Goal: Task Accomplishment & Management: Use online tool/utility

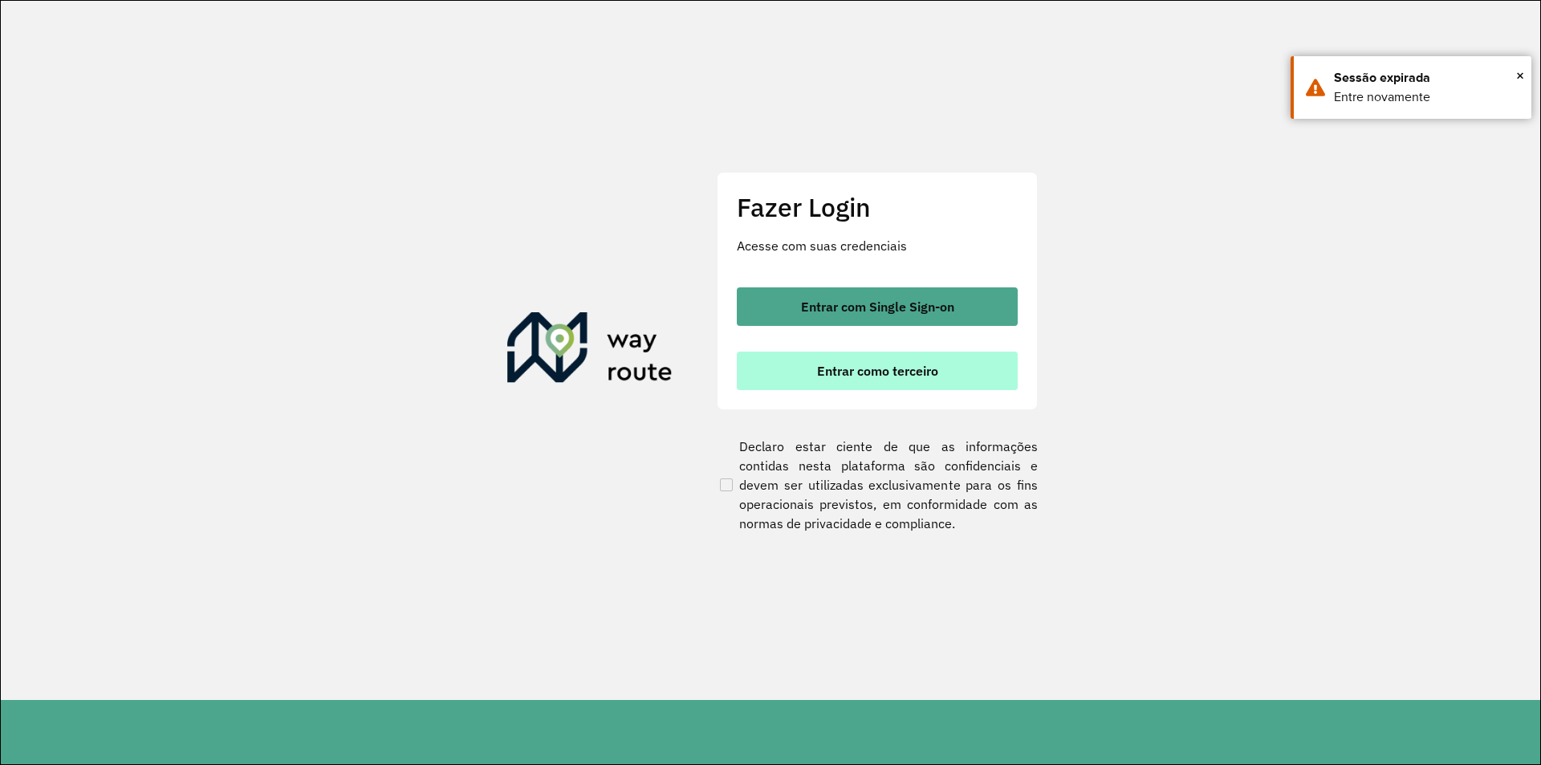
click at [954, 364] on button "Entrar como terceiro" at bounding box center [877, 371] width 281 height 39
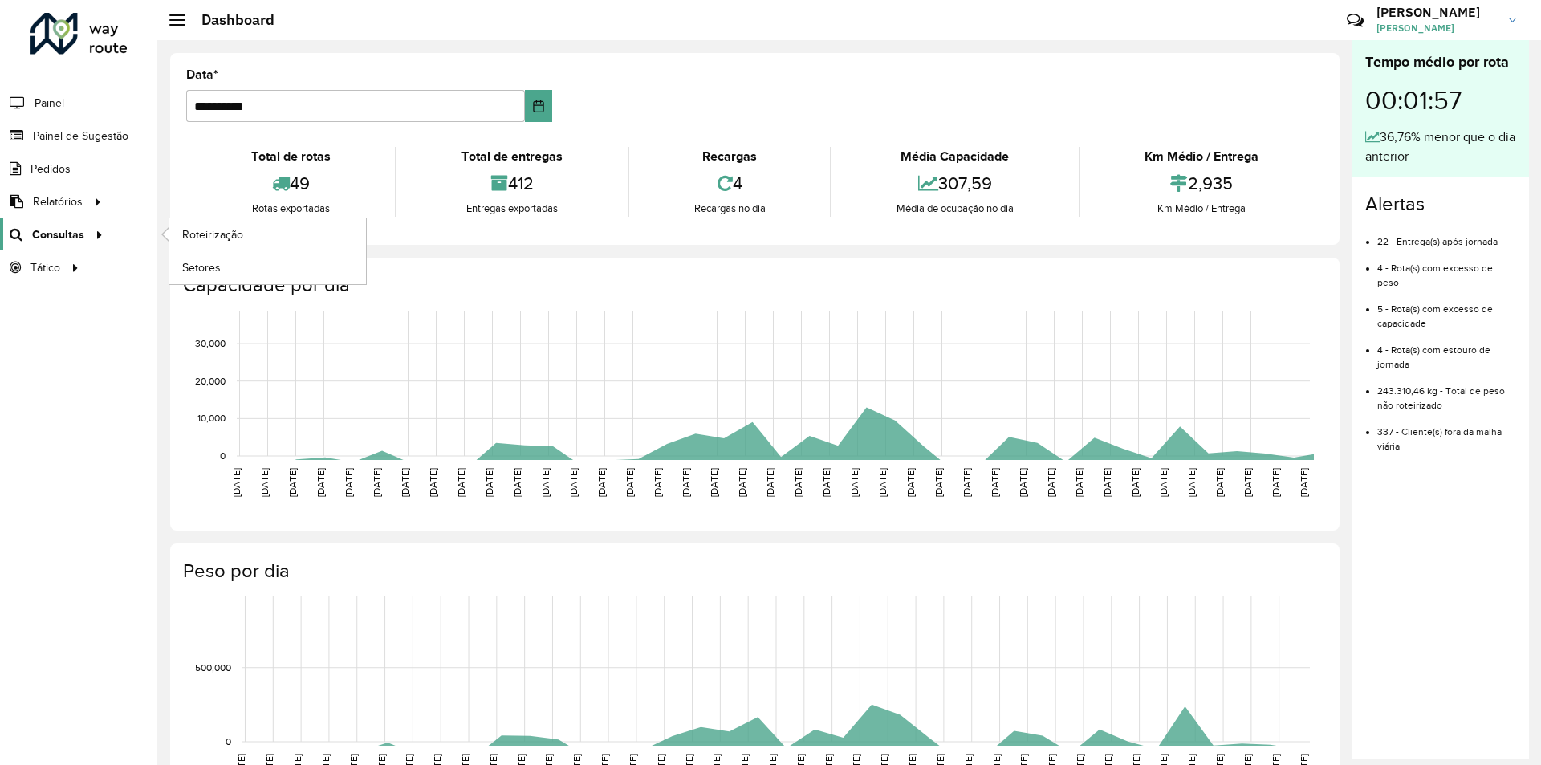
click at [64, 233] on span "Consultas" at bounding box center [58, 234] width 52 height 17
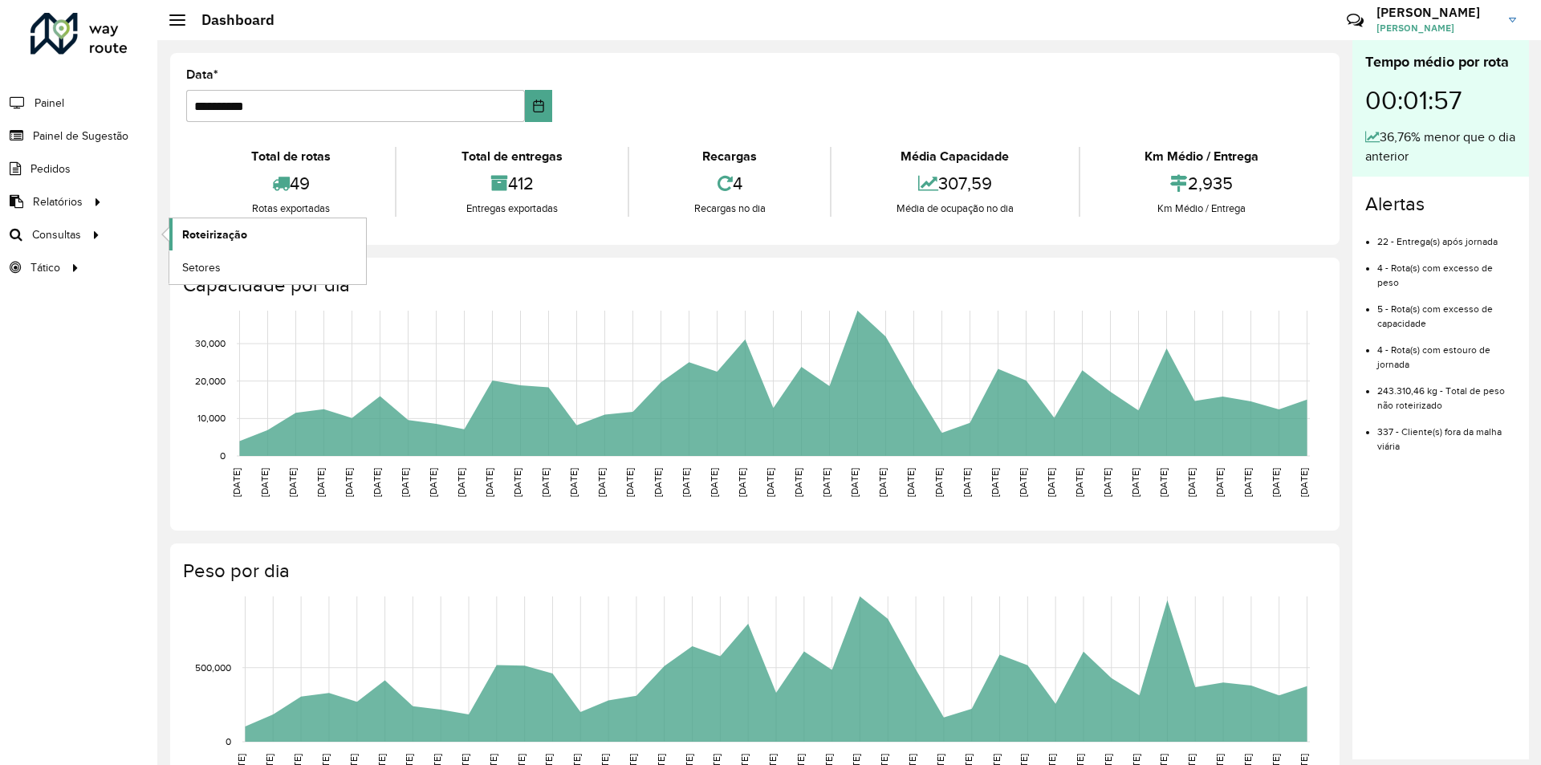
click at [258, 231] on link "Roteirização" at bounding box center [267, 234] width 197 height 32
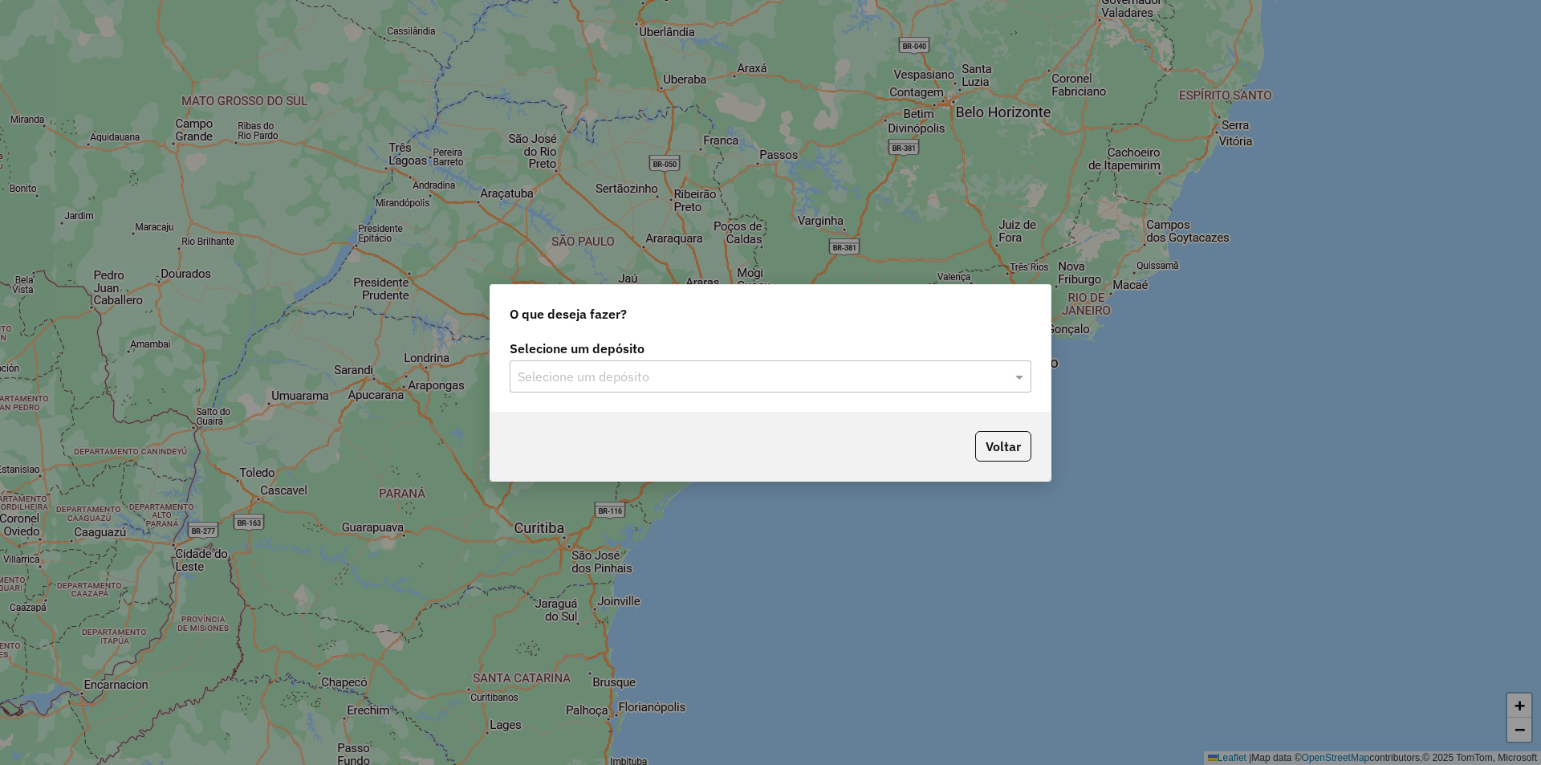
click at [663, 391] on div "Selecione um depósito" at bounding box center [771, 376] width 522 height 32
click at [660, 372] on input "text" at bounding box center [755, 377] width 474 height 19
click at [647, 429] on div "SAZ AR Tucuman" at bounding box center [771, 422] width 520 height 27
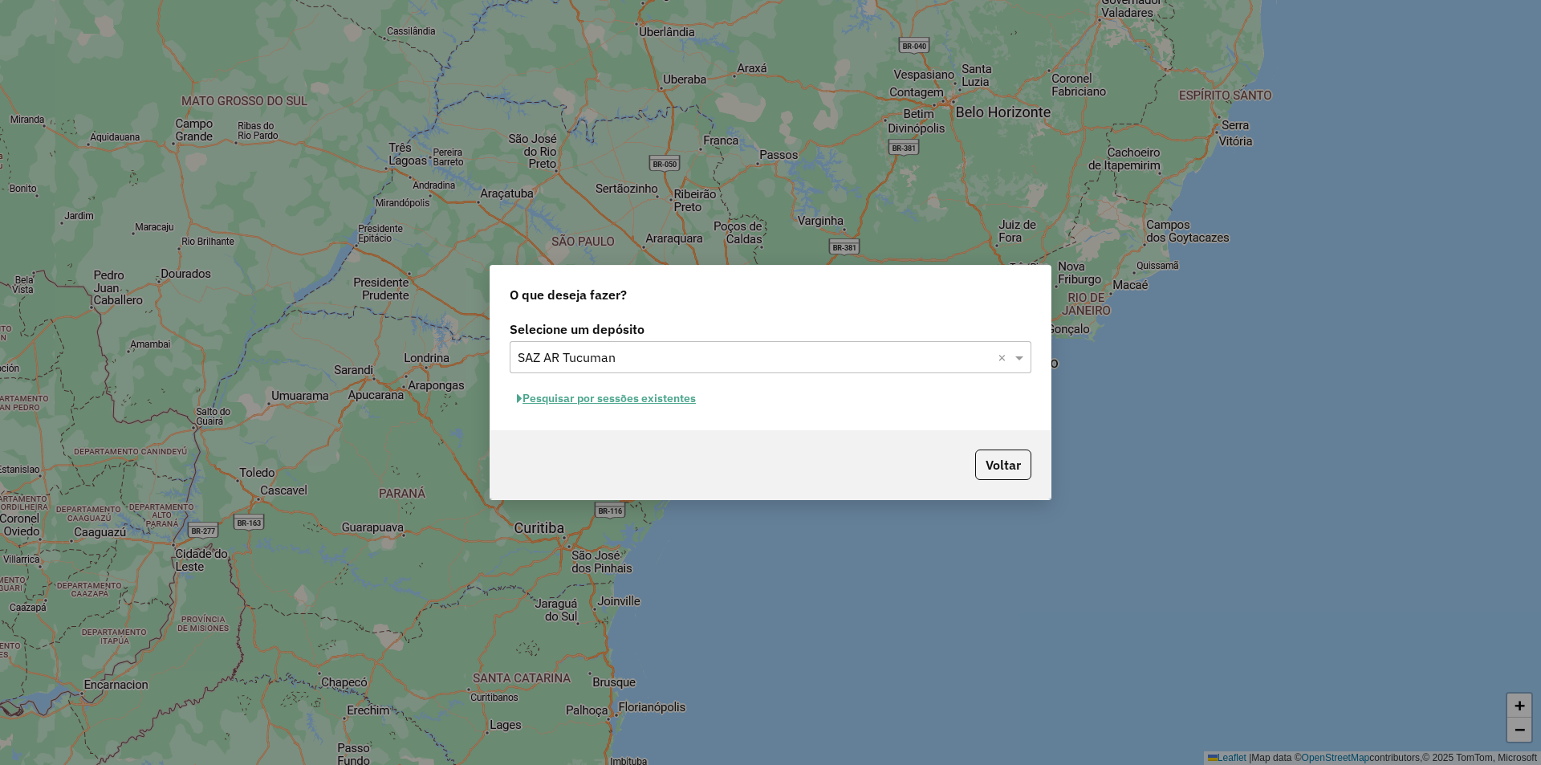
click at [601, 396] on button "Pesquisar por sessões existentes" at bounding box center [606, 398] width 193 height 25
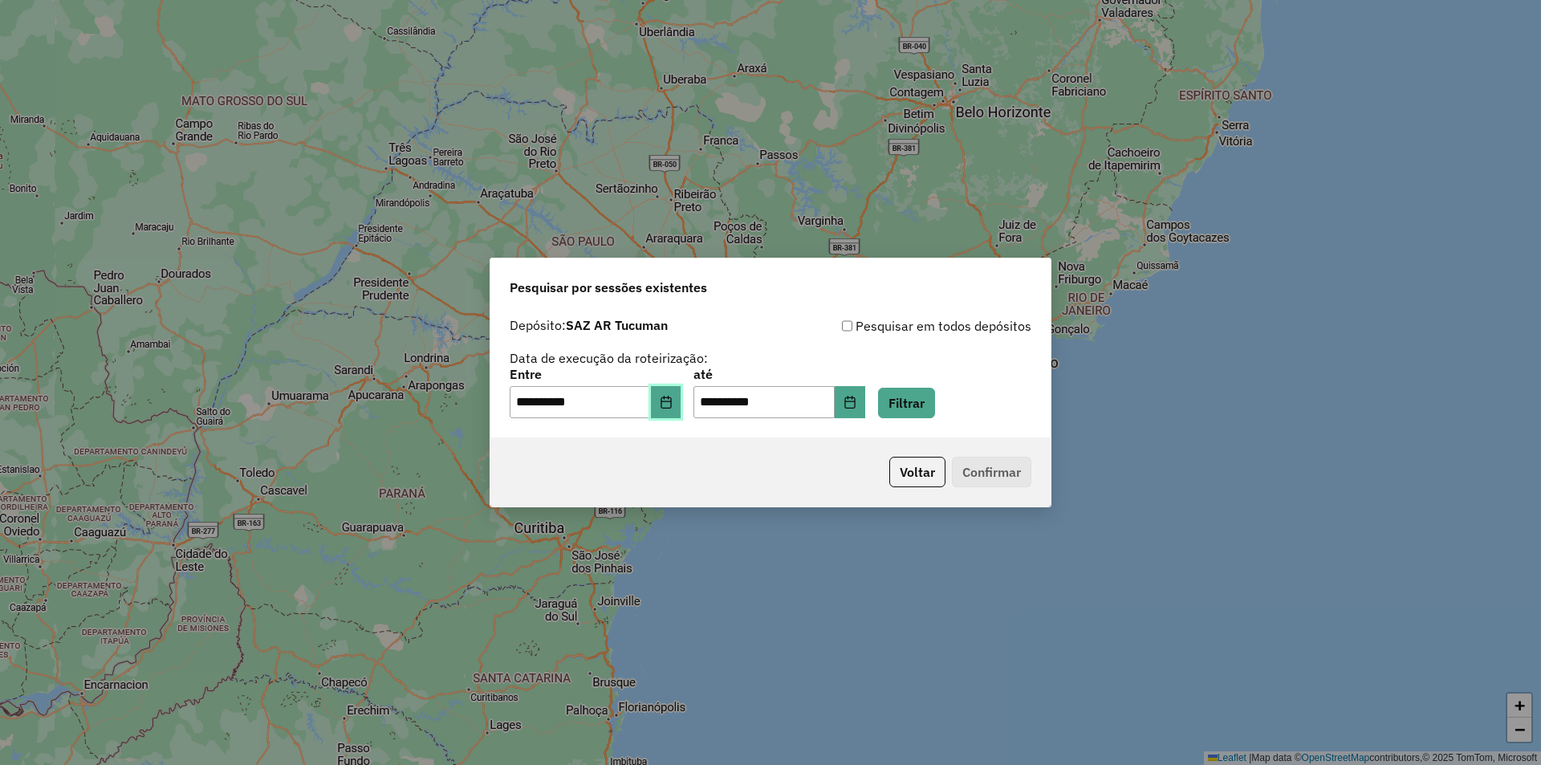
click at [682, 398] on button "Choose Date" at bounding box center [666, 402] width 31 height 32
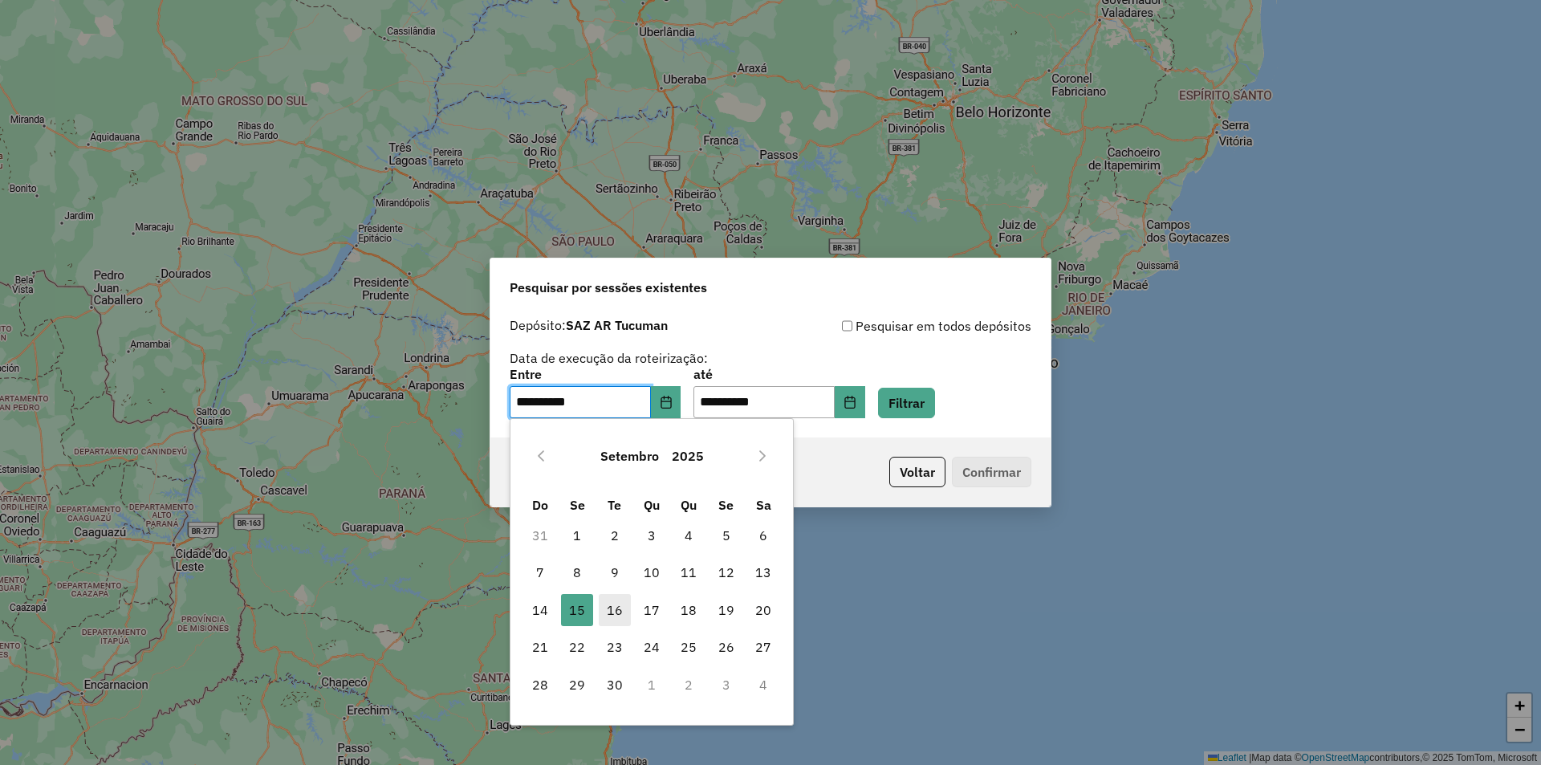
click at [621, 617] on span "16" at bounding box center [615, 610] width 32 height 32
type input "**********"
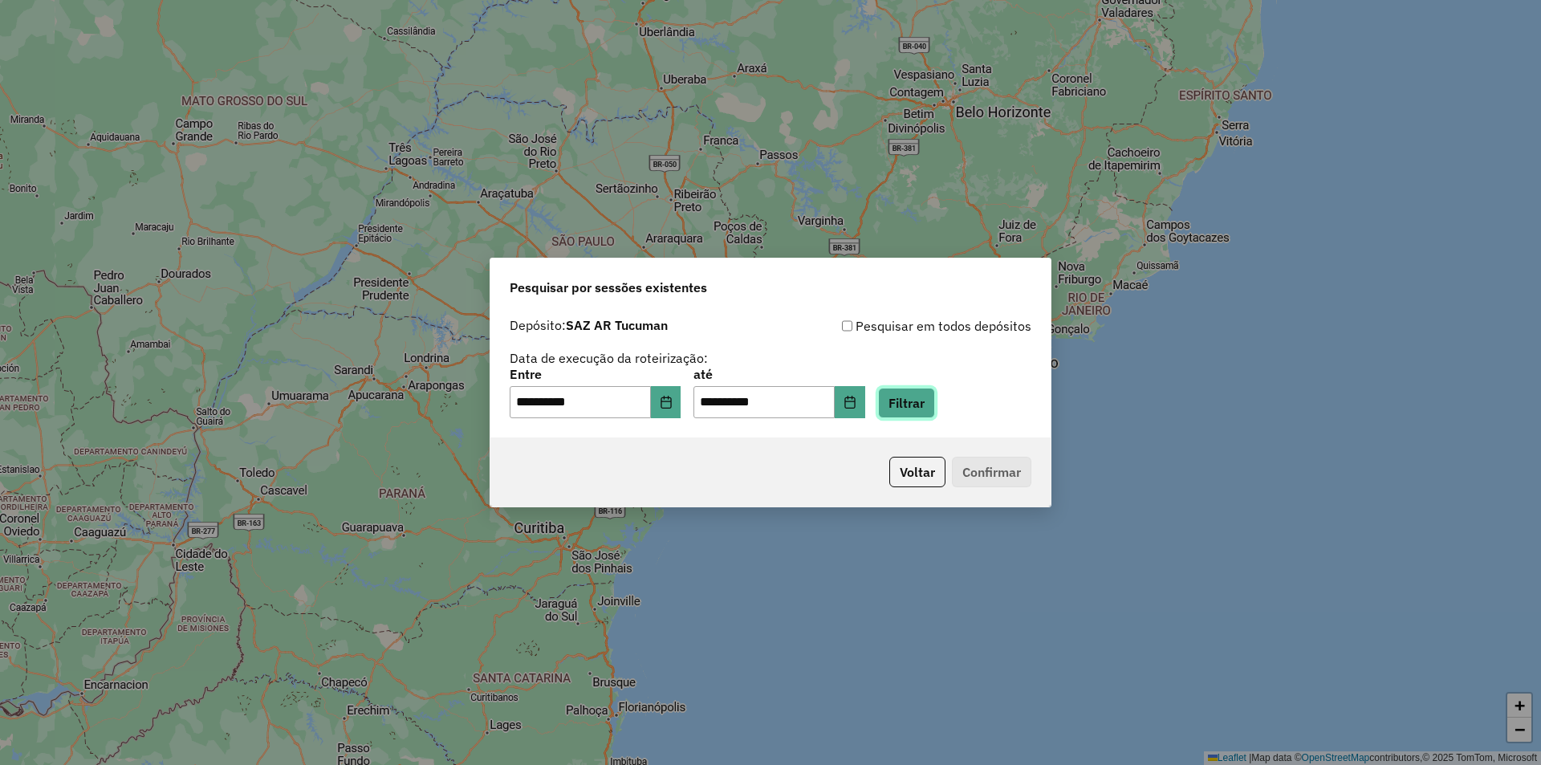
click at [920, 407] on button "Filtrar" at bounding box center [906, 403] width 57 height 31
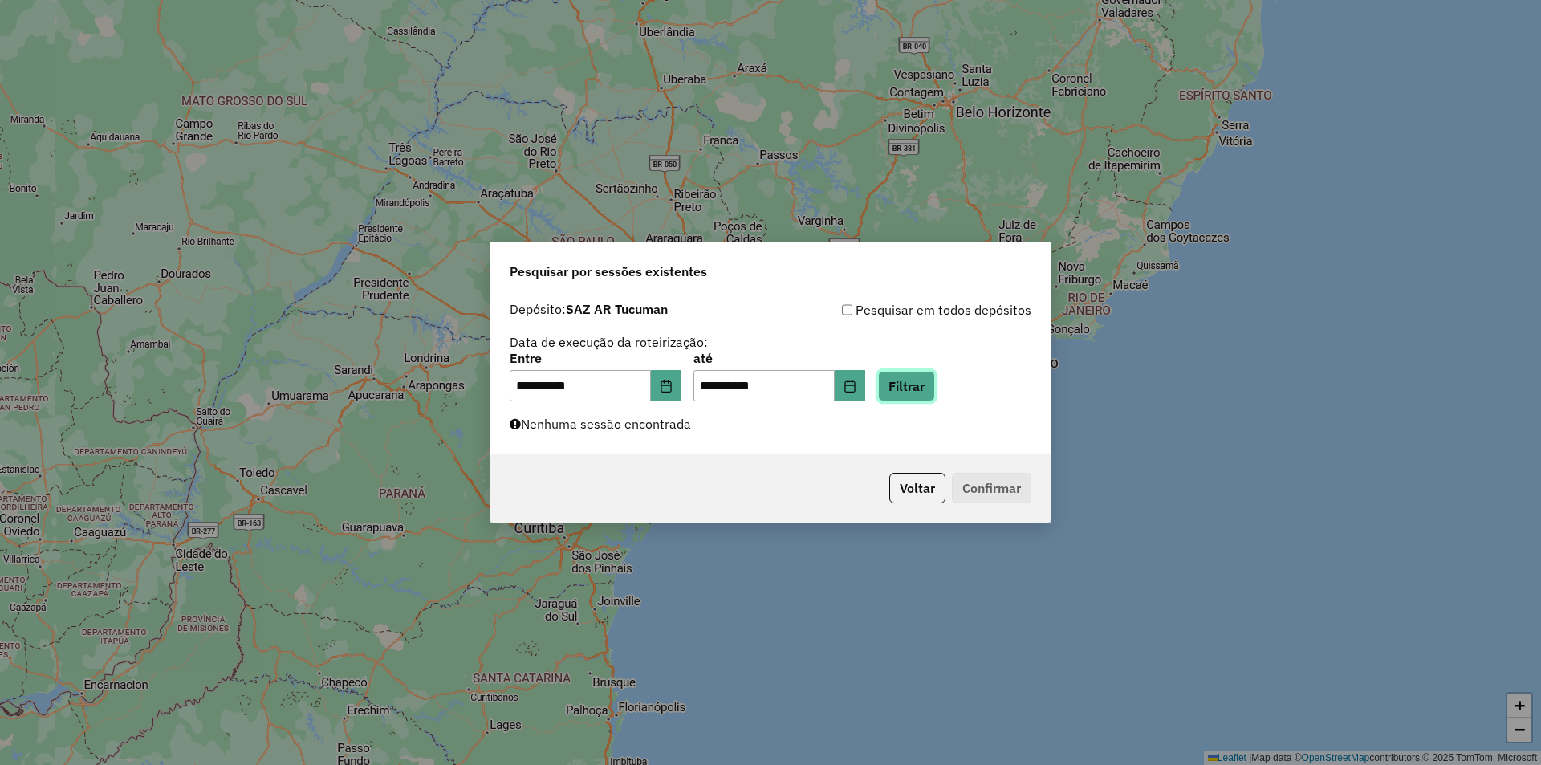
click at [935, 380] on button "Filtrar" at bounding box center [906, 386] width 57 height 31
click at [924, 400] on button "Filtrar" at bounding box center [906, 386] width 57 height 31
click at [935, 394] on button "Filtrar" at bounding box center [906, 386] width 57 height 31
click at [911, 382] on button "Filtrar" at bounding box center [906, 386] width 57 height 31
click at [932, 389] on button "Filtrar" at bounding box center [906, 386] width 57 height 31
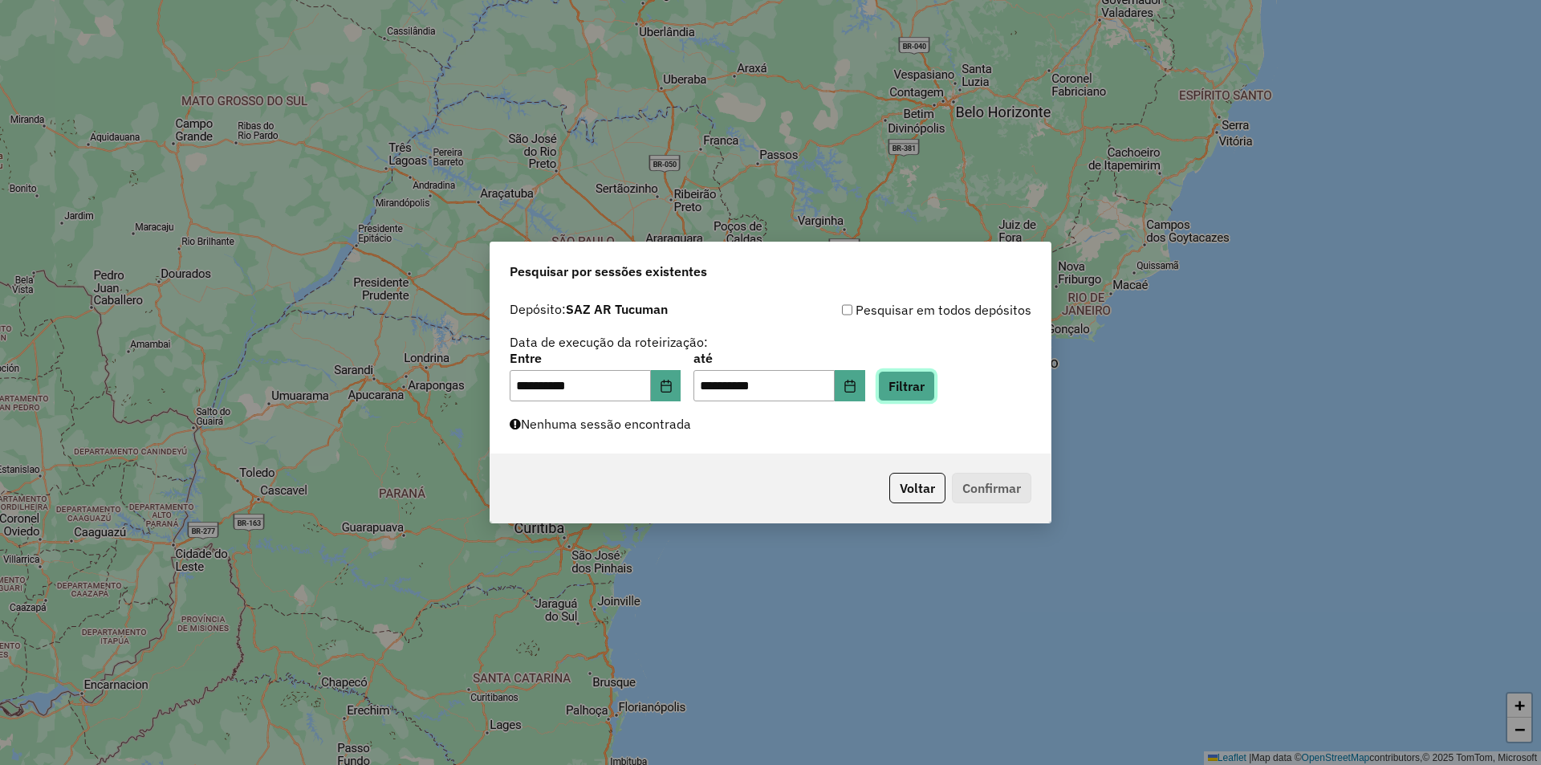
click at [935, 387] on button "Filtrar" at bounding box center [906, 386] width 57 height 31
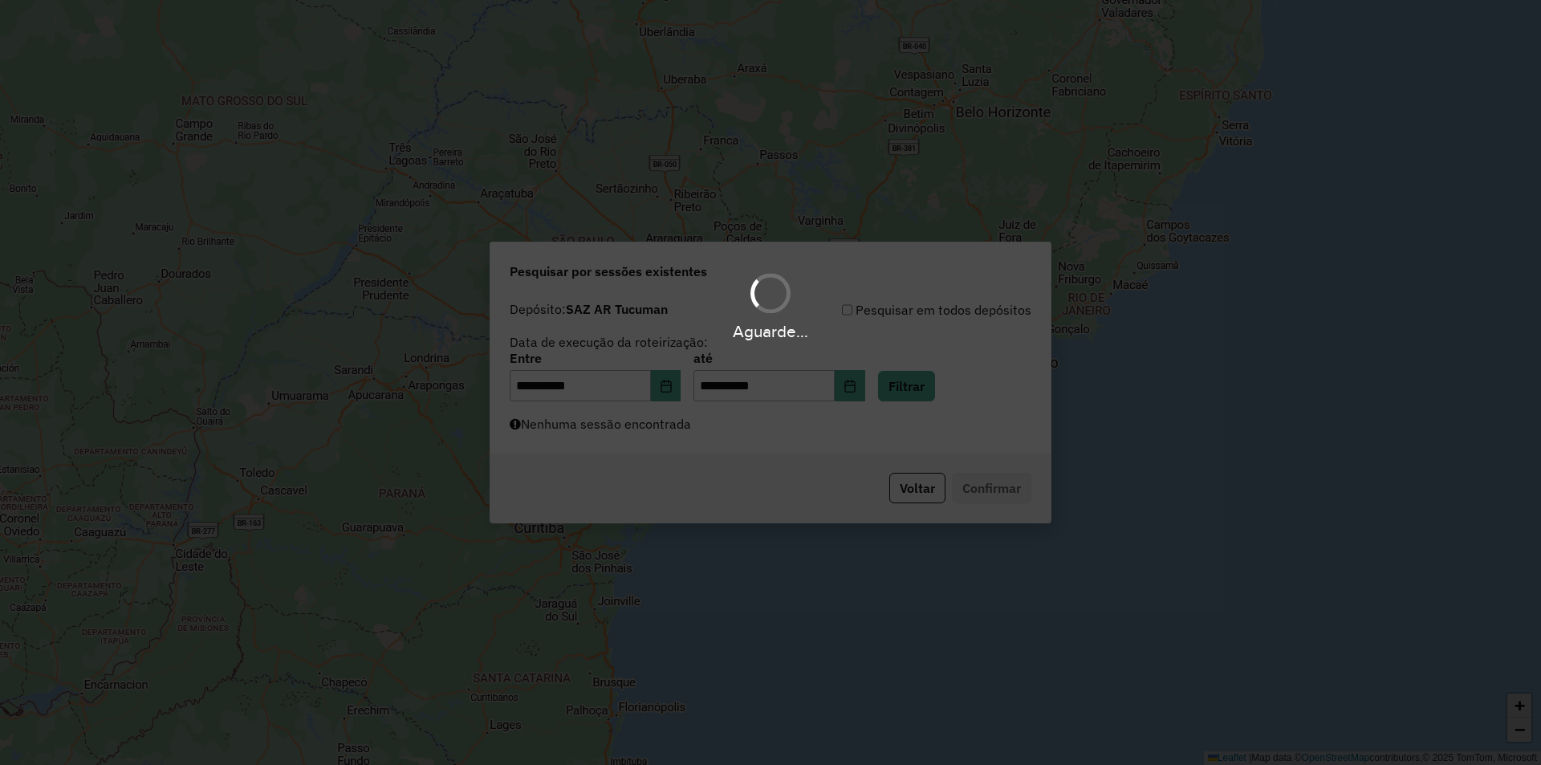
drag, startPoint x: 935, startPoint y: 387, endPoint x: 948, endPoint y: 508, distance: 121.9
click at [950, 461] on div "Aguarde..." at bounding box center [770, 382] width 1541 height 765
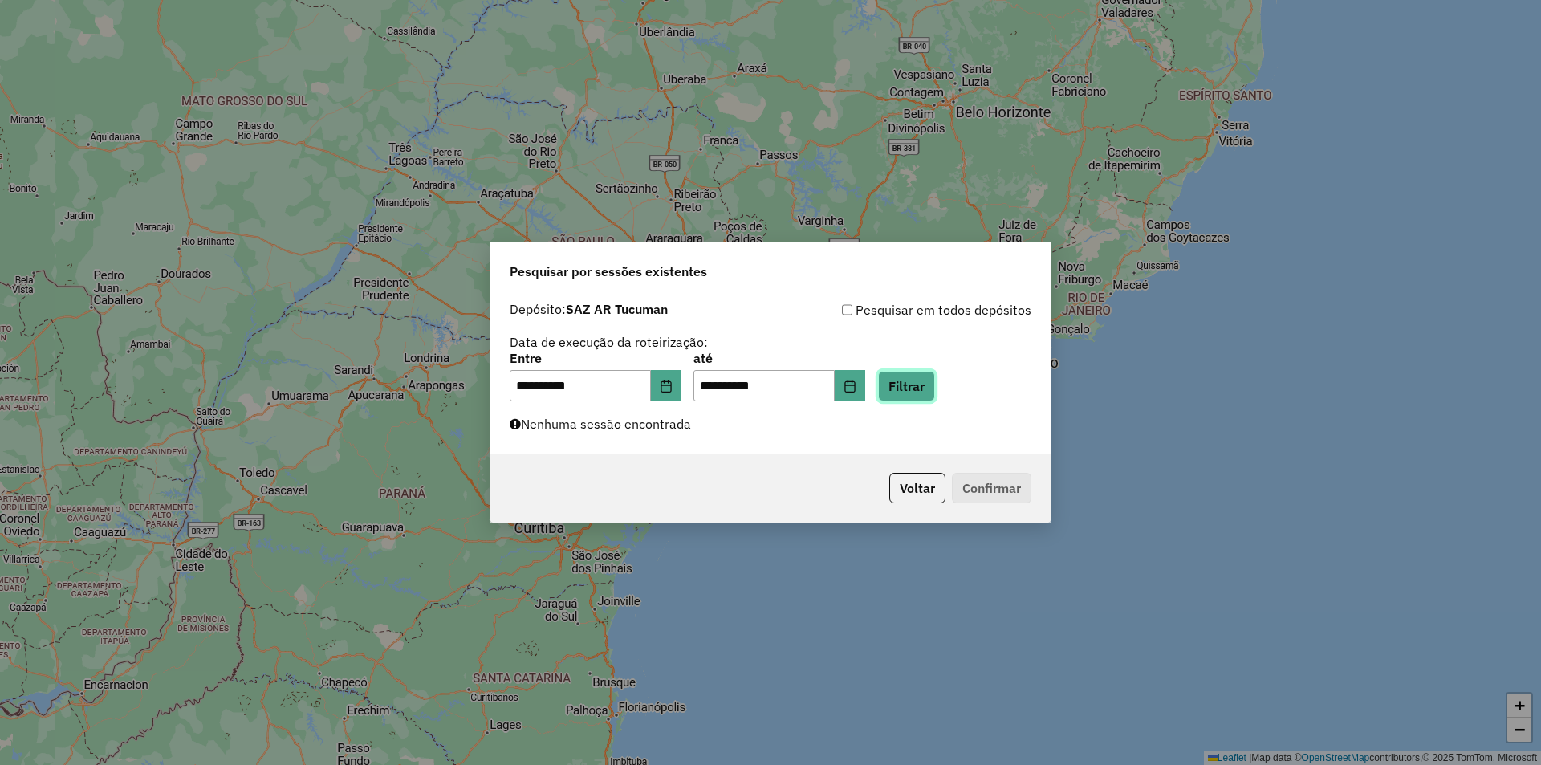
click at [935, 396] on button "Filtrar" at bounding box center [906, 386] width 57 height 31
click at [935, 376] on button "Filtrar" at bounding box center [906, 386] width 57 height 31
click at [921, 401] on button "Filtrar" at bounding box center [906, 386] width 57 height 31
click at [935, 376] on button "Filtrar" at bounding box center [906, 386] width 57 height 31
click at [930, 403] on div "**********" at bounding box center [770, 374] width 560 height 161
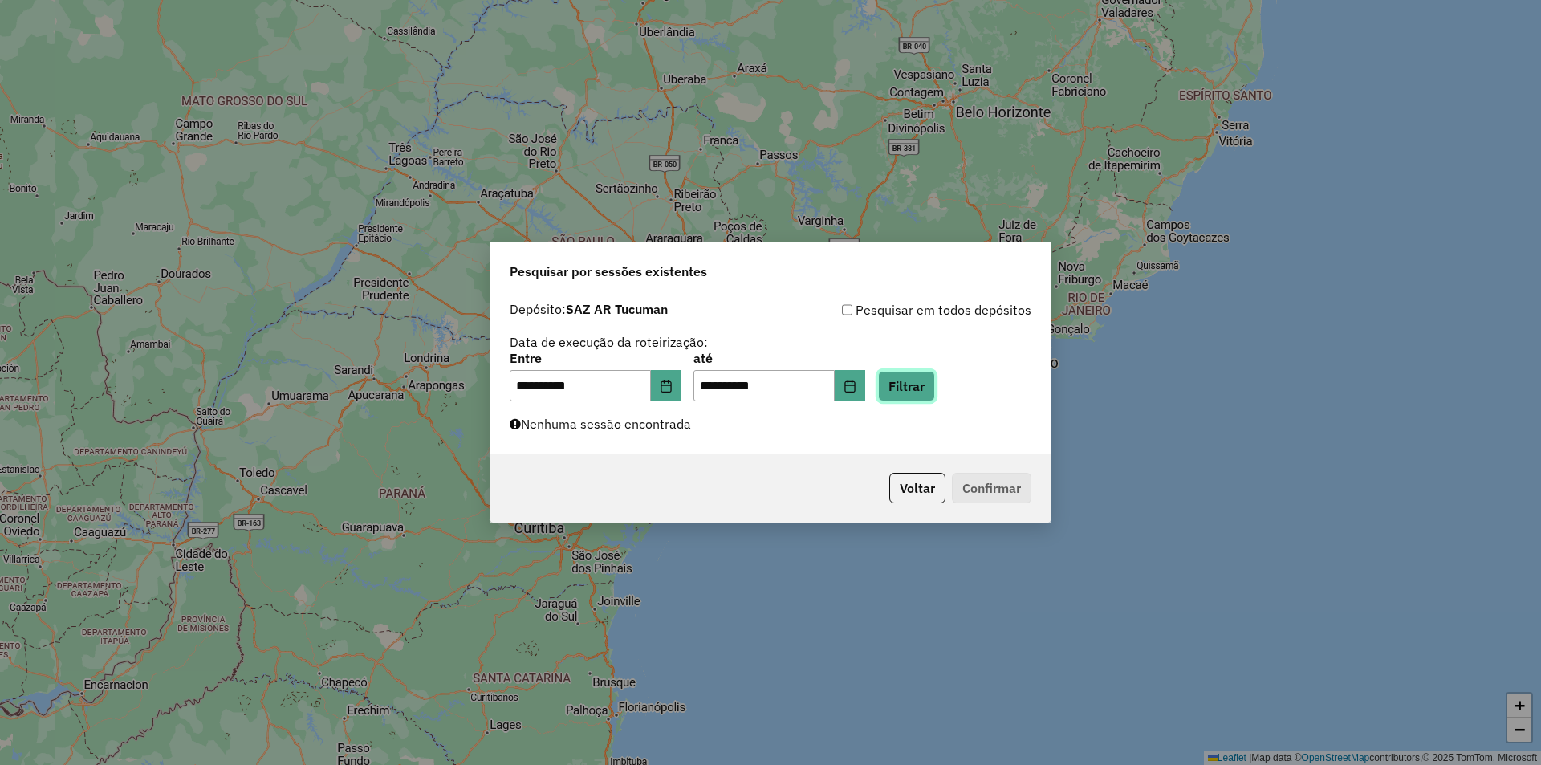
click at [935, 381] on button "Filtrar" at bounding box center [906, 386] width 57 height 31
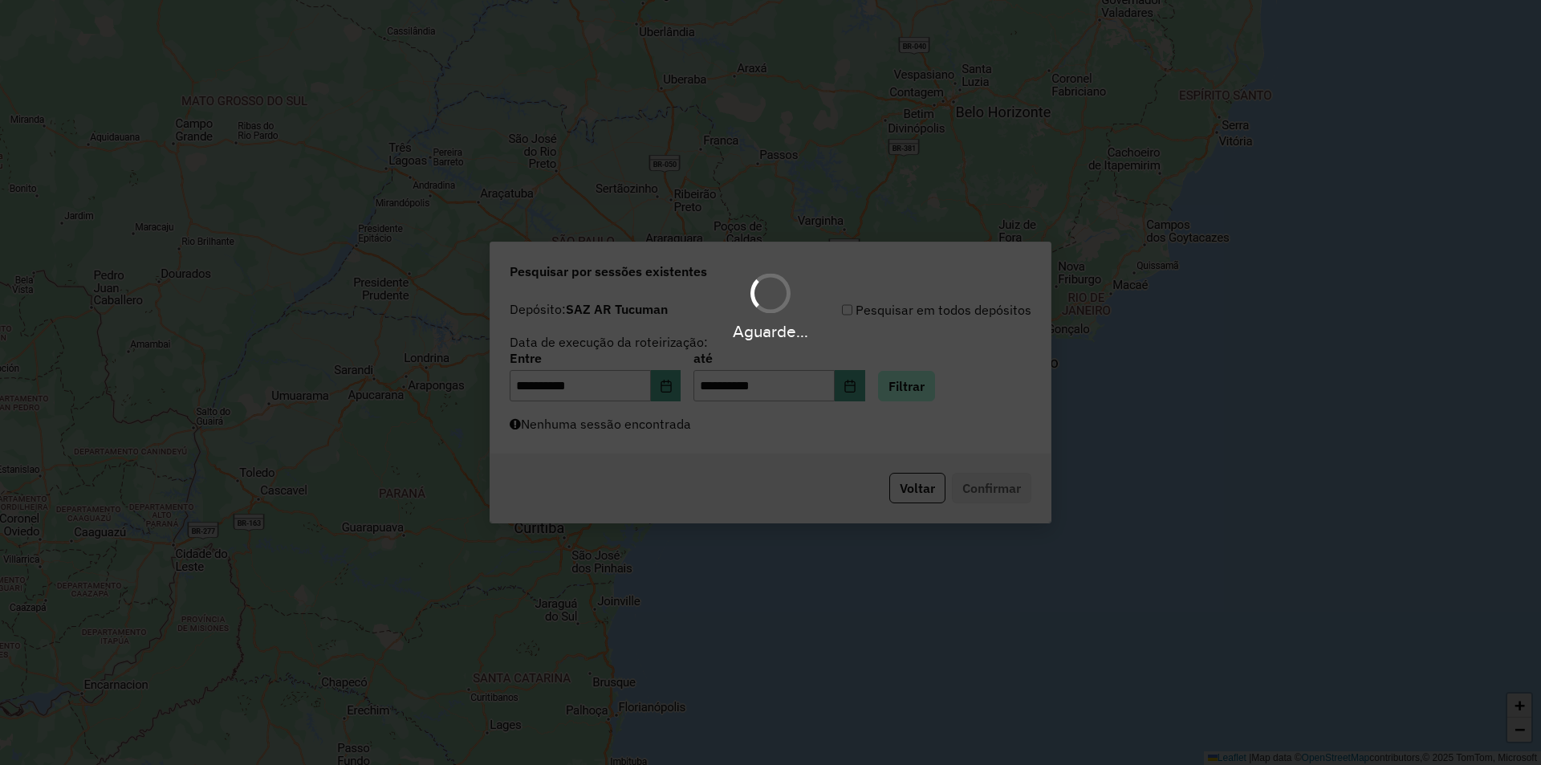
click at [943, 381] on div "Aguarde..." at bounding box center [770, 382] width 1541 height 765
click at [941, 381] on div "Aguarde..." at bounding box center [770, 382] width 1541 height 765
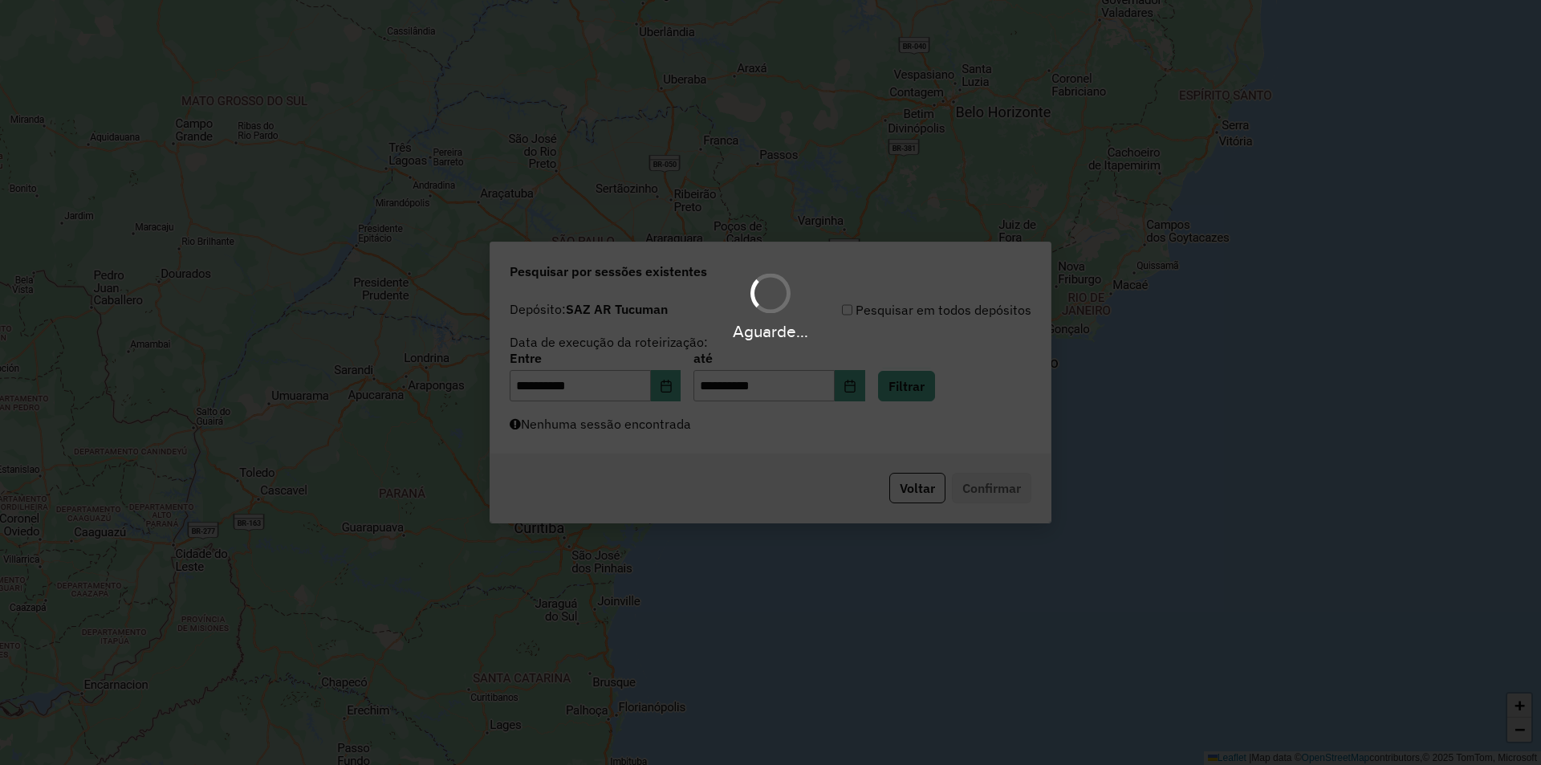
click at [941, 381] on div "Aguarde..." at bounding box center [770, 382] width 1541 height 765
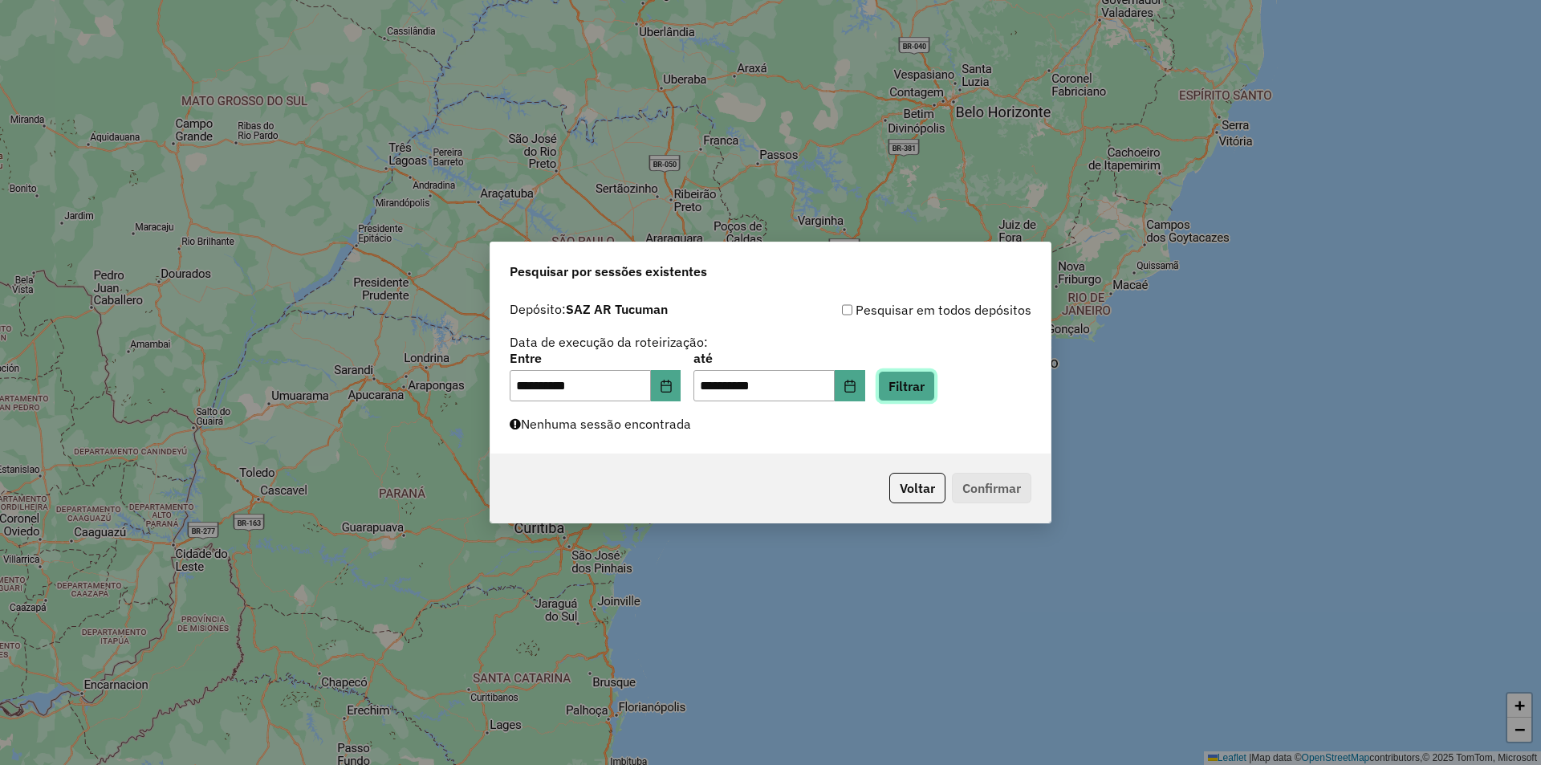
click at [935, 381] on button "Filtrar" at bounding box center [906, 386] width 57 height 31
click at [0, 0] on div "Aguarde..." at bounding box center [0, 0] width 0 height 0
click at [925, 397] on button "Filtrar" at bounding box center [906, 386] width 57 height 31
click at [935, 397] on button "Filtrar" at bounding box center [906, 386] width 57 height 31
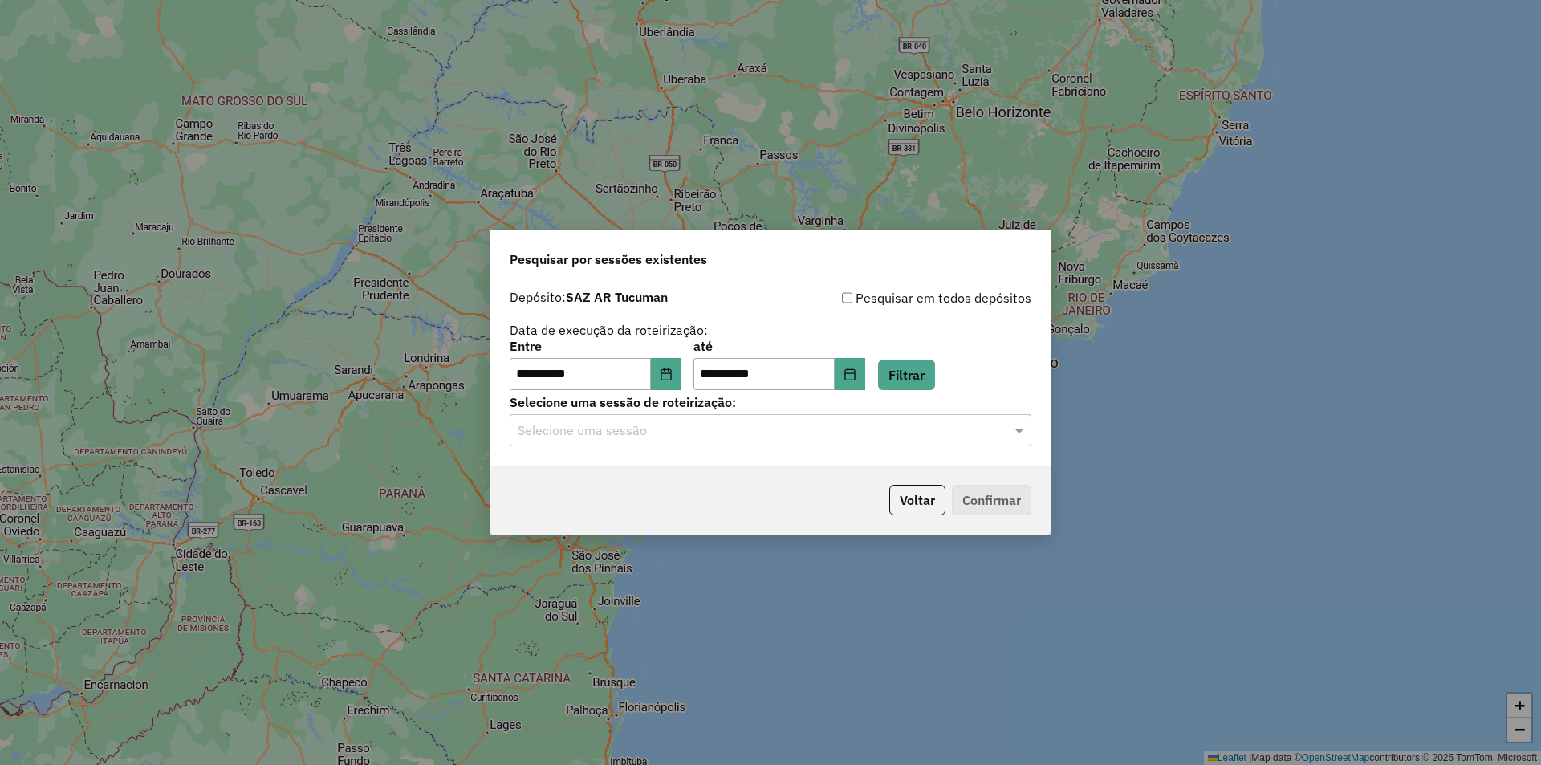
click at [825, 412] on div "Selecione uma sessão de roteirização: Selecione uma sessão" at bounding box center [771, 422] width 522 height 50
click at [821, 427] on input "text" at bounding box center [755, 430] width 474 height 19
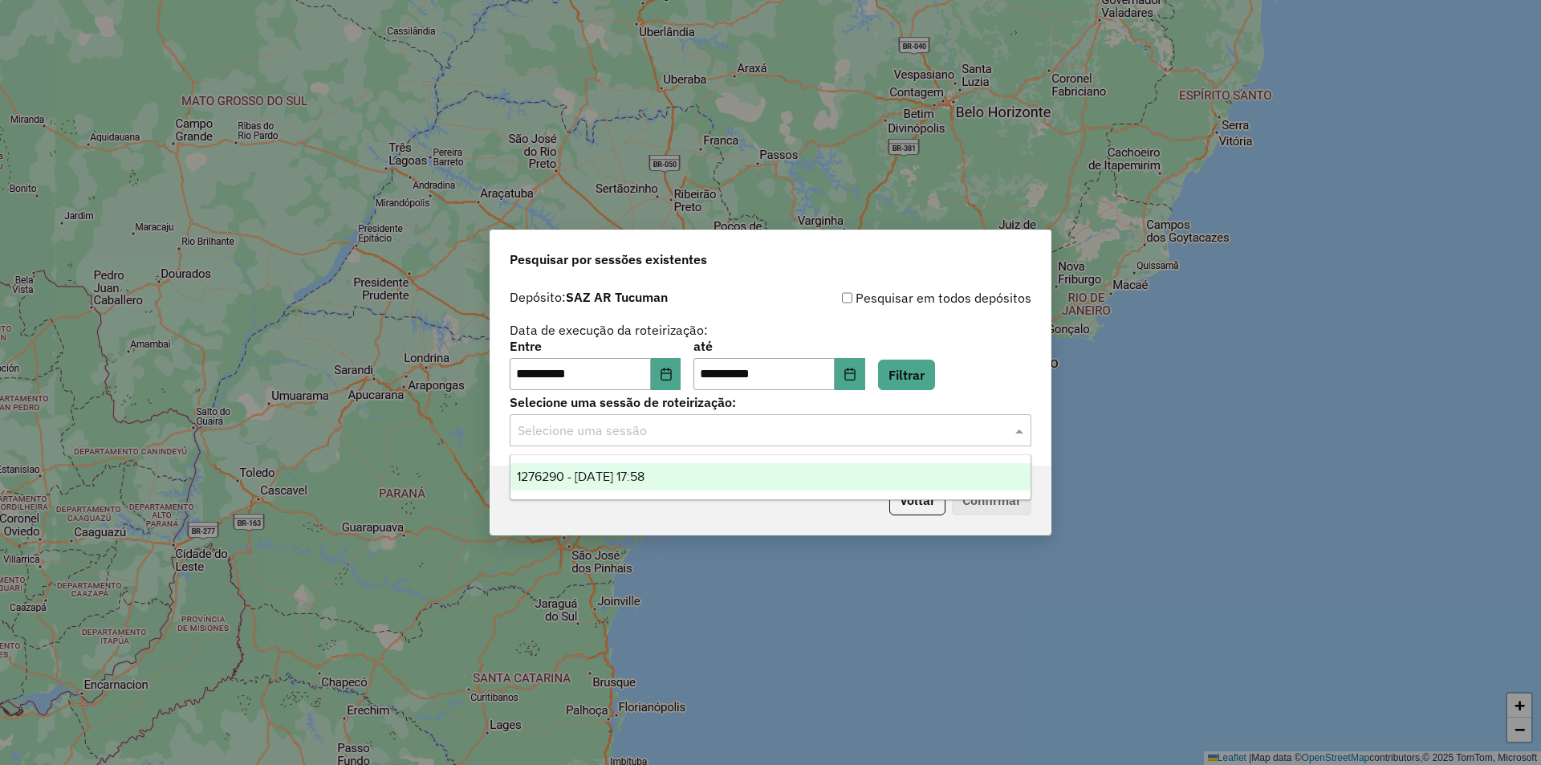
click at [821, 427] on input "text" at bounding box center [755, 430] width 474 height 19
click at [935, 369] on button "Filtrar" at bounding box center [906, 375] width 57 height 31
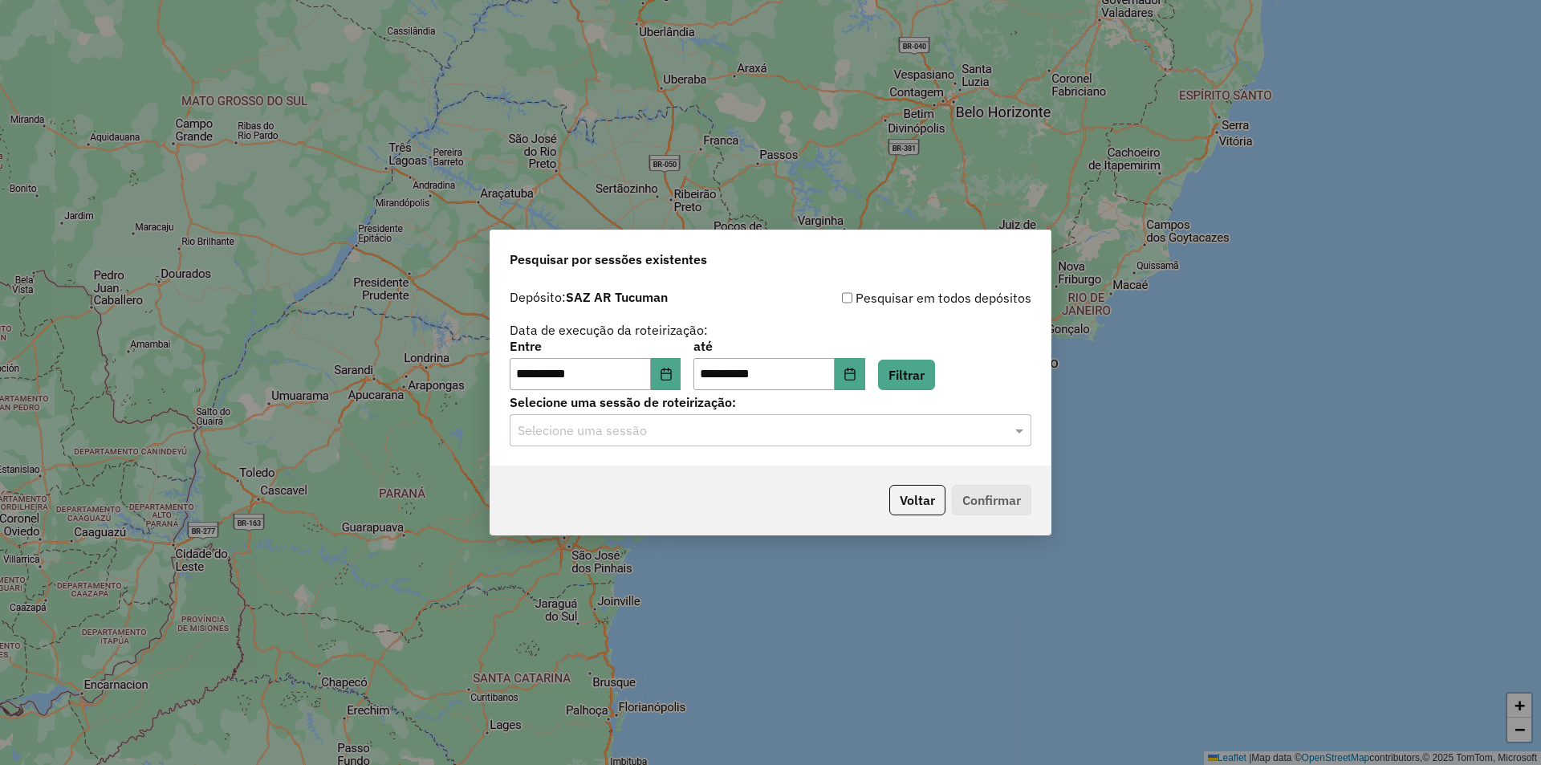
click at [887, 423] on input "text" at bounding box center [755, 430] width 474 height 19
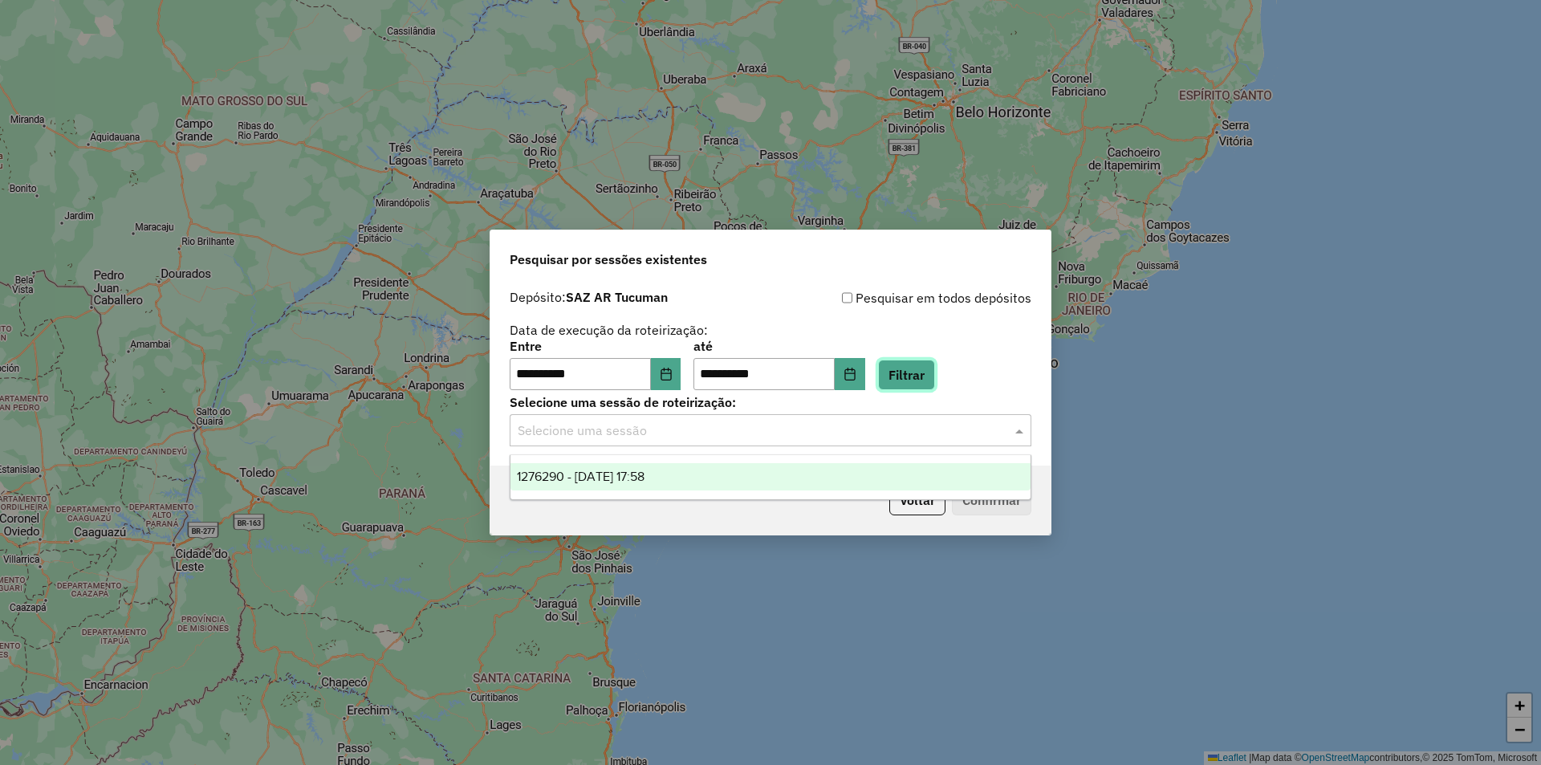
click at [935, 375] on button "Filtrar" at bounding box center [906, 375] width 57 height 31
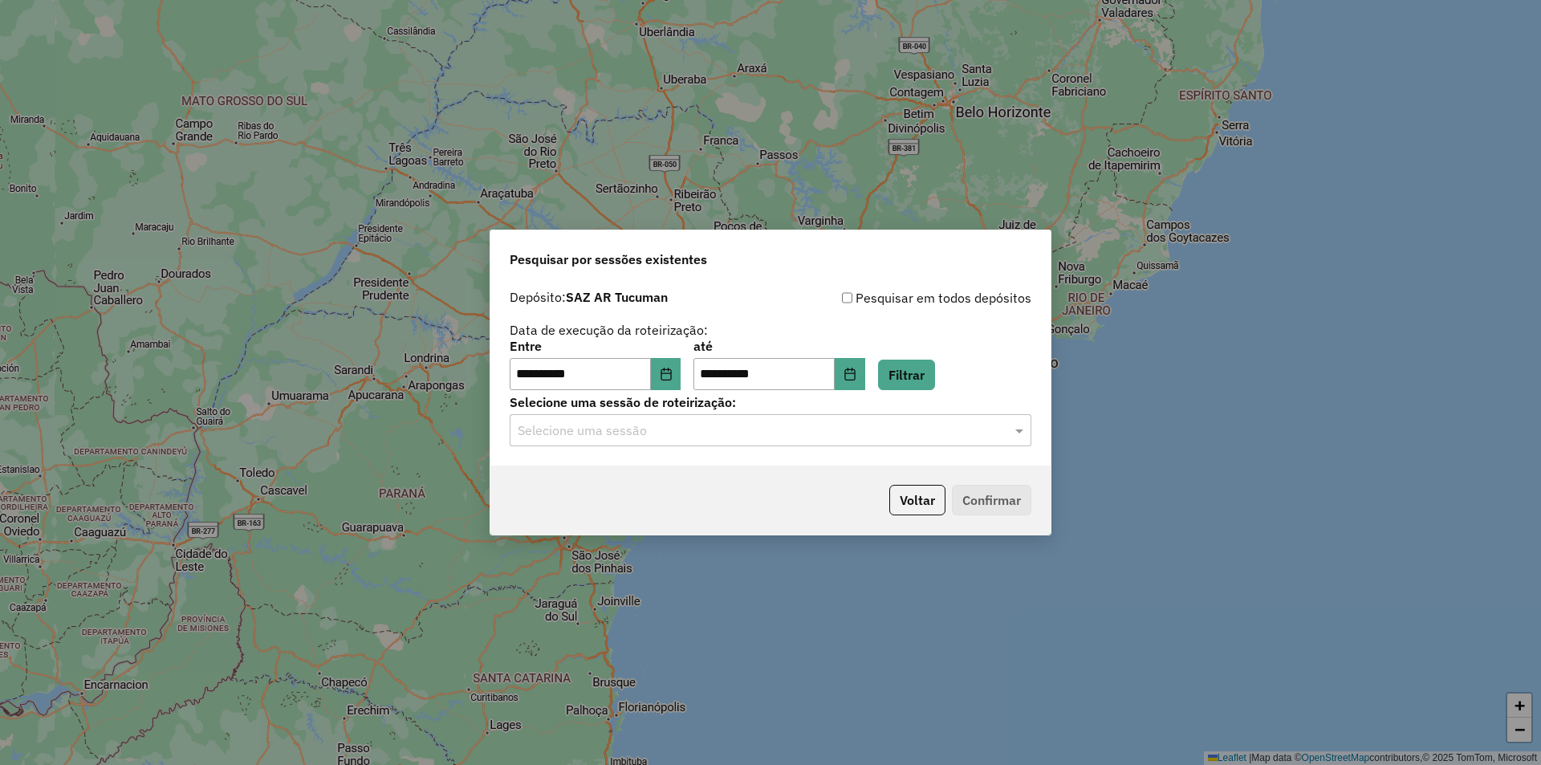
click at [845, 424] on input "text" at bounding box center [755, 430] width 474 height 19
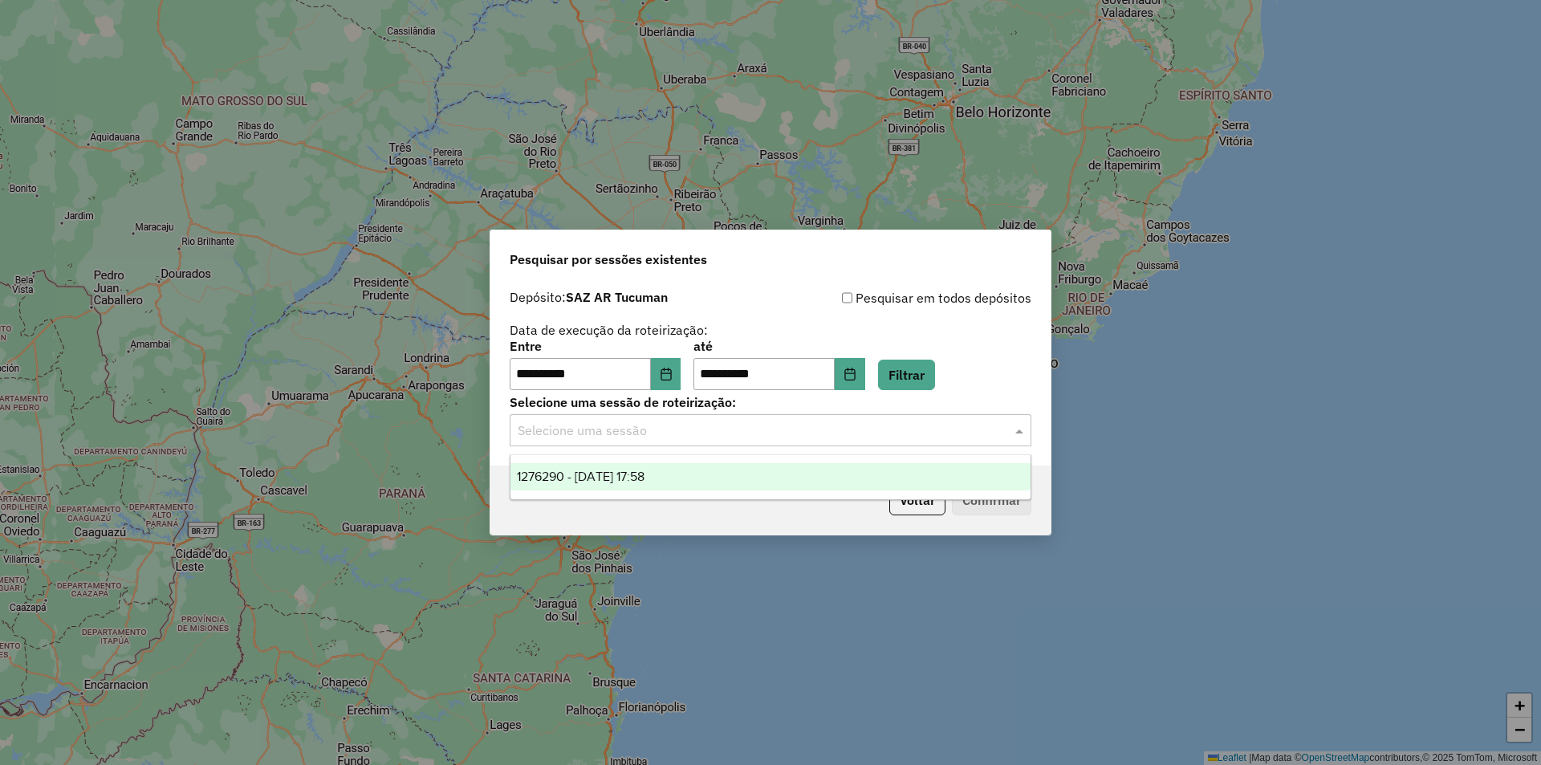
click at [898, 382] on div "**********" at bounding box center [771, 365] width 522 height 50
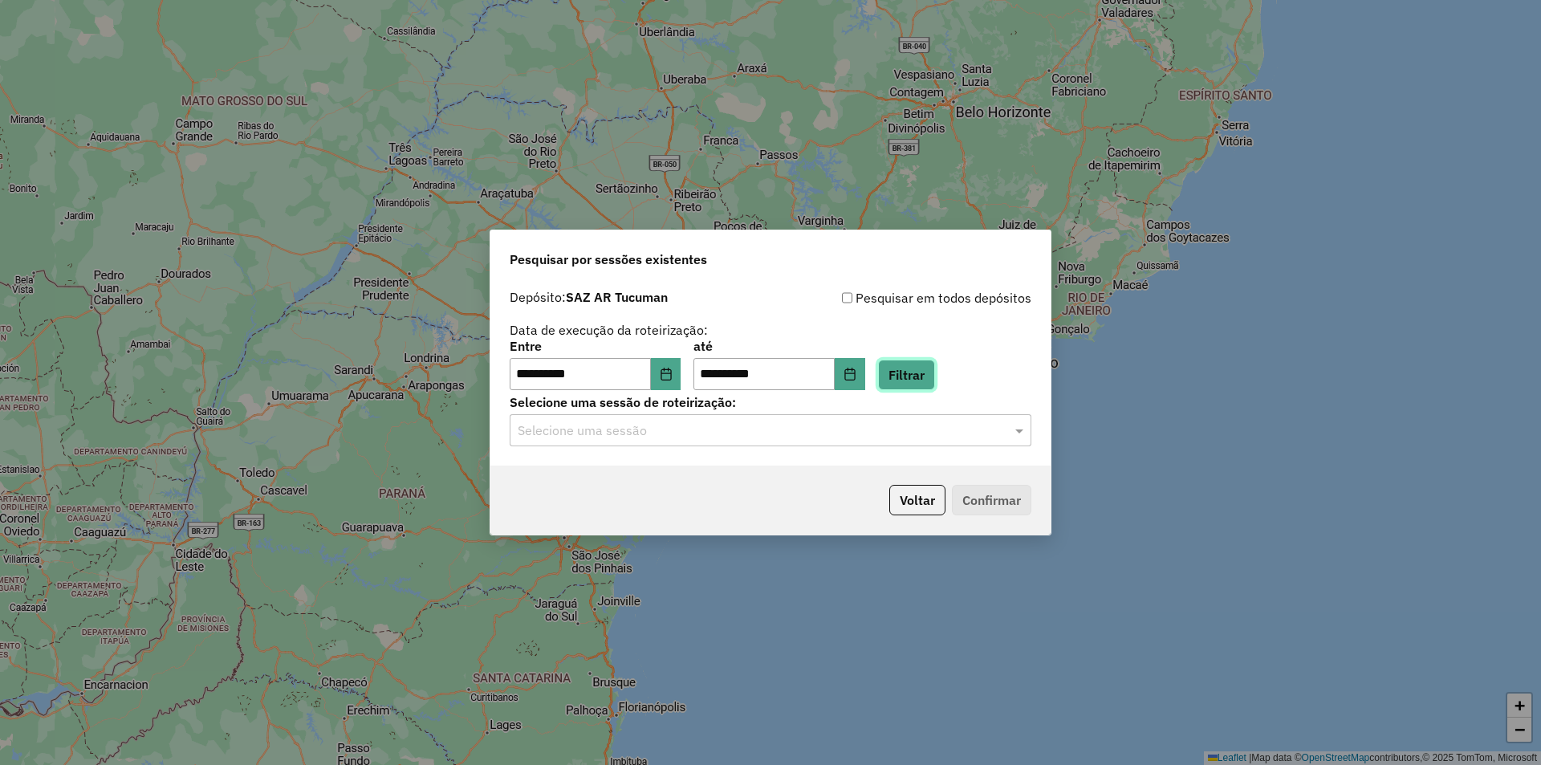
click at [925, 386] on button "Filtrar" at bounding box center [906, 375] width 57 height 31
click at [871, 426] on hb-app "**********" at bounding box center [770, 382] width 1541 height 765
click at [871, 429] on input "text" at bounding box center [755, 430] width 474 height 19
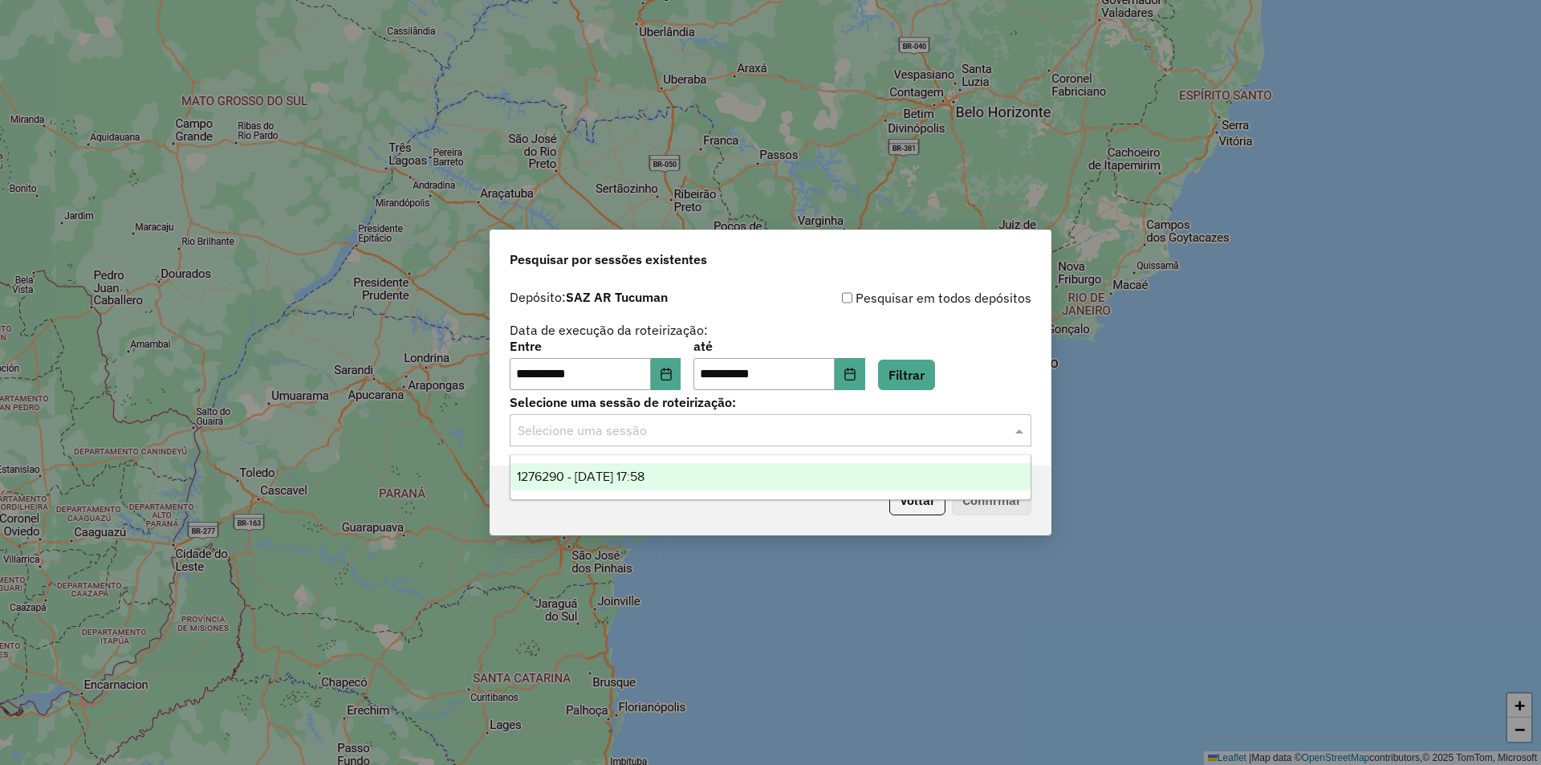
click at [870, 429] on input "text" at bounding box center [755, 430] width 474 height 19
click at [915, 365] on button "Filtrar" at bounding box center [906, 375] width 57 height 31
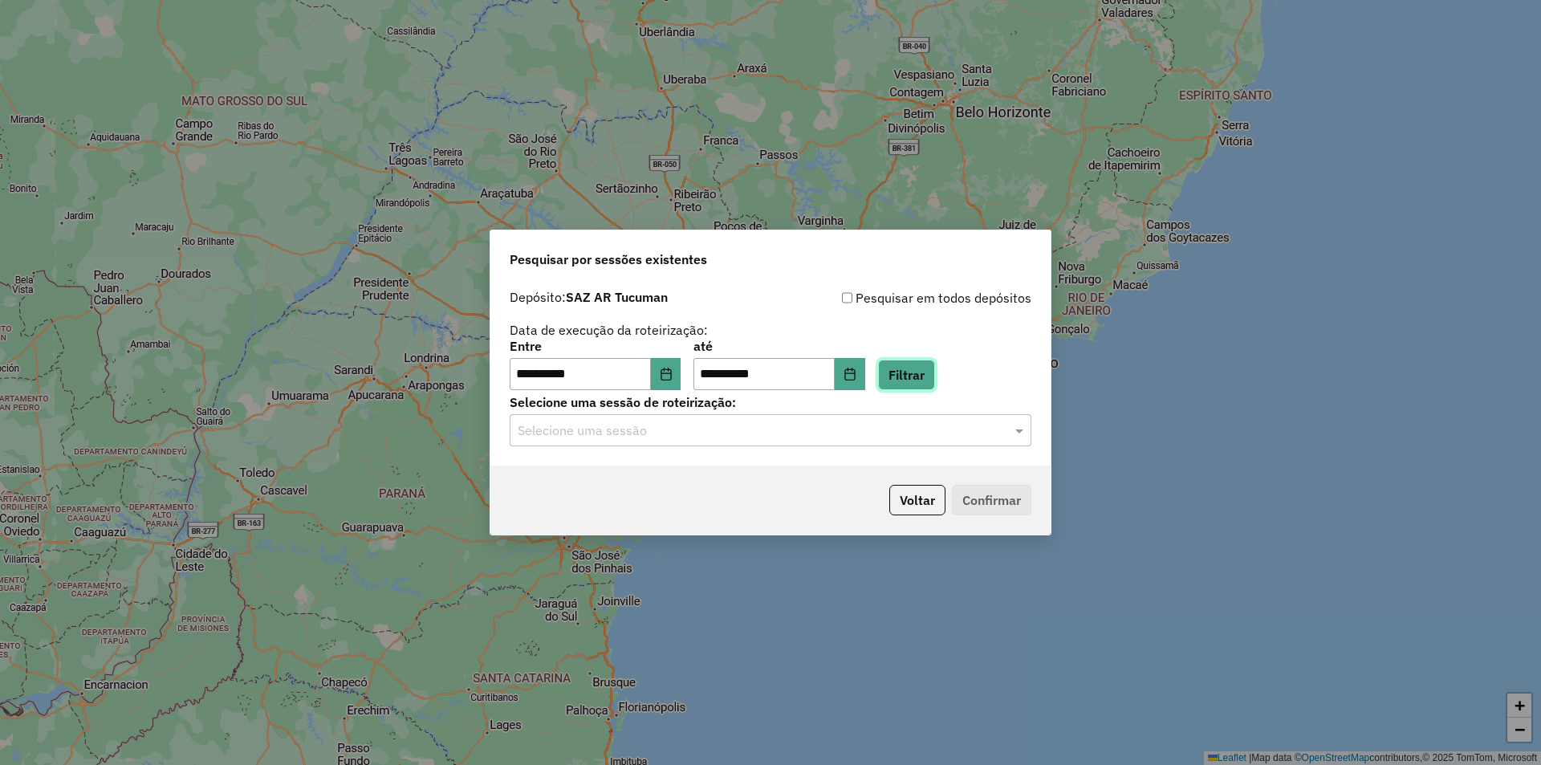
click at [920, 382] on button "Filtrar" at bounding box center [906, 375] width 57 height 31
click at [821, 433] on input "text" at bounding box center [755, 430] width 474 height 19
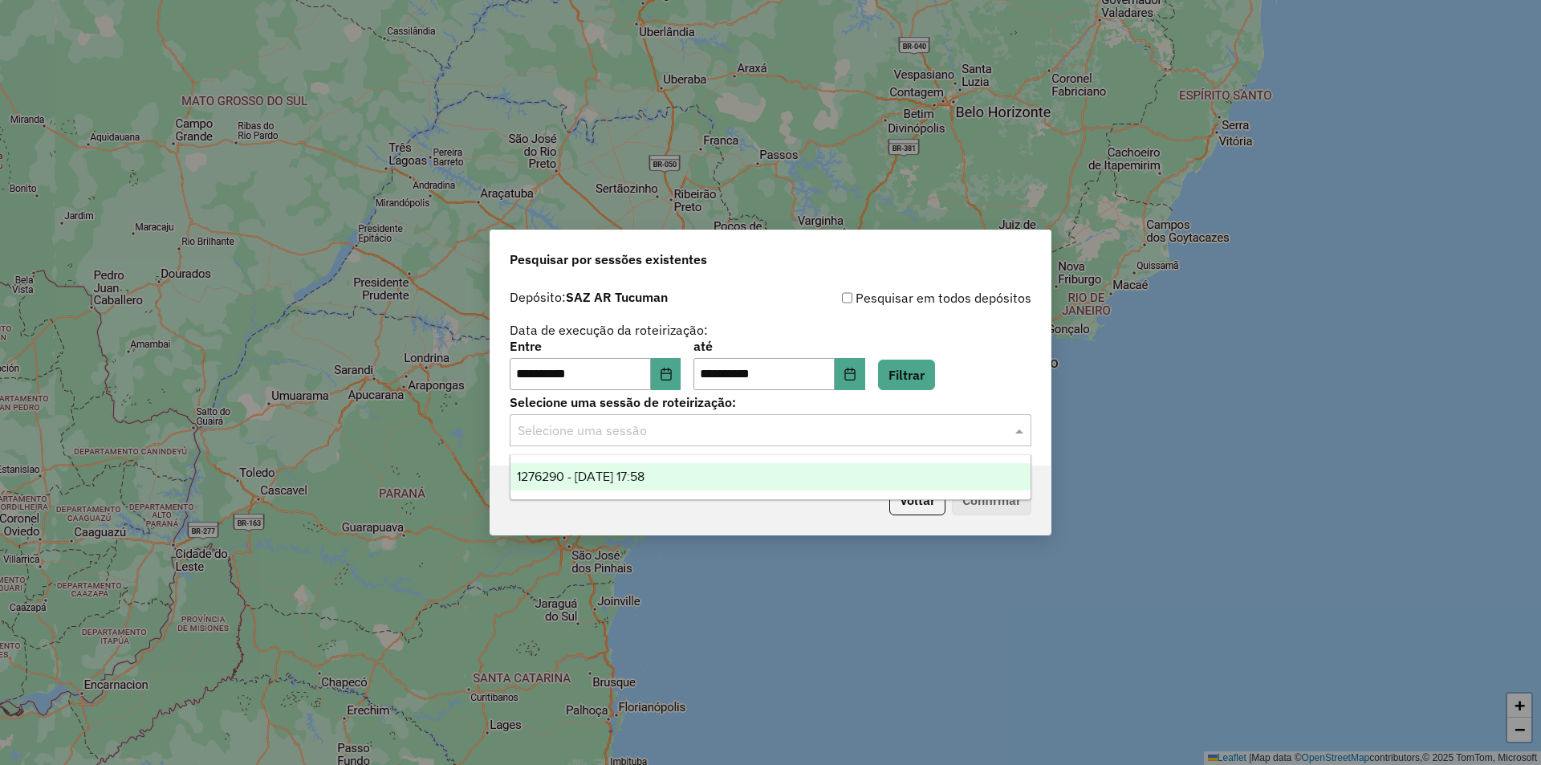
click at [821, 433] on input "text" at bounding box center [755, 430] width 474 height 19
click at [939, 351] on div "**********" at bounding box center [771, 365] width 522 height 50
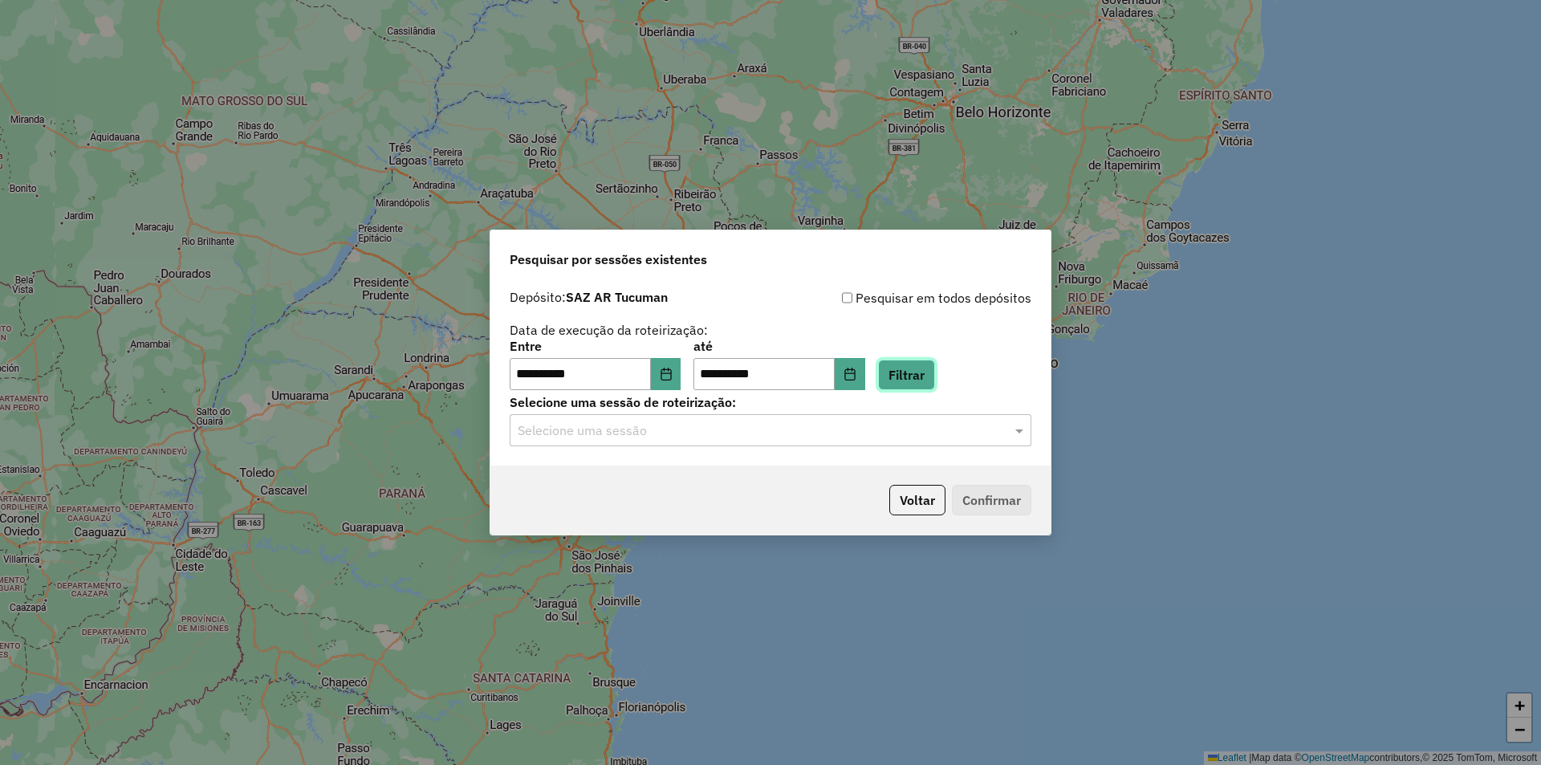
click at [935, 385] on button "Filtrar" at bounding box center [906, 375] width 57 height 31
click at [829, 445] on div "Selecione uma sessão" at bounding box center [771, 430] width 522 height 32
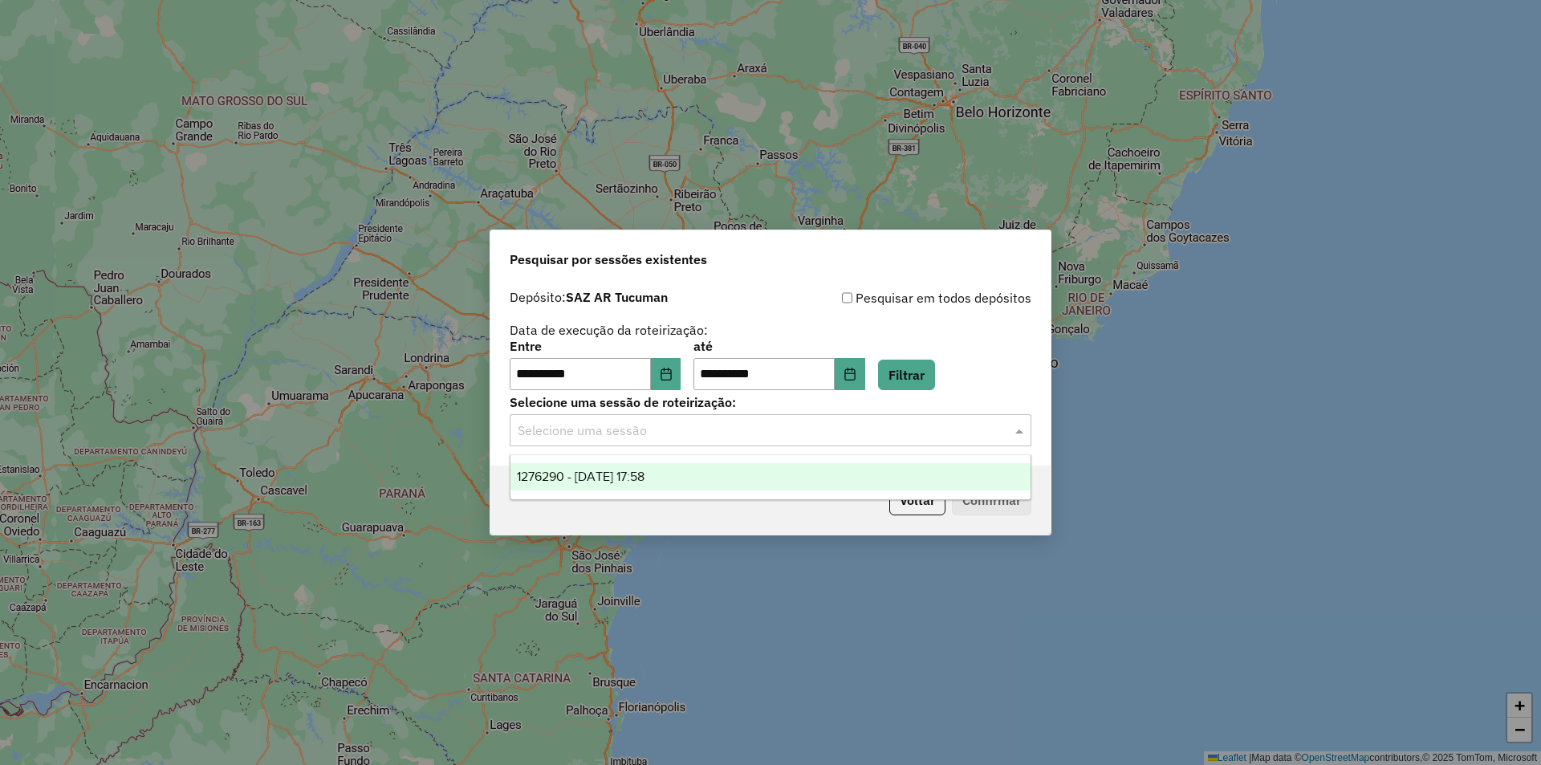
click at [829, 445] on div "Selecione uma sessão" at bounding box center [771, 430] width 522 height 32
click at [969, 129] on div "**********" at bounding box center [770, 382] width 1541 height 765
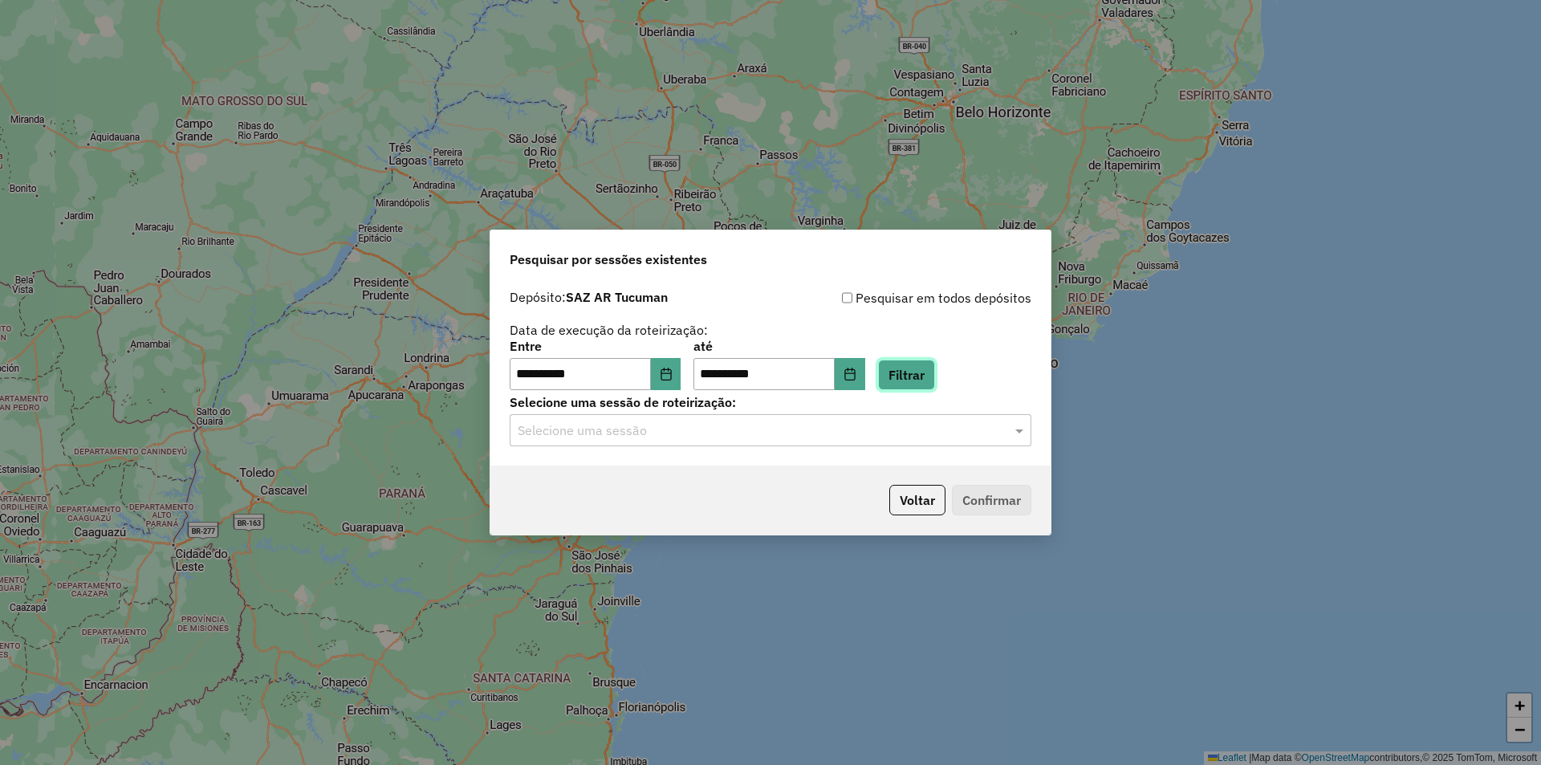
click at [934, 370] on button "Filtrar" at bounding box center [906, 375] width 57 height 31
click at [867, 436] on hb-app "**********" at bounding box center [770, 382] width 1541 height 765
click at [869, 435] on input "text" at bounding box center [755, 430] width 474 height 19
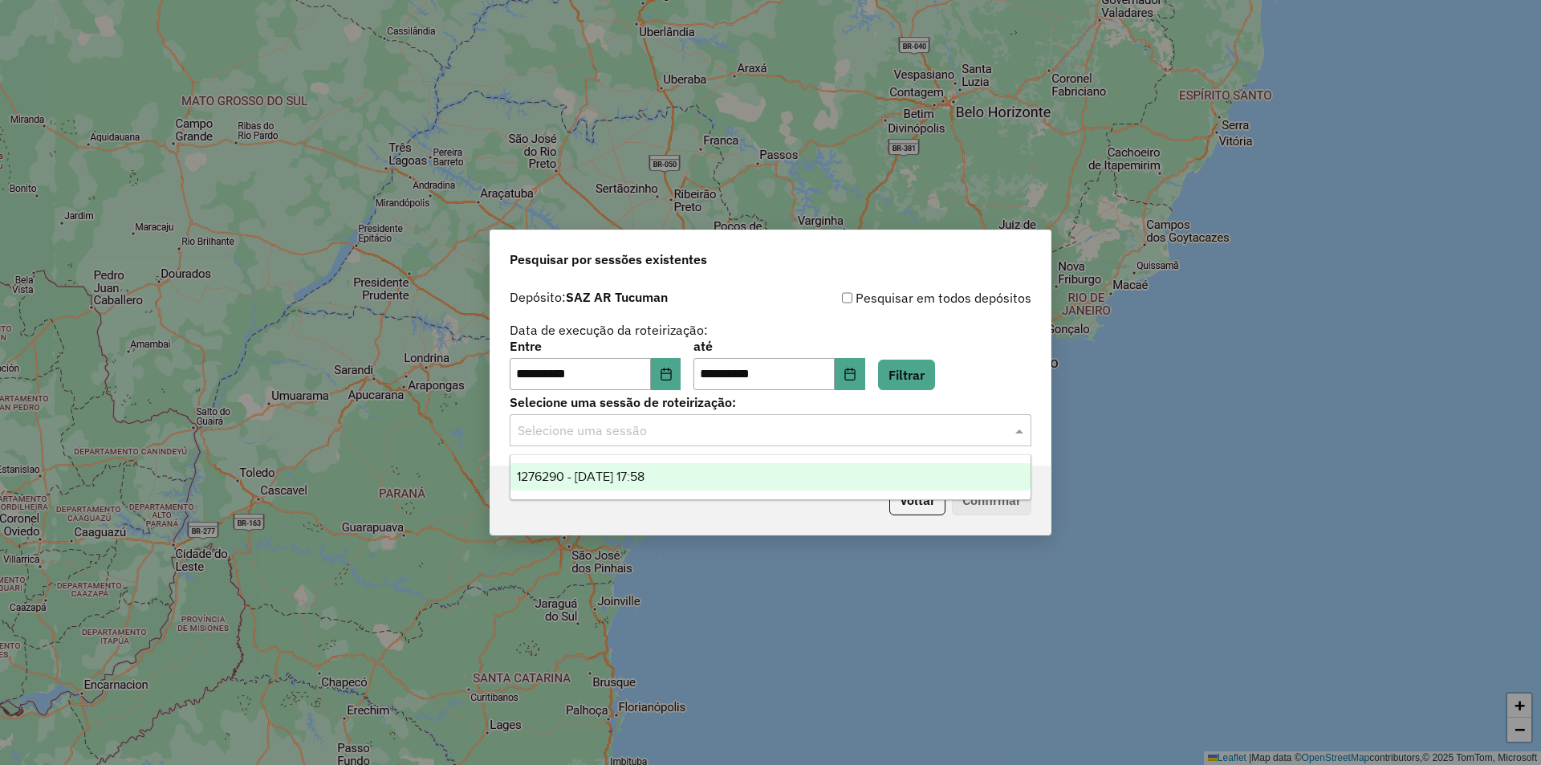
click at [869, 435] on input "text" at bounding box center [755, 430] width 474 height 19
click at [933, 378] on button "Filtrar" at bounding box center [906, 375] width 57 height 31
click at [759, 421] on input "text" at bounding box center [755, 430] width 474 height 19
click at [759, 419] on div "Selecione uma sessão" at bounding box center [771, 430] width 522 height 32
click at [942, 393] on label "Selecione uma sessão de roteirização:" at bounding box center [771, 402] width 522 height 19
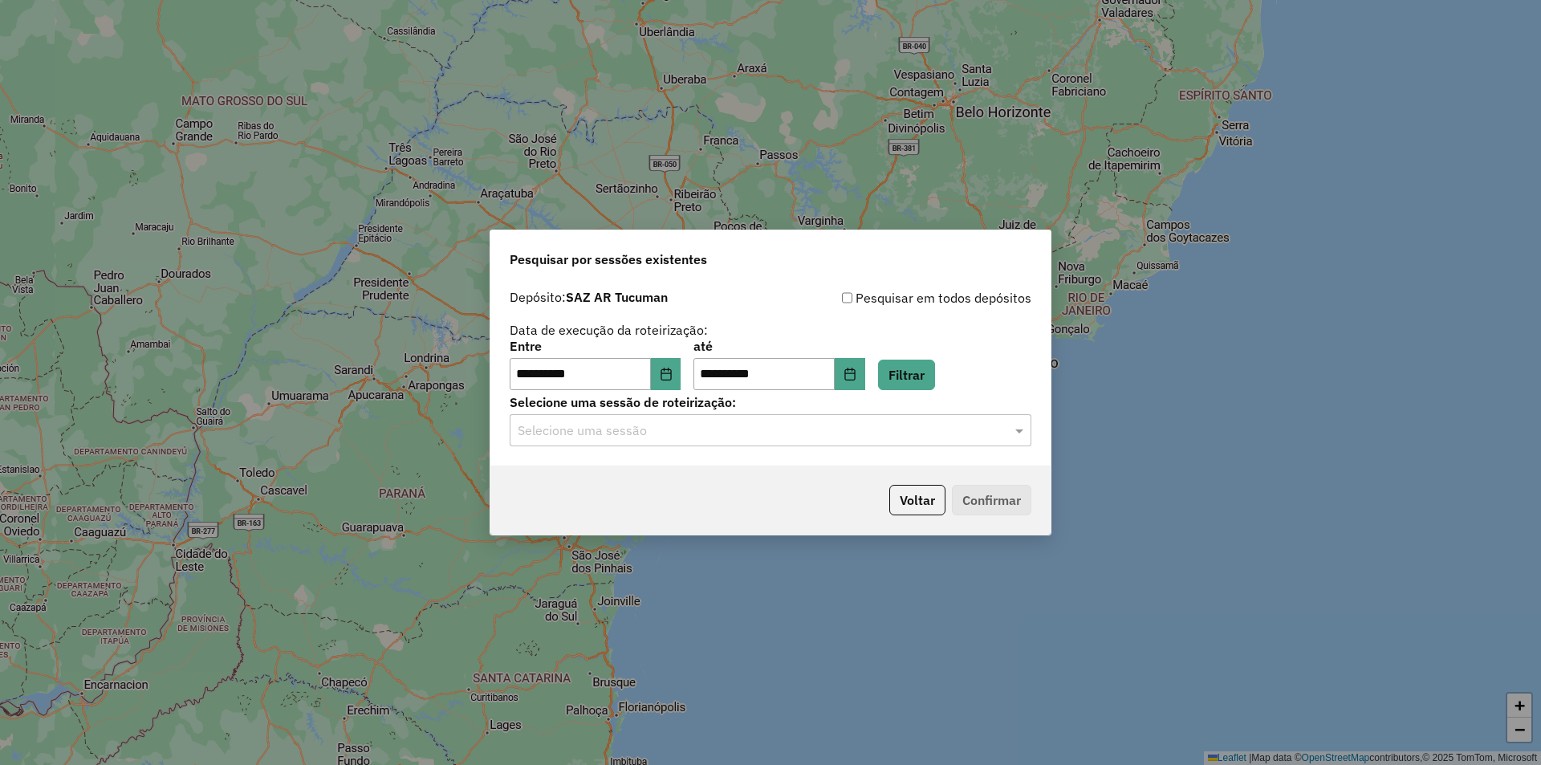
click at [947, 391] on div "**********" at bounding box center [770, 374] width 560 height 184
click at [935, 384] on button "Filtrar" at bounding box center [906, 375] width 57 height 31
click at [914, 378] on button "Filtrar" at bounding box center [906, 375] width 57 height 31
click at [893, 430] on input "text" at bounding box center [755, 430] width 474 height 19
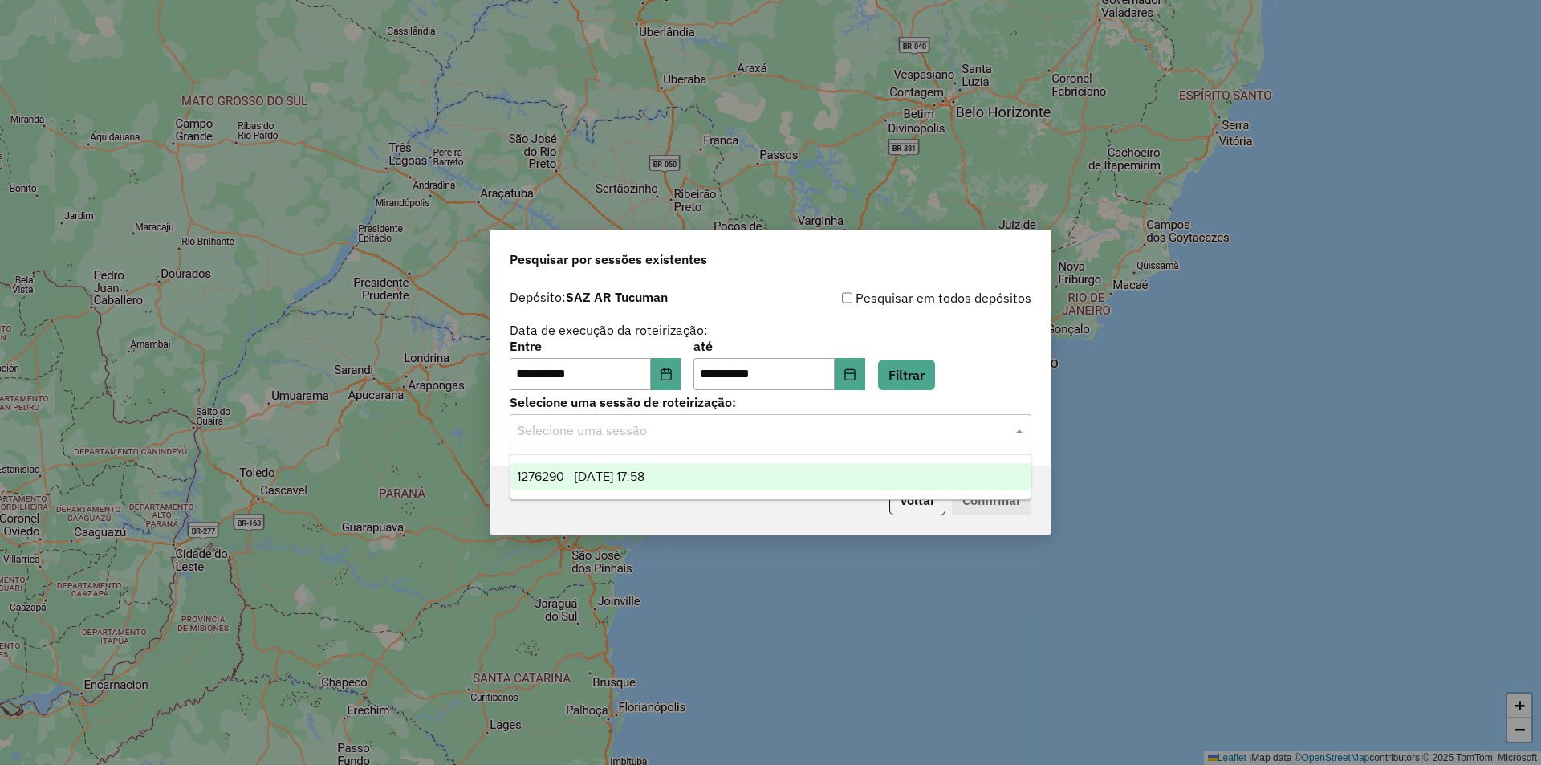
click at [893, 430] on input "text" at bounding box center [755, 430] width 474 height 19
click at [931, 397] on label "Selecione uma sessão de roteirização:" at bounding box center [771, 402] width 522 height 19
click at [935, 371] on button "Filtrar" at bounding box center [906, 375] width 57 height 31
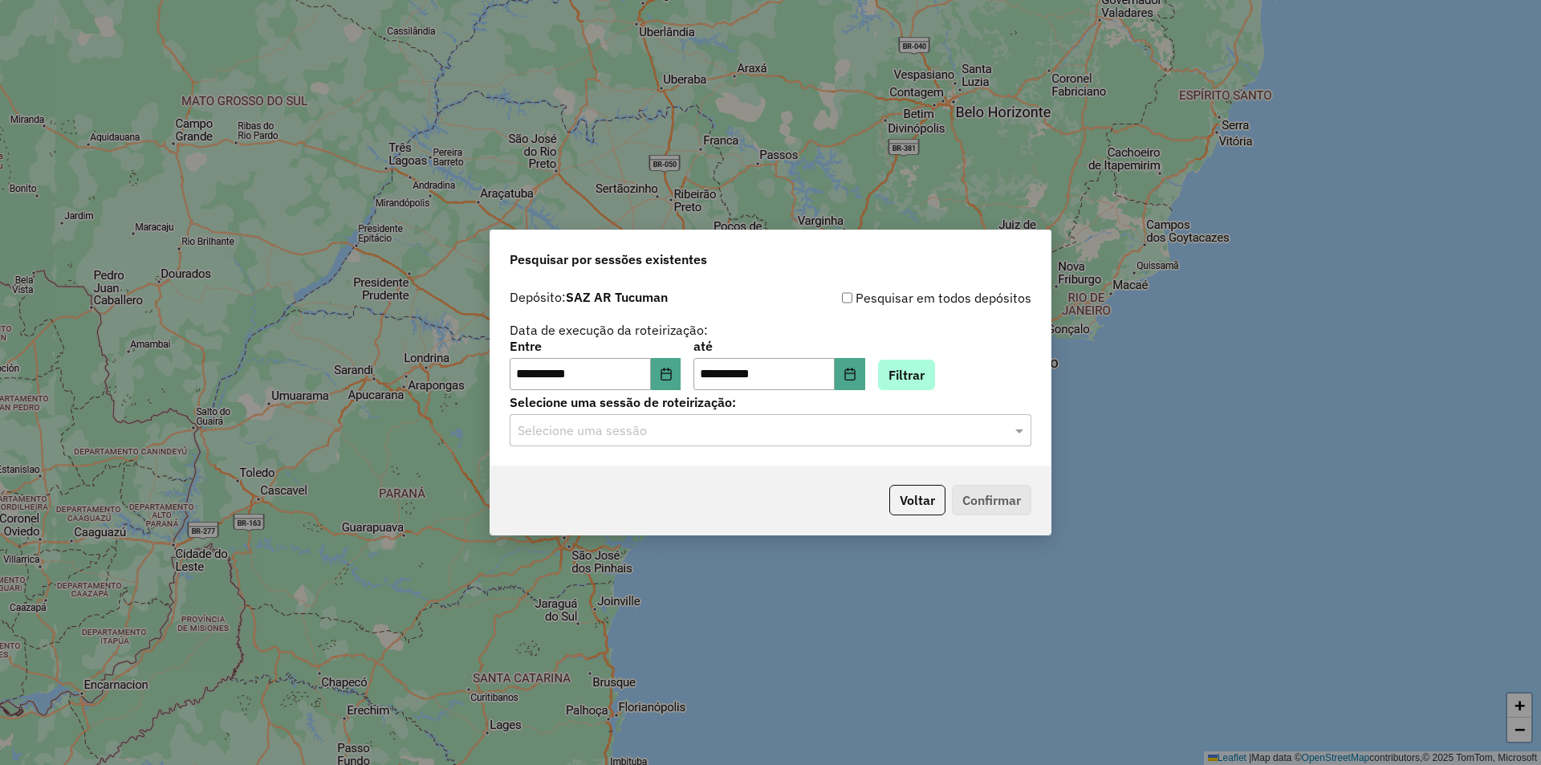
click at [930, 356] on div "**********" at bounding box center [771, 365] width 522 height 50
click at [929, 366] on button "Filtrar" at bounding box center [906, 375] width 57 height 31
click at [908, 413] on div "Selecione uma sessão de roteirização: Selecione uma sessão" at bounding box center [771, 422] width 522 height 50
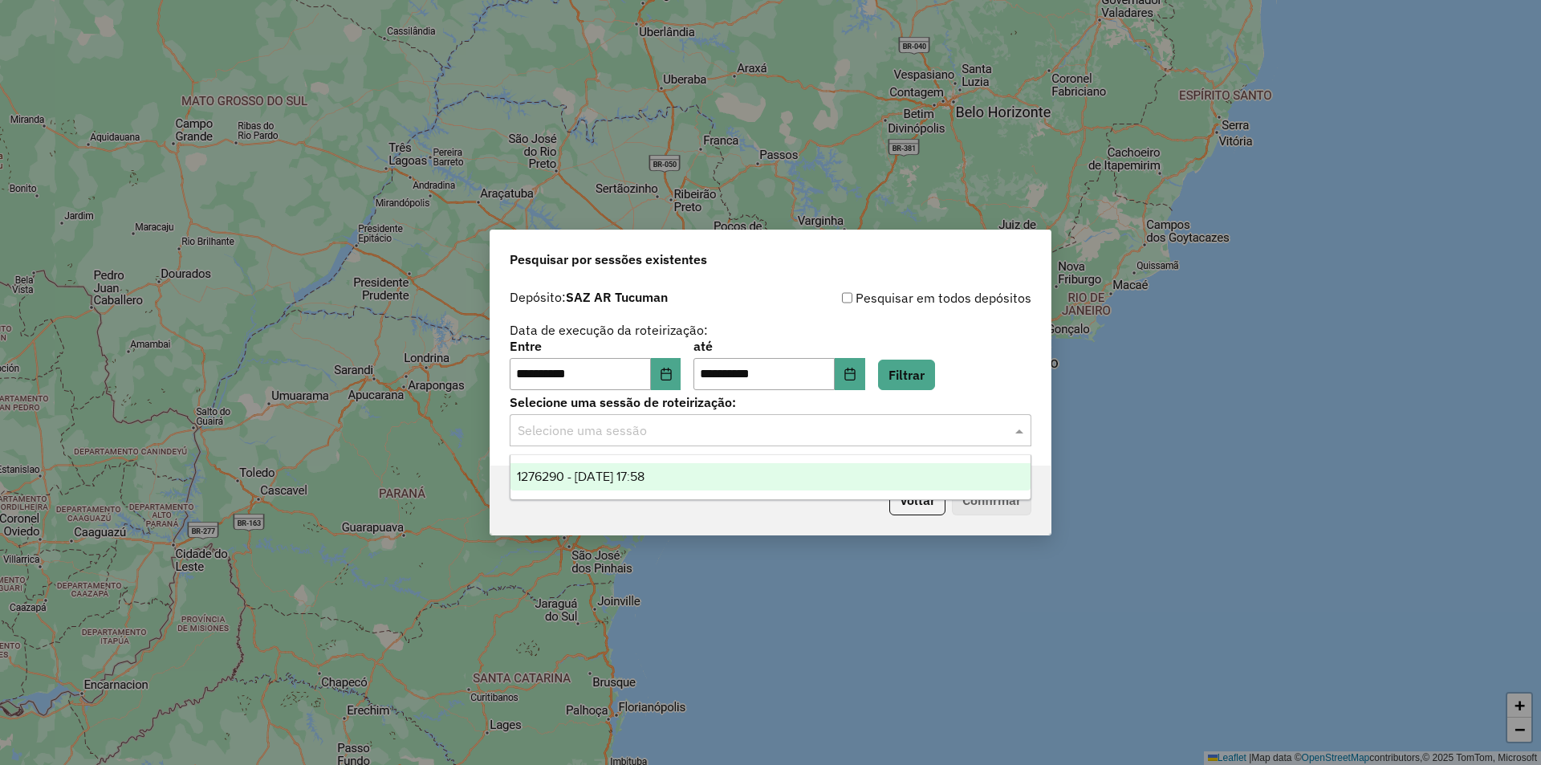
click at [869, 437] on input "text" at bounding box center [755, 430] width 474 height 19
click at [883, 450] on div "**********" at bounding box center [770, 374] width 560 height 184
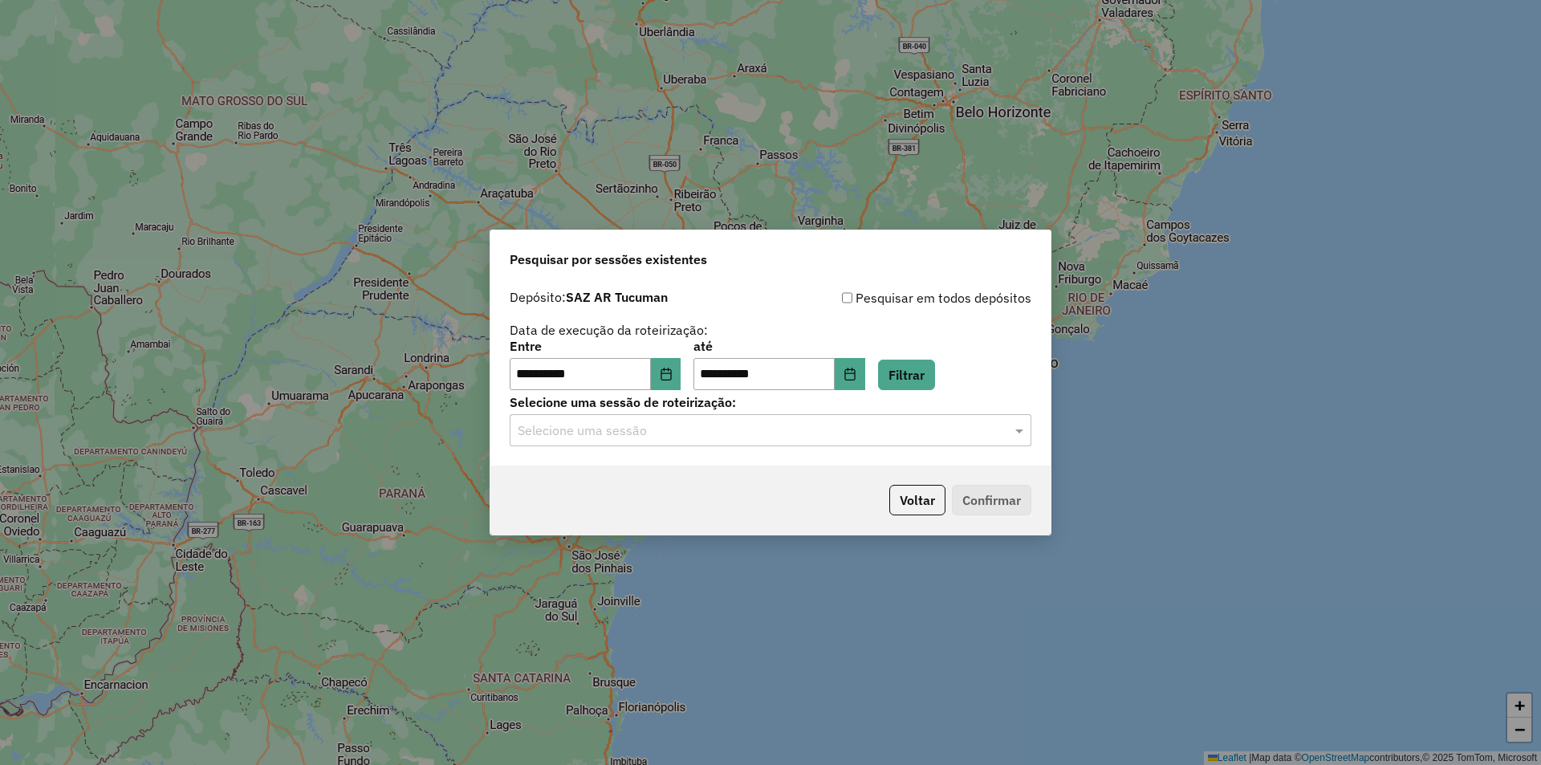
drag, startPoint x: 872, startPoint y: 405, endPoint x: 865, endPoint y: 428, distance: 23.4
click at [872, 411] on label "Selecione uma sessão de roteirização:" at bounding box center [771, 402] width 522 height 19
click at [865, 443] on div "Selecione uma sessão" at bounding box center [771, 430] width 522 height 32
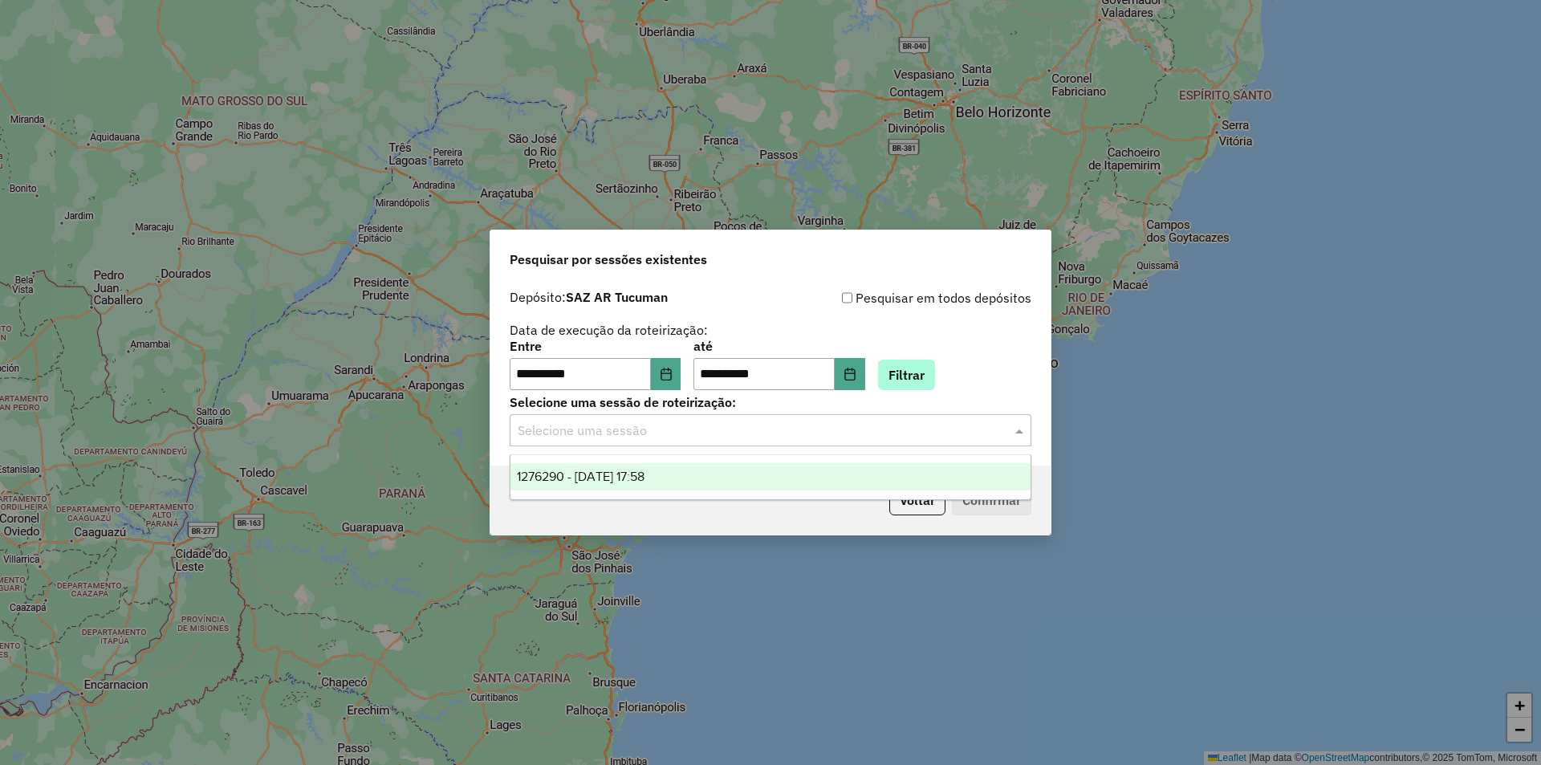
drag, startPoint x: 889, startPoint y: 410, endPoint x: 914, endPoint y: 380, distance: 38.9
click at [897, 405] on label "Selecione uma sessão de roteirização:" at bounding box center [771, 402] width 522 height 19
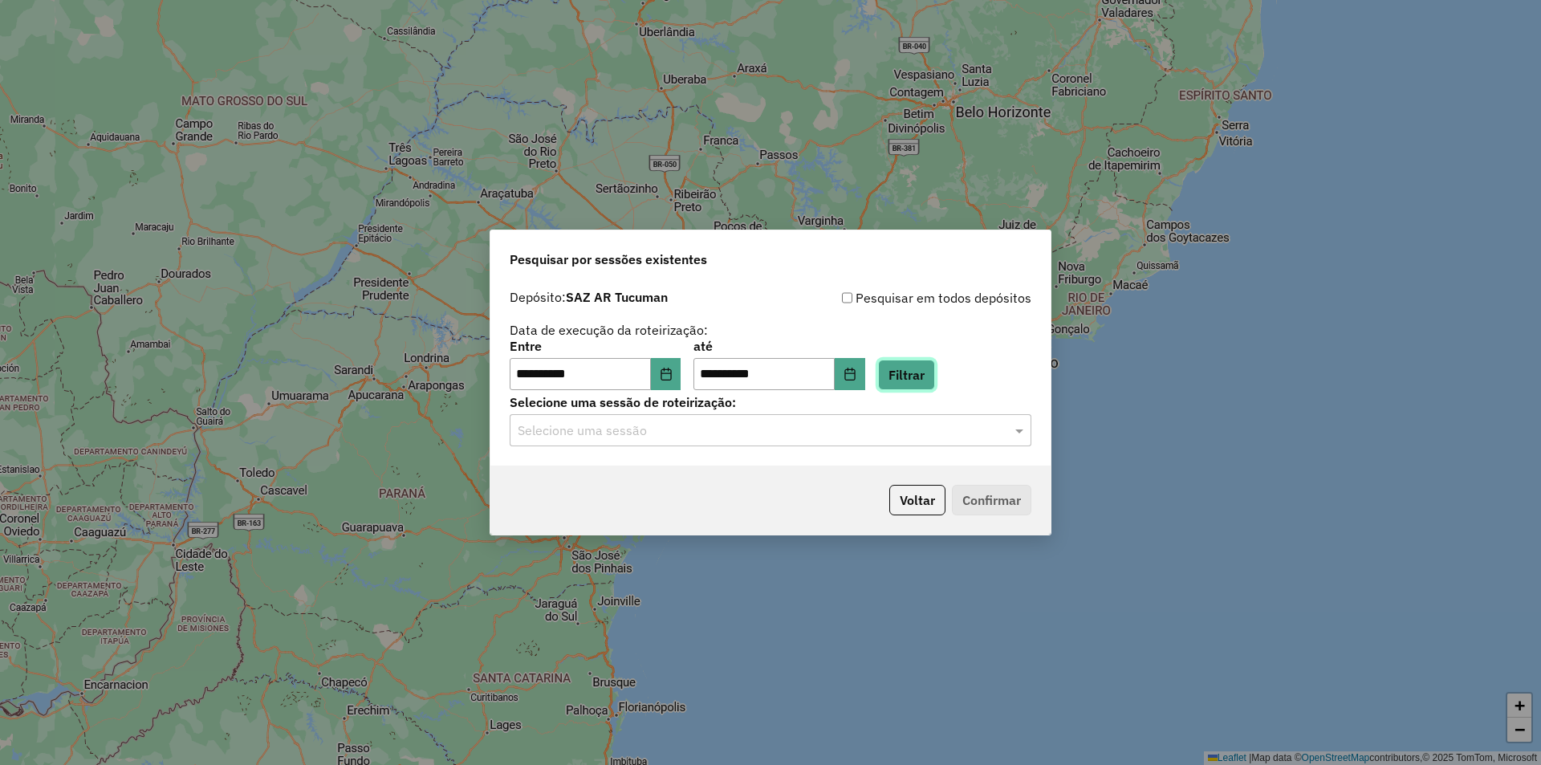
click at [914, 380] on button "Filtrar" at bounding box center [906, 375] width 57 height 31
click at [742, 408] on label "Selecione uma sessão de roteirização:" at bounding box center [771, 402] width 522 height 19
click at [742, 414] on div "Selecione uma sessão" at bounding box center [771, 430] width 522 height 32
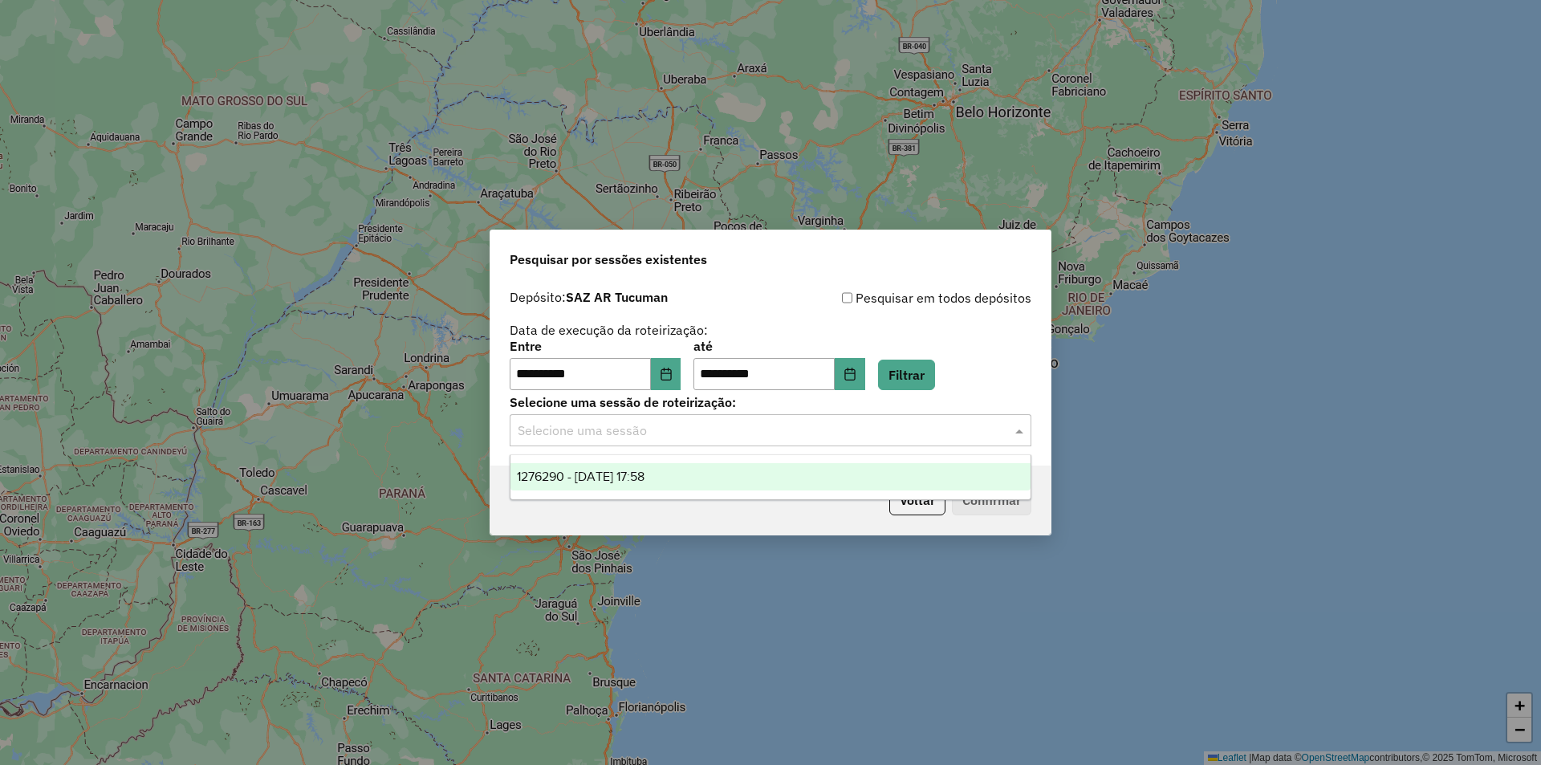
click at [739, 425] on input "text" at bounding box center [755, 430] width 474 height 19
click at [1220, 608] on div "**********" at bounding box center [770, 382] width 1541 height 765
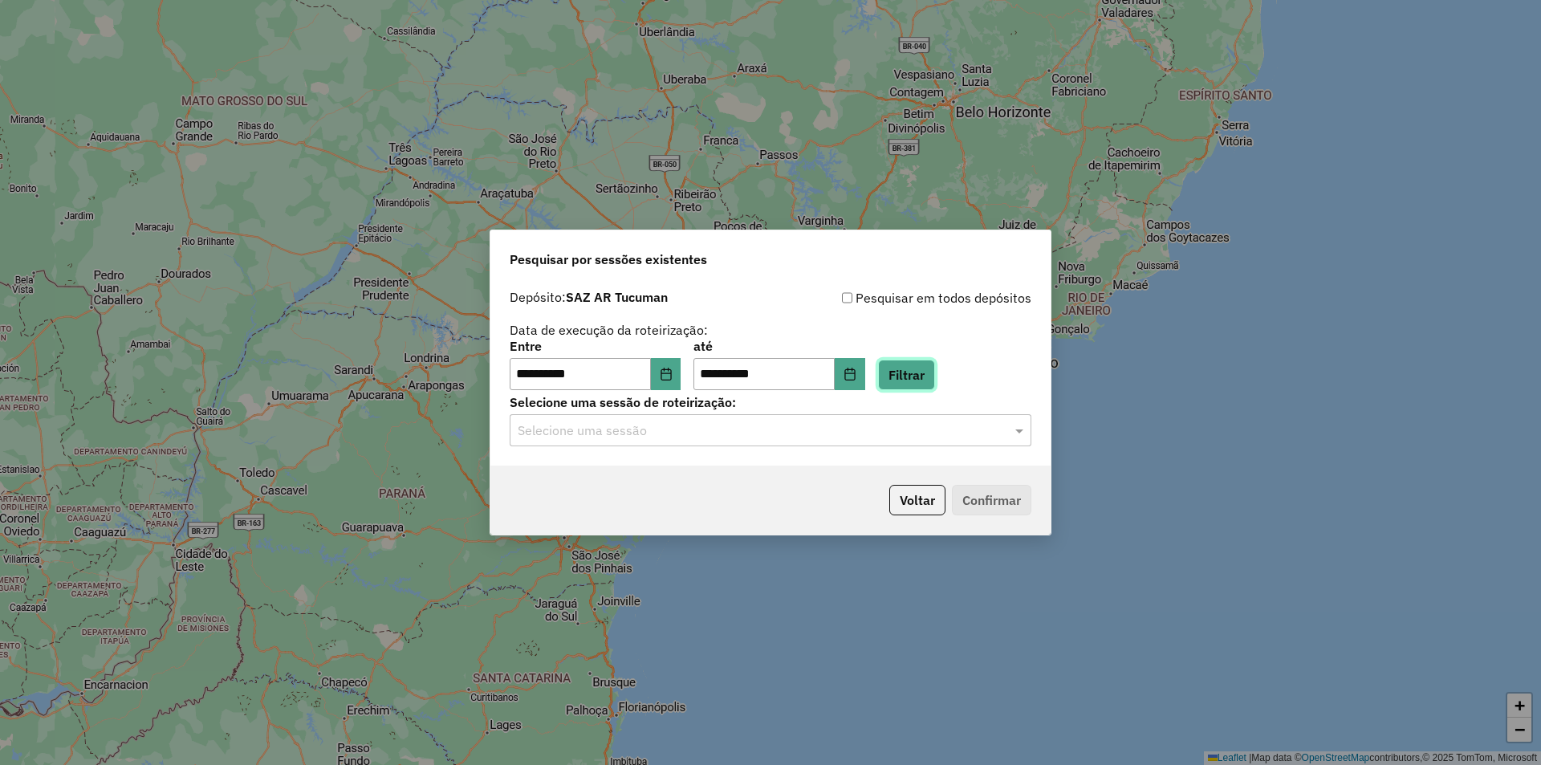
click at [900, 373] on button "Filtrar" at bounding box center [906, 375] width 57 height 31
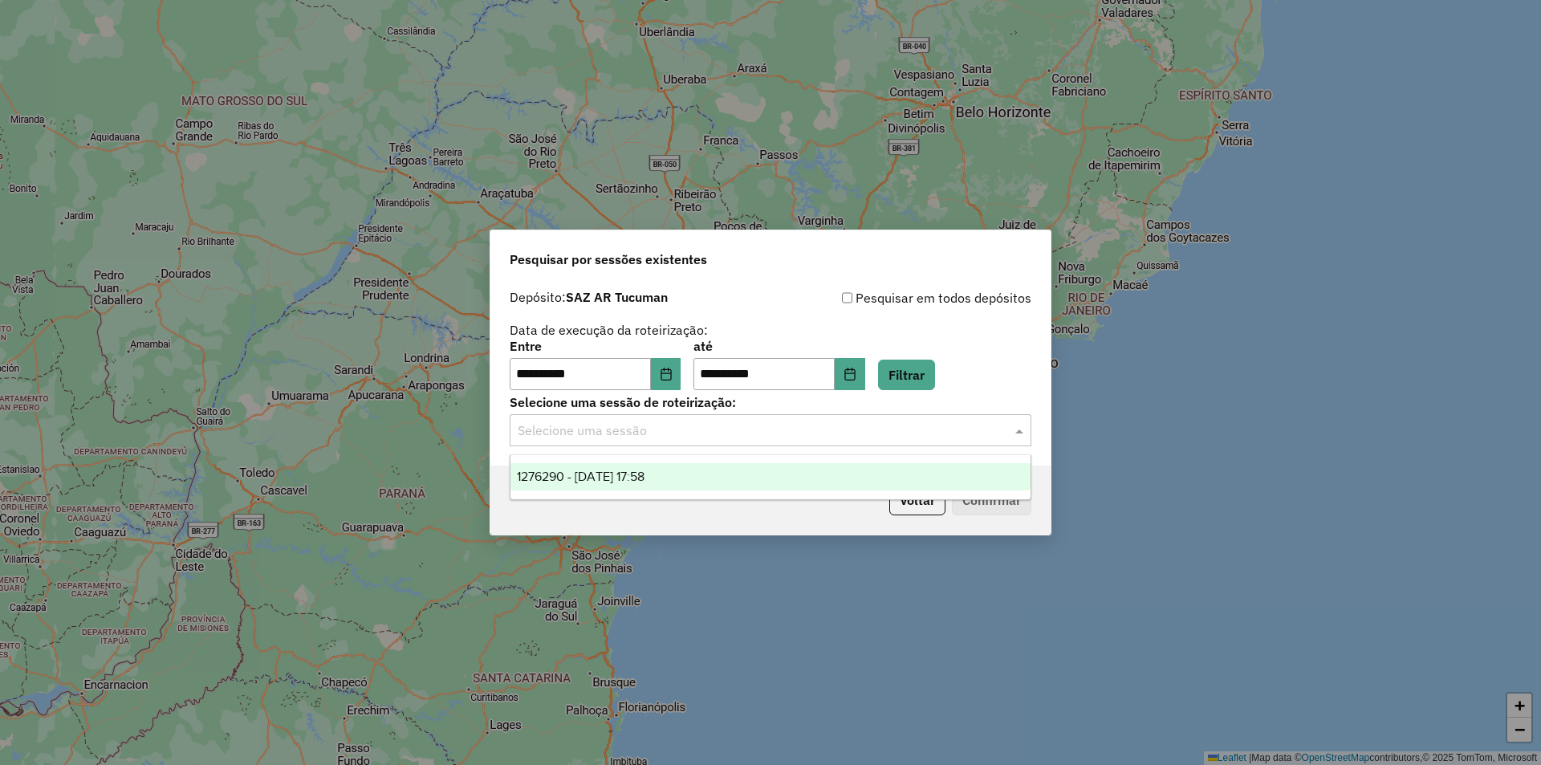
click at [870, 419] on div "Selecione uma sessão" at bounding box center [771, 430] width 522 height 32
click at [935, 380] on button "Filtrar" at bounding box center [906, 375] width 57 height 31
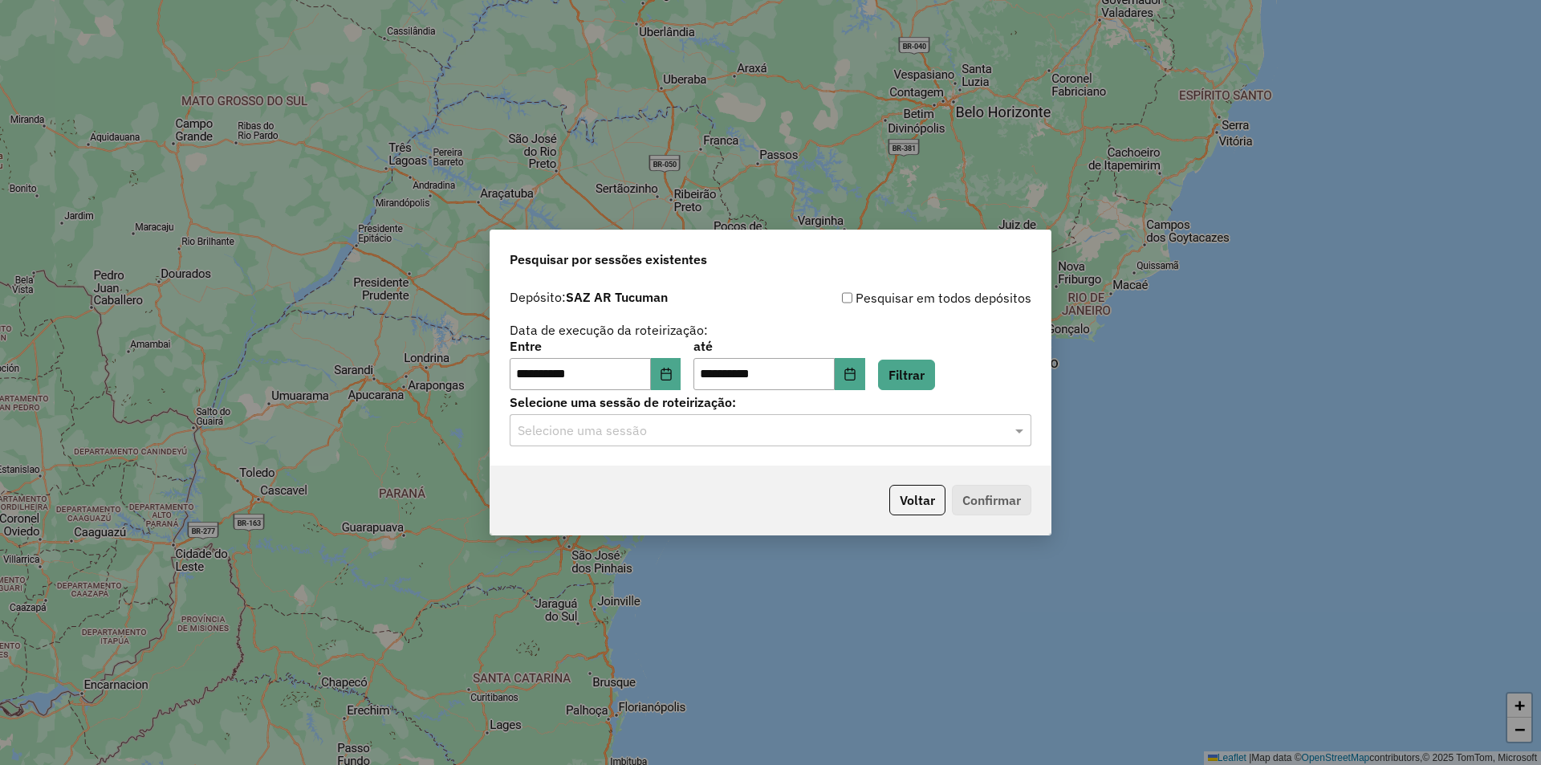
click at [912, 427] on input "text" at bounding box center [755, 430] width 474 height 19
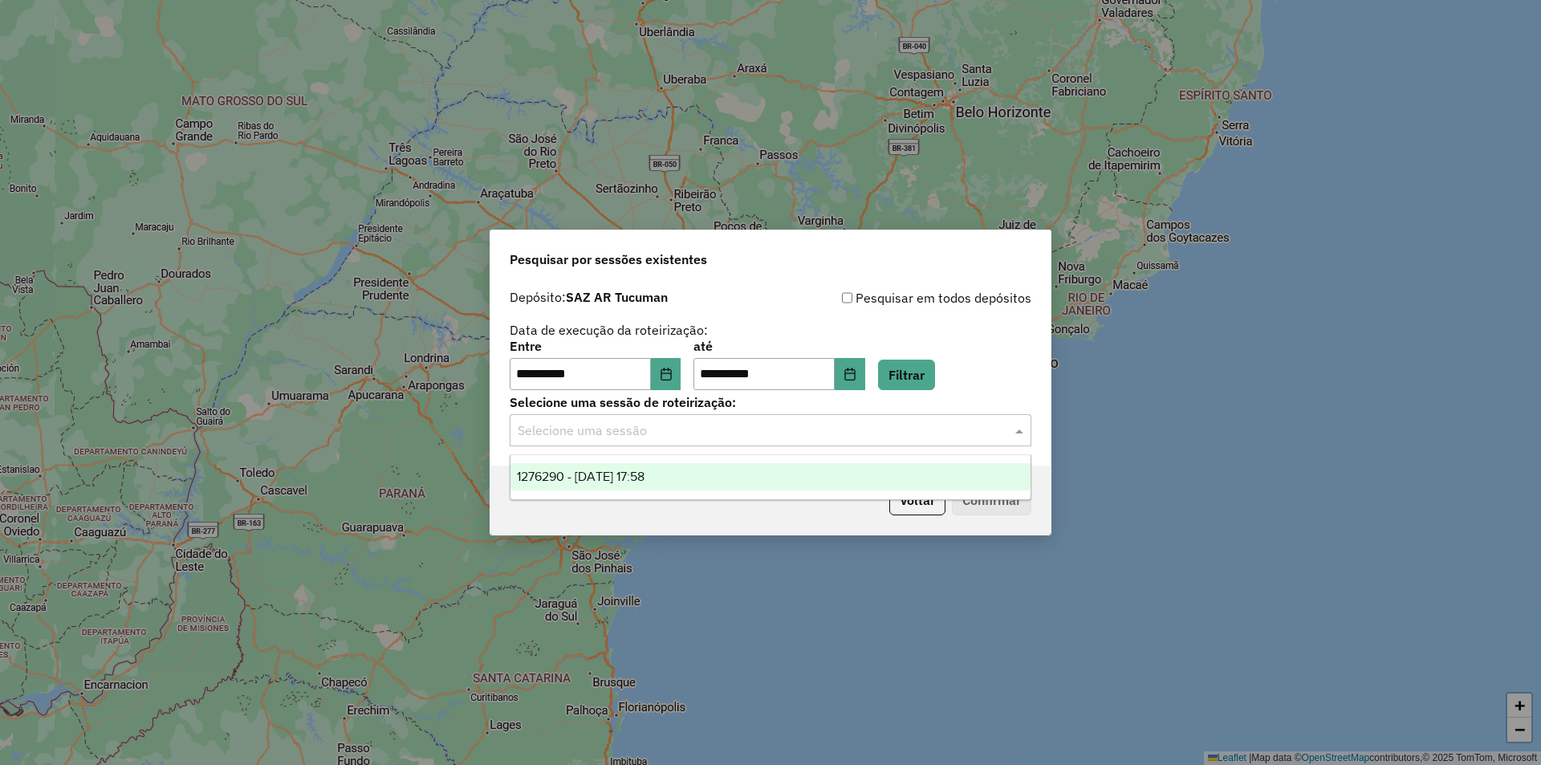
click at [912, 427] on input "text" at bounding box center [755, 430] width 474 height 19
click at [870, 584] on div "**********" at bounding box center [770, 382] width 1541 height 765
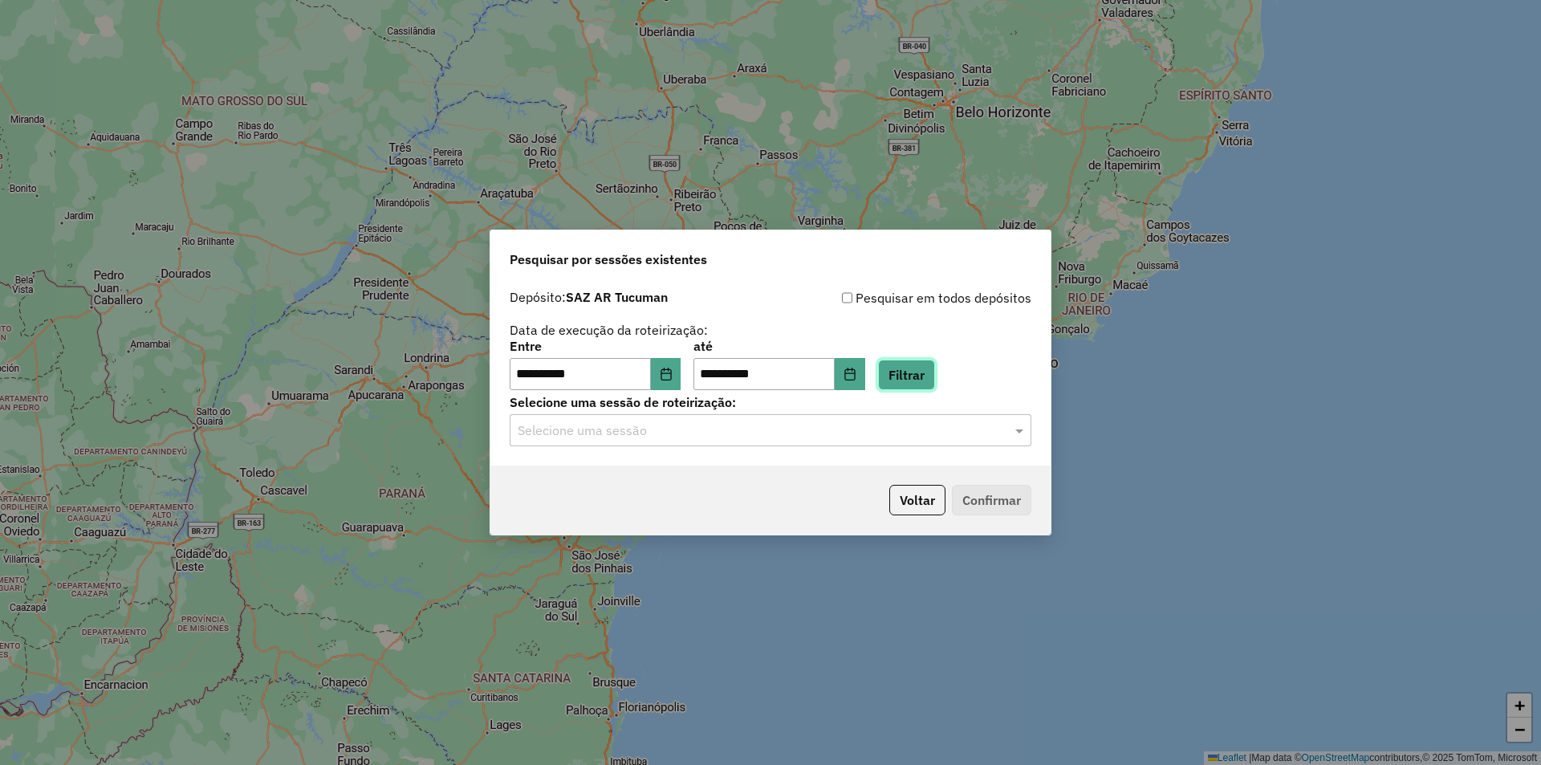
click at [935, 371] on button "Filtrar" at bounding box center [906, 375] width 57 height 31
click at [938, 439] on input "text" at bounding box center [755, 430] width 474 height 19
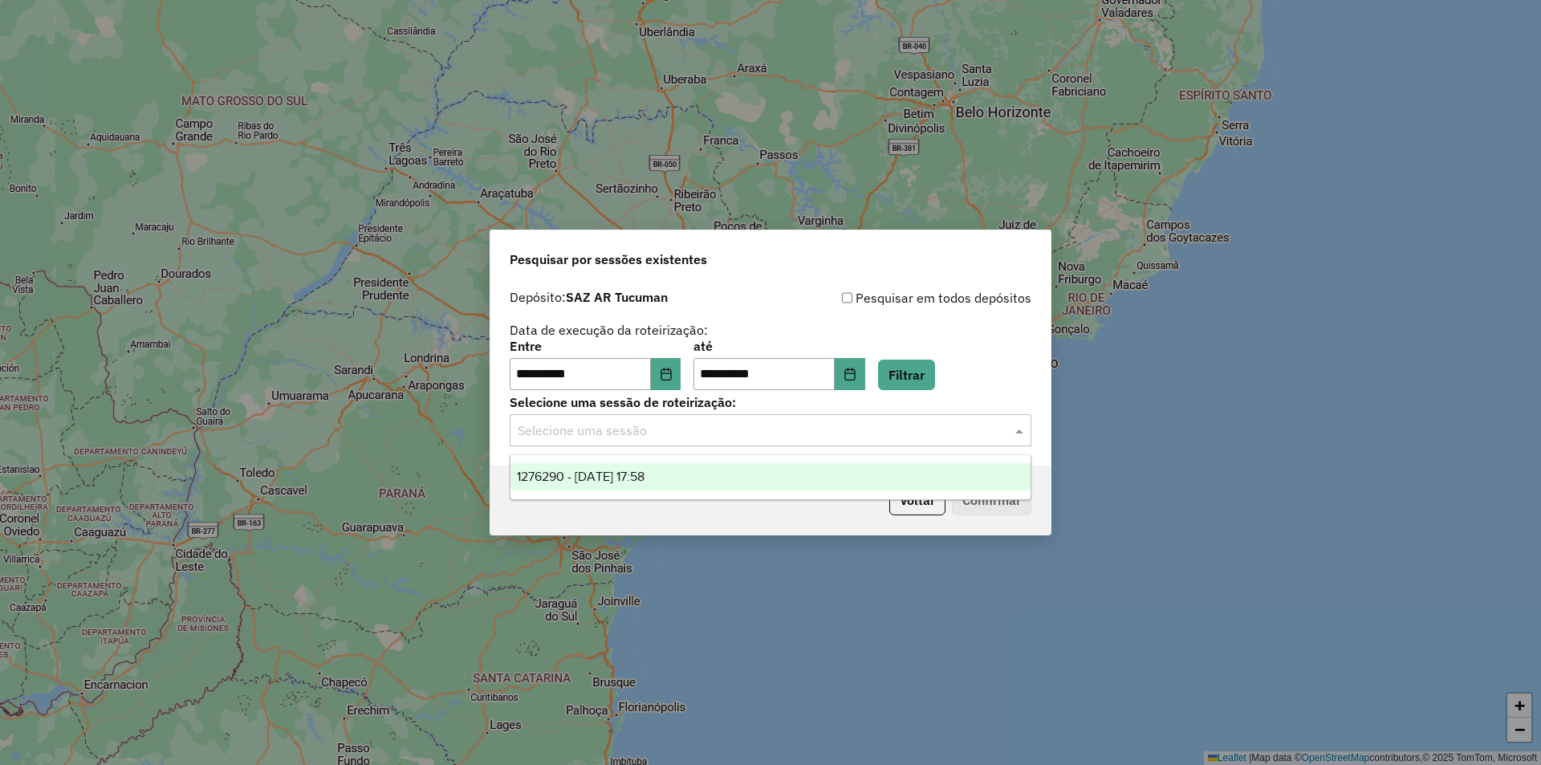
click at [938, 439] on input "text" at bounding box center [755, 430] width 474 height 19
drag, startPoint x: 933, startPoint y: 370, endPoint x: 934, endPoint y: 382, distance: 12.1
click at [935, 370] on button "Filtrar" at bounding box center [906, 375] width 57 height 31
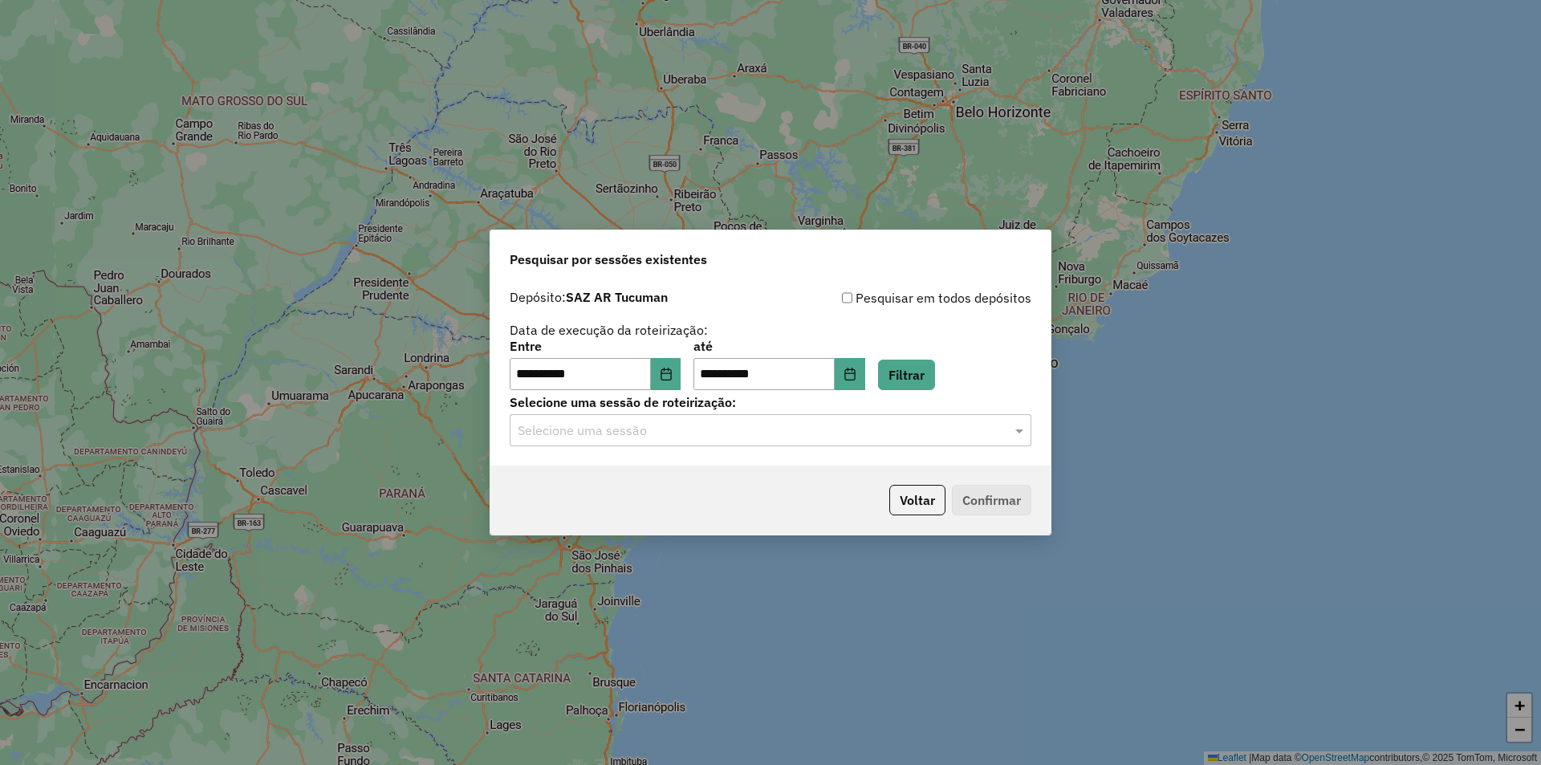
click at [906, 447] on div "**********" at bounding box center [770, 374] width 560 height 184
click at [908, 428] on input "text" at bounding box center [755, 430] width 474 height 19
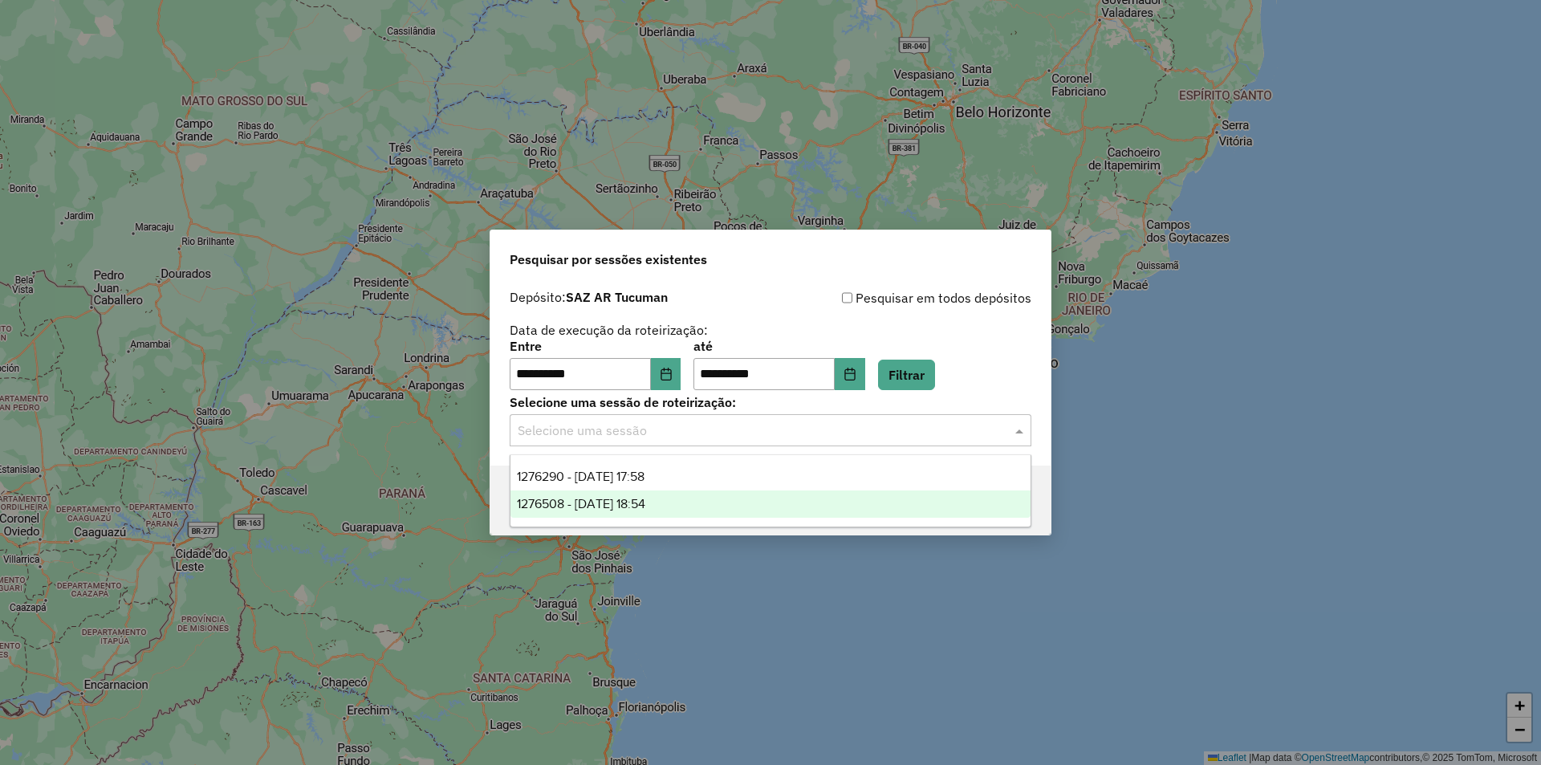
click at [890, 511] on div "1276508 - 16/09/2025 18:54" at bounding box center [771, 503] width 520 height 27
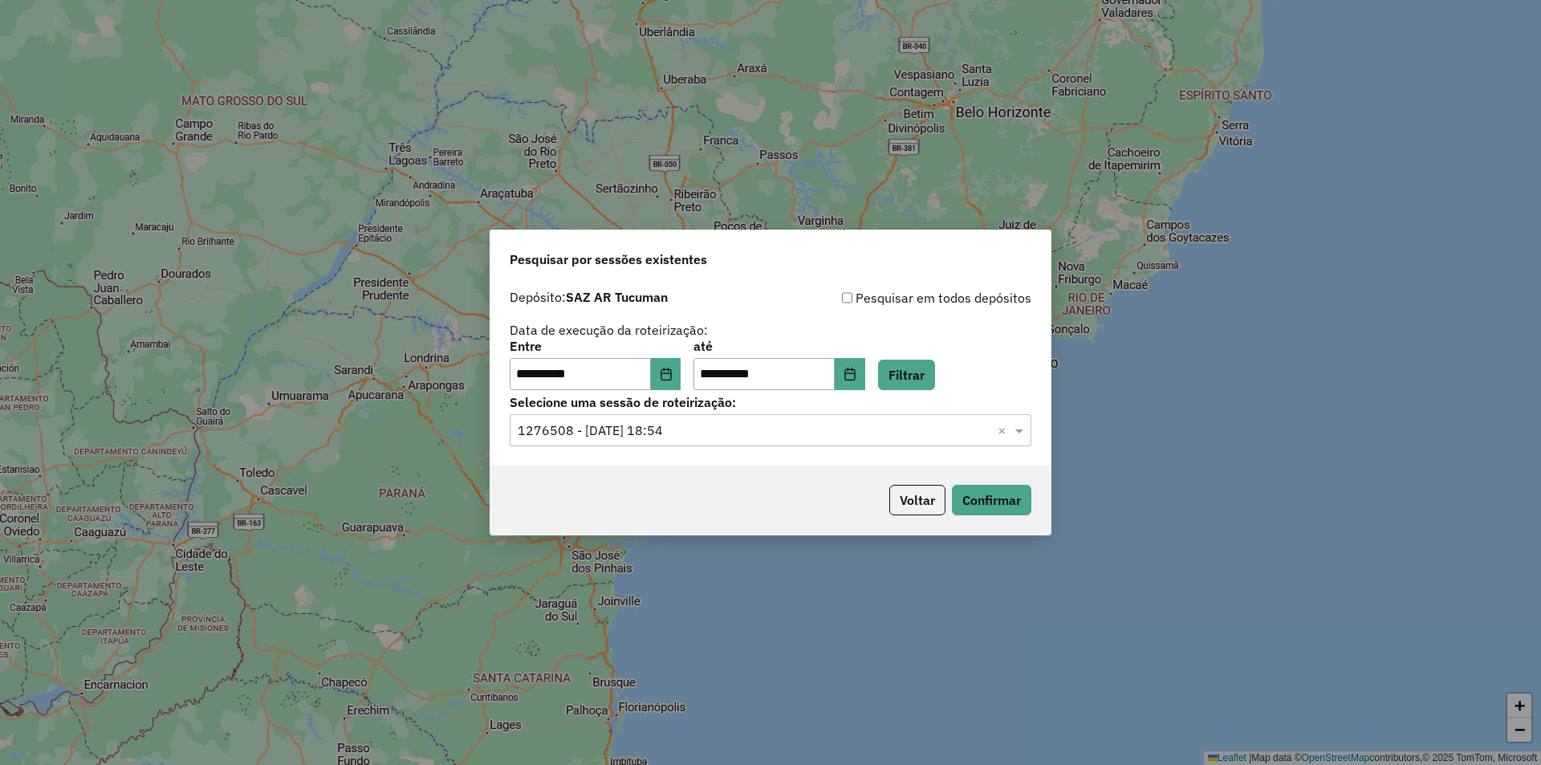
click at [796, 437] on input "text" at bounding box center [755, 430] width 474 height 19
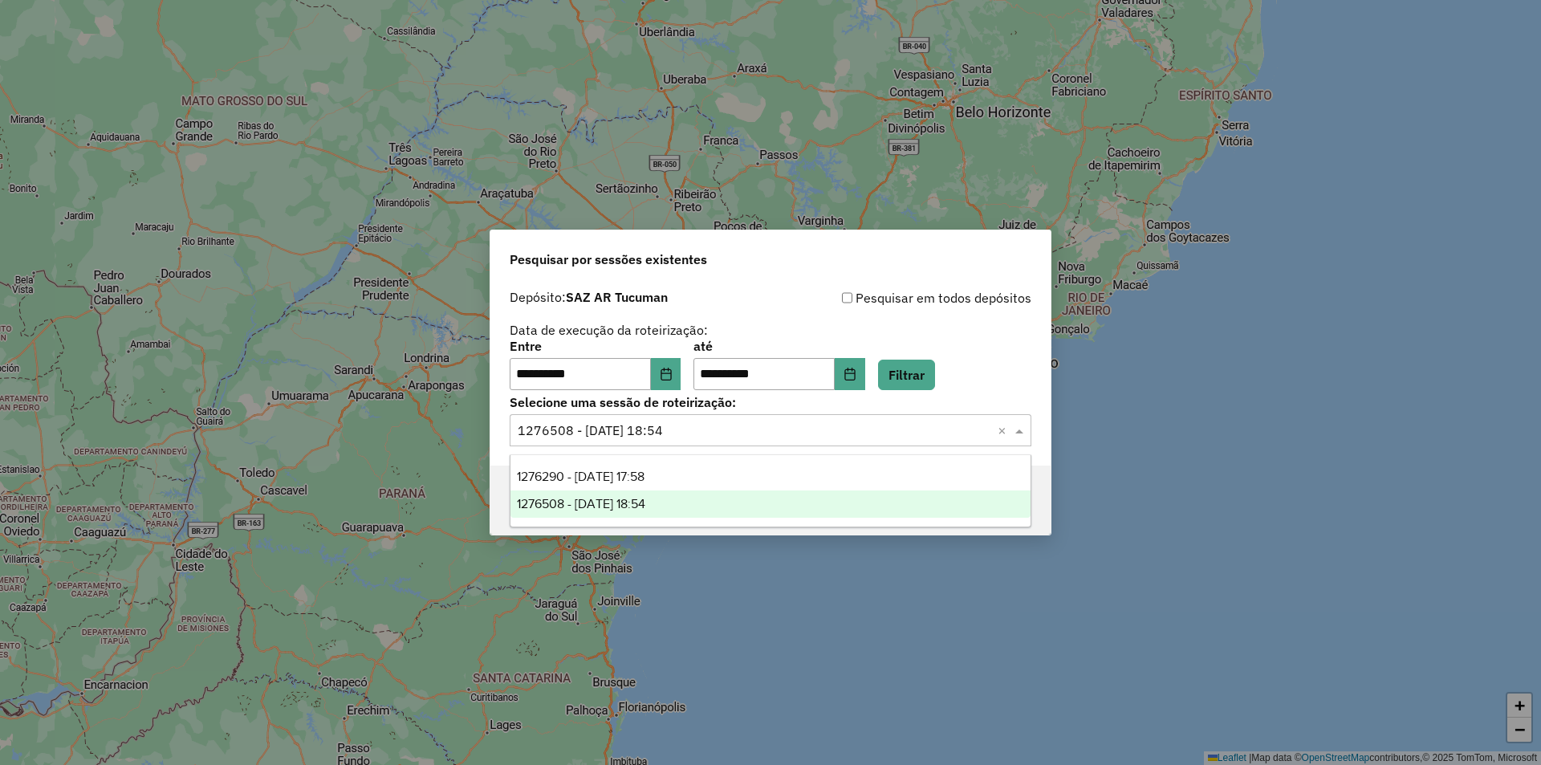
click at [752, 511] on div "1276508 - 16/09/2025 18:54" at bounding box center [771, 503] width 520 height 27
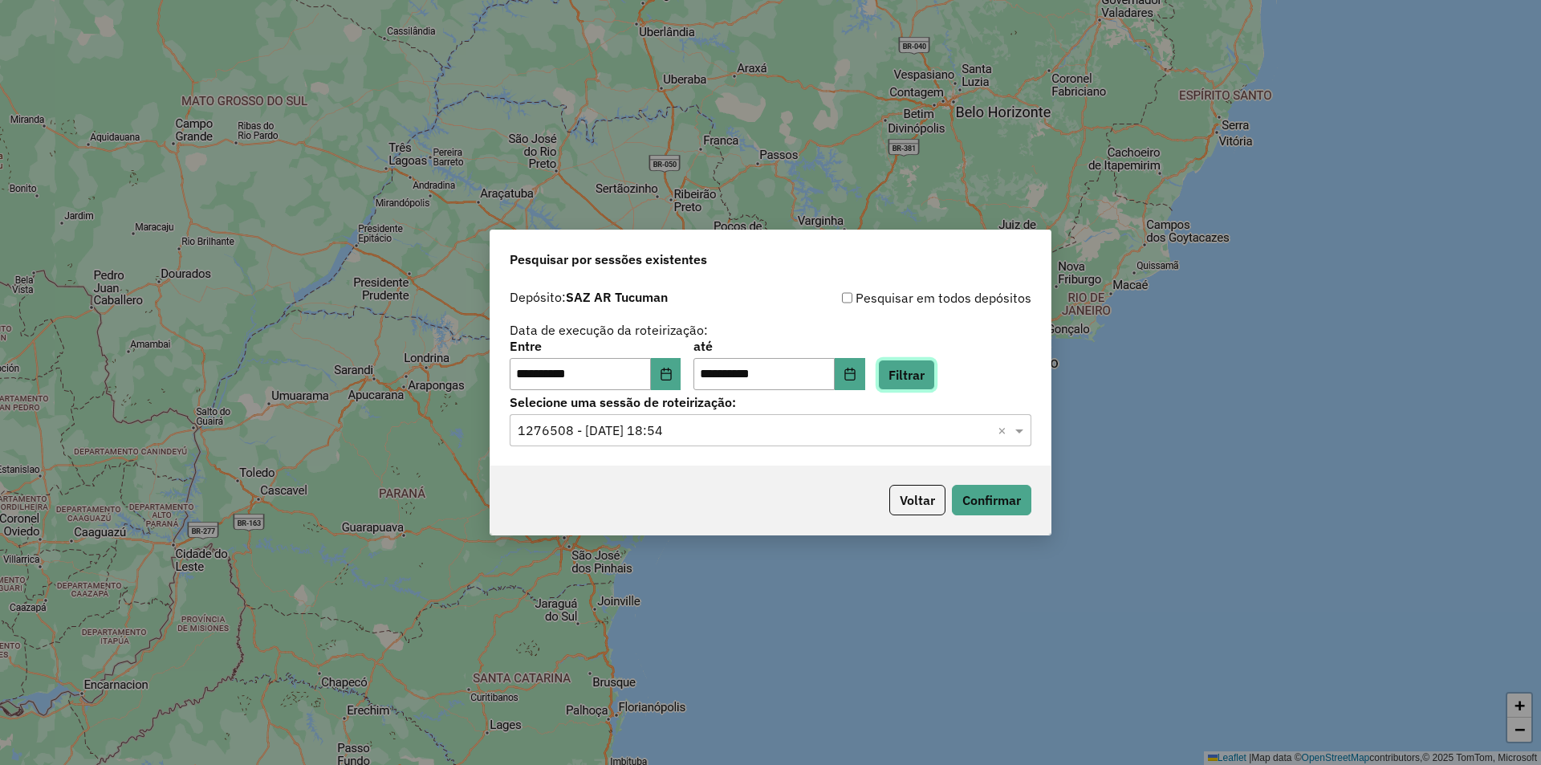
click at [926, 374] on button "Filtrar" at bounding box center [906, 375] width 57 height 31
click at [994, 506] on button "Confirmar" at bounding box center [991, 500] width 79 height 31
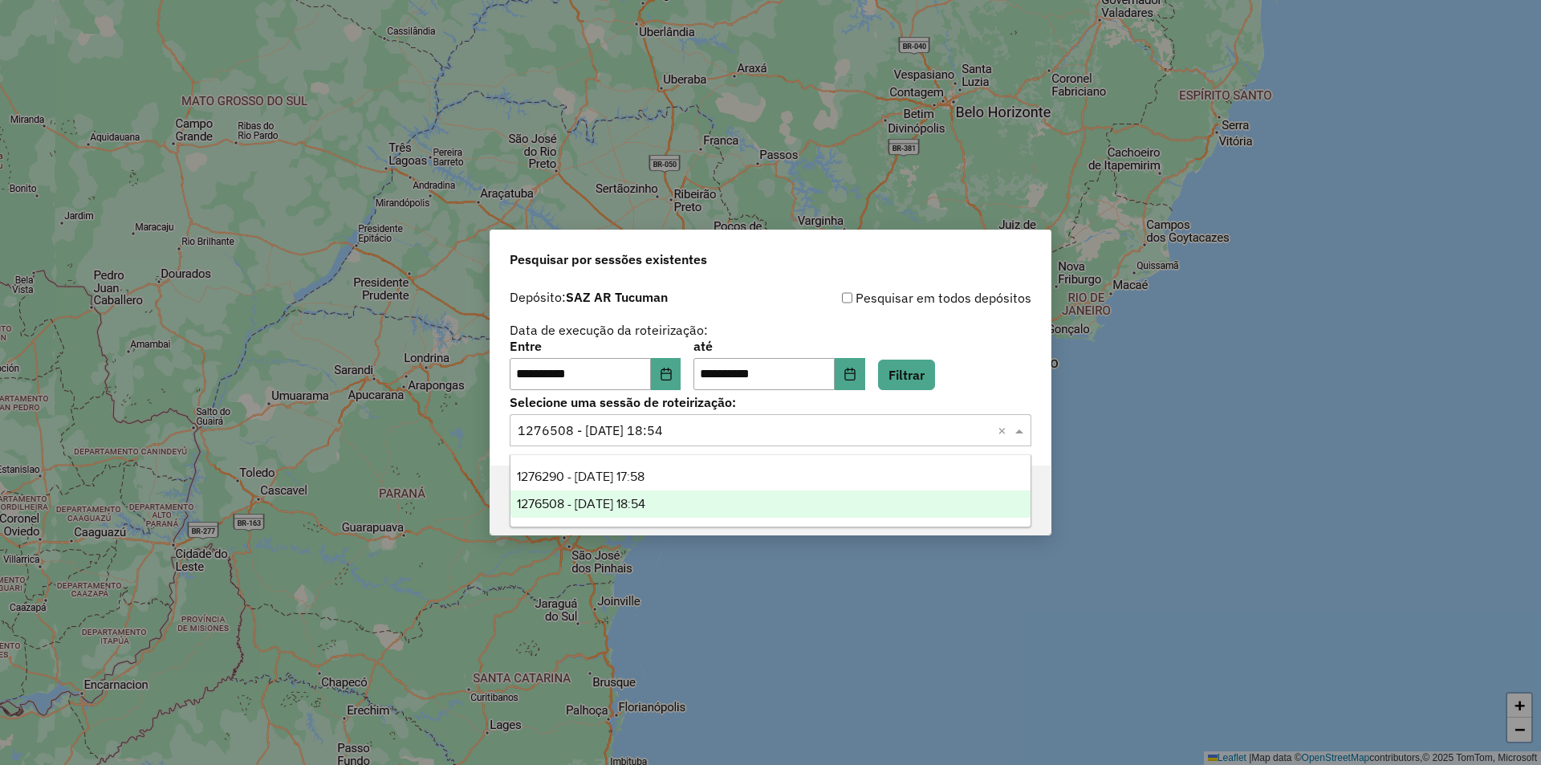
click at [922, 425] on input "text" at bounding box center [755, 430] width 474 height 19
click at [930, 375] on button "Filtrar" at bounding box center [906, 375] width 57 height 31
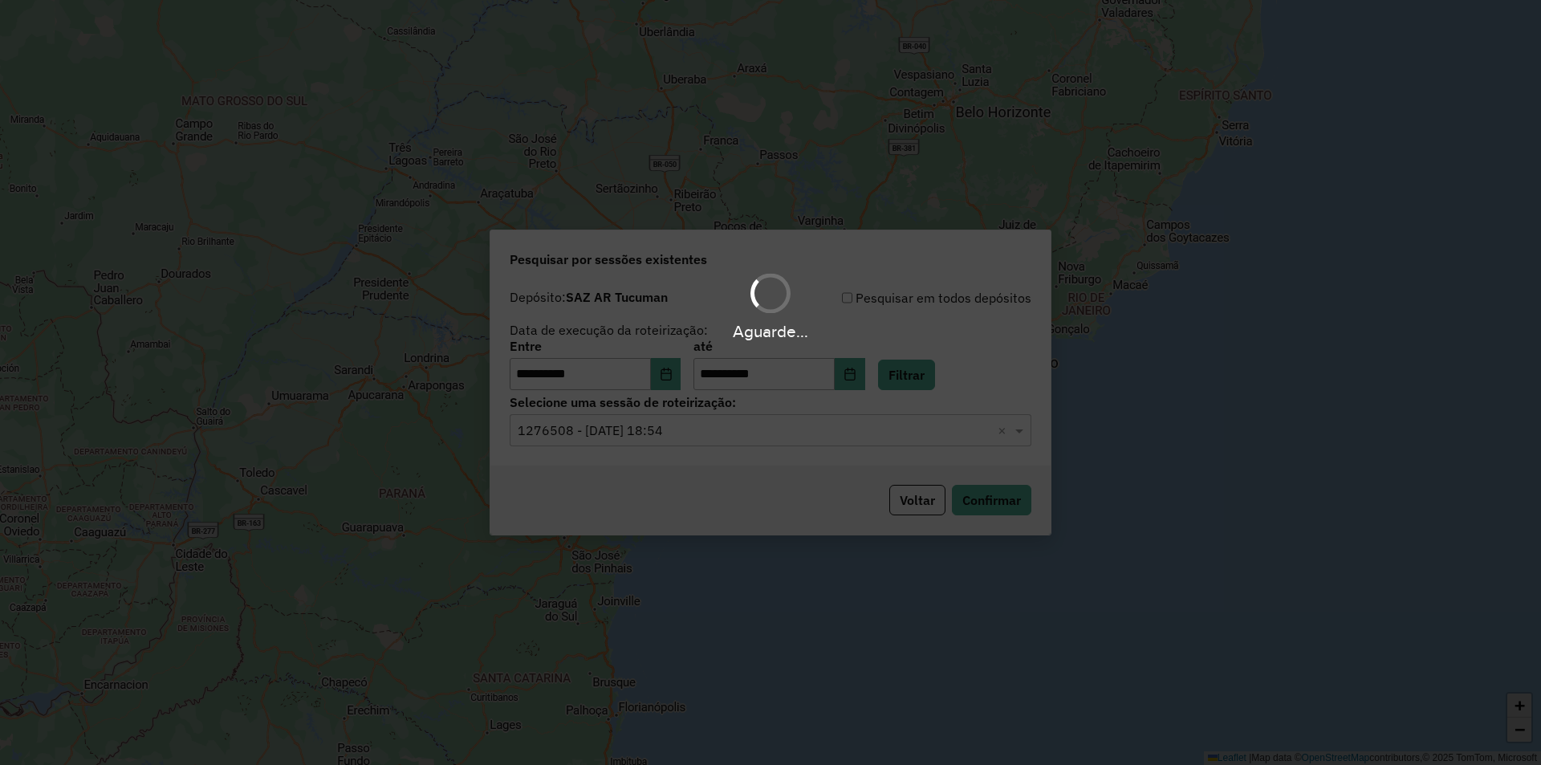
click at [911, 437] on input "text" at bounding box center [755, 430] width 474 height 19
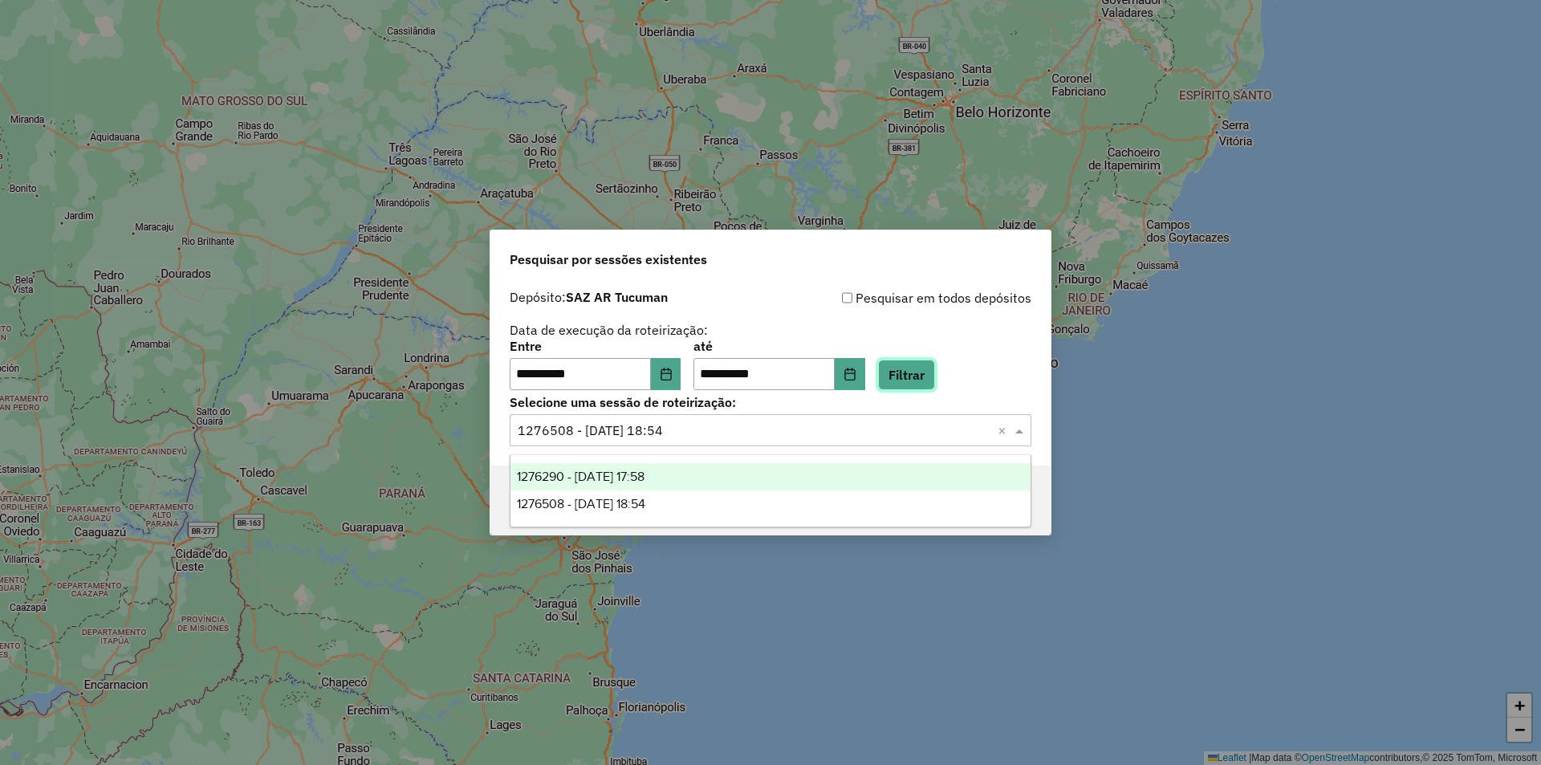
click at [913, 366] on button "Filtrar" at bounding box center [906, 375] width 57 height 31
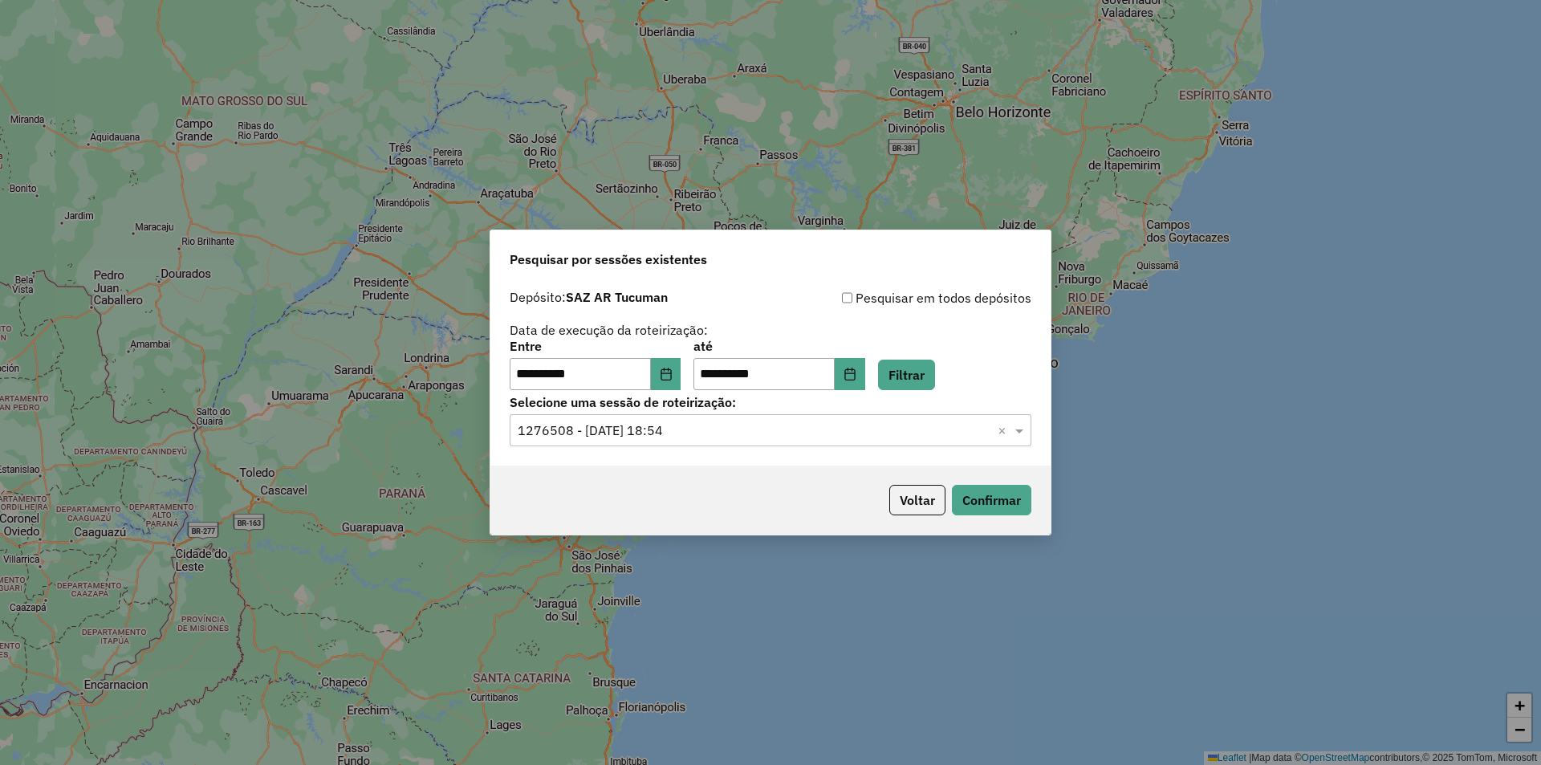
click at [774, 429] on input "text" at bounding box center [755, 430] width 474 height 19
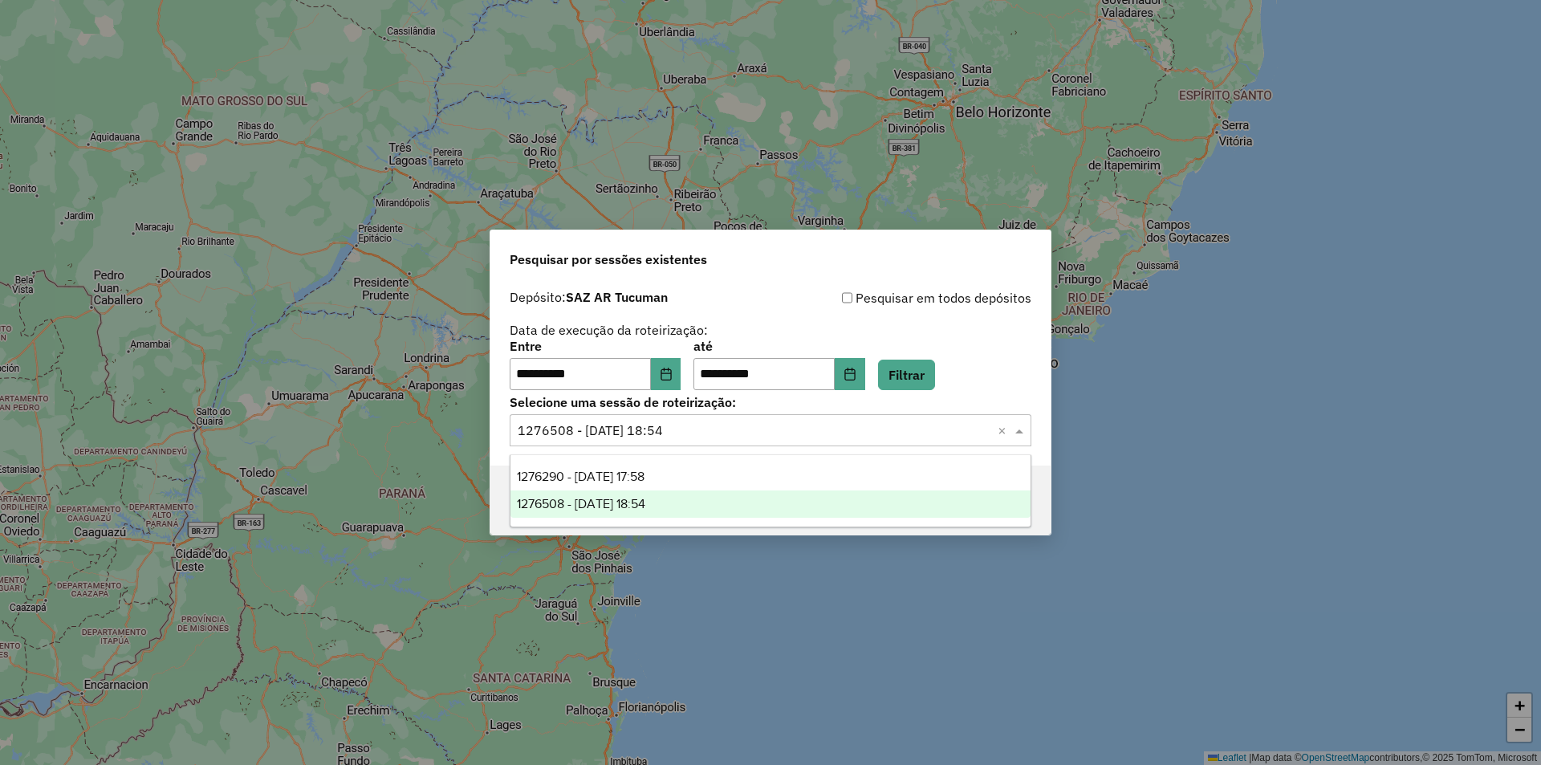
click at [775, 429] on input "text" at bounding box center [755, 430] width 474 height 19
click at [935, 370] on button "Filtrar" at bounding box center [906, 375] width 57 height 31
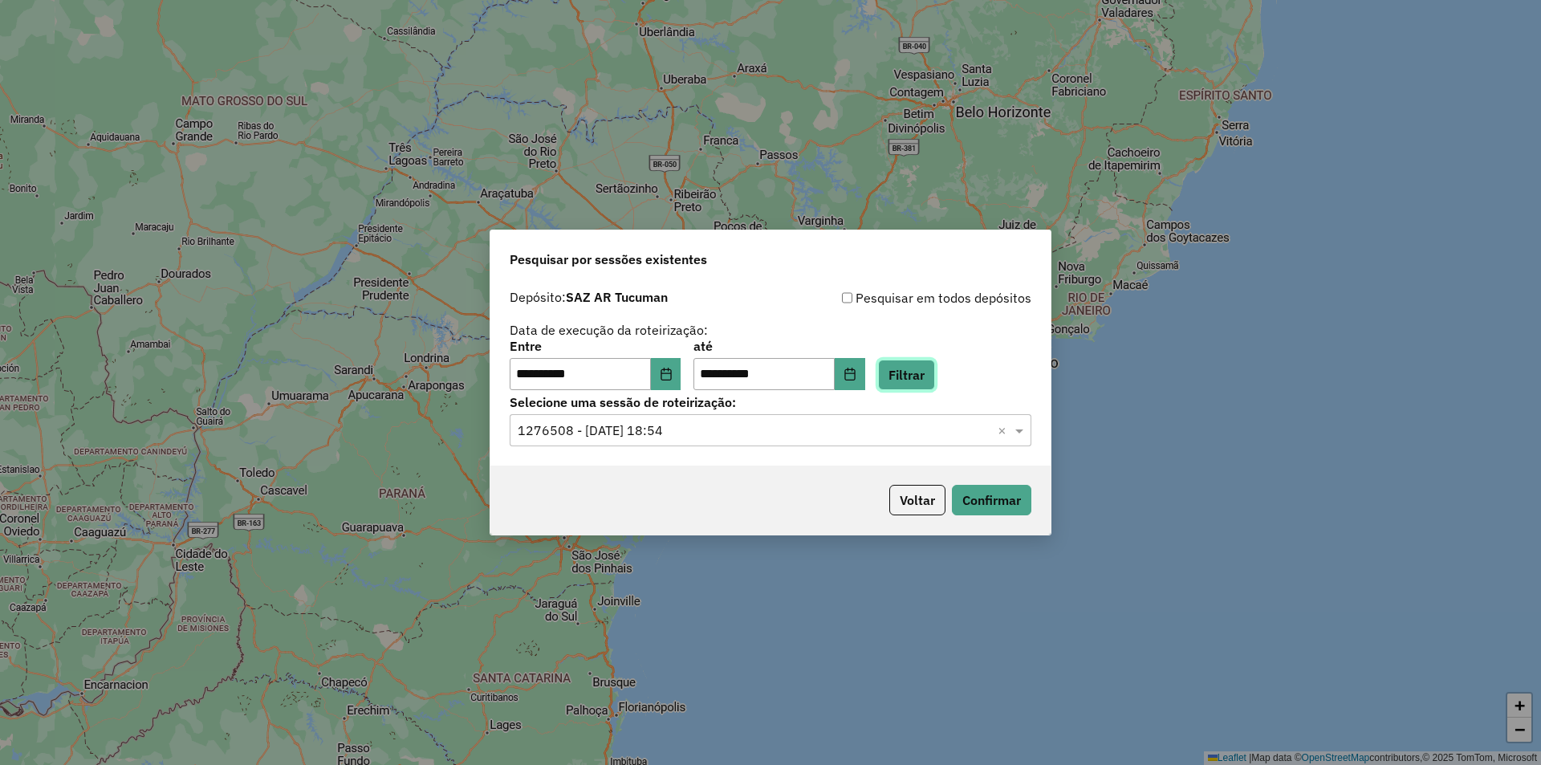
click at [912, 374] on button "Filtrar" at bounding box center [906, 375] width 57 height 31
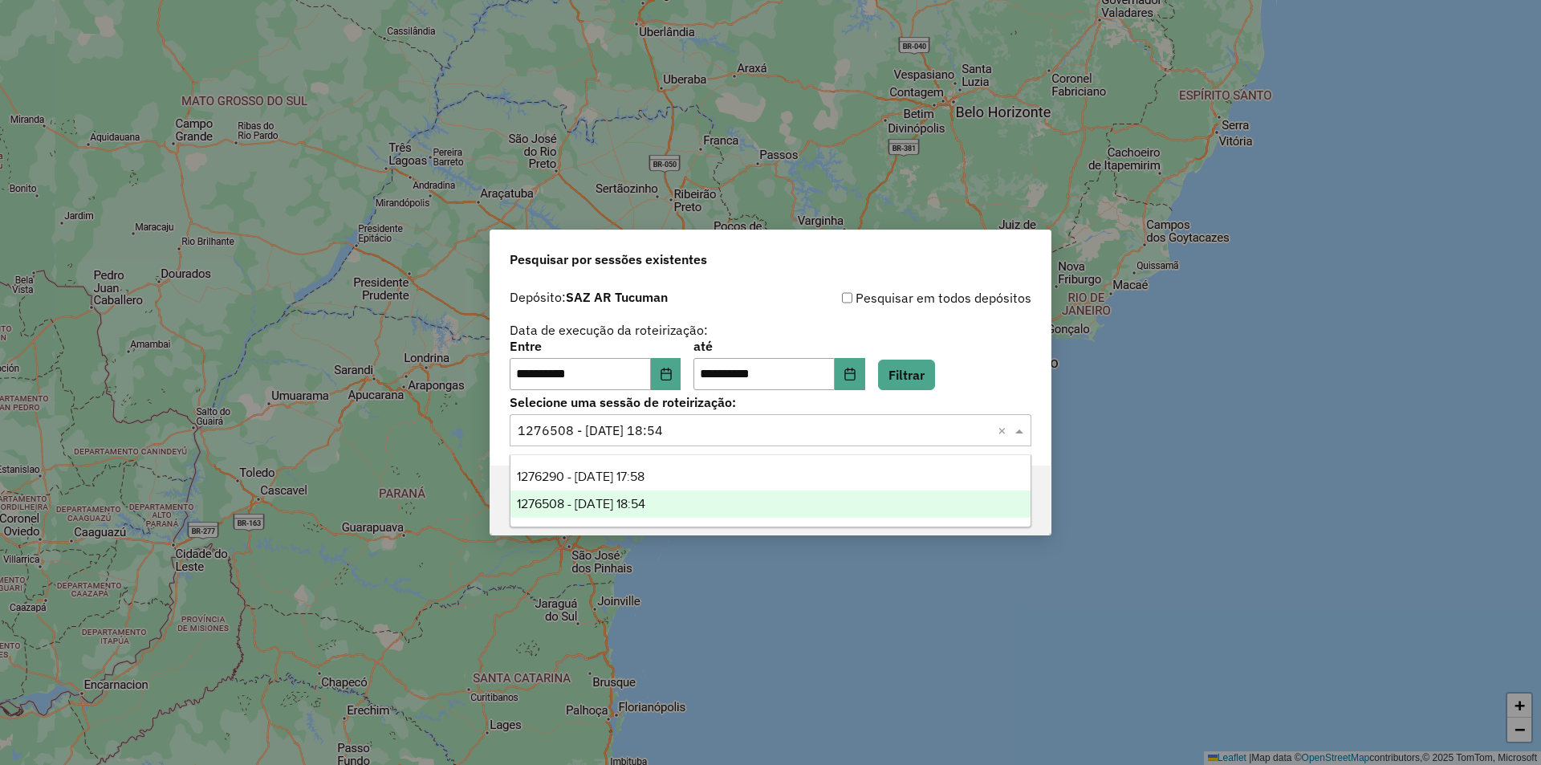
click at [817, 442] on div "Selecione uma sessão × 1276508 - 16/09/2025 18:54 ×" at bounding box center [771, 430] width 522 height 32
click at [824, 437] on input "text" at bounding box center [755, 430] width 474 height 19
click at [762, 503] on div "1276508 - 16/09/2025 18:54" at bounding box center [771, 503] width 520 height 27
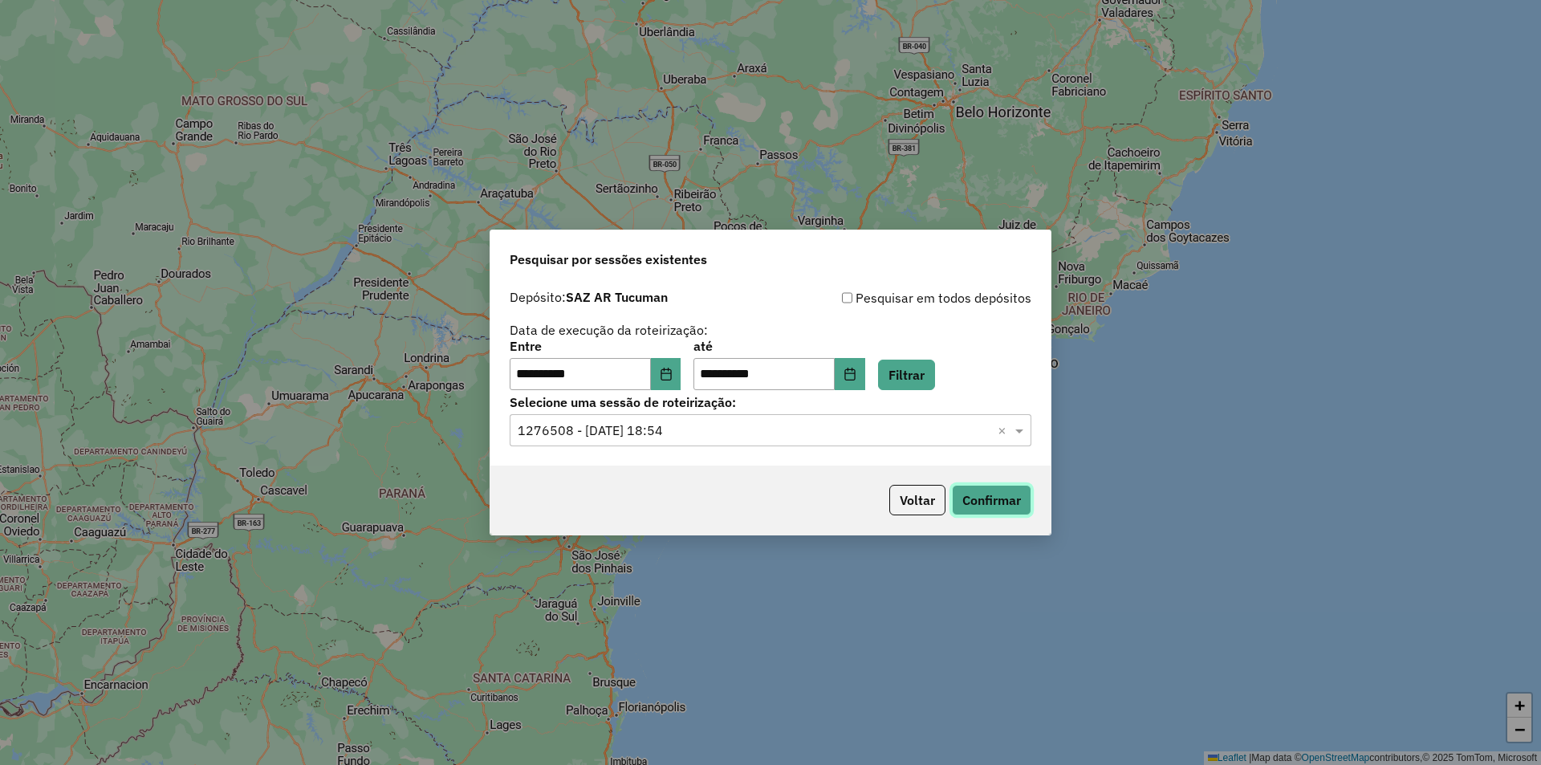
click at [986, 493] on button "Confirmar" at bounding box center [991, 500] width 79 height 31
click at [845, 437] on input "text" at bounding box center [755, 430] width 474 height 19
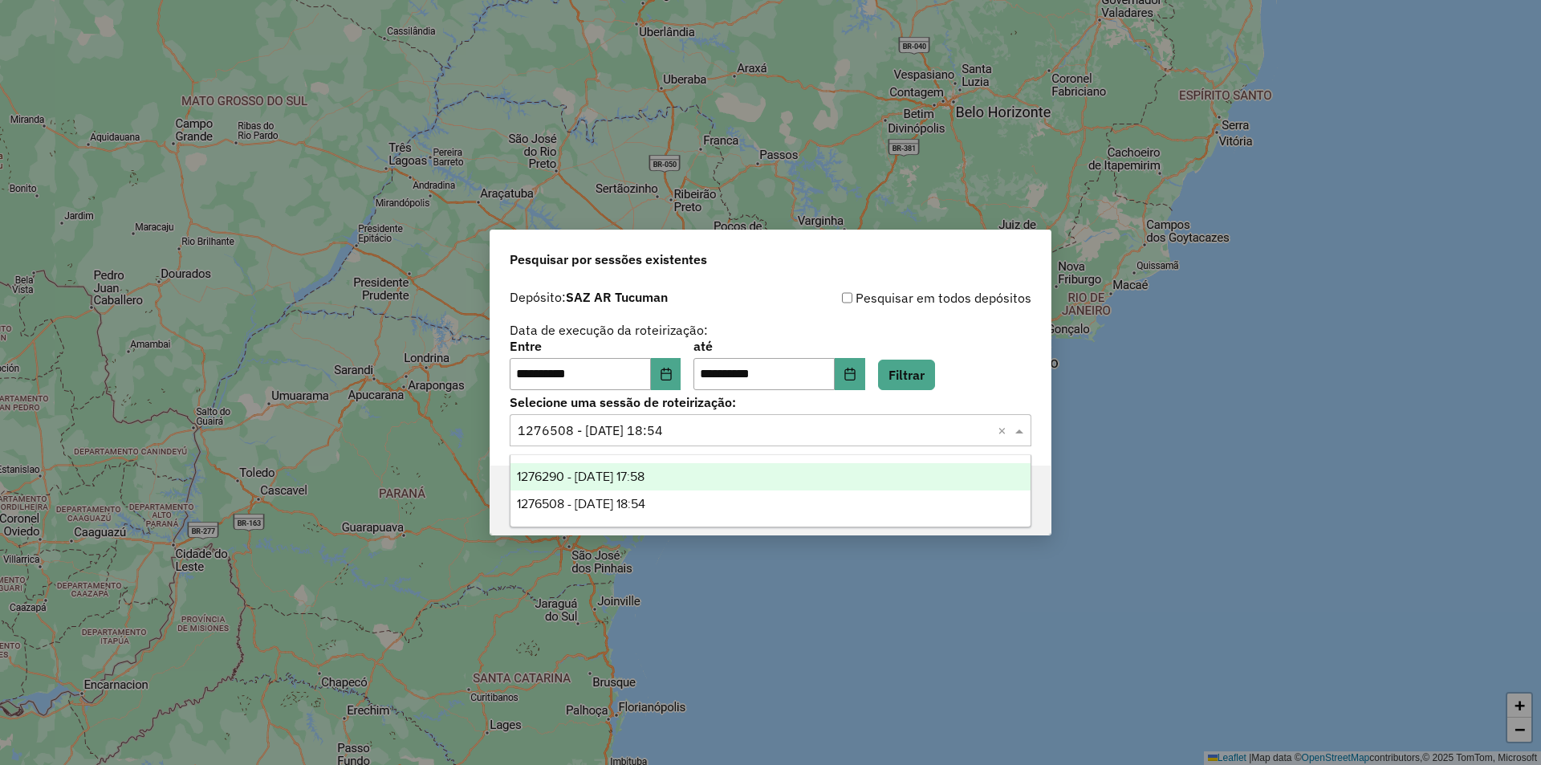
click at [942, 350] on div "**********" at bounding box center [771, 365] width 522 height 50
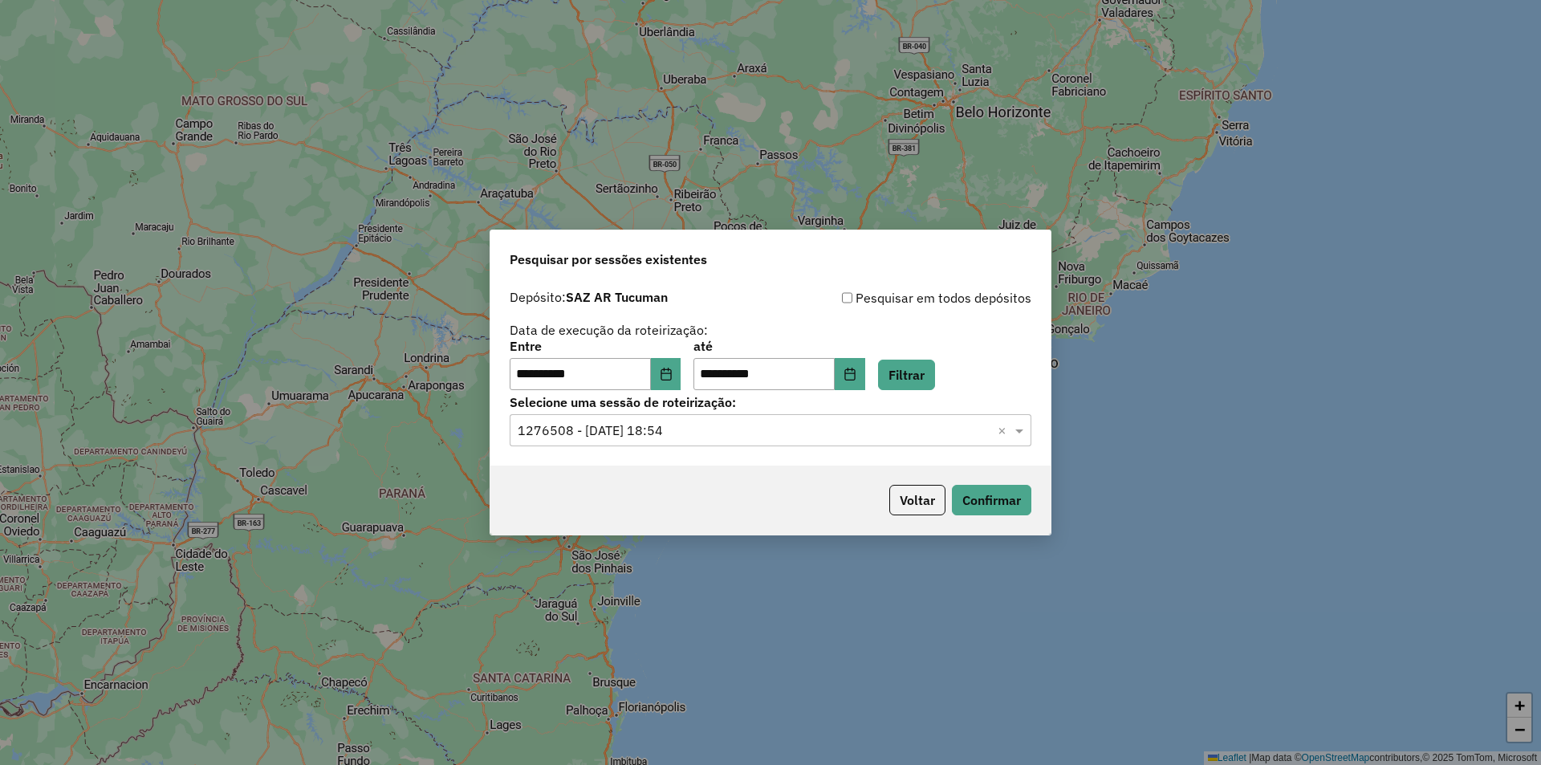
click at [942, 397] on label "Selecione uma sessão de roteirização:" at bounding box center [771, 402] width 522 height 19
click at [935, 378] on button "Filtrar" at bounding box center [906, 375] width 57 height 31
click at [1081, 486] on div "**********" at bounding box center [770, 382] width 1541 height 765
click at [926, 384] on button "Filtrar" at bounding box center [906, 375] width 57 height 31
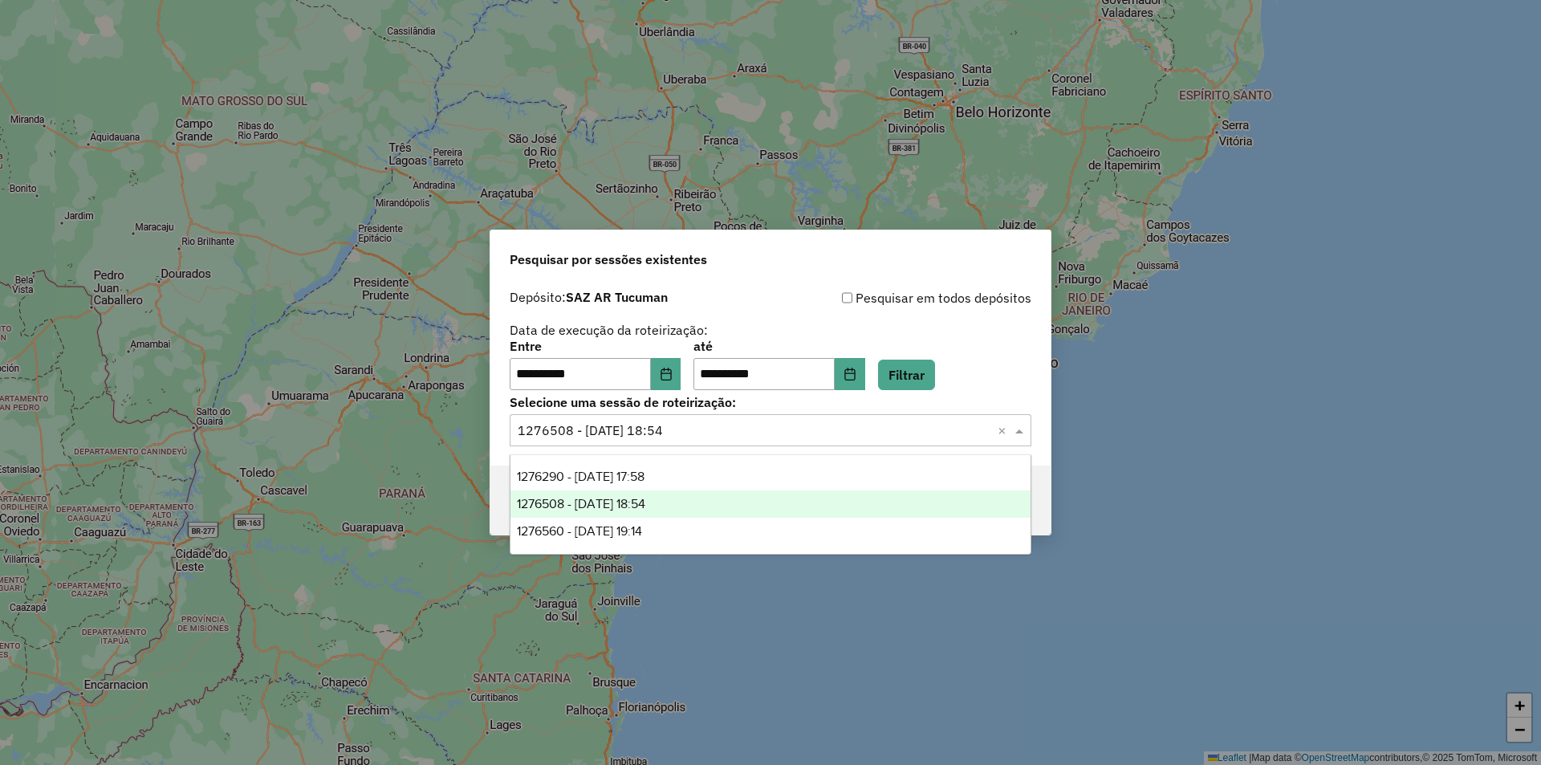
click at [885, 419] on div "Selecione uma sessão × 1276508 - 16/09/2025 18:54 ×" at bounding box center [771, 430] width 522 height 32
click at [824, 506] on div "1276508 - 16/09/2025 18:54" at bounding box center [771, 503] width 520 height 27
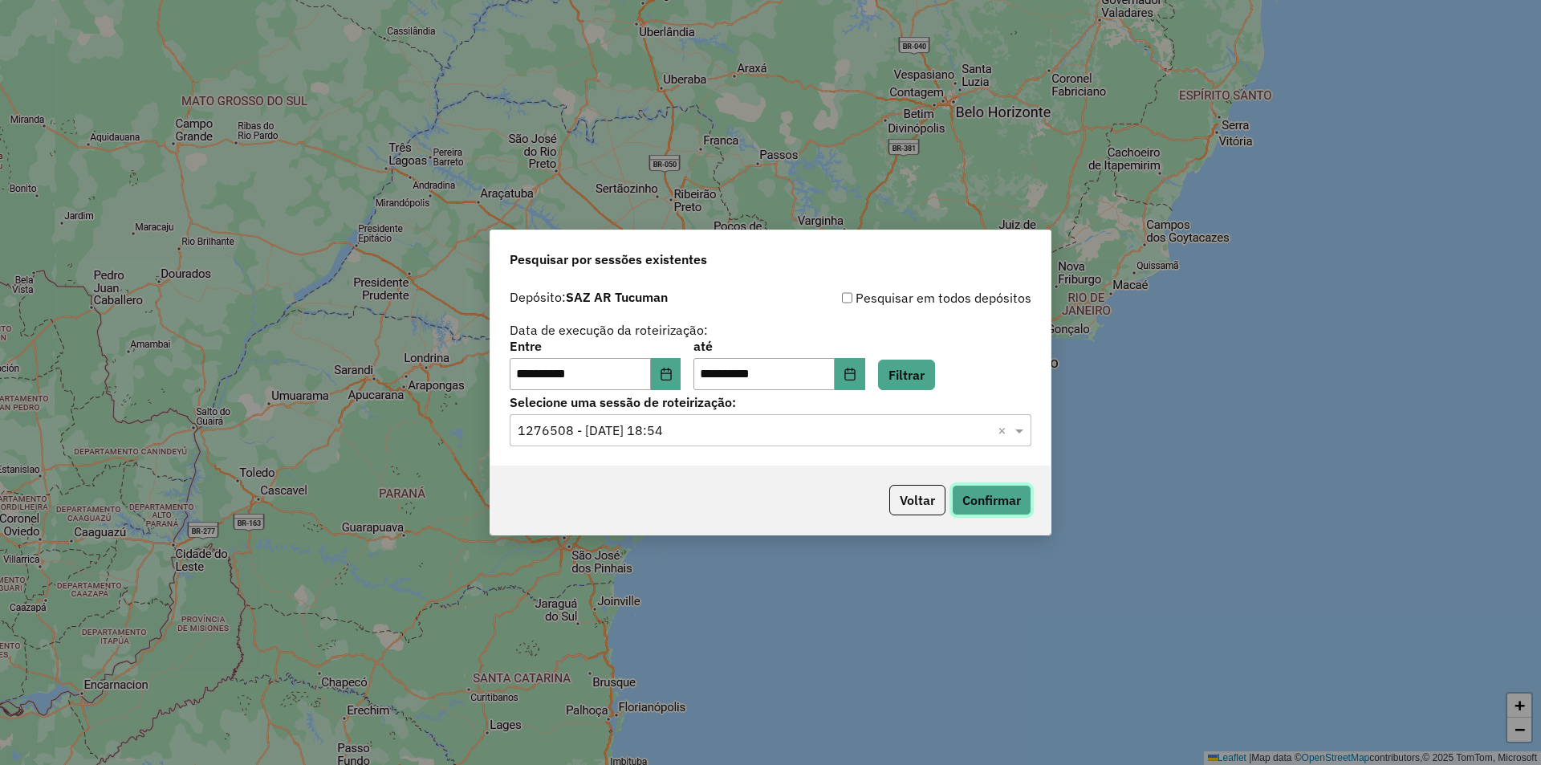
click at [992, 510] on button "Confirmar" at bounding box center [991, 500] width 79 height 31
click at [838, 454] on div "**********" at bounding box center [770, 374] width 560 height 184
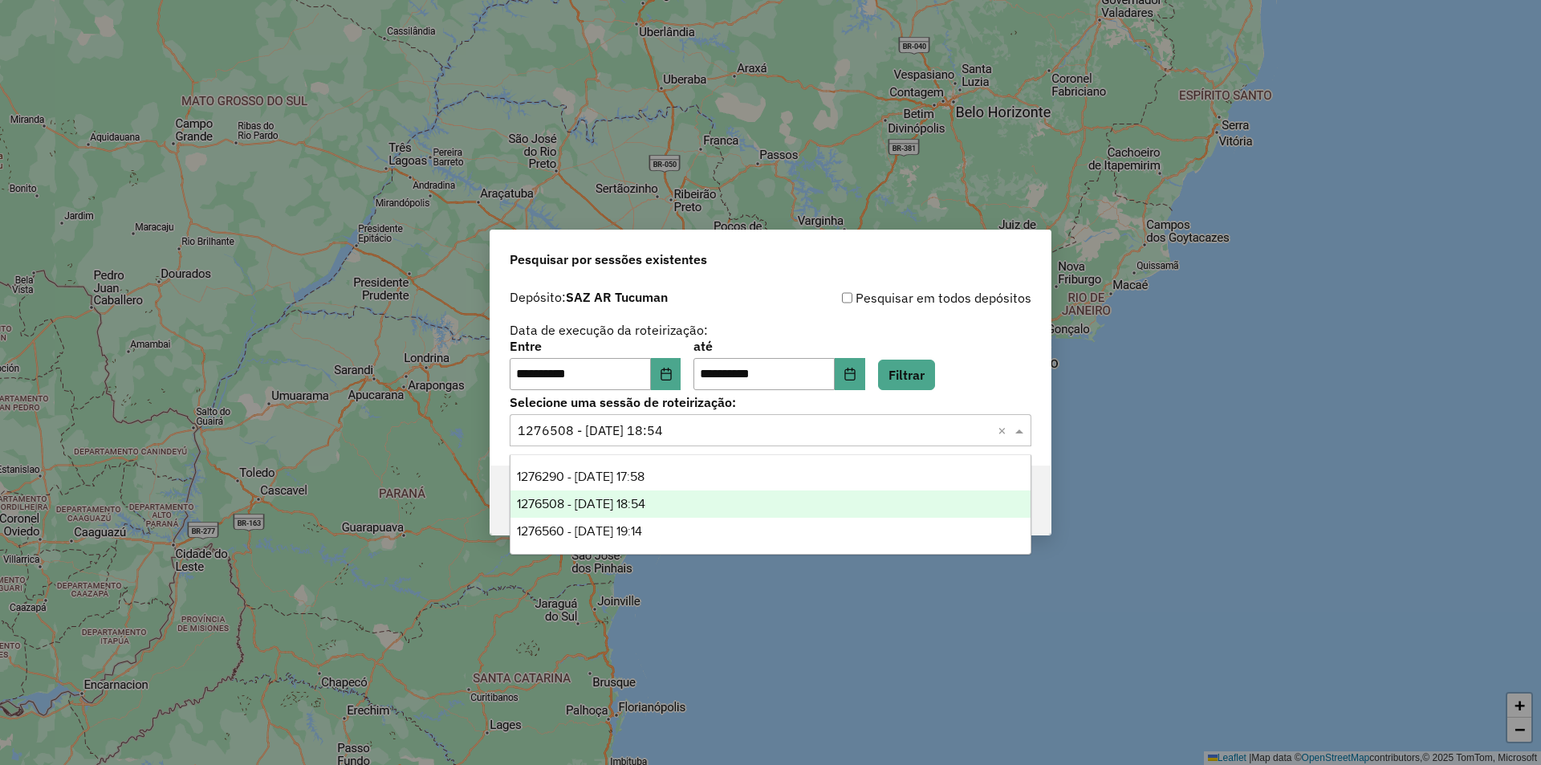
click at [843, 421] on input "text" at bounding box center [755, 430] width 474 height 19
click at [817, 522] on div "1276560 - 16/09/2025 19:14" at bounding box center [771, 531] width 520 height 27
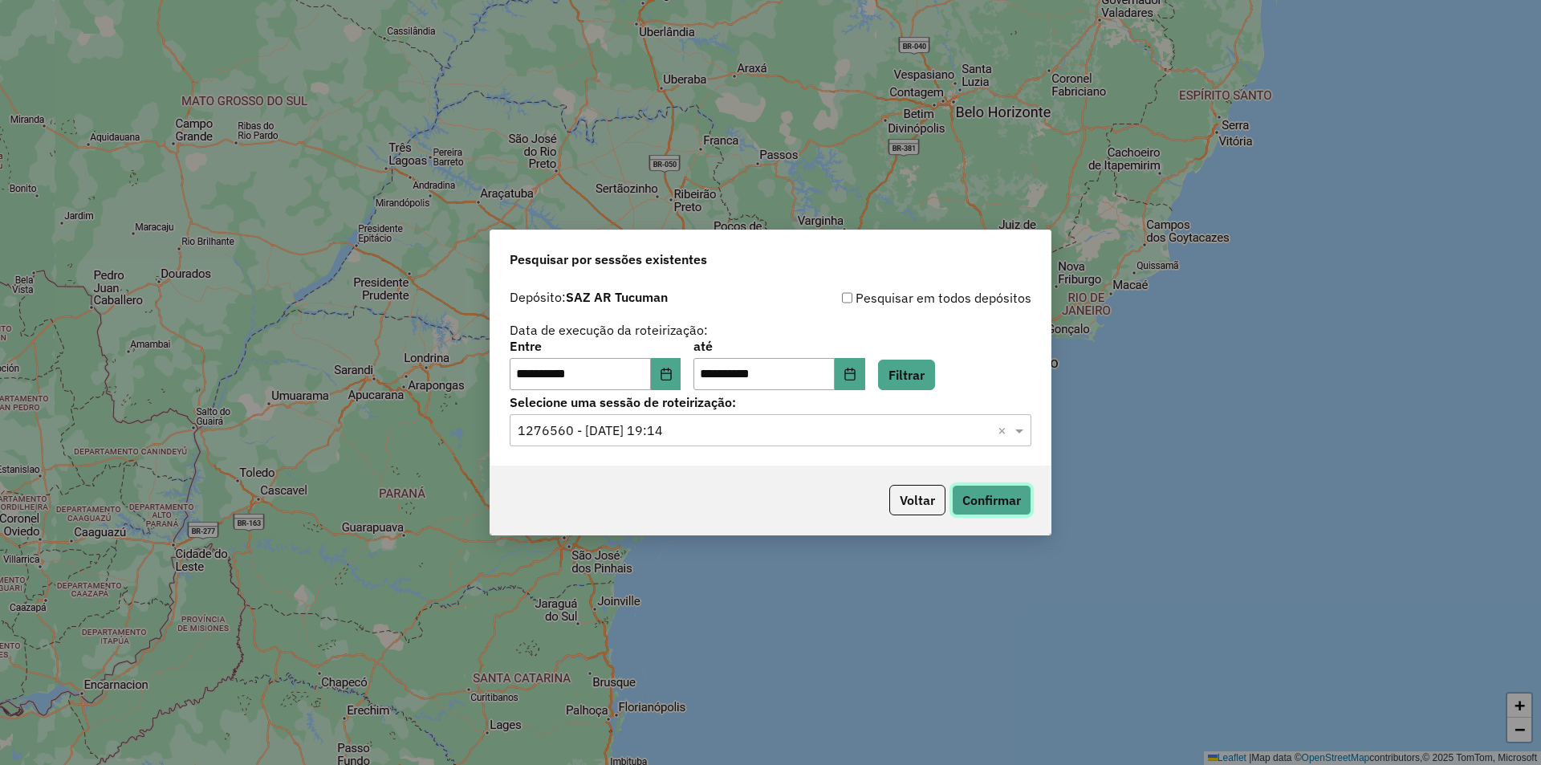
click at [997, 503] on button "Confirmar" at bounding box center [991, 500] width 79 height 31
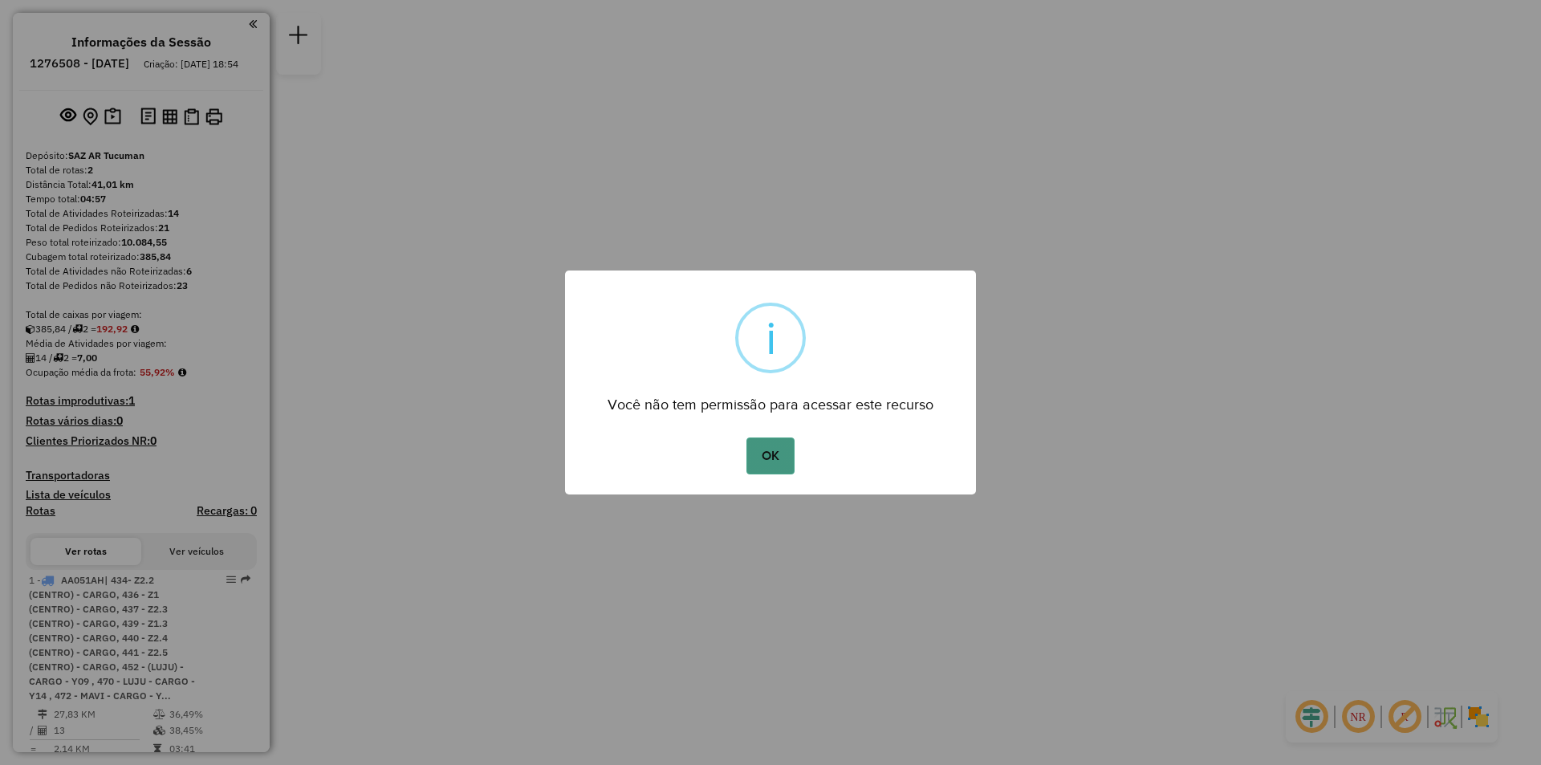
click at [788, 445] on button "OK" at bounding box center [770, 456] width 47 height 37
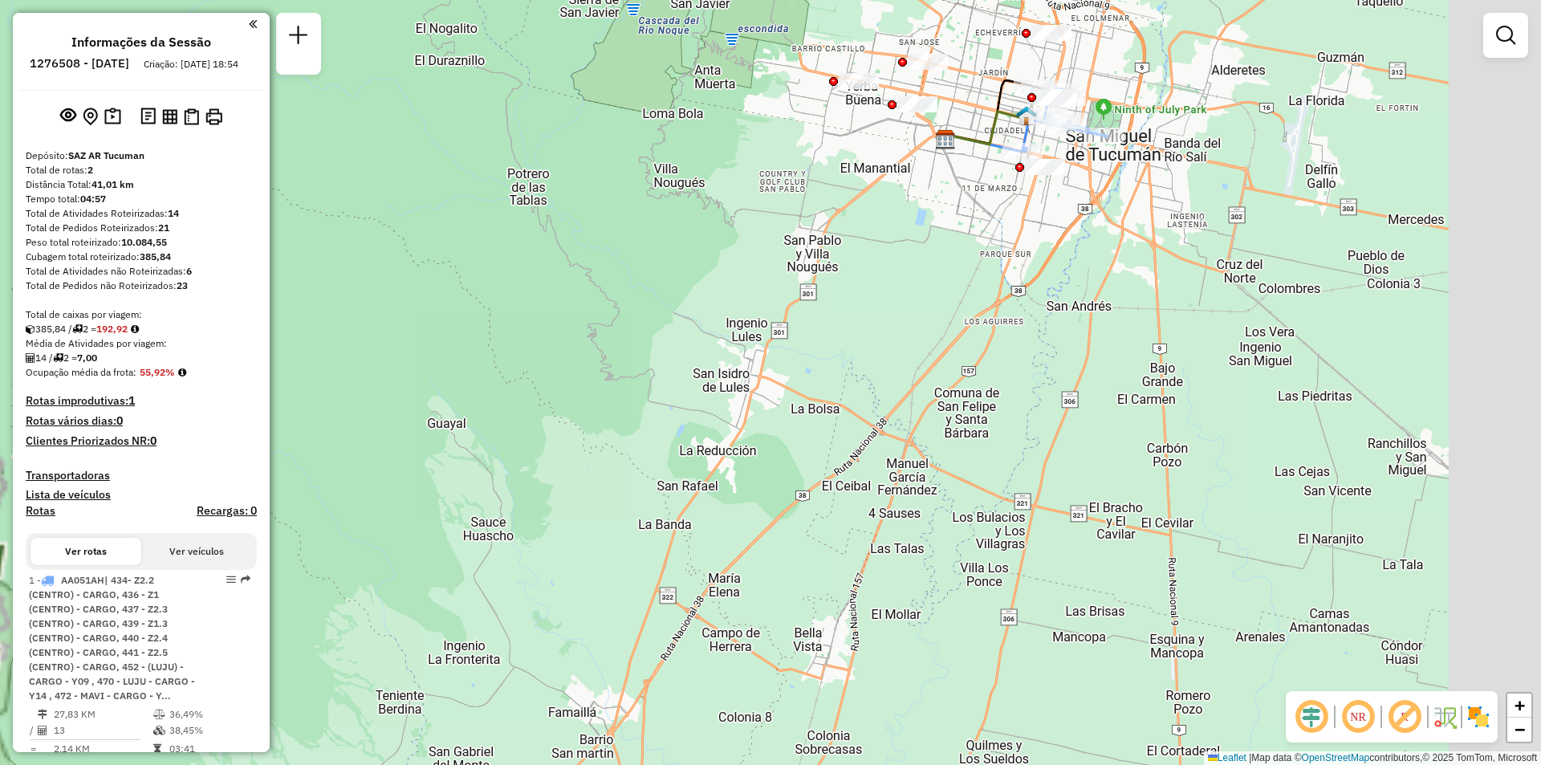
drag, startPoint x: 845, startPoint y: 256, endPoint x: 645, endPoint y: 296, distance: 204.7
click at [645, 296] on div "Janela de atendimento Grade de atendimento Capacidade Transportadoras Veículos …" at bounding box center [770, 382] width 1541 height 765
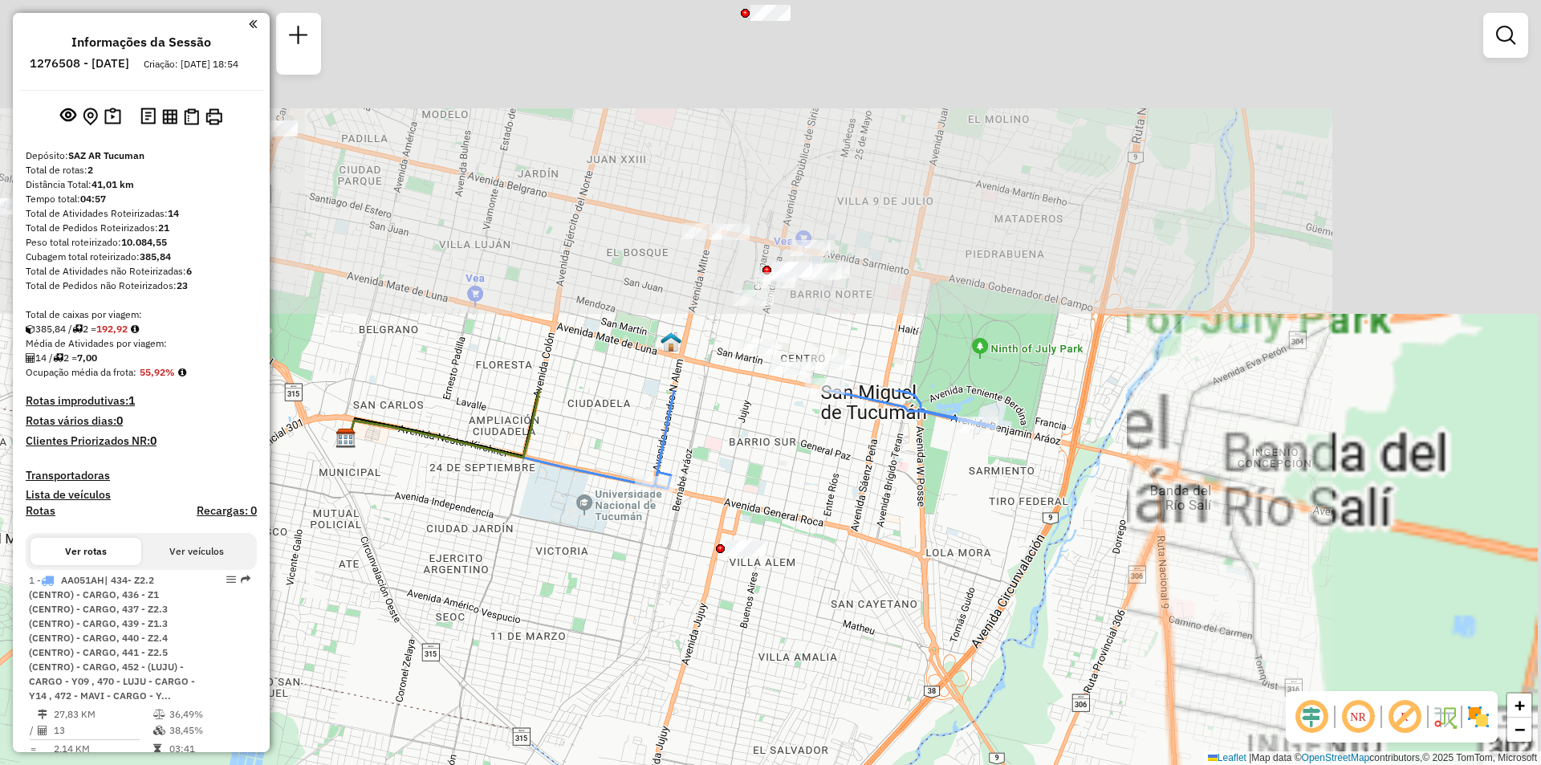
drag, startPoint x: 832, startPoint y: 136, endPoint x: 328, endPoint y: 604, distance: 688.4
click at [316, 604] on div "Janela de atendimento Grade de atendimento Capacidade Transportadoras Veículos …" at bounding box center [770, 382] width 1541 height 765
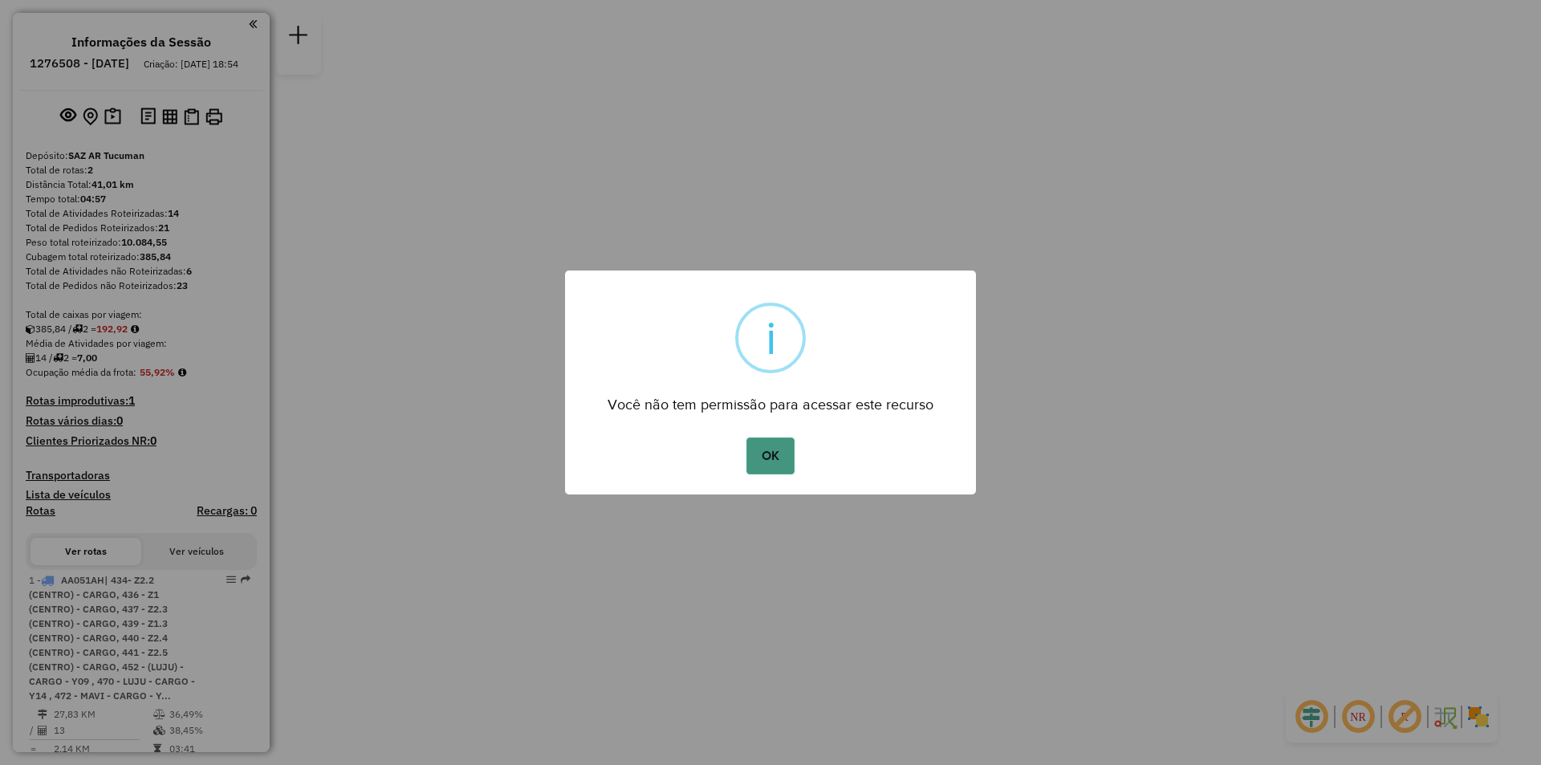
click at [765, 449] on button "OK" at bounding box center [770, 456] width 47 height 37
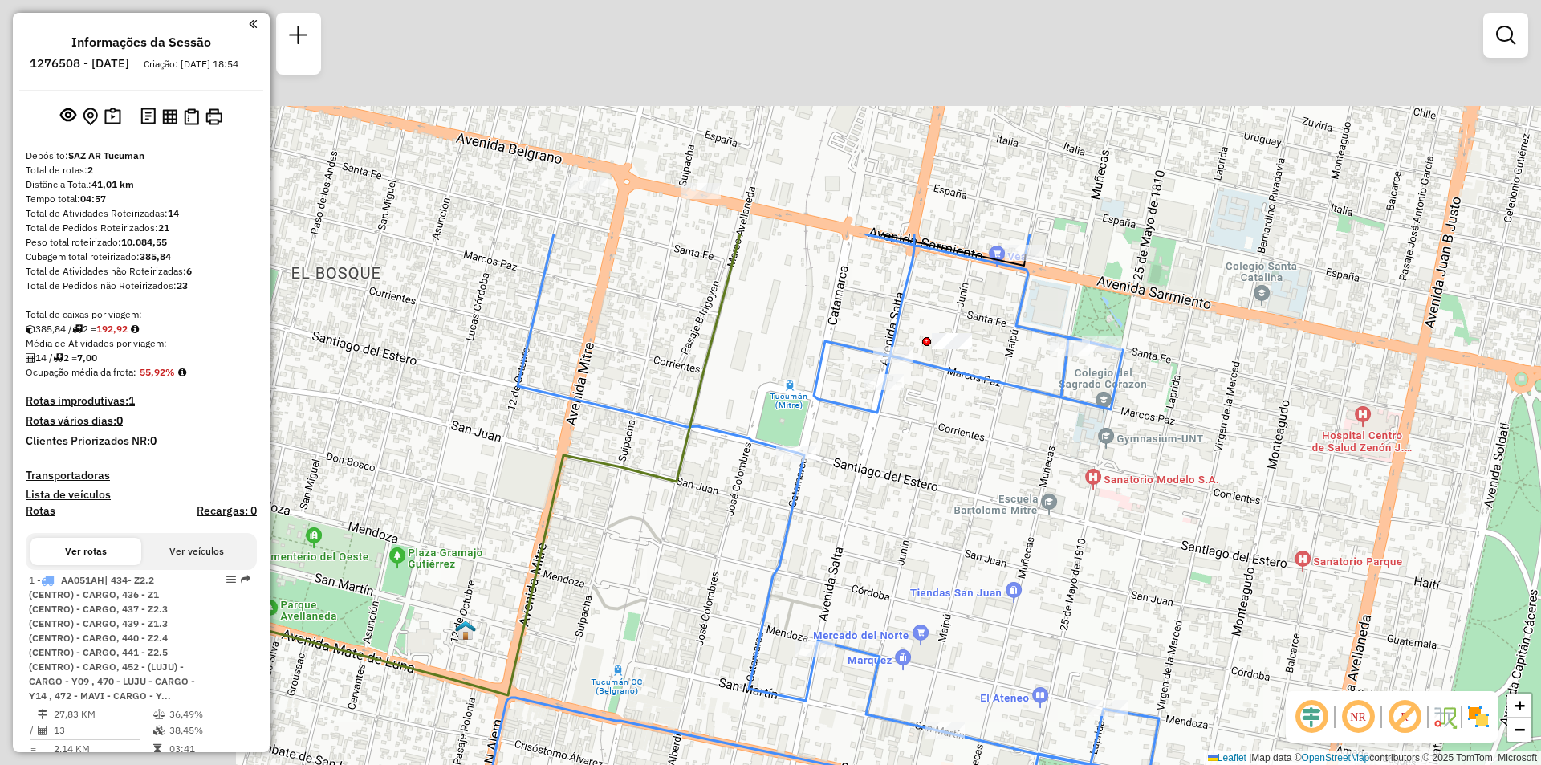
drag, startPoint x: 772, startPoint y: 195, endPoint x: 1109, endPoint y: 506, distance: 458.5
click at [1109, 506] on div "Janela de atendimento Grade de atendimento Capacidade Transportadoras Veículos …" at bounding box center [770, 382] width 1541 height 765
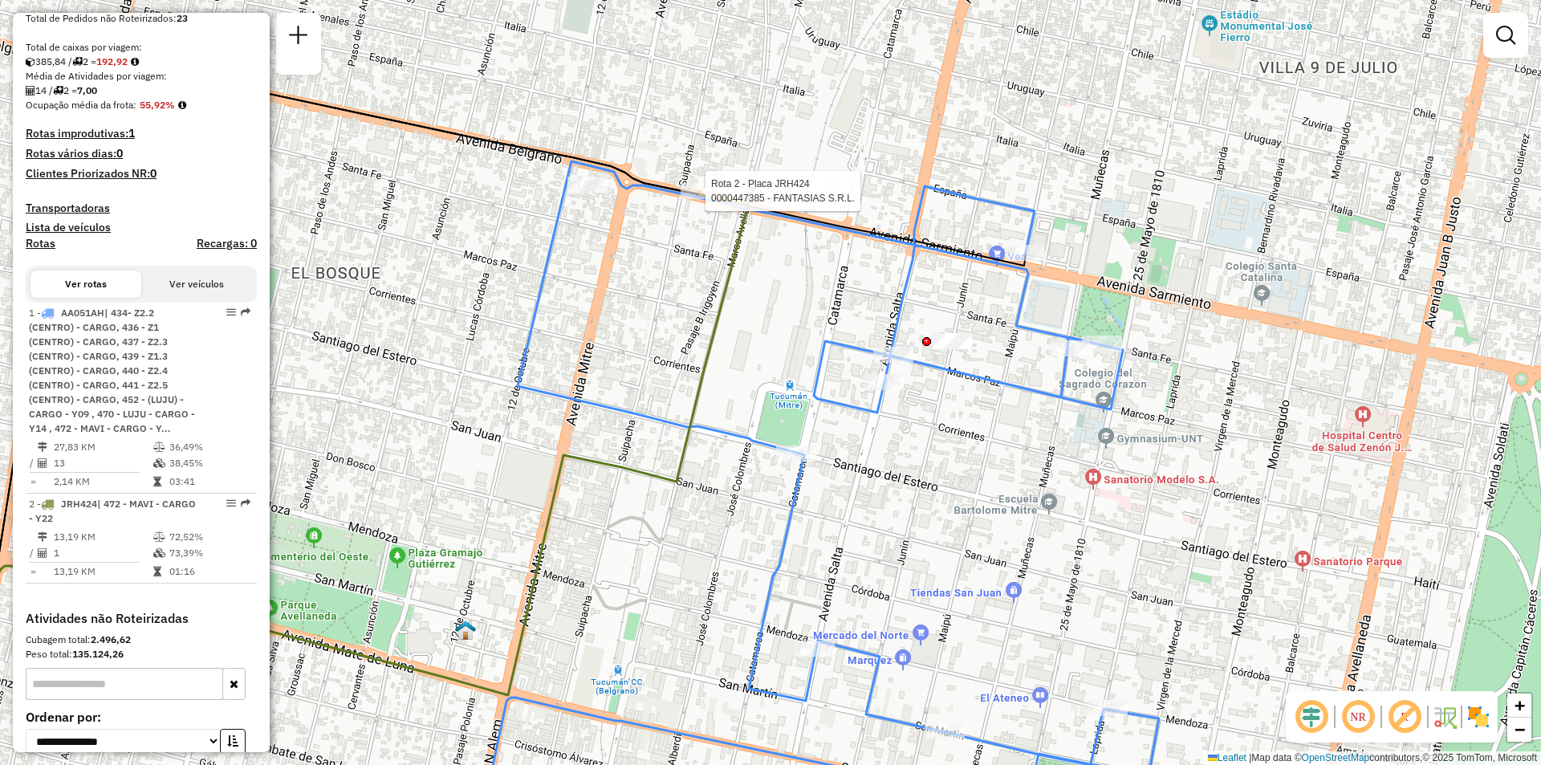
select select "**********"
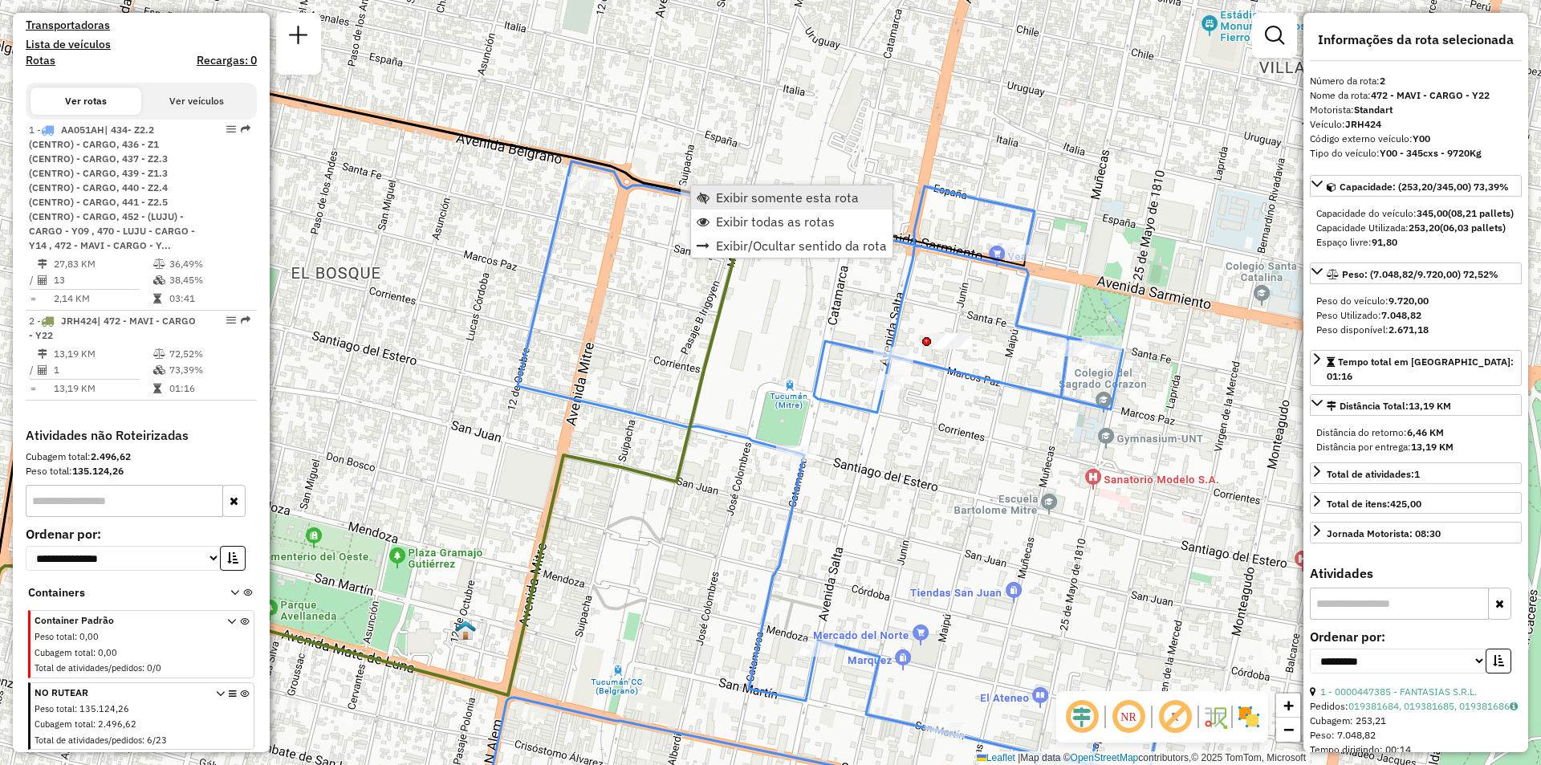
scroll to position [465, 0]
click at [718, 201] on span "Exibir somente esta rota" at bounding box center [787, 197] width 143 height 13
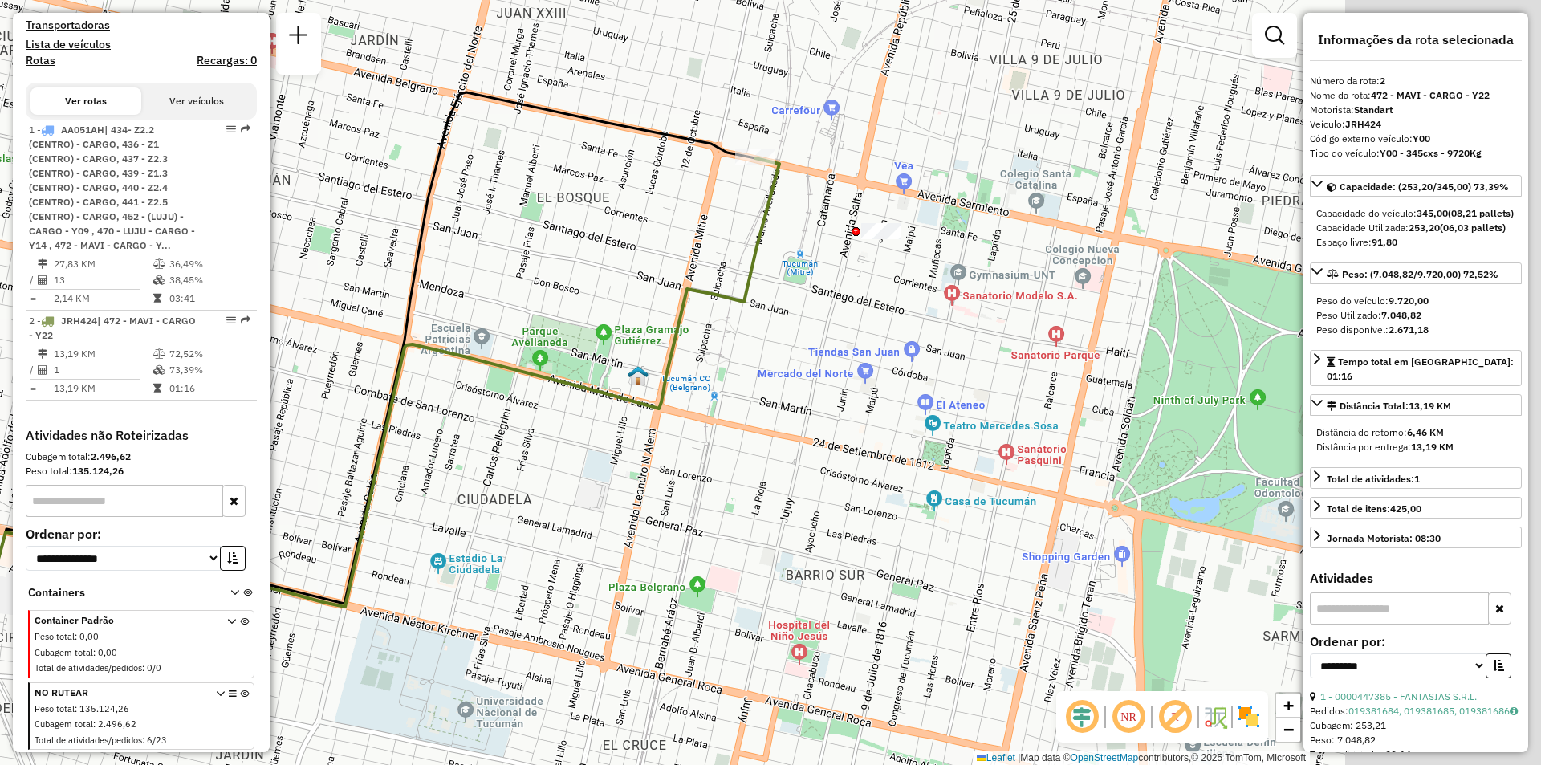
drag, startPoint x: 590, startPoint y: 287, endPoint x: 520, endPoint y: 281, distance: 70.1
click at [520, 281] on div "Janela de atendimento Grade de atendimento Capacidade Transportadoras Veículos …" at bounding box center [770, 382] width 1541 height 765
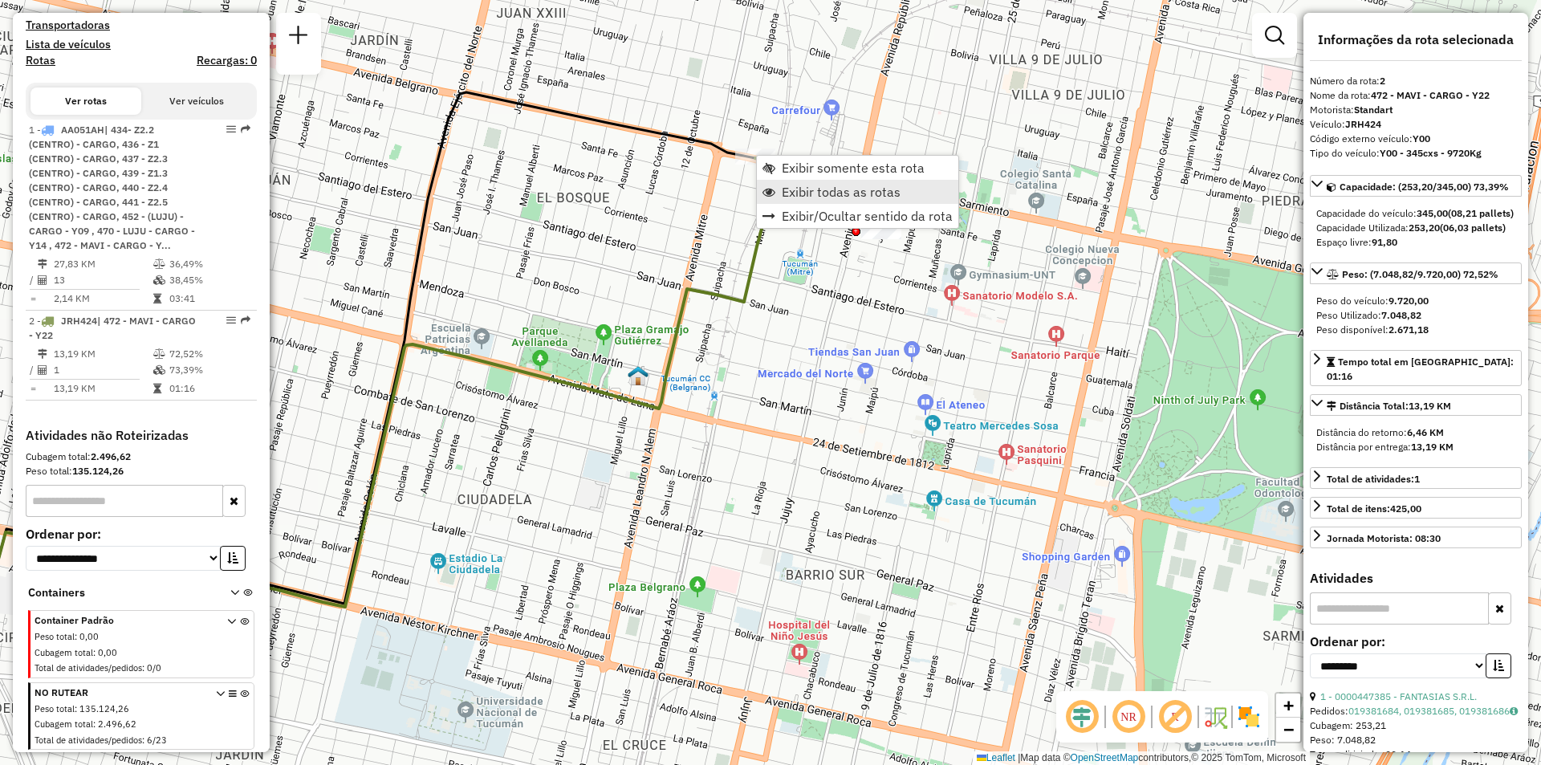
click at [777, 199] on link "Exibir todas as rotas" at bounding box center [857, 192] width 201 height 24
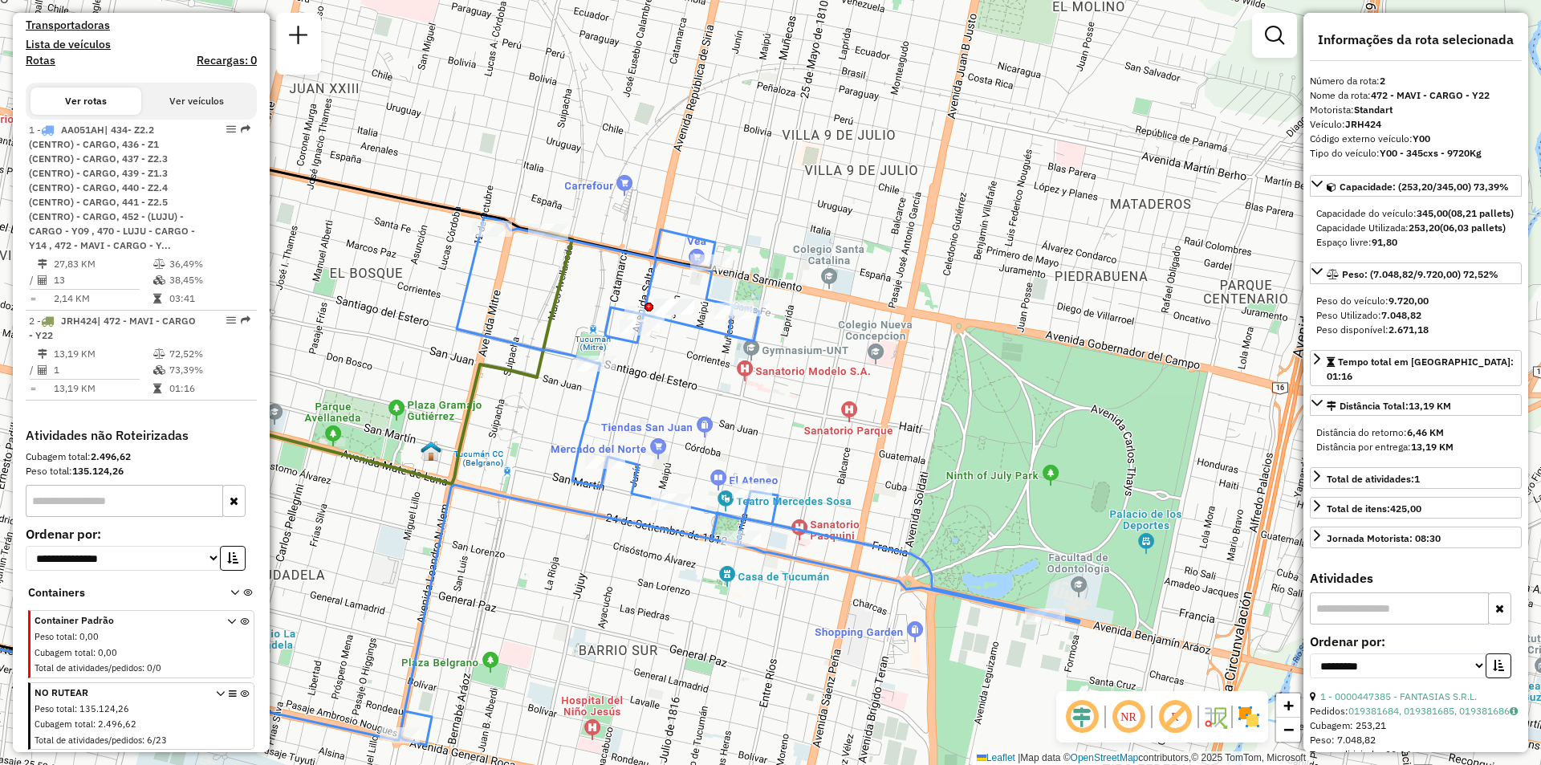
drag, startPoint x: 1085, startPoint y: 544, endPoint x: 881, endPoint y: 620, distance: 218.2
click at [881, 620] on div "Janela de atendimento Grade de atendimento Capacidade Transportadoras Veículos …" at bounding box center [770, 382] width 1541 height 765
click at [725, 336] on icon at bounding box center [740, 477] width 680 height 518
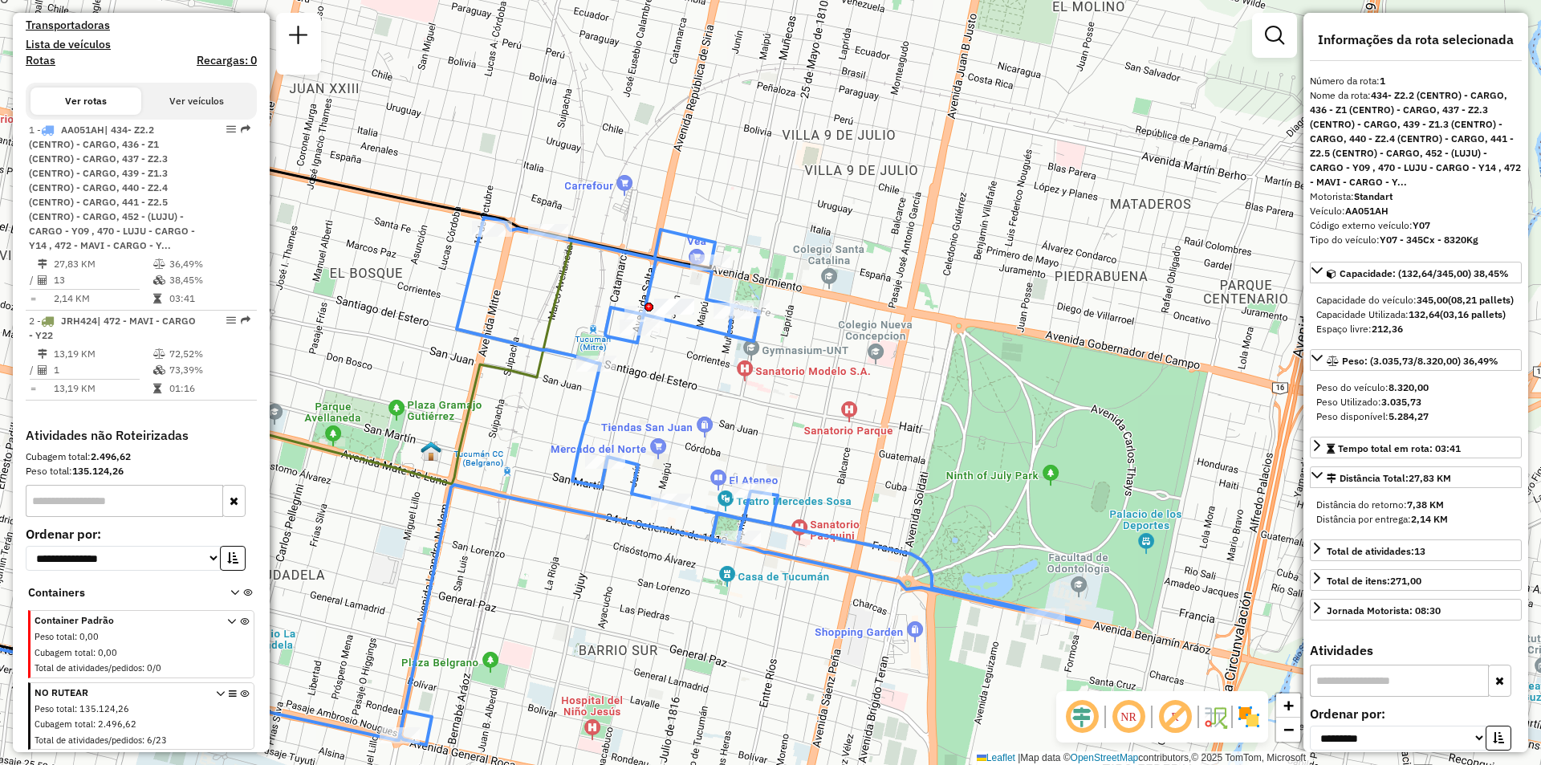
click at [725, 332] on icon at bounding box center [740, 477] width 680 height 518
click at [729, 325] on icon at bounding box center [740, 477] width 680 height 518
click at [690, 329] on icon at bounding box center [740, 477] width 680 height 518
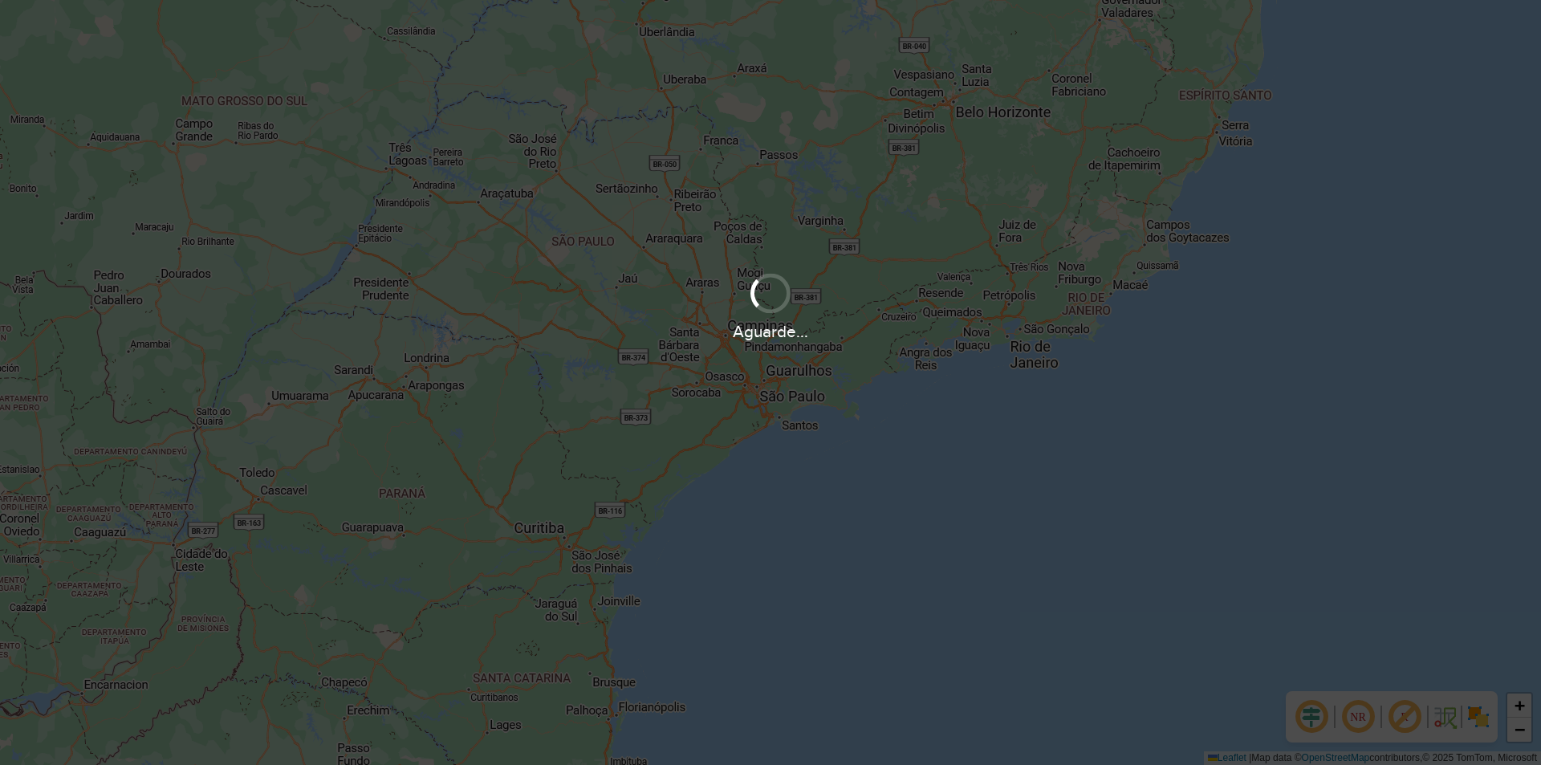
drag, startPoint x: 518, startPoint y: 337, endPoint x: 652, endPoint y: 343, distance: 134.2
click at [652, 343] on div "Aguarde..." at bounding box center [770, 331] width 1541 height 25
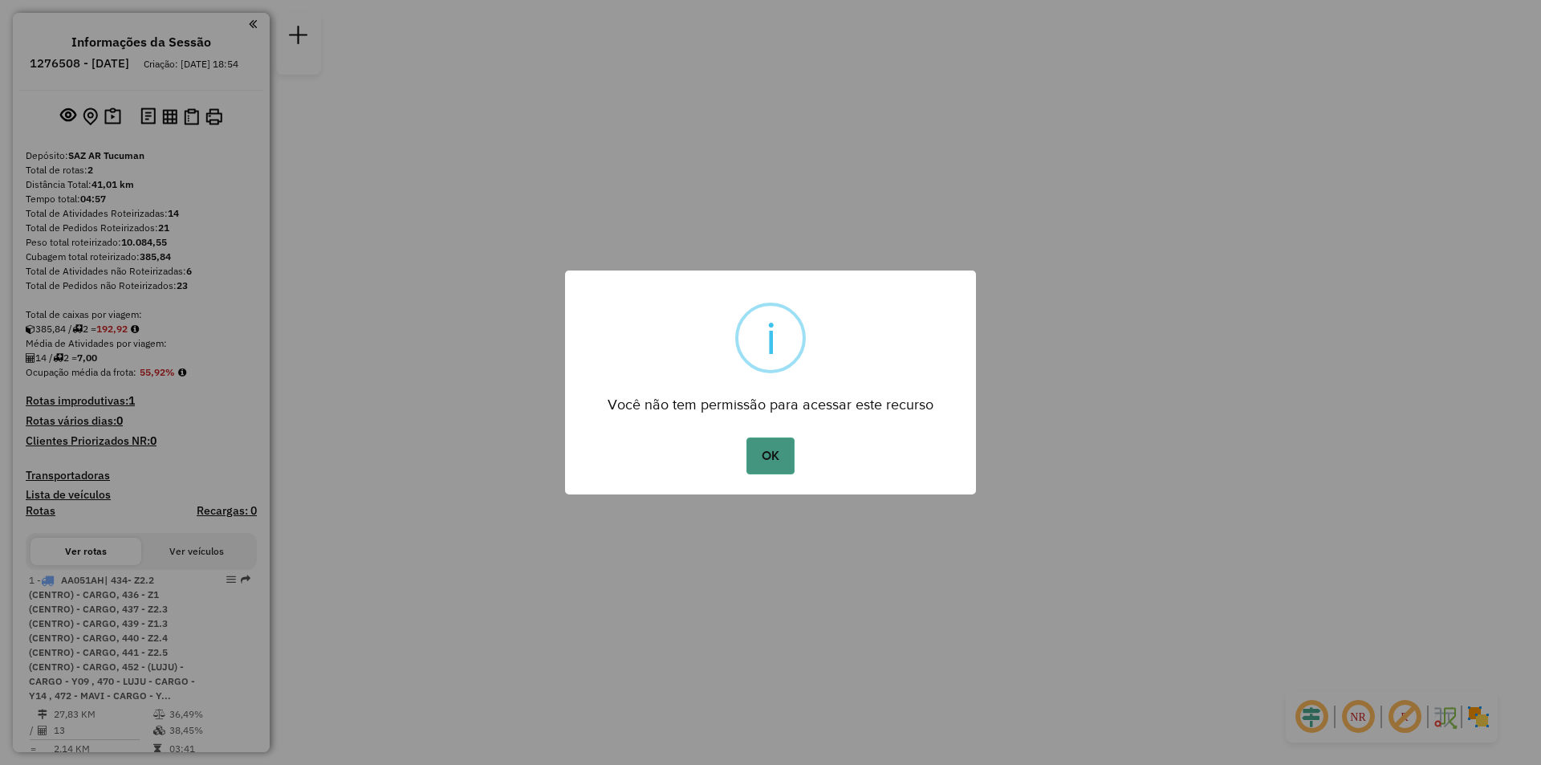
click at [781, 453] on button "OK" at bounding box center [770, 456] width 47 height 37
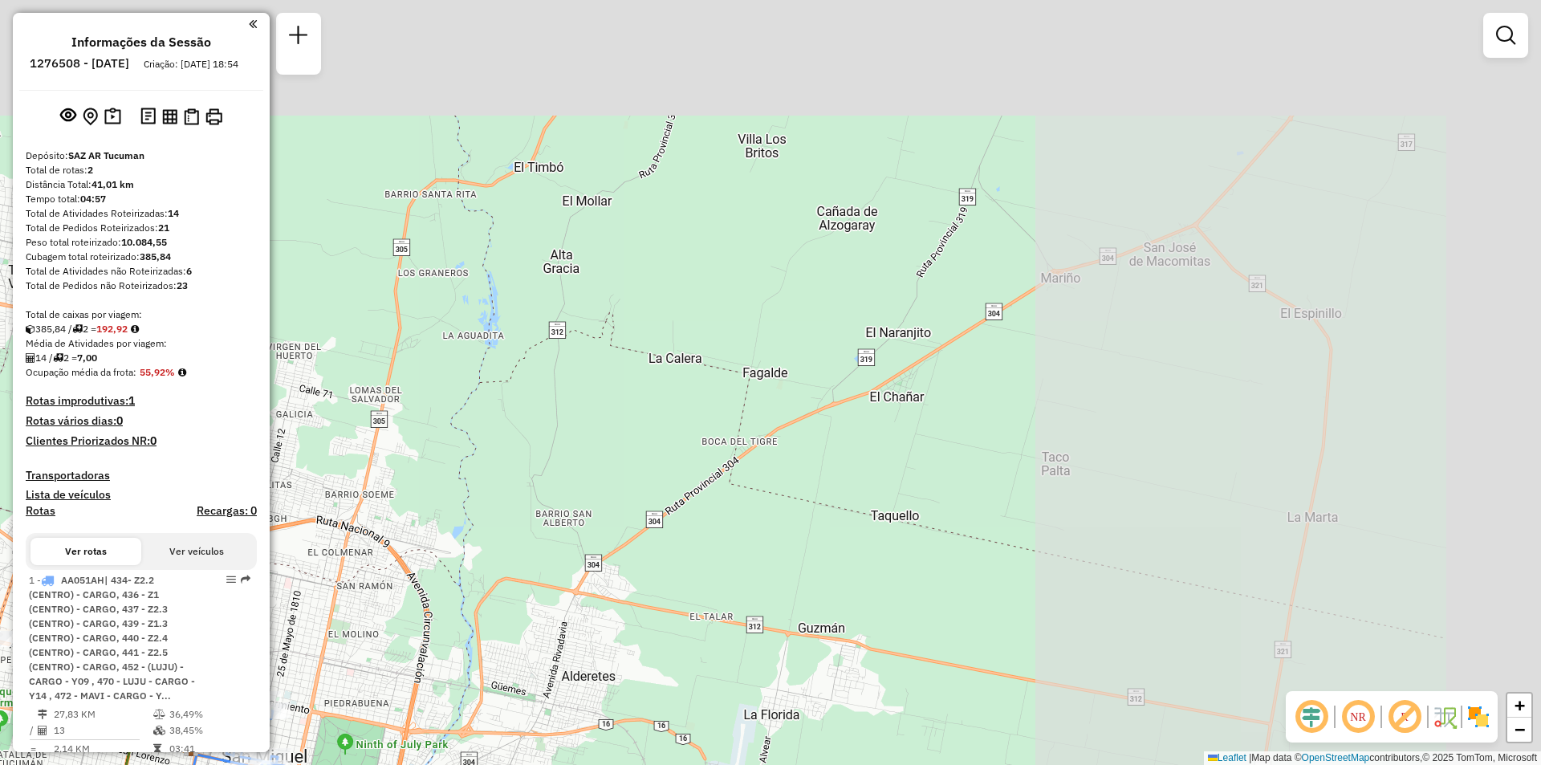
drag, startPoint x: 1220, startPoint y: 458, endPoint x: 791, endPoint y: 579, distance: 446.3
click at [679, 670] on div "Janela de atendimento Grade de atendimento Capacidade Transportadoras Veículos …" at bounding box center [770, 382] width 1541 height 765
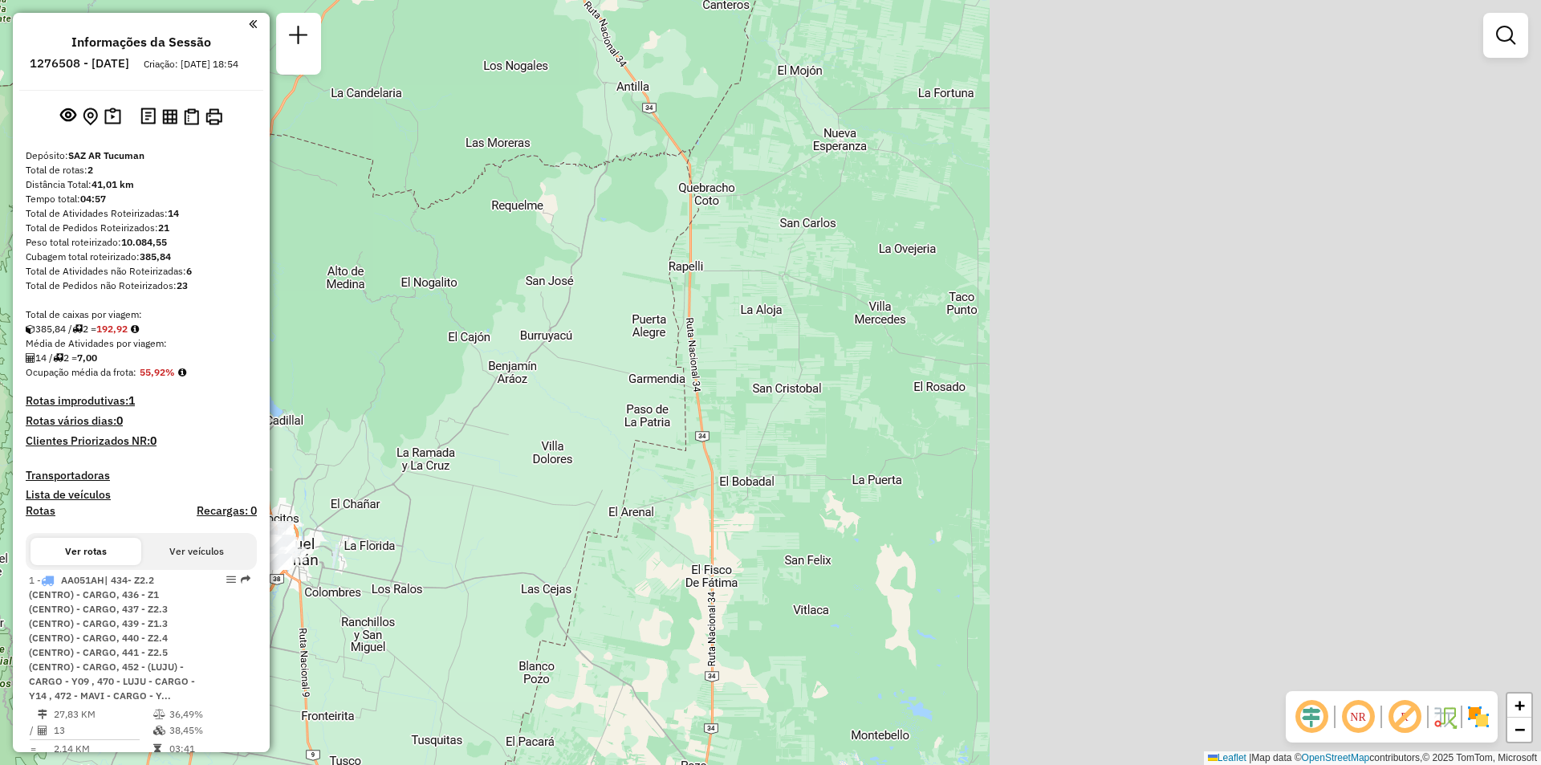
drag, startPoint x: 380, startPoint y: 502, endPoint x: 178, endPoint y: 516, distance: 202.0
click at [178, 516] on hb-router-mapa "Informações da Sessão 1276508 - 16/09/2025 Criação: 15/09/2025 18:54 Depósito: …" at bounding box center [770, 382] width 1541 height 765
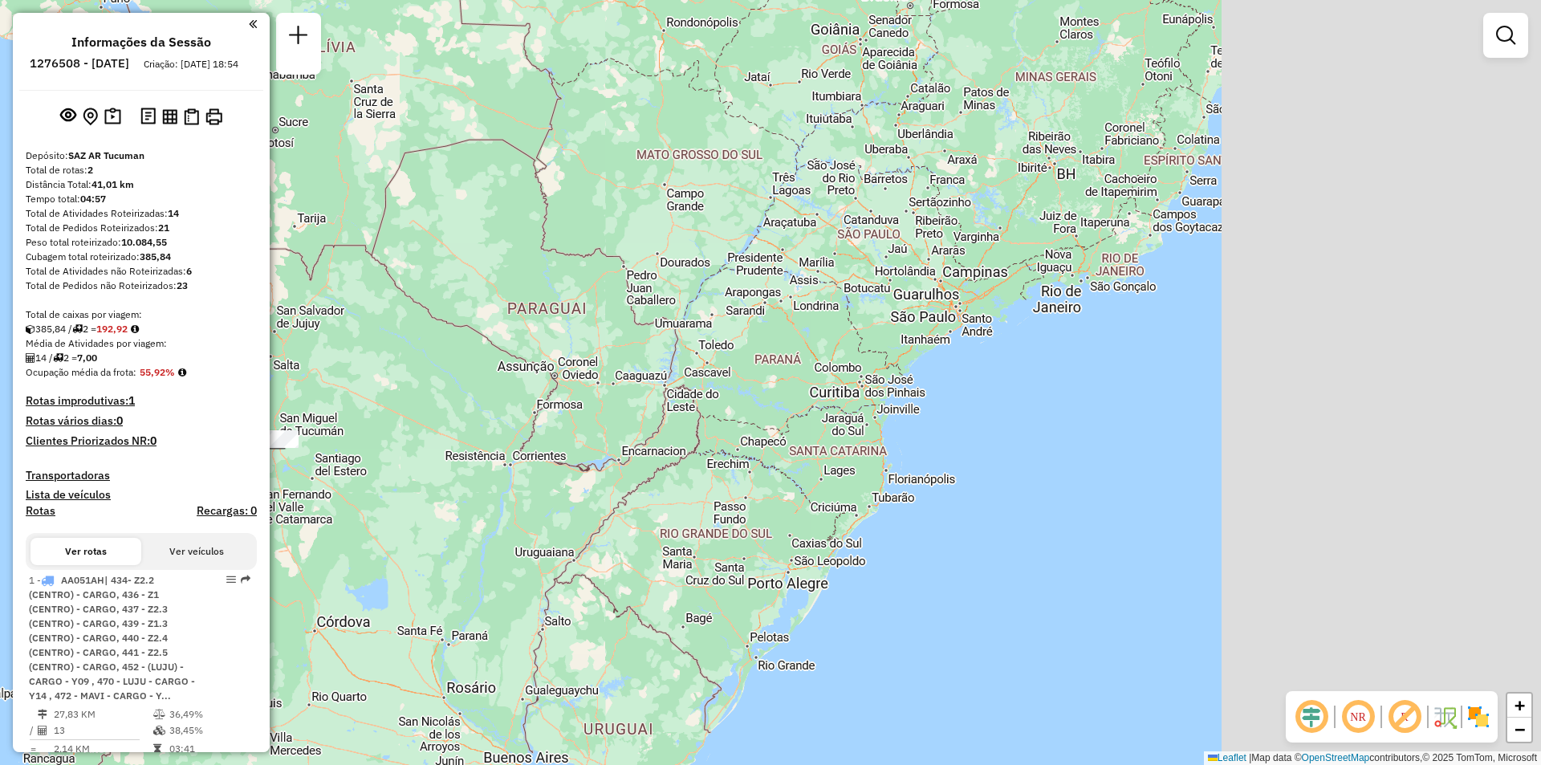
drag, startPoint x: 633, startPoint y: 431, endPoint x: 349, endPoint y: 430, distance: 284.2
click at [349, 430] on div "Janela de atendimento Grade de atendimento Capacidade Transportadoras Veículos …" at bounding box center [770, 382] width 1541 height 765
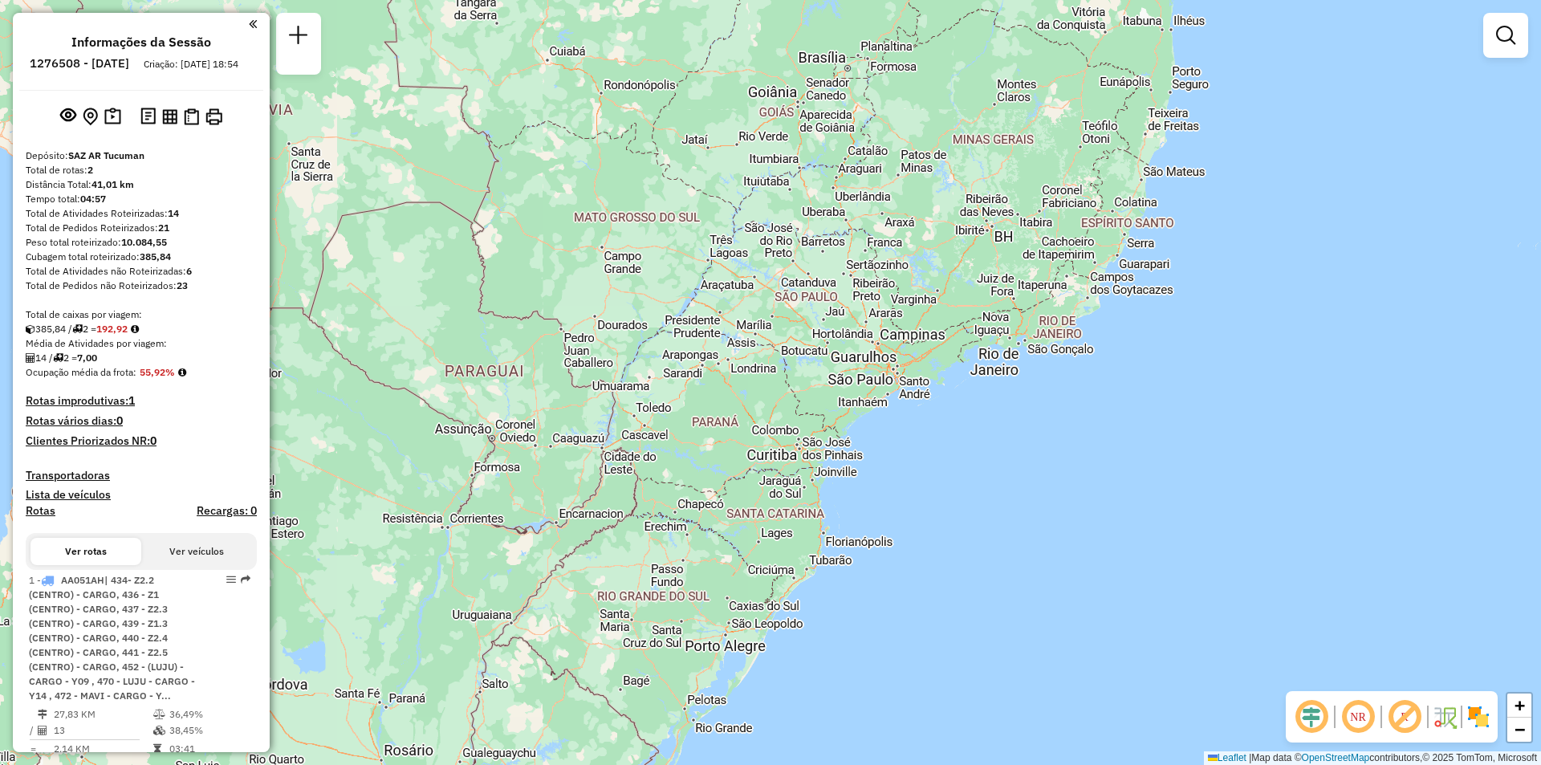
drag, startPoint x: 842, startPoint y: 348, endPoint x: 828, endPoint y: 375, distance: 29.8
click at [828, 375] on div "Janela de atendimento Grade de atendimento Capacidade Transportadoras Veículos …" at bounding box center [770, 382] width 1541 height 765
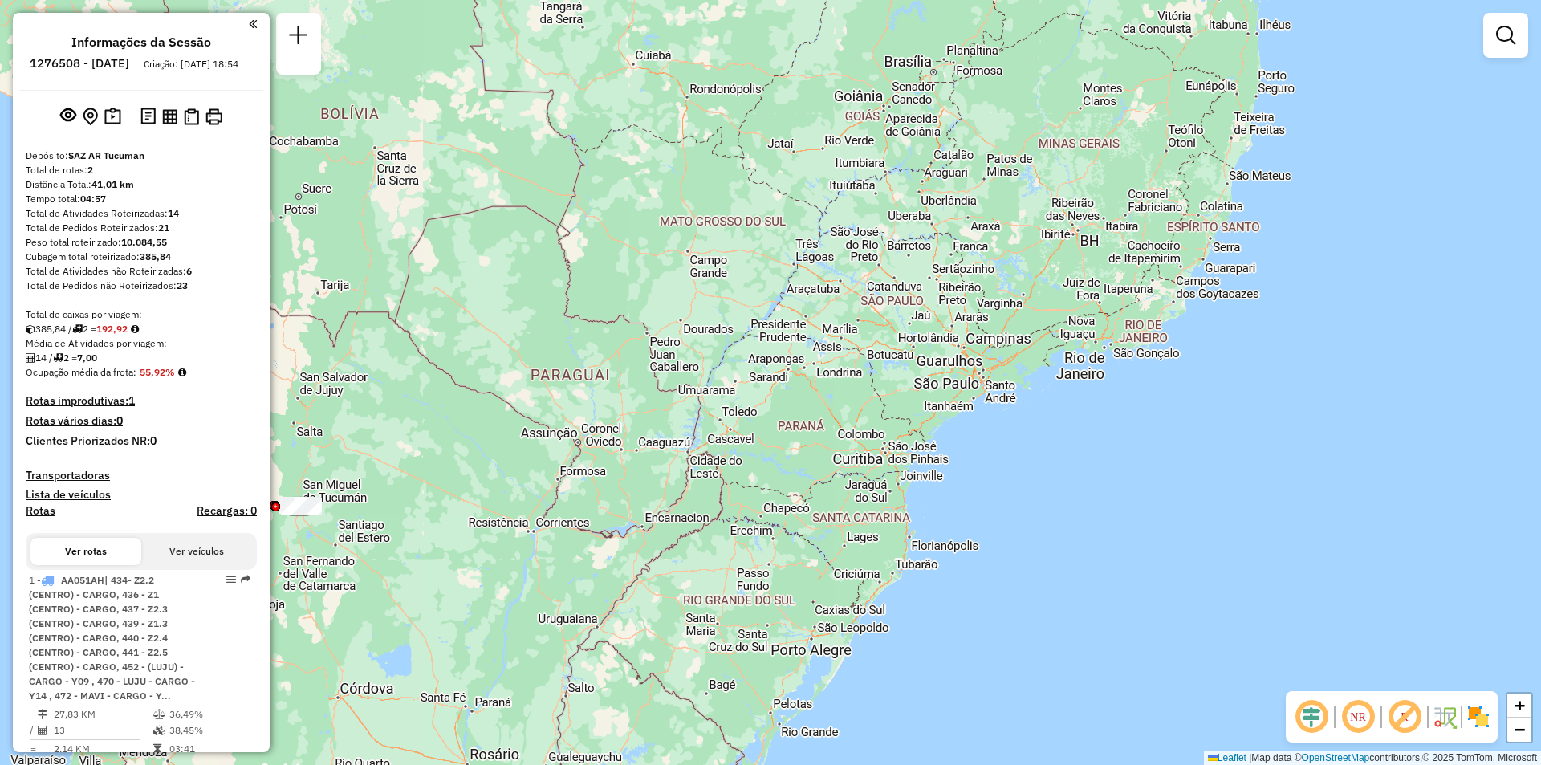
drag, startPoint x: 645, startPoint y: 592, endPoint x: 760, endPoint y: 610, distance: 116.9
click at [760, 610] on div "Janela de atendimento Grade de atendimento Capacidade Transportadoras Veículos …" at bounding box center [770, 382] width 1541 height 765
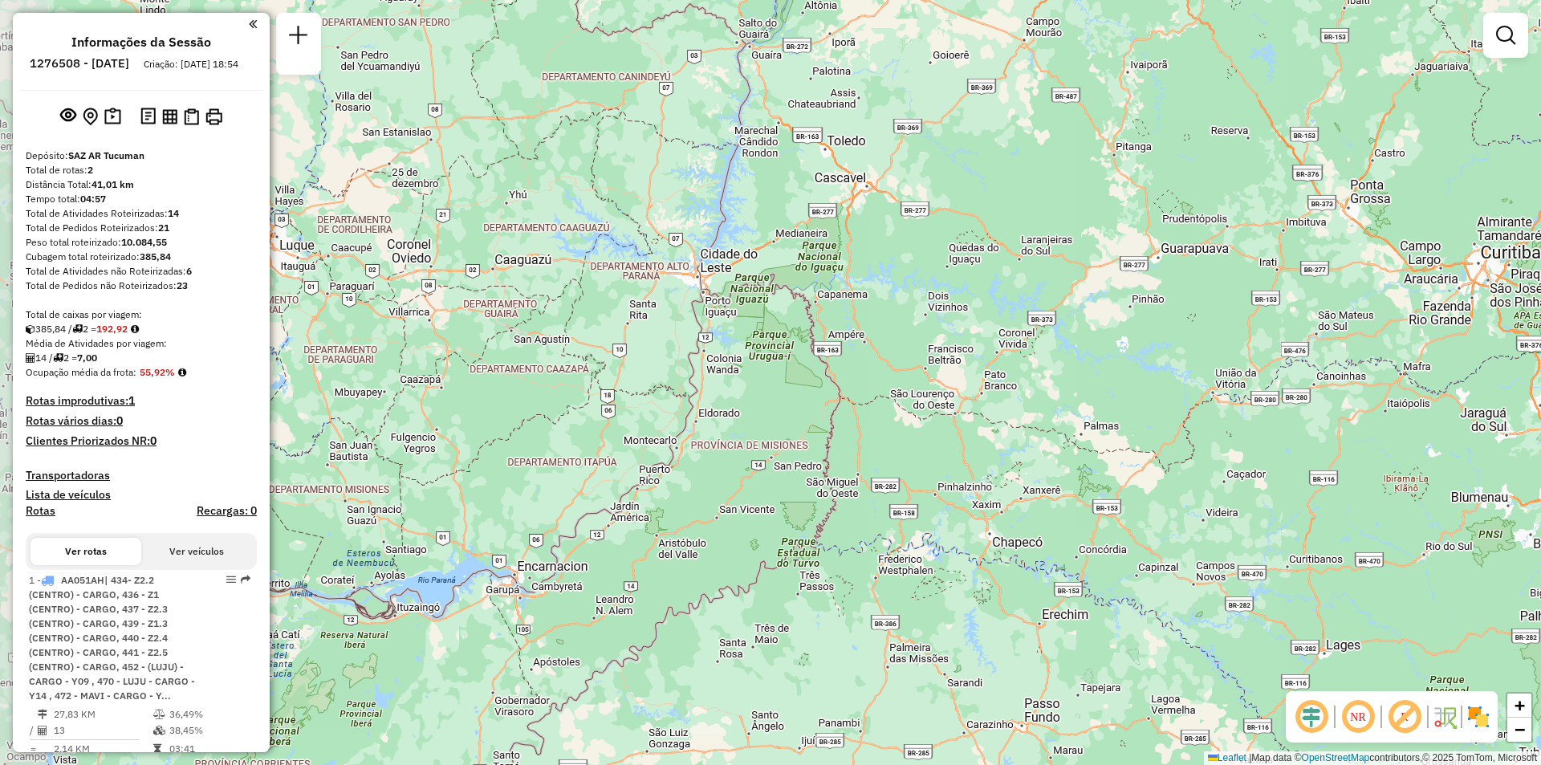
drag, startPoint x: 778, startPoint y: 390, endPoint x: 896, endPoint y: 475, distance: 145.5
click at [896, 475] on div "Janela de atendimento Grade de atendimento Capacidade Transportadoras Veículos …" at bounding box center [770, 382] width 1541 height 765
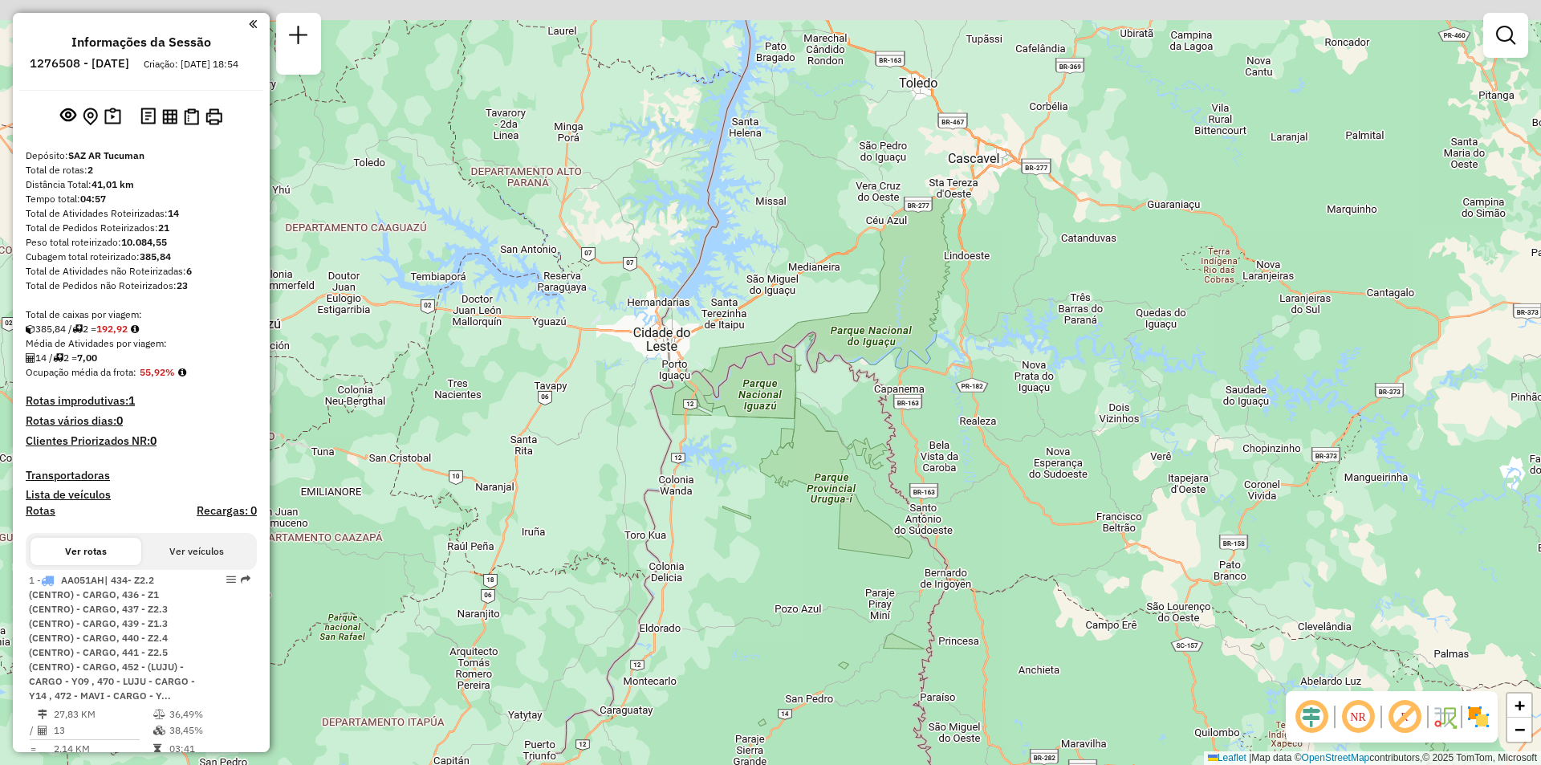
drag, startPoint x: 694, startPoint y: 304, endPoint x: 859, endPoint y: 448, distance: 219.1
click at [808, 422] on div "Janela de atendimento Grade de atendimento Capacidade Transportadoras Veículos …" at bounding box center [770, 382] width 1541 height 765
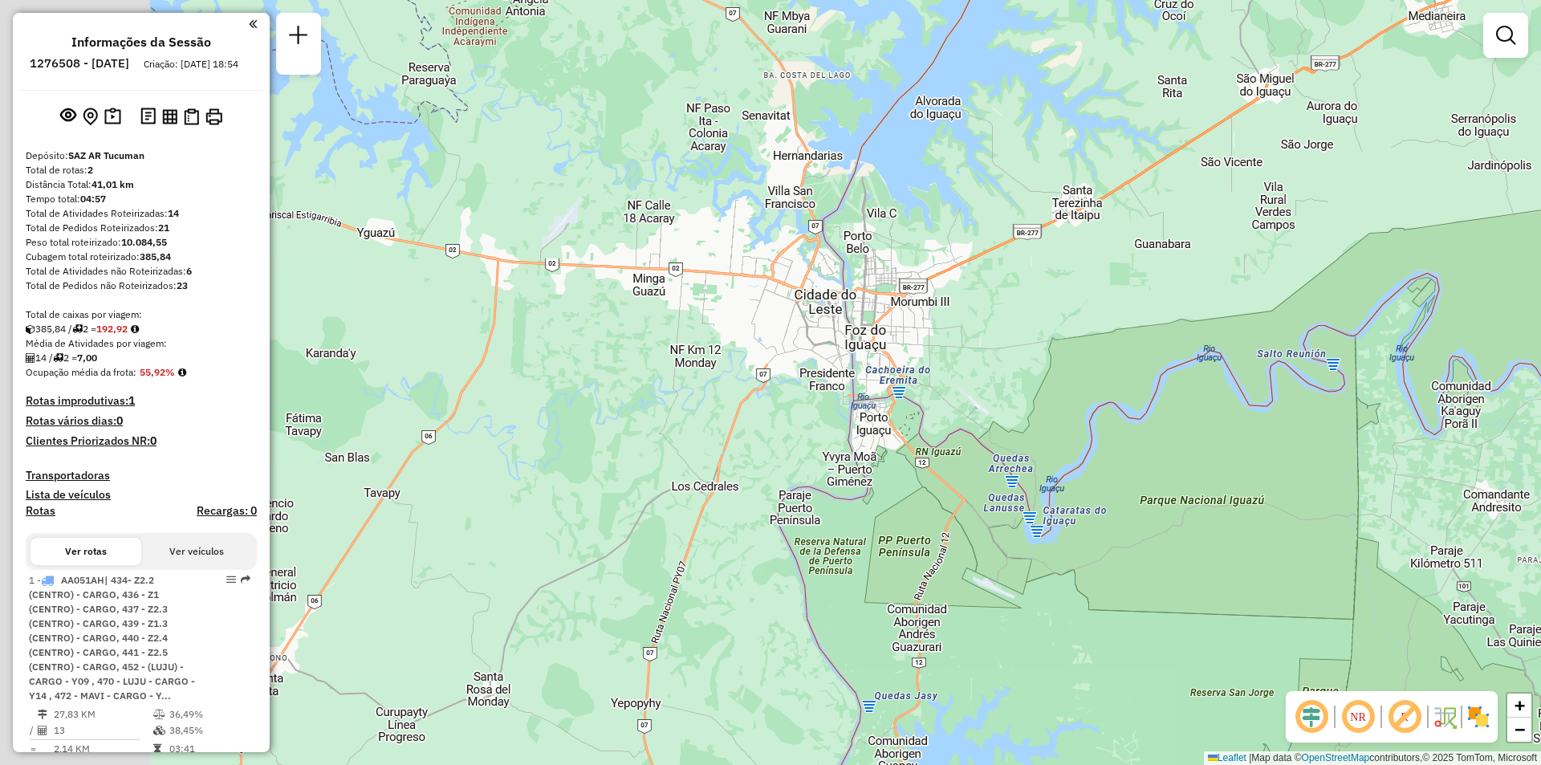
drag, startPoint x: 792, startPoint y: 465, endPoint x: 952, endPoint y: 466, distance: 160.6
click at [952, 466] on div "Janela de atendimento Grade de atendimento Capacidade Transportadoras Veículos …" at bounding box center [770, 382] width 1541 height 765
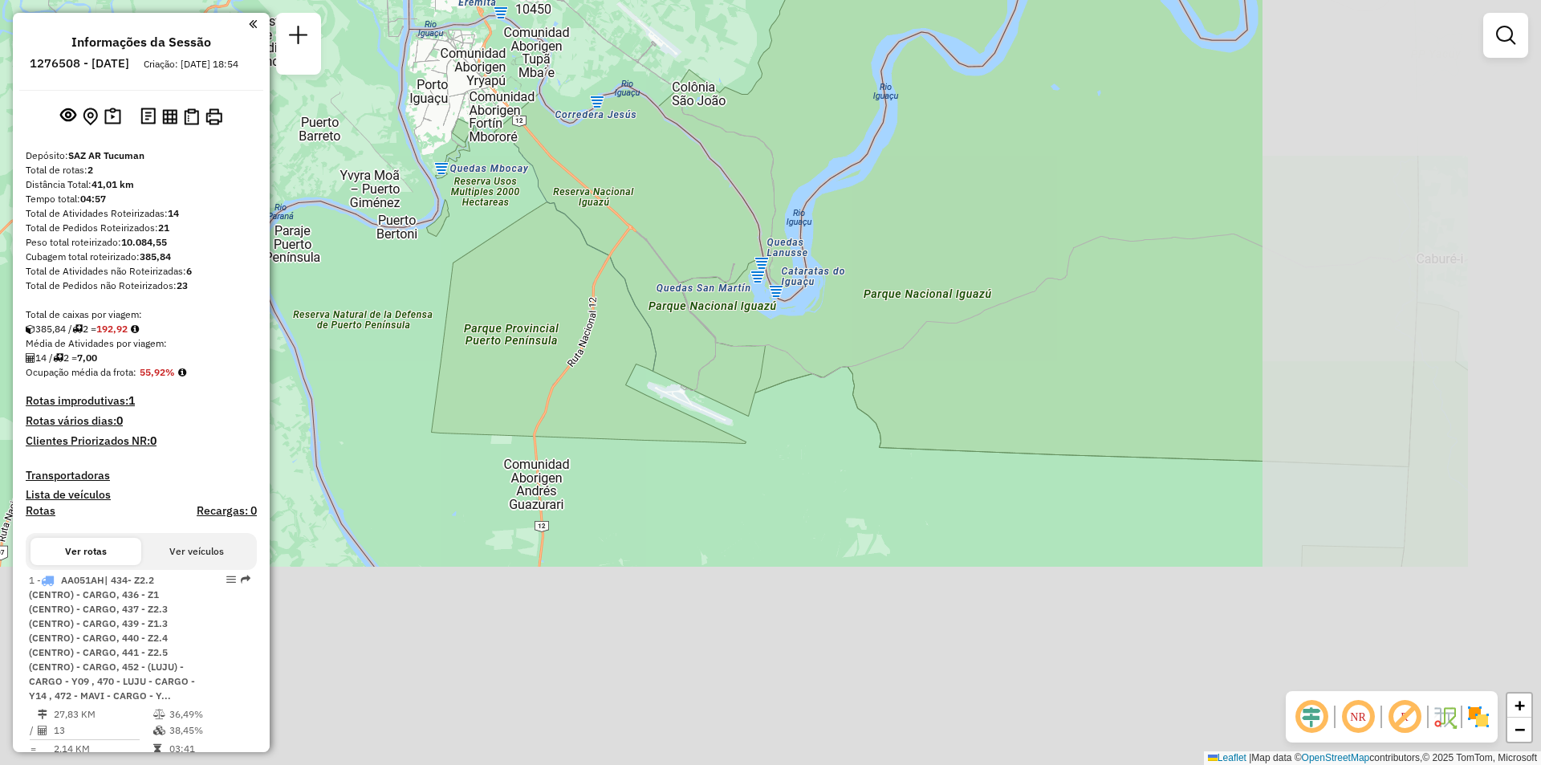
drag, startPoint x: 967, startPoint y: 480, endPoint x: 570, endPoint y: 275, distance: 446.6
click at [570, 275] on div "Janela de atendimento Grade de atendimento Capacidade Transportadoras Veículos …" at bounding box center [770, 382] width 1541 height 765
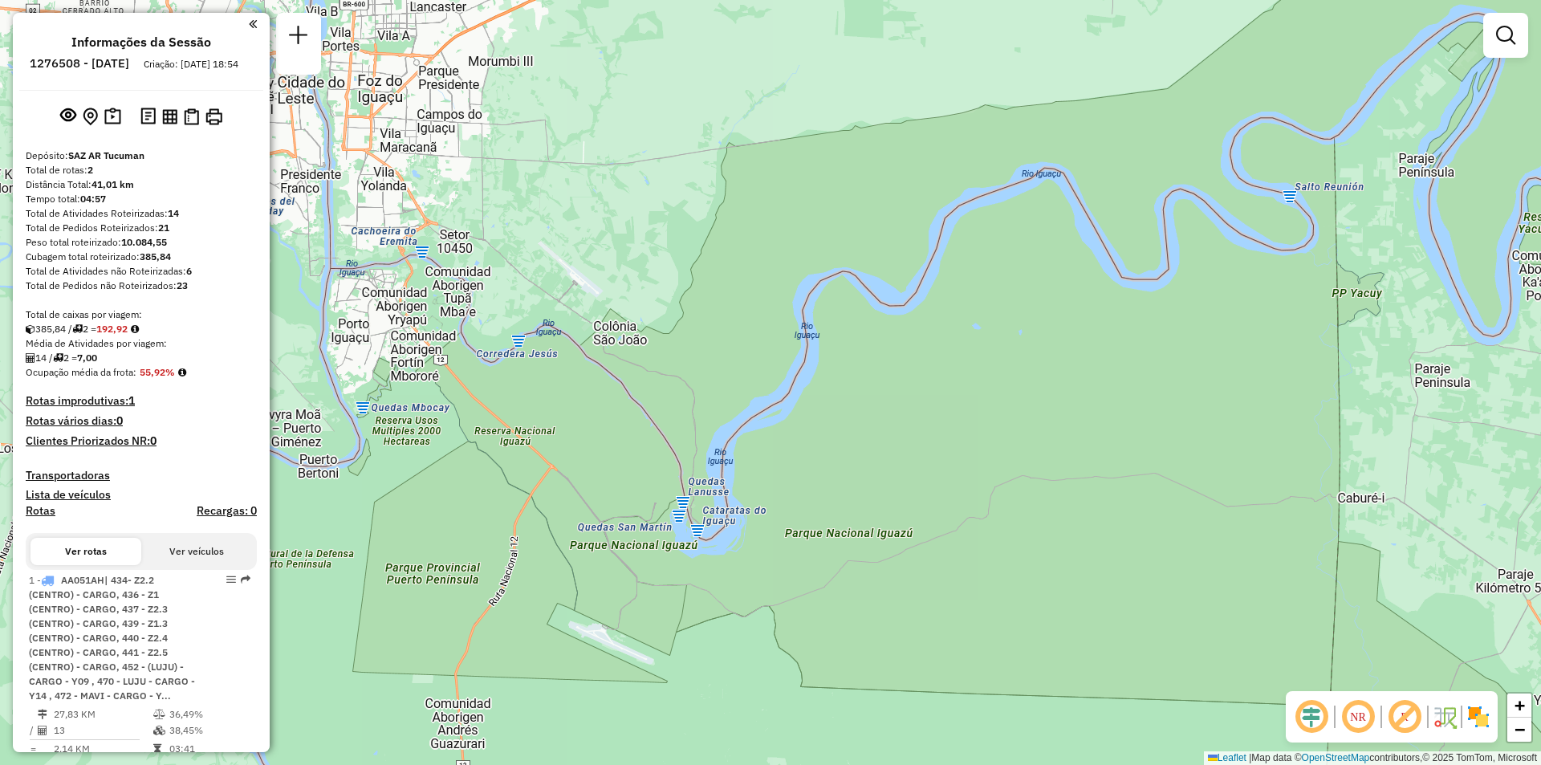
drag, startPoint x: 848, startPoint y: 340, endPoint x: 775, endPoint y: 571, distance: 242.5
click at [775, 571] on div "Janela de atendimento Grade de atendimento Capacidade Transportadoras Veículos …" at bounding box center [770, 382] width 1541 height 765
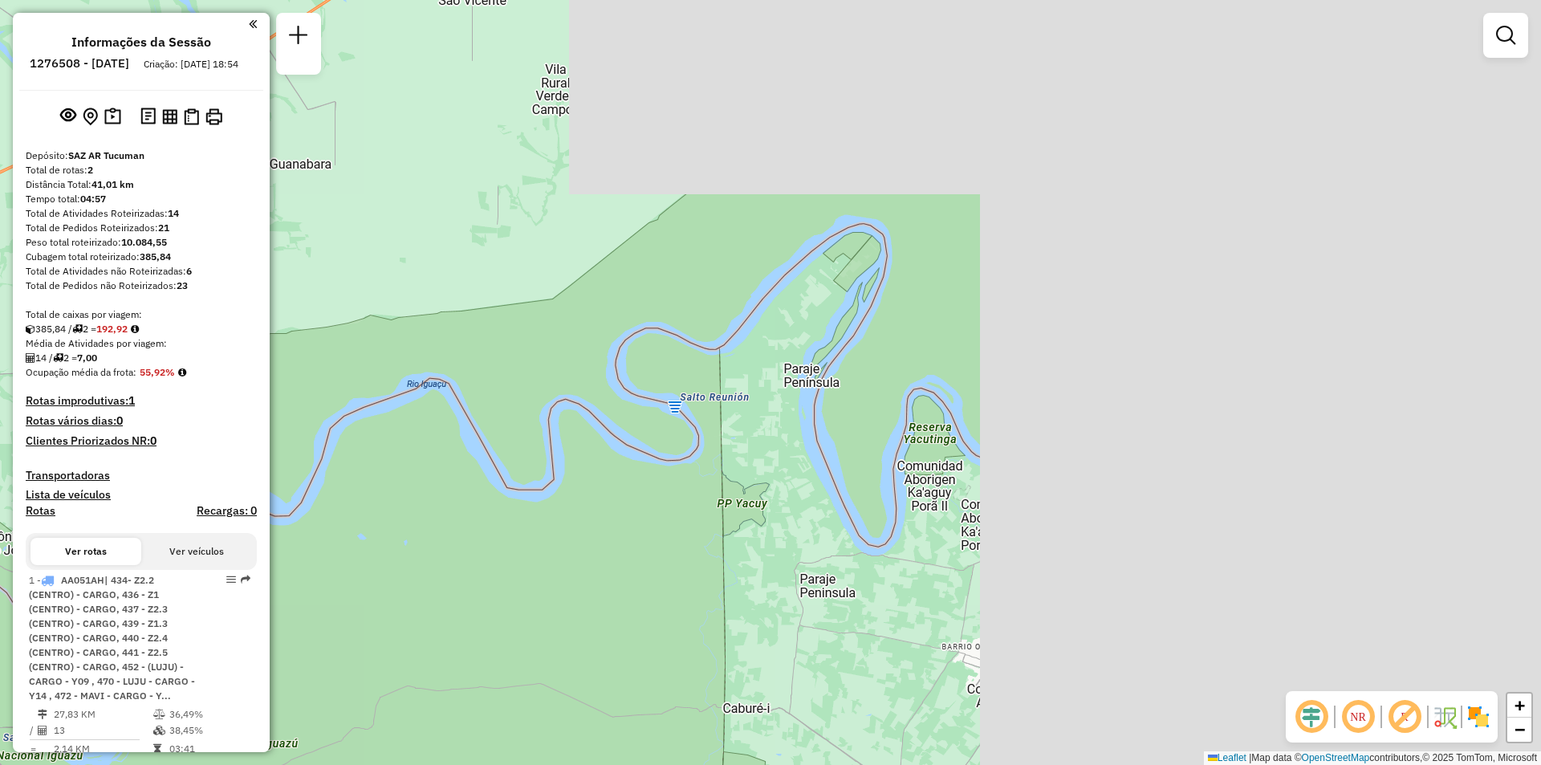
drag, startPoint x: 1153, startPoint y: 331, endPoint x: 757, endPoint y: 485, distance: 424.7
click at [757, 485] on div "Janela de atendimento Grade de atendimento Capacidade Transportadoras Veículos …" at bounding box center [770, 382] width 1541 height 765
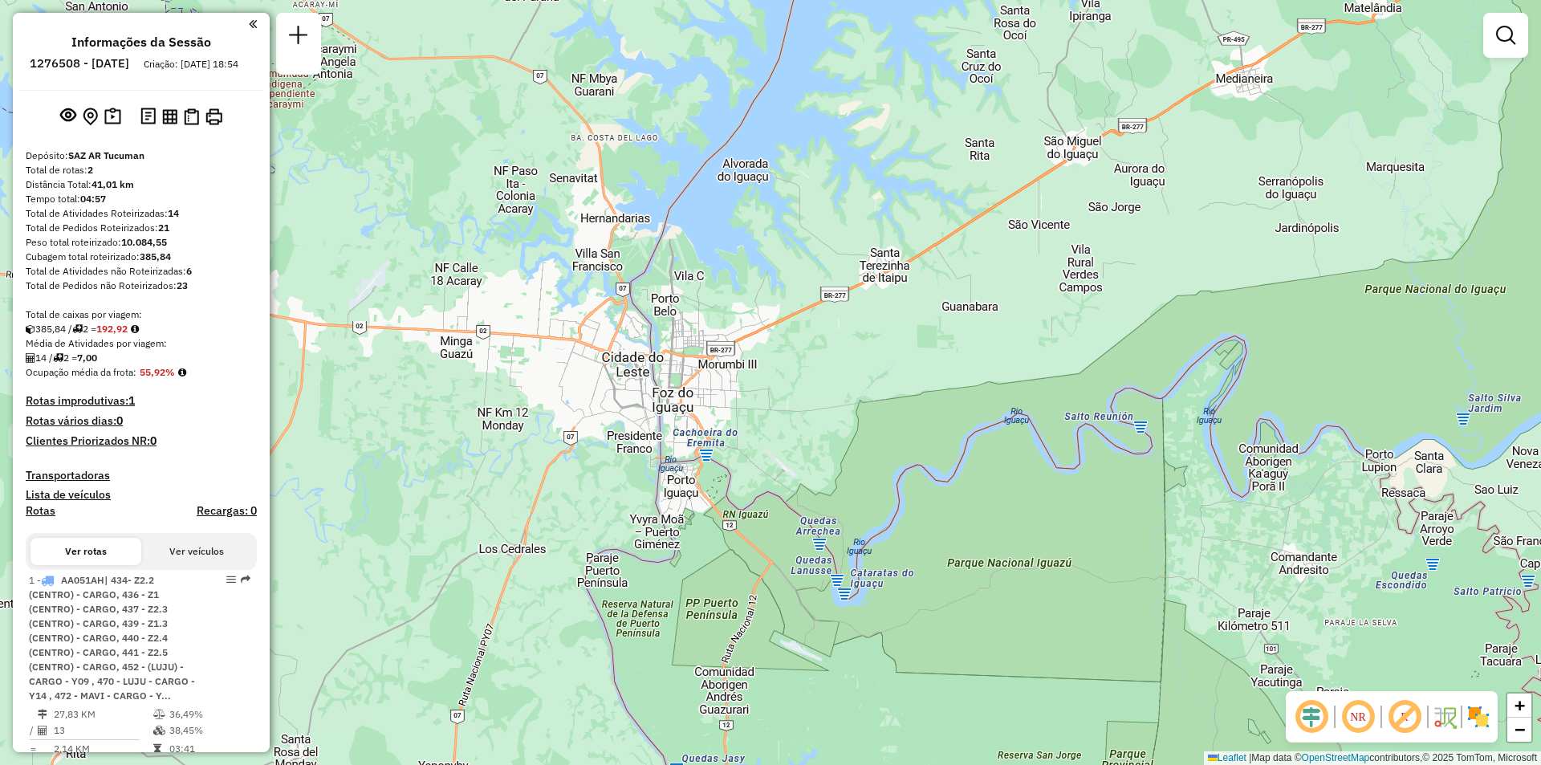
drag, startPoint x: 680, startPoint y: 410, endPoint x: 1102, endPoint y: 391, distance: 422.7
click at [1102, 391] on div "Janela de atendimento Grade de atendimento Capacidade Transportadoras Veículos …" at bounding box center [770, 382] width 1541 height 765
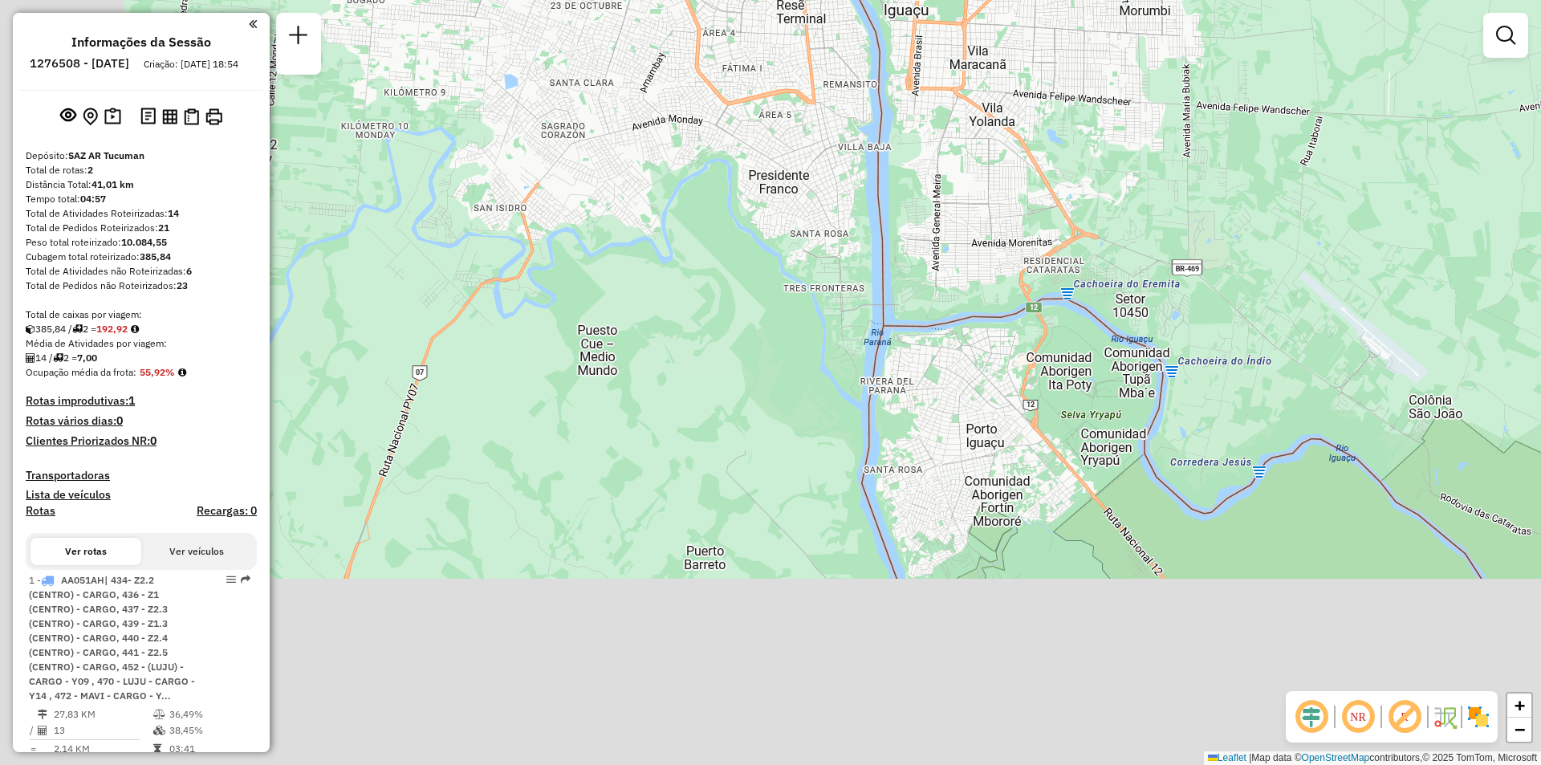
drag, startPoint x: 863, startPoint y: 598, endPoint x: 1020, endPoint y: 271, distance: 362.6
click at [1020, 271] on div "Janela de atendimento Grade de atendimento Capacidade Transportadoras Veículos …" at bounding box center [770, 382] width 1541 height 765
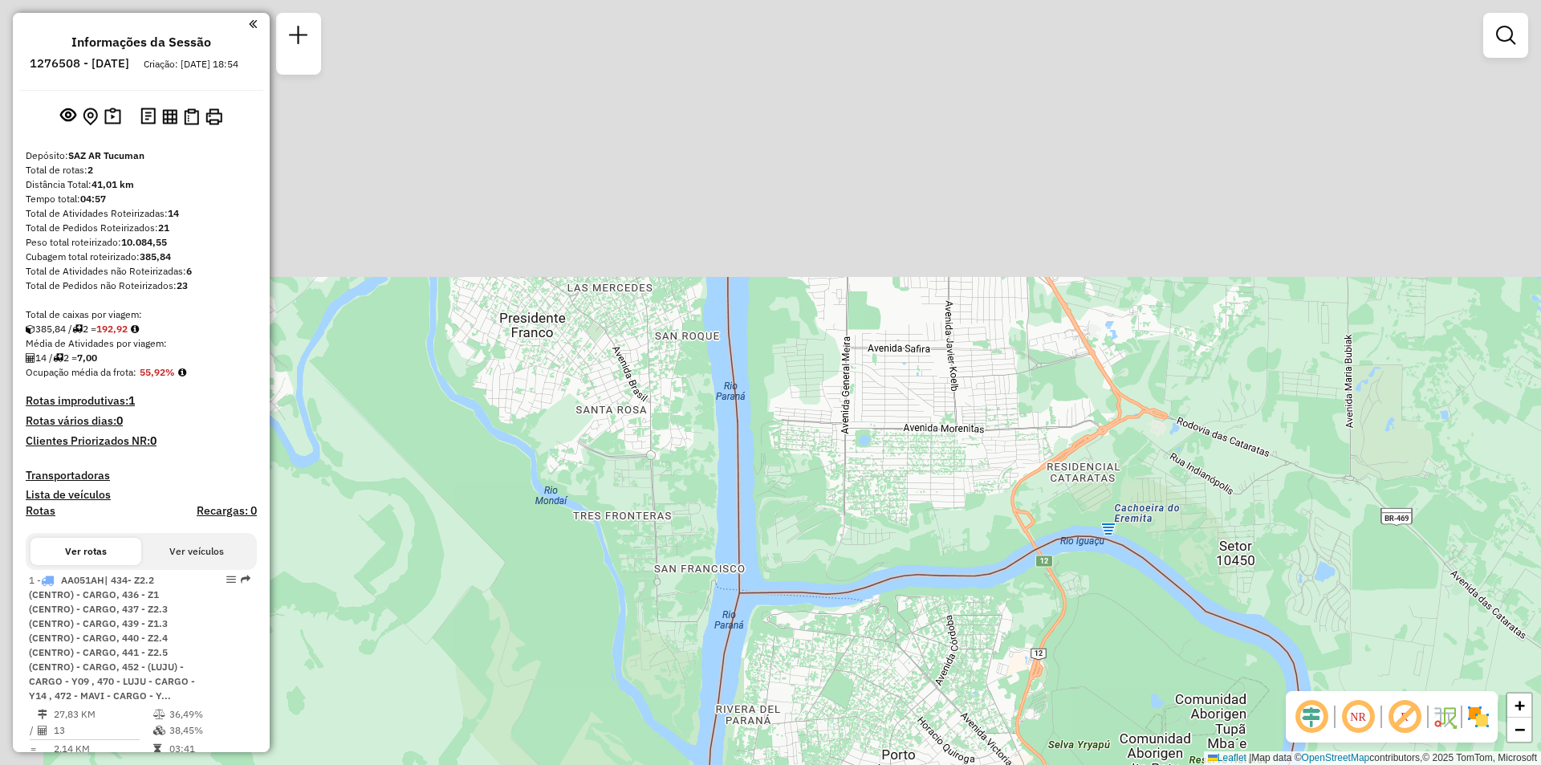
drag, startPoint x: 946, startPoint y: 222, endPoint x: 1083, endPoint y: 533, distance: 340.4
click at [1083, 533] on div "Janela de atendimento Grade de atendimento Capacidade Transportadoras Veículos …" at bounding box center [770, 382] width 1541 height 765
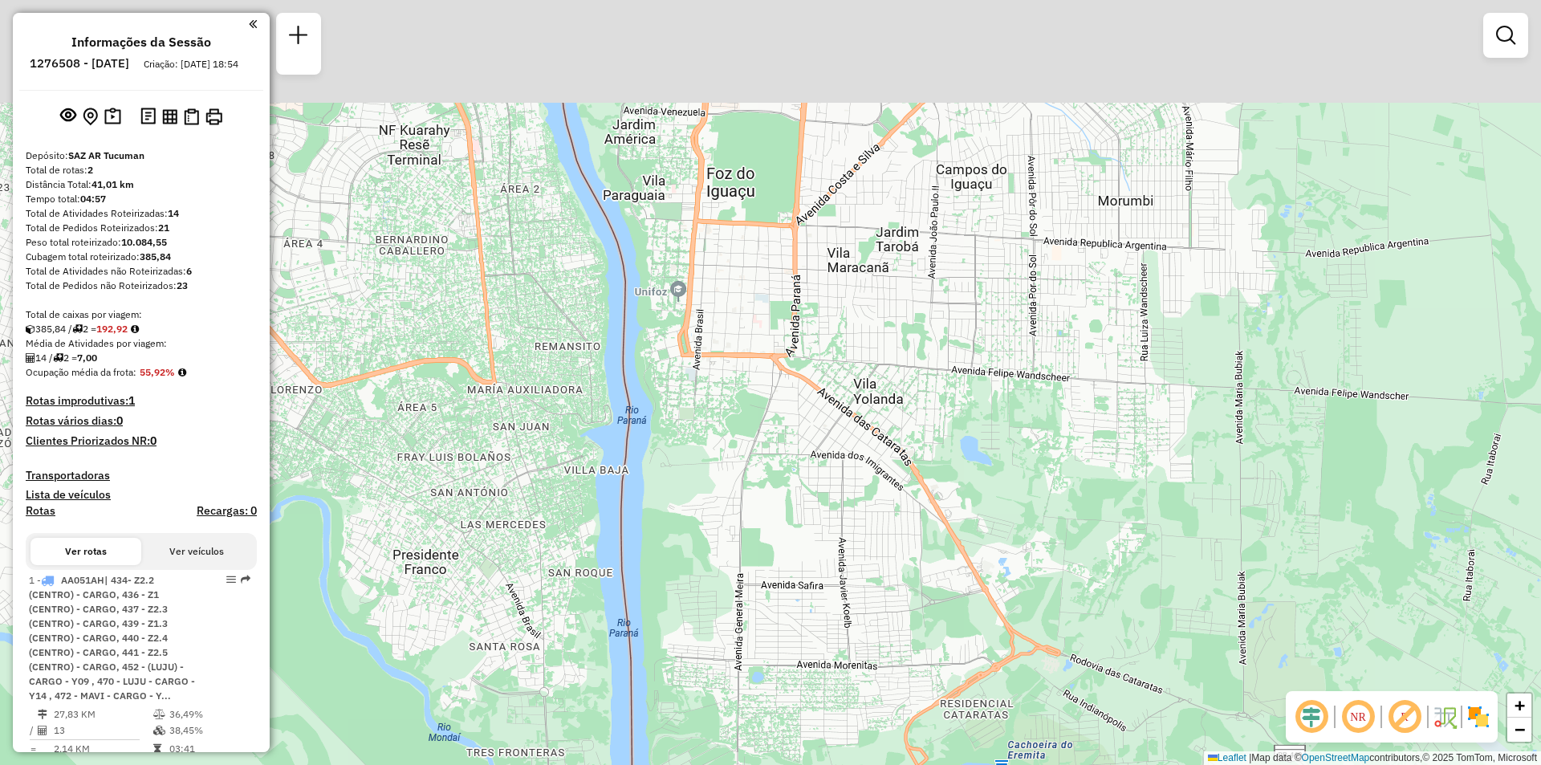
drag, startPoint x: 933, startPoint y: 305, endPoint x: 848, endPoint y: 539, distance: 249.4
click at [848, 539] on div "Janela de atendimento Grade de atendimento Capacidade Transportadoras Veículos …" at bounding box center [770, 382] width 1541 height 765
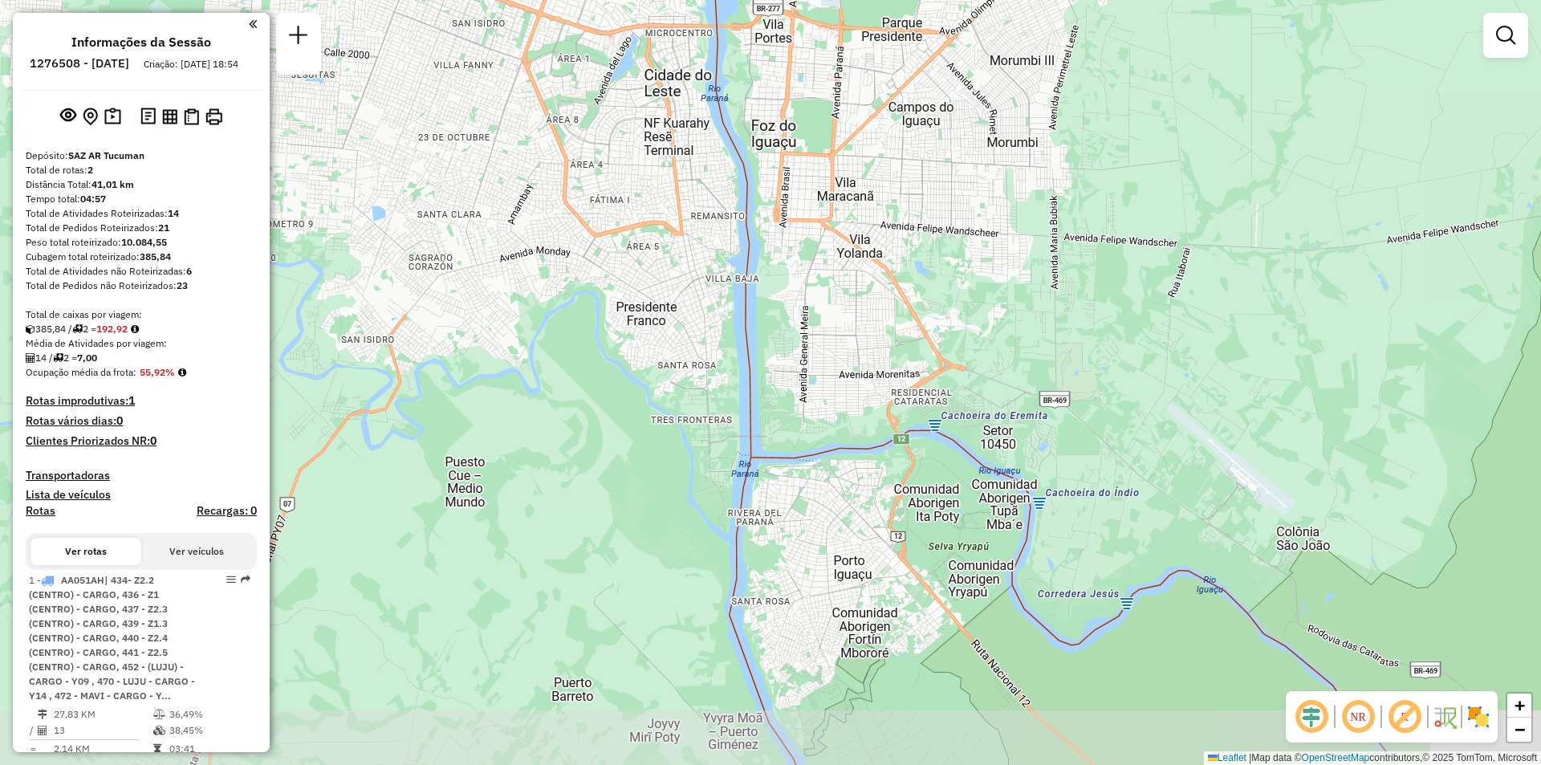
drag, startPoint x: 817, startPoint y: 514, endPoint x: 853, endPoint y: 364, distance: 154.2
click at [853, 364] on div "Janela de atendimento Grade de atendimento Capacidade Transportadoras Veículos …" at bounding box center [770, 382] width 1541 height 765
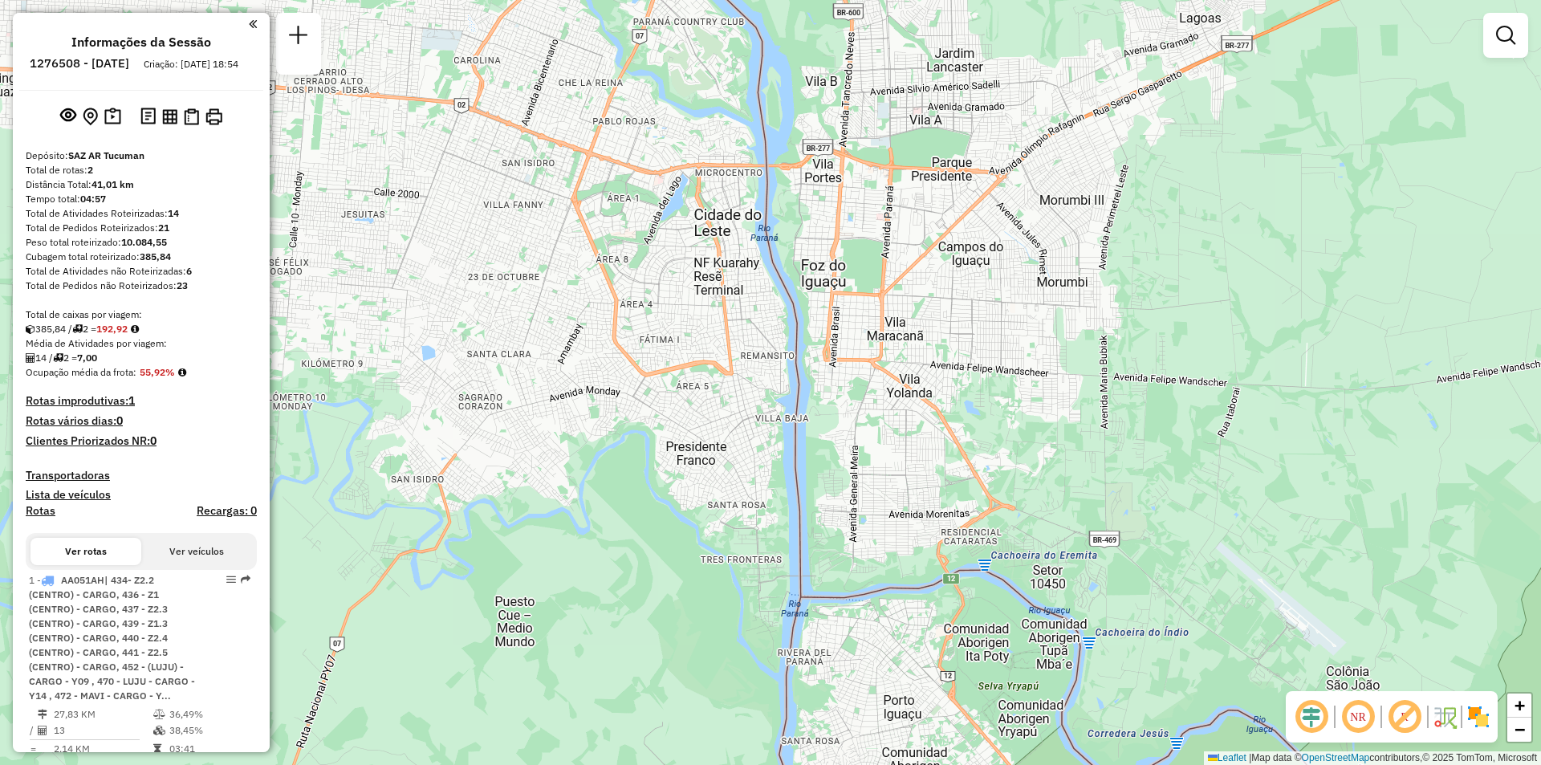
drag, startPoint x: 824, startPoint y: 230, endPoint x: 873, endPoint y: 370, distance: 148.3
click at [873, 370] on div "Janela de atendimento Grade de atendimento Capacidade Transportadoras Veículos …" at bounding box center [770, 382] width 1541 height 765
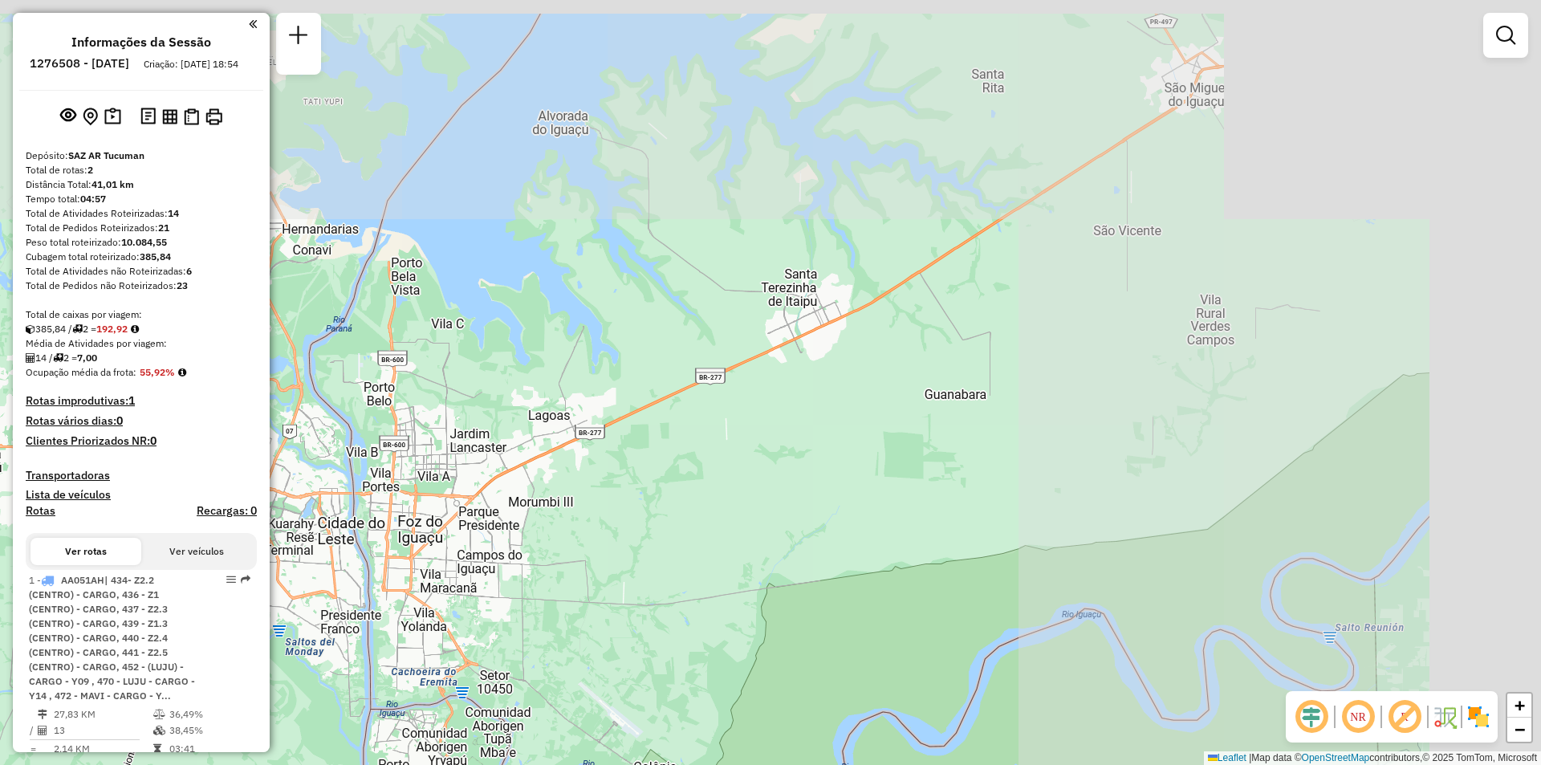
drag, startPoint x: 1194, startPoint y: 210, endPoint x: 650, endPoint y: 469, distance: 602.2
click at [650, 469] on div "Janela de atendimento Grade de atendimento Capacidade Transportadoras Veículos …" at bounding box center [770, 382] width 1541 height 765
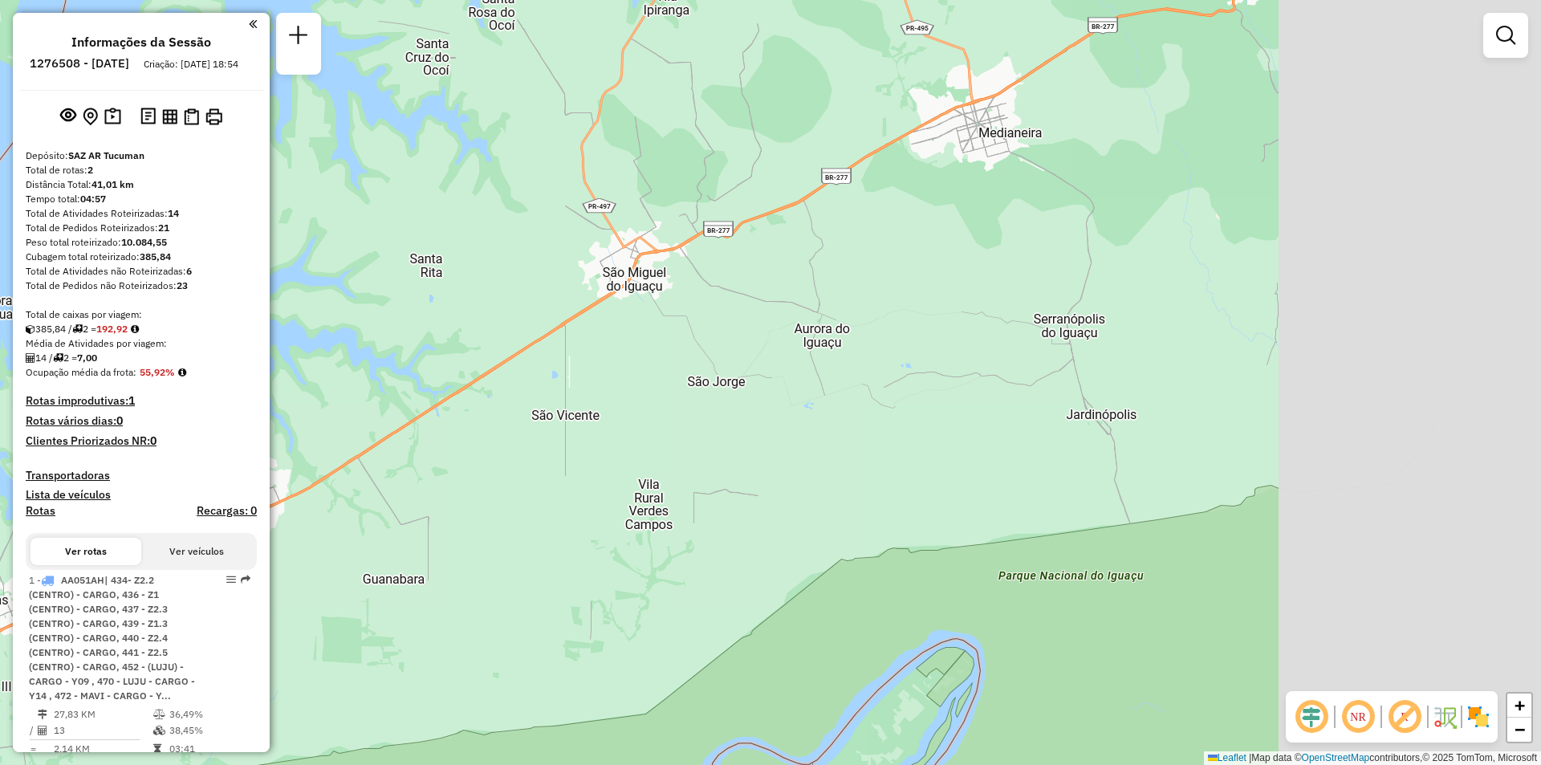
drag, startPoint x: 1034, startPoint y: 362, endPoint x: 500, endPoint y: 527, distance: 558.9
click at [500, 527] on div "Janela de atendimento Grade de atendimento Capacidade Transportadoras Veículos …" at bounding box center [770, 382] width 1541 height 765
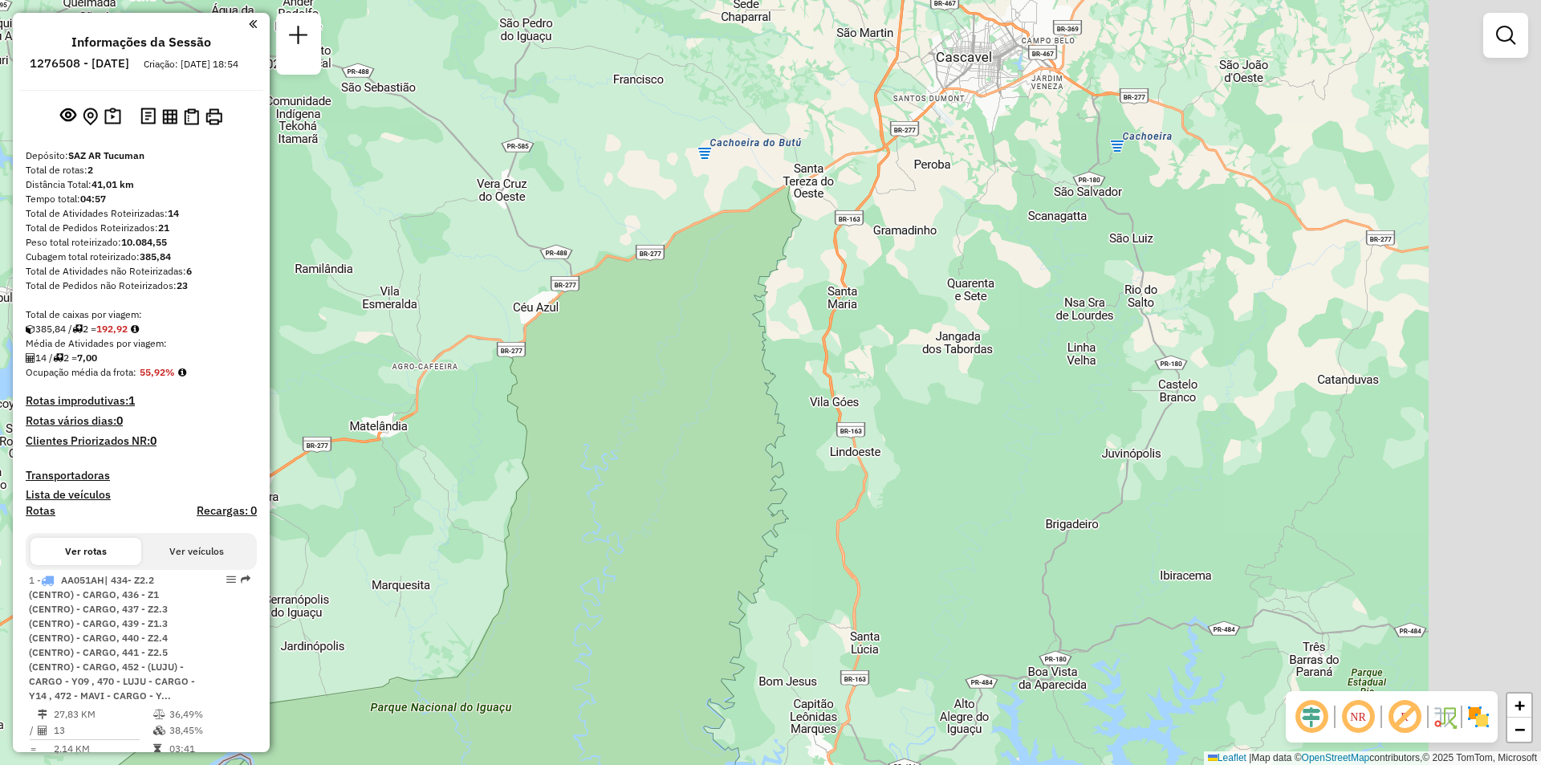
drag, startPoint x: 1086, startPoint y: 248, endPoint x: 464, endPoint y: 503, distance: 672.2
click at [464, 503] on div "Janela de atendimento Grade de atendimento Capacidade Transportadoras Veículos …" at bounding box center [770, 382] width 1541 height 765
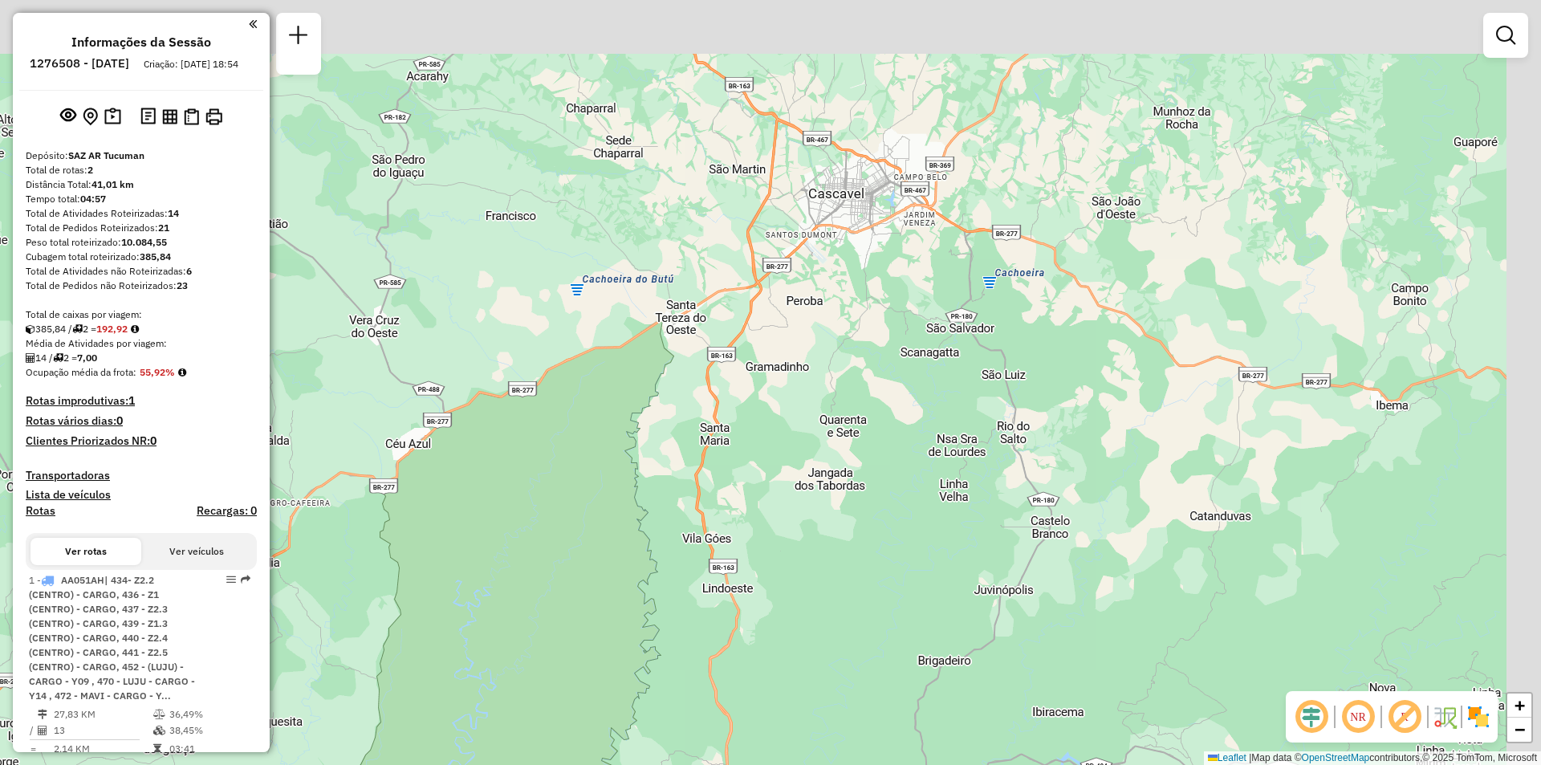
drag, startPoint x: 829, startPoint y: 222, endPoint x: 702, endPoint y: 359, distance: 186.9
click at [702, 359] on div "Janela de atendimento Grade de atendimento Capacidade Transportadoras Veículos …" at bounding box center [770, 382] width 1541 height 765
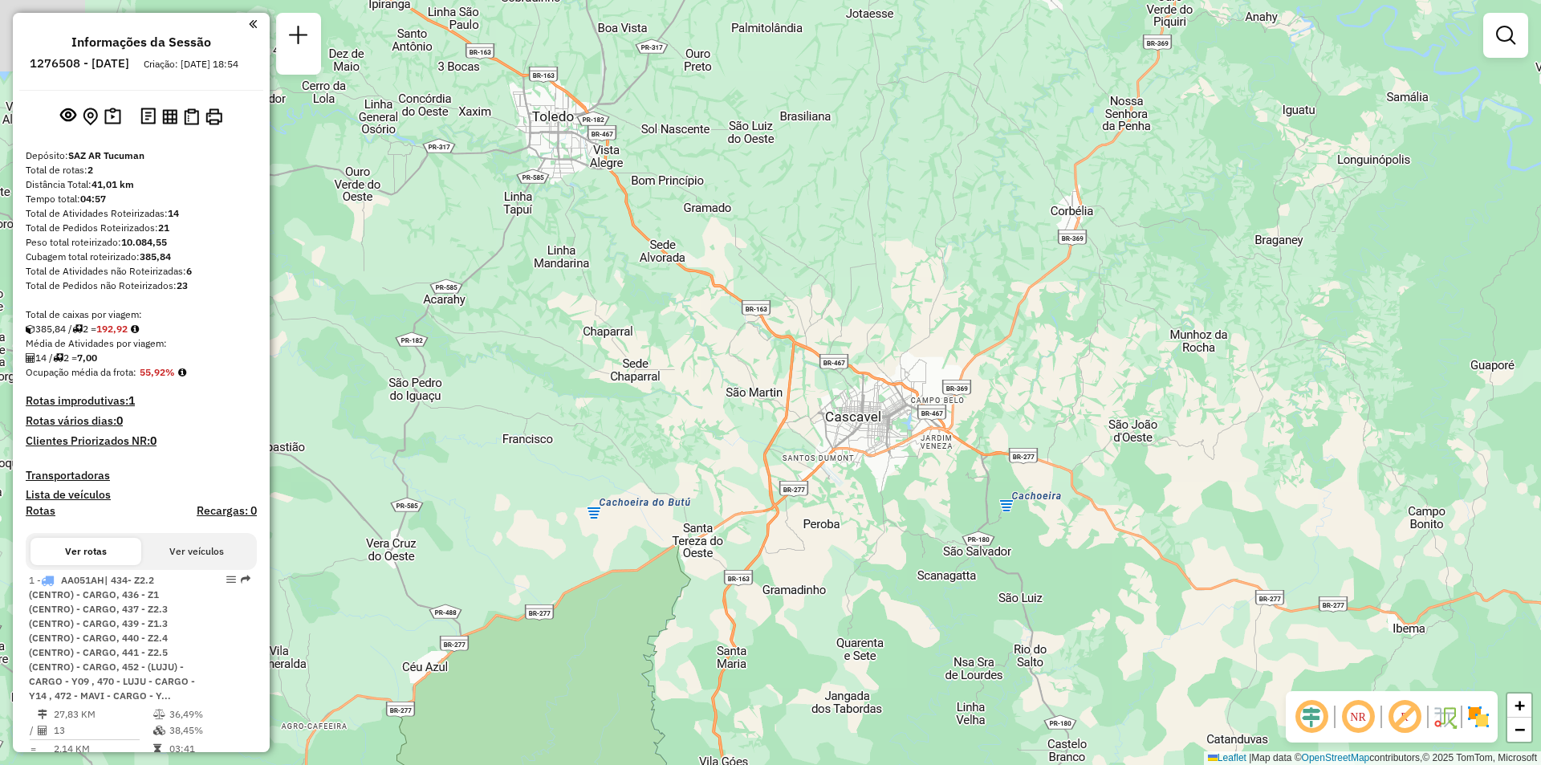
drag, startPoint x: 960, startPoint y: 315, endPoint x: 1051, endPoint y: 474, distance: 183.0
click at [1051, 474] on div "Janela de atendimento Grade de atendimento Capacidade Transportadoras Veículos …" at bounding box center [770, 382] width 1541 height 765
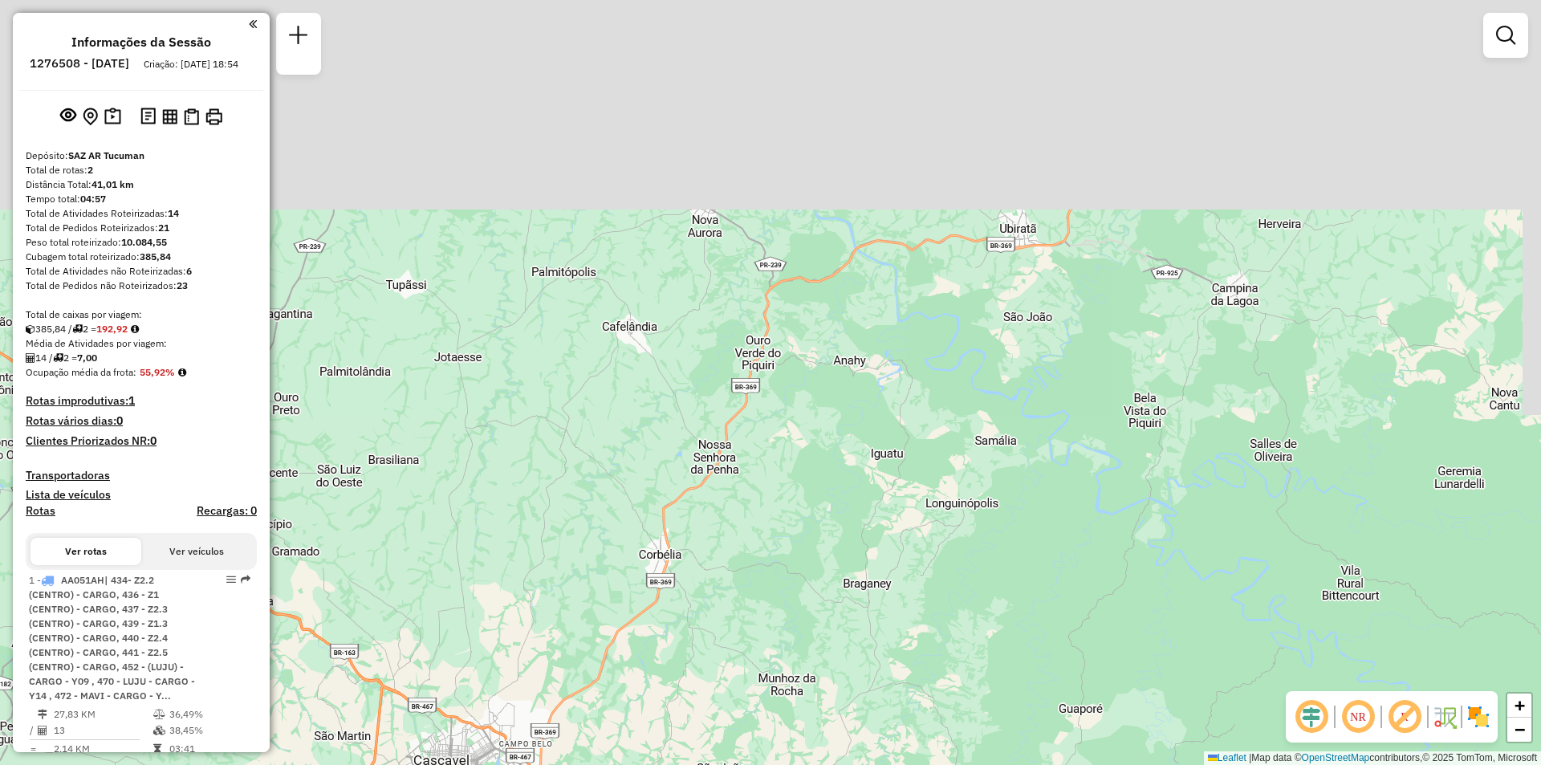
drag, startPoint x: 1179, startPoint y: 428, endPoint x: 781, endPoint y: 759, distance: 517.6
click at [781, 759] on div "Janela de atendimento Grade de atendimento Capacidade Transportadoras Veículos …" at bounding box center [770, 382] width 1541 height 765
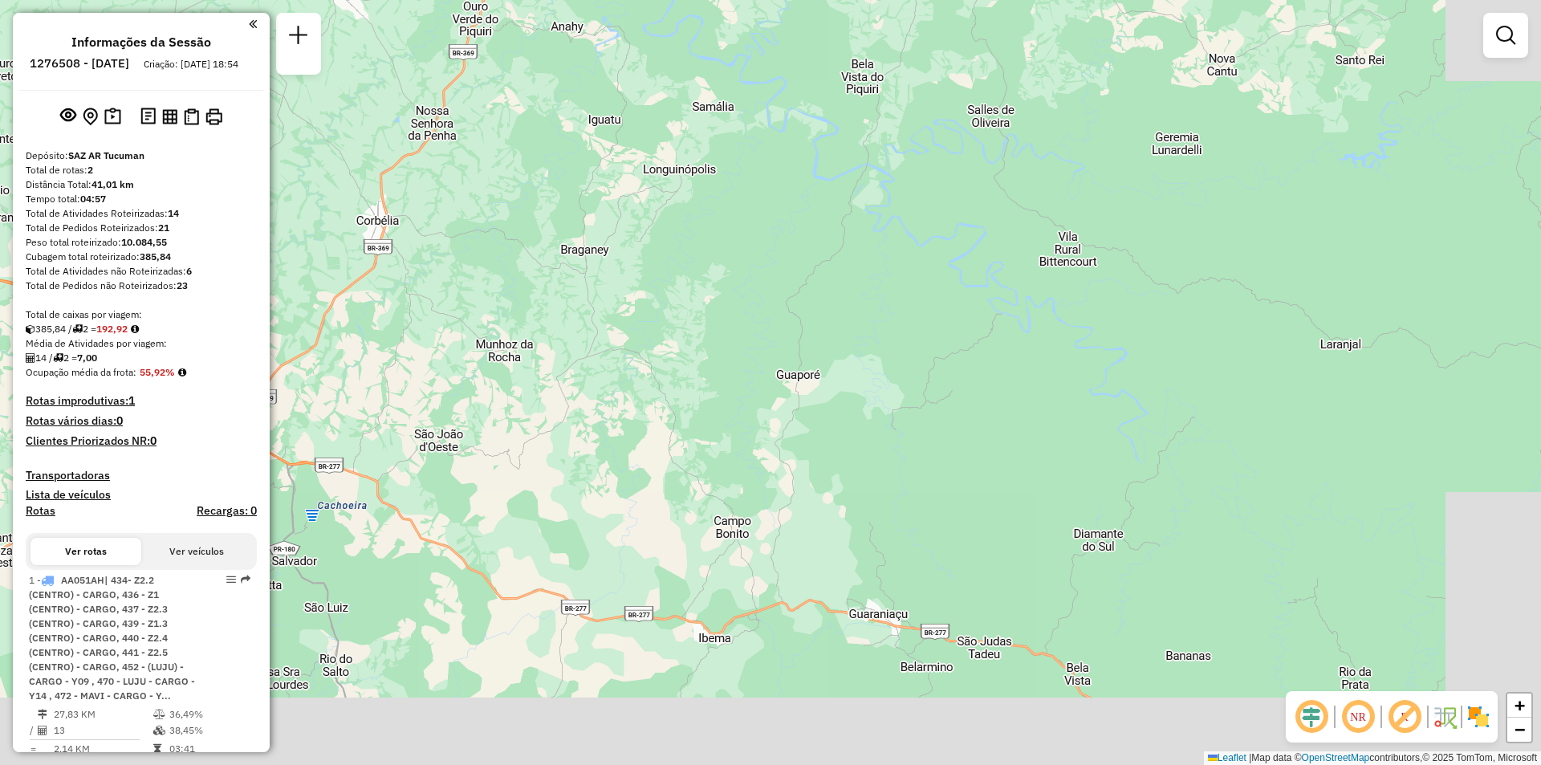
drag, startPoint x: 1121, startPoint y: 458, endPoint x: 894, endPoint y: 47, distance: 468.9
click at [894, 47] on div "Janela de atendimento Grade de atendimento Capacidade Transportadoras Veículos …" at bounding box center [770, 382] width 1541 height 765
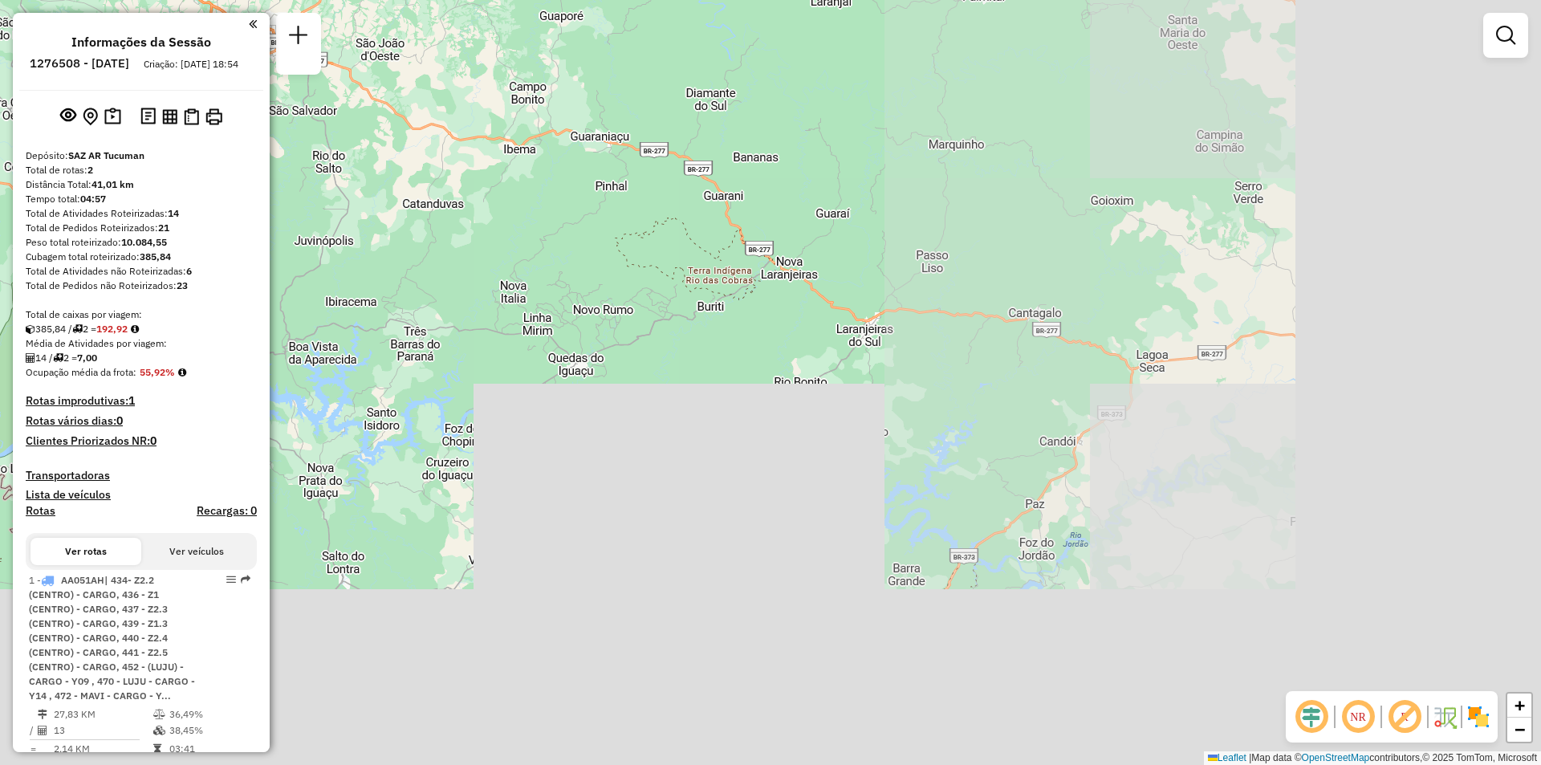
drag, startPoint x: 1059, startPoint y: 342, endPoint x: 743, endPoint y: 136, distance: 377.6
click at [743, 136] on div "Janela de atendimento Grade de atendimento Capacidade Transportadoras Veículos …" at bounding box center [770, 382] width 1541 height 765
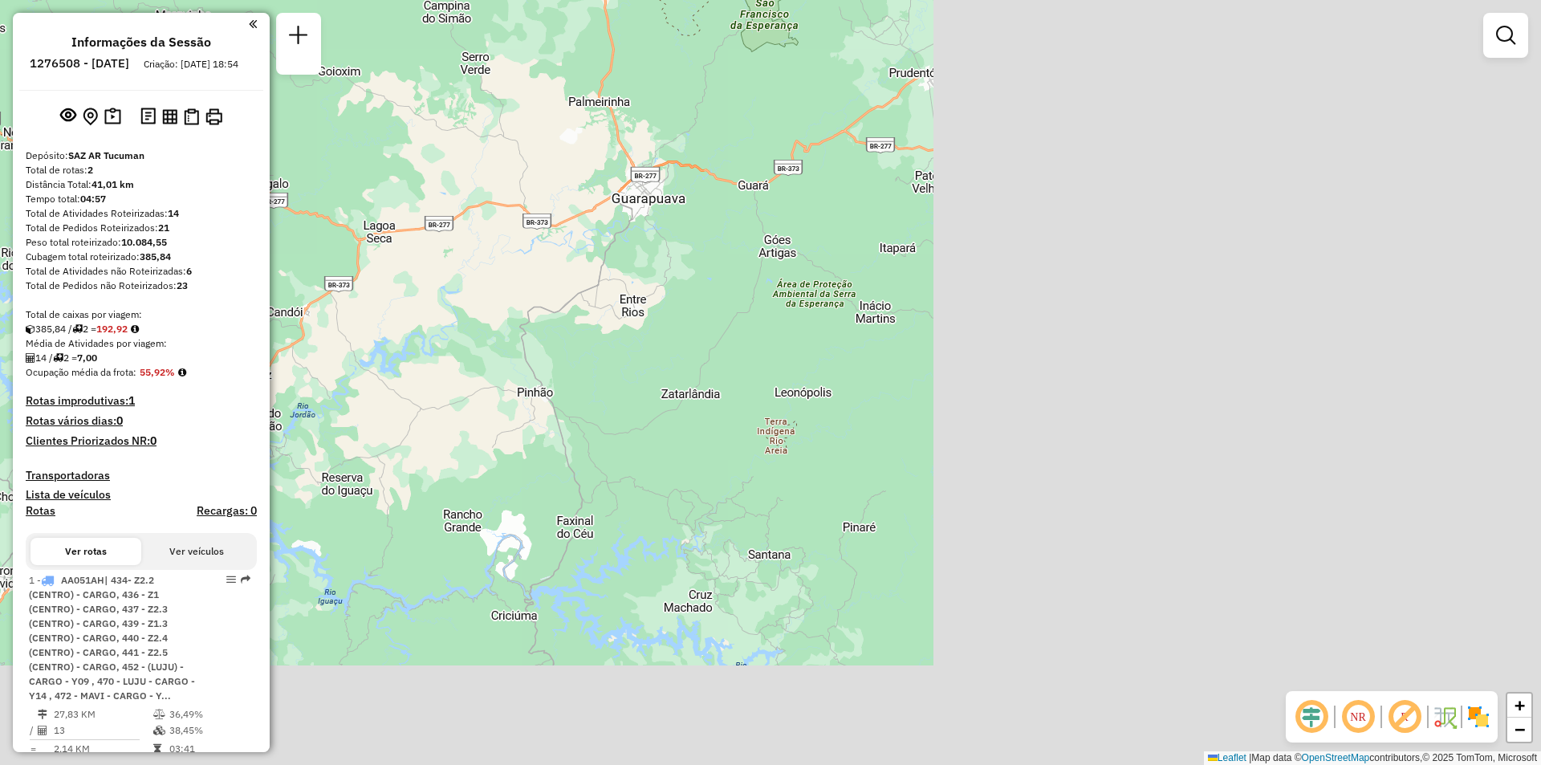
drag, startPoint x: 674, startPoint y: 258, endPoint x: 351, endPoint y: 218, distance: 326.0
click at [351, 218] on div "Janela de atendimento Grade de atendimento Capacidade Transportadoras Veículos …" at bounding box center [770, 382] width 1541 height 765
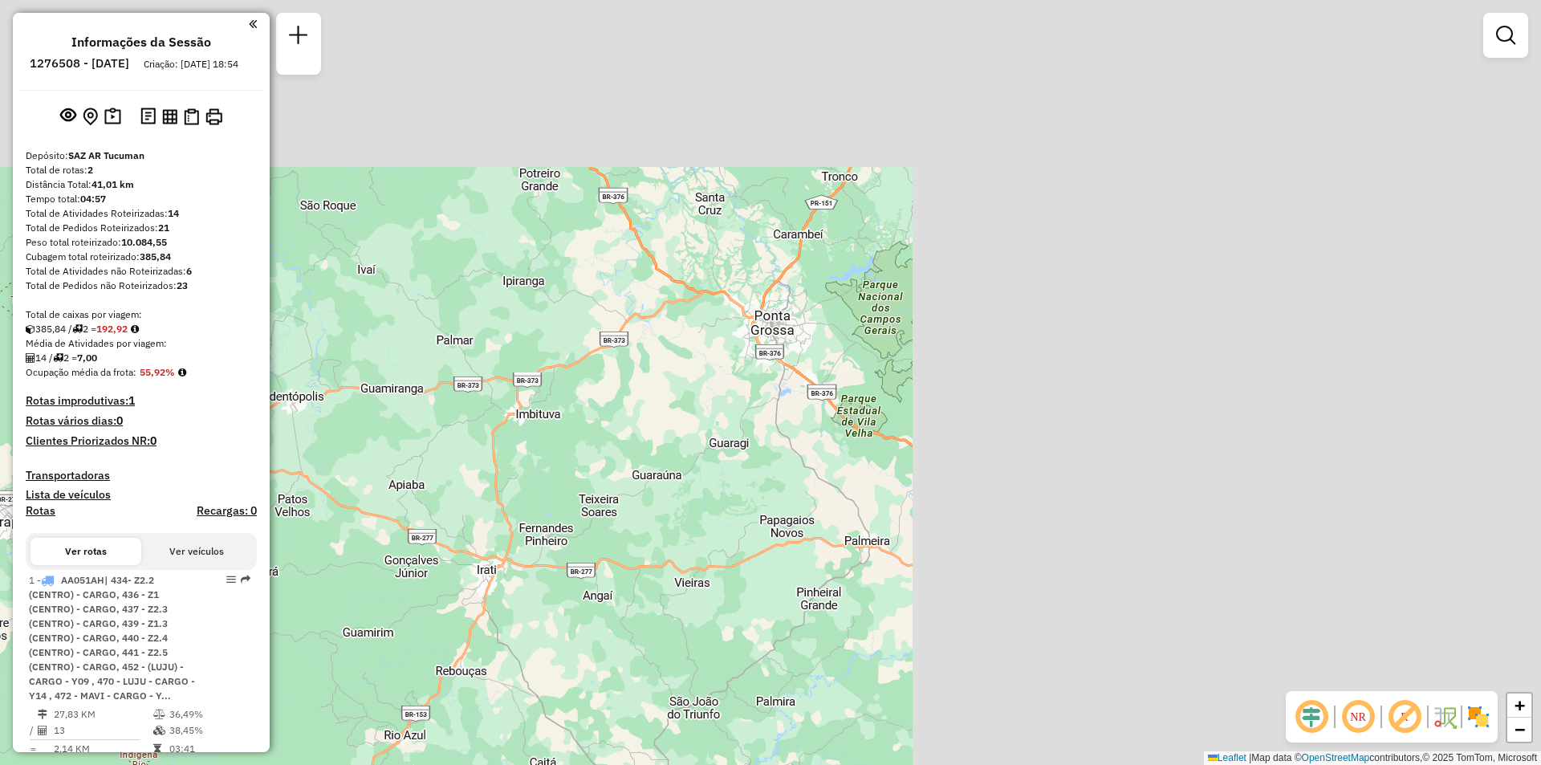
drag, startPoint x: 868, startPoint y: 177, endPoint x: 235, endPoint y: 497, distance: 709.0
click at [235, 497] on hb-router-mapa "Informações da Sessão 1276508 - 16/09/2025 Criação: 15/09/2025 18:54 Depósito: …" at bounding box center [770, 382] width 1541 height 765
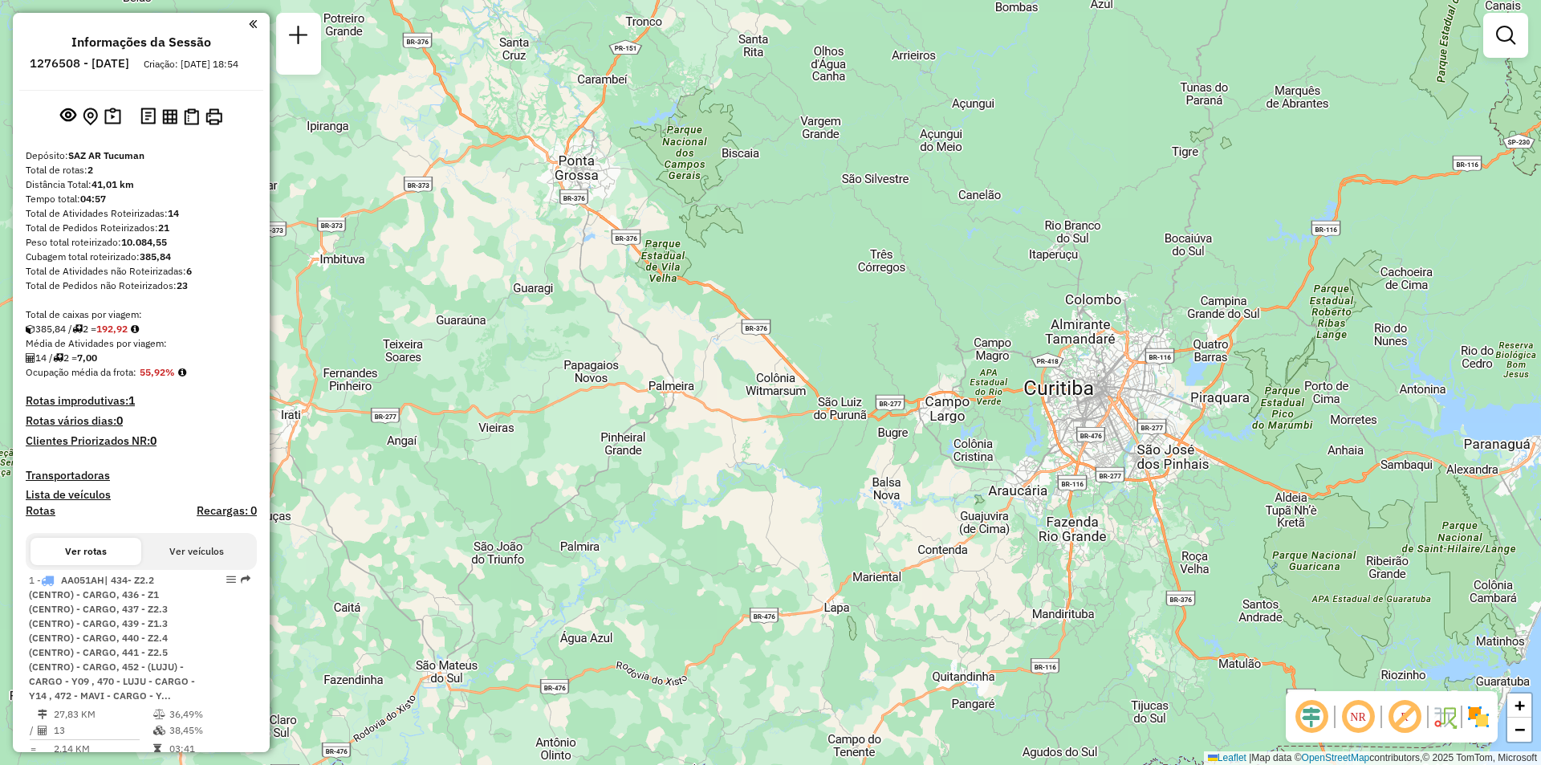
drag, startPoint x: 827, startPoint y: 571, endPoint x: 1198, endPoint y: 311, distance: 453.0
click at [1198, 311] on div "Janela de atendimento Grade de atendimento Capacidade Transportadoras Veículos …" at bounding box center [770, 382] width 1541 height 765
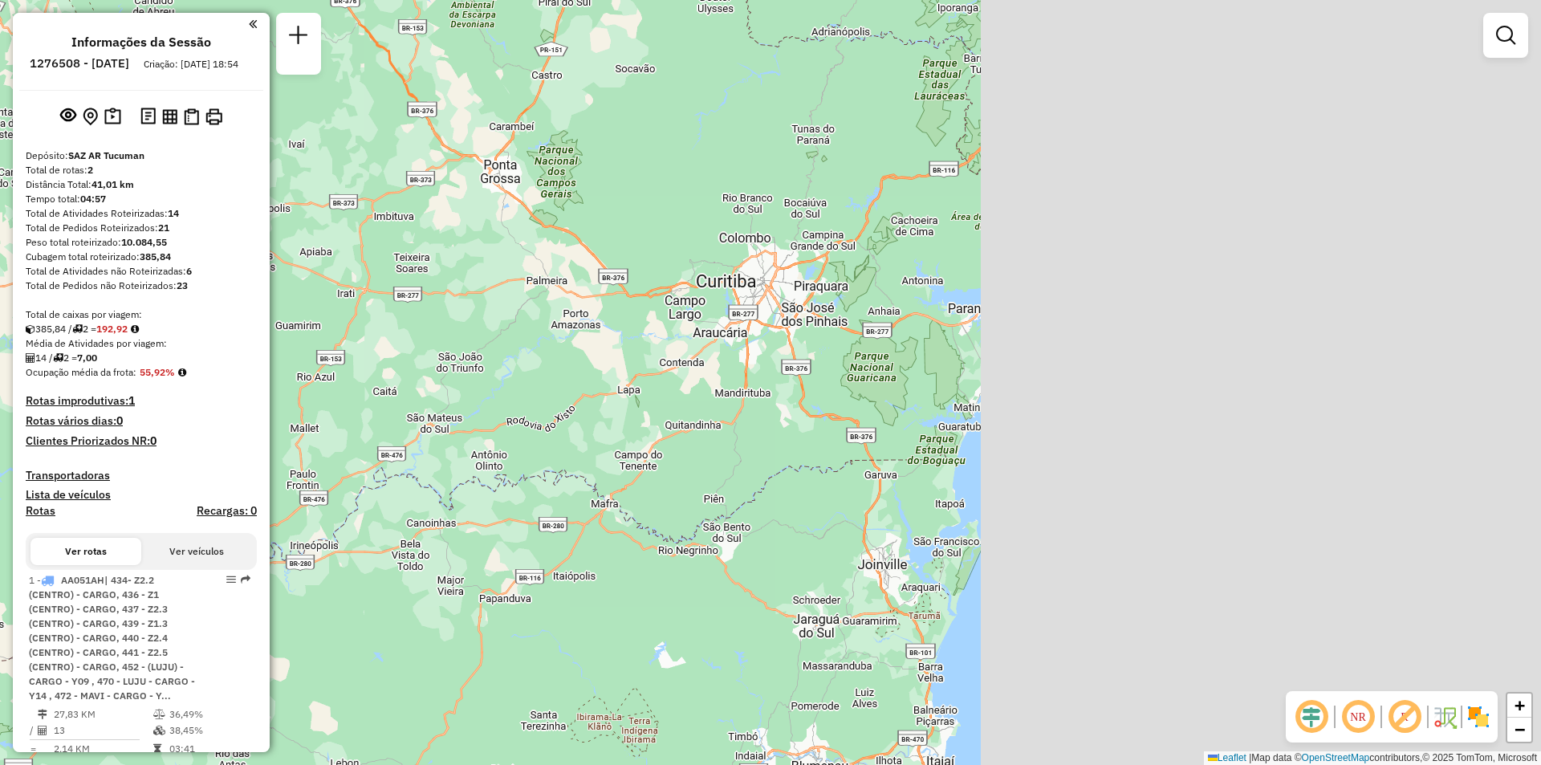
drag, startPoint x: 1119, startPoint y: 348, endPoint x: 442, endPoint y: 321, distance: 678.1
click at [442, 321] on div "Janela de atendimento Grade de atendimento Capacidade Transportadoras Veículos …" at bounding box center [770, 382] width 1541 height 765
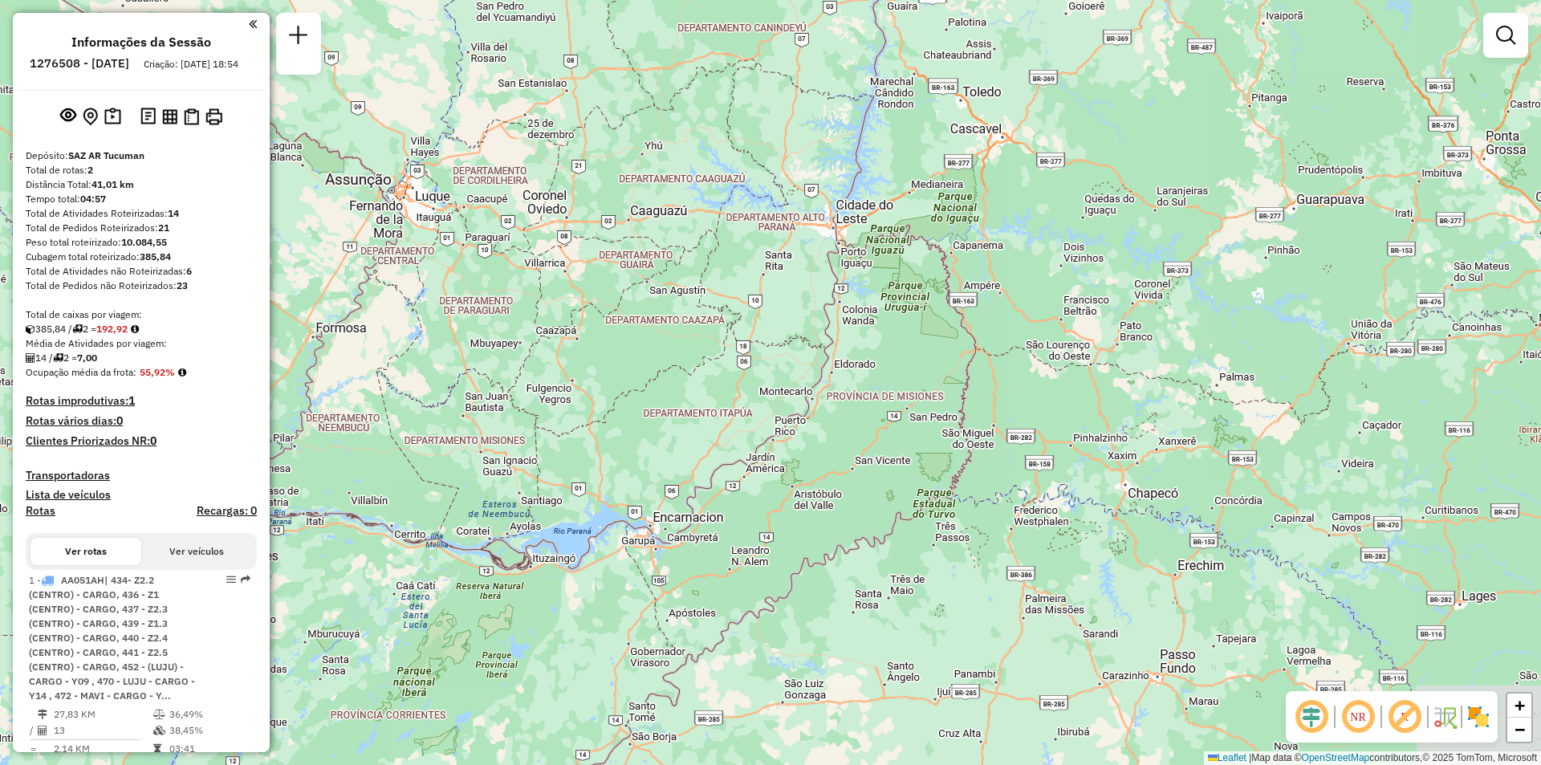
drag, startPoint x: 507, startPoint y: 396, endPoint x: 507, endPoint y: 261, distance: 134.9
click at [474, 254] on div "Janela de atendimento Grade de atendimento Capacidade Transportadoras Veículos …" at bounding box center [770, 382] width 1541 height 765
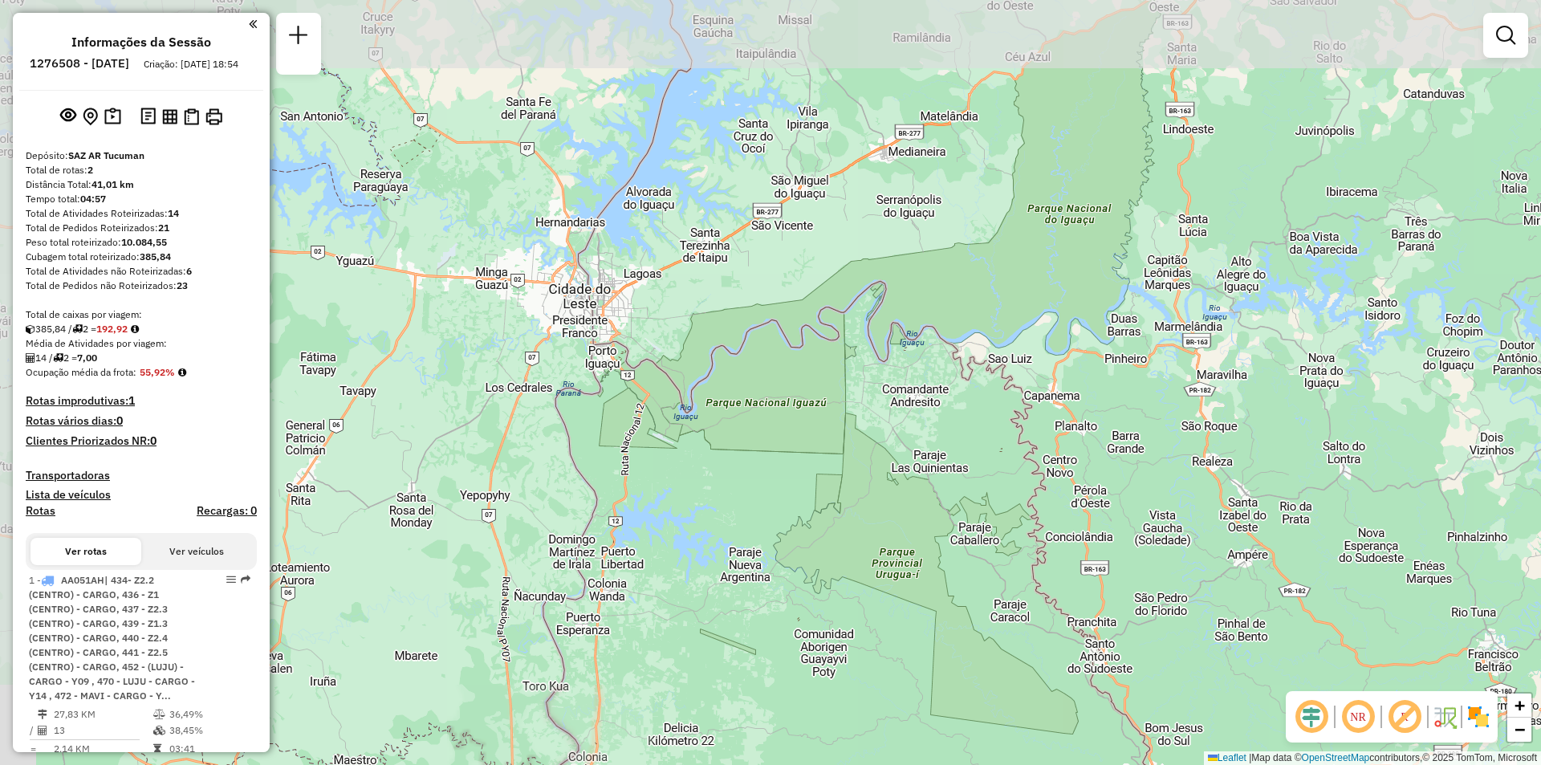
drag, startPoint x: 755, startPoint y: 100, endPoint x: 910, endPoint y: 222, distance: 196.7
click at [910, 222] on div "Janela de atendimento Grade de atendimento Capacidade Transportadoras Veículos …" at bounding box center [770, 382] width 1541 height 765
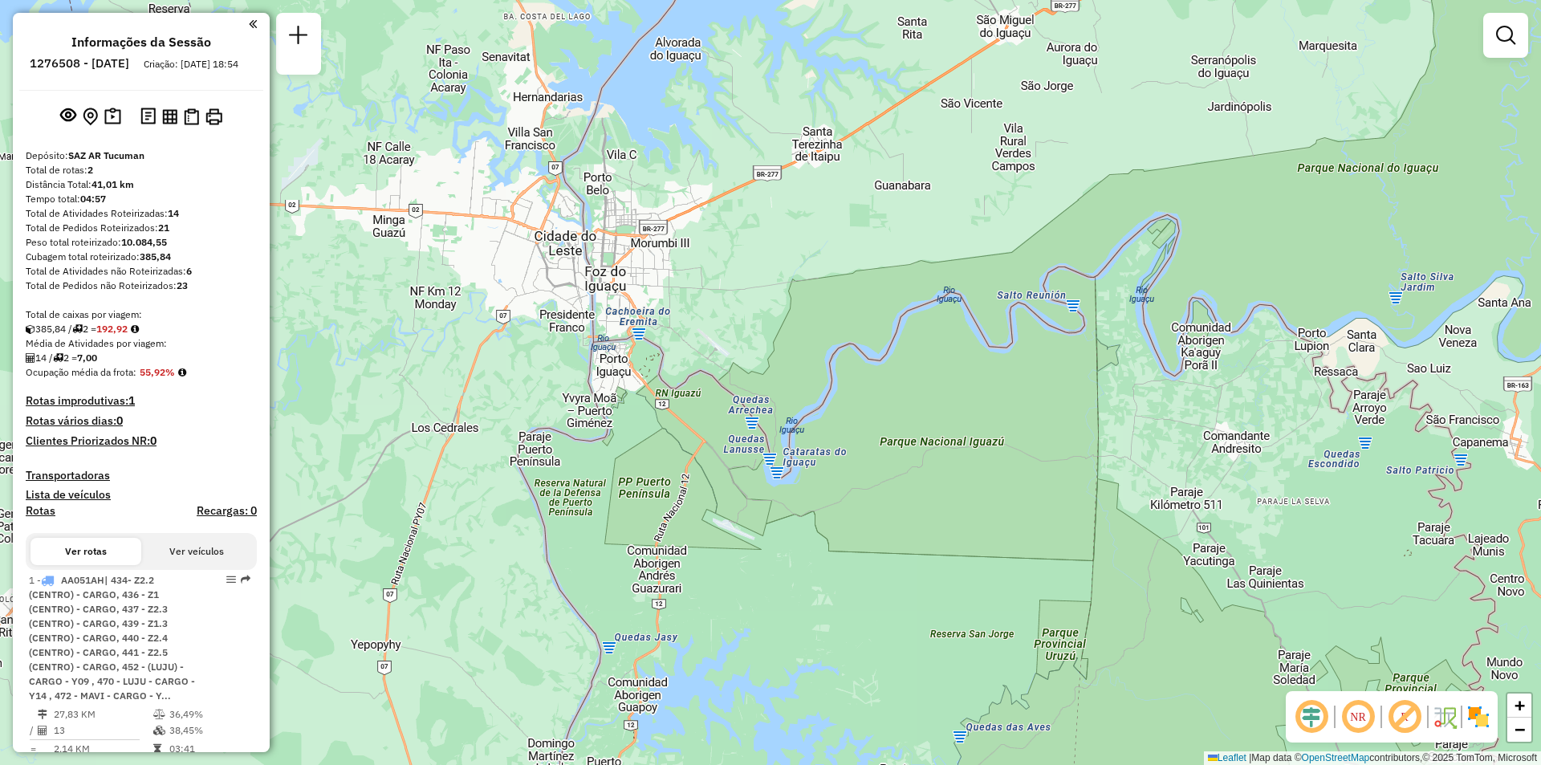
drag, startPoint x: 793, startPoint y: 427, endPoint x: 873, endPoint y: 382, distance: 92.0
click at [873, 382] on div "Janela de atendimento Grade de atendimento Capacidade Transportadoras Veículos …" at bounding box center [770, 382] width 1541 height 765
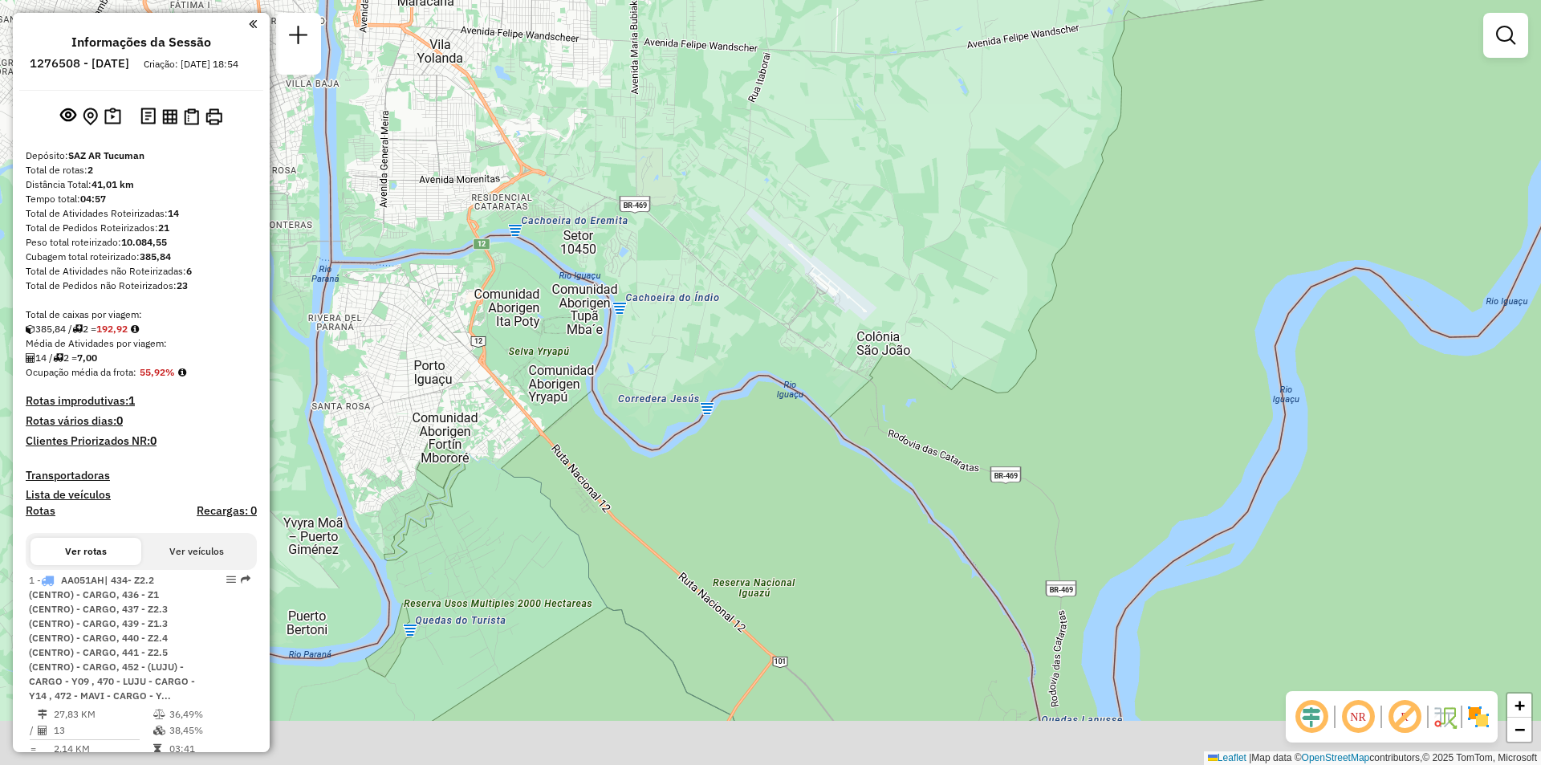
drag, startPoint x: 738, startPoint y: 378, endPoint x: 682, endPoint y: 161, distance: 223.7
click at [682, 161] on div "Janela de atendimento Grade de atendimento Capacidade Transportadoras Veículos …" at bounding box center [770, 382] width 1541 height 765
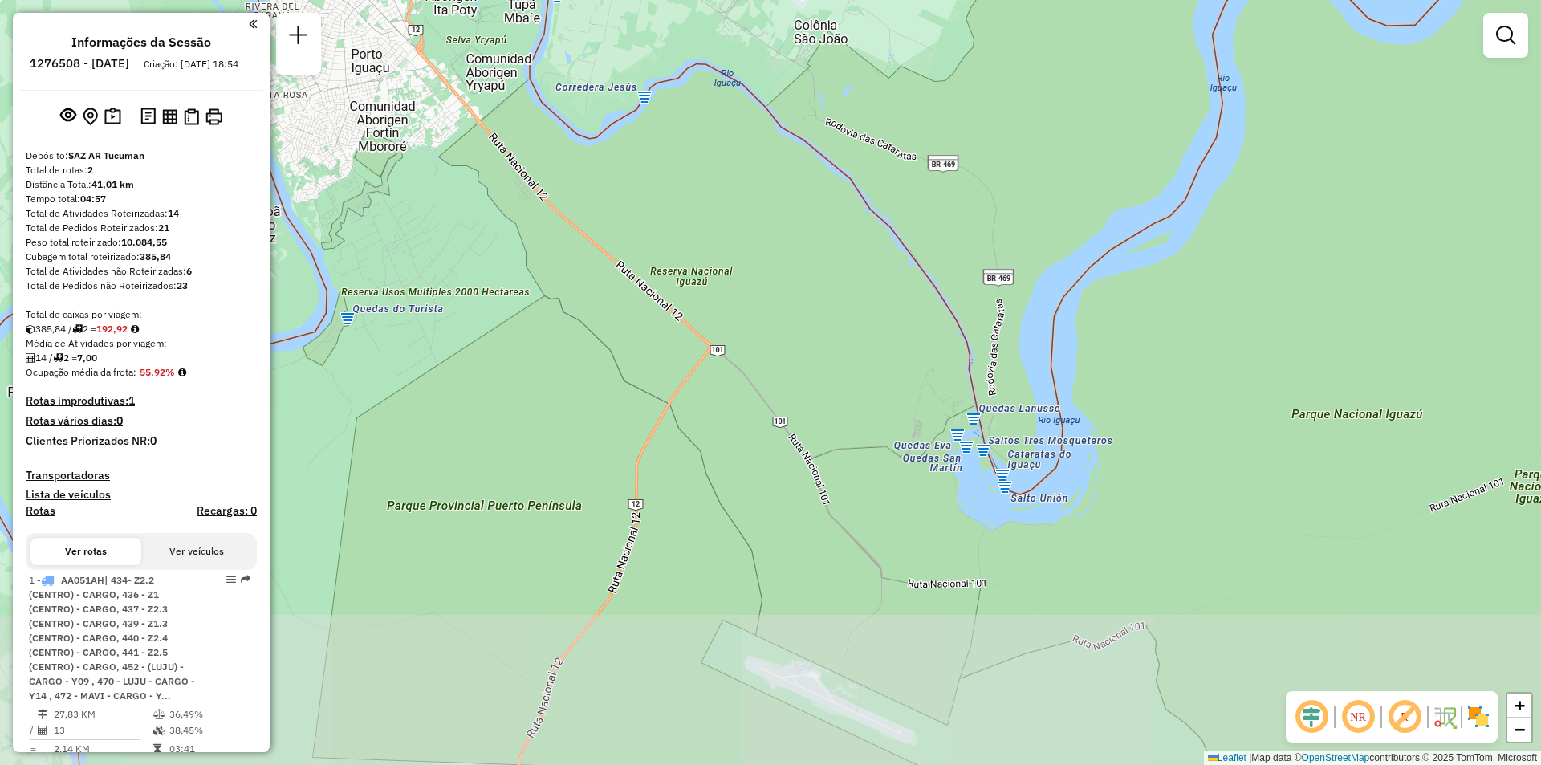
drag, startPoint x: 1040, startPoint y: 495, endPoint x: 967, endPoint y: 258, distance: 247.8
click at [967, 258] on div "Janela de atendimento Grade de atendimento Capacidade Transportadoras Veículos …" at bounding box center [770, 382] width 1541 height 765
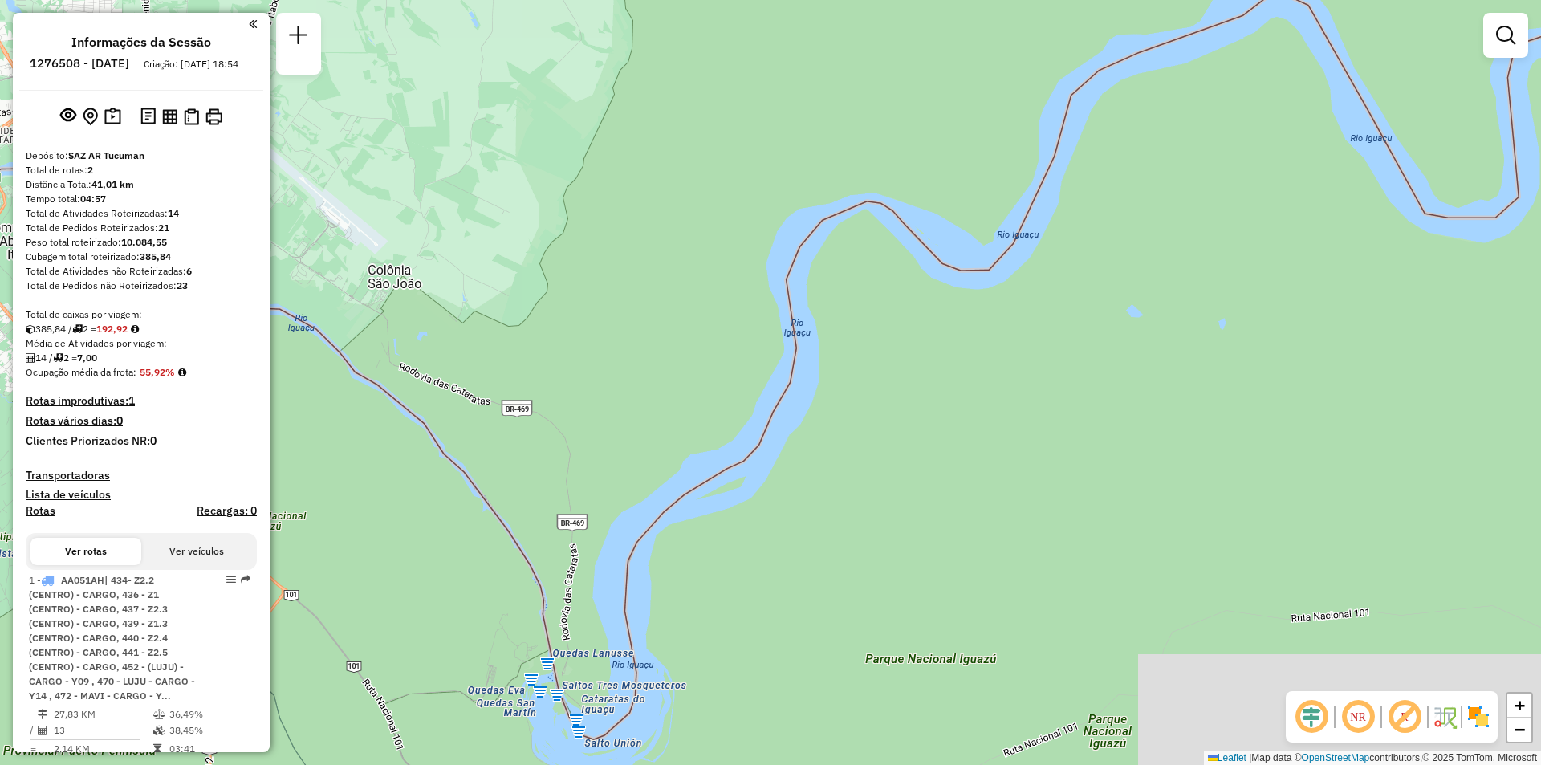
drag, startPoint x: 1294, startPoint y: 229, endPoint x: 861, endPoint y: 491, distance: 506.1
click at [858, 510] on div "Janela de atendimento Grade de atendimento Capacidade Transportadoras Veículos …" at bounding box center [770, 382] width 1541 height 765
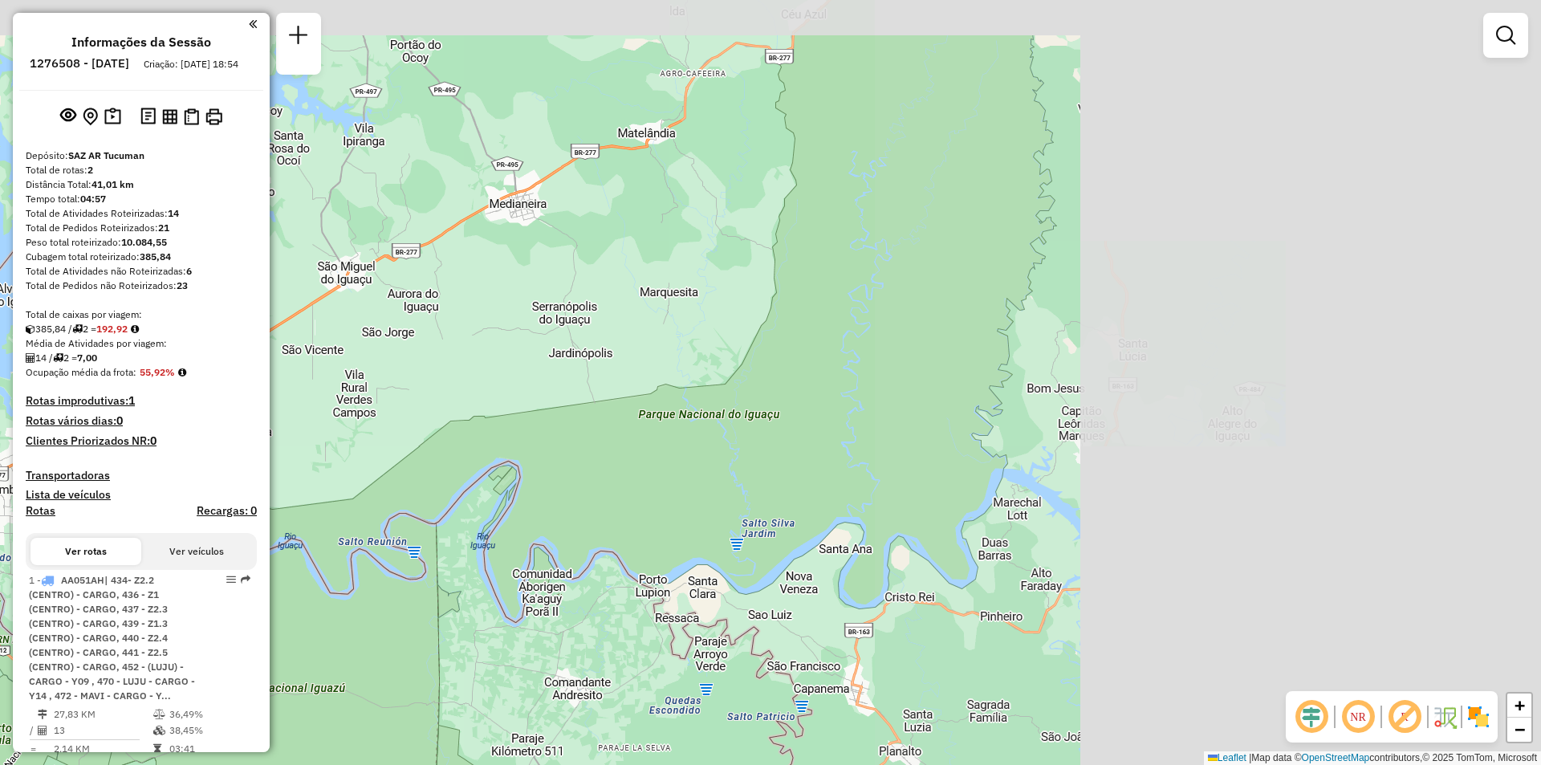
drag, startPoint x: 840, startPoint y: 386, endPoint x: 432, endPoint y: 551, distance: 440.8
click at [432, 551] on div "Janela de atendimento Grade de atendimento Capacidade Transportadoras Veículos …" at bounding box center [770, 382] width 1541 height 765
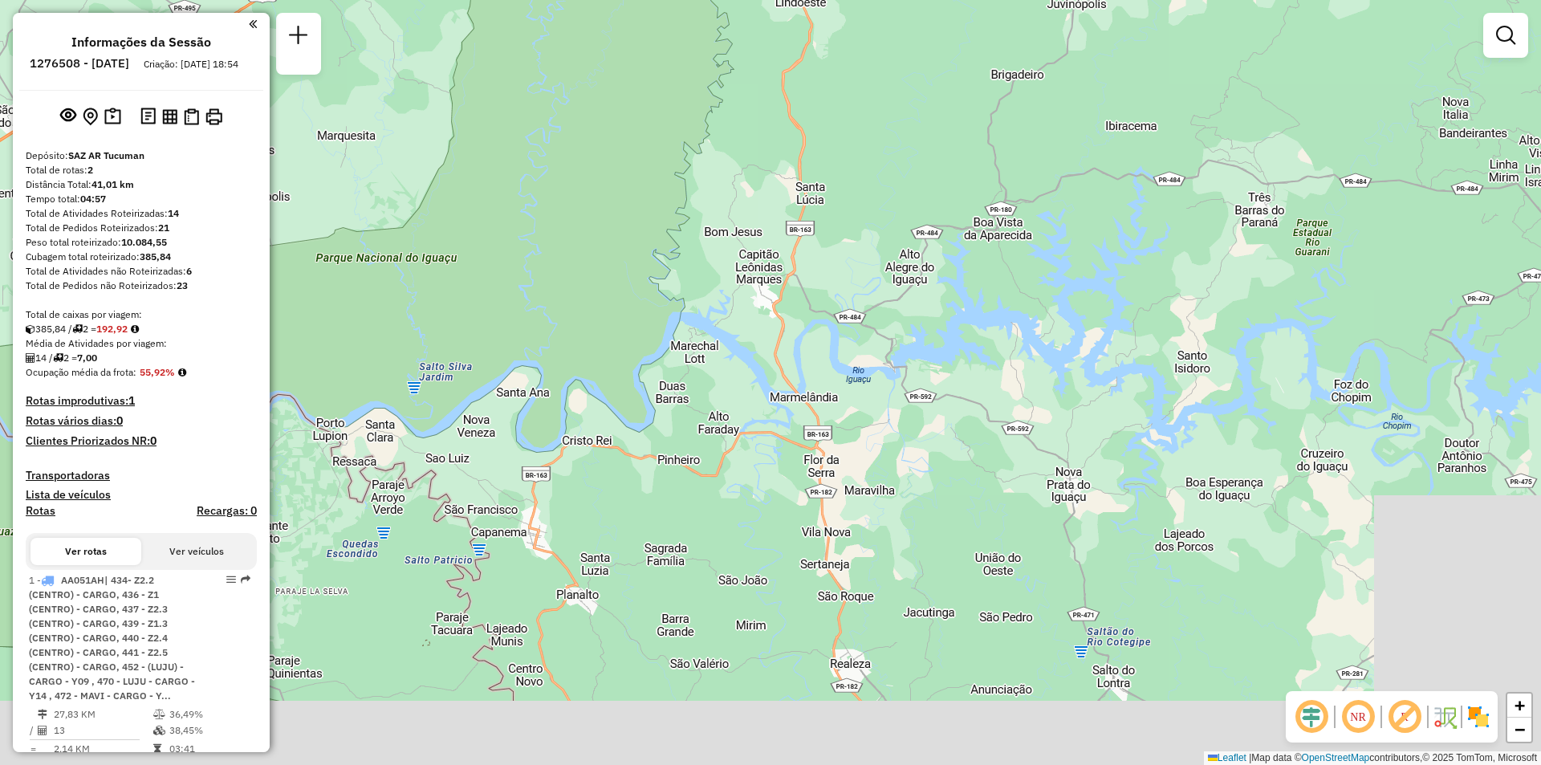
drag, startPoint x: 710, startPoint y: 442, endPoint x: 608, endPoint y: 61, distance: 393.9
click at [608, 61] on div "Janela de atendimento Grade de atendimento Capacidade Transportadoras Veículos …" at bounding box center [770, 382] width 1541 height 765
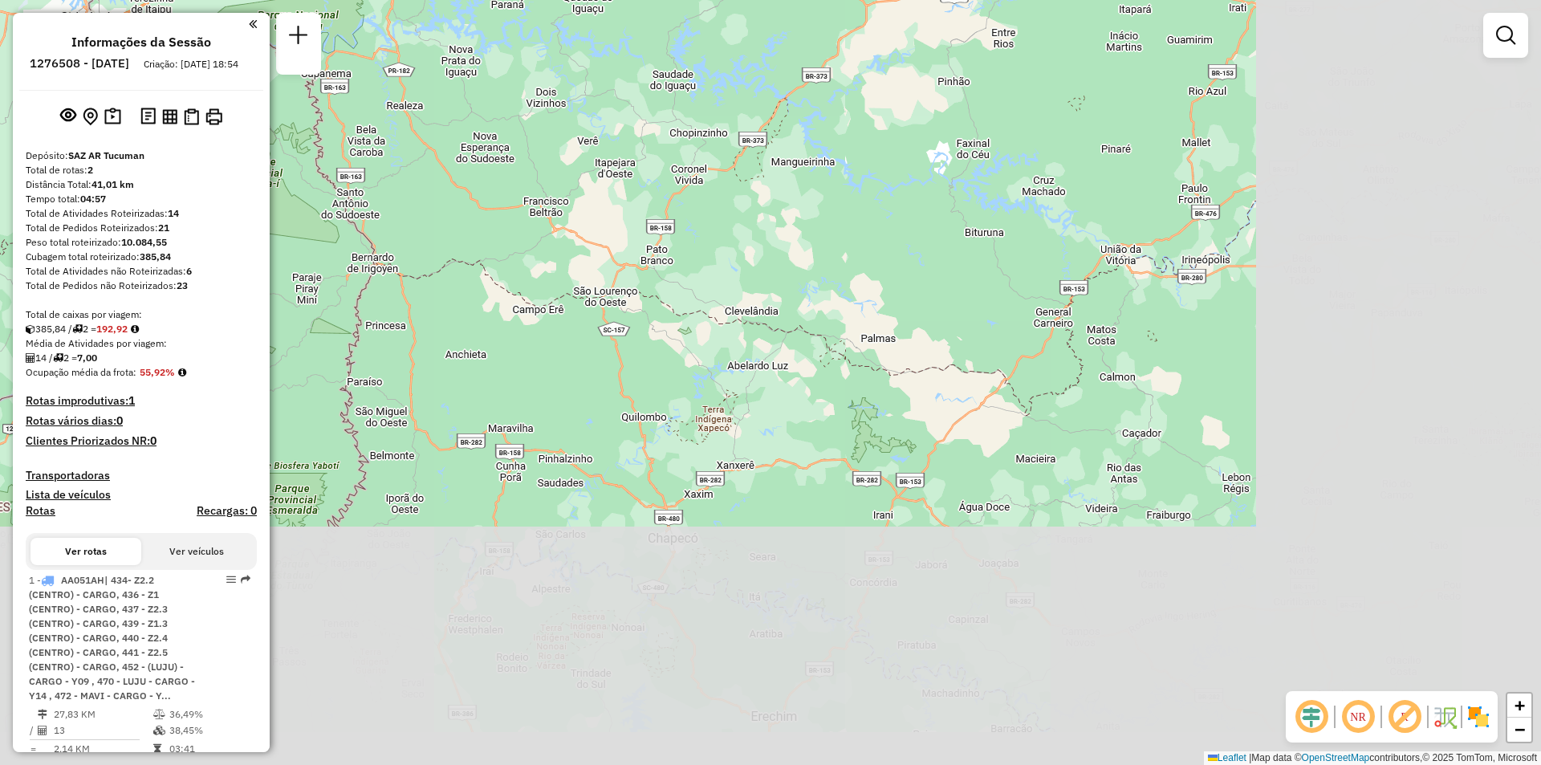
drag, startPoint x: 1155, startPoint y: 458, endPoint x: 731, endPoint y: 156, distance: 520.8
click at [731, 156] on div "Janela de atendimento Grade de atendimento Capacidade Transportadoras Veículos …" at bounding box center [770, 382] width 1541 height 765
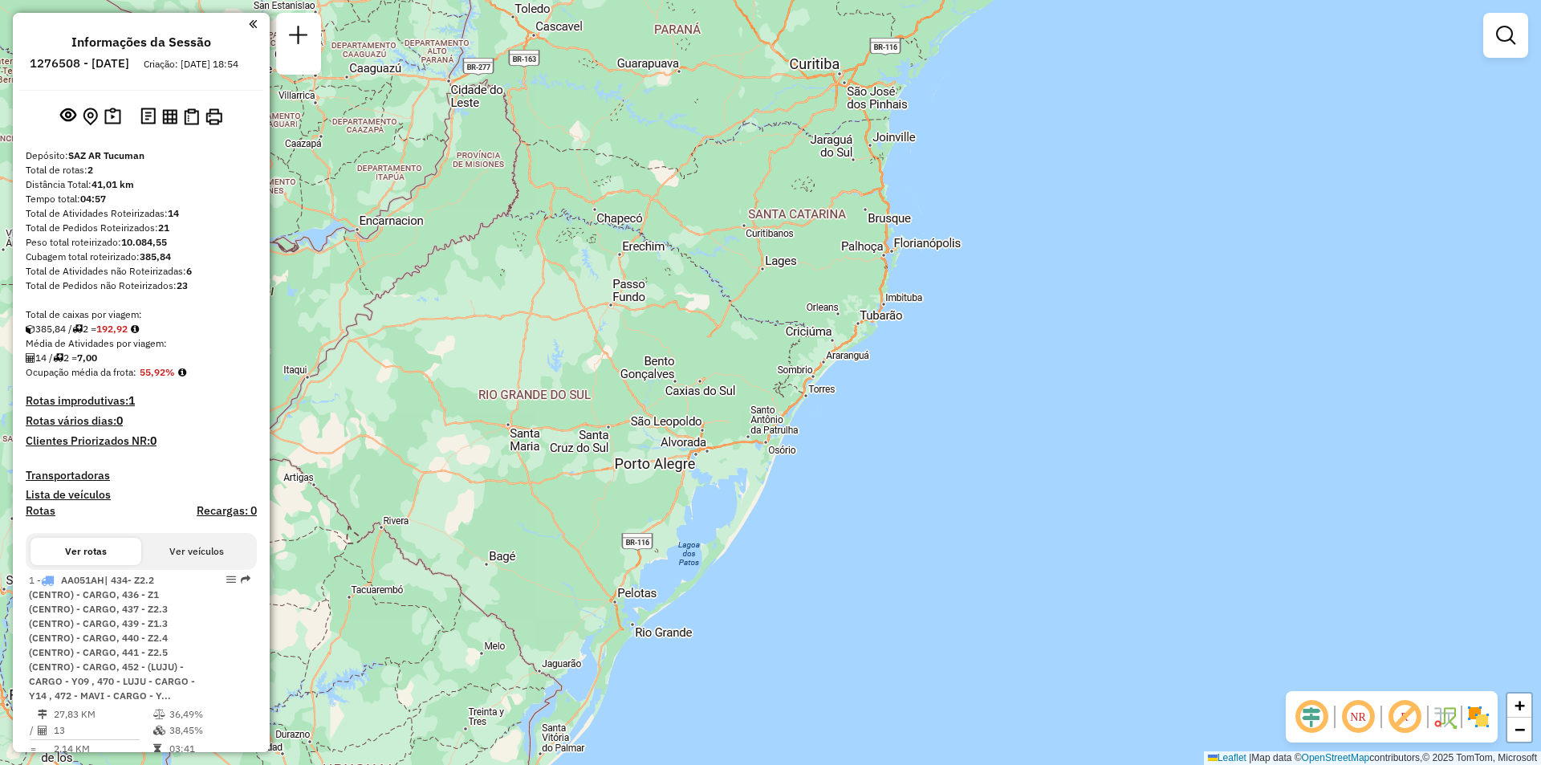
drag, startPoint x: 1122, startPoint y: 465, endPoint x: 1003, endPoint y: 414, distance: 129.1
click at [1003, 414] on div "Janela de atendimento Grade de atendimento Capacidade Transportadoras Veículos …" at bounding box center [770, 382] width 1541 height 765
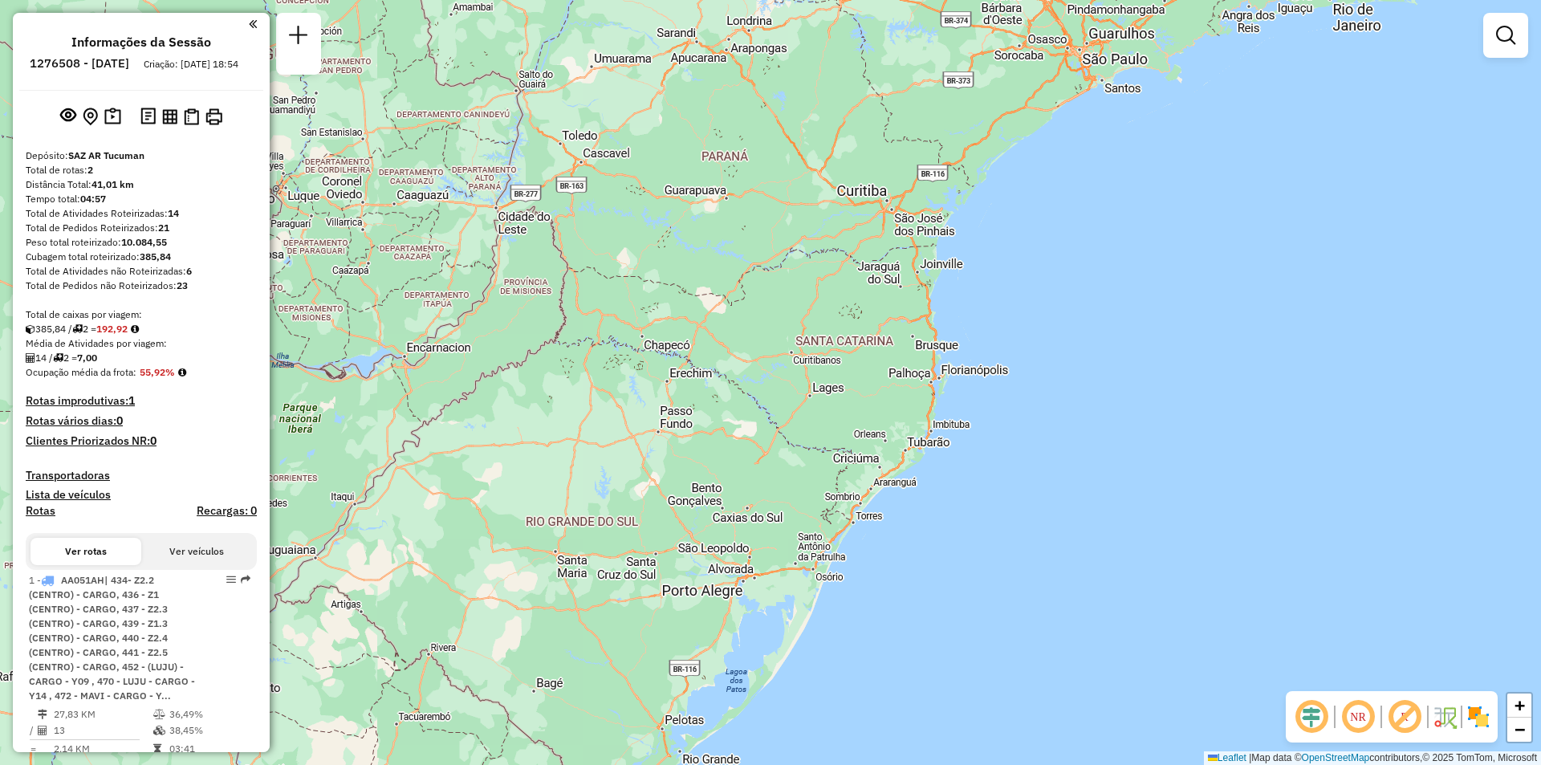
drag, startPoint x: 1113, startPoint y: 124, endPoint x: 1164, endPoint y: 246, distance: 131.7
click at [1164, 246] on div "Janela de atendimento Grade de atendimento Capacidade Transportadoras Veículos …" at bounding box center [770, 382] width 1541 height 765
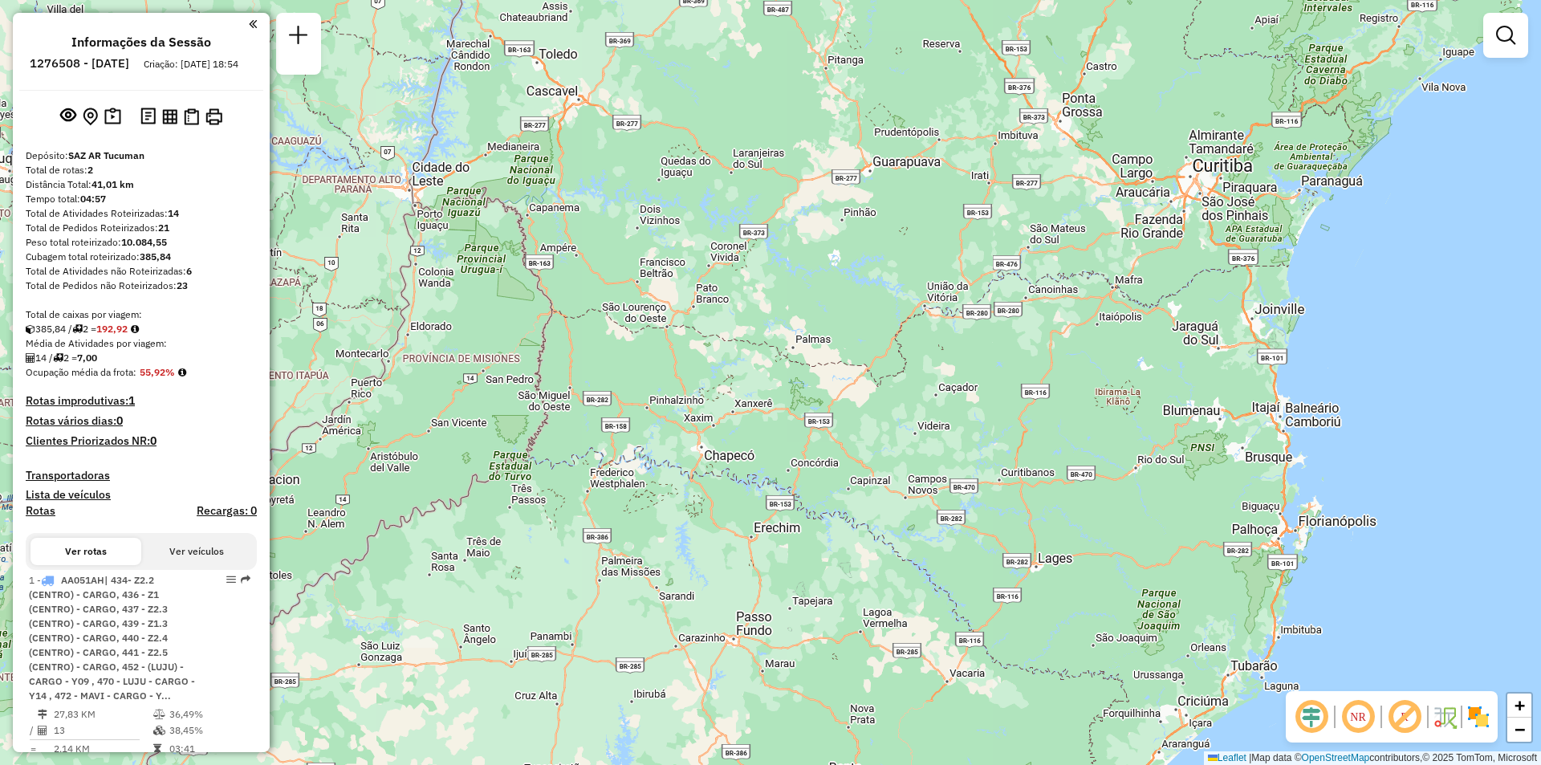
drag, startPoint x: 698, startPoint y: 445, endPoint x: 1058, endPoint y: 466, distance: 361.1
click at [1058, 466] on div "Janela de atendimento Grade de atendimento Capacidade Transportadoras Veículos …" at bounding box center [770, 382] width 1541 height 765
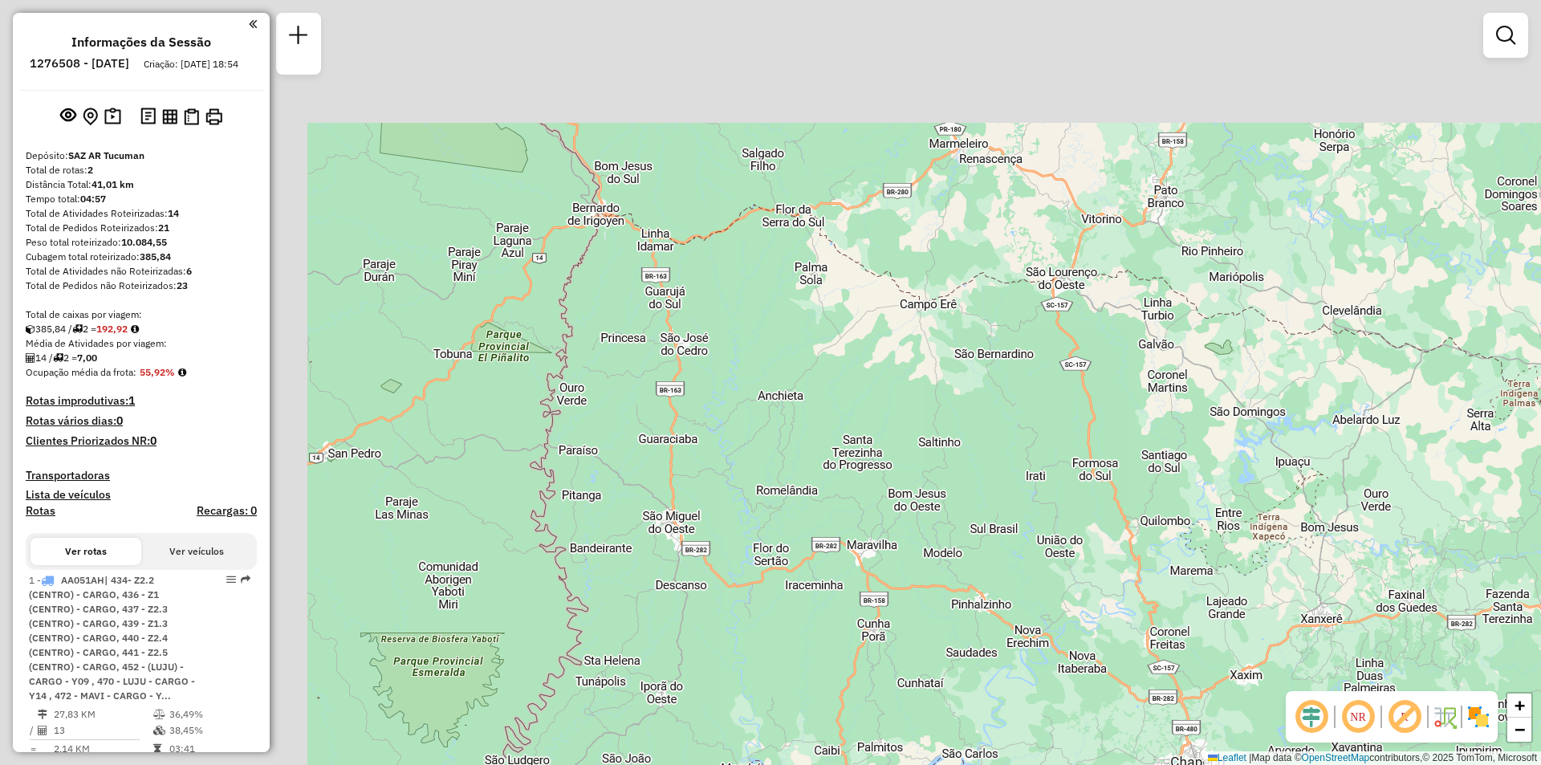
drag, startPoint x: 687, startPoint y: 306, endPoint x: 1124, endPoint y: 471, distance: 467.0
click at [1122, 471] on div "Janela de atendimento Grade de atendimento Capacidade Transportadoras Veículos …" at bounding box center [770, 382] width 1541 height 765
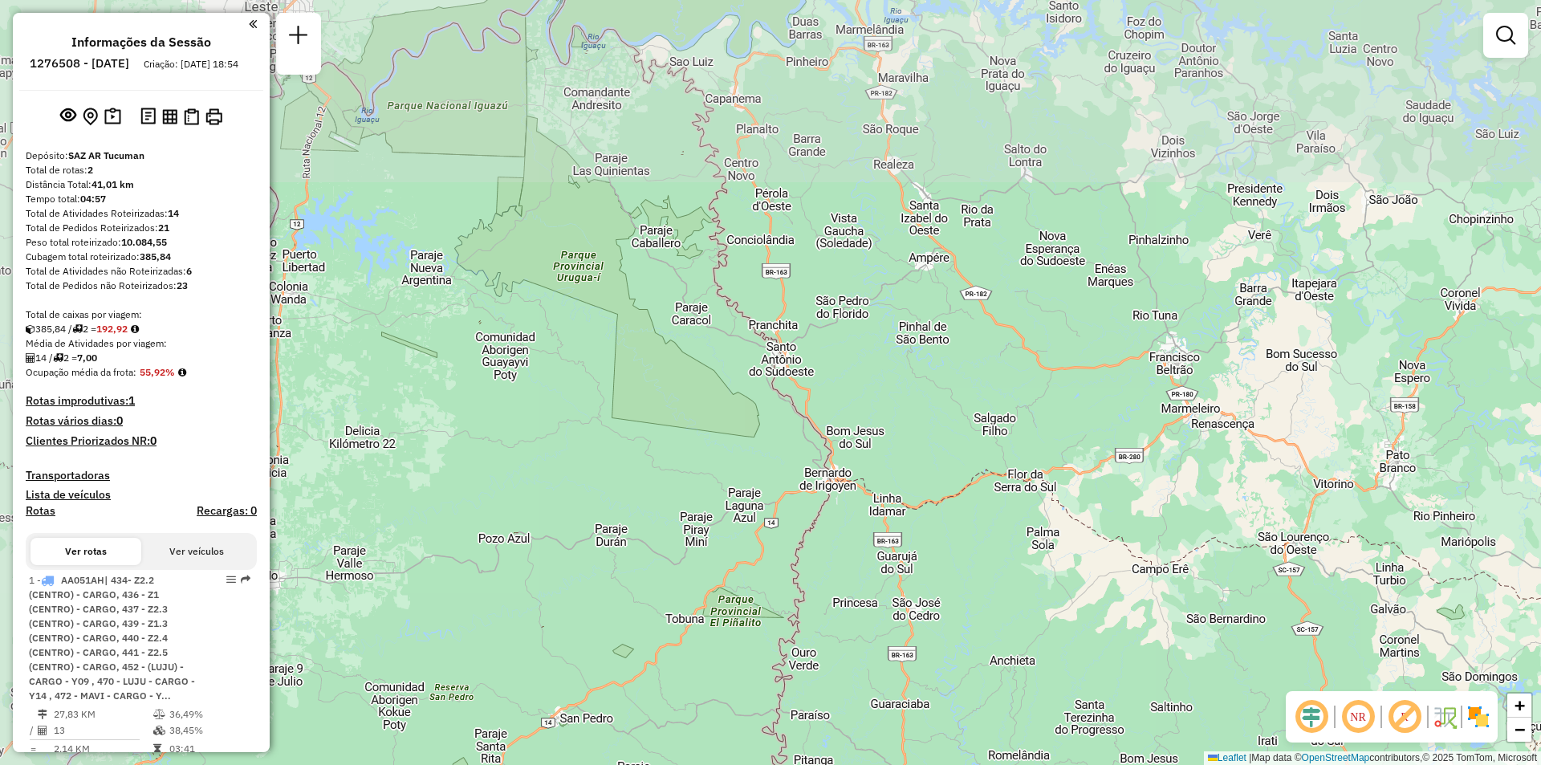
drag, startPoint x: 709, startPoint y: 376, endPoint x: 833, endPoint y: 539, distance: 204.4
click at [833, 539] on div "Janela de atendimento Grade de atendimento Capacidade Transportadoras Veículos …" at bounding box center [770, 382] width 1541 height 765
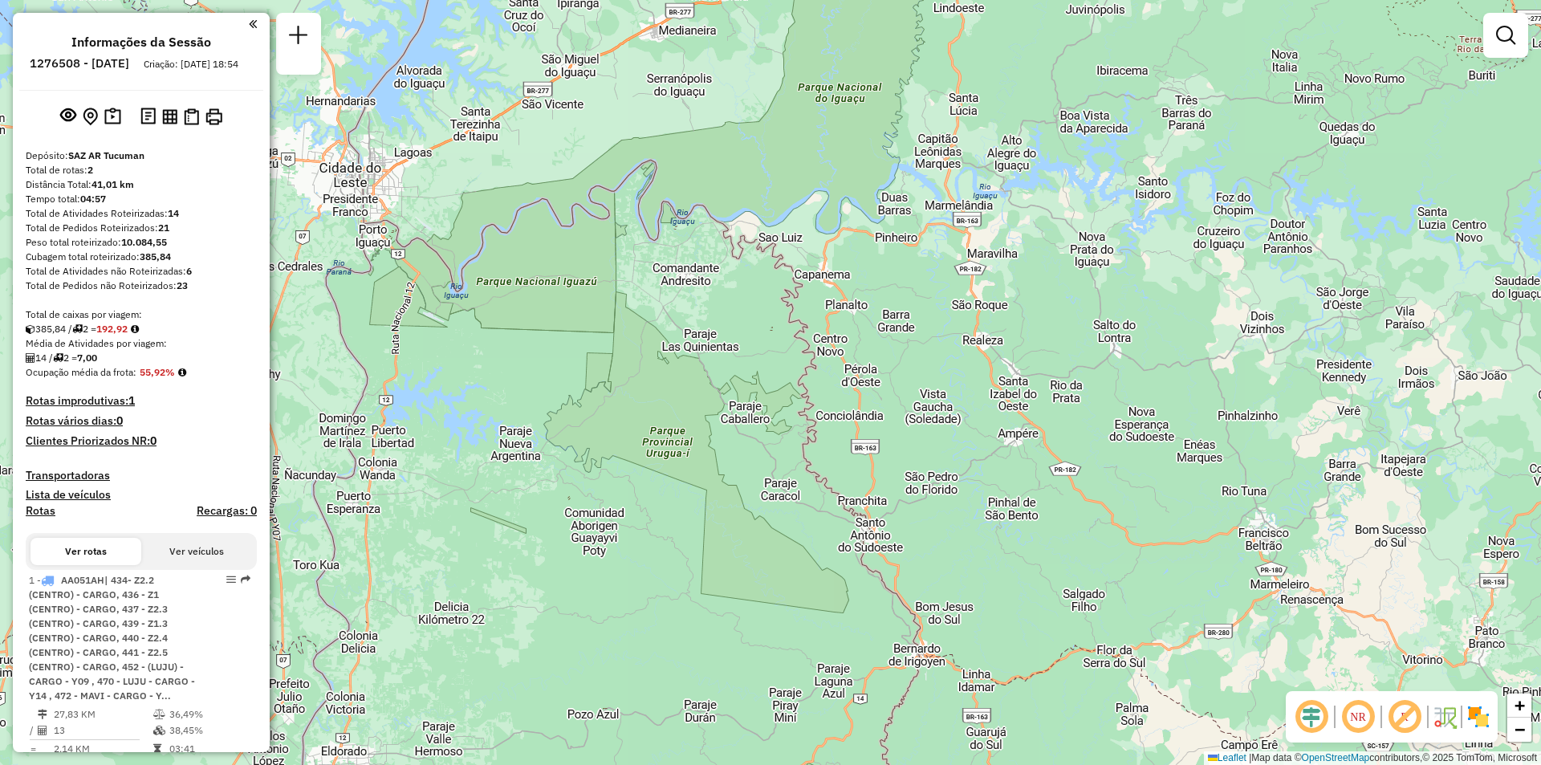
drag, startPoint x: 872, startPoint y: 383, endPoint x: 864, endPoint y: 446, distance: 63.9
click at [865, 446] on div "Janela de atendimento Grade de atendimento Capacidade Transportadoras Veículos …" at bounding box center [770, 382] width 1541 height 765
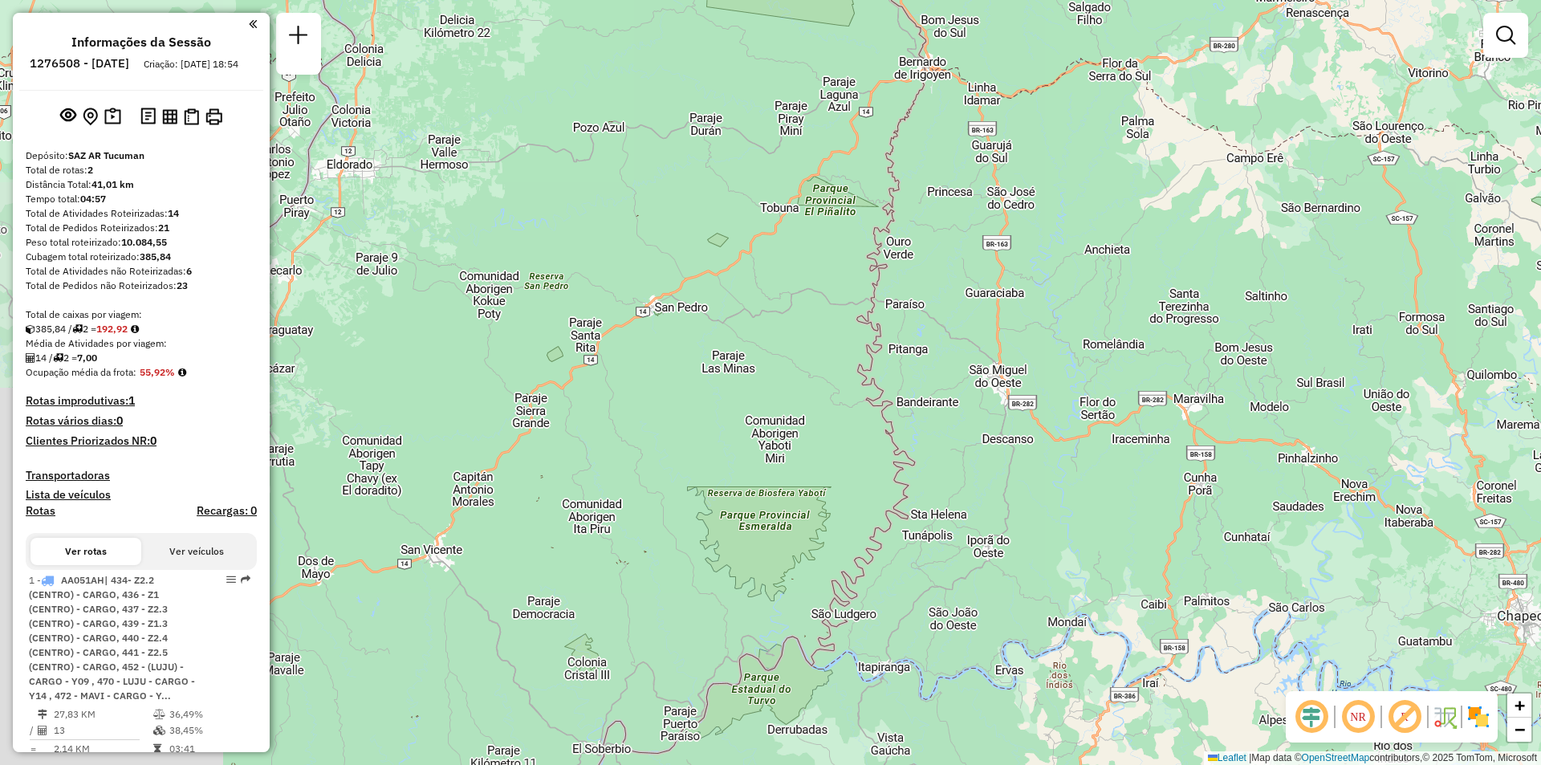
drag, startPoint x: 744, startPoint y: 519, endPoint x: 797, endPoint y: -70, distance: 591.6
click at [797, 0] on html "Aguarde... Pop-up bloqueado! Seu navegador bloqueou automáticamente a abertura …" at bounding box center [770, 382] width 1541 height 765
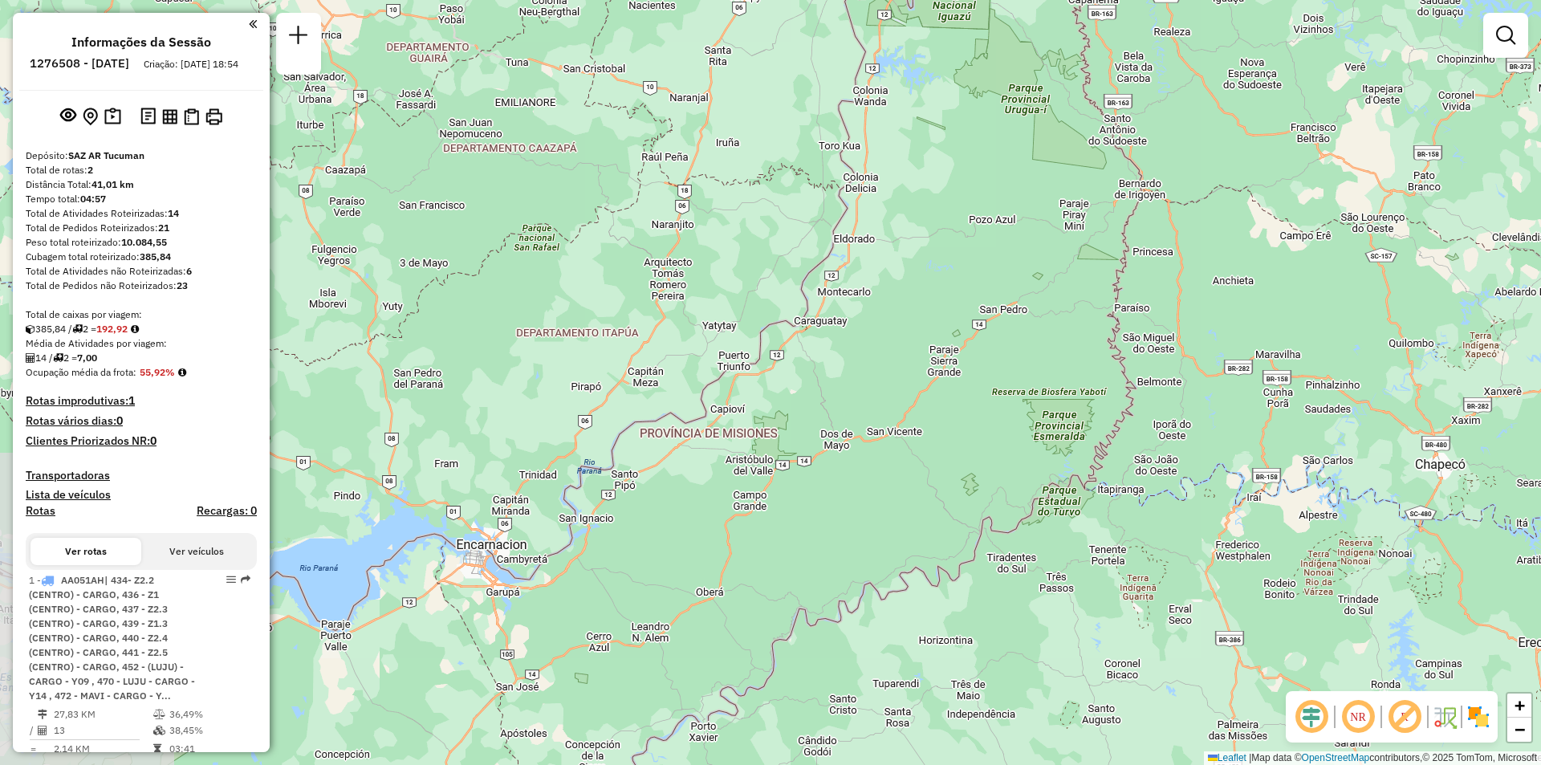
drag, startPoint x: 754, startPoint y: 251, endPoint x: 1075, endPoint y: 364, distance: 340.2
click at [1075, 364] on div "Janela de atendimento Grade de atendimento Capacidade Transportadoras Veículos …" at bounding box center [770, 382] width 1541 height 765
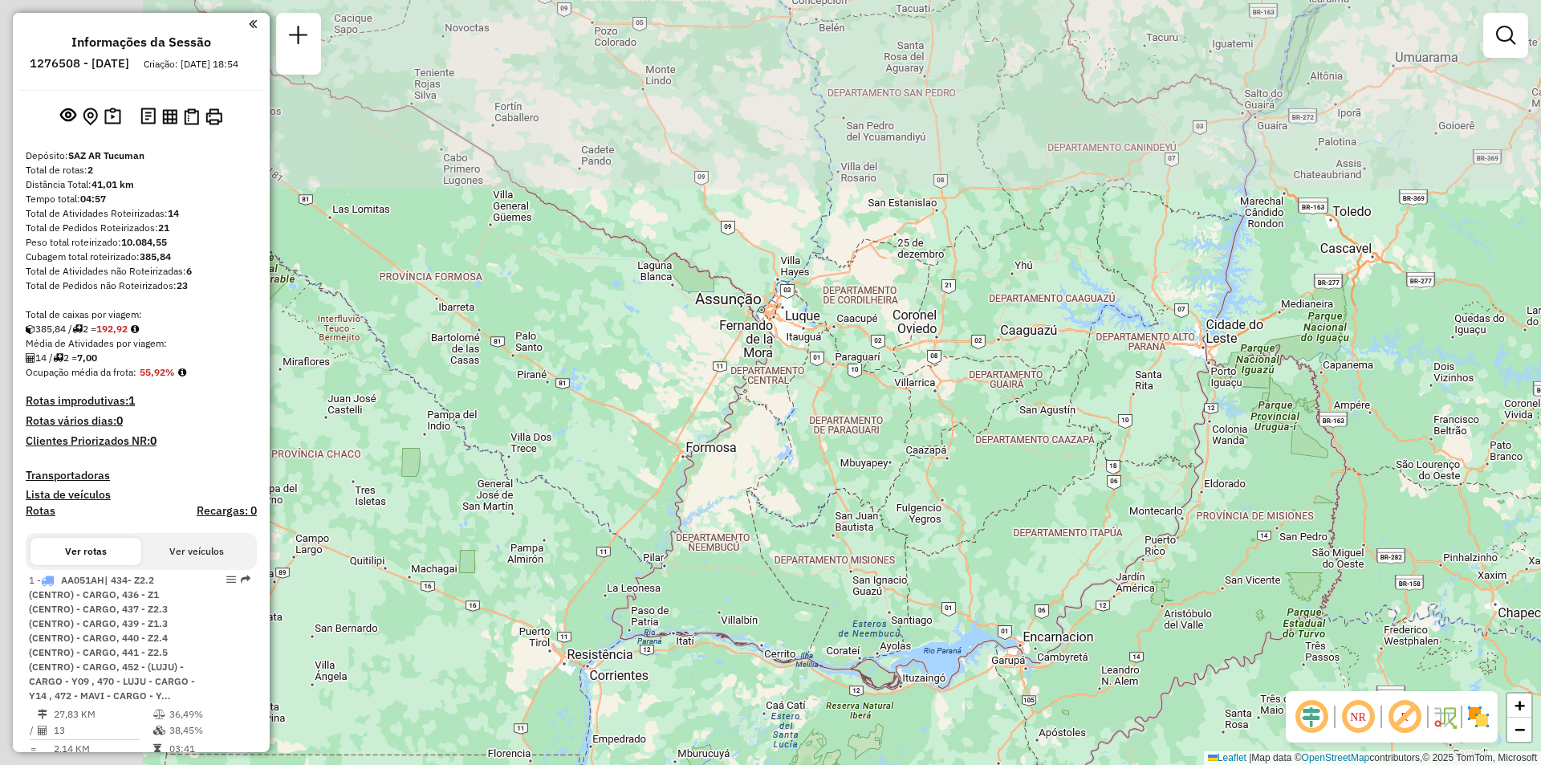
drag, startPoint x: 964, startPoint y: 617, endPoint x: 1117, endPoint y: 646, distance: 156.2
click at [1103, 666] on div "Janela de atendimento Grade de atendimento Capacidade Transportadoras Veículos …" at bounding box center [770, 382] width 1541 height 765
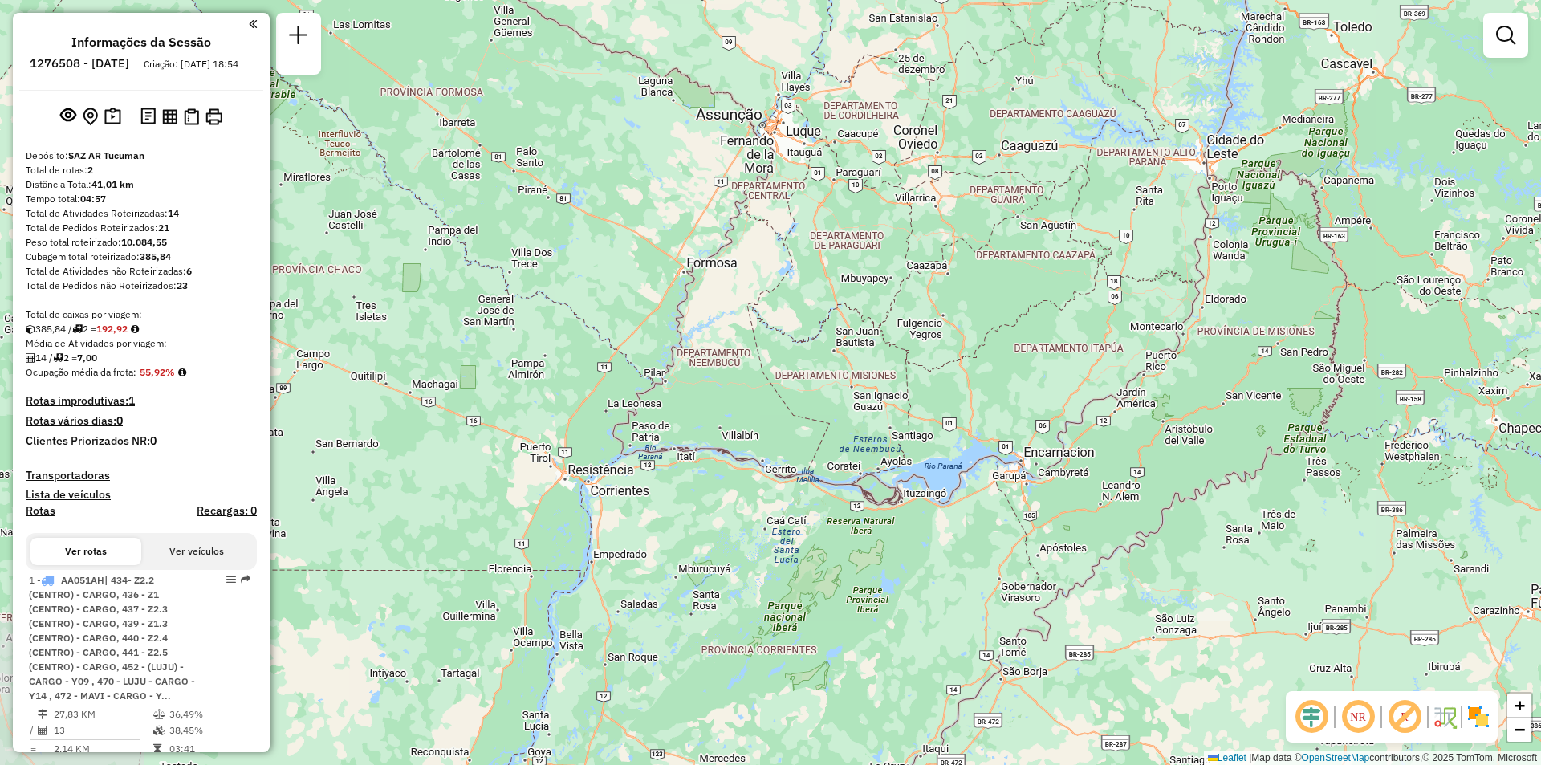
drag, startPoint x: 1436, startPoint y: 497, endPoint x: 1341, endPoint y: 314, distance: 206.5
click at [1341, 314] on div "Janela de atendimento Grade de atendimento Capacidade Transportadoras Veículos …" at bounding box center [770, 382] width 1541 height 765
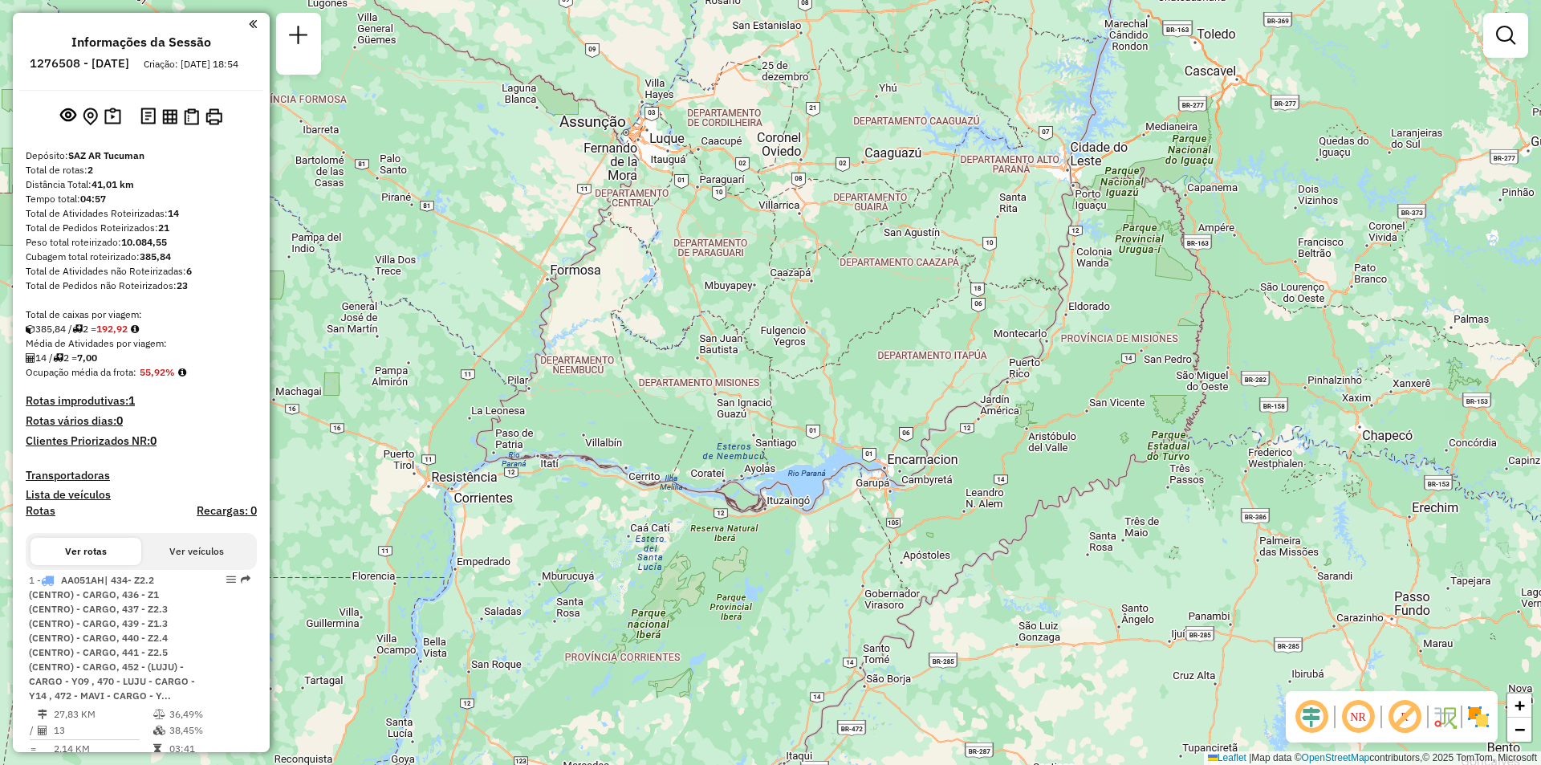
drag, startPoint x: 1351, startPoint y: 396, endPoint x: 1235, endPoint y: 397, distance: 116.4
click at [1235, 397] on div "Janela de atendimento Grade de atendimento Capacidade Transportadoras Veículos …" at bounding box center [770, 382] width 1541 height 765
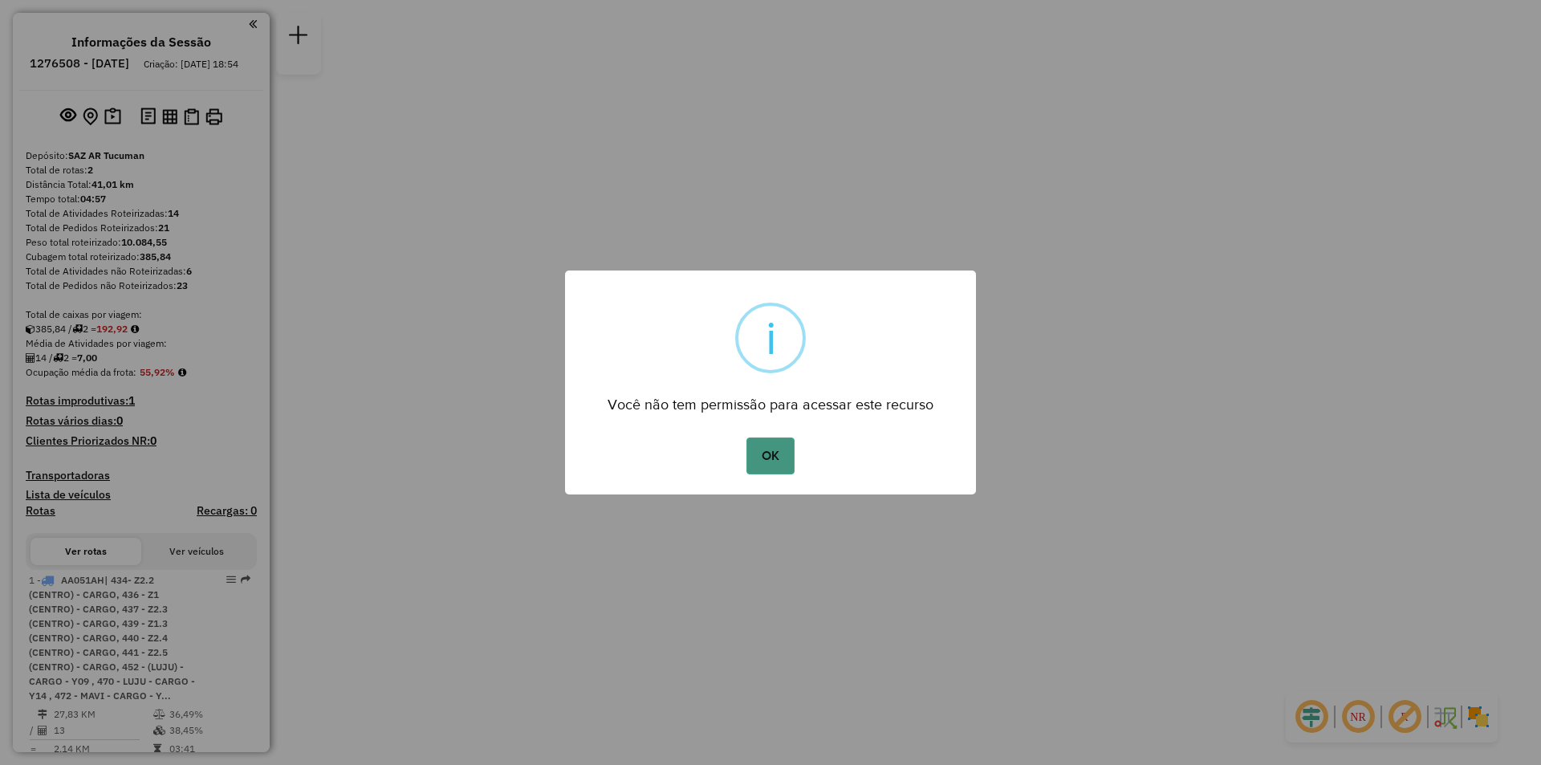
click at [774, 444] on button "OK" at bounding box center [770, 456] width 47 height 37
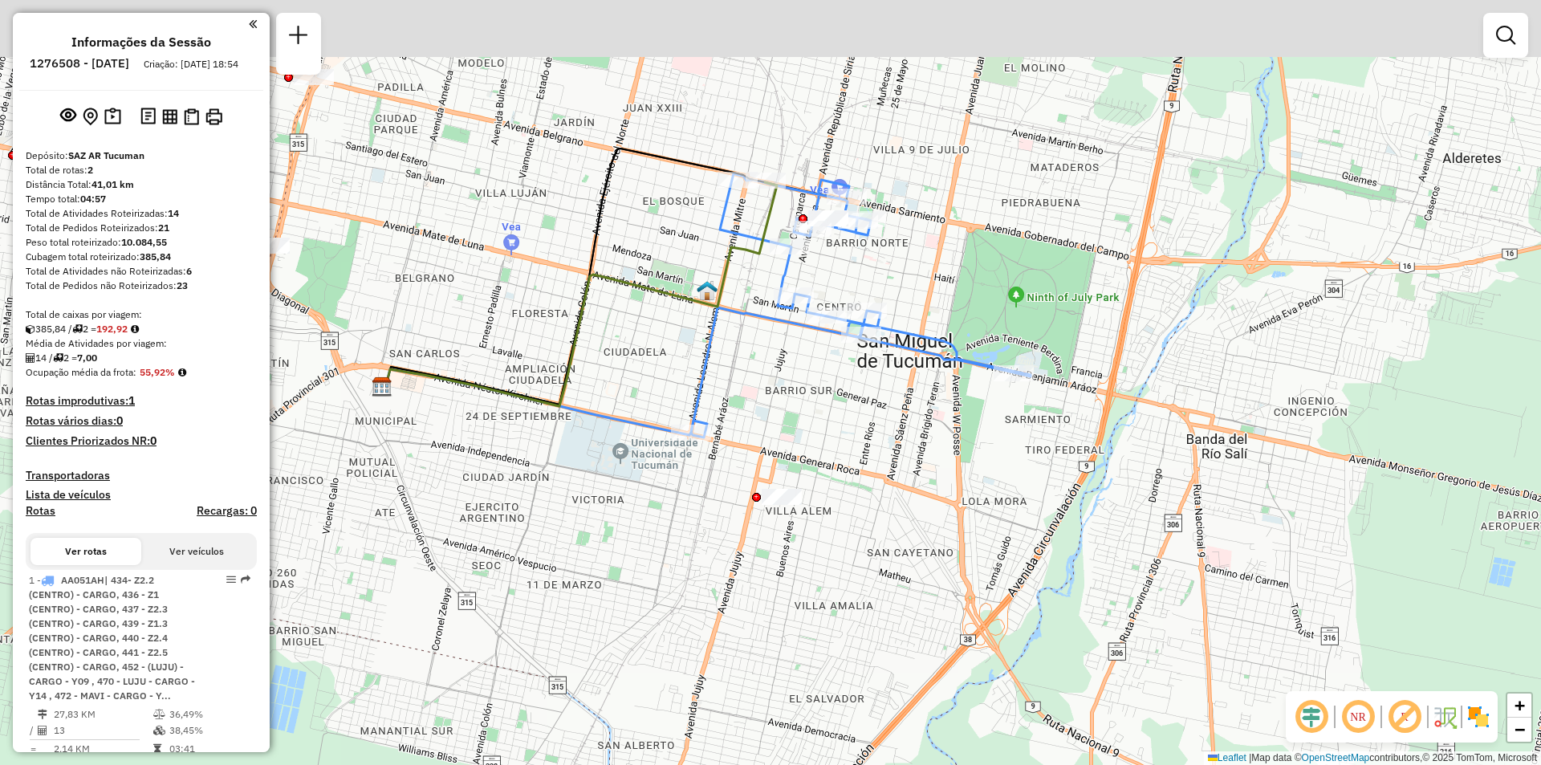
drag, startPoint x: 940, startPoint y: 202, endPoint x: 837, endPoint y: 282, distance: 129.9
click at [820, 303] on div "Rota 1 - Placa AA051AH 0000475478 - Grupo AB Janela de atendimento Grade de ate…" at bounding box center [770, 382] width 1541 height 765
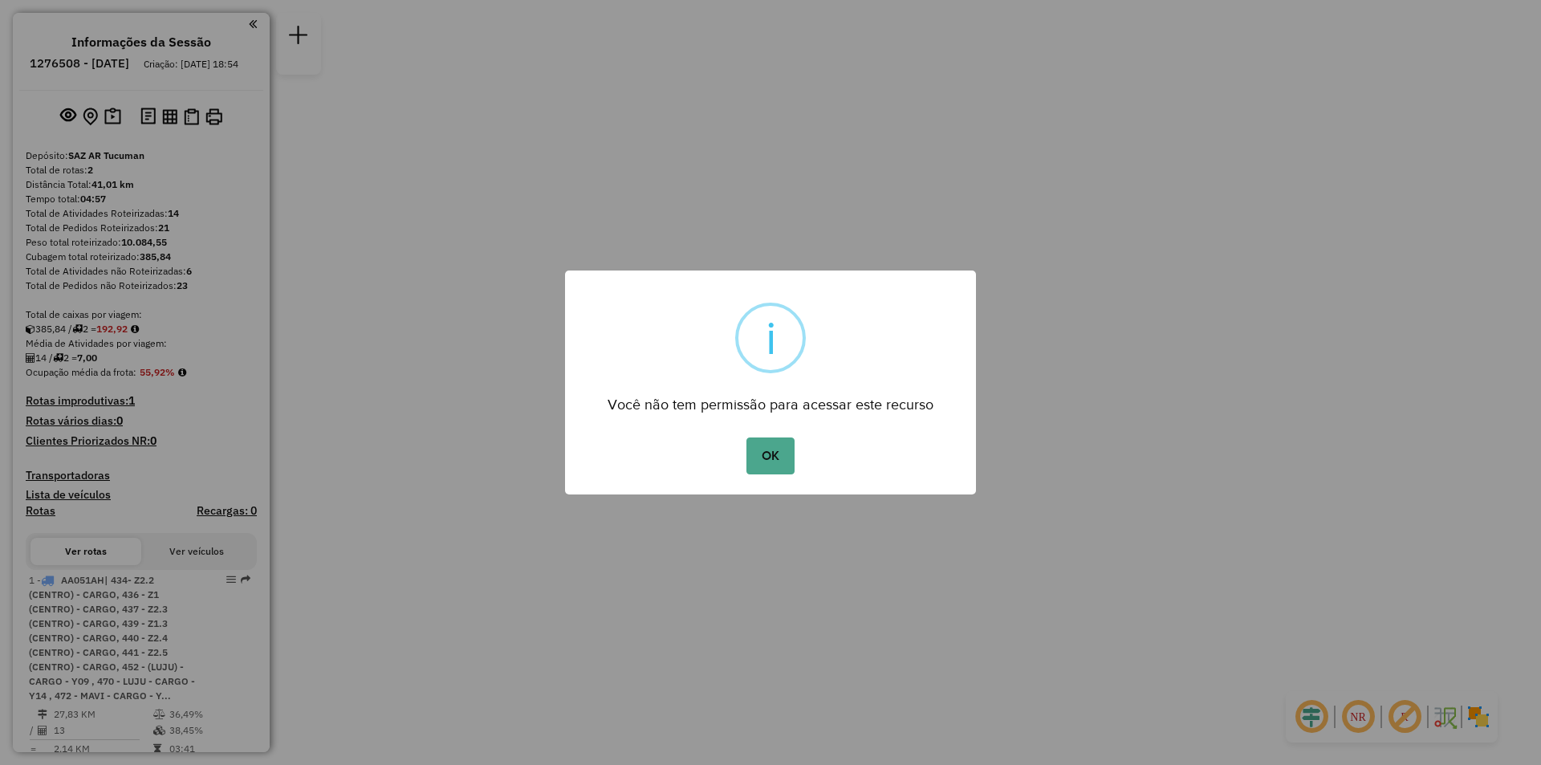
click at [747, 438] on button "OK" at bounding box center [770, 456] width 47 height 37
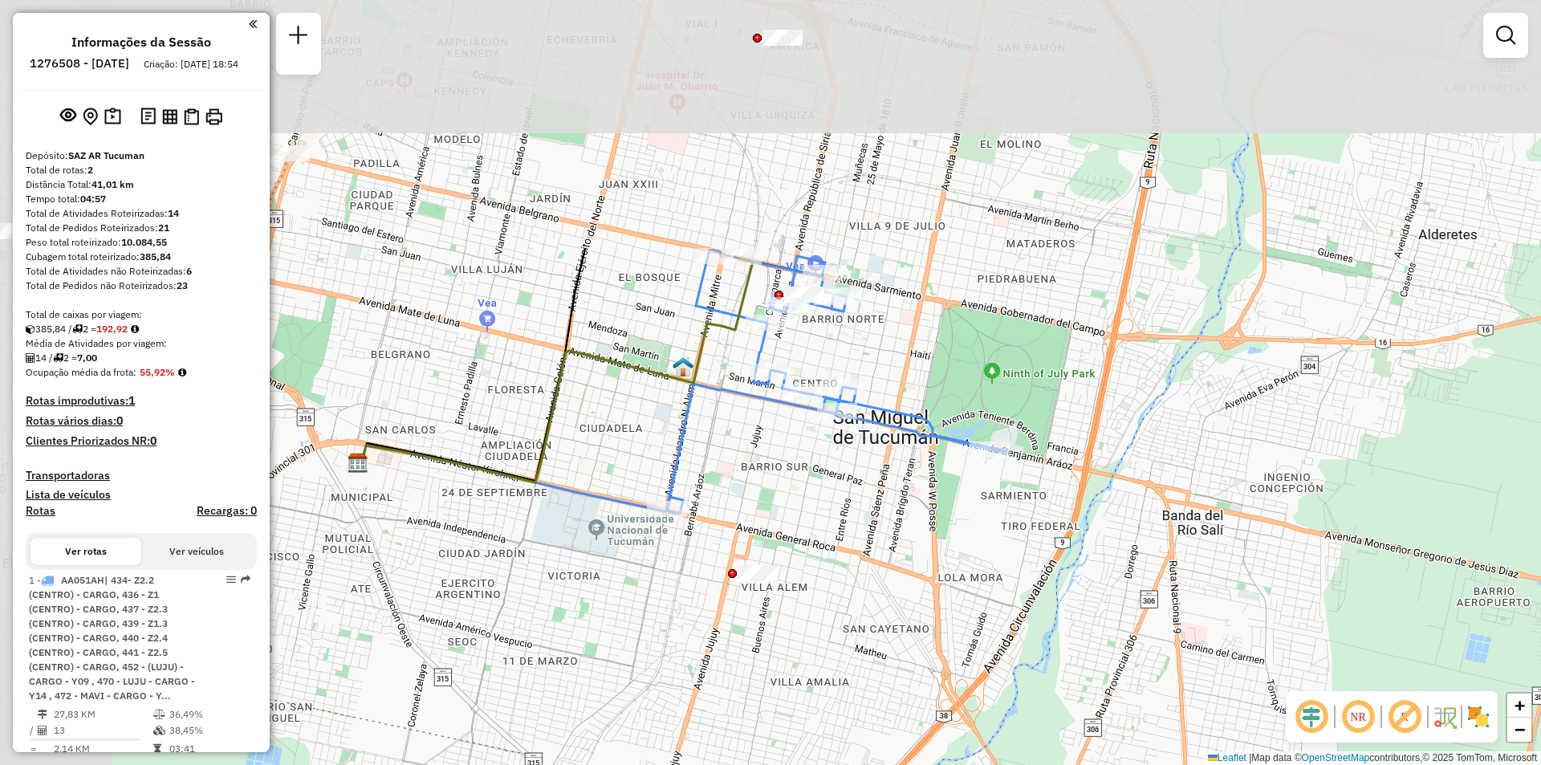
drag, startPoint x: 755, startPoint y: 197, endPoint x: 889, endPoint y: 523, distance: 351.7
click at [889, 523] on div "Janela de atendimento Grade de atendimento Capacidade Transportadoras Veículos …" at bounding box center [770, 382] width 1541 height 765
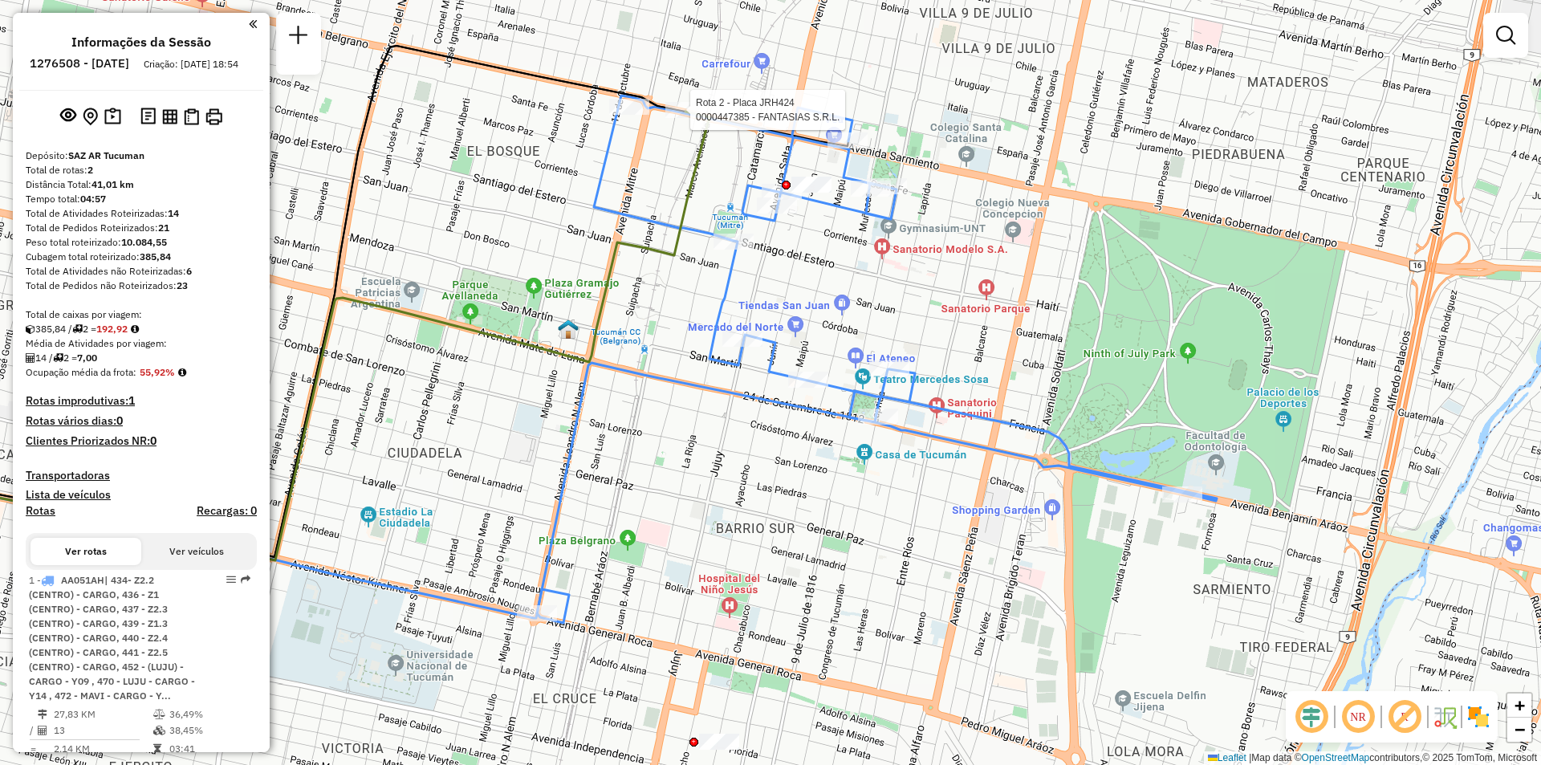
select select "**********"
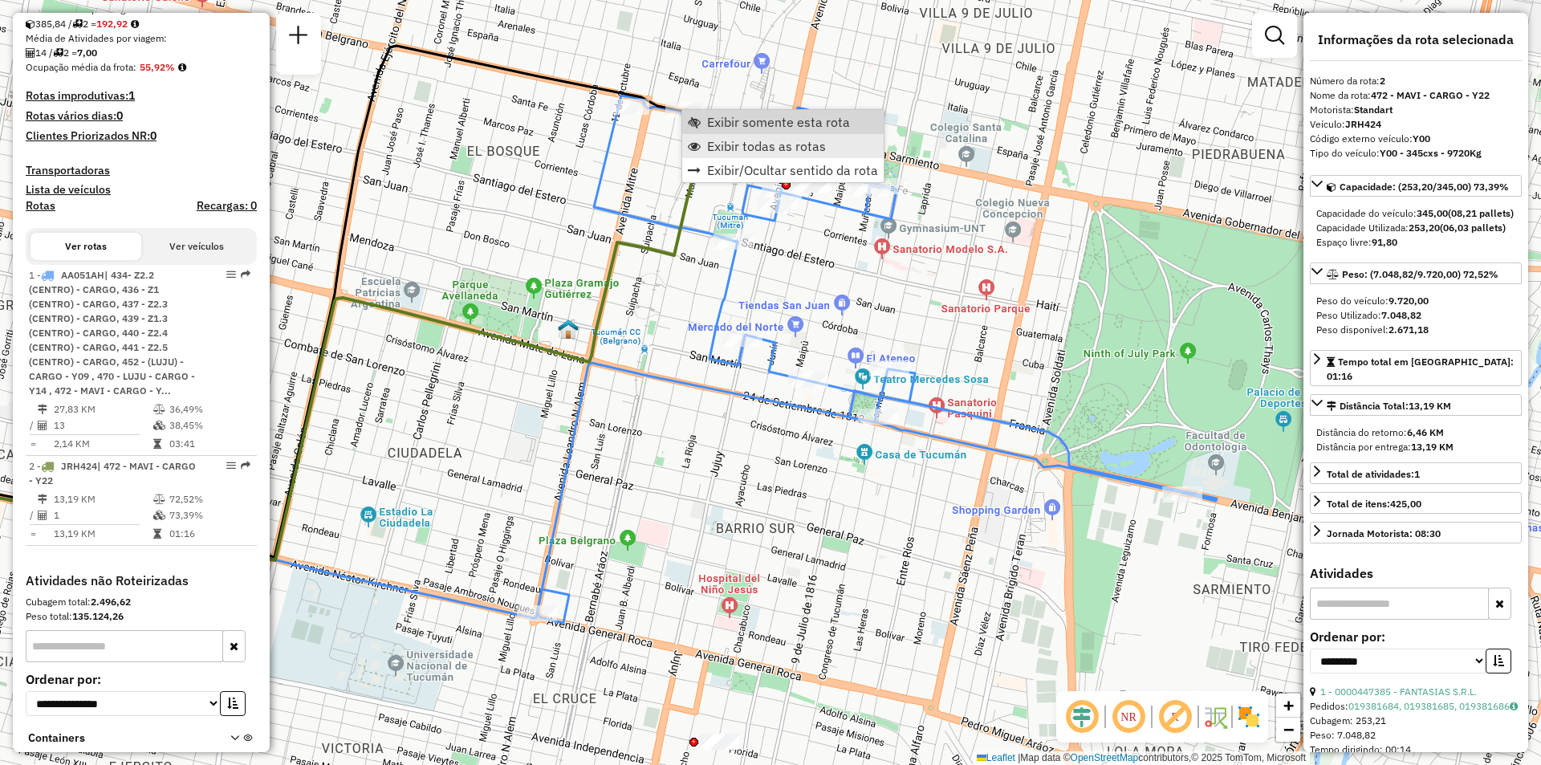
scroll to position [465, 0]
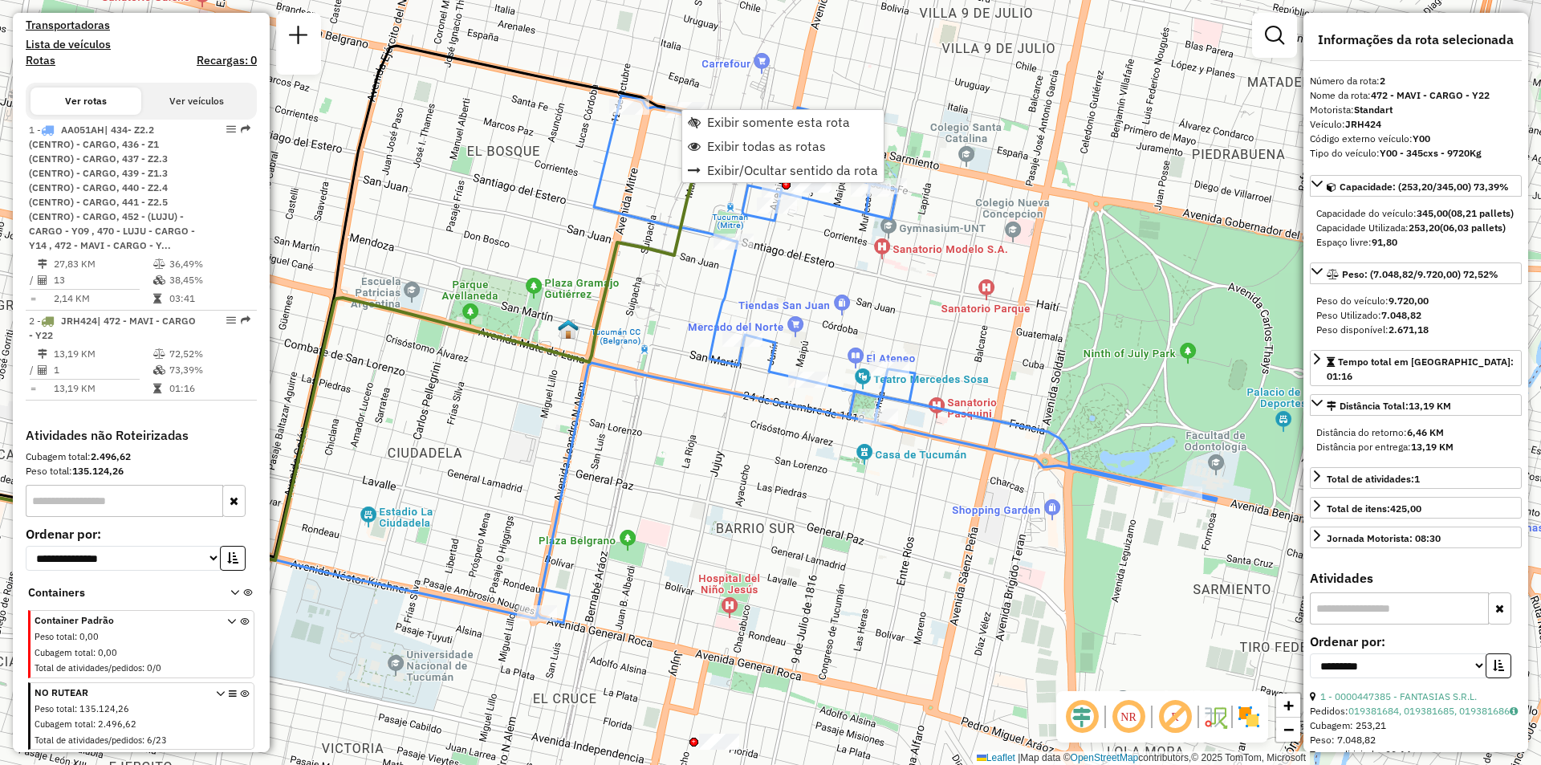
click at [732, 107] on div "Janela de atendimento Grade de atendimento Capacidade Transportadoras Veículos …" at bounding box center [770, 382] width 1541 height 765
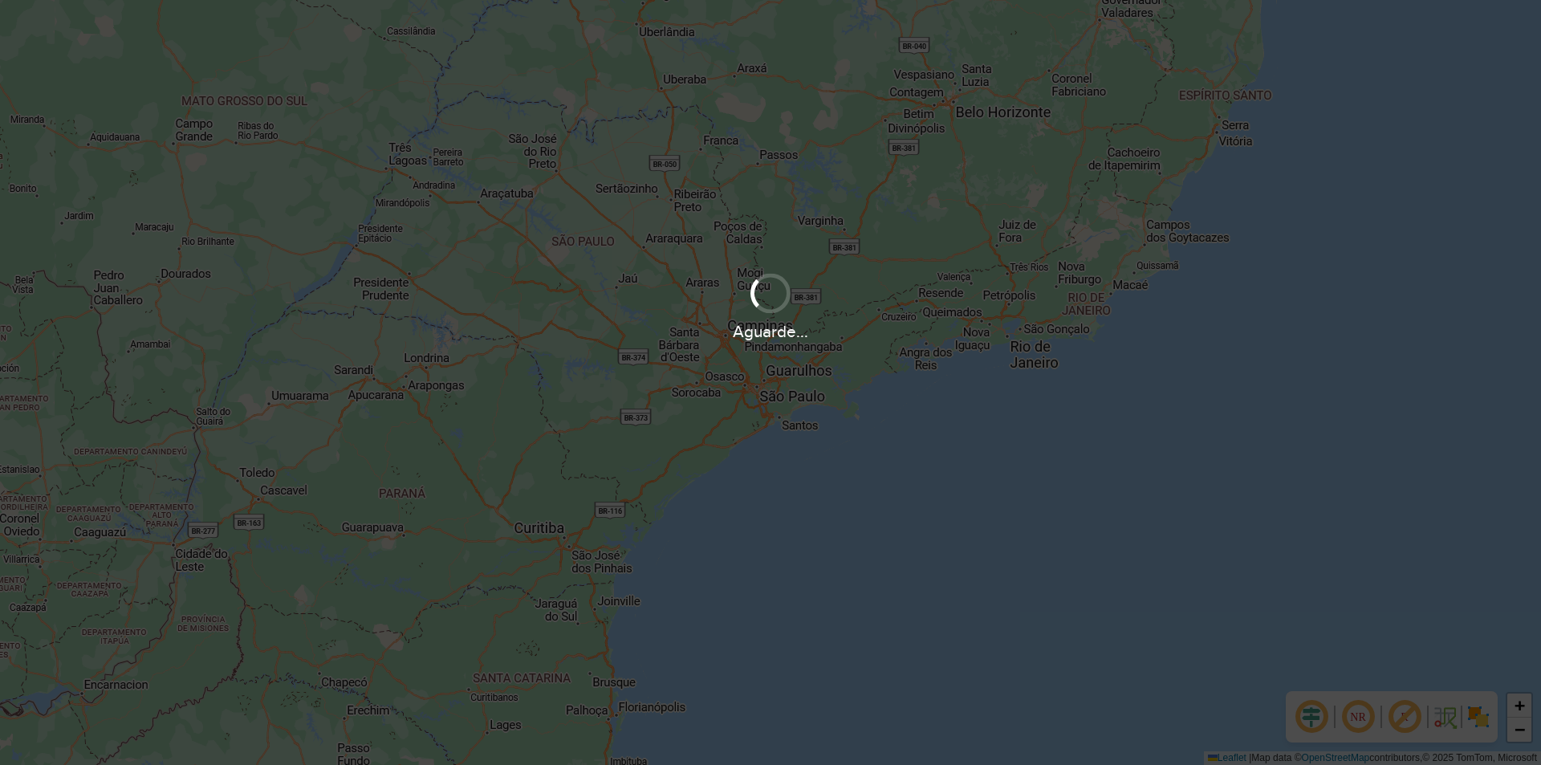
click at [1105, 248] on div "Aguarde..." at bounding box center [770, 382] width 1541 height 765
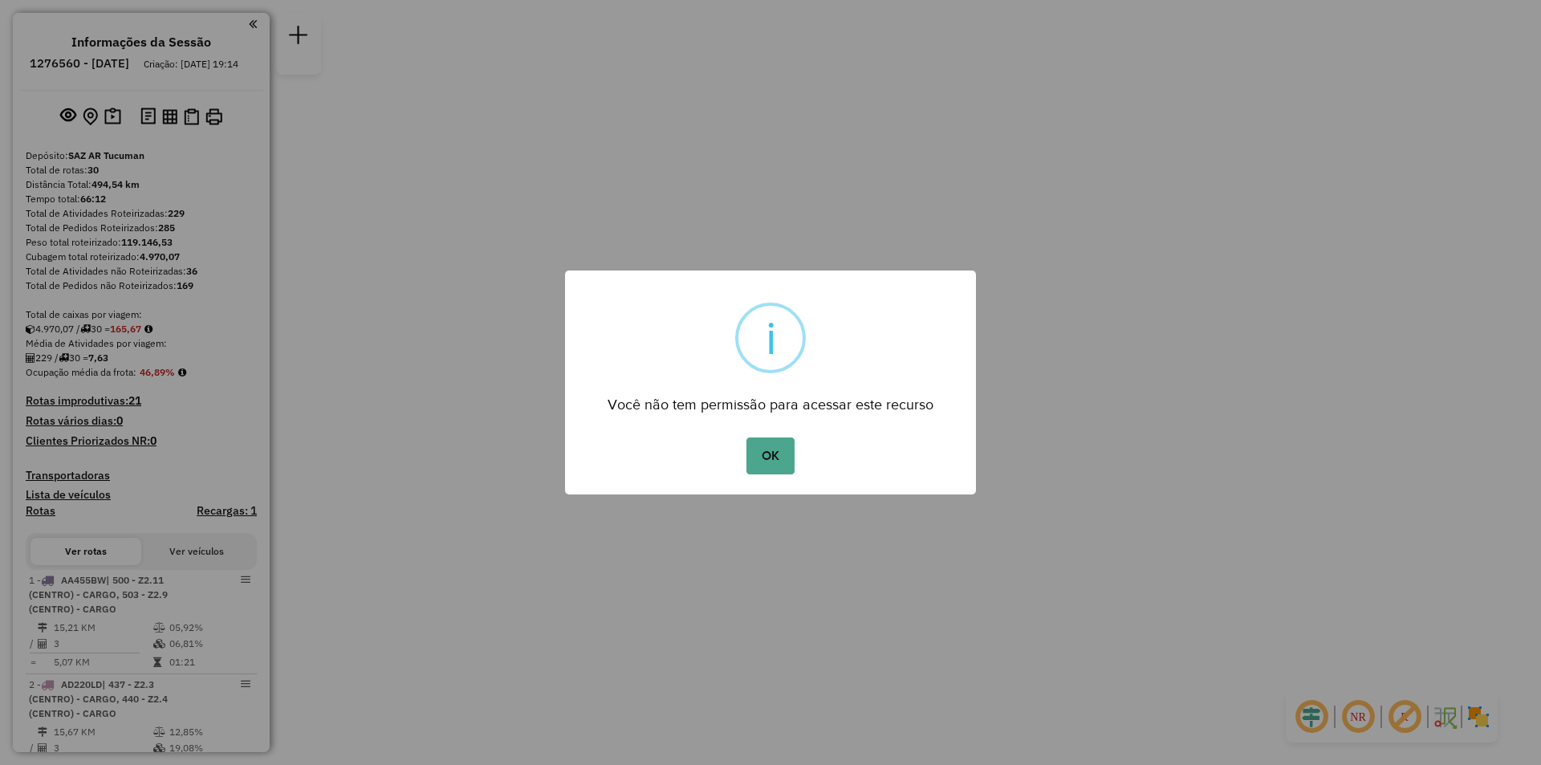
click at [1322, 389] on div "× i Você não tem permissão para acessar este recurso OK No Cancel" at bounding box center [770, 382] width 1541 height 765
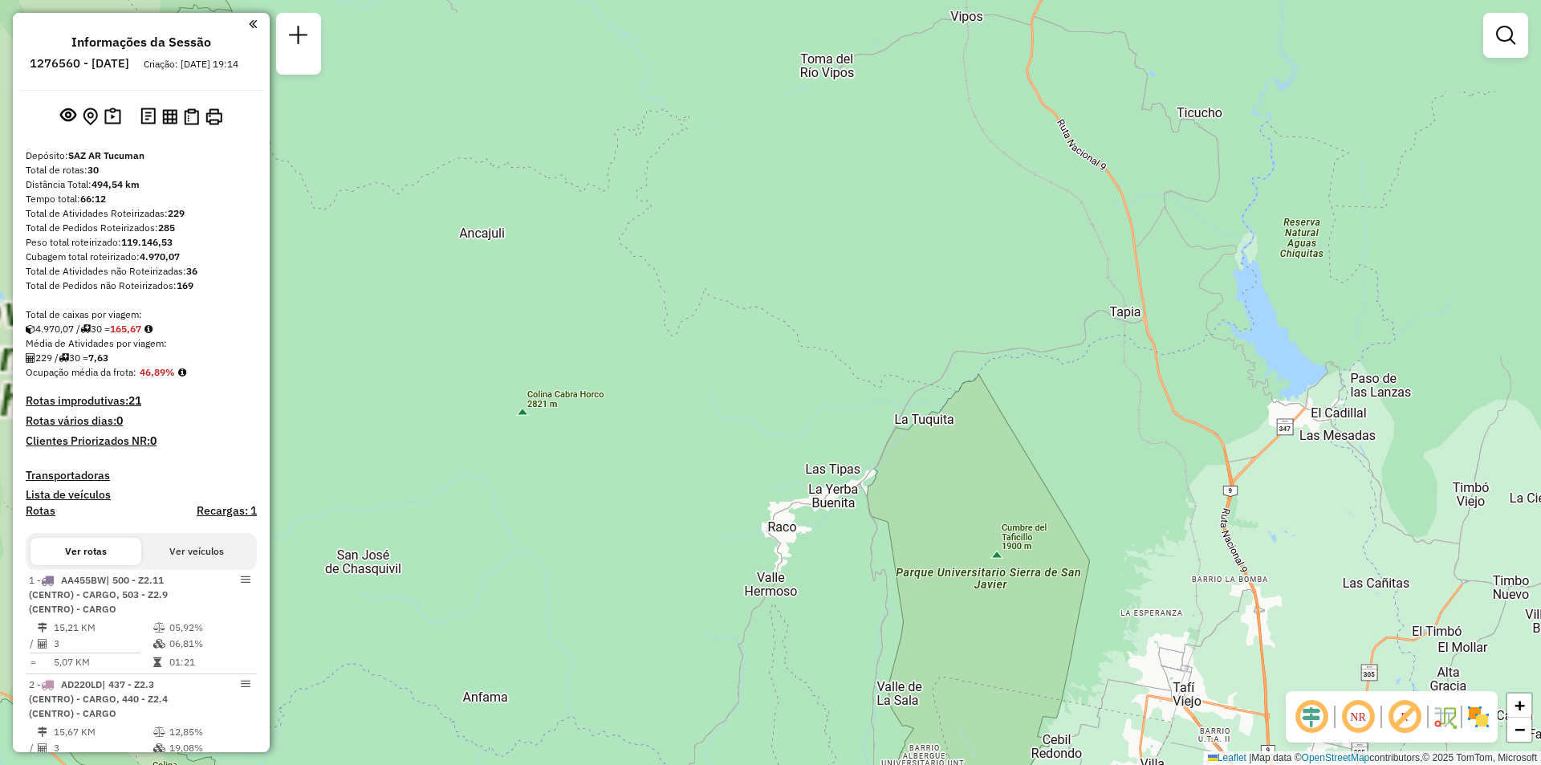
drag, startPoint x: 1015, startPoint y: 660, endPoint x: 704, endPoint y: 336, distance: 449.1
click at [704, 336] on div "Janela de atendimento Grade de atendimento Capacidade Transportadoras Veículos …" at bounding box center [770, 382] width 1541 height 765
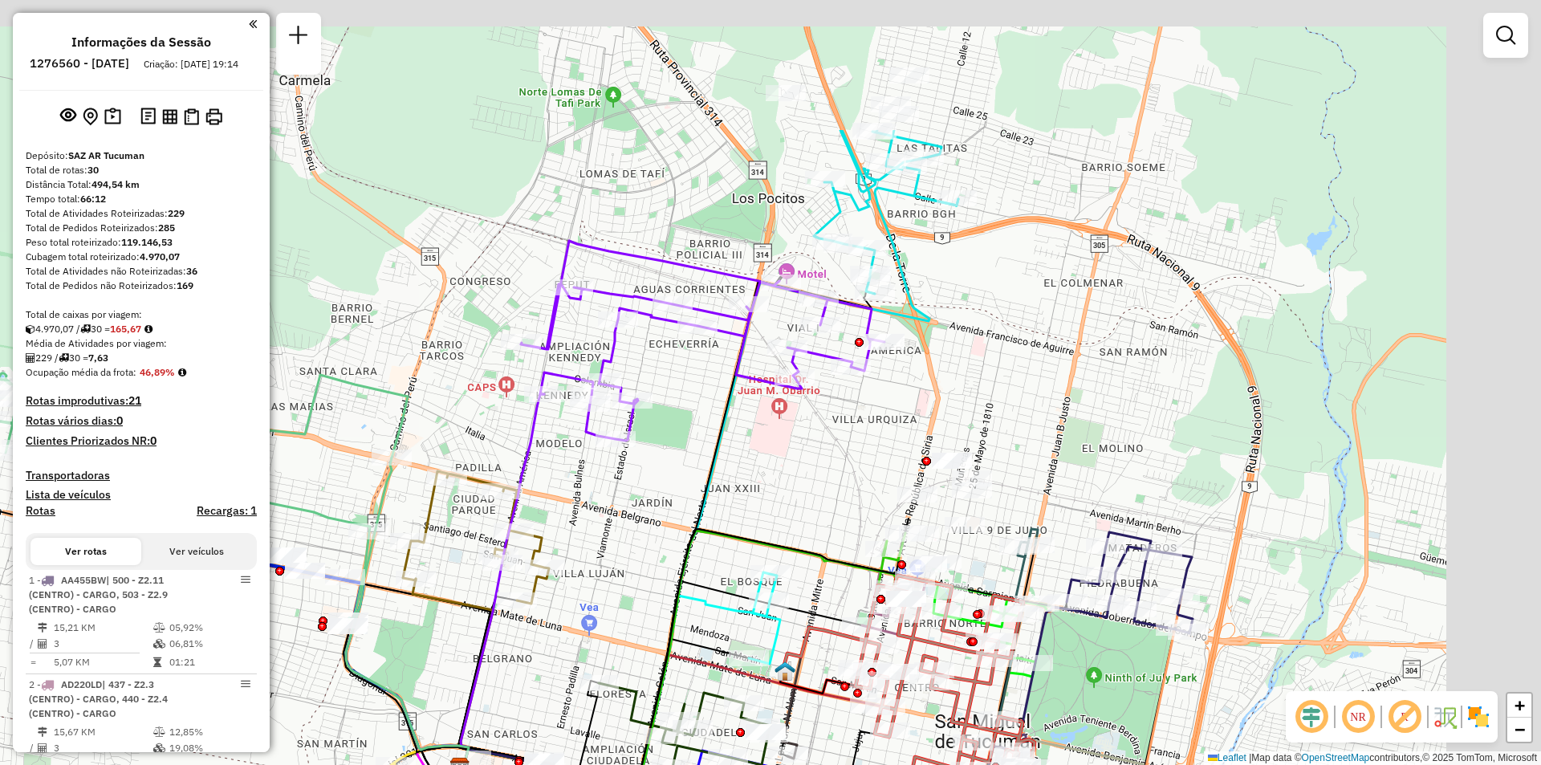
drag, startPoint x: 1050, startPoint y: 357, endPoint x: 816, endPoint y: 591, distance: 330.9
click at [816, 591] on icon at bounding box center [763, 657] width 607 height 256
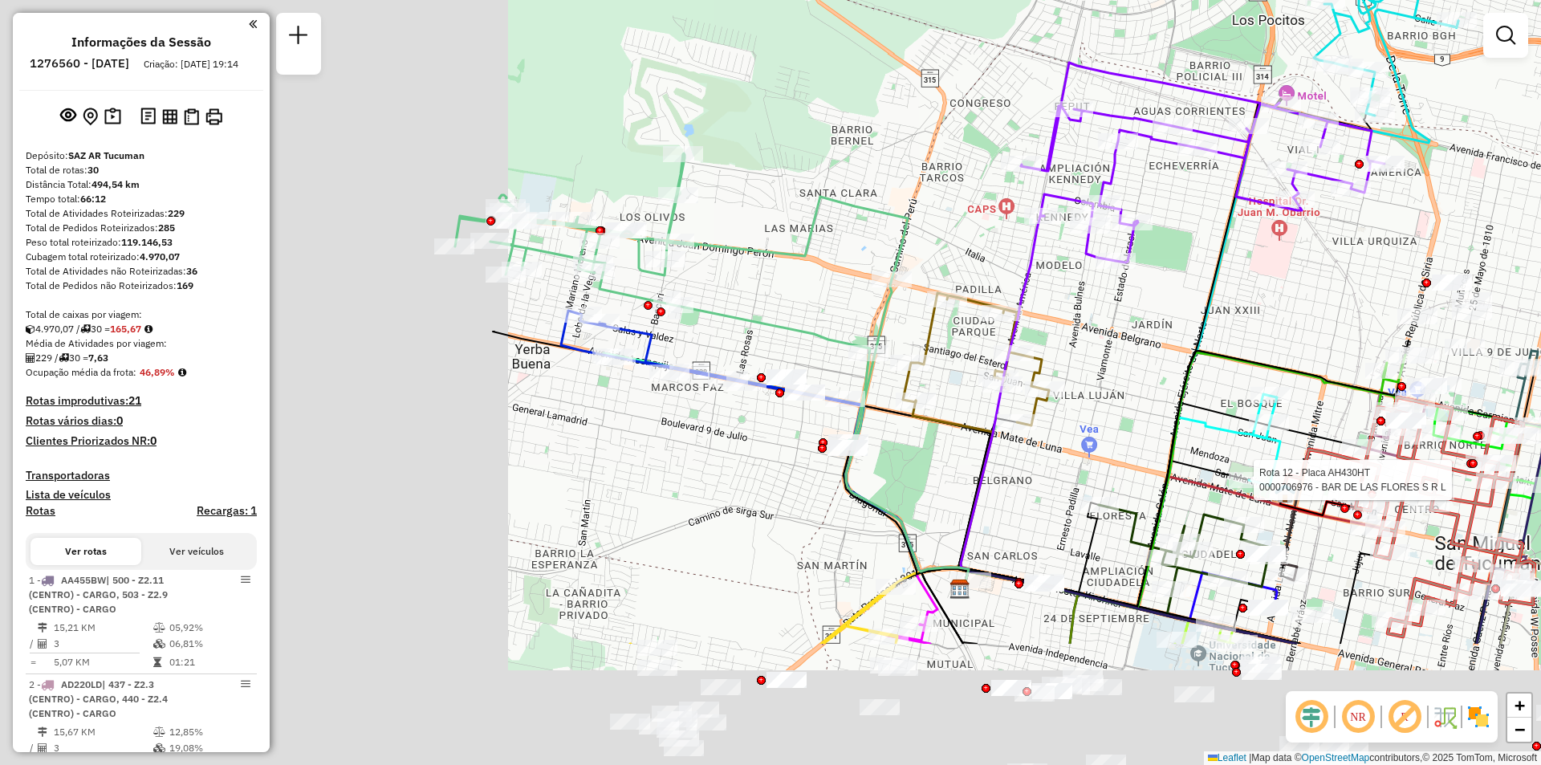
drag, startPoint x: 983, startPoint y: 344, endPoint x: 1519, endPoint y: 135, distance: 575.7
click at [1519, 135] on div "Rota 12 - Placa AH430HT 0000706976 - BAR DE LAS FLORES S R L Janela de atendime…" at bounding box center [770, 382] width 1541 height 765
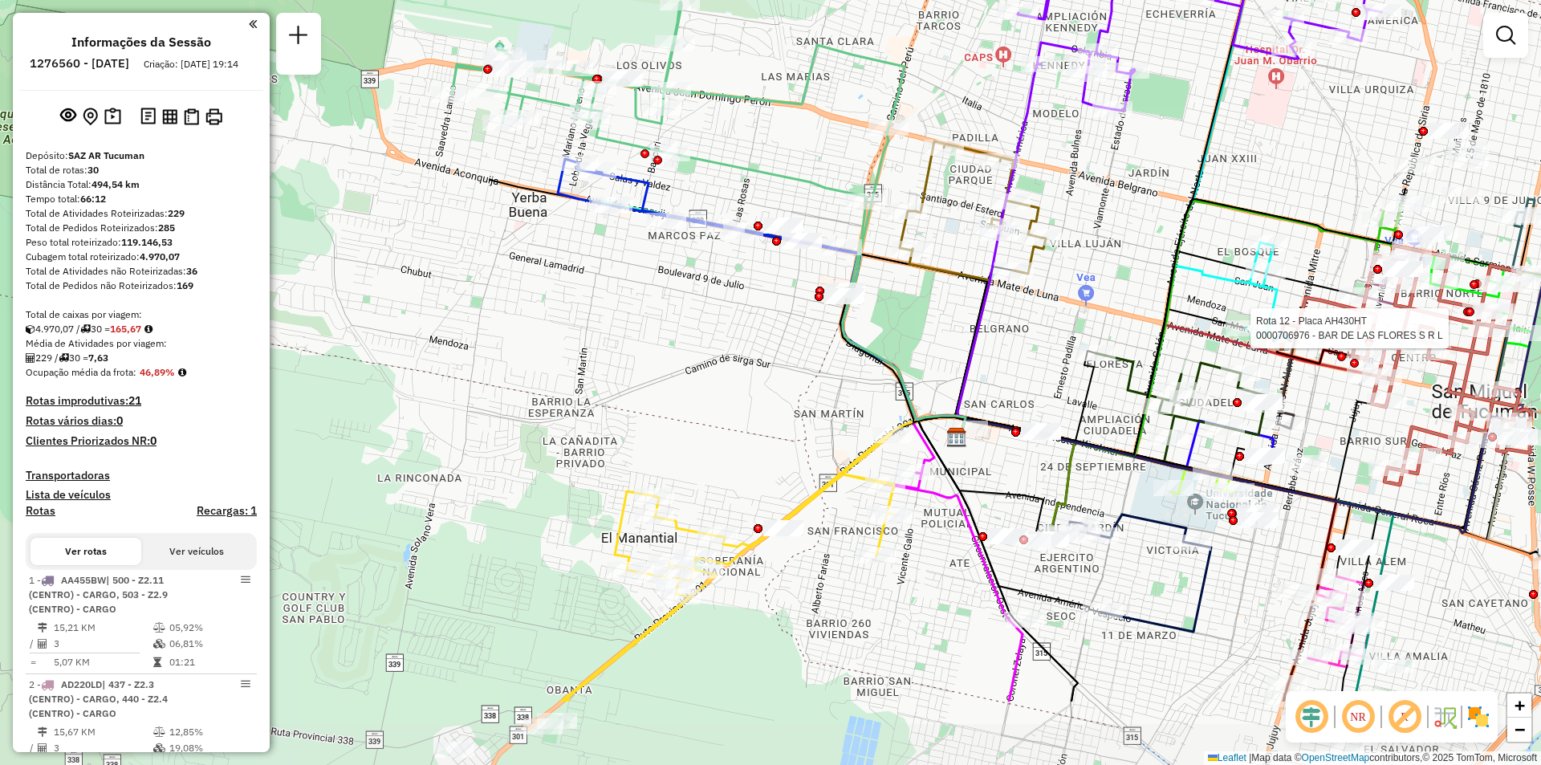
drag, startPoint x: 1151, startPoint y: 264, endPoint x: 1139, endPoint y: 124, distance: 141.0
click at [1139, 124] on div "Rota 12 - Placa AH430HT 0000706976 - BAR DE LAS FLORES S R L Janela de atendime…" at bounding box center [770, 382] width 1541 height 765
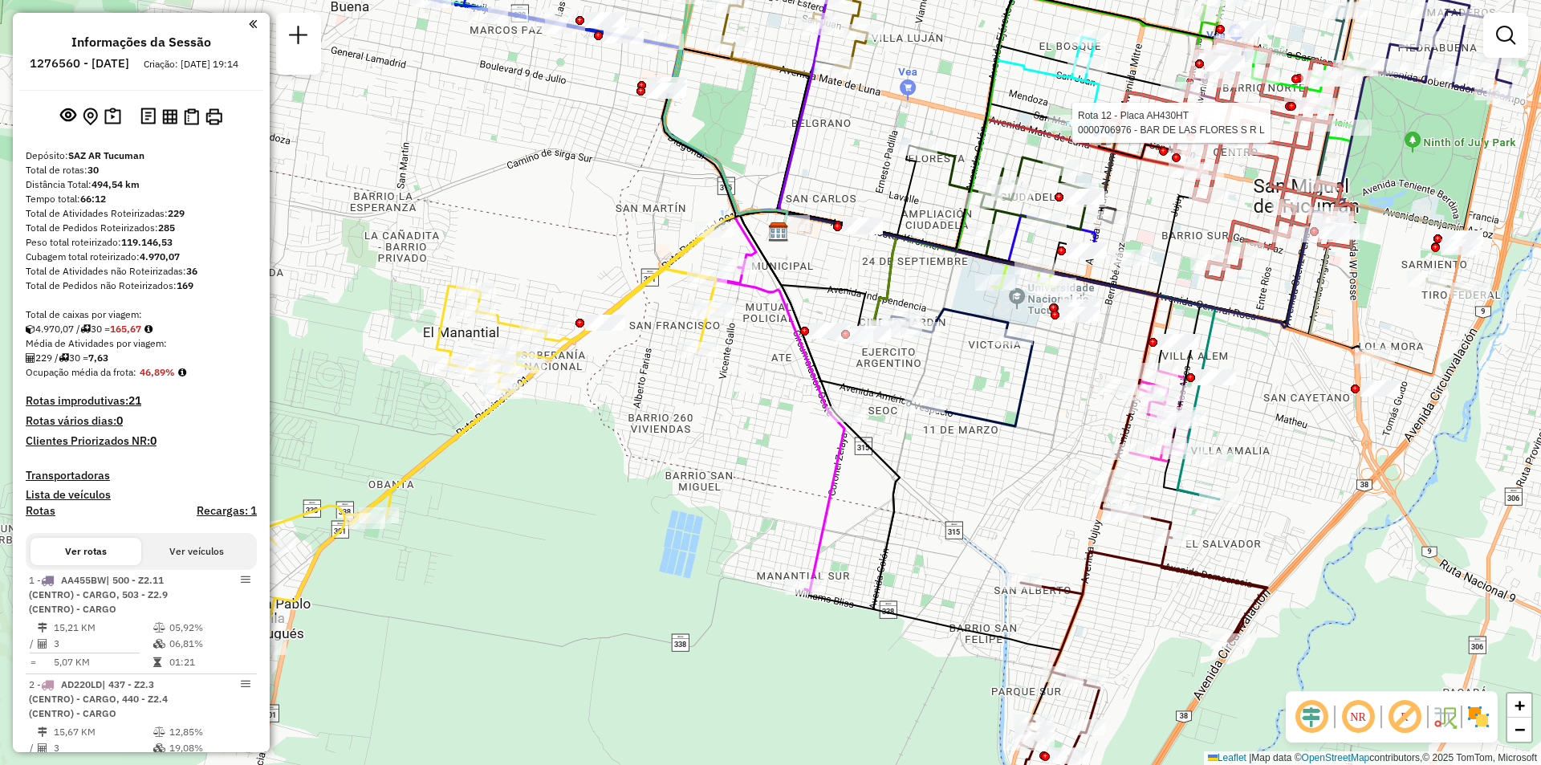
drag, startPoint x: 941, startPoint y: 459, endPoint x: 920, endPoint y: 483, distance: 31.9
click at [920, 483] on div "Rota 12 - Placa AH430HT 0000706976 - BAR DE LAS FLORES S R L Janela de atendime…" at bounding box center [770, 382] width 1541 height 765
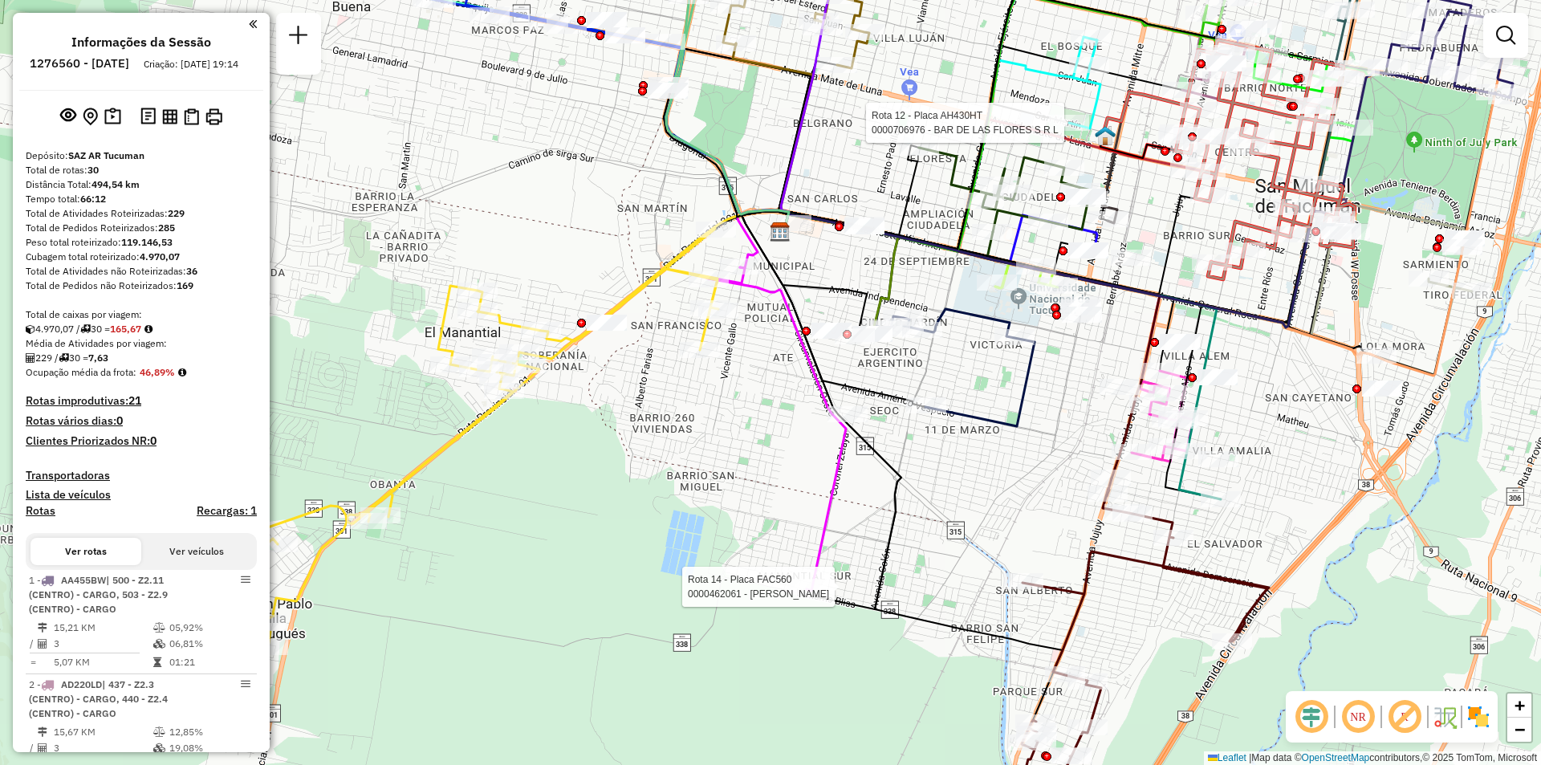
select select "**********"
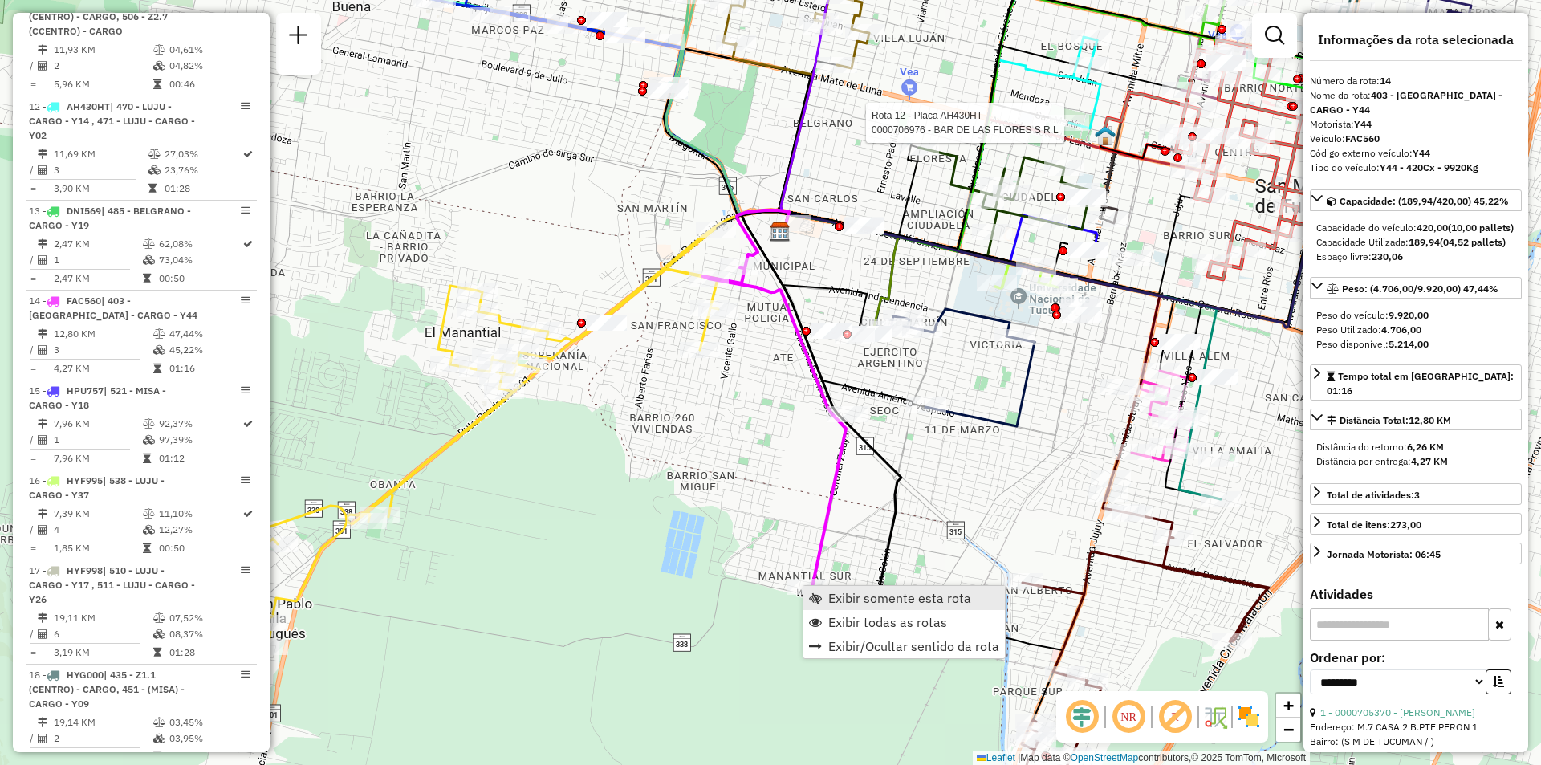
scroll to position [1957, 0]
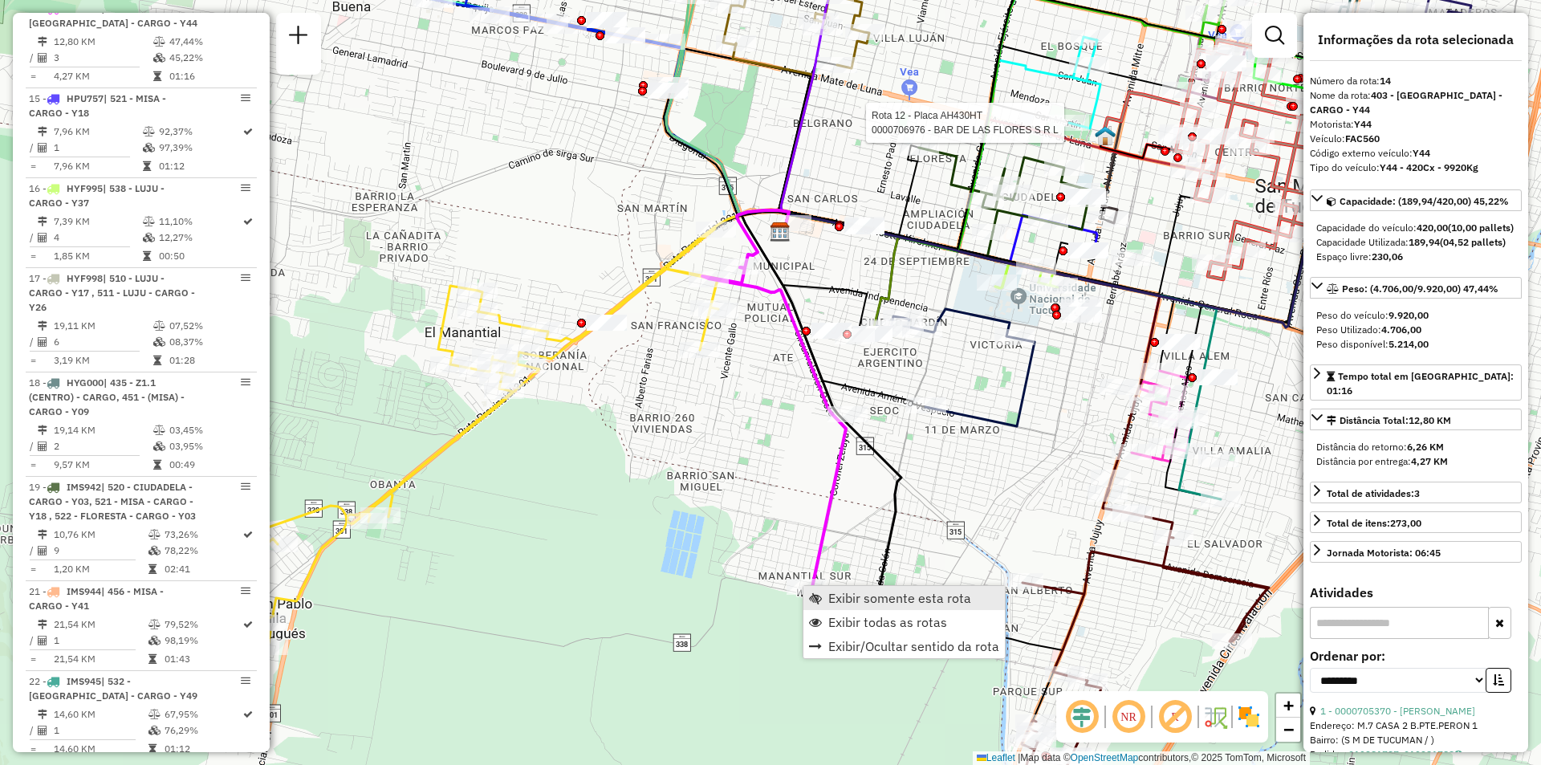
click at [843, 596] on span "Exibir somente esta rota" at bounding box center [899, 598] width 143 height 13
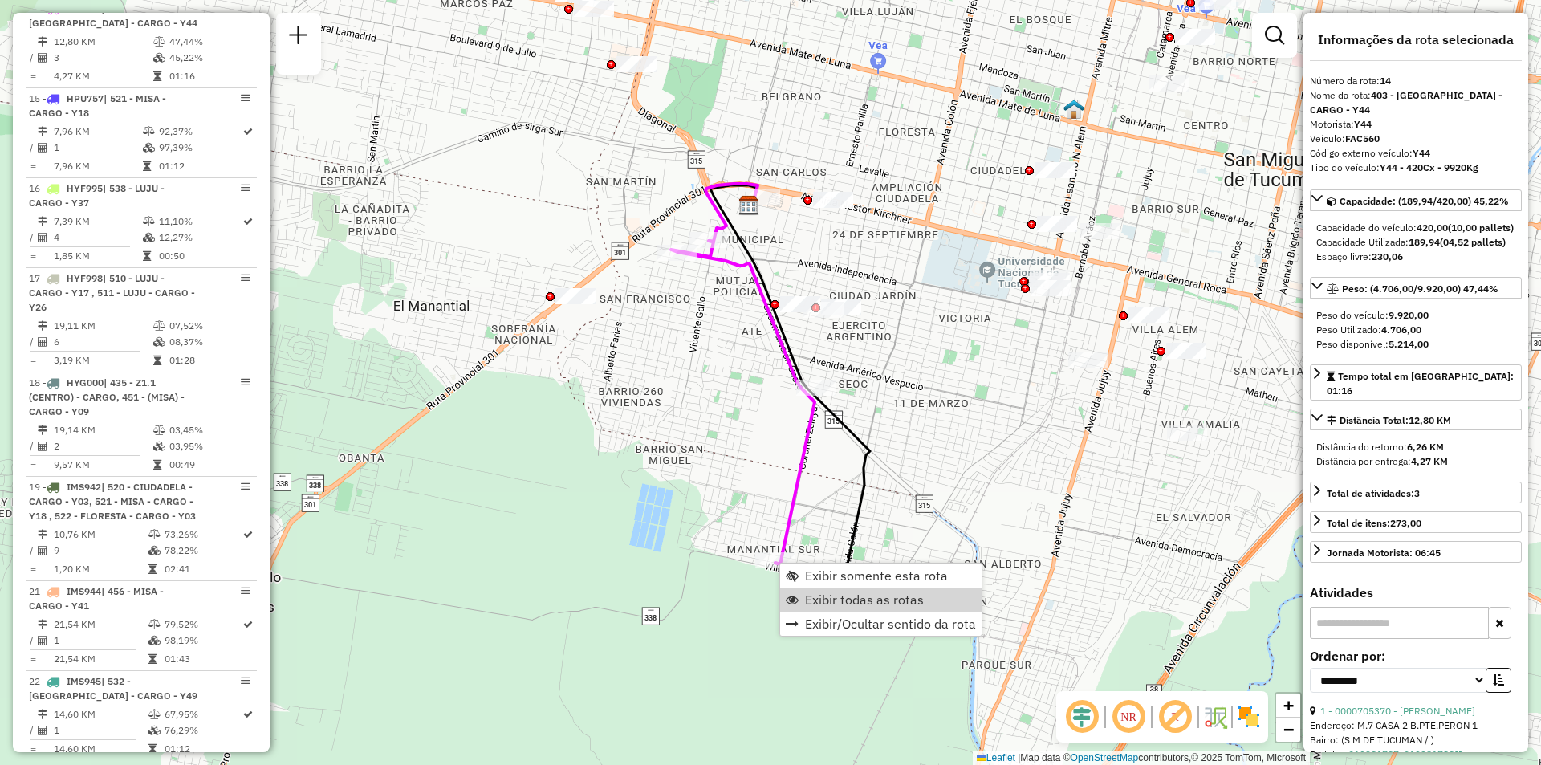
drag, startPoint x: 828, startPoint y: 592, endPoint x: 829, endPoint y: 543, distance: 49.0
click at [825, 591] on link "Exibir todas as rotas" at bounding box center [880, 600] width 201 height 24
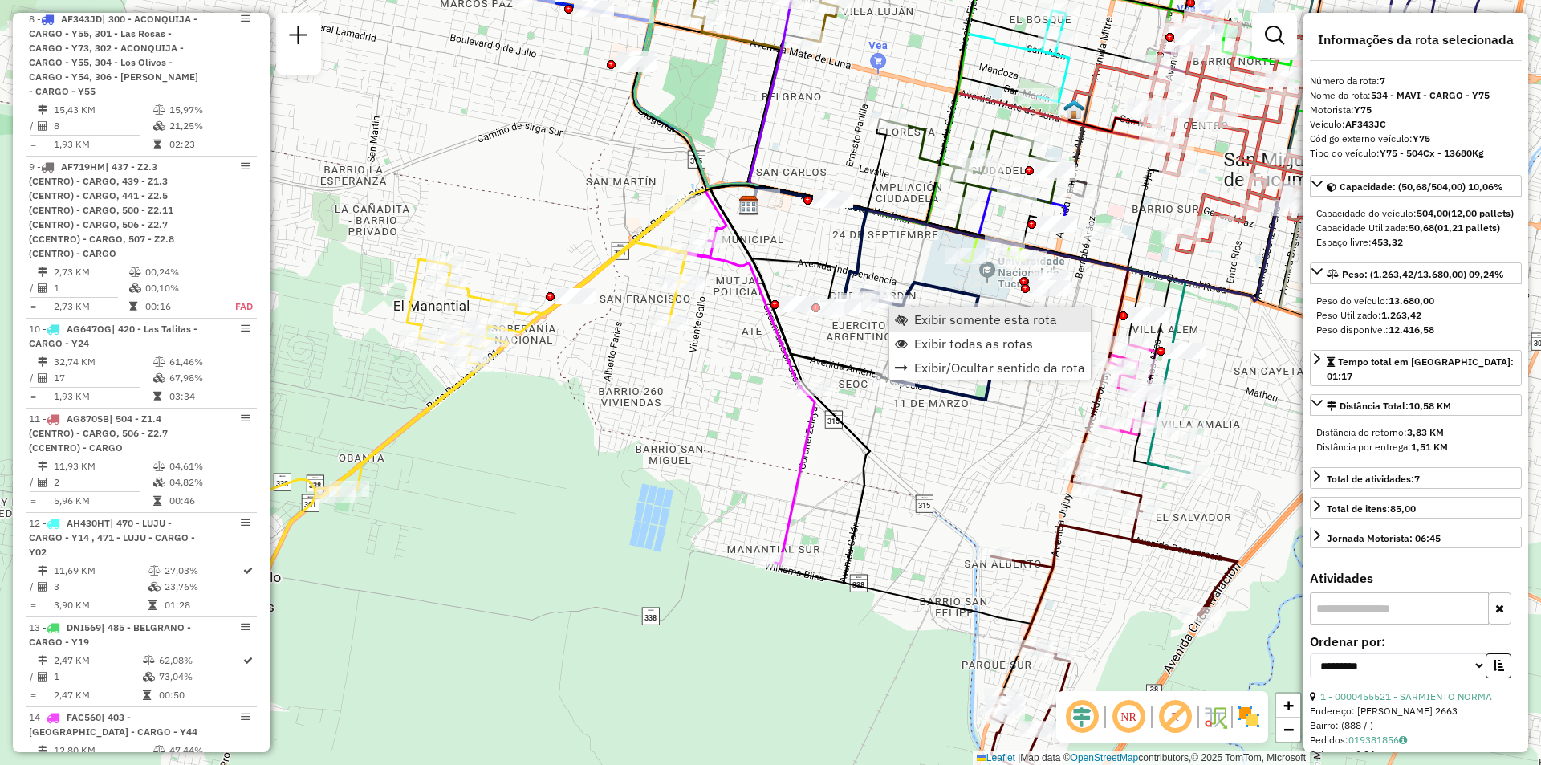
scroll to position [1169, 0]
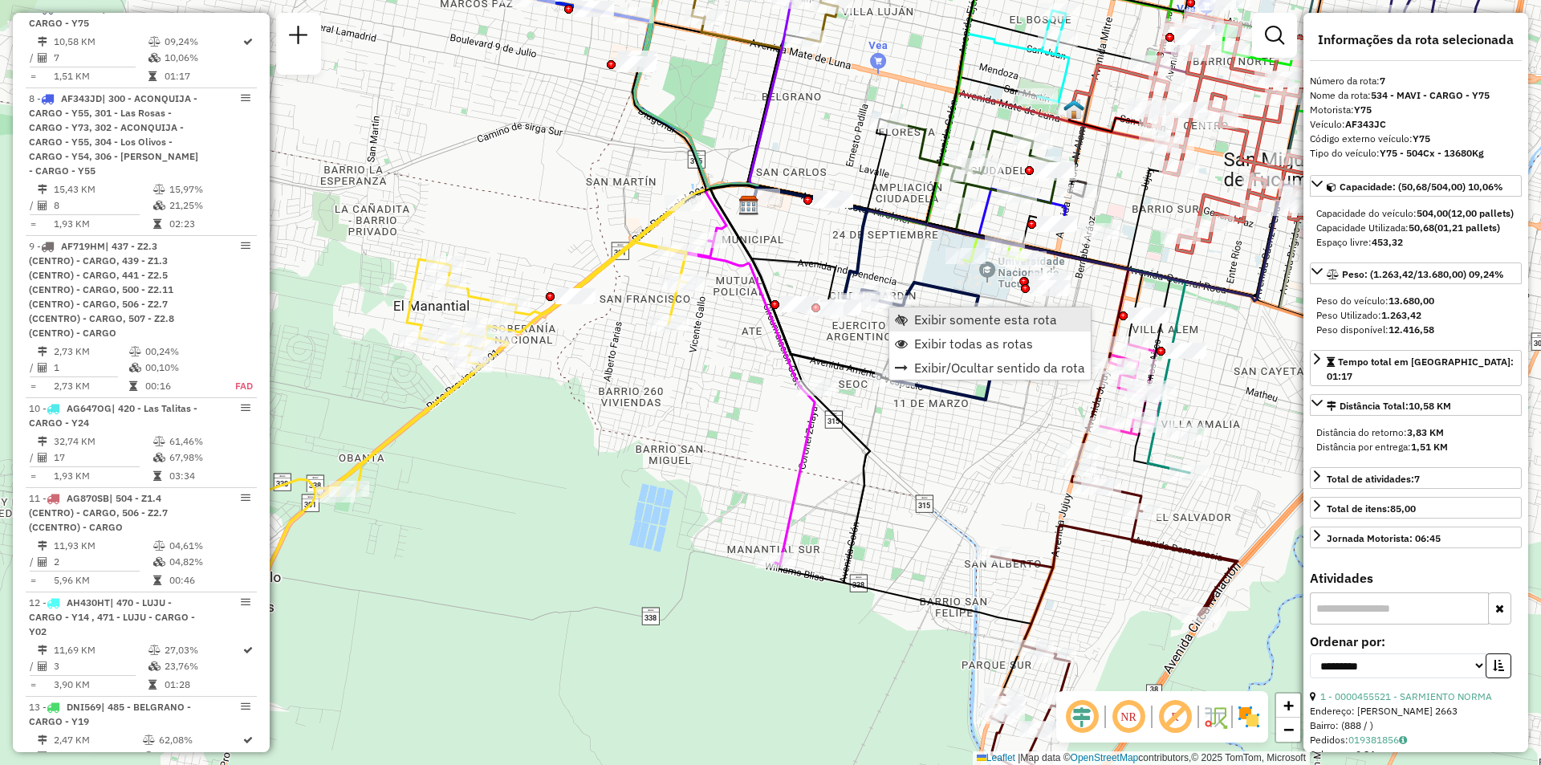
click at [926, 326] on span "Exibir somente esta rota" at bounding box center [985, 319] width 143 height 13
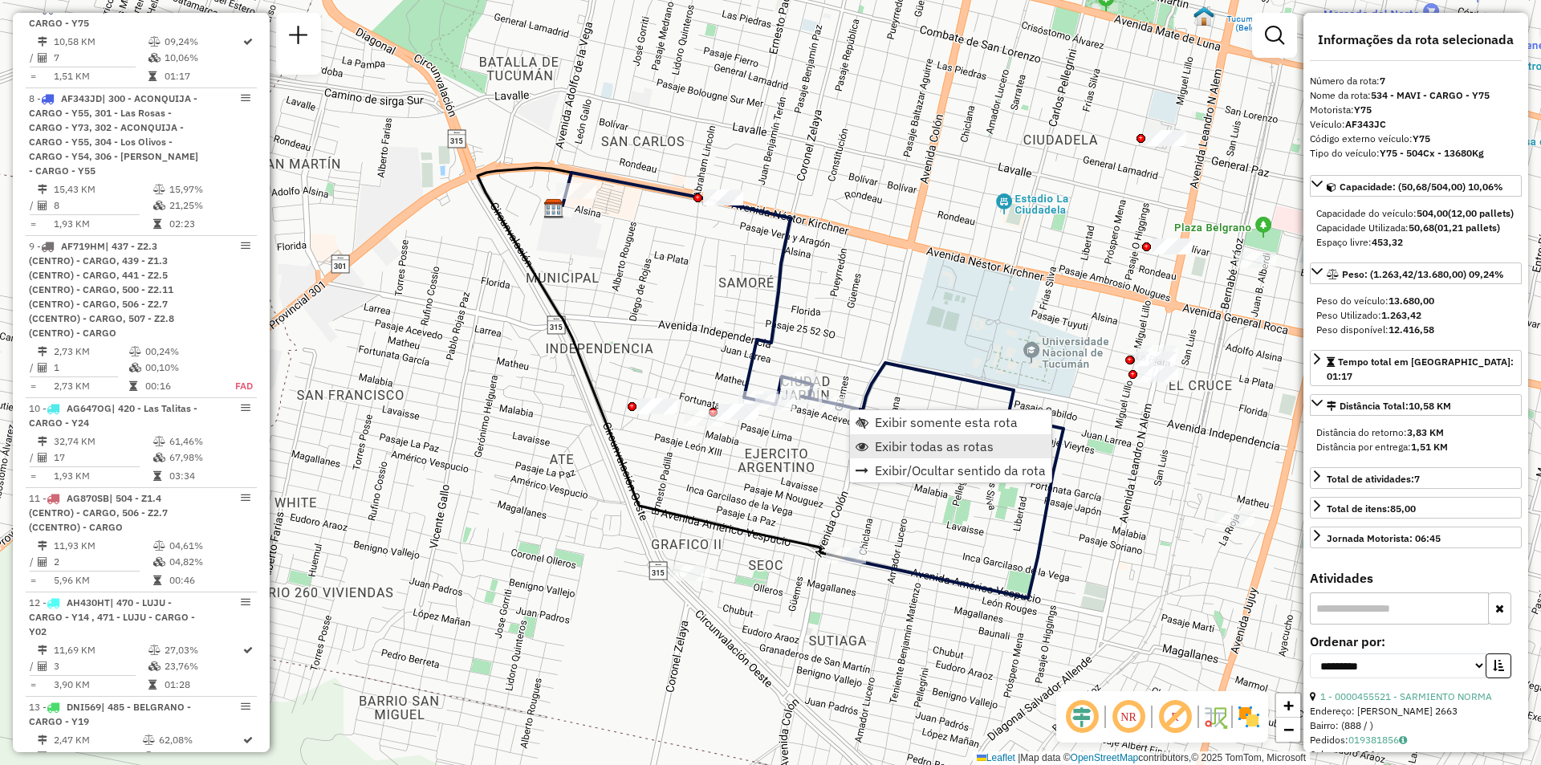
click at [932, 446] on span "Exibir todas as rotas" at bounding box center [934, 446] width 119 height 13
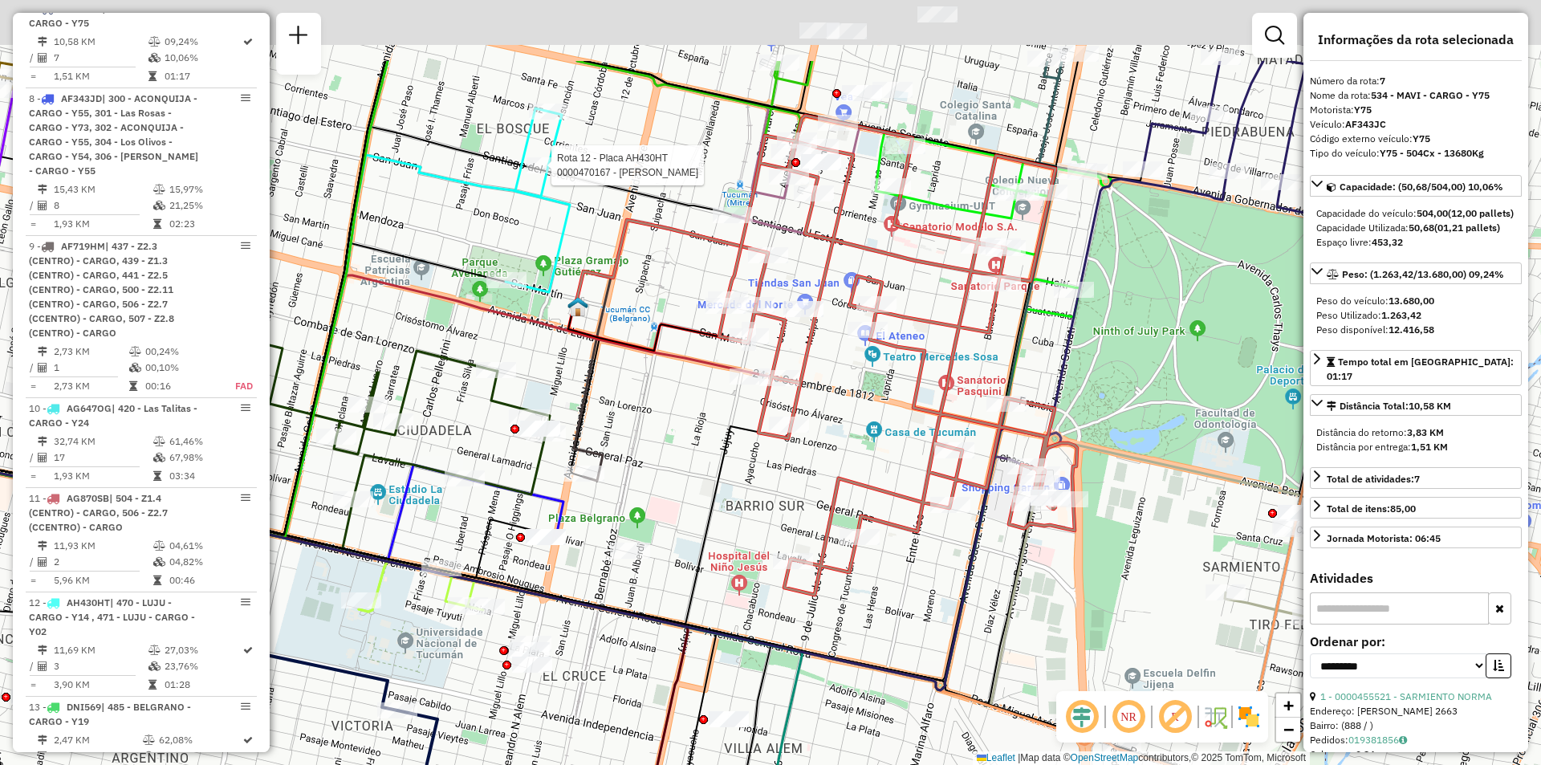
drag, startPoint x: 1048, startPoint y: 161, endPoint x: 1012, endPoint y: 293, distance: 136.3
click at [1012, 291] on div at bounding box center [1001, 283] width 40 height 16
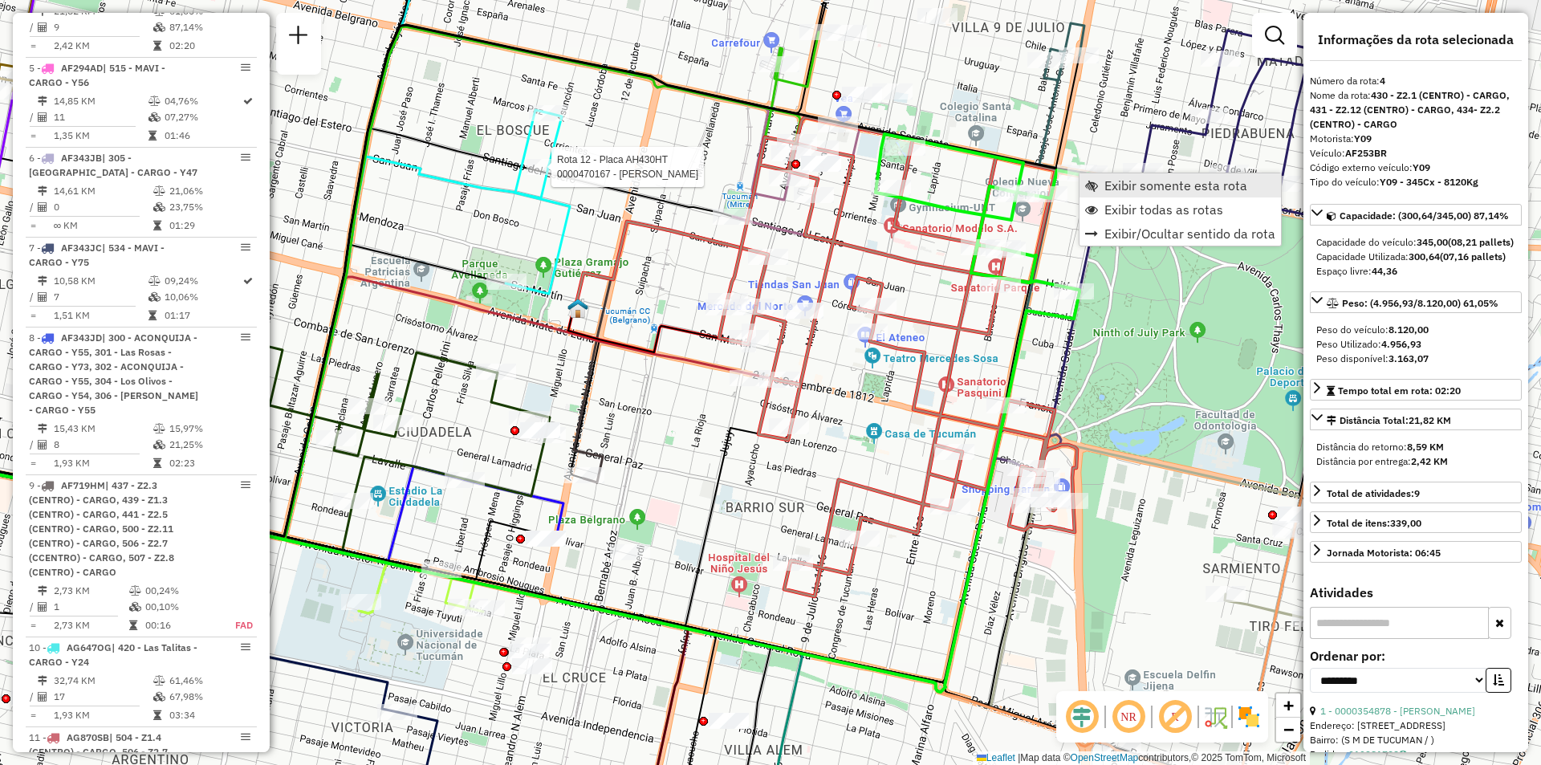
scroll to position [870, 0]
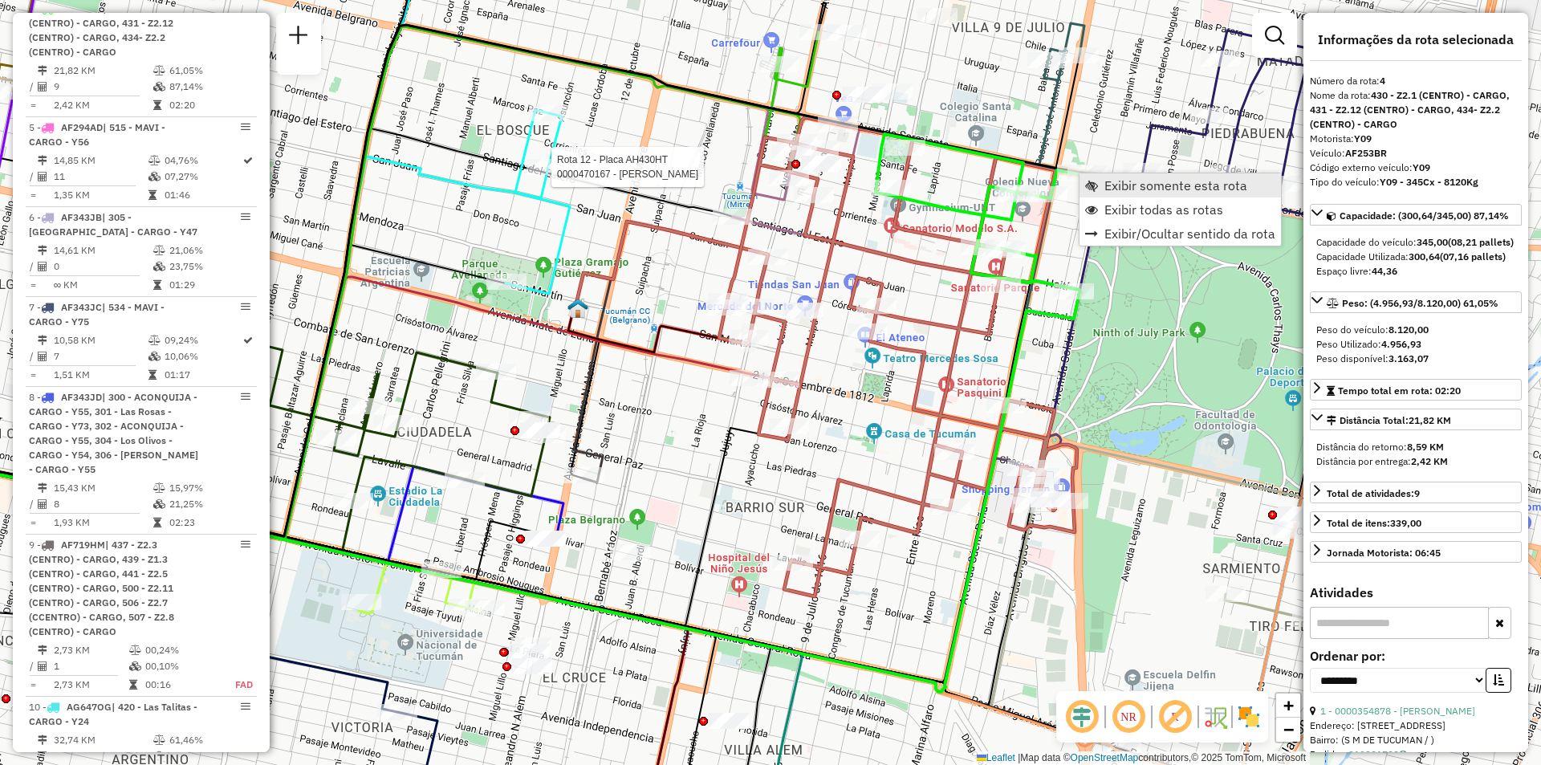
click at [1116, 192] on span "Exibir somente esta rota" at bounding box center [1176, 185] width 143 height 13
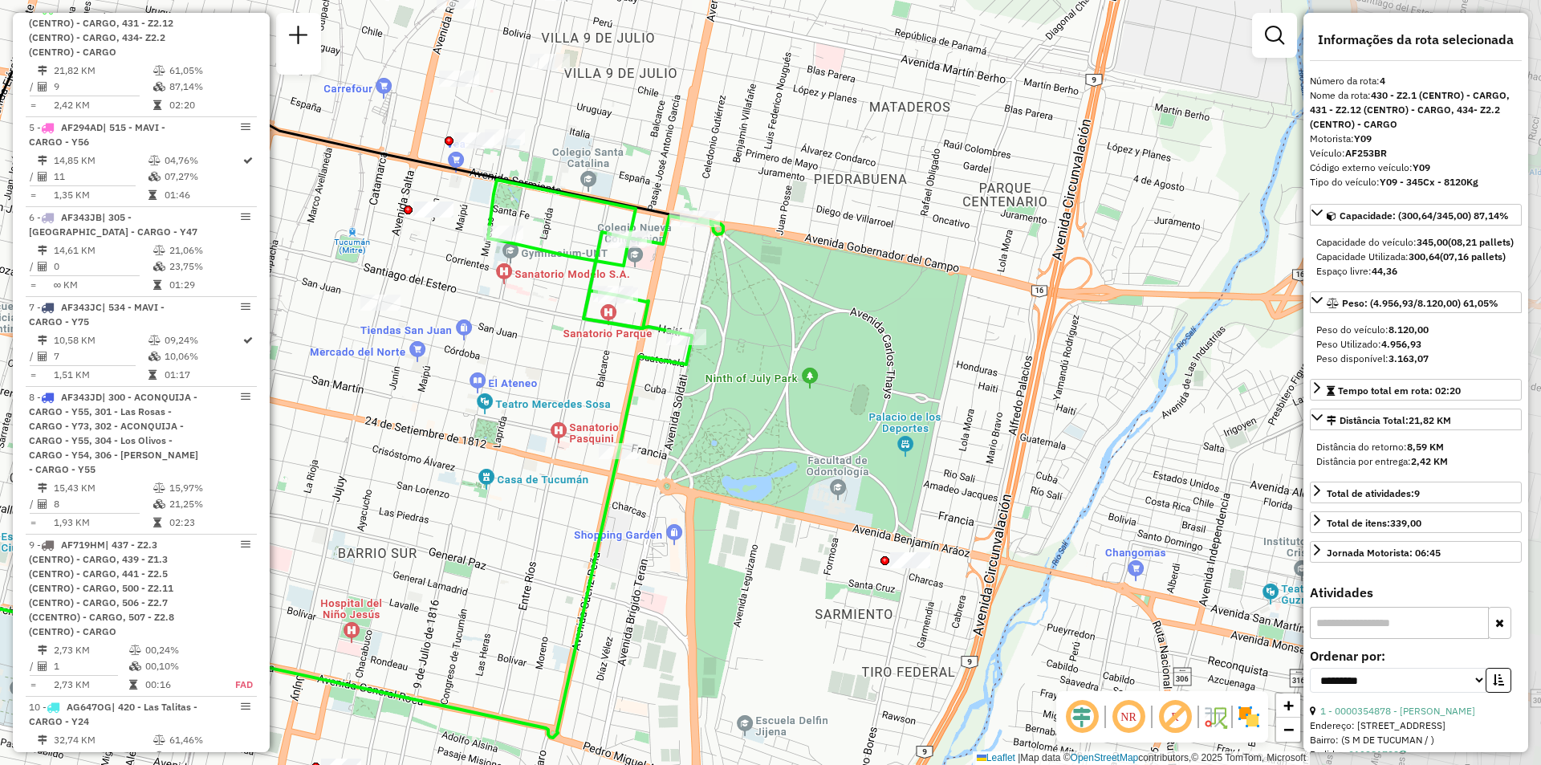
drag, startPoint x: 1186, startPoint y: 351, endPoint x: 547, endPoint y: 372, distance: 638.6
click at [547, 372] on div "Janela de atendimento Grade de atendimento Capacidade Transportadoras Veículos …" at bounding box center [770, 382] width 1541 height 765
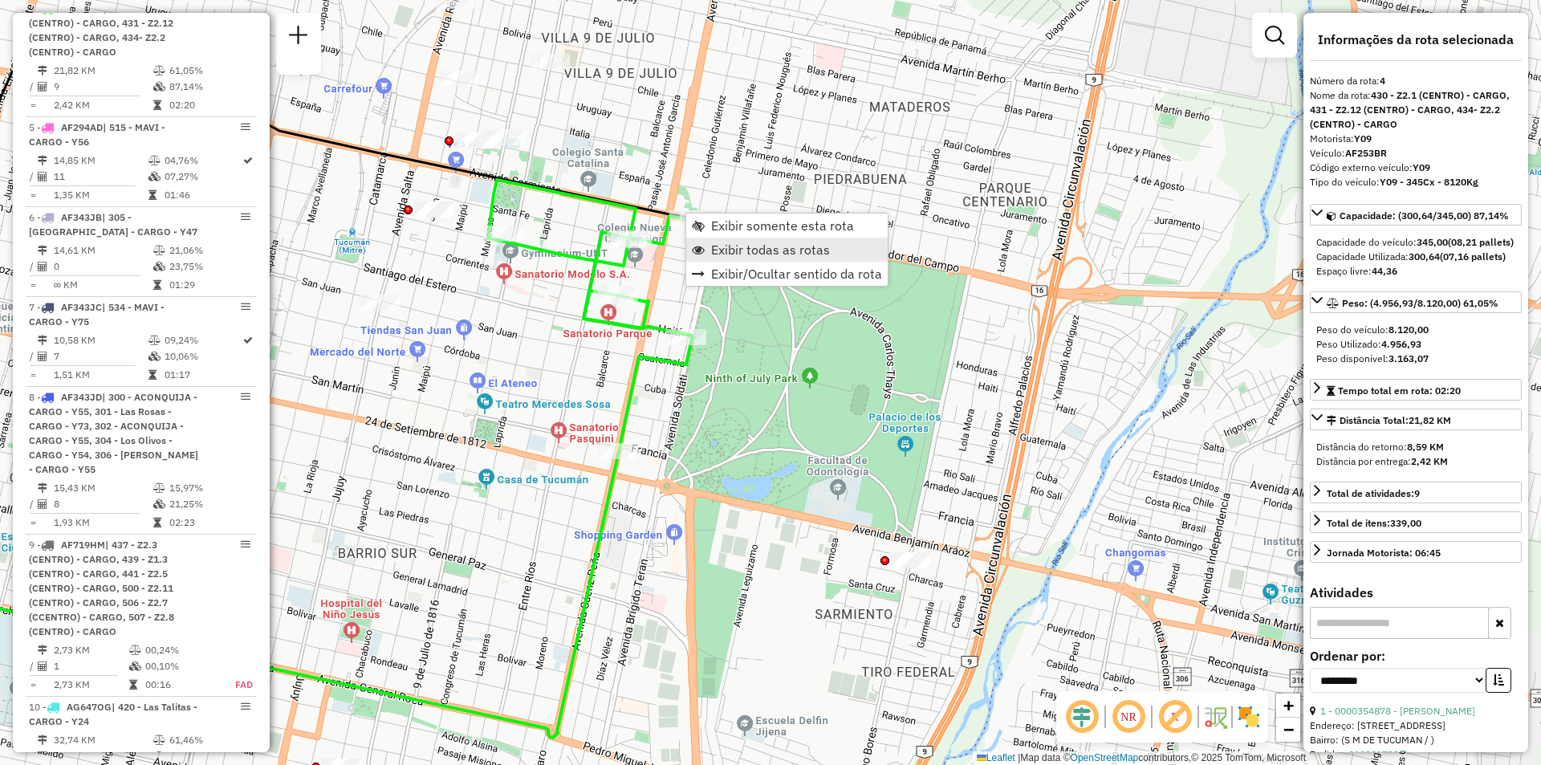
click at [763, 247] on span "Exibir todas as rotas" at bounding box center [770, 249] width 119 height 13
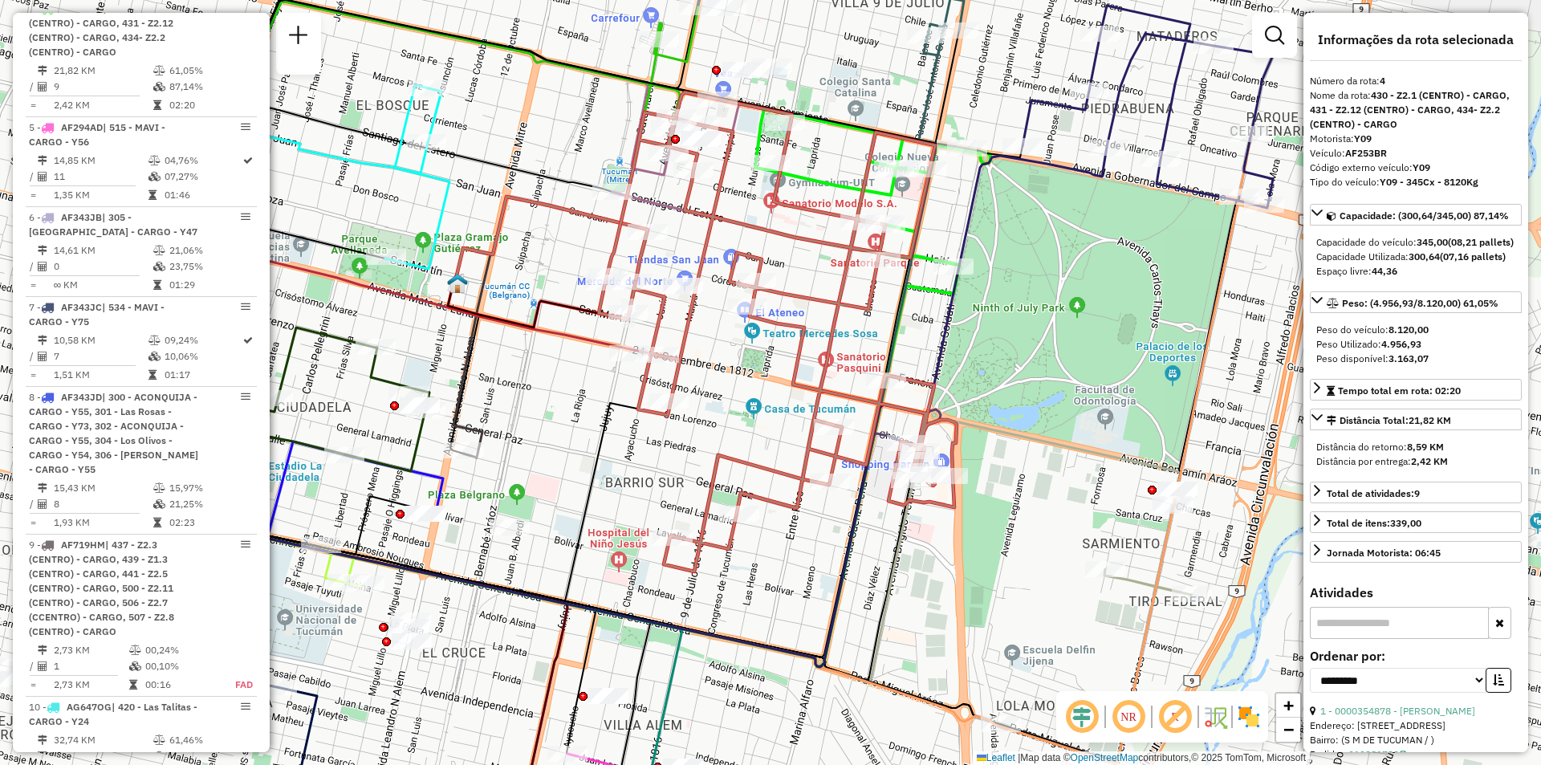
drag, startPoint x: 541, startPoint y: 506, endPoint x: 729, endPoint y: 451, distance: 195.6
click at [729, 451] on icon at bounding box center [778, 331] width 358 height 479
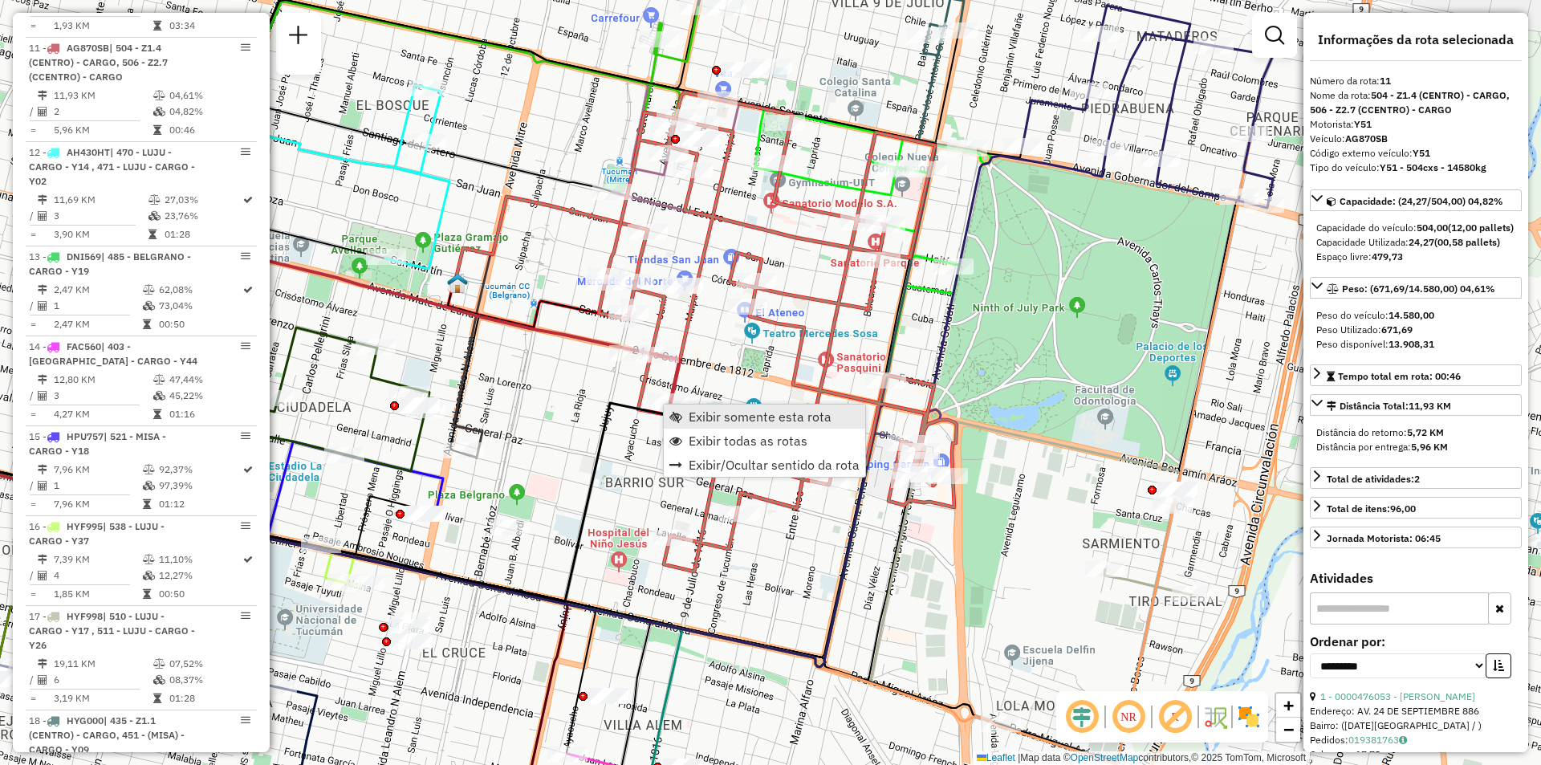
scroll to position [1658, 0]
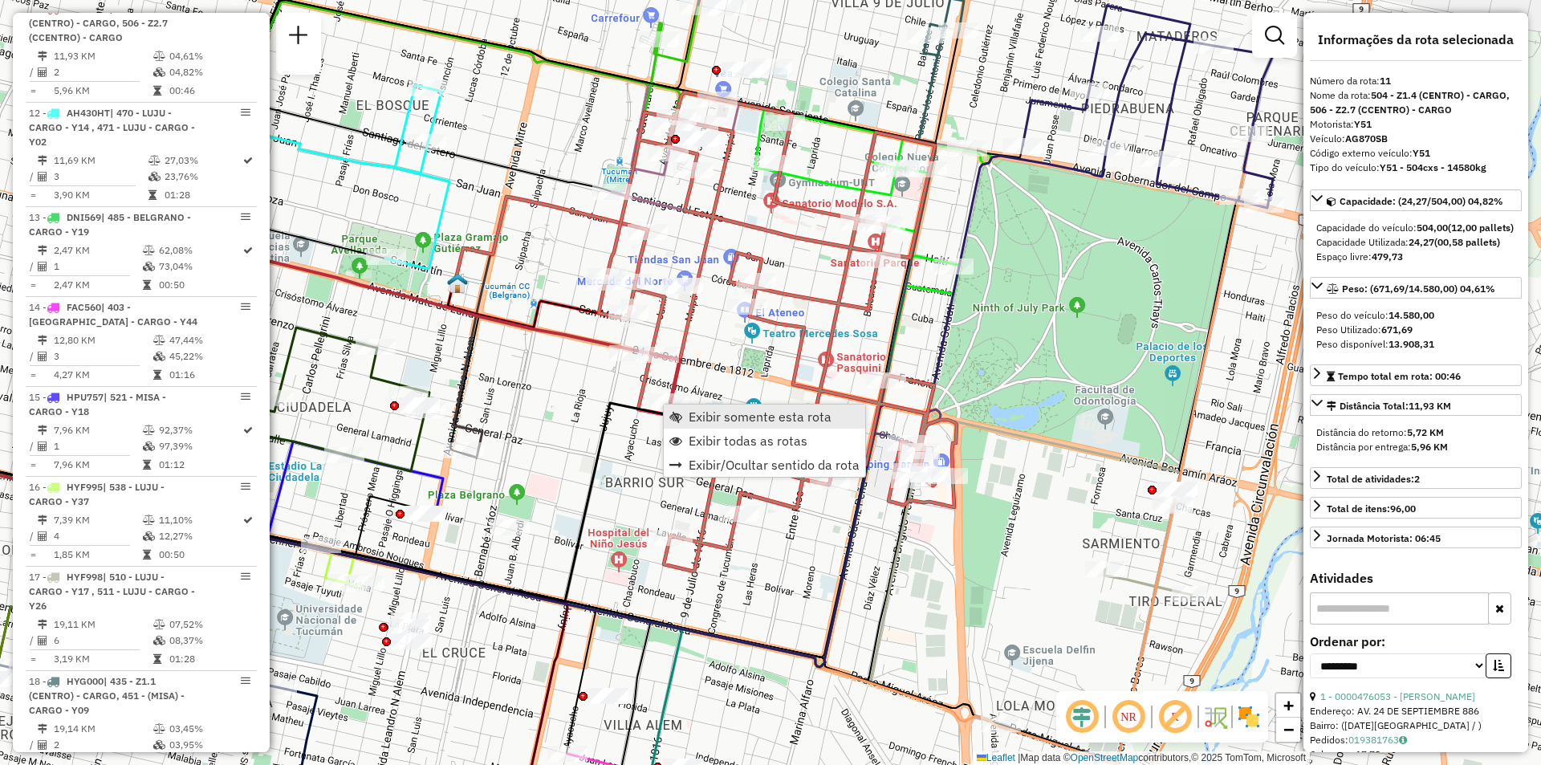
click at [676, 414] on span "Exibir somente esta rota" at bounding box center [676, 416] width 13 height 13
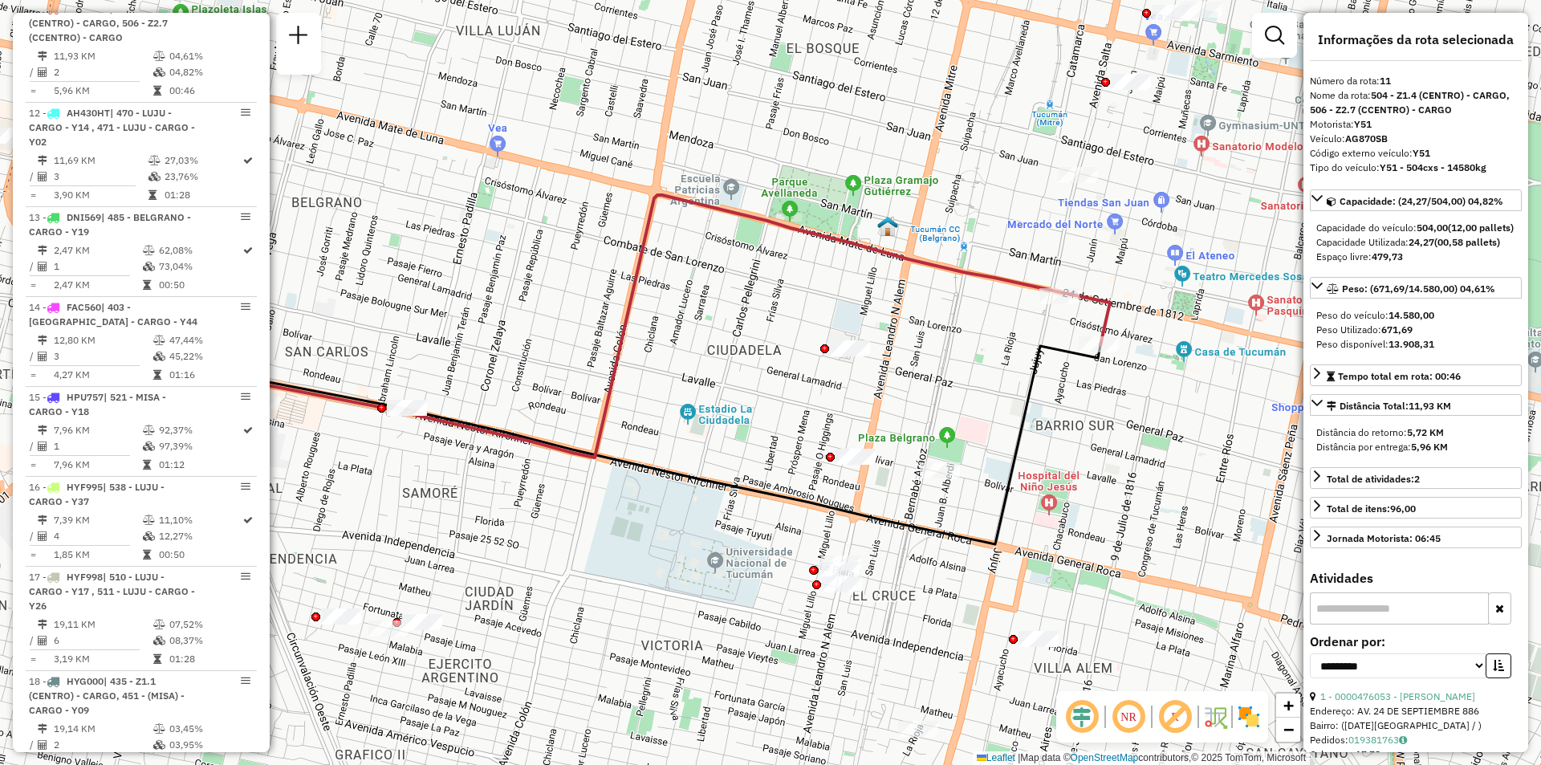
drag, startPoint x: 930, startPoint y: 409, endPoint x: 771, endPoint y: 385, distance: 160.8
click at [771, 385] on div "Janela de atendimento Grade de atendimento Capacidade Transportadoras Veículos …" at bounding box center [770, 382] width 1541 height 765
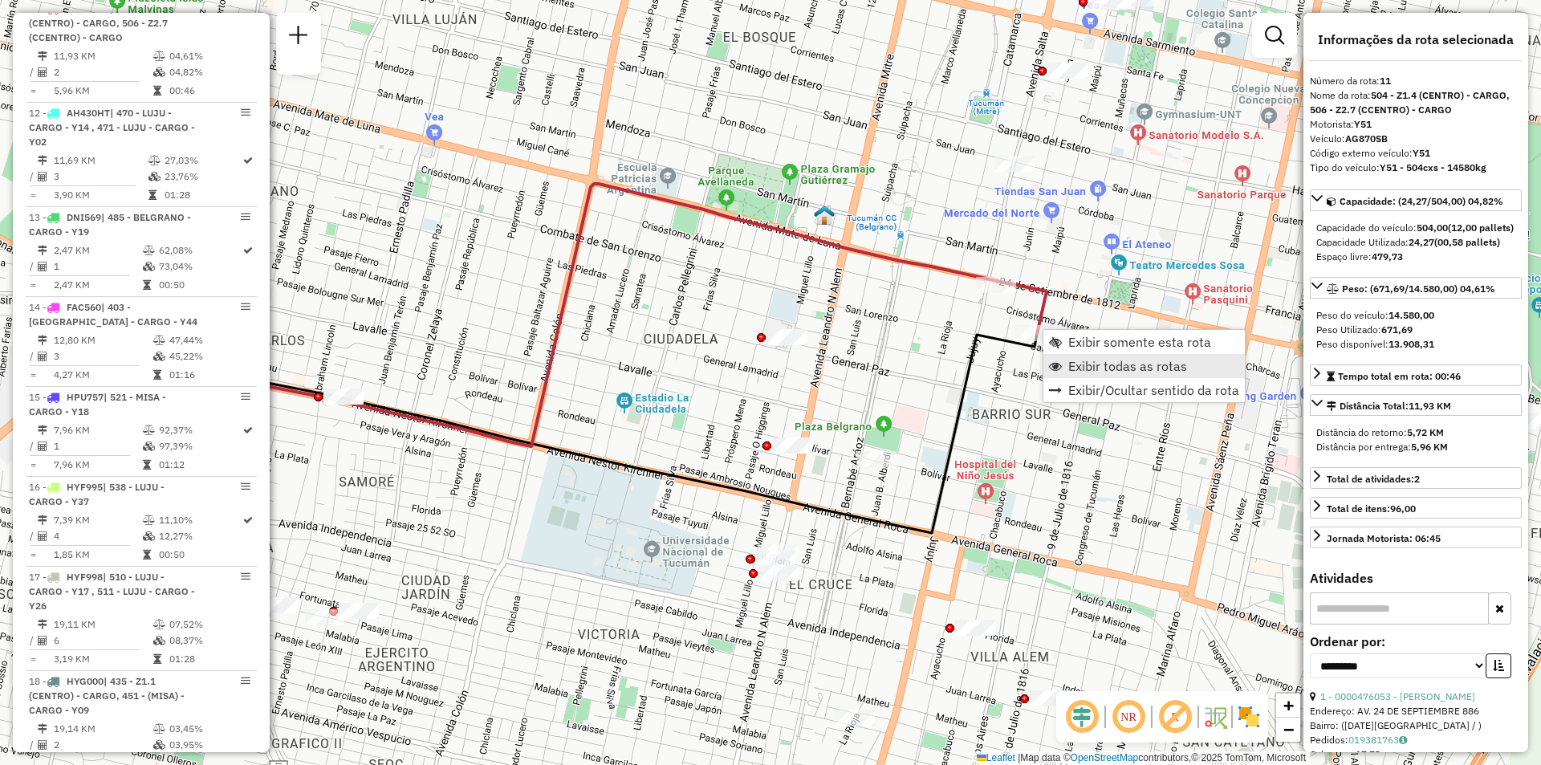
click at [1081, 368] on span "Exibir todas as rotas" at bounding box center [1127, 366] width 119 height 13
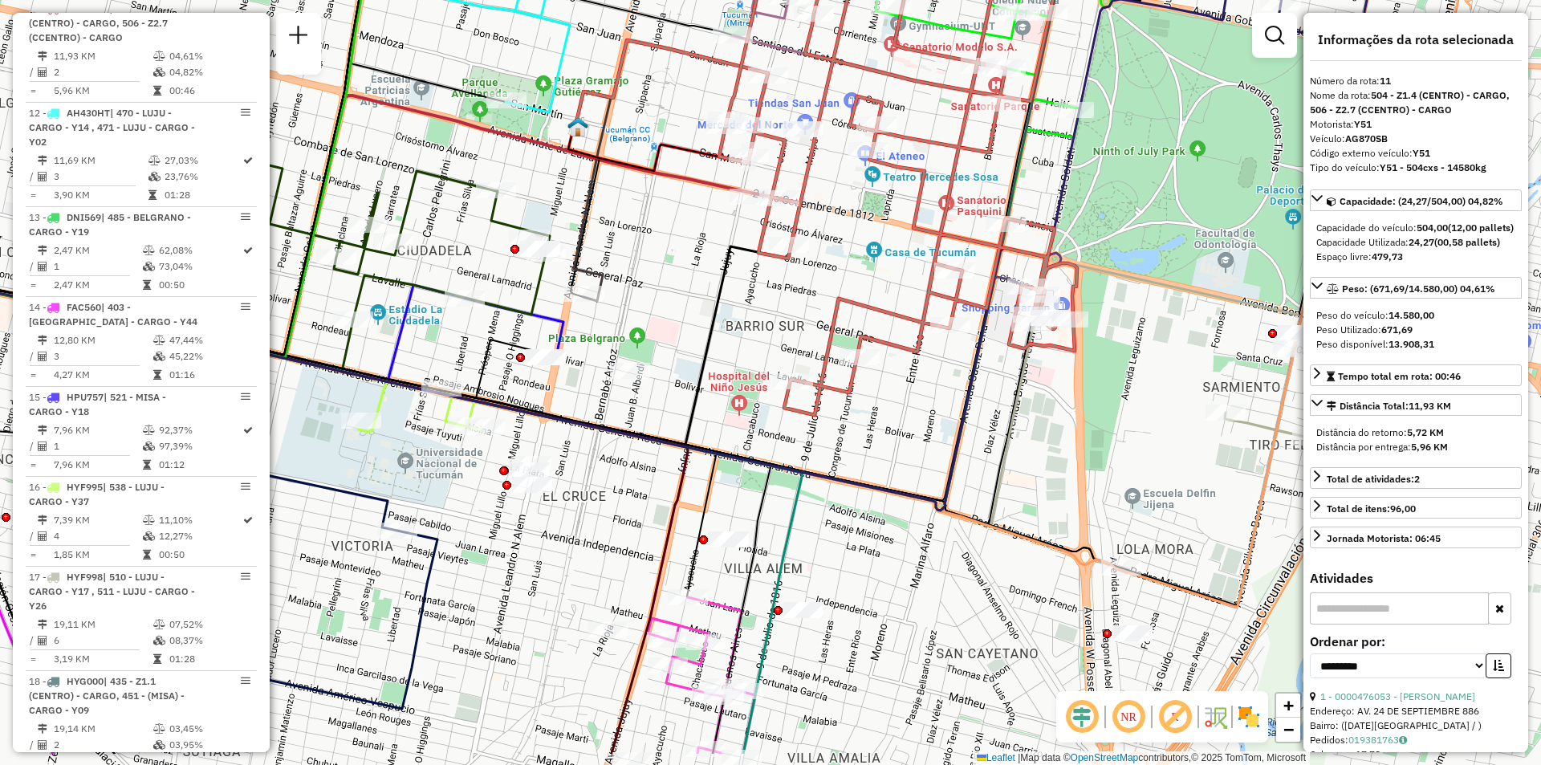
drag, startPoint x: 1019, startPoint y: 438, endPoint x: 772, endPoint y: 350, distance: 261.8
click at [772, 350] on div "Janela de atendimento Grade de atendimento Capacidade Transportadoras Veículos …" at bounding box center [770, 382] width 1541 height 765
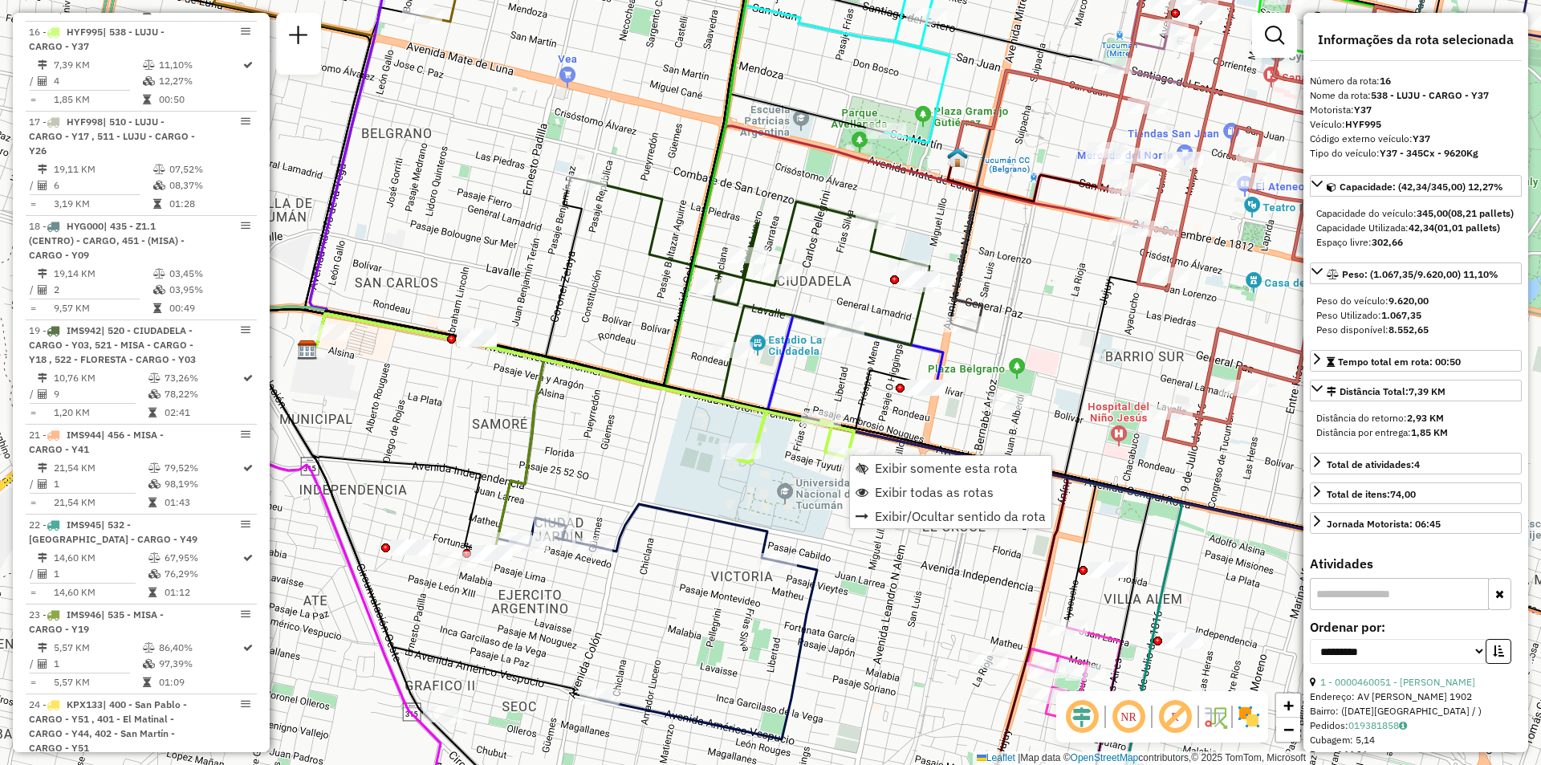
scroll to position [2137, 0]
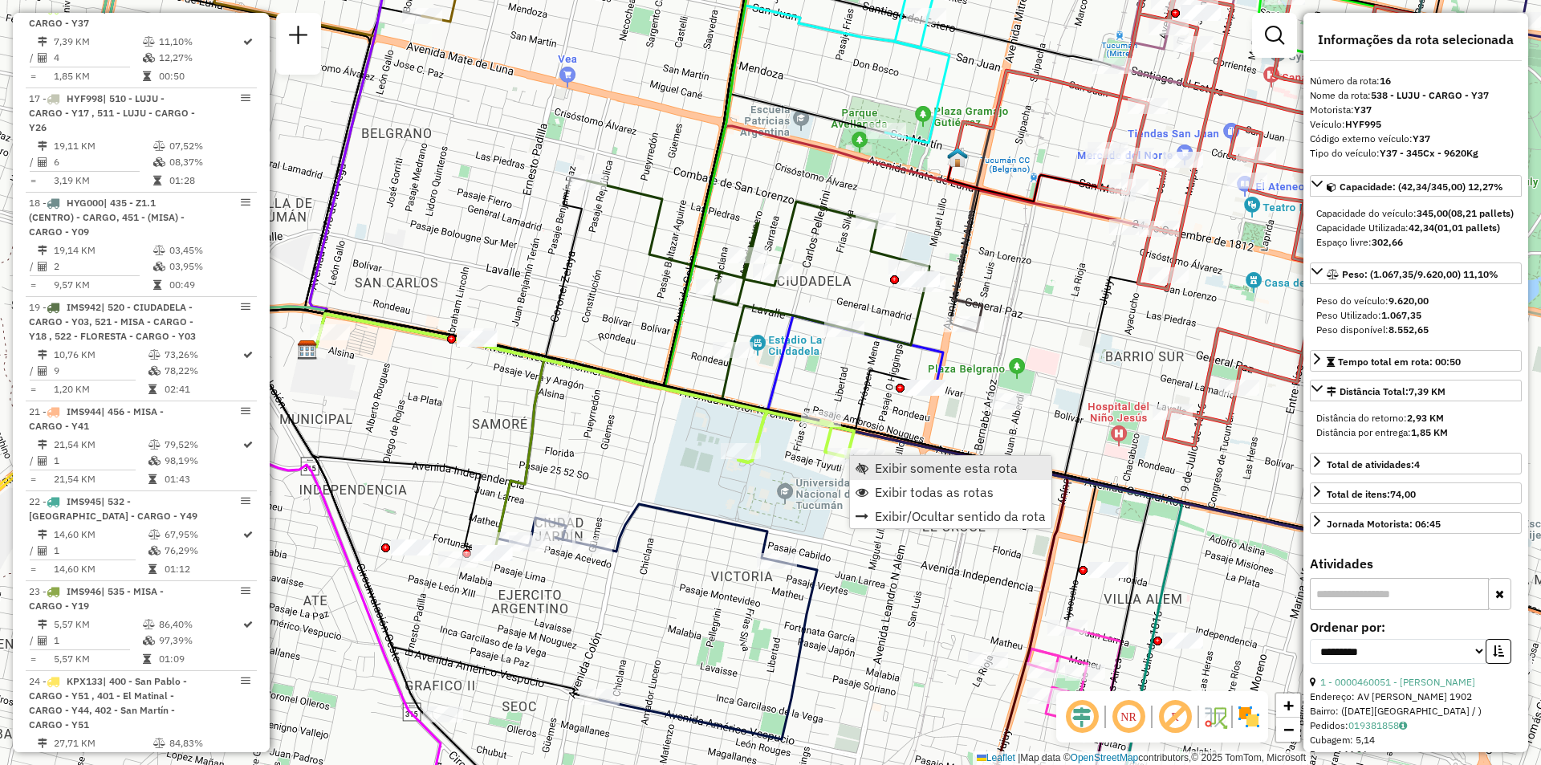
click at [891, 470] on span "Exibir somente esta rota" at bounding box center [946, 468] width 143 height 13
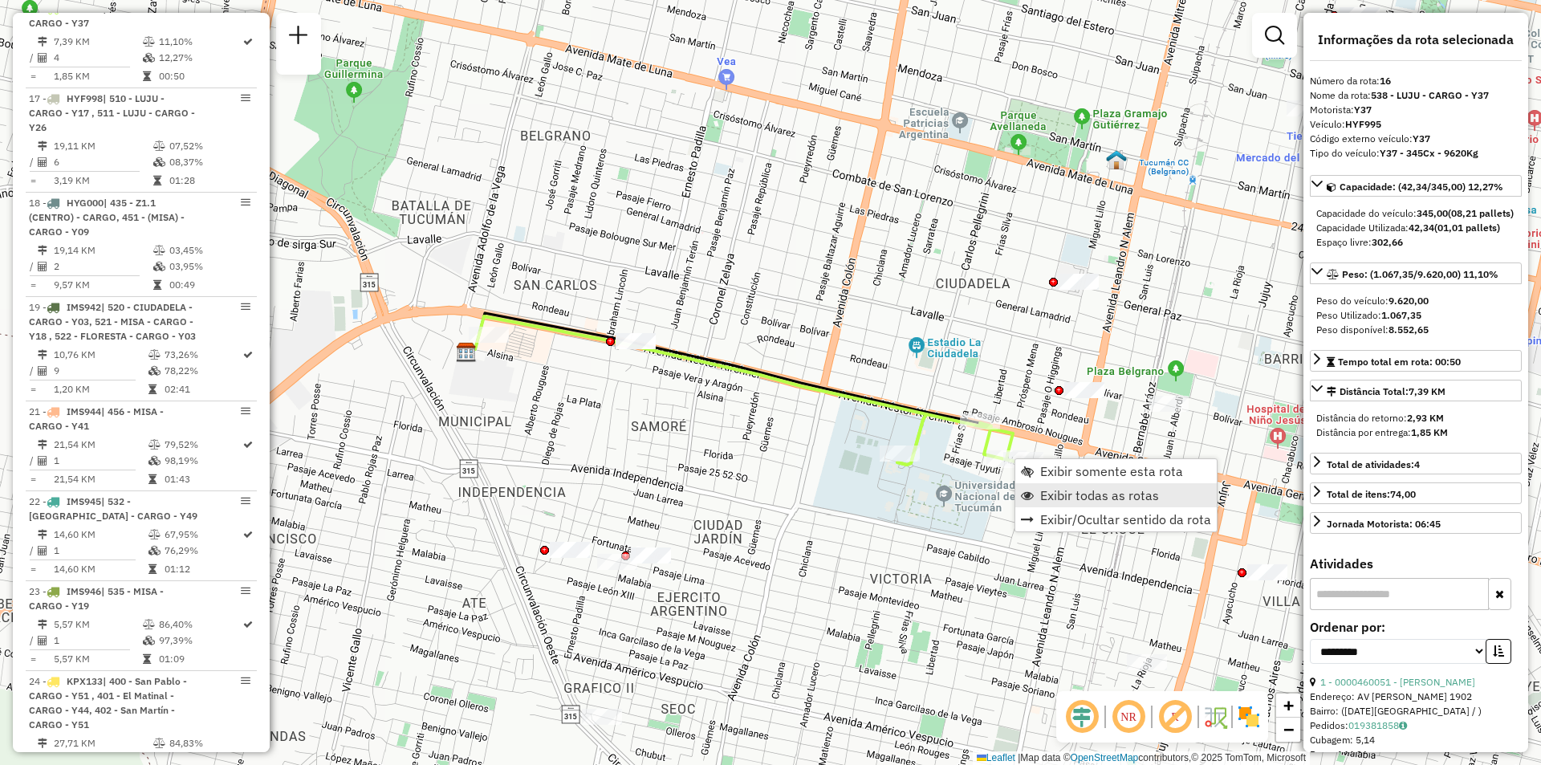
click at [1068, 497] on span "Exibir todas as rotas" at bounding box center [1099, 495] width 119 height 13
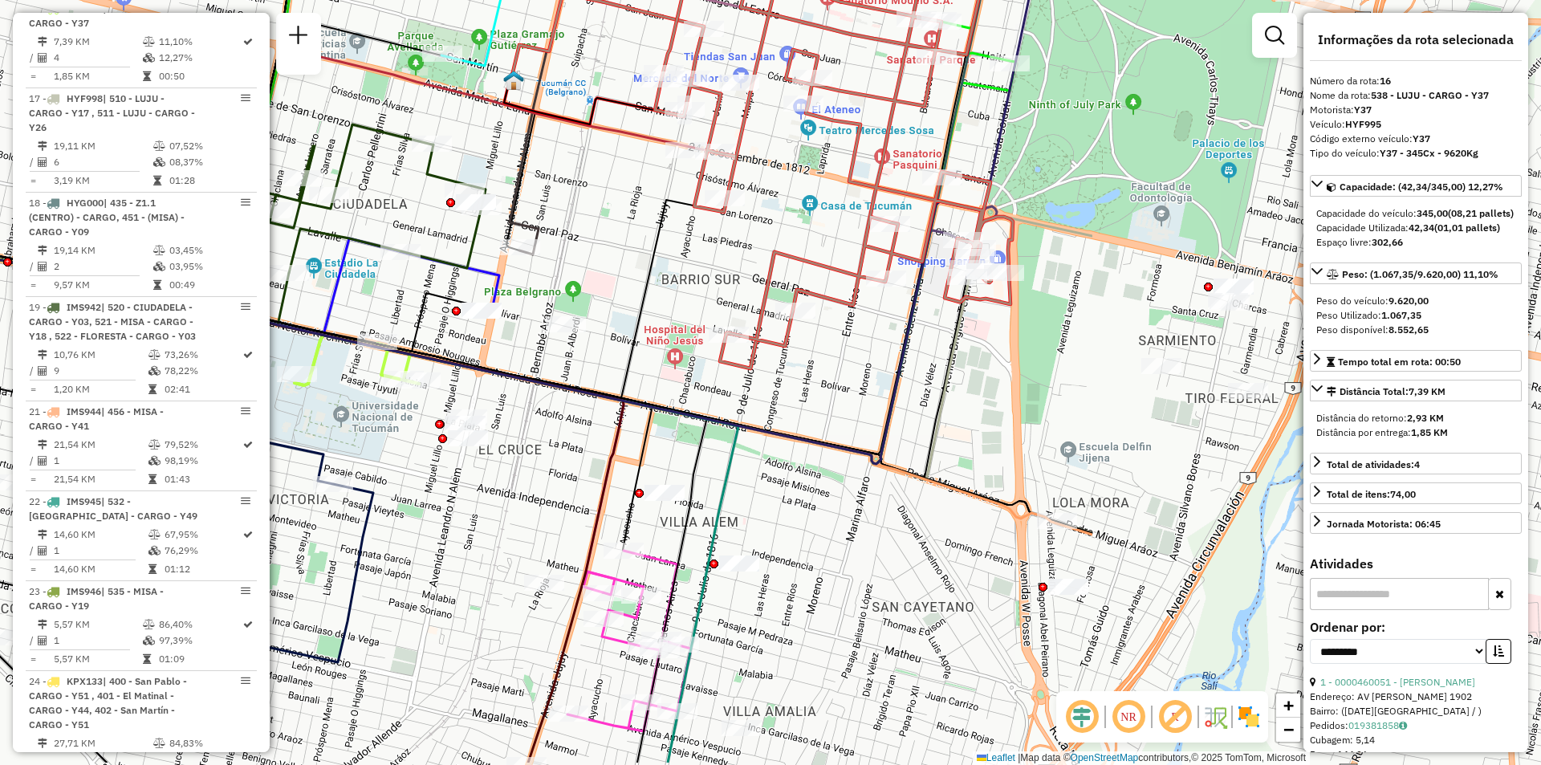
drag, startPoint x: 1216, startPoint y: 486, endPoint x: 613, endPoint y: 406, distance: 608.1
click at [613, 406] on icon at bounding box center [478, 208] width 1227 height 511
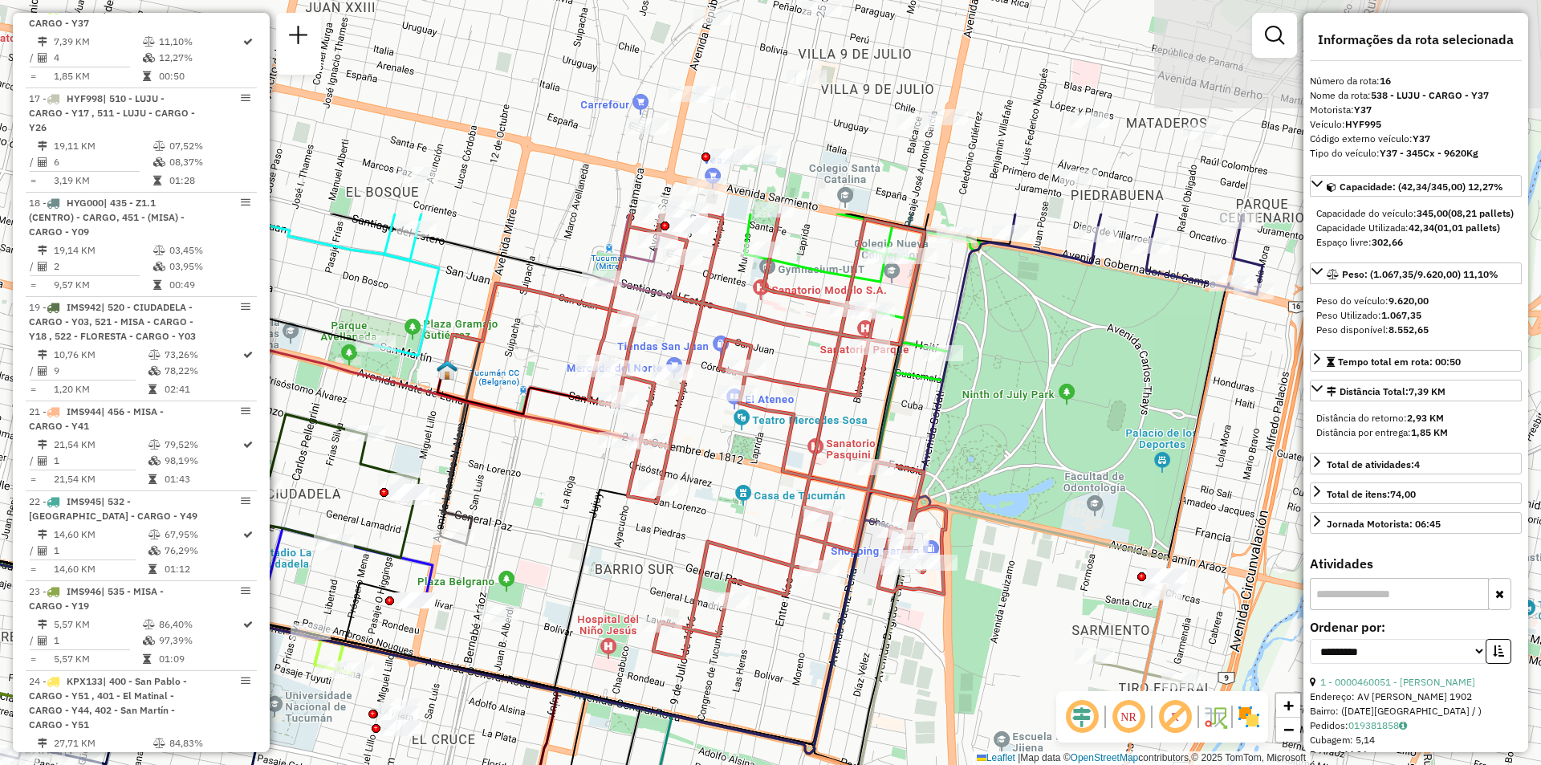
drag, startPoint x: 991, startPoint y: 208, endPoint x: 930, endPoint y: 486, distance: 284.4
click at [930, 486] on icon at bounding box center [767, 436] width 358 height 445
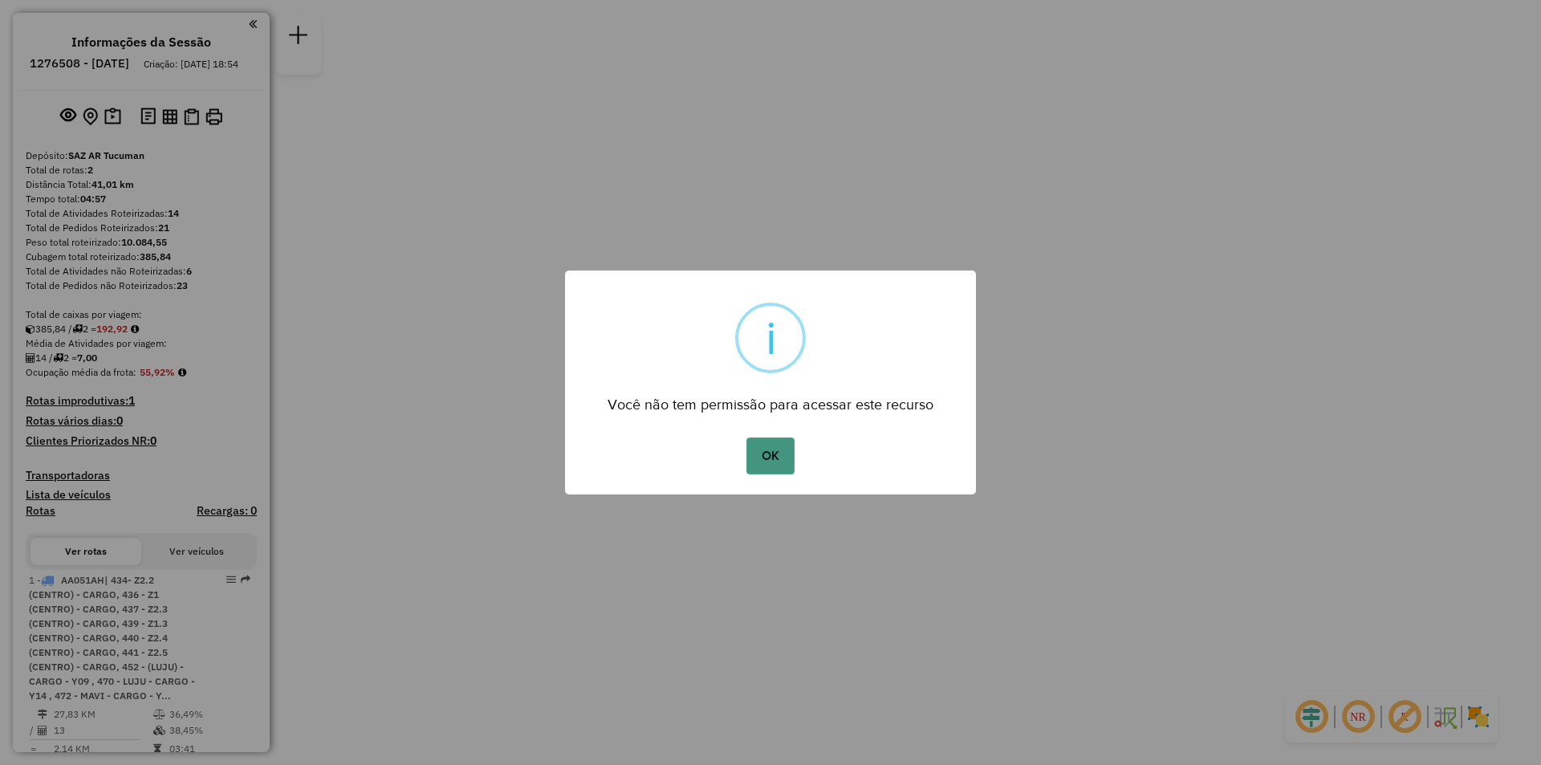
click at [767, 453] on button "OK" at bounding box center [770, 456] width 47 height 37
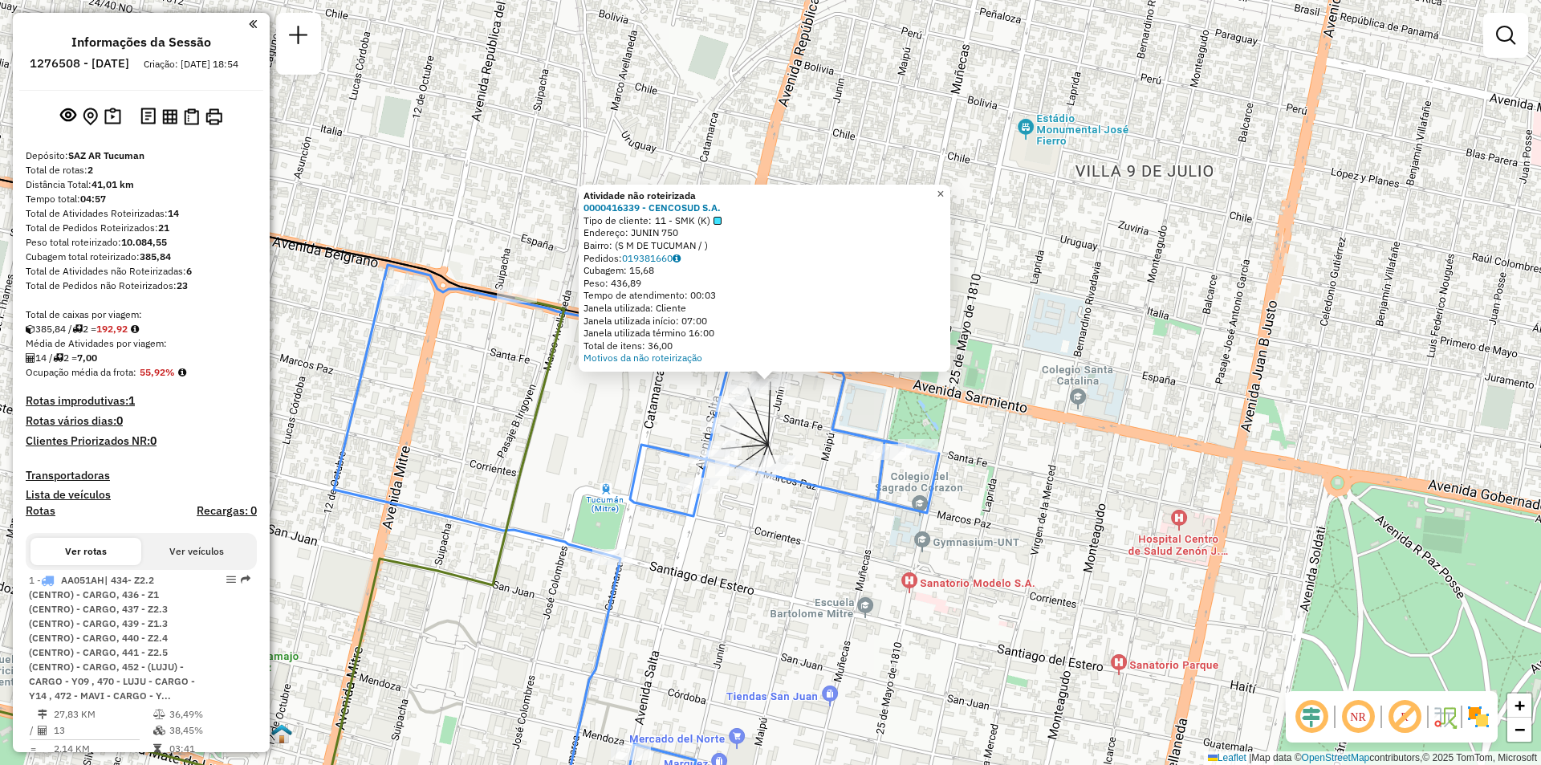
click at [944, 189] on span "×" at bounding box center [940, 194] width 7 height 14
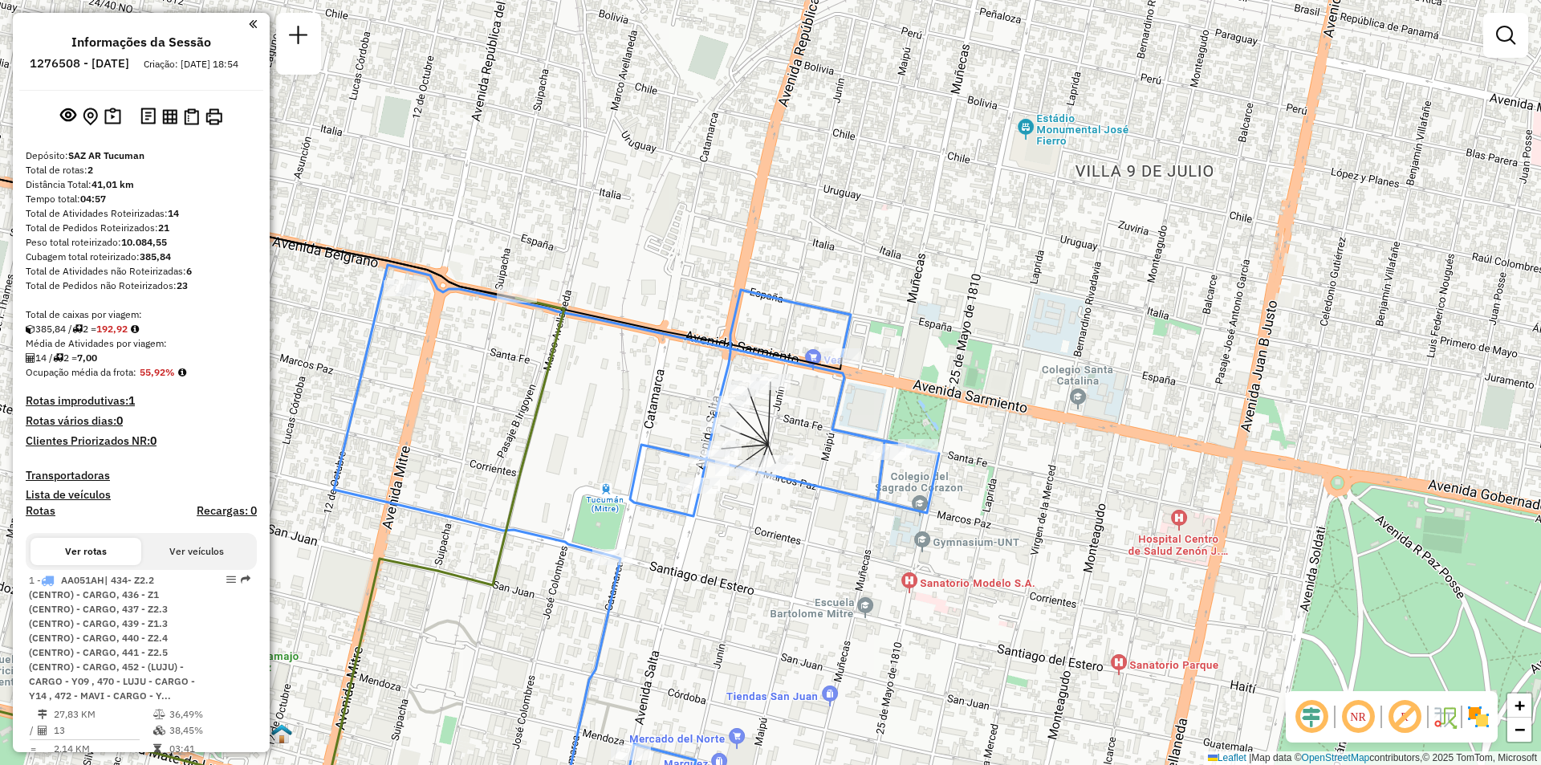
click at [1007, 317] on div "Janela de atendimento Grade de atendimento Capacidade Transportadoras Veículos …" at bounding box center [770, 382] width 1541 height 765
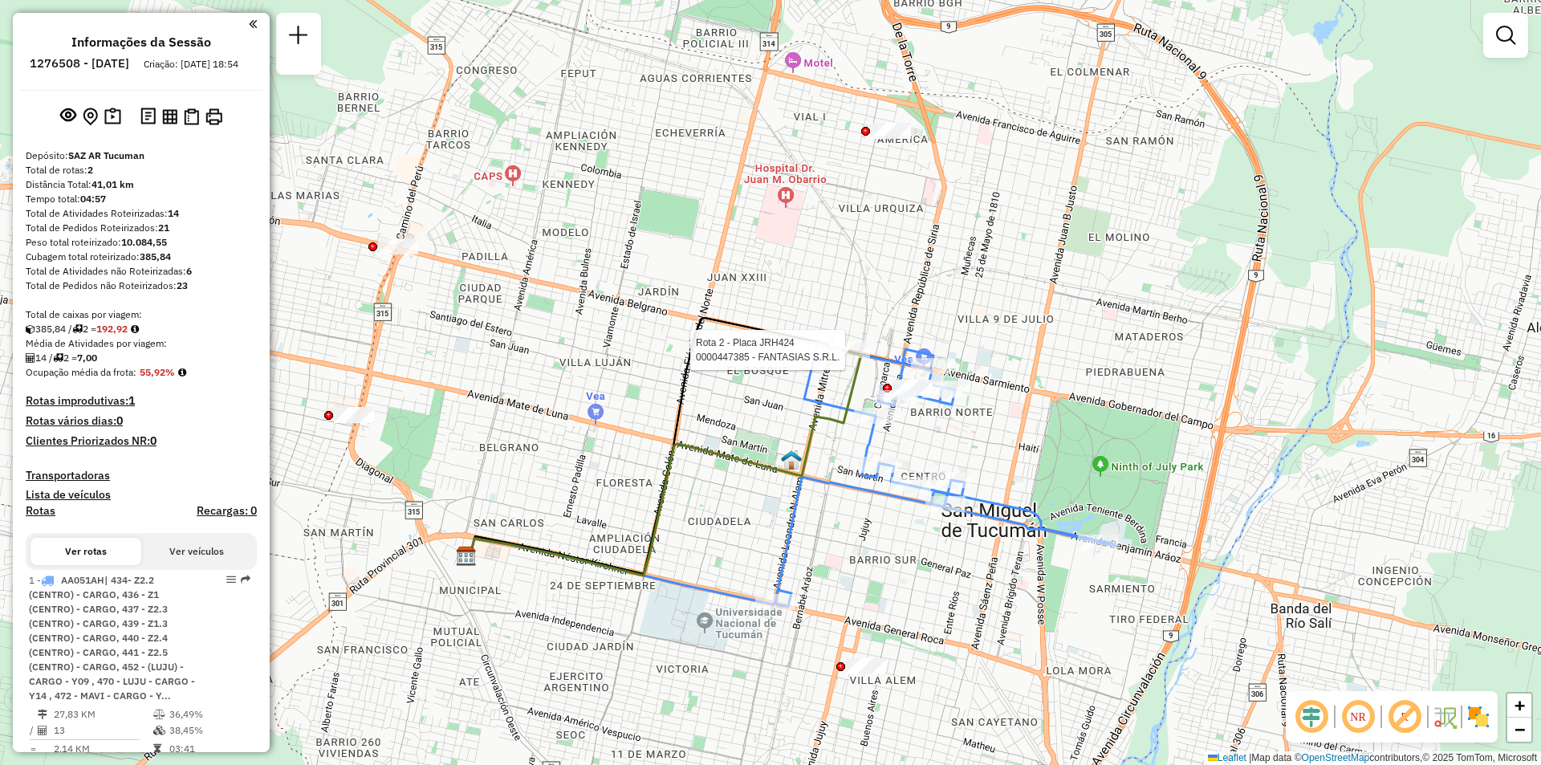
select select "**********"
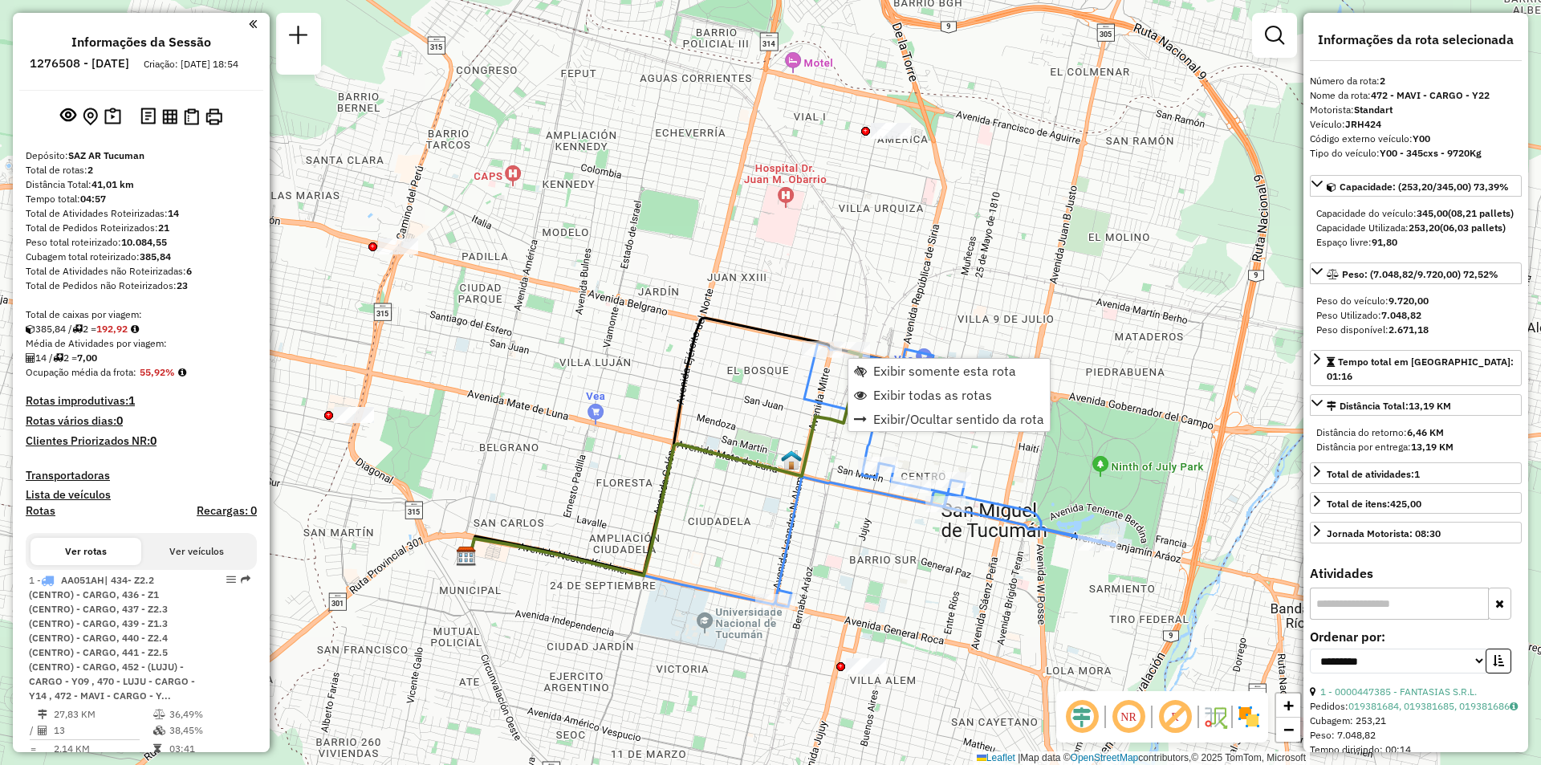
scroll to position [465, 0]
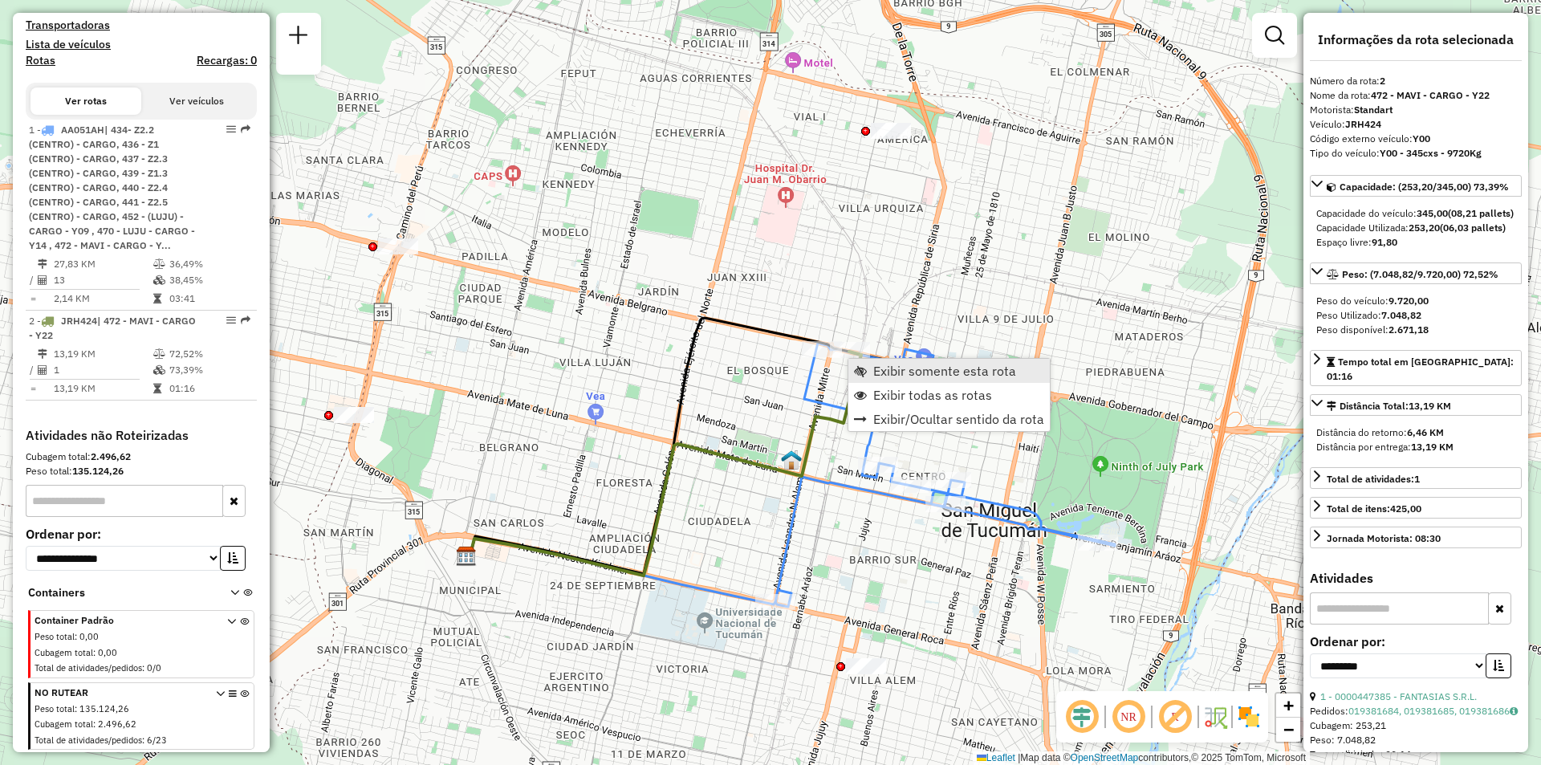
click at [906, 381] on link "Exibir somente esta rota" at bounding box center [949, 371] width 201 height 24
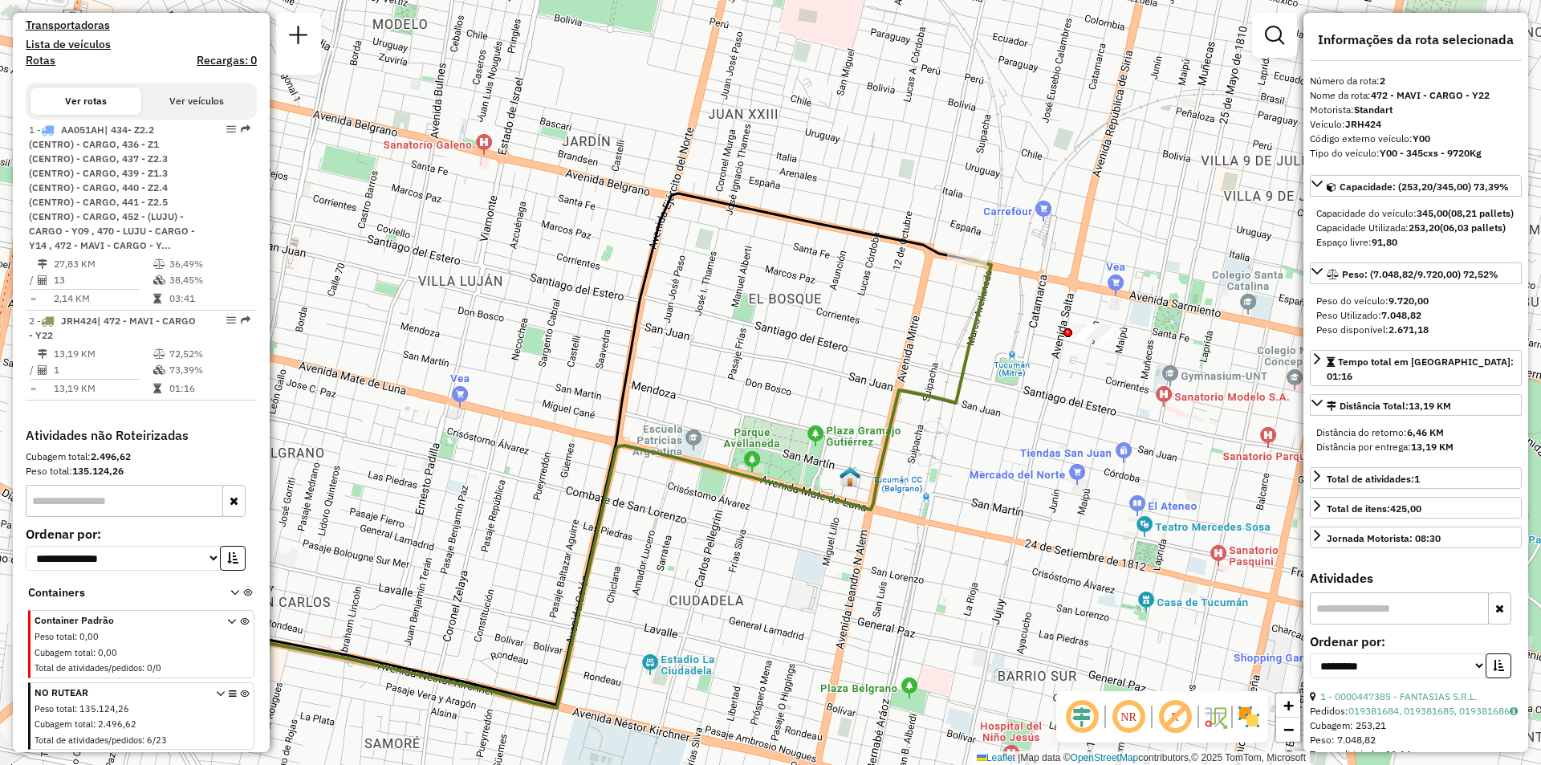
click at [935, 395] on icon at bounding box center [596, 483] width 790 height 449
click at [1020, 307] on span "Exibir todas as rotas" at bounding box center [1045, 302] width 119 height 13
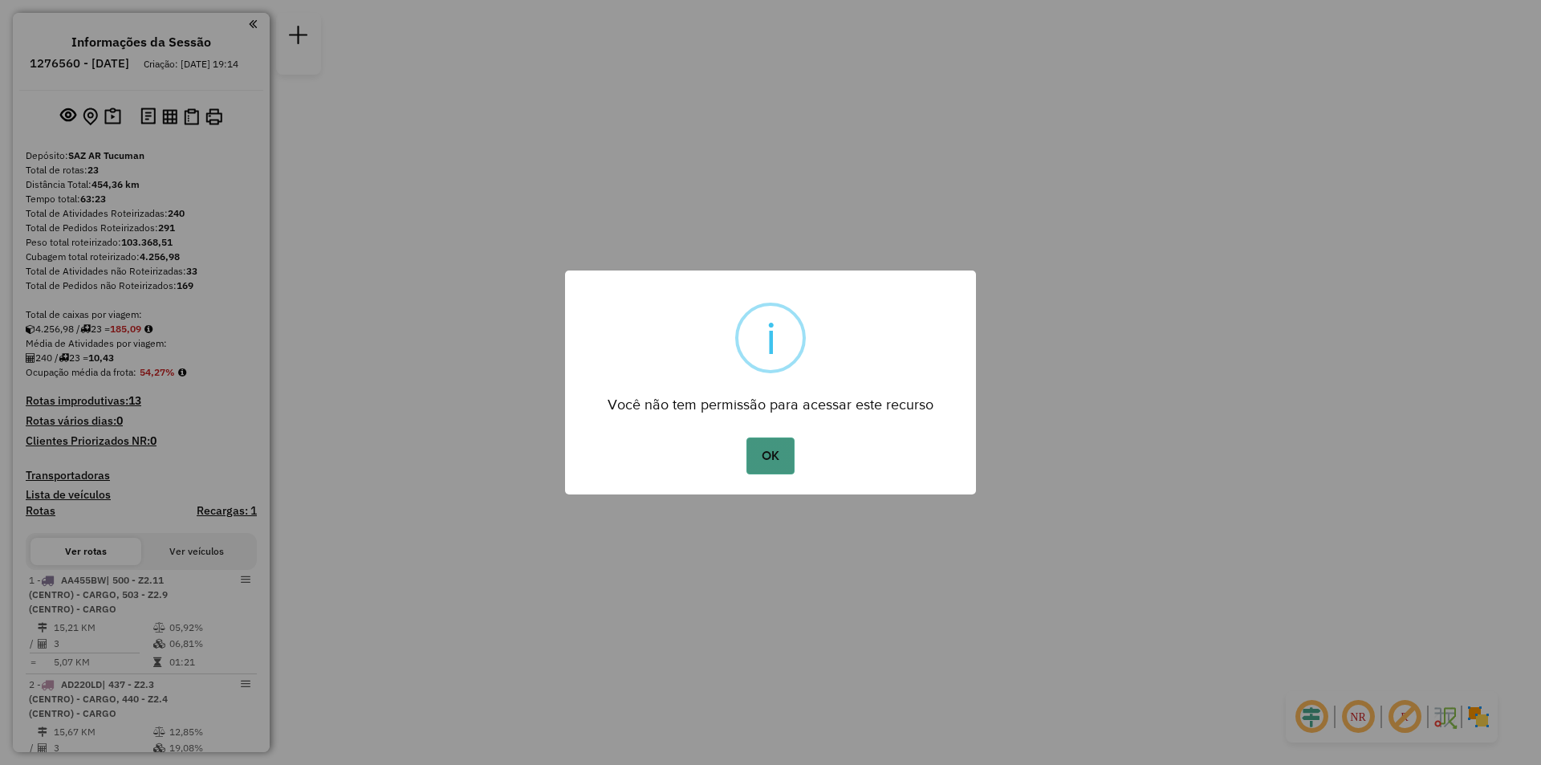
click at [761, 469] on button "OK" at bounding box center [770, 456] width 47 height 37
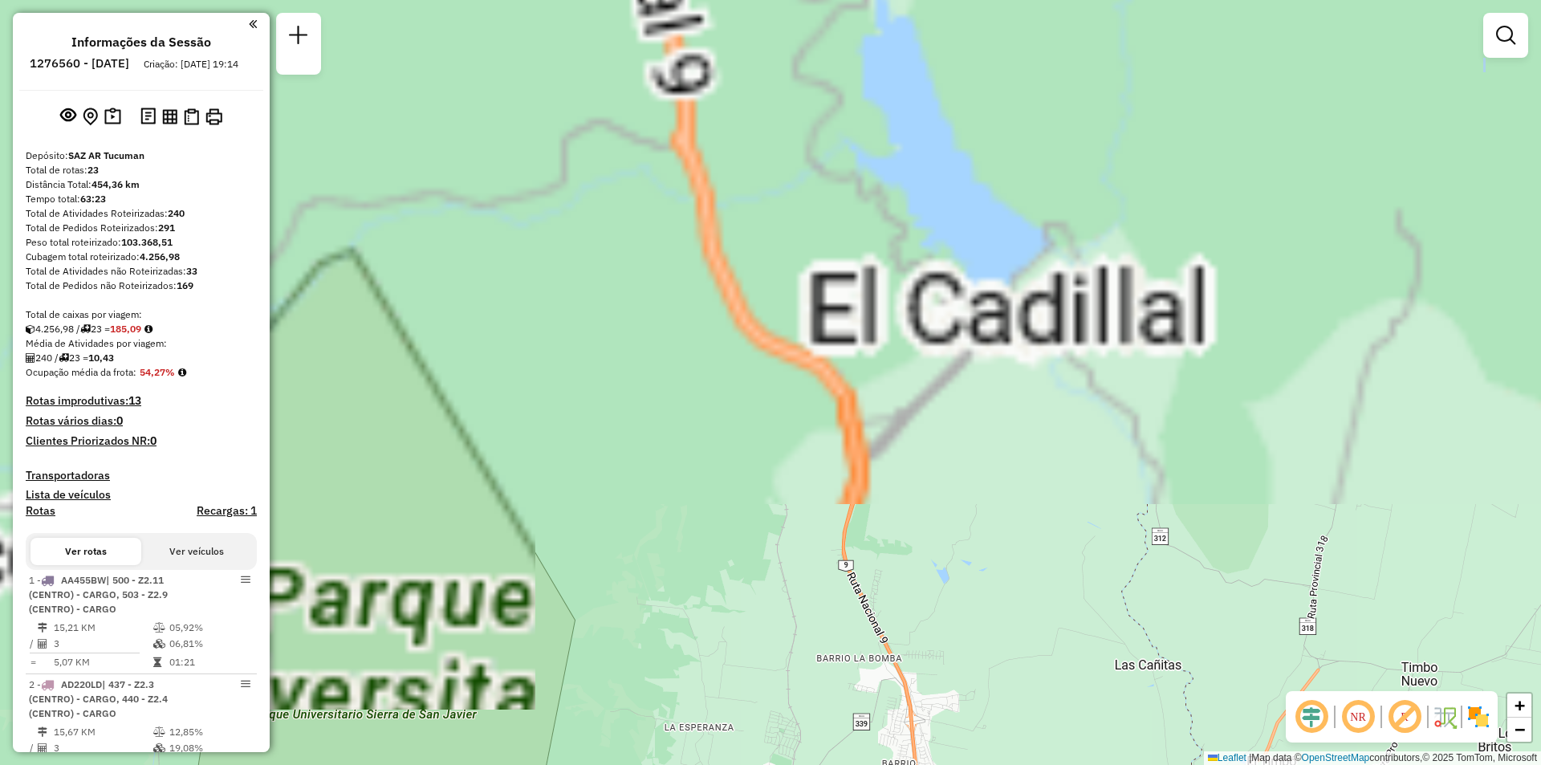
drag, startPoint x: 857, startPoint y: 487, endPoint x: 1113, endPoint y: 59, distance: 499.3
click at [1108, 62] on div "Janela de atendimento Grade de atendimento Capacidade Transportadoras Veículos …" at bounding box center [770, 382] width 1541 height 765
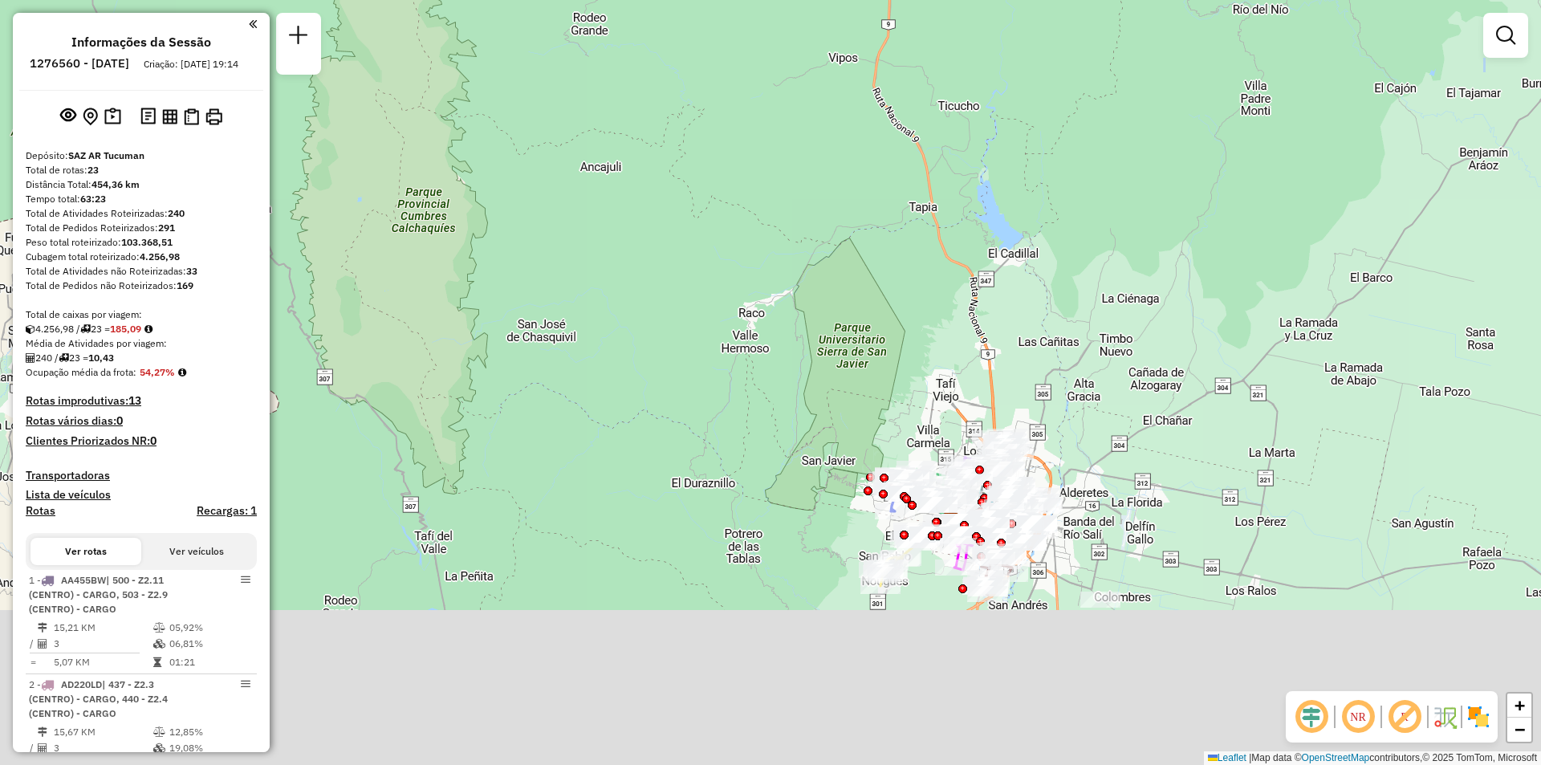
drag, startPoint x: 1012, startPoint y: 417, endPoint x: 1028, endPoint y: 371, distance: 49.3
click at [1028, 371] on div "Janela de atendimento Grade de atendimento Capacidade Transportadoras Veículos …" at bounding box center [770, 382] width 1541 height 765
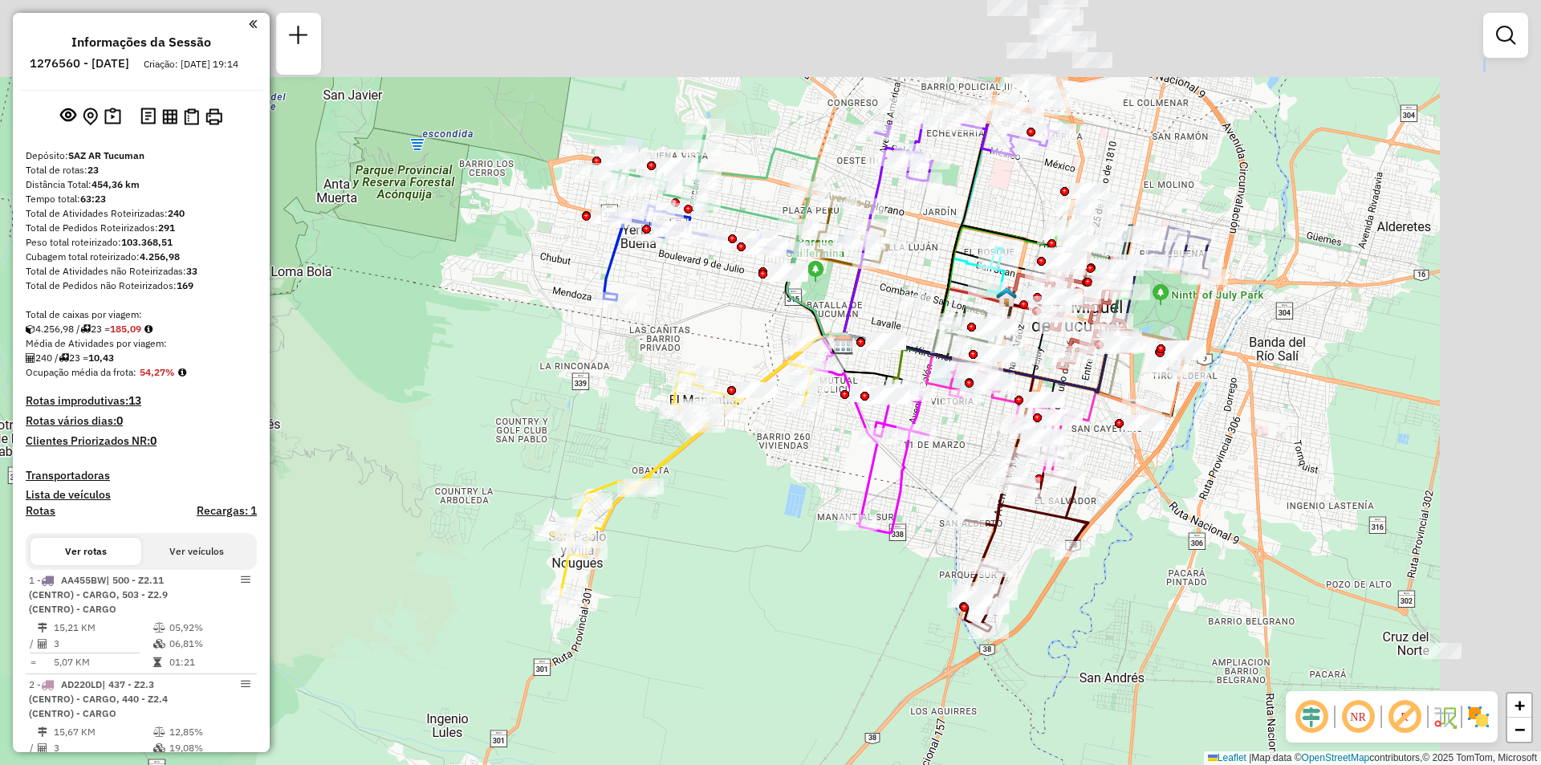
drag, startPoint x: 1060, startPoint y: 270, endPoint x: 846, endPoint y: 476, distance: 296.9
click at [837, 482] on div "Janela de atendimento Grade de atendimento Capacidade Transportadoras Veículos …" at bounding box center [770, 382] width 1541 height 765
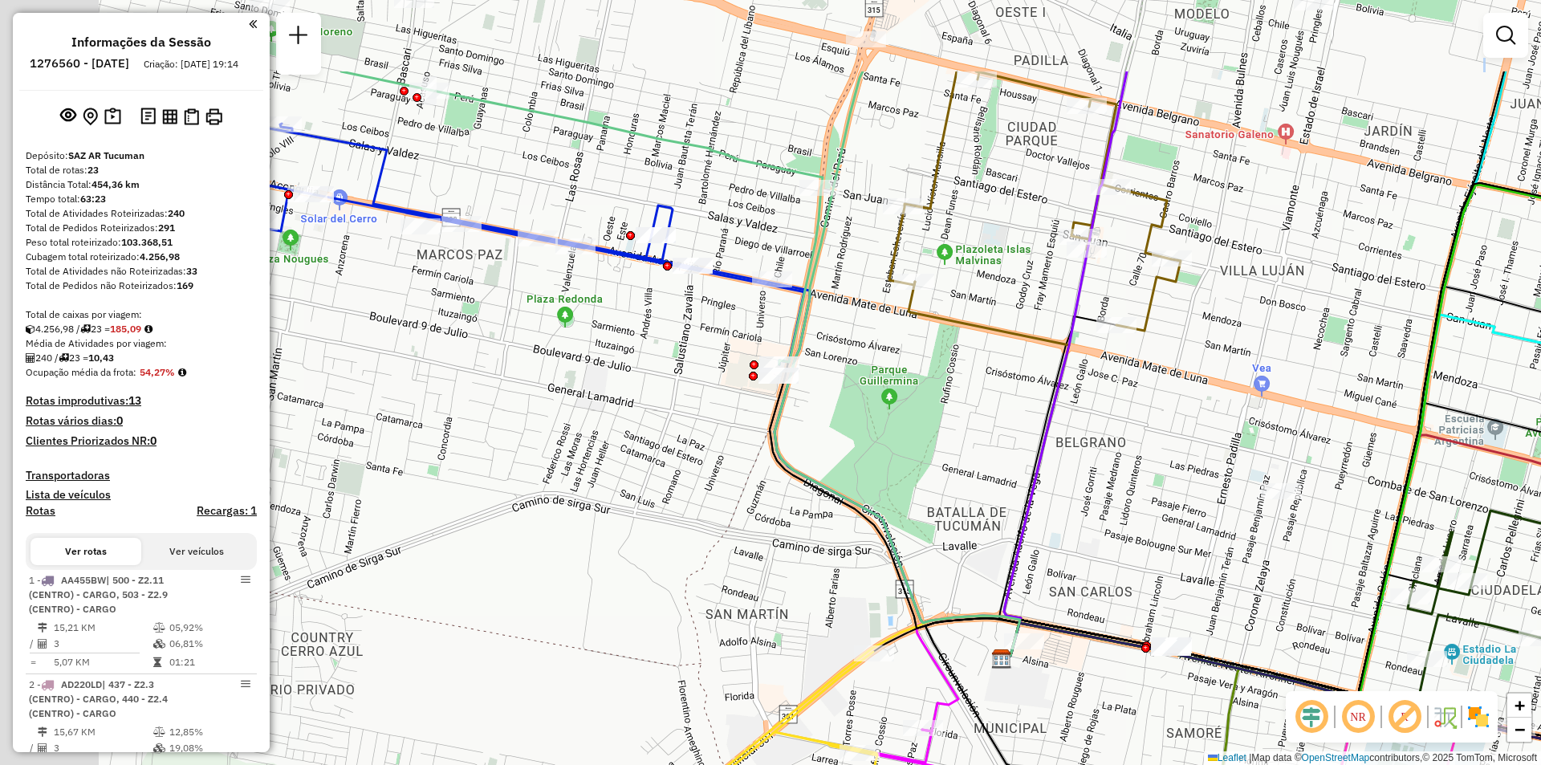
drag, startPoint x: 630, startPoint y: 218, endPoint x: 1028, endPoint y: 466, distance: 468.4
click at [1028, 466] on div "Janela de atendimento Grade de atendimento Capacidade Transportadoras Veículos …" at bounding box center [770, 382] width 1541 height 765
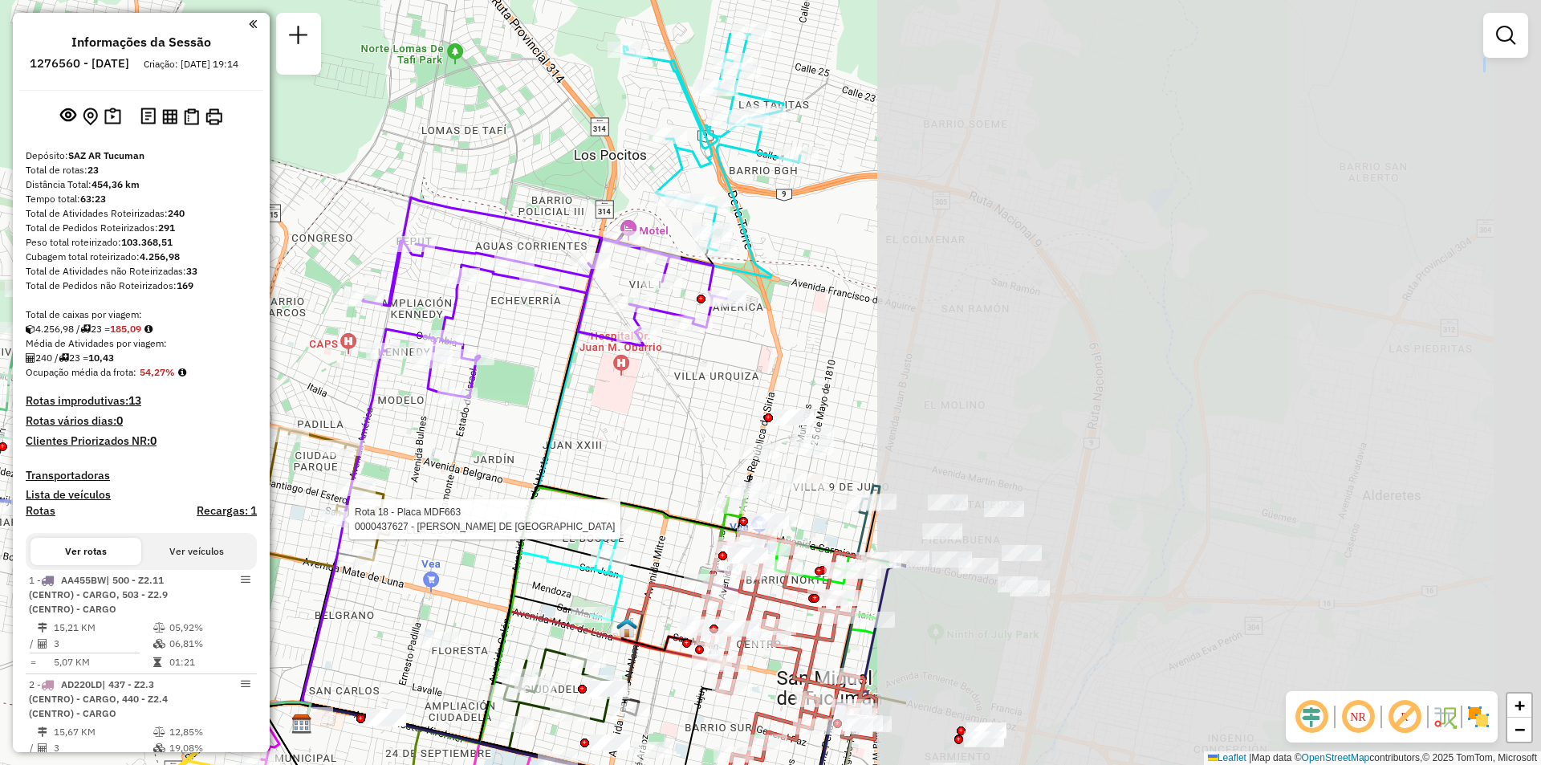
drag, startPoint x: 1150, startPoint y: 420, endPoint x: 360, endPoint y: 529, distance: 796.6
click at [360, 527] on div at bounding box center [344, 519] width 40 height 16
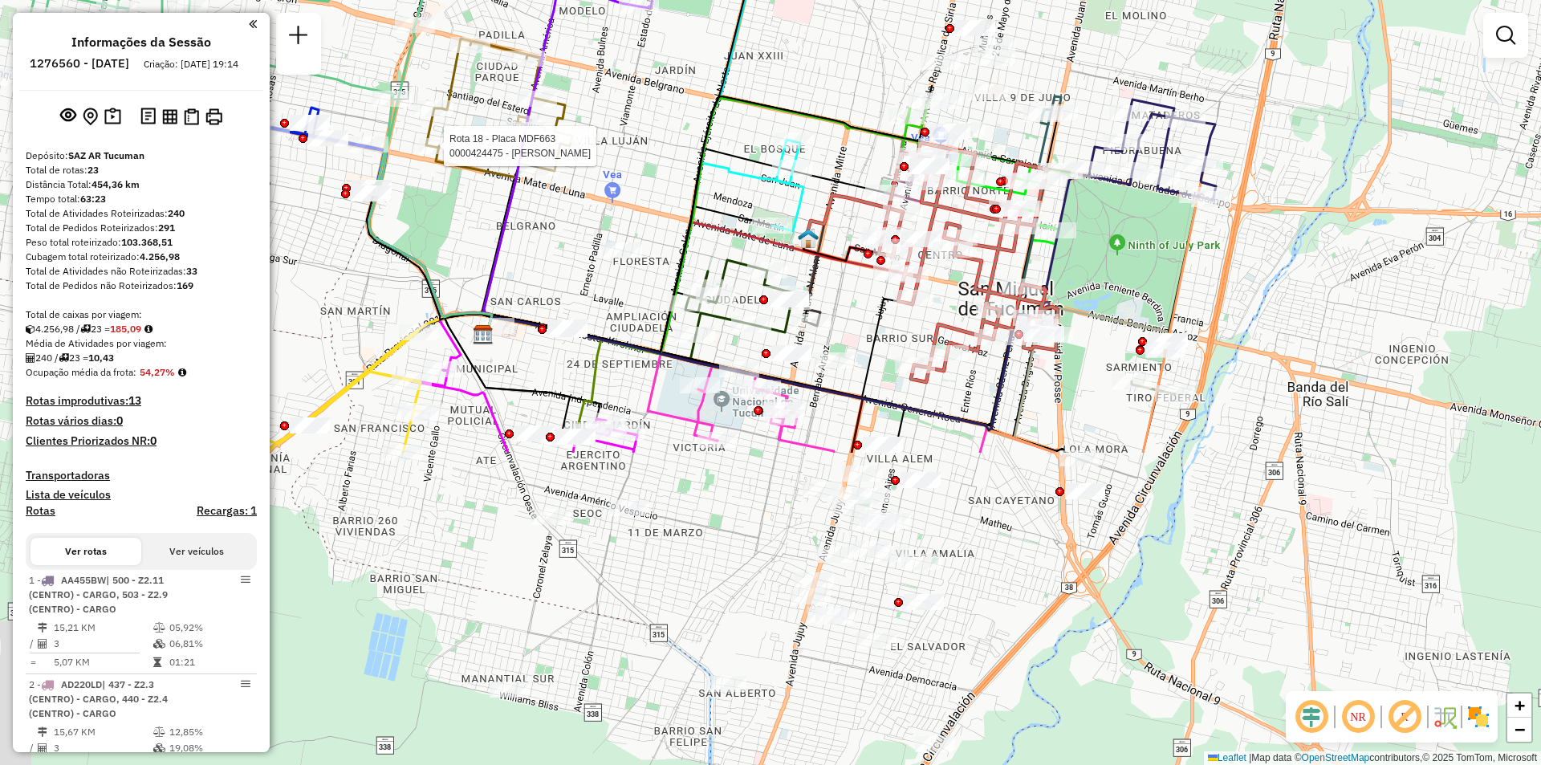
drag, startPoint x: 883, startPoint y: 640, endPoint x: 1068, endPoint y: 246, distance: 434.9
click at [1068, 246] on icon at bounding box center [807, 300] width 649 height 260
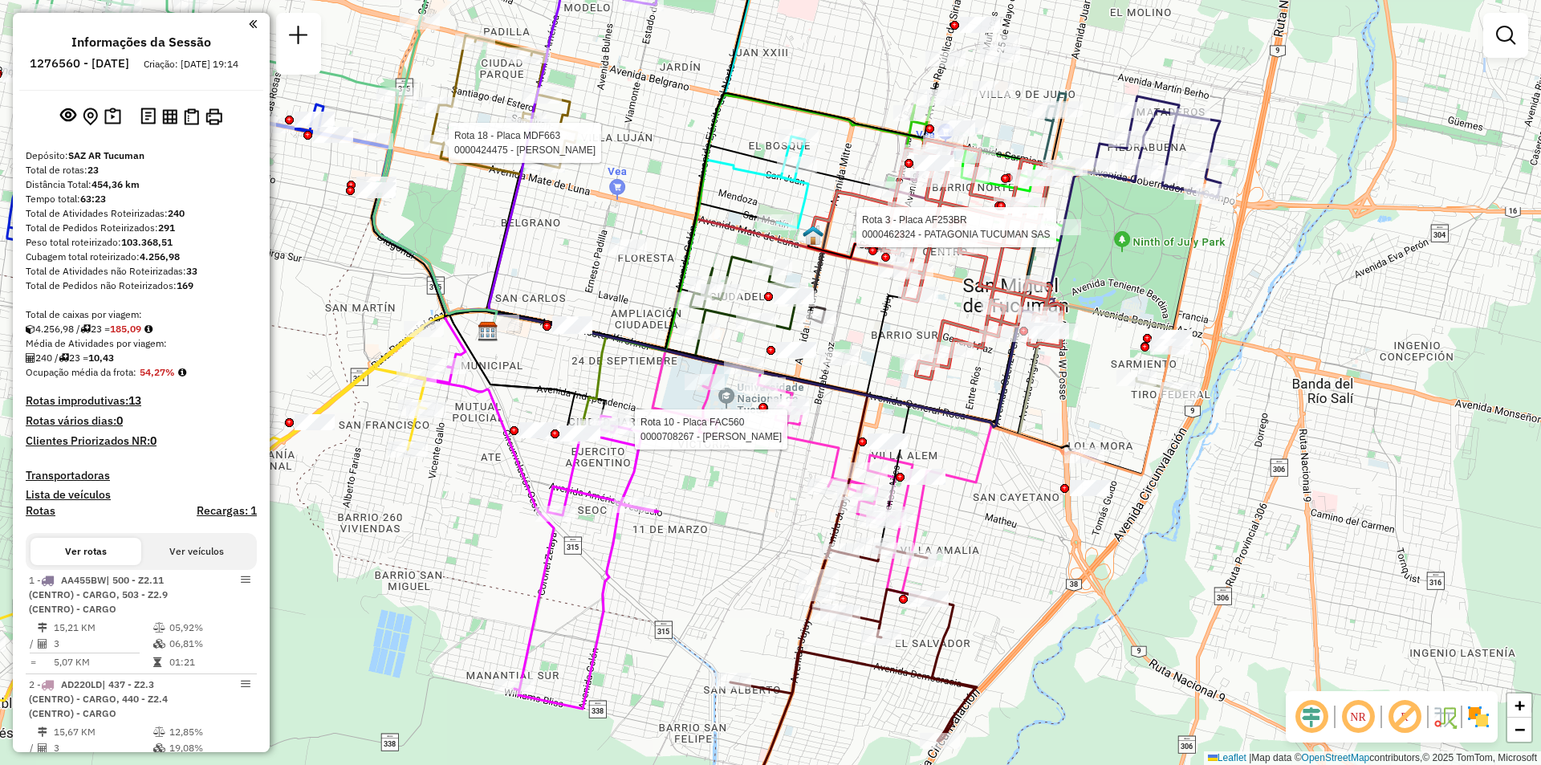
select select "**********"
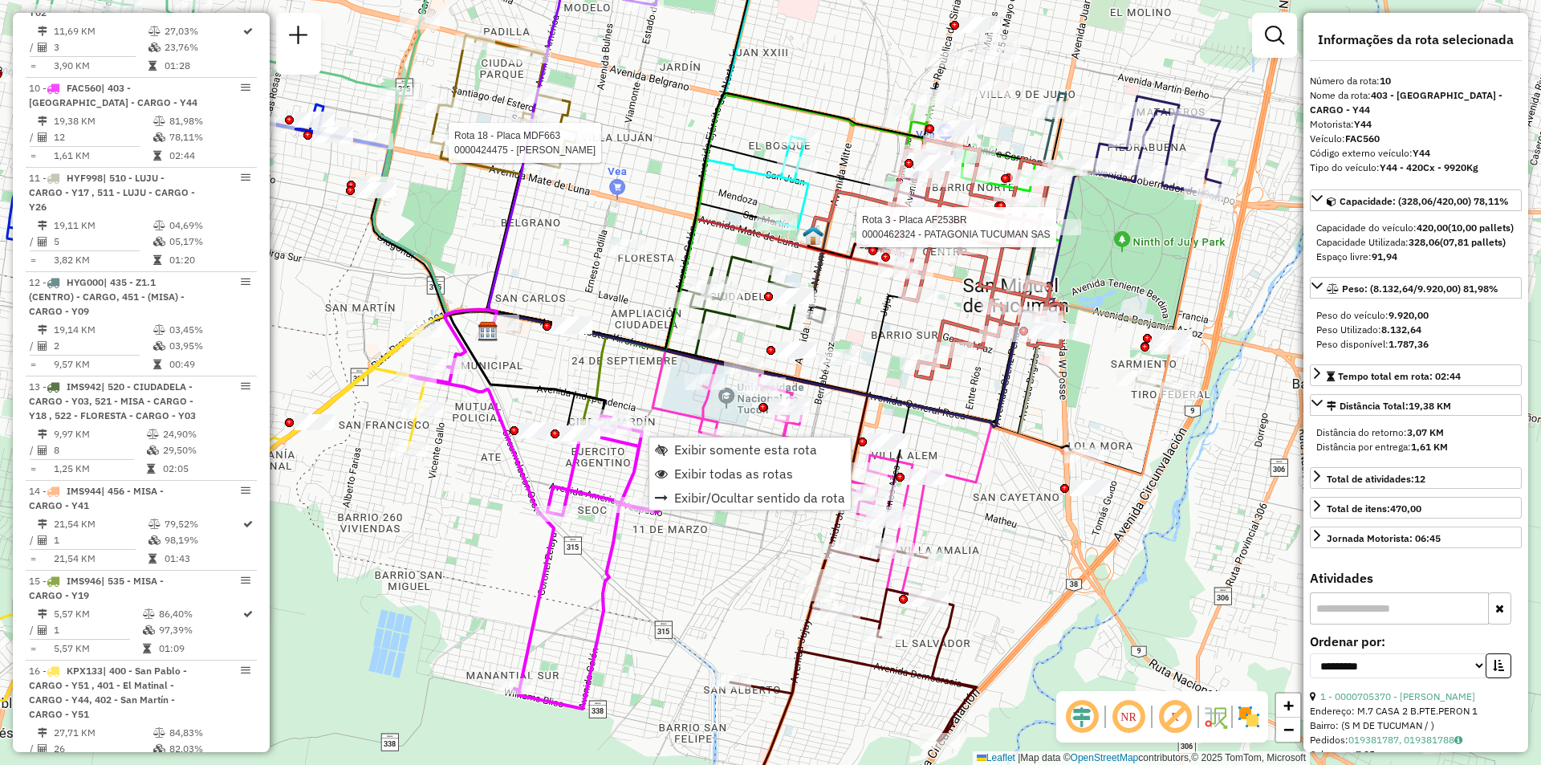
scroll to position [1597, 0]
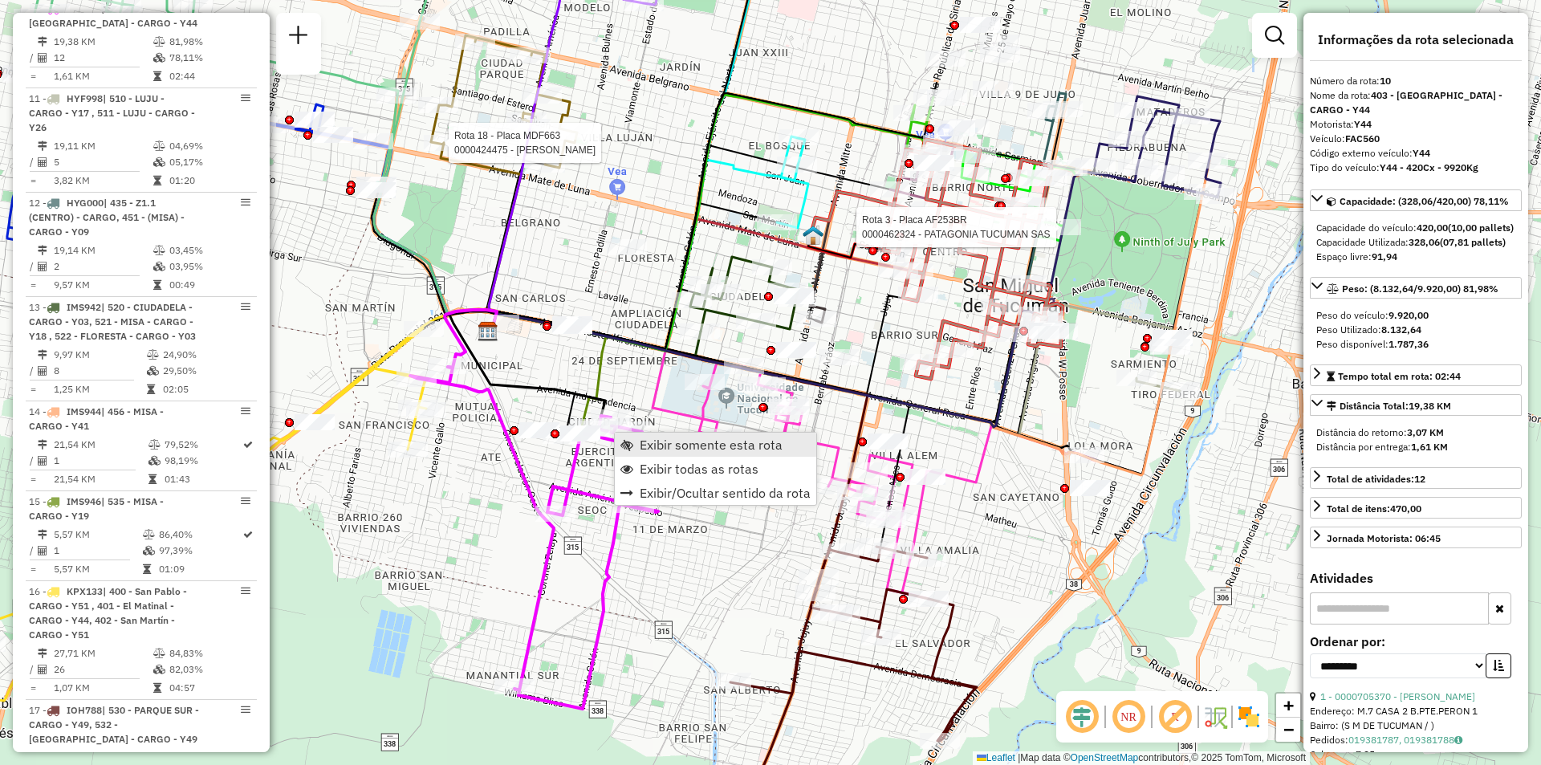
click at [661, 448] on span "Exibir somente esta rota" at bounding box center [711, 444] width 143 height 13
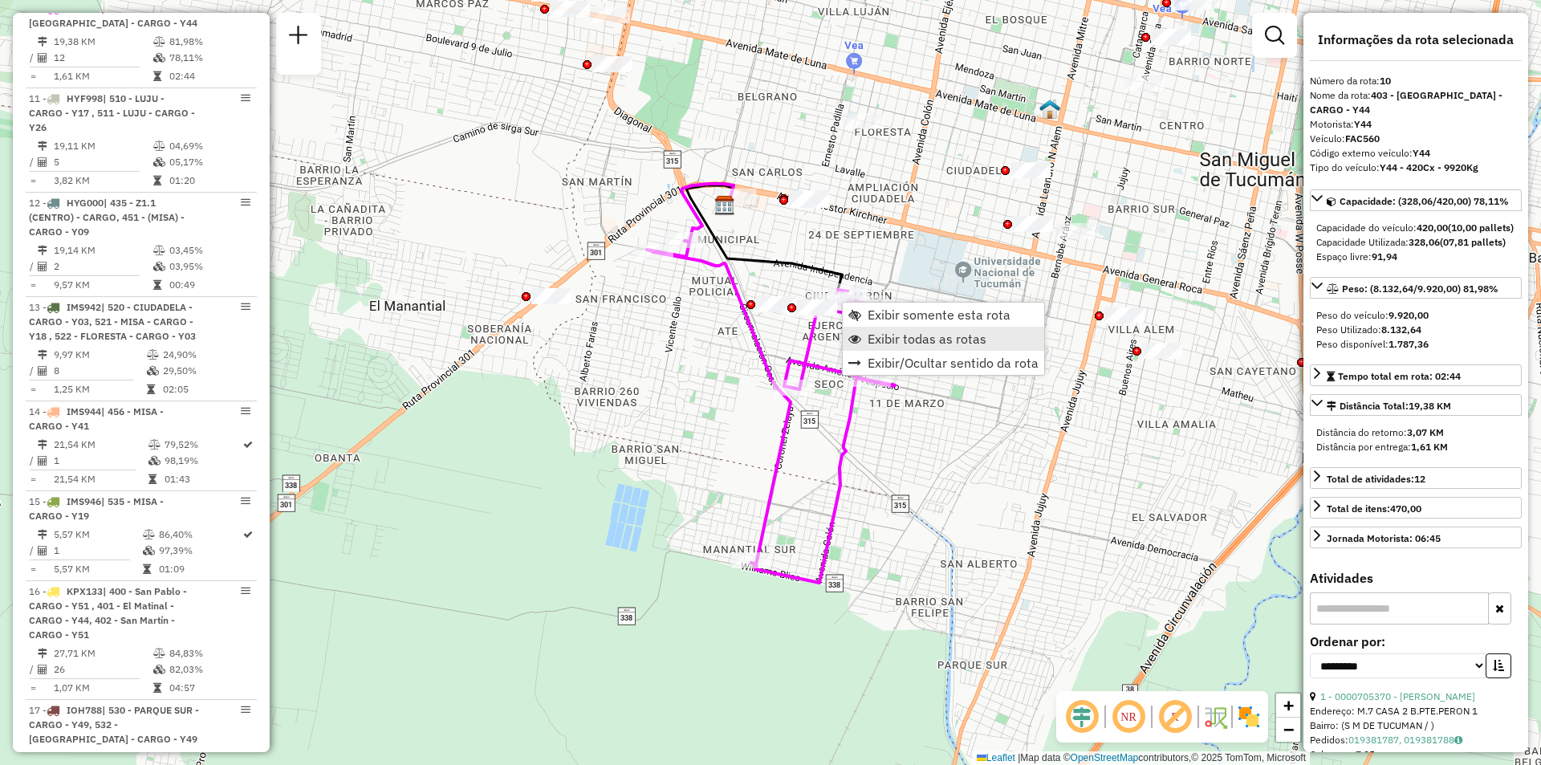
click at [928, 332] on span "Exibir todas as rotas" at bounding box center [927, 338] width 119 height 13
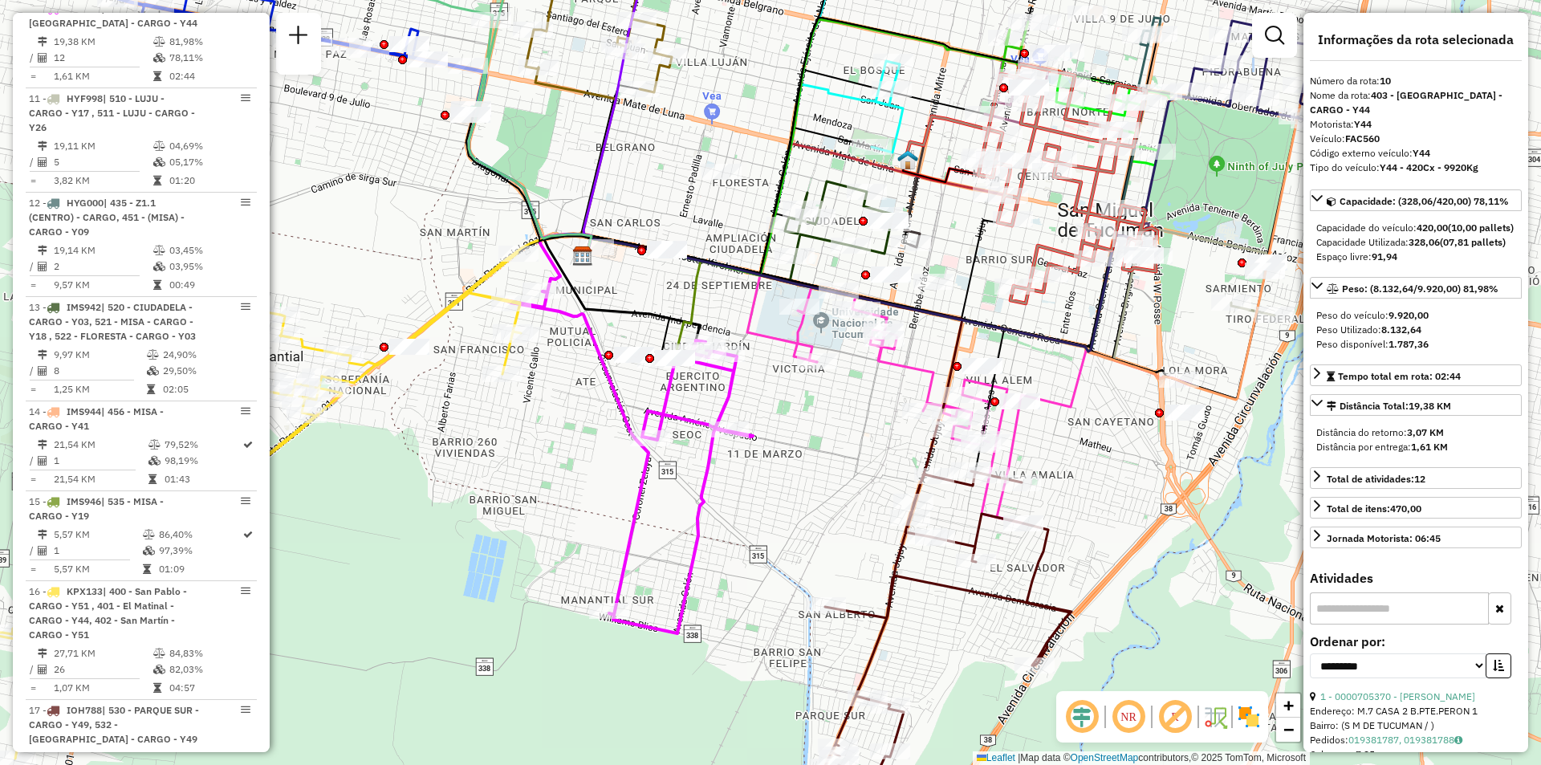
drag, startPoint x: 955, startPoint y: 393, endPoint x: 820, endPoint y: 439, distance: 142.7
click at [820, 439] on div "Janela de atendimento Grade de atendimento Capacidade Transportadoras Veículos …" at bounding box center [770, 382] width 1541 height 765
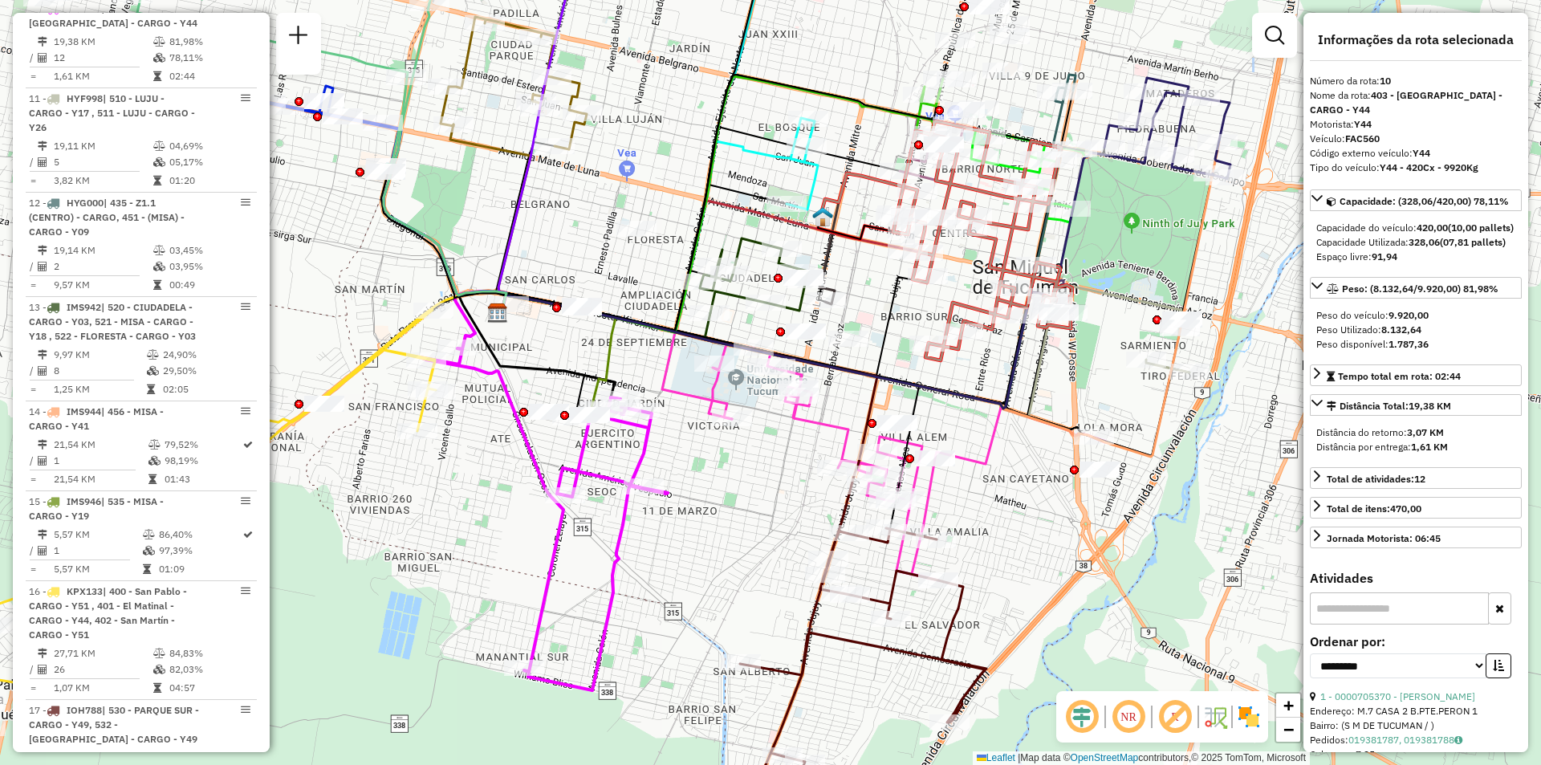
drag, startPoint x: 1046, startPoint y: 332, endPoint x: 969, endPoint y: 384, distance: 92.6
click at [969, 384] on div "Janela de atendimento Grade de atendimento Capacidade Transportadoras Veículos …" at bounding box center [770, 382] width 1541 height 765
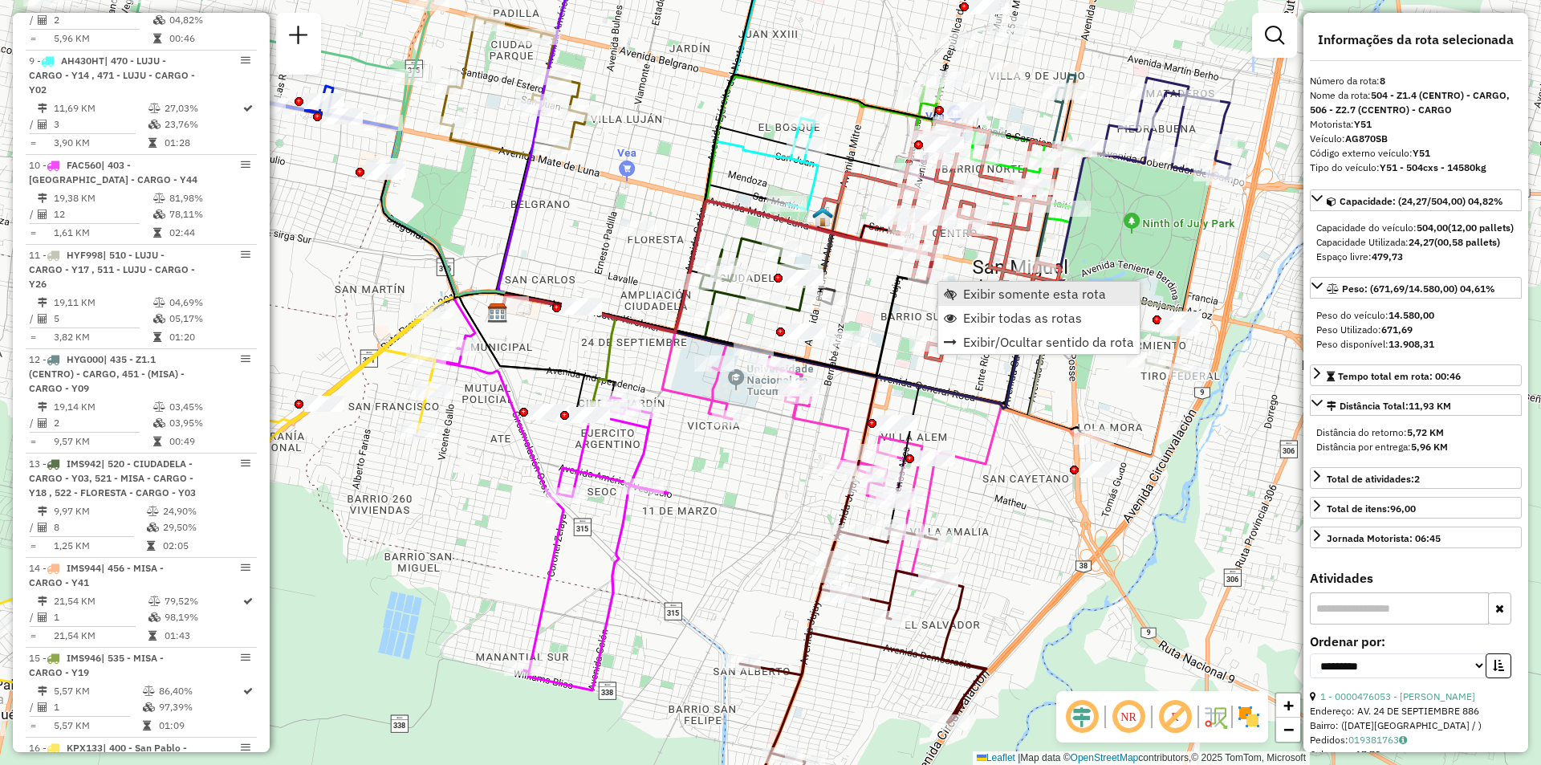
scroll to position [1389, 0]
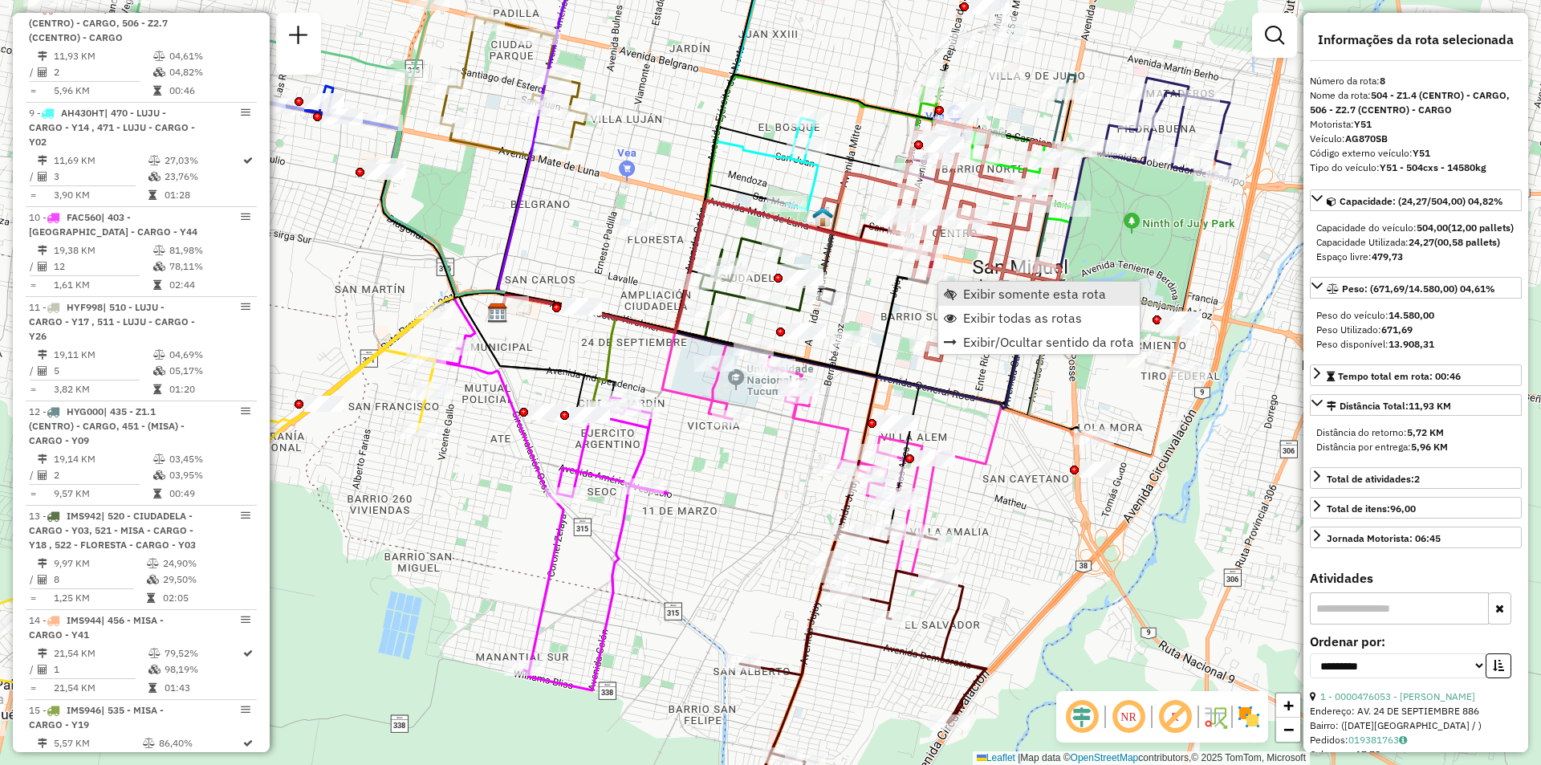
click at [958, 293] on link "Exibir somente esta rota" at bounding box center [1038, 294] width 201 height 24
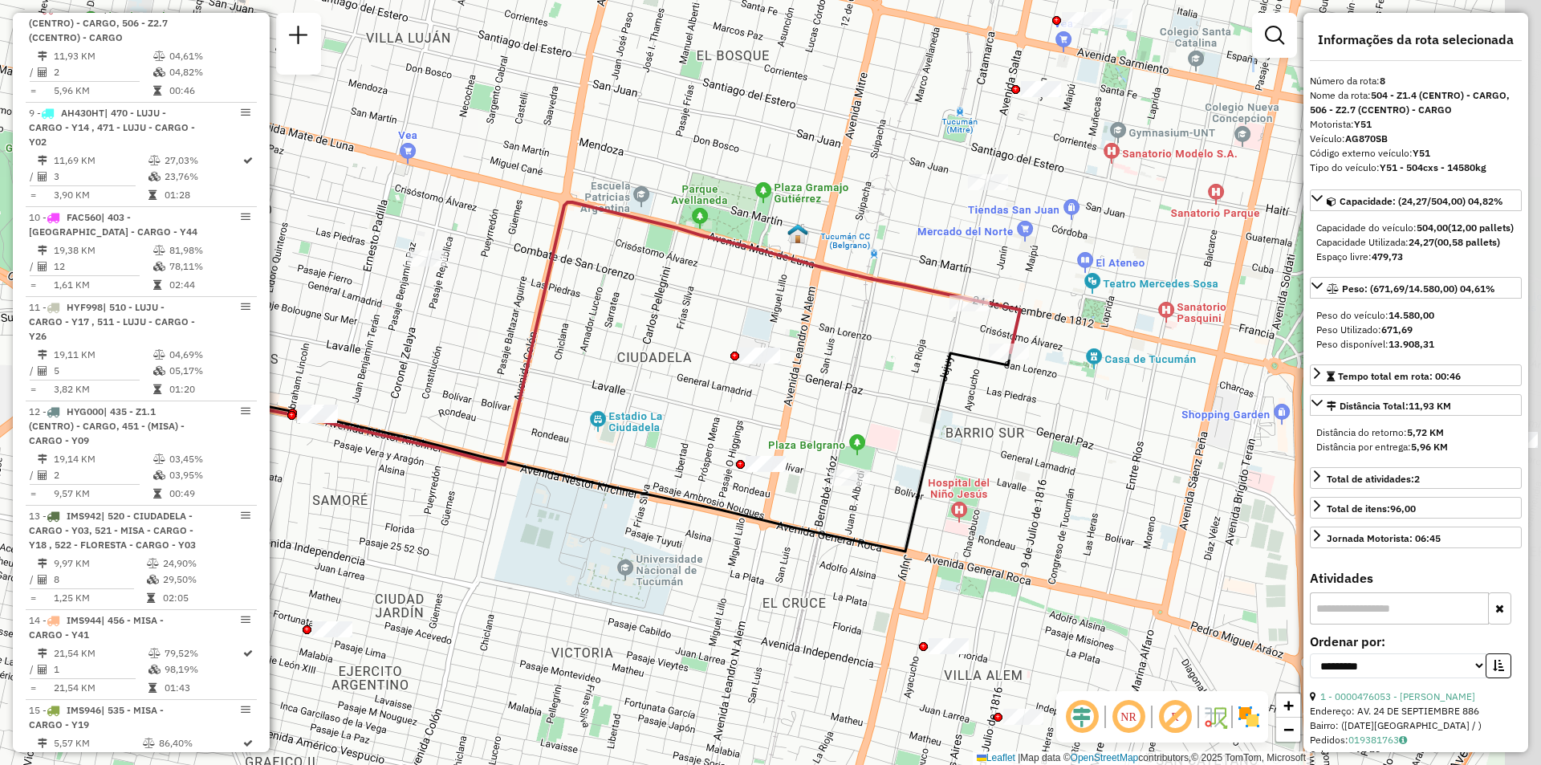
drag, startPoint x: 938, startPoint y: 307, endPoint x: 767, endPoint y: 299, distance: 170.4
click at [767, 299] on div "Janela de atendimento Grade de atendimento Capacidade Transportadoras Veículos …" at bounding box center [770, 382] width 1541 height 765
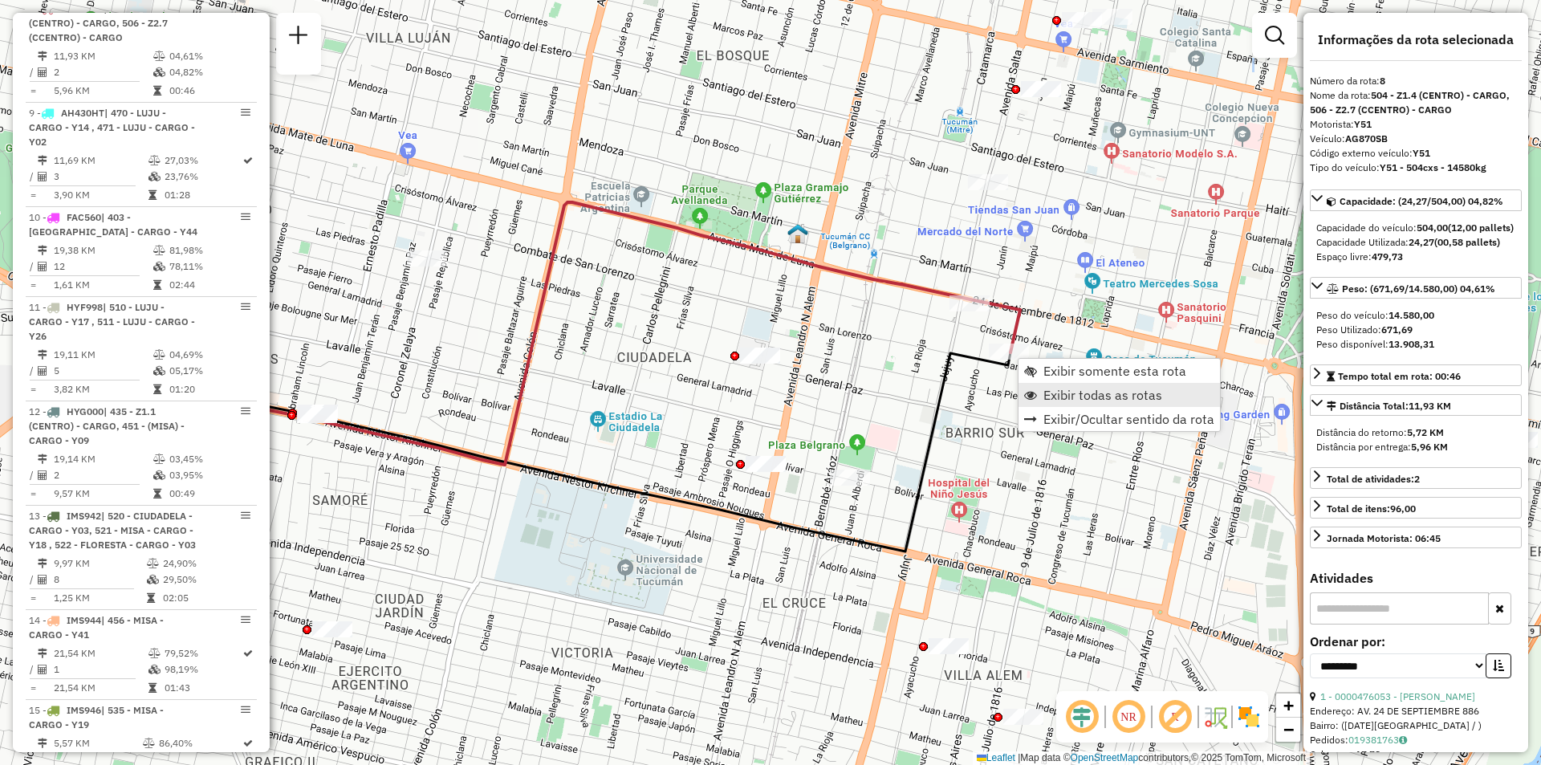
drag, startPoint x: 1071, startPoint y: 410, endPoint x: 1070, endPoint y: 400, distance: 10.5
click at [1070, 400] on ul "Exibir somente esta rota Exibir todas as rotas Exibir/Ocultar sentido da rota" at bounding box center [1119, 395] width 201 height 72
click at [1069, 400] on span "Exibir todas as rotas" at bounding box center [1103, 395] width 119 height 13
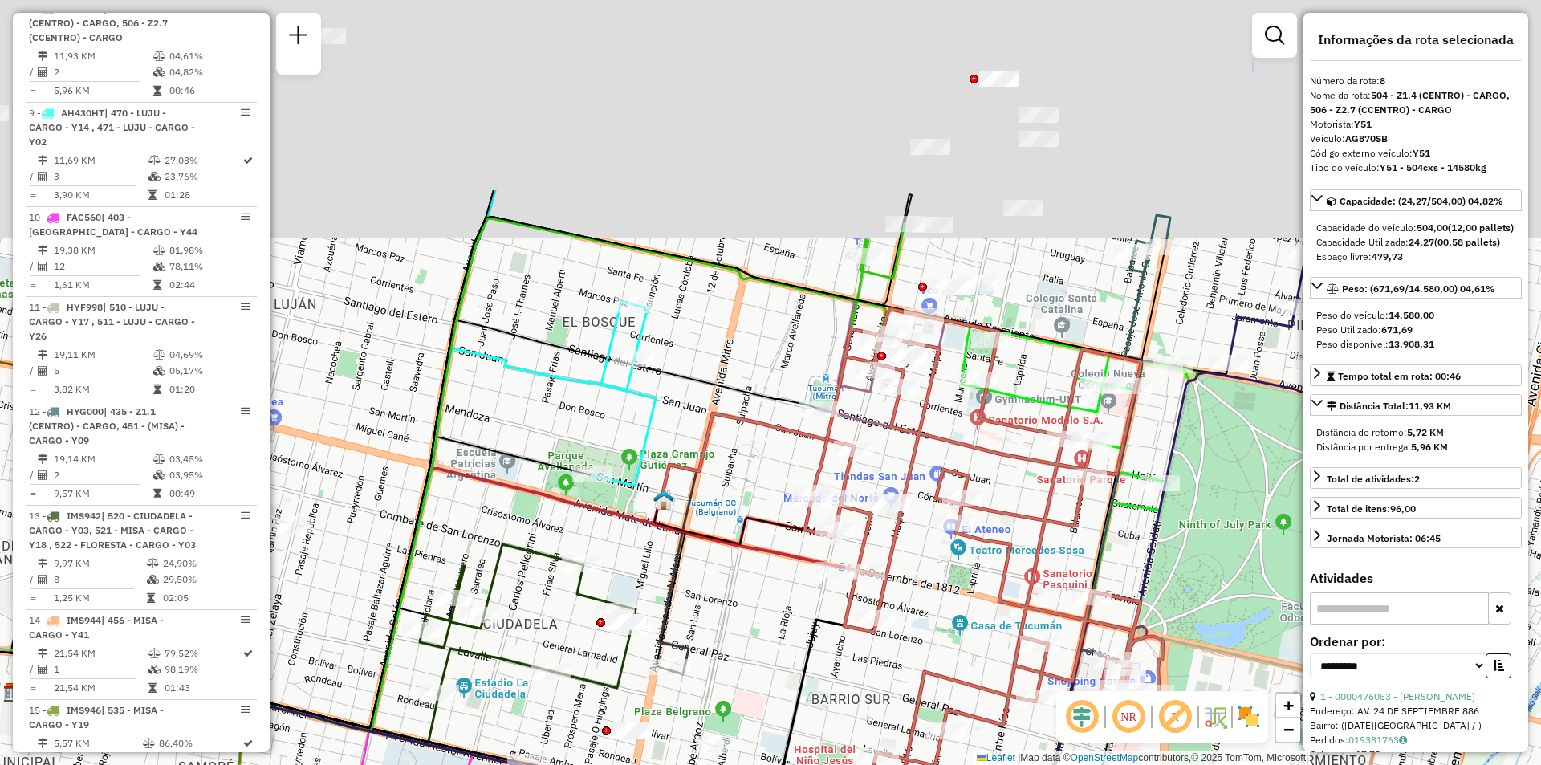
drag, startPoint x: 955, startPoint y: 378, endPoint x: 847, endPoint y: 595, distance: 242.3
click at [845, 595] on icon at bounding box center [984, 548] width 358 height 479
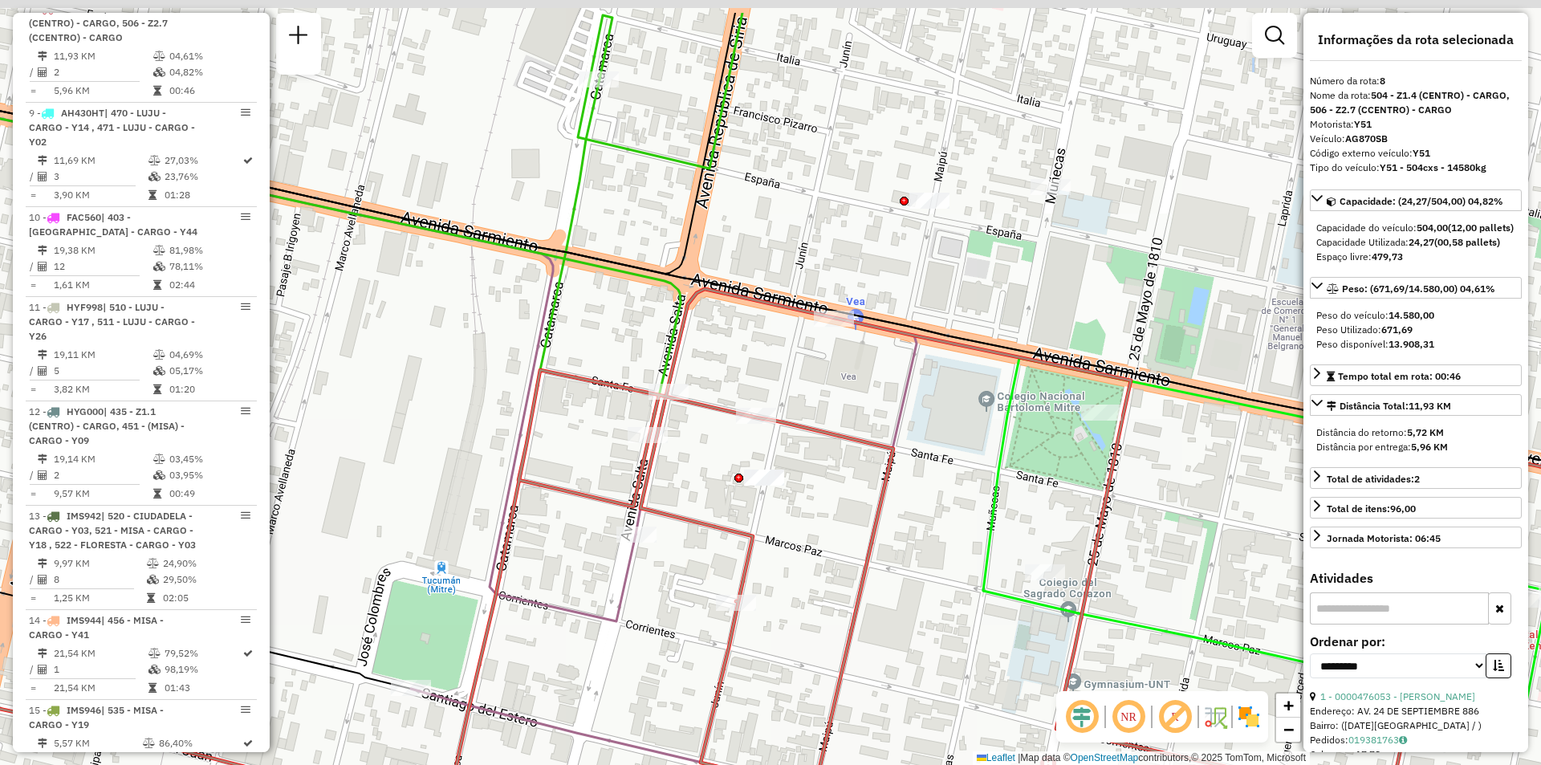
drag, startPoint x: 888, startPoint y: 428, endPoint x: 1083, endPoint y: 576, distance: 244.7
click at [917, 576] on icon at bounding box center [664, 539] width 506 height 500
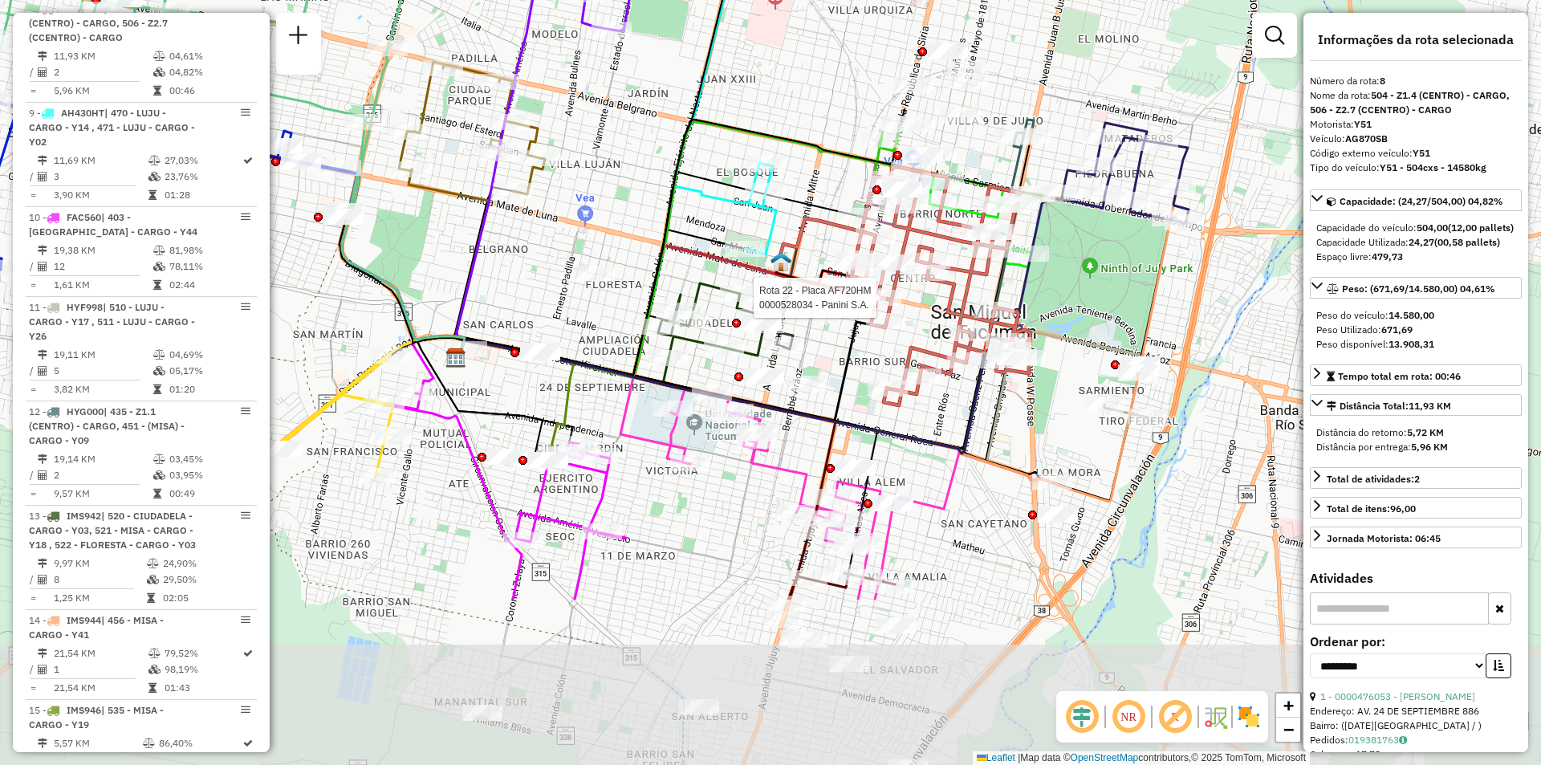
drag, startPoint x: 1041, startPoint y: 188, endPoint x: 980, endPoint y: -55, distance: 250.0
click at [980, 0] on html "Aguarde... Pop-up bloqueado! Seu navegador bloqueou automáticamente a abertura …" at bounding box center [770, 382] width 1541 height 765
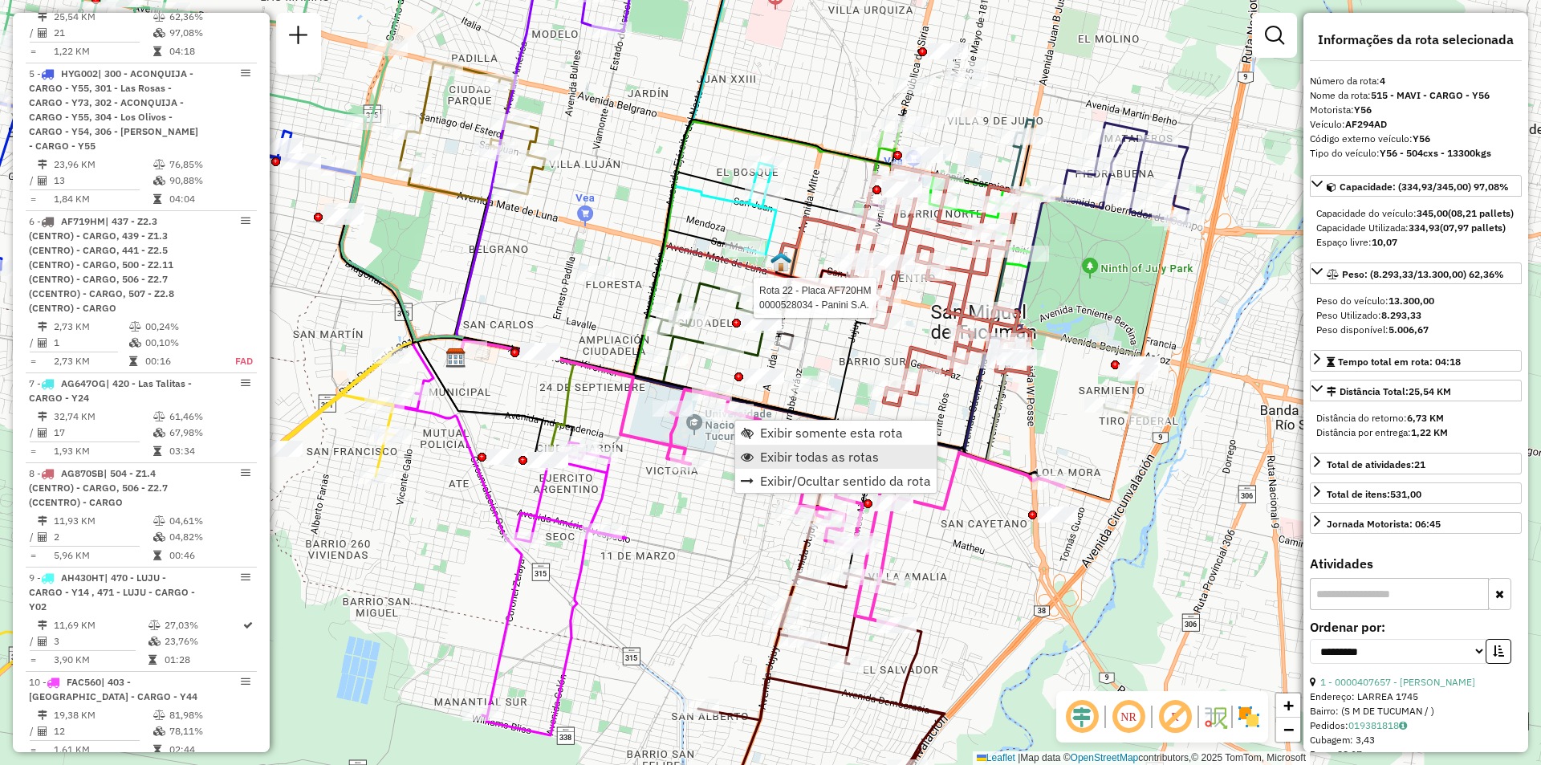
scroll to position [899, 0]
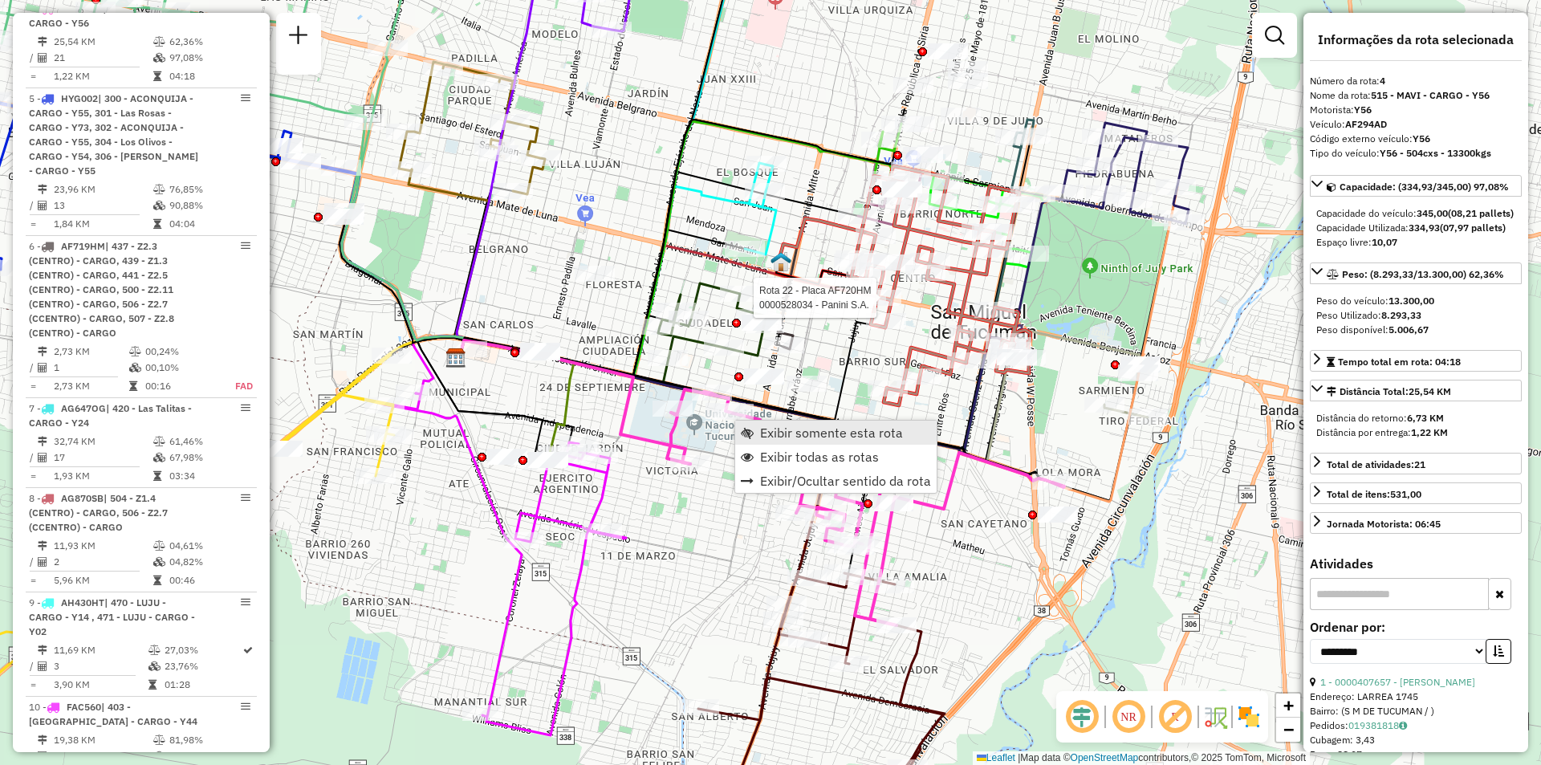
click at [800, 433] on span "Exibir somente esta rota" at bounding box center [831, 432] width 143 height 13
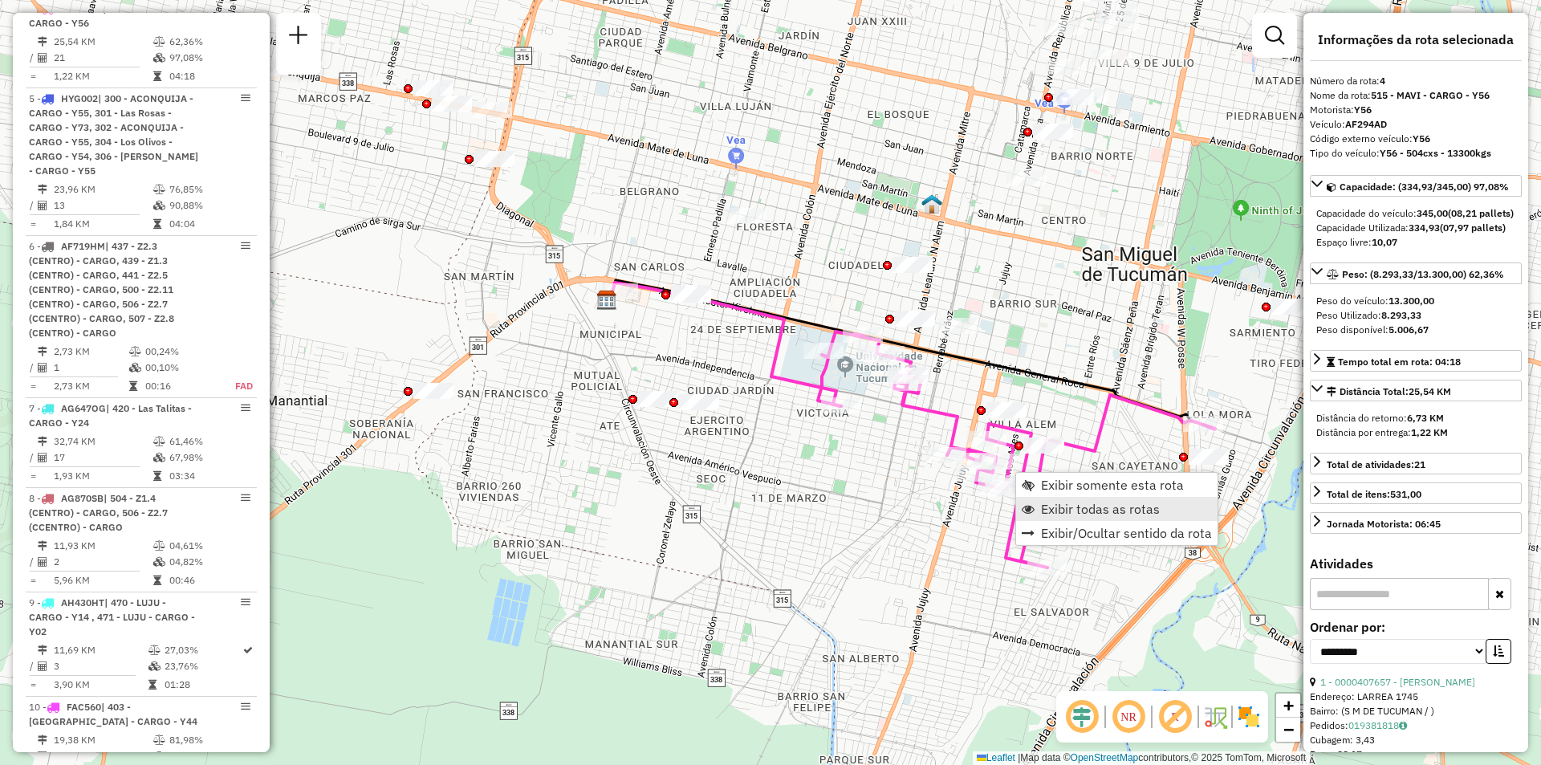
click at [1040, 507] on link "Exibir todas as rotas" at bounding box center [1116, 509] width 201 height 24
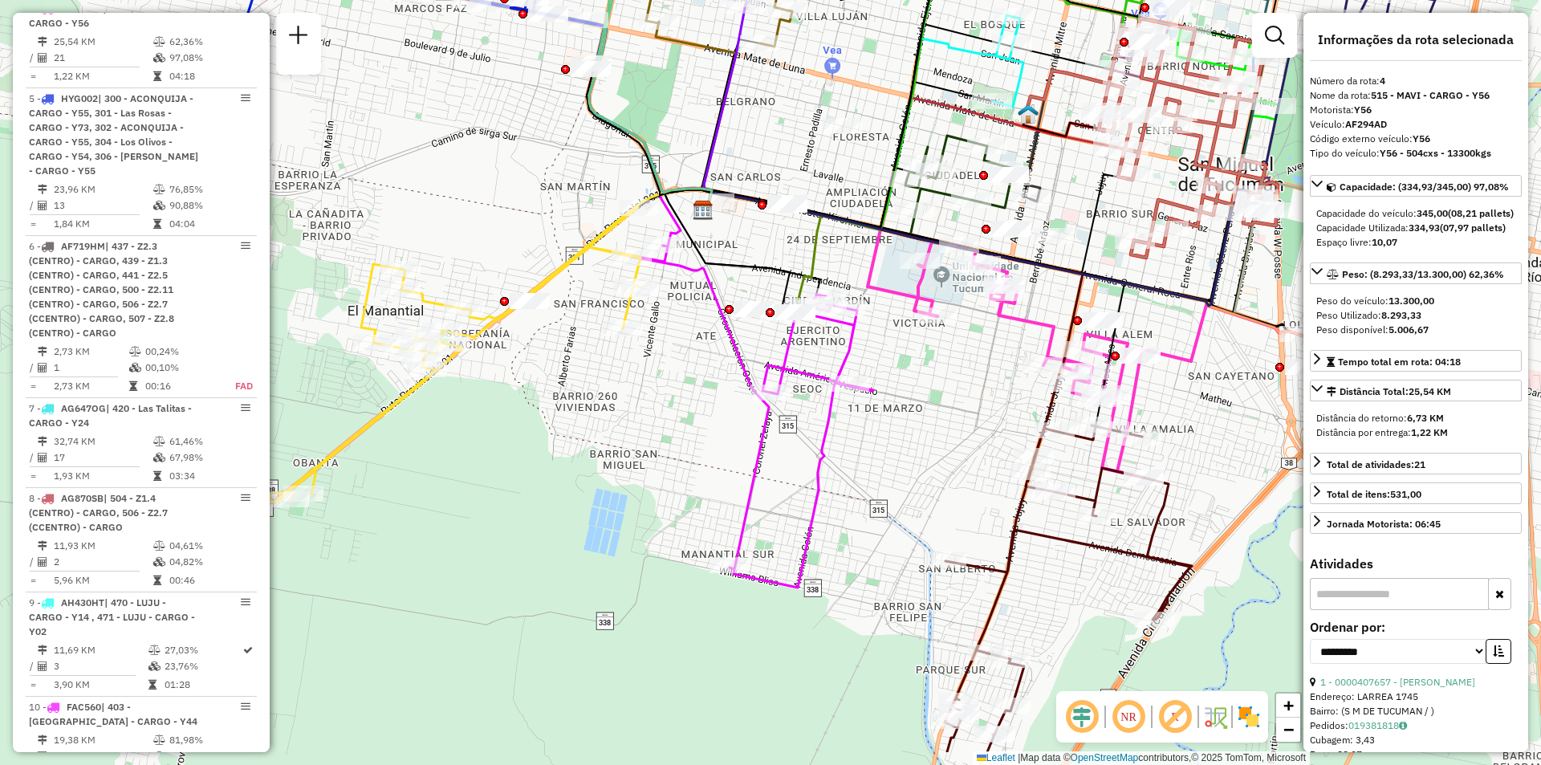
drag, startPoint x: 1113, startPoint y: 572, endPoint x: 1203, endPoint y: 497, distance: 116.2
click at [1203, 497] on div "Janela de atendimento Grade de atendimento Capacidade Transportadoras Veículos …" at bounding box center [770, 382] width 1541 height 765
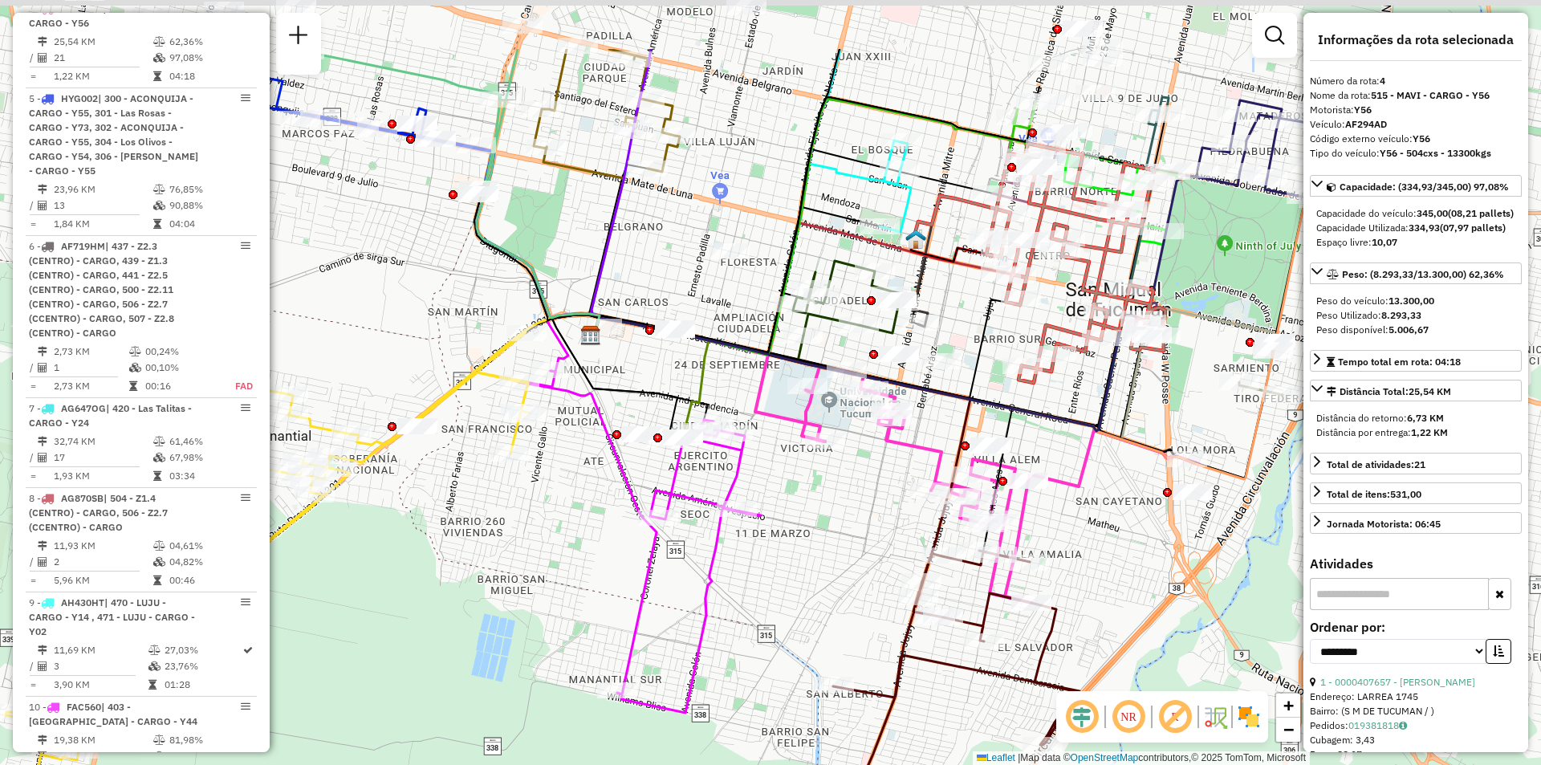
drag, startPoint x: 1170, startPoint y: 429, endPoint x: 1105, endPoint y: 490, distance: 89.7
click at [1105, 490] on div "Janela de atendimento Grade de atendimento Capacidade Transportadoras Veículos …" at bounding box center [770, 382] width 1541 height 765
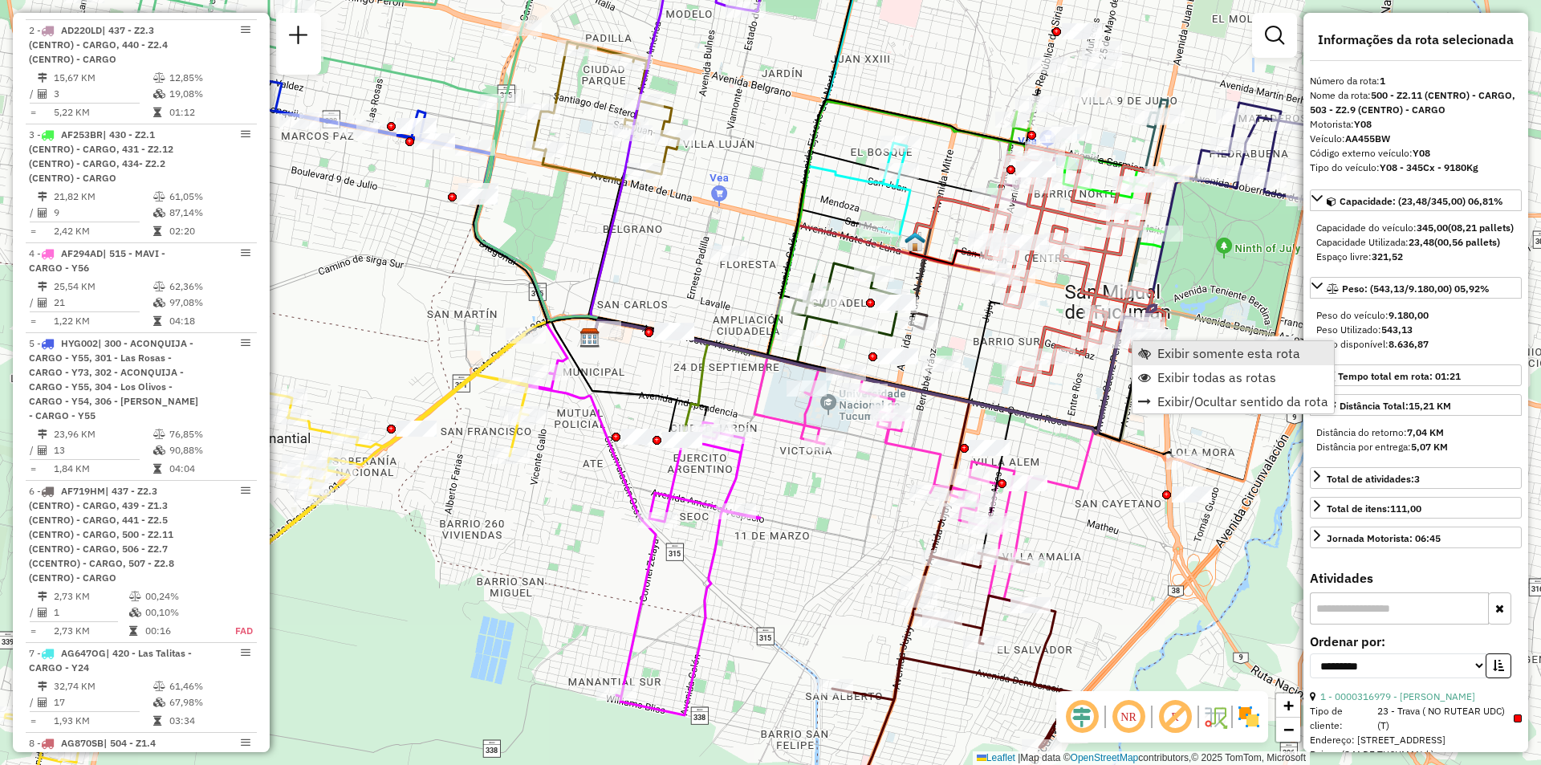
scroll to position [572, 0]
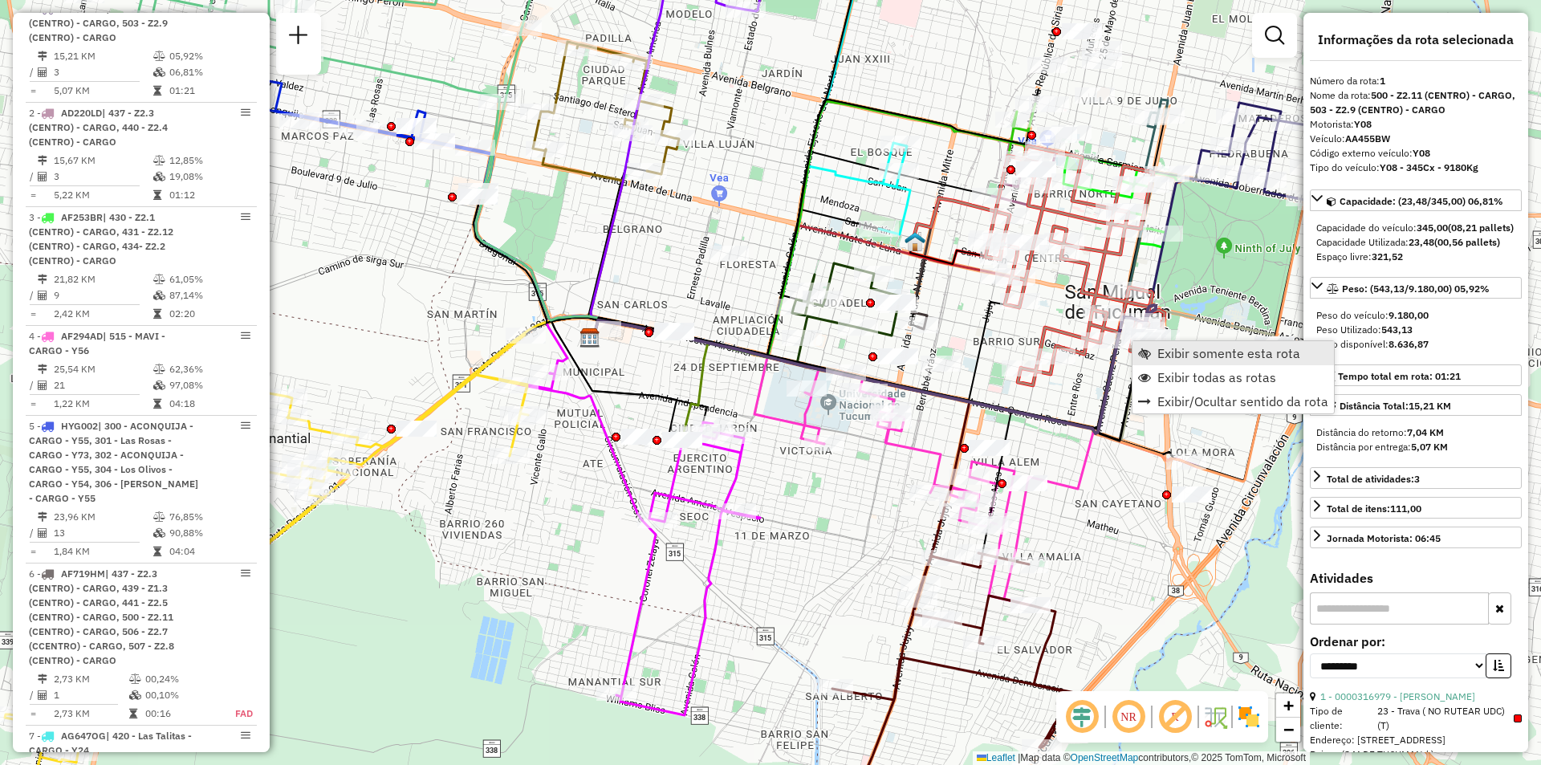
click at [1164, 349] on span "Exibir somente esta rota" at bounding box center [1229, 353] width 143 height 13
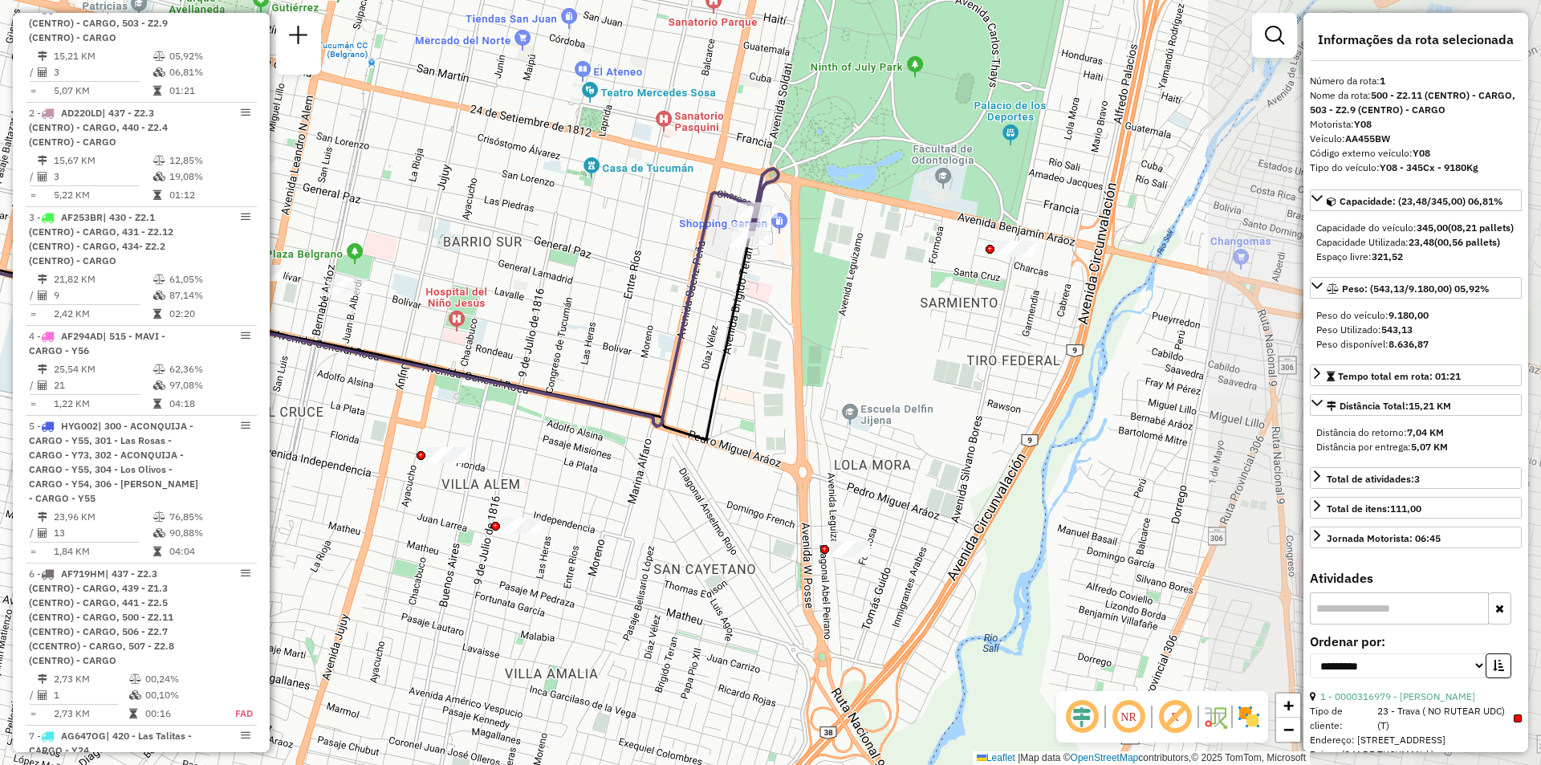
drag, startPoint x: 1212, startPoint y: 422, endPoint x: 654, endPoint y: 344, distance: 563.3
click at [654, 344] on div "Janela de atendimento Grade de atendimento Capacidade Transportadoras Veículos …" at bounding box center [770, 382] width 1541 height 765
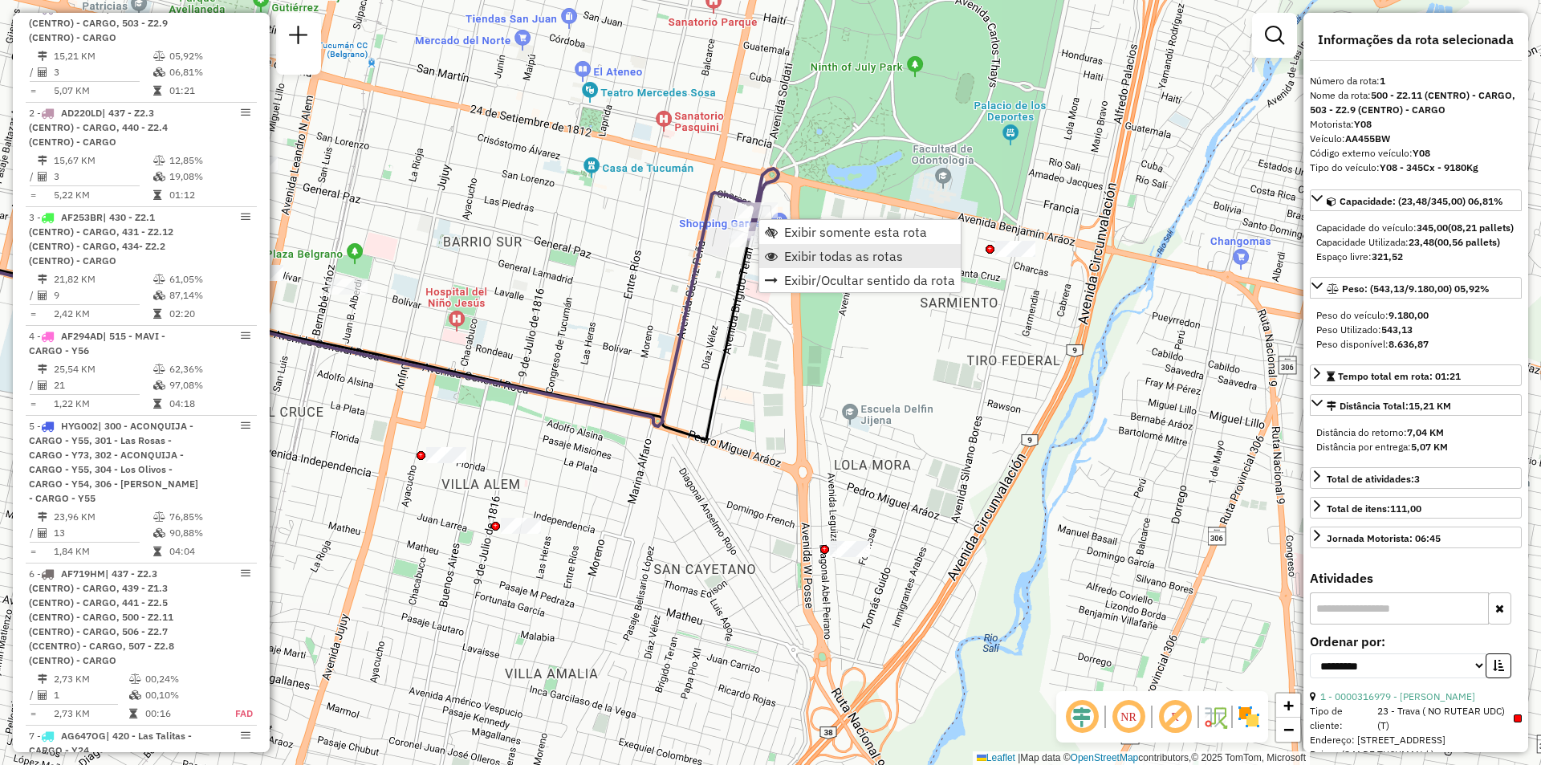
click at [797, 263] on span "Exibir todas as rotas" at bounding box center [843, 256] width 119 height 13
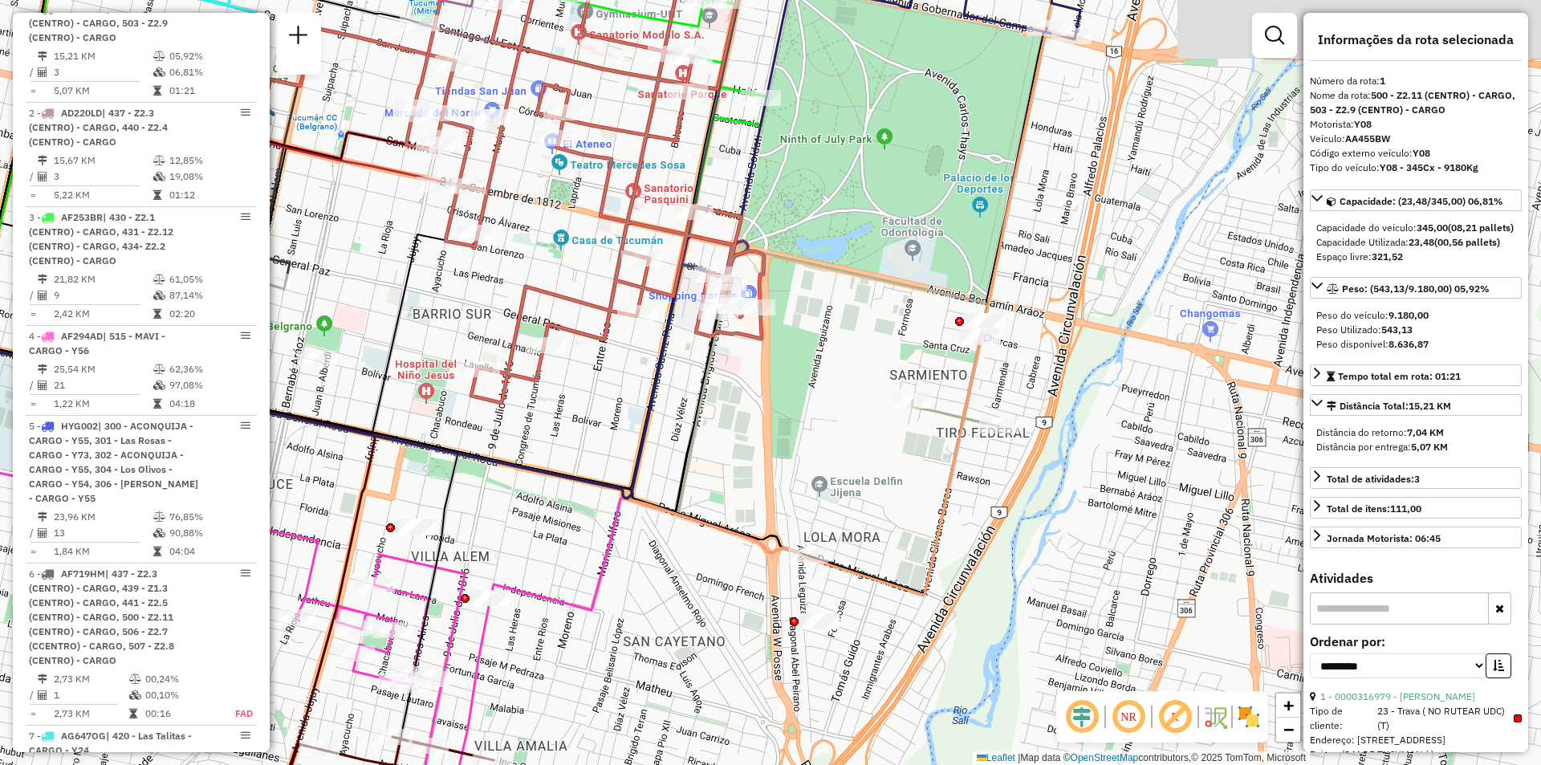
drag, startPoint x: 699, startPoint y: 311, endPoint x: 691, endPoint y: 403, distance: 91.9
click at [680, 403] on div "Janela de atendimento Grade de atendimento Capacidade Transportadoras Veículos …" at bounding box center [770, 382] width 1541 height 765
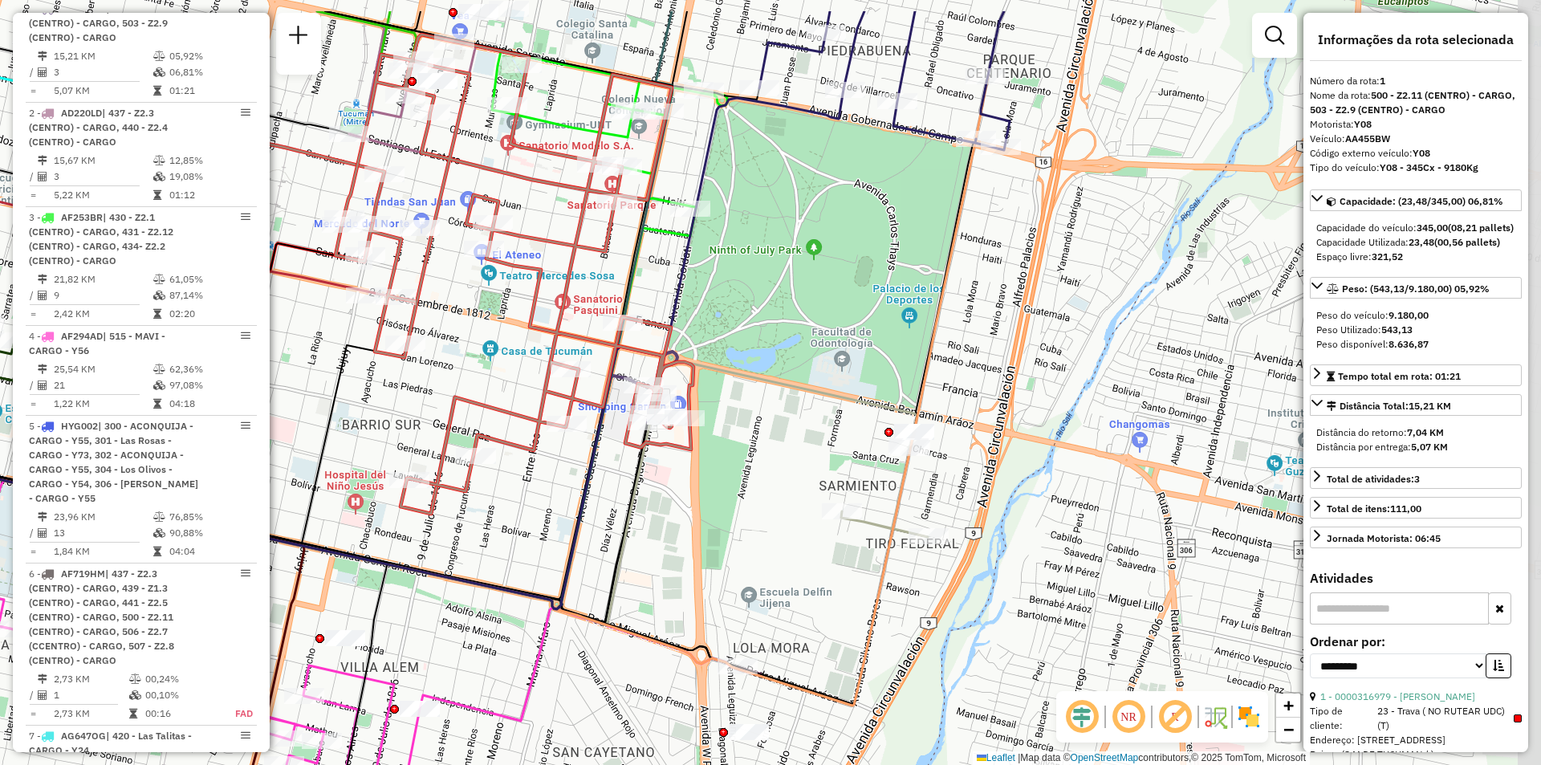
drag, startPoint x: 1049, startPoint y: 458, endPoint x: 987, endPoint y: 511, distance: 82.0
click at [980, 543] on div "Janela de atendimento Grade de atendimento Capacidade Transportadoras Veículos …" at bounding box center [770, 382] width 1541 height 765
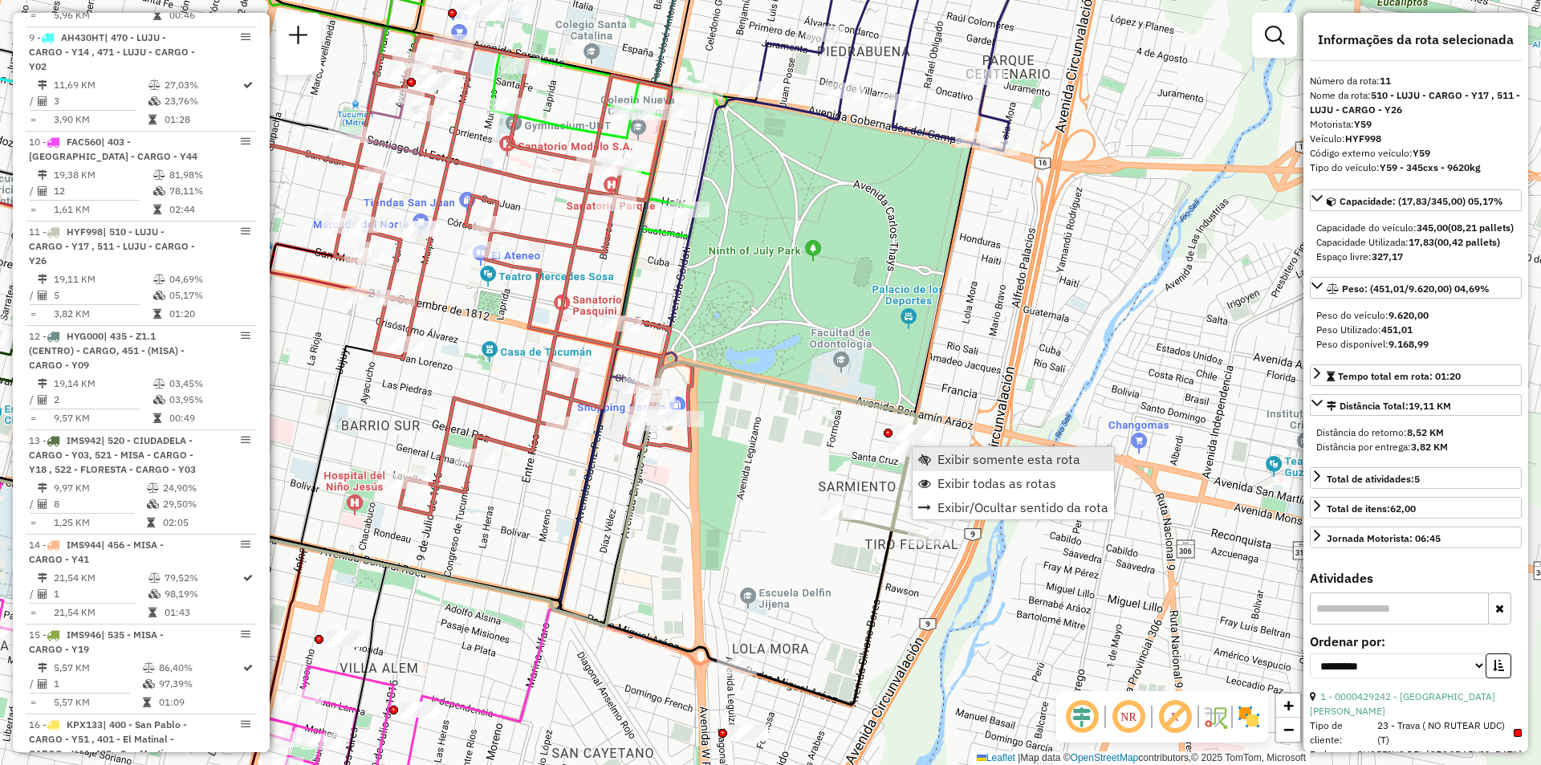
scroll to position [1687, 0]
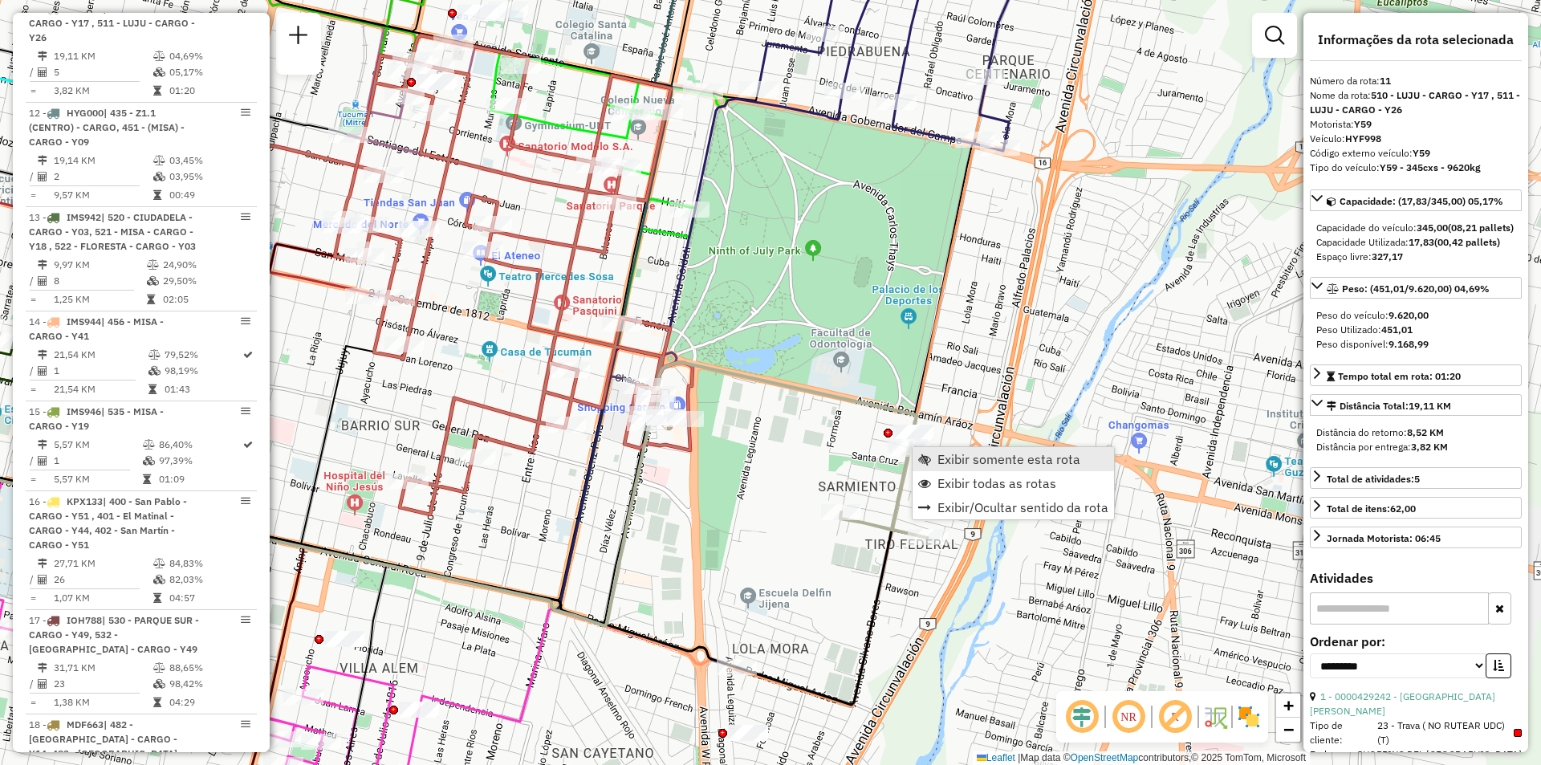
click at [952, 460] on span "Exibir somente esta rota" at bounding box center [1009, 459] width 143 height 13
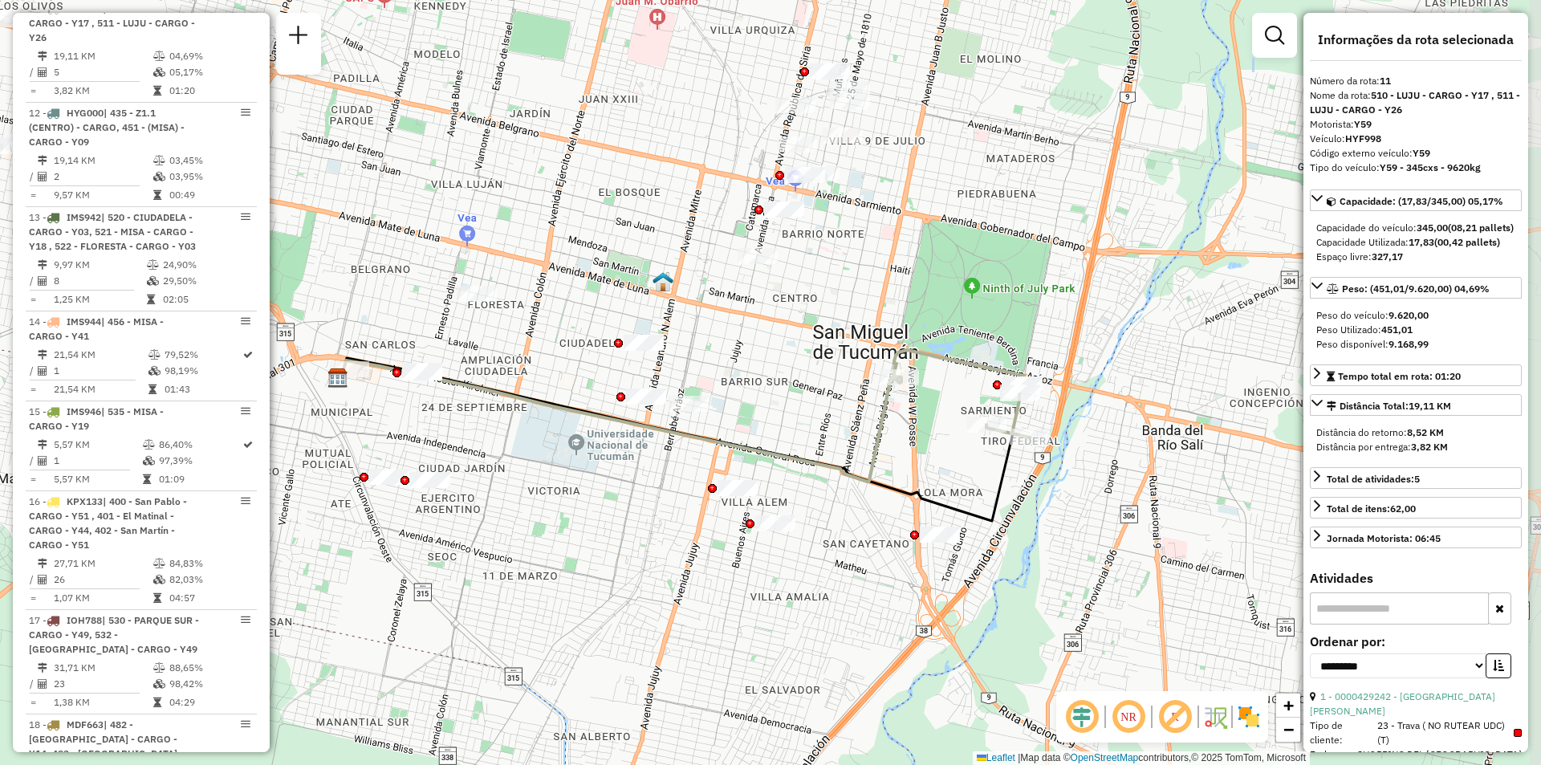
drag, startPoint x: 976, startPoint y: 460, endPoint x: 938, endPoint y: 470, distance: 39.1
click at [938, 470] on div "Janela de atendimento Grade de atendimento Capacidade Transportadoras Veículos …" at bounding box center [770, 382] width 1541 height 765
click at [1043, 421] on span "Exibir todas as rotas" at bounding box center [1095, 427] width 119 height 13
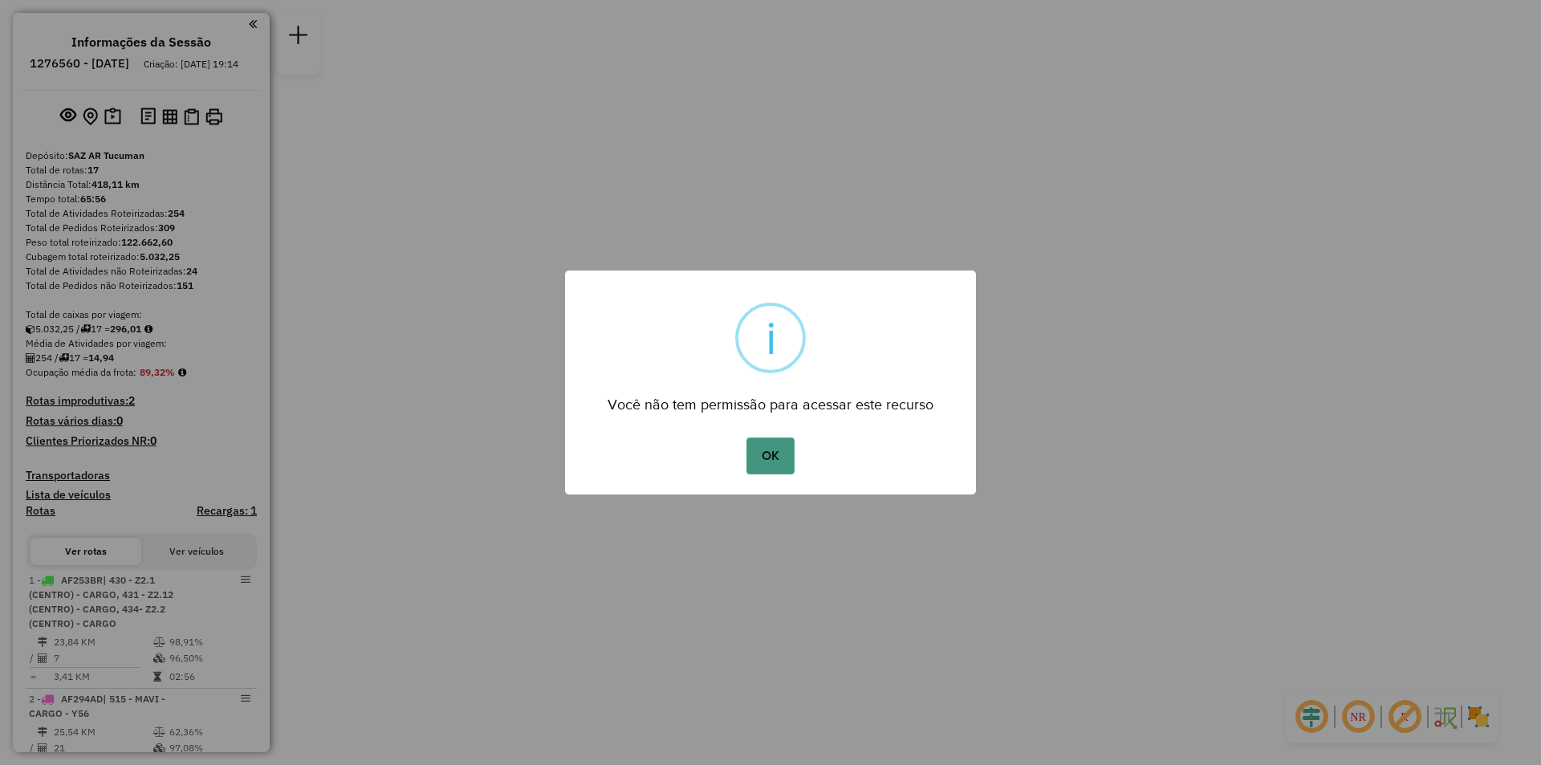
click at [788, 456] on button "OK" at bounding box center [770, 456] width 47 height 37
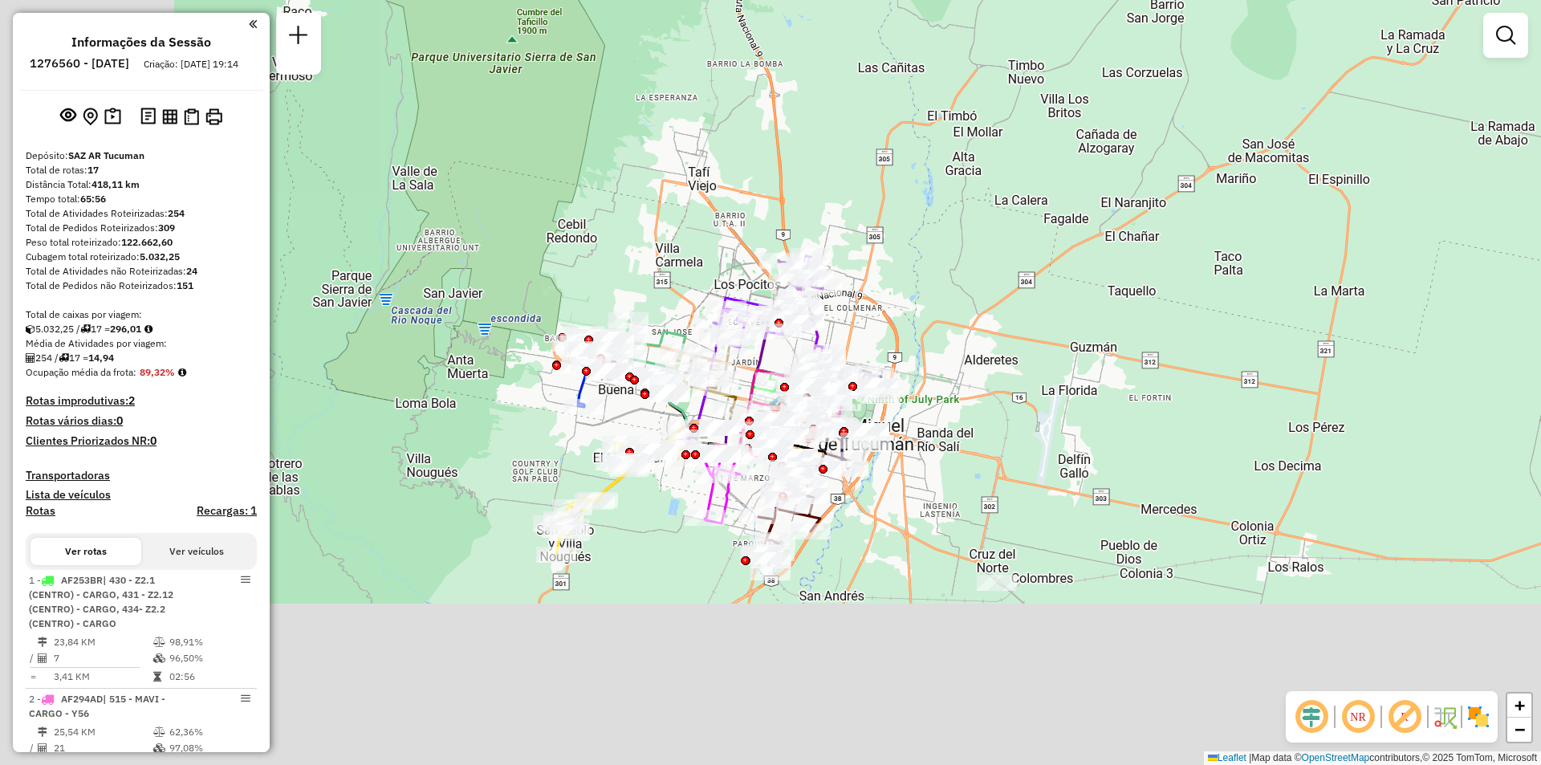
drag, startPoint x: 909, startPoint y: 170, endPoint x: 1004, endPoint y: 43, distance: 158.8
click at [1011, 31] on div "Janela de atendimento Grade de atendimento Capacidade Transportadoras Veículos …" at bounding box center [770, 382] width 1541 height 765
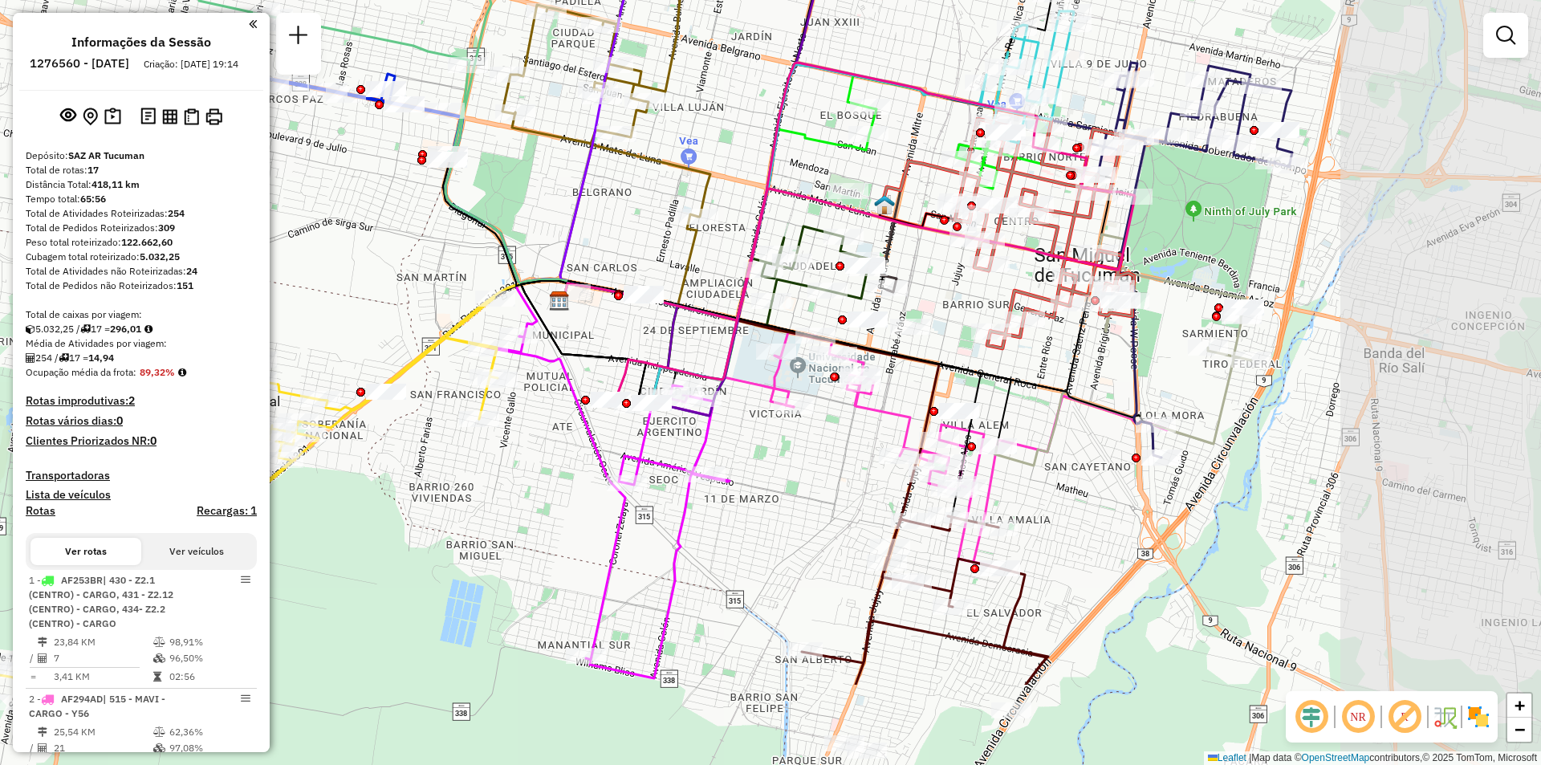
drag, startPoint x: 1023, startPoint y: 414, endPoint x: 714, endPoint y: 257, distance: 346.8
click at [714, 257] on div "Janela de atendimento Grade de atendimento Capacidade Transportadoras Veículos …" at bounding box center [770, 382] width 1541 height 765
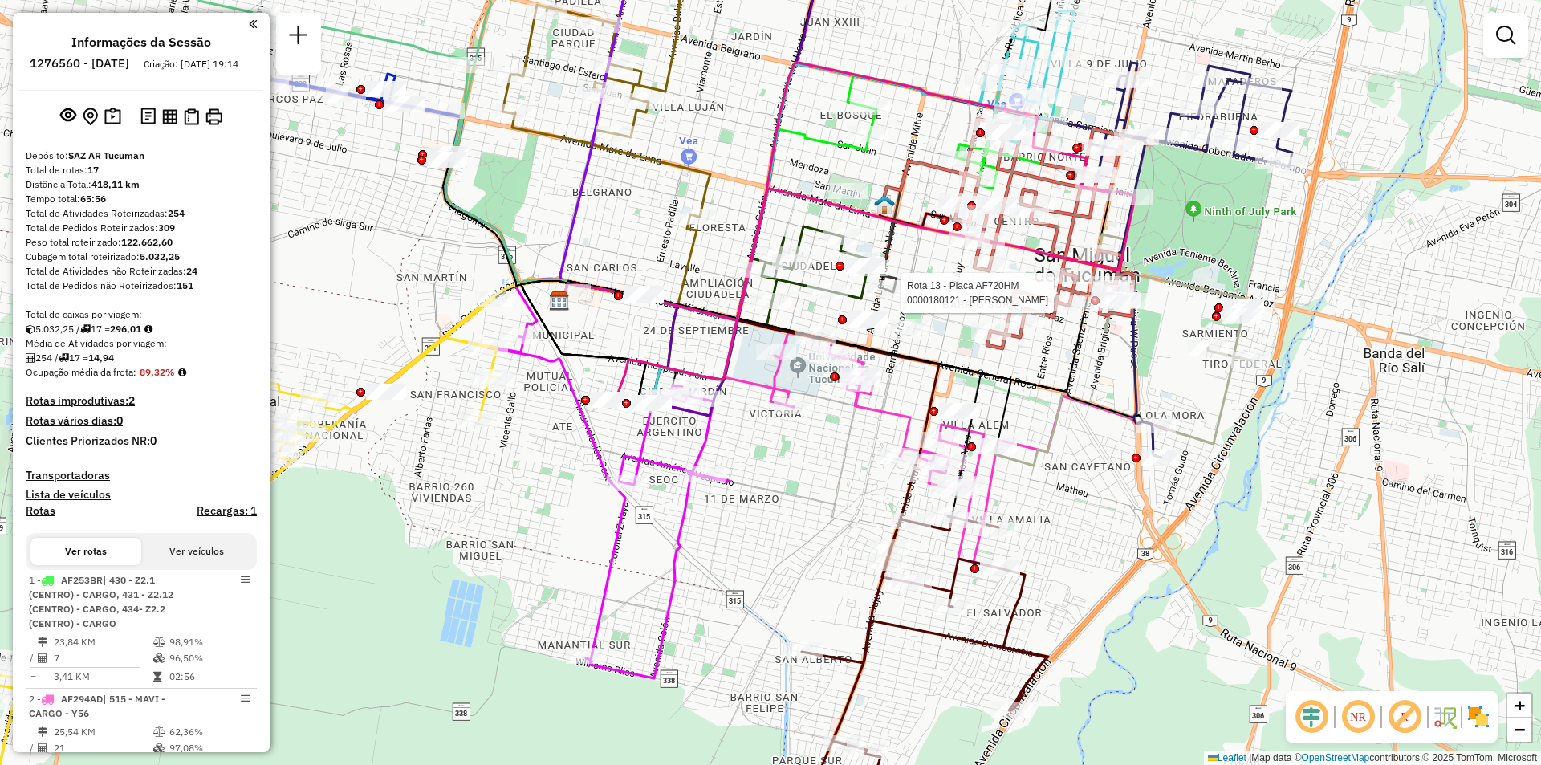
select select "**********"
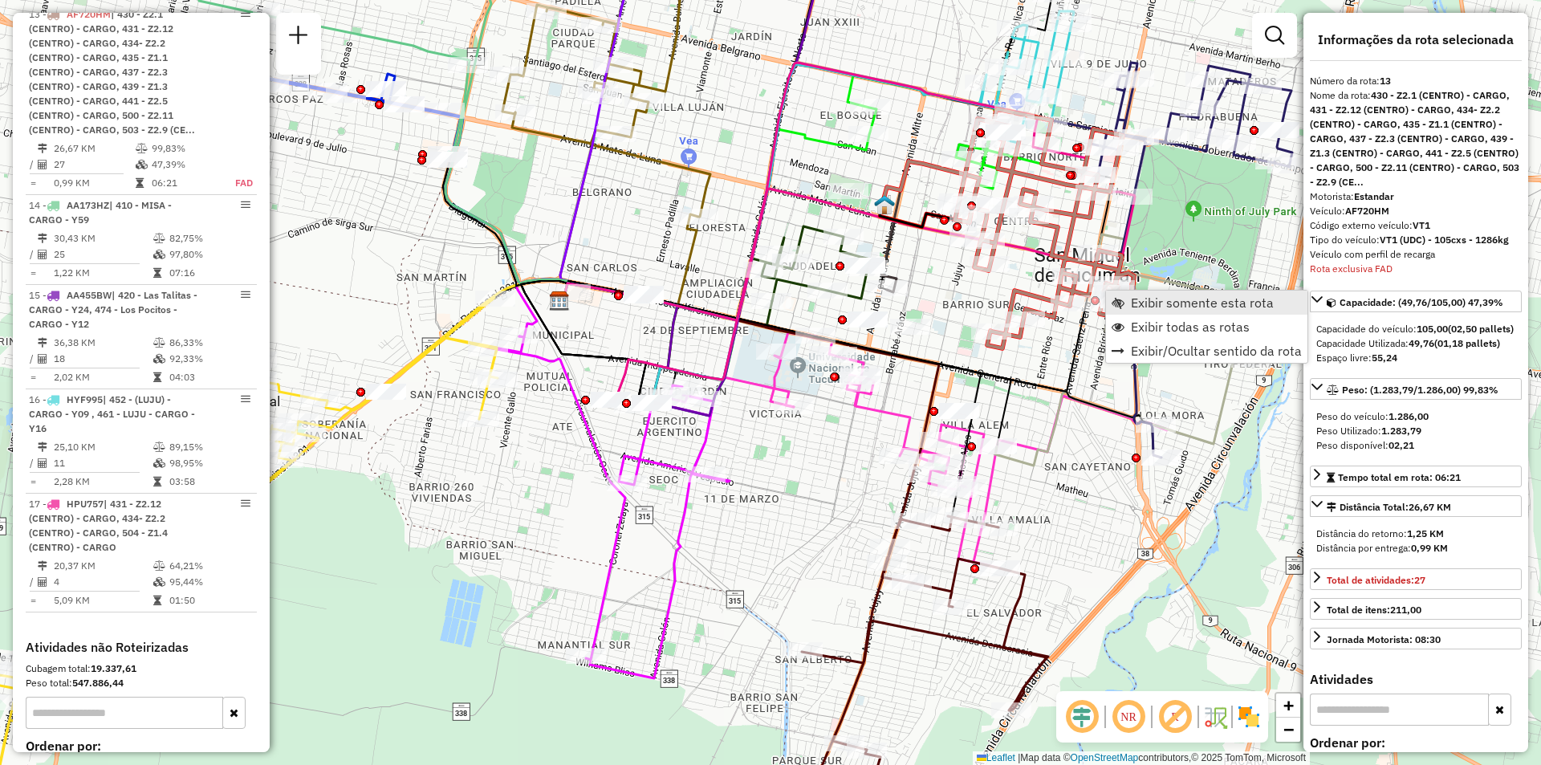
scroll to position [1968, 0]
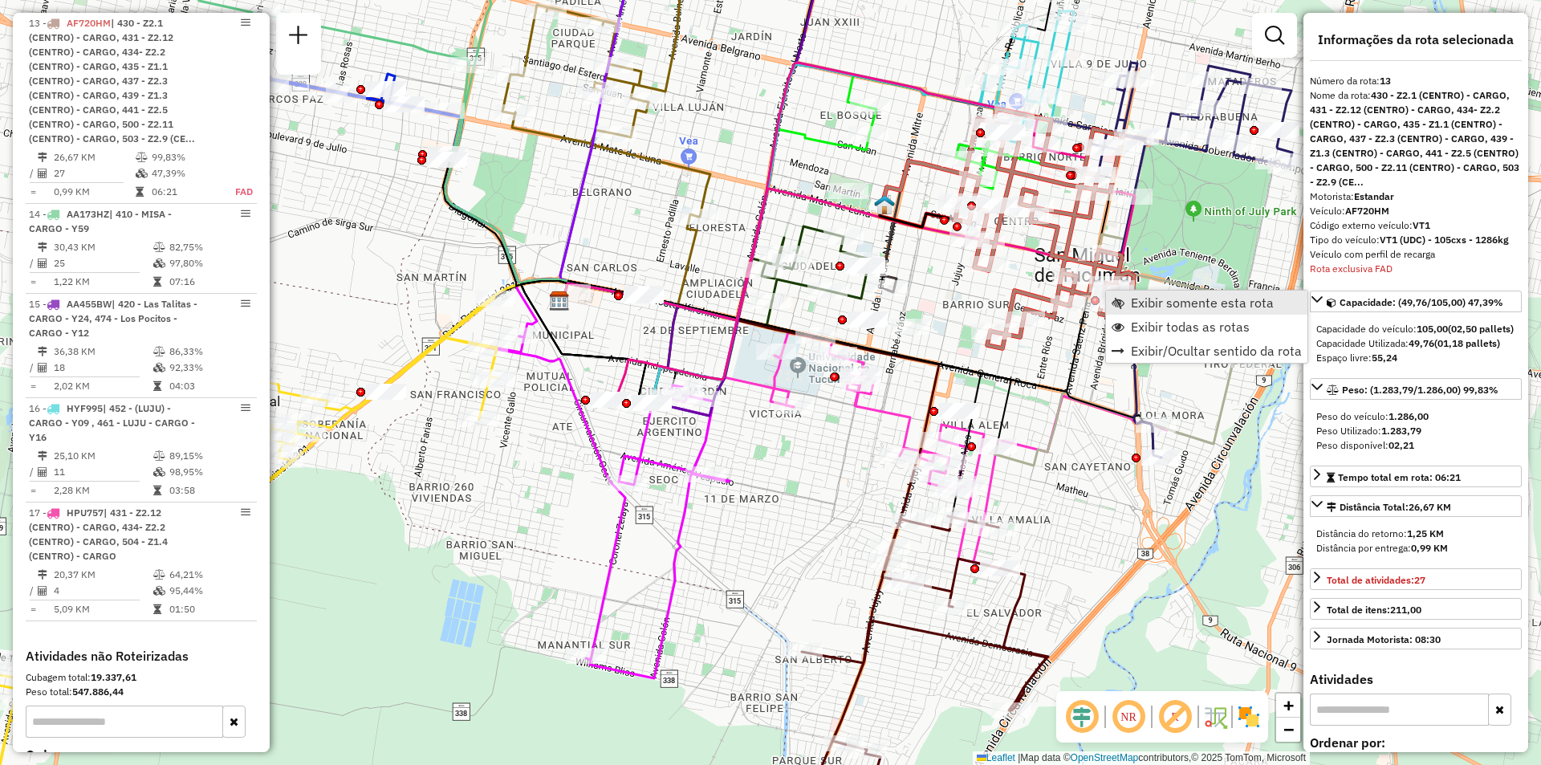
click at [1125, 303] on link "Exibir somente esta rota" at bounding box center [1206, 303] width 201 height 24
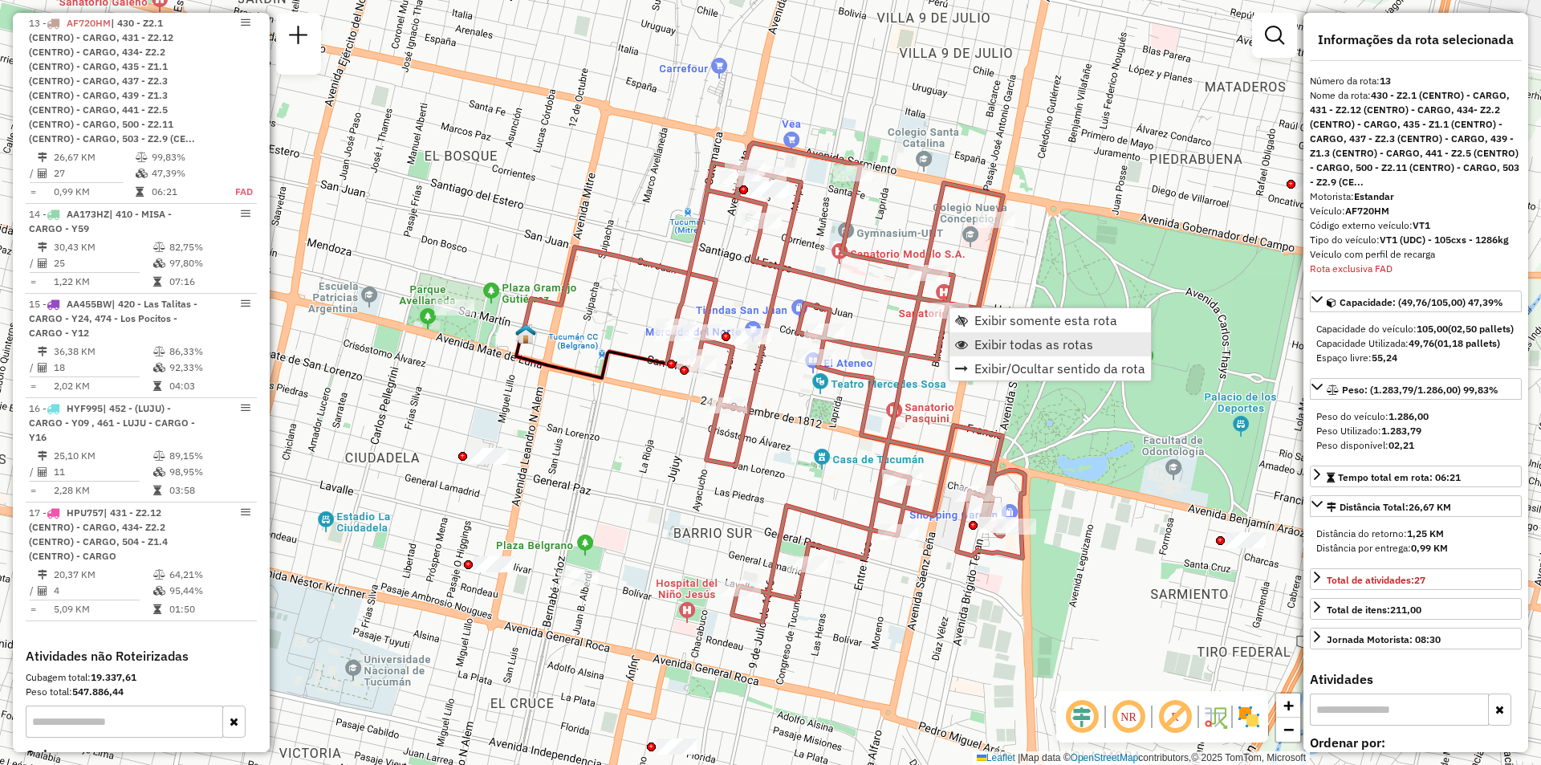
click at [988, 342] on span "Exibir todas as rotas" at bounding box center [1034, 344] width 119 height 13
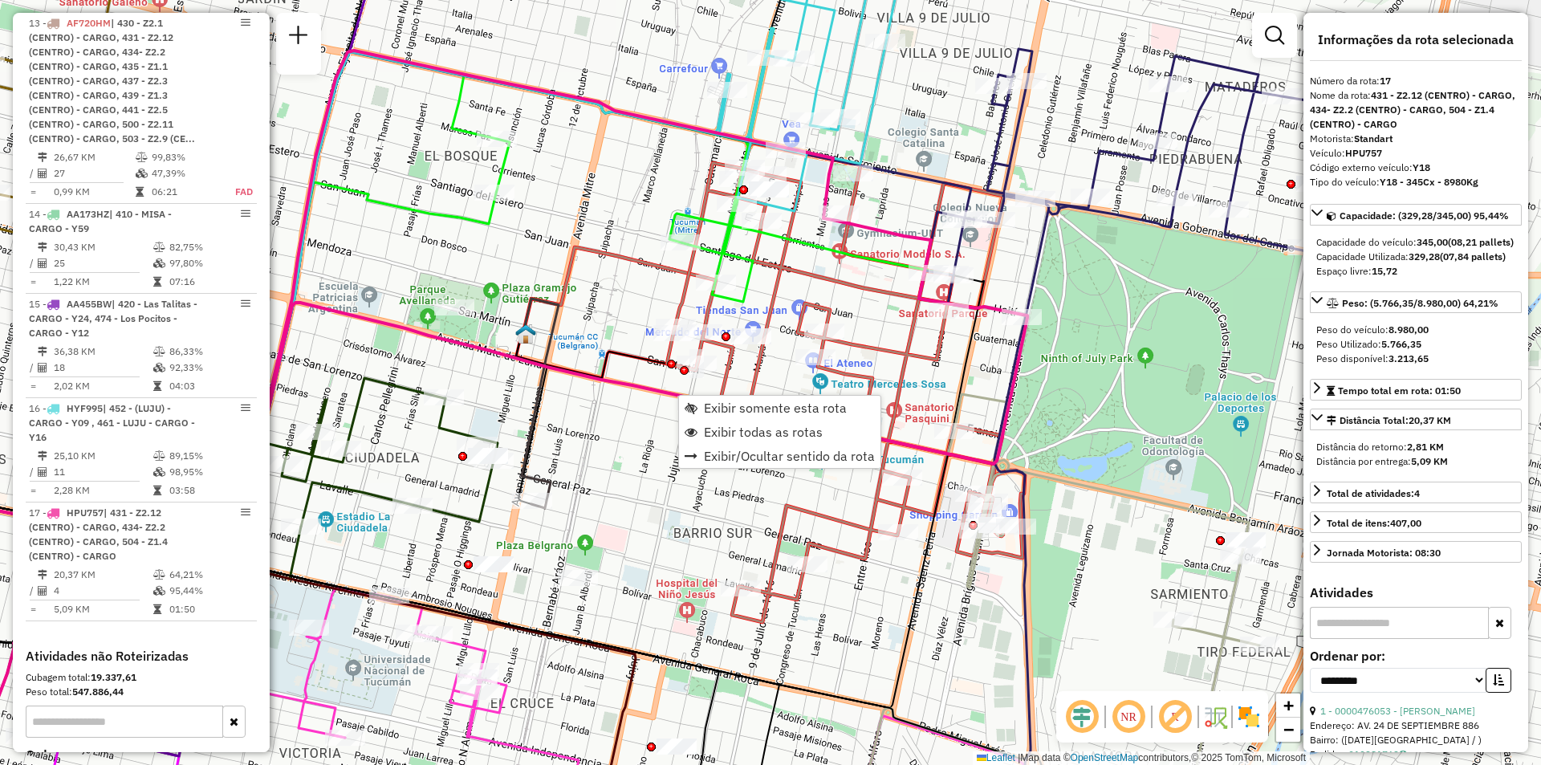
scroll to position [2261, 0]
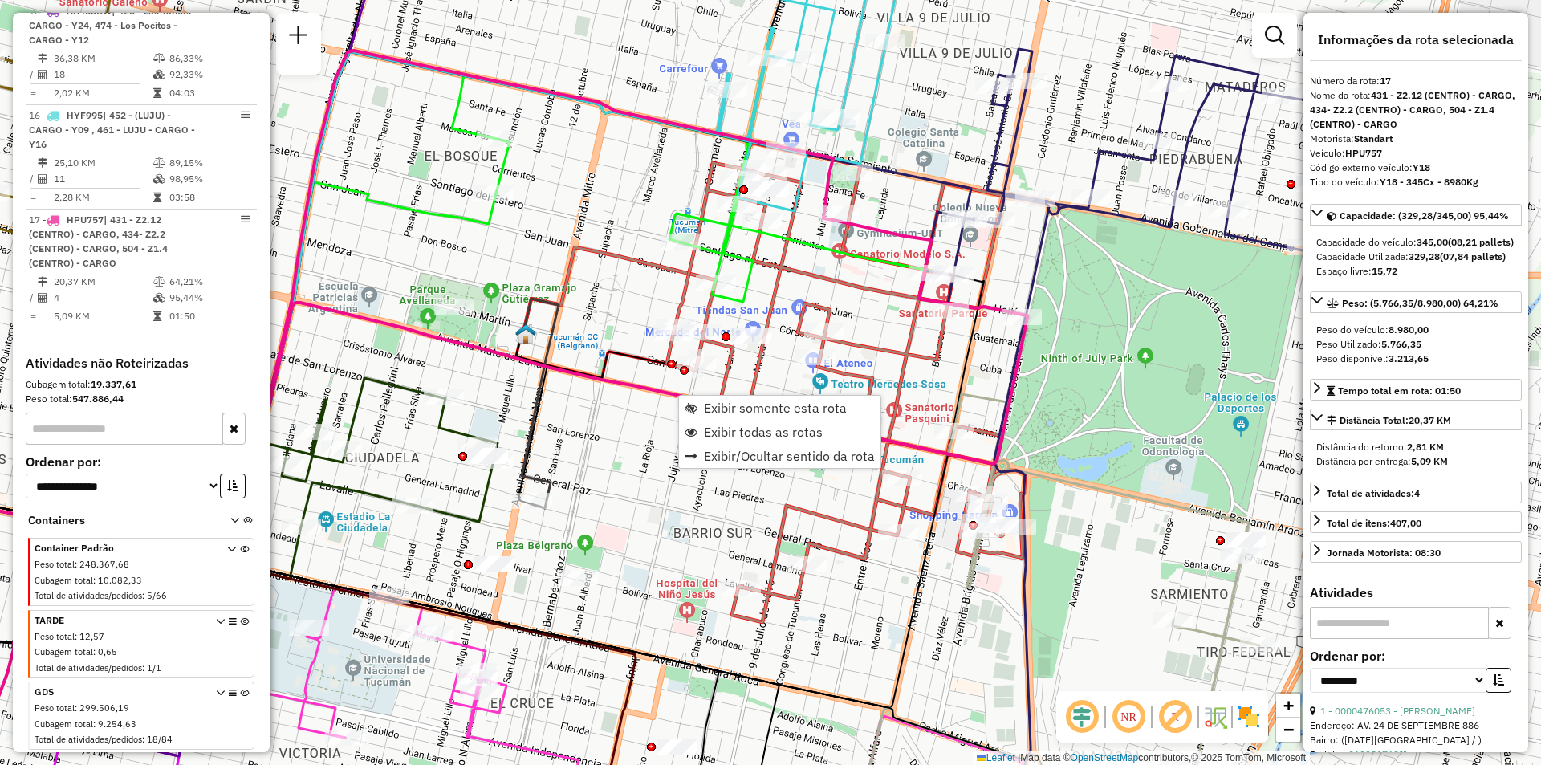
click at [664, 393] on icon at bounding box center [287, 434] width 821 height 263
click at [726, 420] on span "Exibir somente esta rota" at bounding box center [783, 418] width 143 height 13
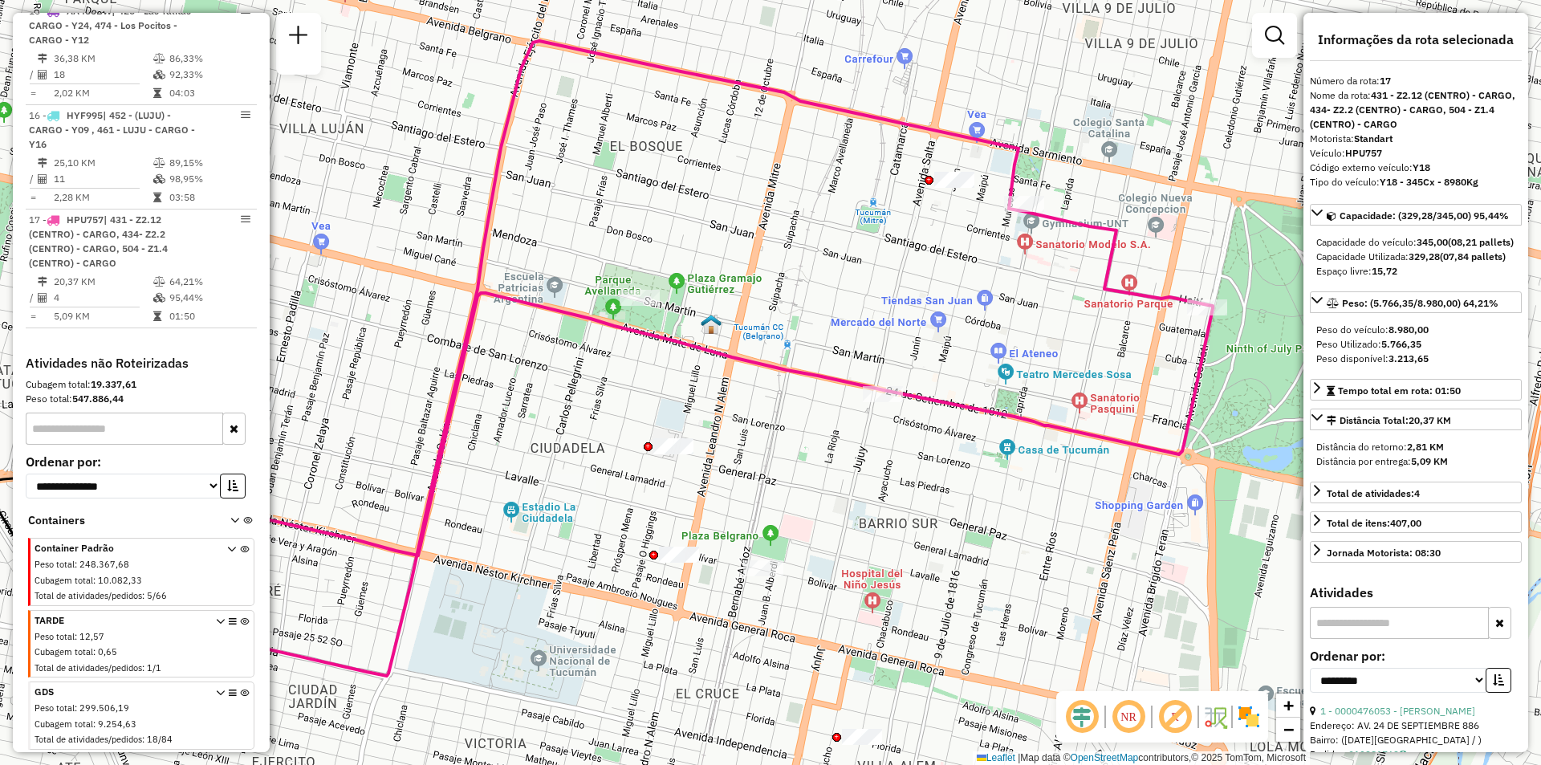
drag, startPoint x: 815, startPoint y: 431, endPoint x: 558, endPoint y: 385, distance: 261.1
click at [527, 405] on div "Janela de atendimento Grade de atendimento Capacidade Transportadoras Veículos …" at bounding box center [770, 382] width 1541 height 765
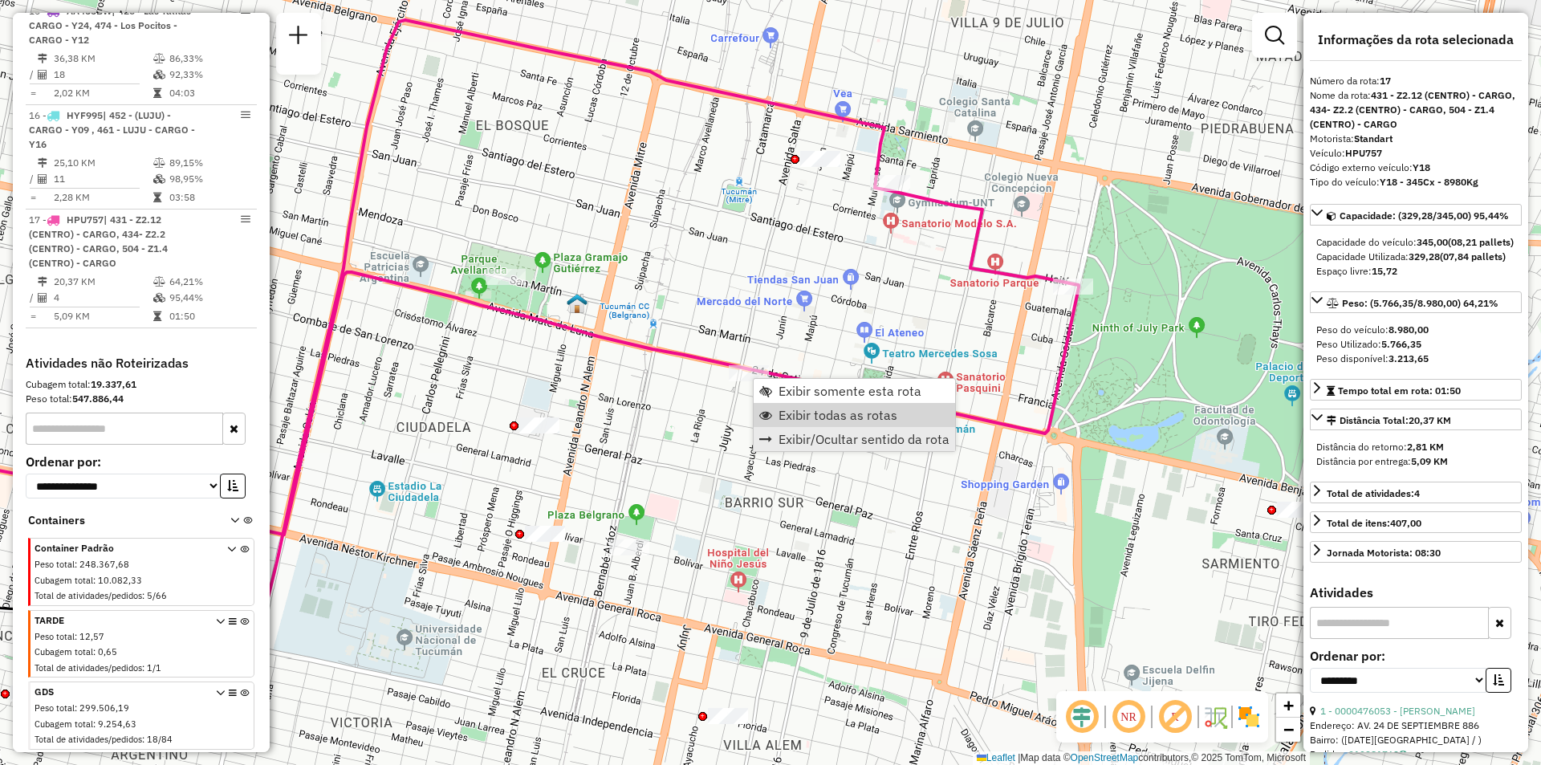
click at [776, 416] on link "Exibir todas as rotas" at bounding box center [854, 415] width 201 height 24
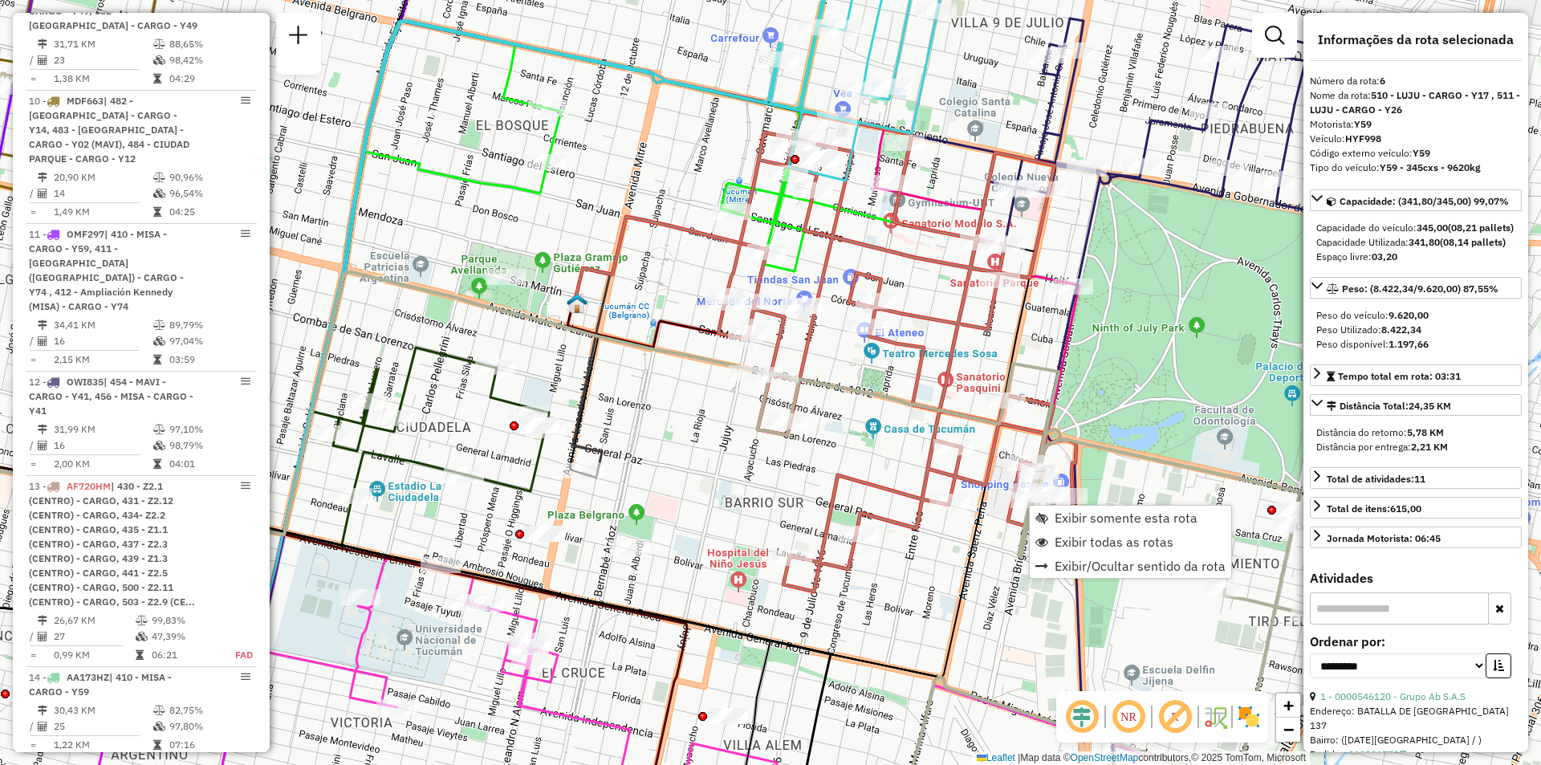
scroll to position [1180, 0]
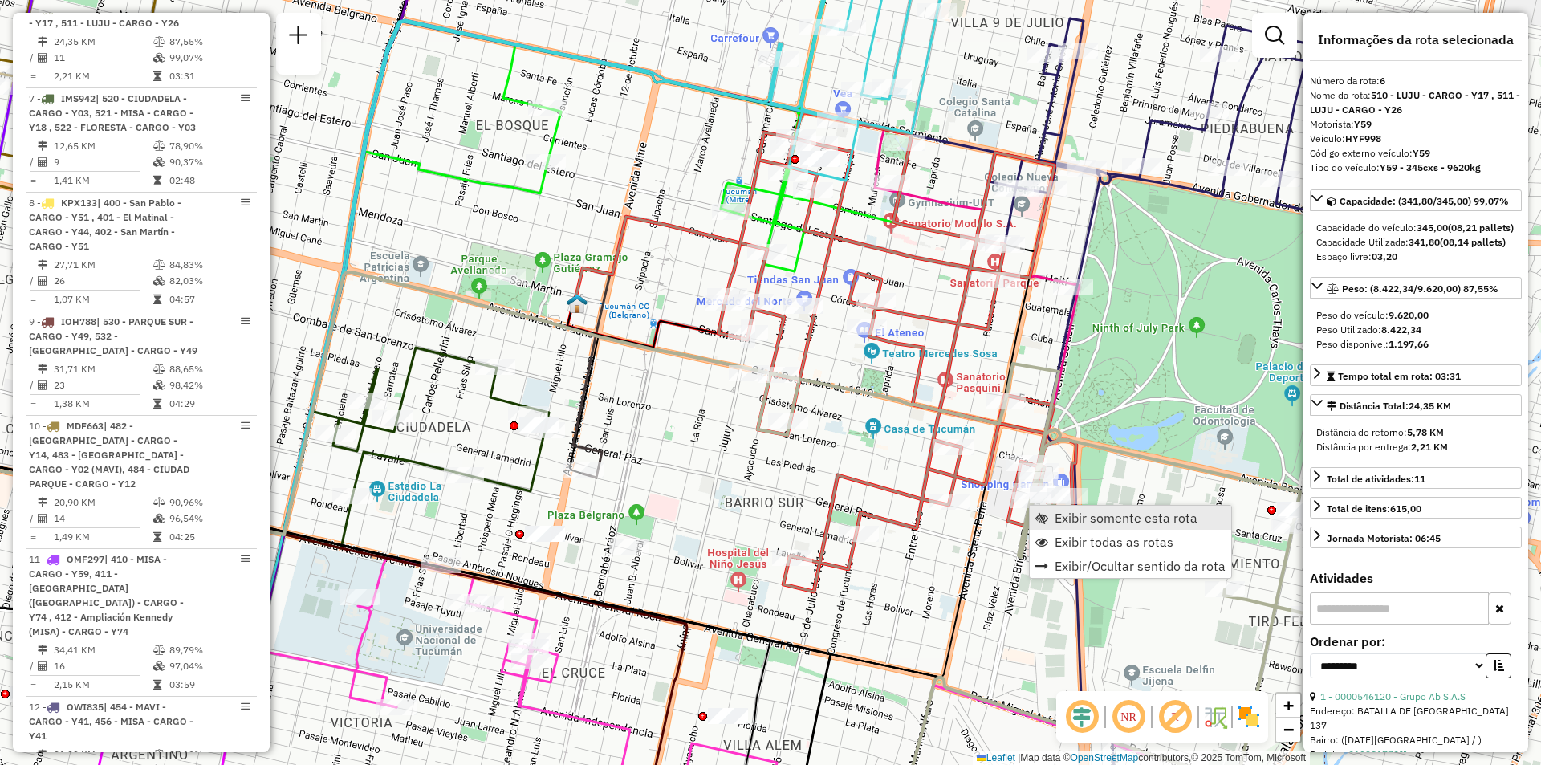
click at [1047, 517] on span "Exibir somente esta rota" at bounding box center [1042, 517] width 13 height 13
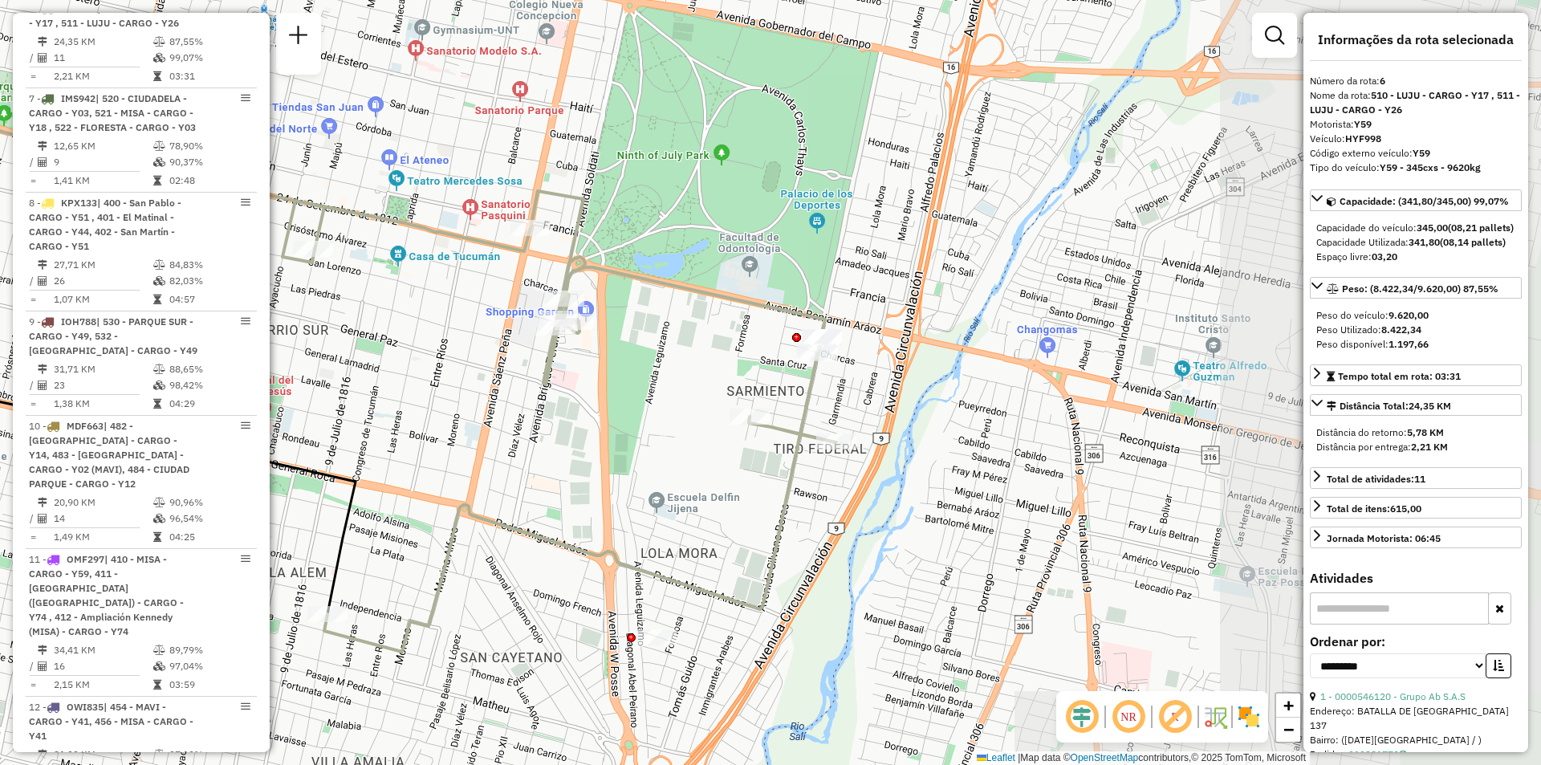
drag, startPoint x: 1043, startPoint y: 440, endPoint x: 543, endPoint y: 433, distance: 499.4
click at [543, 433] on div "Janela de atendimento Grade de atendimento Capacidade Transportadoras Veículos …" at bounding box center [770, 382] width 1541 height 765
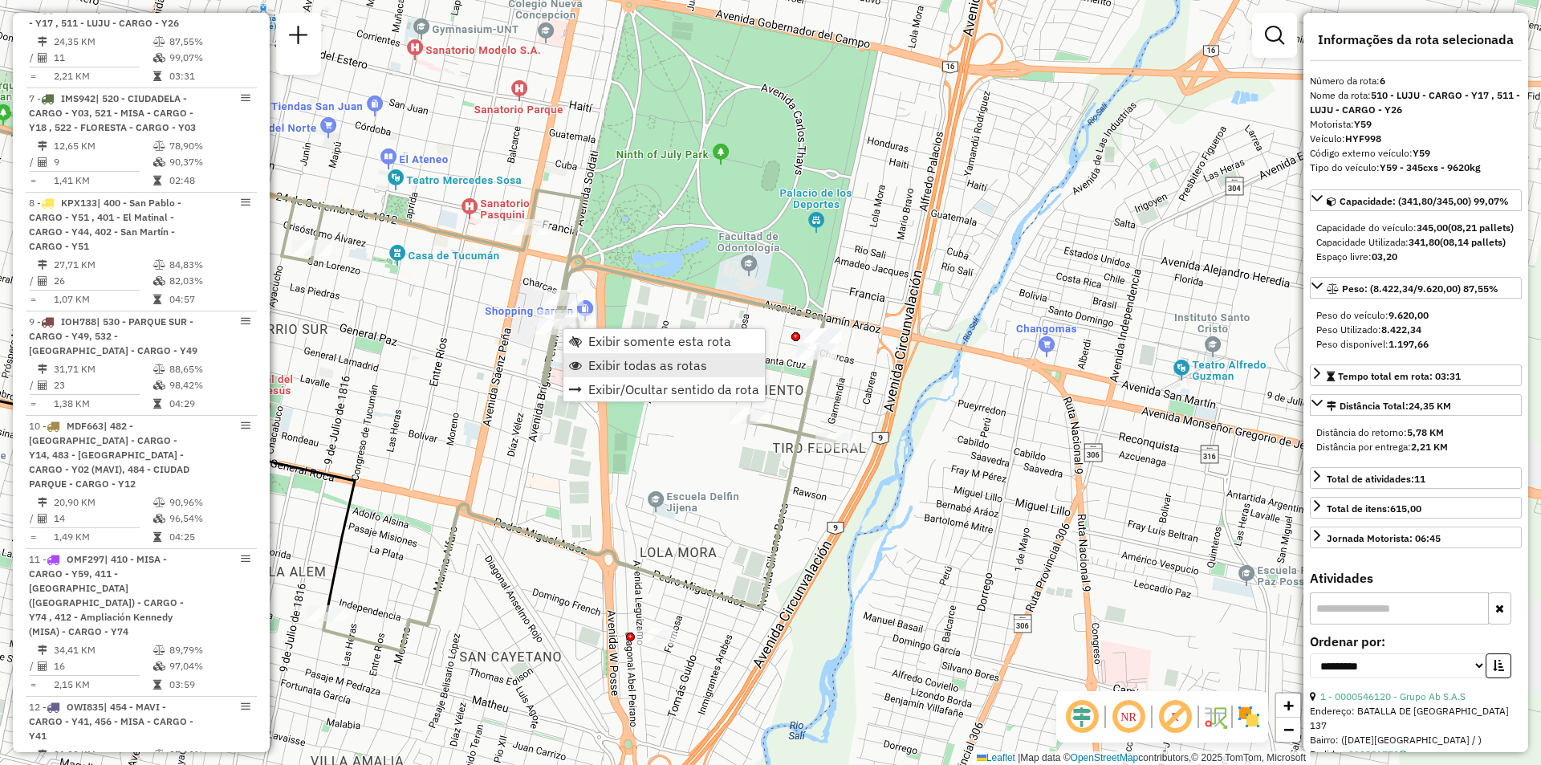
click at [592, 360] on span "Exibir todas as rotas" at bounding box center [647, 365] width 119 height 13
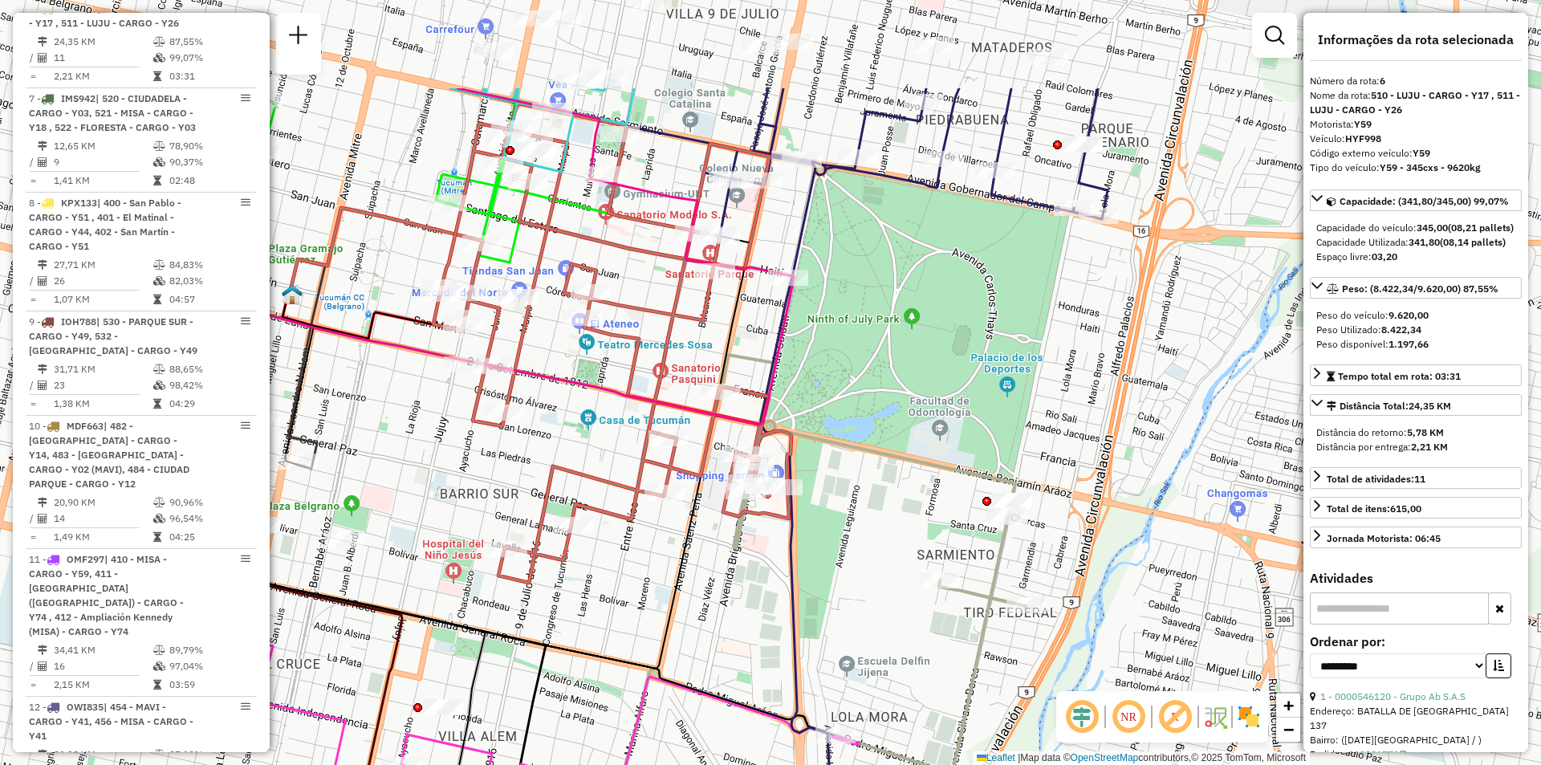
drag, startPoint x: 462, startPoint y: 368, endPoint x: 656, endPoint y: 514, distance: 242.6
click at [654, 533] on div "Janela de atendimento Grade de atendimento Capacidade Transportadoras Veículos …" at bounding box center [770, 382] width 1541 height 765
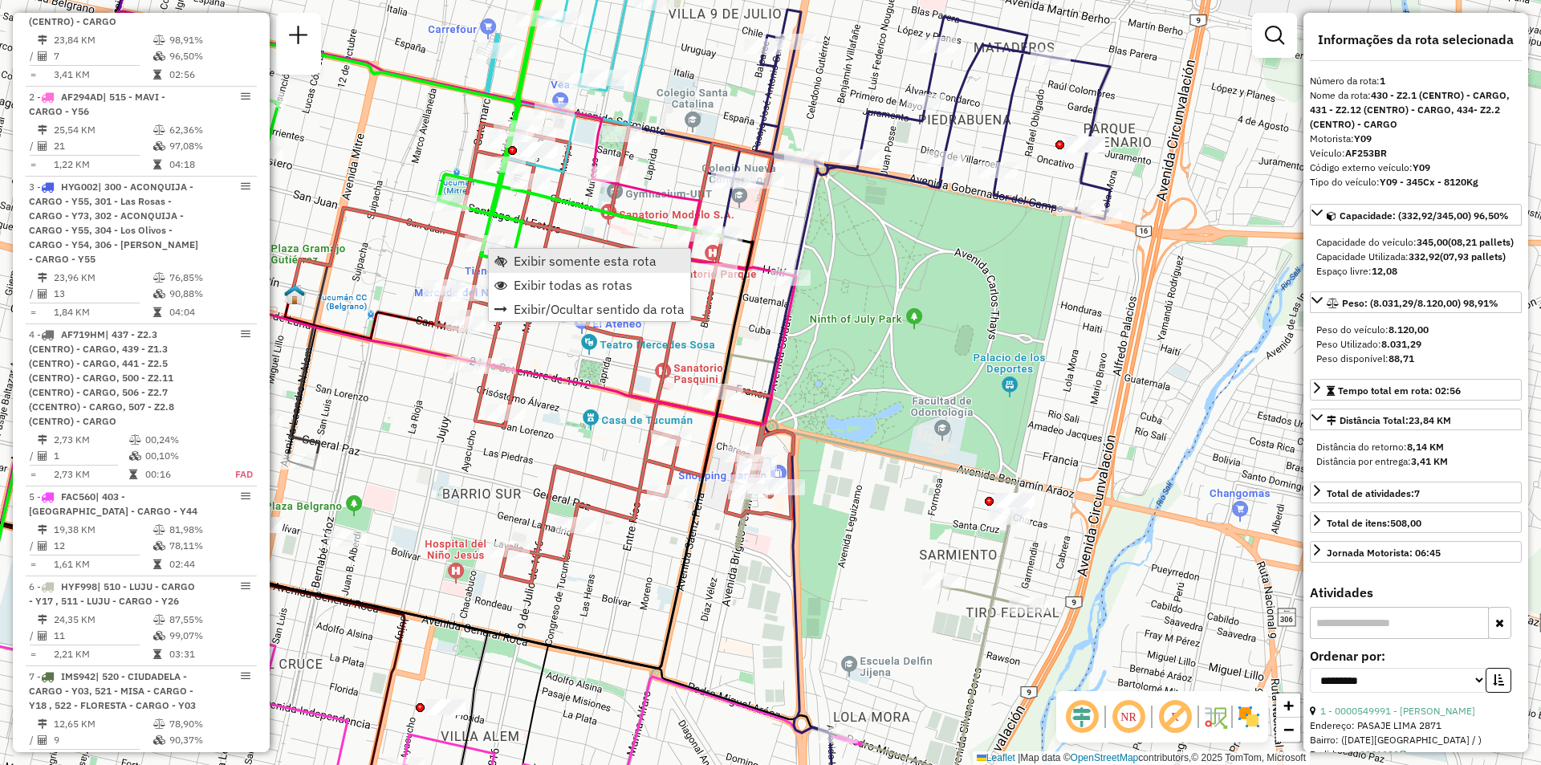
scroll to position [572, 0]
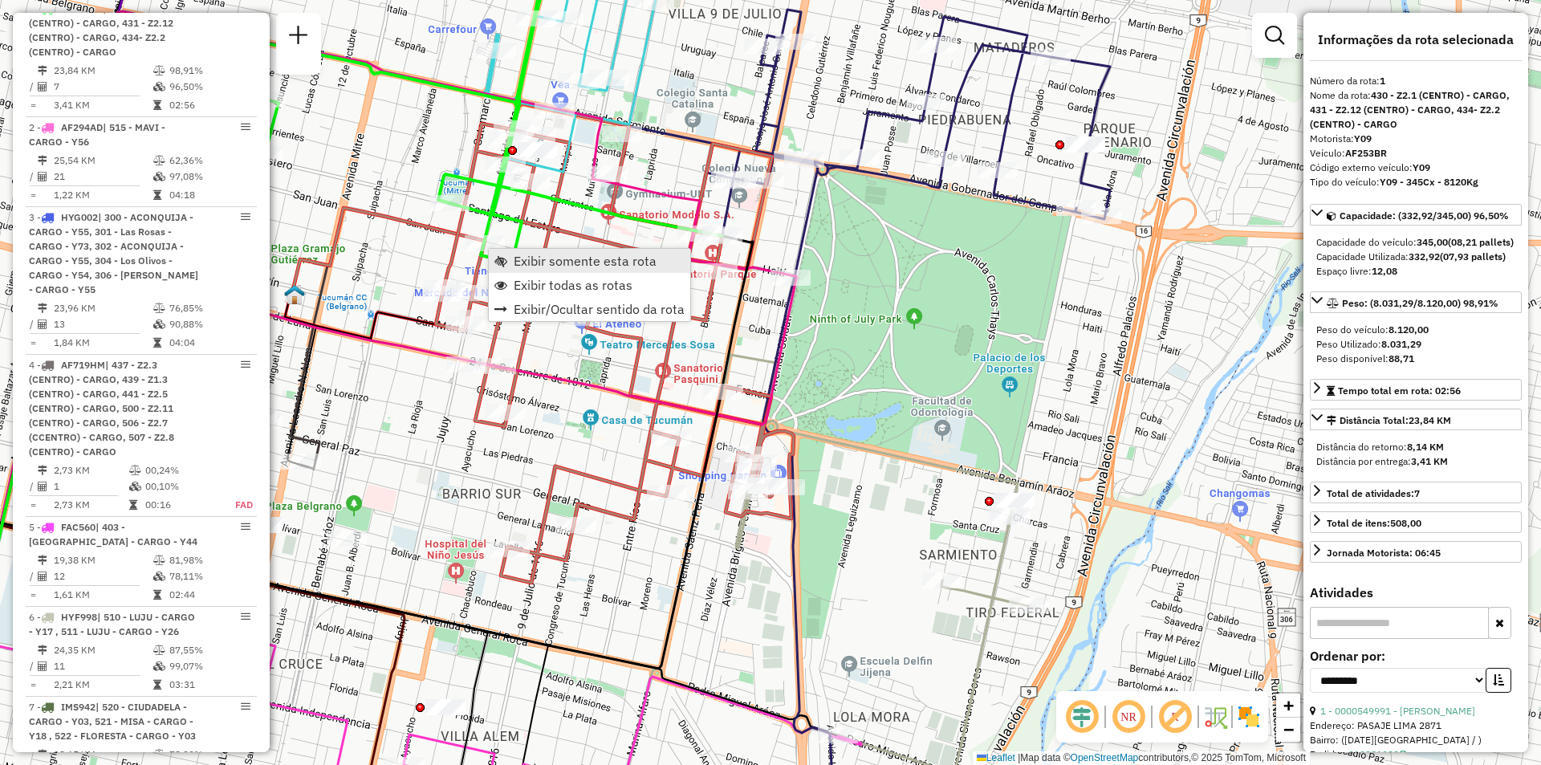
click at [503, 256] on span "Exibir somente esta rota" at bounding box center [500, 260] width 13 height 13
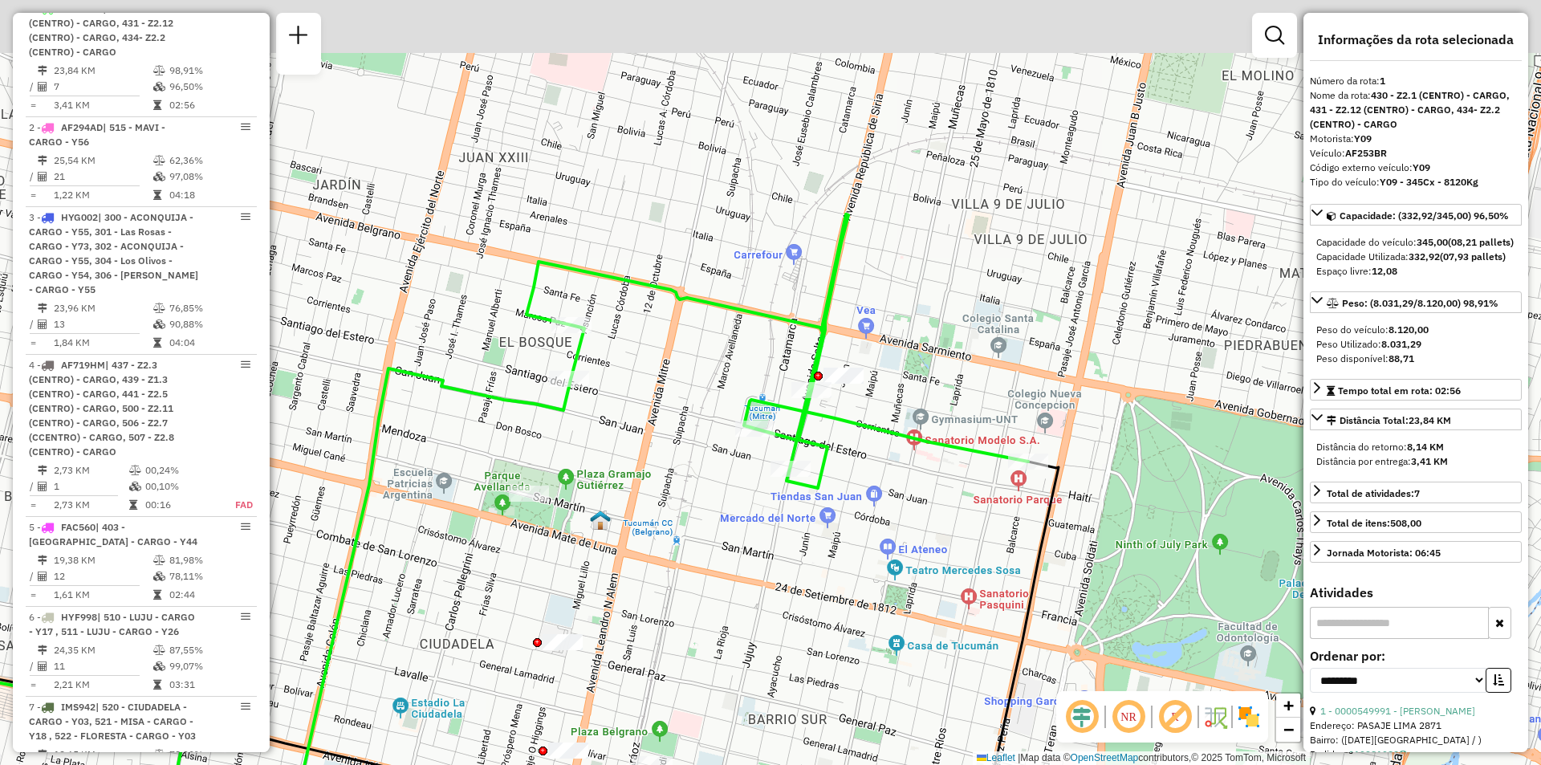
drag, startPoint x: 792, startPoint y: 318, endPoint x: 710, endPoint y: 446, distance: 152.1
click at [711, 444] on div "Janela de atendimento Grade de atendimento Capacidade Transportadoras Veículos …" at bounding box center [770, 382] width 1541 height 765
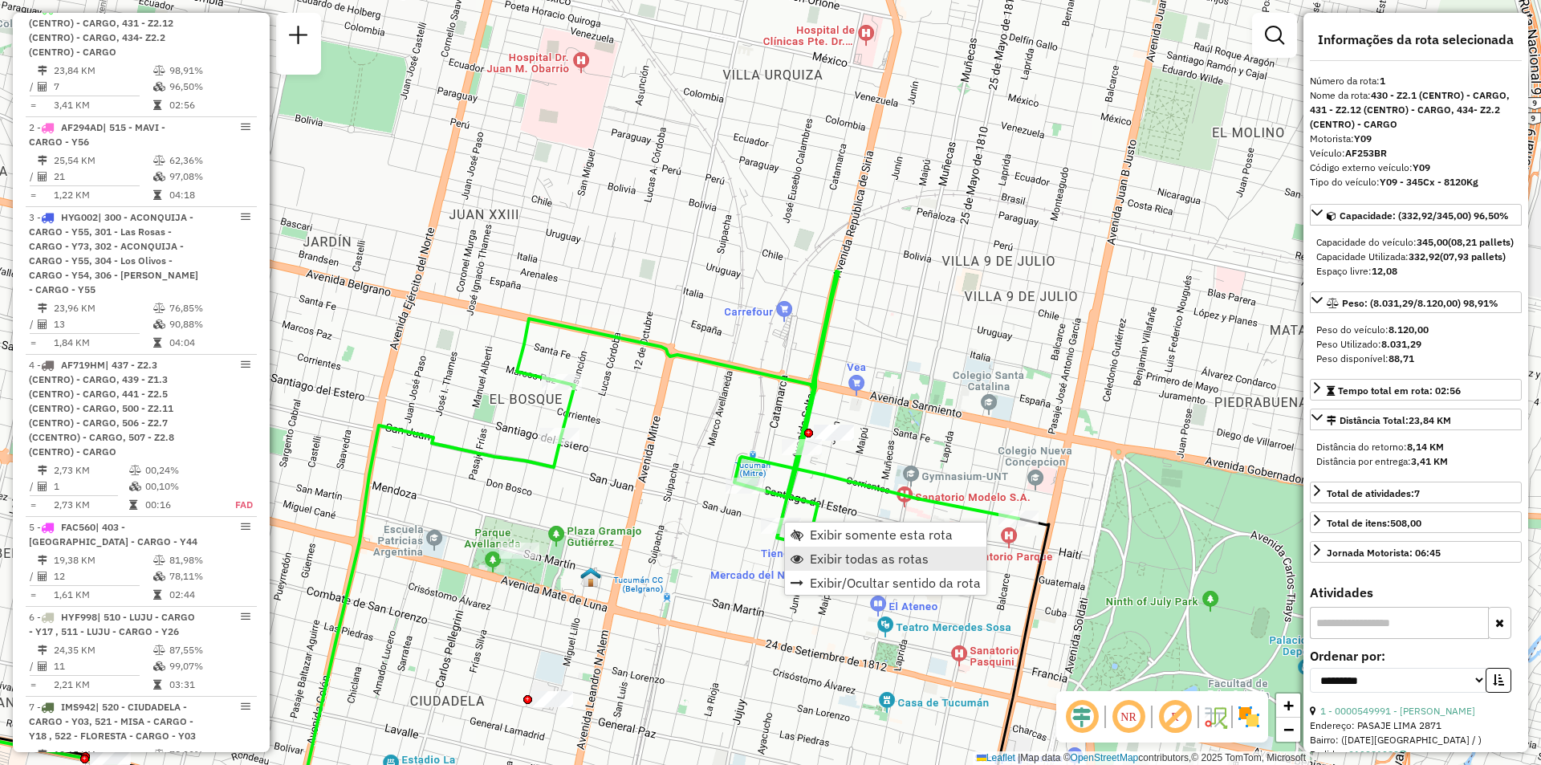
click at [813, 560] on span "Exibir todas as rotas" at bounding box center [869, 558] width 119 height 13
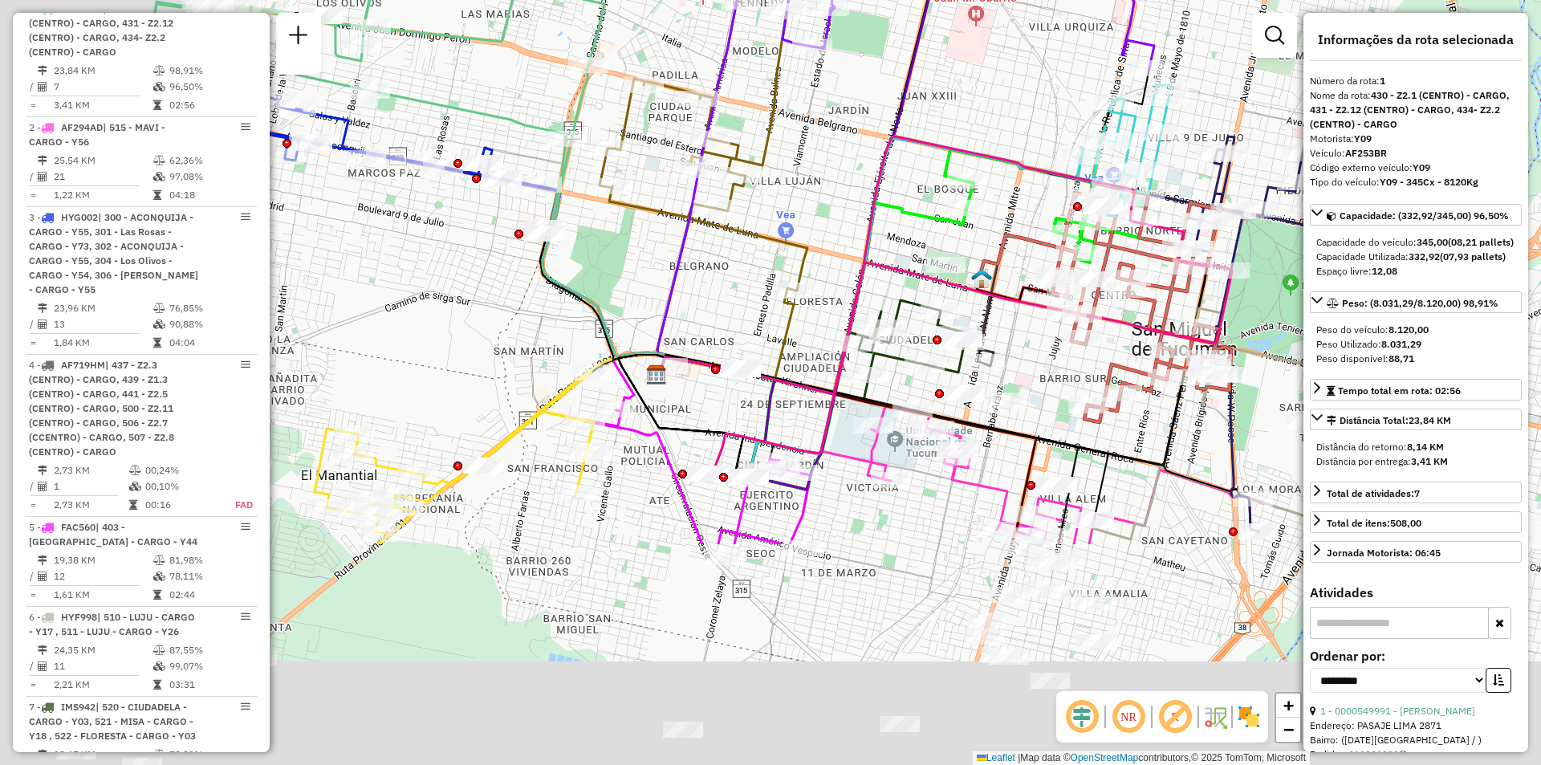
drag, startPoint x: 690, startPoint y: 374, endPoint x: 971, endPoint y: 47, distance: 431.5
click at [967, 47] on div "Janela de atendimento Grade de atendimento Capacidade Transportadoras Veículos …" at bounding box center [770, 382] width 1541 height 765
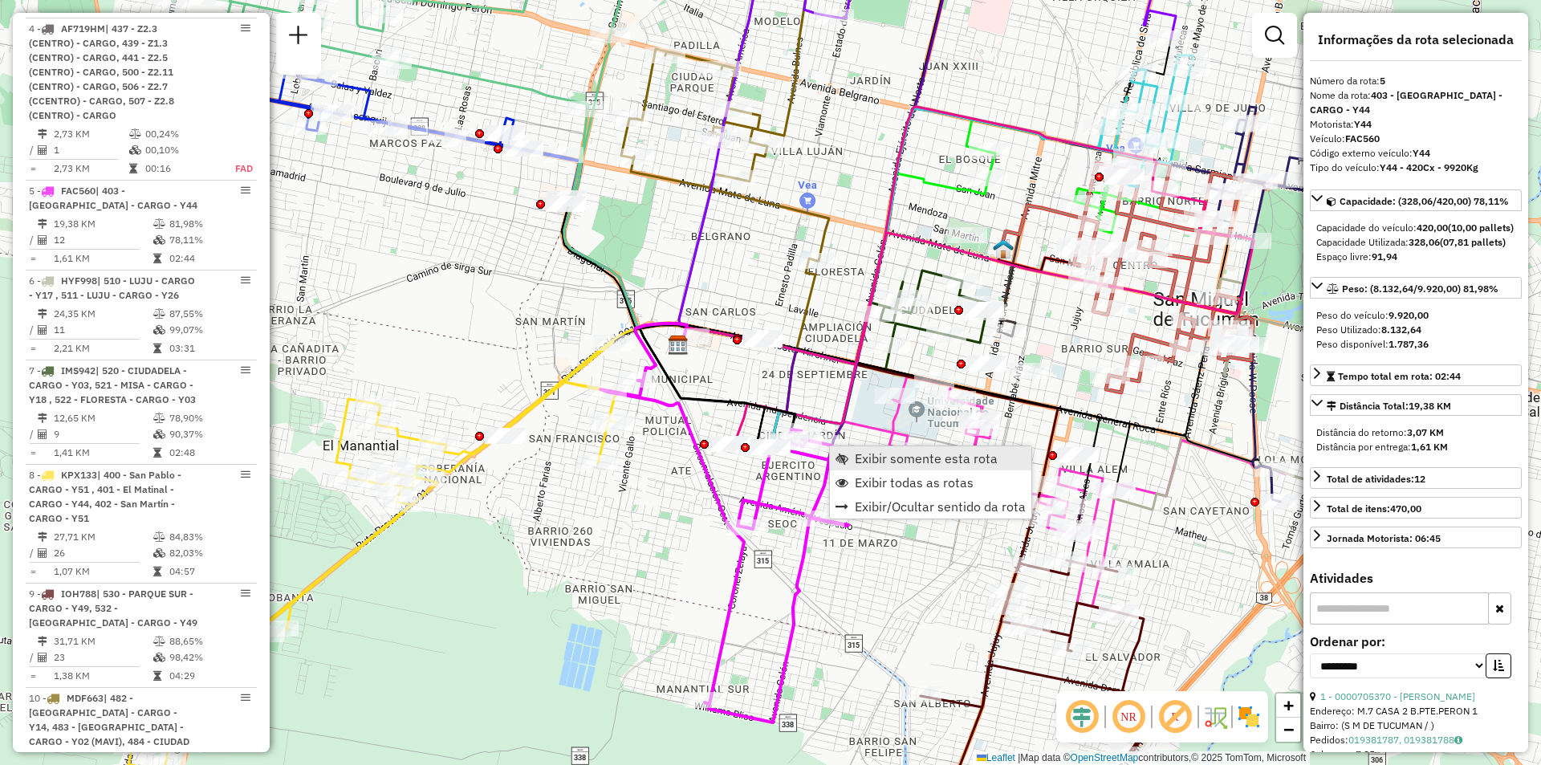
scroll to position [1090, 0]
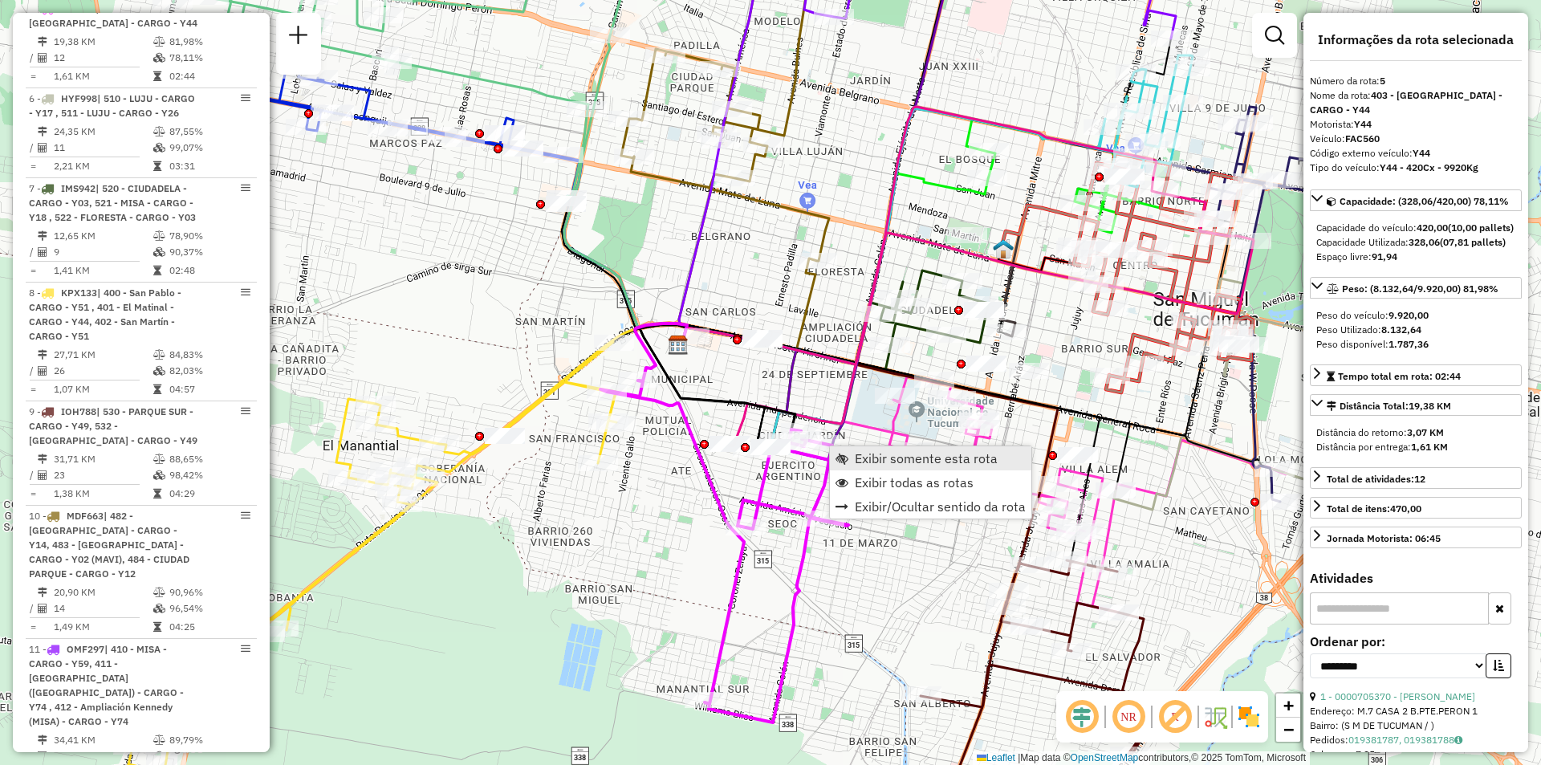
click at [851, 452] on link "Exibir somente esta rota" at bounding box center [930, 458] width 201 height 24
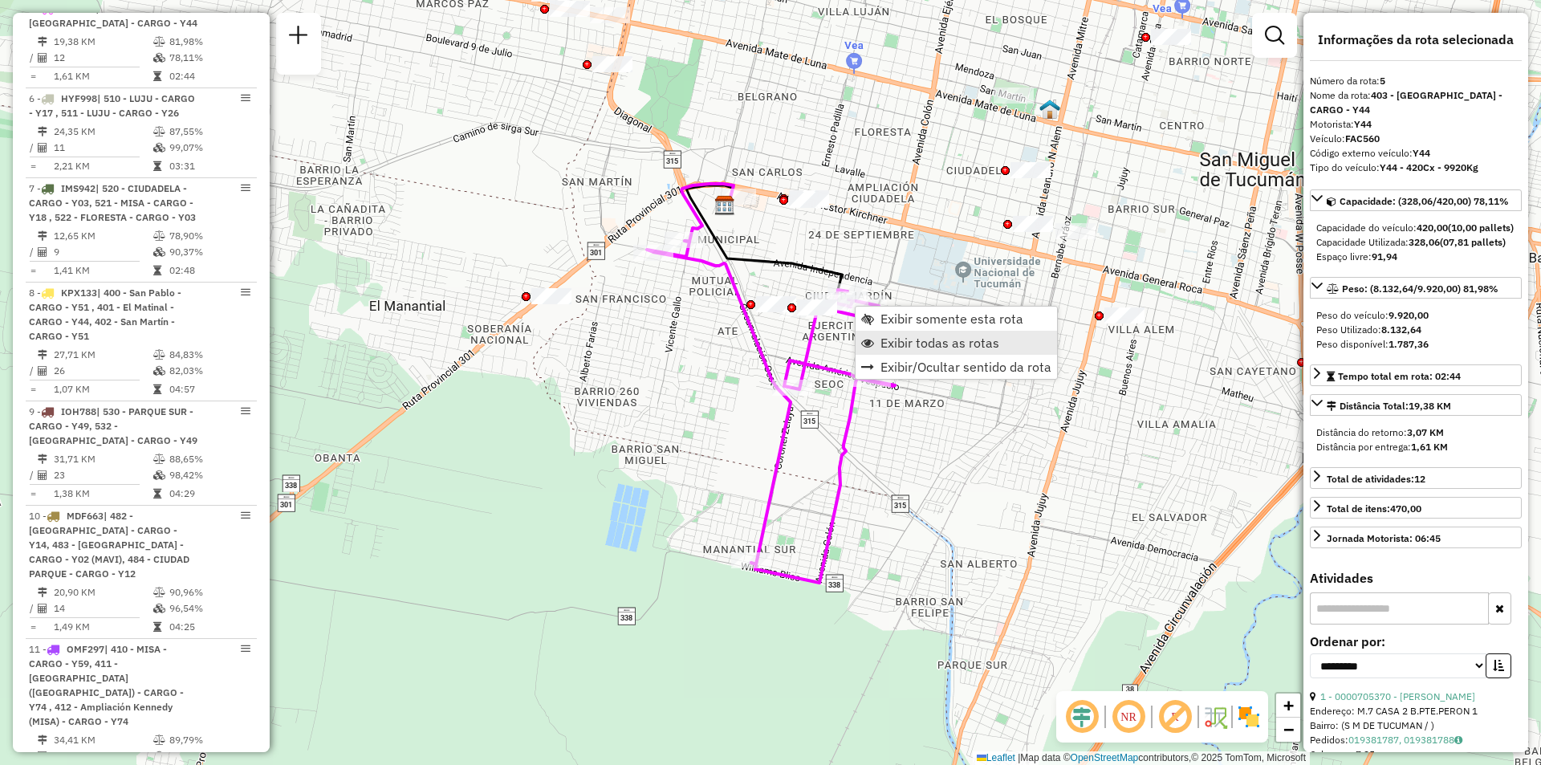
click at [893, 349] on span "Exibir todas as rotas" at bounding box center [940, 342] width 119 height 13
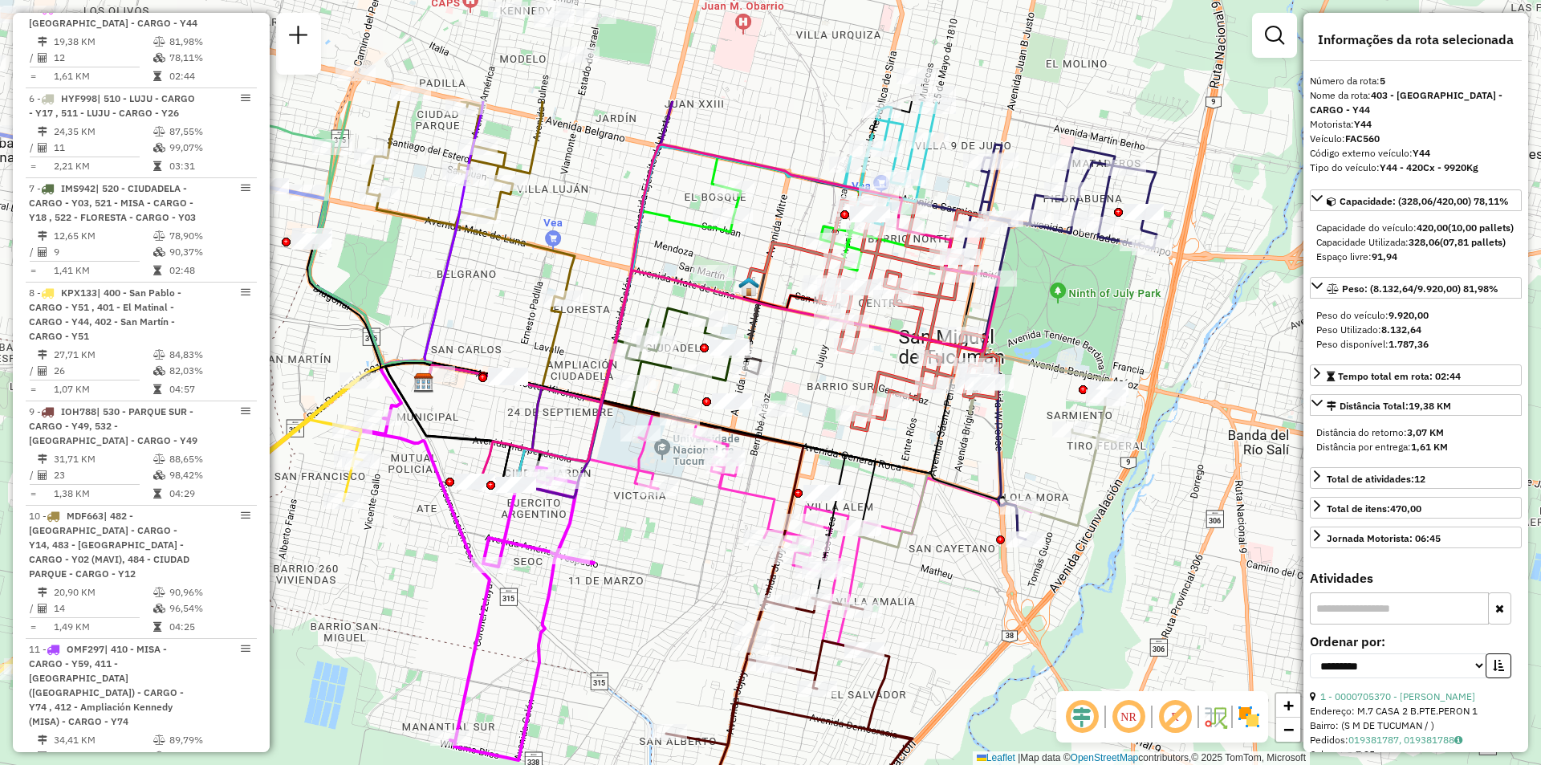
drag, startPoint x: 562, startPoint y: 393, endPoint x: 384, endPoint y: 524, distance: 221.1
click at [384, 524] on div "Janela de atendimento Grade de atendimento Capacidade Transportadoras Veículos …" at bounding box center [770, 382] width 1541 height 765
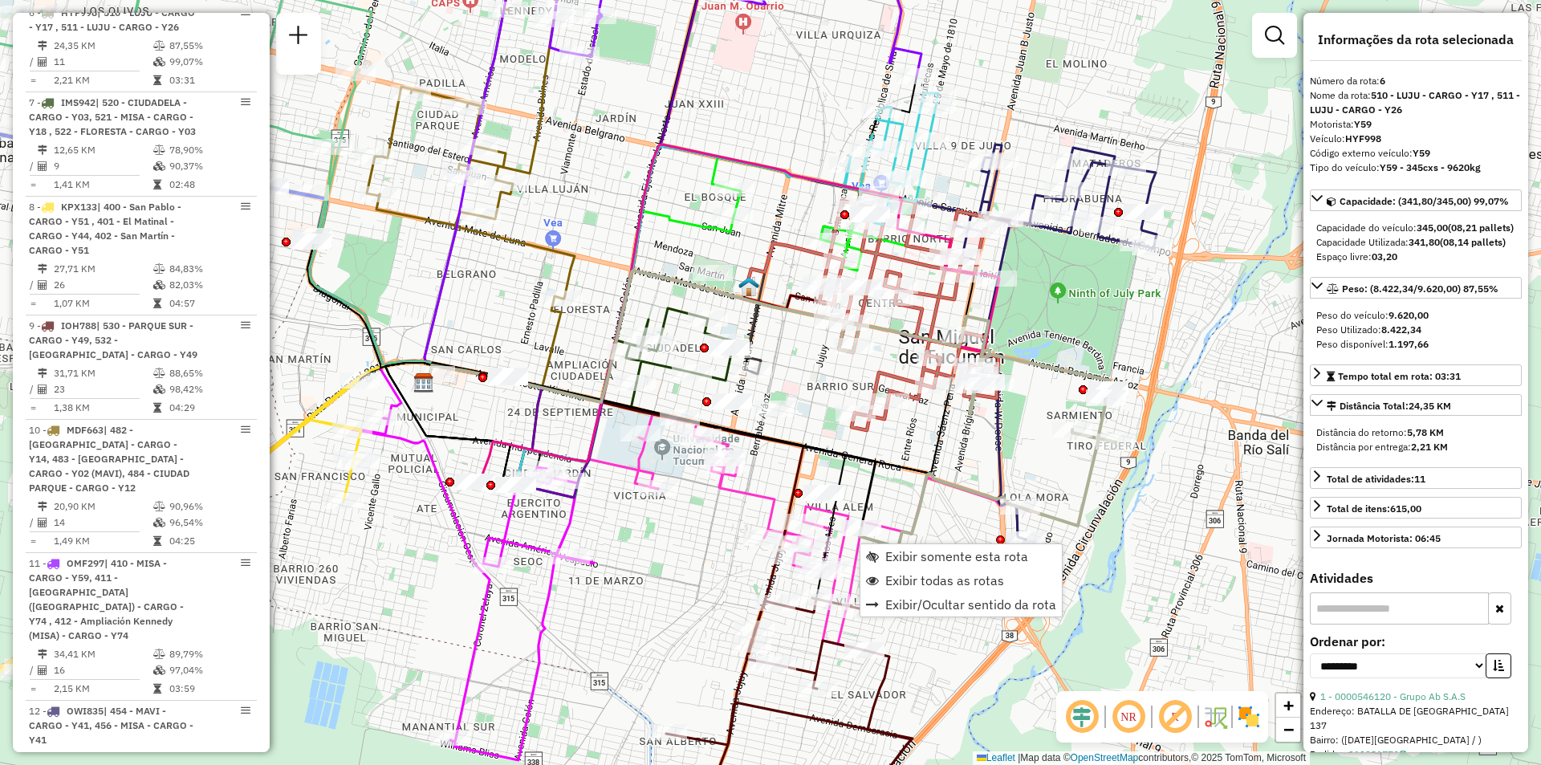
scroll to position [1180, 0]
click at [910, 545] on span "Exibir somente esta rota" at bounding box center [964, 545] width 143 height 13
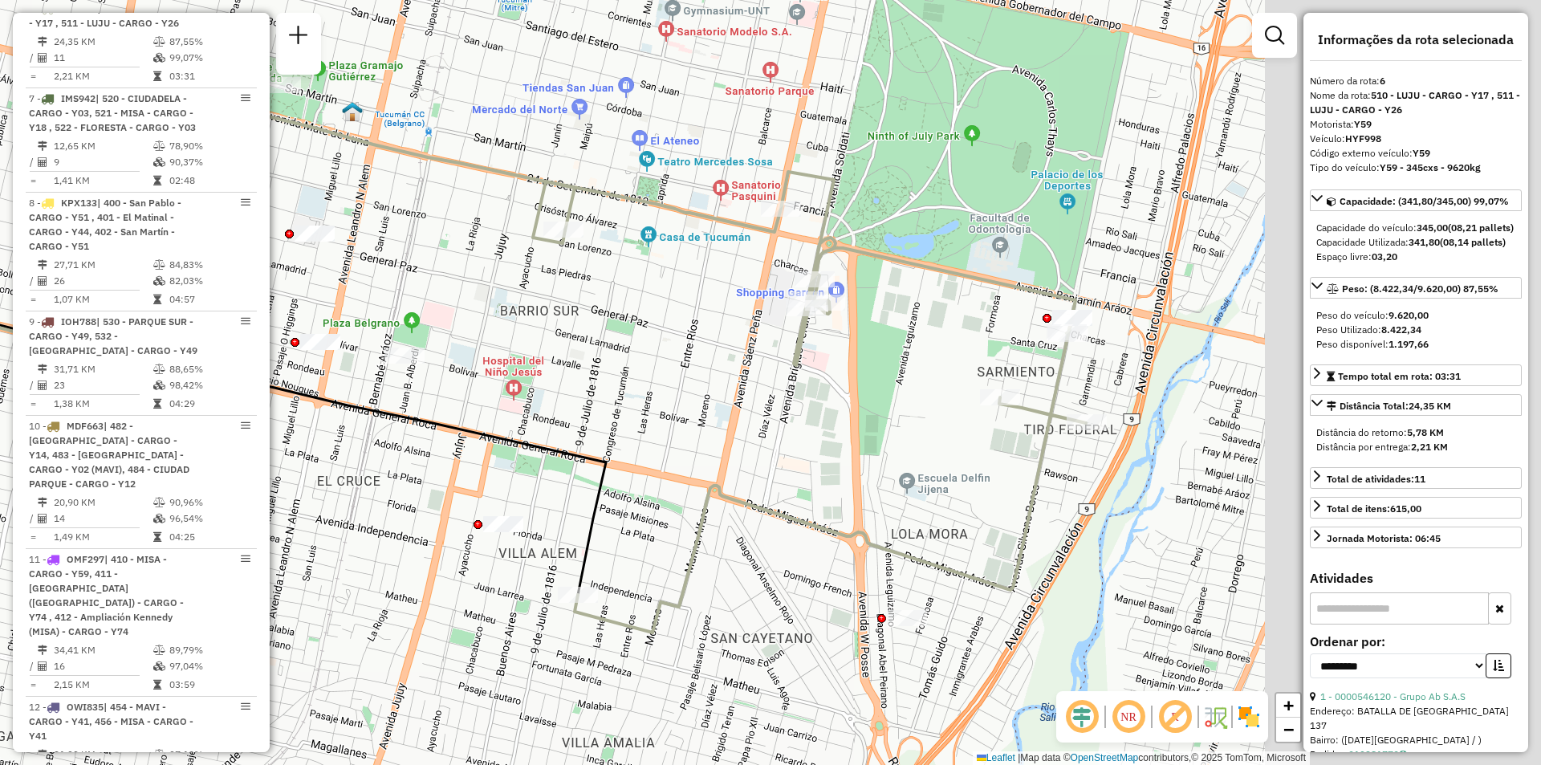
drag, startPoint x: 645, startPoint y: 364, endPoint x: 635, endPoint y: 362, distance: 9.8
click at [635, 362] on div "Janela de atendimento Grade de atendimento Capacidade Transportadoras Veículos …" at bounding box center [770, 382] width 1541 height 765
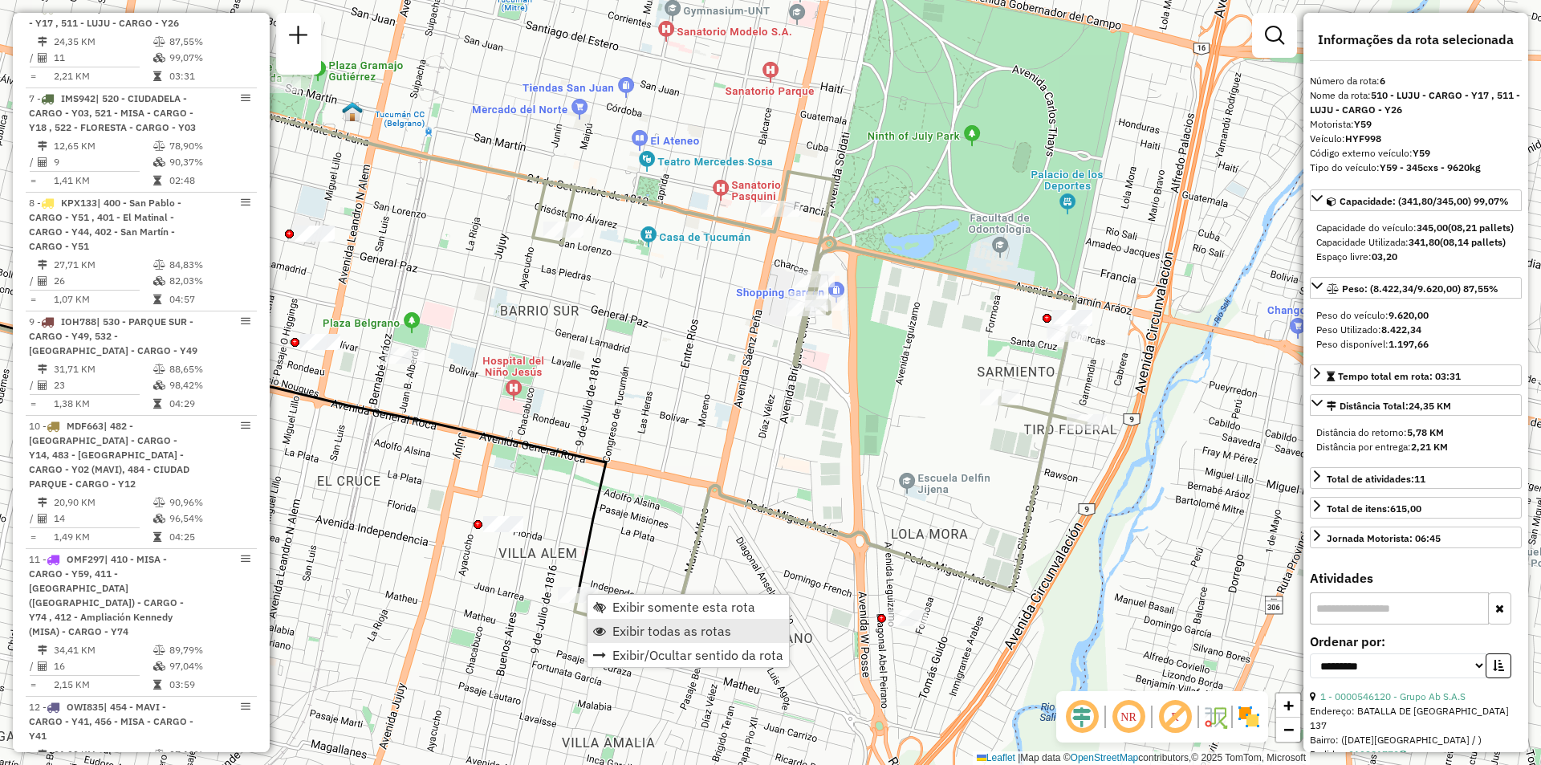
click at [661, 633] on span "Exibir todas as rotas" at bounding box center [672, 631] width 119 height 13
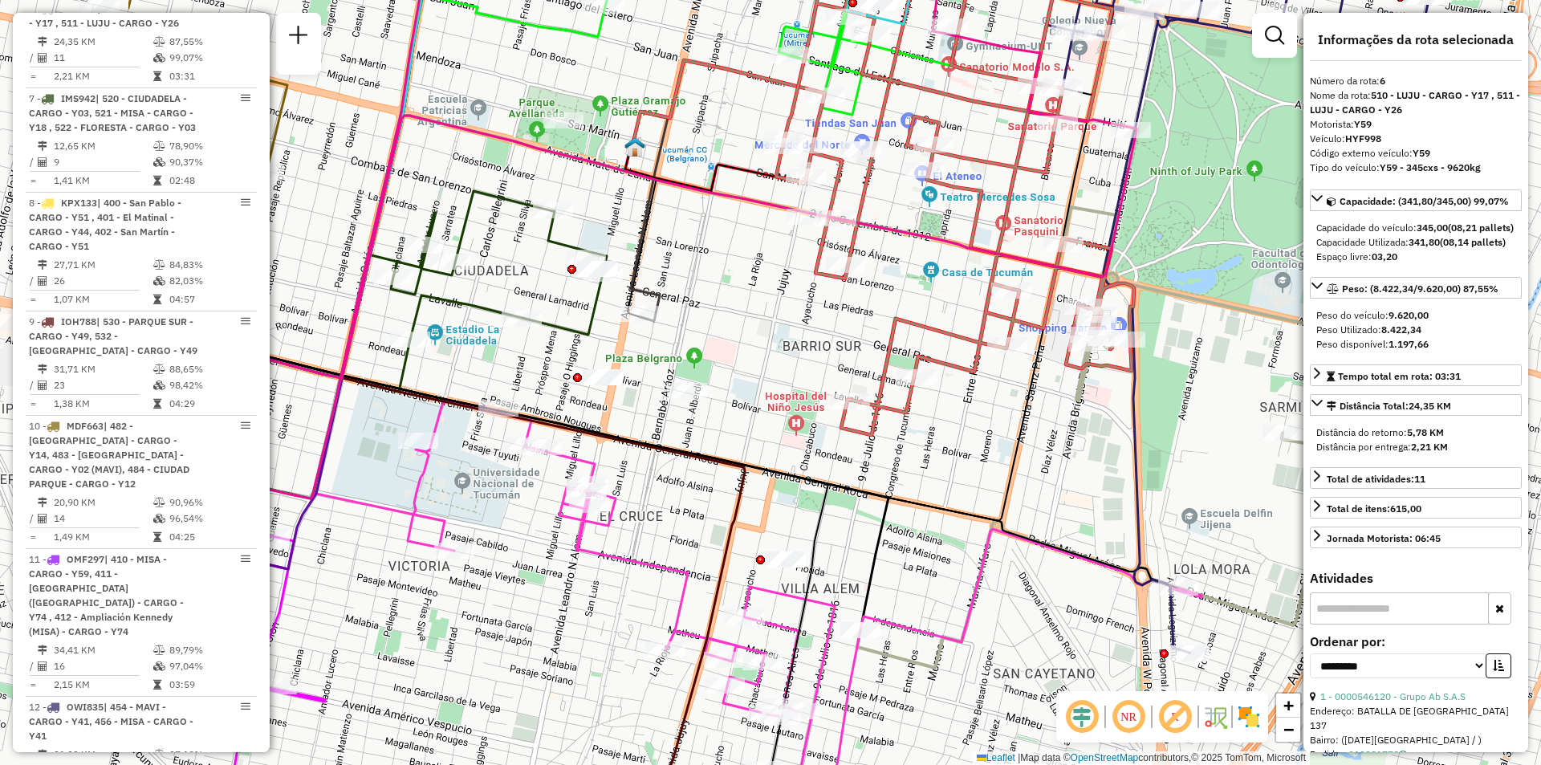
drag, startPoint x: 608, startPoint y: 553, endPoint x: 924, endPoint y: 569, distance: 315.9
click at [893, 588] on div "Janela de atendimento Grade de atendimento Capacidade Transportadoras Veículos …" at bounding box center [770, 382] width 1541 height 765
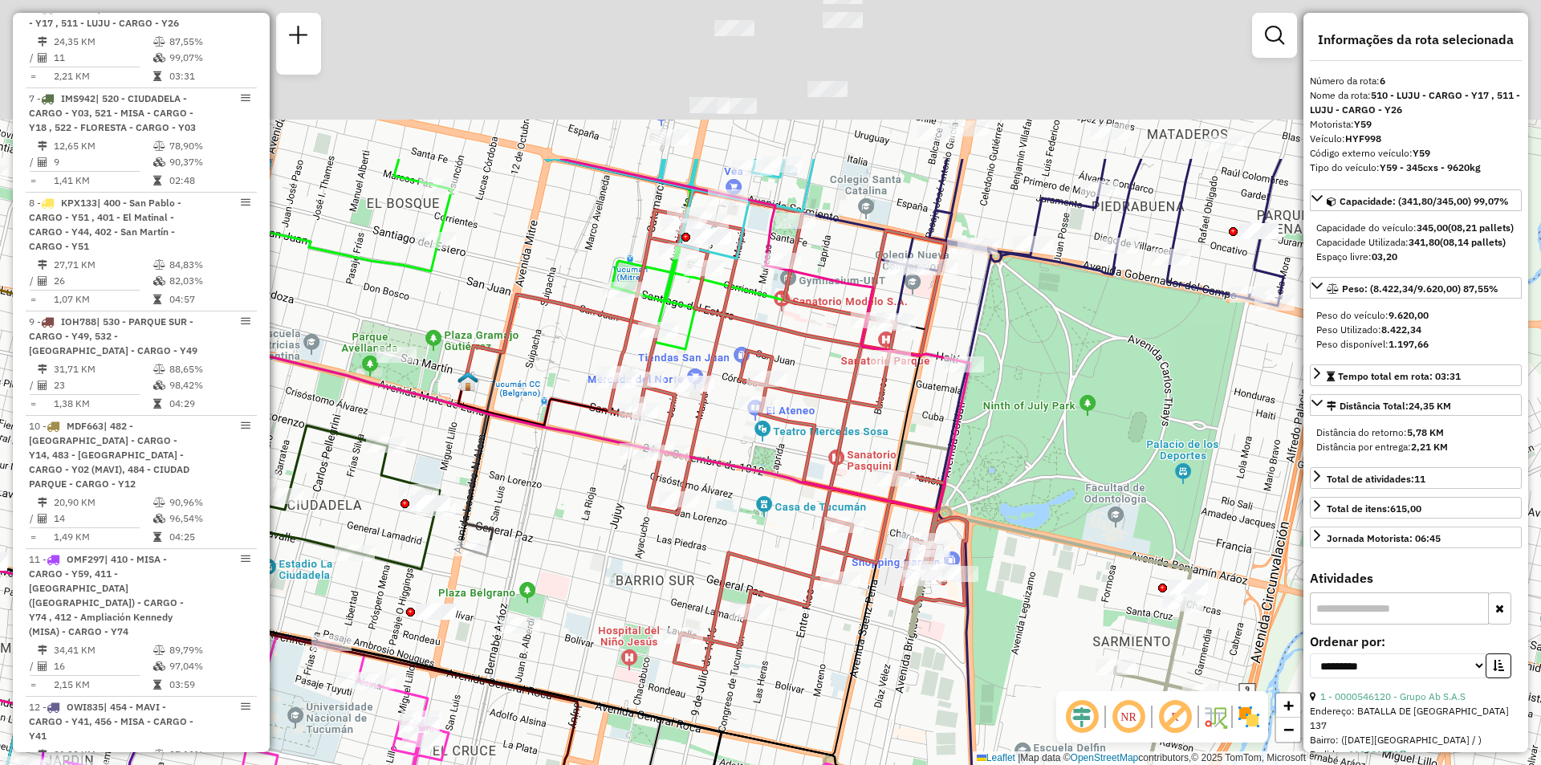
drag, startPoint x: 906, startPoint y: 466, endPoint x: 794, endPoint y: 638, distance: 205.3
click at [794, 638] on div "Janela de atendimento Grade de atendimento Capacidade Transportadoras Veículos …" at bounding box center [770, 382] width 1541 height 765
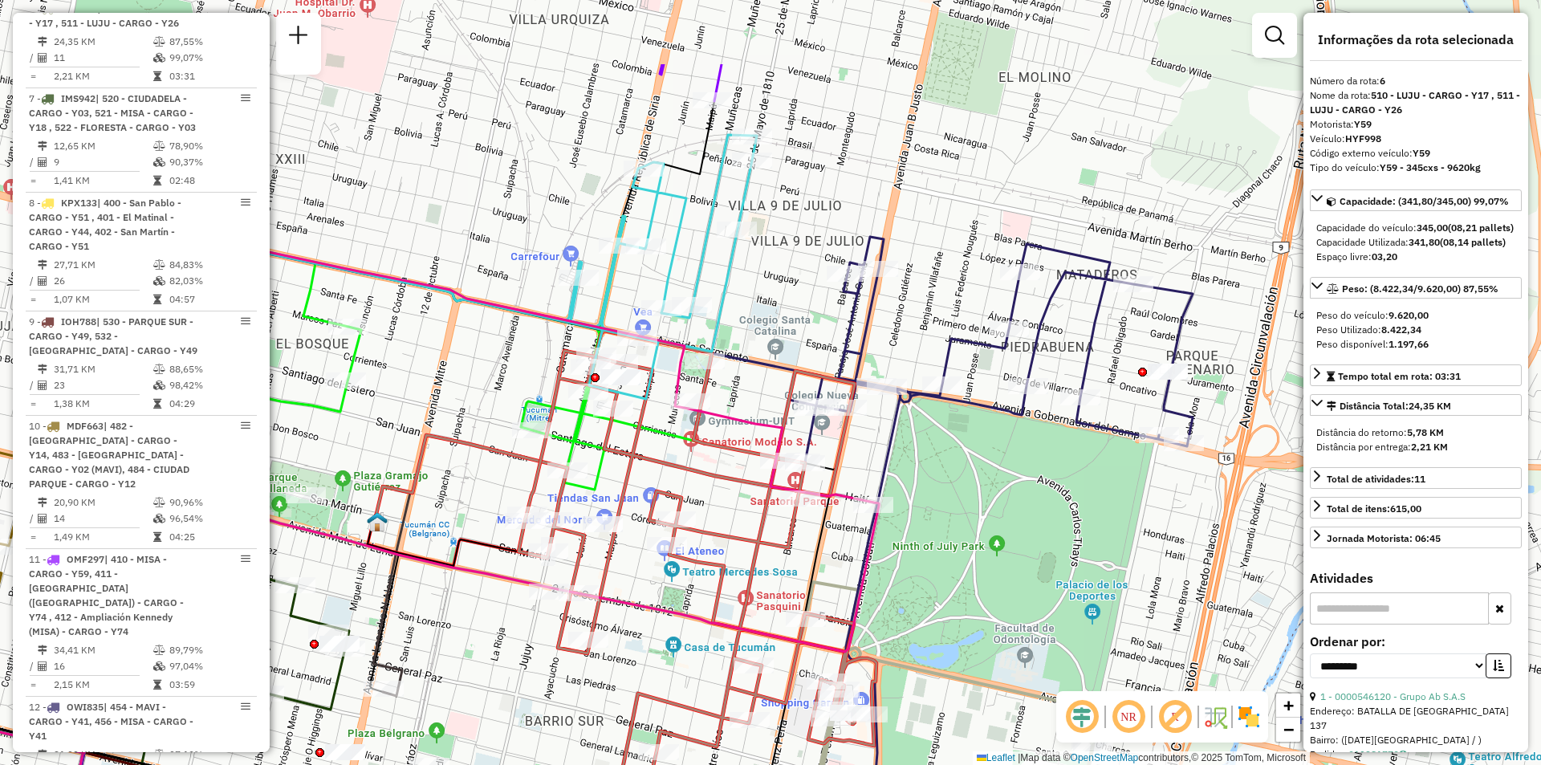
drag, startPoint x: 843, startPoint y: 242, endPoint x: 752, endPoint y: 382, distance: 167.2
click at [752, 382] on div "Janela de atendimento Grade de atendimento Capacidade Transportadoras Veículos …" at bounding box center [770, 382] width 1541 height 765
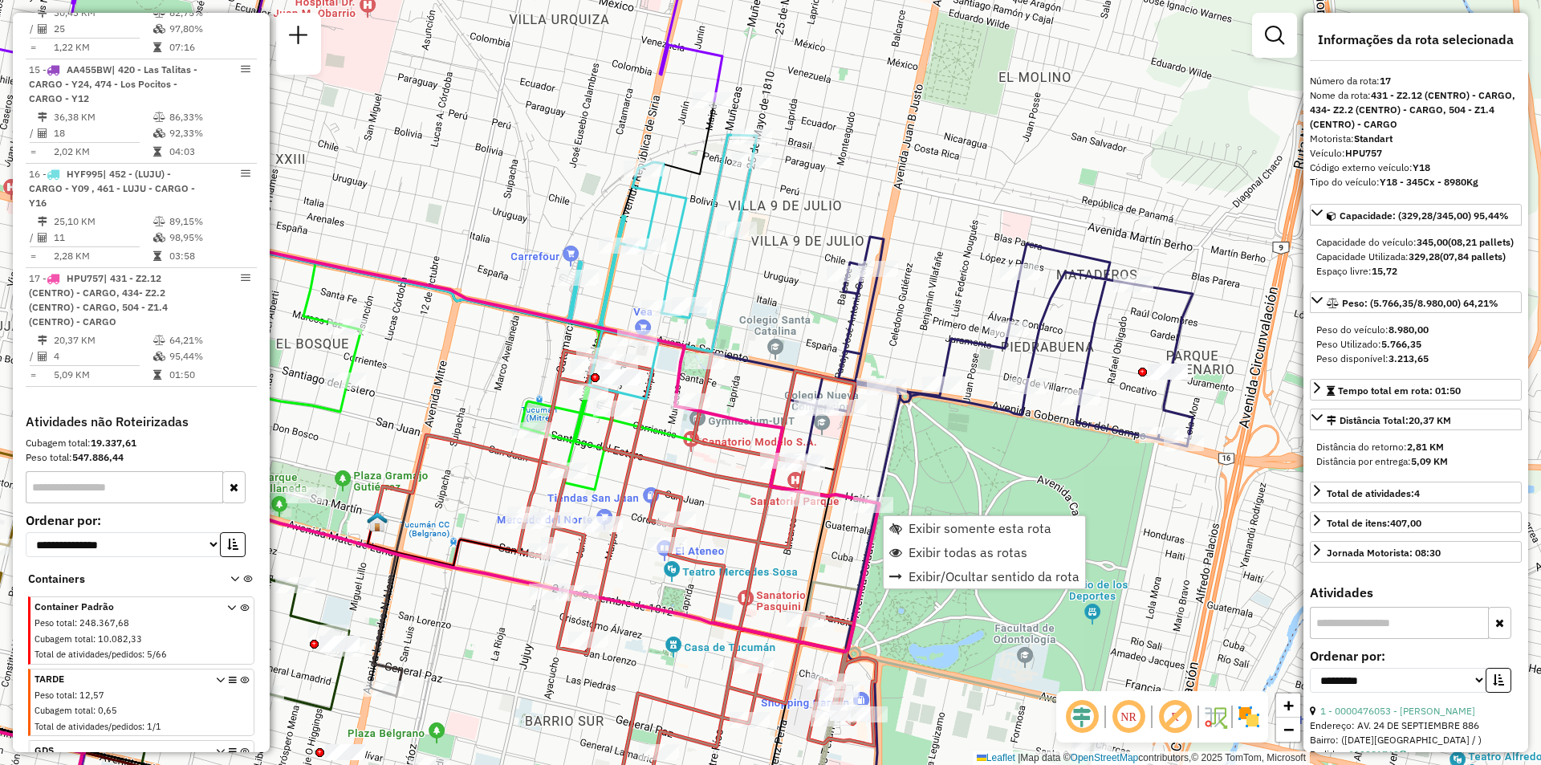
scroll to position [2261, 0]
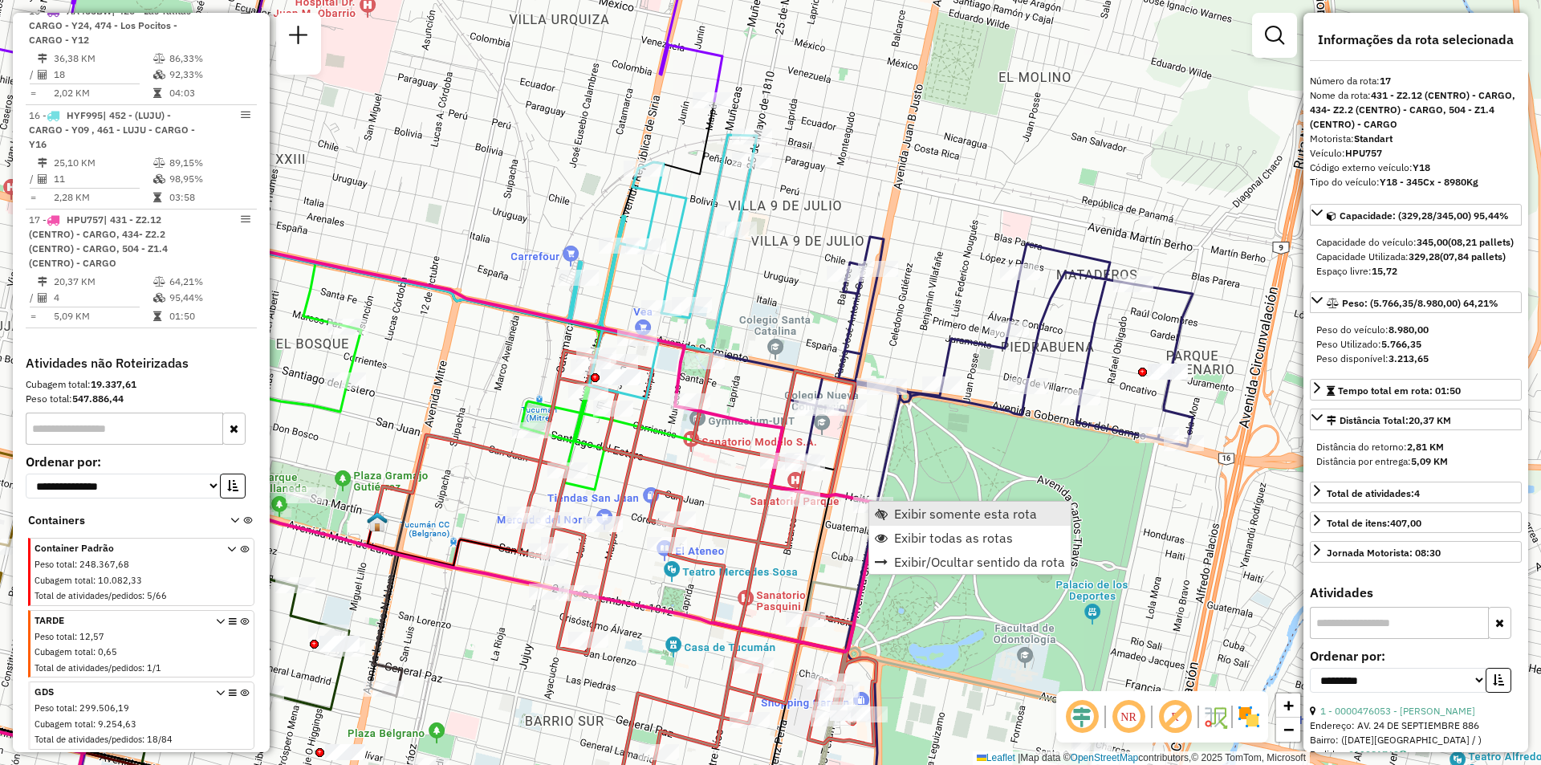
click at [893, 515] on link "Exibir somente esta rota" at bounding box center [969, 514] width 201 height 24
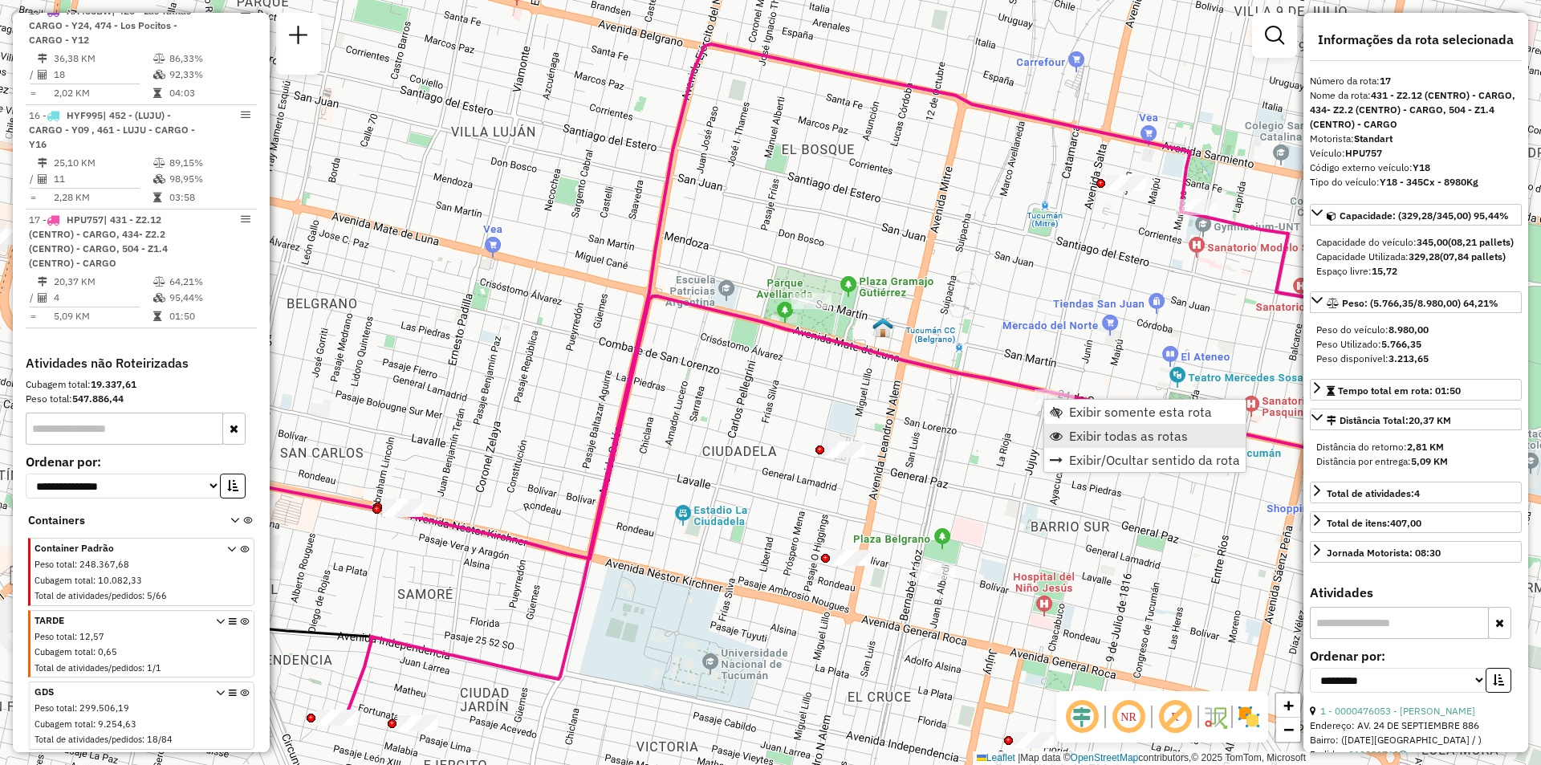
click at [1072, 437] on span "Exibir todas as rotas" at bounding box center [1128, 435] width 119 height 13
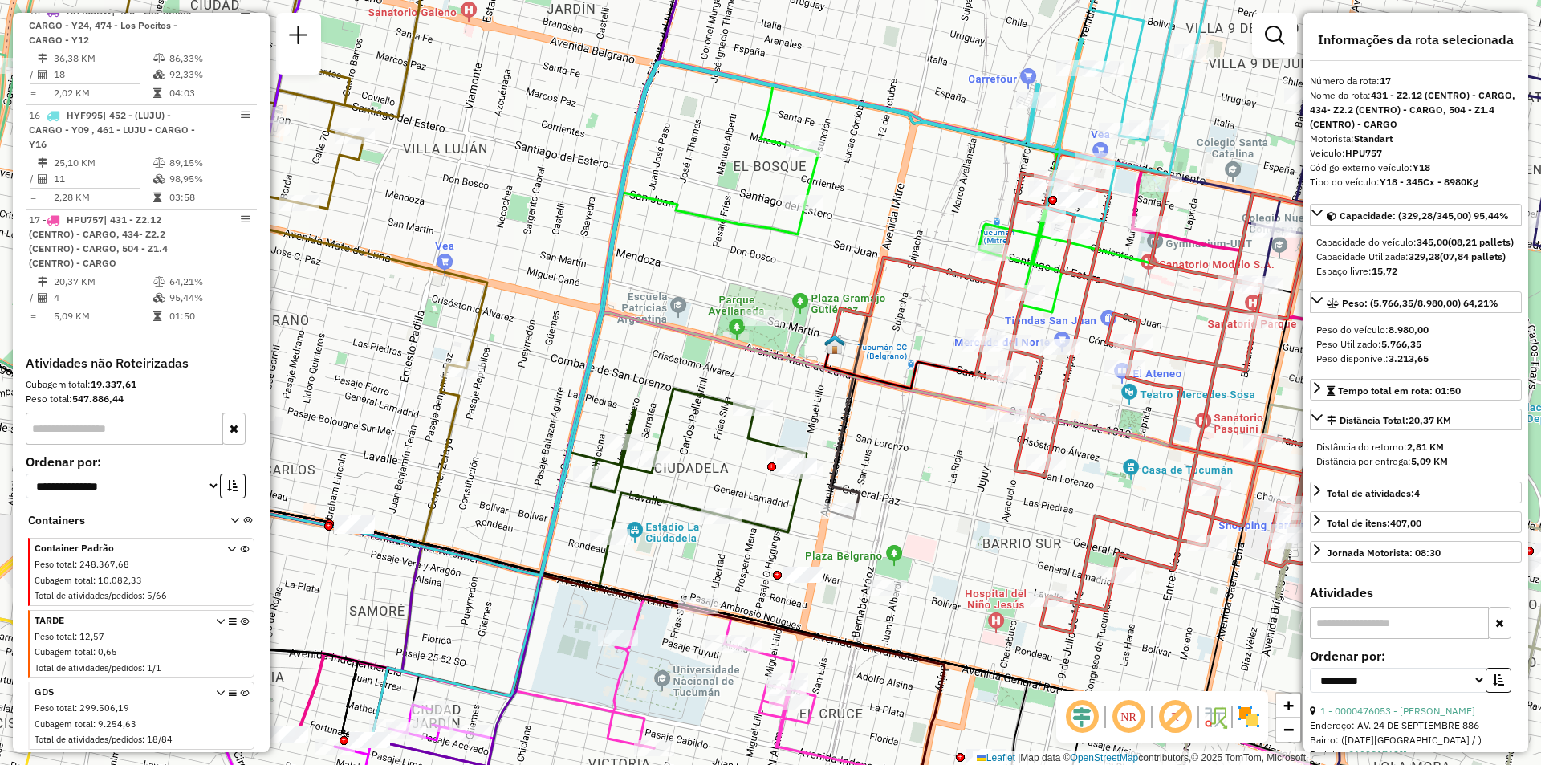
drag, startPoint x: 1214, startPoint y: 432, endPoint x: 1166, endPoint y: 449, distance: 51.0
click at [1166, 449] on icon at bounding box center [1155, 392] width 358 height 479
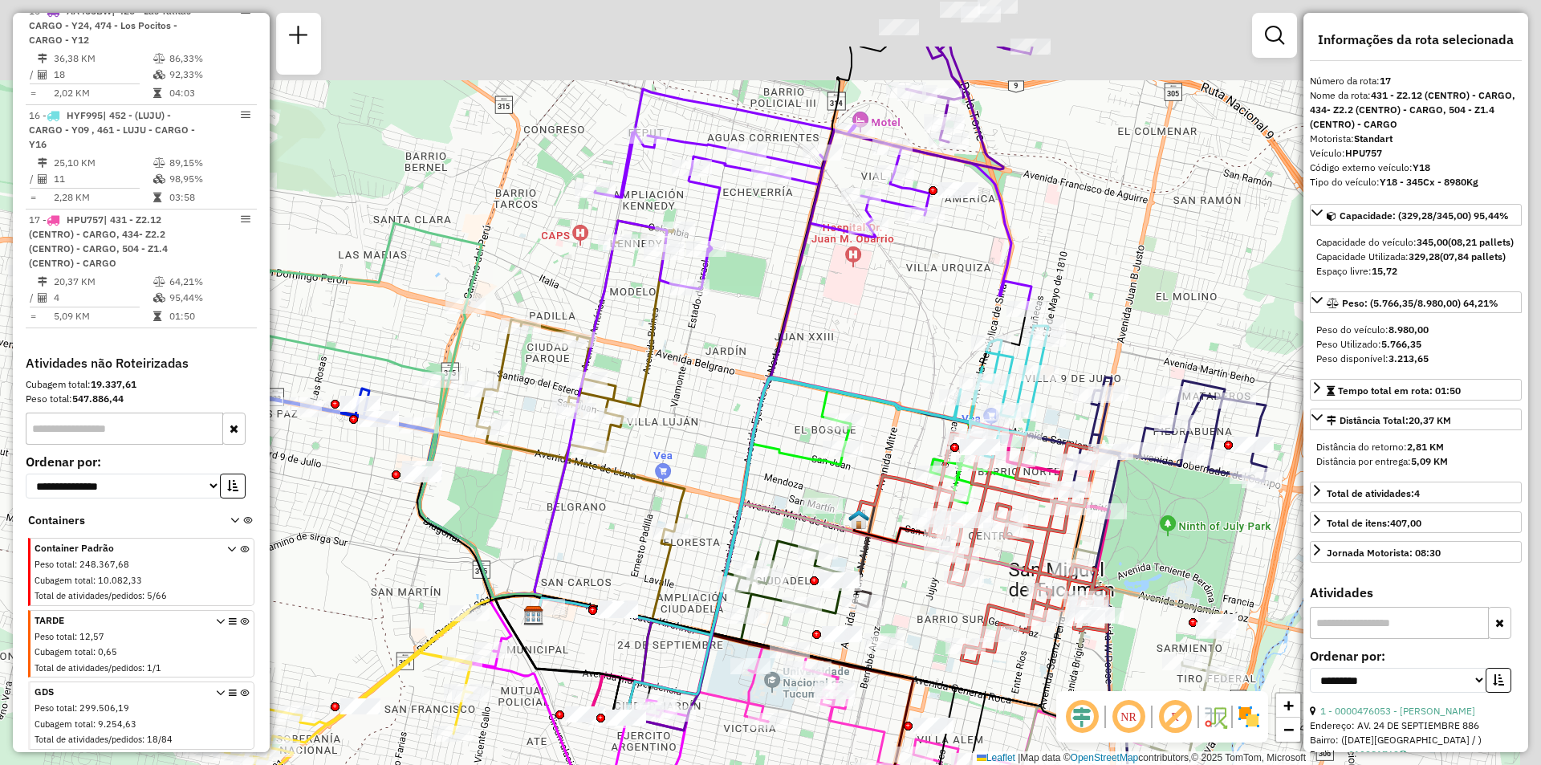
drag, startPoint x: 961, startPoint y: 259, endPoint x: 916, endPoint y: 405, distance: 152.9
click at [916, 405] on div "Janela de atendimento Grade de atendimento Capacidade Transportadoras Veículos …" at bounding box center [770, 382] width 1541 height 765
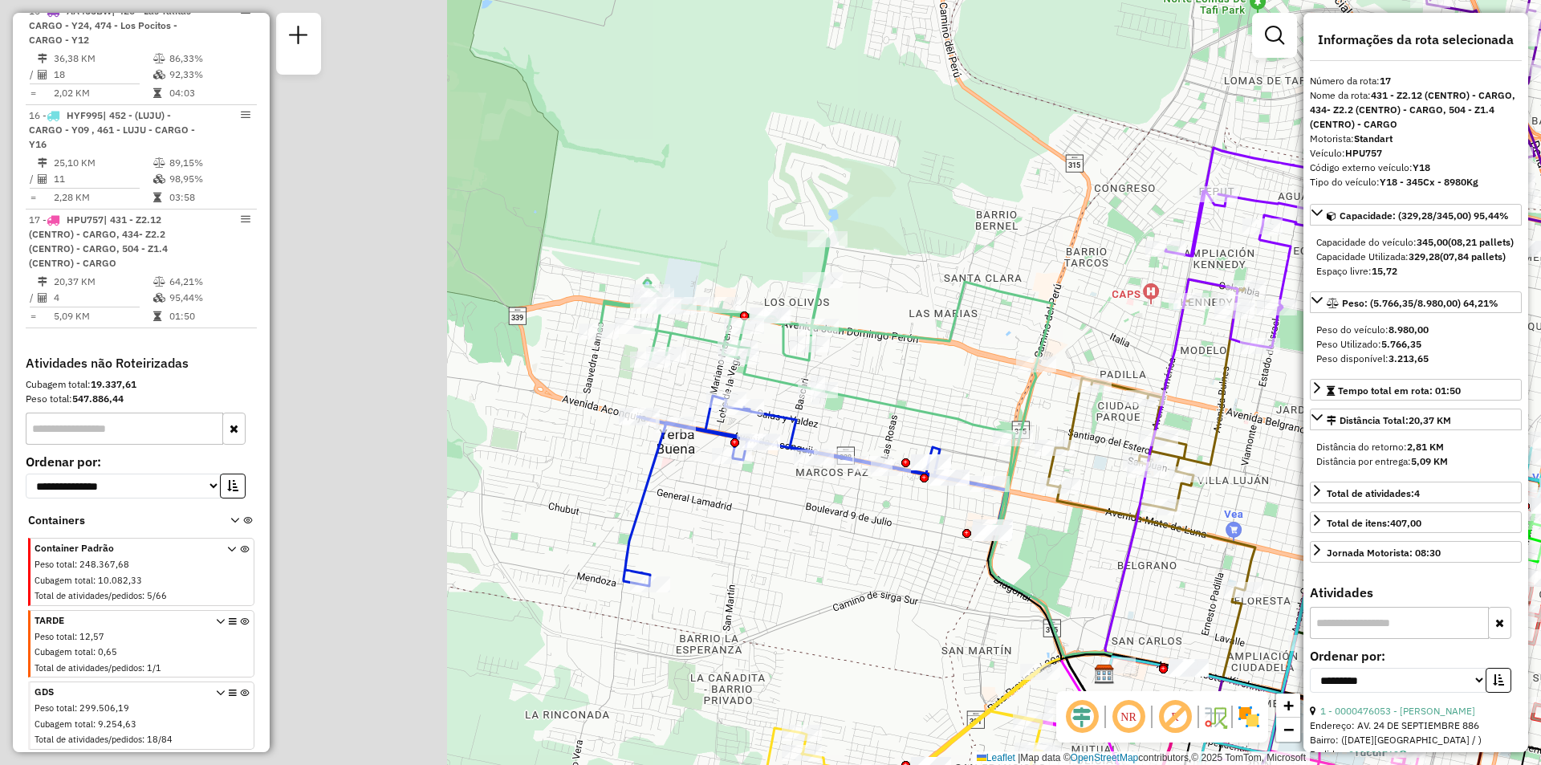
drag, startPoint x: 596, startPoint y: 458, endPoint x: 1235, endPoint y: 502, distance: 639.7
click at [1235, 502] on icon at bounding box center [1152, 527] width 208 height 496
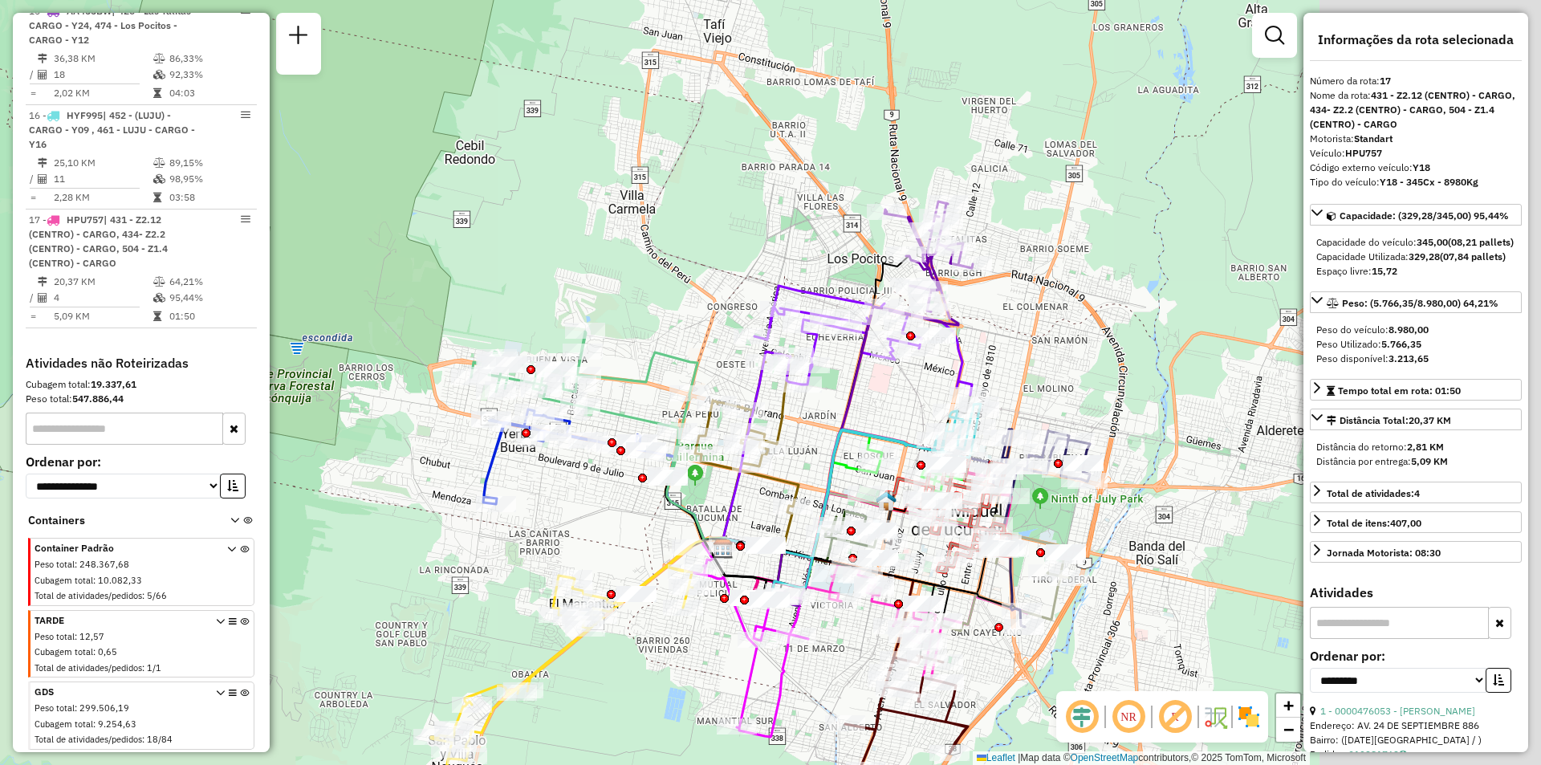
drag, startPoint x: 575, startPoint y: 514, endPoint x: 297, endPoint y: 524, distance: 278.0
click at [297, 524] on div "Janela de atendimento Grade de atendimento Capacidade Transportadoras Veículos …" at bounding box center [770, 382] width 1541 height 765
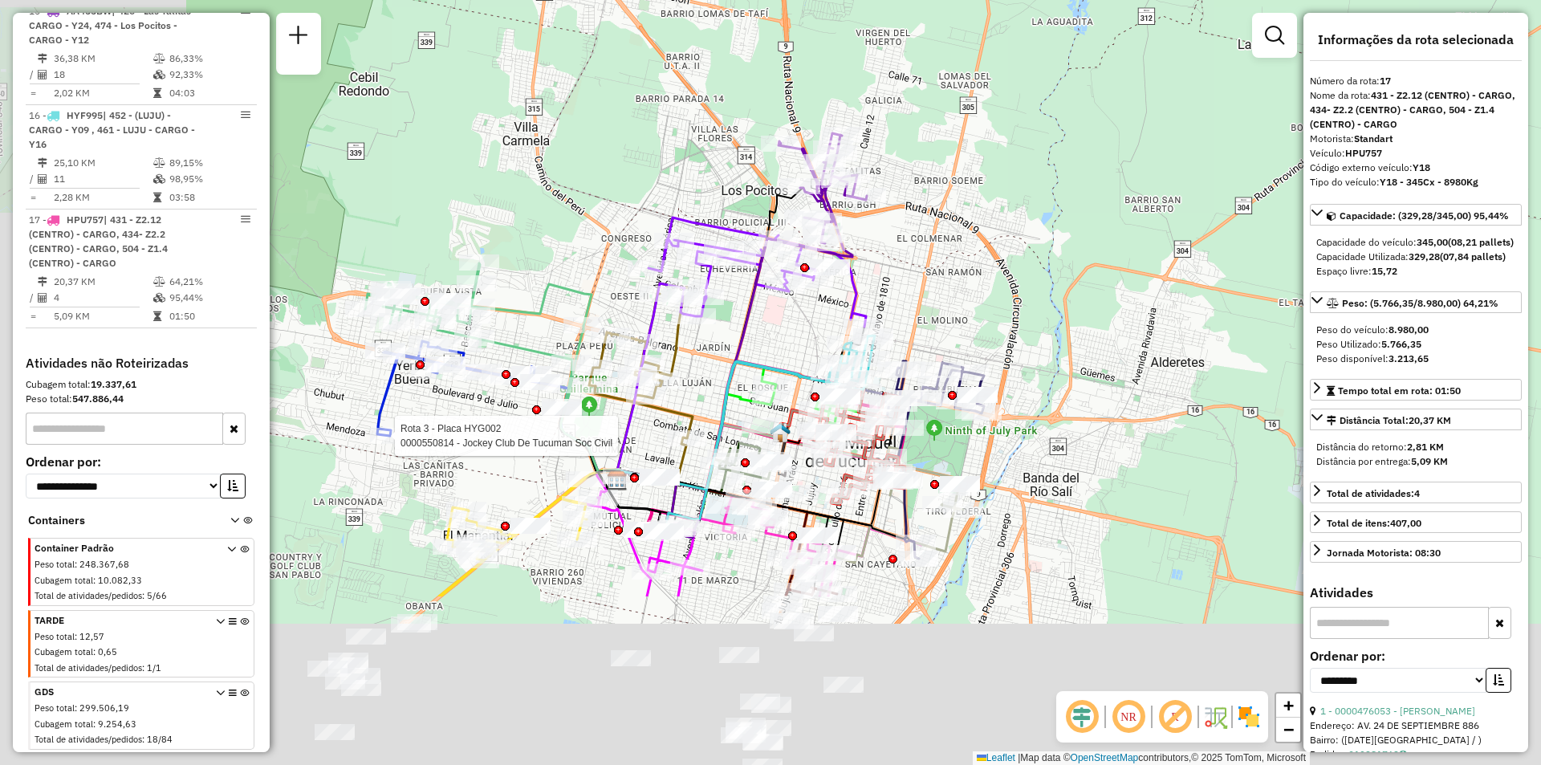
drag, startPoint x: 820, startPoint y: 315, endPoint x: 922, endPoint y: 180, distance: 169.5
click at [922, 180] on div "Rota 3 - Placa HYG002 0000550814 - Jockey Club De Tucuman Soc Civil Janela de a…" at bounding box center [770, 382] width 1541 height 765
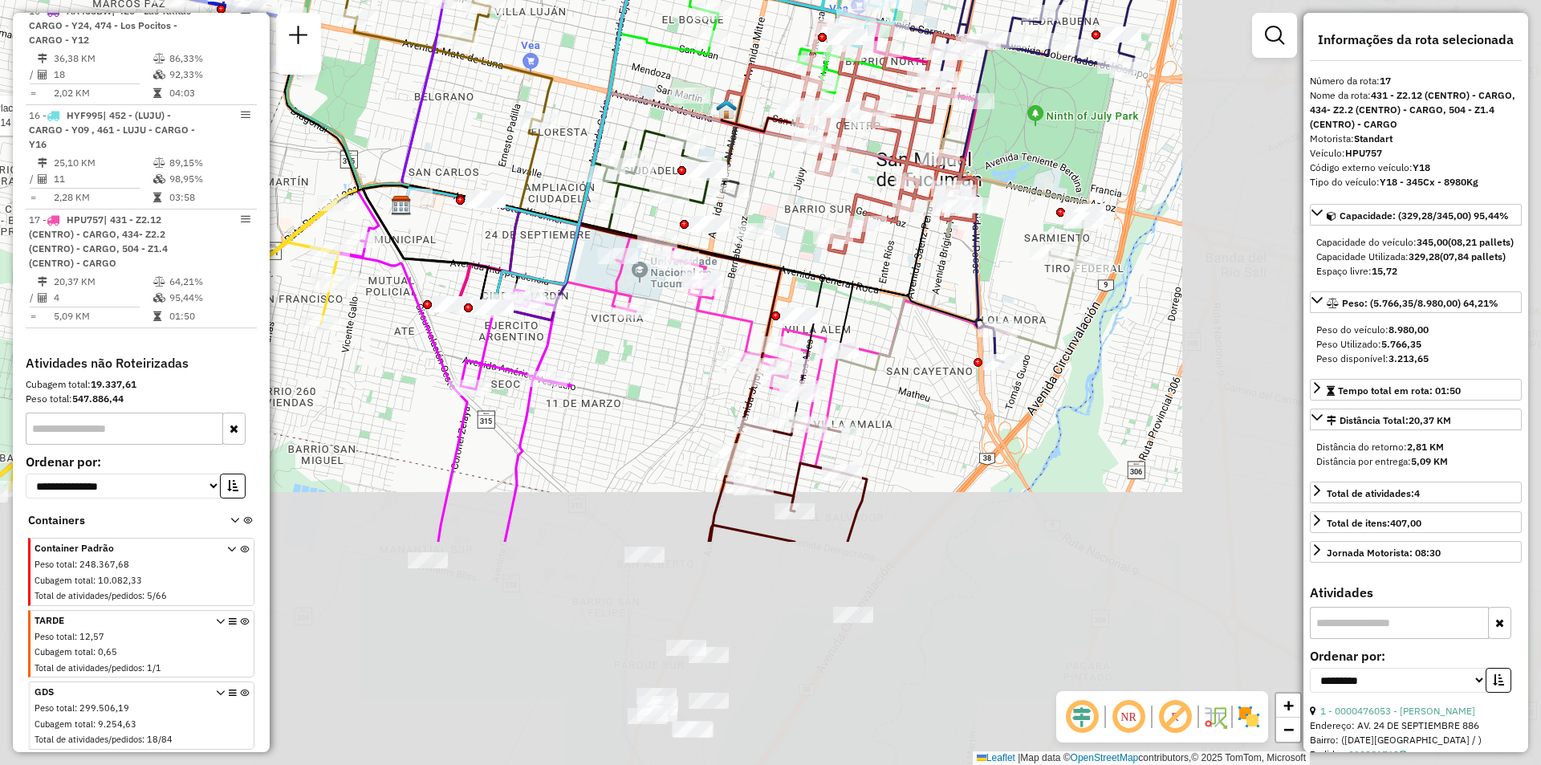
drag, startPoint x: 879, startPoint y: 490, endPoint x: 460, endPoint y: 187, distance: 516.9
click at [462, 187] on icon at bounding box center [628, 97] width 455 height 256
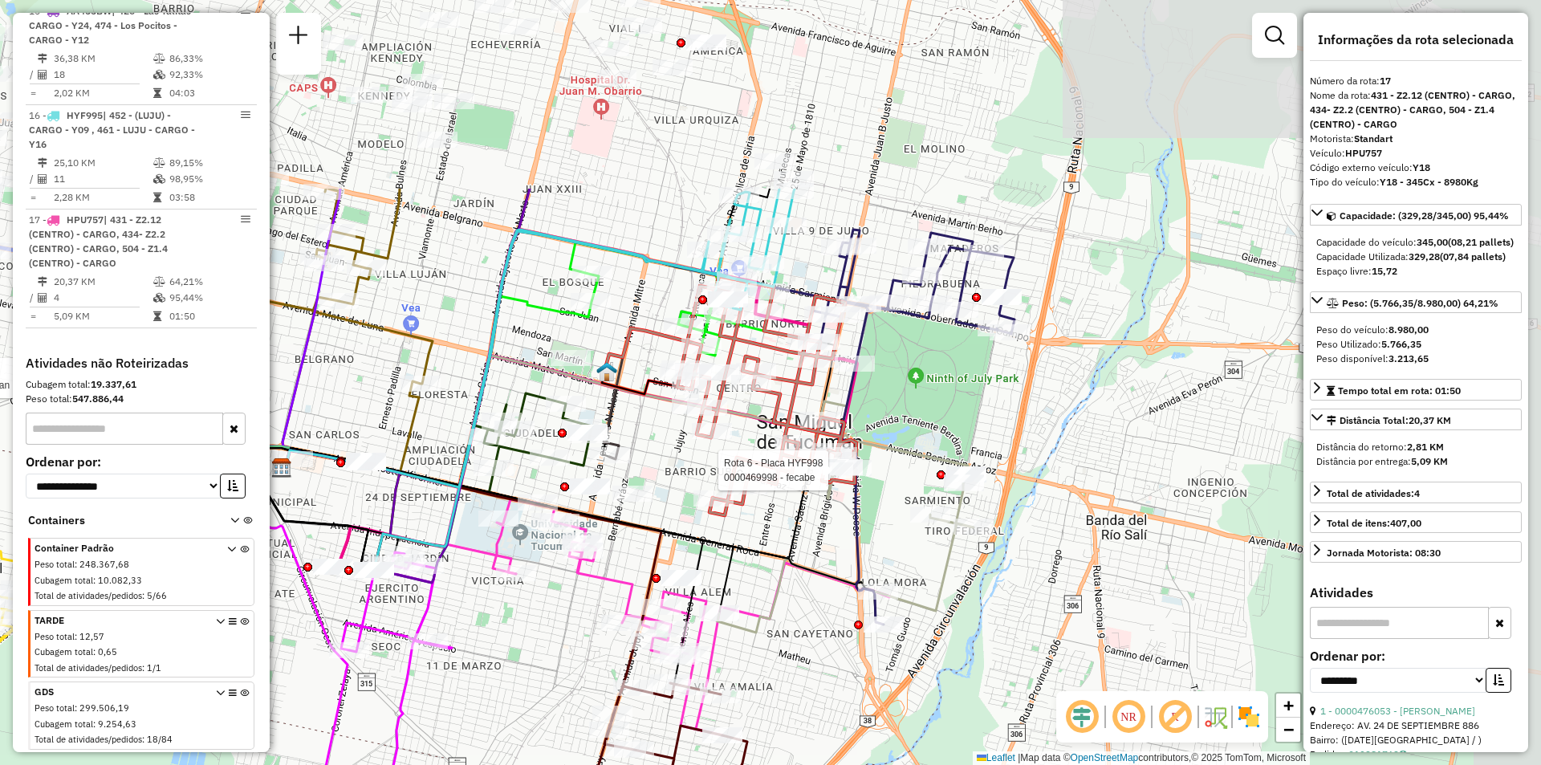
drag, startPoint x: 914, startPoint y: 286, endPoint x: 827, endPoint y: 482, distance: 214.2
click at [827, 478] on div at bounding box center [833, 470] width 40 height 16
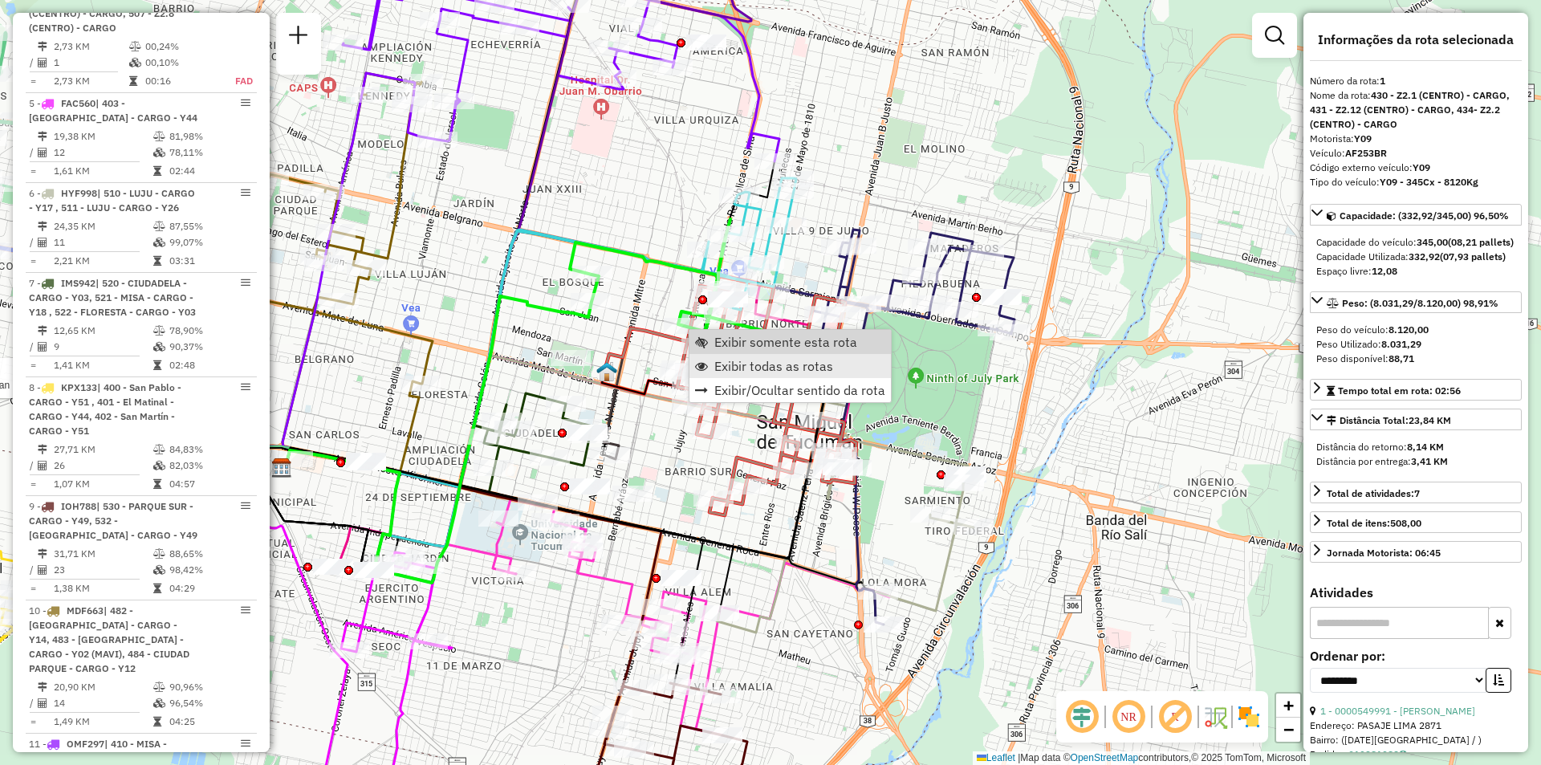
scroll to position [572, 0]
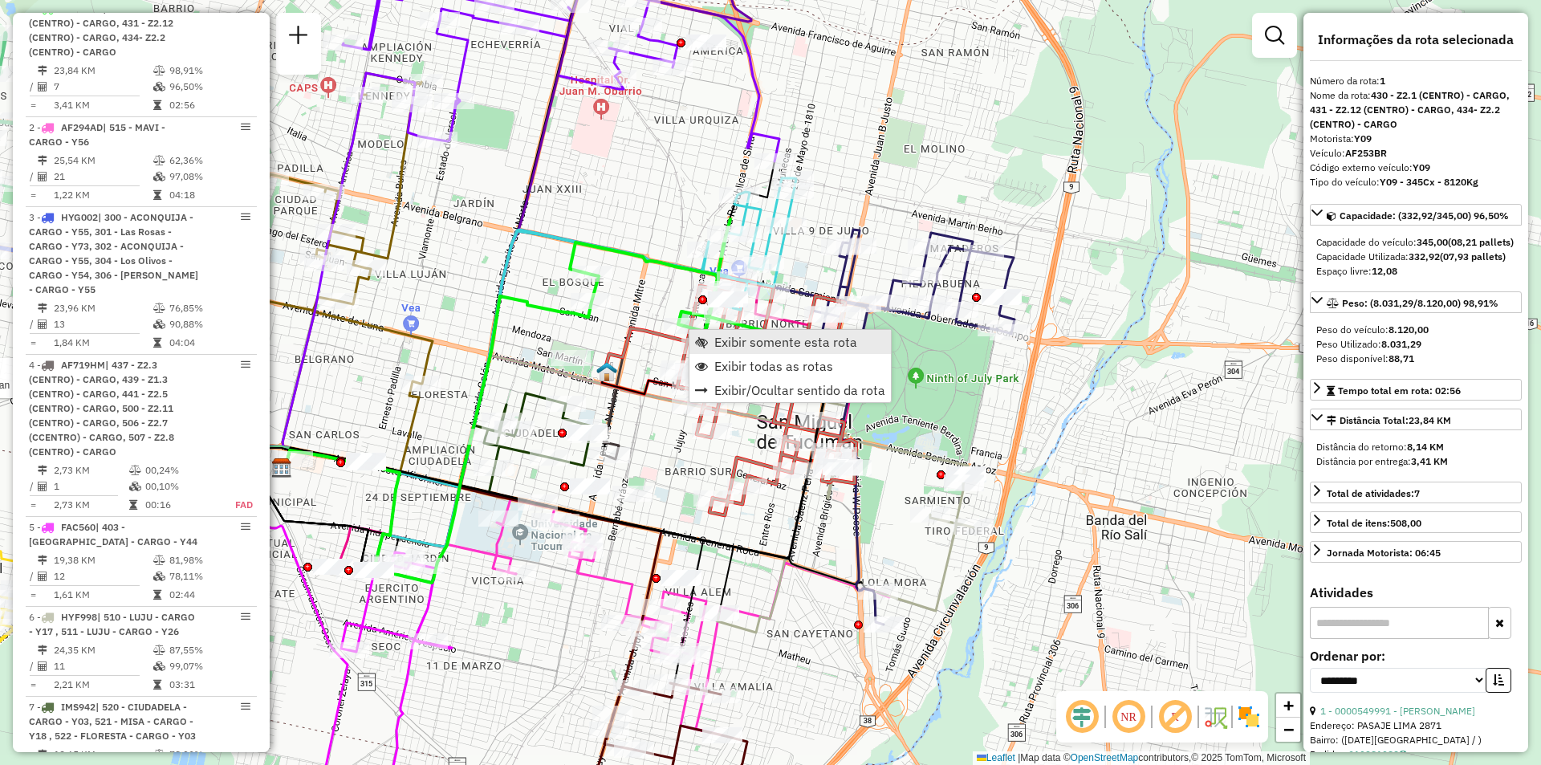
click at [775, 344] on span "Exibir somente esta rota" at bounding box center [785, 342] width 143 height 13
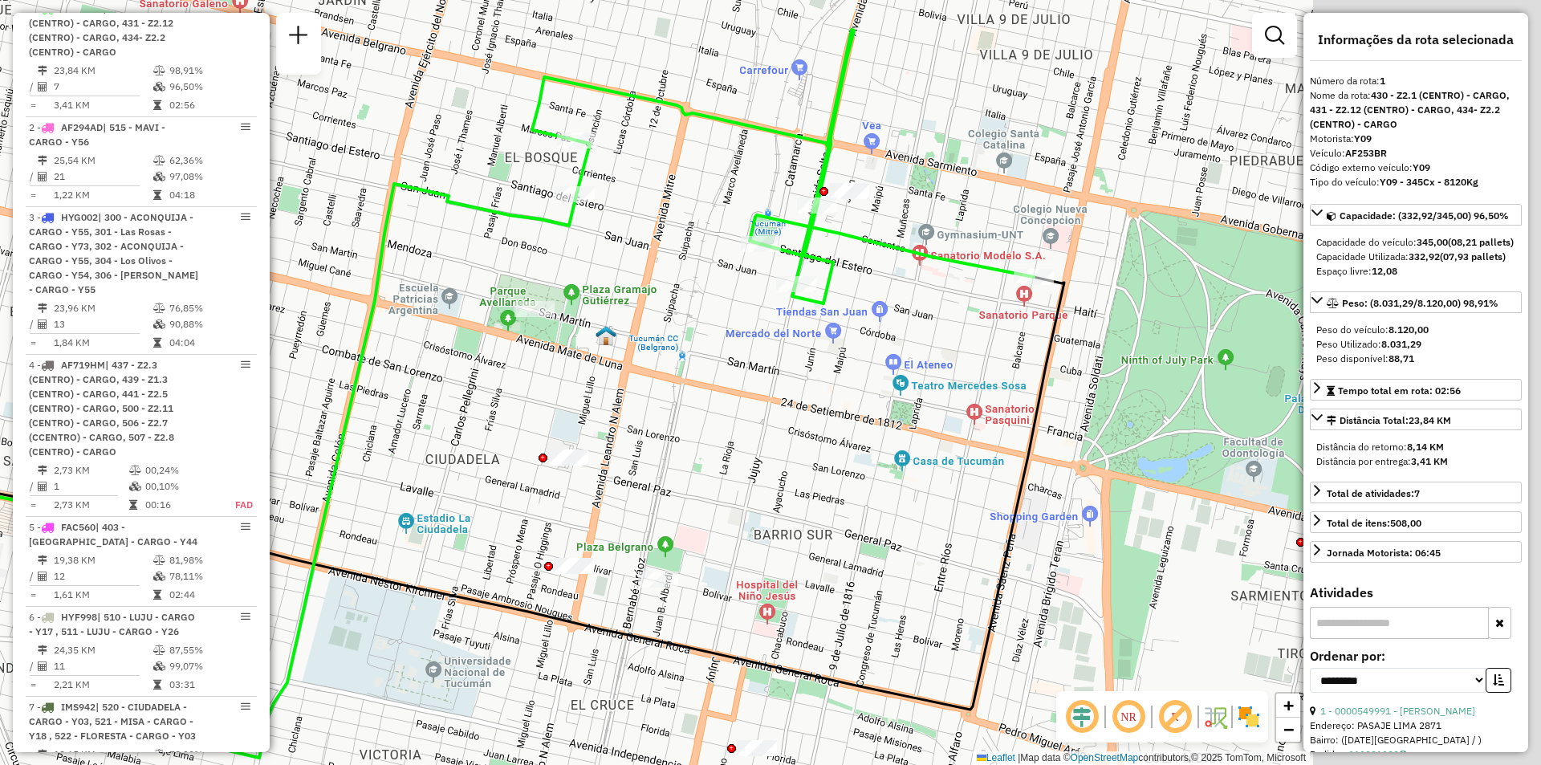
drag, startPoint x: 865, startPoint y: 399, endPoint x: 605, endPoint y: 410, distance: 259.5
click at [605, 410] on div "Janela de atendimento Grade de atendimento Capacidade Transportadoras Veículos …" at bounding box center [770, 382] width 1541 height 765
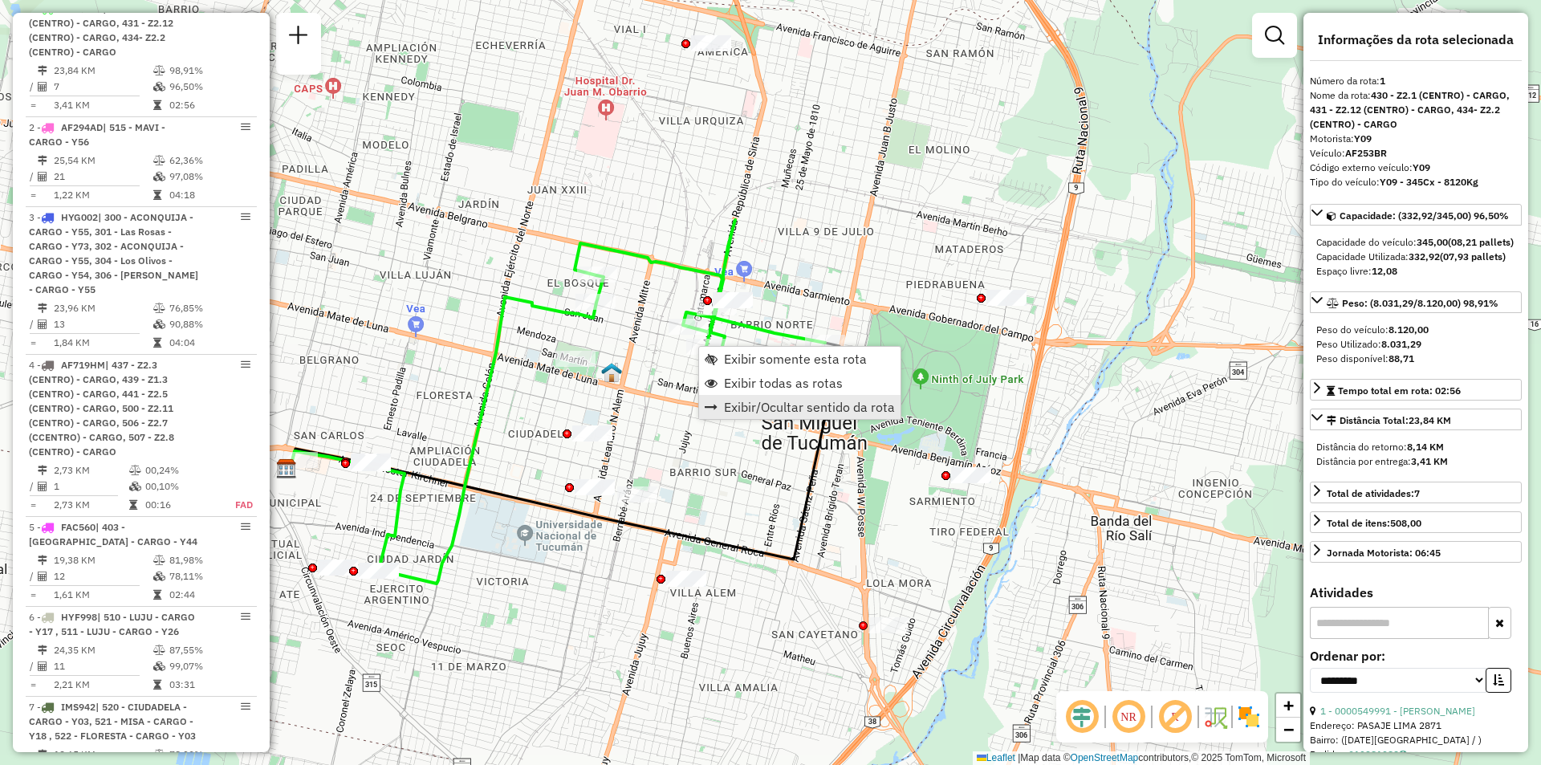
click at [800, 396] on link "Exibir/Ocultar sentido da rota" at bounding box center [799, 407] width 201 height 24
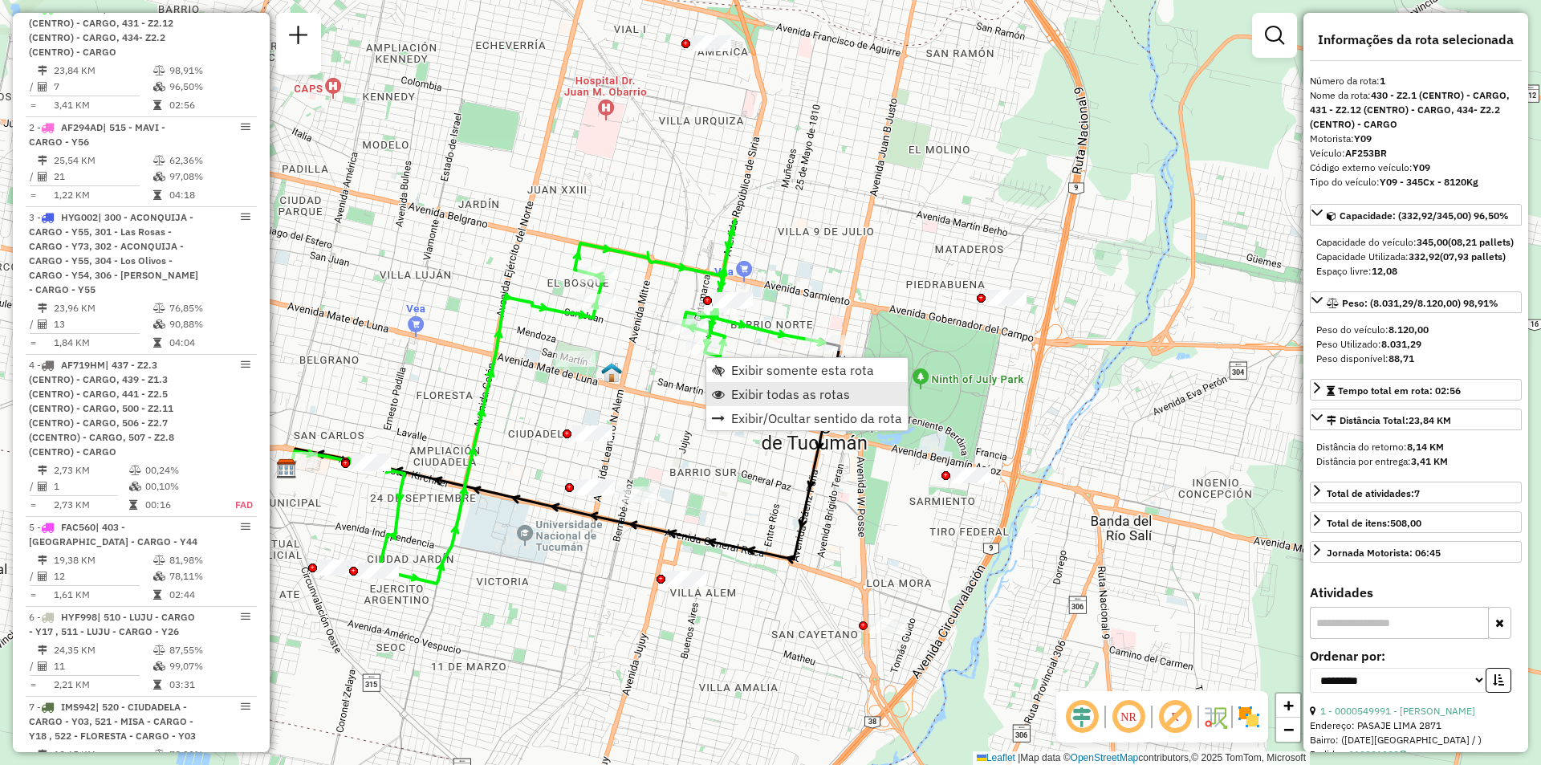
click at [728, 386] on link "Exibir todas as rotas" at bounding box center [806, 394] width 201 height 24
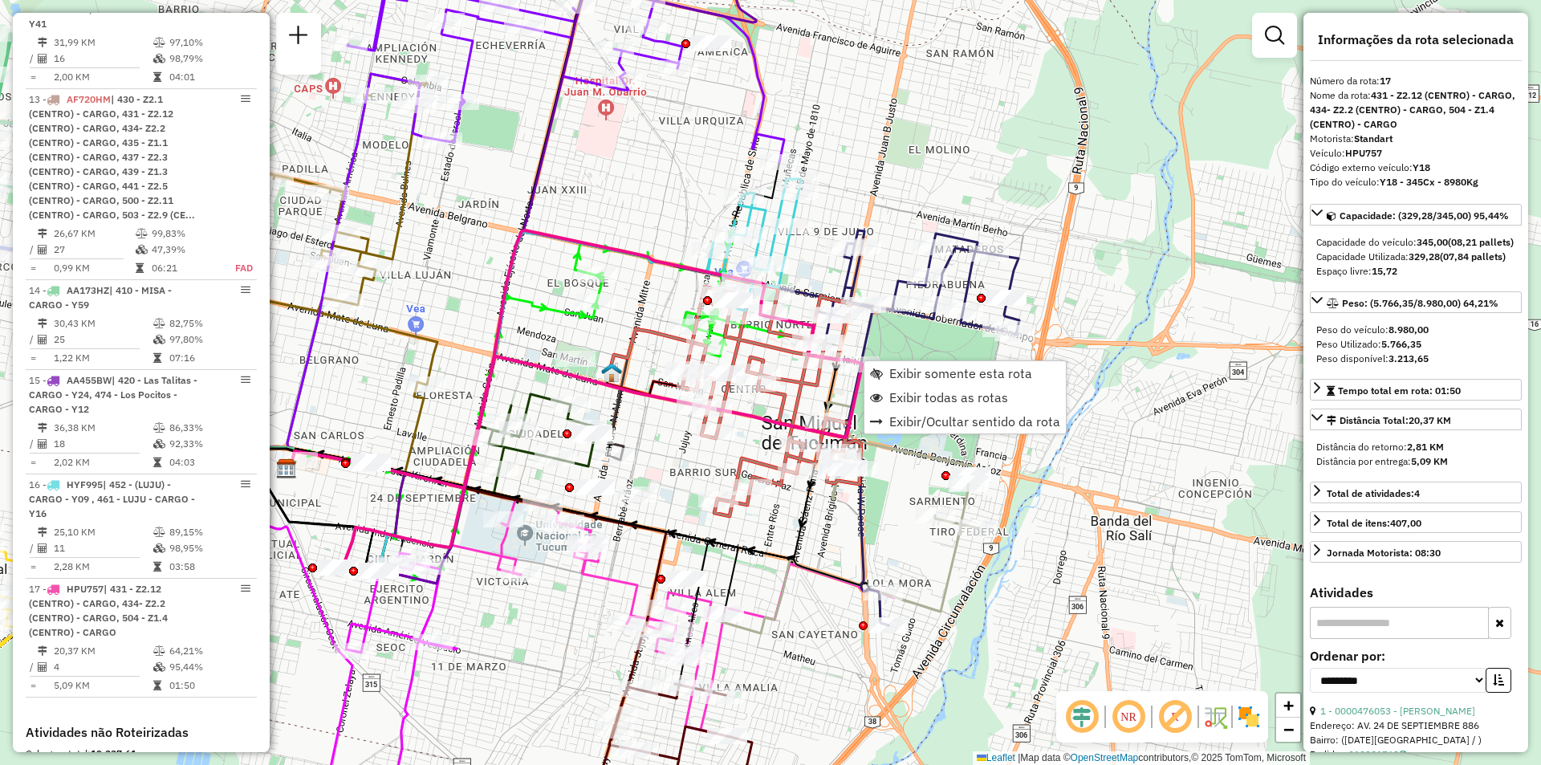
scroll to position [2261, 0]
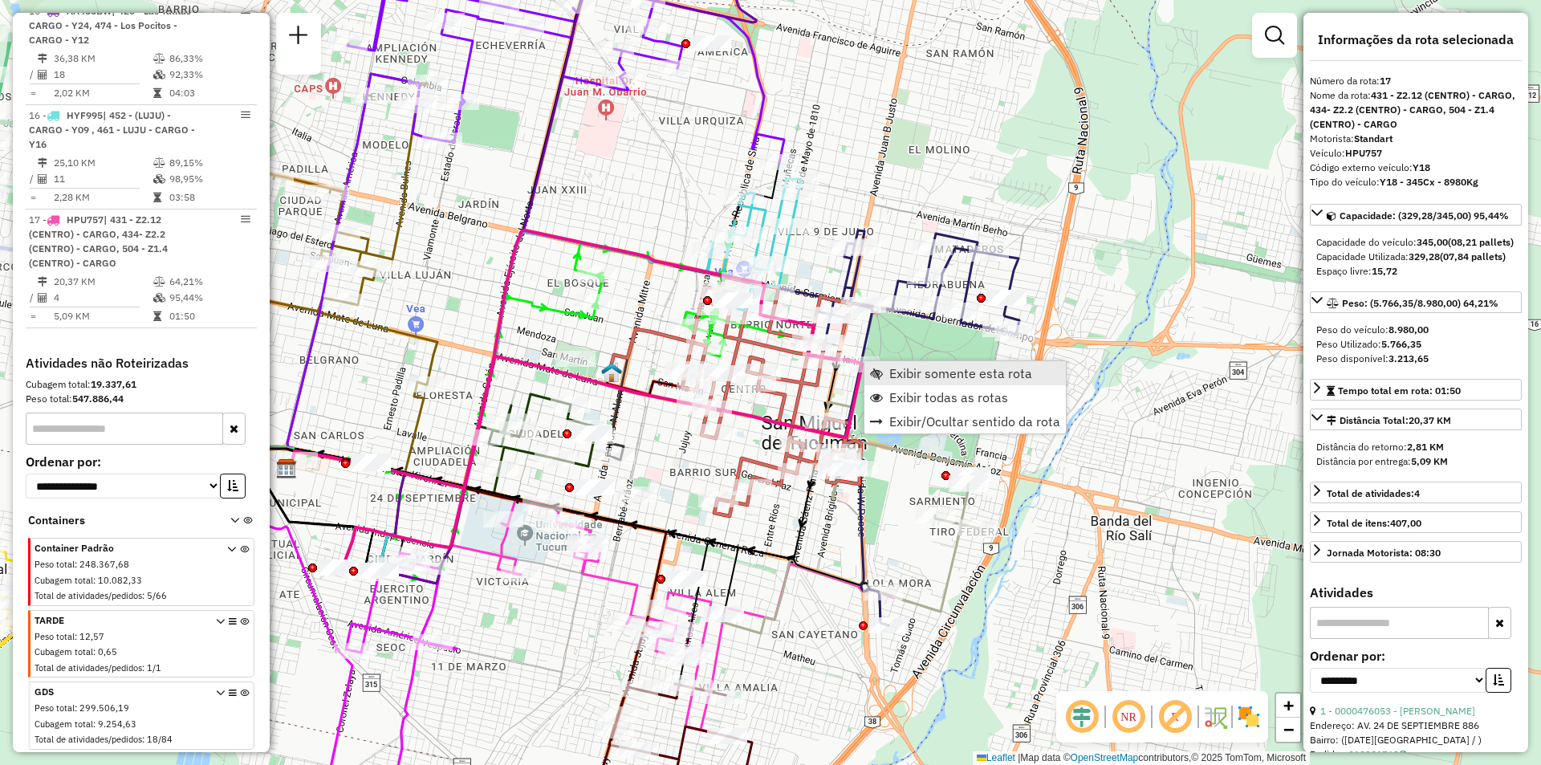
click at [875, 364] on link "Exibir somente esta rota" at bounding box center [965, 373] width 201 height 24
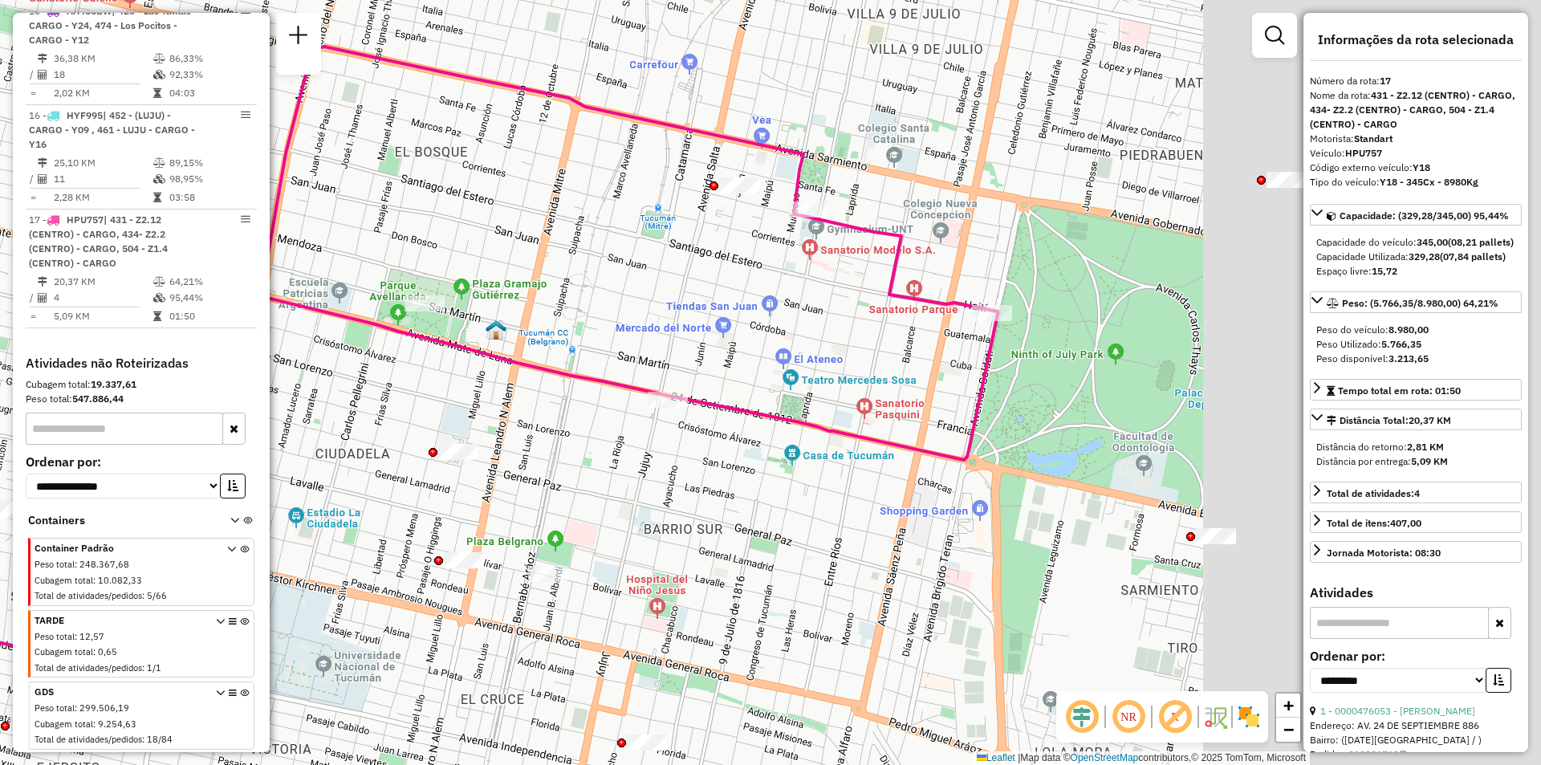
drag, startPoint x: 861, startPoint y: 373, endPoint x: 496, endPoint y: 364, distance: 365.4
click at [496, 364] on icon at bounding box center [257, 430] width 821 height 263
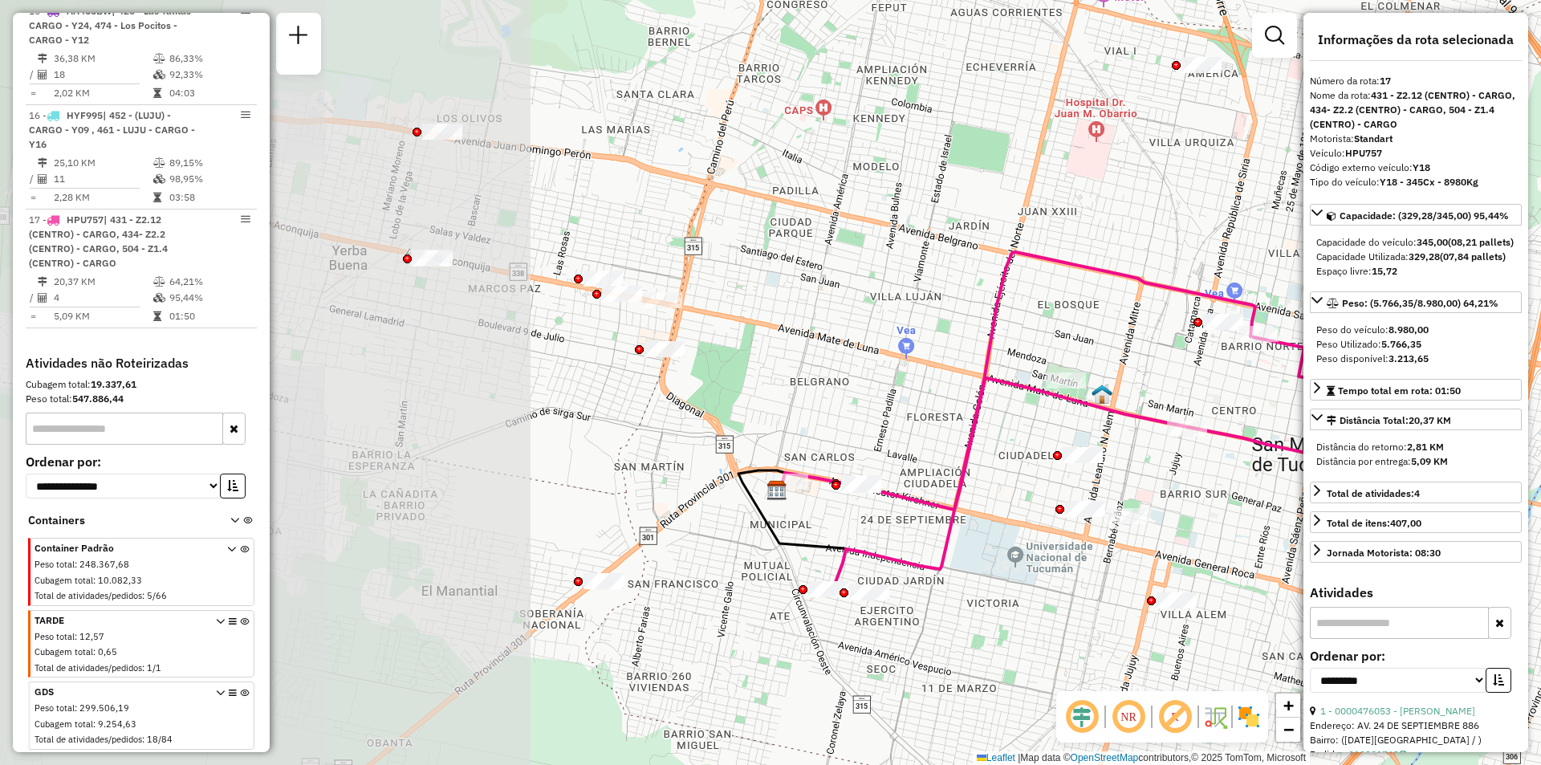
drag, startPoint x: 676, startPoint y: 409, endPoint x: 1172, endPoint y: 442, distance: 497.2
click at [1172, 442] on div "Janela de atendimento Grade de atendimento Capacidade Transportadoras Veículos …" at bounding box center [770, 382] width 1541 height 765
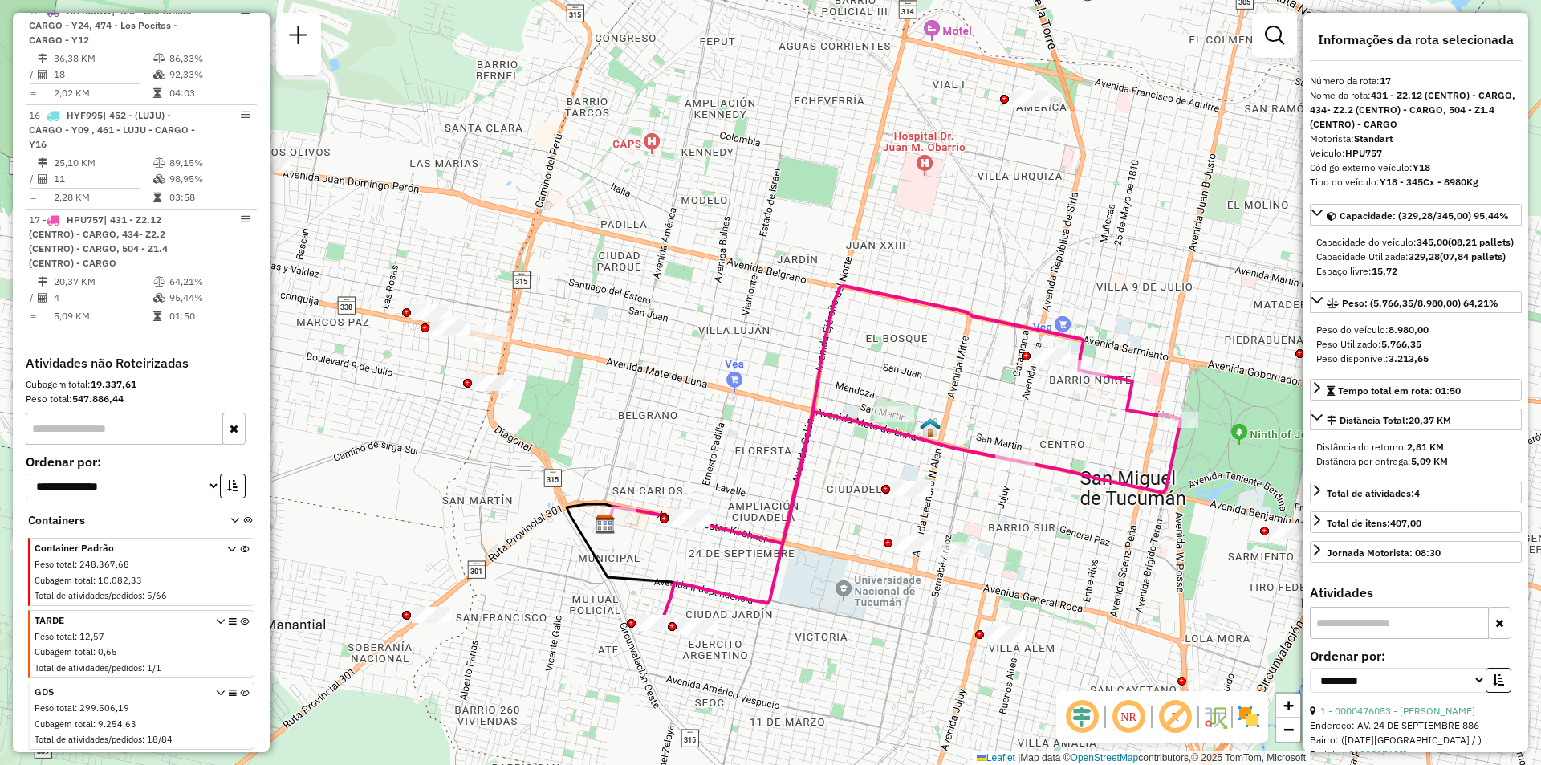
drag, startPoint x: 1005, startPoint y: 474, endPoint x: 856, endPoint y: 514, distance: 154.6
click at [856, 514] on div "Janela de atendimento Grade de atendimento Capacidade Transportadoras Veículos …" at bounding box center [770, 382] width 1541 height 765
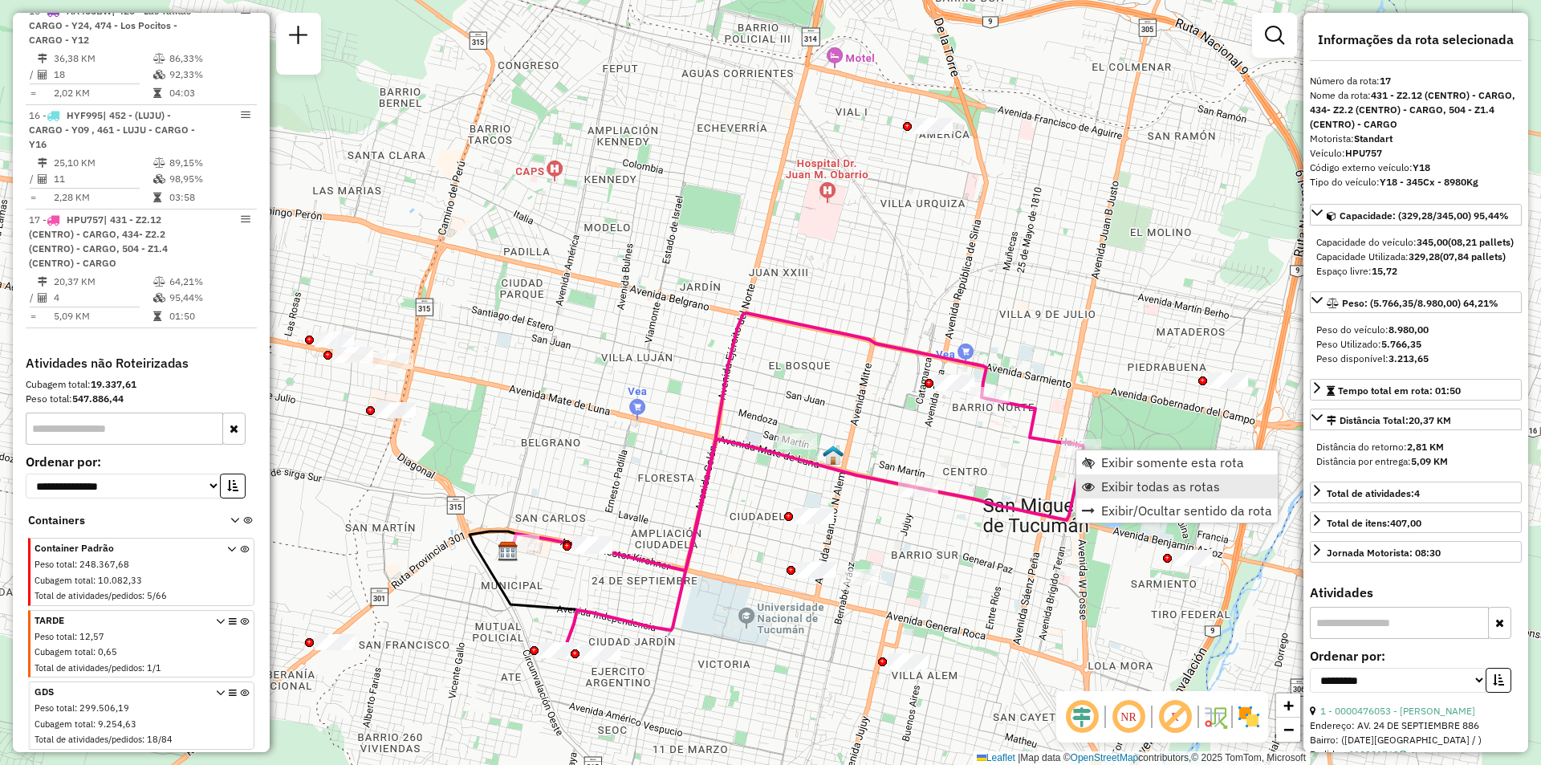
click at [1087, 479] on link "Exibir todas as rotas" at bounding box center [1176, 486] width 201 height 24
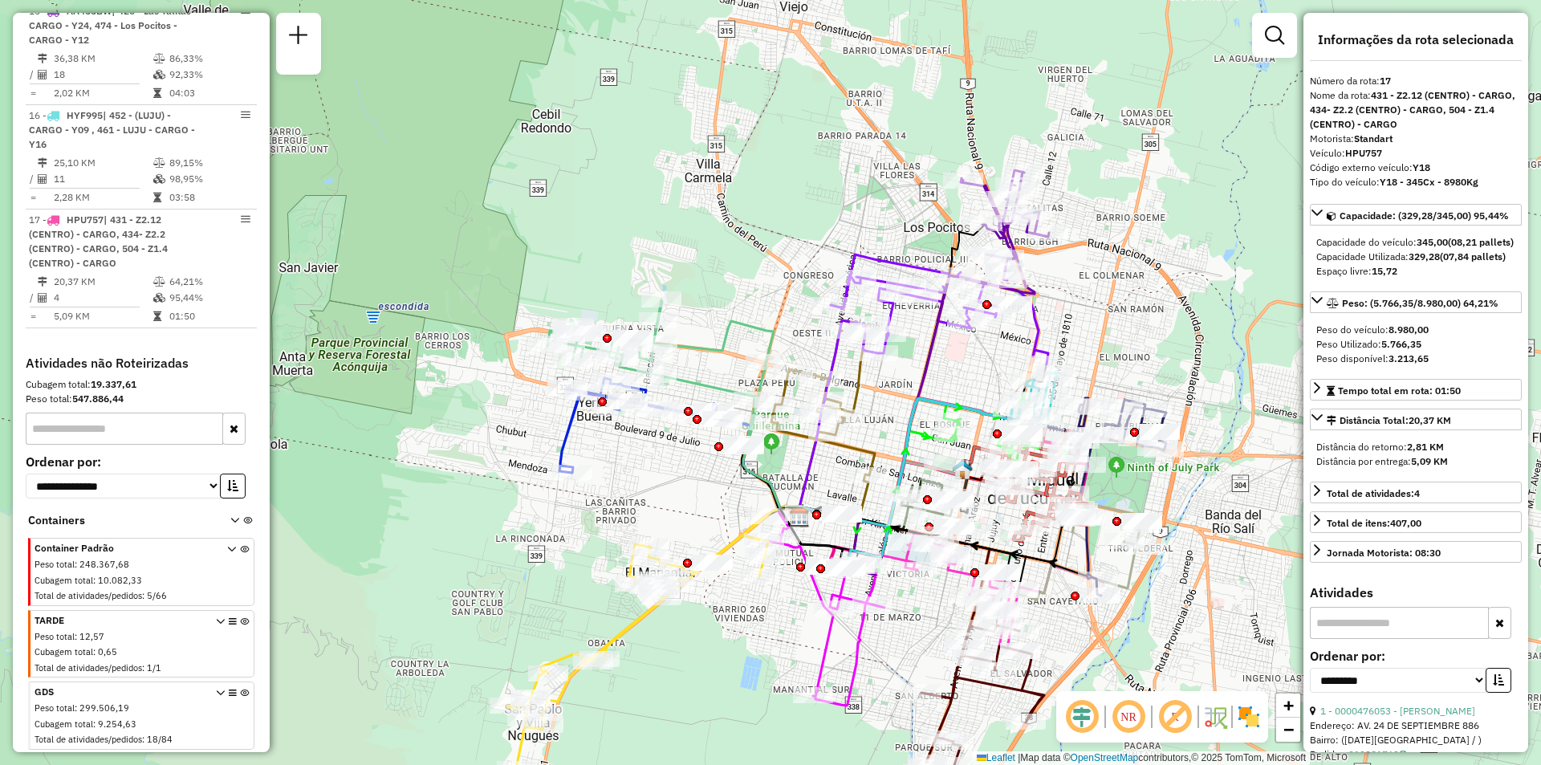
click at [939, 355] on icon at bounding box center [947, 372] width 203 height 405
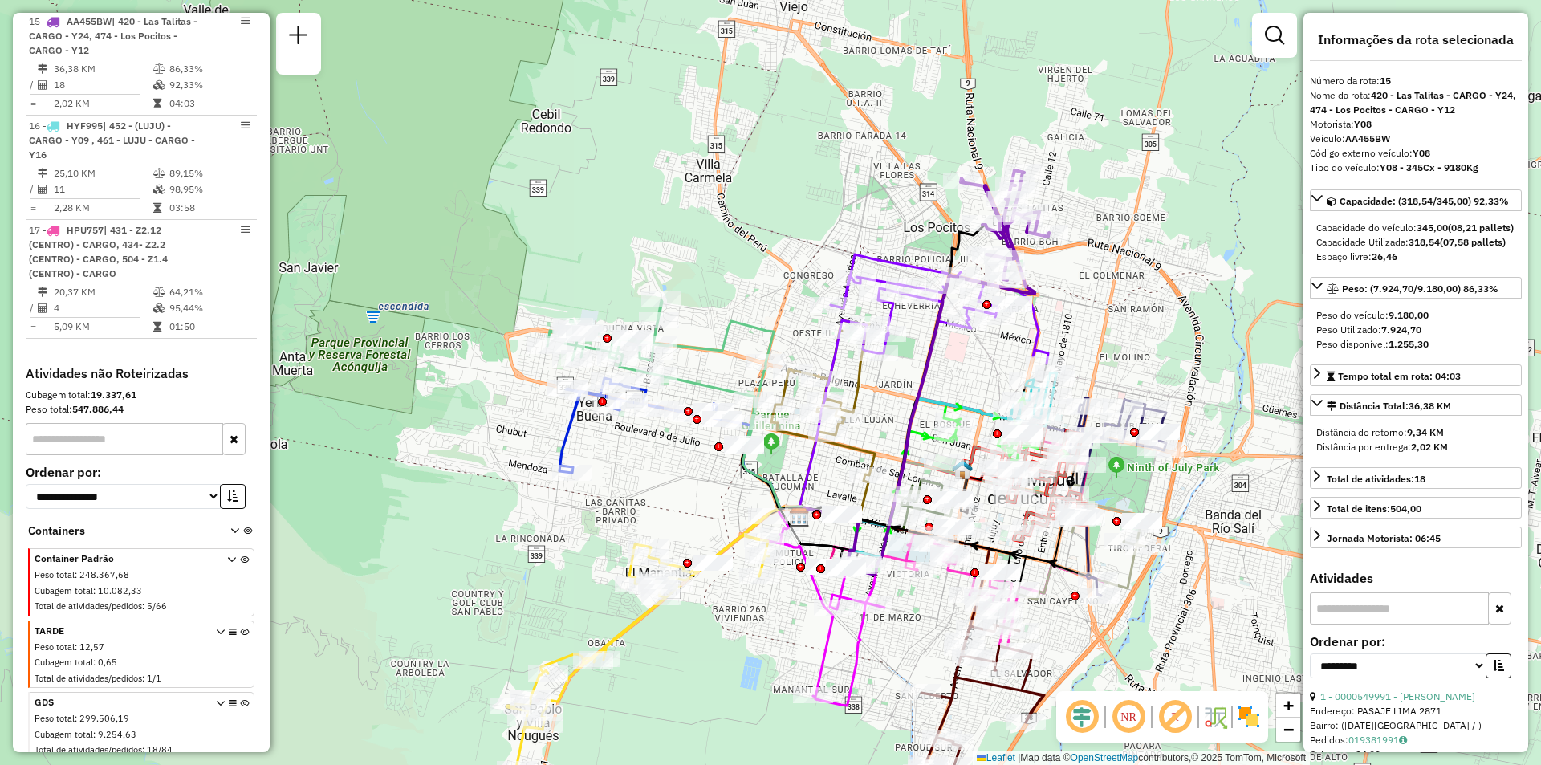
scroll to position [2249, 0]
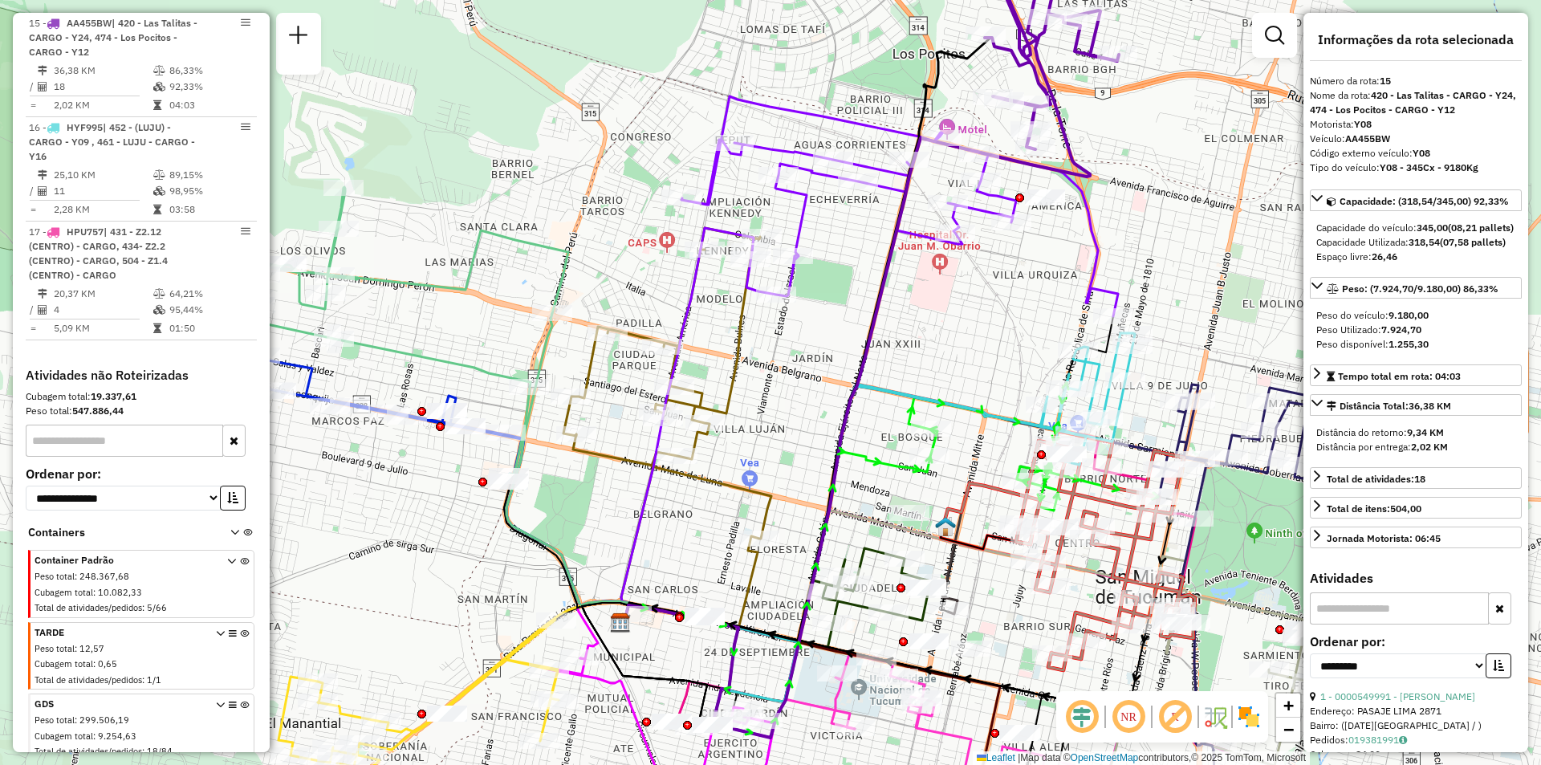
click at [906, 323] on div "Janela de atendimento Grade de atendimento Capacidade Transportadoras Veículos …" at bounding box center [770, 382] width 1541 height 765
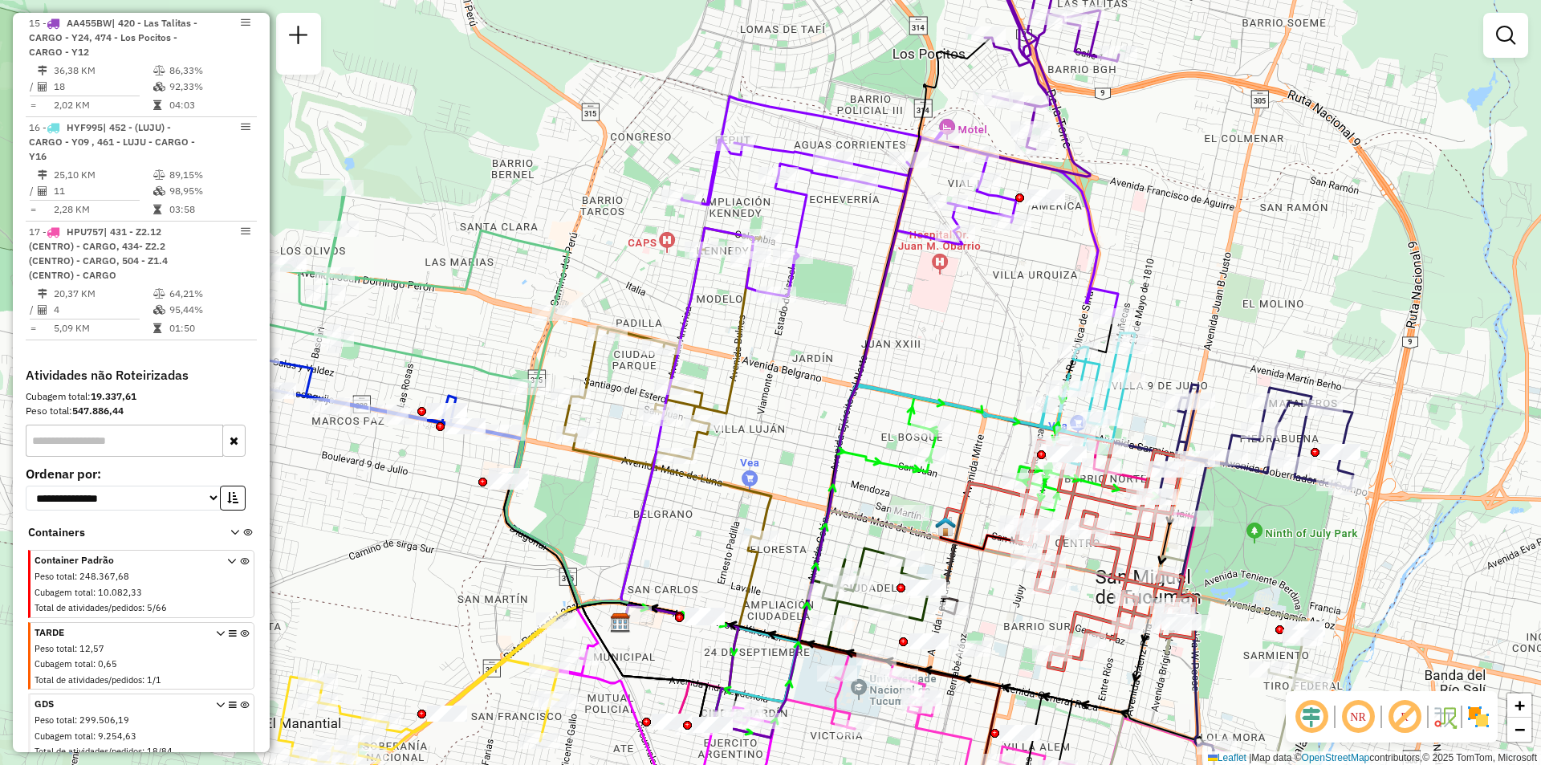
click at [923, 323] on div "Janela de atendimento Grade de atendimento Capacidade Transportadoras Veículos …" at bounding box center [770, 382] width 1541 height 765
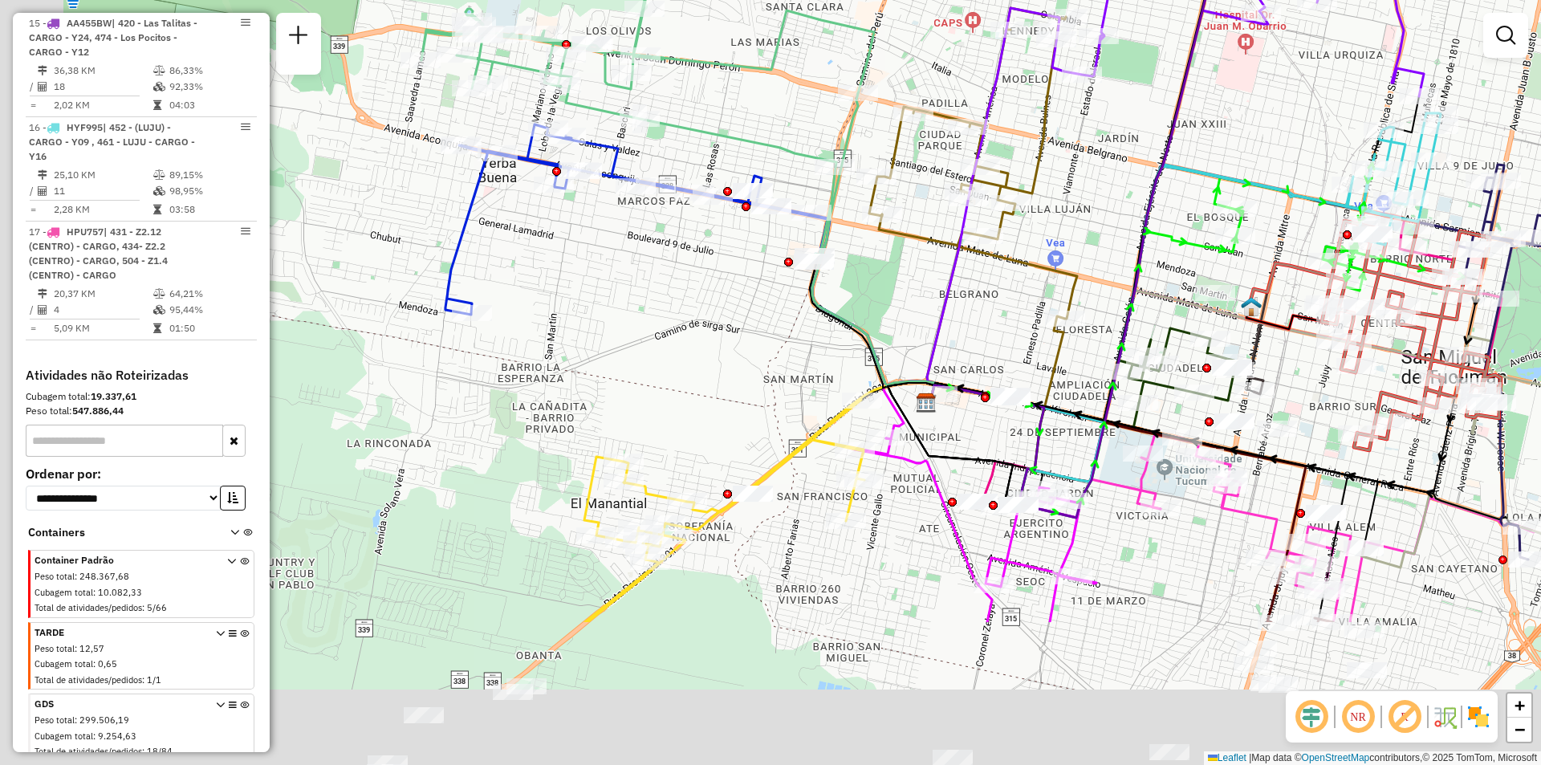
drag, startPoint x: 771, startPoint y: 364, endPoint x: 1038, endPoint y: 192, distance: 317.5
click at [1038, 192] on icon at bounding box center [973, 256] width 208 height 496
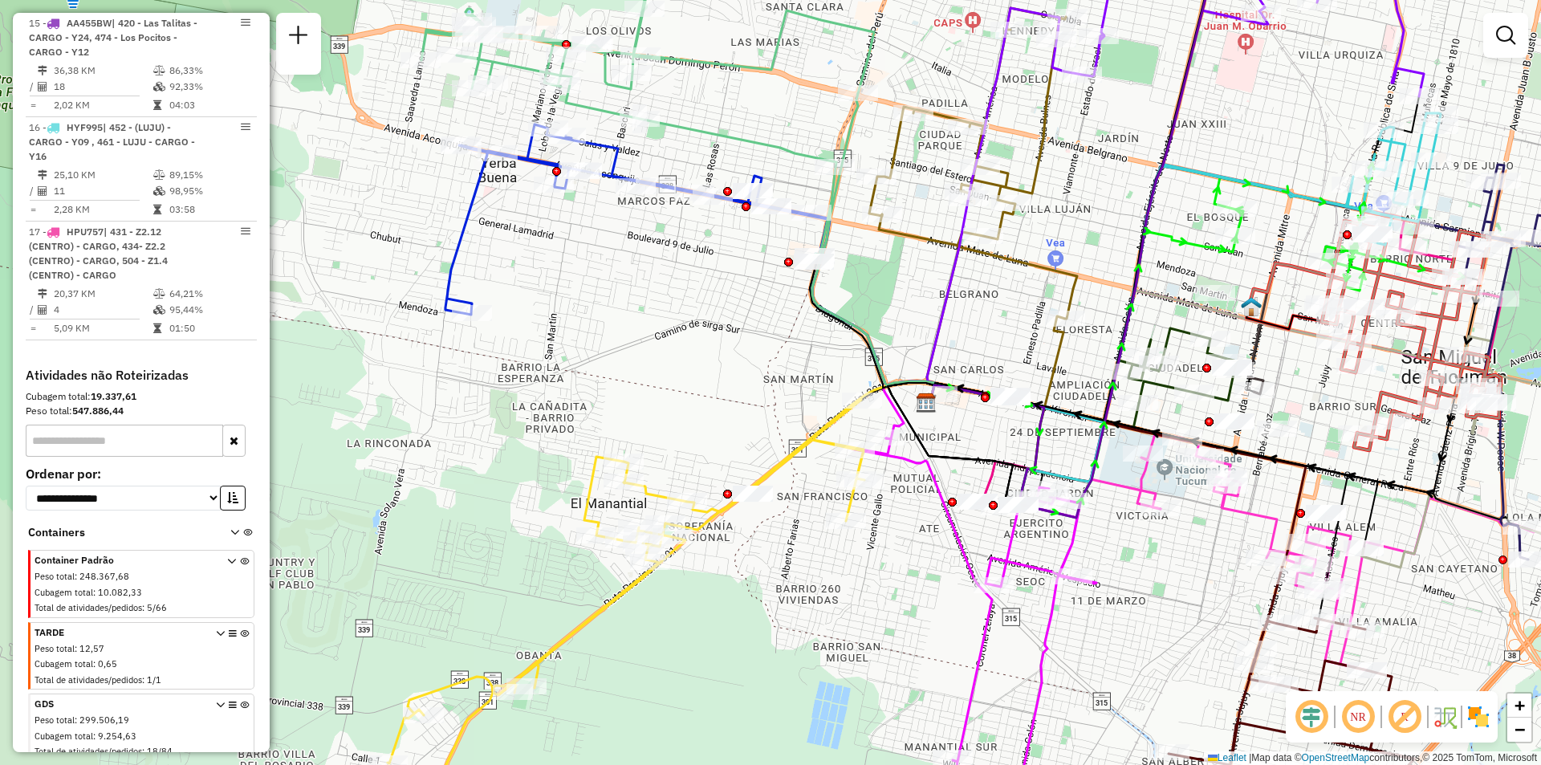
click at [623, 100] on div "Rota 14 - Placa AA173HZ 0000447569 - TERAN NOGUES Janela de atendimento Grade d…" at bounding box center [770, 382] width 1541 height 765
click at [583, 101] on icon at bounding box center [647, 111] width 453 height 289
select select "**********"
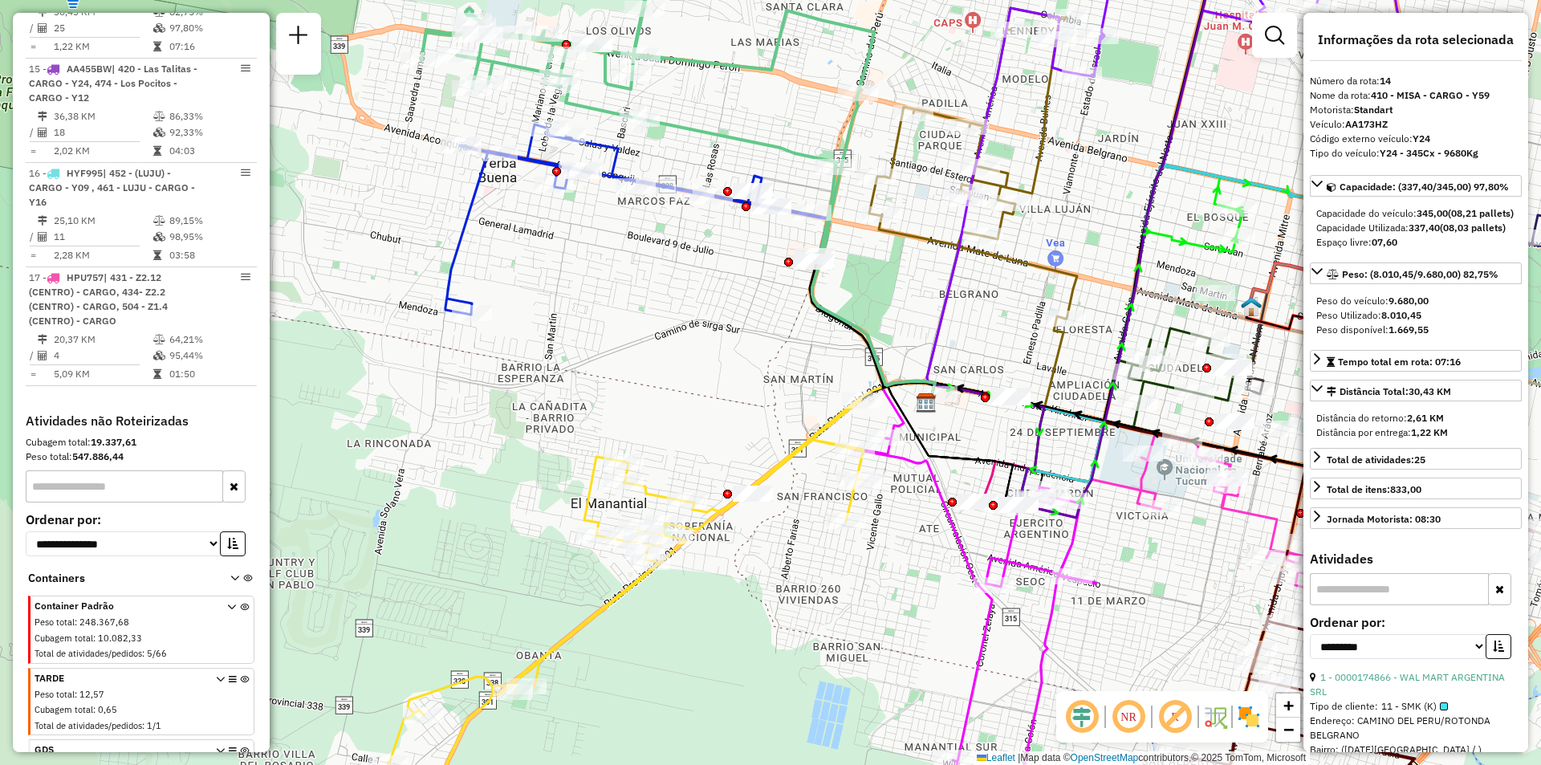
scroll to position [2159, 0]
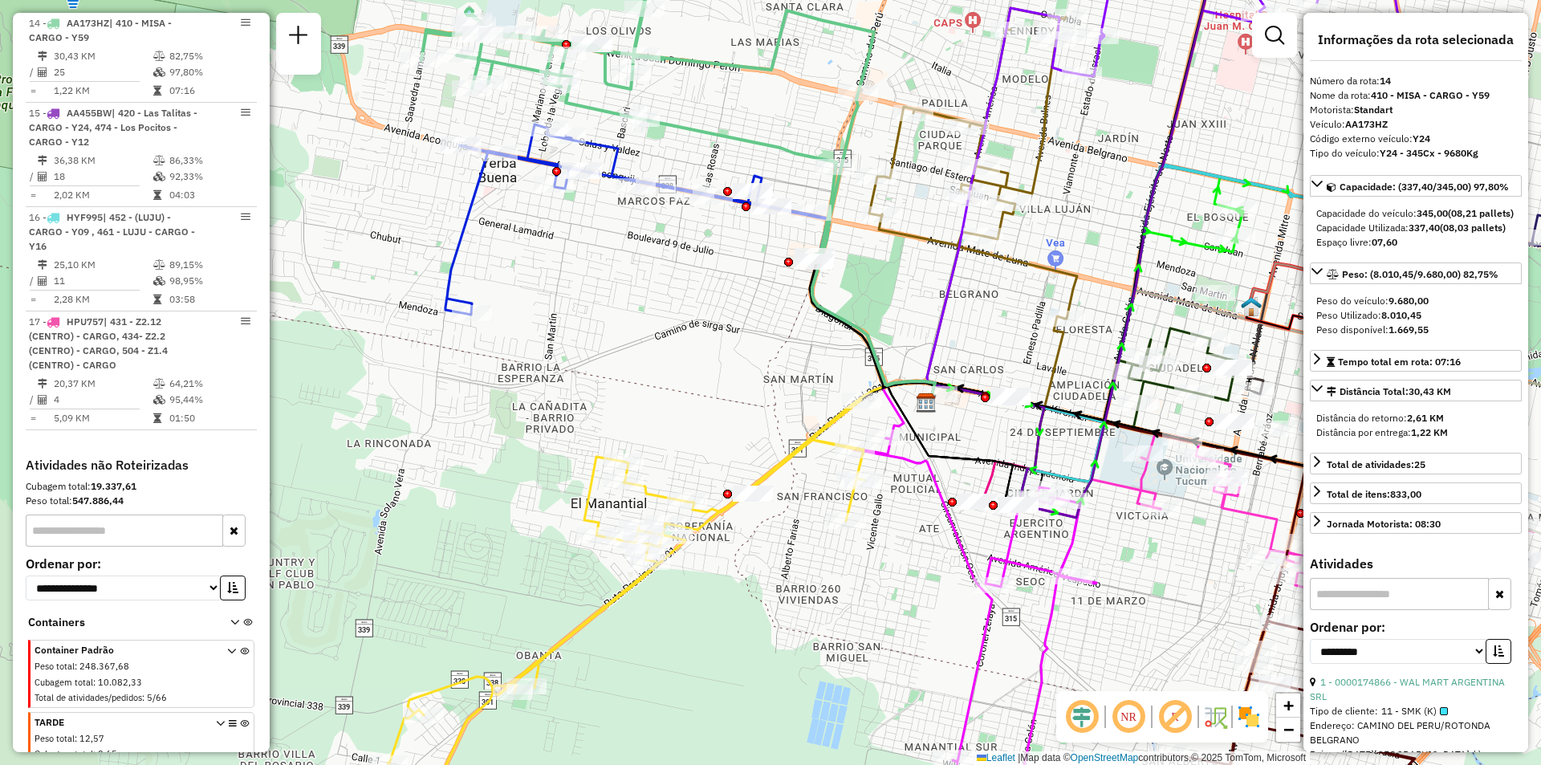
click at [583, 101] on icon at bounding box center [647, 111] width 453 height 289
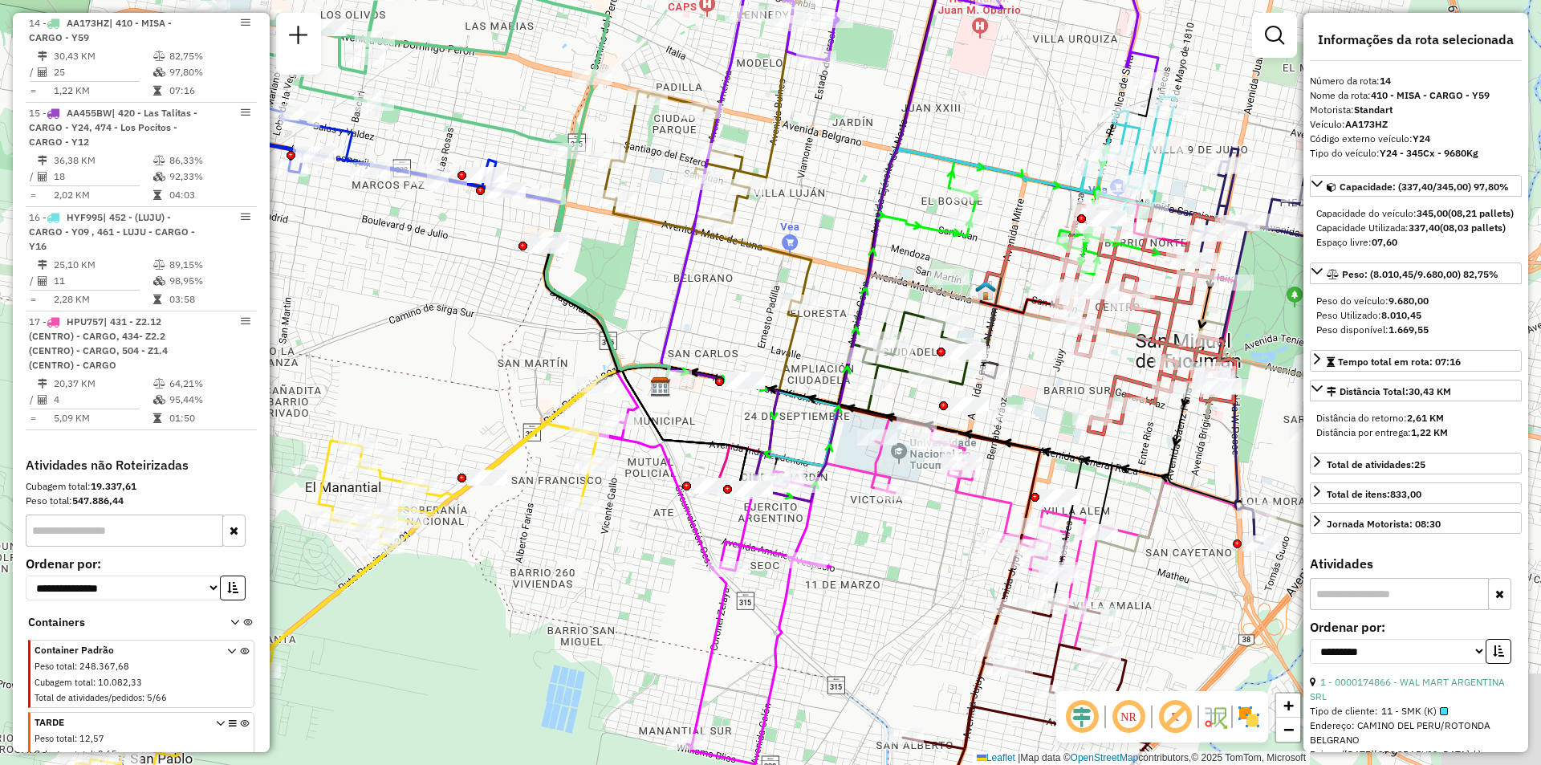
drag, startPoint x: 804, startPoint y: 523, endPoint x: 670, endPoint y: 514, distance: 134.4
click at [670, 514] on div "Janela de atendimento Grade de atendimento Capacidade Transportadoras Veículos …" at bounding box center [770, 382] width 1541 height 765
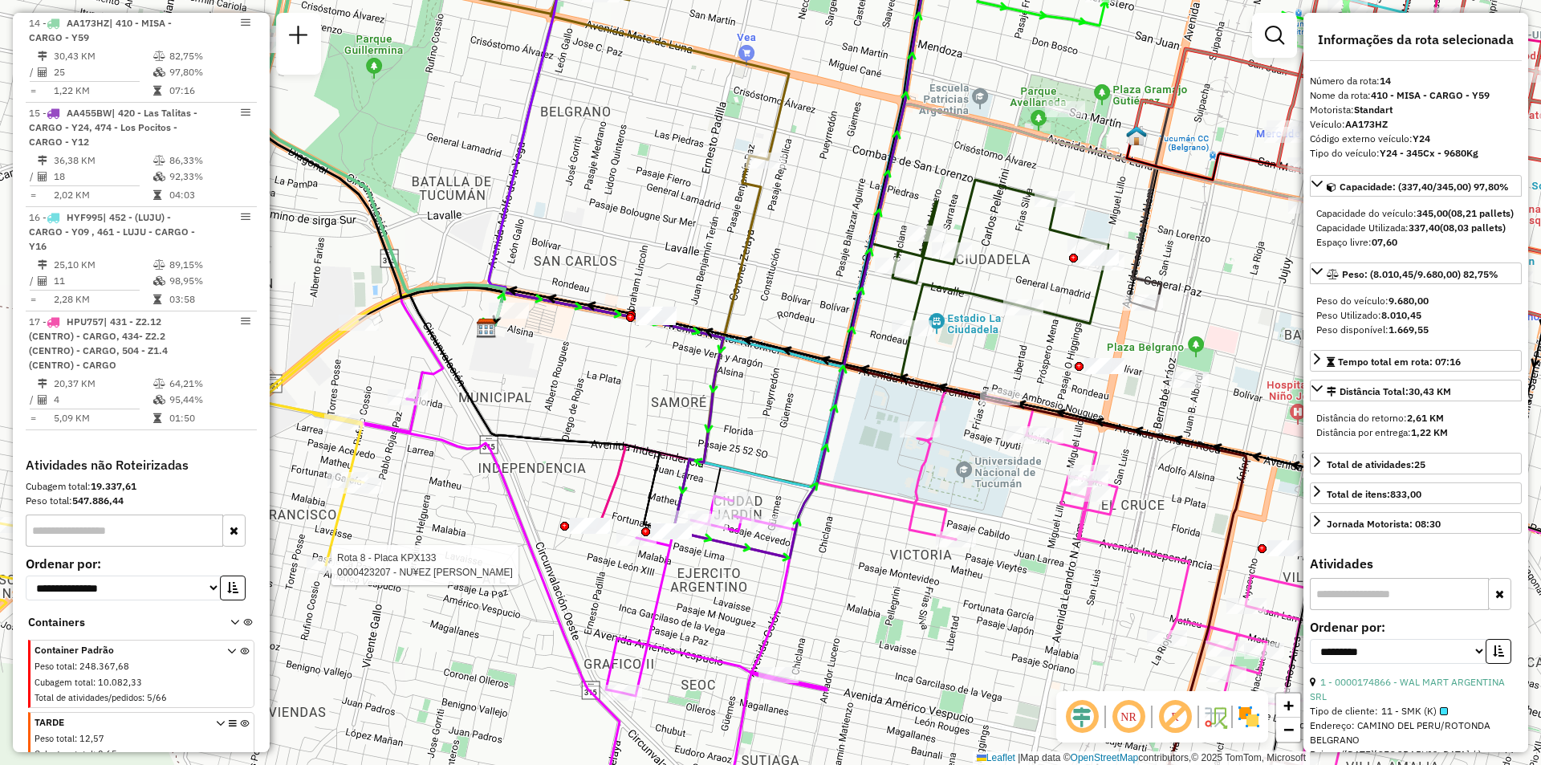
click at [762, 599] on div "Rota 8 - Placa KPX133 0000423207 - NU¥EZ SABINA ANTONIA Janela de atendimento G…" at bounding box center [770, 382] width 1541 height 765
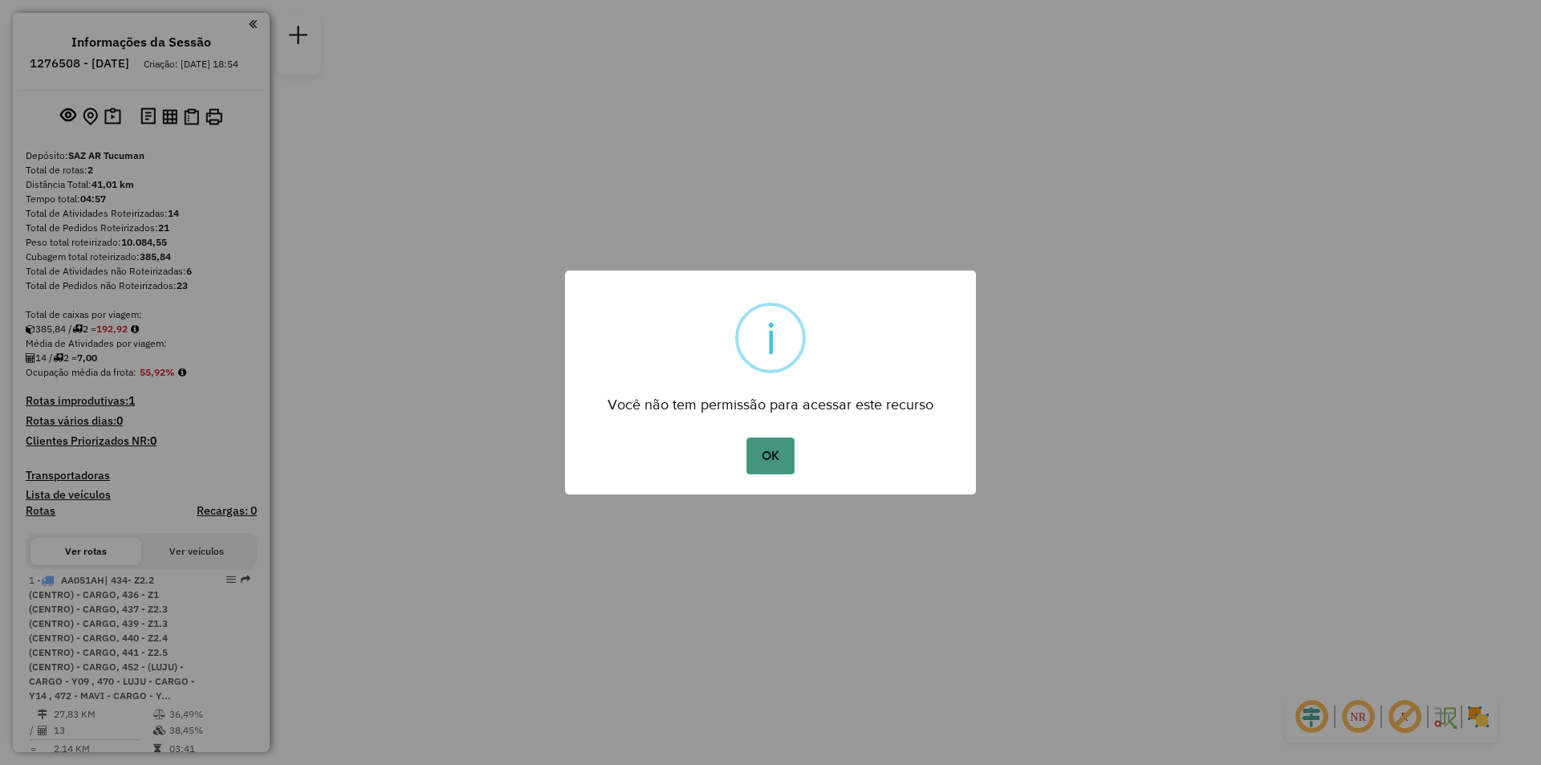
click at [777, 448] on button "OK" at bounding box center [770, 456] width 47 height 37
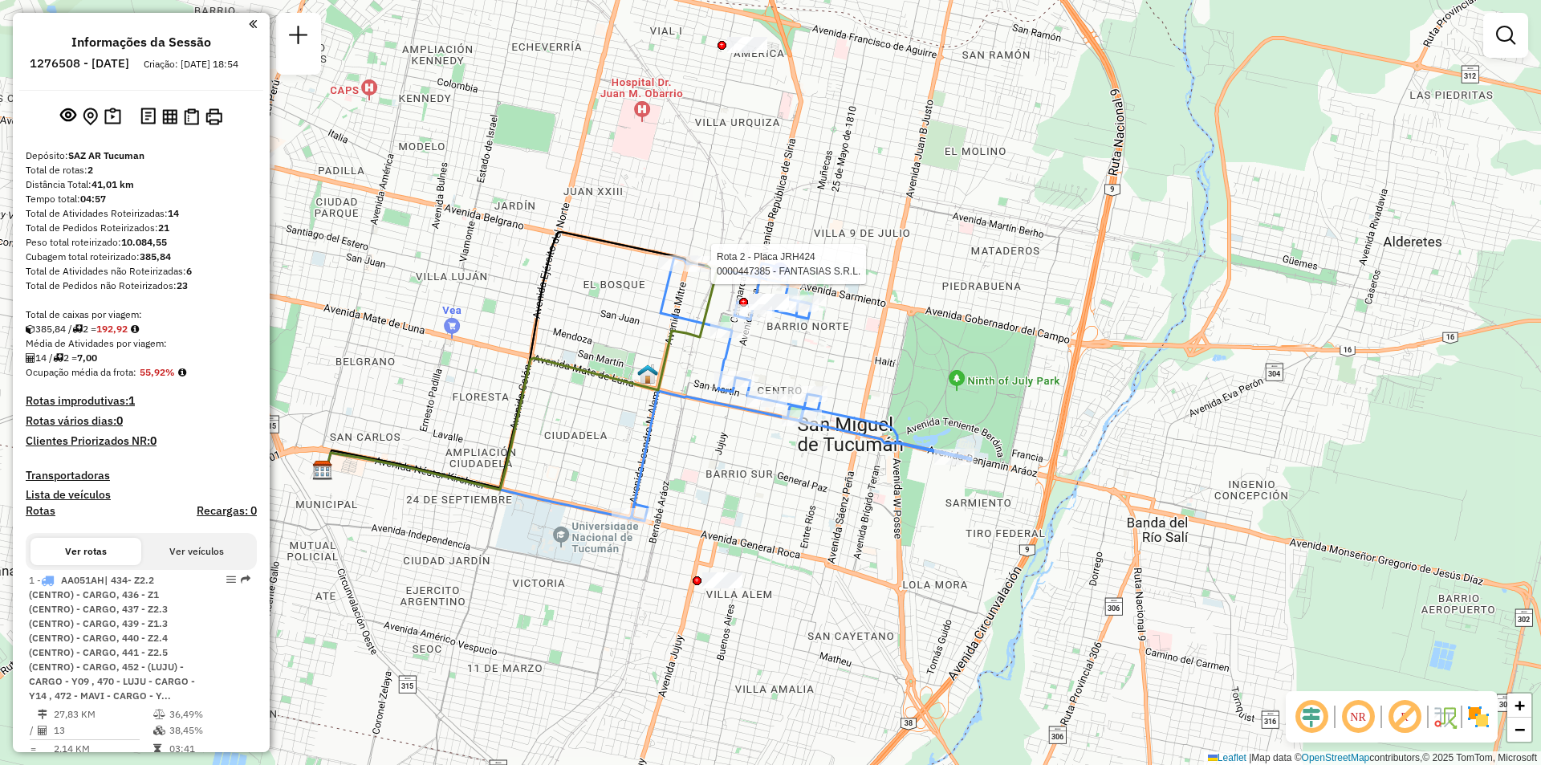
select select "**********"
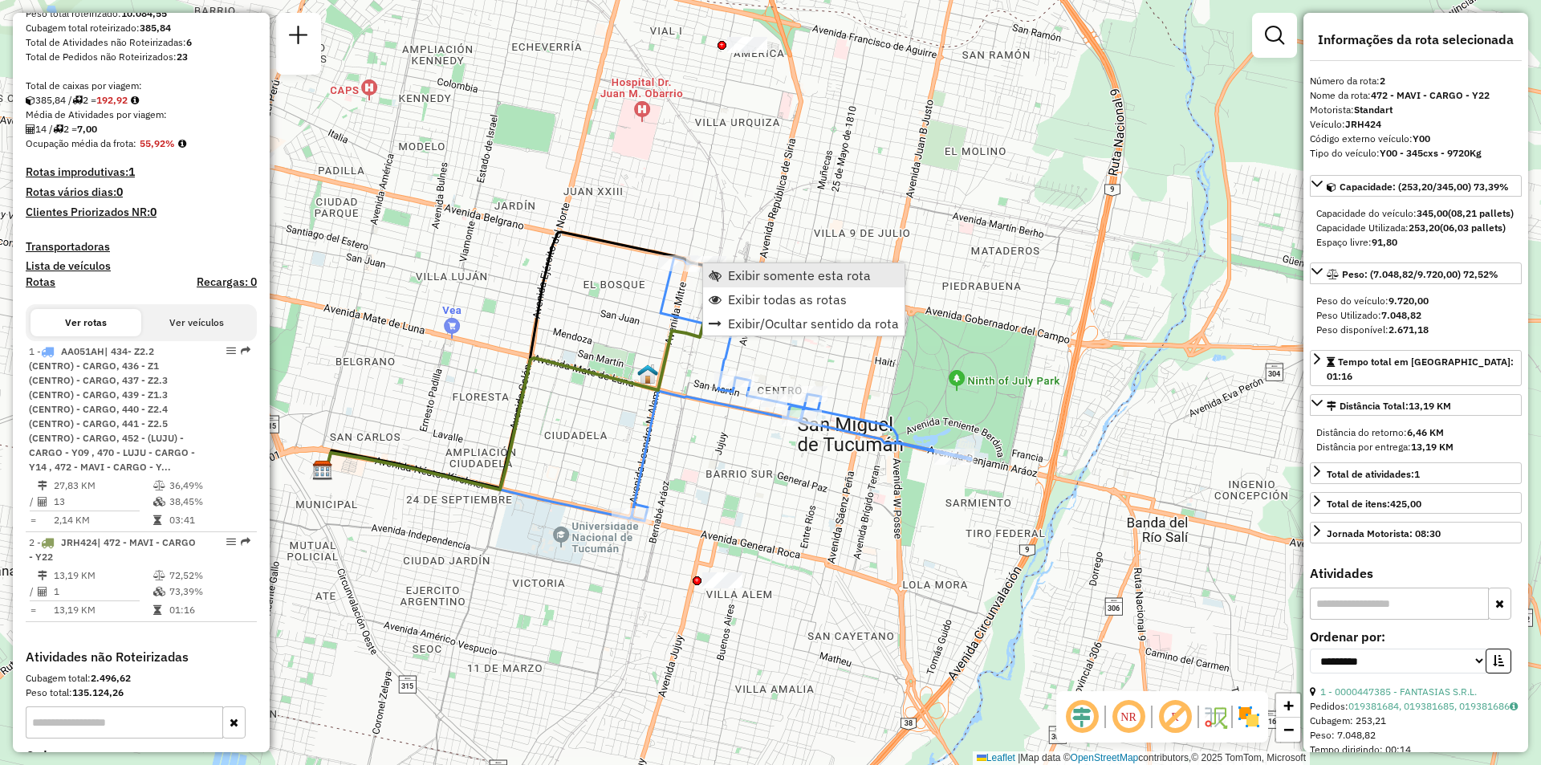
scroll to position [465, 0]
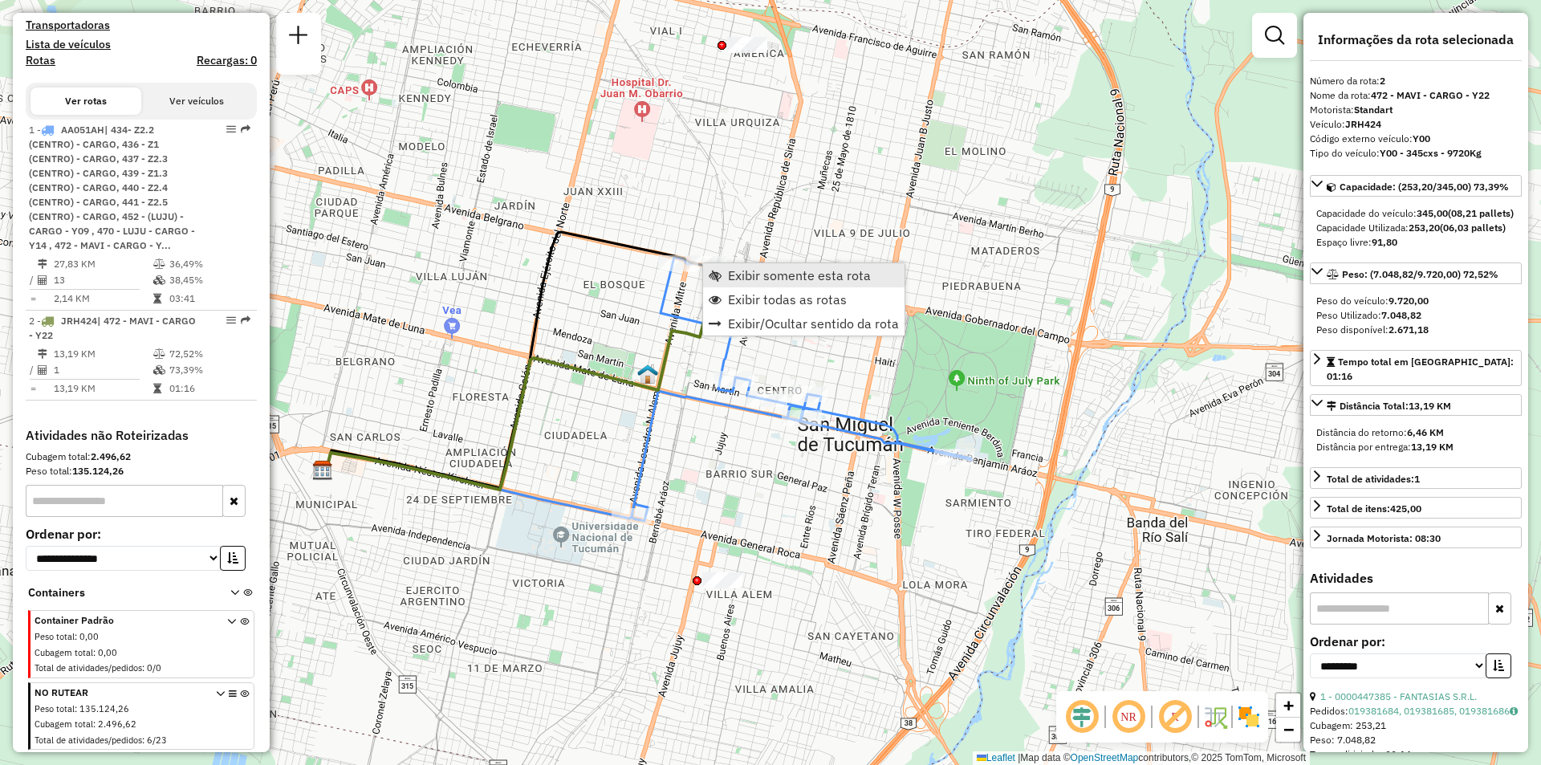
click at [719, 278] on span "Exibir somente esta rota" at bounding box center [715, 275] width 13 height 13
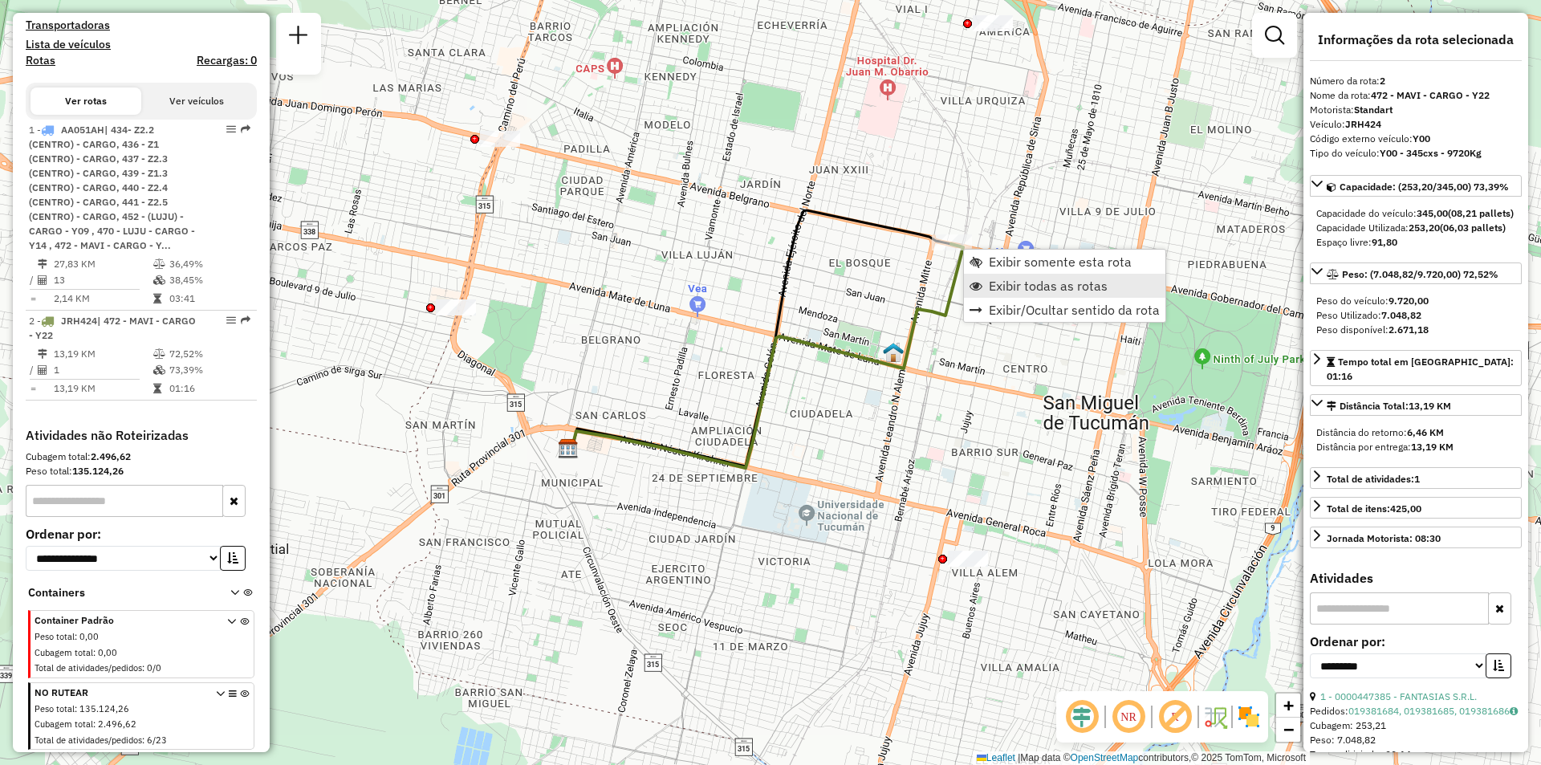
click at [983, 291] on link "Exibir todas as rotas" at bounding box center [1064, 286] width 201 height 24
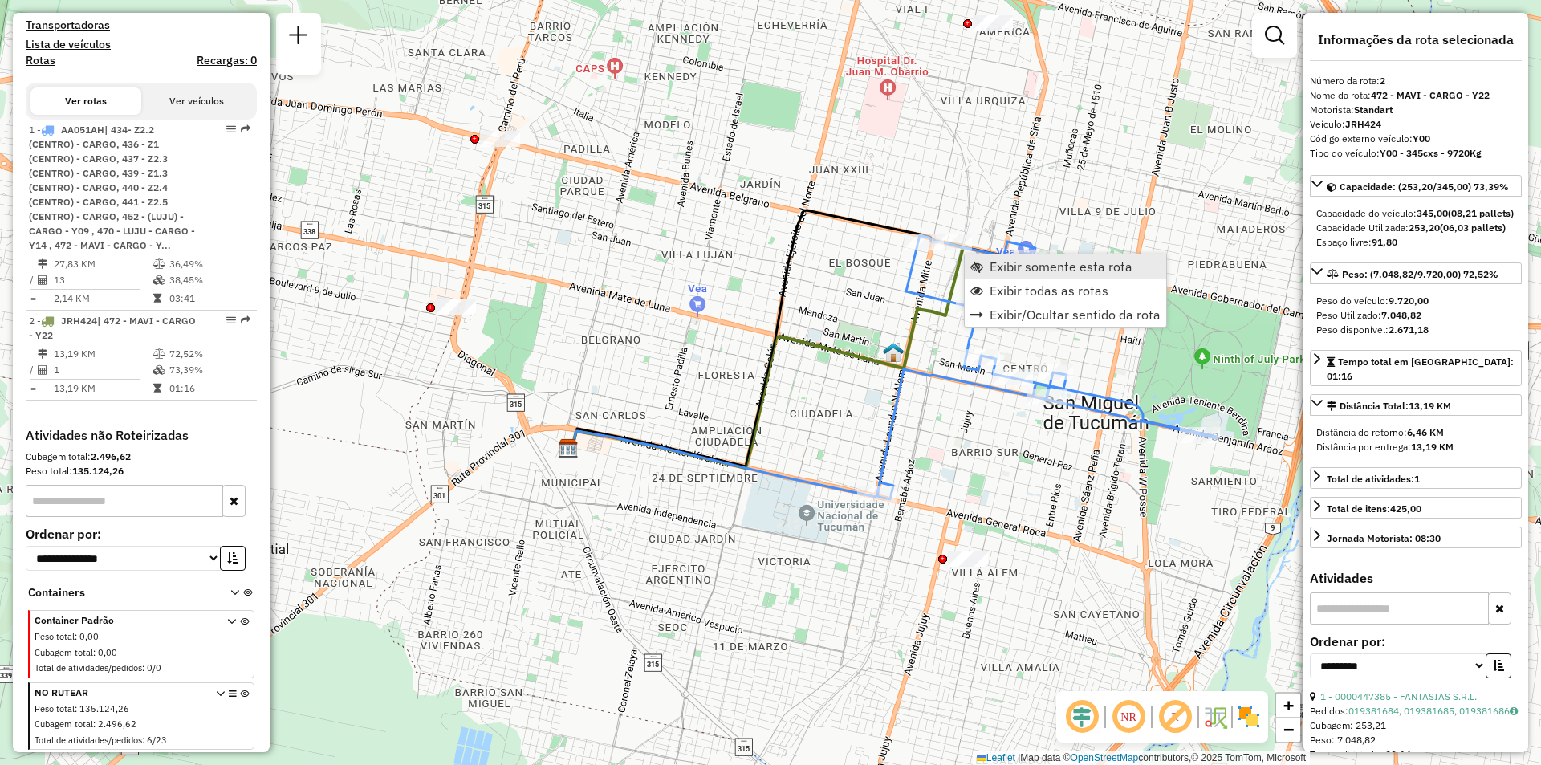
click at [991, 265] on span "Exibir somente esta rota" at bounding box center [1061, 266] width 143 height 13
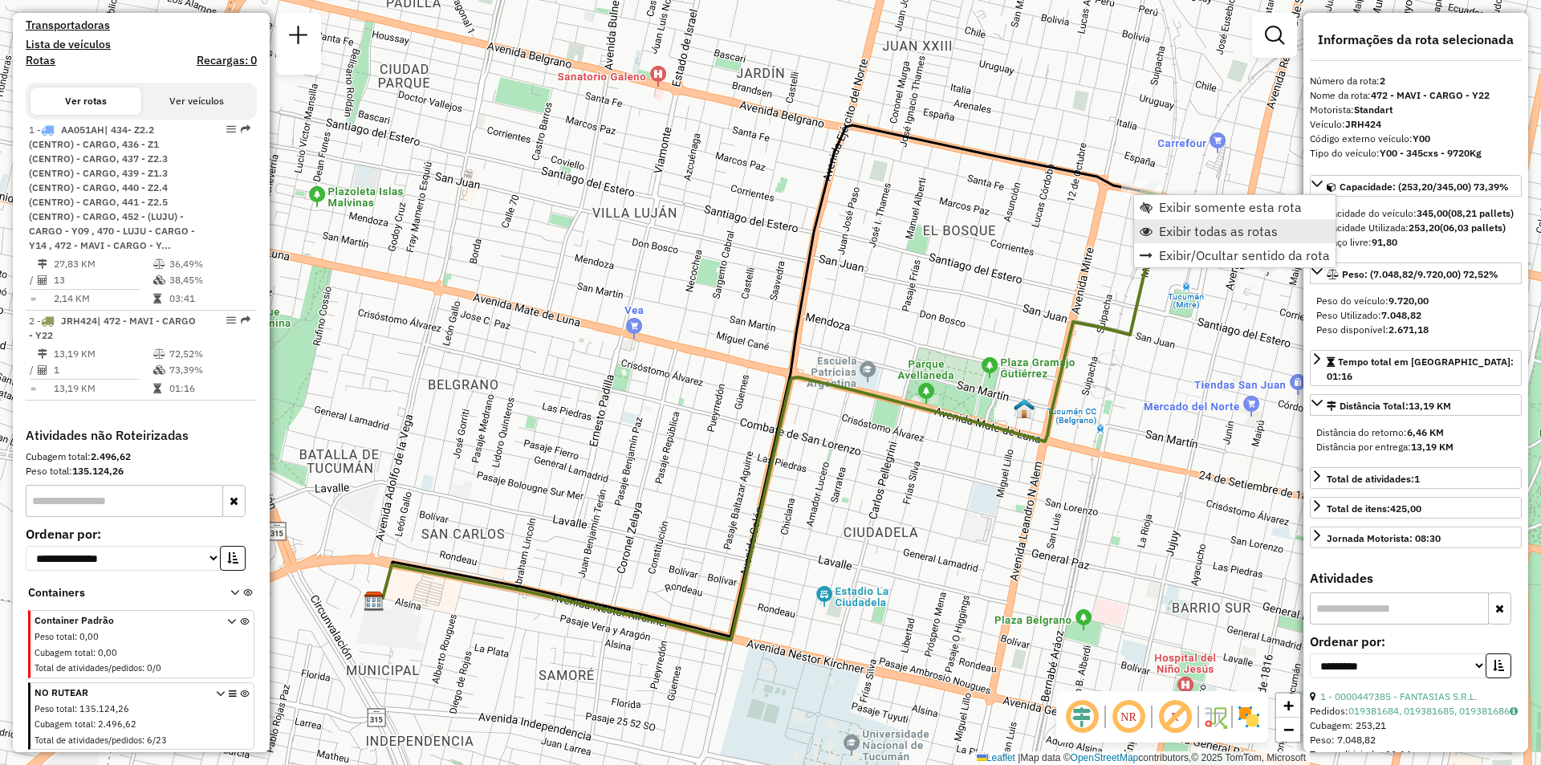
click at [1193, 234] on span "Exibir todas as rotas" at bounding box center [1218, 231] width 119 height 13
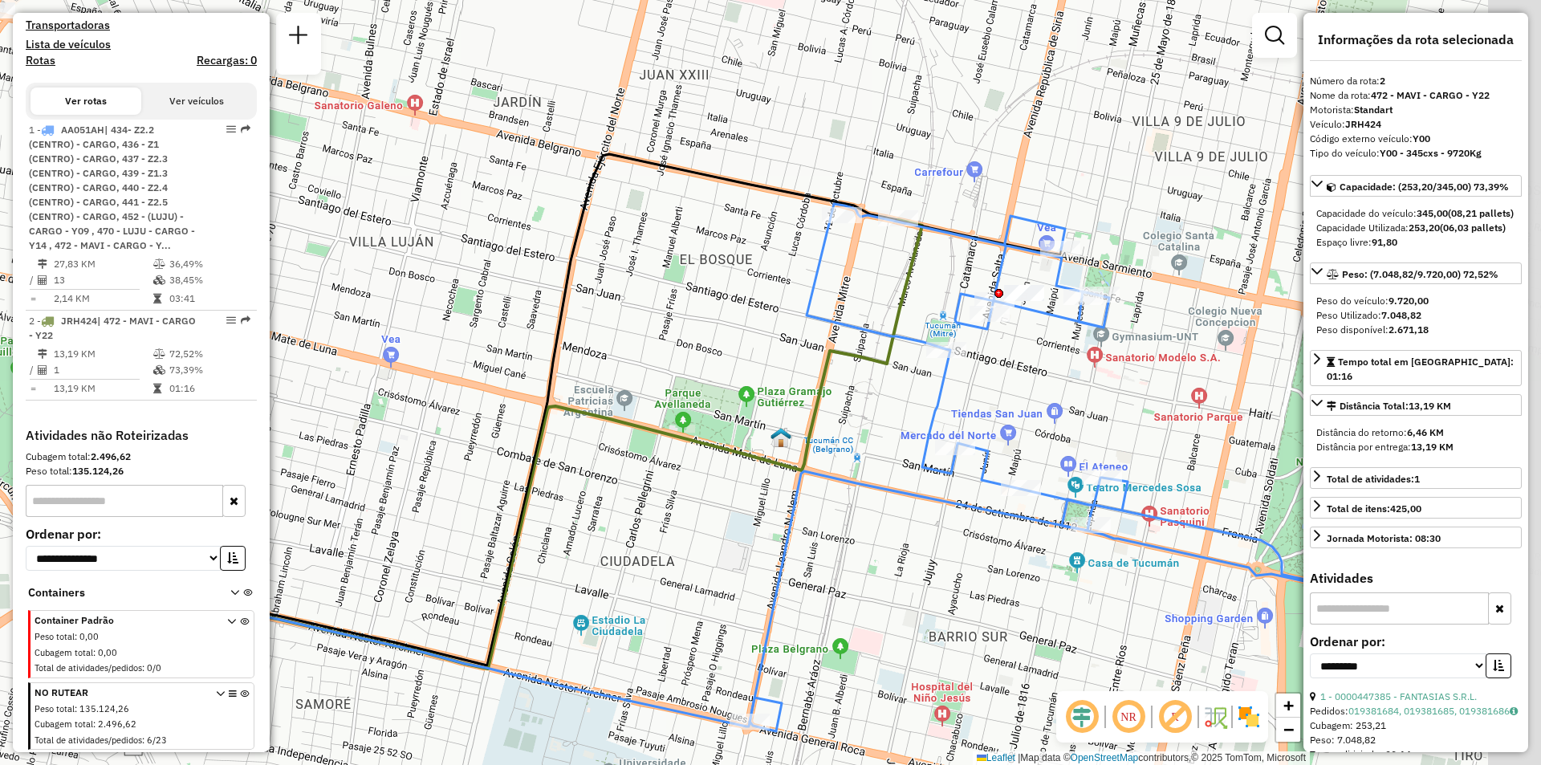
drag, startPoint x: 951, startPoint y: 283, endPoint x: 714, endPoint y: 35, distance: 343.5
click at [708, 304] on div "Janela de atendimento Grade de atendimento Capacidade Transportadoras Veículos …" at bounding box center [770, 382] width 1541 height 765
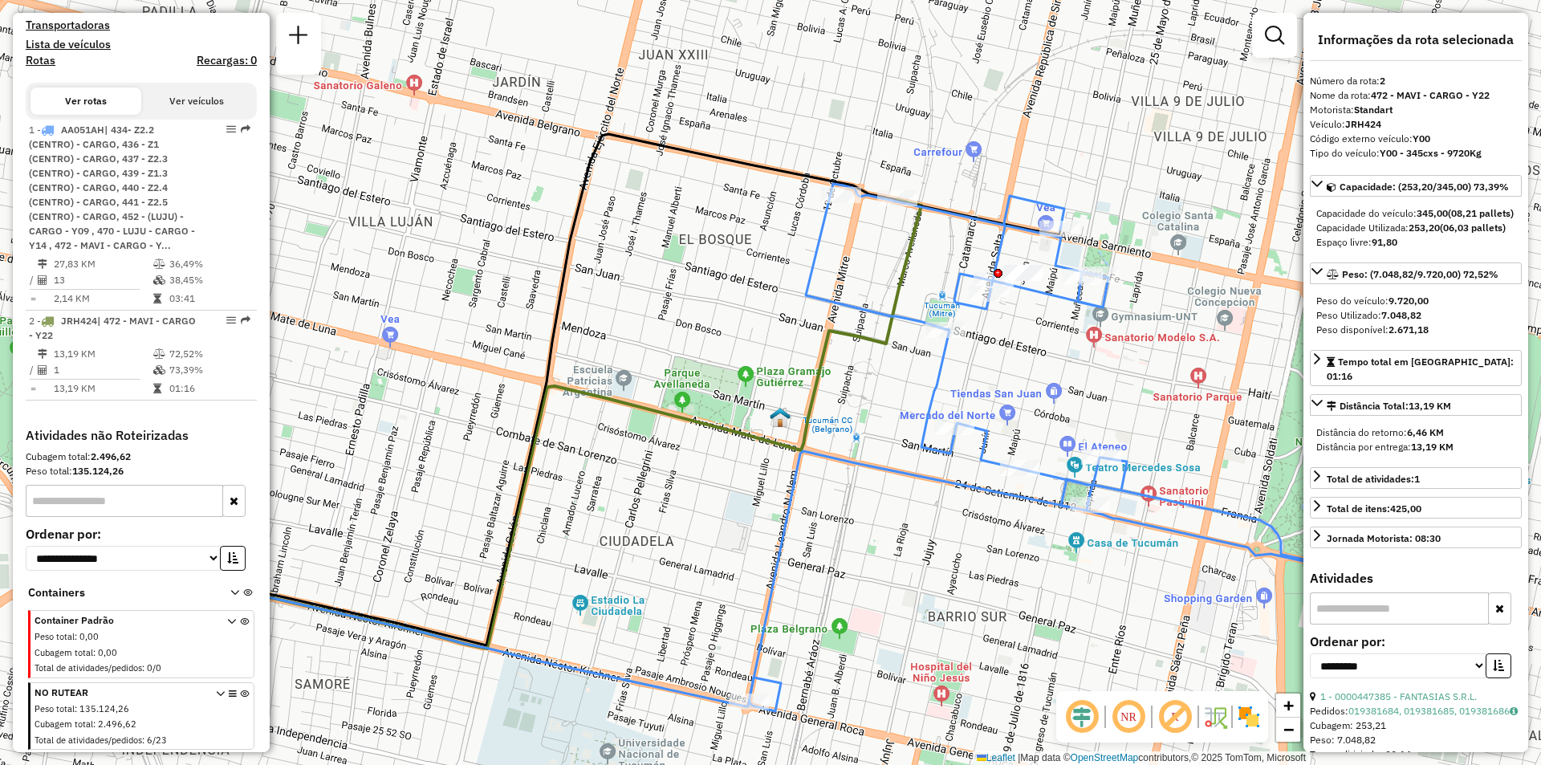
click at [1056, 265] on icon at bounding box center [1089, 443] width 680 height 518
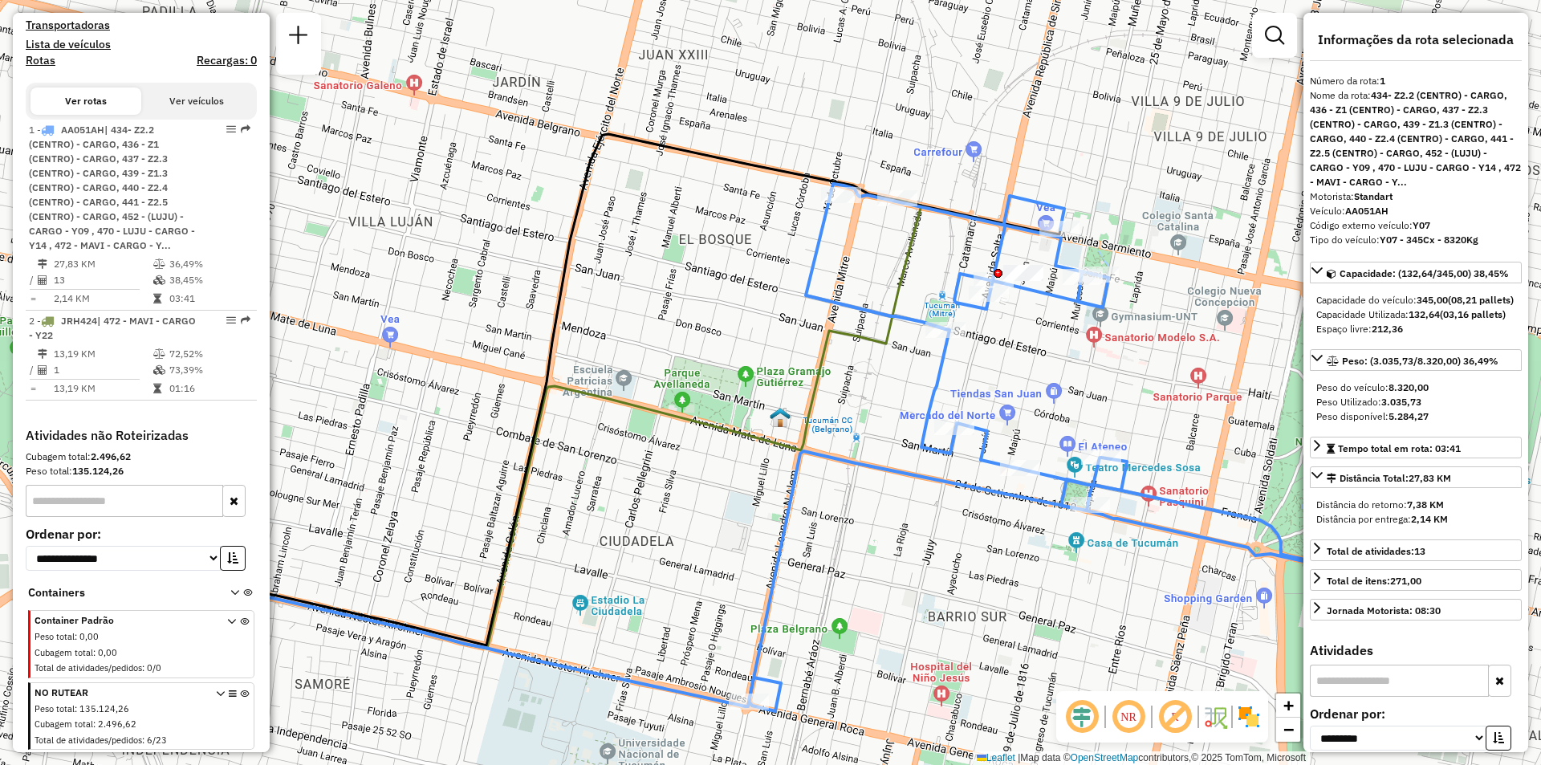
click at [901, 211] on icon at bounding box center [1089, 443] width 680 height 518
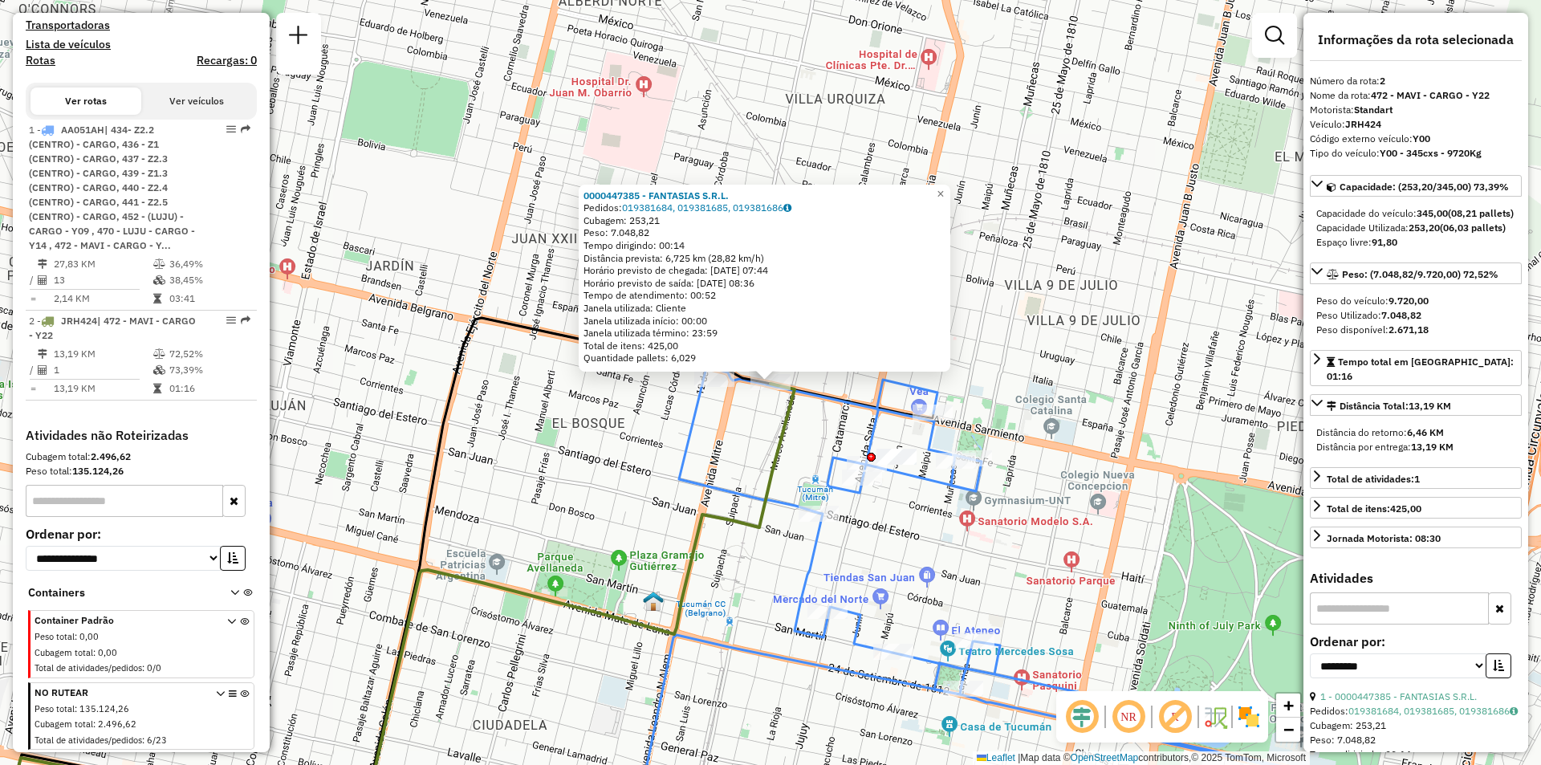
click at [808, 120] on div "0000447385 - FANTASIAS S.R.L. Pedidos: 019381684, 019381685, 019381686 Cubagem:…" at bounding box center [770, 382] width 1541 height 765
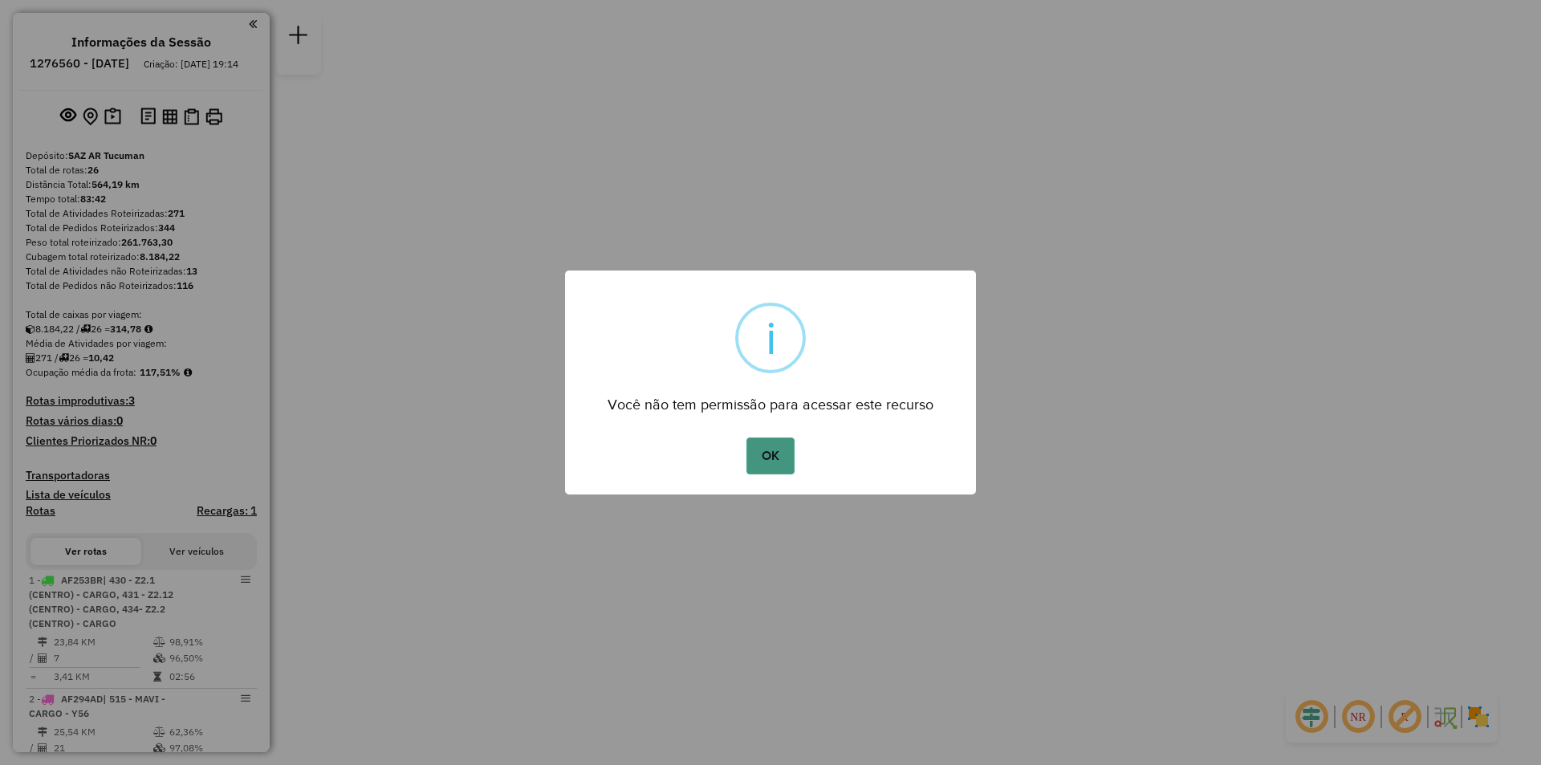
click at [773, 448] on button "OK" at bounding box center [770, 456] width 47 height 37
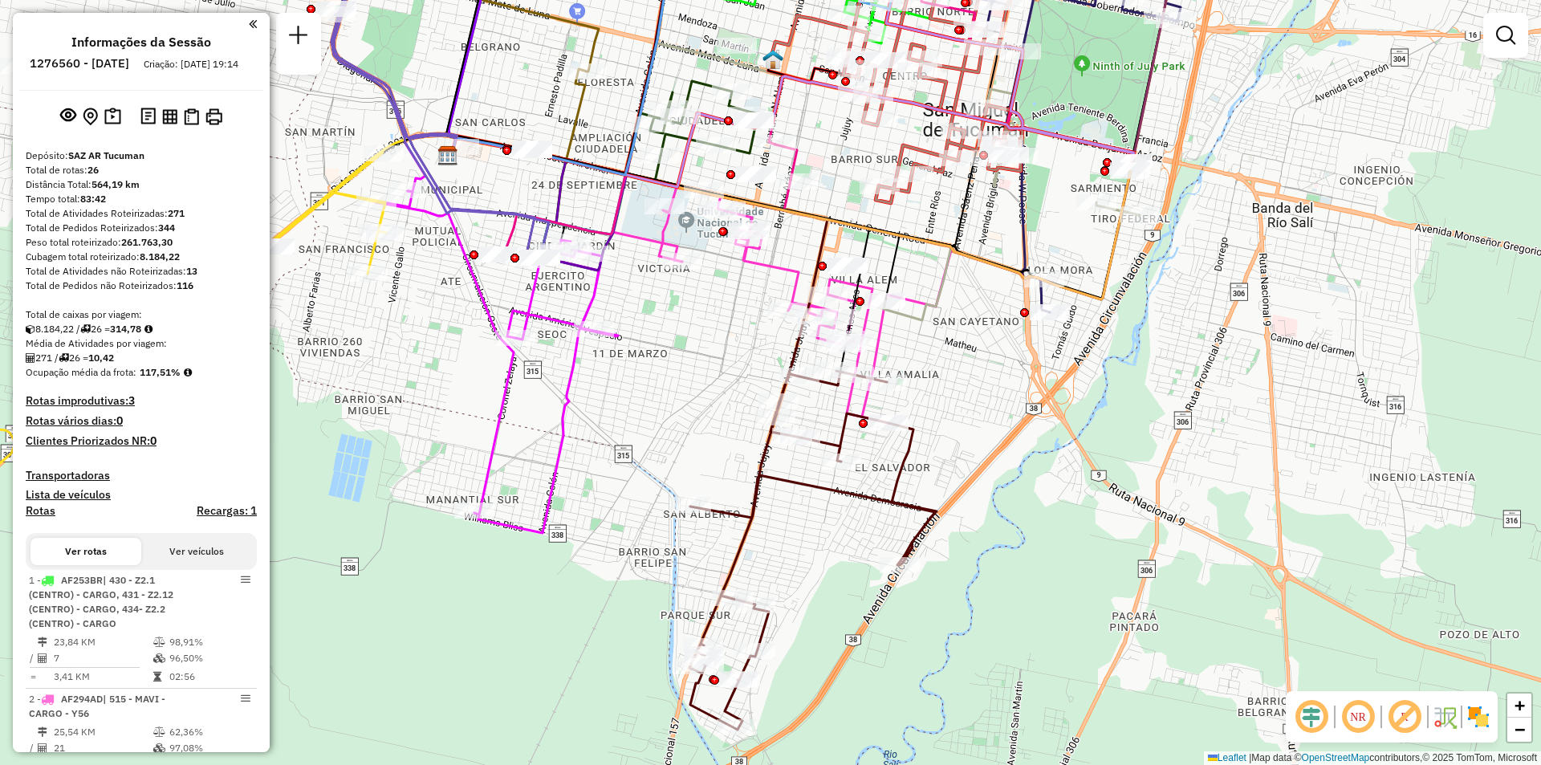
select select "**********"
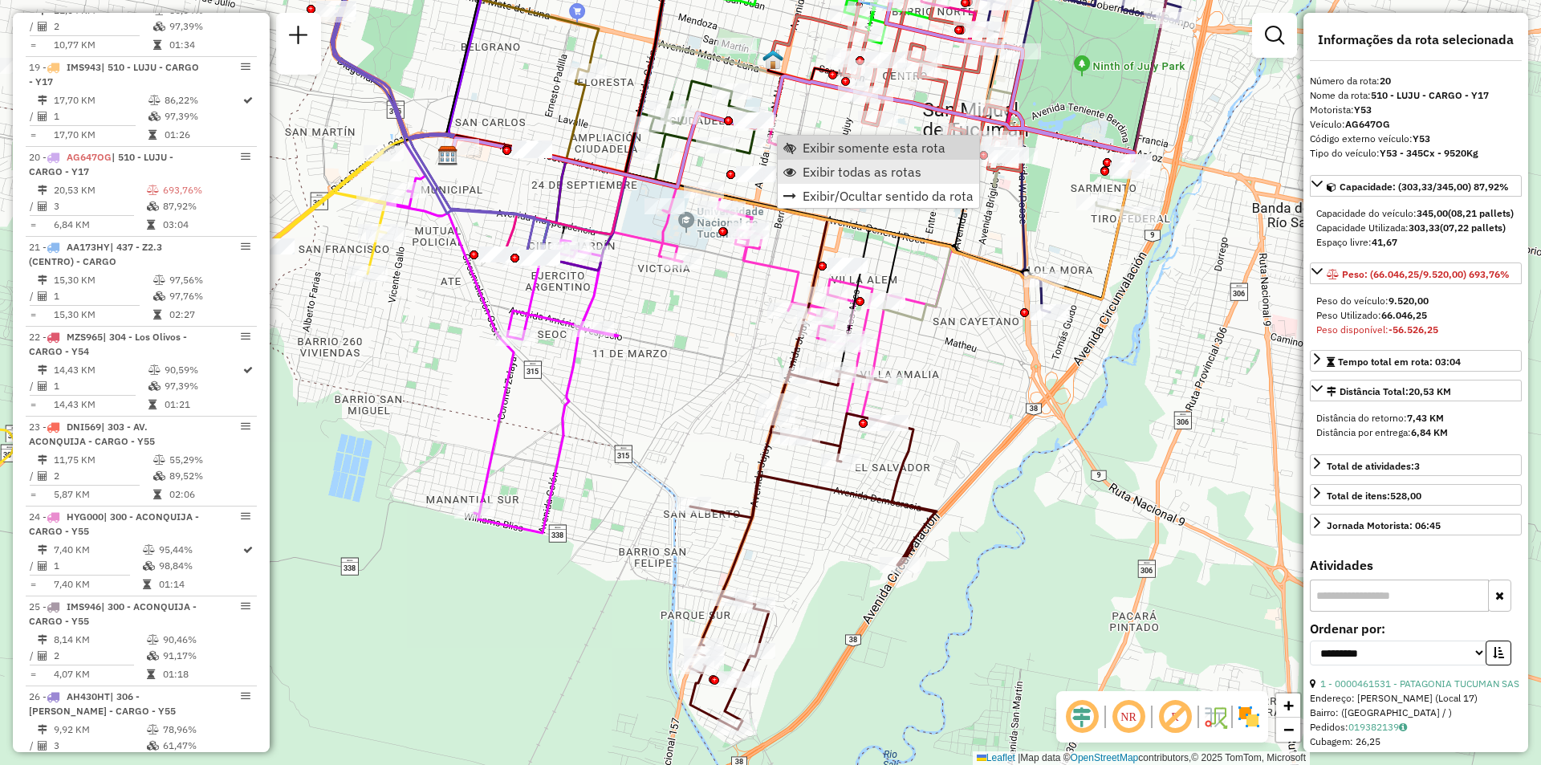
scroll to position [2684, 0]
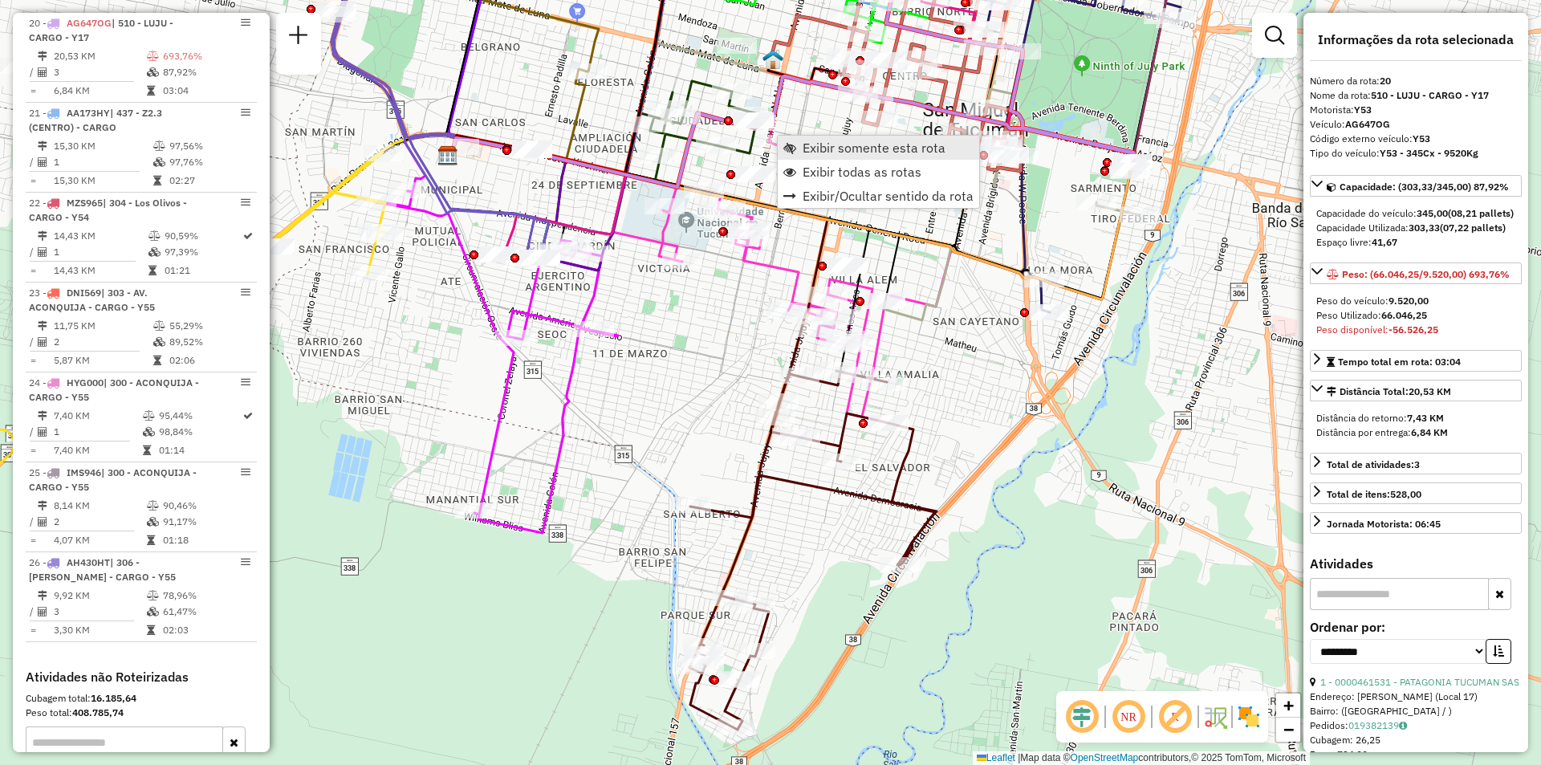
click at [839, 148] on span "Exibir somente esta rota" at bounding box center [874, 147] width 143 height 13
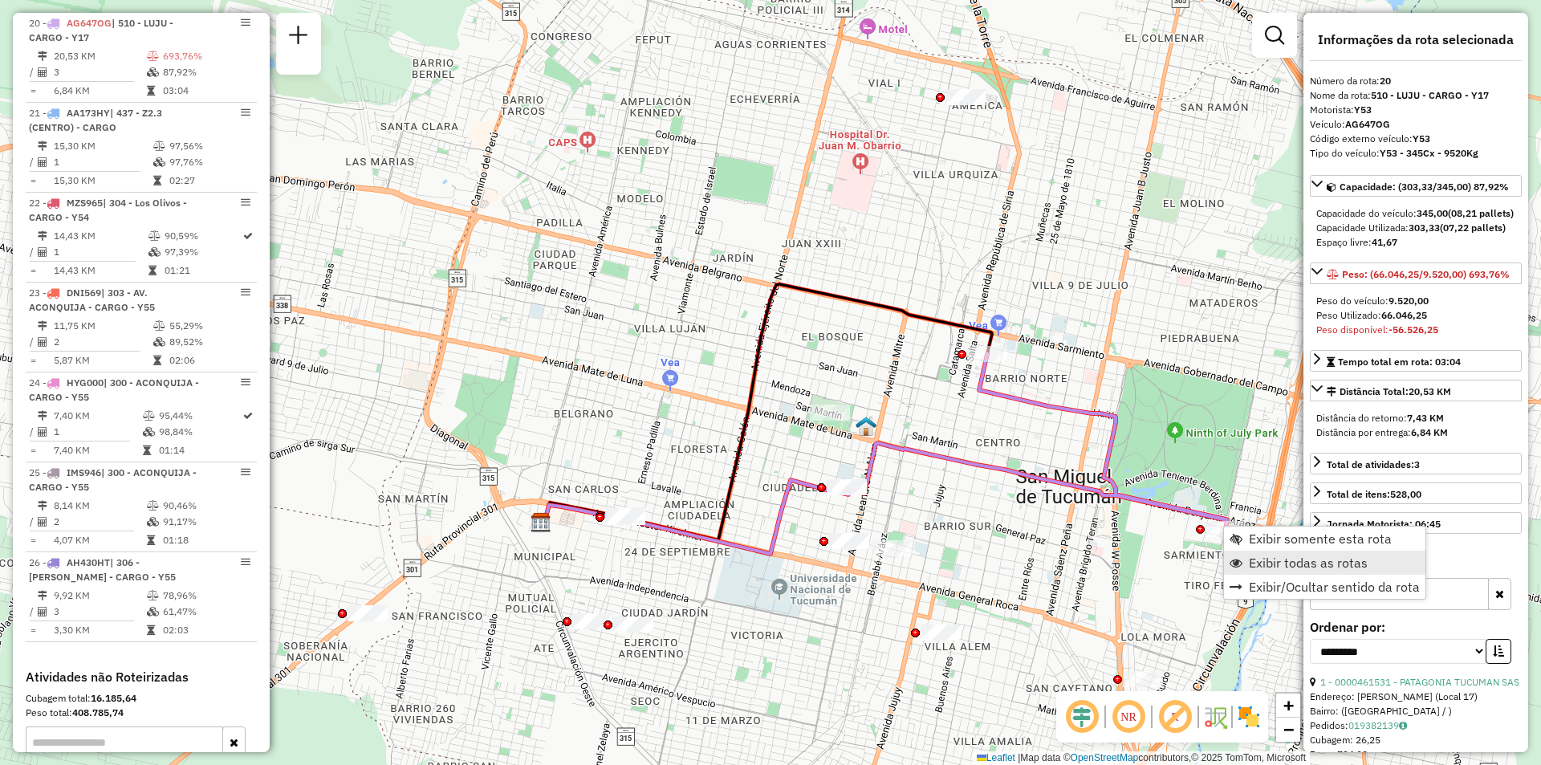
click at [1284, 561] on span "Exibir todas as rotas" at bounding box center [1308, 562] width 119 height 13
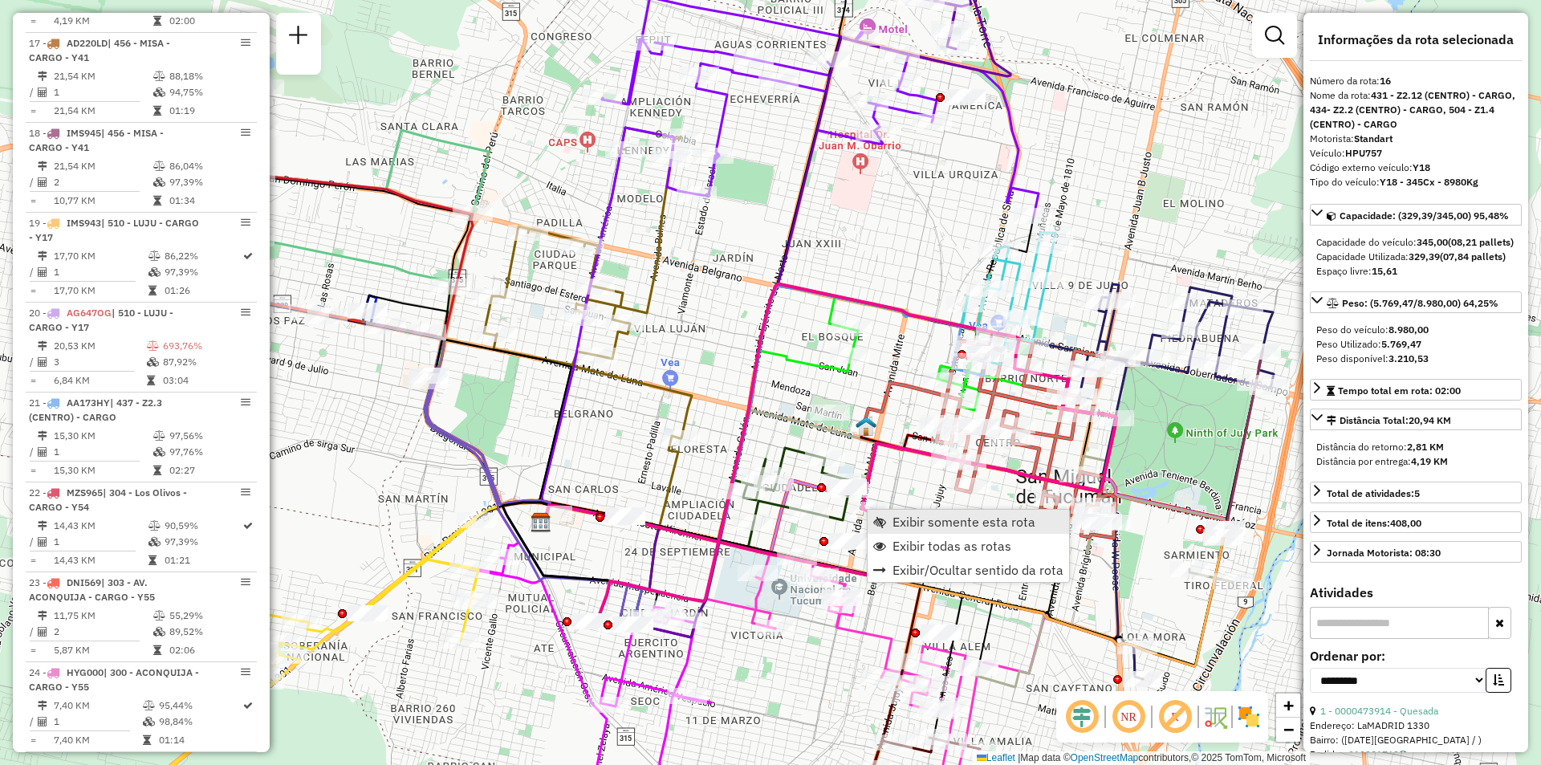
scroll to position [2296, 0]
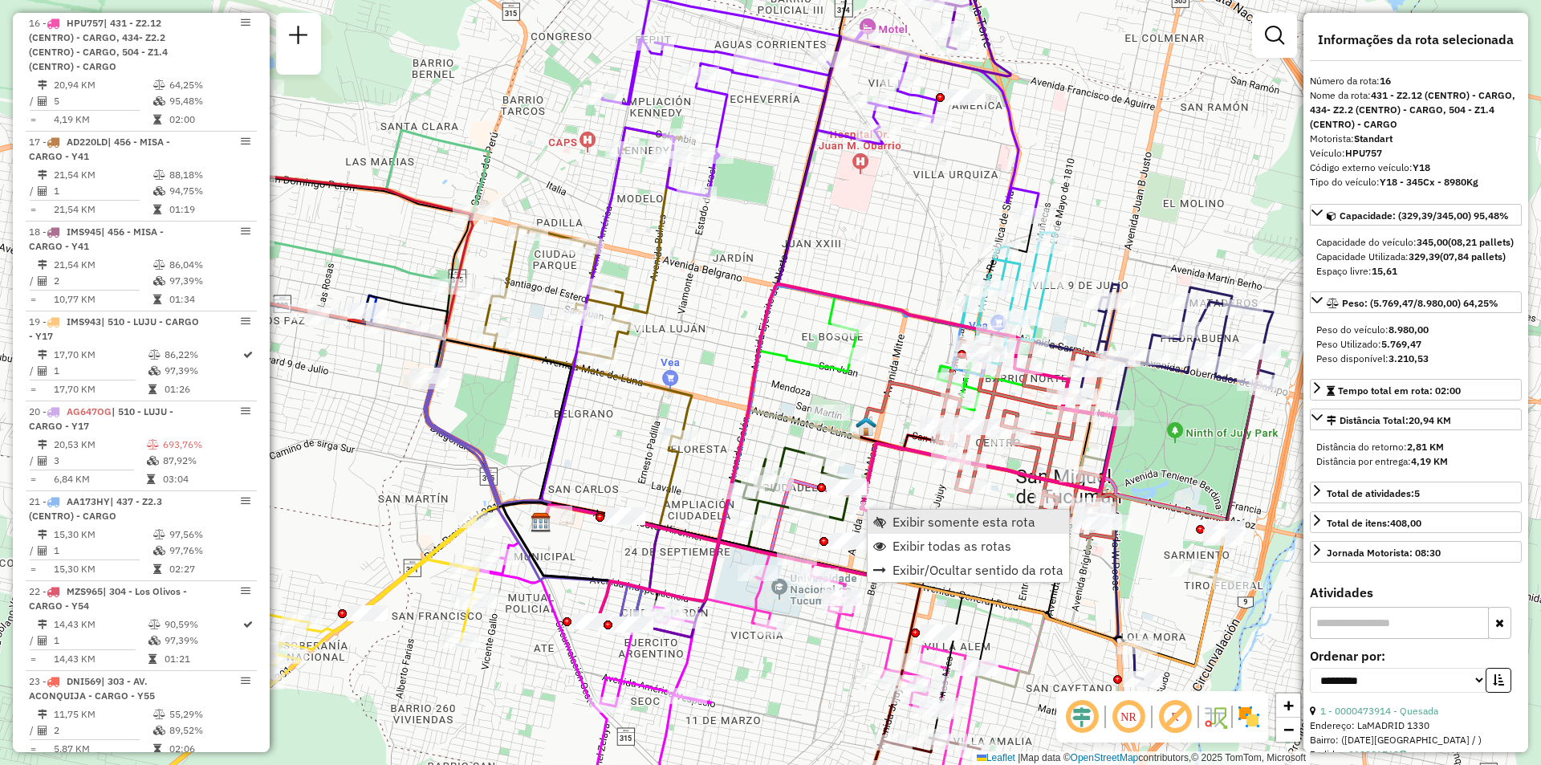
click at [911, 520] on span "Exibir somente esta rota" at bounding box center [964, 521] width 143 height 13
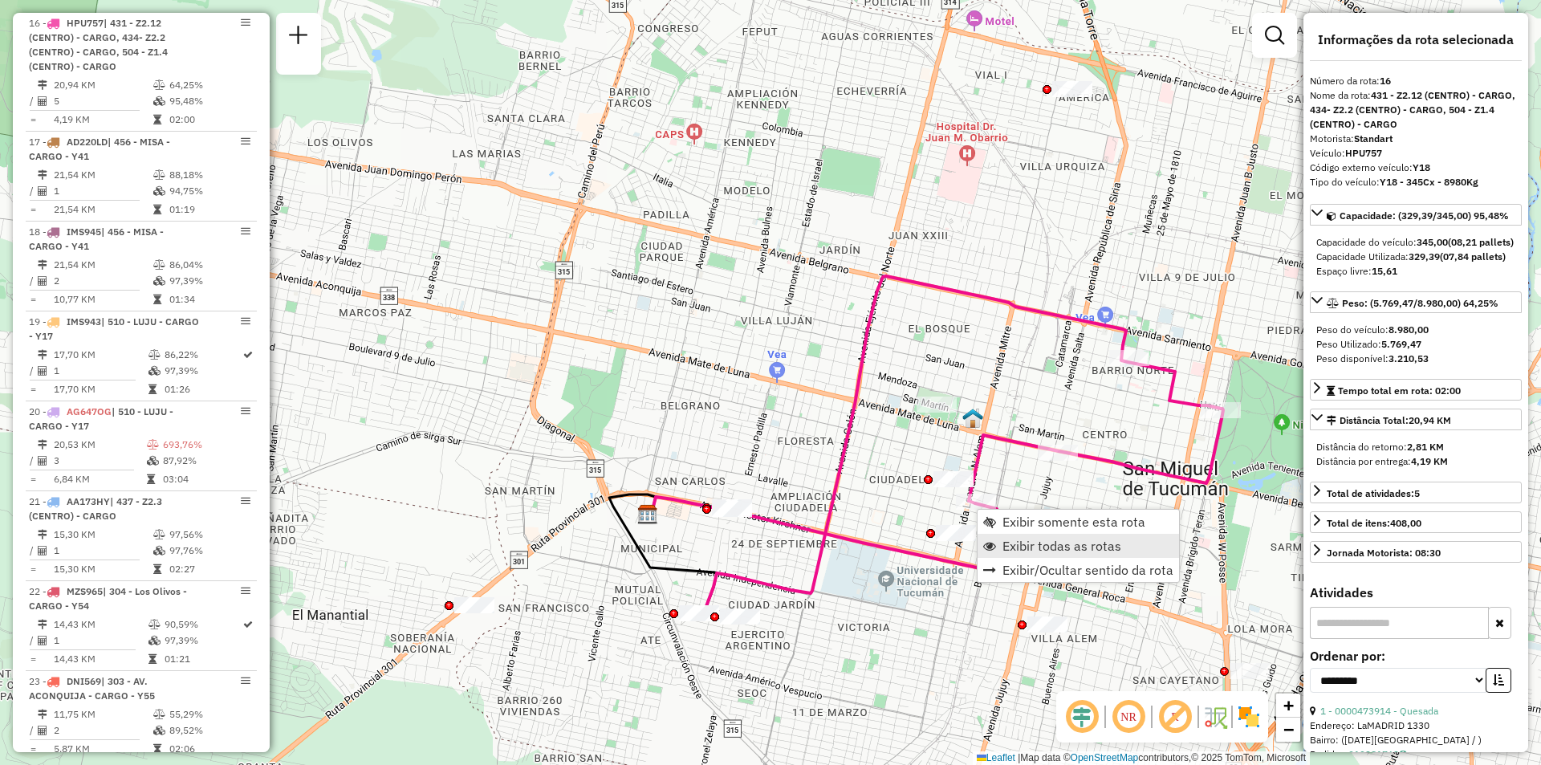
click at [1009, 543] on span "Exibir todas as rotas" at bounding box center [1062, 545] width 119 height 13
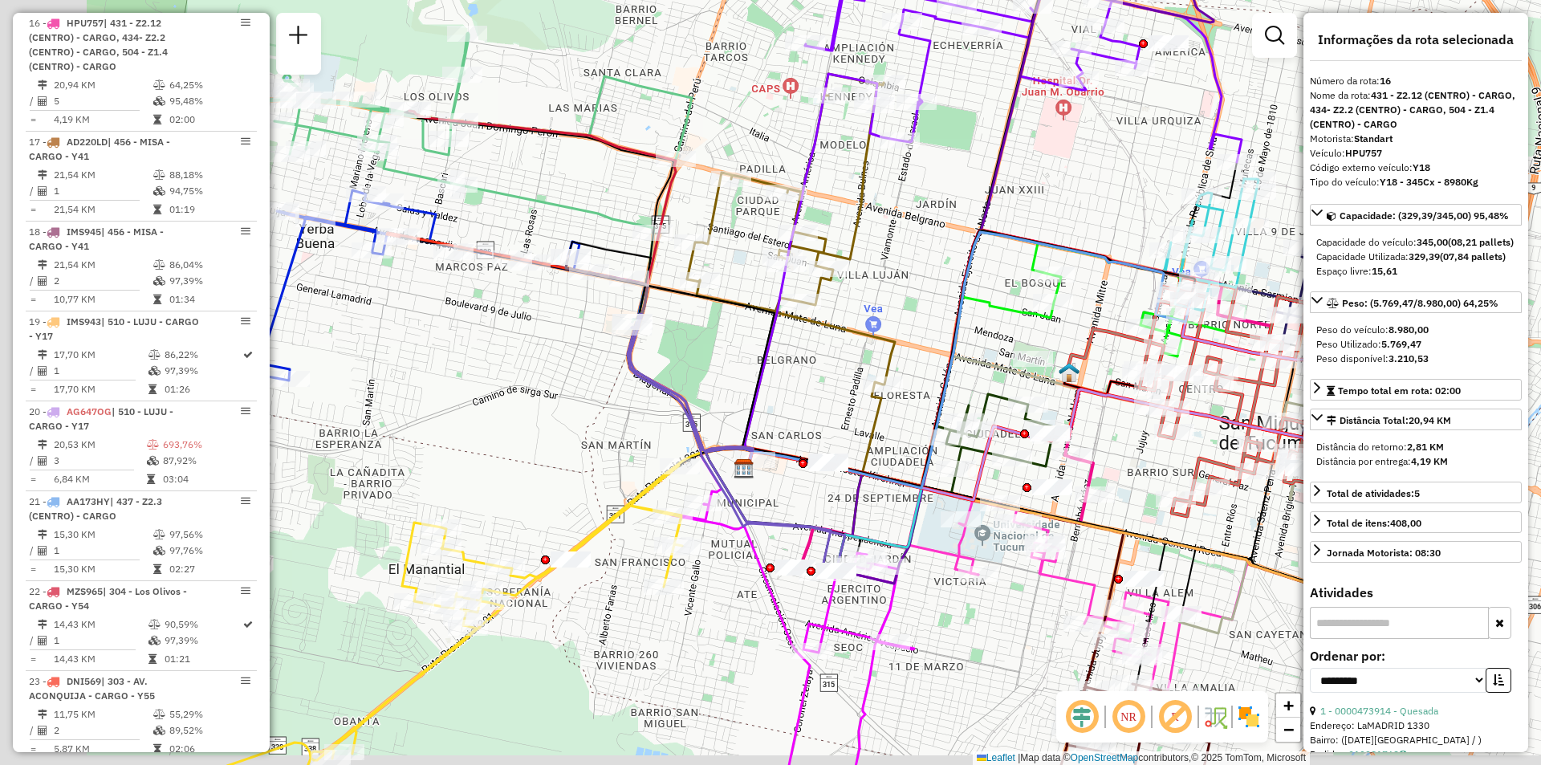
drag, startPoint x: 574, startPoint y: 405, endPoint x: 677, endPoint y: 352, distance: 116.0
click at [677, 361] on div "Janela de atendimento Grade de atendimento Capacidade Transportadoras Veículos …" at bounding box center [770, 382] width 1541 height 765
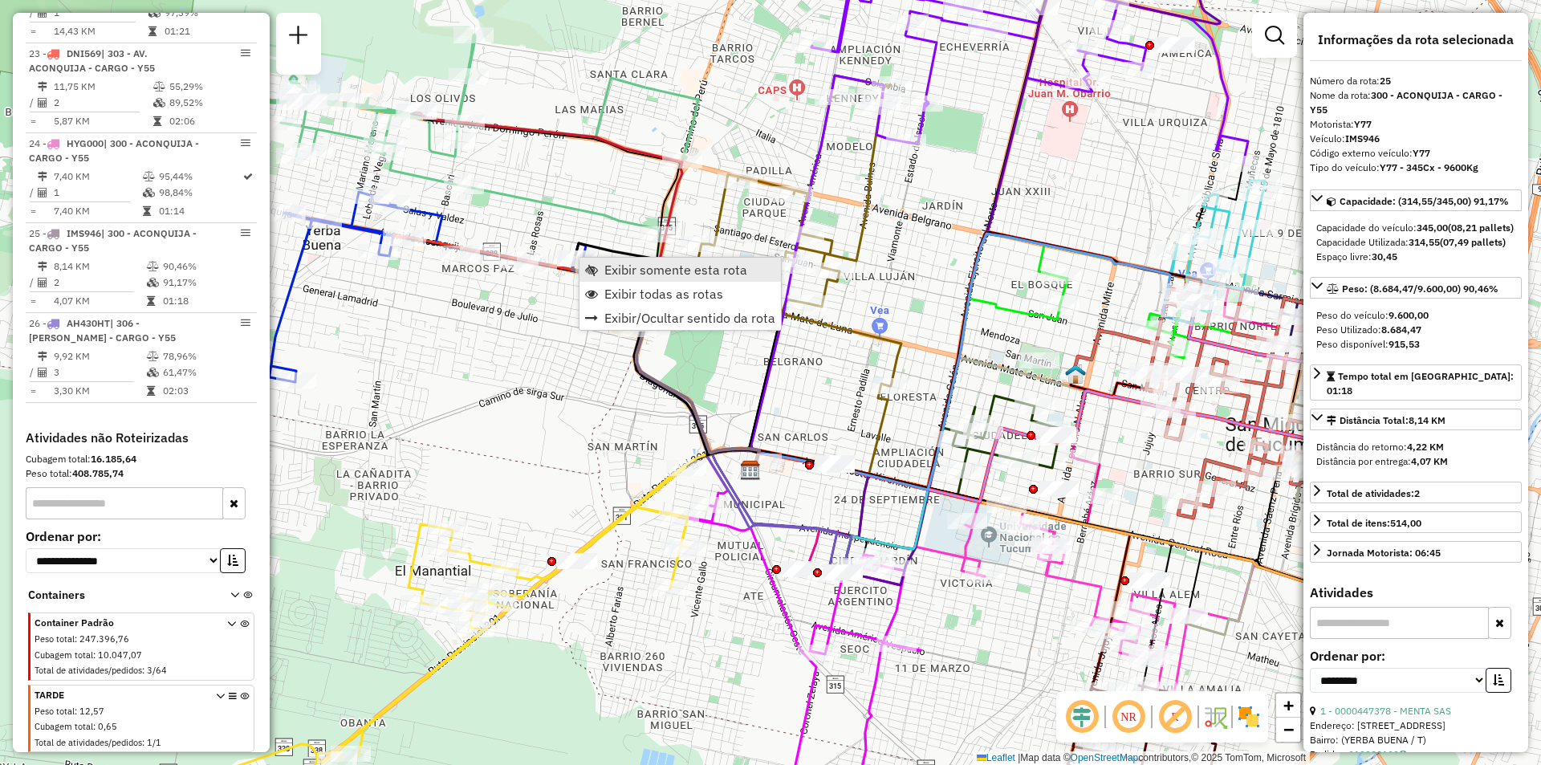
scroll to position [2998, 0]
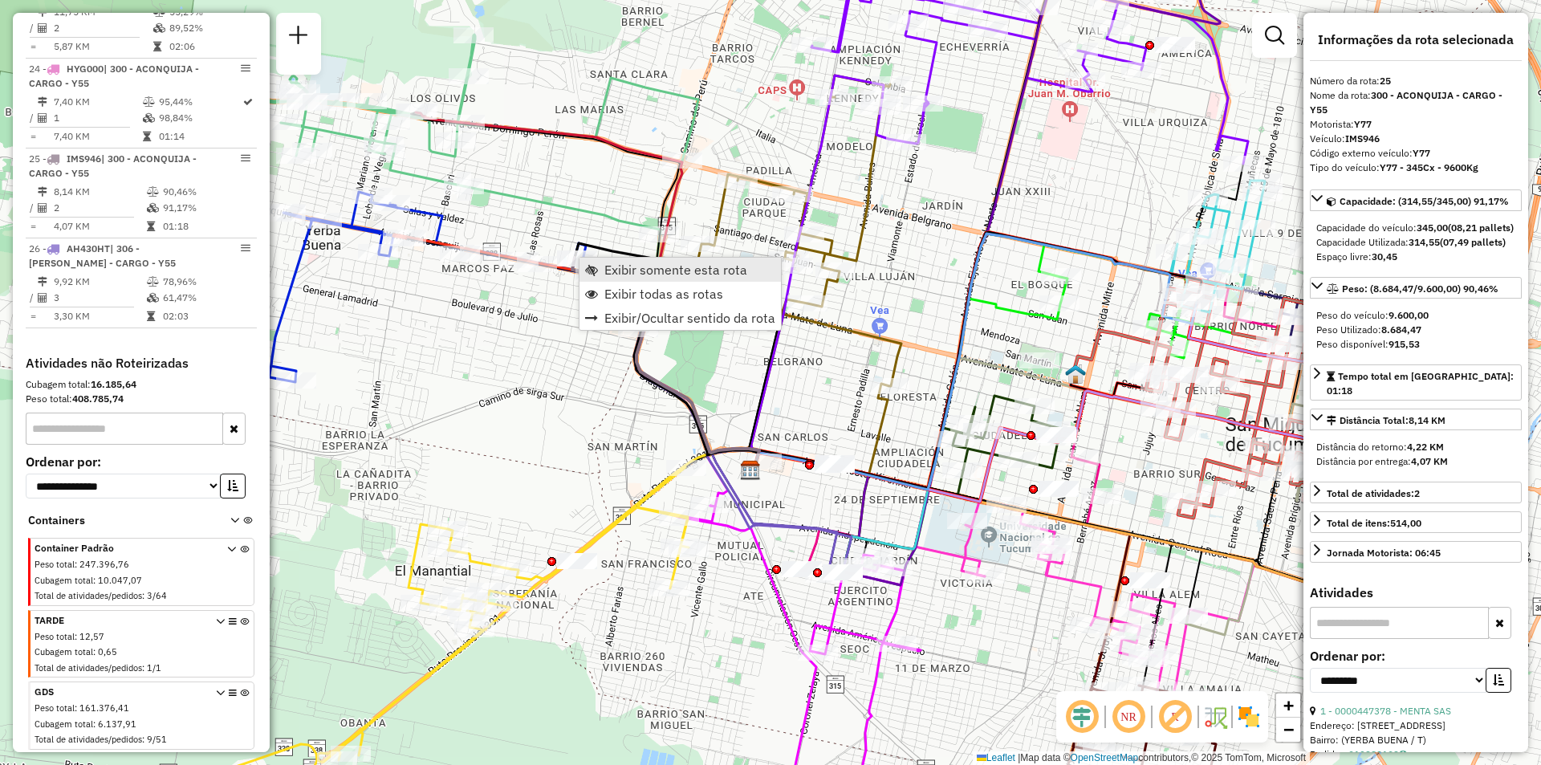
click at [632, 275] on span "Exibir somente esta rota" at bounding box center [675, 269] width 143 height 13
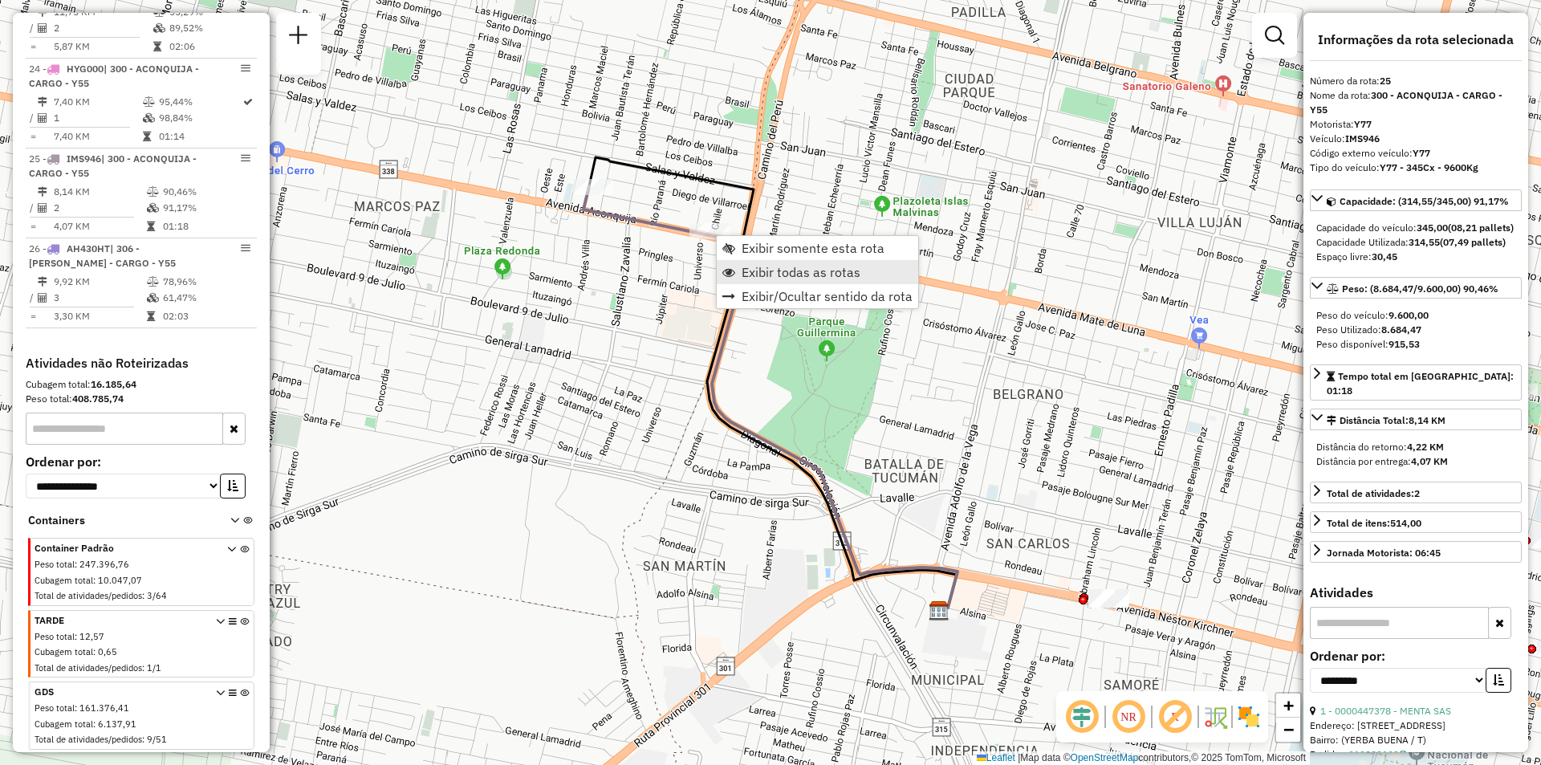
click at [743, 267] on span "Exibir todas as rotas" at bounding box center [801, 272] width 119 height 13
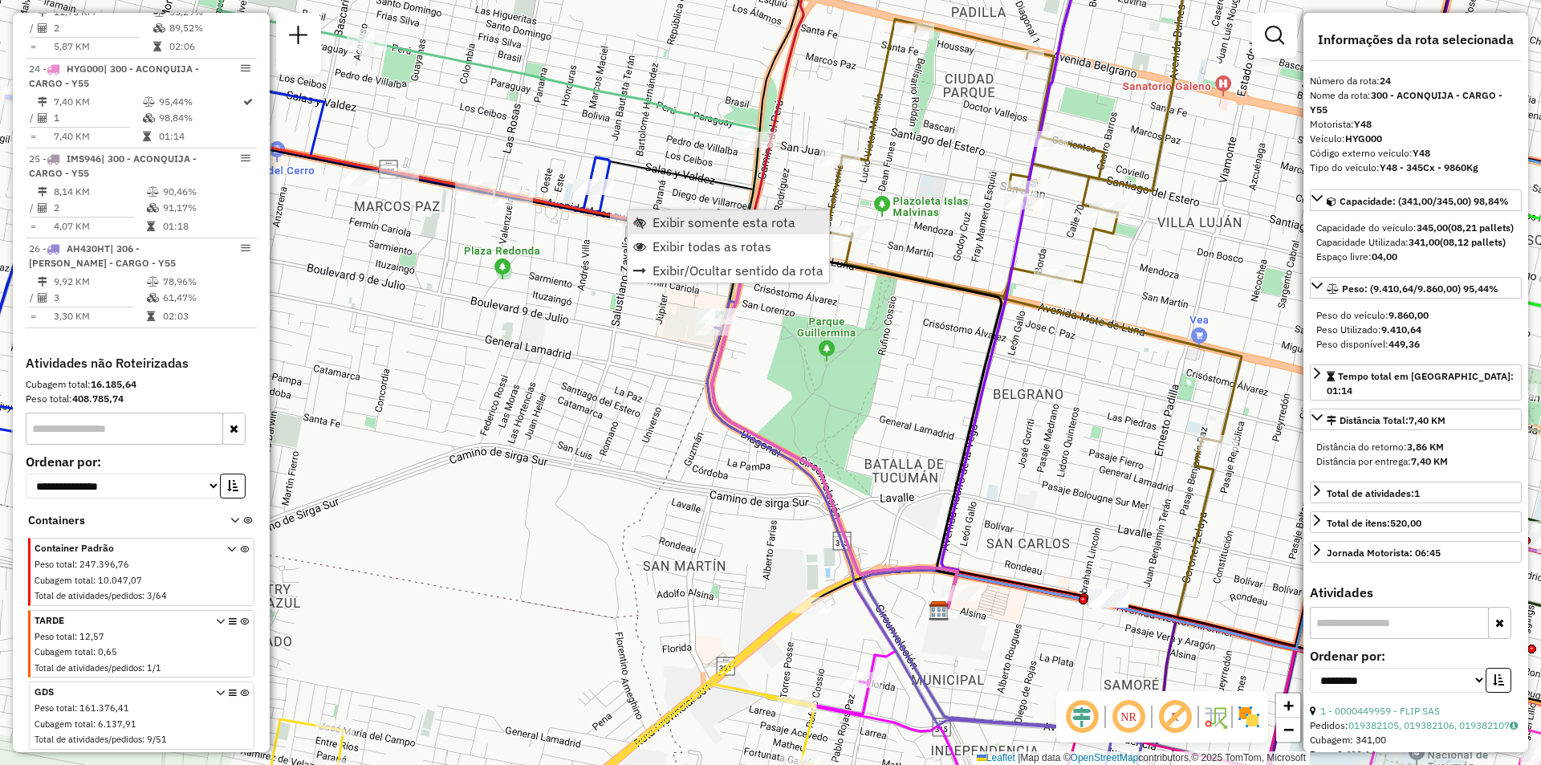
click at [678, 224] on span "Exibir somente esta rota" at bounding box center [724, 222] width 143 height 13
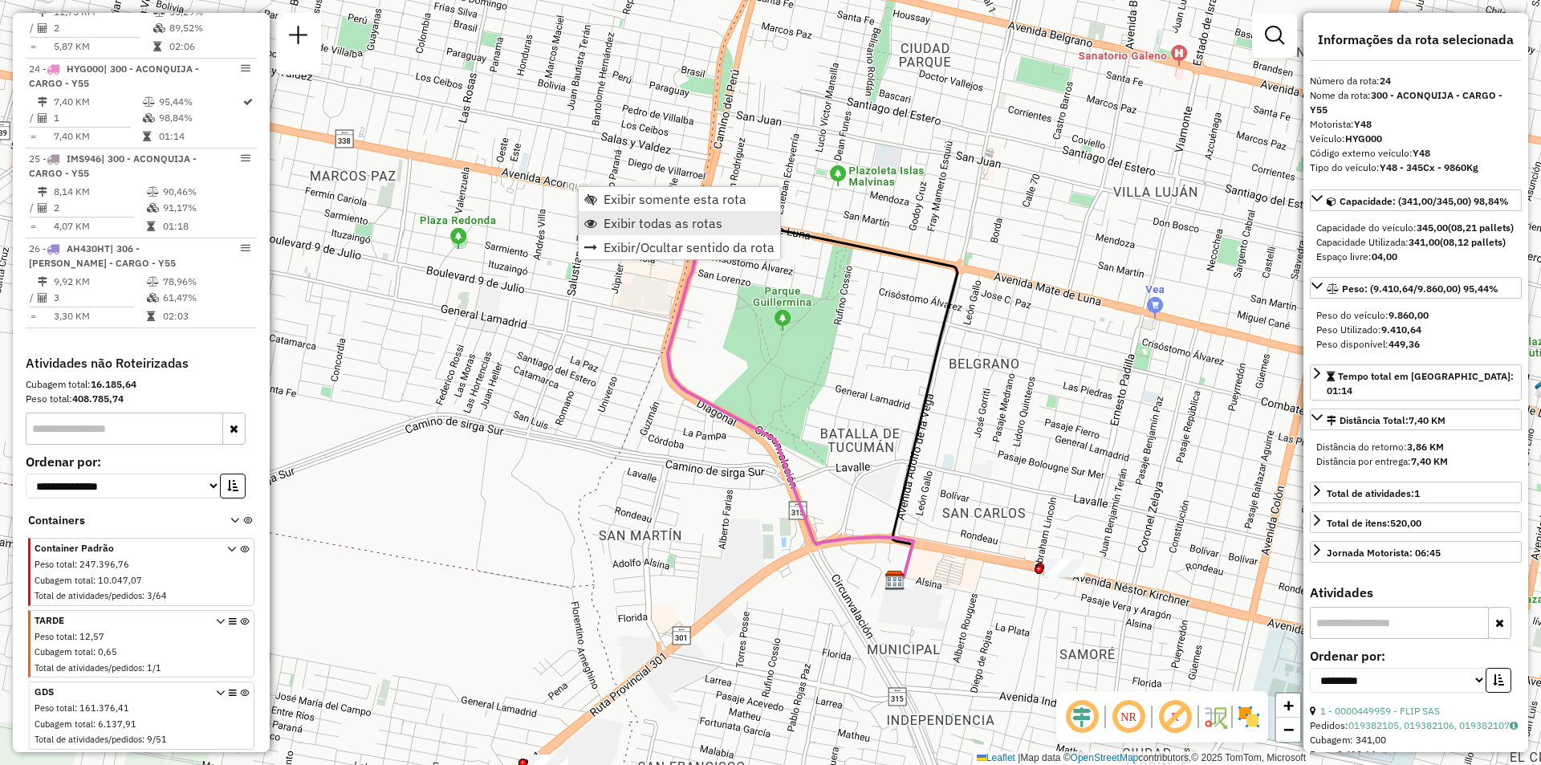
click at [613, 234] on link "Exibir todas as rotas" at bounding box center [679, 223] width 201 height 24
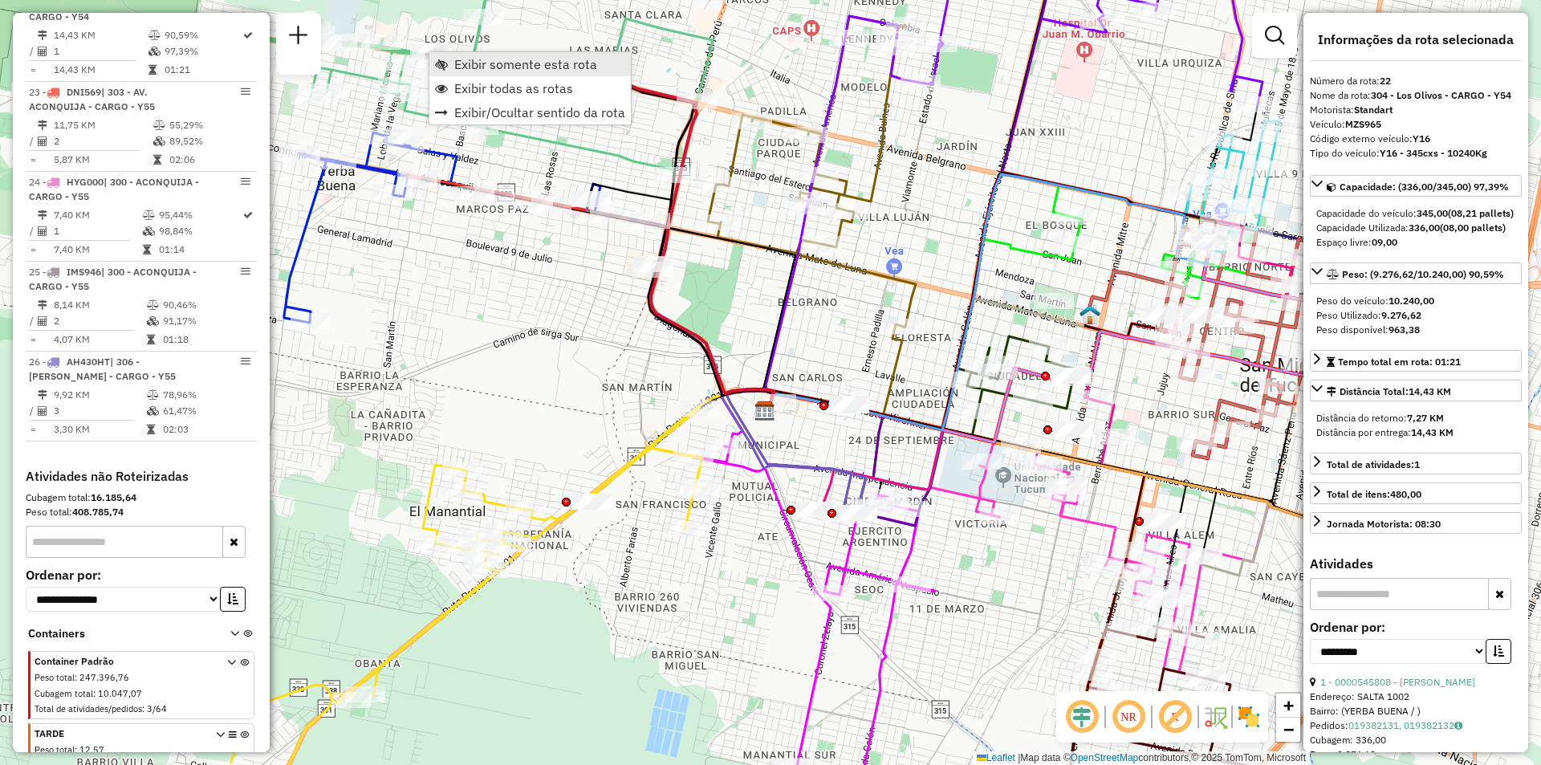
scroll to position [2864, 0]
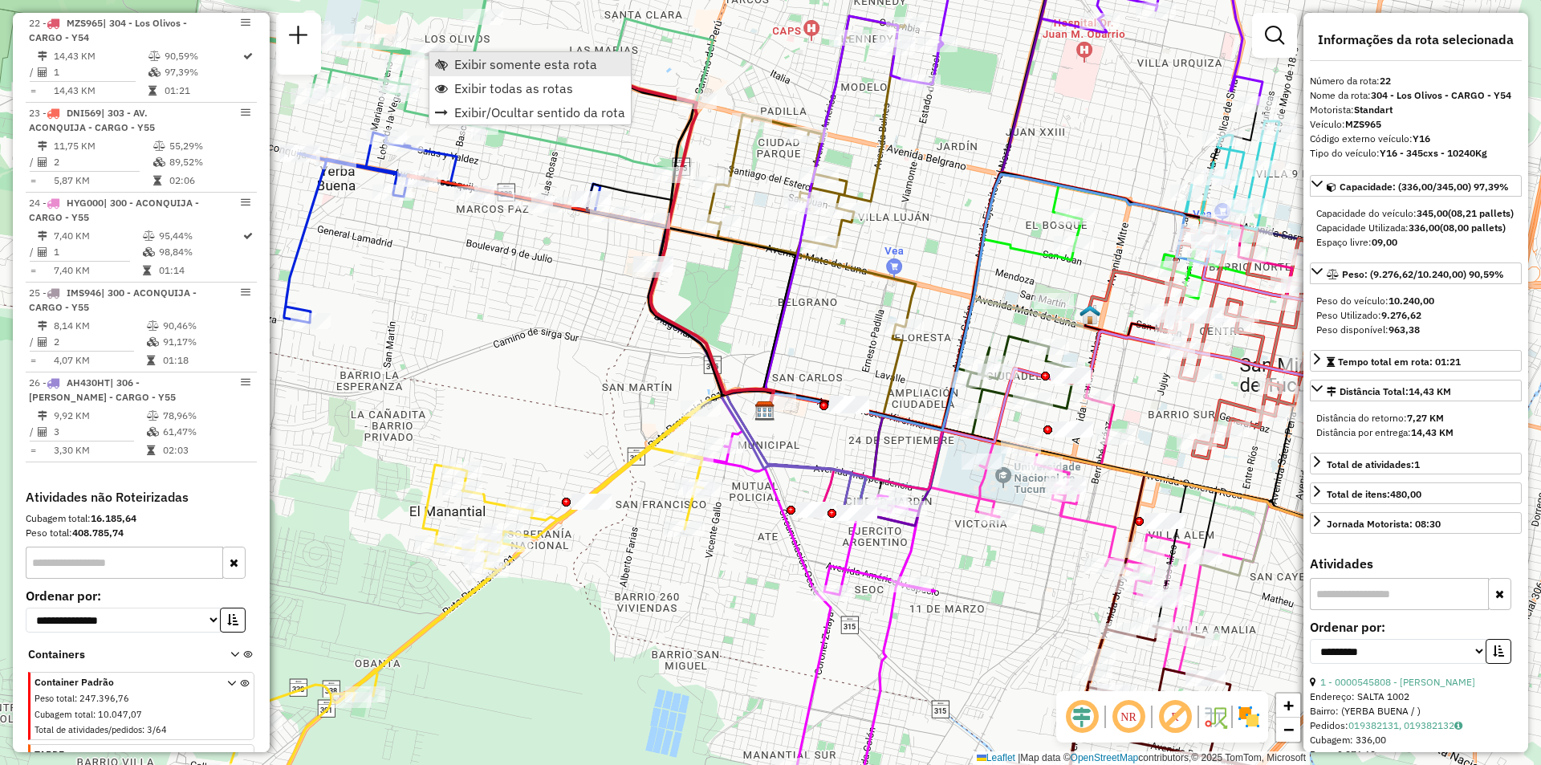
click at [446, 64] on span "Exibir somente esta rota" at bounding box center [441, 64] width 13 height 13
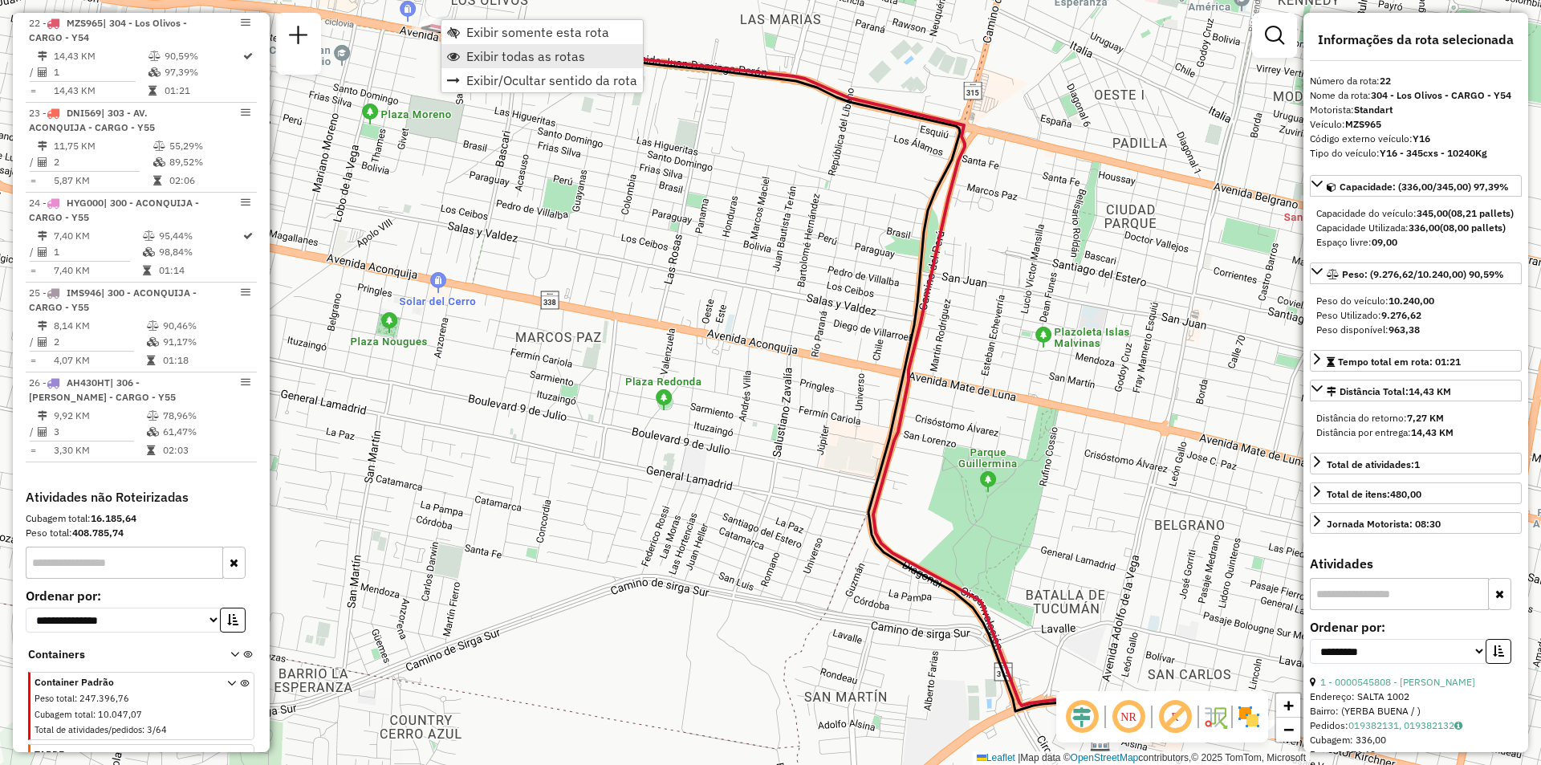
click at [478, 59] on span "Exibir todas as rotas" at bounding box center [525, 56] width 119 height 13
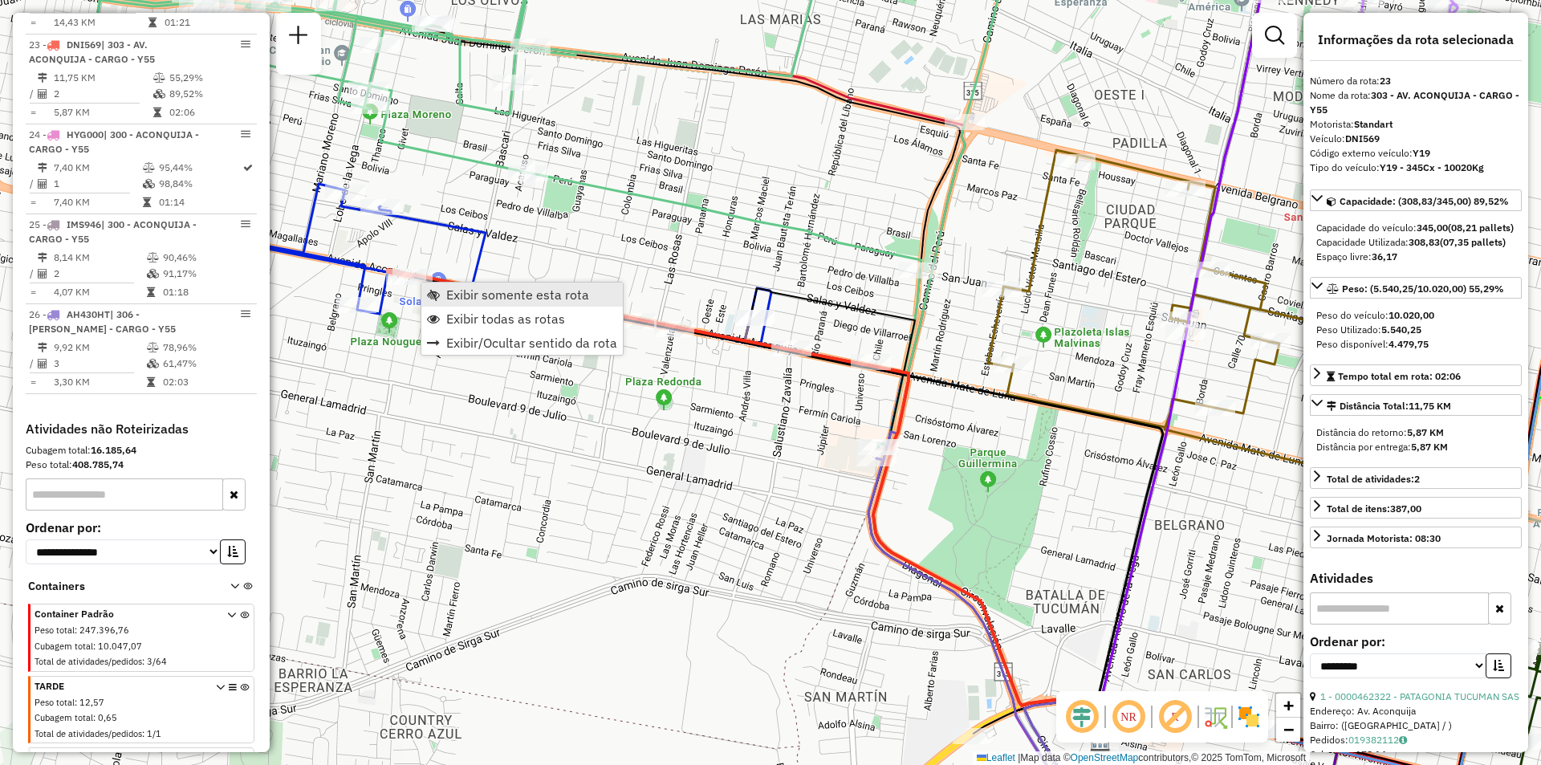
scroll to position [2954, 0]
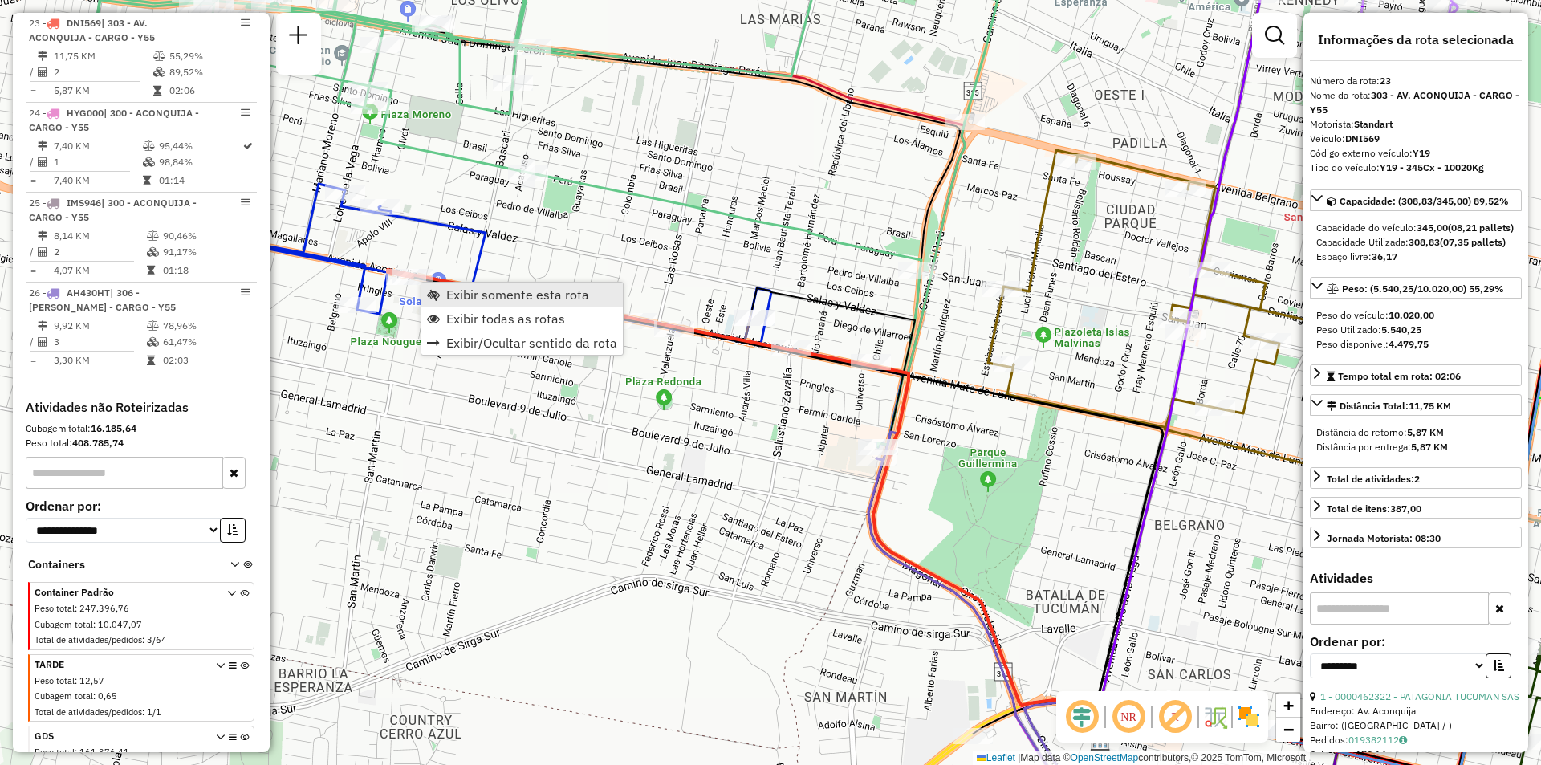
click at [457, 286] on link "Exibir somente esta rota" at bounding box center [521, 295] width 201 height 24
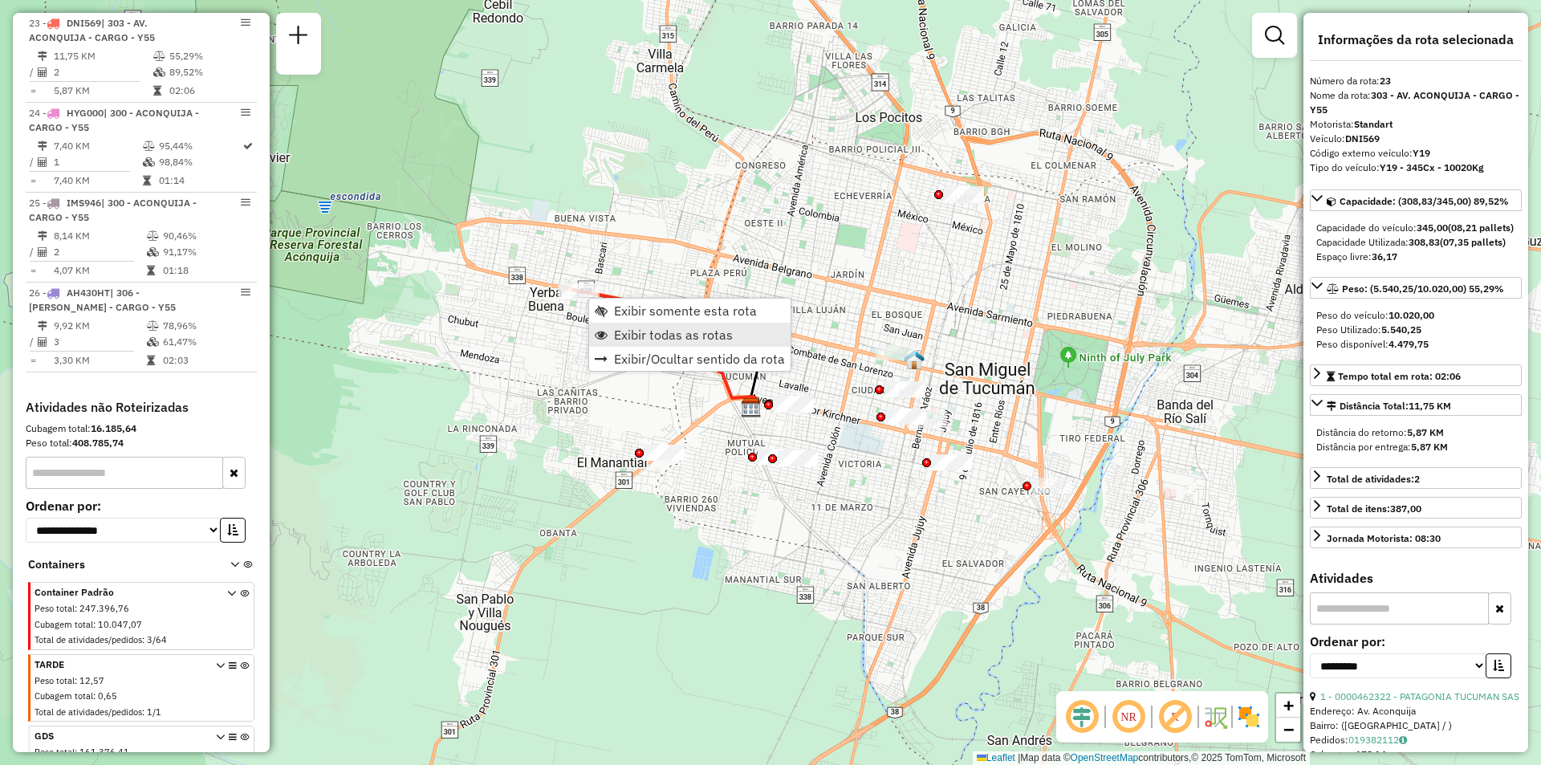
click at [617, 332] on span "Exibir todas as rotas" at bounding box center [673, 334] width 119 height 13
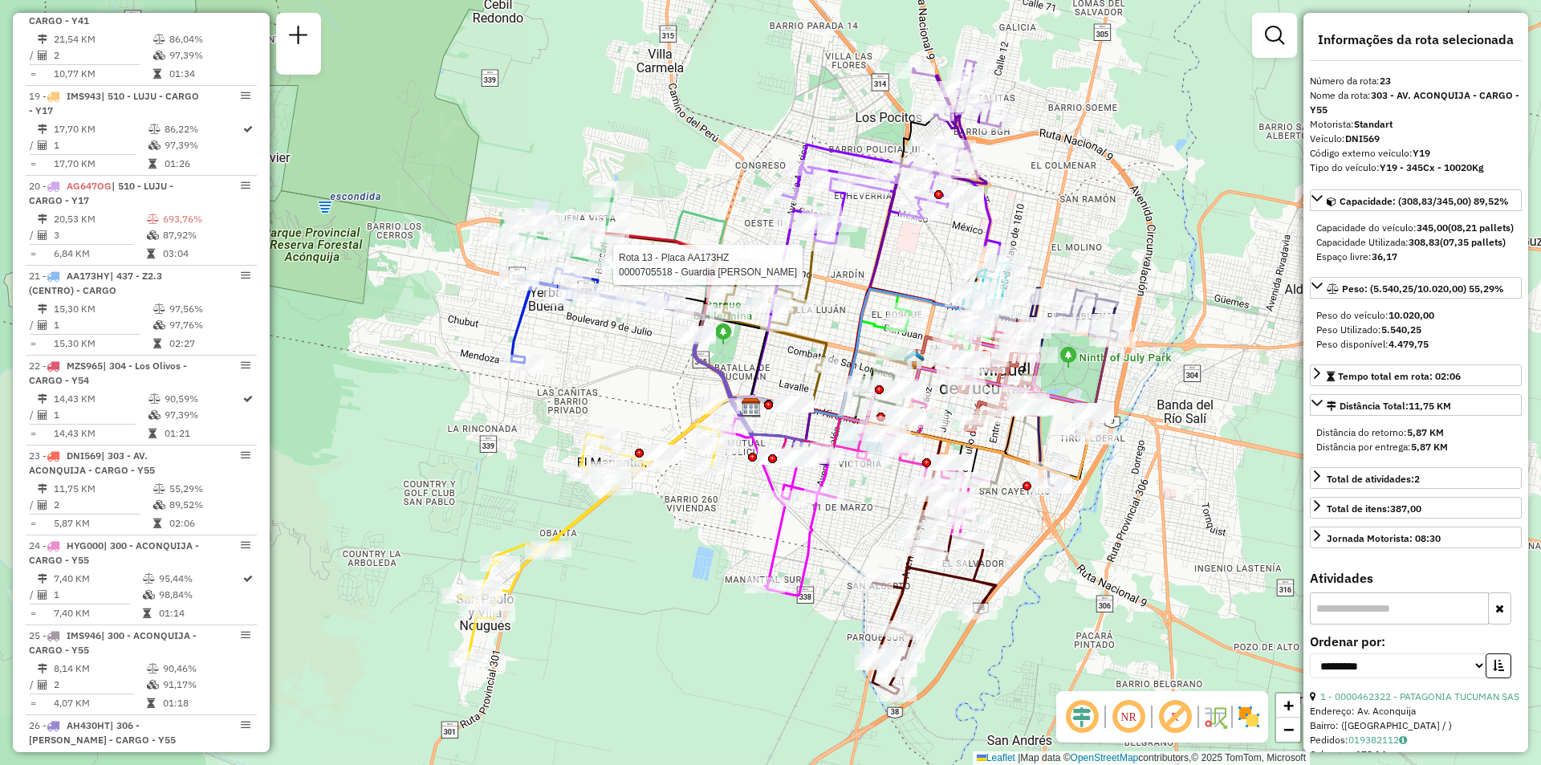
scroll to position [2472, 0]
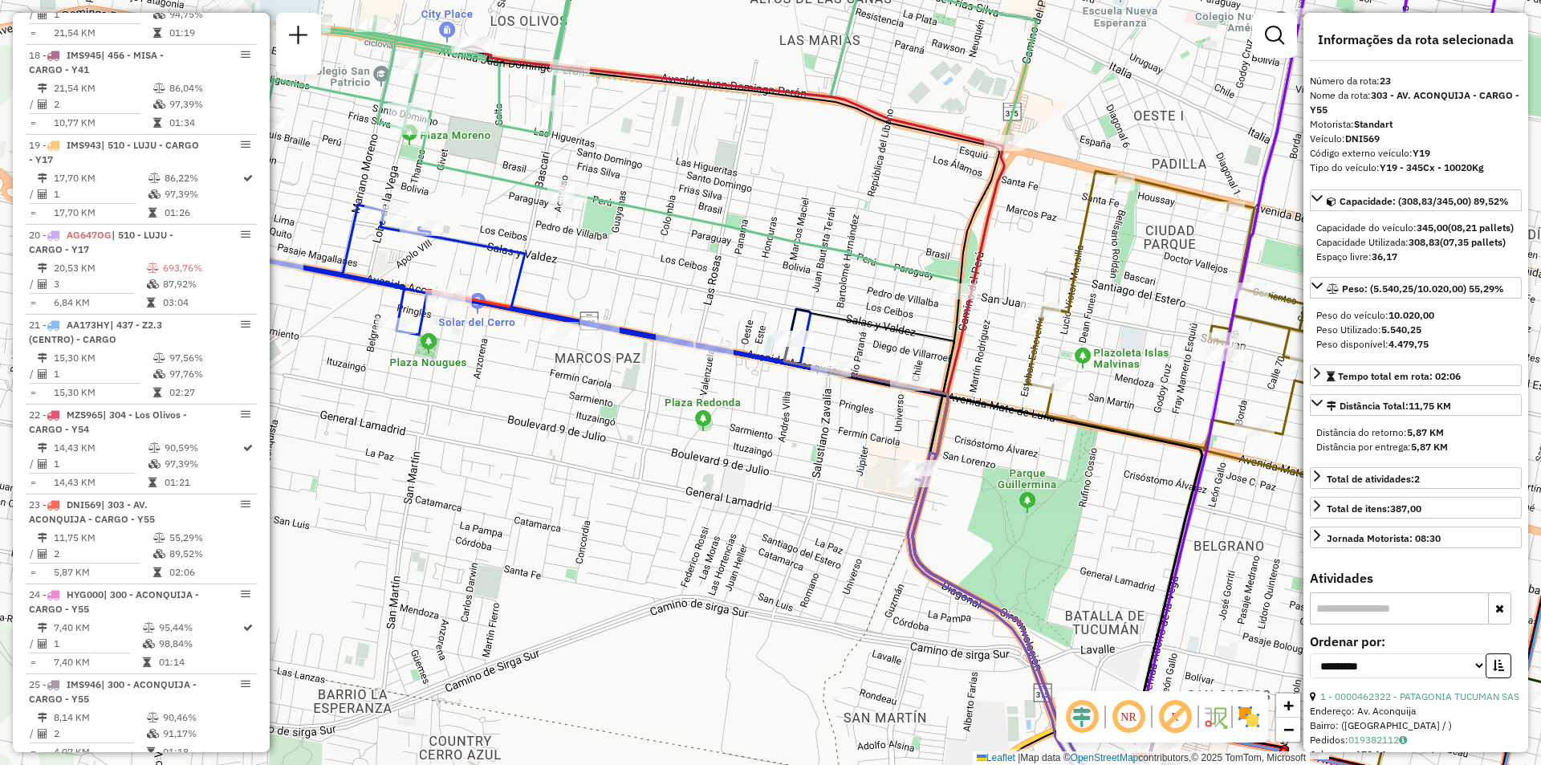
click at [634, 340] on icon at bounding box center [560, 395] width 763 height 381
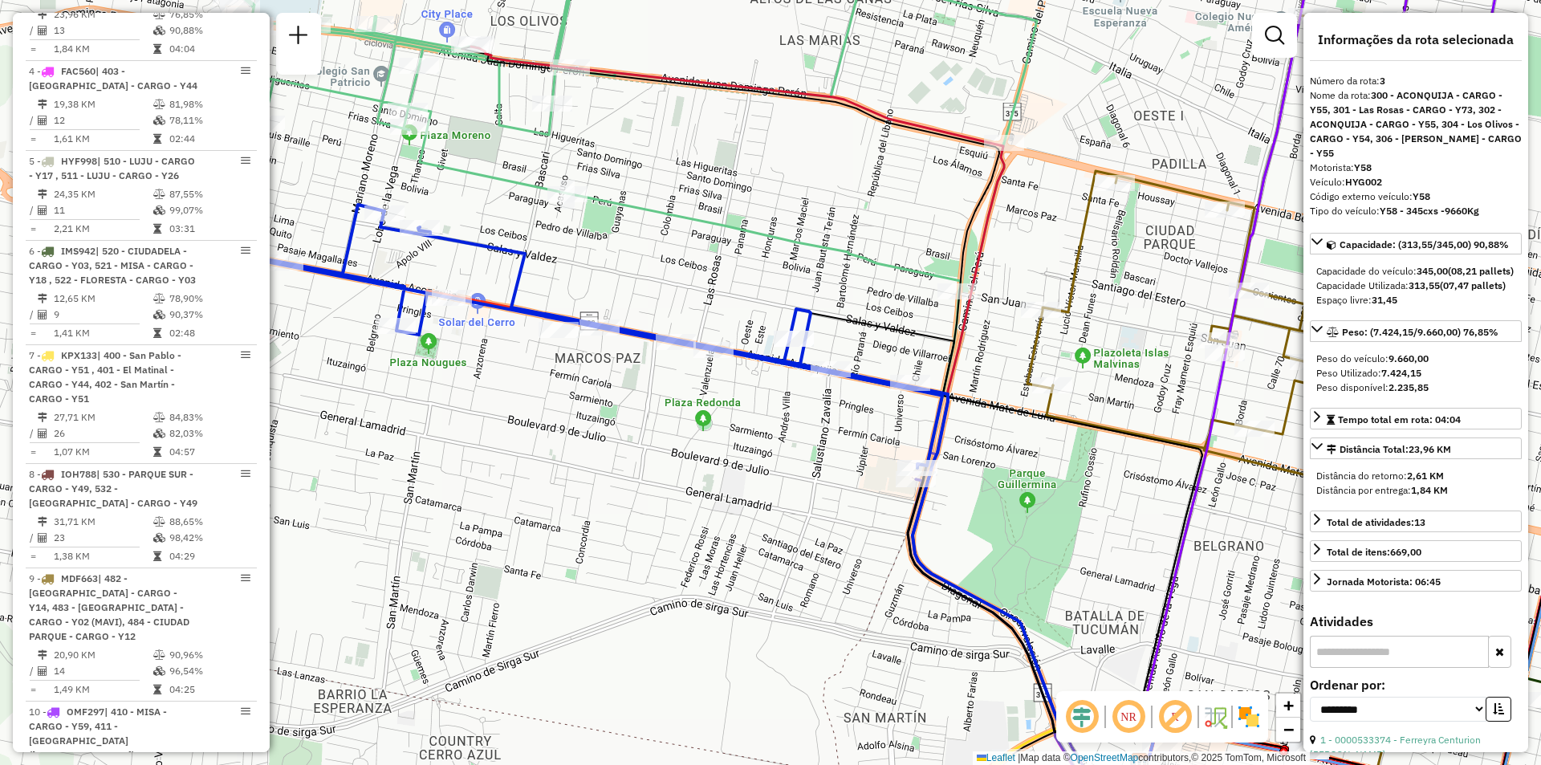
click at [634, 336] on icon at bounding box center [560, 395] width 763 height 381
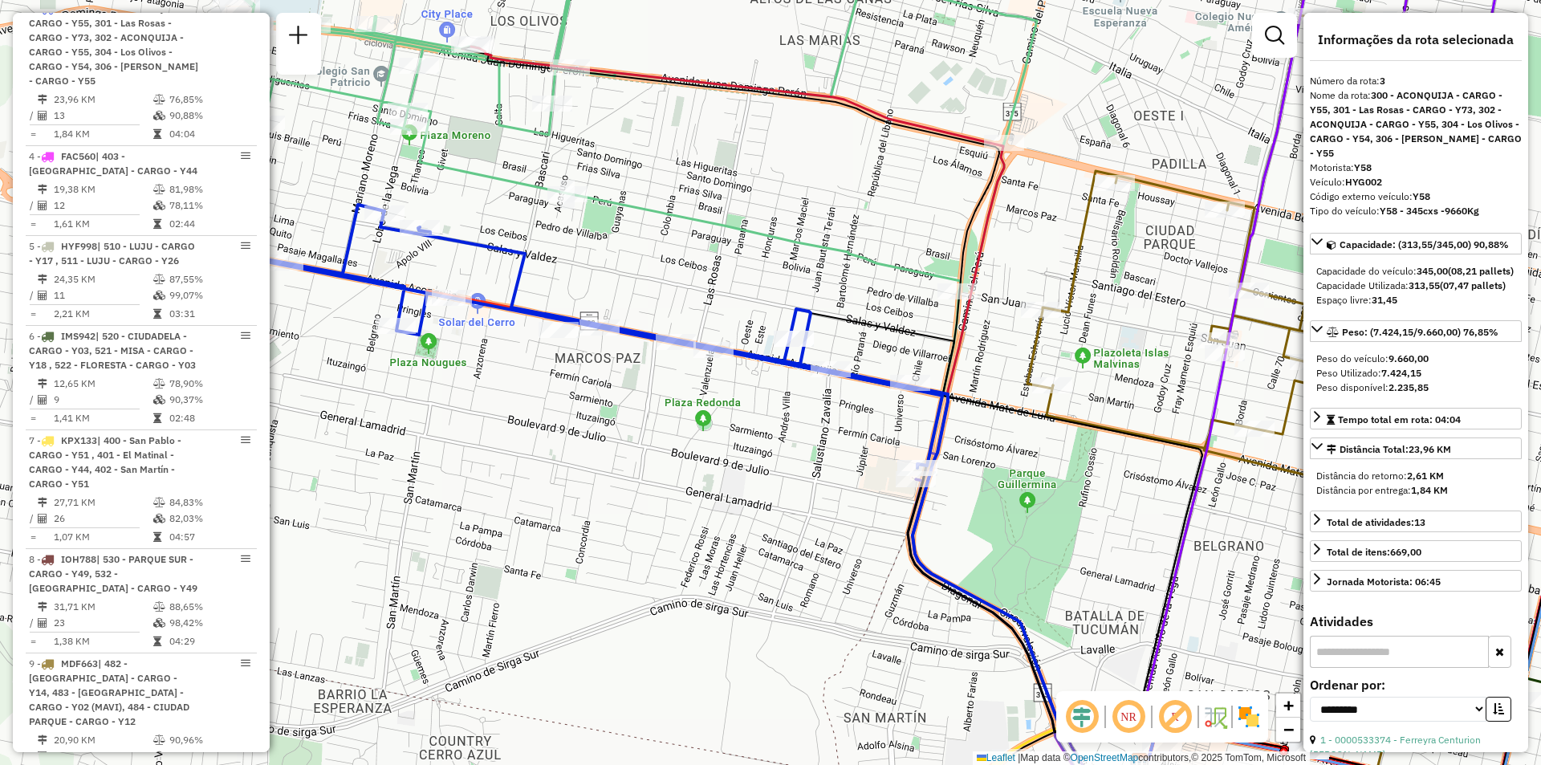
click at [634, 336] on icon at bounding box center [560, 395] width 763 height 381
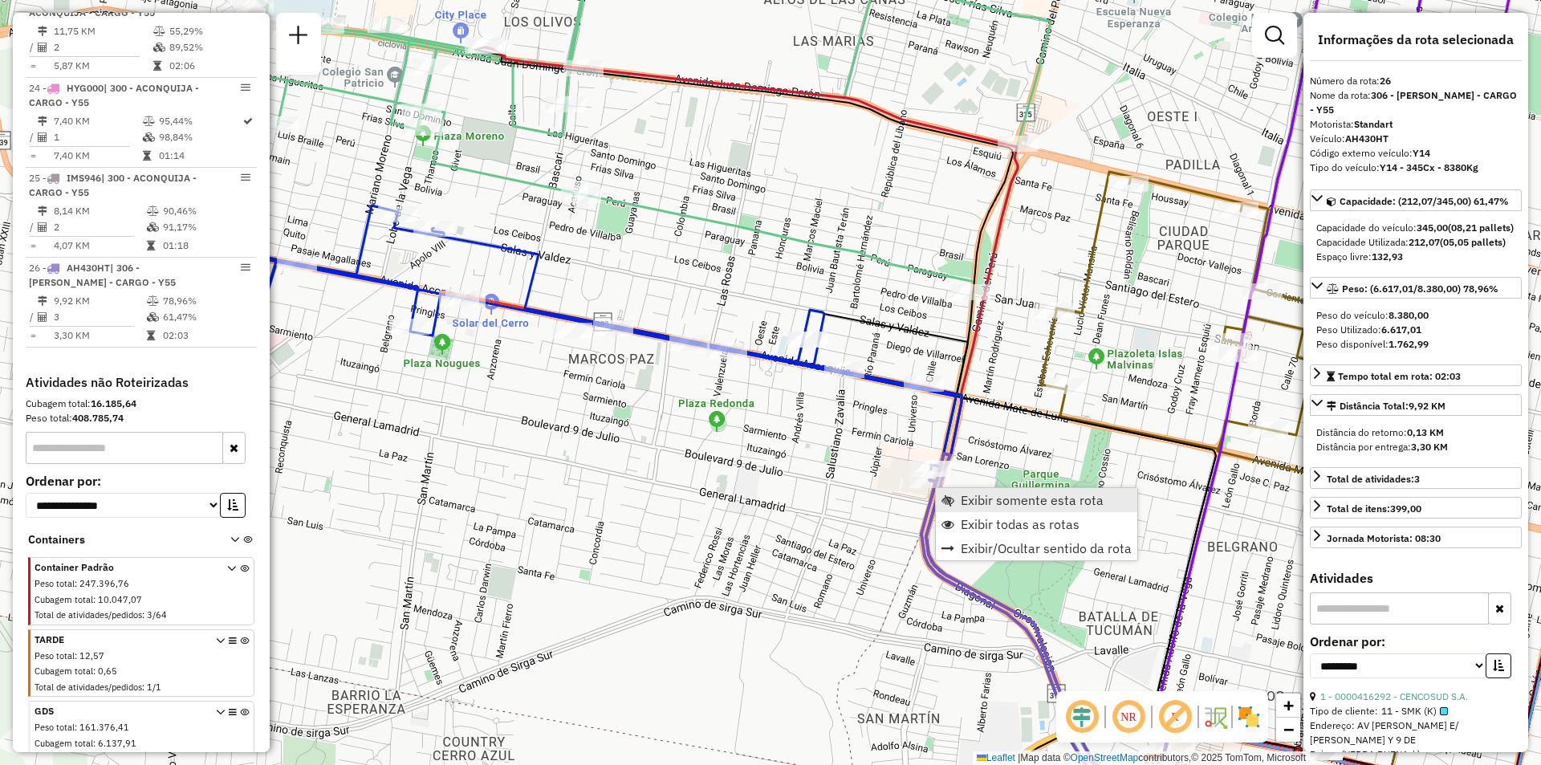
scroll to position [2998, 0]
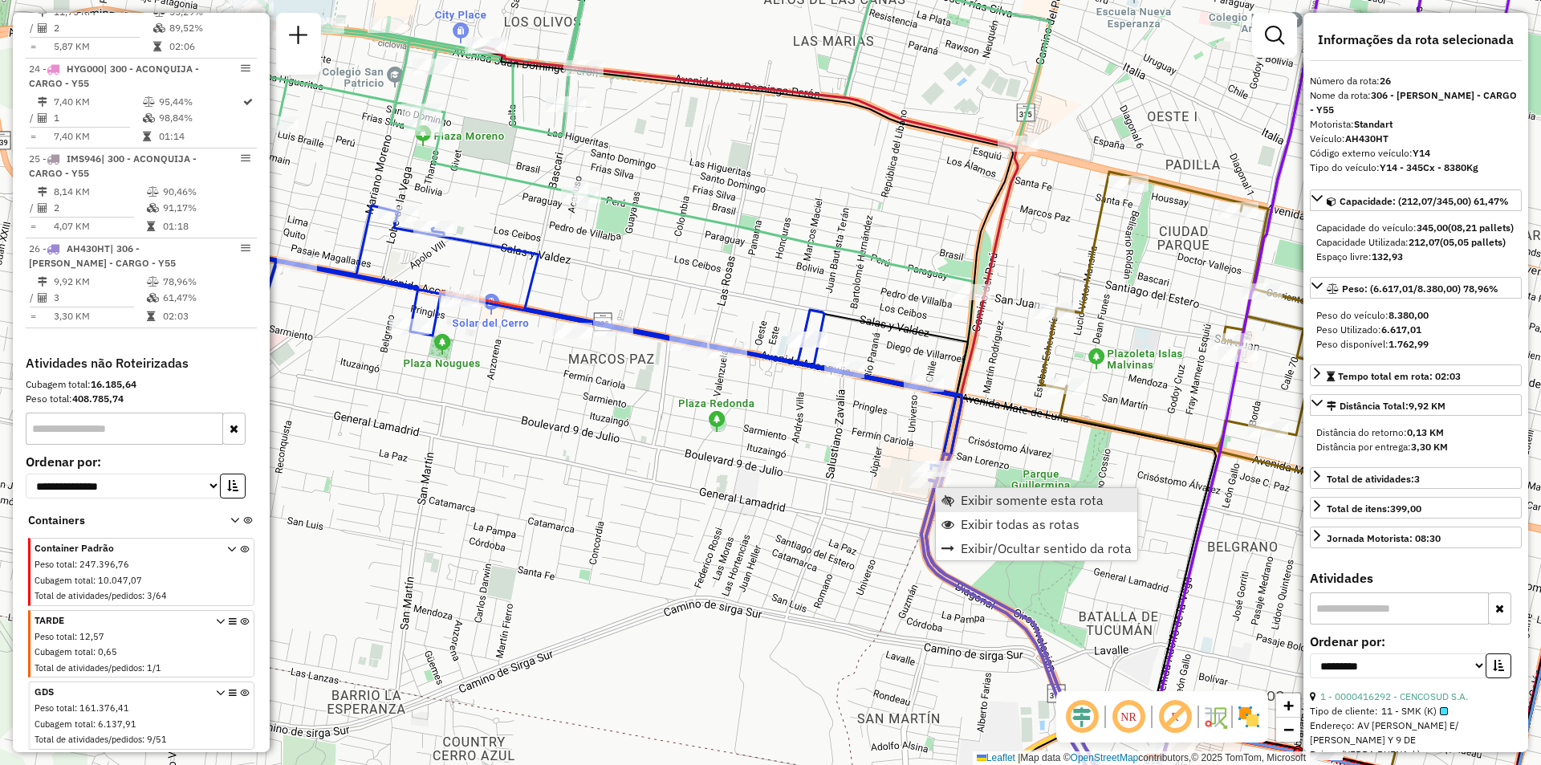
click at [963, 504] on span "Exibir somente esta rota" at bounding box center [1032, 500] width 143 height 13
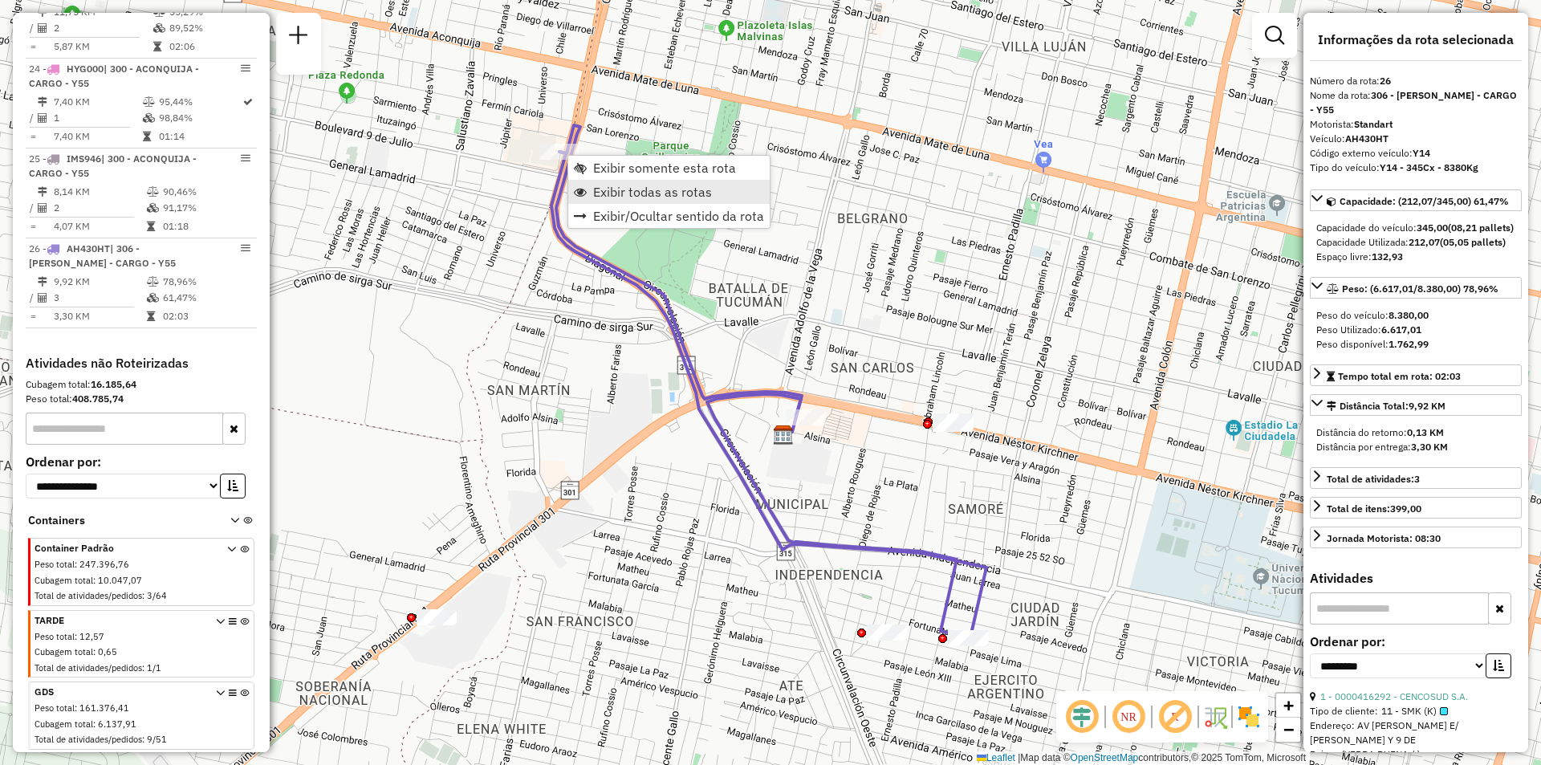
click at [612, 193] on span "Exibir todas as rotas" at bounding box center [652, 191] width 119 height 13
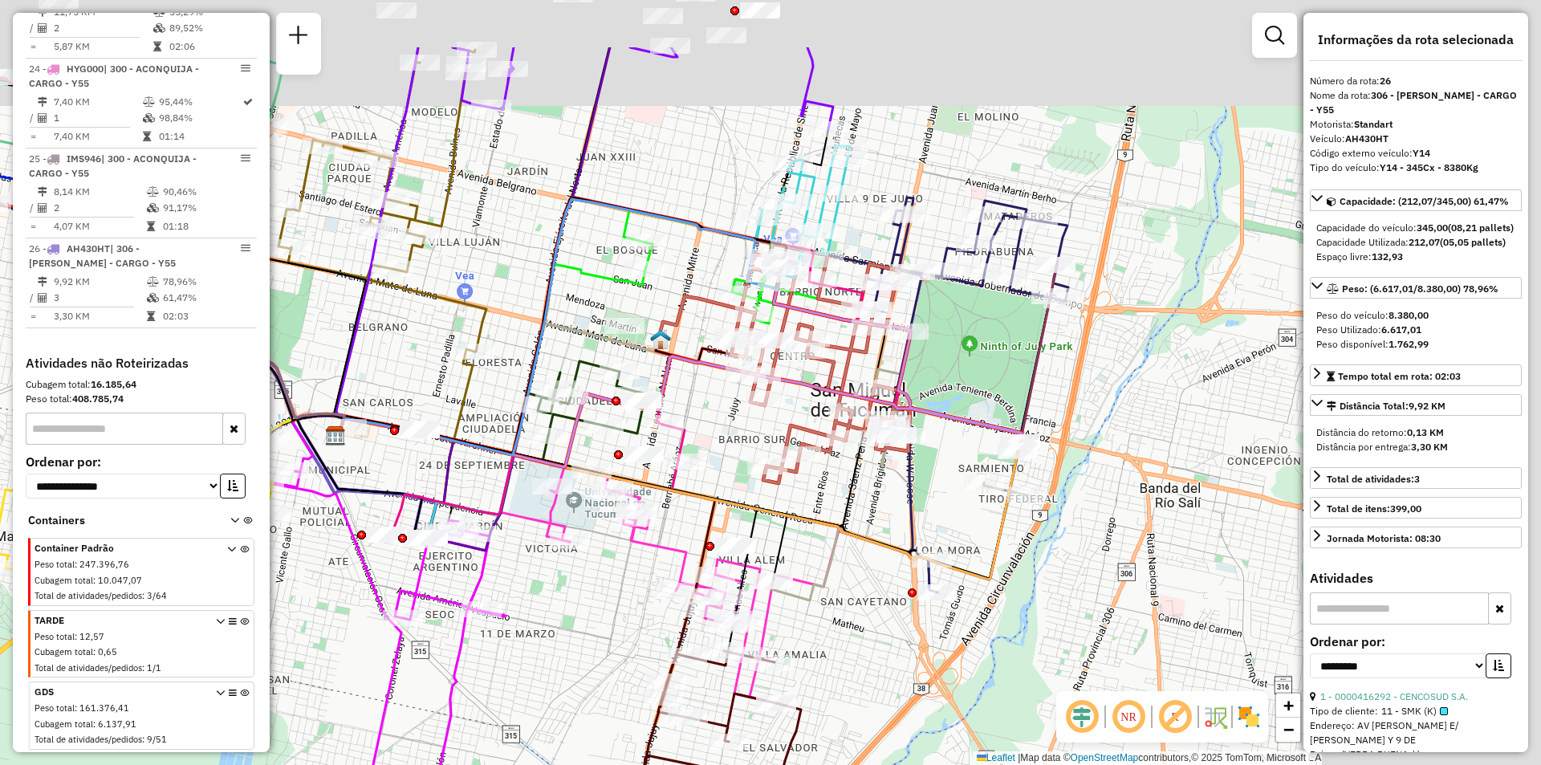
drag, startPoint x: 1003, startPoint y: 260, endPoint x: 635, endPoint y: 385, distance: 388.9
click at [635, 385] on div "Rota 6 - Placa IMS942 0000513460 - QUESADA LUCAS Rota 6 - Placa IMS942 00005289…" at bounding box center [770, 382] width 1541 height 765
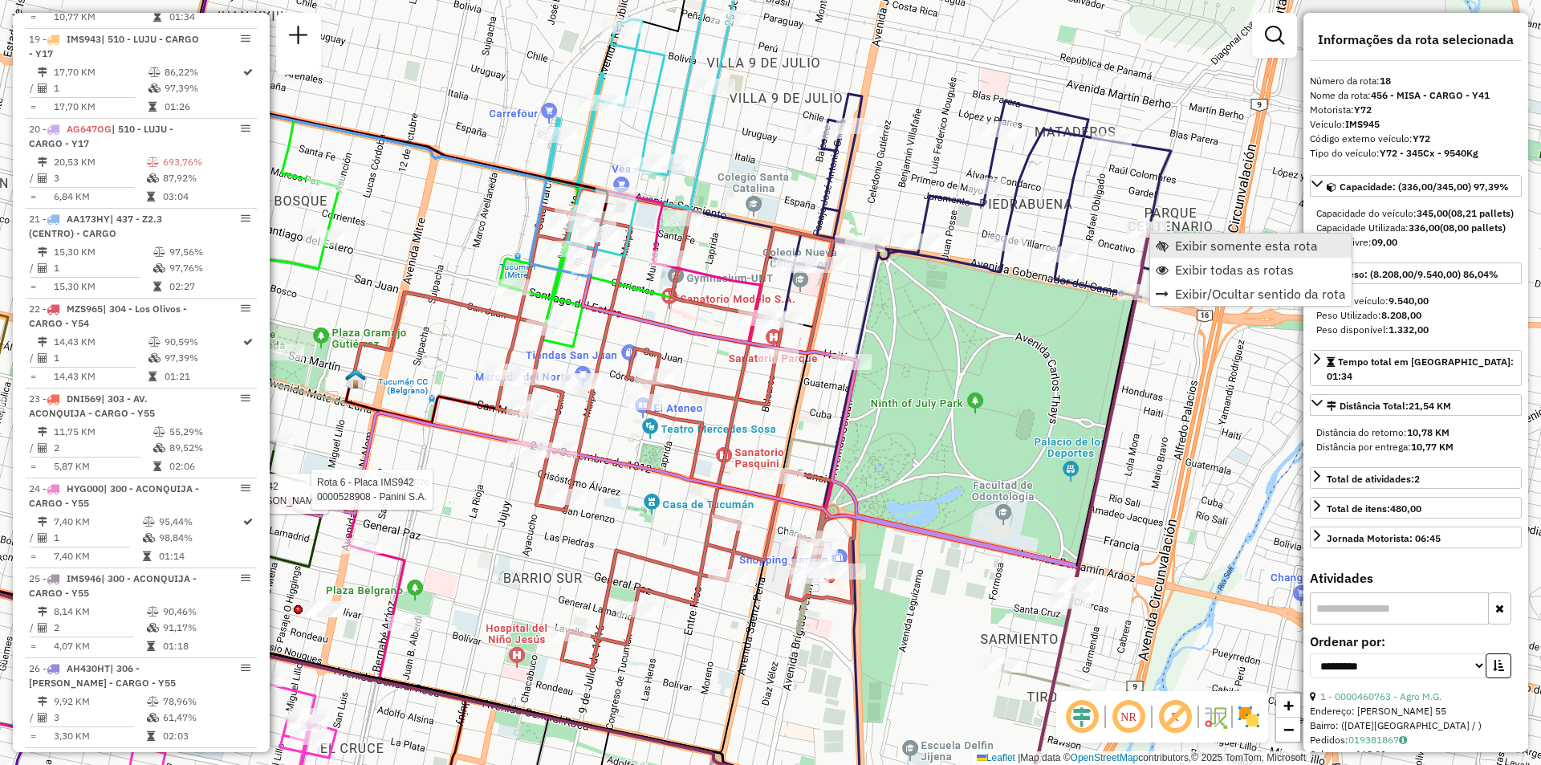
scroll to position [2505, 0]
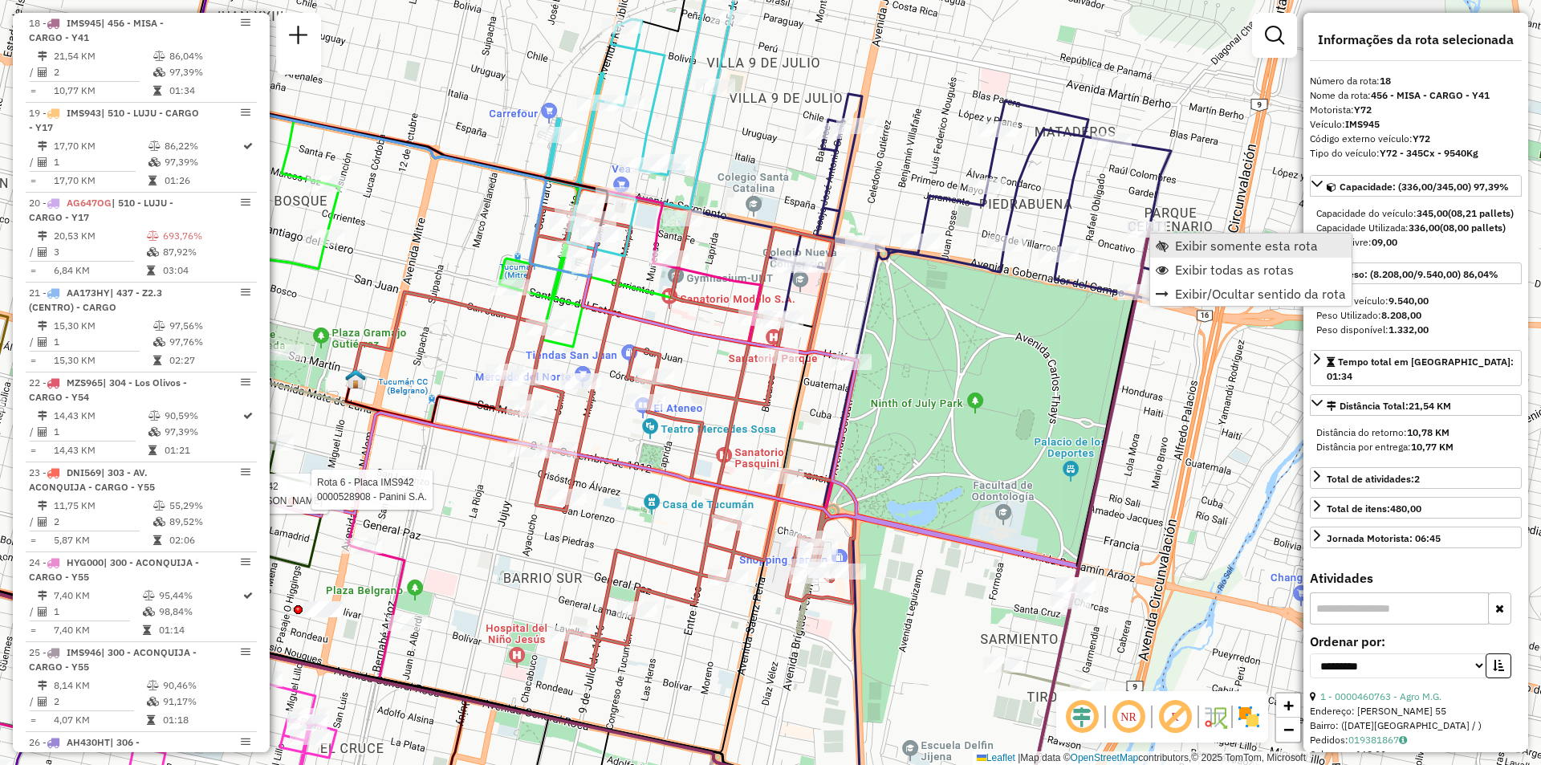
click at [1178, 247] on span "Exibir somente esta rota" at bounding box center [1246, 245] width 143 height 13
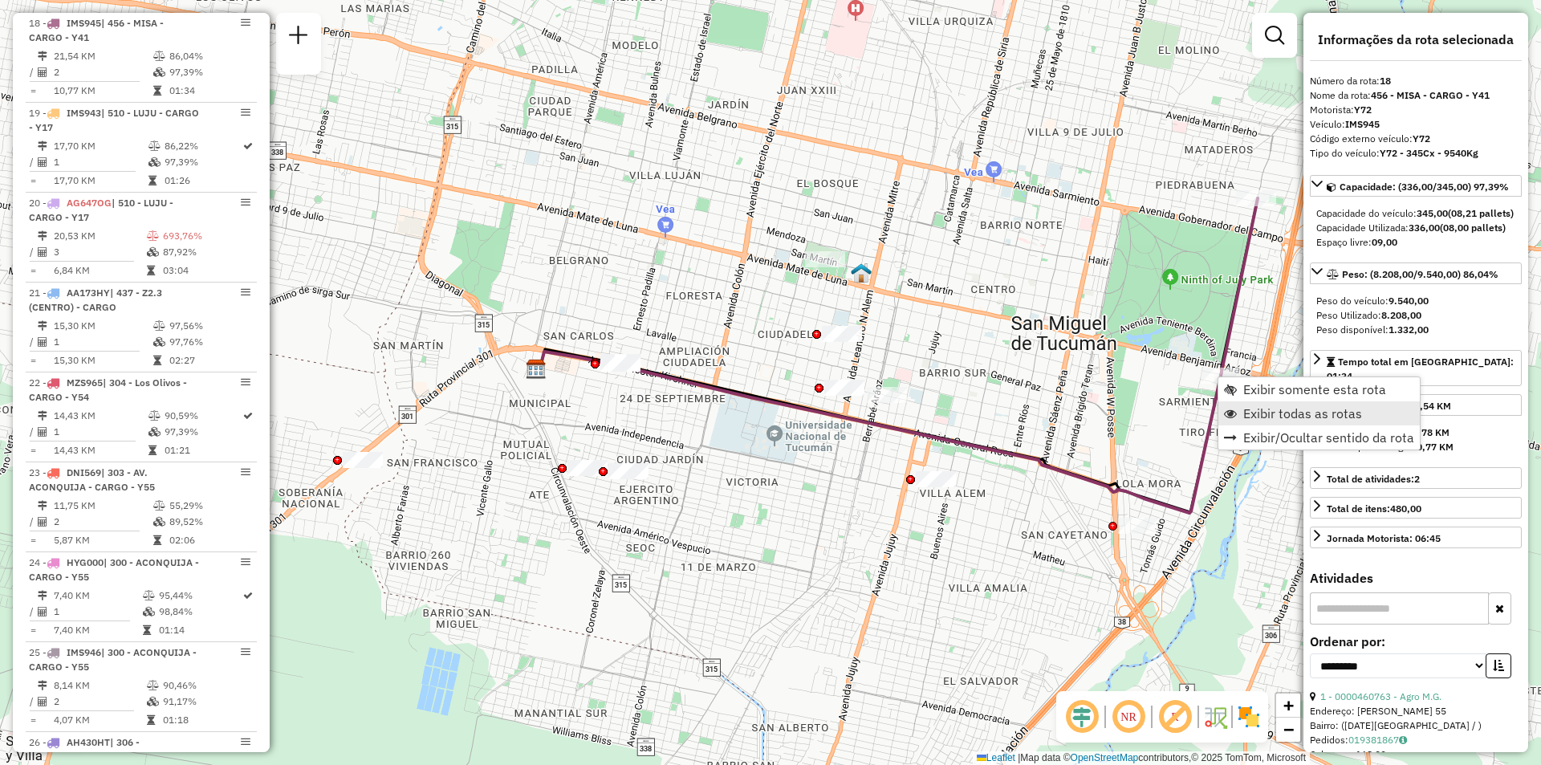
click at [1244, 411] on span "Exibir todas as rotas" at bounding box center [1302, 413] width 119 height 13
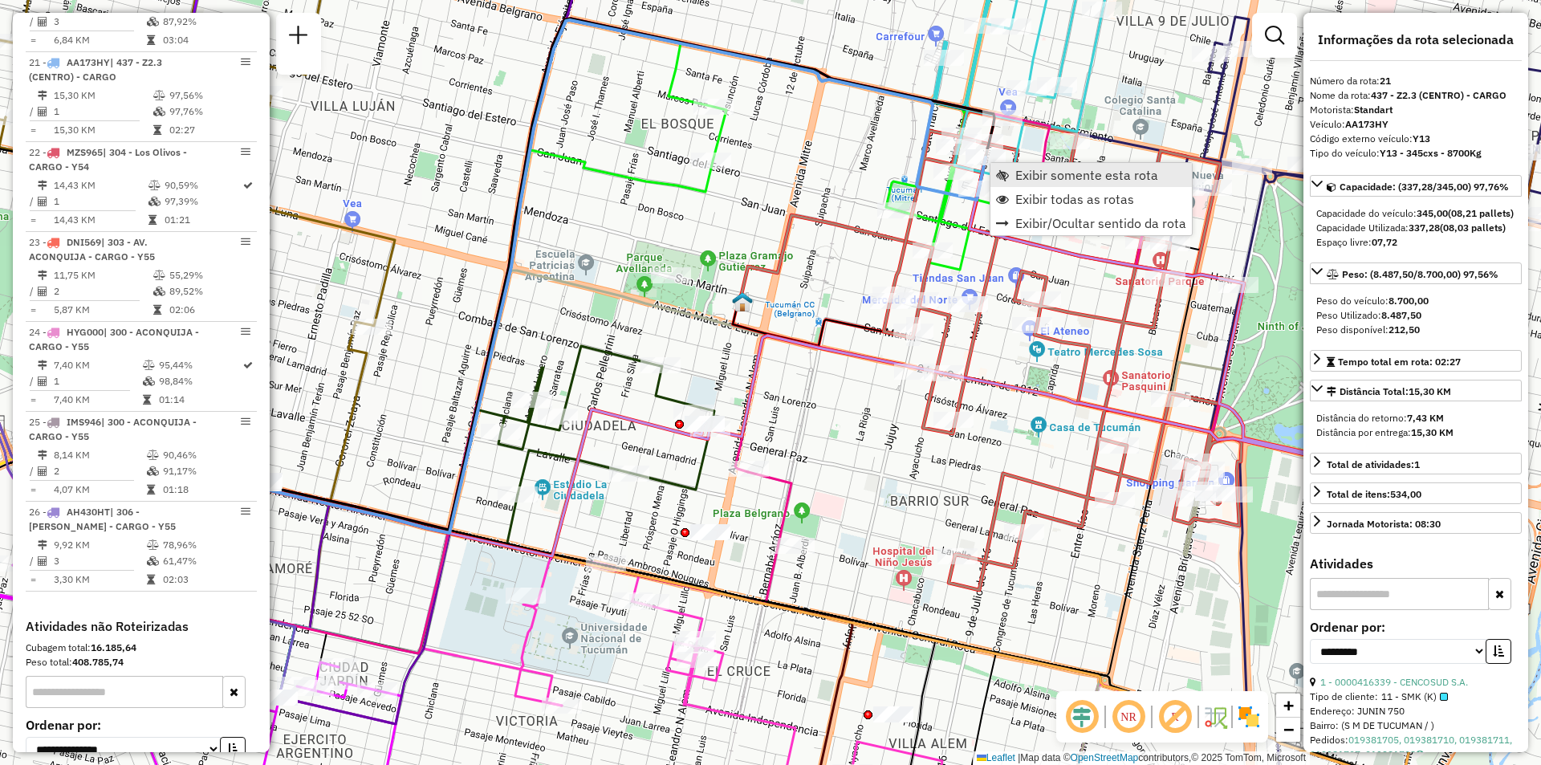
scroll to position [2774, 0]
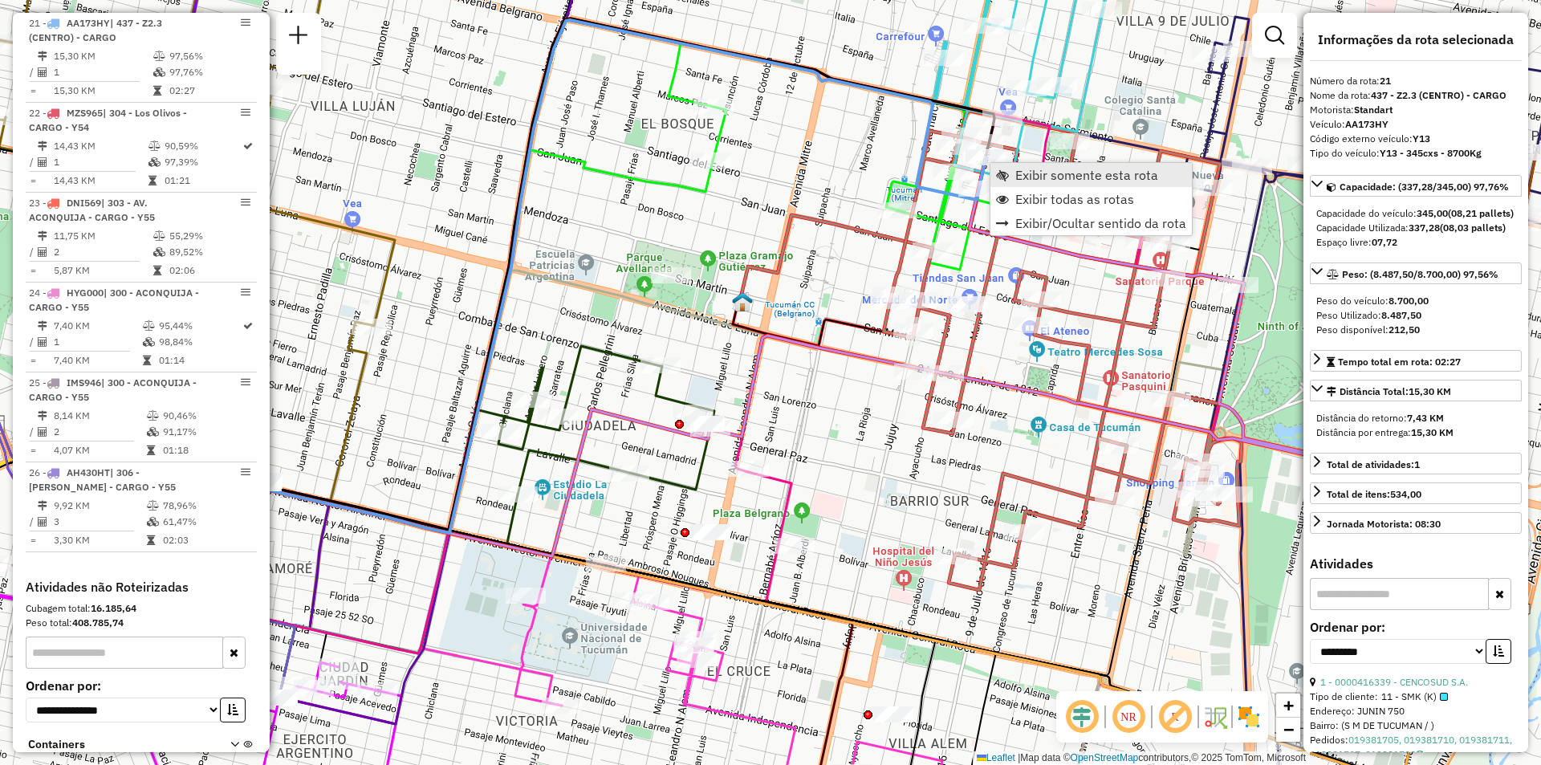
click at [1015, 177] on span "Exibir somente esta rota" at bounding box center [1086, 175] width 143 height 13
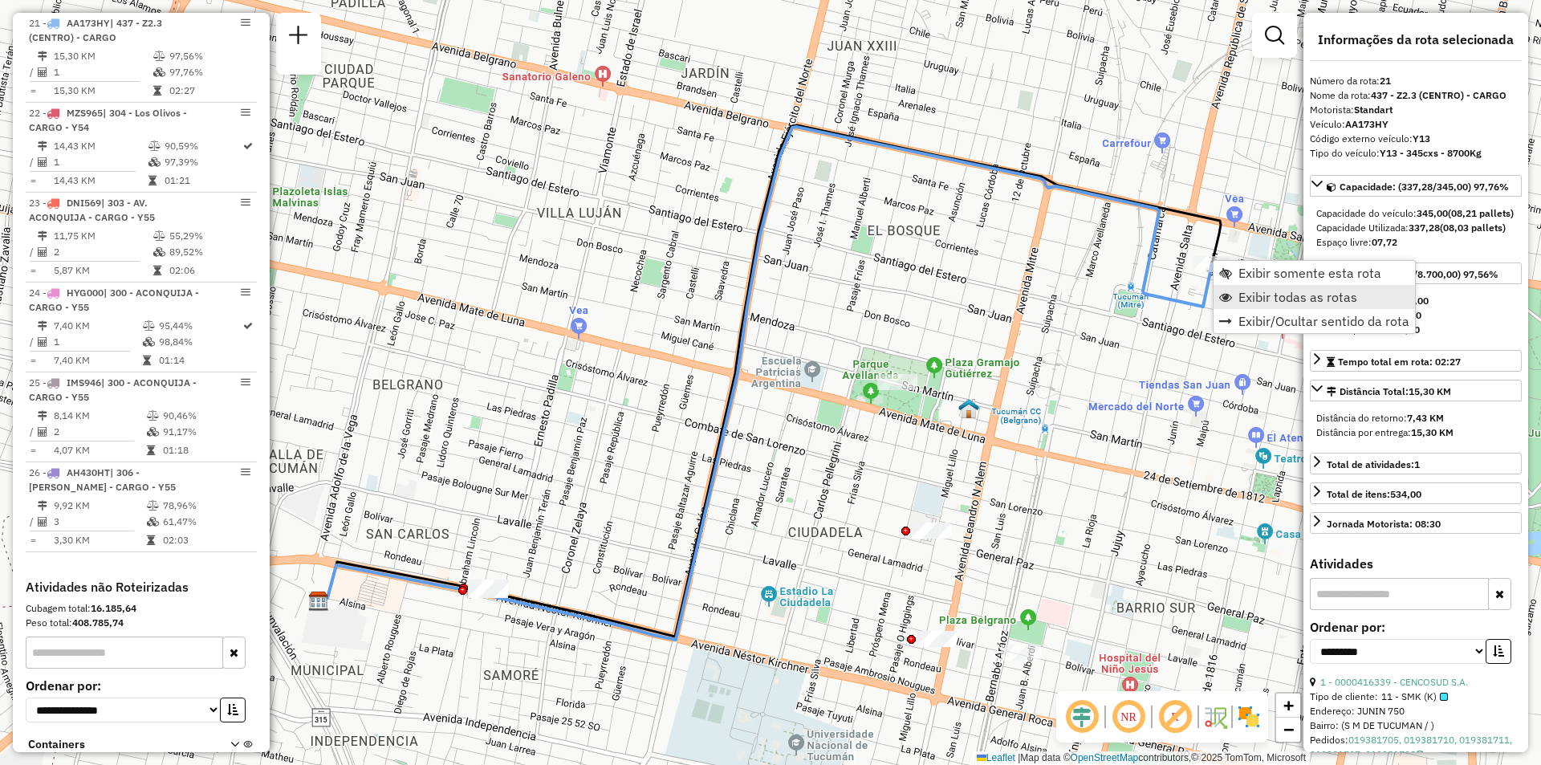
click at [1236, 293] on link "Exibir todas as rotas" at bounding box center [1314, 297] width 201 height 24
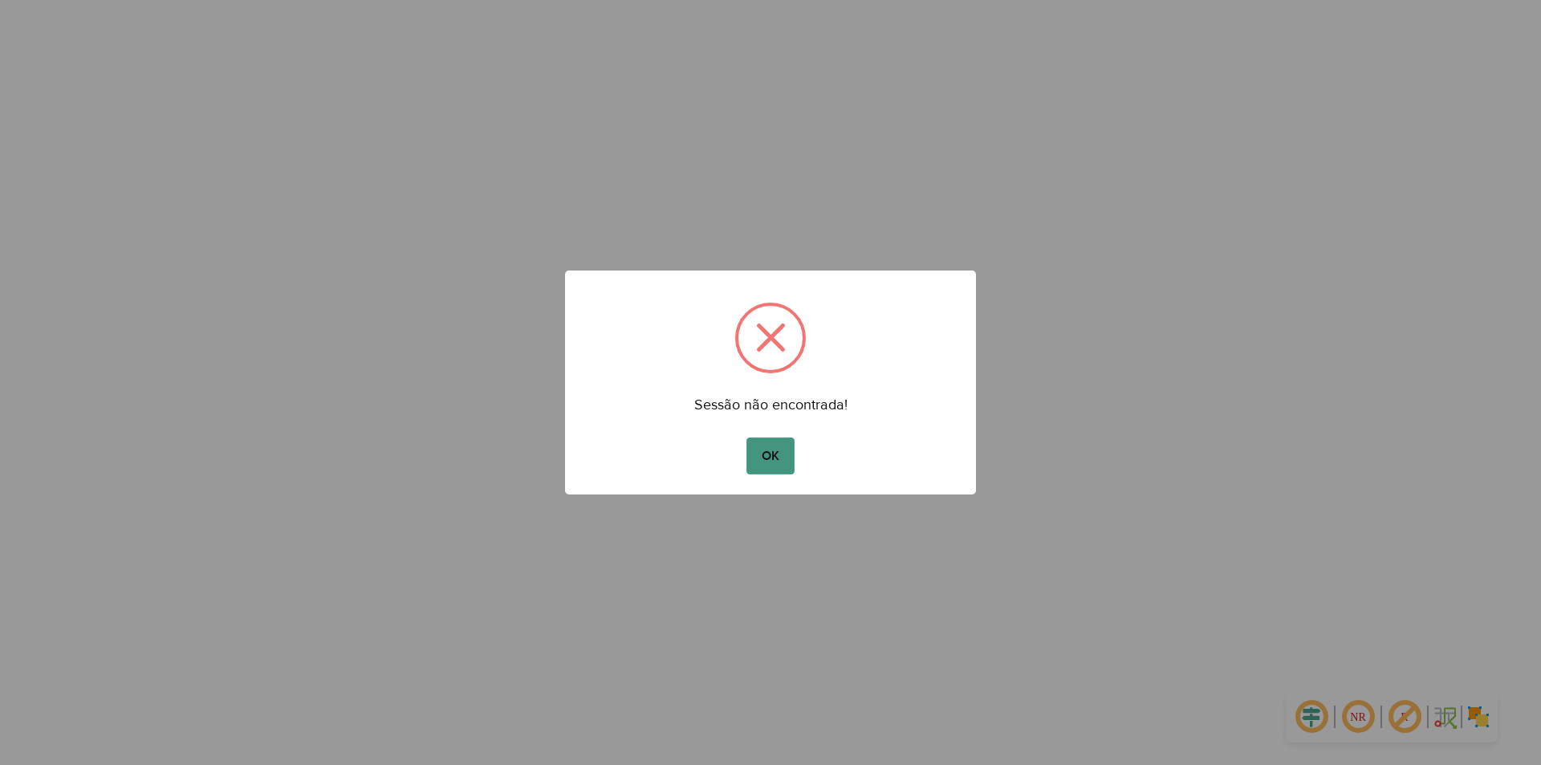
click at [758, 459] on button "OK" at bounding box center [770, 456] width 47 height 37
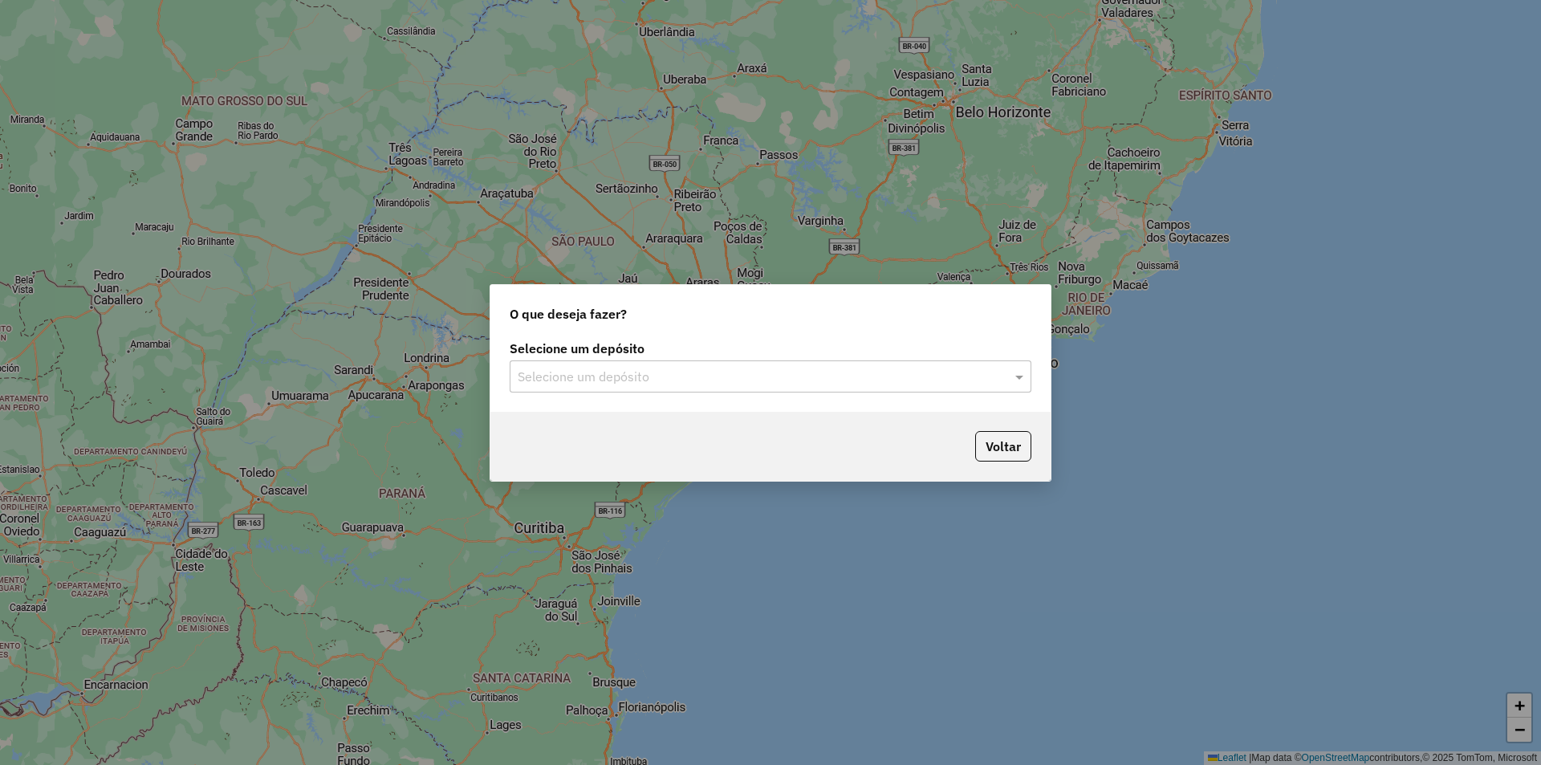
drag, startPoint x: 838, startPoint y: 367, endPoint x: 841, endPoint y: 379, distance: 12.5
click at [840, 377] on input "text" at bounding box center [755, 377] width 474 height 19
click at [838, 425] on div "SAZ AR Tucuman" at bounding box center [771, 422] width 520 height 27
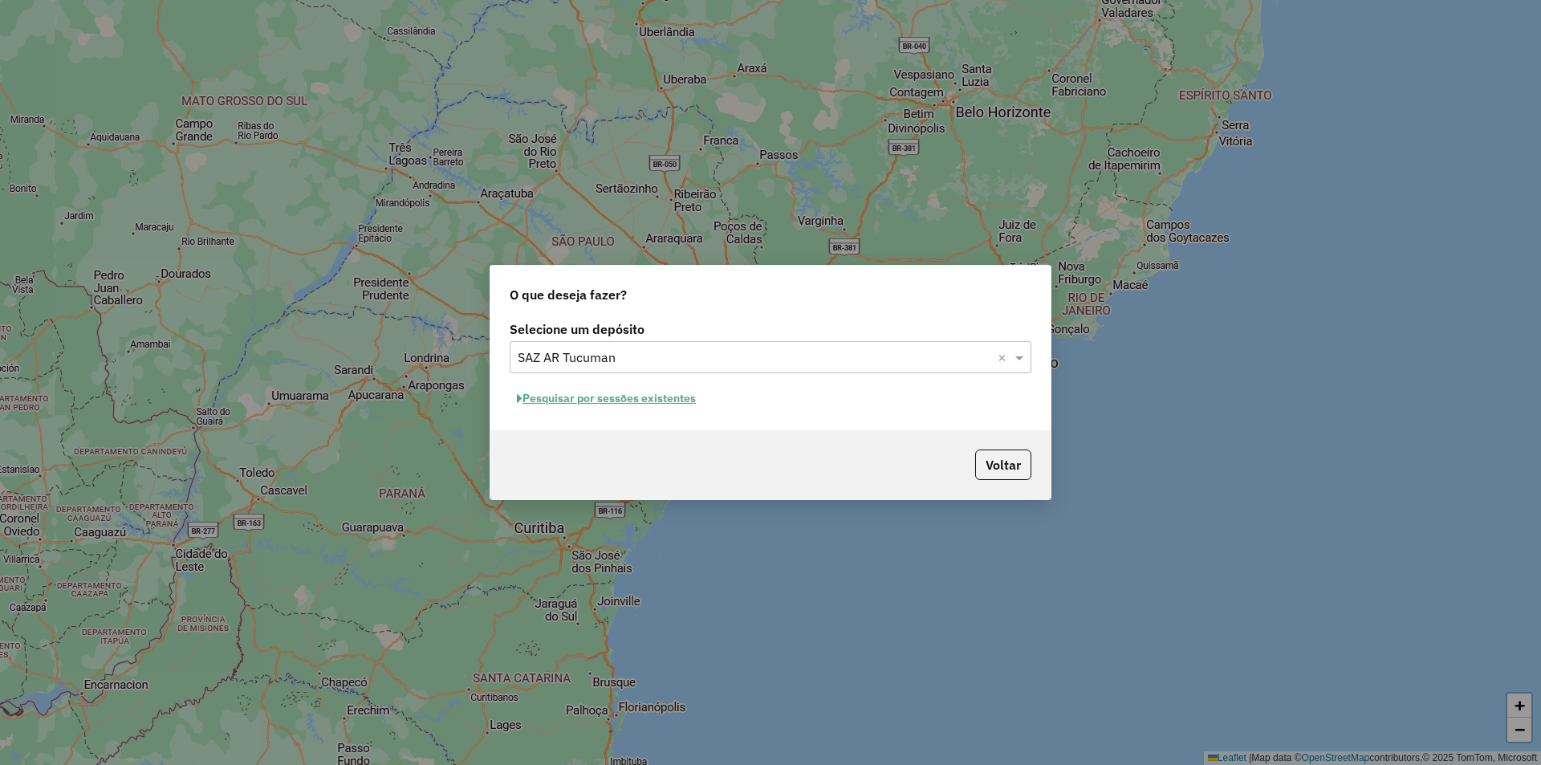
click at [653, 396] on button "Pesquisar por sessões existentes" at bounding box center [606, 398] width 193 height 25
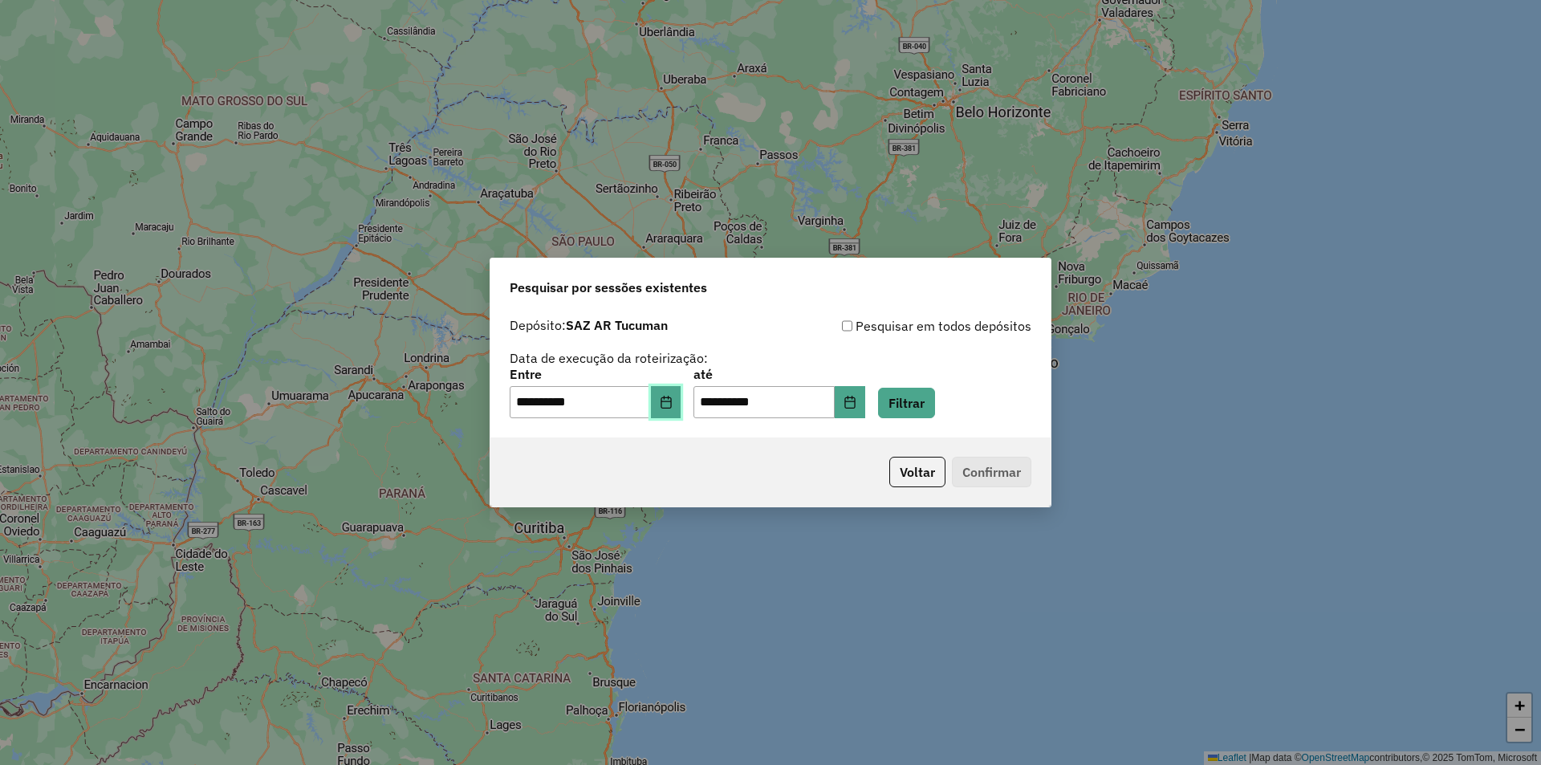
click at [682, 406] on button "Choose Date" at bounding box center [666, 402] width 31 height 32
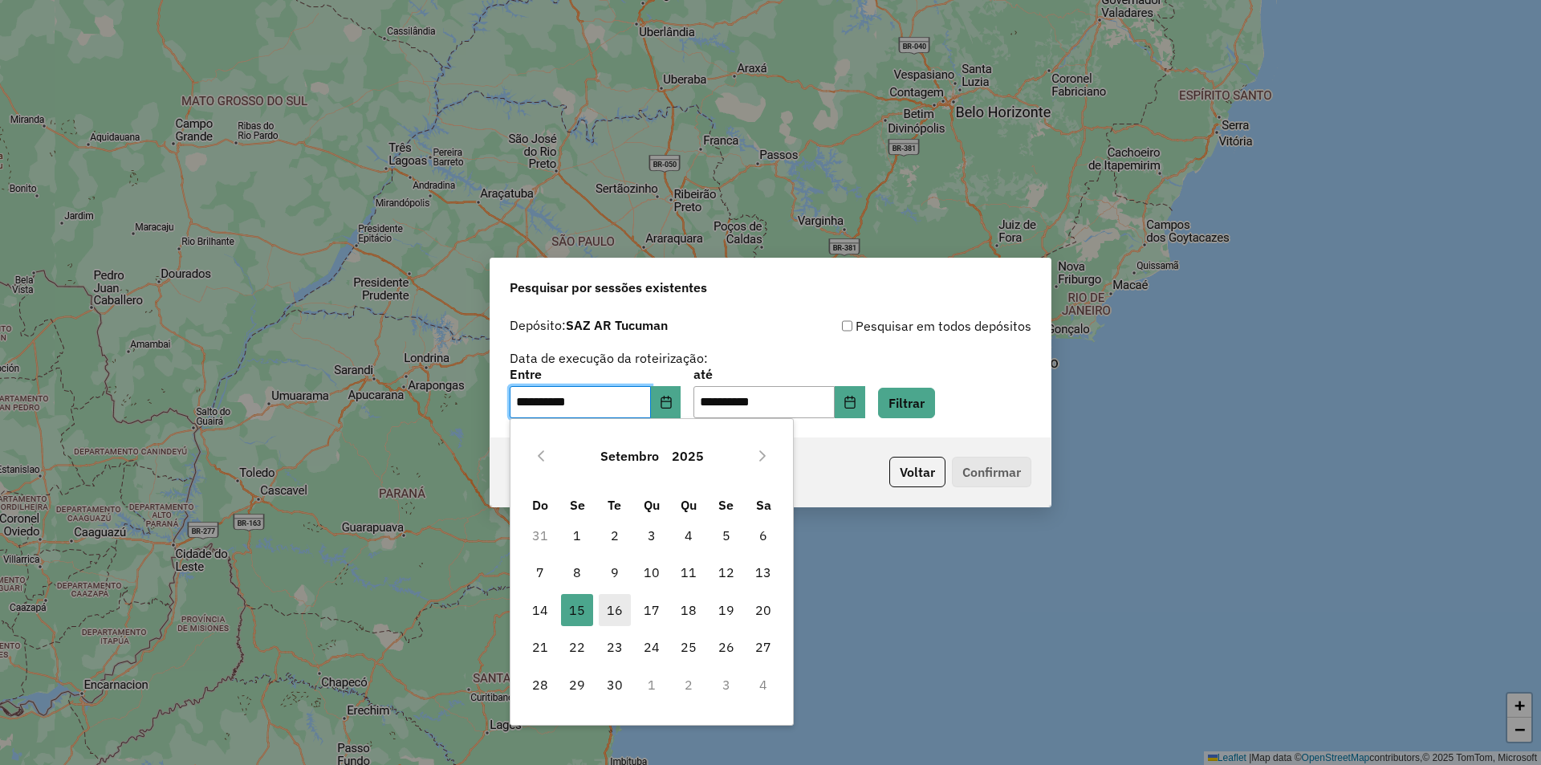
click at [617, 613] on span "16" at bounding box center [615, 610] width 32 height 32
type input "**********"
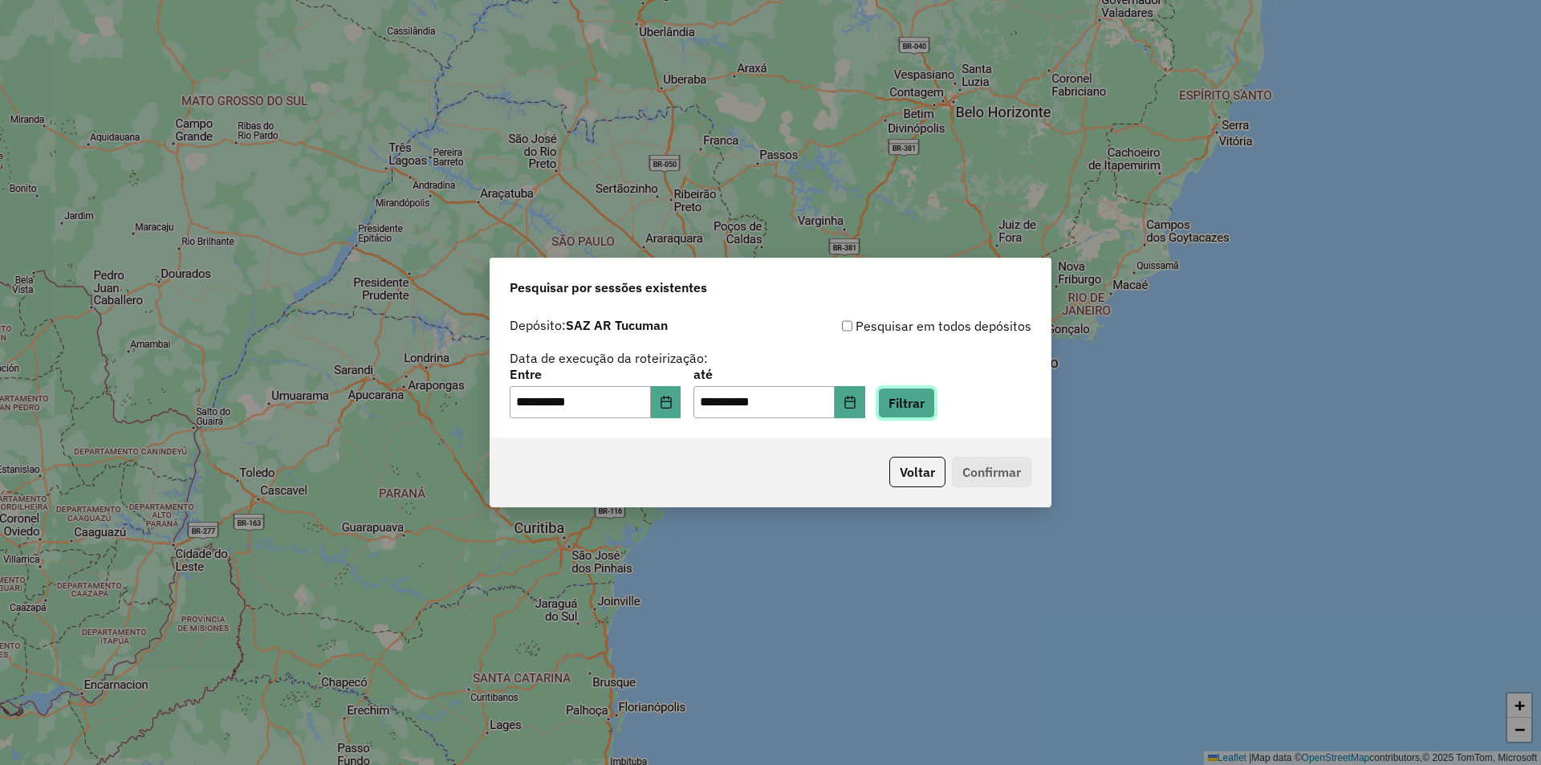
click at [918, 414] on button "Filtrar" at bounding box center [906, 403] width 57 height 31
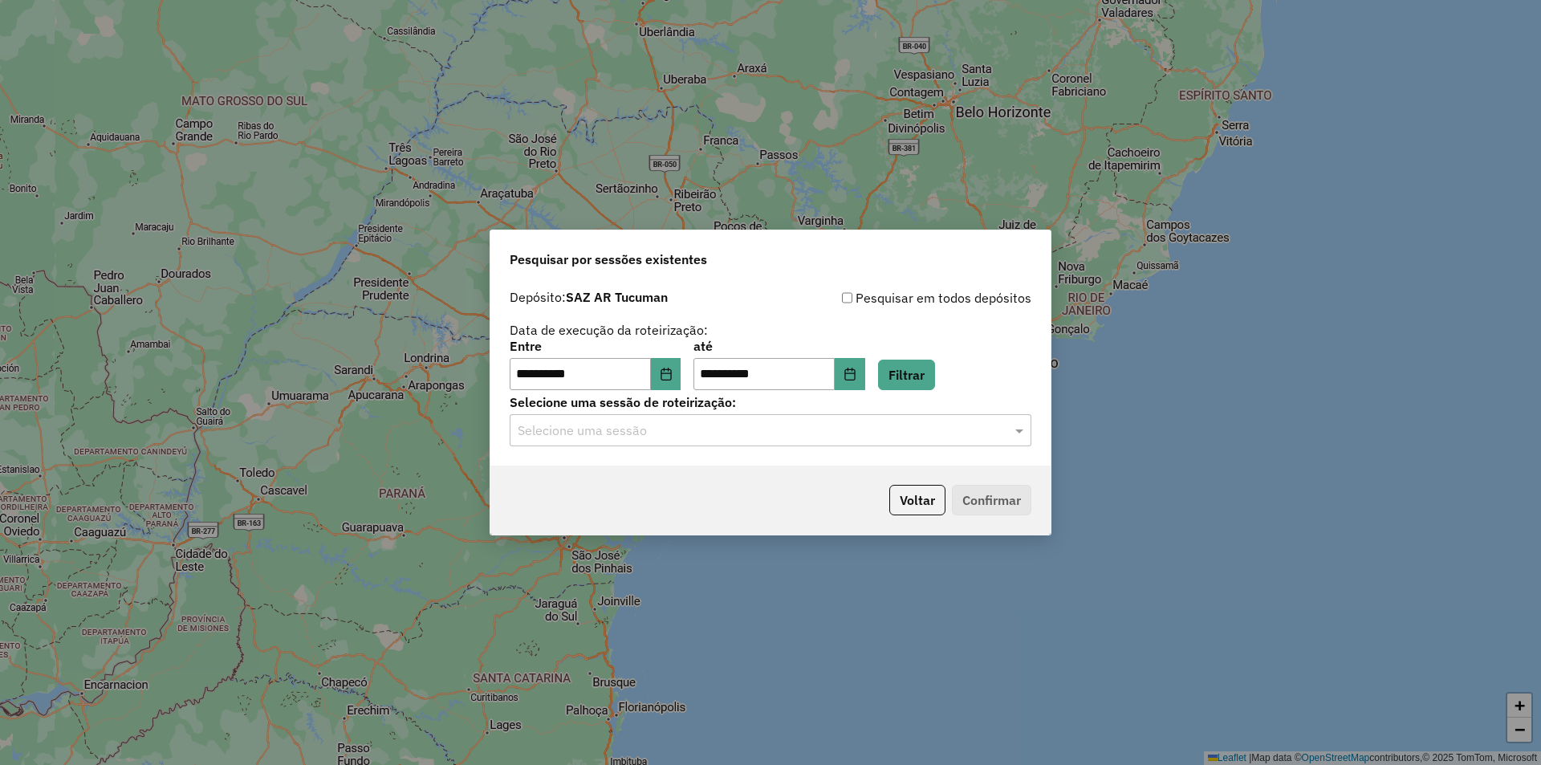
click at [703, 419] on div "Selecione uma sessão" at bounding box center [771, 430] width 522 height 32
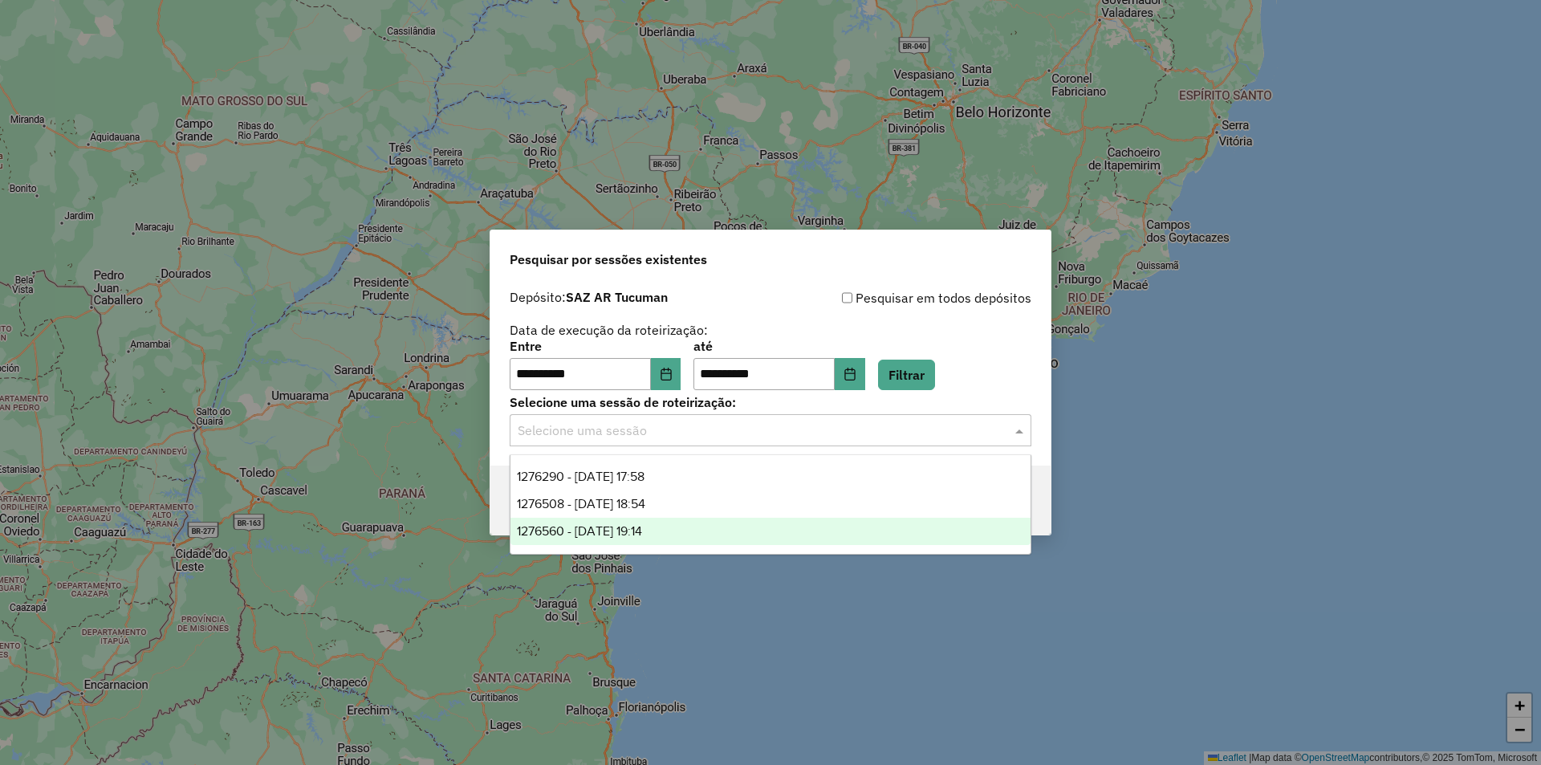
click at [679, 540] on div "1276560 - 16/09/2025 19:14" at bounding box center [771, 531] width 520 height 27
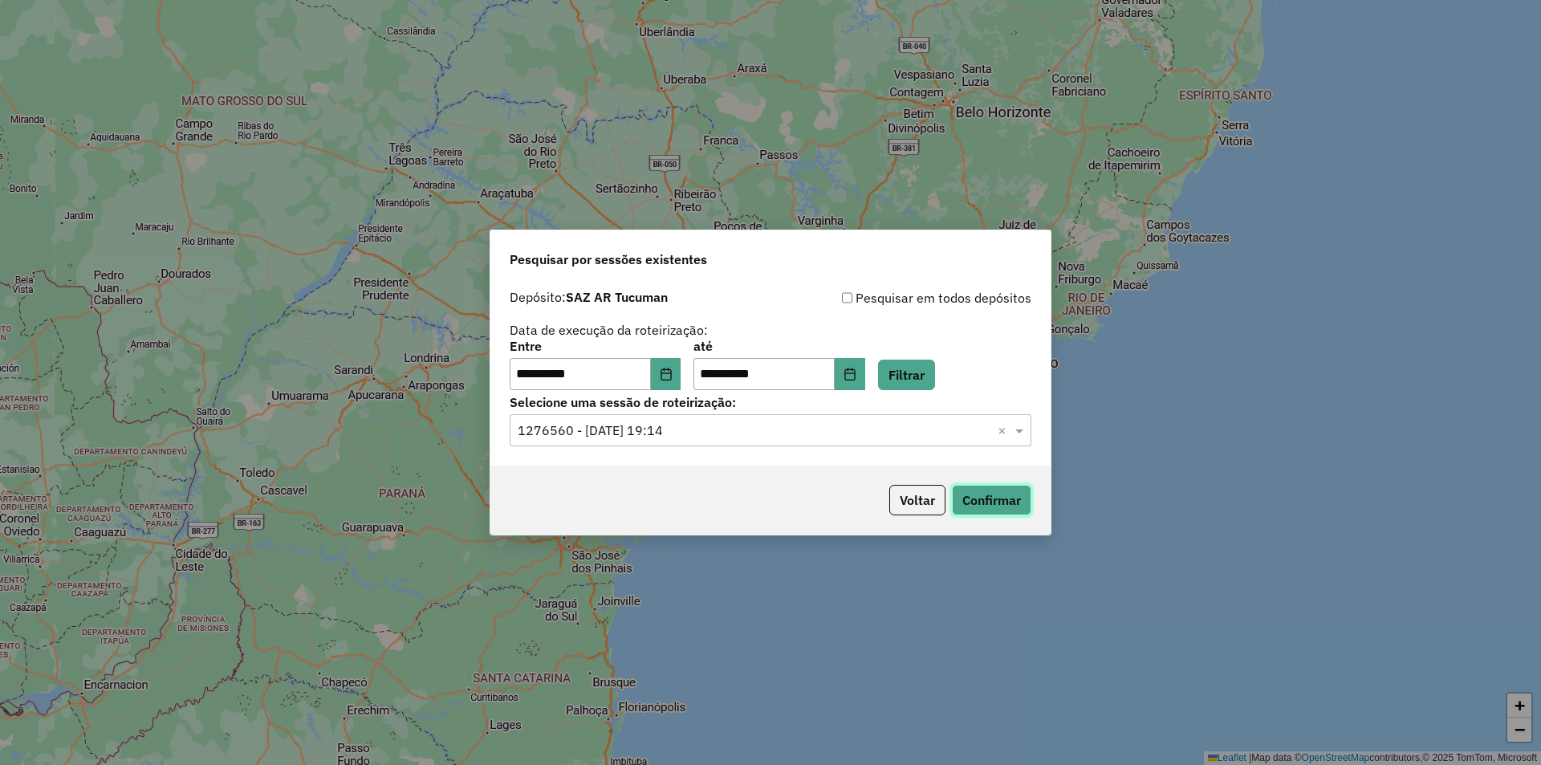
click at [992, 494] on button "Confirmar" at bounding box center [991, 500] width 79 height 31
click at [845, 422] on input "text" at bounding box center [755, 430] width 474 height 19
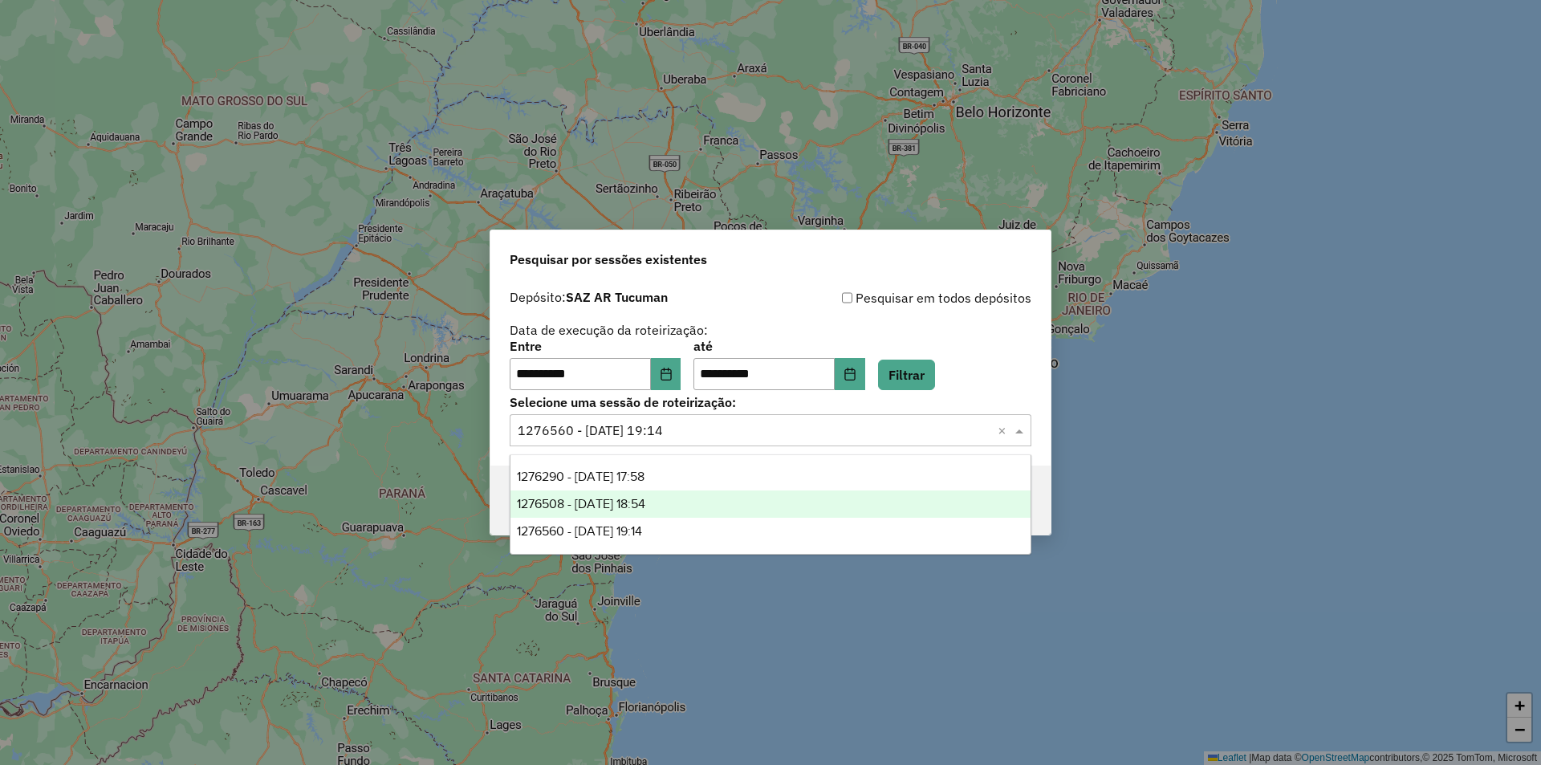
click at [775, 502] on div "1276508 - 16/09/2025 18:54" at bounding box center [771, 503] width 520 height 27
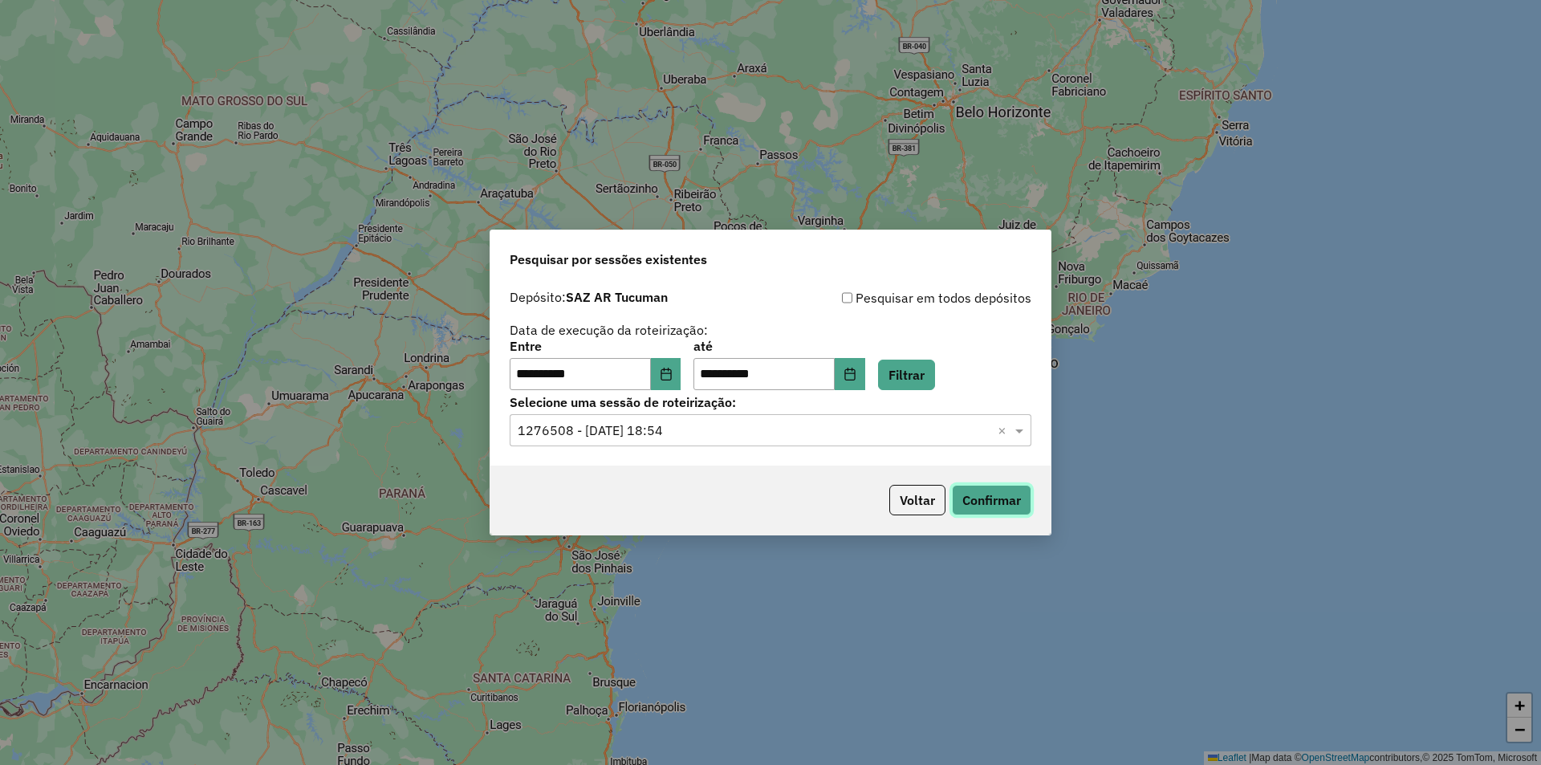
click at [1000, 499] on button "Confirmar" at bounding box center [991, 500] width 79 height 31
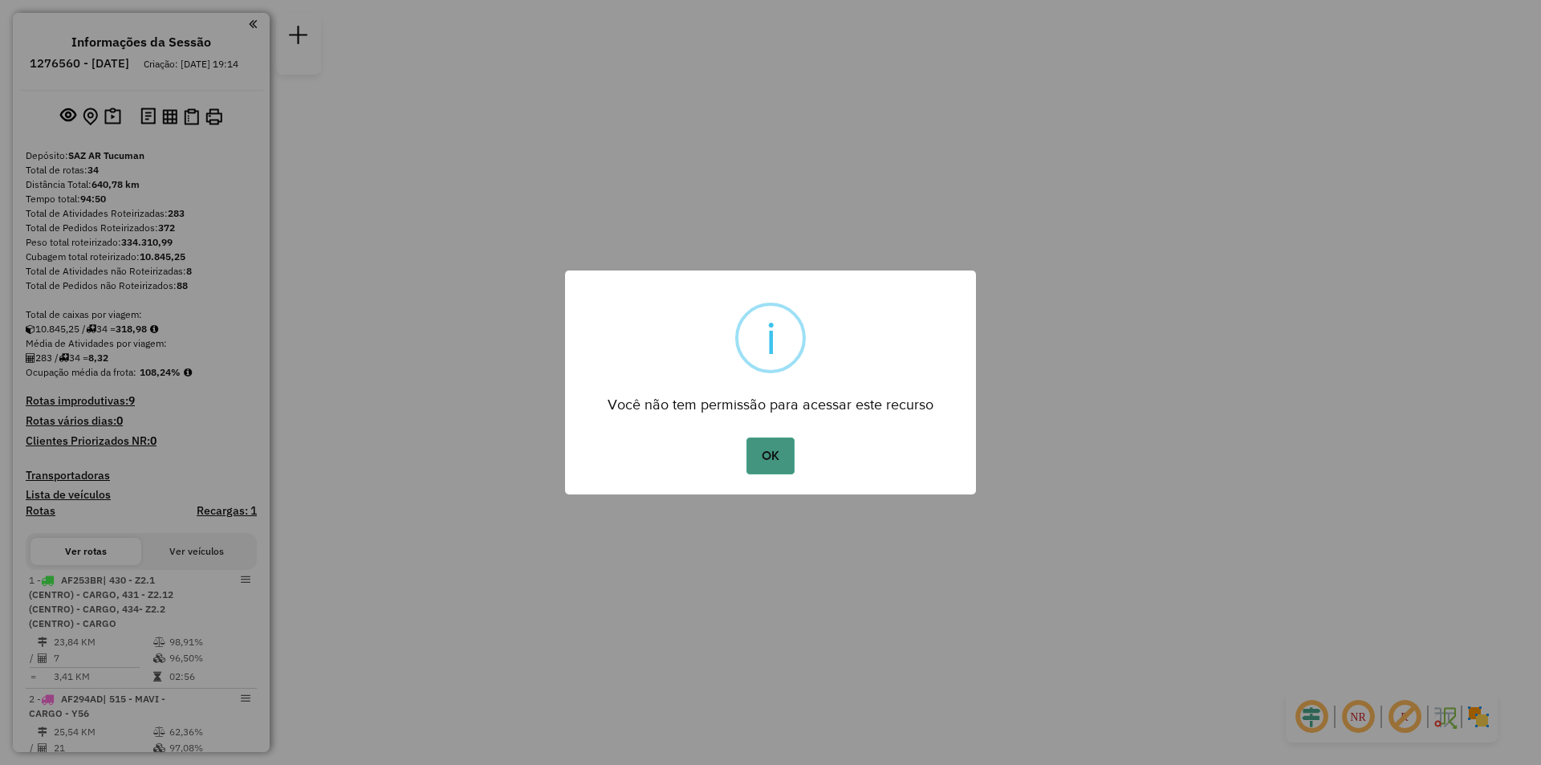
click at [788, 472] on button "OK" at bounding box center [770, 456] width 47 height 37
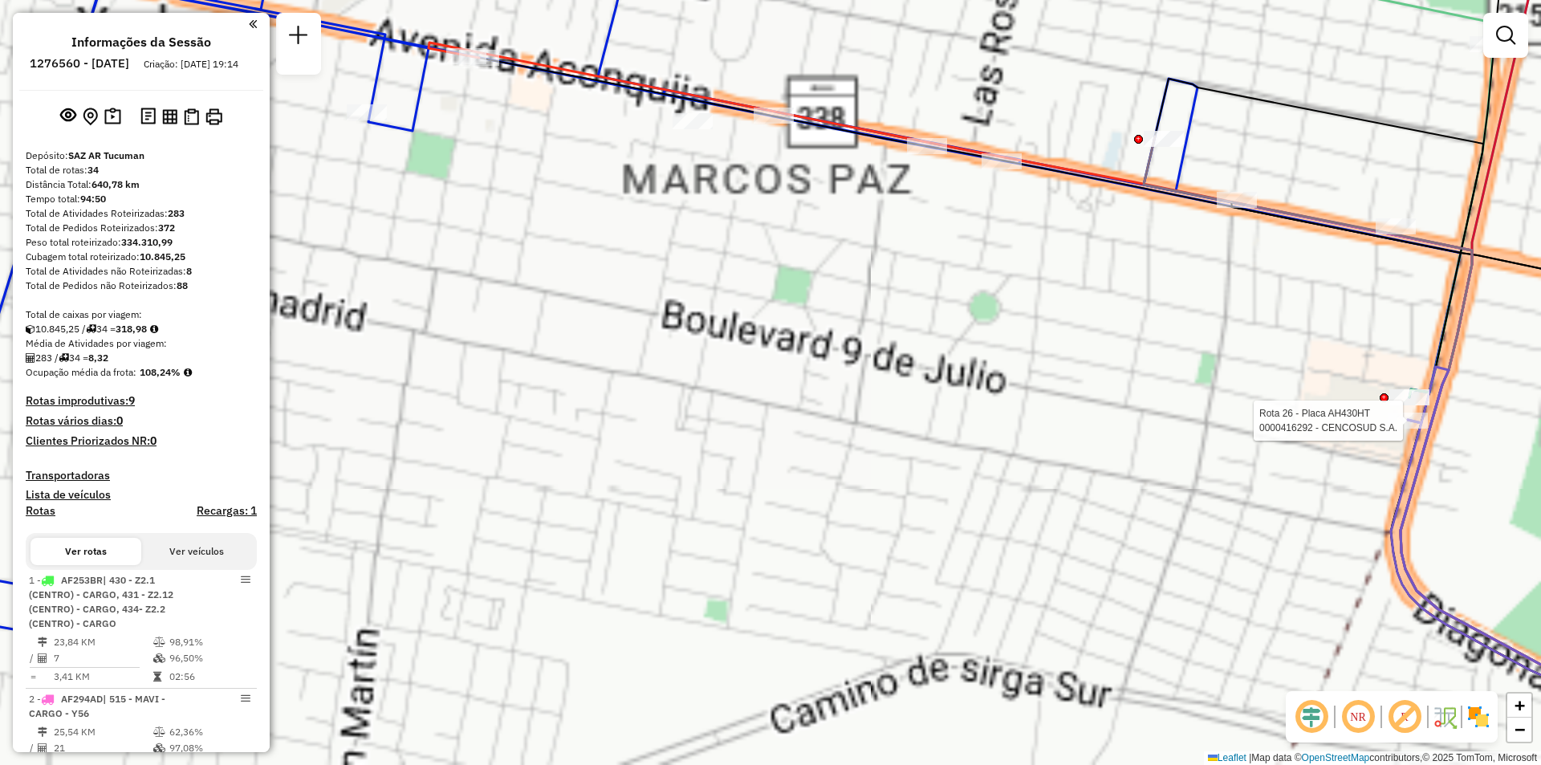
click at [741, 504] on div "Rota 26 - Placa AH430HT 0000416292 - CENCOSUD S.A. Janela de atendimento Grade …" at bounding box center [770, 382] width 1541 height 765
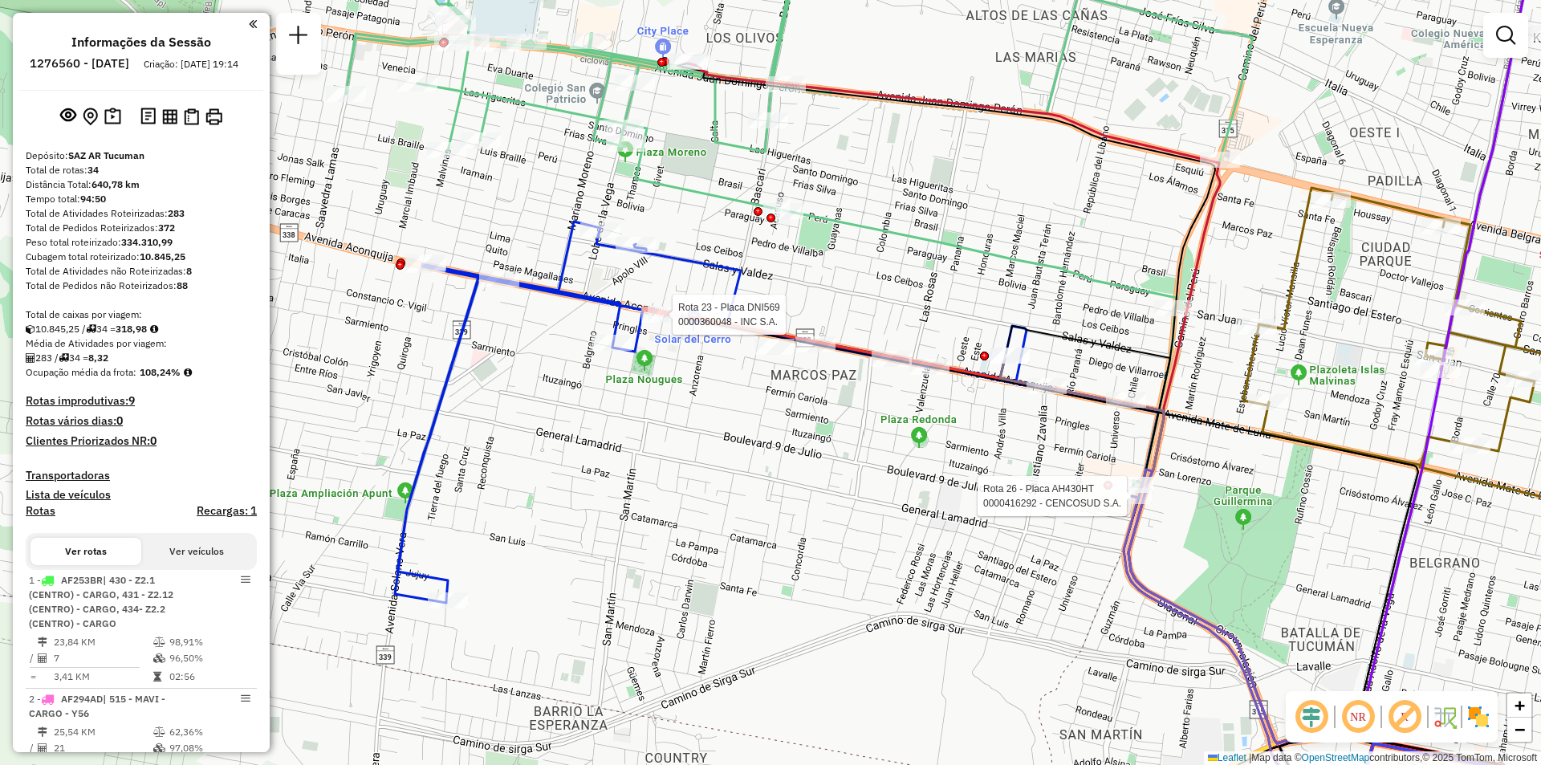
select select "**********"
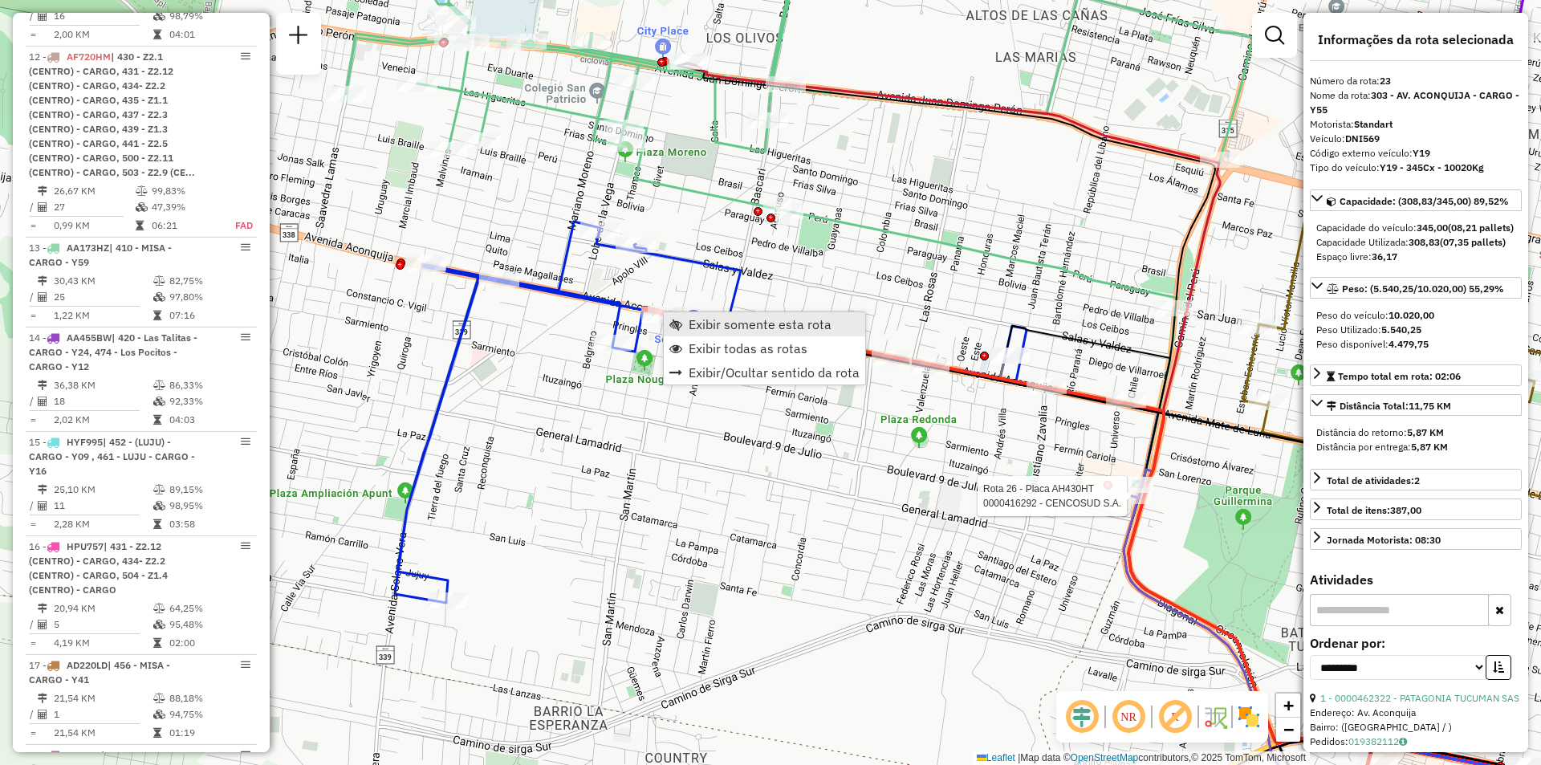
scroll to position [2954, 0]
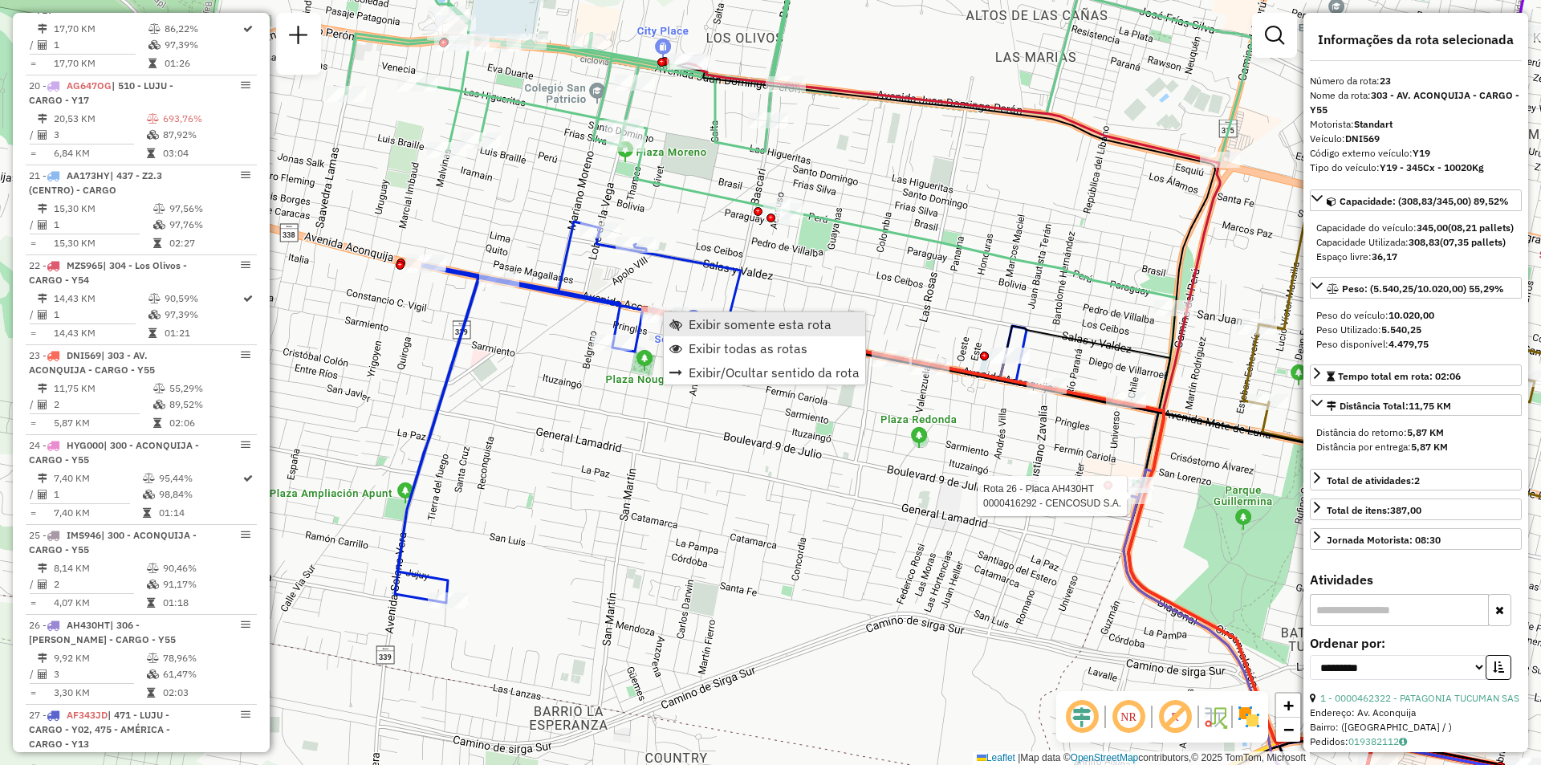
click at [722, 324] on span "Exibir somente esta rota" at bounding box center [760, 324] width 143 height 13
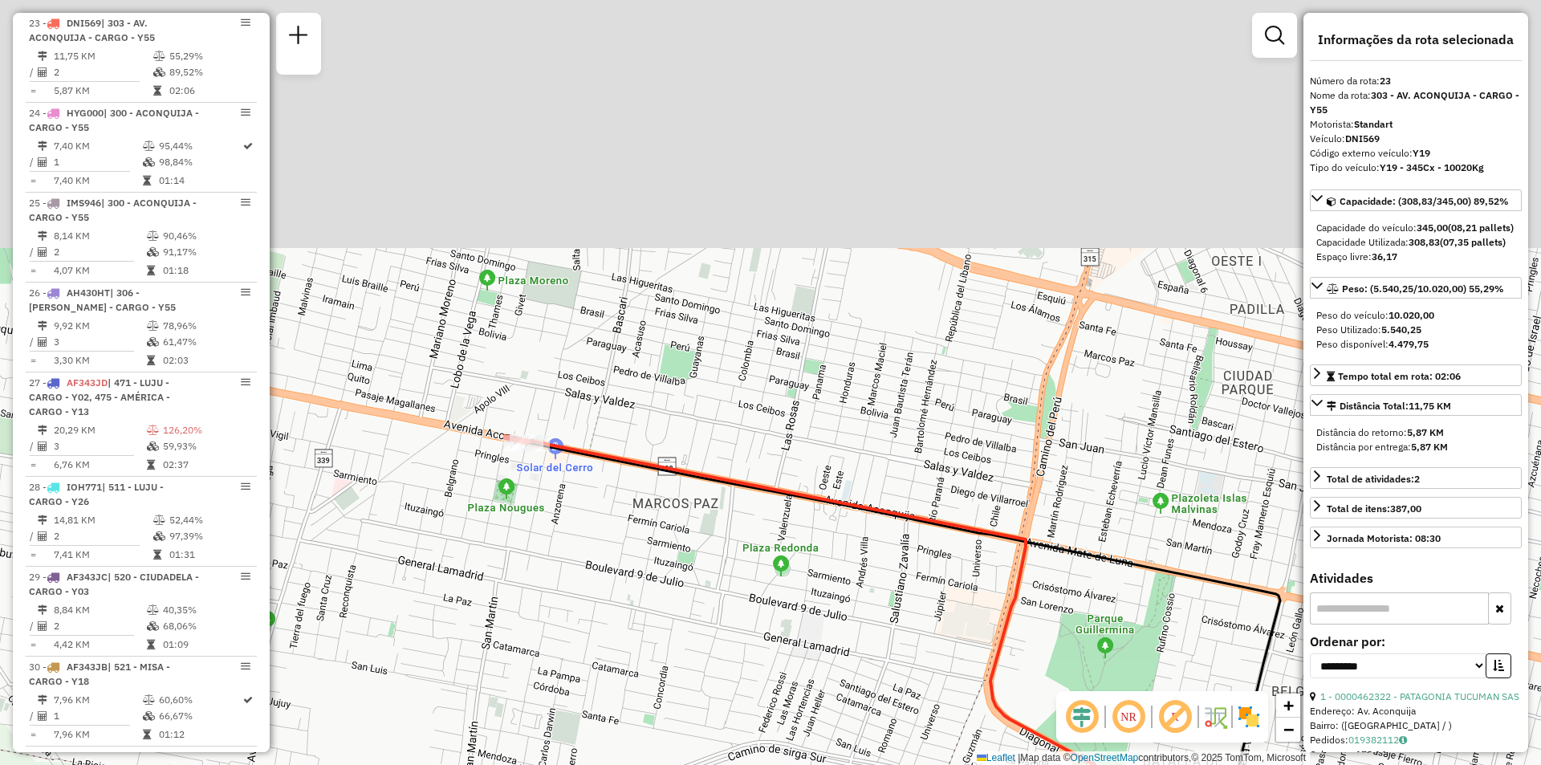
drag, startPoint x: 629, startPoint y: 345, endPoint x: 734, endPoint y: 609, distance: 284.0
click at [734, 632] on div "Janela de atendimento Grade de atendimento Capacidade Transportadoras Veículos …" at bounding box center [770, 382] width 1541 height 765
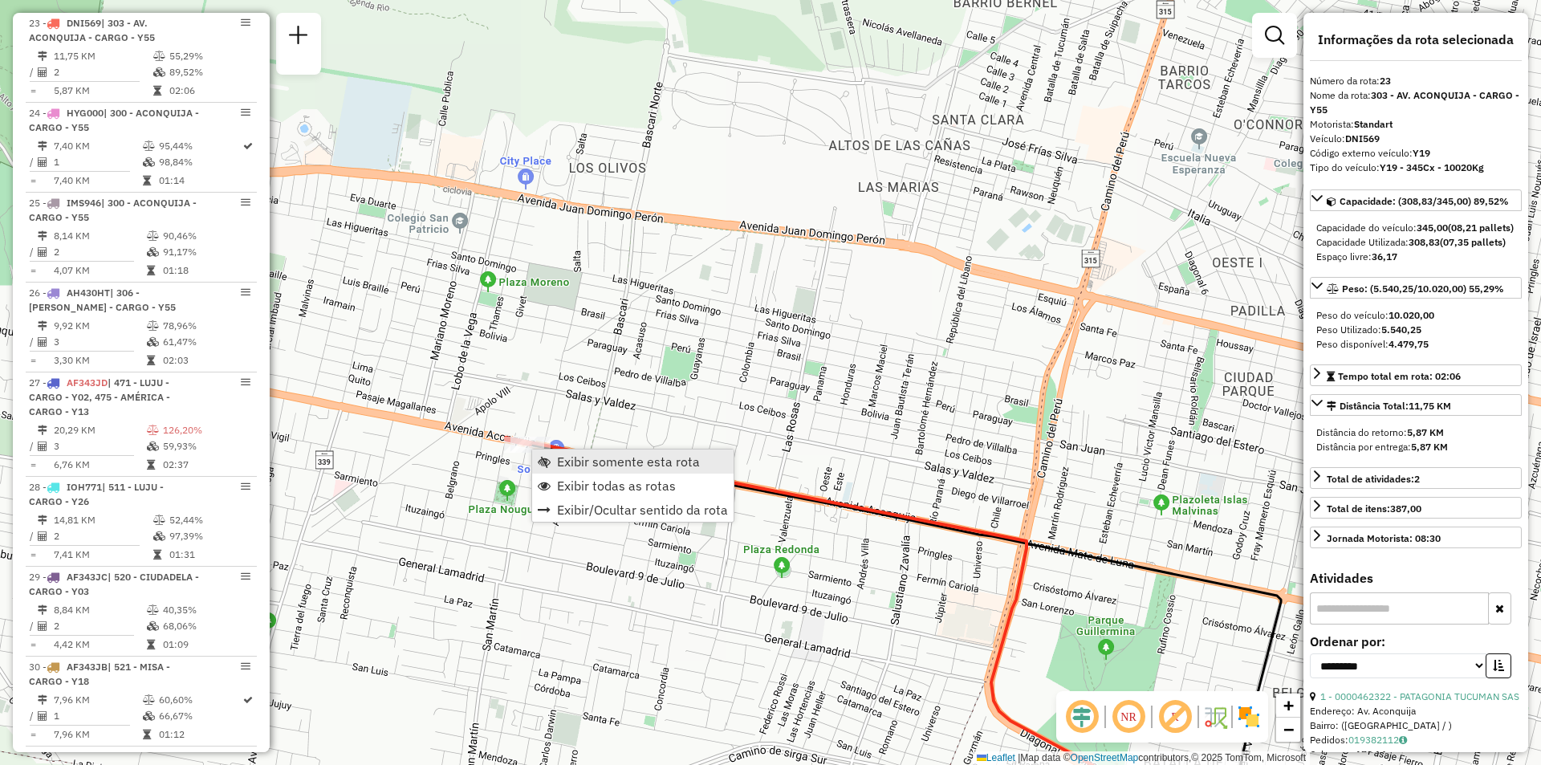
click at [572, 472] on link "Exibir somente esta rota" at bounding box center [632, 462] width 201 height 24
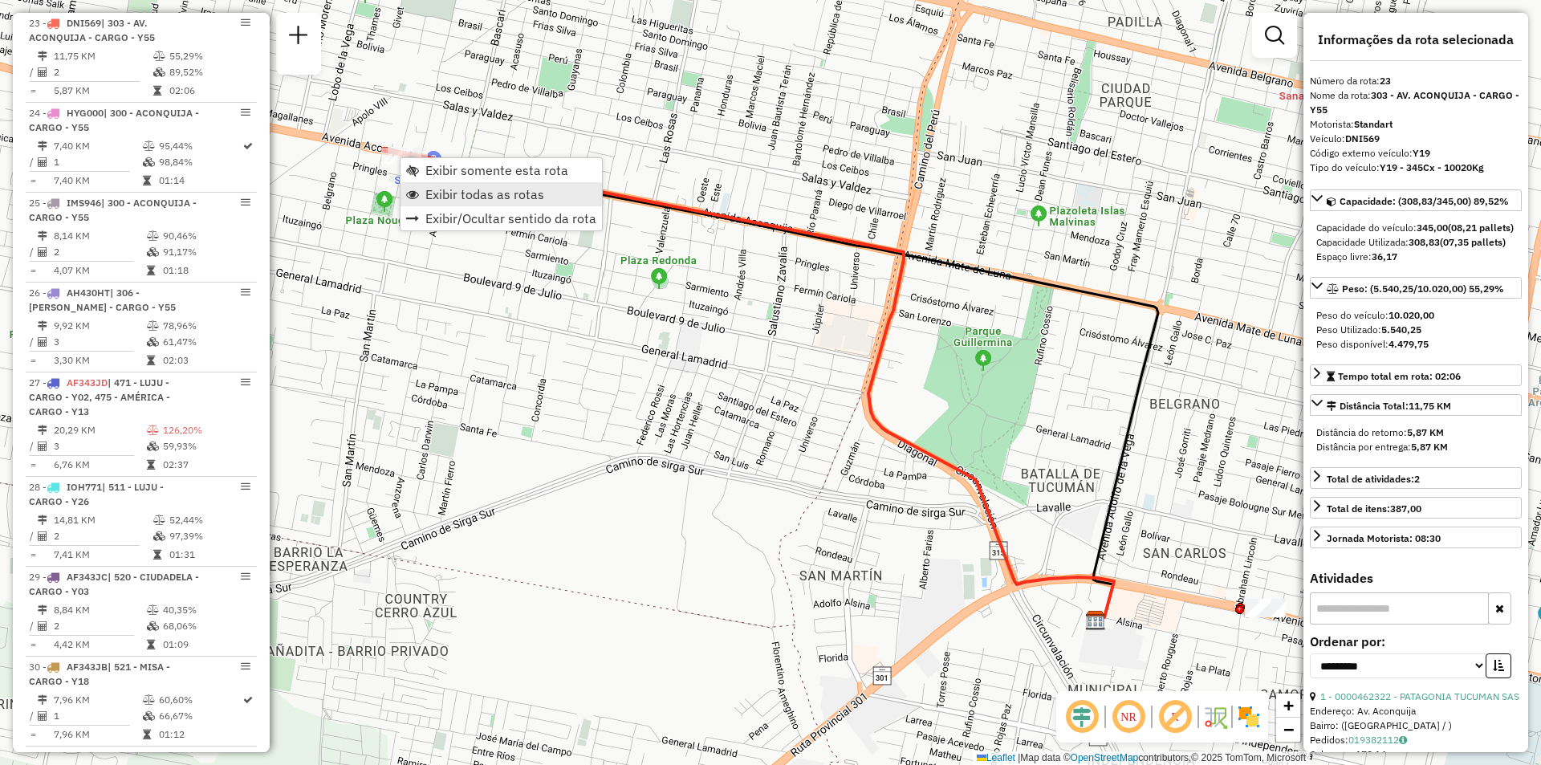
click at [478, 202] on link "Exibir todas as rotas" at bounding box center [501, 194] width 201 height 24
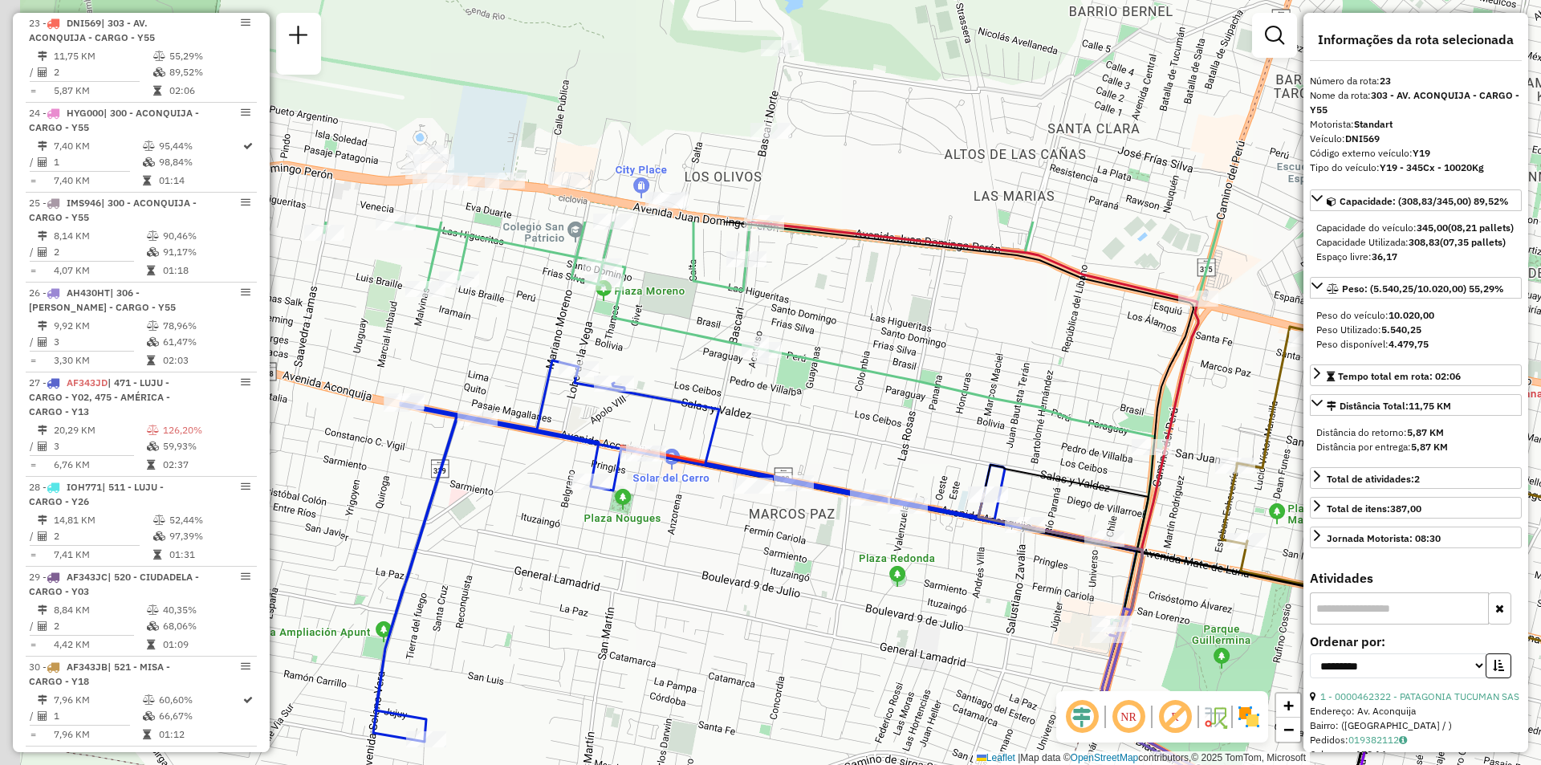
drag, startPoint x: 586, startPoint y: 315, endPoint x: 922, endPoint y: 731, distance: 534.8
click at [913, 728] on div "Janela de atendimento Grade de atendimento Capacidade Transportadoras Veículos …" at bounding box center [770, 382] width 1541 height 765
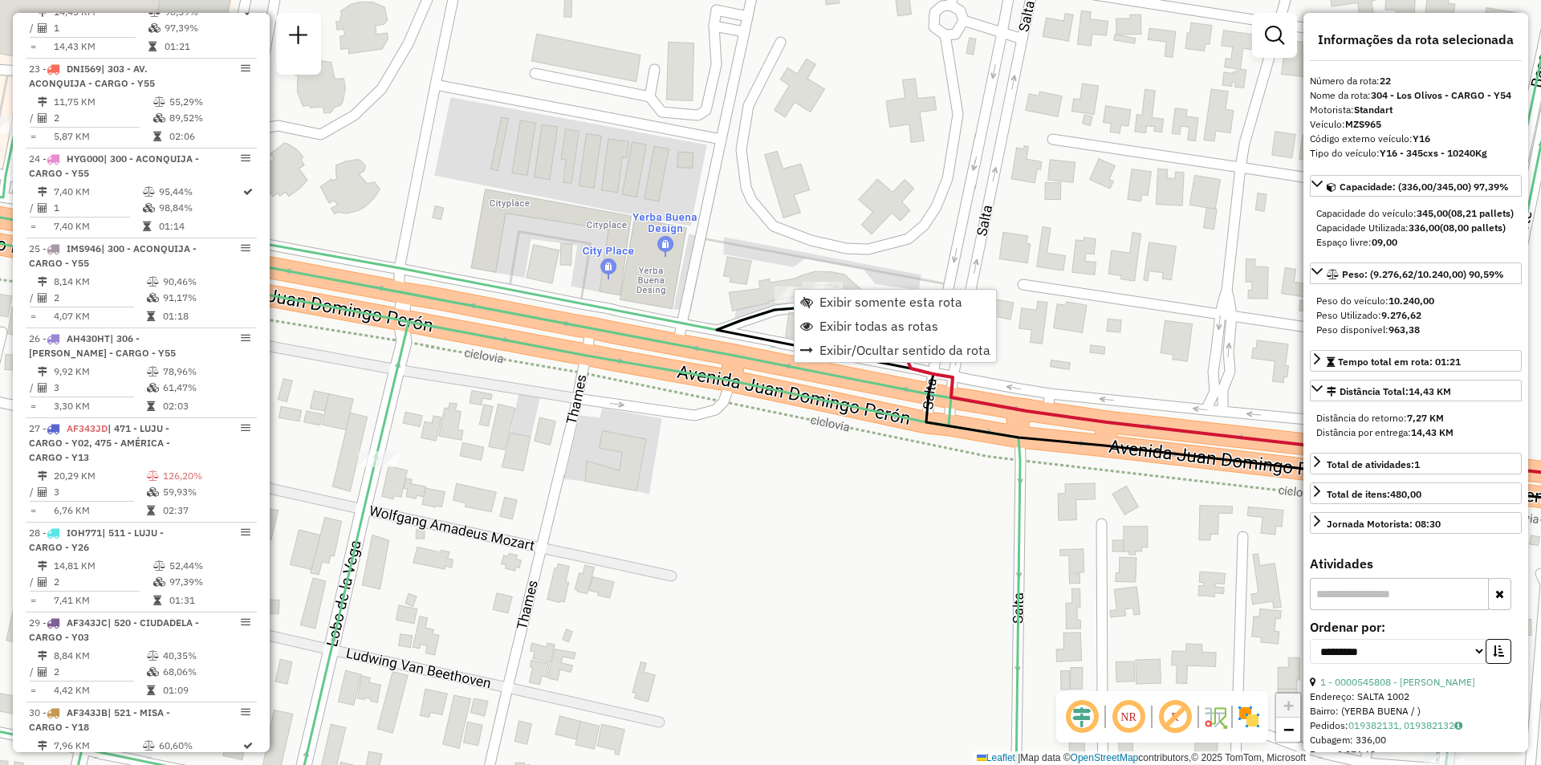
scroll to position [2864, 0]
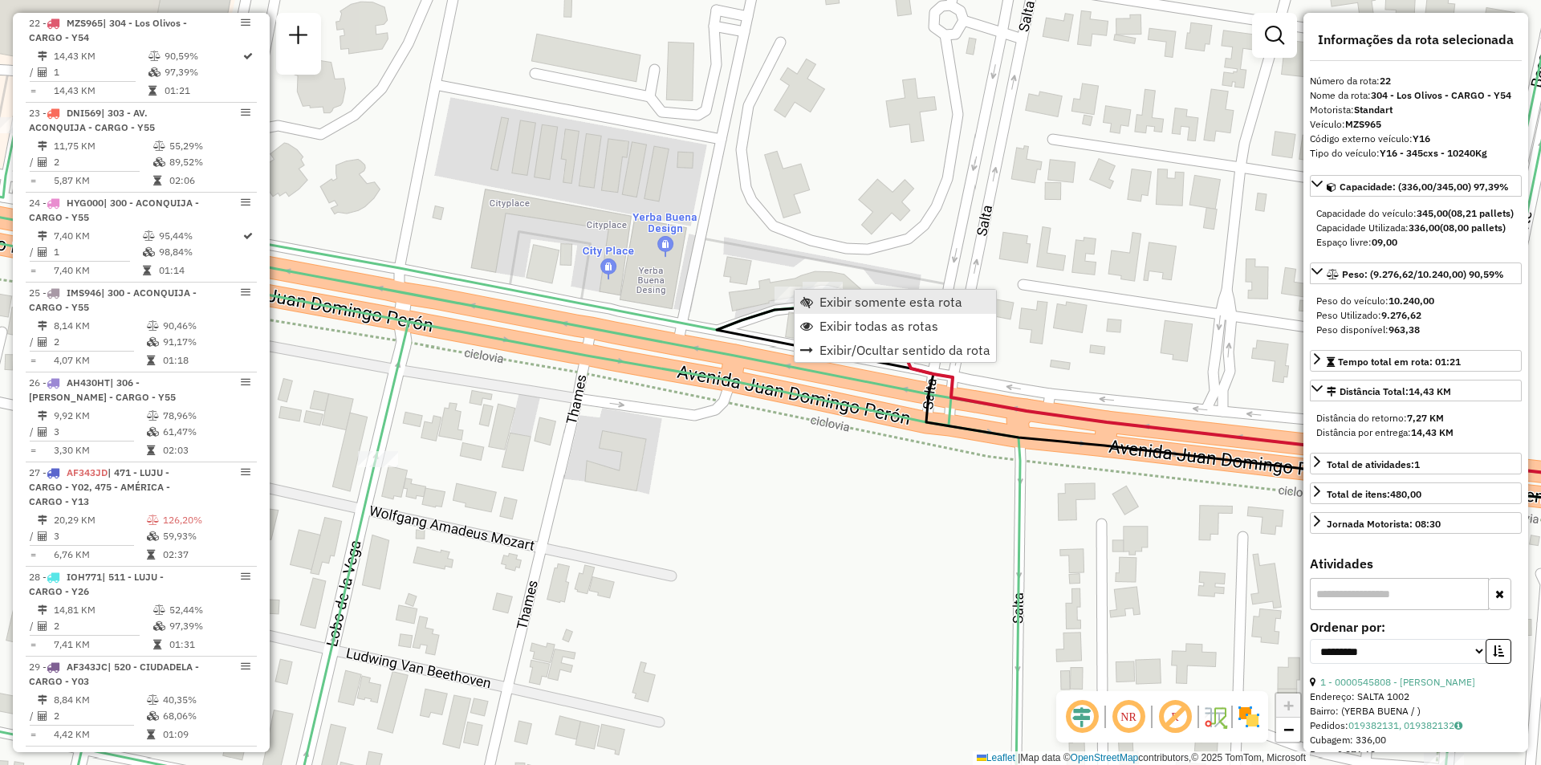
click at [805, 295] on link "Exibir somente esta rota" at bounding box center [895, 302] width 201 height 24
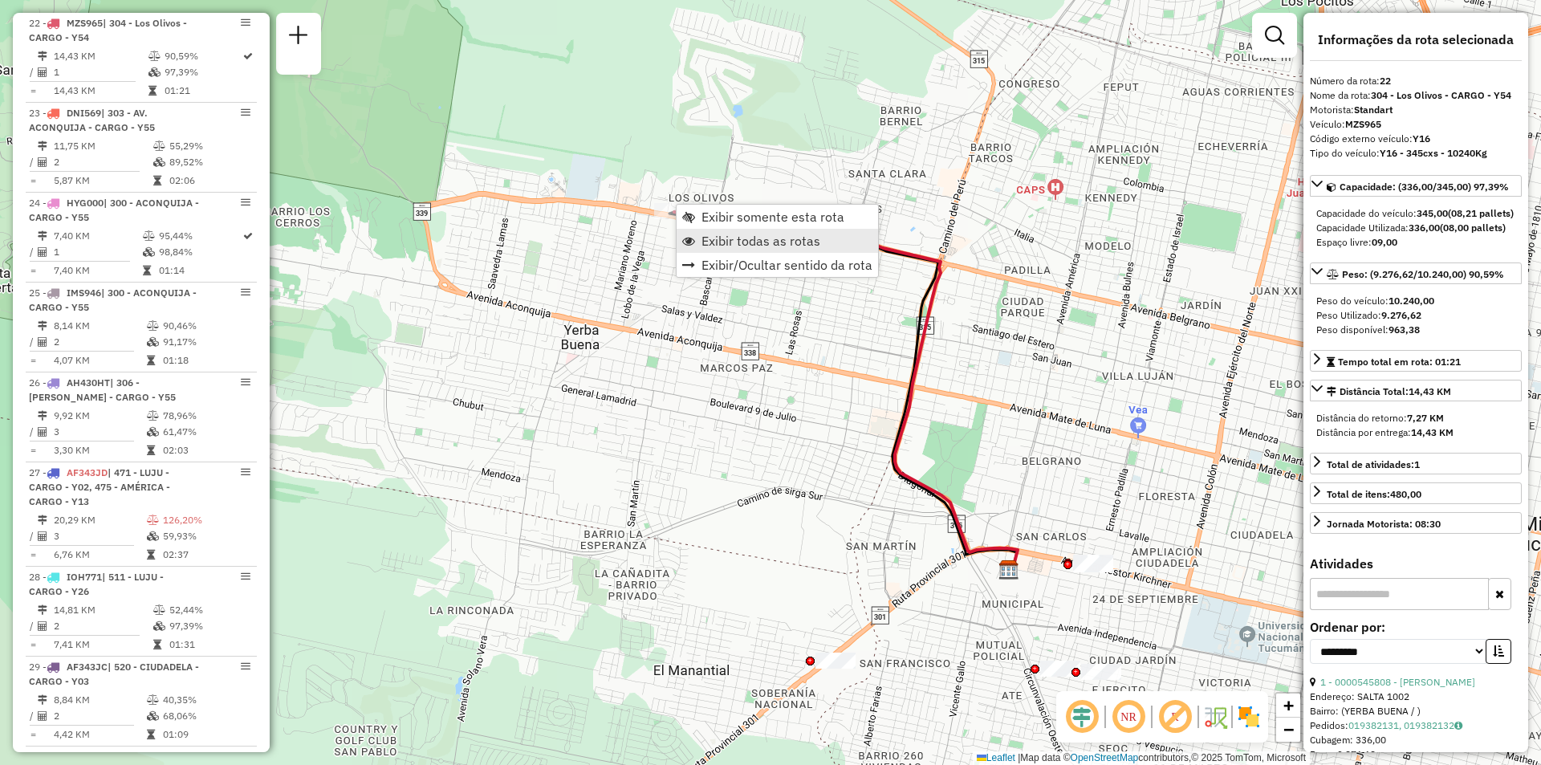
click at [759, 250] on link "Exibir todas as rotas" at bounding box center [777, 241] width 201 height 24
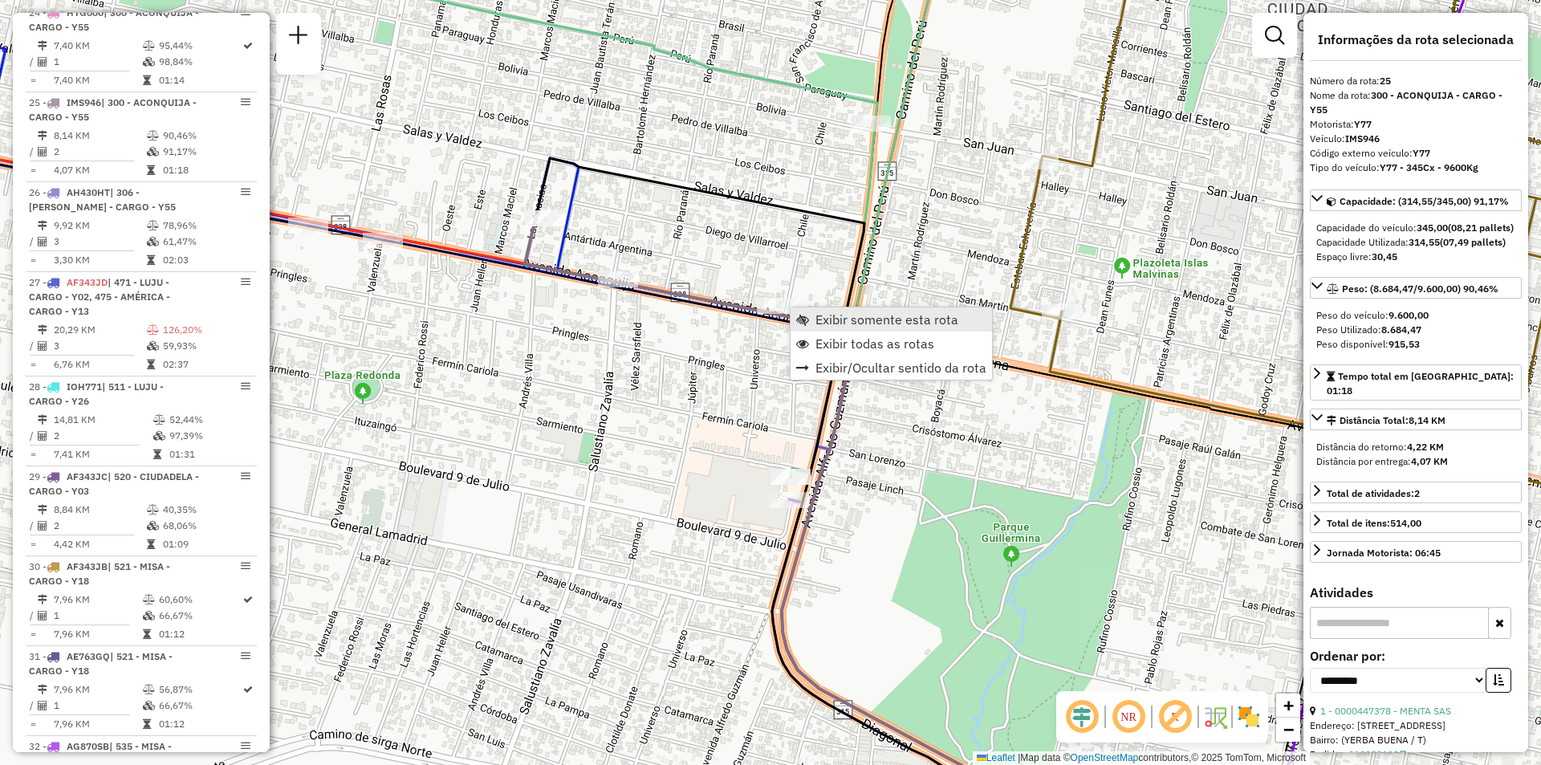
scroll to position [3134, 0]
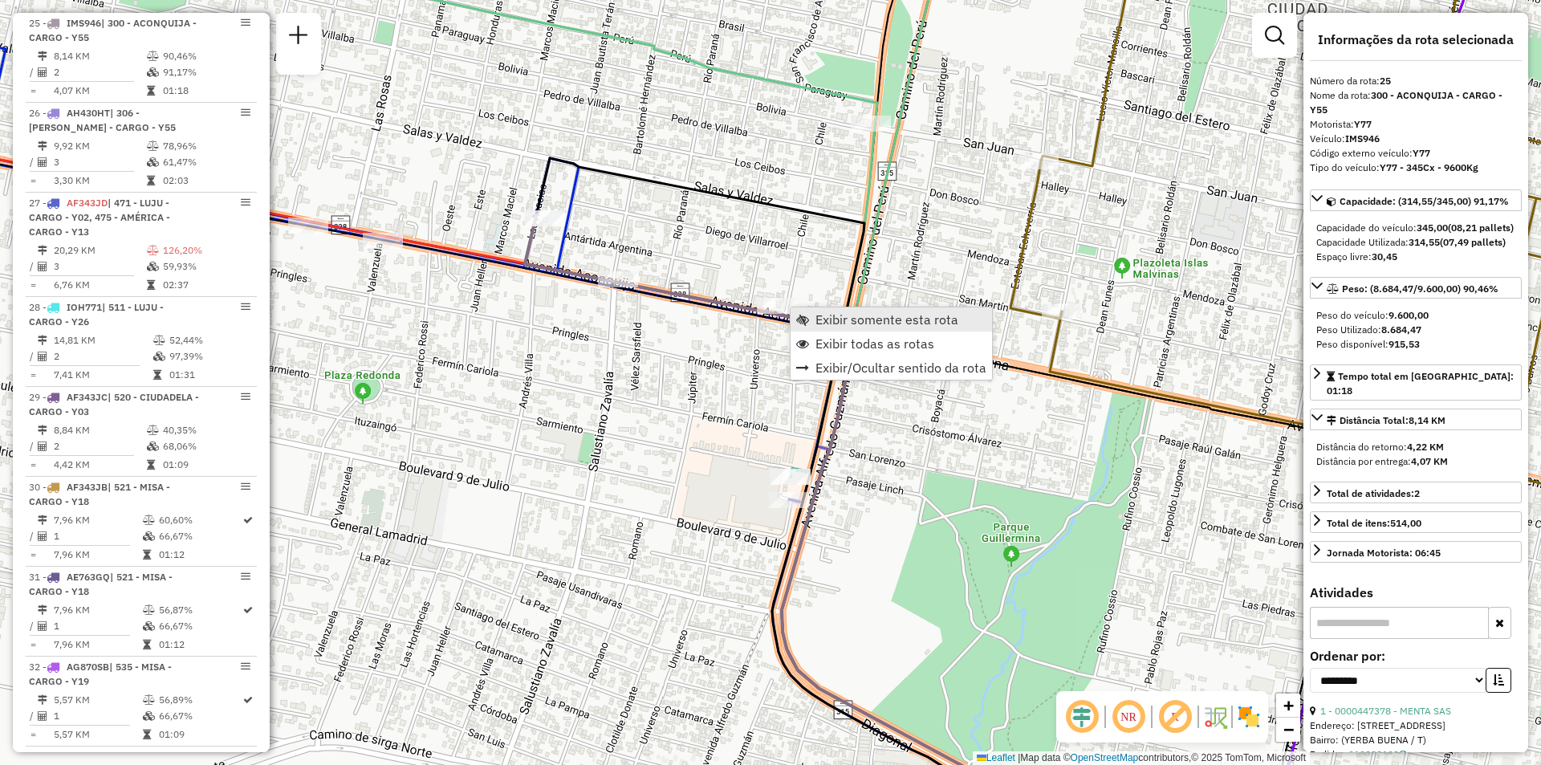
click at [828, 323] on span "Exibir somente esta rota" at bounding box center [887, 319] width 143 height 13
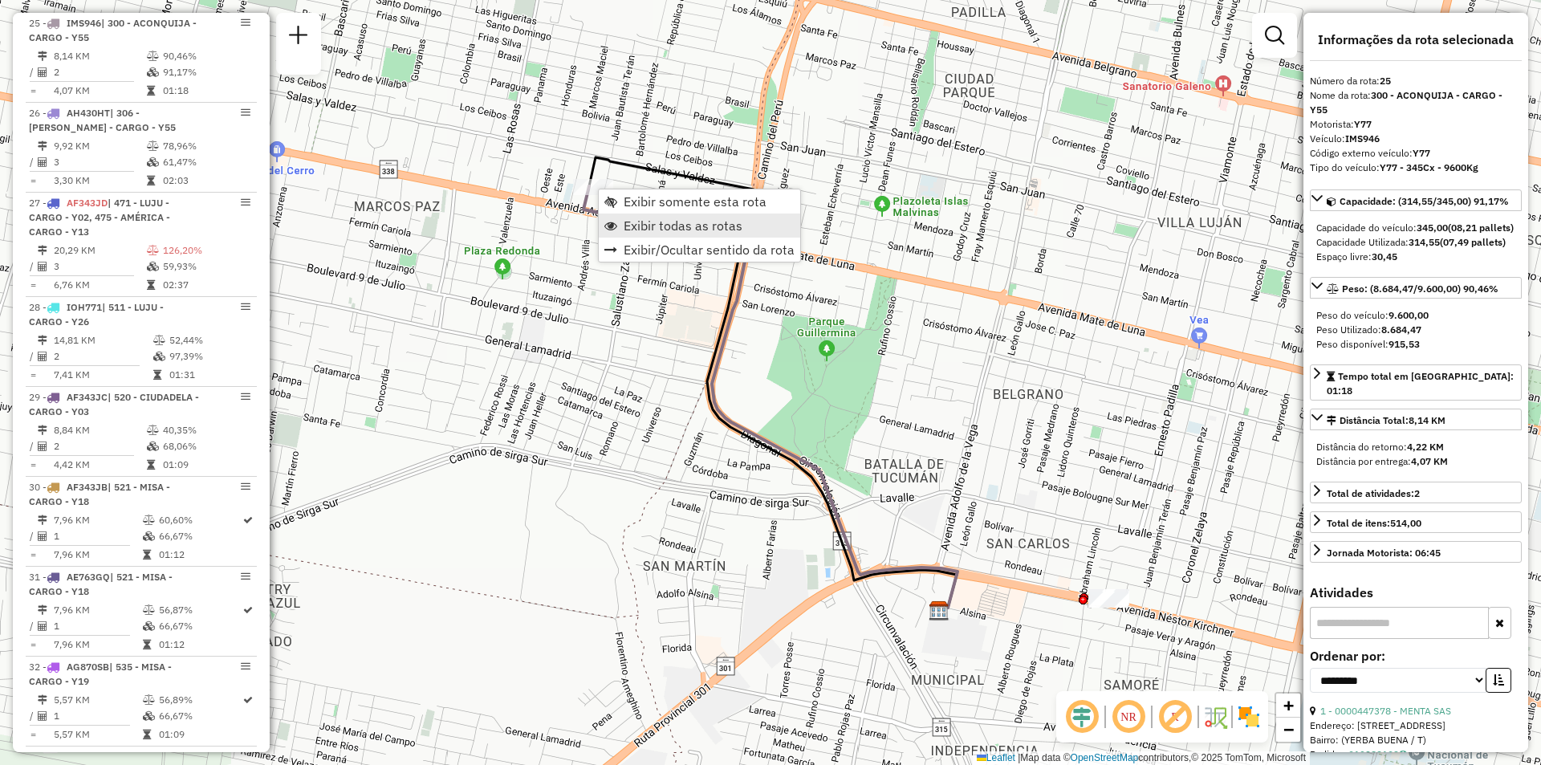
click at [657, 227] on span "Exibir todas as rotas" at bounding box center [683, 225] width 119 height 13
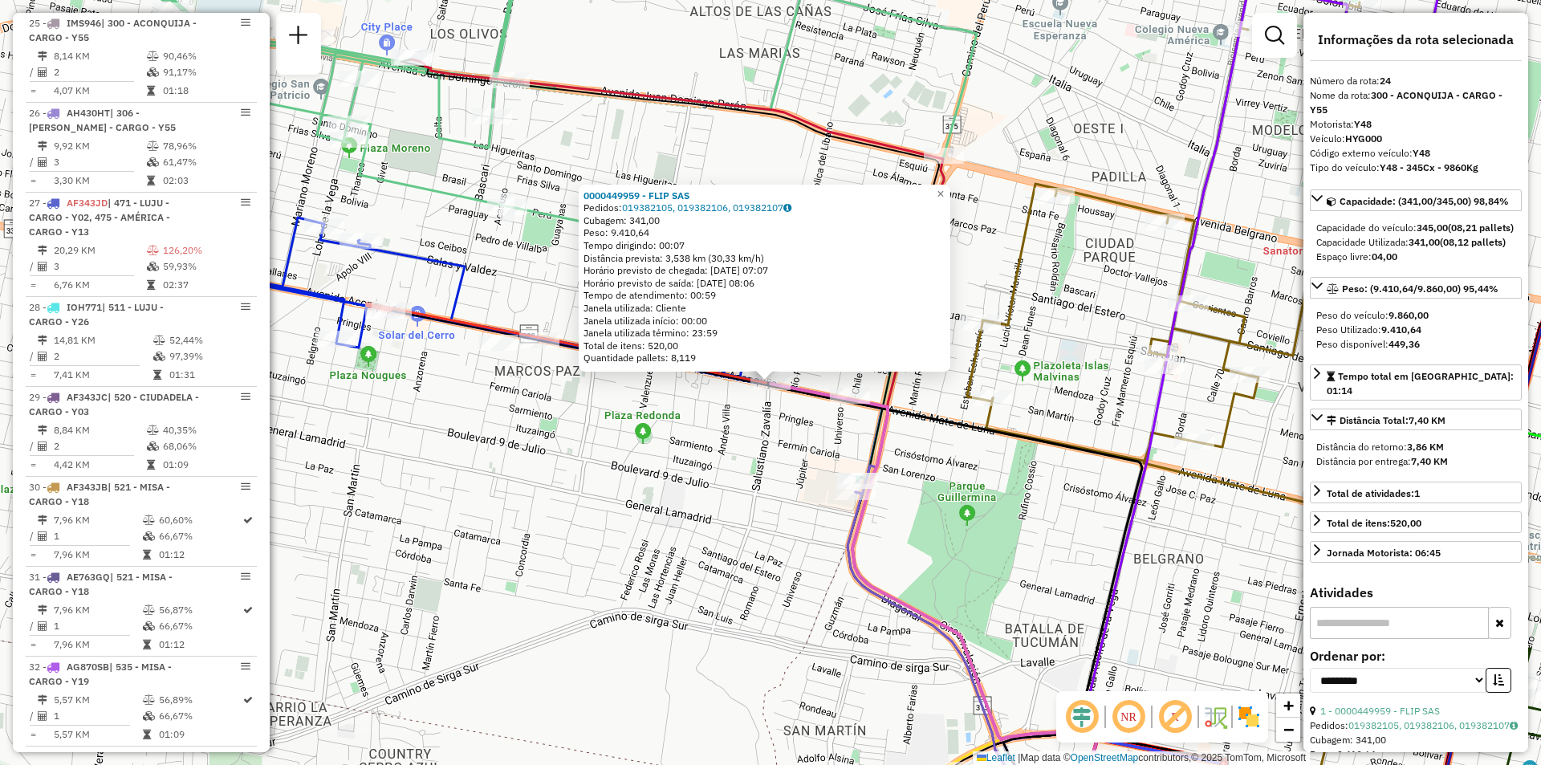
scroll to position [3044, 0]
click at [944, 193] on span "×" at bounding box center [940, 194] width 7 height 14
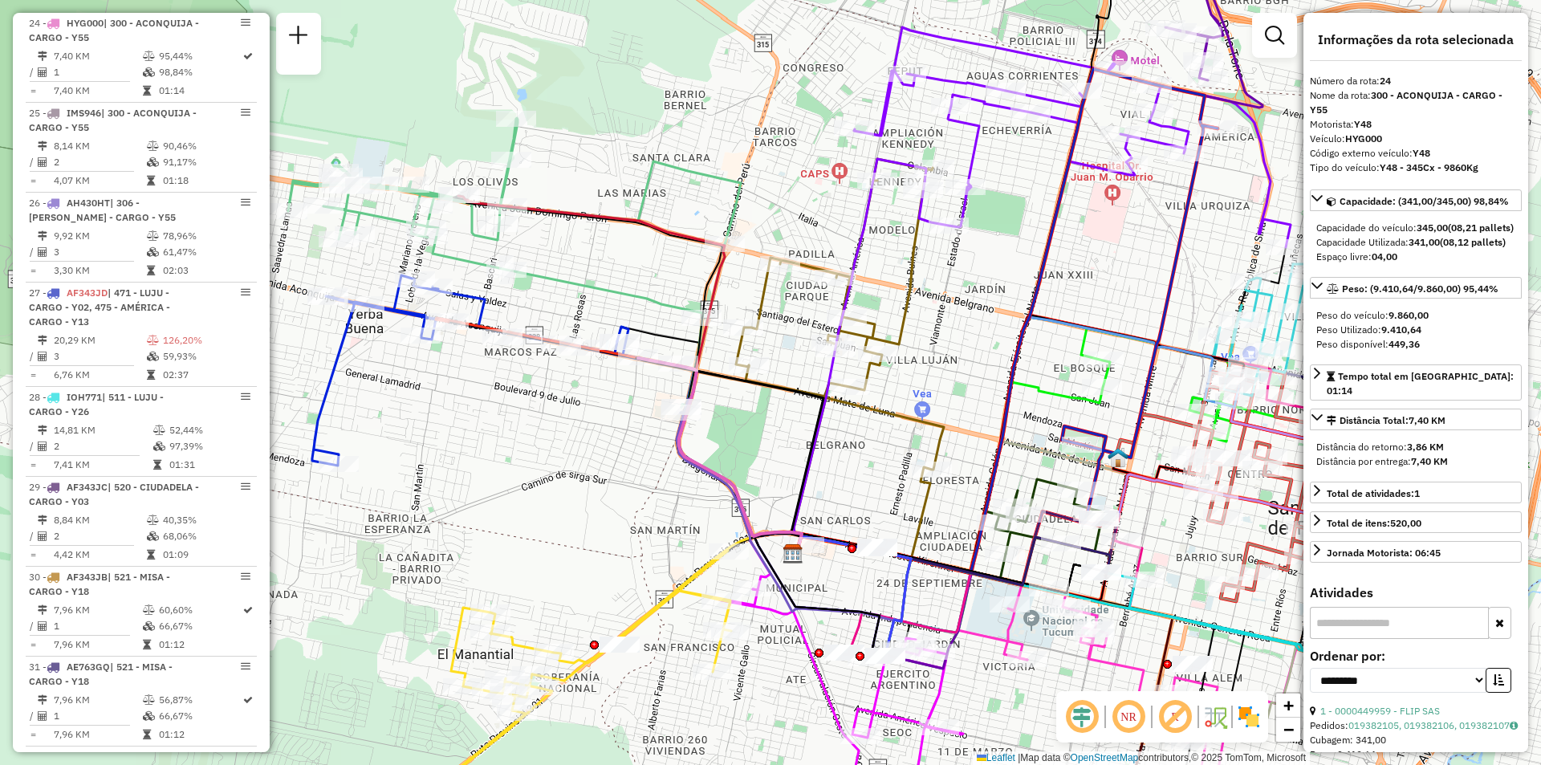
drag, startPoint x: 1012, startPoint y: 405, endPoint x: 940, endPoint y: 368, distance: 81.1
click at [940, 368] on div "Janela de atendimento Grade de atendimento Capacidade Transportadoras Veículos …" at bounding box center [770, 382] width 1541 height 765
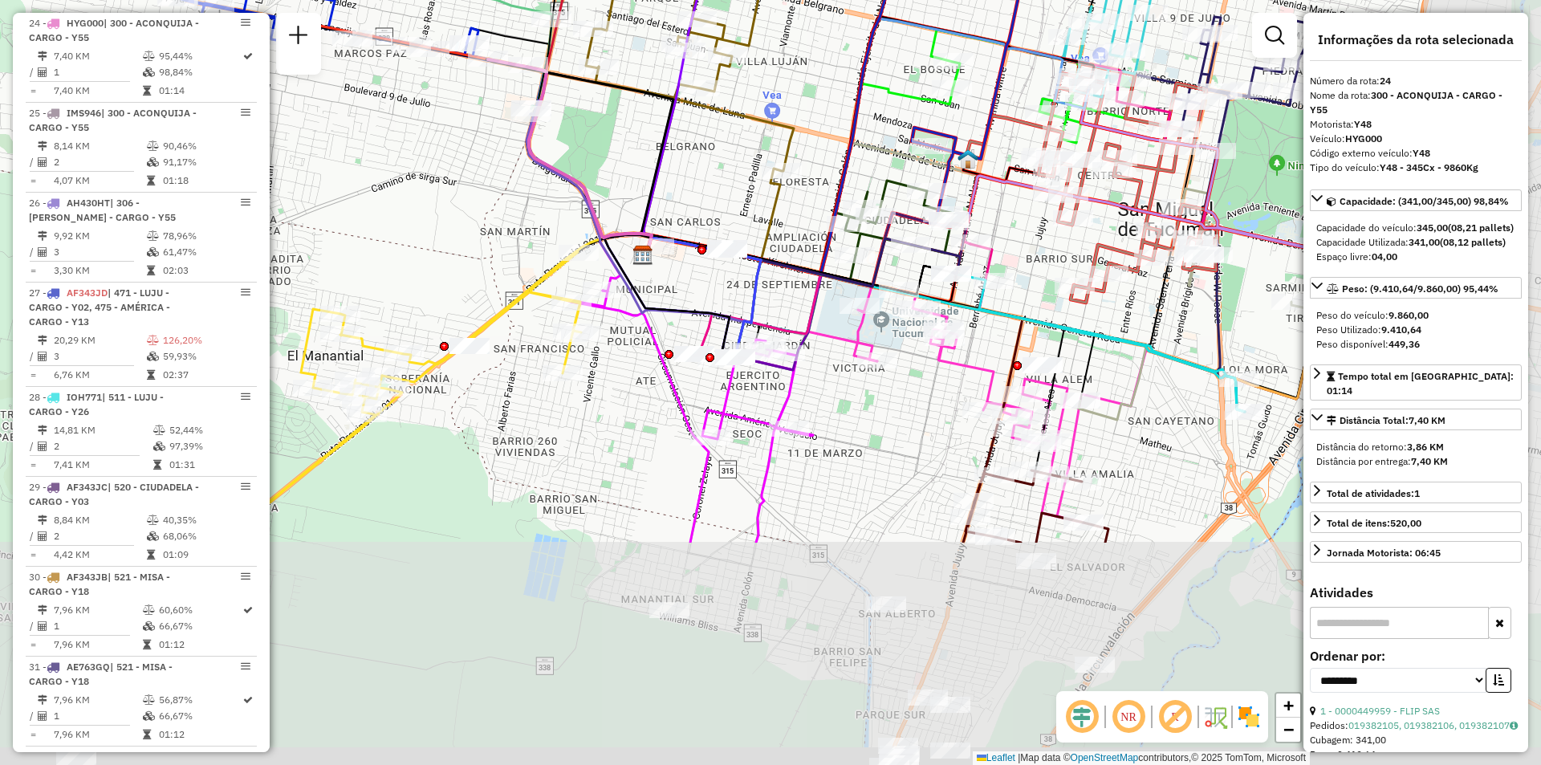
drag, startPoint x: 811, startPoint y: 401, endPoint x: 694, endPoint y: 268, distance: 176.9
click at [694, 268] on div "Janela de atendimento Grade de atendimento Capacidade Transportadoras Veículos …" at bounding box center [770, 382] width 1541 height 765
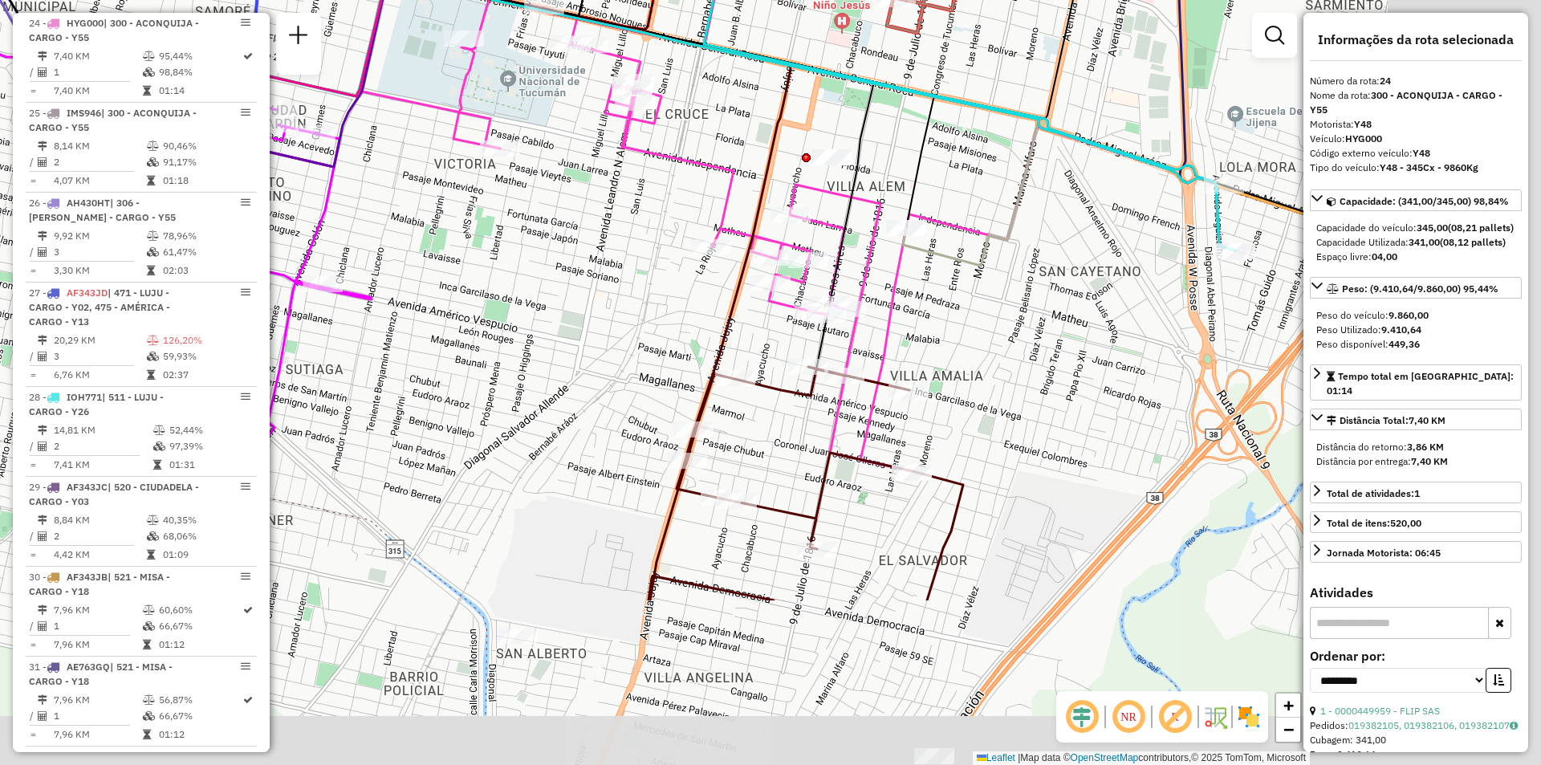
drag, startPoint x: 840, startPoint y: 418, endPoint x: 580, endPoint y: 218, distance: 328.5
click at [580, 218] on div "Rota 26 - Placa AH430HT 0000433571 - CARNICER MICHAEL DANIEL Janela de atendime…" at bounding box center [770, 382] width 1541 height 765
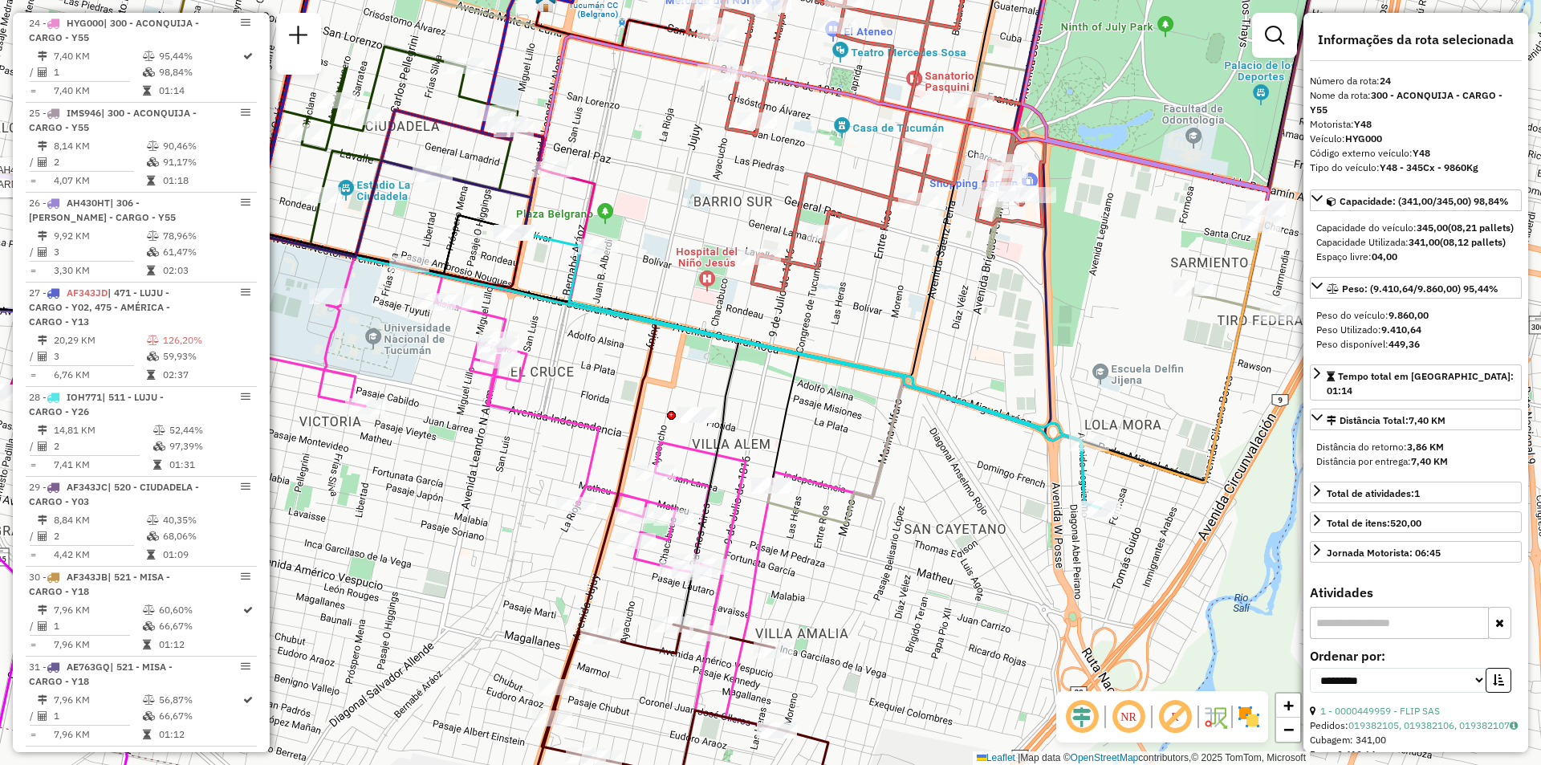
drag, startPoint x: 978, startPoint y: 203, endPoint x: 840, endPoint y: 263, distance: 150.6
click at [840, 263] on icon at bounding box center [866, 119] width 358 height 343
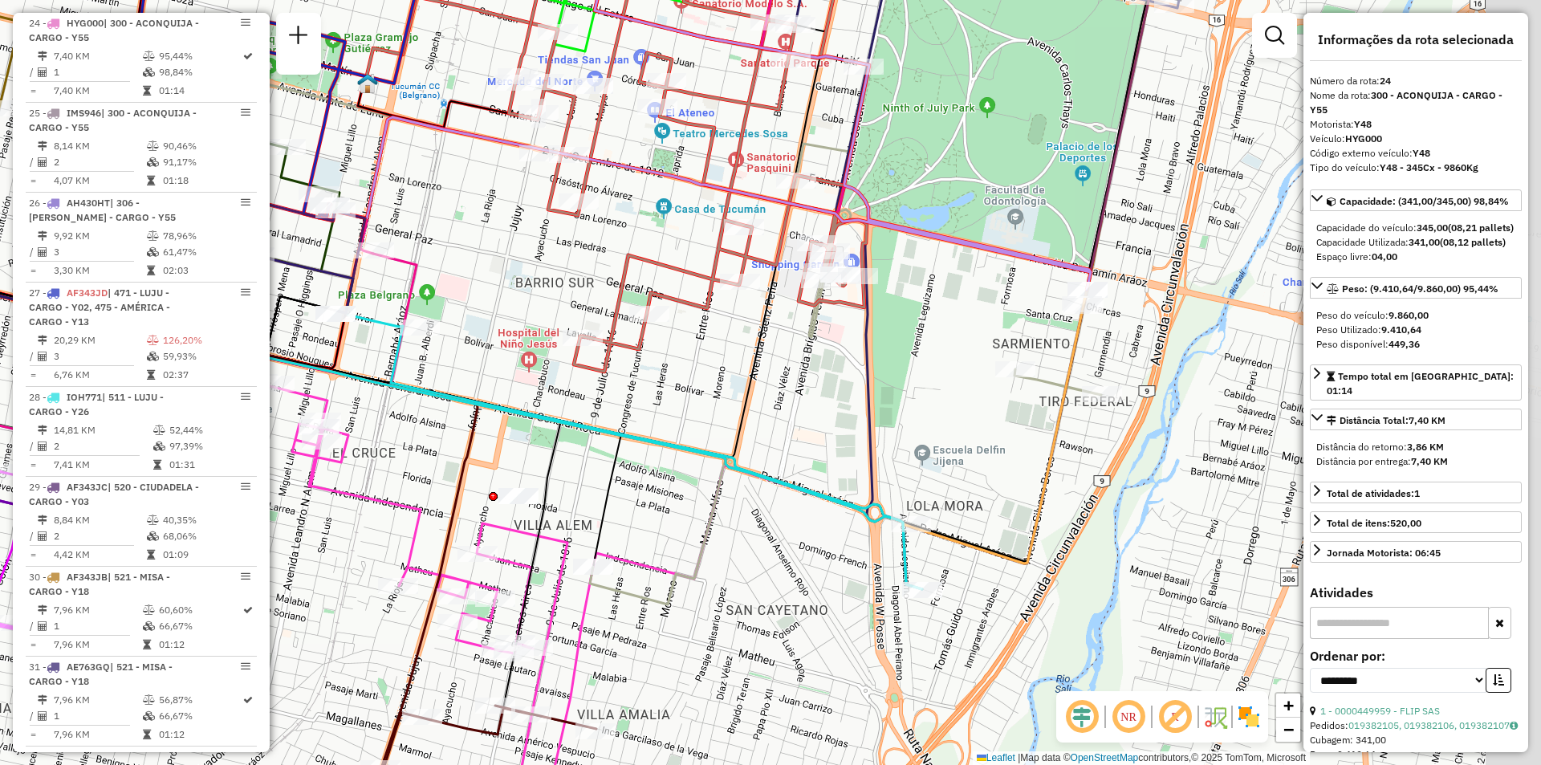
drag, startPoint x: 1040, startPoint y: 382, endPoint x: 887, endPoint y: 364, distance: 153.6
click at [887, 364] on div "Rota 26 - Placa AH430HT 0000433571 - CARNICER MICHAEL DANIEL Janela de atendime…" at bounding box center [770, 382] width 1541 height 765
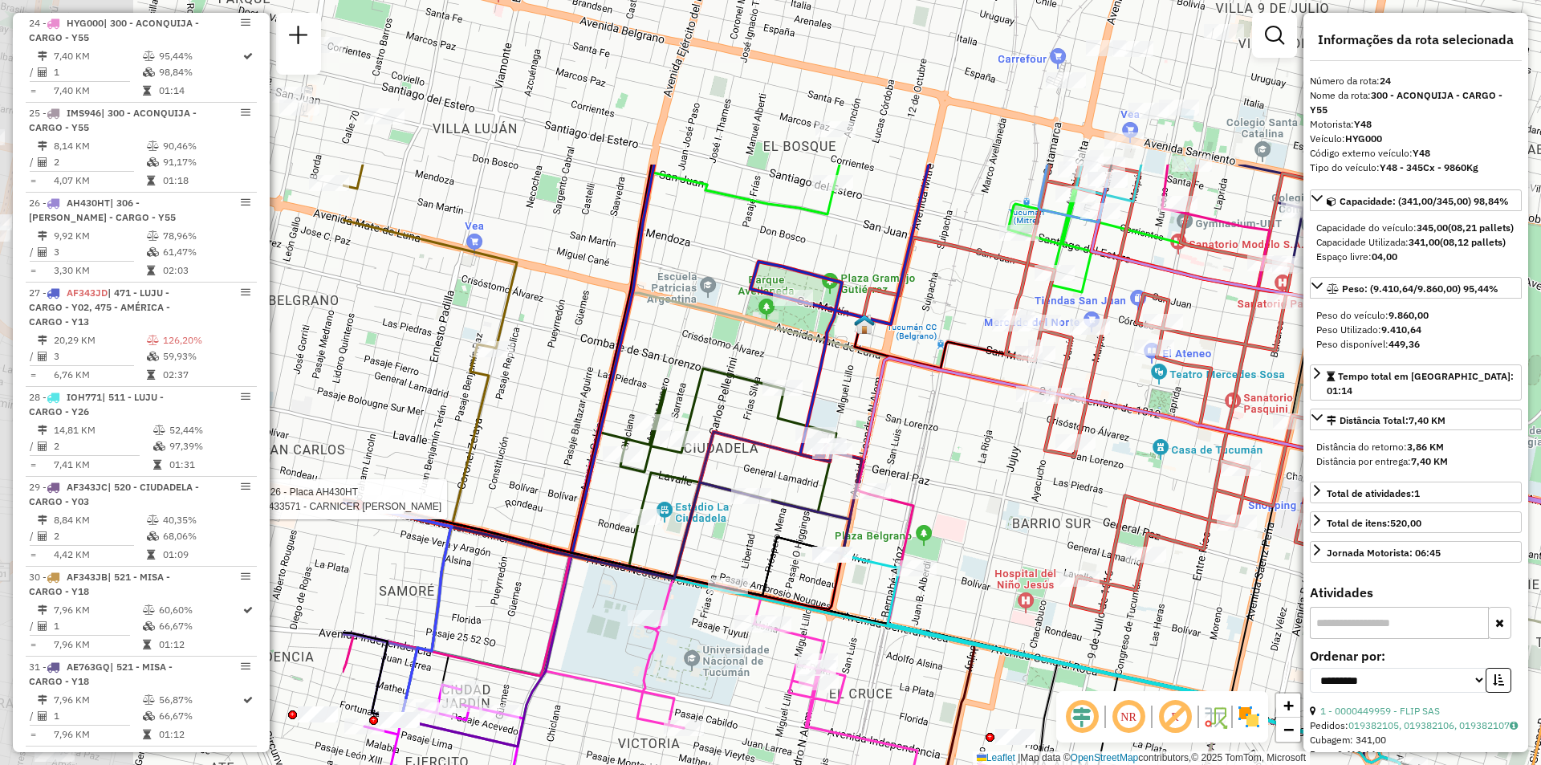
drag, startPoint x: 602, startPoint y: 384, endPoint x: 306, endPoint y: 738, distance: 461.6
click at [1006, 613] on icon at bounding box center [1185, 389] width 358 height 448
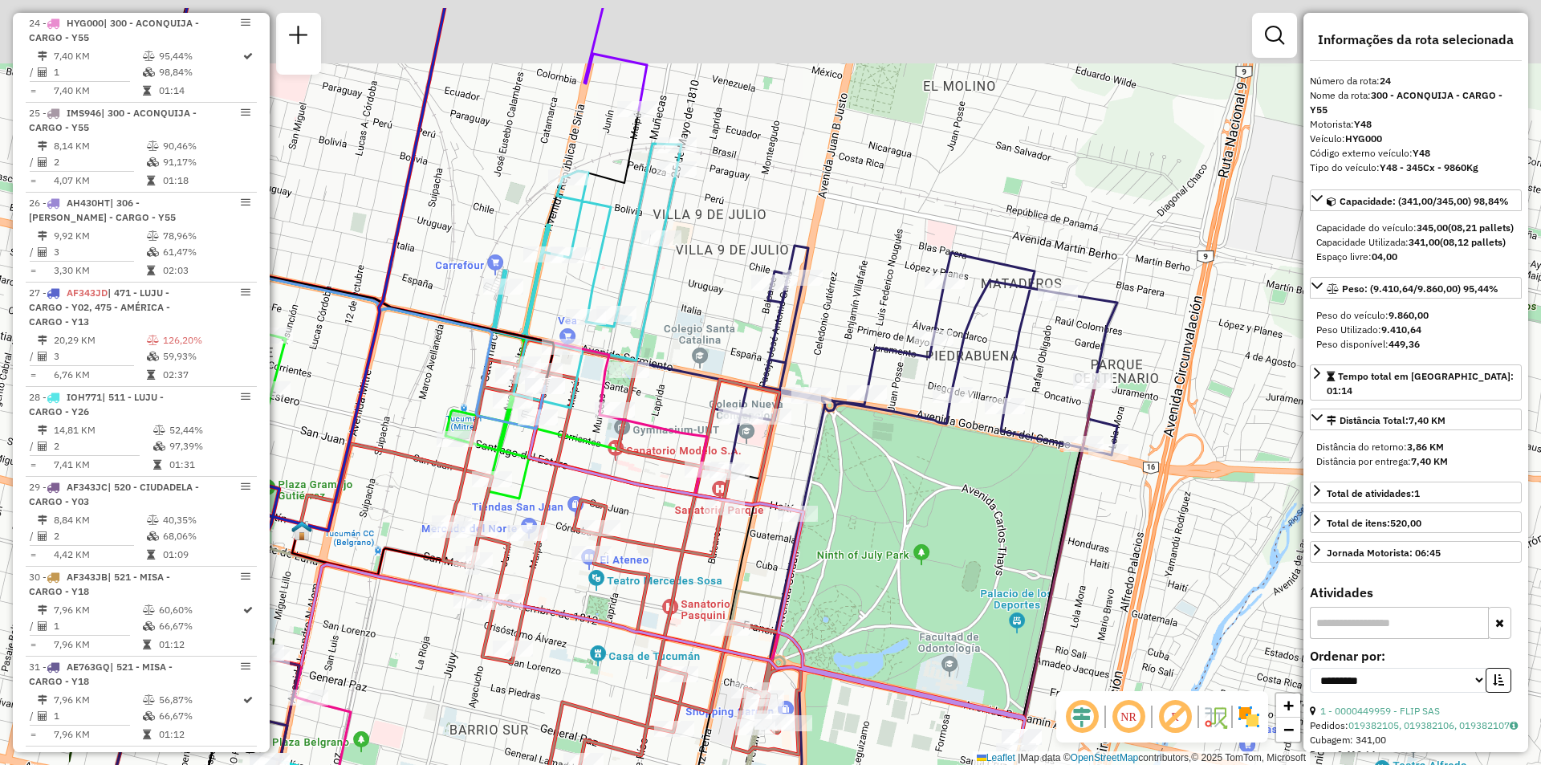
drag, startPoint x: 651, startPoint y: 455, endPoint x: 878, endPoint y: 543, distance: 243.7
click at [875, 546] on div "Rota 26 - Placa AH430HT 0000433571 - CARNICER MICHAEL DANIEL Janela de atendime…" at bounding box center [770, 382] width 1541 height 765
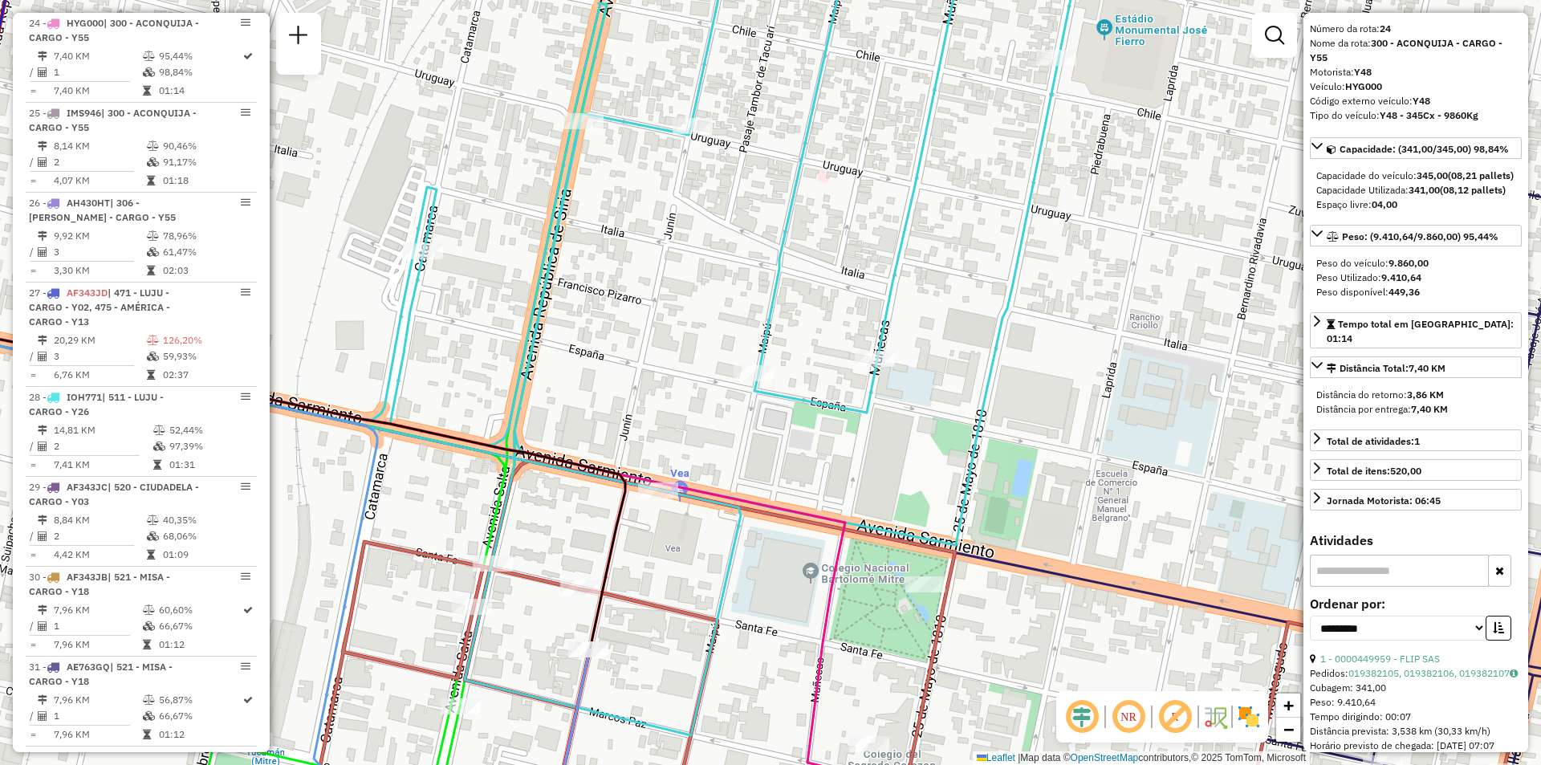
scroll to position [161, 0]
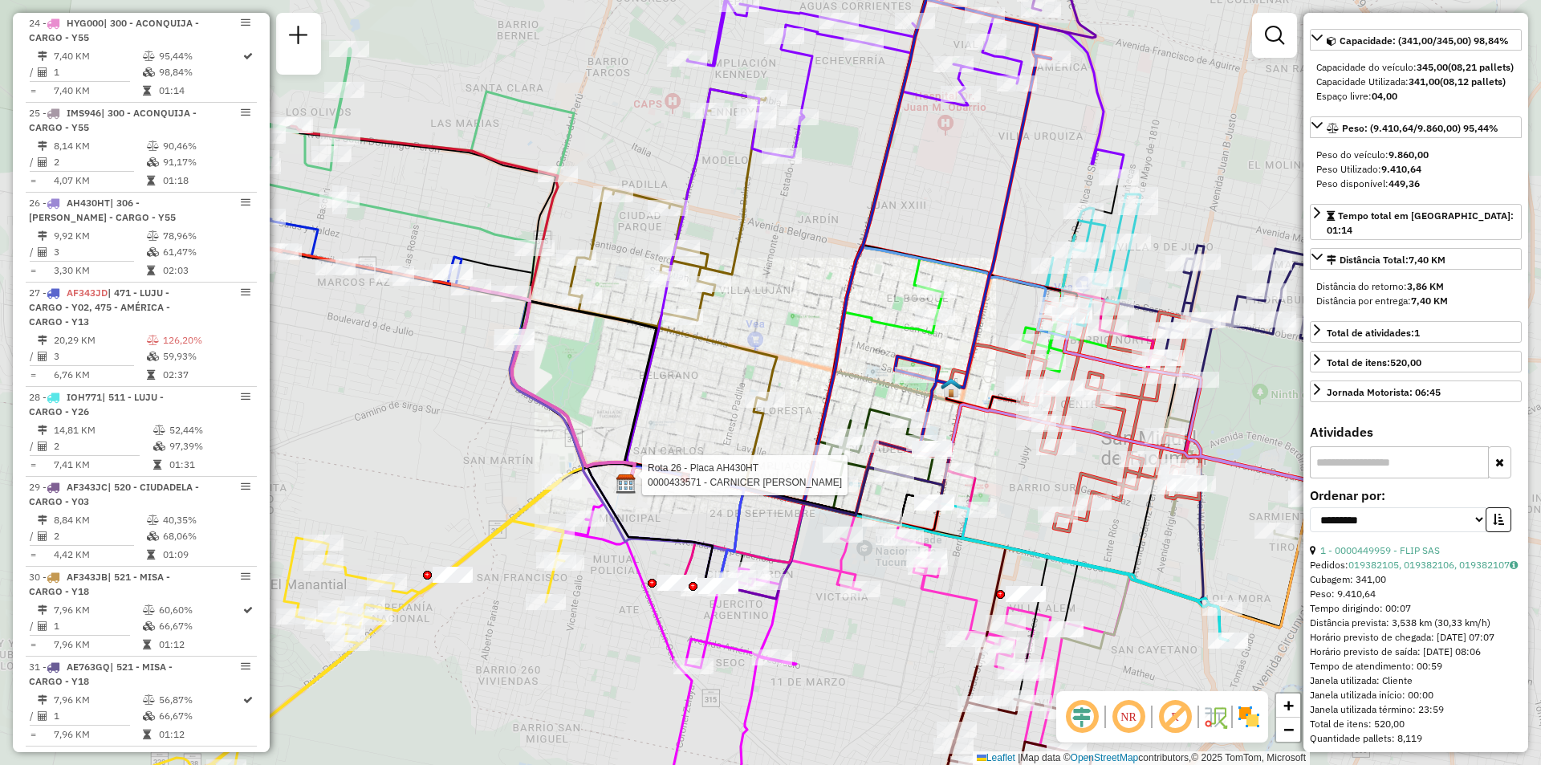
drag, startPoint x: 1018, startPoint y: 268, endPoint x: 661, endPoint y: 356, distance: 368.0
click at [572, 406] on div "Rota 26 - Placa AH430HT 0000433571 - CARNICER MICHAEL DANIEL Janela de atendime…" at bounding box center [770, 382] width 1541 height 765
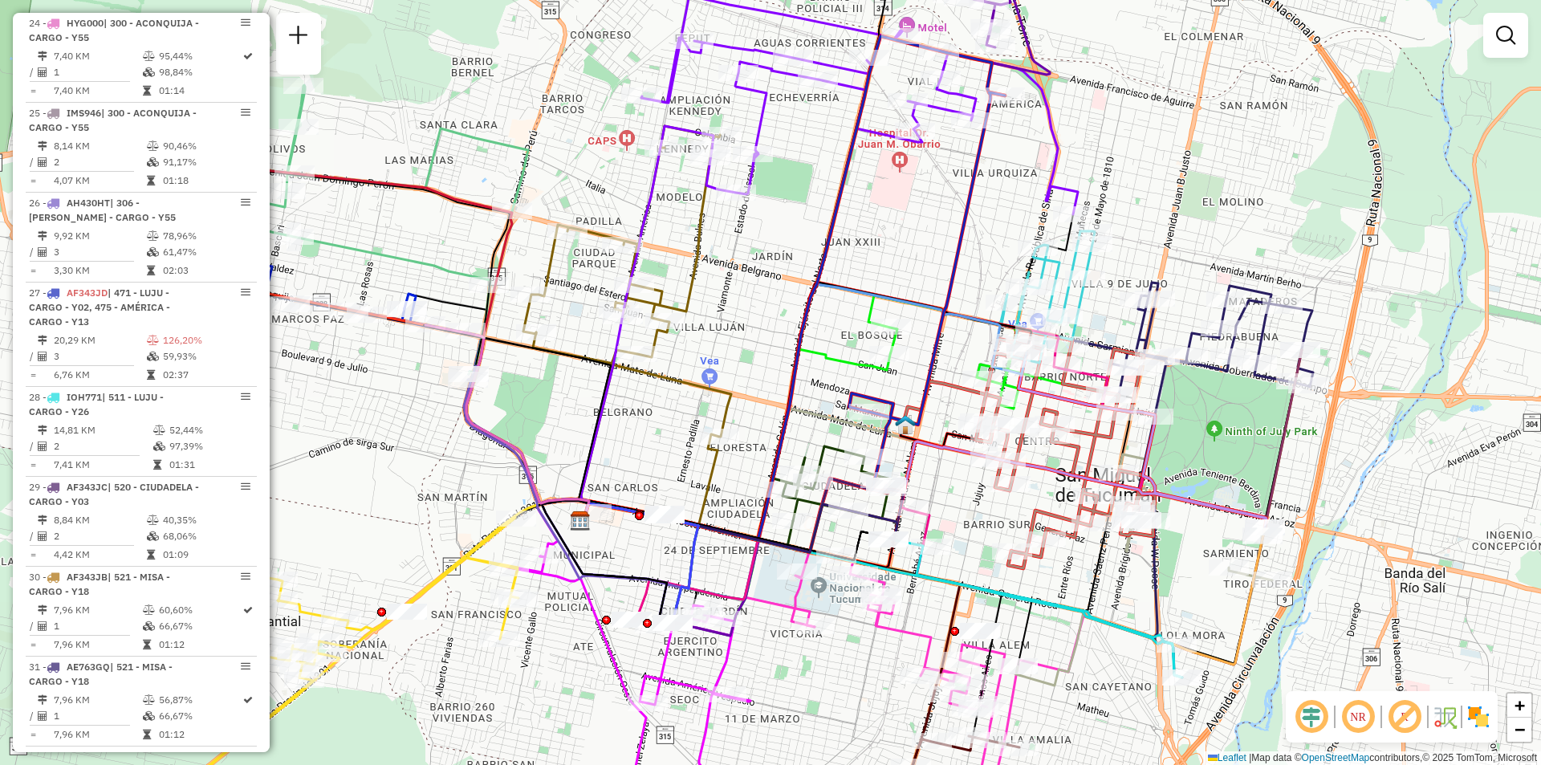
drag, startPoint x: 763, startPoint y: 283, endPoint x: 619, endPoint y: 407, distance: 190.1
click at [588, 429] on div "Janela de atendimento Grade de atendimento Capacidade Transportadoras Veículos …" at bounding box center [770, 382] width 1541 height 765
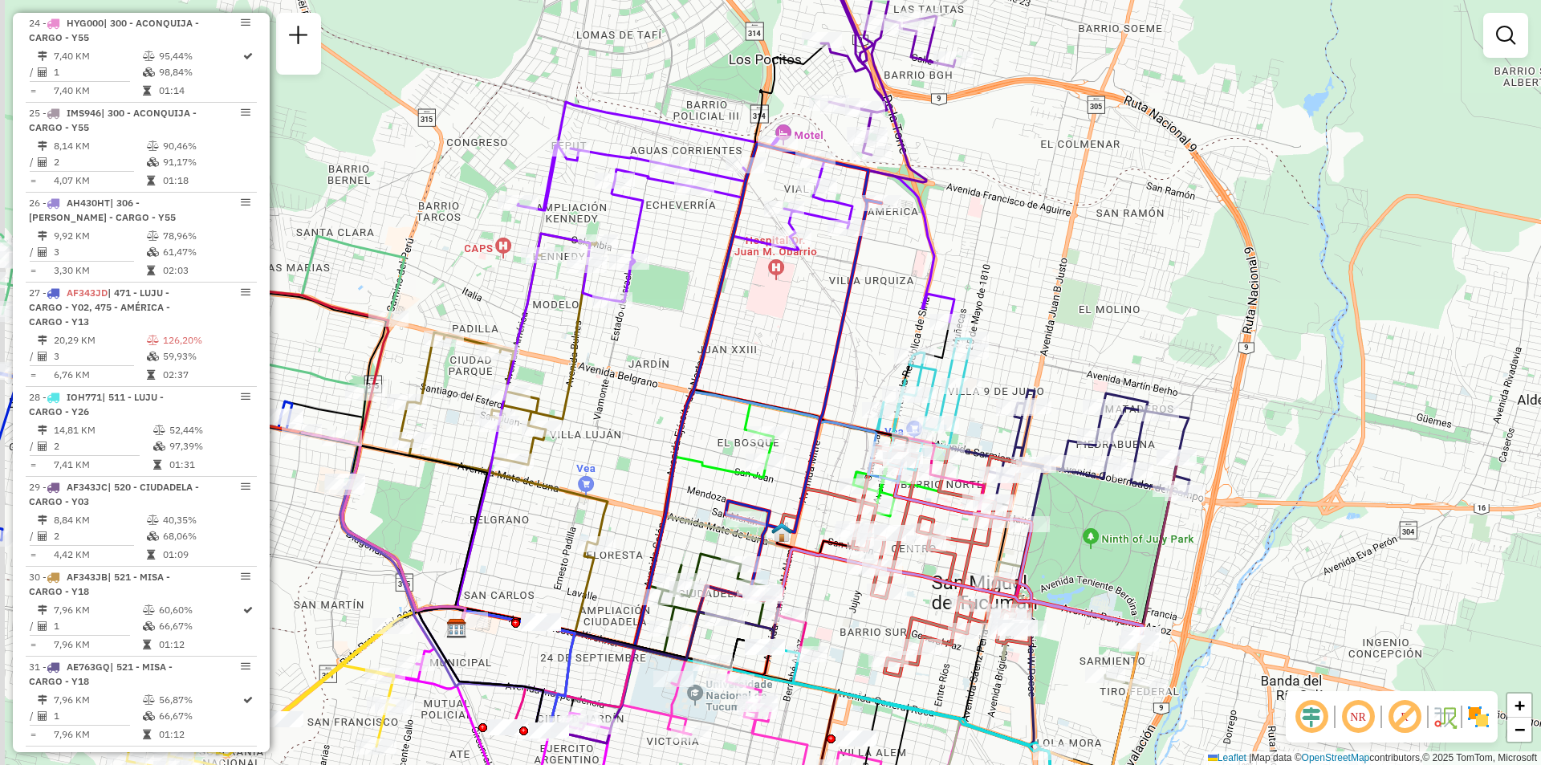
drag, startPoint x: 603, startPoint y: 437, endPoint x: 663, endPoint y: 349, distance: 106.2
click at [663, 349] on div "Janela de atendimento Grade de atendimento Capacidade Transportadoras Veículos …" at bounding box center [770, 382] width 1541 height 765
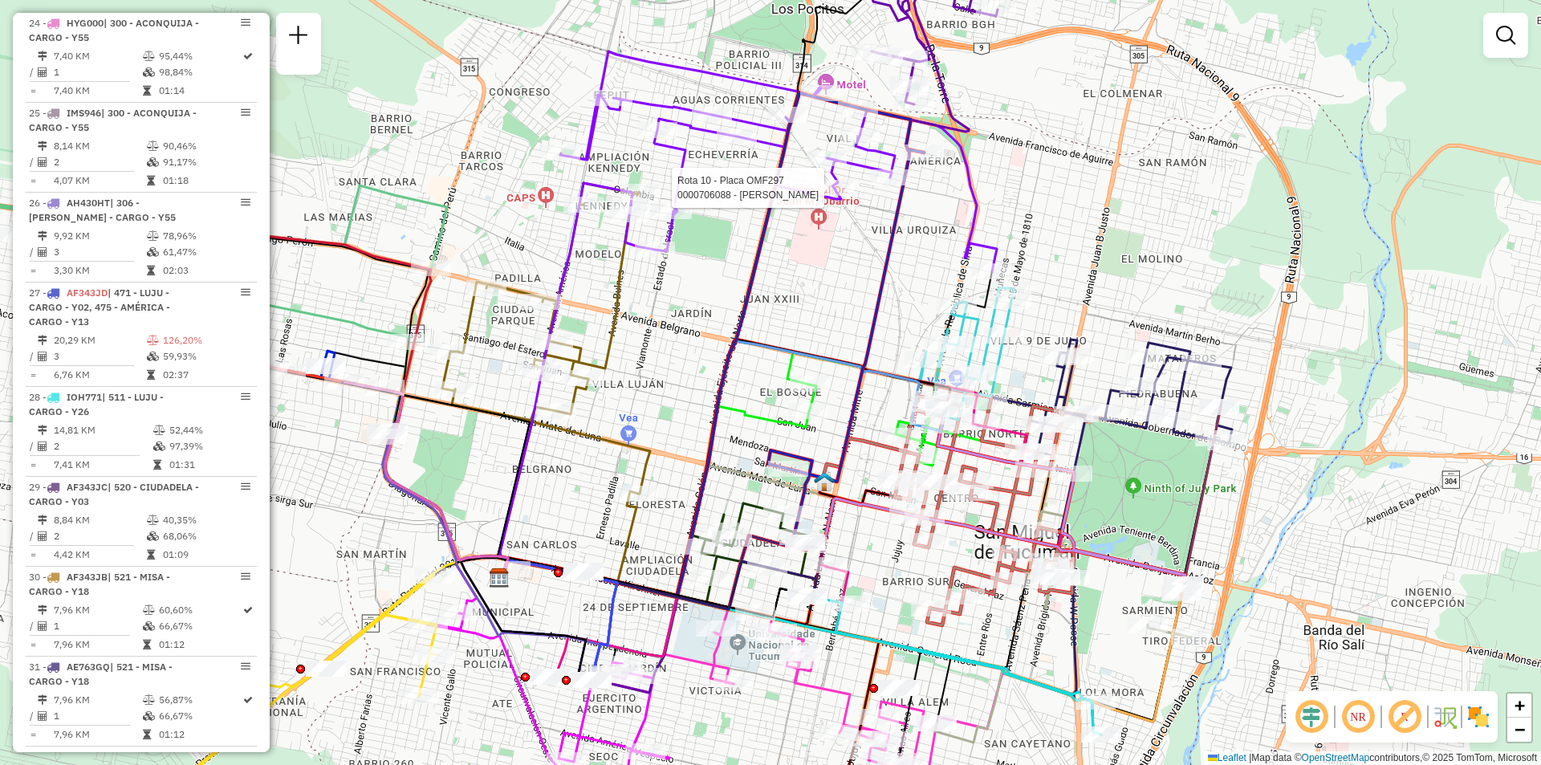
select select "**********"
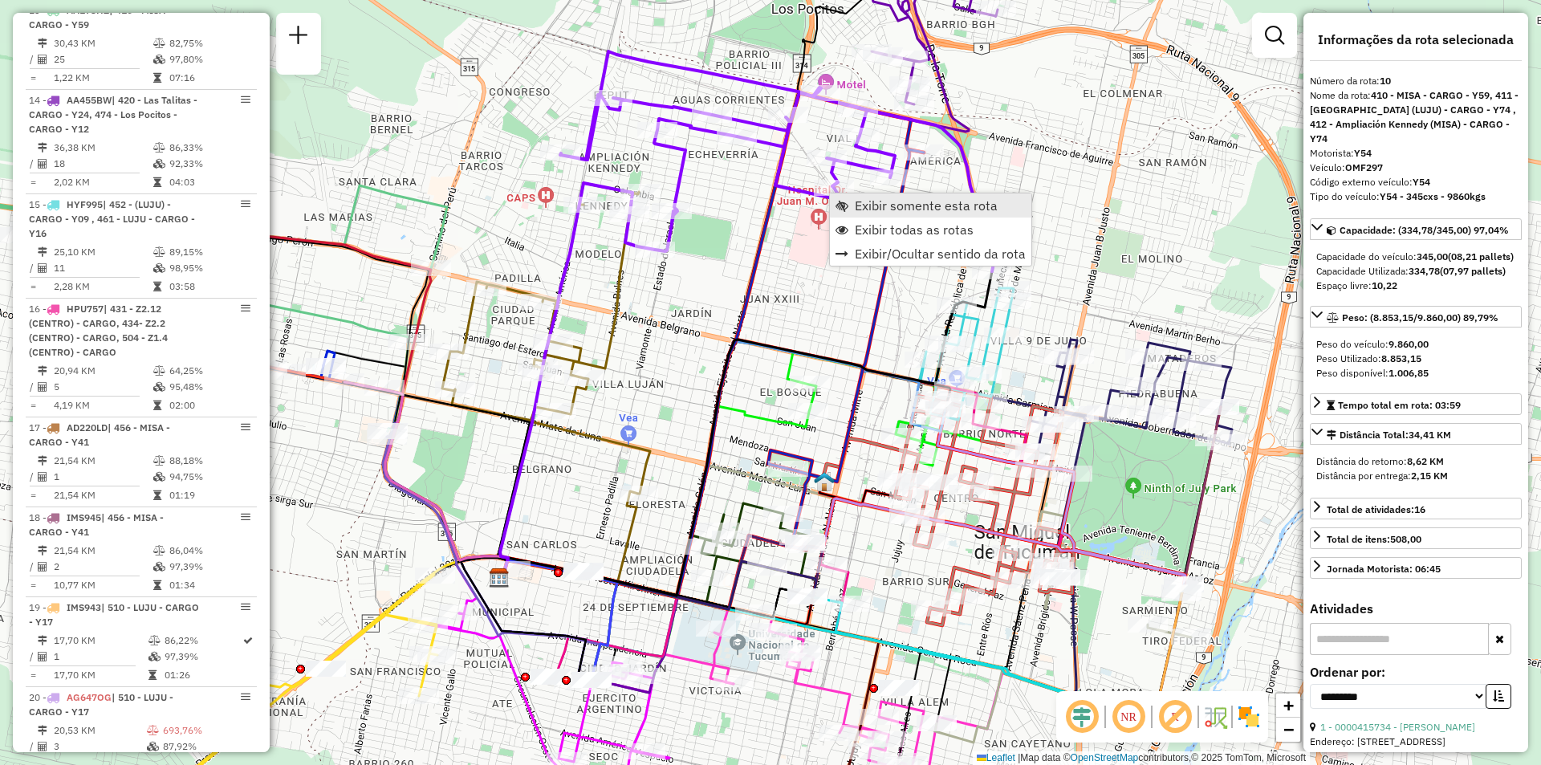
scroll to position [1569, 0]
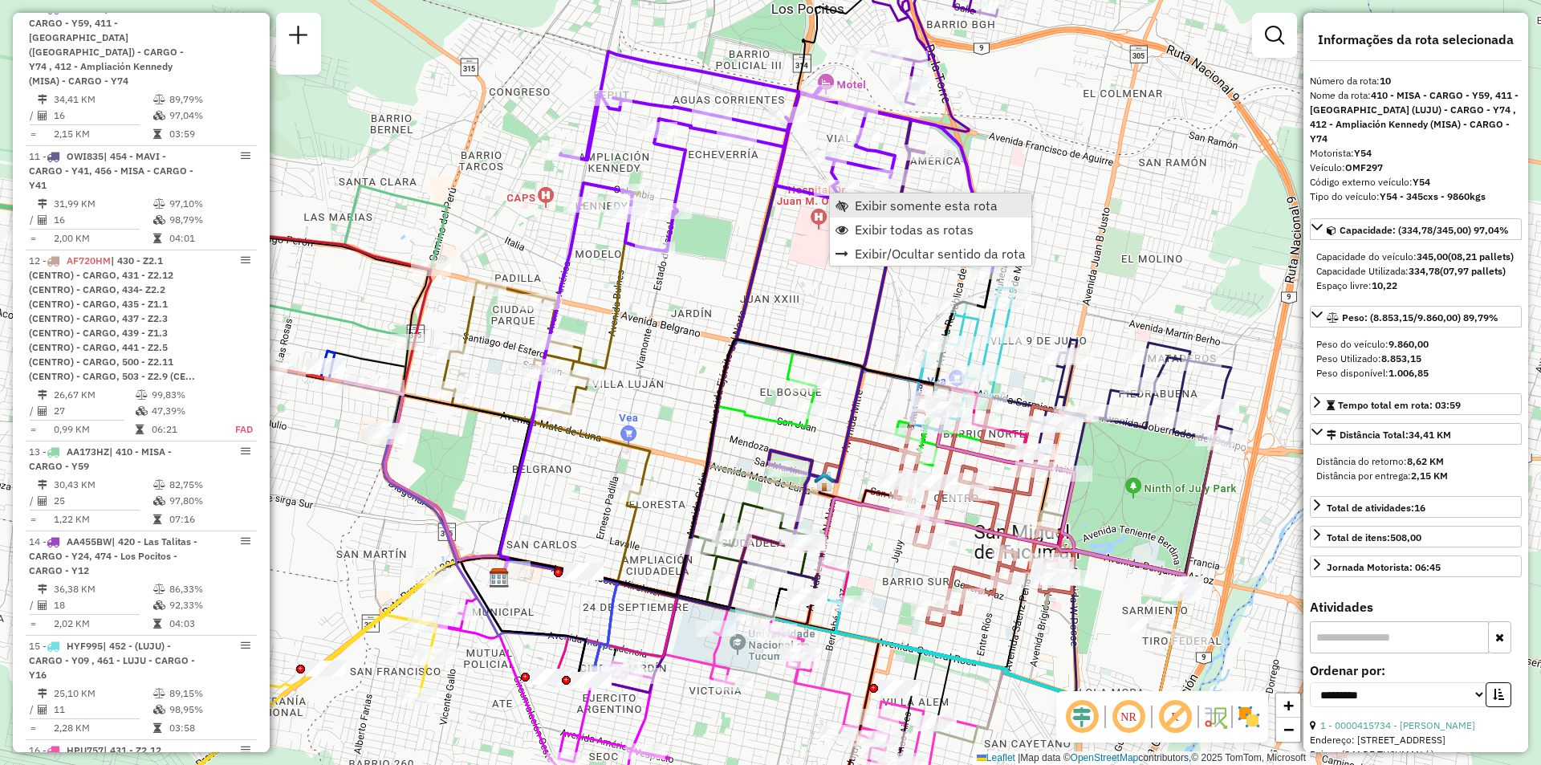
click at [868, 211] on span "Exibir somente esta rota" at bounding box center [926, 205] width 143 height 13
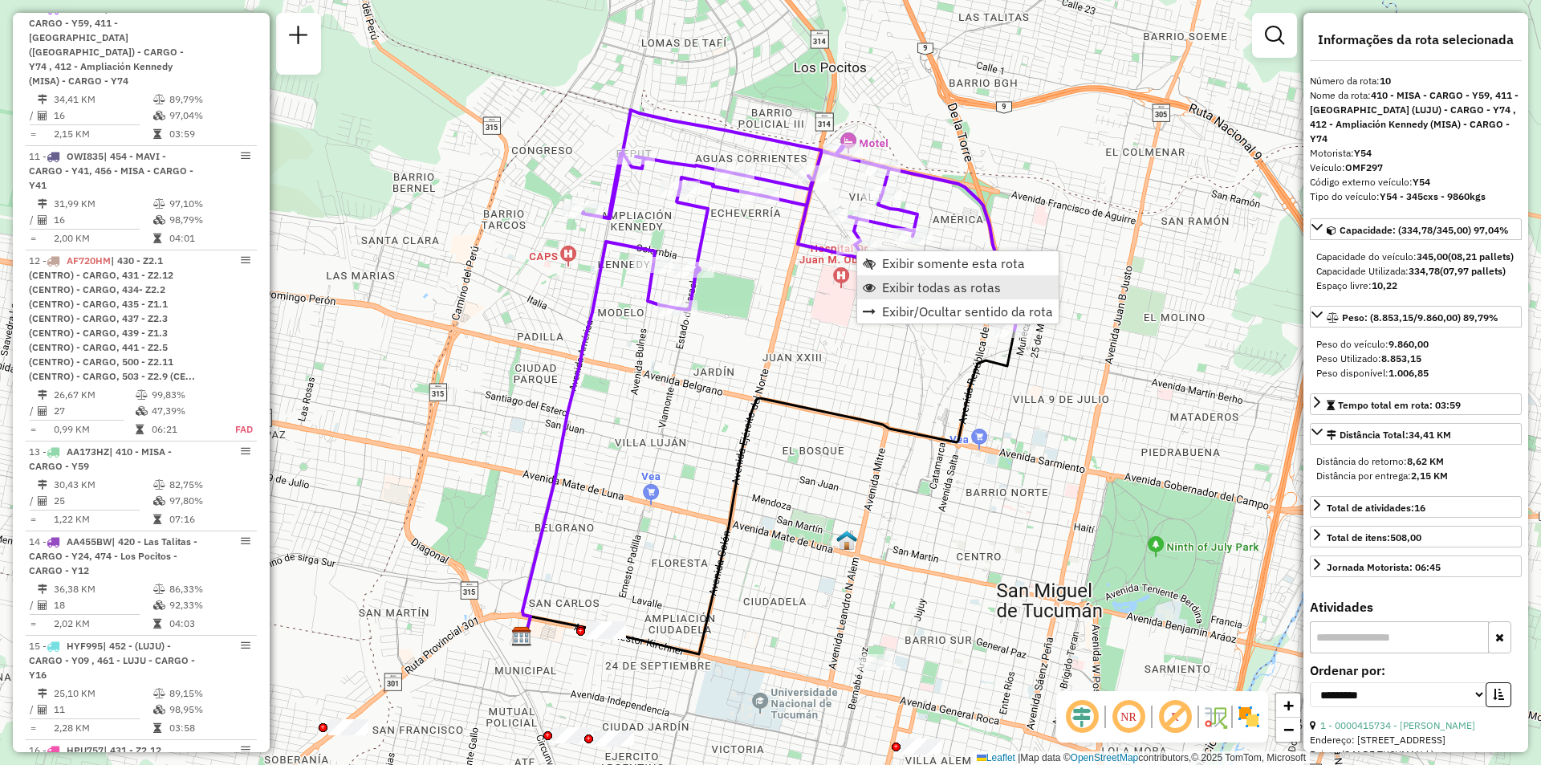
click at [879, 280] on link "Exibir todas as rotas" at bounding box center [957, 287] width 201 height 24
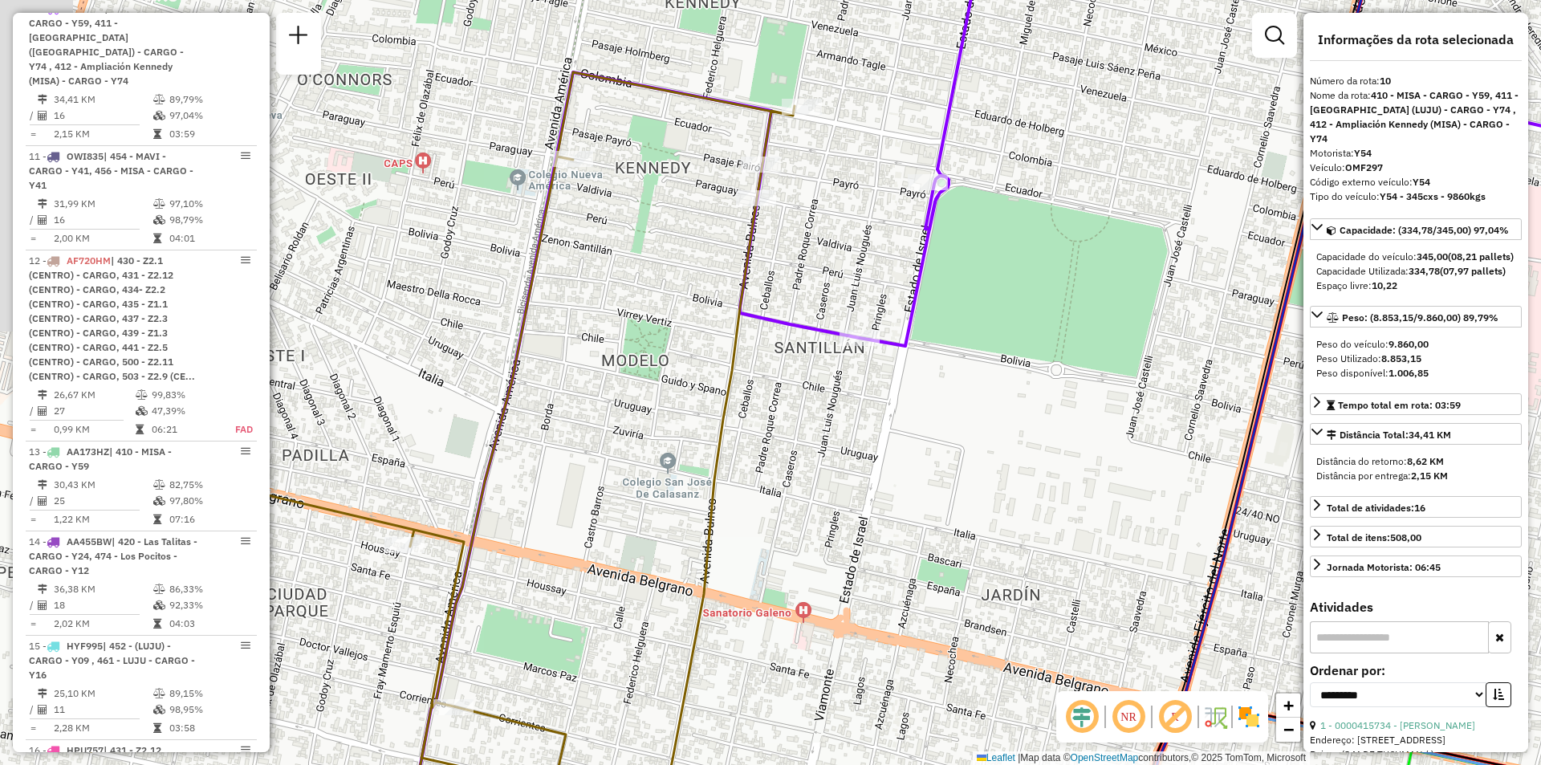
drag, startPoint x: 669, startPoint y: 402, endPoint x: 883, endPoint y: 451, distance: 219.9
click at [883, 451] on div "Janela de atendimento Grade de atendimento Capacidade Transportadoras Veículos …" at bounding box center [770, 382] width 1541 height 765
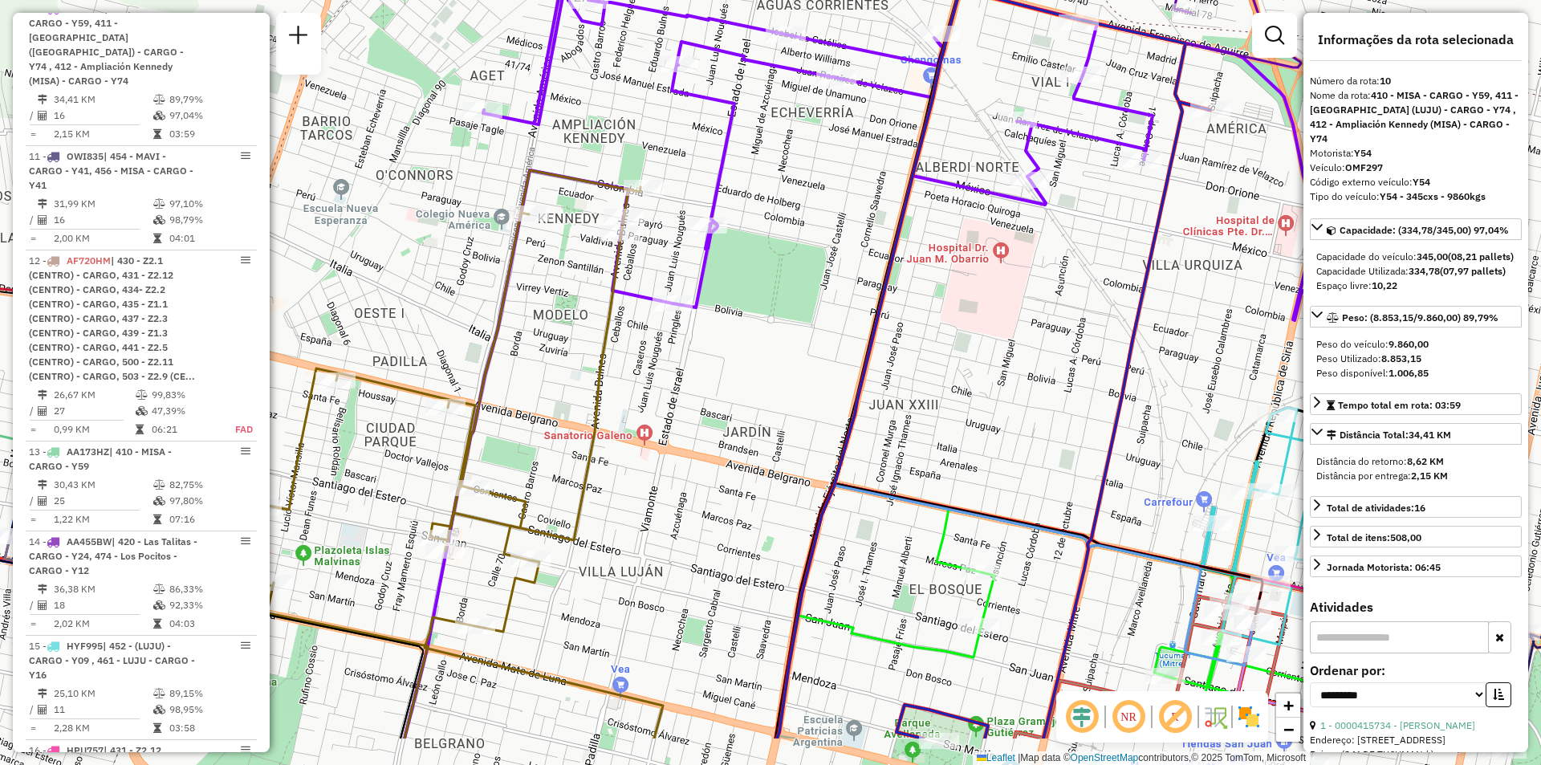
drag, startPoint x: 558, startPoint y: 640, endPoint x: 682, endPoint y: 544, distance: 156.2
click at [682, 544] on div "Janela de atendimento Grade de atendimento Capacidade Transportadoras Veículos …" at bounding box center [770, 382] width 1541 height 765
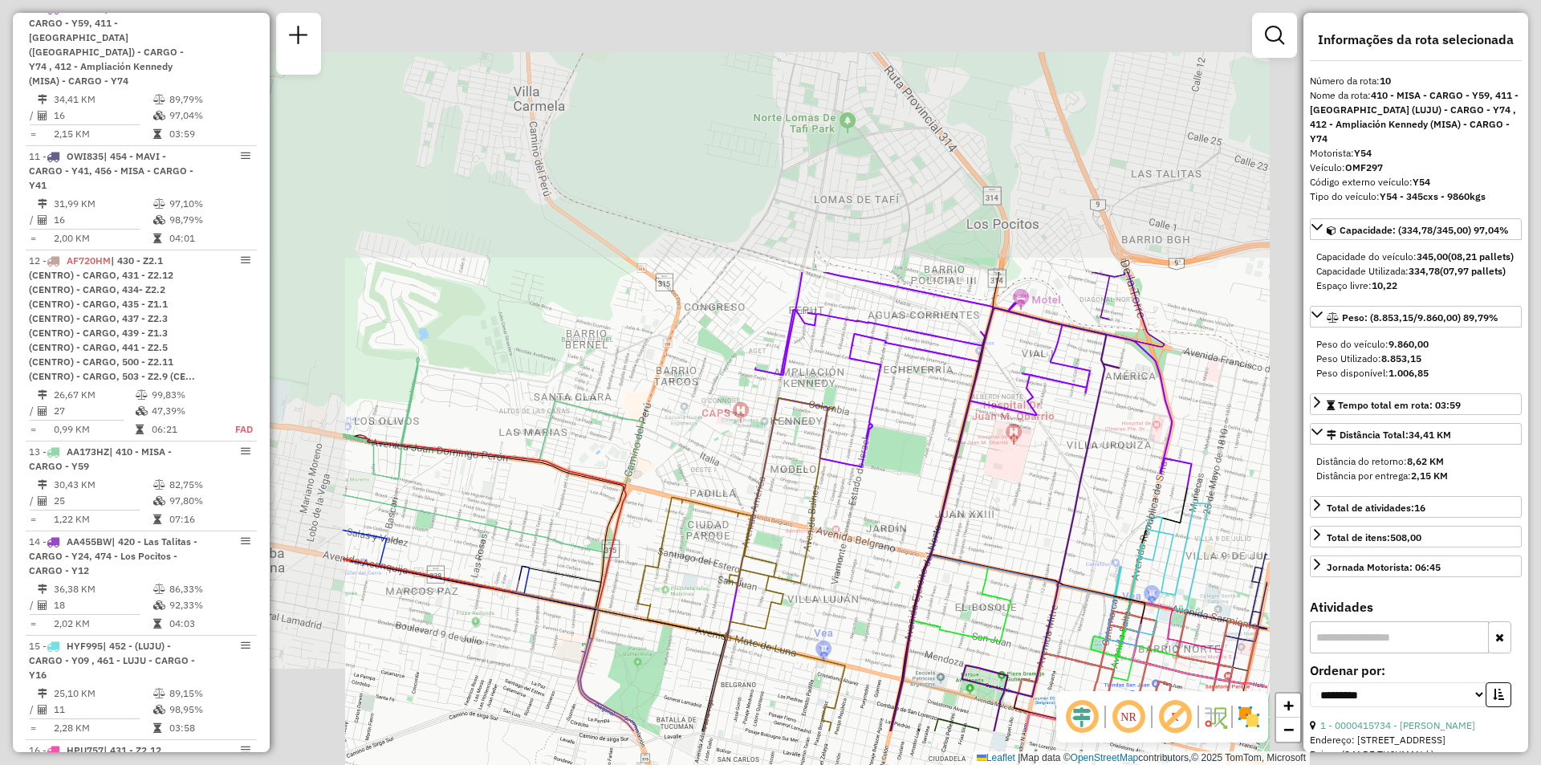
drag, startPoint x: 863, startPoint y: 564, endPoint x: 881, endPoint y: 504, distance: 62.0
click at [873, 446] on div "Janela de atendimento Grade de atendimento Capacidade Transportadoras Veículos …" at bounding box center [770, 382] width 1541 height 765
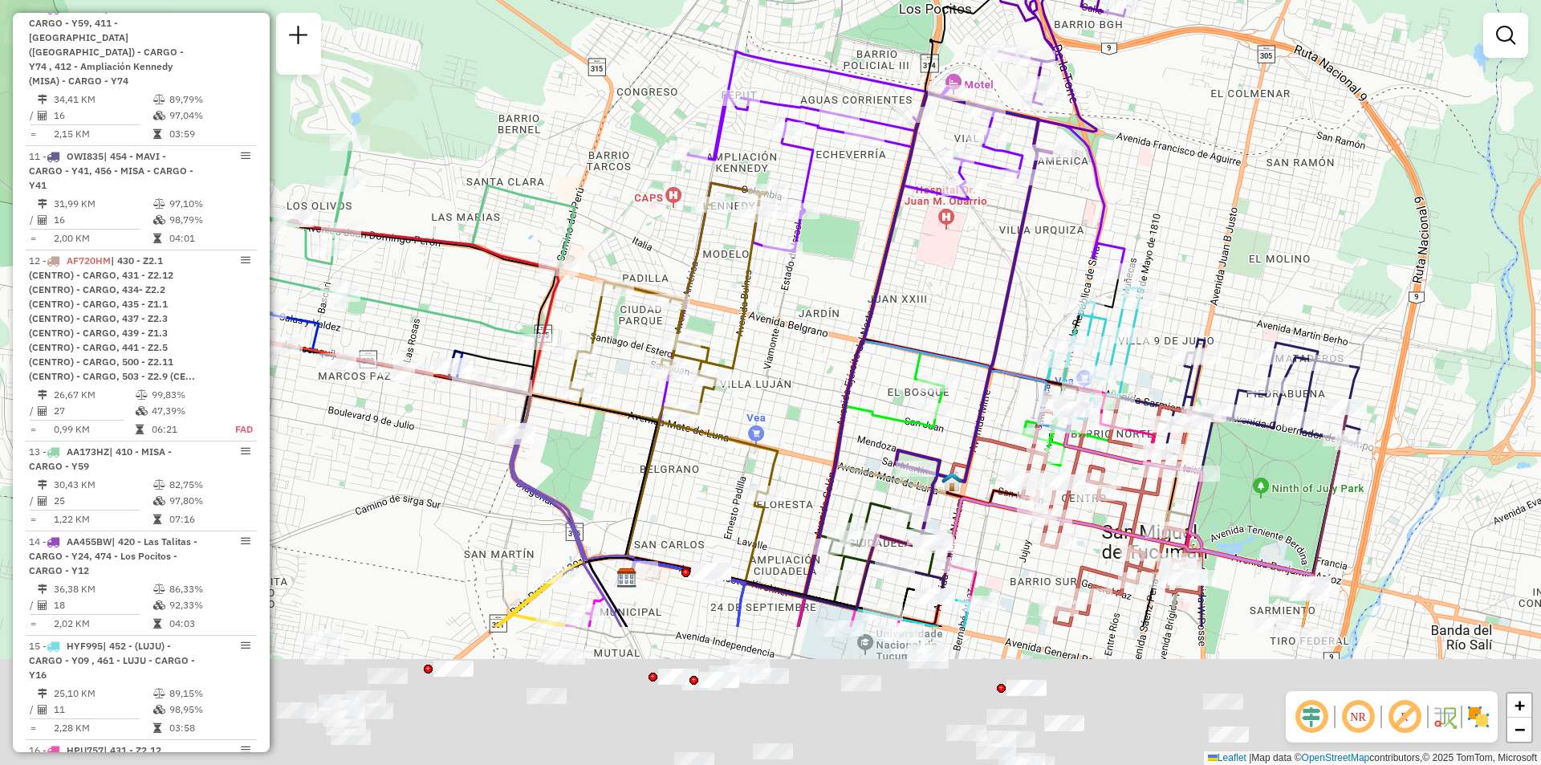
drag, startPoint x: 914, startPoint y: 625, endPoint x: 846, endPoint y: 410, distance: 225.7
click at [846, 410] on icon at bounding box center [839, 345] width 425 height 504
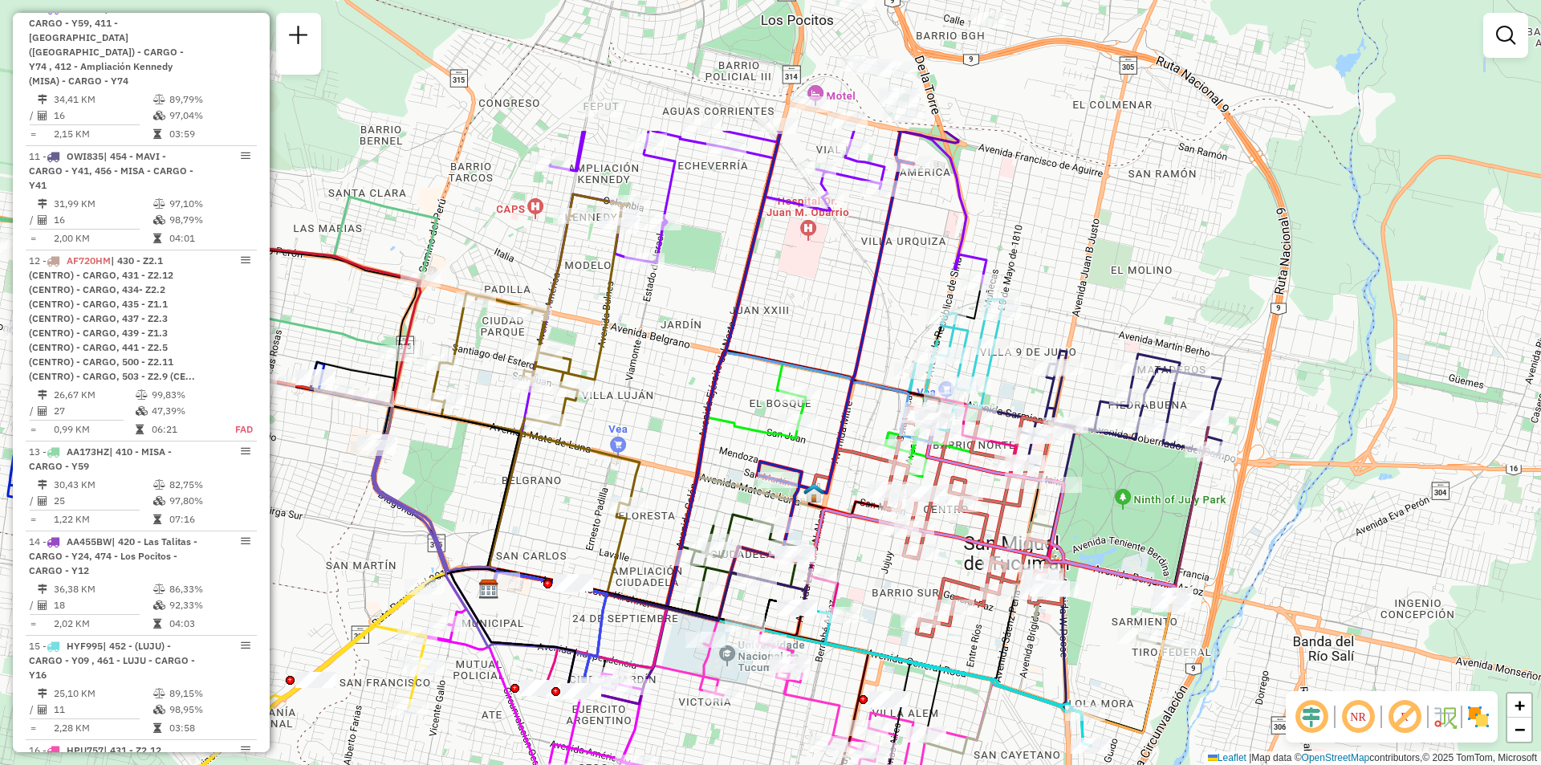
drag, startPoint x: 1219, startPoint y: 348, endPoint x: 1137, endPoint y: 555, distance: 223.0
click at [1137, 555] on div "Janela de atendimento Grade de atendimento Capacidade Transportadoras Veículos …" at bounding box center [770, 382] width 1541 height 765
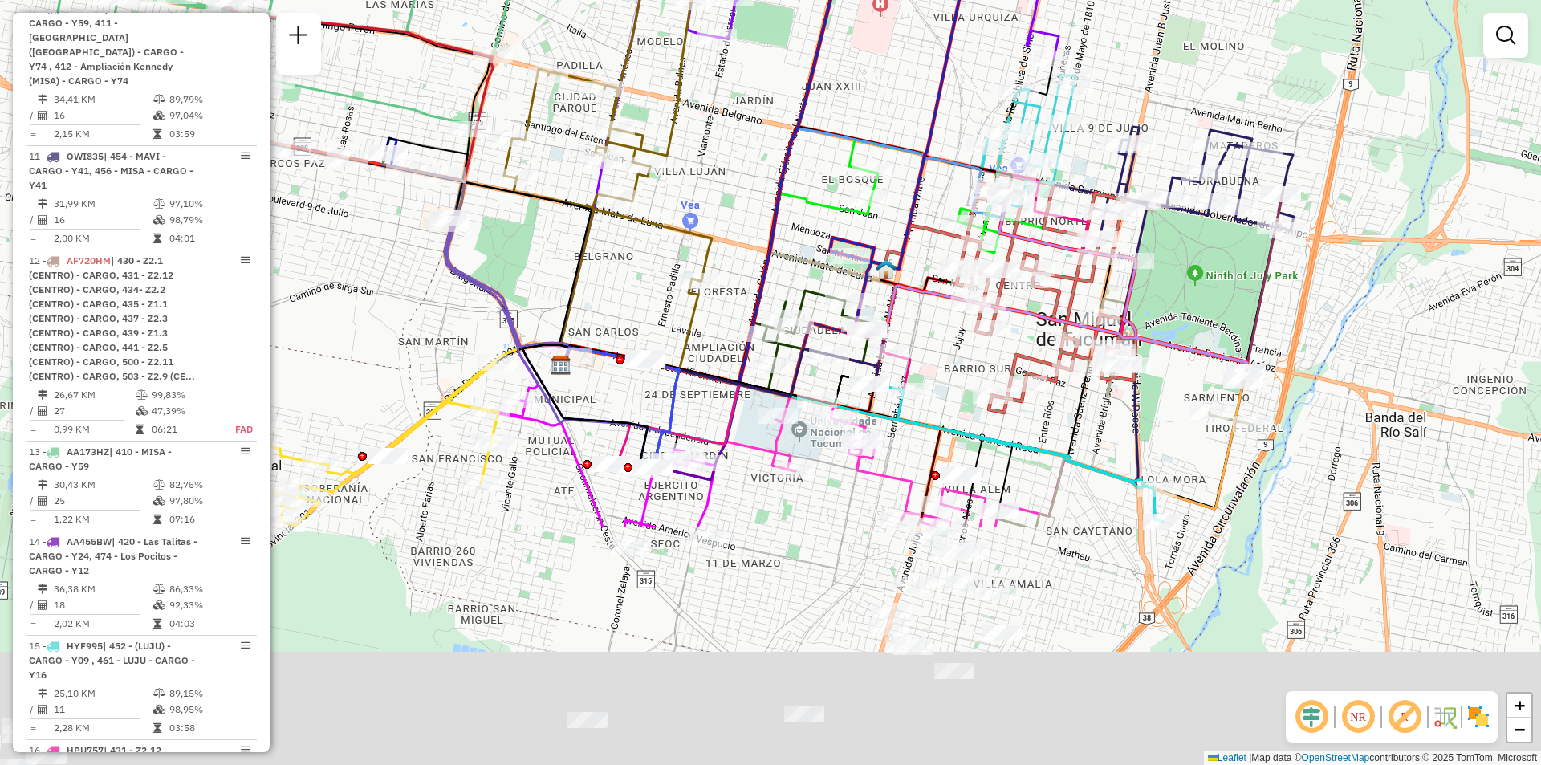
drag, startPoint x: 921, startPoint y: 321, endPoint x: 958, endPoint y: 67, distance: 257.1
click at [958, 67] on div "Janela de atendimento Grade de atendimento Capacidade Transportadoras Veículos …" at bounding box center [770, 382] width 1541 height 765
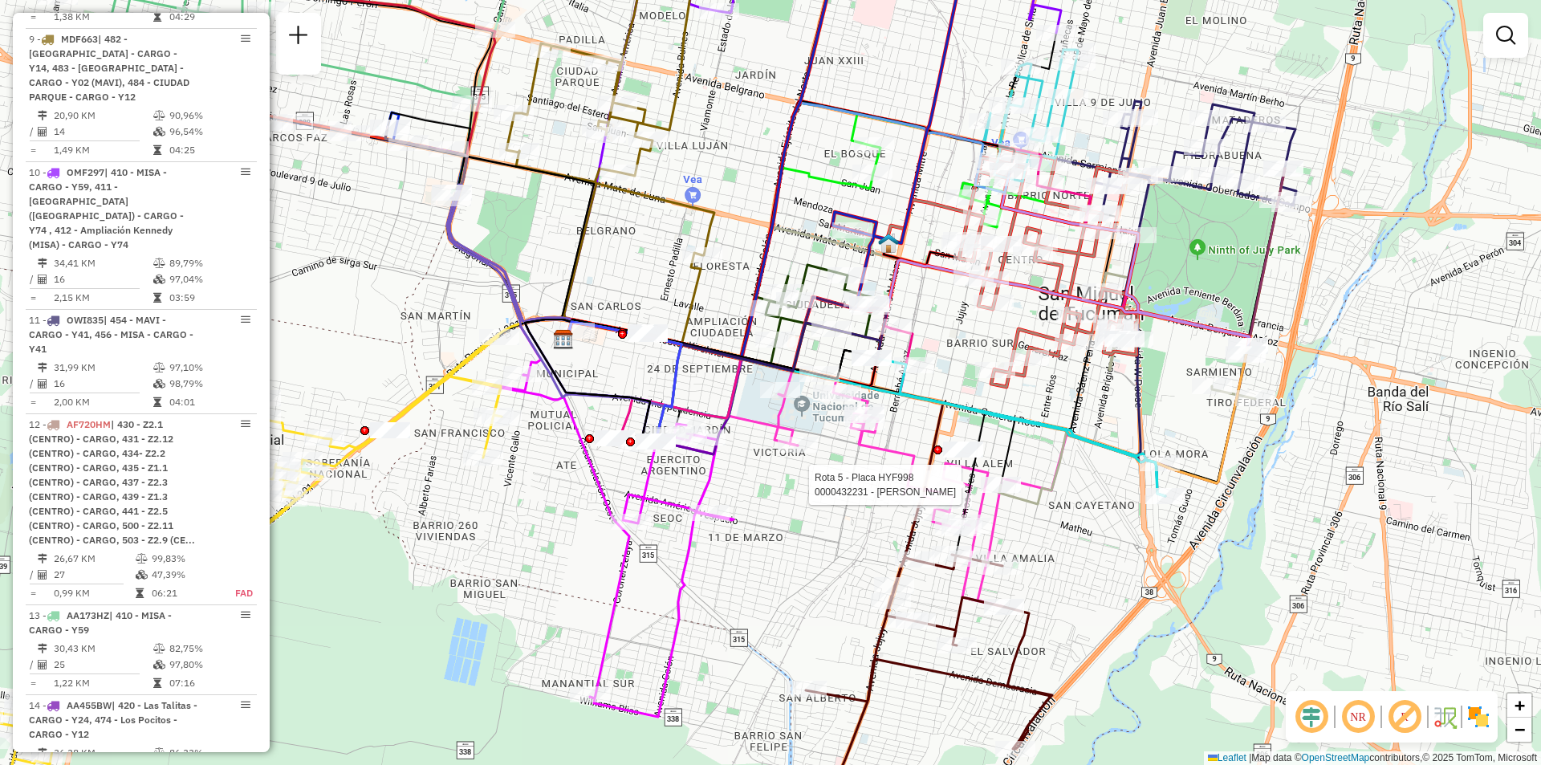
select select "**********"
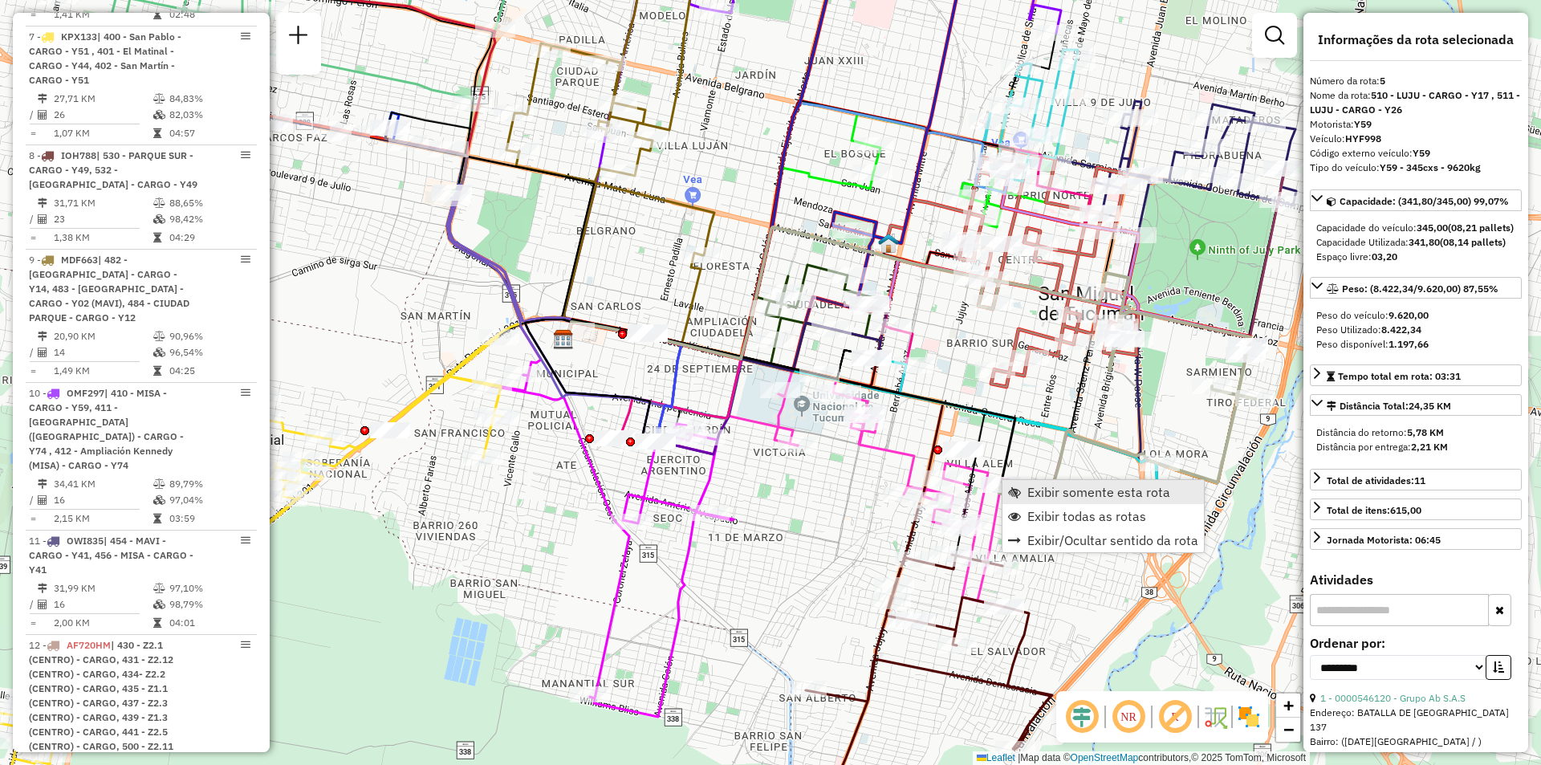
scroll to position [1018, 0]
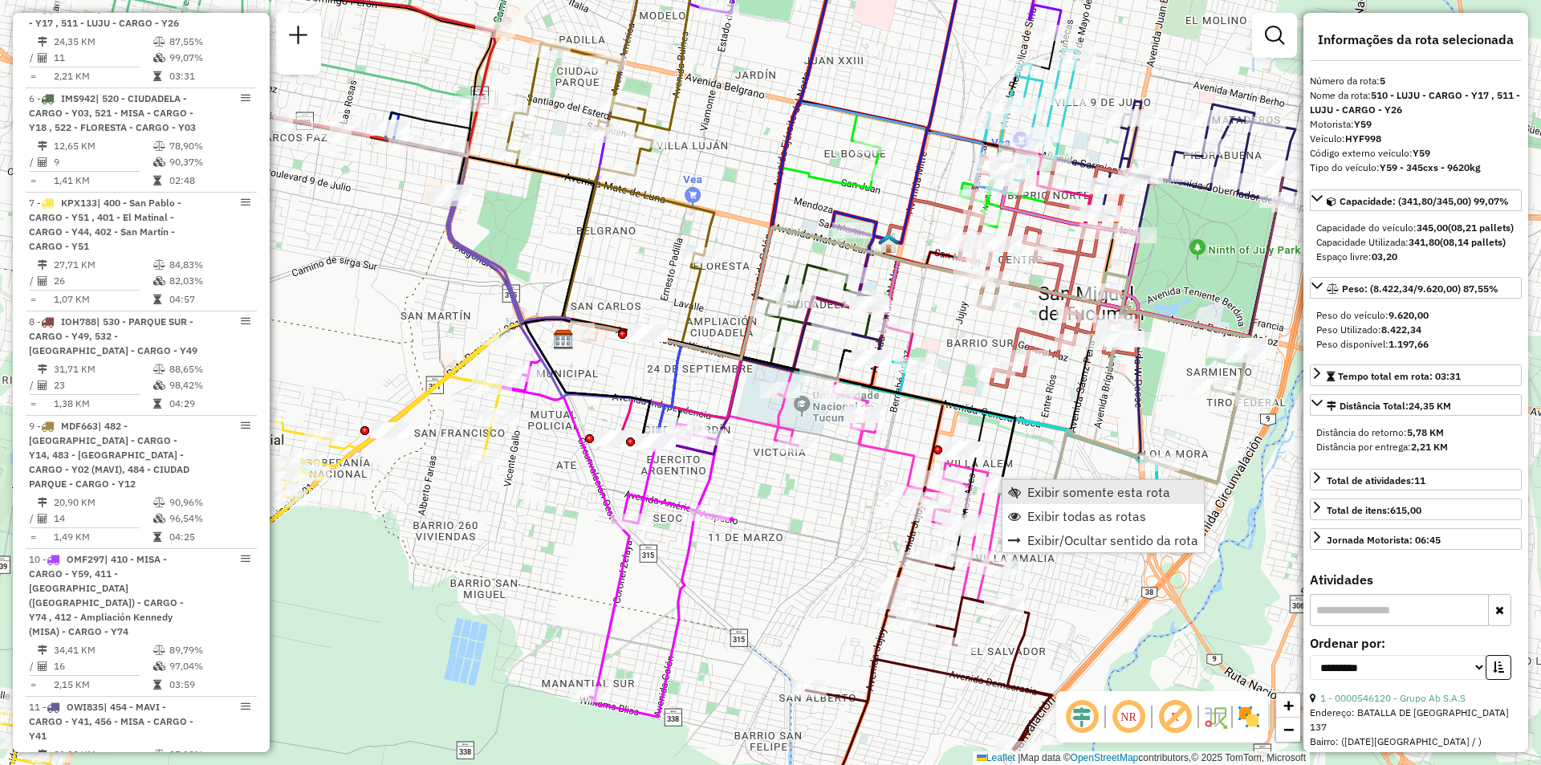
click at [1014, 492] on span "Exibir somente esta rota" at bounding box center [1014, 492] width 13 height 13
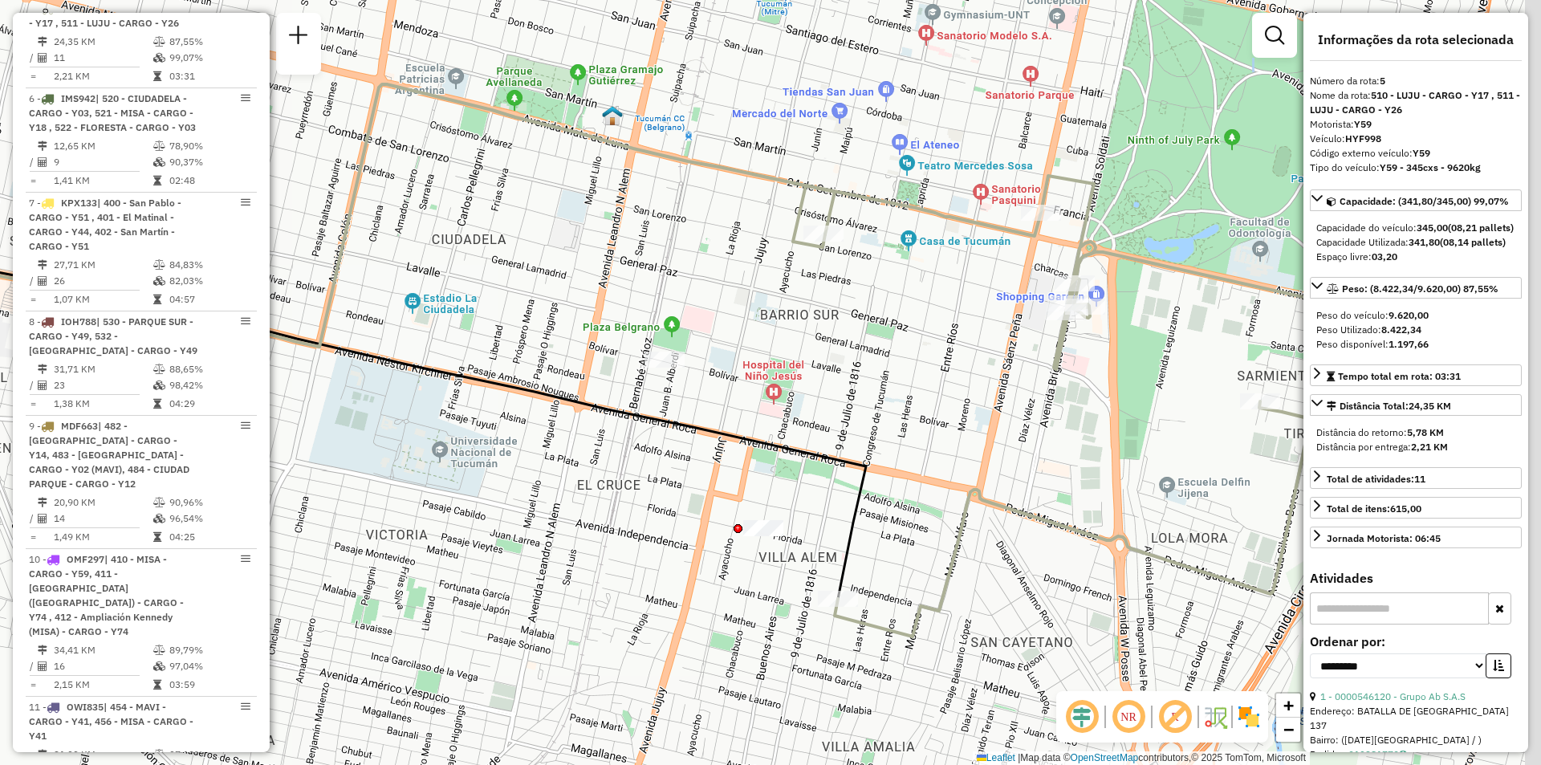
drag, startPoint x: 1025, startPoint y: 447, endPoint x: 926, endPoint y: 444, distance: 99.6
click at [926, 444] on div "Janela de atendimento Grade de atendimento Capacidade Transportadoras Veículos …" at bounding box center [770, 382] width 1541 height 765
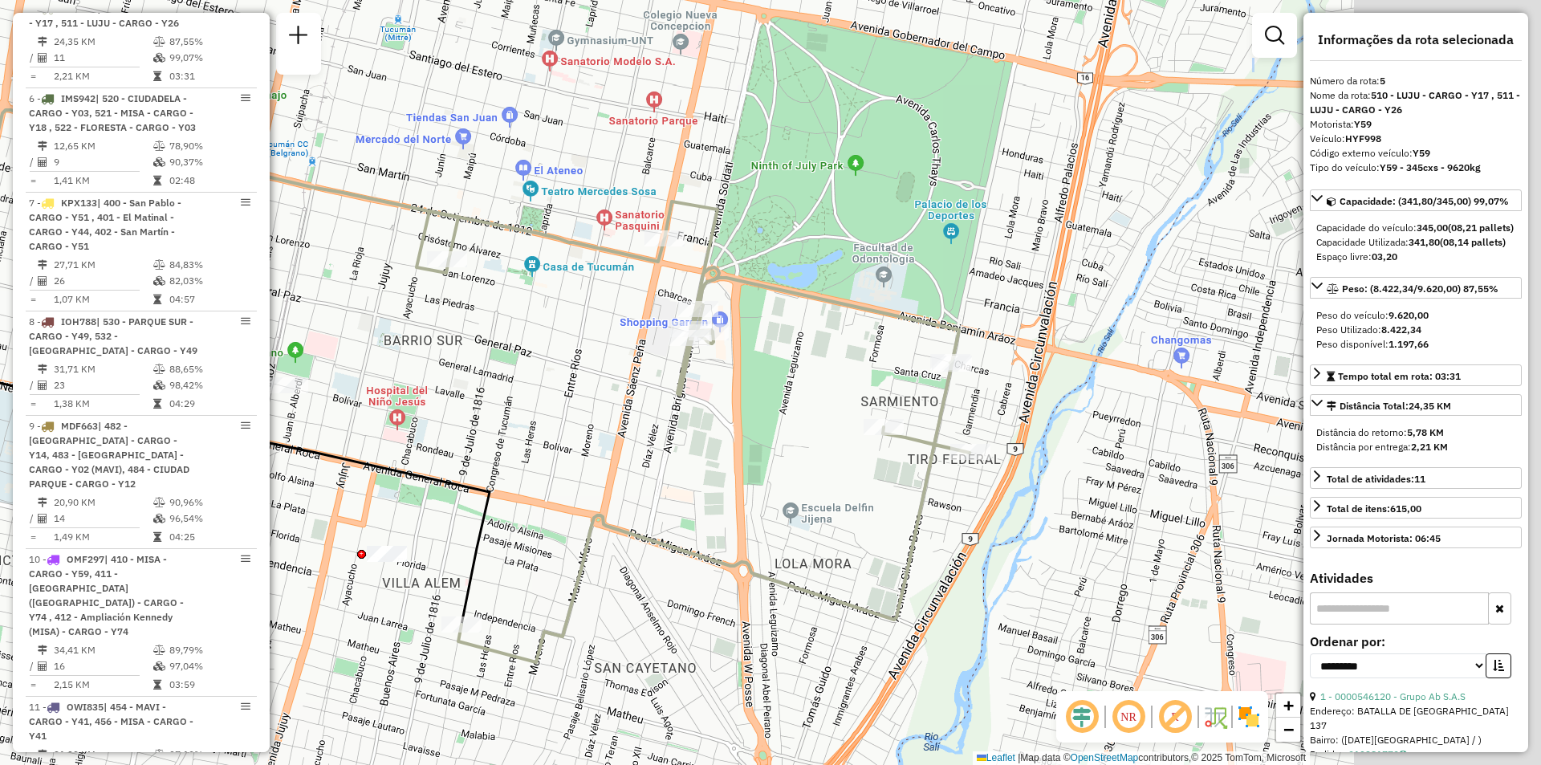
drag, startPoint x: 1081, startPoint y: 373, endPoint x: 726, endPoint y: 399, distance: 354.9
click at [726, 399] on div "Janela de atendimento Grade de atendimento Capacidade Transportadoras Veículos …" at bounding box center [770, 382] width 1541 height 765
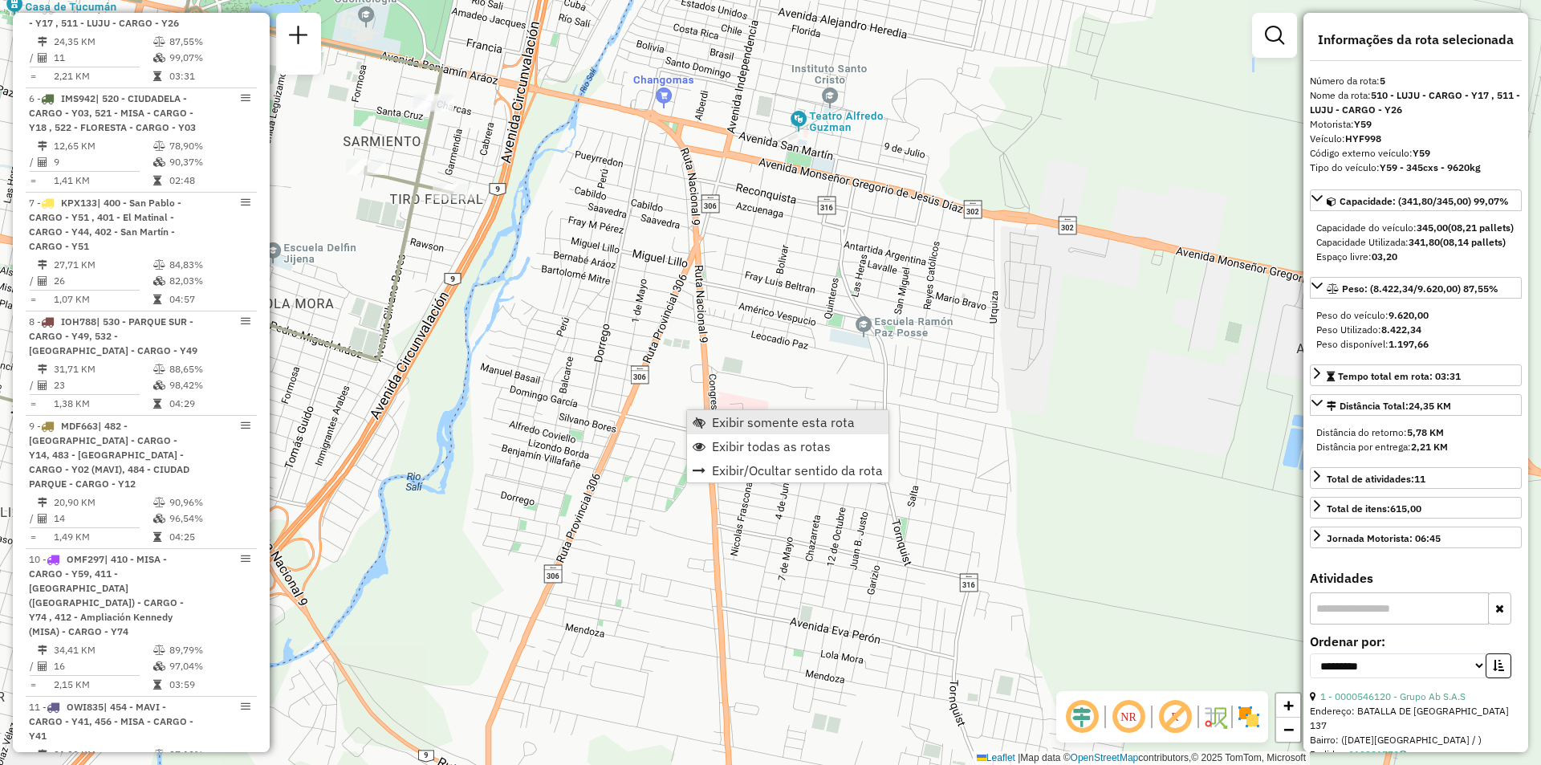
click at [829, 421] on span "Exibir somente esta rota" at bounding box center [783, 422] width 143 height 13
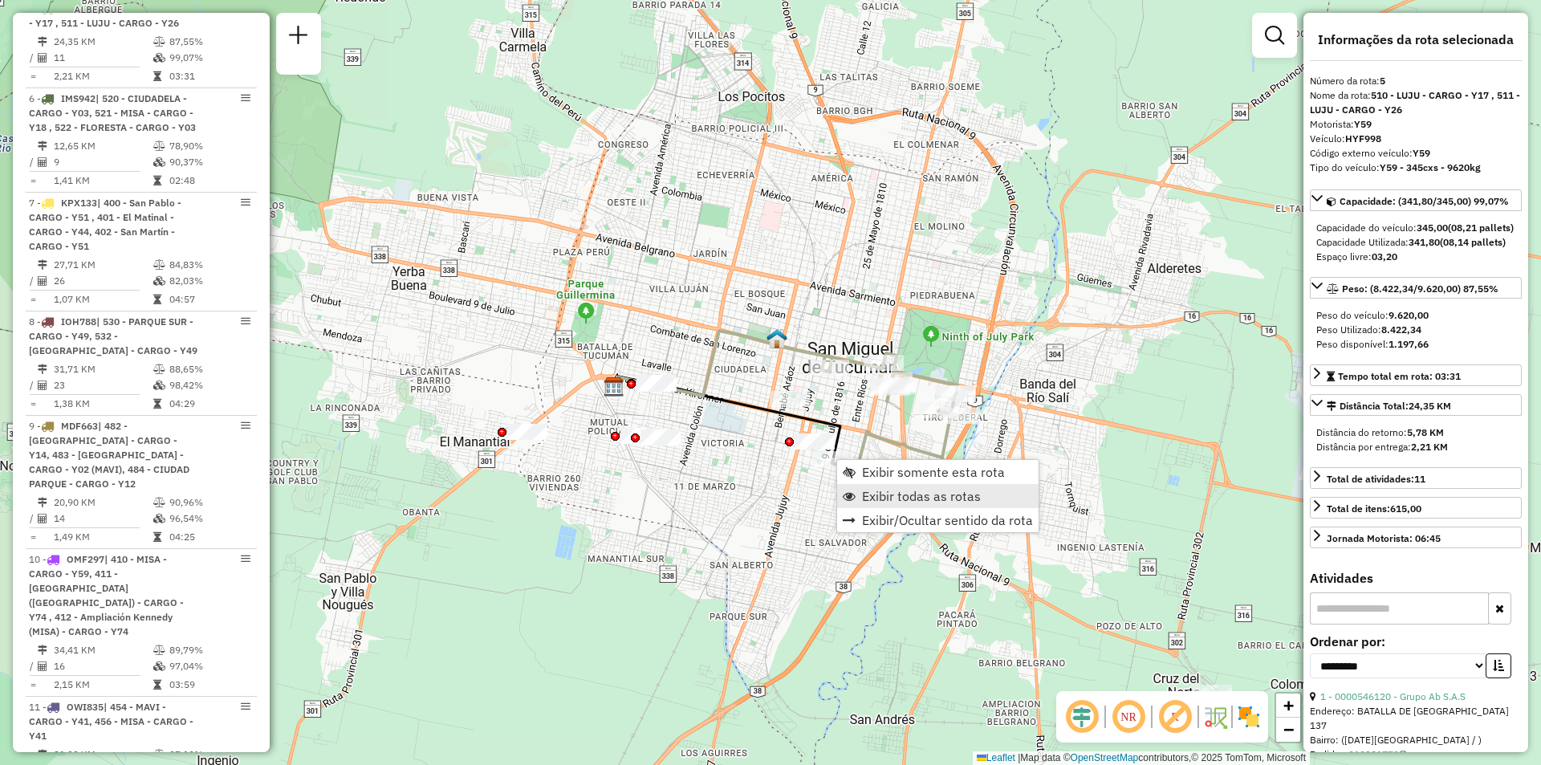
click at [893, 495] on span "Exibir todas as rotas" at bounding box center [921, 496] width 119 height 13
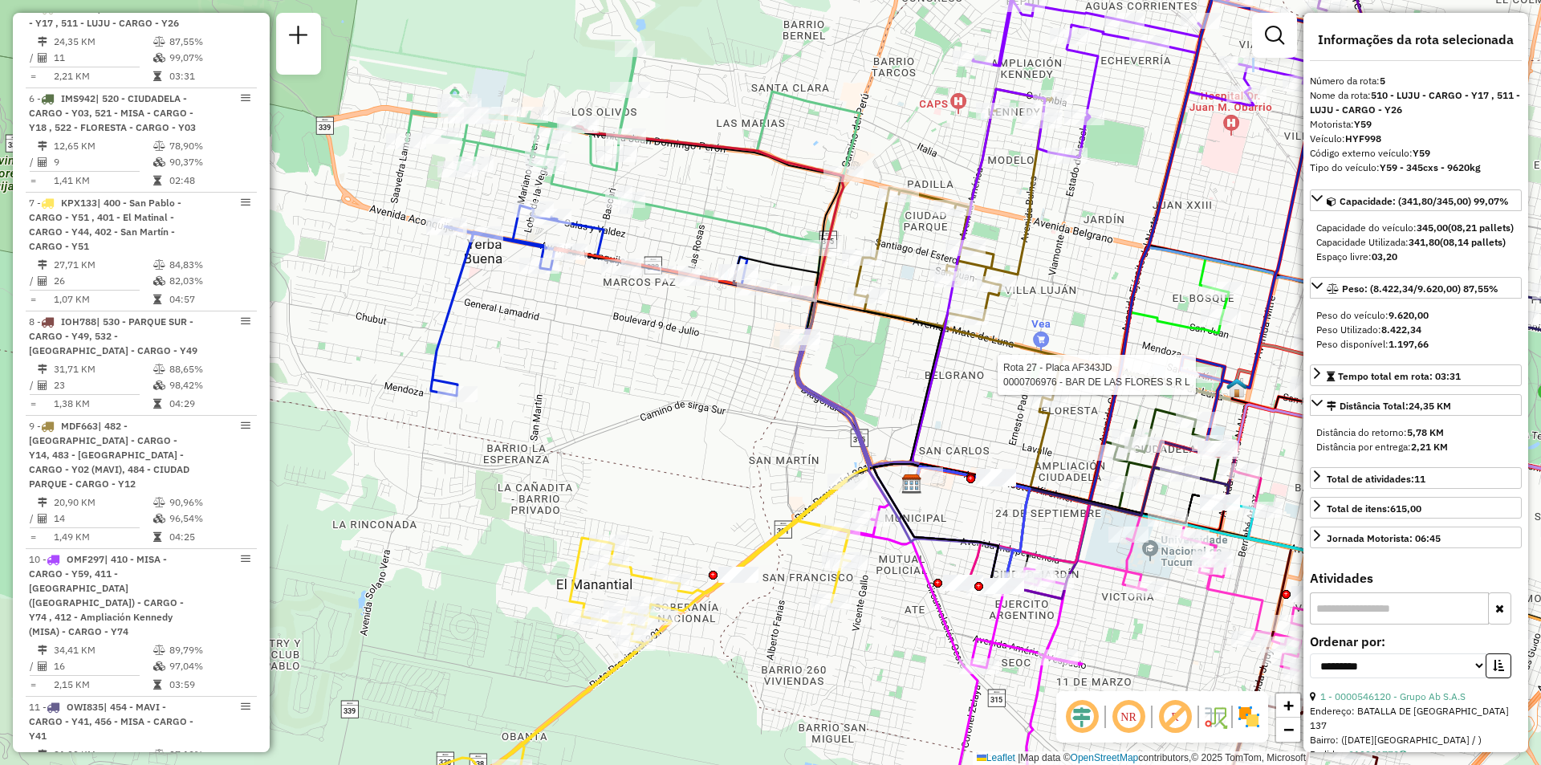
click at [654, 320] on div "Rota 27 - Placa AF343JD 0000706976 - BAR DE LAS FLORES S R L Janela de atendime…" at bounding box center [770, 382] width 1541 height 765
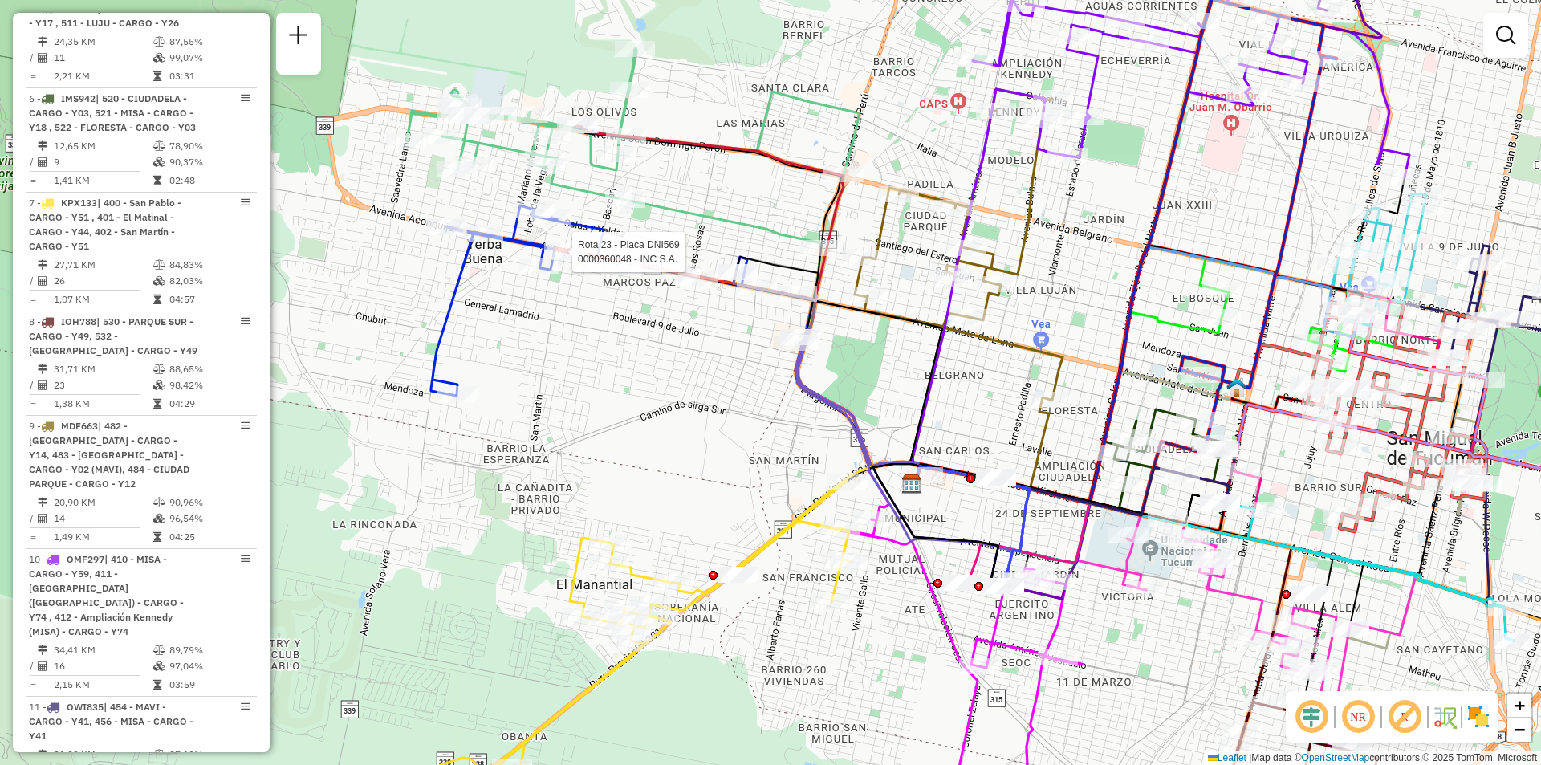
select select "**********"
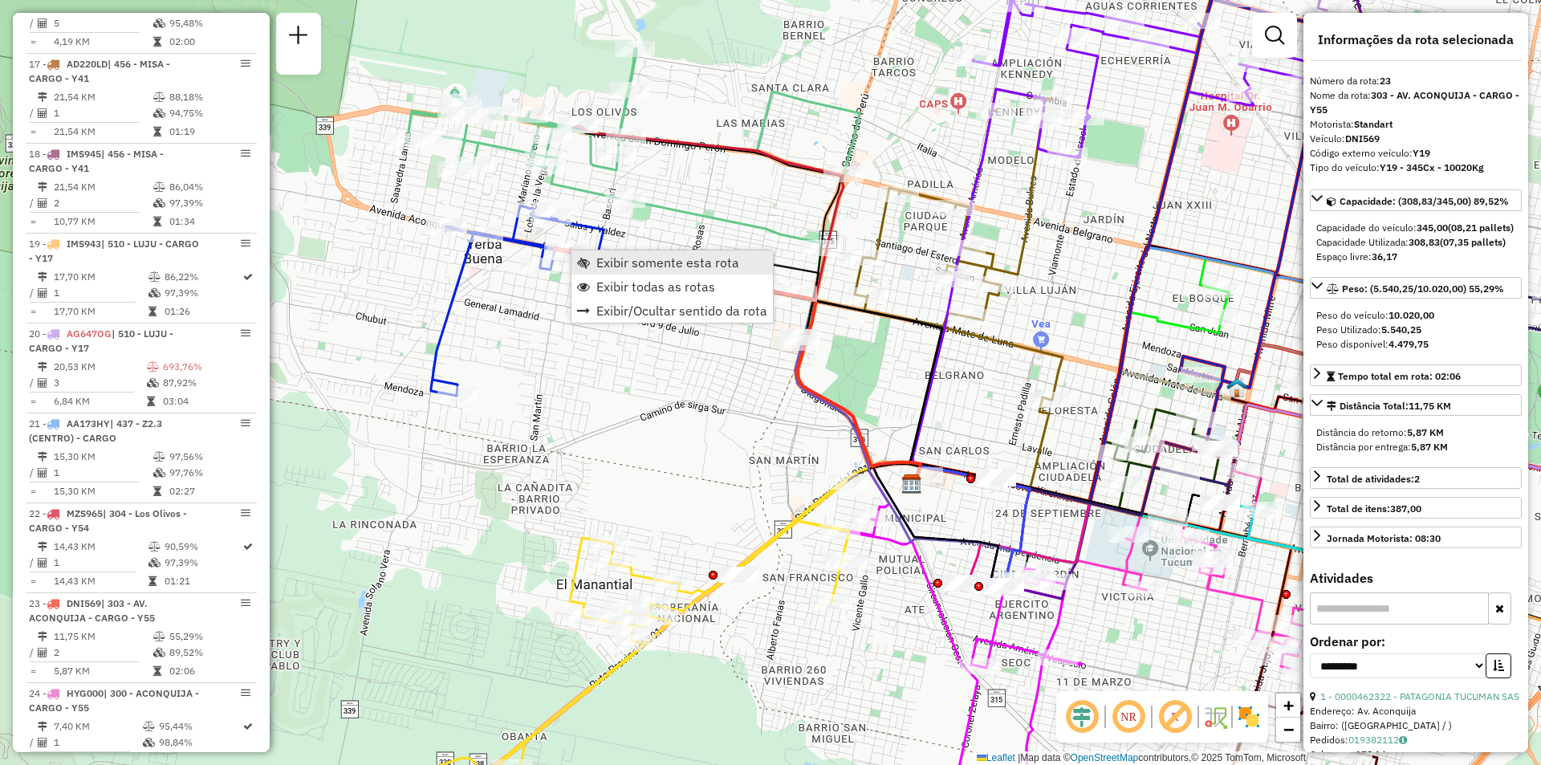
scroll to position [2954, 0]
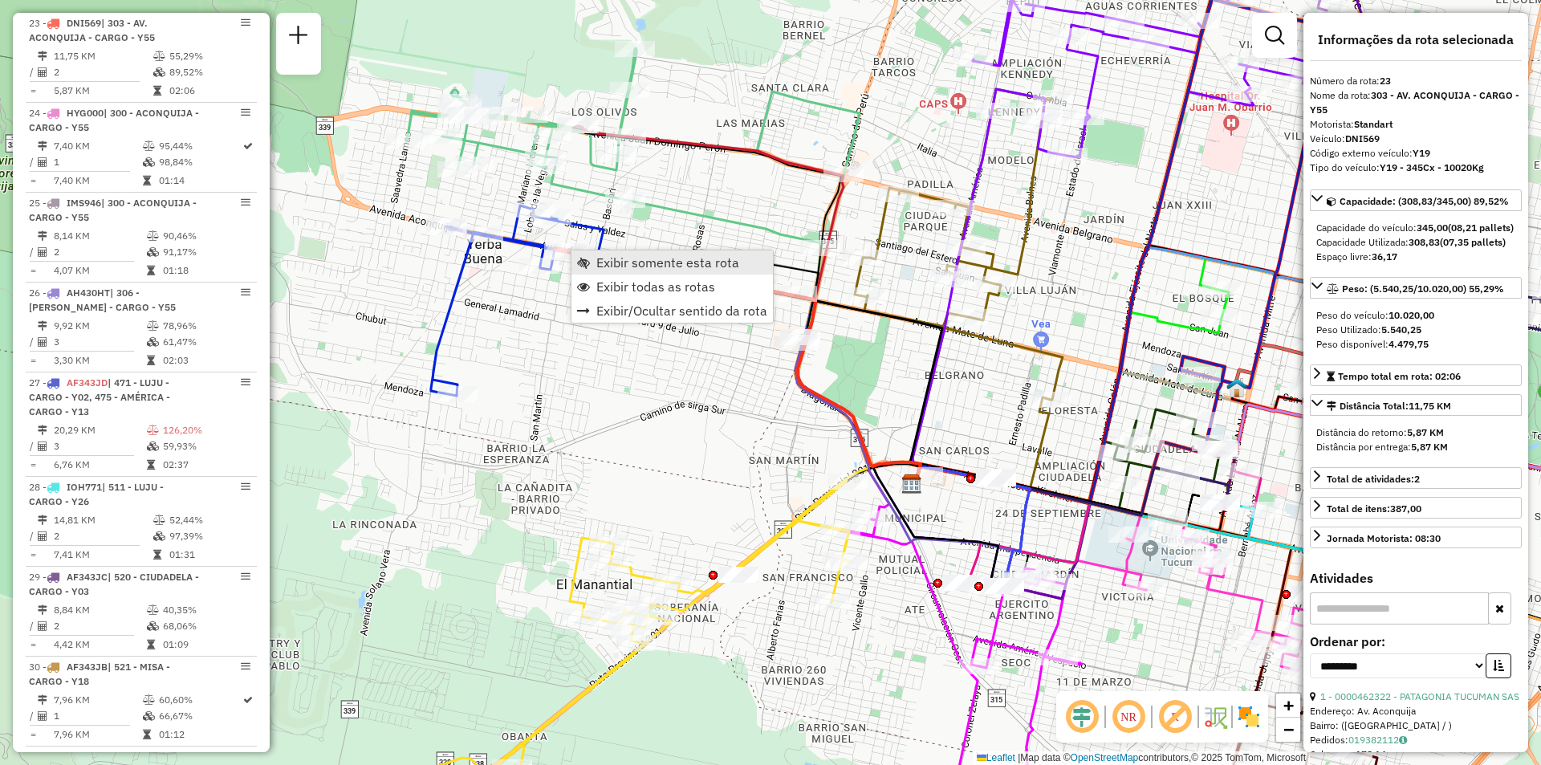
click at [592, 257] on link "Exibir somente esta rota" at bounding box center [672, 262] width 201 height 24
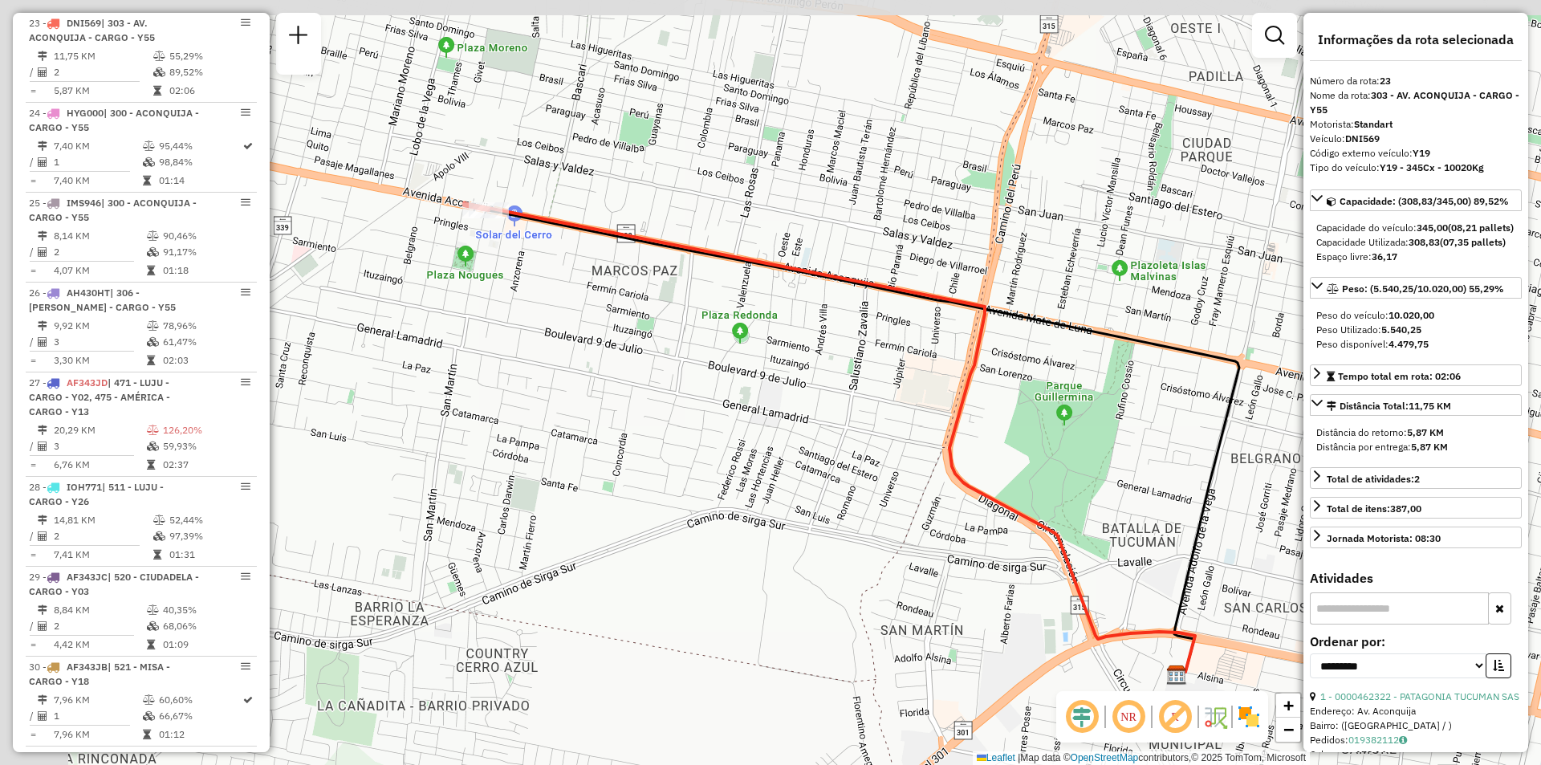
drag, startPoint x: 678, startPoint y: 318, endPoint x: 759, endPoint y: 372, distance: 97.7
click at [759, 372] on div "Janela de atendimento Grade de atendimento Capacidade Transportadoras Veículos …" at bounding box center [770, 382] width 1541 height 765
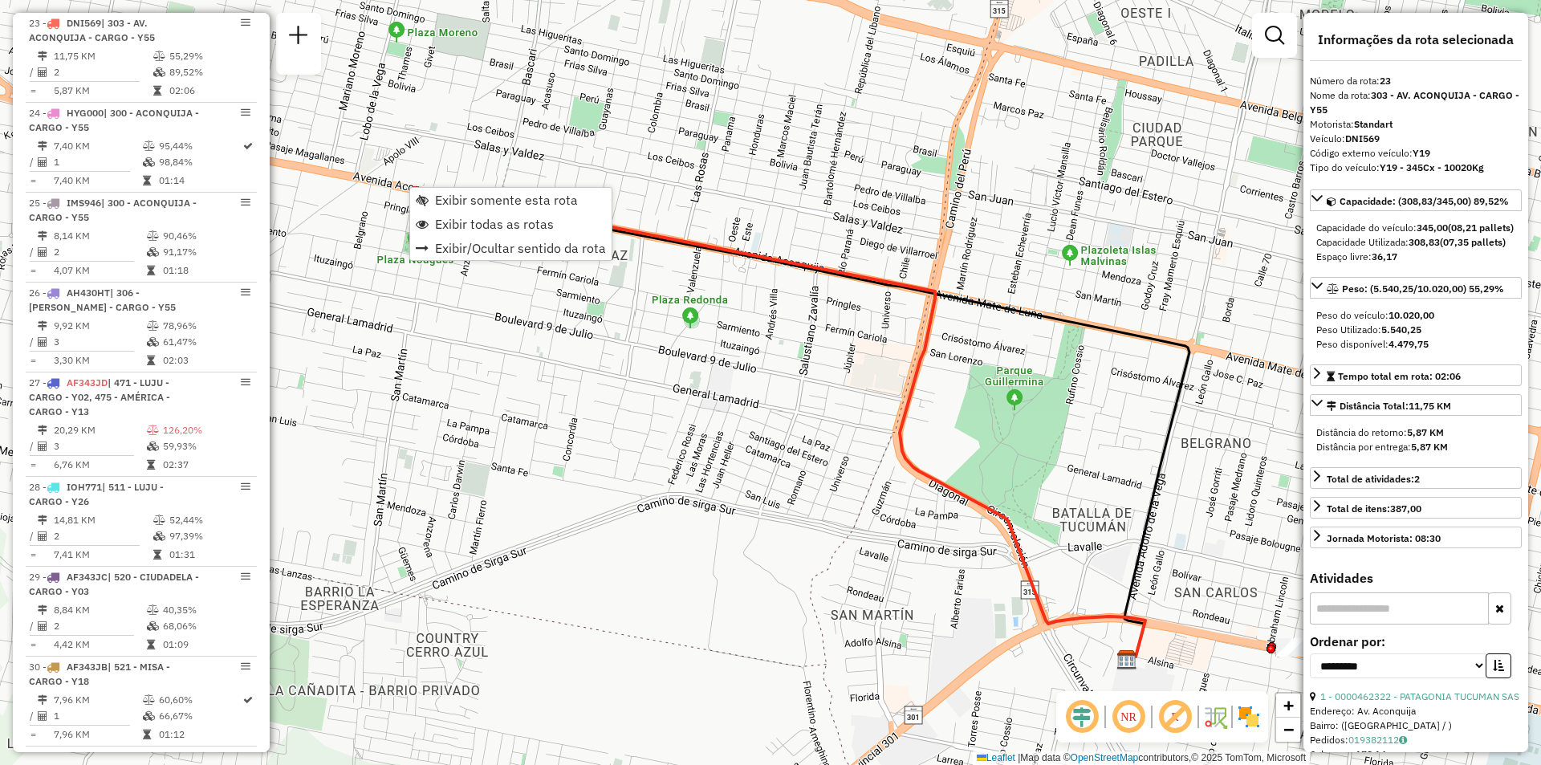
drag, startPoint x: 424, startPoint y: 194, endPoint x: 747, endPoint y: 136, distance: 327.8
click at [764, 136] on div "Janela de atendimento Grade de atendimento Capacidade Transportadoras Veículos …" at bounding box center [770, 382] width 1541 height 765
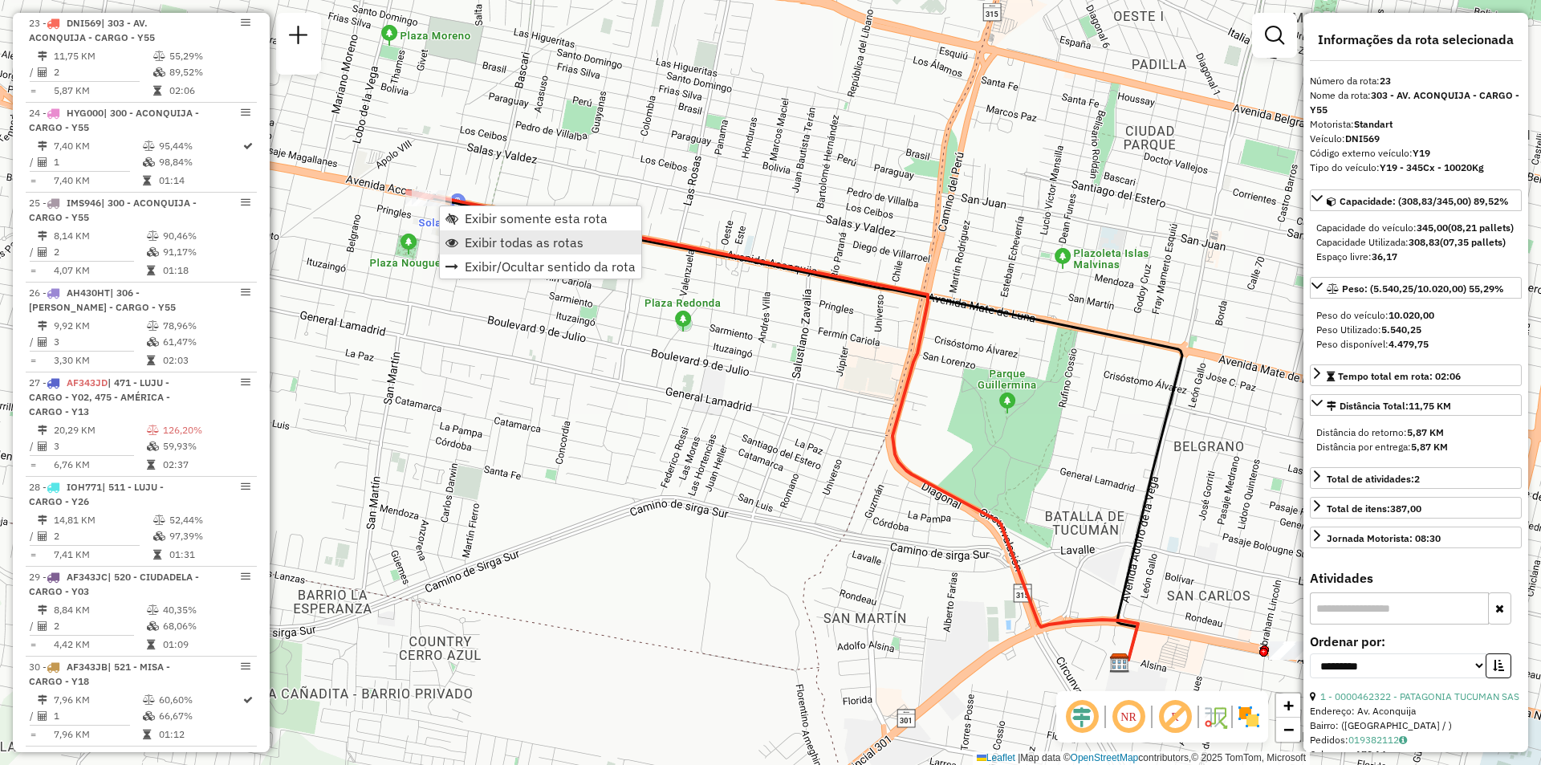
click at [504, 246] on span "Exibir todas as rotas" at bounding box center [524, 242] width 119 height 13
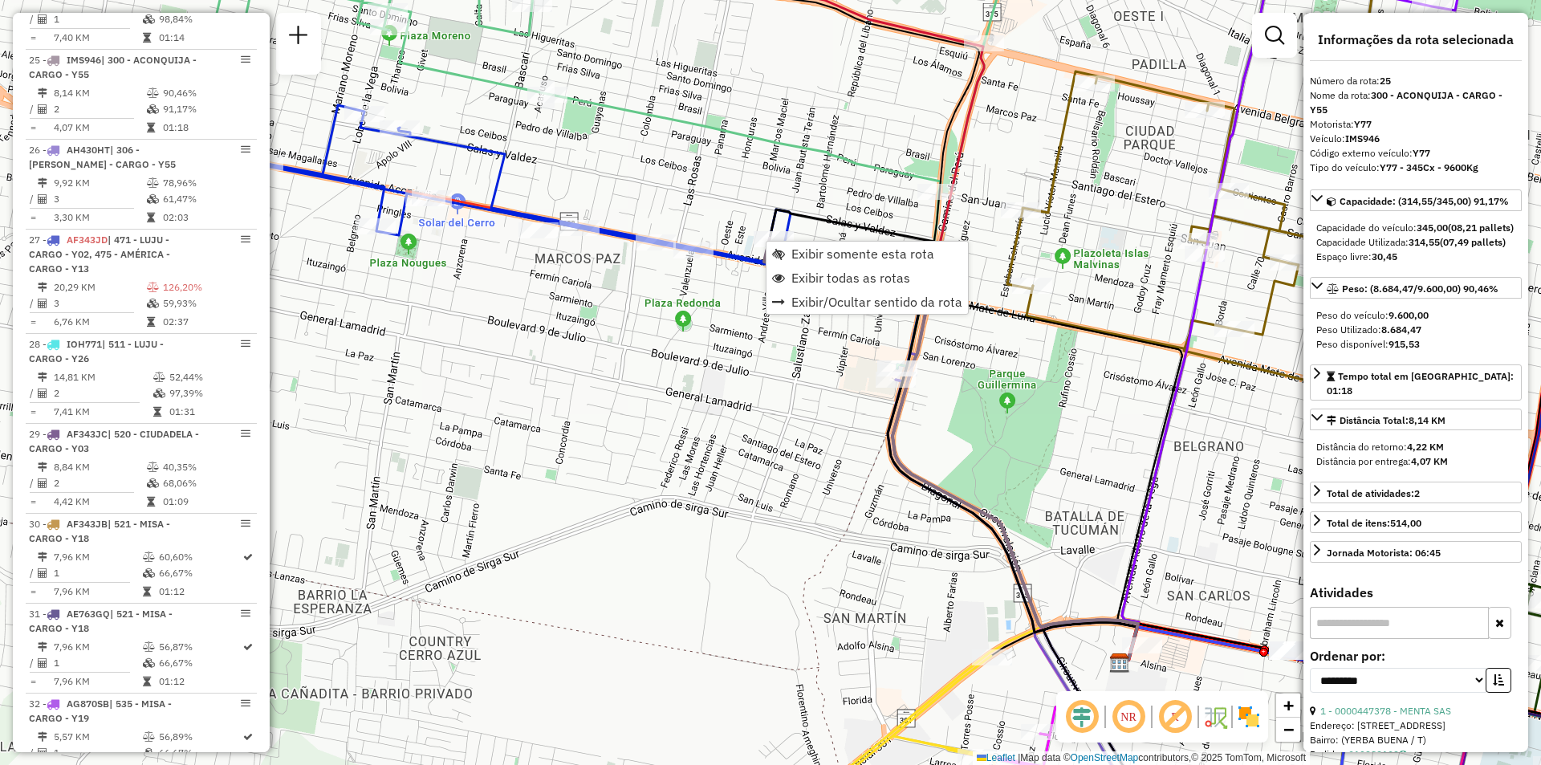
scroll to position [3134, 0]
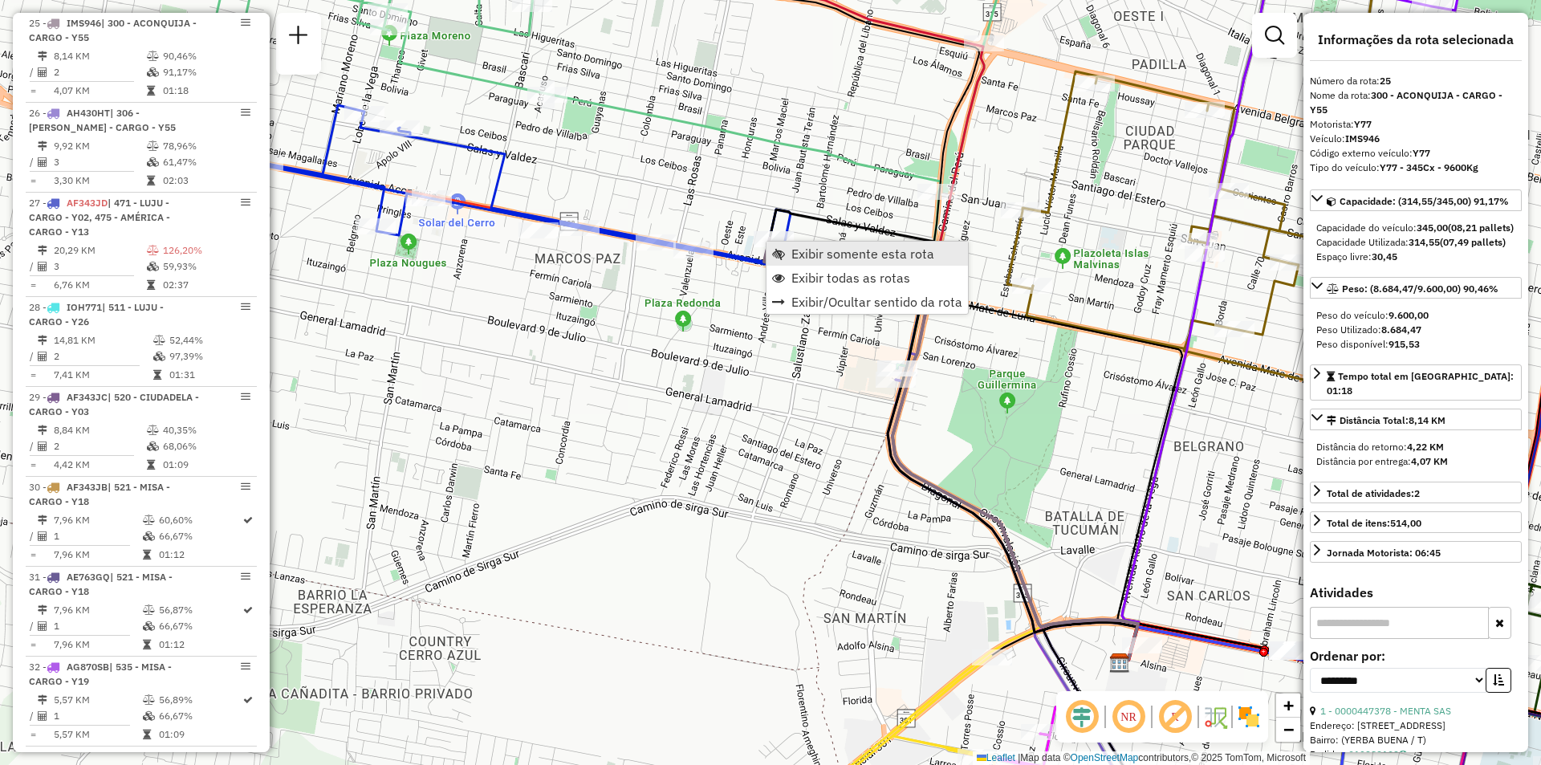
click at [789, 250] on link "Exibir somente esta rota" at bounding box center [867, 254] width 201 height 24
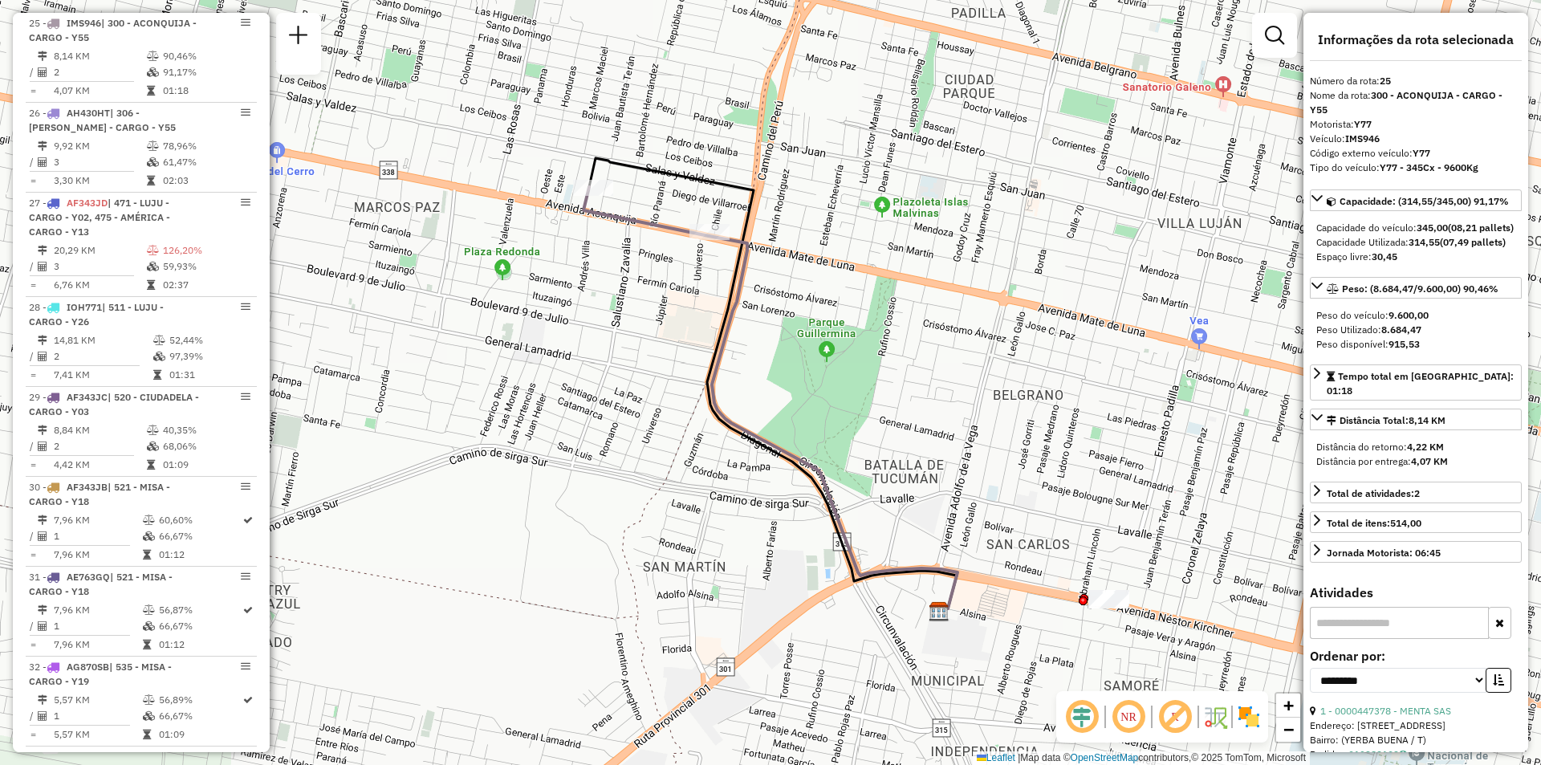
click at [631, 215] on icon at bounding box center [646, 211] width 125 height 49
click at [615, 223] on span "Exibir todas as rotas" at bounding box center [667, 220] width 119 height 13
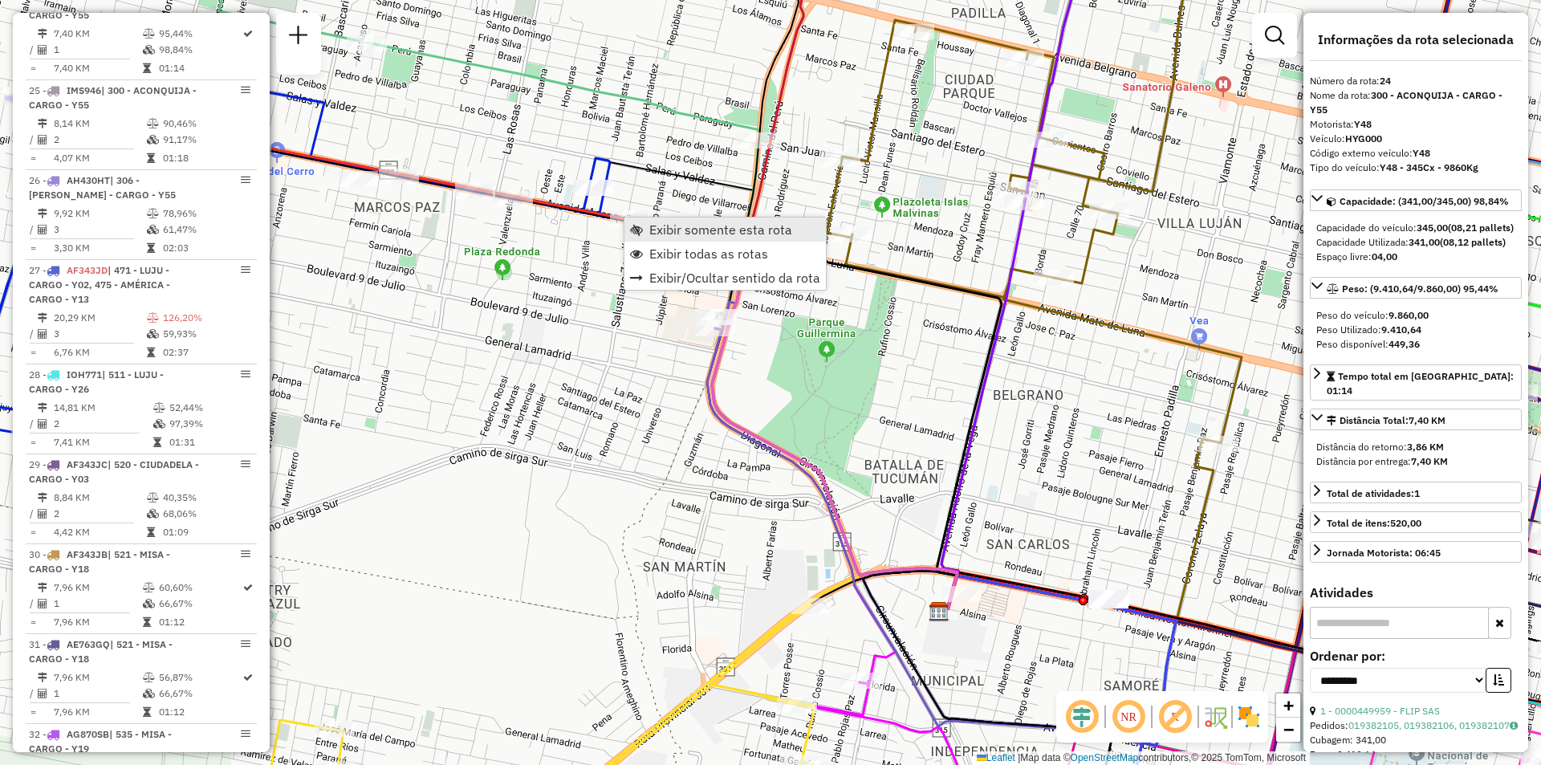
scroll to position [3044, 0]
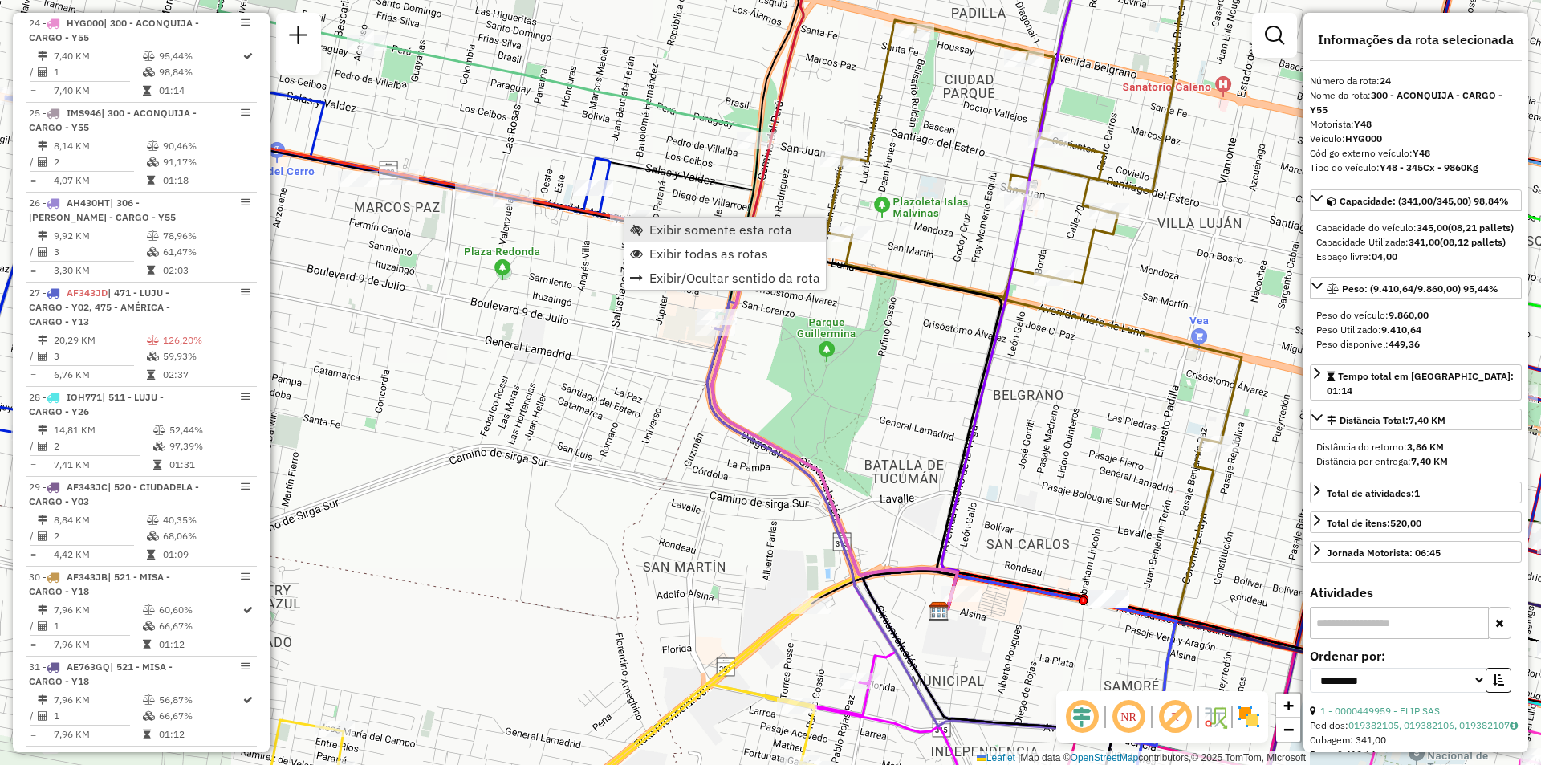
click at [682, 223] on span "Exibir somente esta rota" at bounding box center [720, 229] width 143 height 13
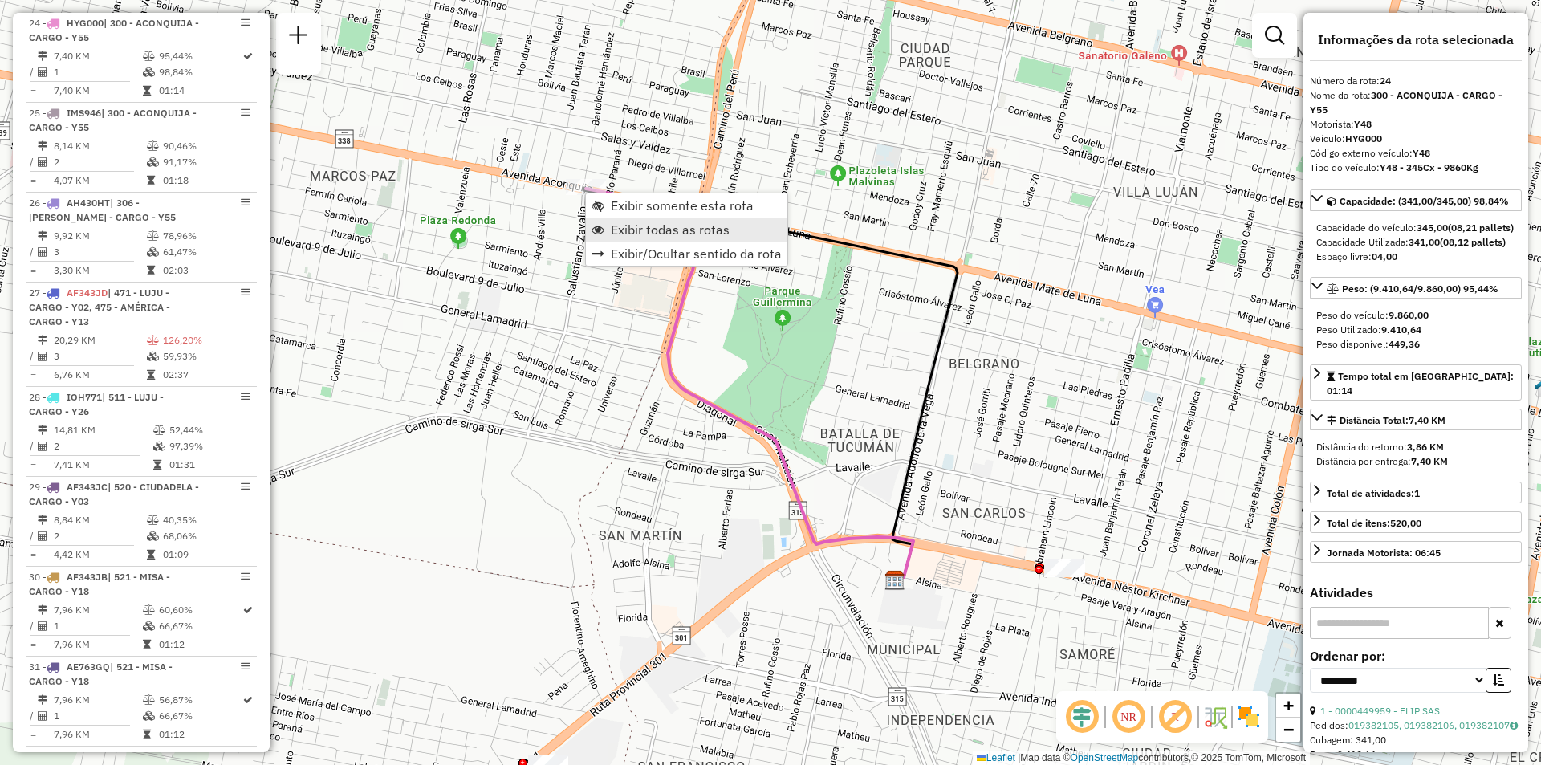
click at [621, 235] on span "Exibir todas as rotas" at bounding box center [670, 229] width 119 height 13
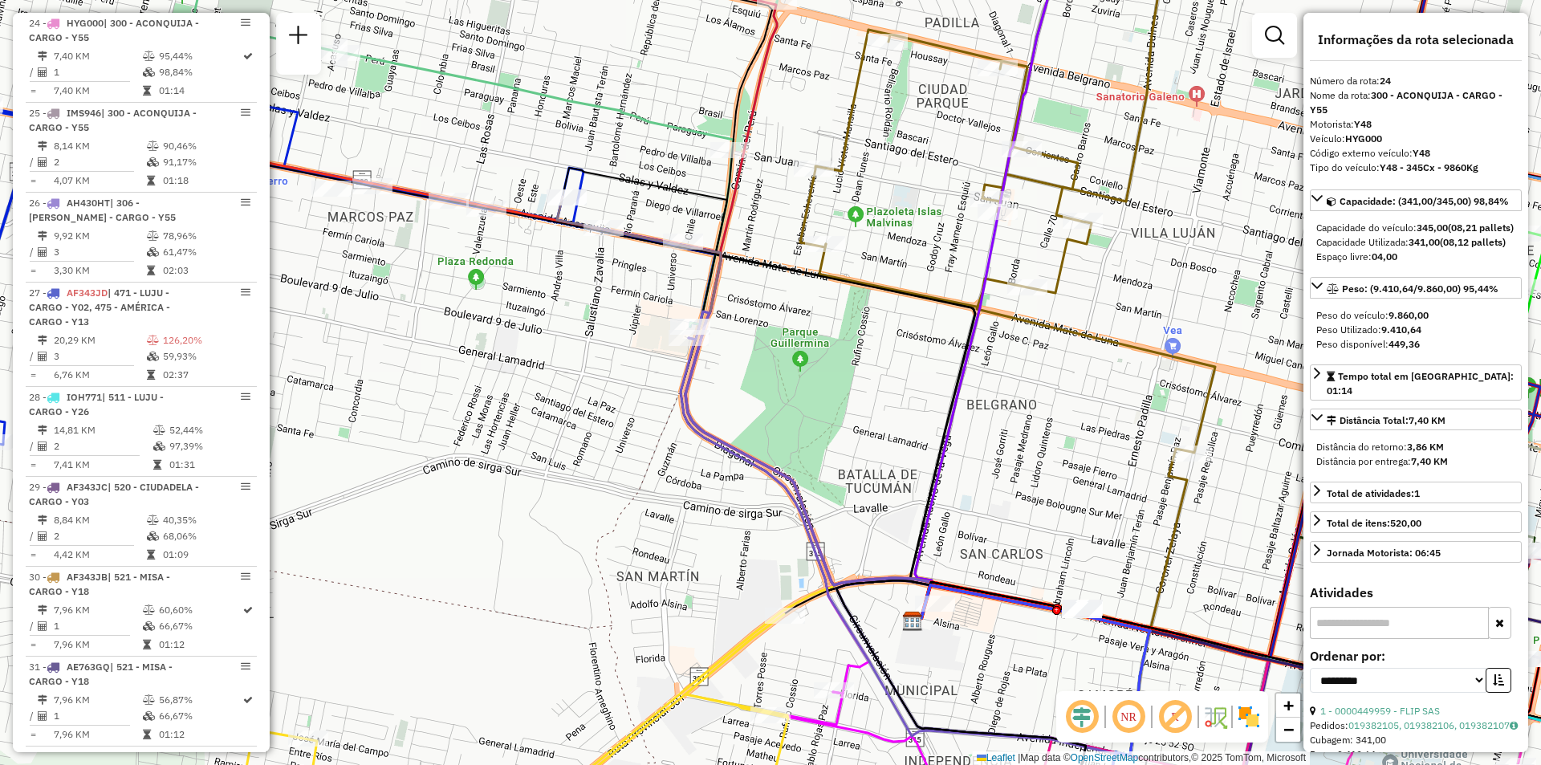
drag, startPoint x: 484, startPoint y: 337, endPoint x: 670, endPoint y: 326, distance: 186.6
click at [576, 383] on div "Janela de atendimento Grade de atendimento Capacidade Transportadoras Veículos …" at bounding box center [770, 382] width 1541 height 765
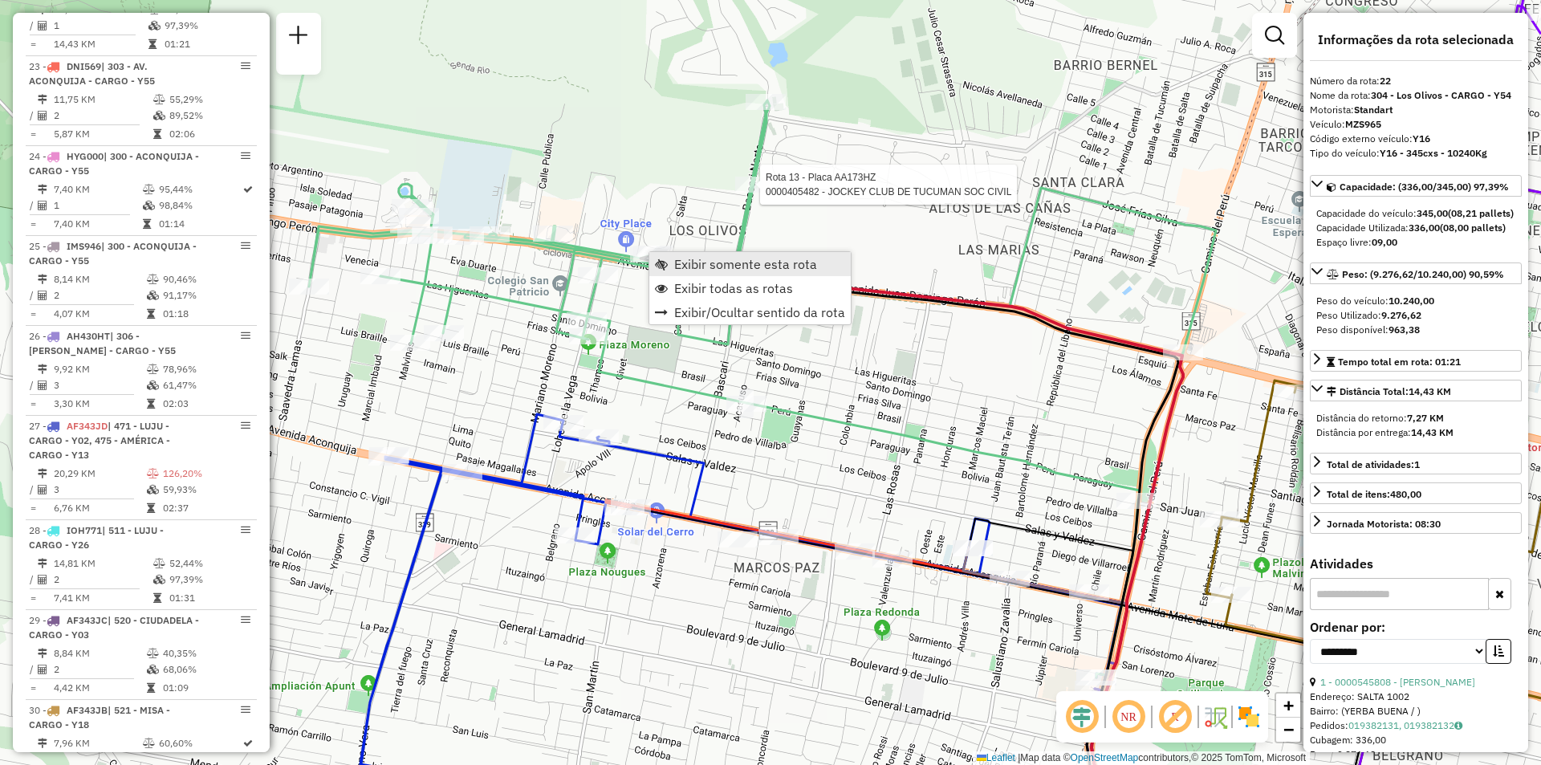
scroll to position [2864, 0]
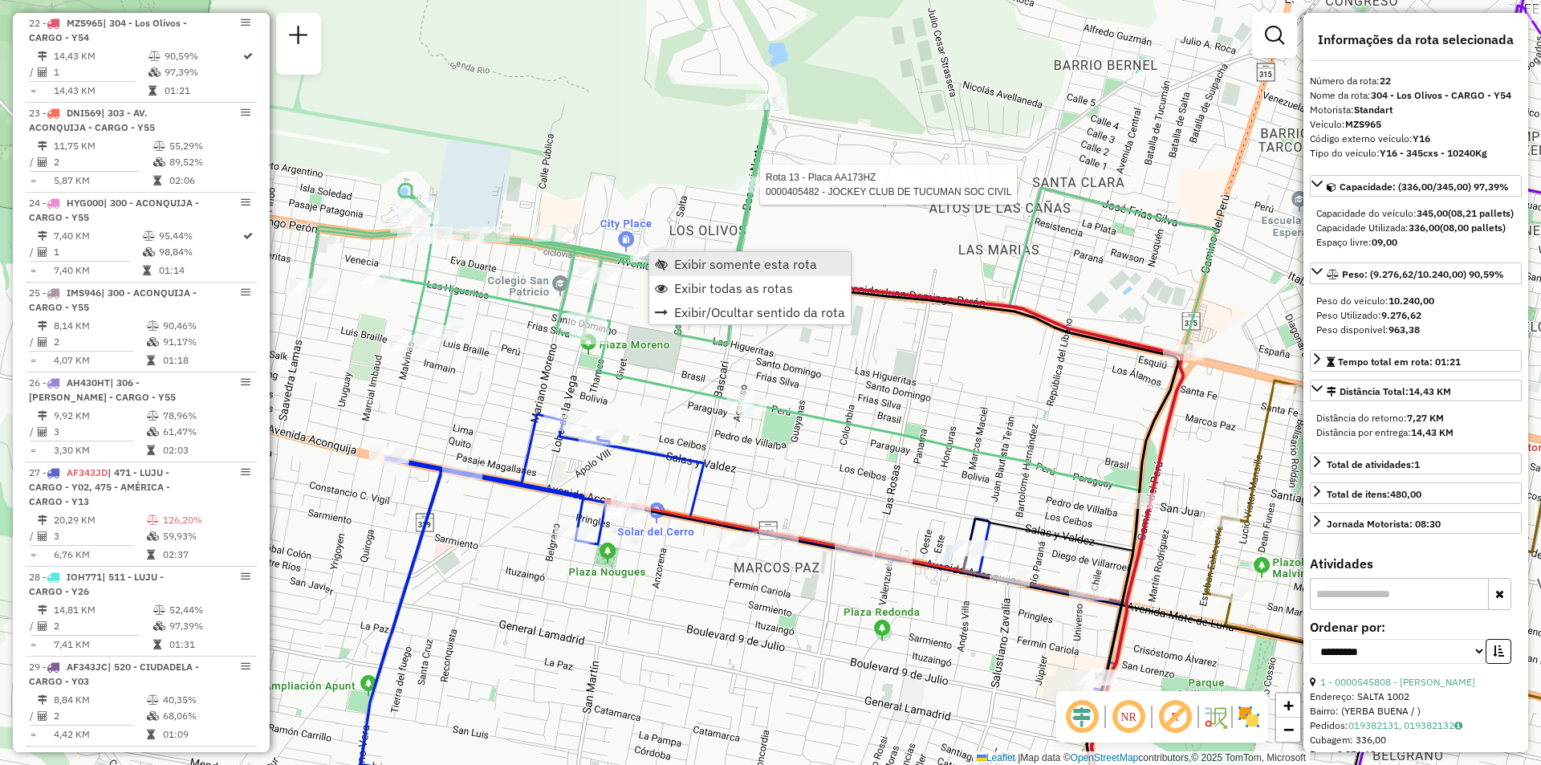
click at [696, 261] on span "Exibir somente esta rota" at bounding box center [745, 264] width 143 height 13
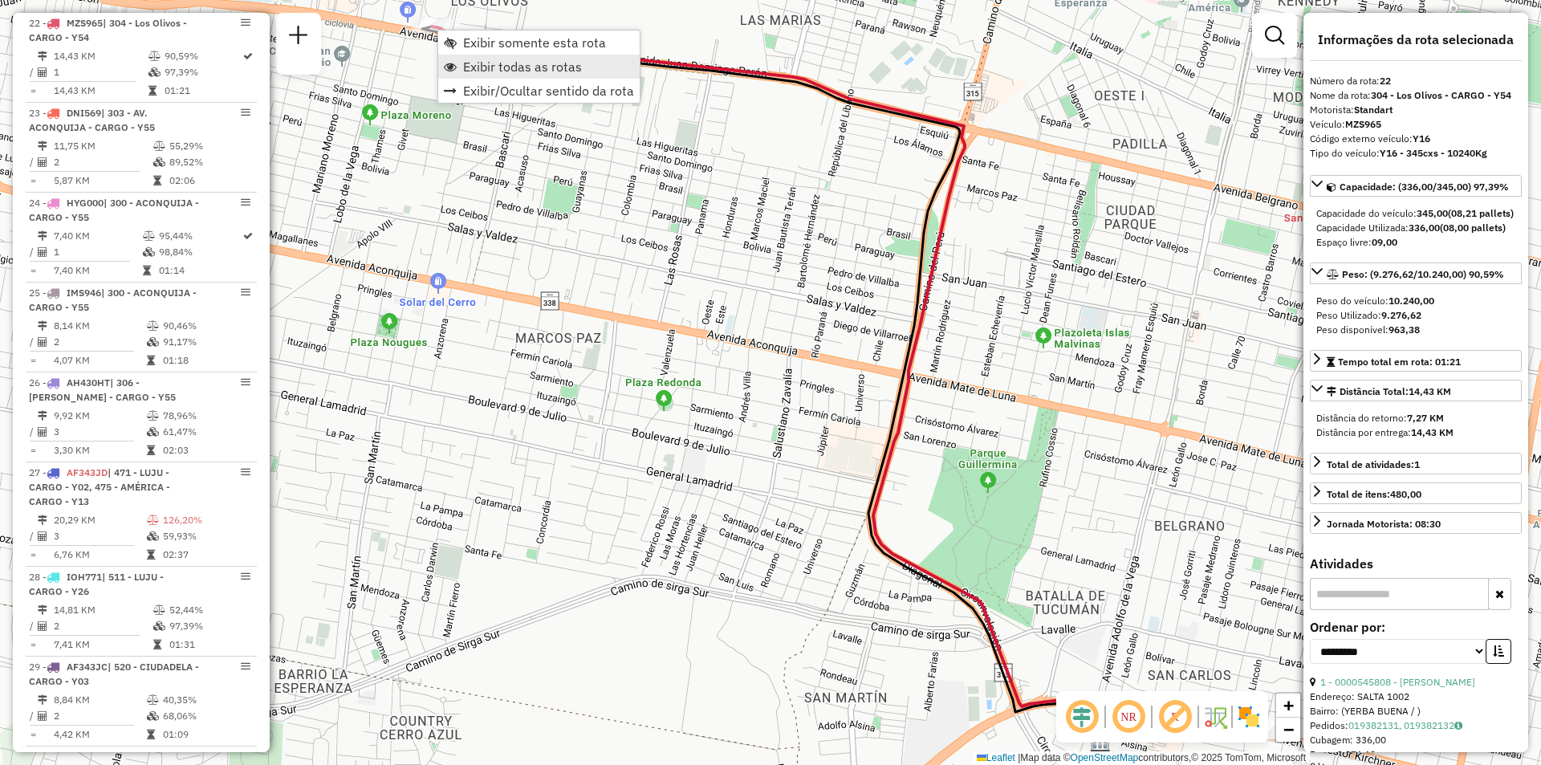
click at [474, 70] on span "Exibir todas as rotas" at bounding box center [522, 66] width 119 height 13
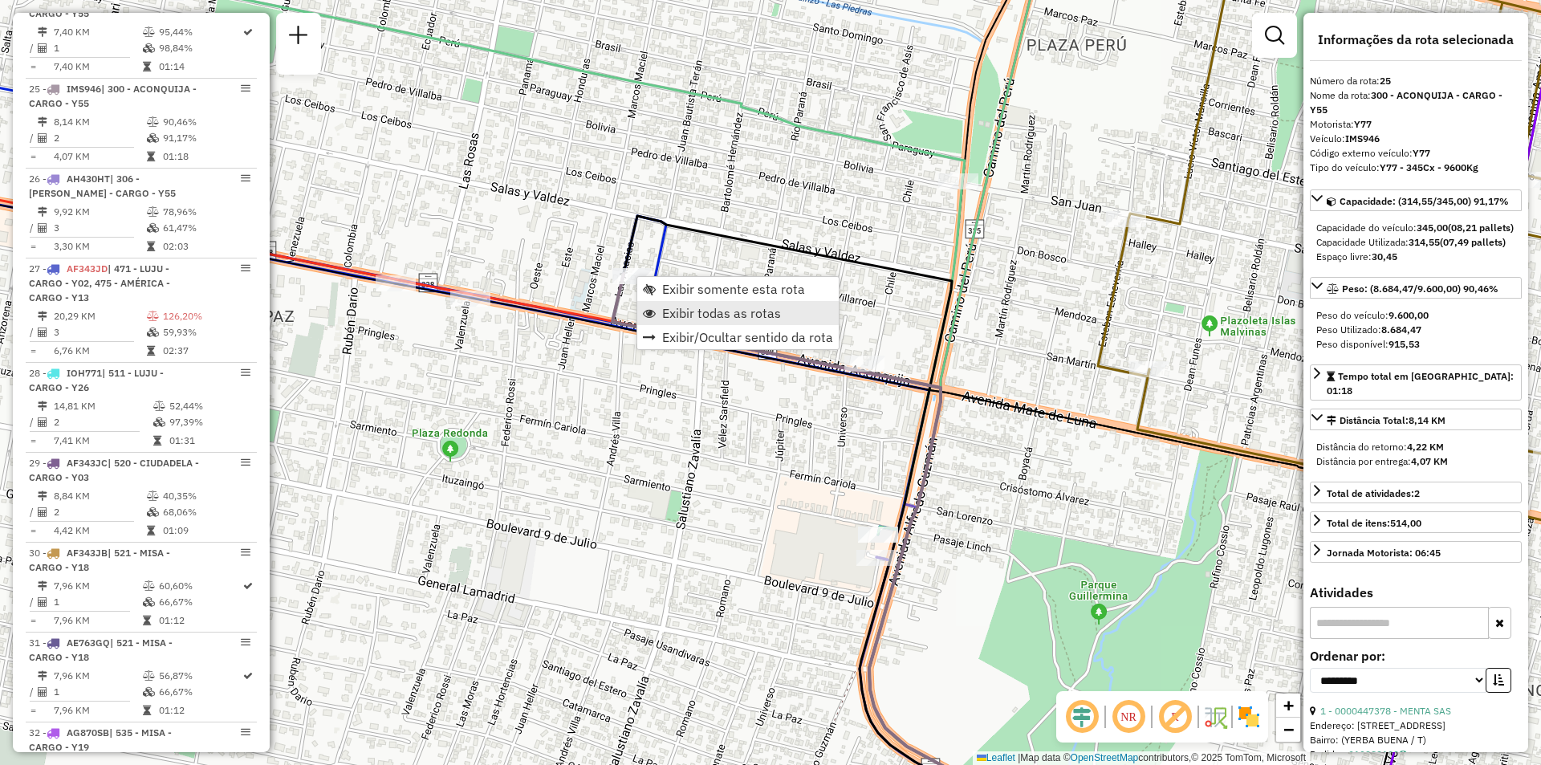
scroll to position [3134, 0]
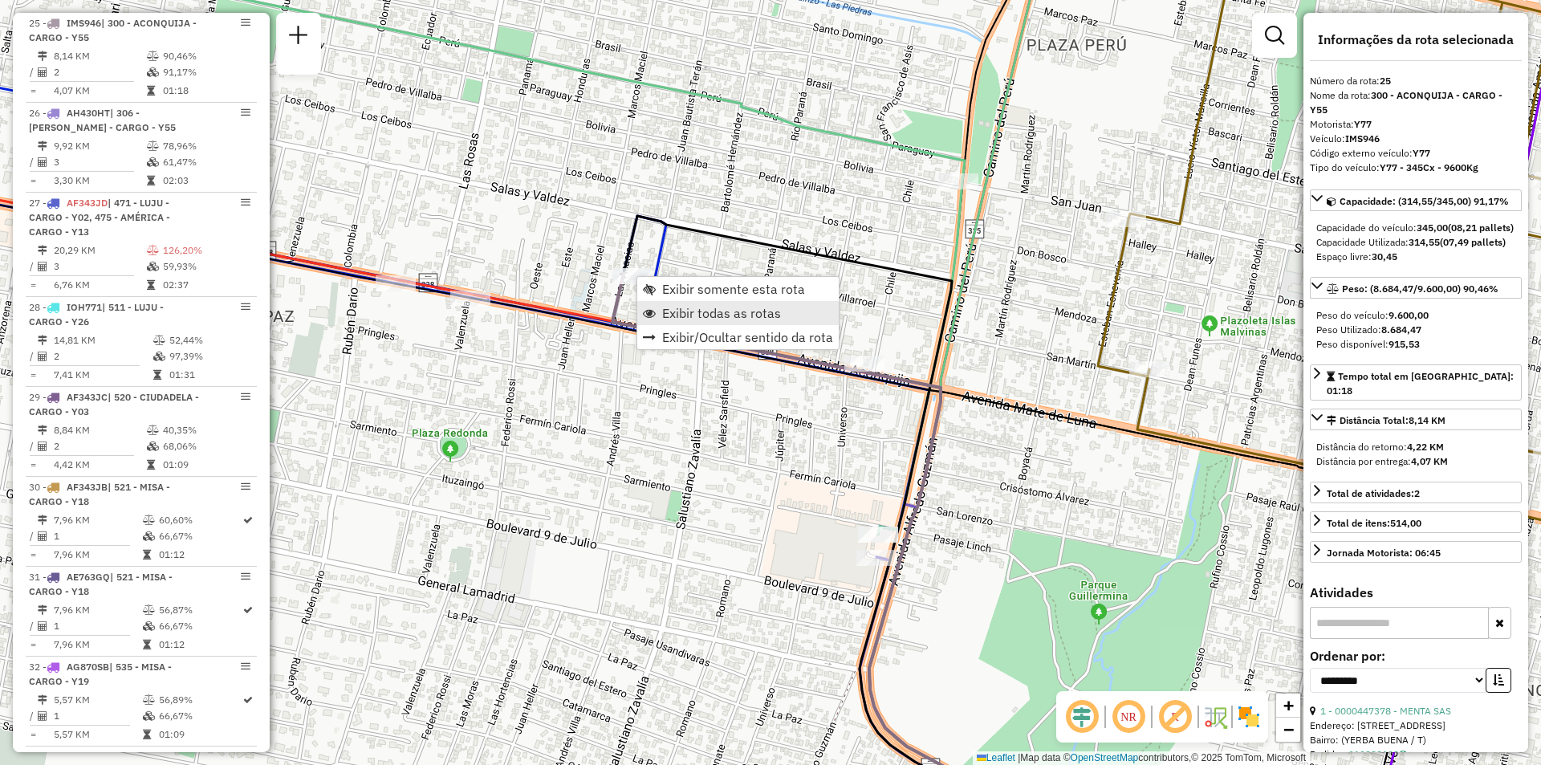
click at [681, 318] on span "Exibir todas as rotas" at bounding box center [721, 313] width 119 height 13
click at [649, 305] on link "Exibir todas as rotas" at bounding box center [739, 312] width 201 height 24
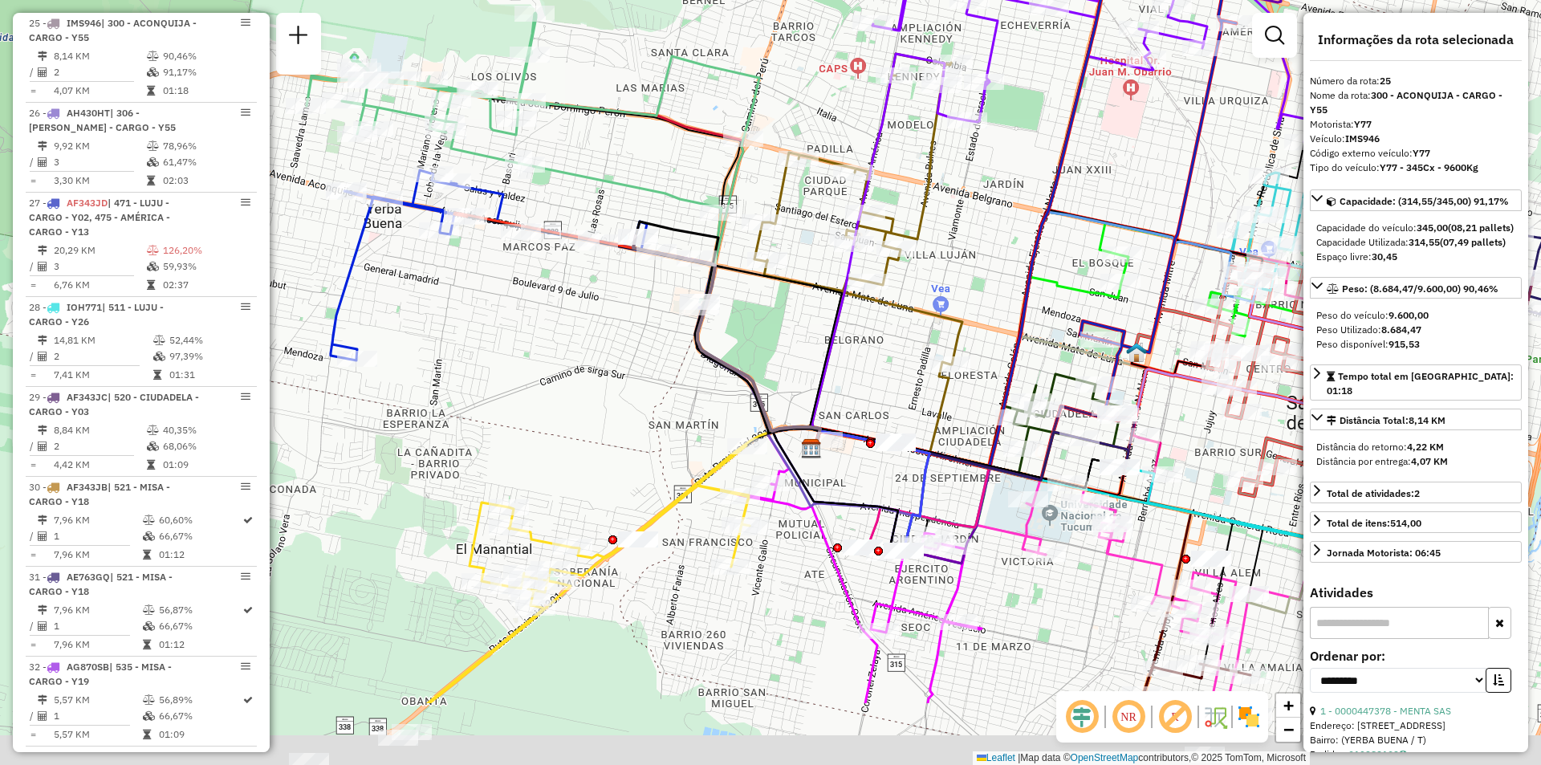
drag, startPoint x: 777, startPoint y: 442, endPoint x: 562, endPoint y: 246, distance: 291.5
click at [562, 246] on div "Janela de atendimento Grade de atendimento Capacidade Transportadoras Veículos …" at bounding box center [770, 382] width 1541 height 765
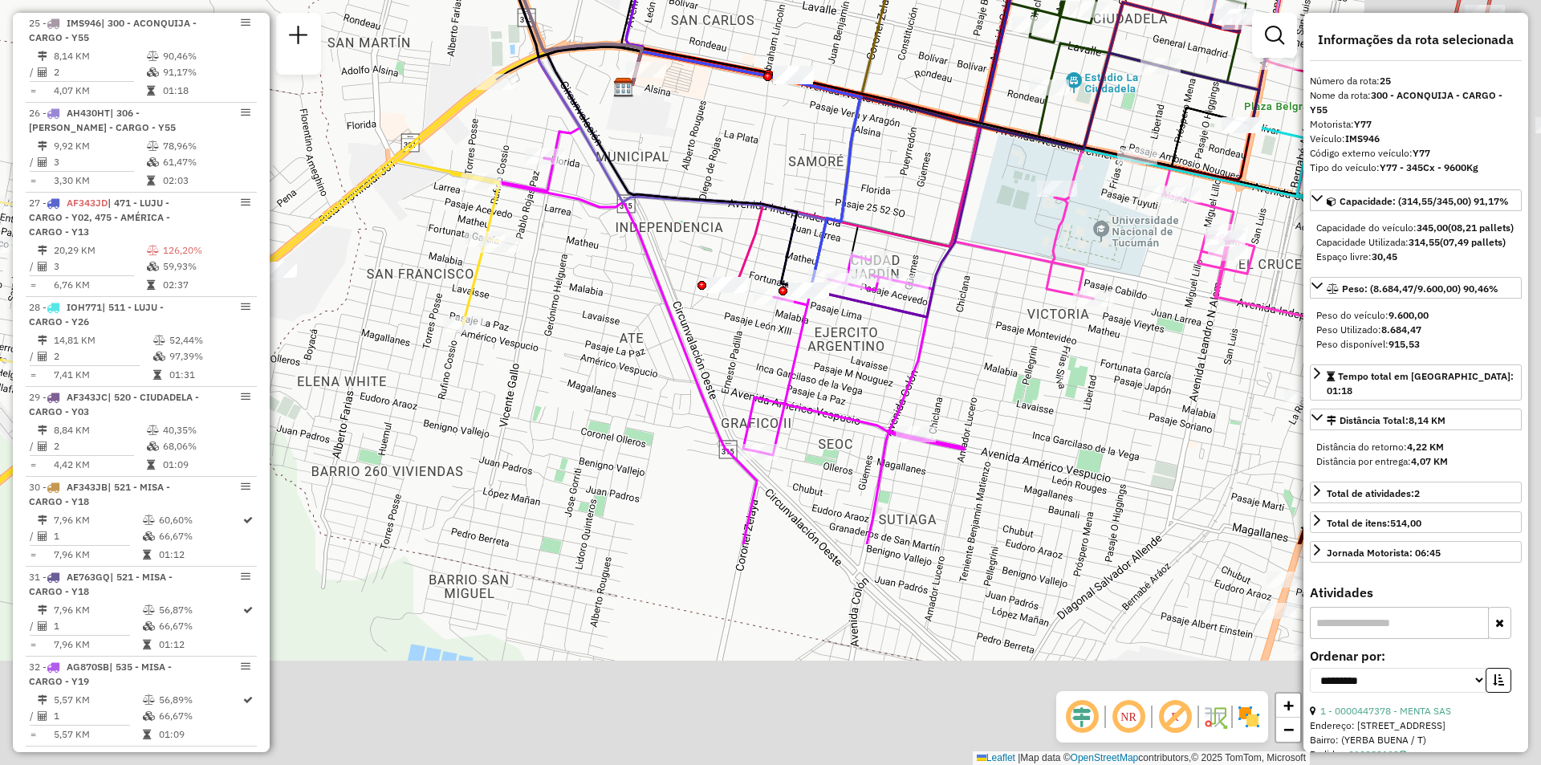
drag, startPoint x: 963, startPoint y: 438, endPoint x: 785, endPoint y: 140, distance: 347.1
click at [785, 140] on div "Janela de atendimento Grade de atendimento Capacidade Transportadoras Veículos …" at bounding box center [770, 382] width 1541 height 765
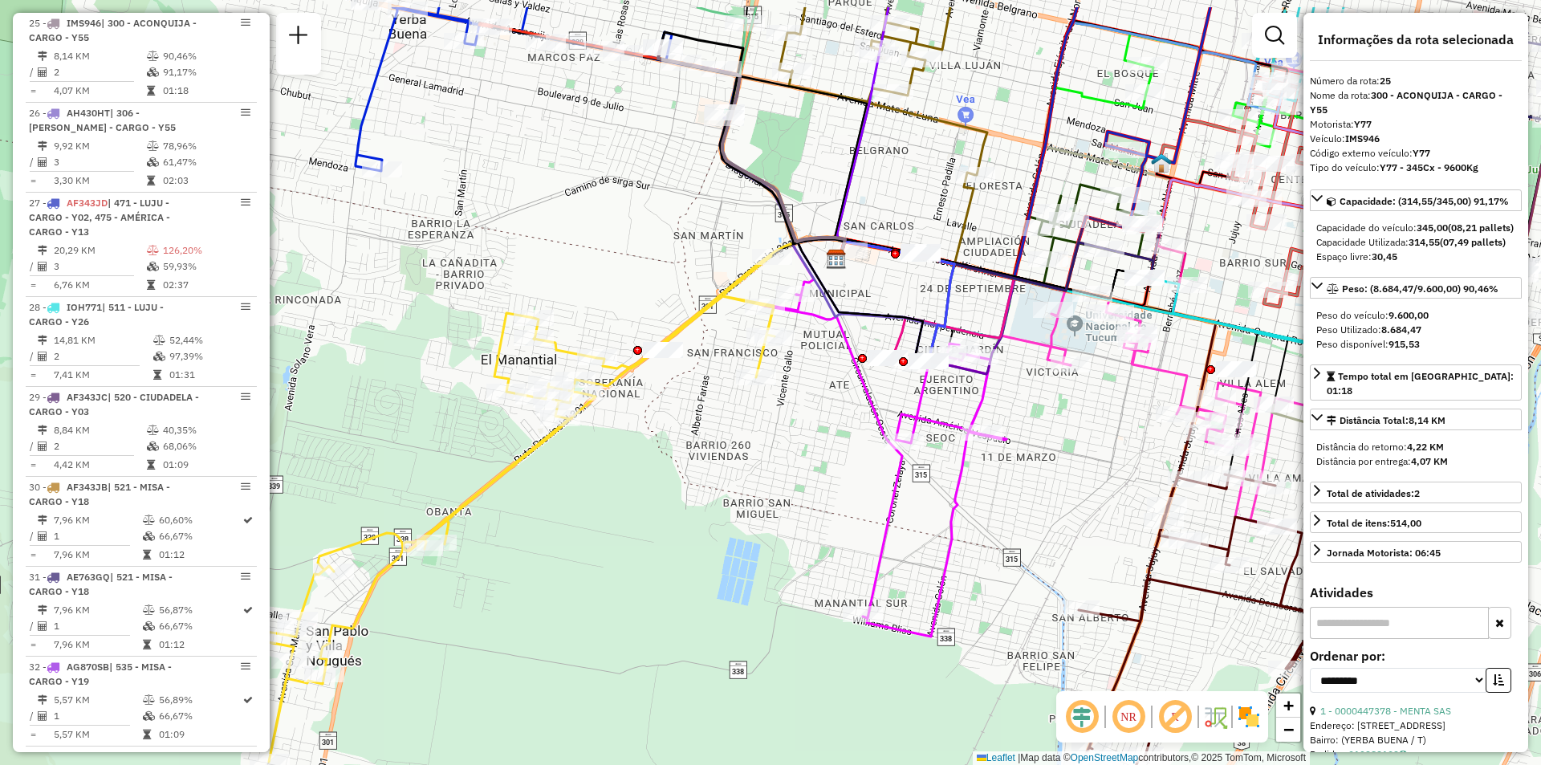
drag, startPoint x: 449, startPoint y: 515, endPoint x: 542, endPoint y: 598, distance: 125.1
click at [542, 598] on div "Janela de atendimento Grade de atendimento Capacidade Transportadoras Veículos …" at bounding box center [770, 382] width 1541 height 765
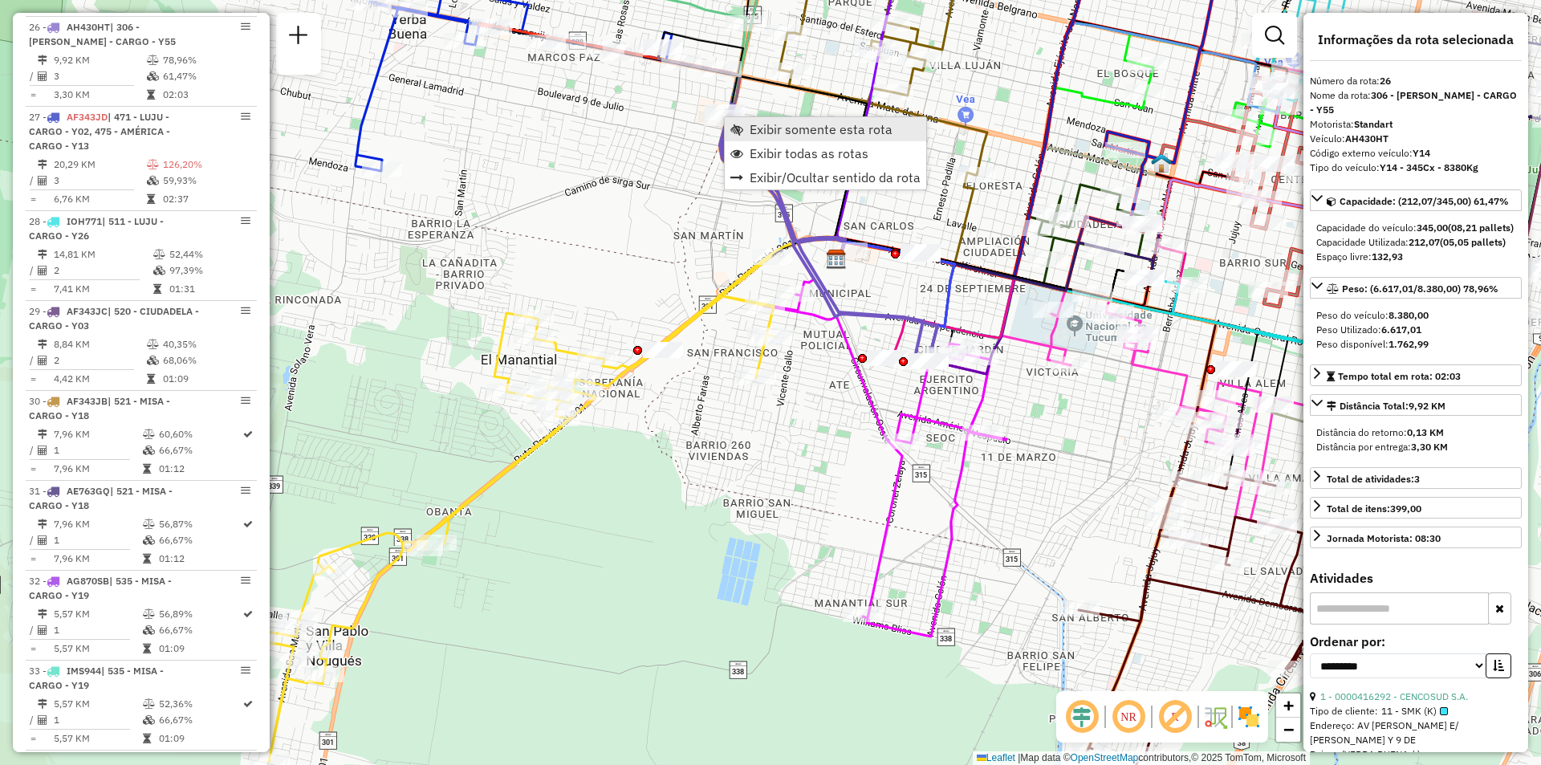
scroll to position [3224, 0]
click at [779, 136] on span "Exibir somente esta rota" at bounding box center [821, 129] width 143 height 13
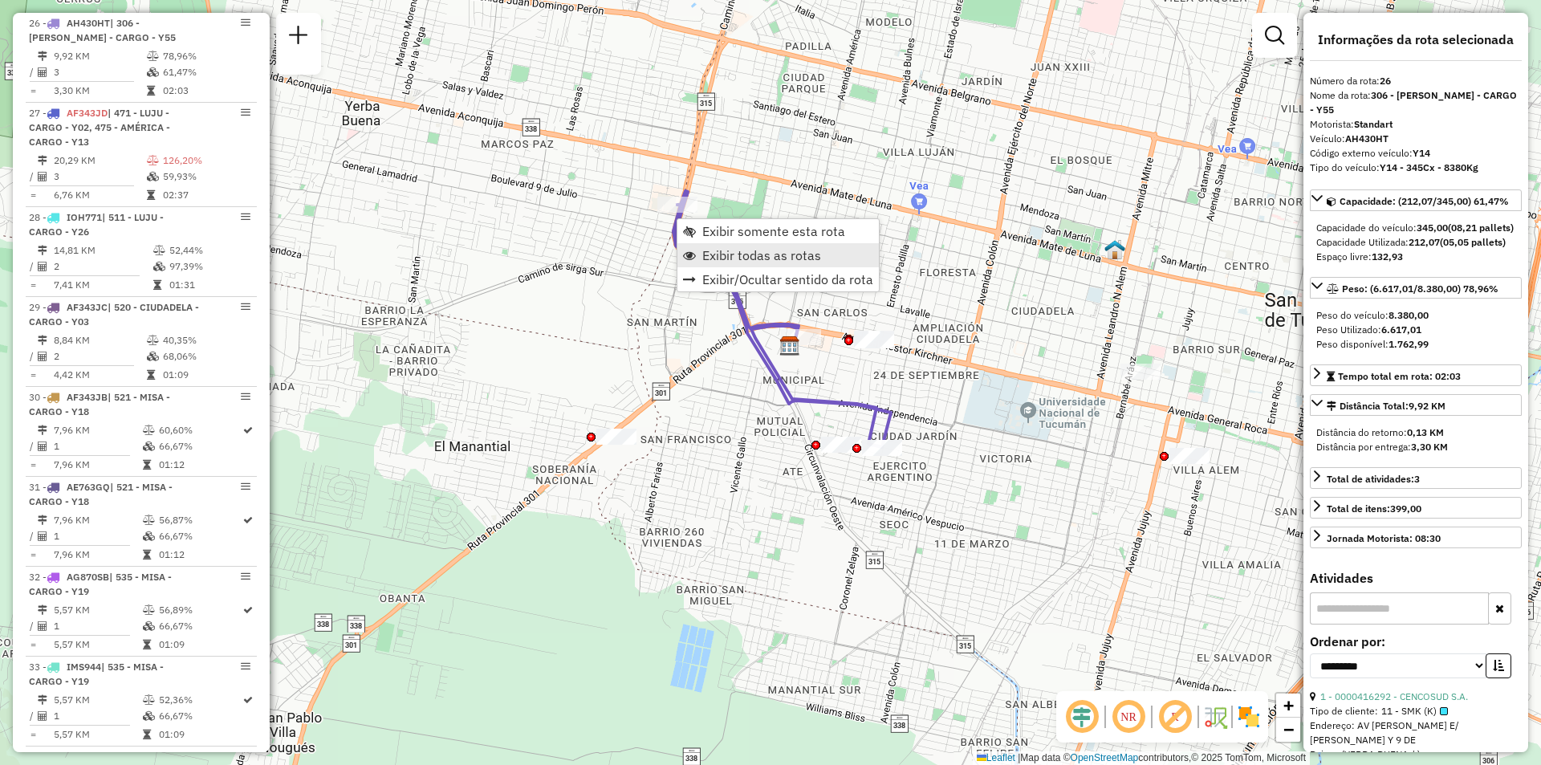
click at [749, 262] on span "Exibir todas as rotas" at bounding box center [761, 255] width 119 height 13
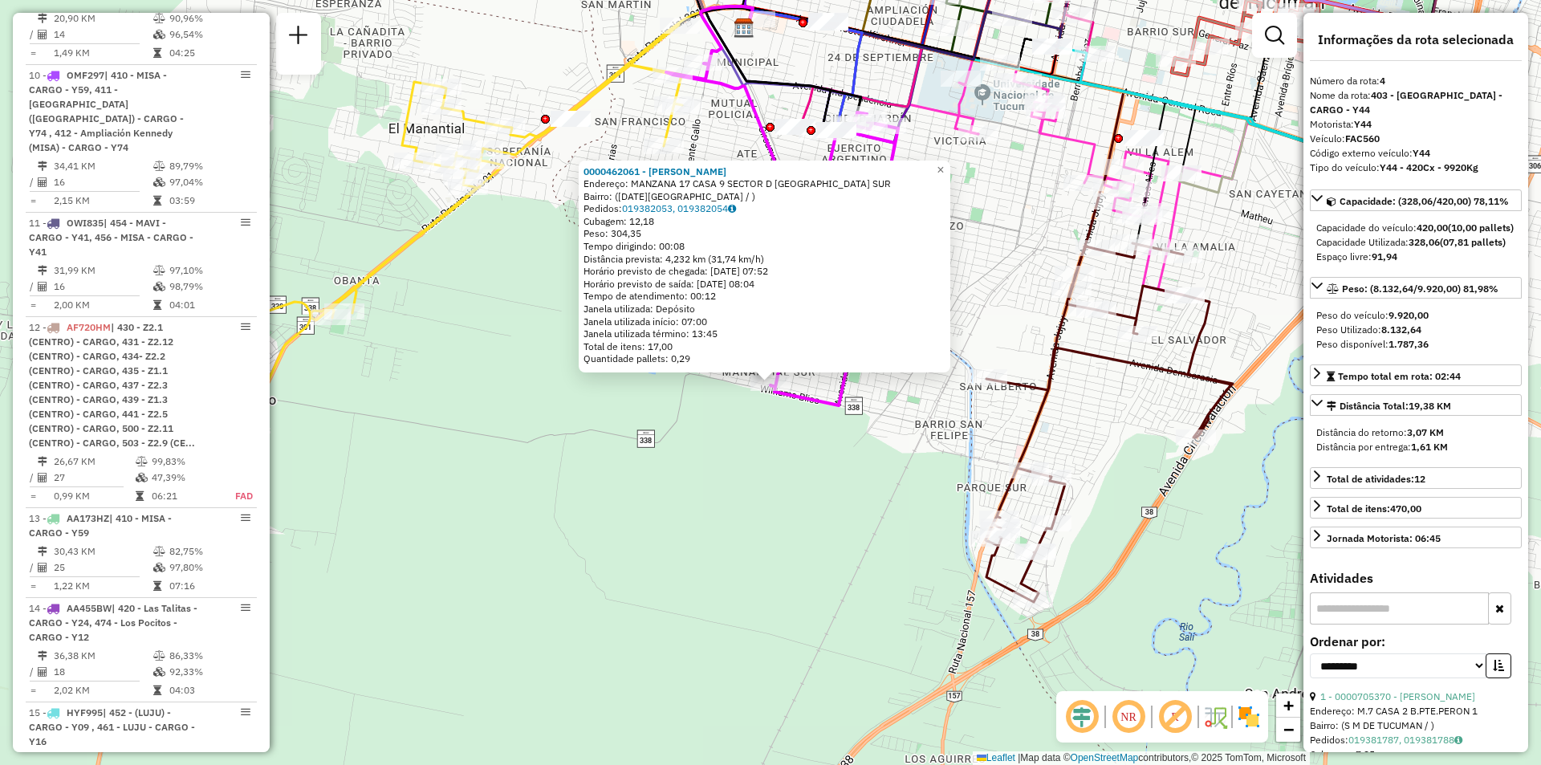
scroll to position [928, 0]
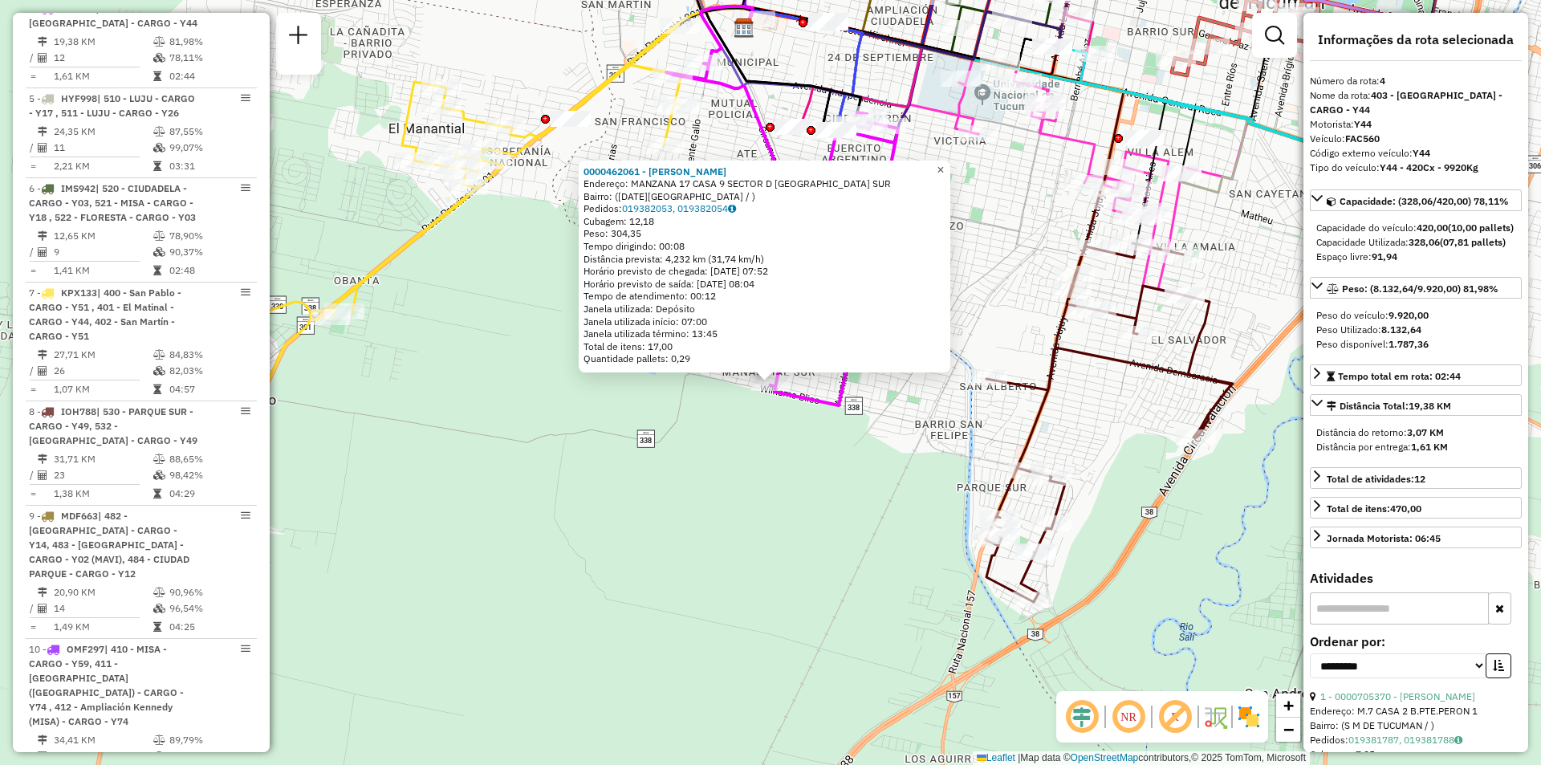
click at [944, 168] on span "×" at bounding box center [940, 170] width 7 height 14
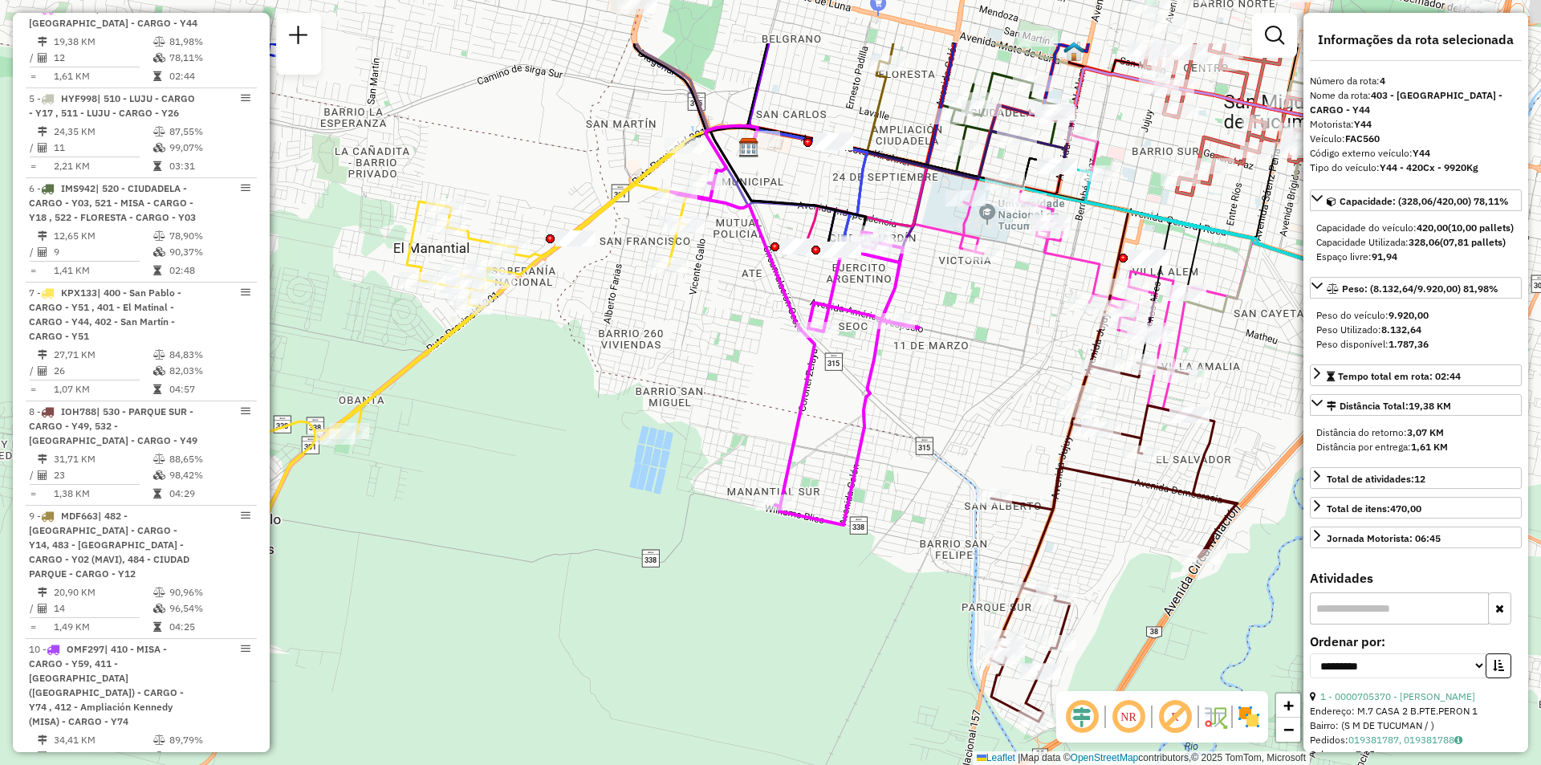
drag, startPoint x: 690, startPoint y: 222, endPoint x: 694, endPoint y: 411, distance: 188.7
click at [694, 411] on div "Janela de atendimento Grade de atendimento Capacidade Transportadoras Veículos …" at bounding box center [770, 382] width 1541 height 765
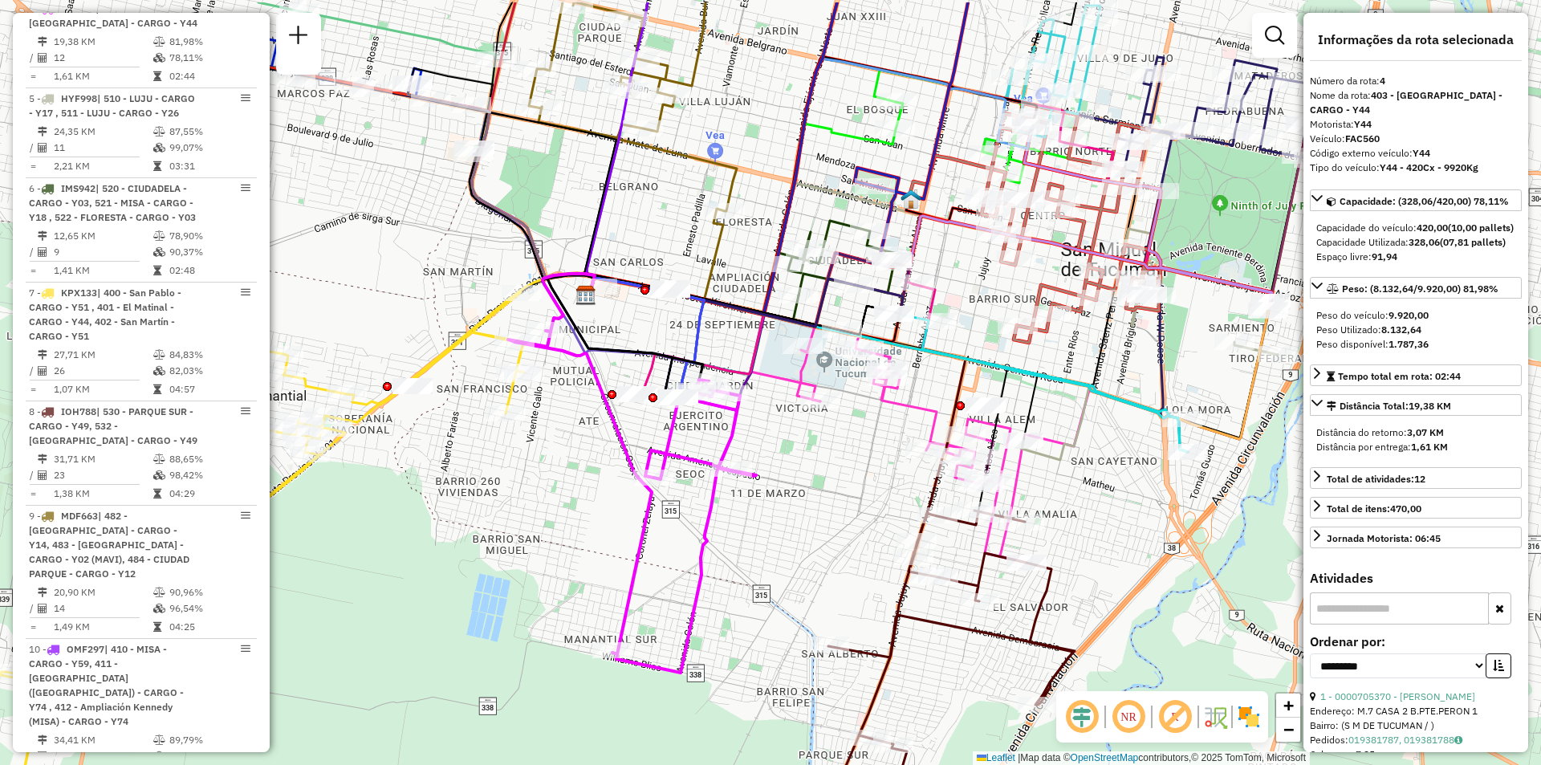
drag, startPoint x: 991, startPoint y: 382, endPoint x: 865, endPoint y: 417, distance: 131.4
click at [865, 417] on div "Janela de atendimento Grade de atendimento Capacidade Transportadoras Veículos …" at bounding box center [770, 382] width 1541 height 765
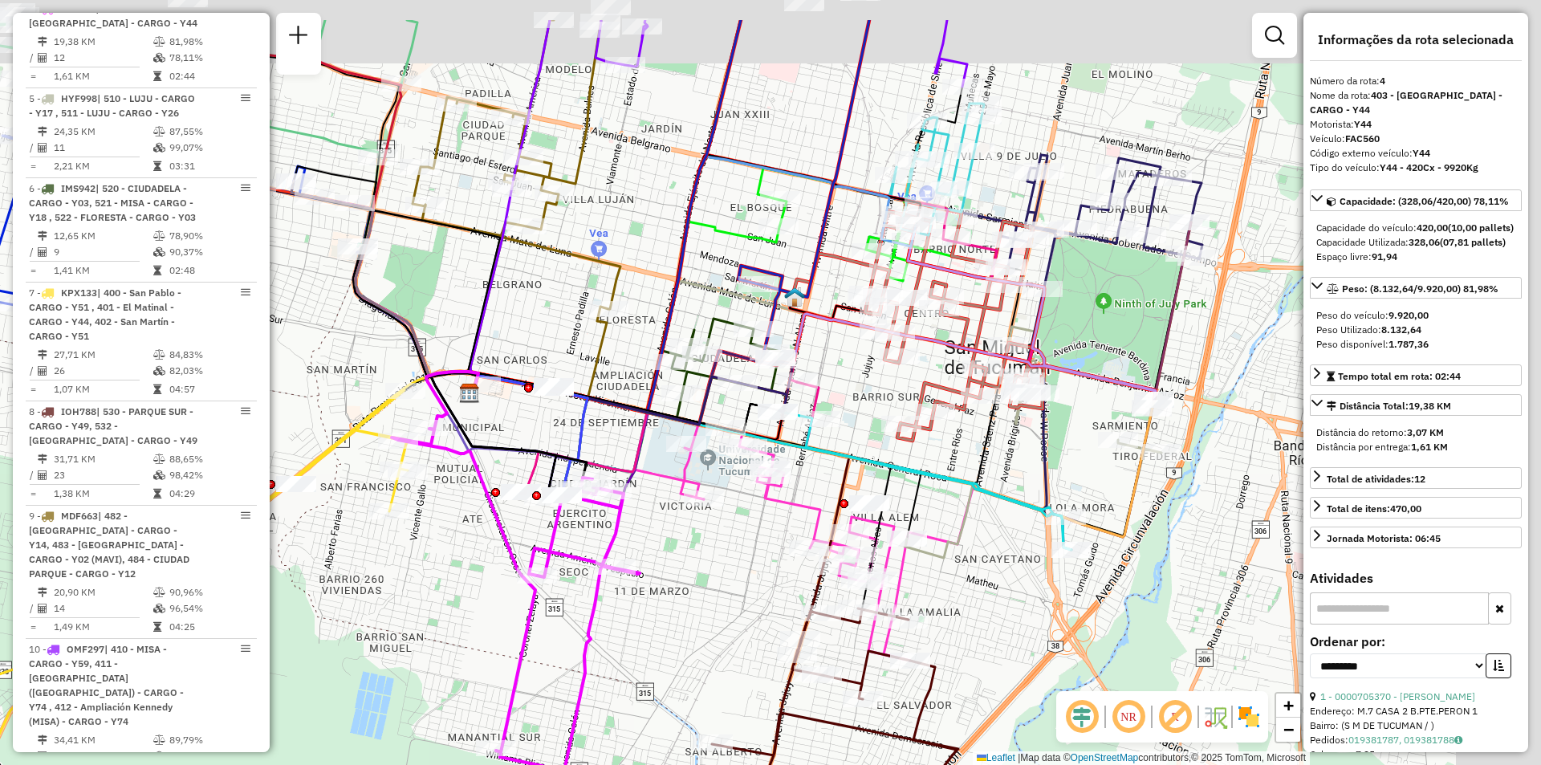
drag, startPoint x: 1068, startPoint y: 450, endPoint x: 1006, endPoint y: 494, distance: 76.4
click at [1006, 494] on icon at bounding box center [925, 480] width 293 height 140
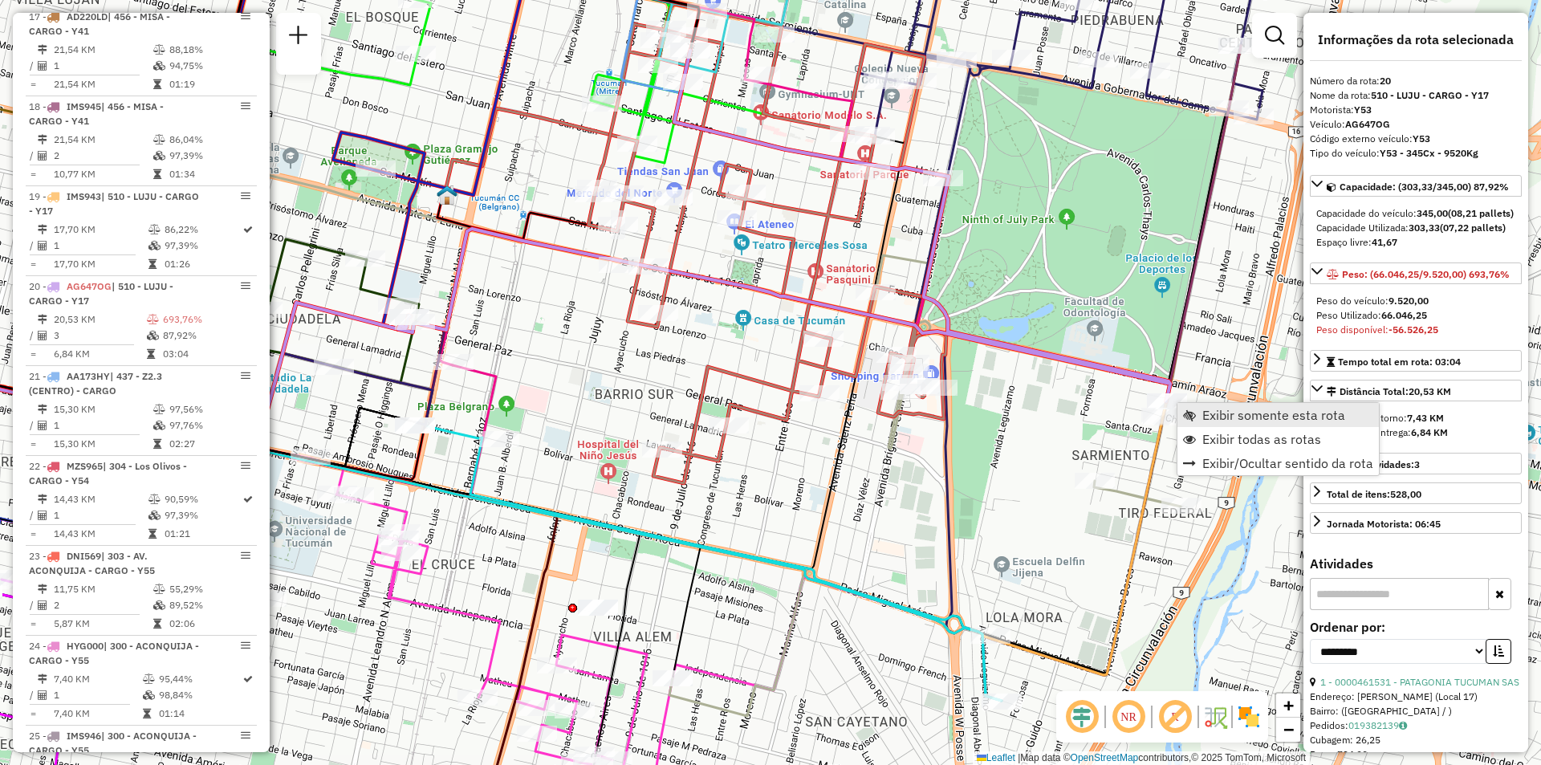
scroll to position [2684, 0]
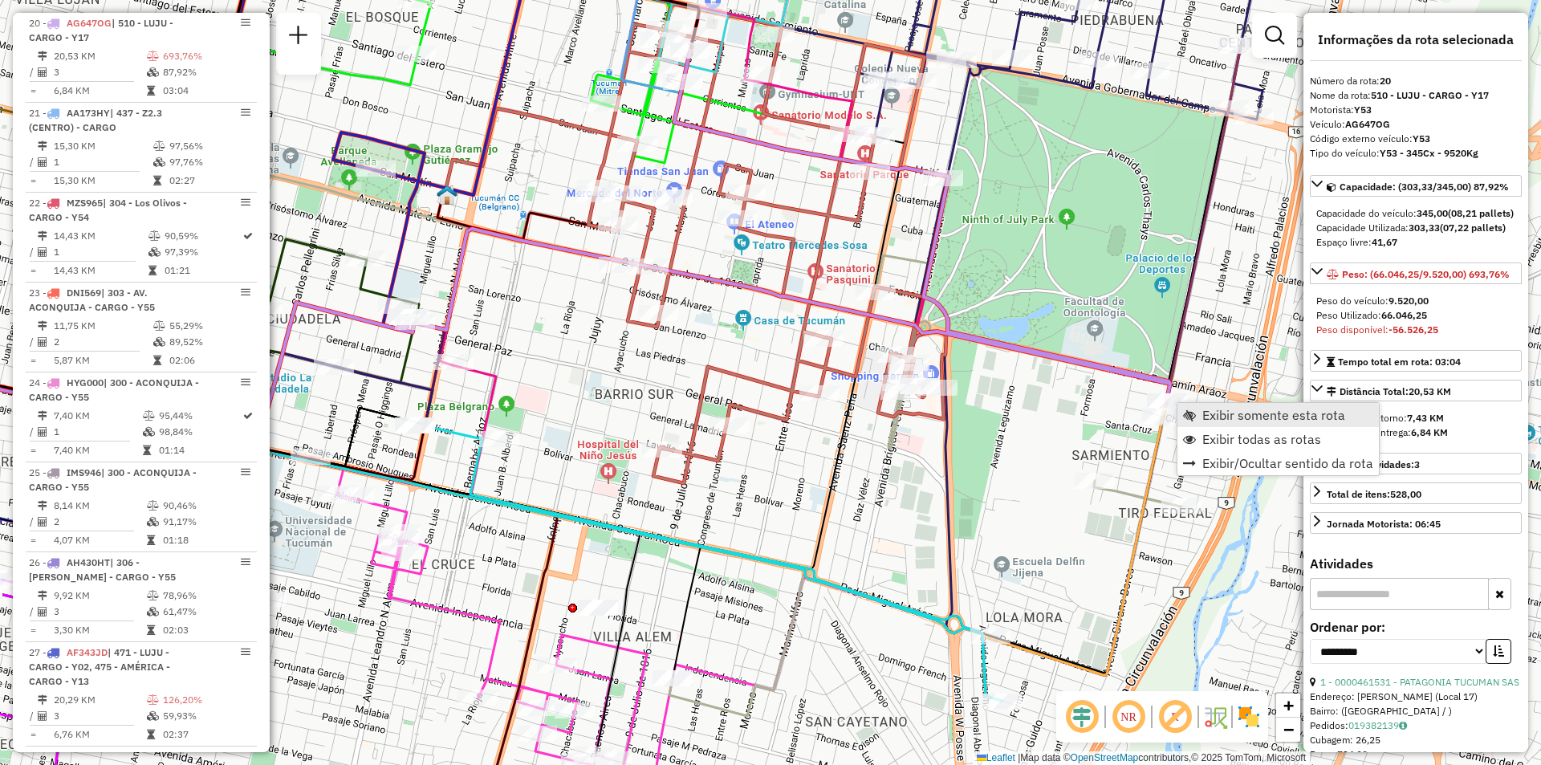
click at [1190, 411] on span "Exibir somente esta rota" at bounding box center [1189, 415] width 13 height 13
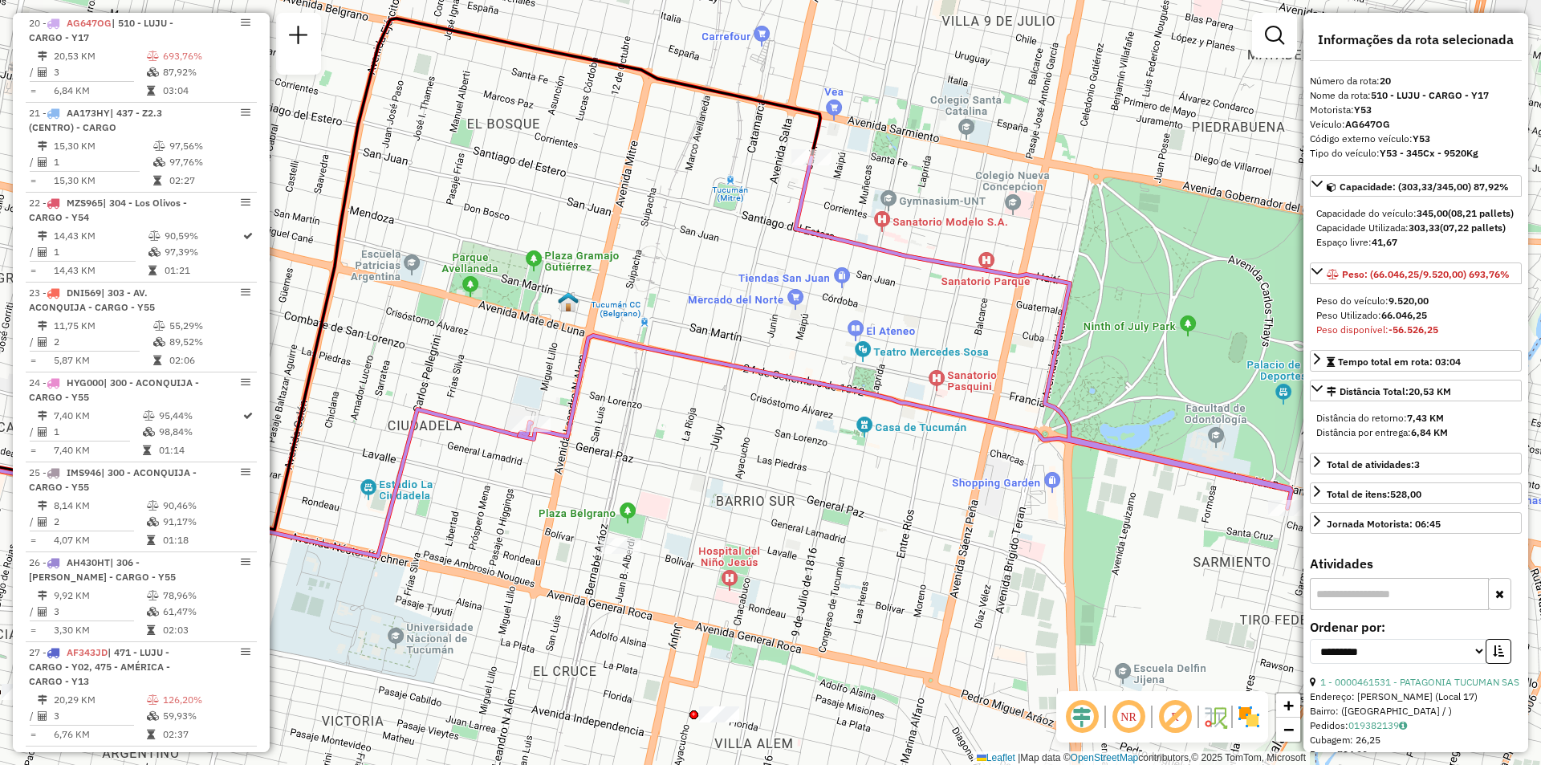
drag, startPoint x: 938, startPoint y: 427, endPoint x: 899, endPoint y: 339, distance: 96.7
click at [899, 339] on div "Janela de atendimento Grade de atendimento Capacidade Transportadoras Veículos …" at bounding box center [770, 382] width 1541 height 765
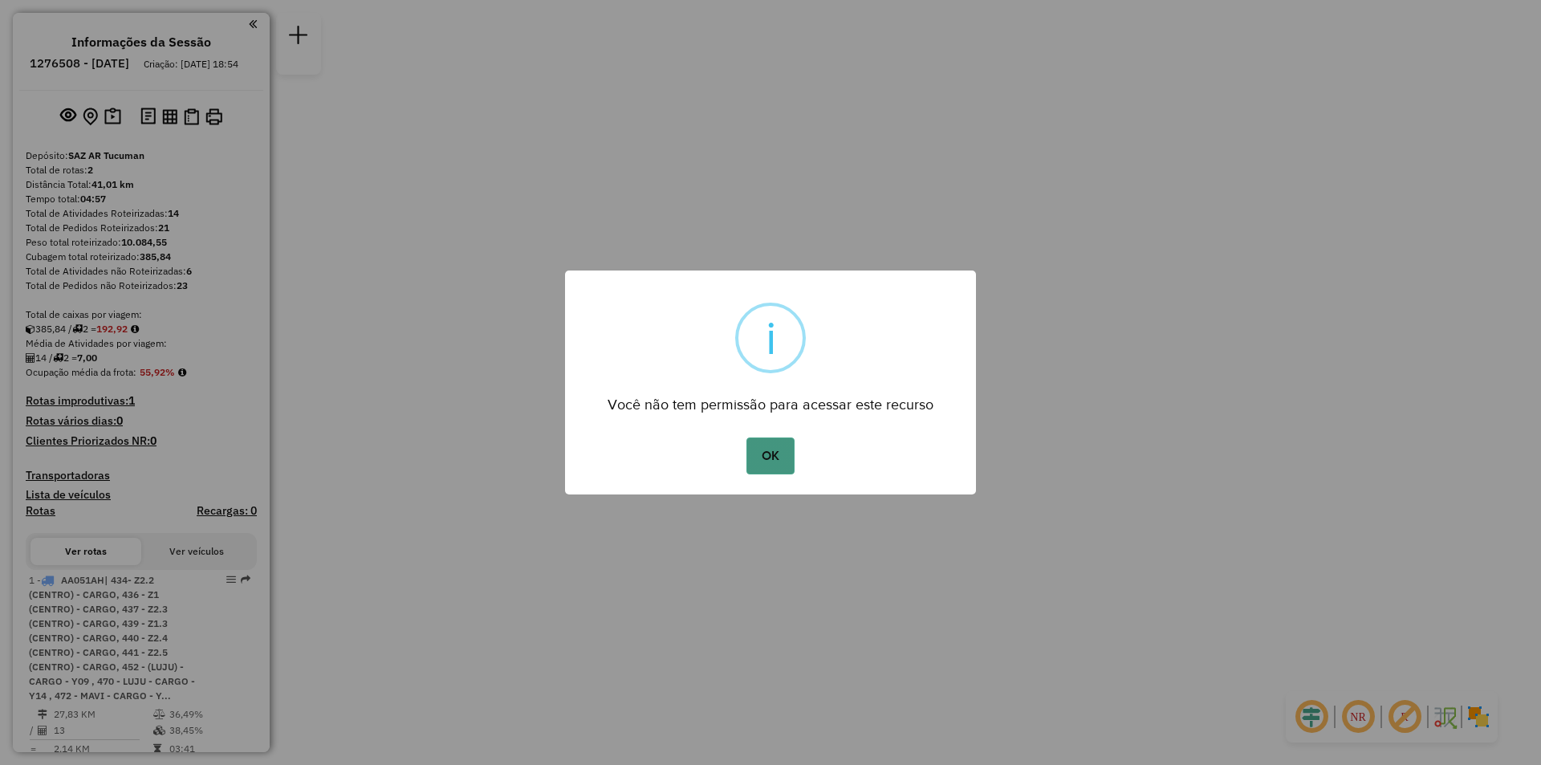
click at [791, 446] on button "OK" at bounding box center [770, 456] width 47 height 37
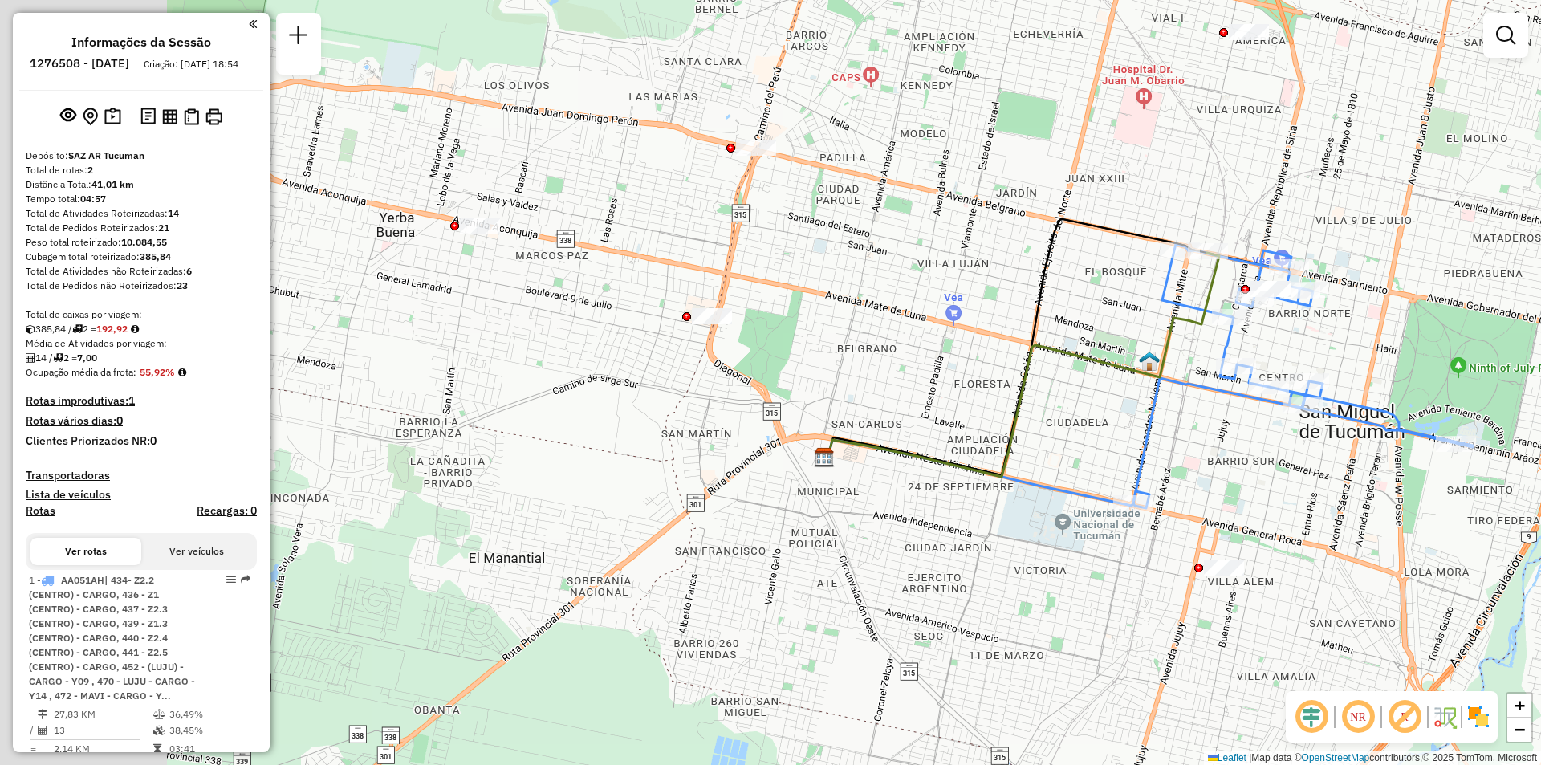
drag, startPoint x: 582, startPoint y: 185, endPoint x: 783, endPoint y: 273, distance: 218.9
click at [783, 273] on div "Janela de atendimento Grade de atendimento Capacidade Transportadoras Veículos …" at bounding box center [770, 382] width 1541 height 765
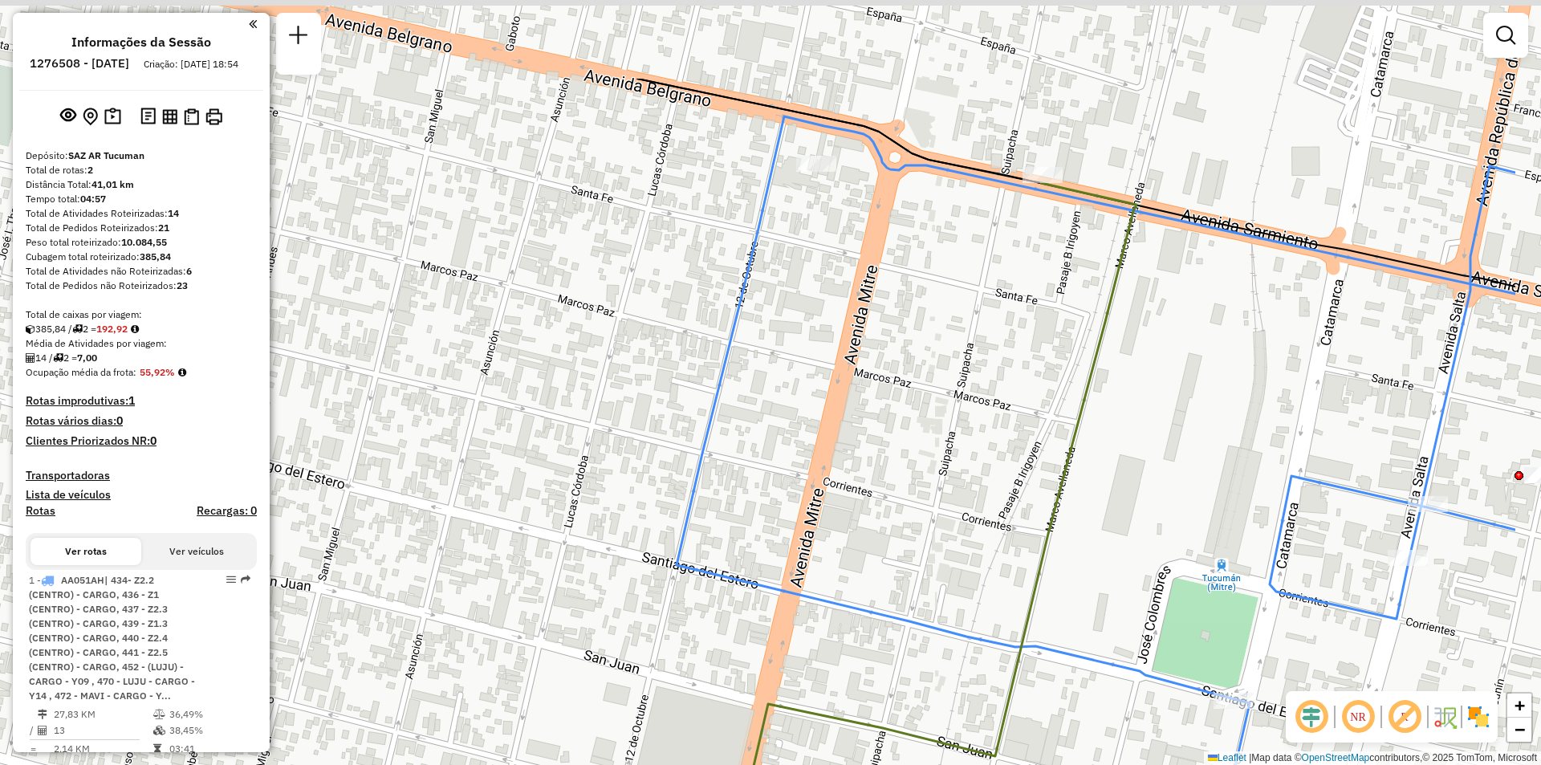
drag, startPoint x: 1182, startPoint y: 101, endPoint x: 1015, endPoint y: 243, distance: 219.2
click at [1015, 243] on div "Janela de atendimento Grade de atendimento Capacidade Transportadoras Veículos …" at bounding box center [770, 382] width 1541 height 765
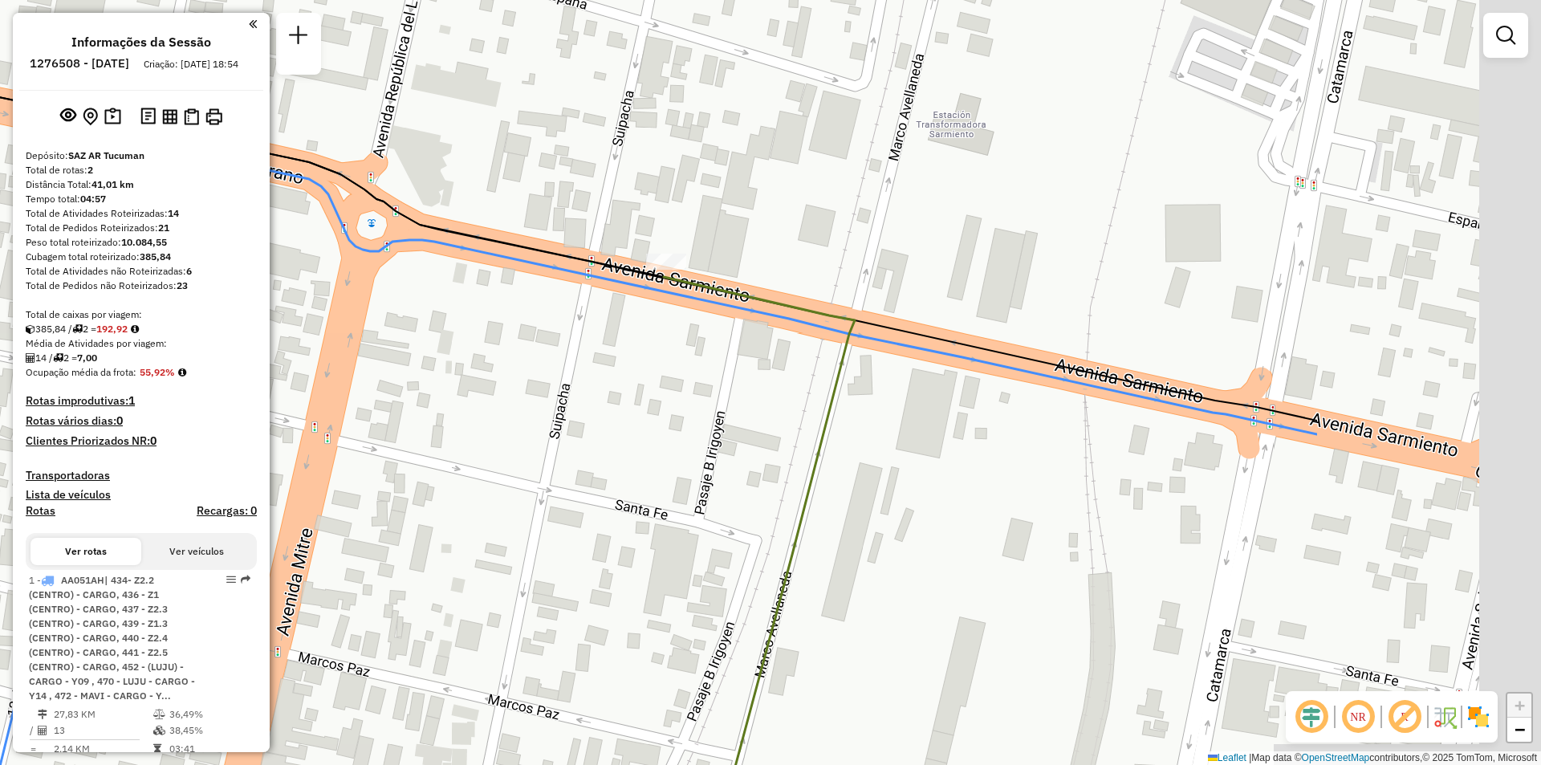
drag, startPoint x: 1057, startPoint y: 200, endPoint x: 682, endPoint y: 330, distance: 397.6
click at [679, 330] on div "Janela de atendimento Grade de atendimento Capacidade Transportadoras Veículos …" at bounding box center [770, 382] width 1541 height 765
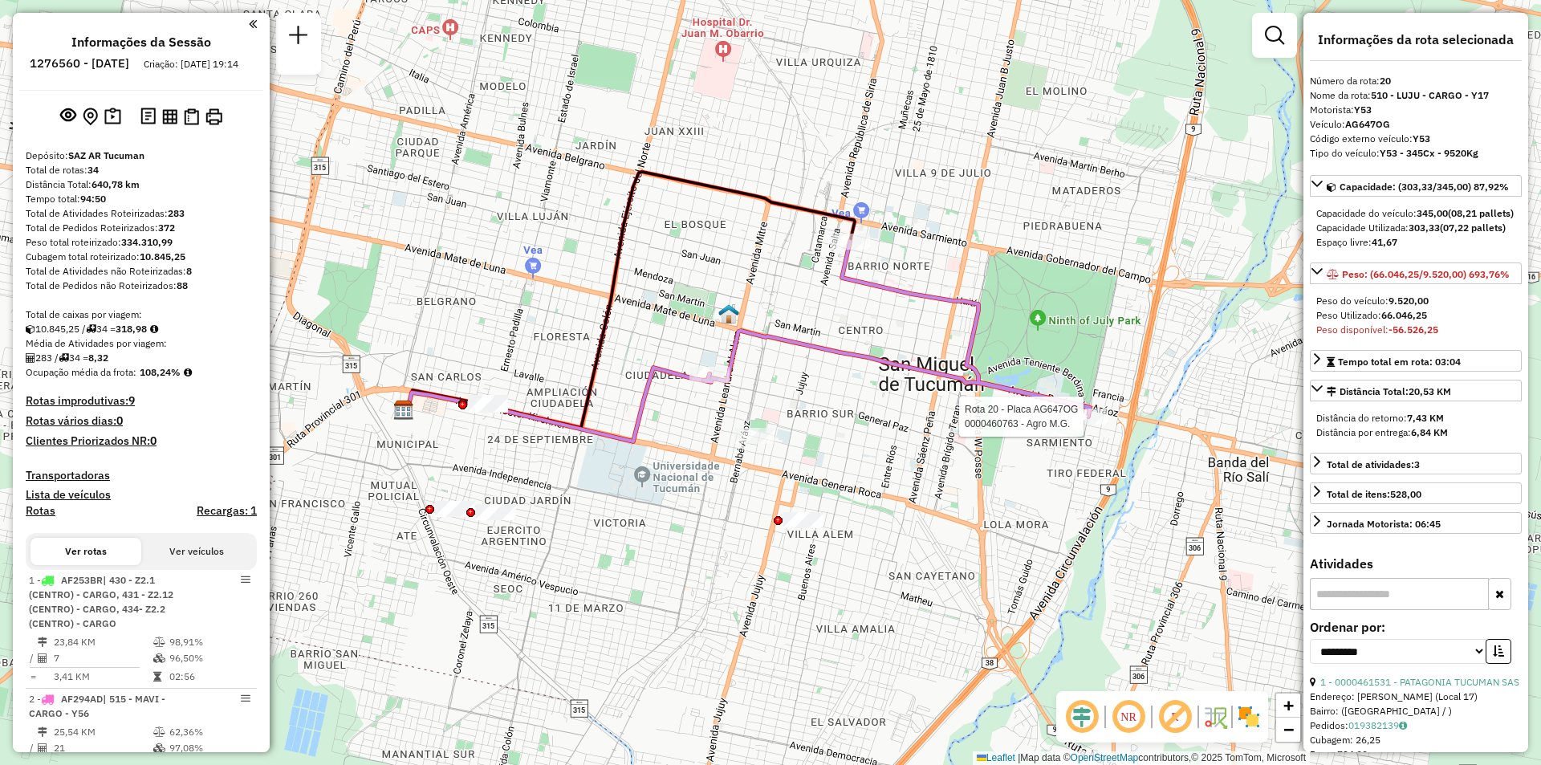
select select "**********"
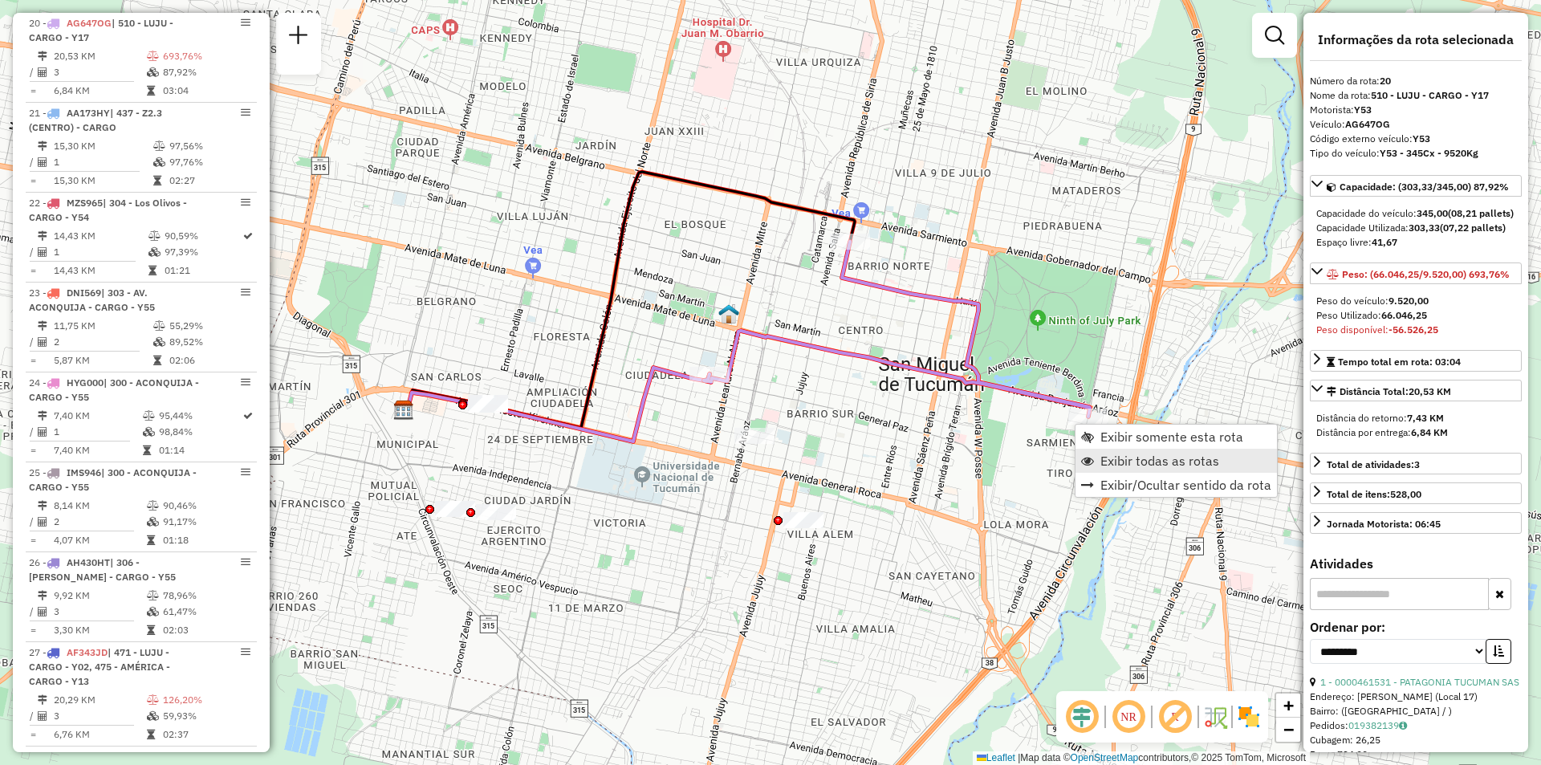
click at [1128, 457] on span "Exibir todas as rotas" at bounding box center [1160, 460] width 119 height 13
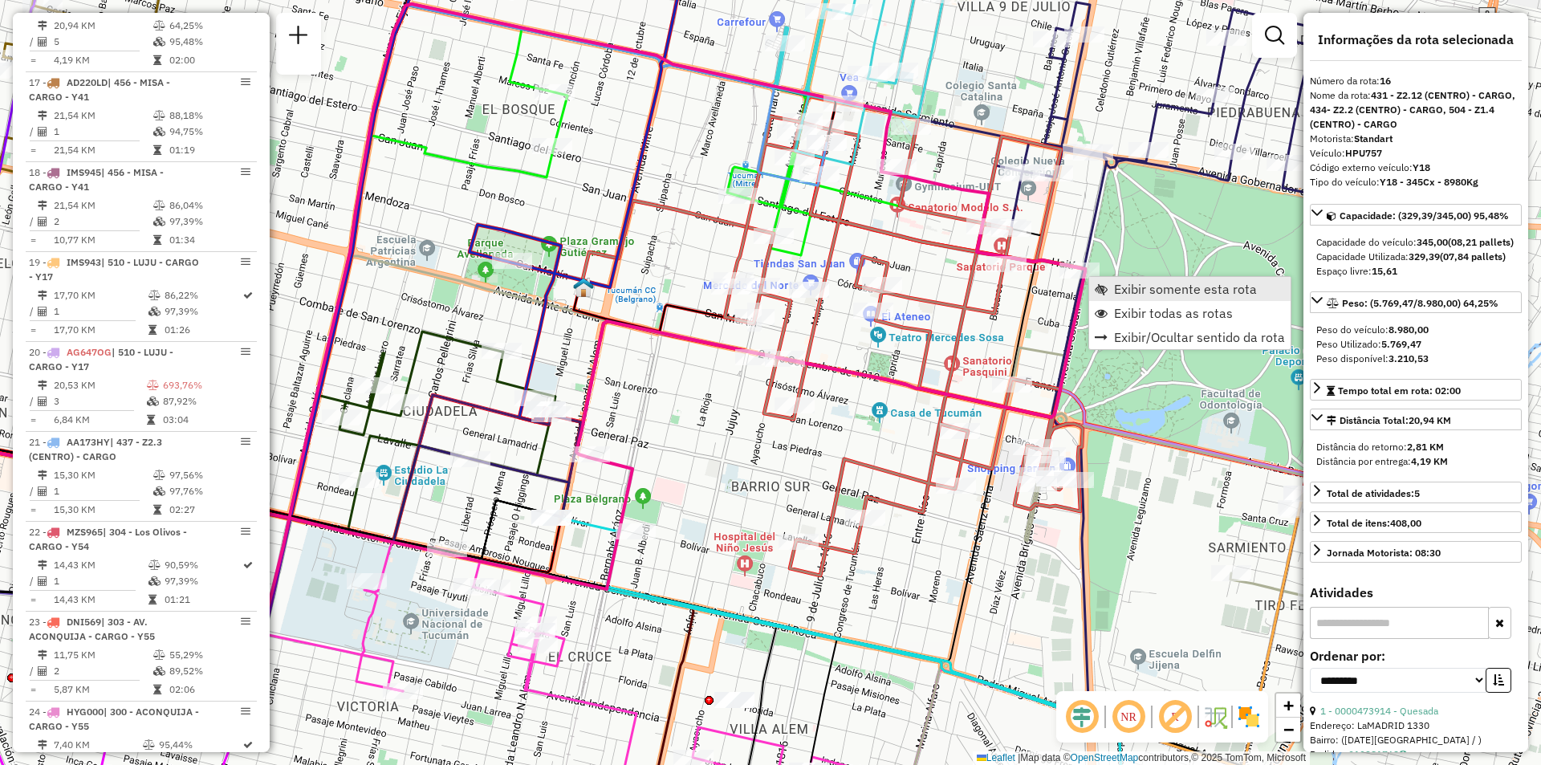
scroll to position [2296, 0]
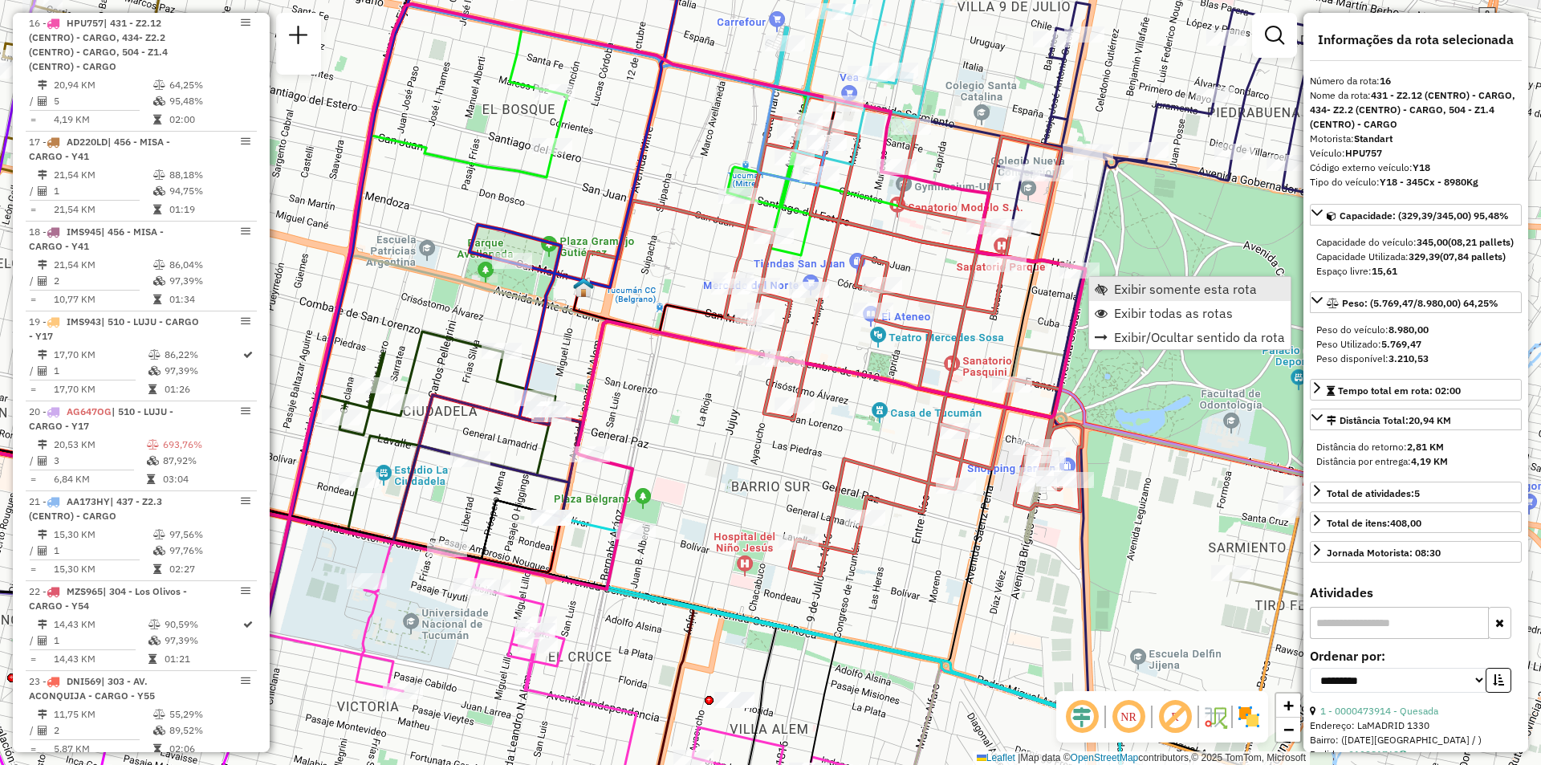
click at [1109, 293] on link "Exibir somente esta rota" at bounding box center [1189, 289] width 201 height 24
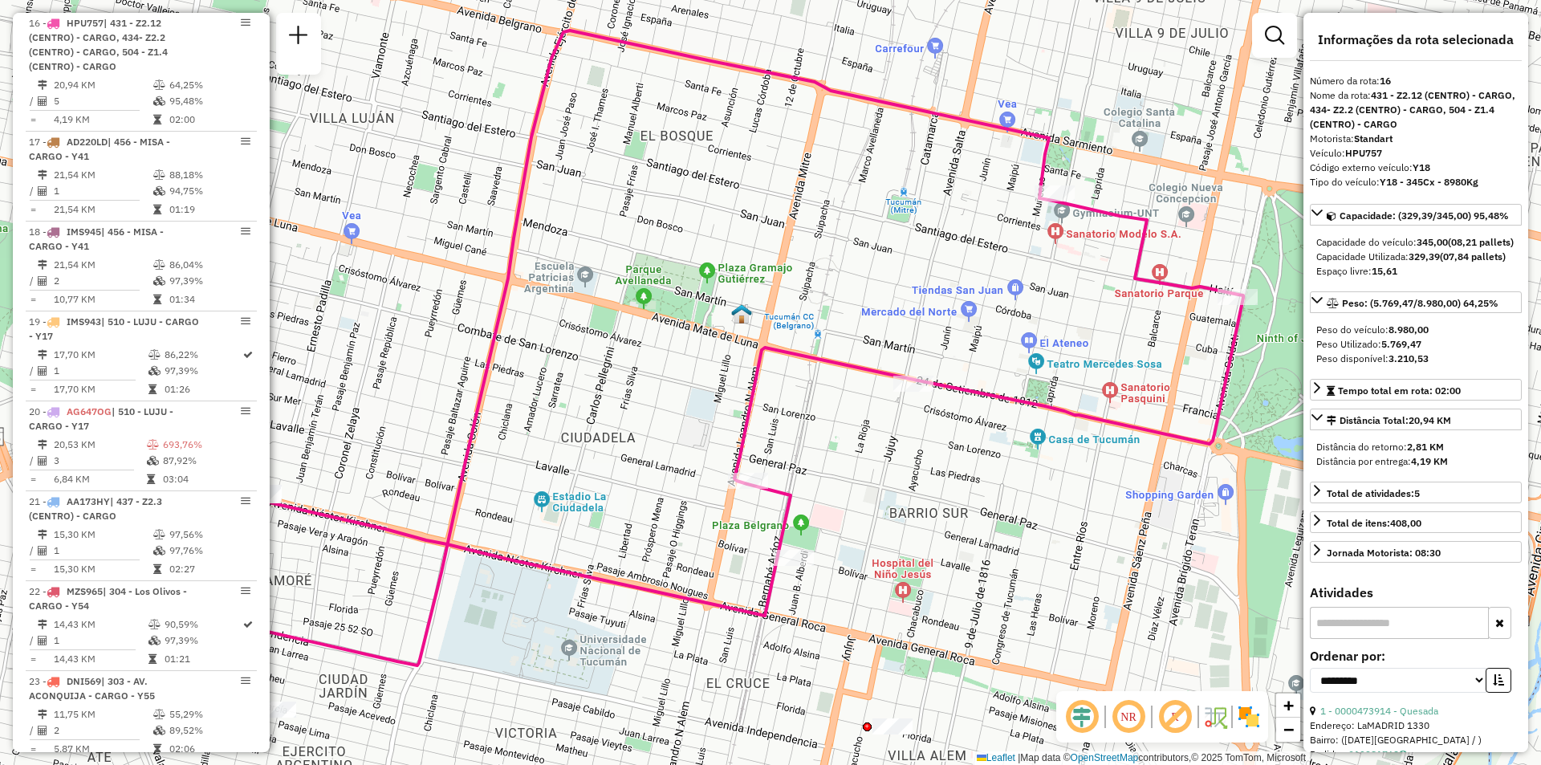
drag, startPoint x: 1024, startPoint y: 350, endPoint x: 893, endPoint y: 336, distance: 130.8
click at [893, 336] on div "Janela de atendimento Grade de atendimento Capacidade Transportadoras Veículos …" at bounding box center [770, 382] width 1541 height 765
drag, startPoint x: 986, startPoint y: 418, endPoint x: 993, endPoint y: 430, distance: 14.0
click at [987, 421] on span "Exibir todas as rotas" at bounding box center [994, 421] width 119 height 13
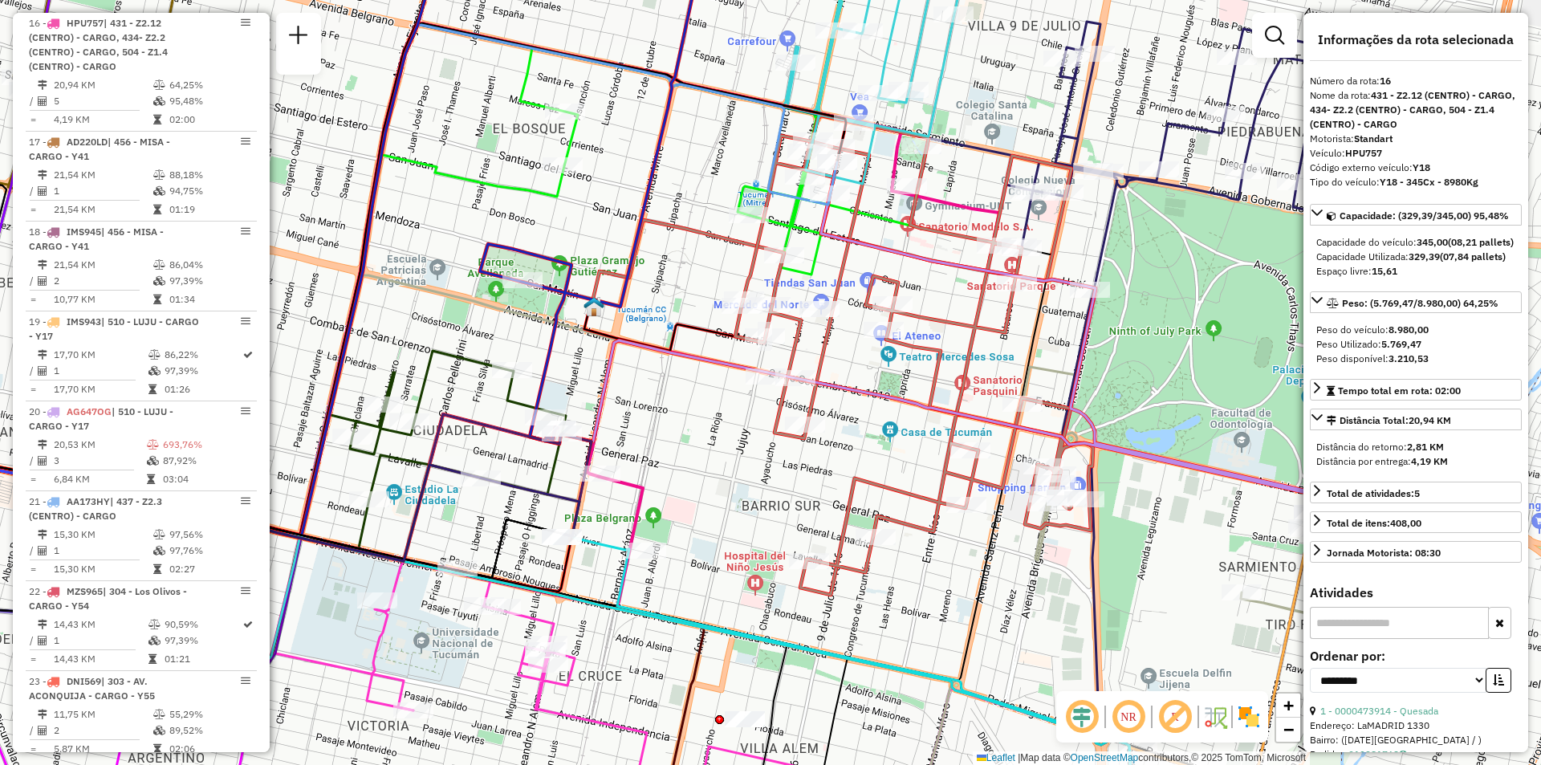
drag, startPoint x: 1055, startPoint y: 354, endPoint x: 961, endPoint y: 351, distance: 94.0
click at [961, 351] on icon at bounding box center [914, 355] width 358 height 479
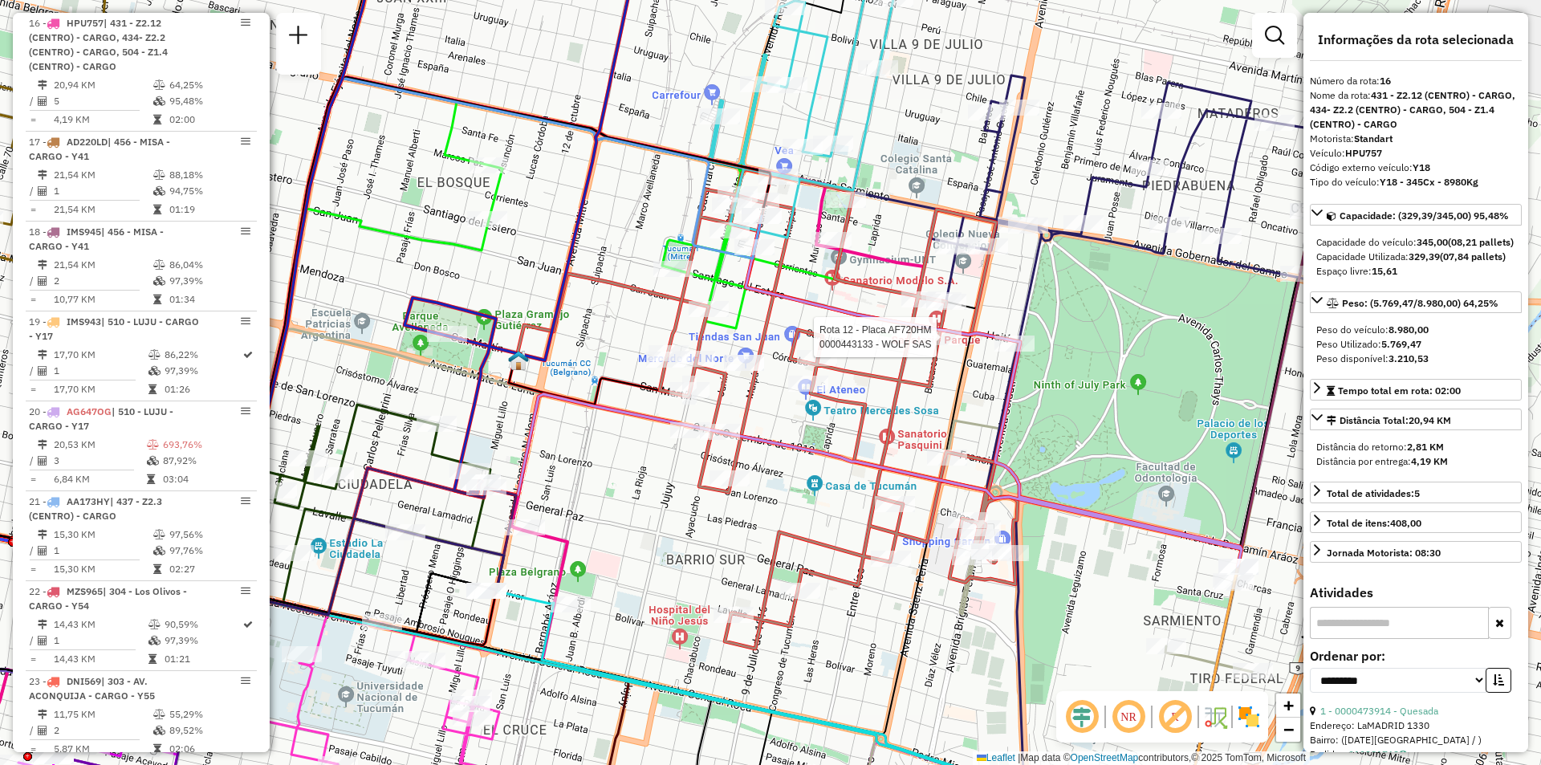
drag, startPoint x: 999, startPoint y: 299, endPoint x: 927, endPoint y: 347, distance: 86.2
click at [927, 345] on div at bounding box center [942, 337] width 40 height 16
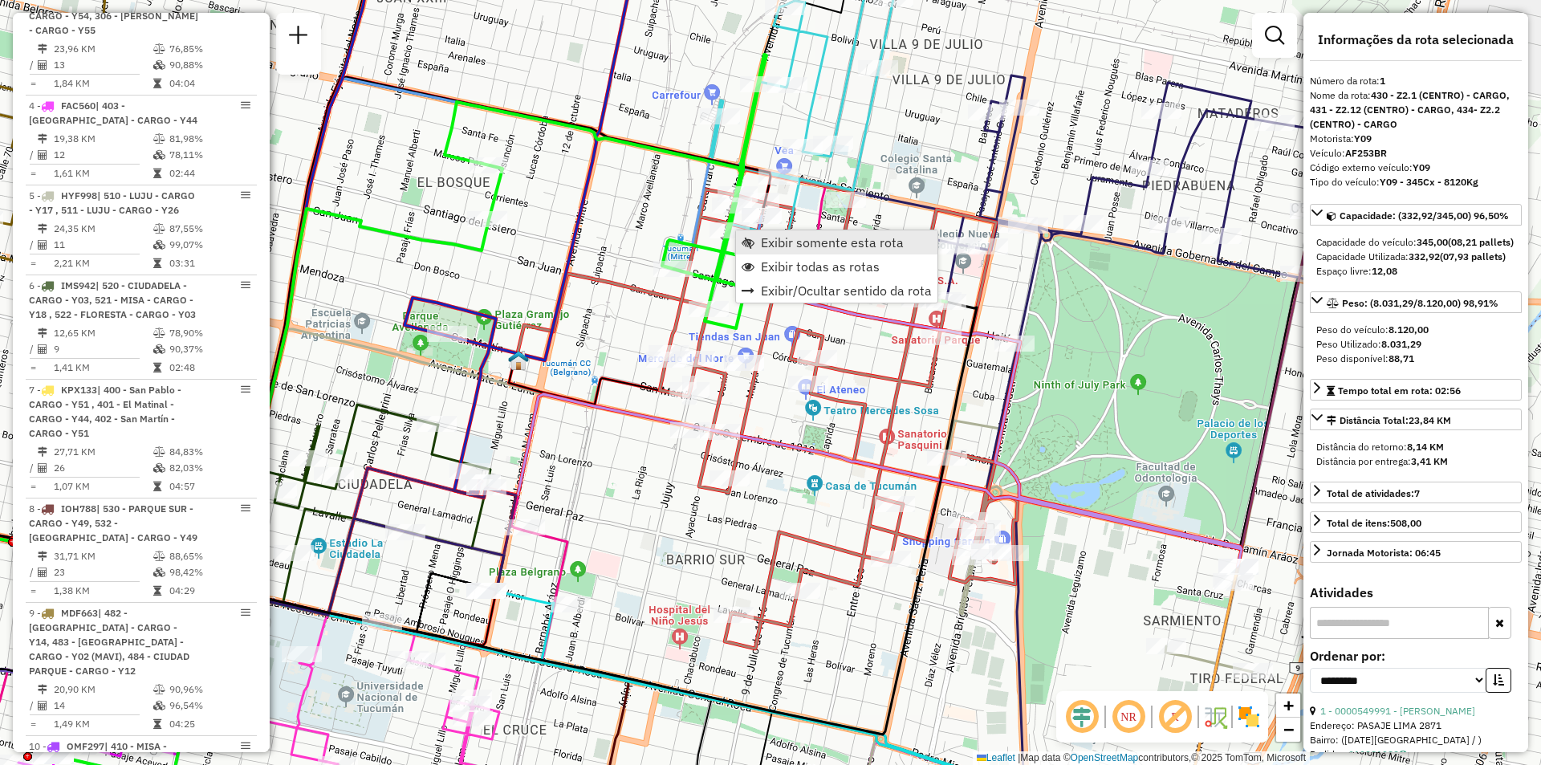
scroll to position [572, 0]
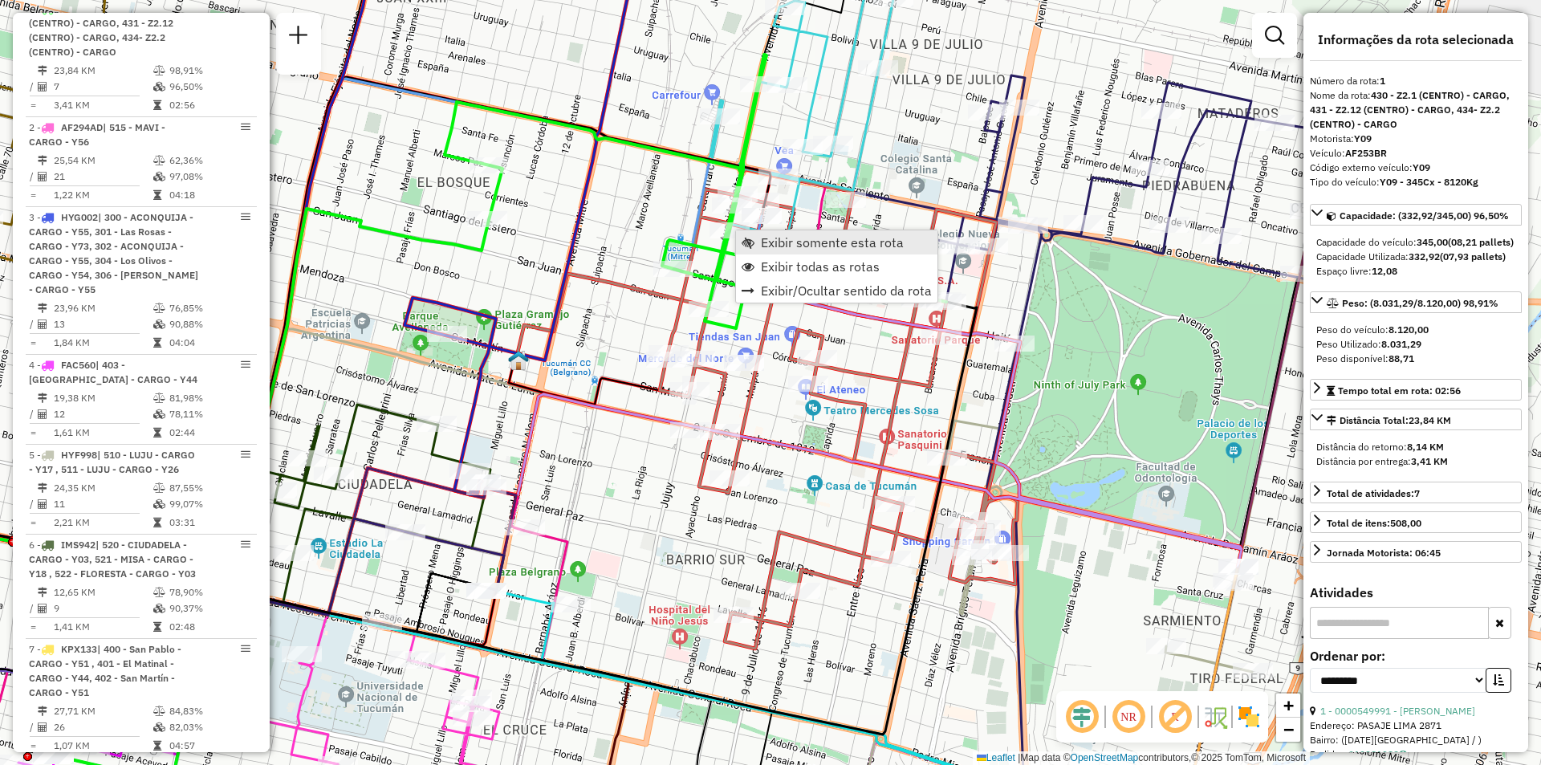
click at [780, 239] on span "Exibir somente esta rota" at bounding box center [832, 242] width 143 height 13
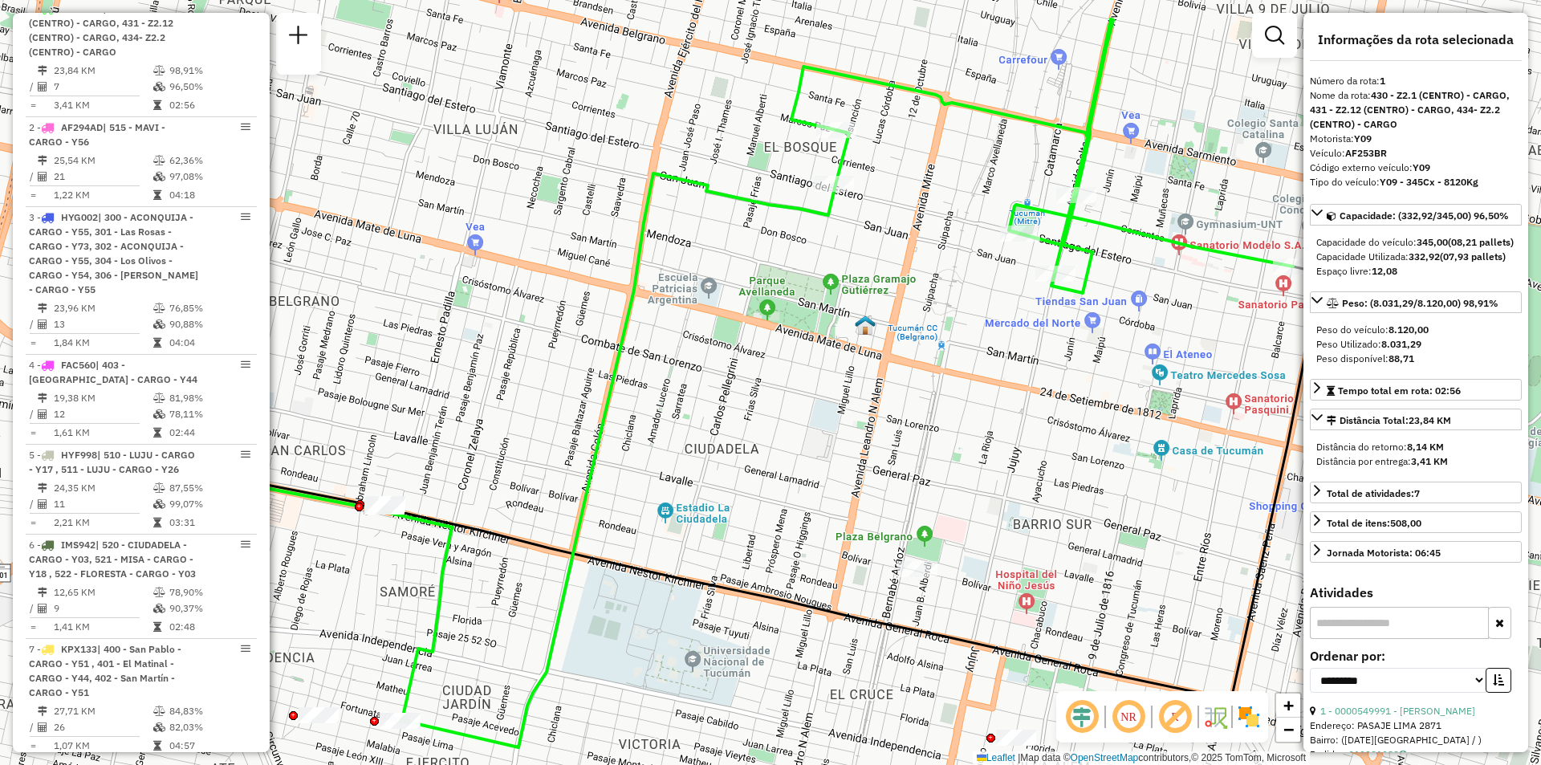
drag, startPoint x: 724, startPoint y: 283, endPoint x: 661, endPoint y: 267, distance: 64.4
click at [661, 267] on div "Janela de atendimento Grade de atendimento Capacidade Transportadoras Veículos …" at bounding box center [770, 382] width 1541 height 765
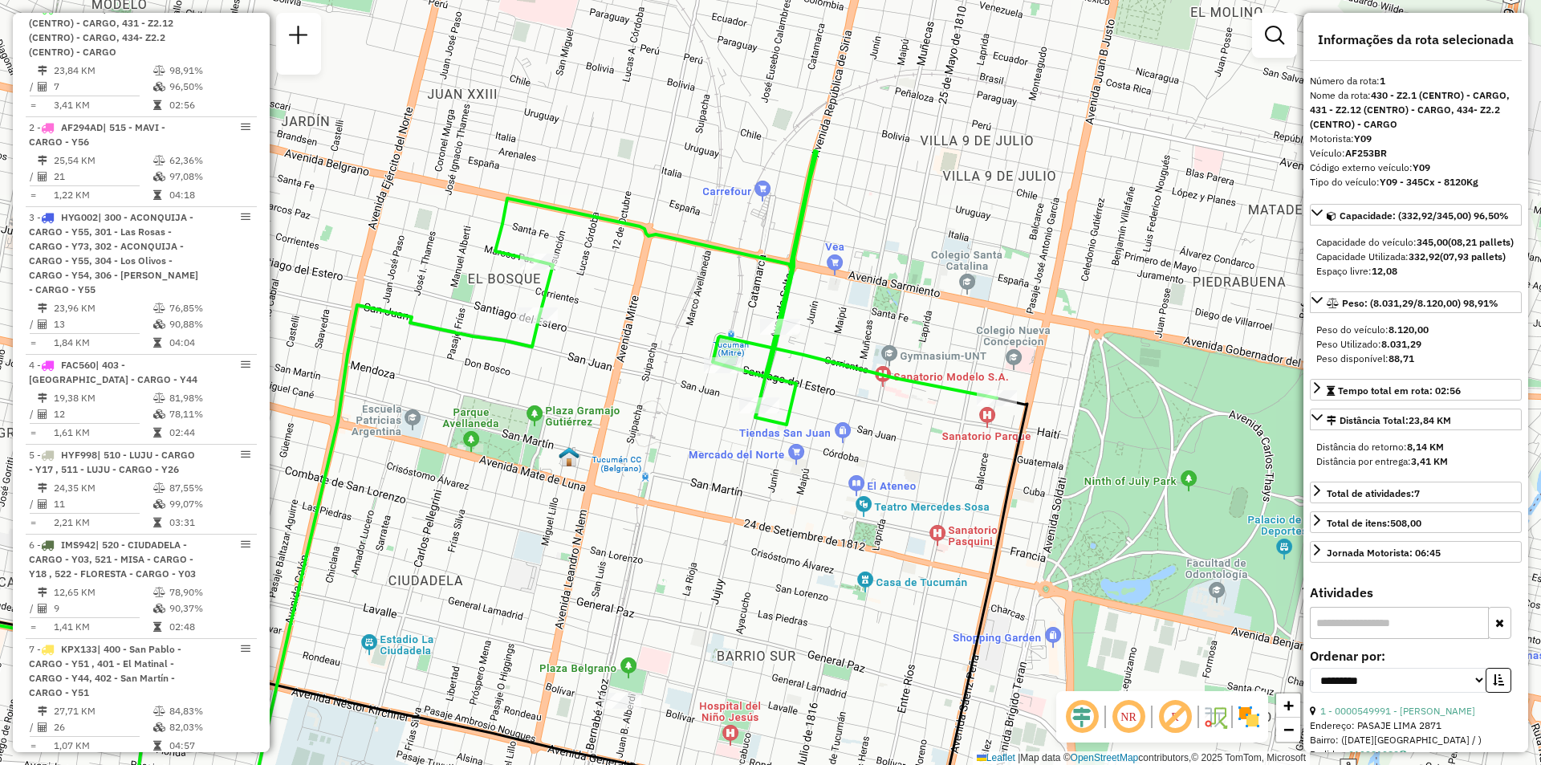
drag, startPoint x: 605, startPoint y: 421, endPoint x: 580, endPoint y: 488, distance: 72.2
click at [578, 488] on div "Janela de atendimento Grade de atendimento Capacidade Transportadoras Veículos …" at bounding box center [770, 382] width 1541 height 765
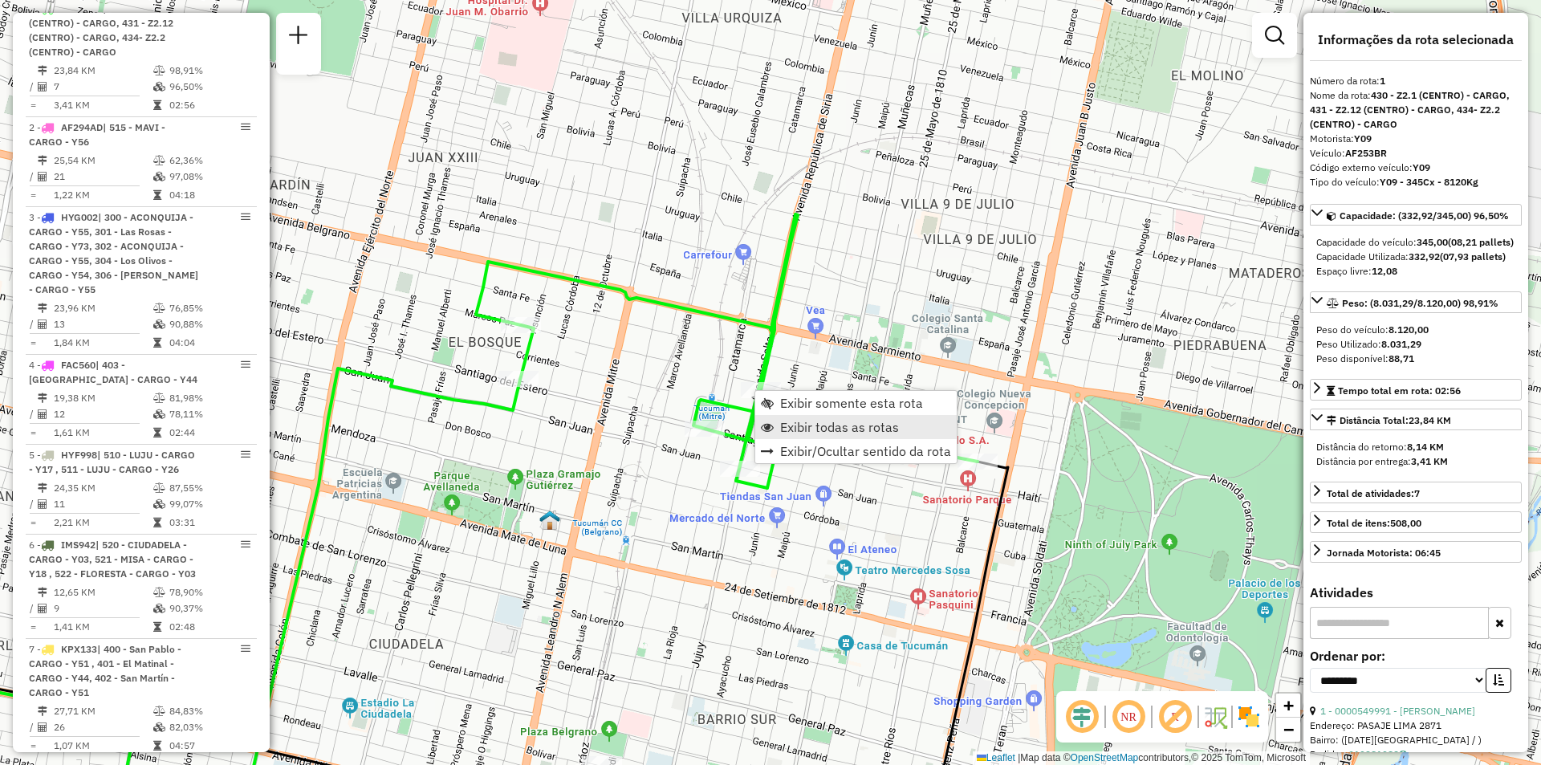
click at [817, 433] on span "Exibir todas as rotas" at bounding box center [839, 427] width 119 height 13
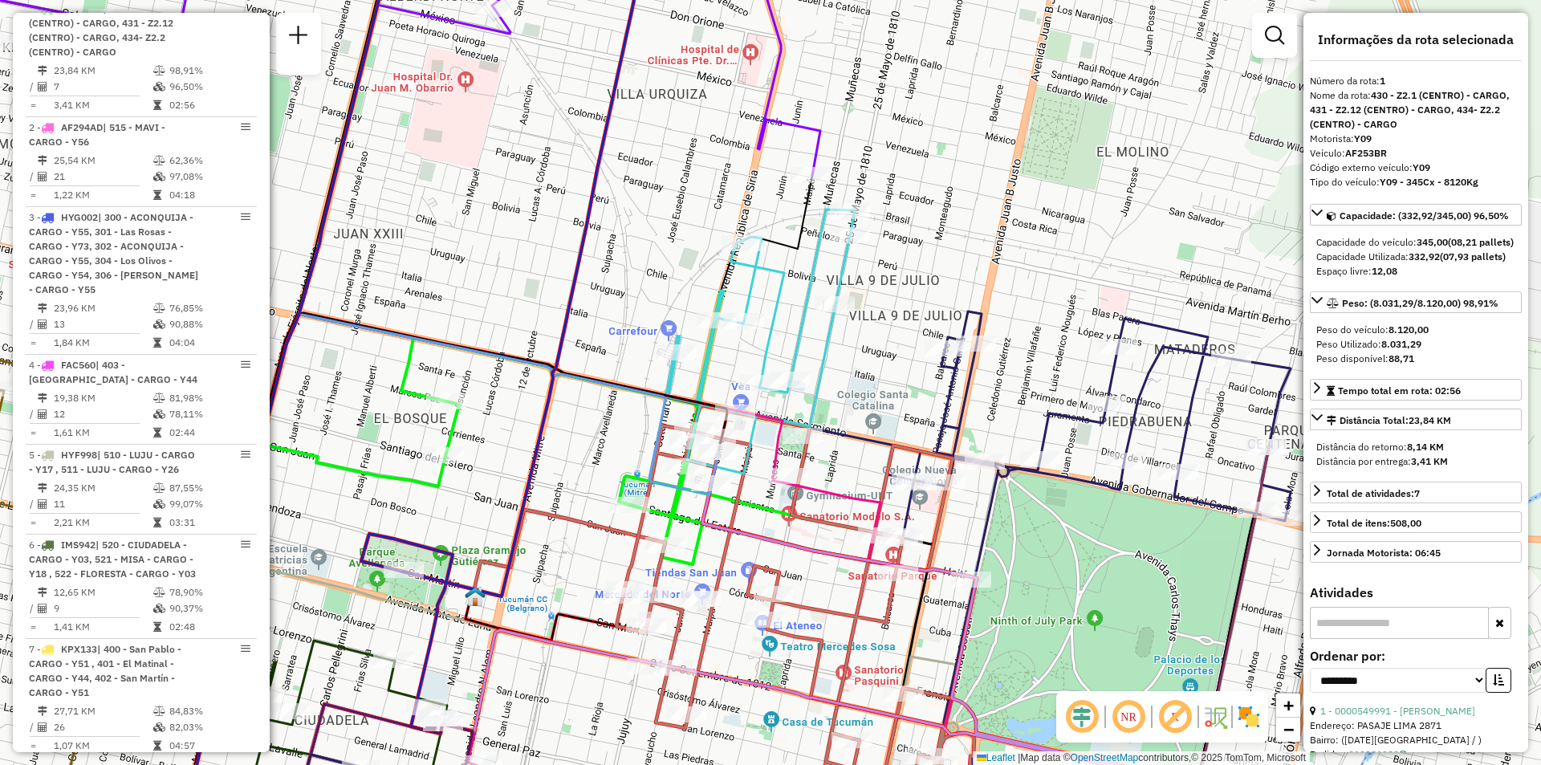
drag, startPoint x: 959, startPoint y: 542, endPoint x: 849, endPoint y: 685, distance: 180.8
click at [849, 685] on div "Janela de atendimento Grade de atendimento Capacidade Transportadoras Veículos …" at bounding box center [770, 382] width 1541 height 765
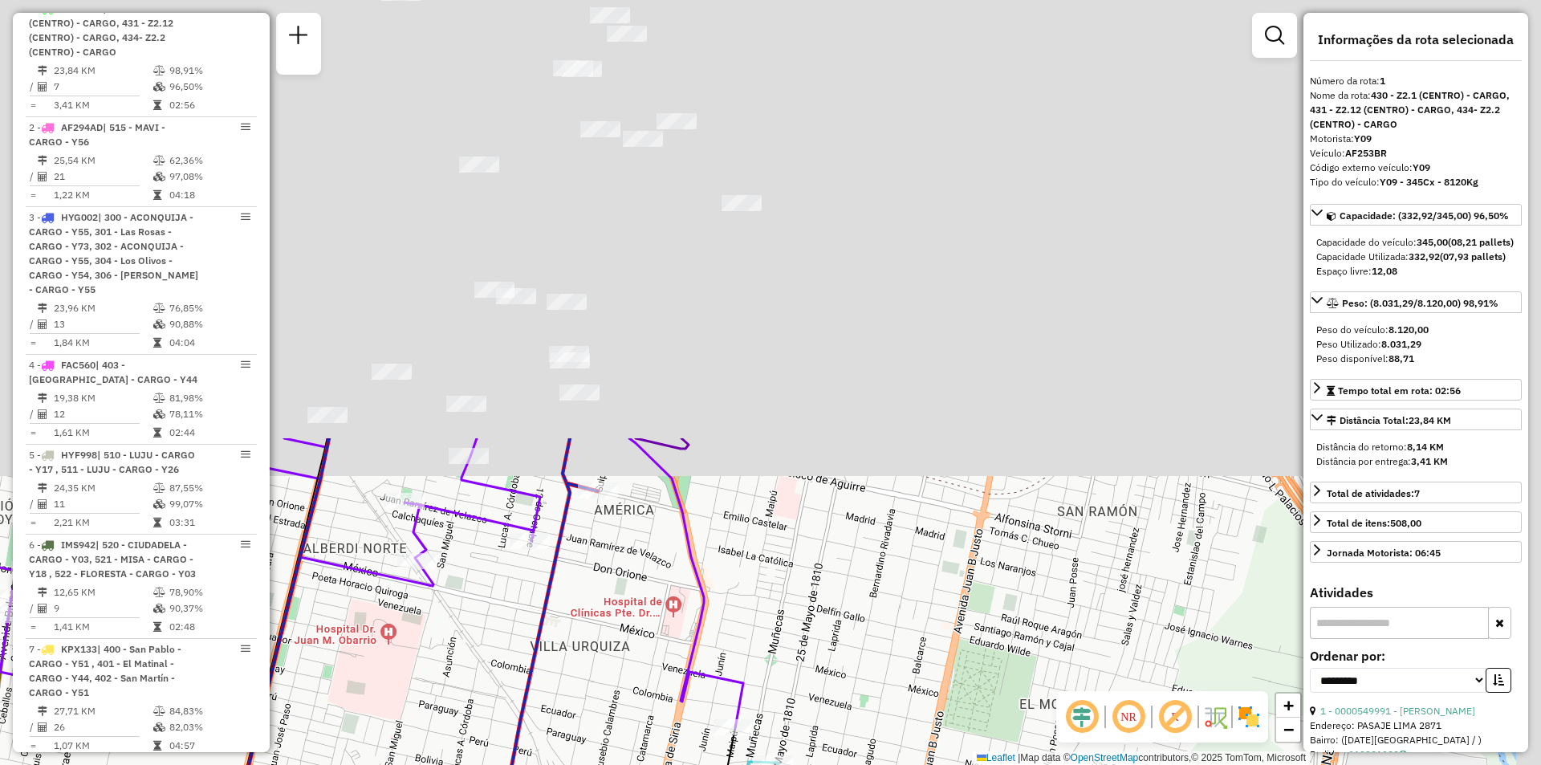
drag, startPoint x: 890, startPoint y: 653, endPoint x: 871, endPoint y: 666, distance: 23.2
click at [894, 710] on div "Janela de atendimento Grade de atendimento Capacidade Transportadoras Veículos …" at bounding box center [770, 382] width 1541 height 765
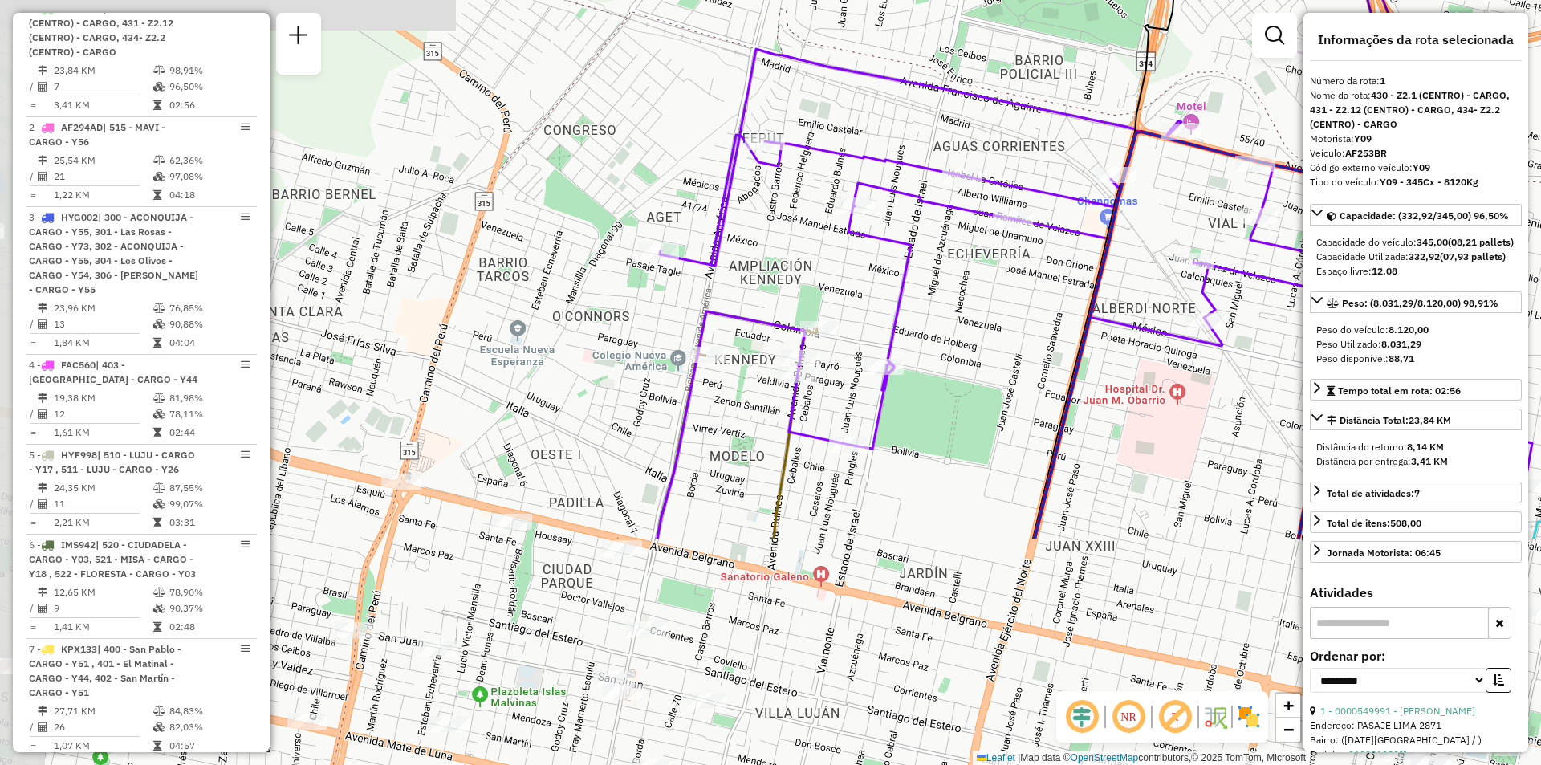
drag, startPoint x: 618, startPoint y: 568, endPoint x: 1351, endPoint y: 275, distance: 789.6
click at [1351, 275] on hb-router-mapa "Informações da Sessão 1276560 - 16/09/2025 Criação: 15/09/2025 19:14 Depósito: …" at bounding box center [770, 382] width 1541 height 765
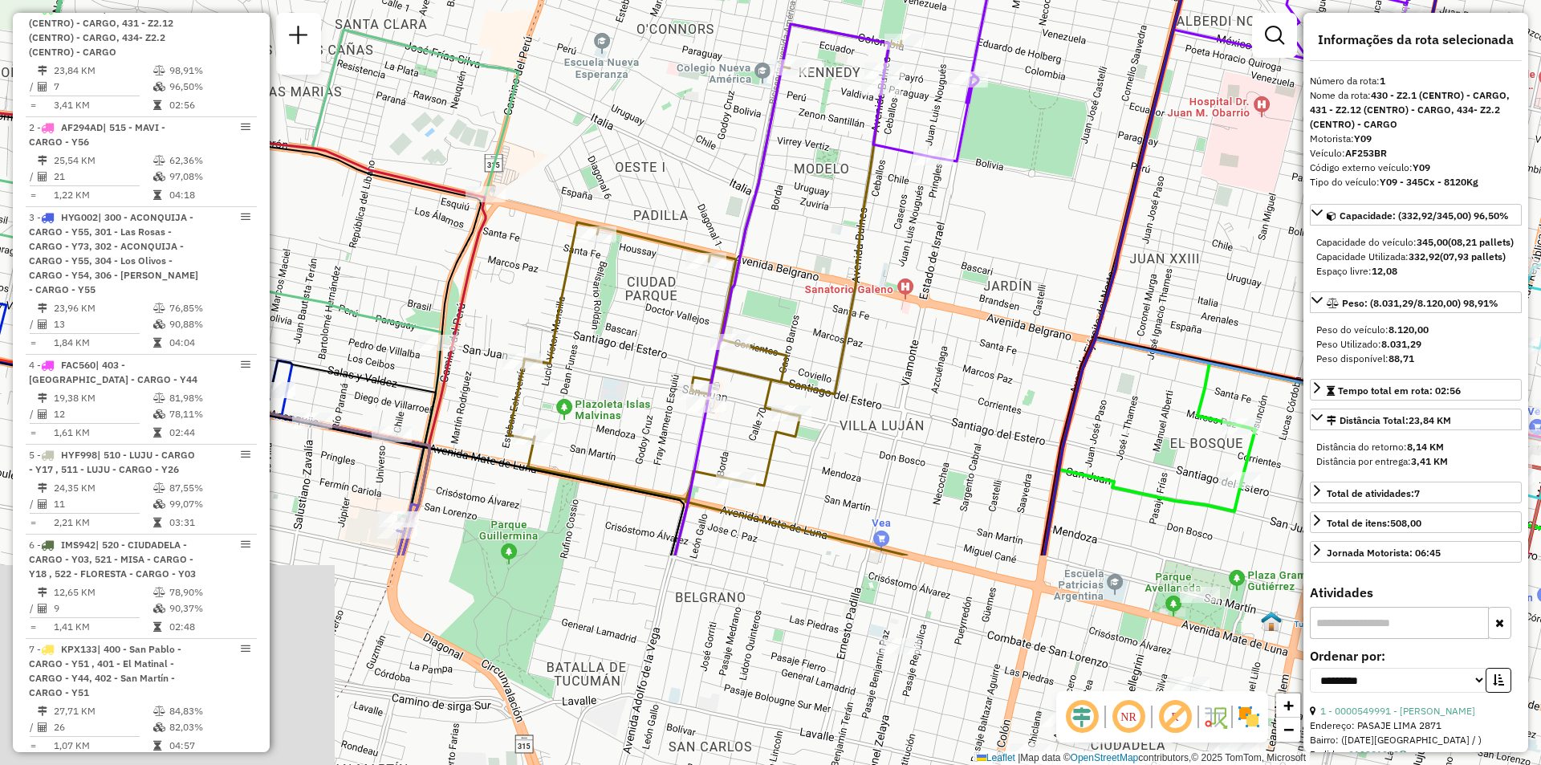
drag, startPoint x: 927, startPoint y: 397, endPoint x: 930, endPoint y: 239, distance: 158.2
click at [930, 239] on div "Rota 27 - Placa AF343JD 0000604729 - Libertad S.A. Janela de atendimento Grade …" at bounding box center [770, 382] width 1541 height 765
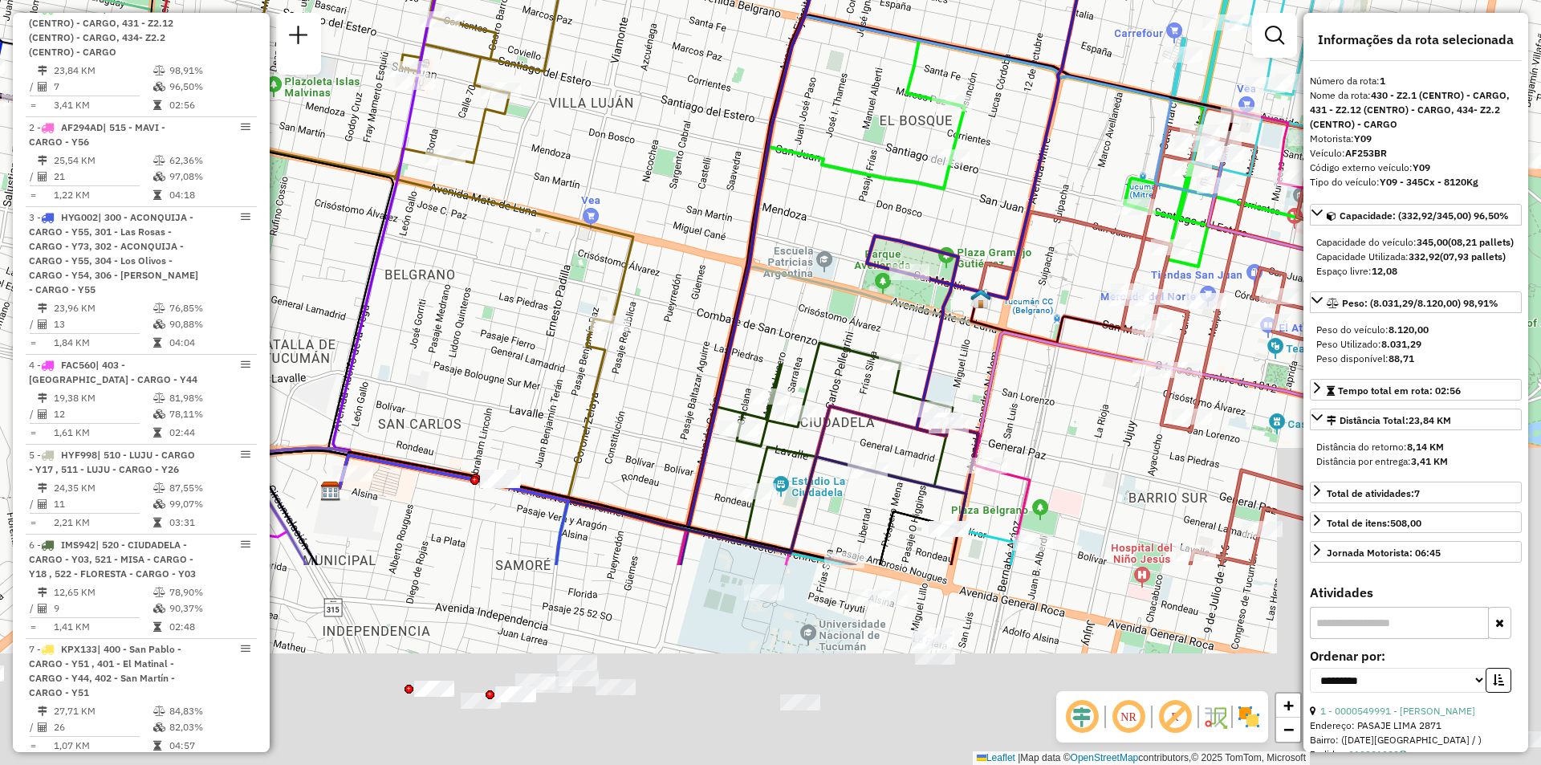
drag, startPoint x: 1085, startPoint y: 503, endPoint x: 768, endPoint y: 193, distance: 442.8
click at [768, 193] on div "Rota 27 - Placa AF343JD 0000604729 - Libertad S.A. Janela de atendimento Grade …" at bounding box center [770, 382] width 1541 height 765
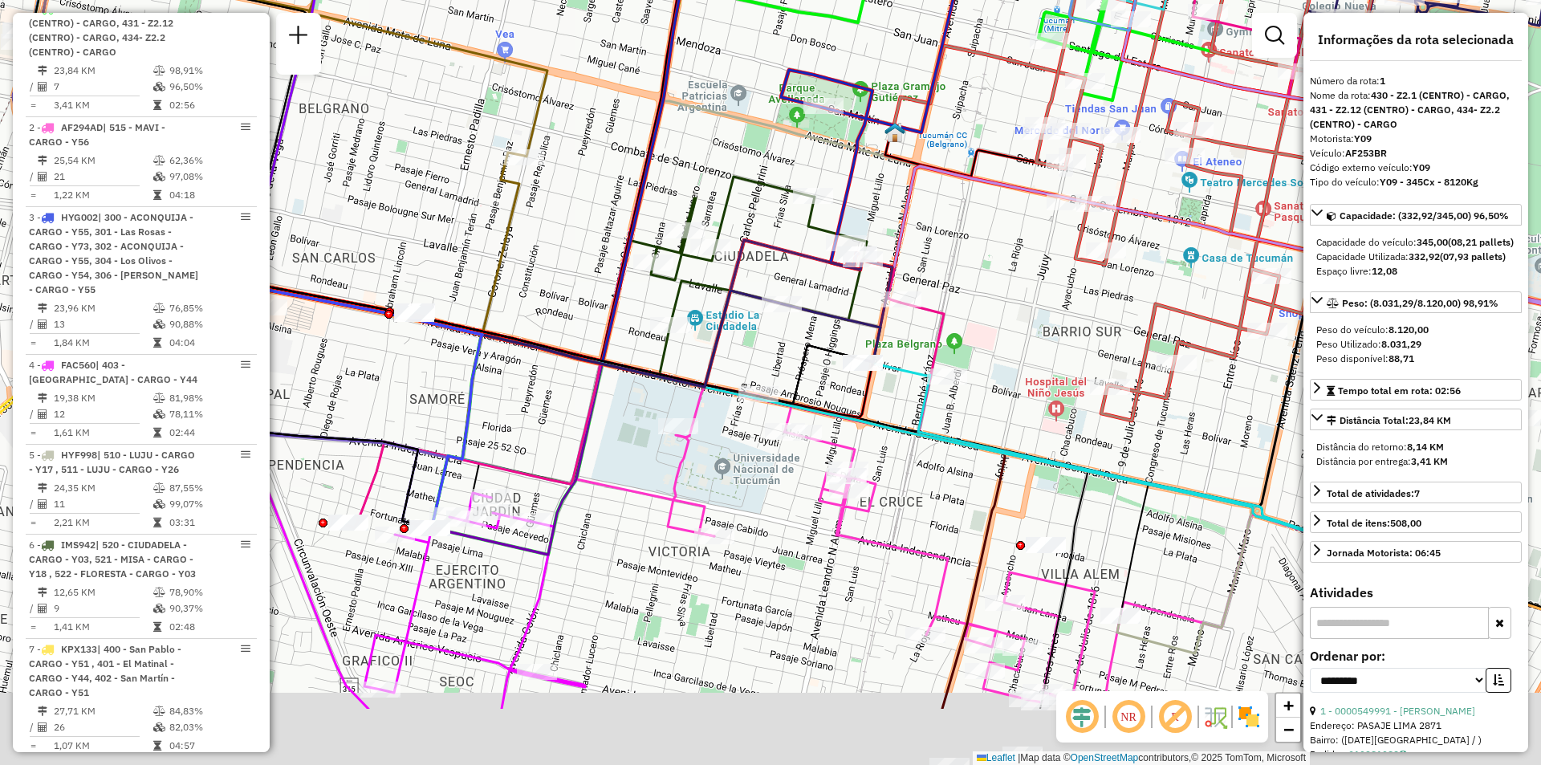
drag, startPoint x: 1046, startPoint y: 455, endPoint x: 998, endPoint y: 306, distance: 156.9
click at [997, 306] on div "Rota 27 - Placa AF343JD 0000604729 - Libertad S.A. Janela de atendimento Grade …" at bounding box center [770, 382] width 1541 height 765
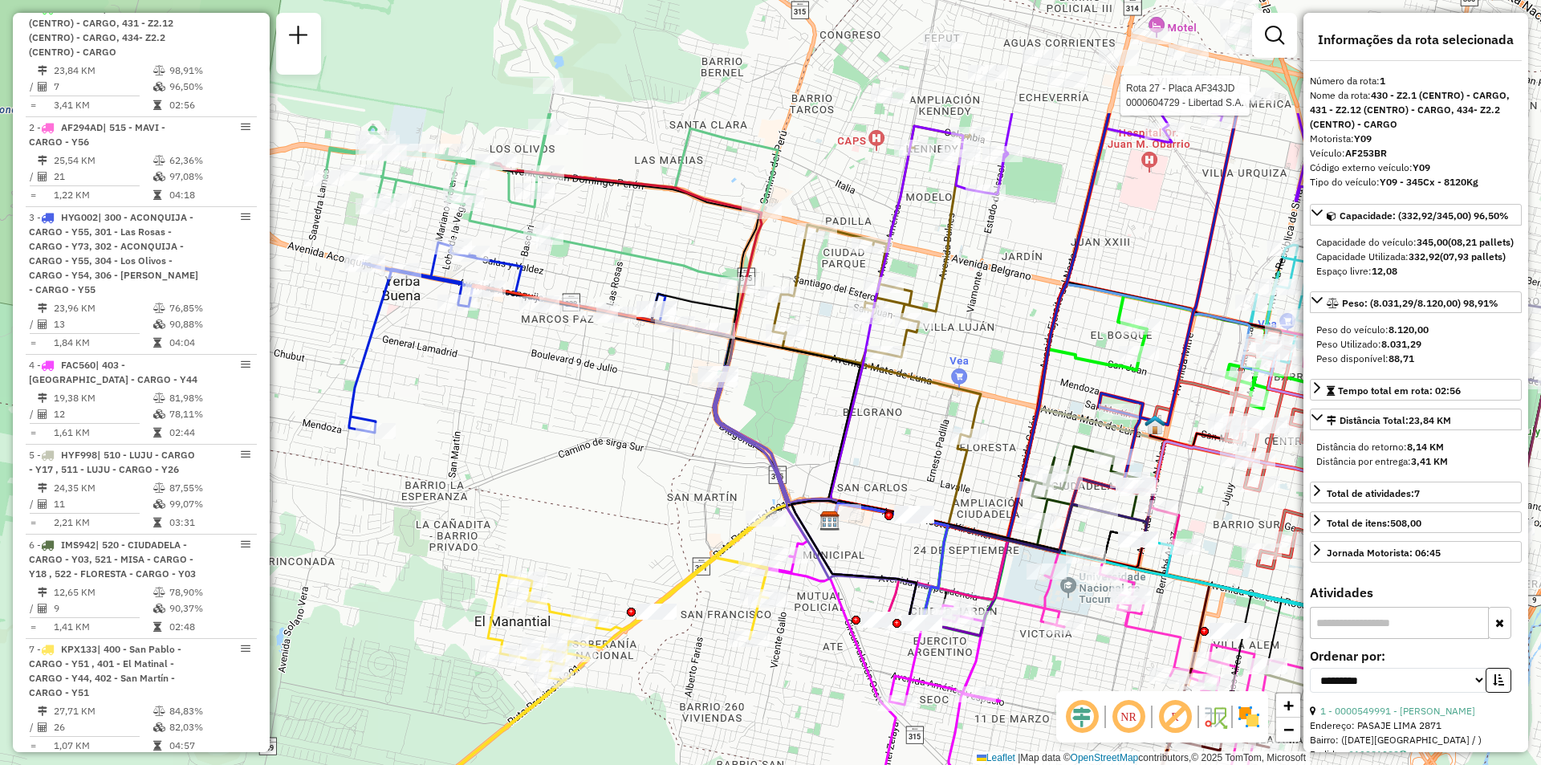
drag, startPoint x: 459, startPoint y: 588, endPoint x: 602, endPoint y: 682, distance: 170.6
click at [596, 701] on div "Rota 27 - Placa AF343JD 0000604729 - Libertad S.A. Janela de atendimento Grade …" at bounding box center [770, 382] width 1541 height 765
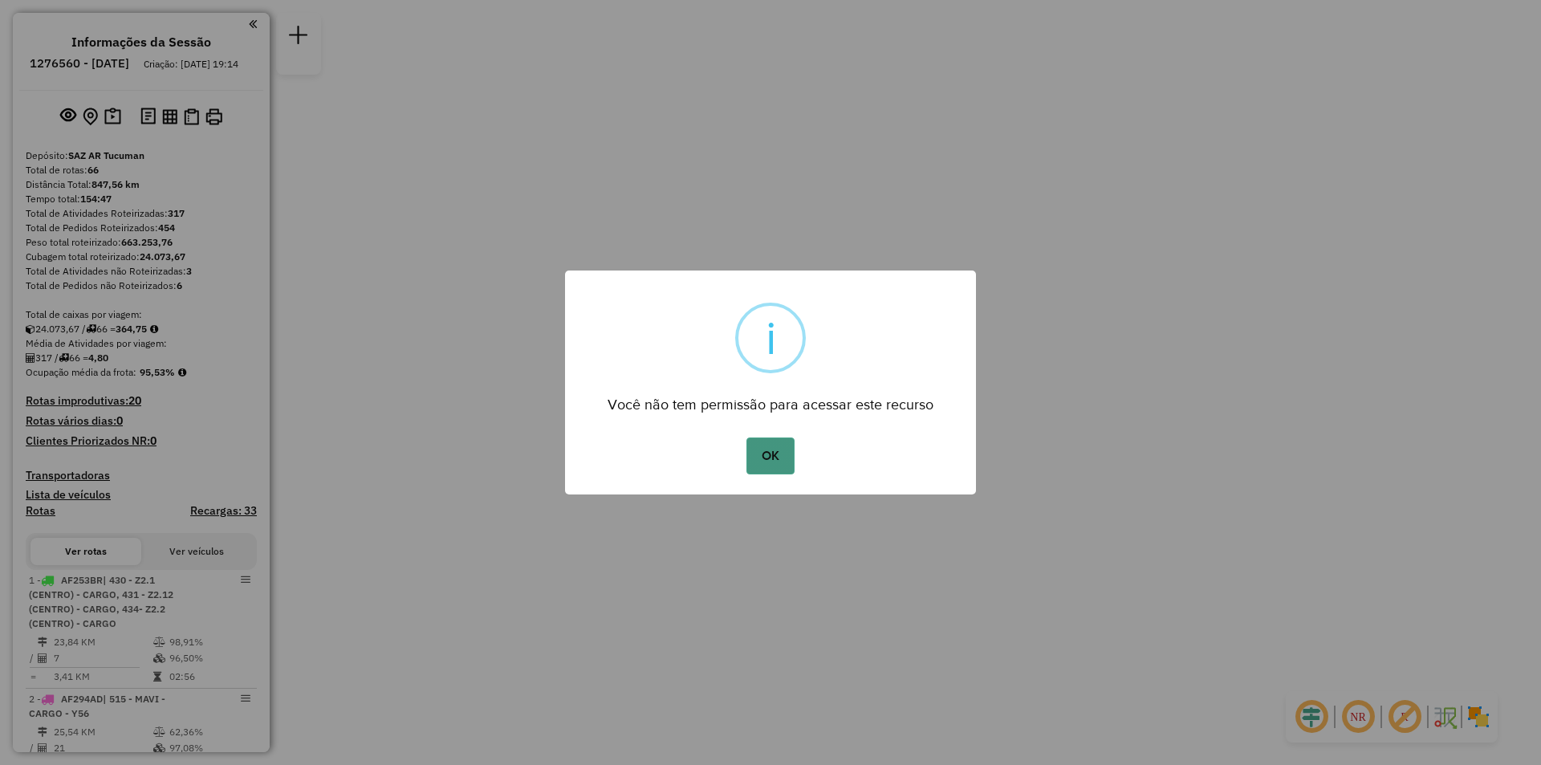
click at [779, 458] on button "OK" at bounding box center [770, 456] width 47 height 37
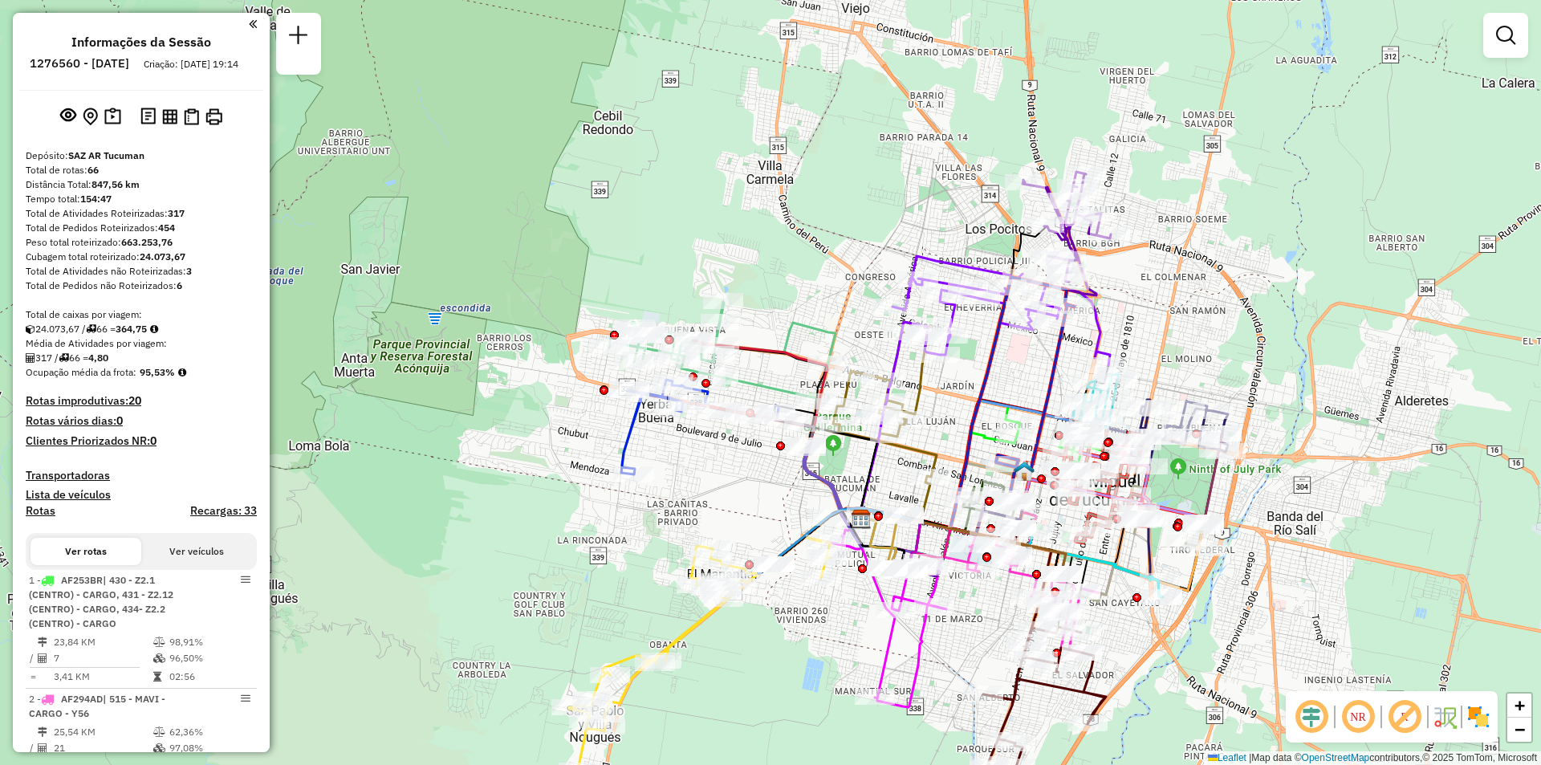
click at [1528, 38] on div at bounding box center [1505, 35] width 45 height 45
click at [1524, 39] on div at bounding box center [1505, 35] width 45 height 45
click at [1508, 30] on em at bounding box center [1505, 35] width 19 height 19
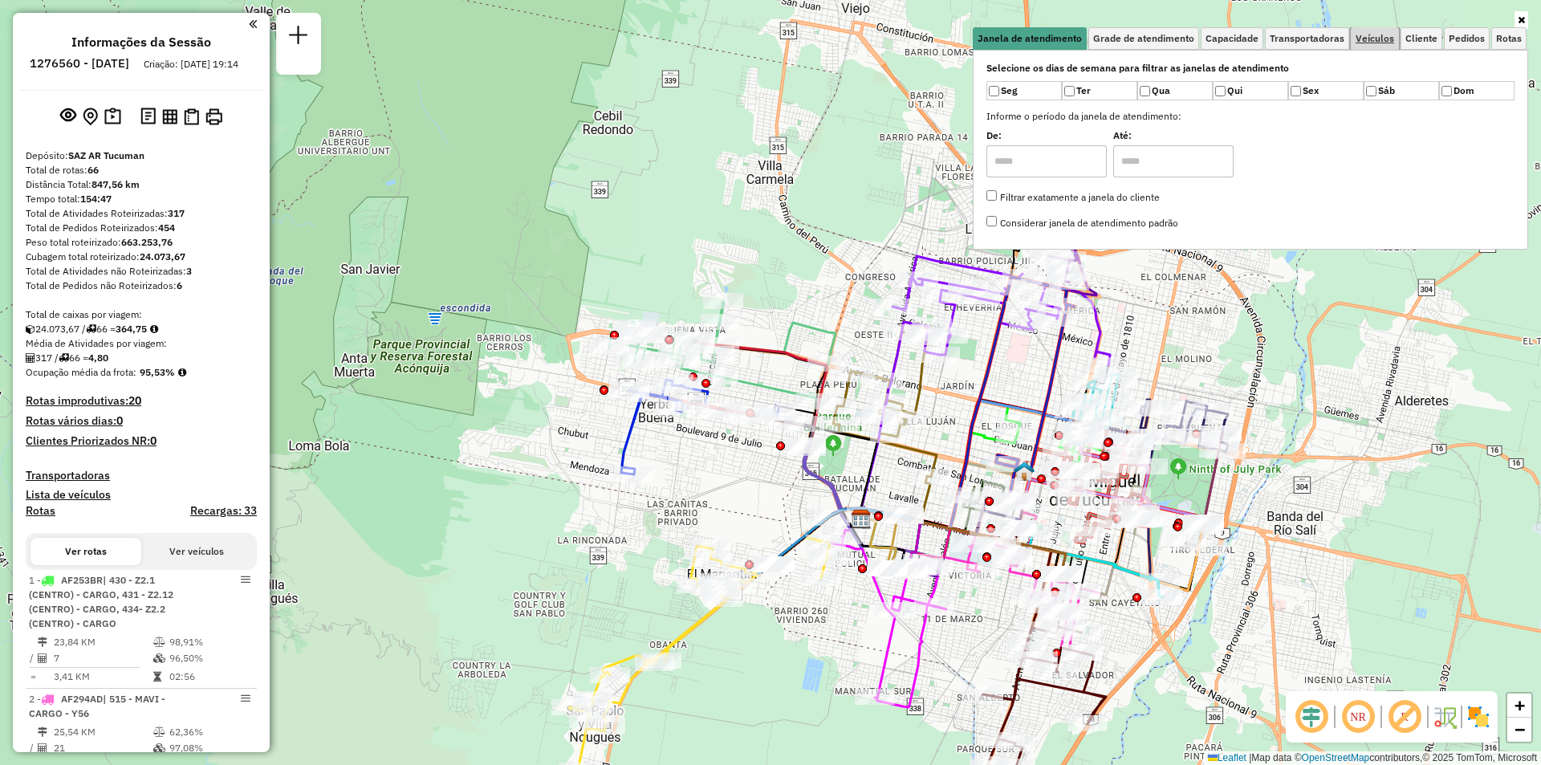
click at [1379, 39] on span "Veículos" at bounding box center [1375, 39] width 39 height 10
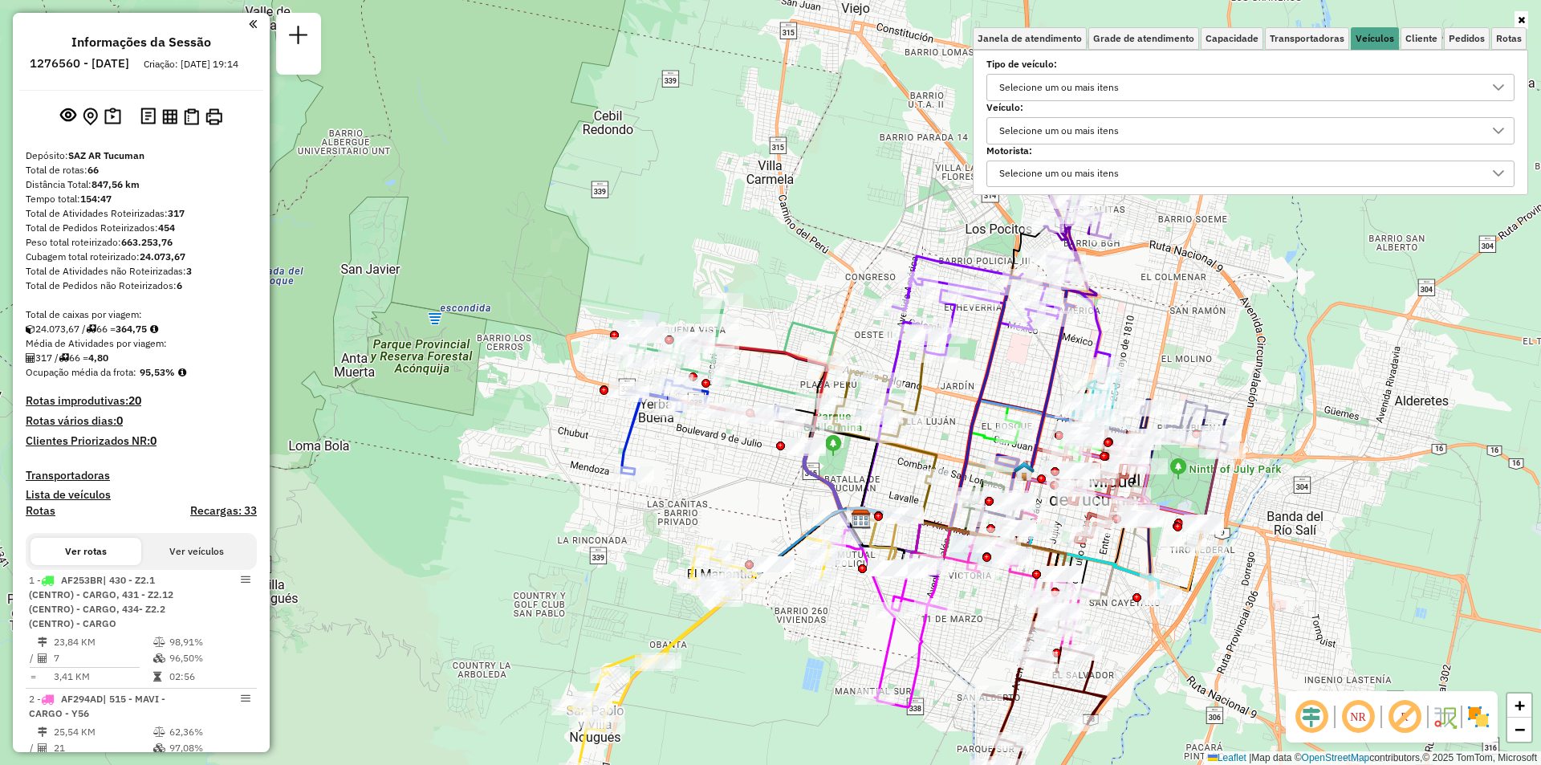
click at [1227, 93] on div "Selecione um ou mais itens" at bounding box center [1239, 88] width 490 height 26
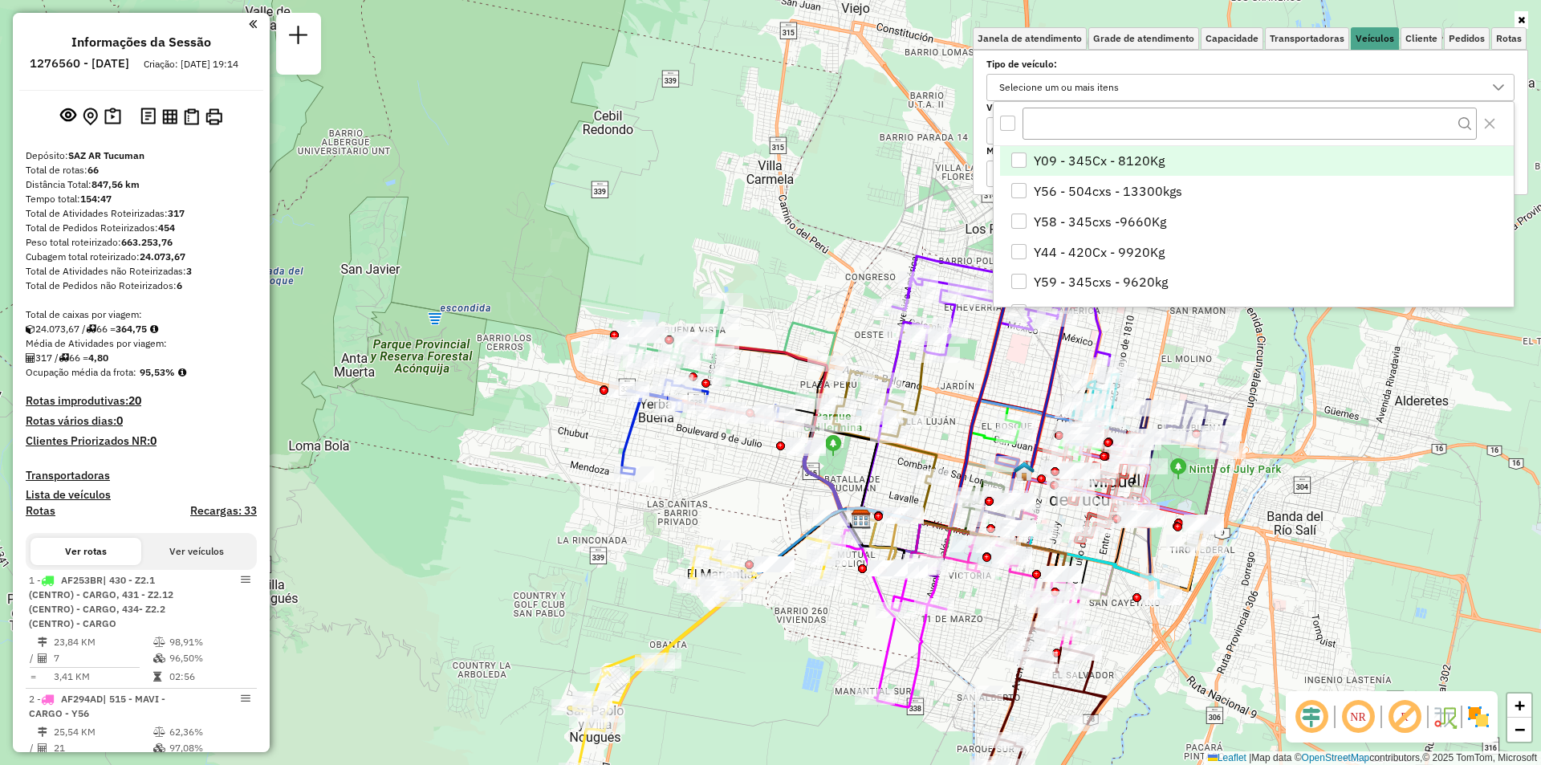
scroll to position [10, 55]
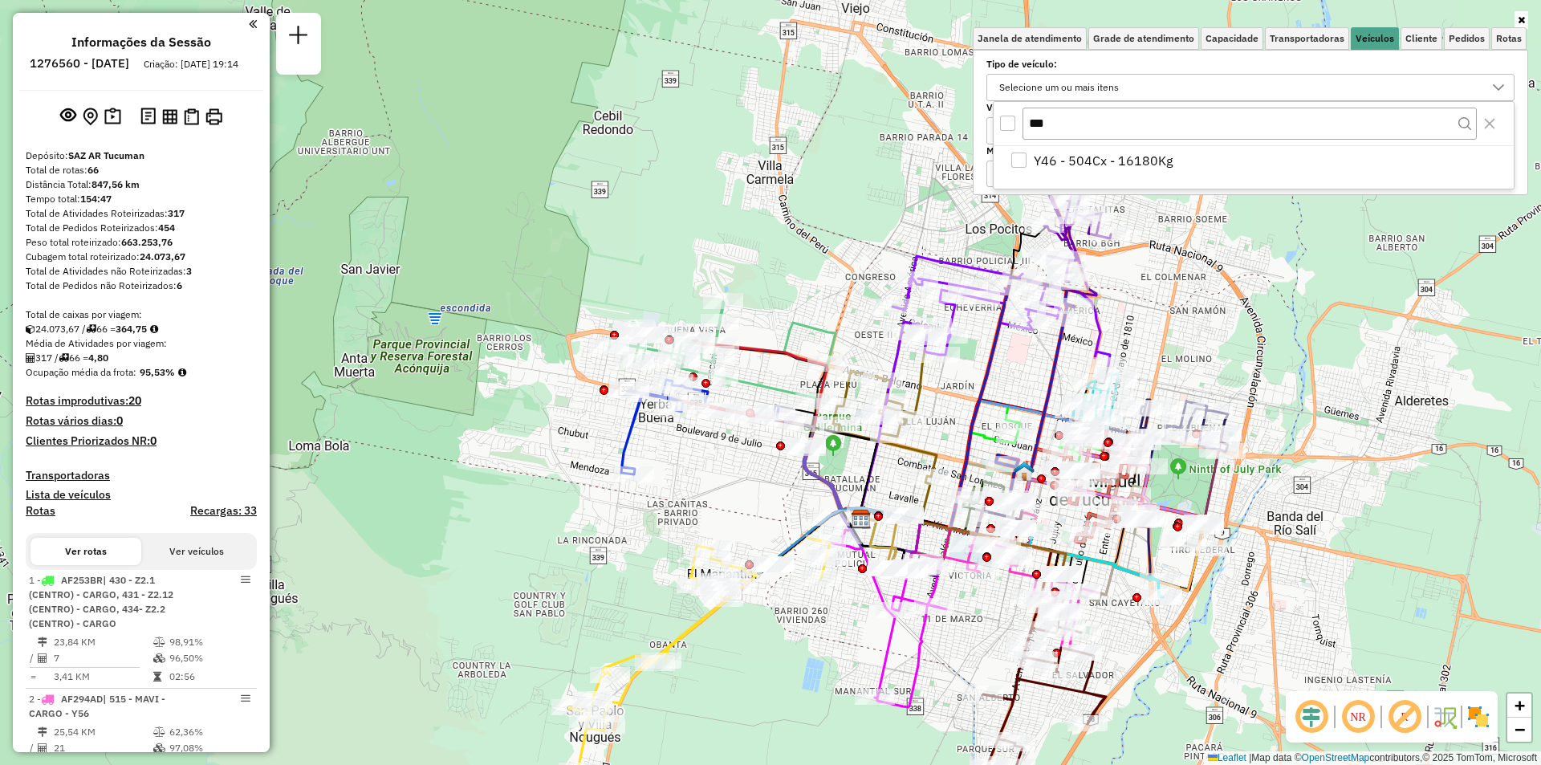
type input "***"
click at [1165, 177] on div "Y46 - 504Cx - 16180Kg" at bounding box center [1254, 167] width 520 height 43
click at [1187, 157] on li "Y46 - 504Cx - 16180Kg" at bounding box center [1257, 161] width 514 height 31
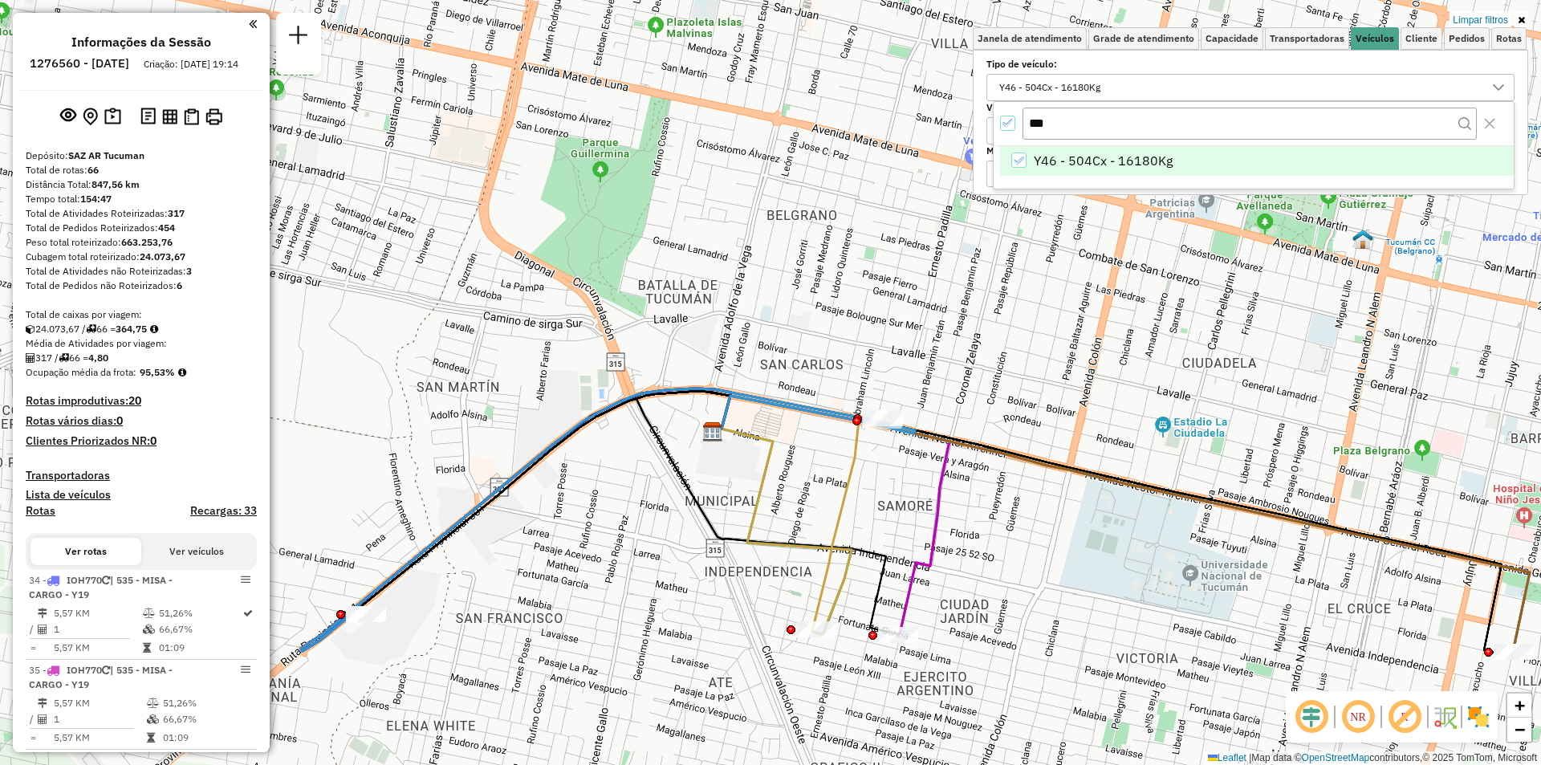
click at [1008, 125] on icon "All items selected" at bounding box center [1008, 122] width 11 height 11
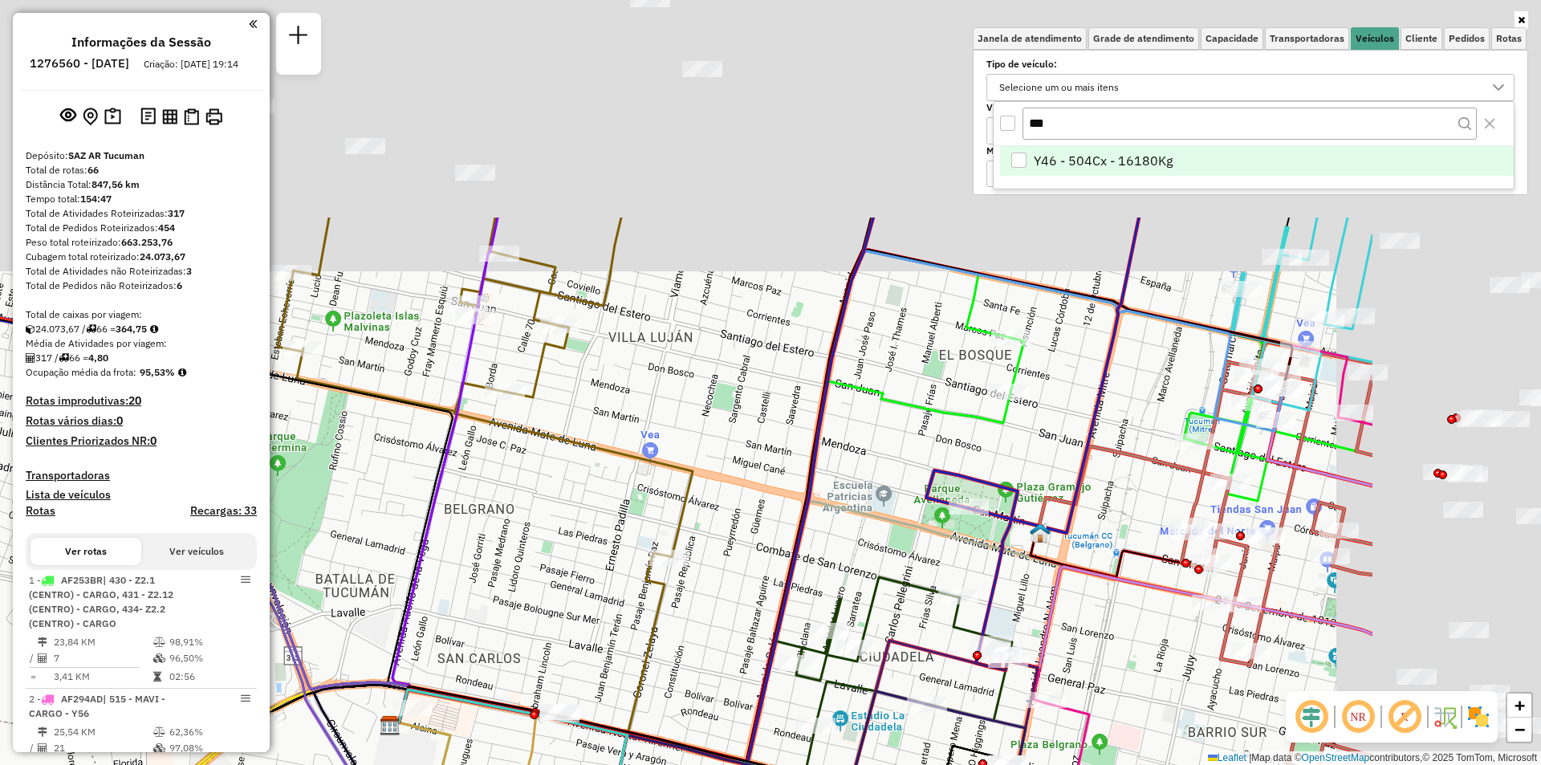
drag, startPoint x: 931, startPoint y: 468, endPoint x: 901, endPoint y: 524, distance: 63.9
click at [759, 594] on icon at bounding box center [633, 491] width 482 height 547
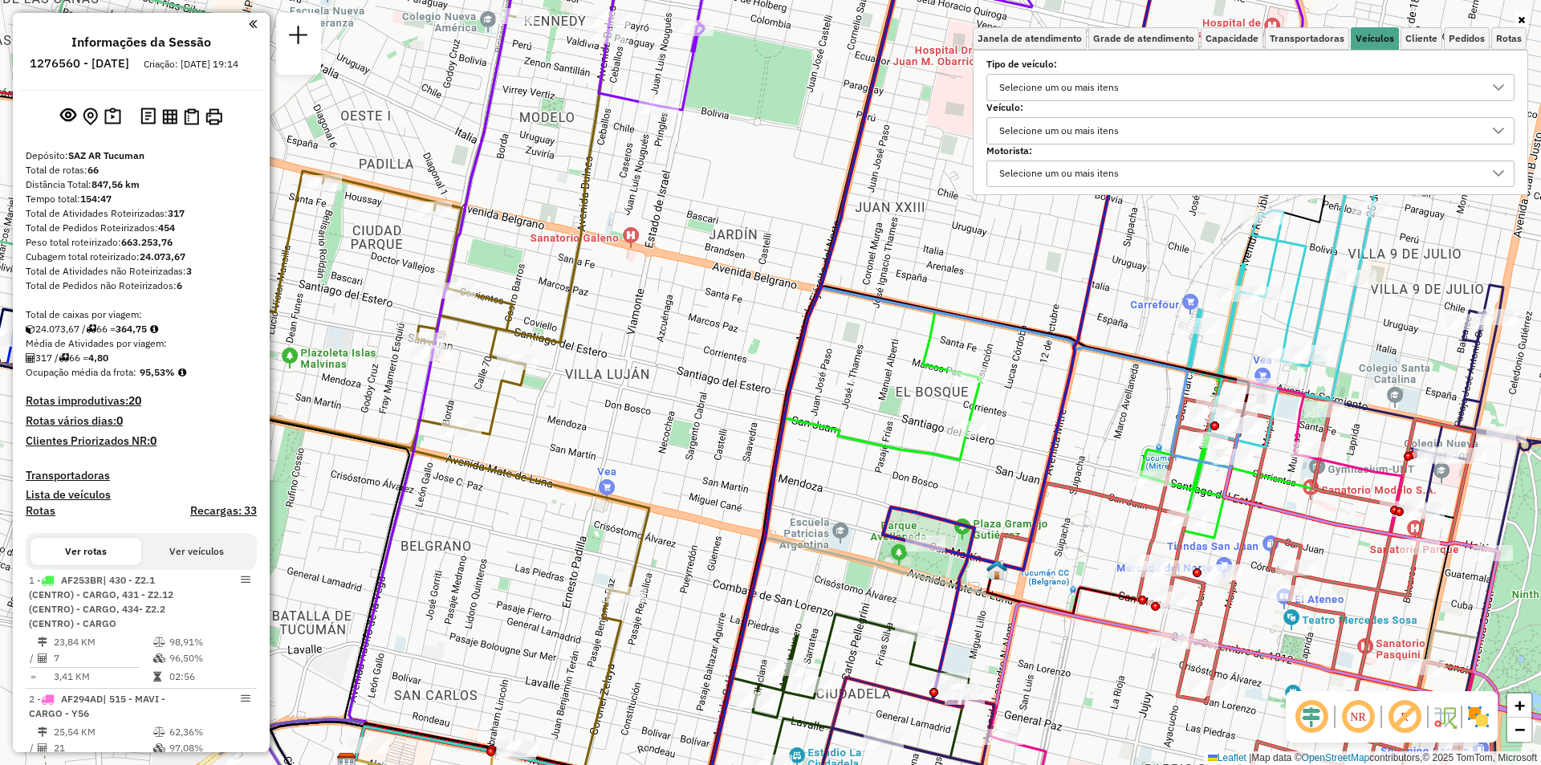
click at [1038, 83] on div "Selecione um ou mais itens" at bounding box center [1059, 88] width 131 height 26
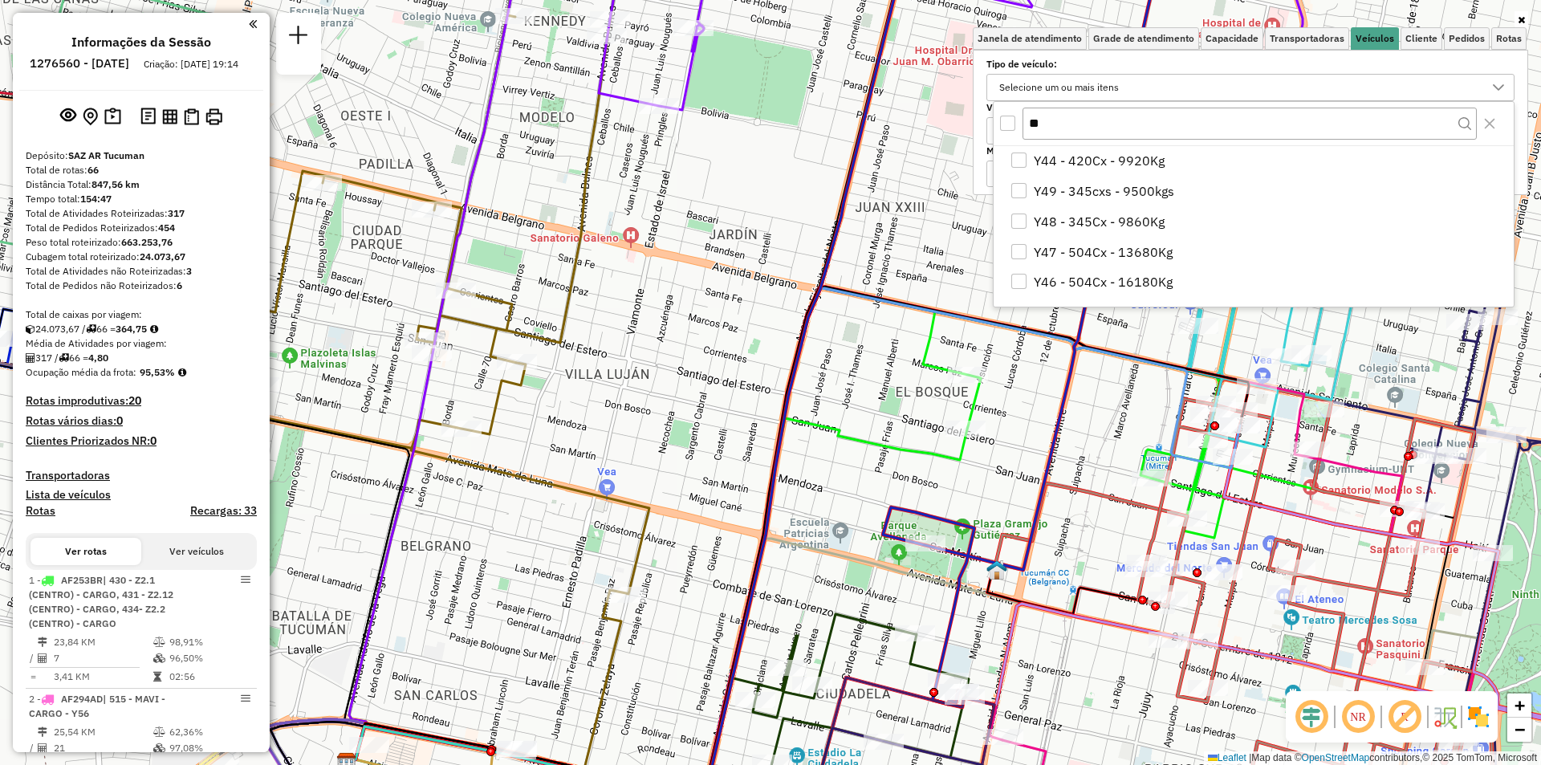
type input "*"
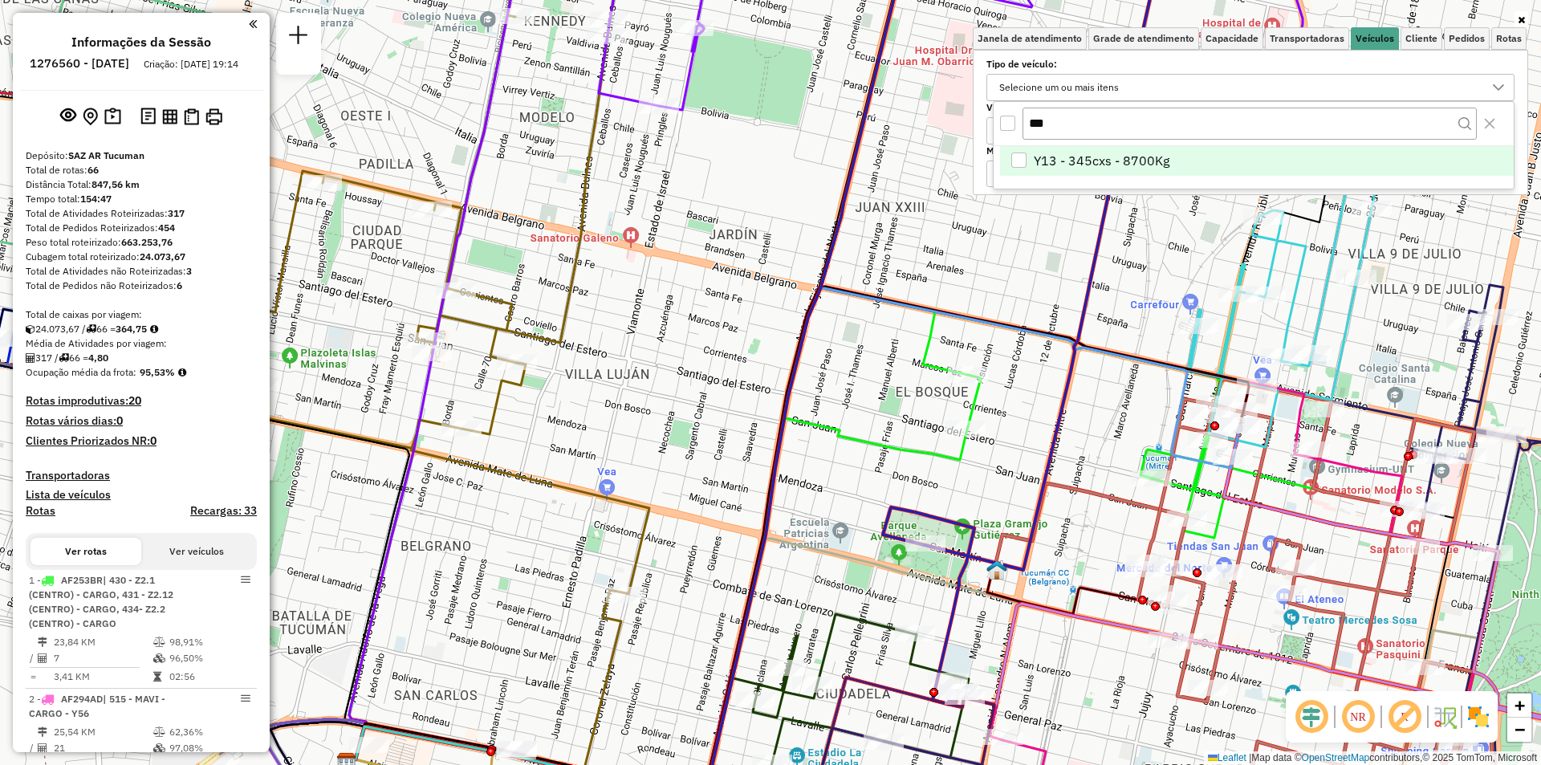
type input "***"
click at [1091, 157] on span "Y13 - 345cxs - 8700Kg" at bounding box center [1102, 160] width 136 height 19
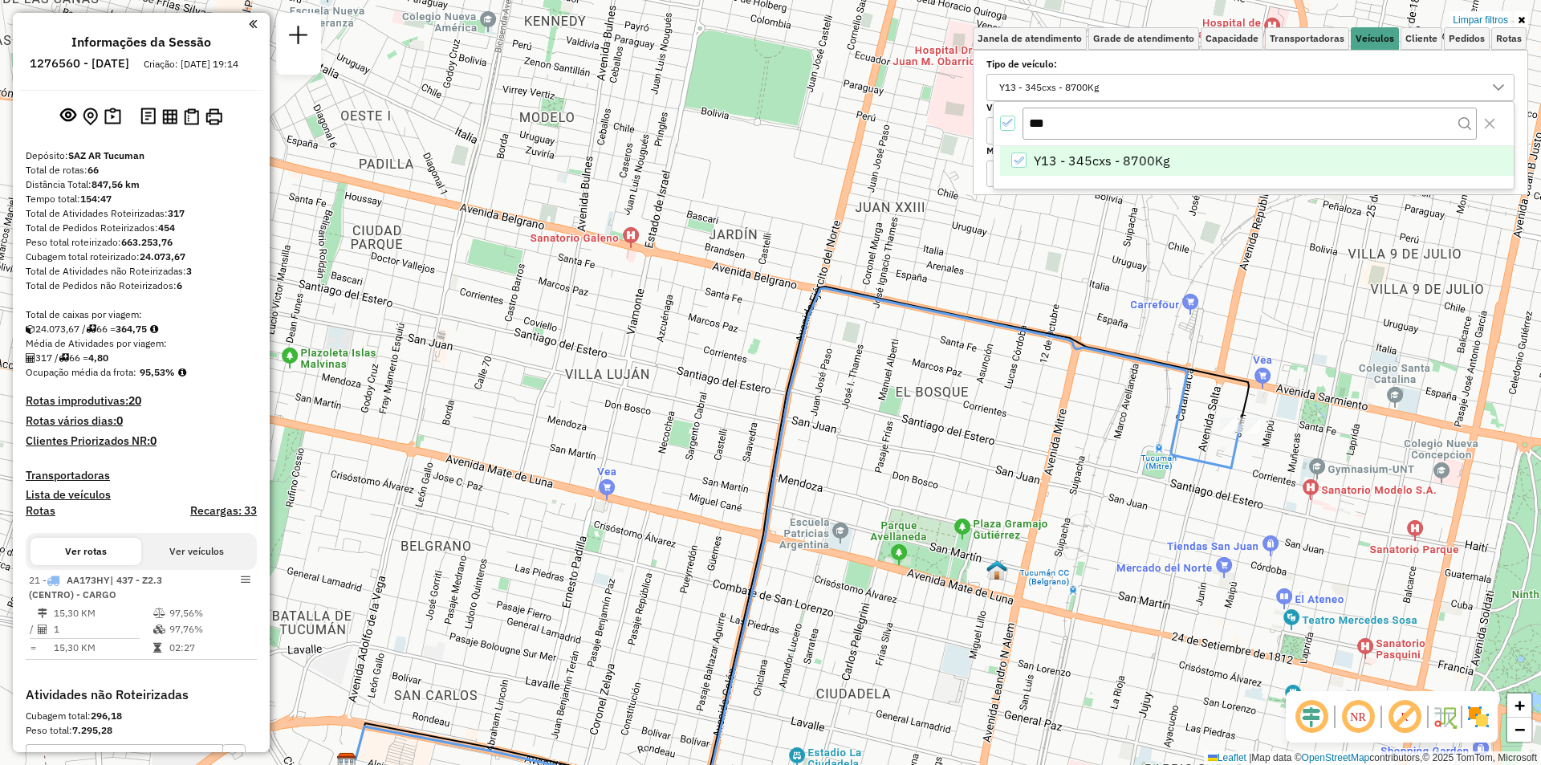
click at [1013, 130] on div "All items selected" at bounding box center [1007, 123] width 15 height 15
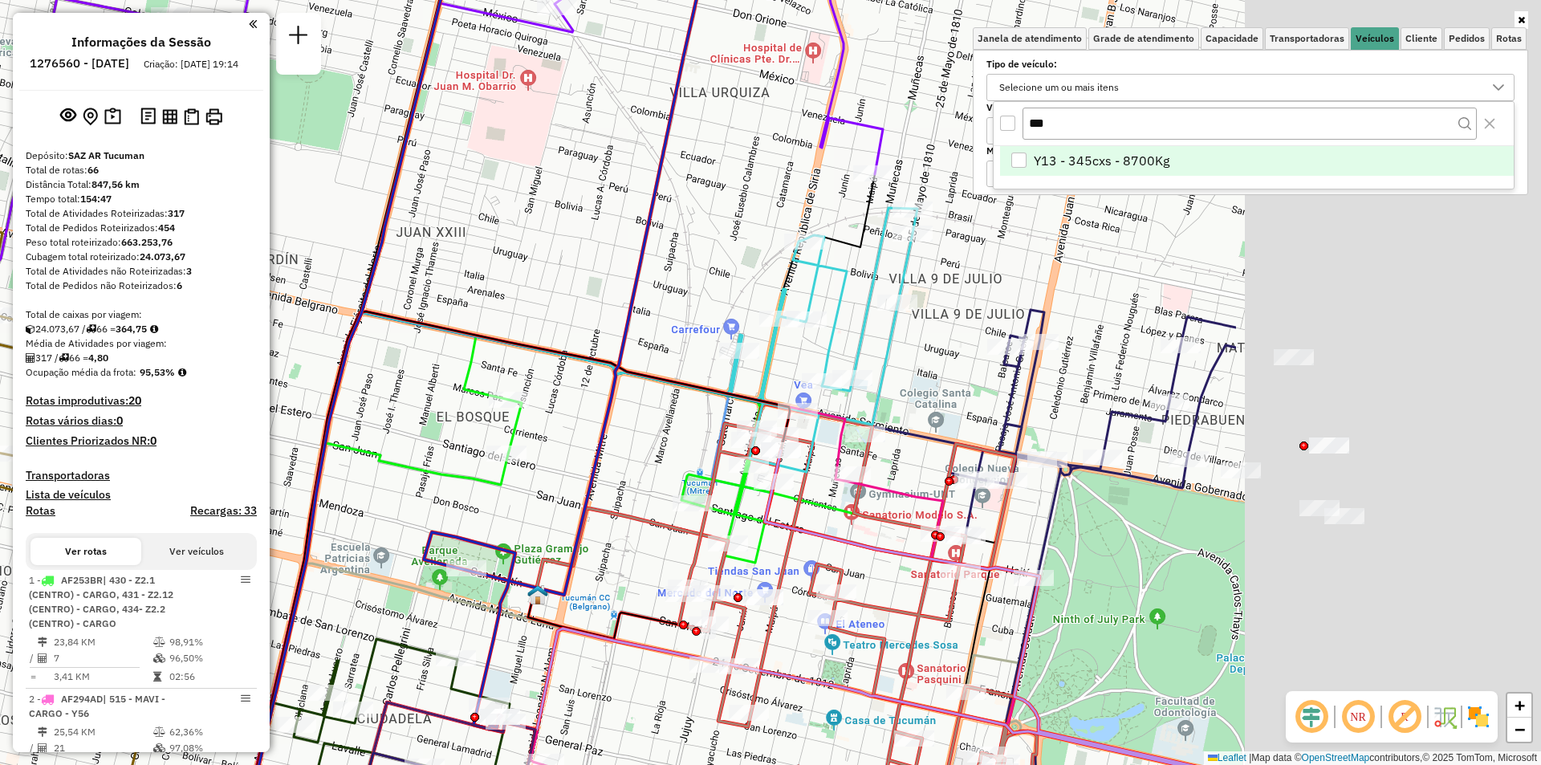
drag, startPoint x: 1134, startPoint y: 330, endPoint x: 706, endPoint y: 353, distance: 429.3
click at [696, 353] on div "Janela de atendimento Grade de atendimento Capacidade Transportadoras Veículos …" at bounding box center [770, 382] width 1541 height 765
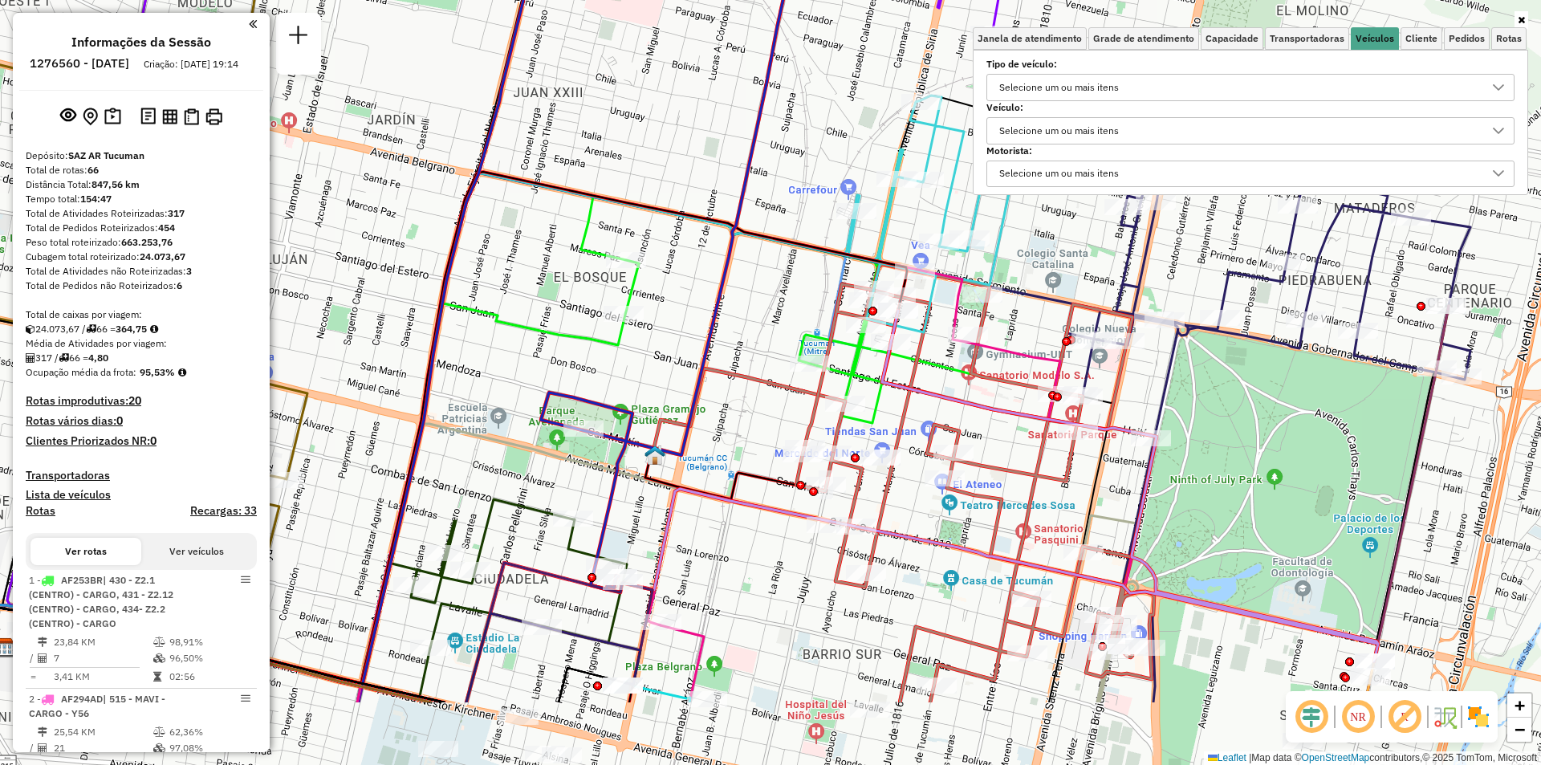
drag, startPoint x: 854, startPoint y: 453, endPoint x: 942, endPoint y: 350, distance: 135.0
click at [942, 350] on div "Janela de atendimento Grade de atendimento Capacidade Transportadoras Veículos …" at bounding box center [770, 382] width 1541 height 765
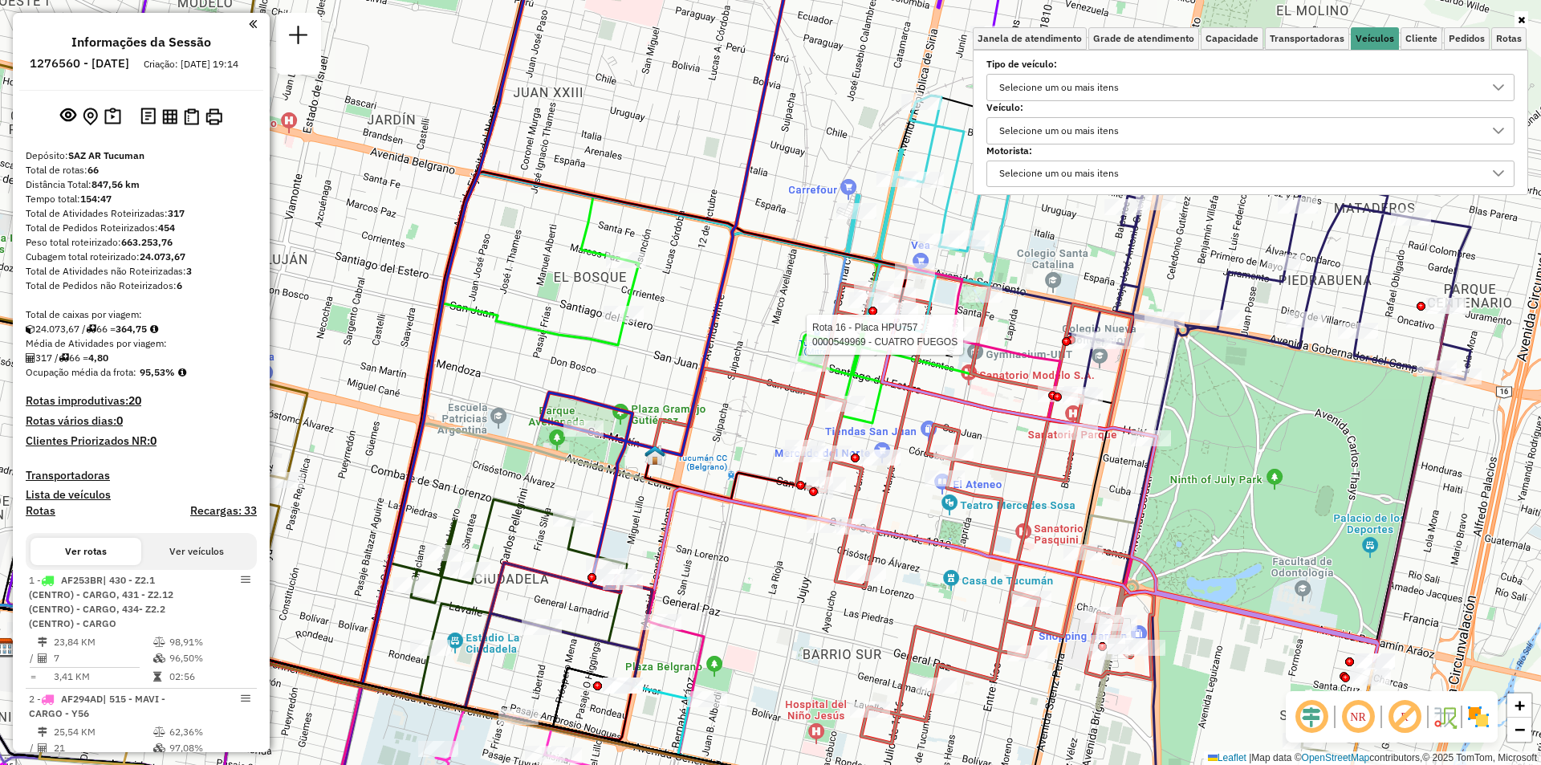
click at [1056, 76] on div "Selecione um ou mais itens" at bounding box center [1059, 88] width 131 height 26
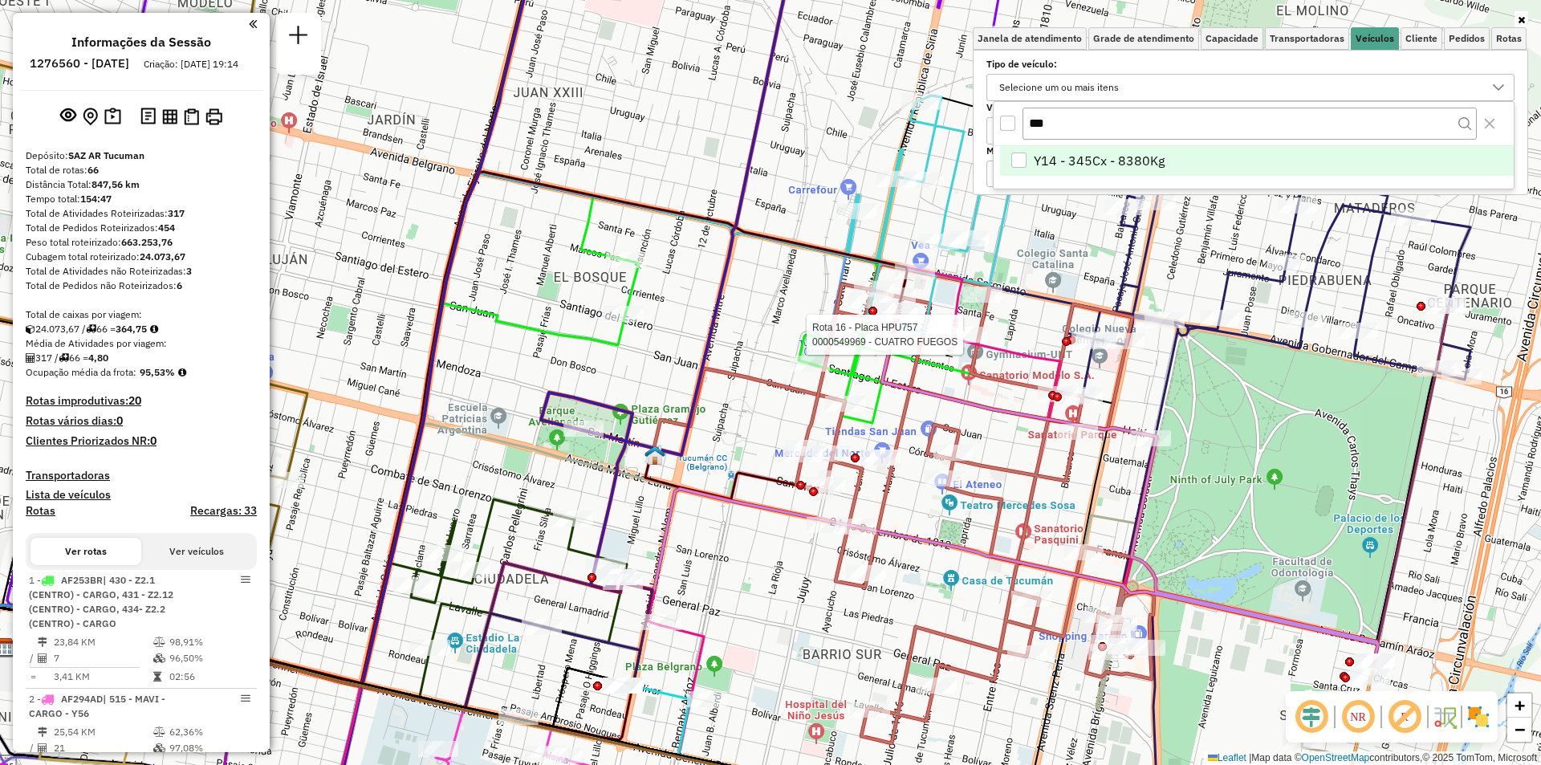
click at [1065, 160] on span "Y14 - 345Cx - 8380Kg" at bounding box center [1099, 160] width 131 height 19
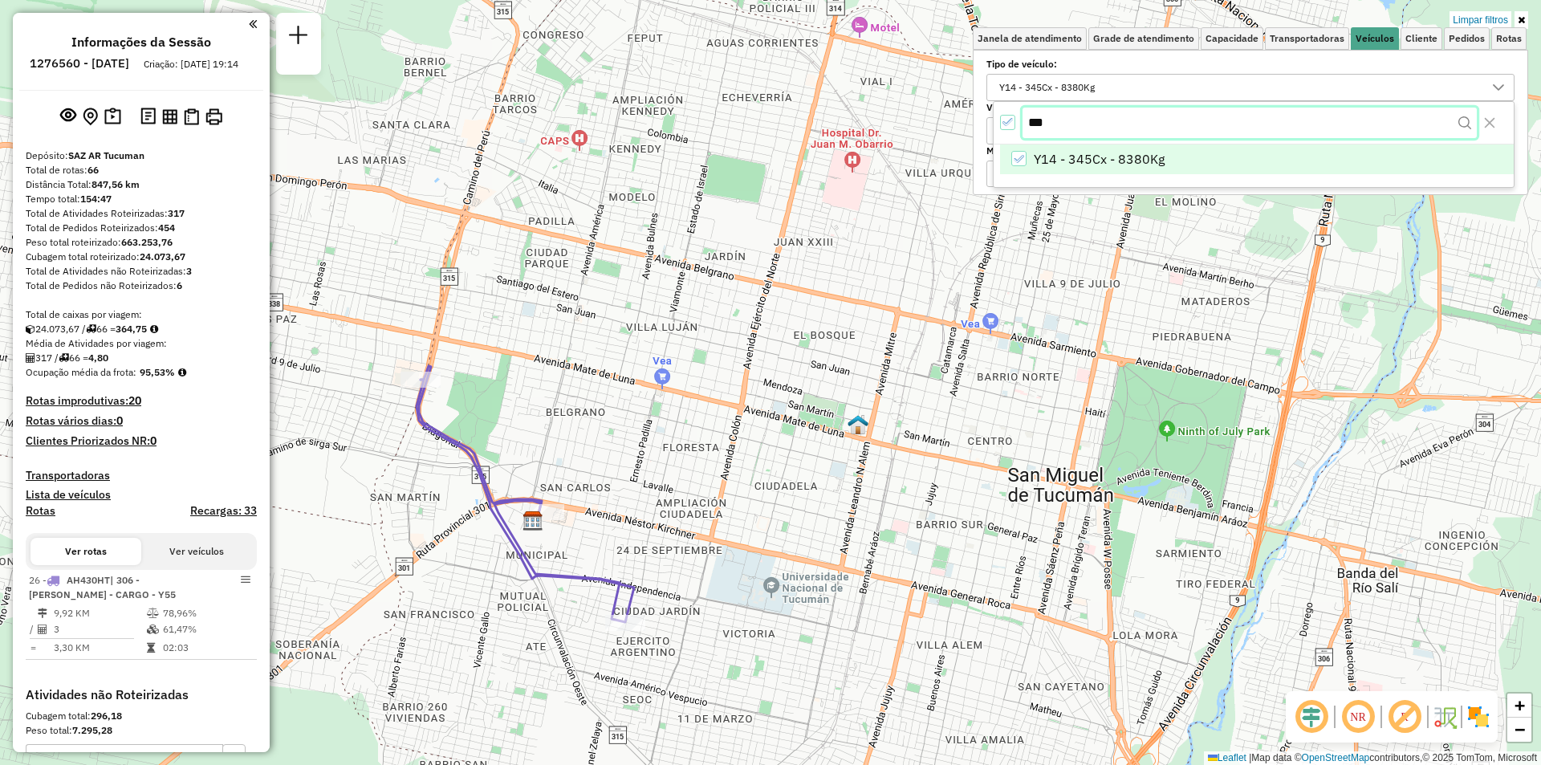
click at [1150, 134] on input "***" at bounding box center [1250, 123] width 454 height 31
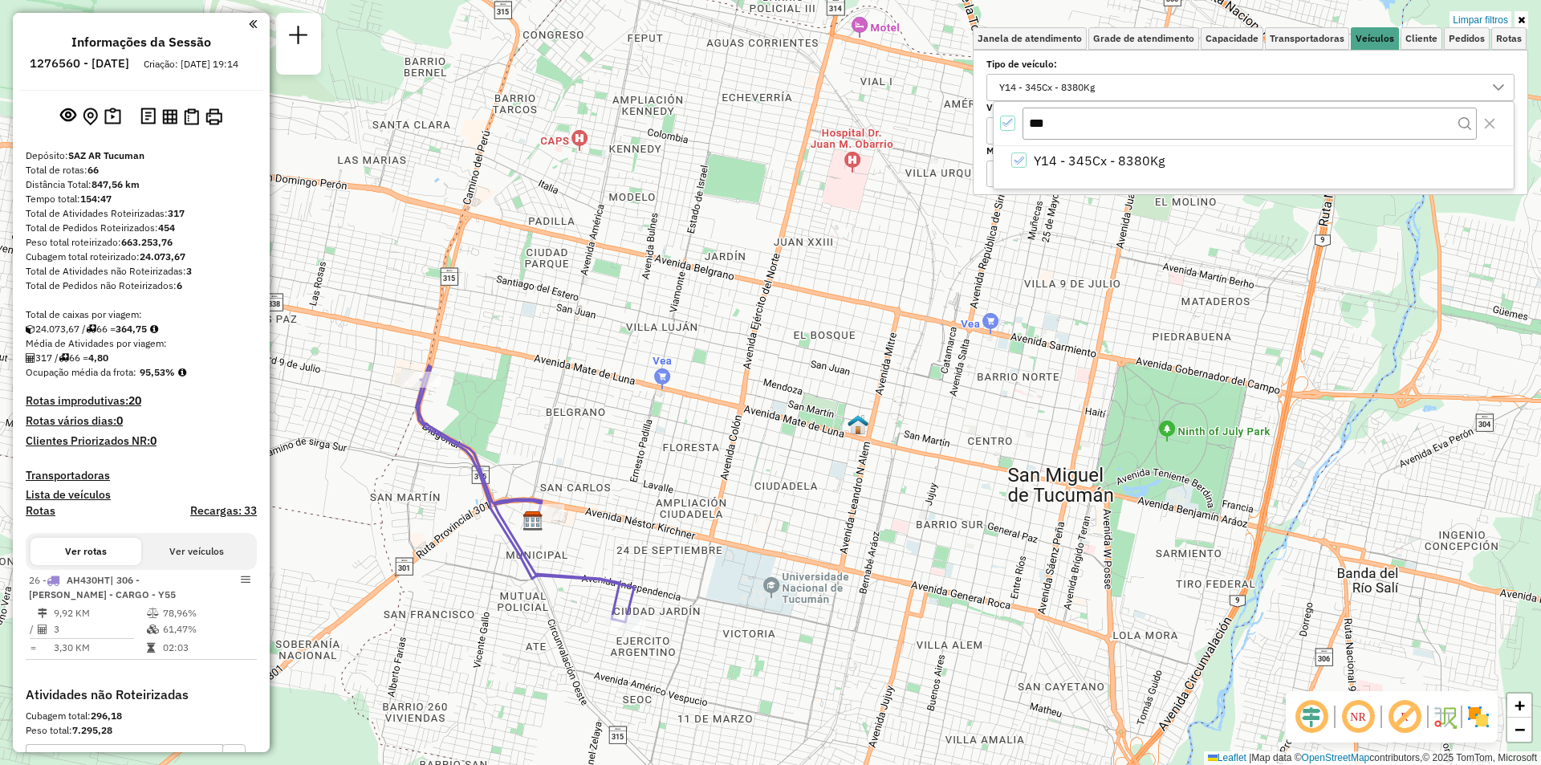
click at [1009, 125] on icon "All items selected" at bounding box center [1008, 122] width 11 height 11
click at [1058, 134] on input "***" at bounding box center [1250, 123] width 454 height 31
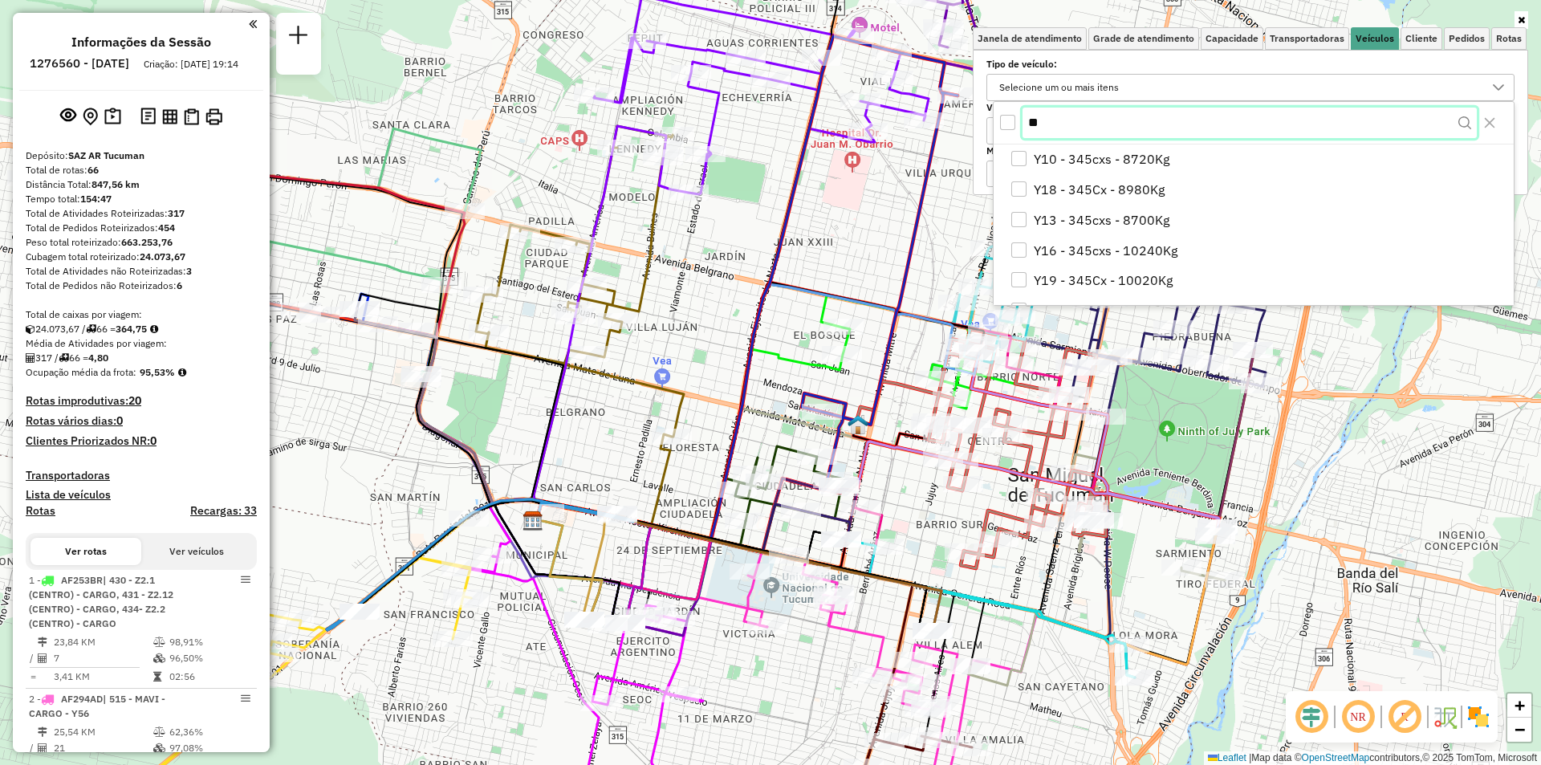
type input "*"
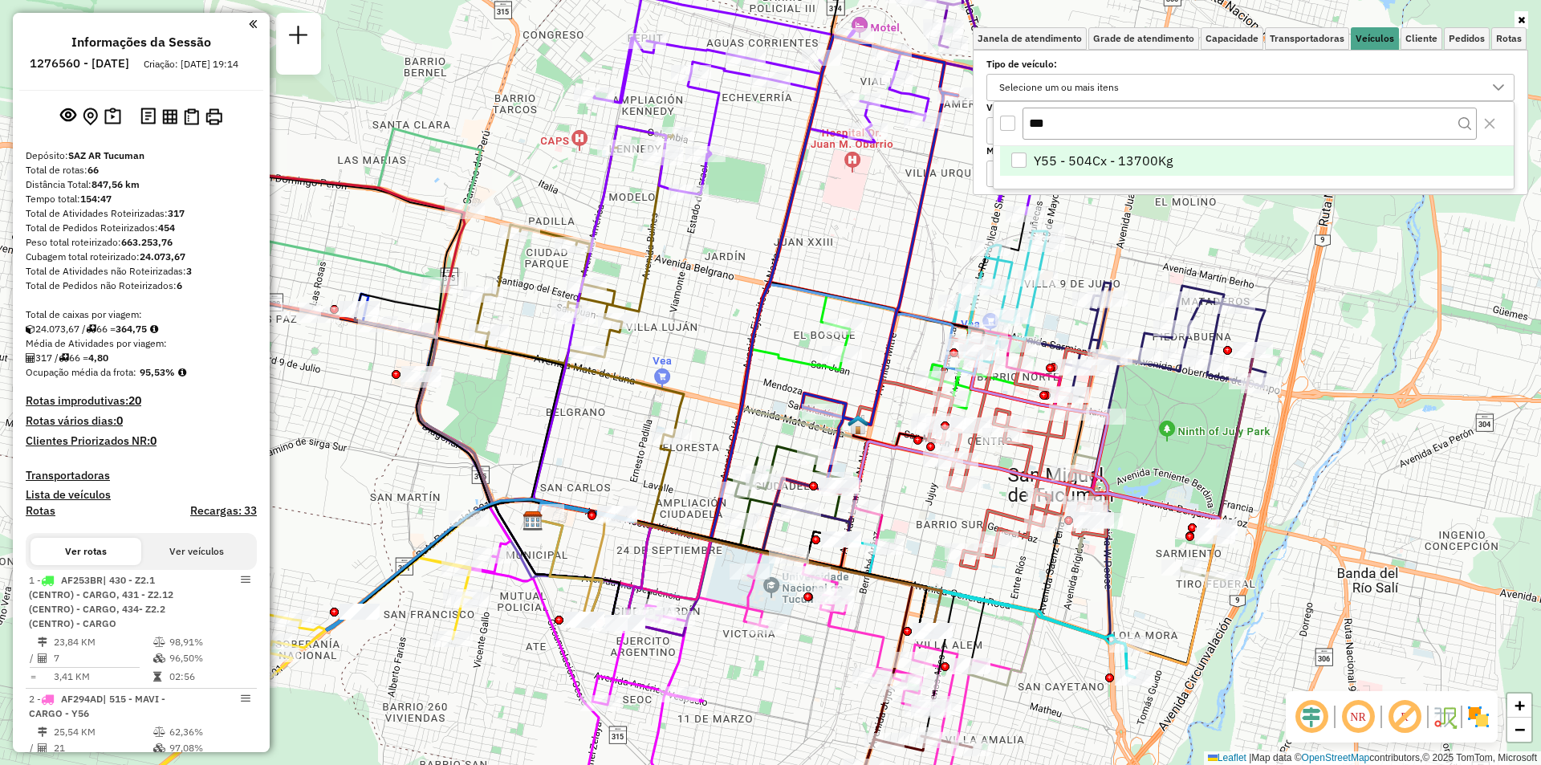
click at [1110, 161] on span "Y55 - 504Cx - 13700Kg" at bounding box center [1103, 160] width 139 height 19
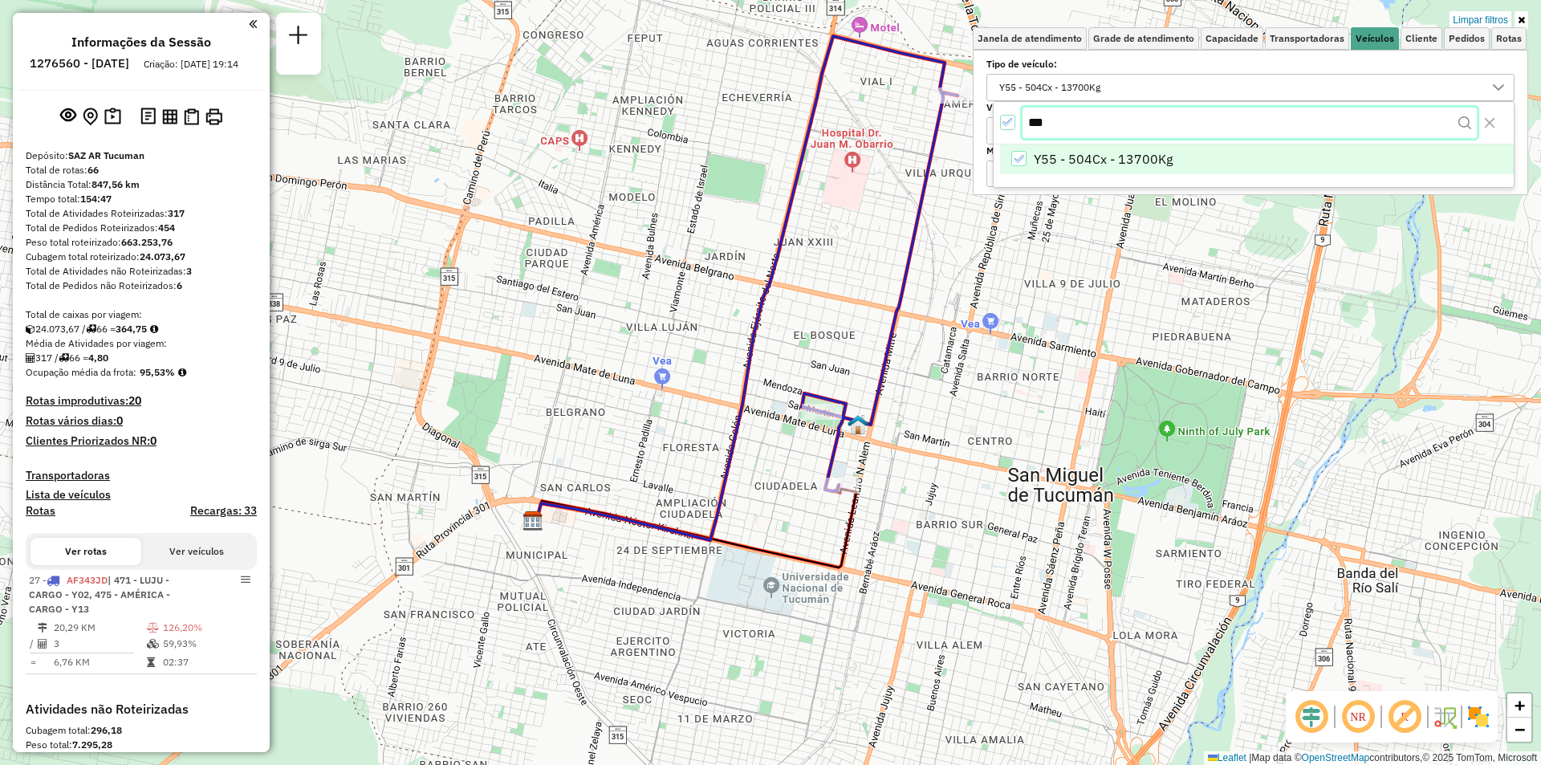
click at [1076, 123] on input "***" at bounding box center [1250, 123] width 454 height 31
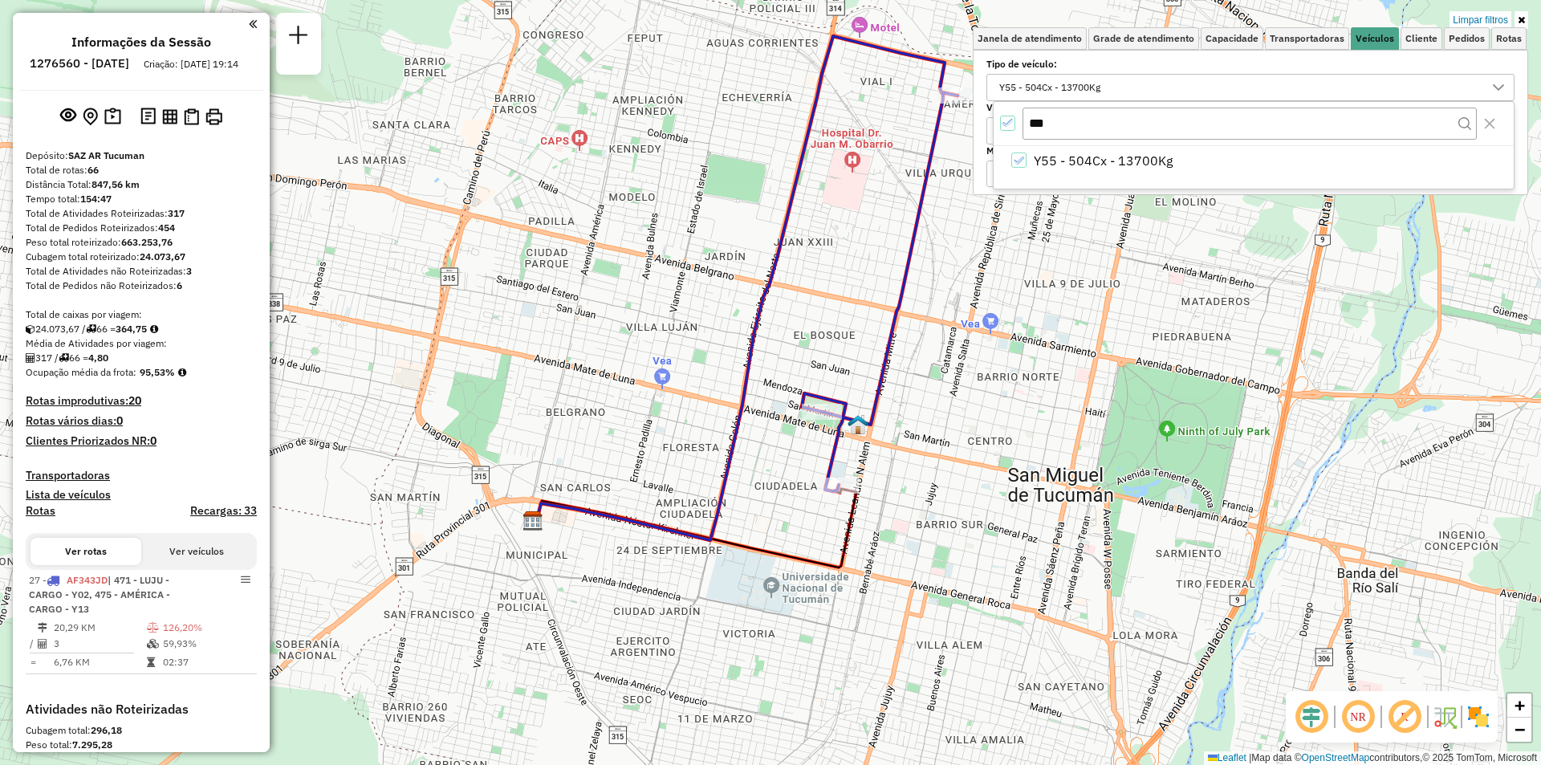
click at [1019, 128] on div "***" at bounding box center [1254, 123] width 520 height 43
click at [1010, 128] on icon "All items selected" at bounding box center [1008, 122] width 11 height 11
click at [1062, 123] on input "***" at bounding box center [1250, 123] width 454 height 31
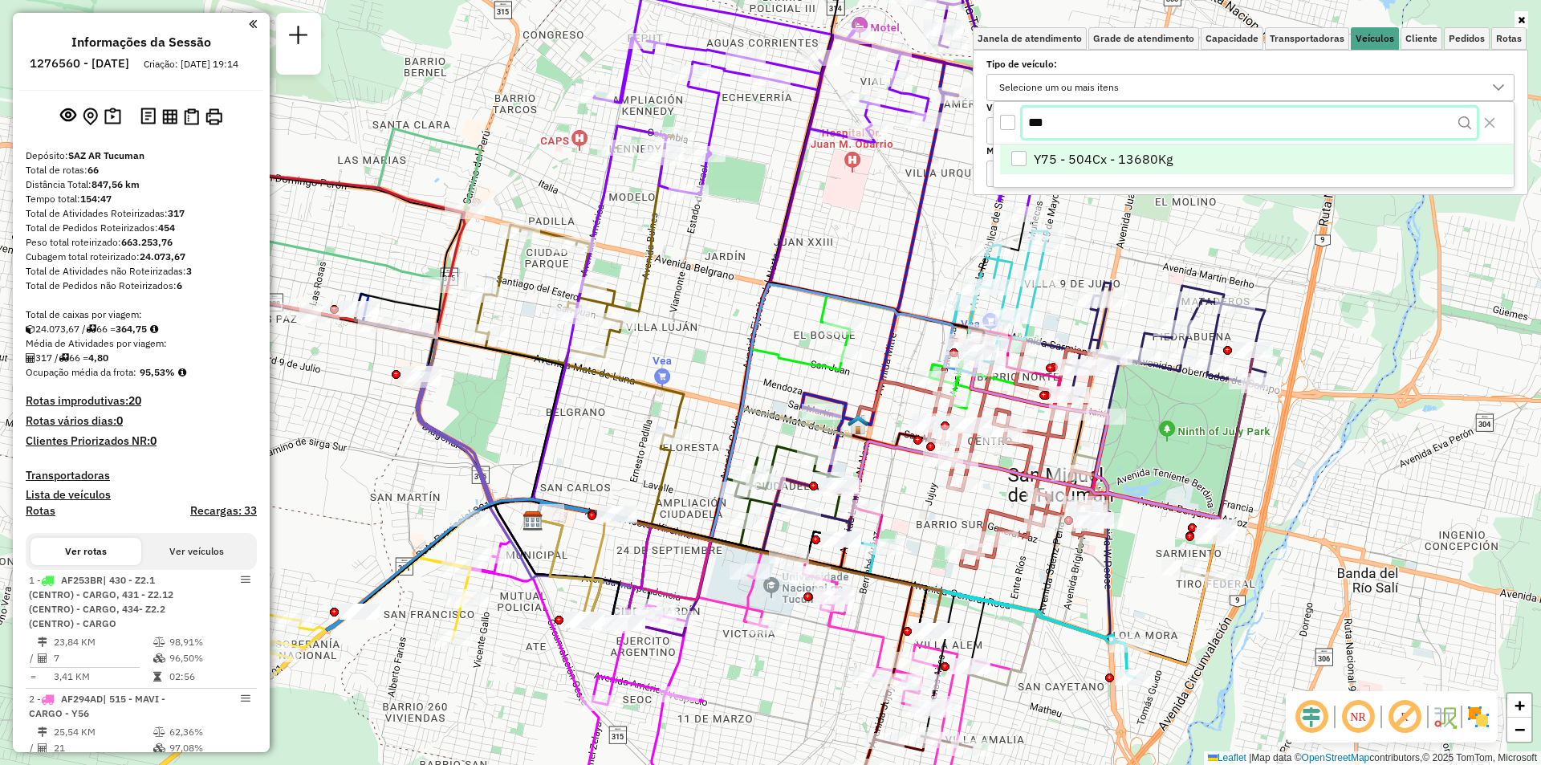
type input "***"
click at [1078, 144] on div "*** Y75 - 504Cx - 13680Kg" at bounding box center [1254, 145] width 522 height 88
click at [1086, 153] on span "Y75 - 504Cx - 13680Kg" at bounding box center [1103, 160] width 139 height 19
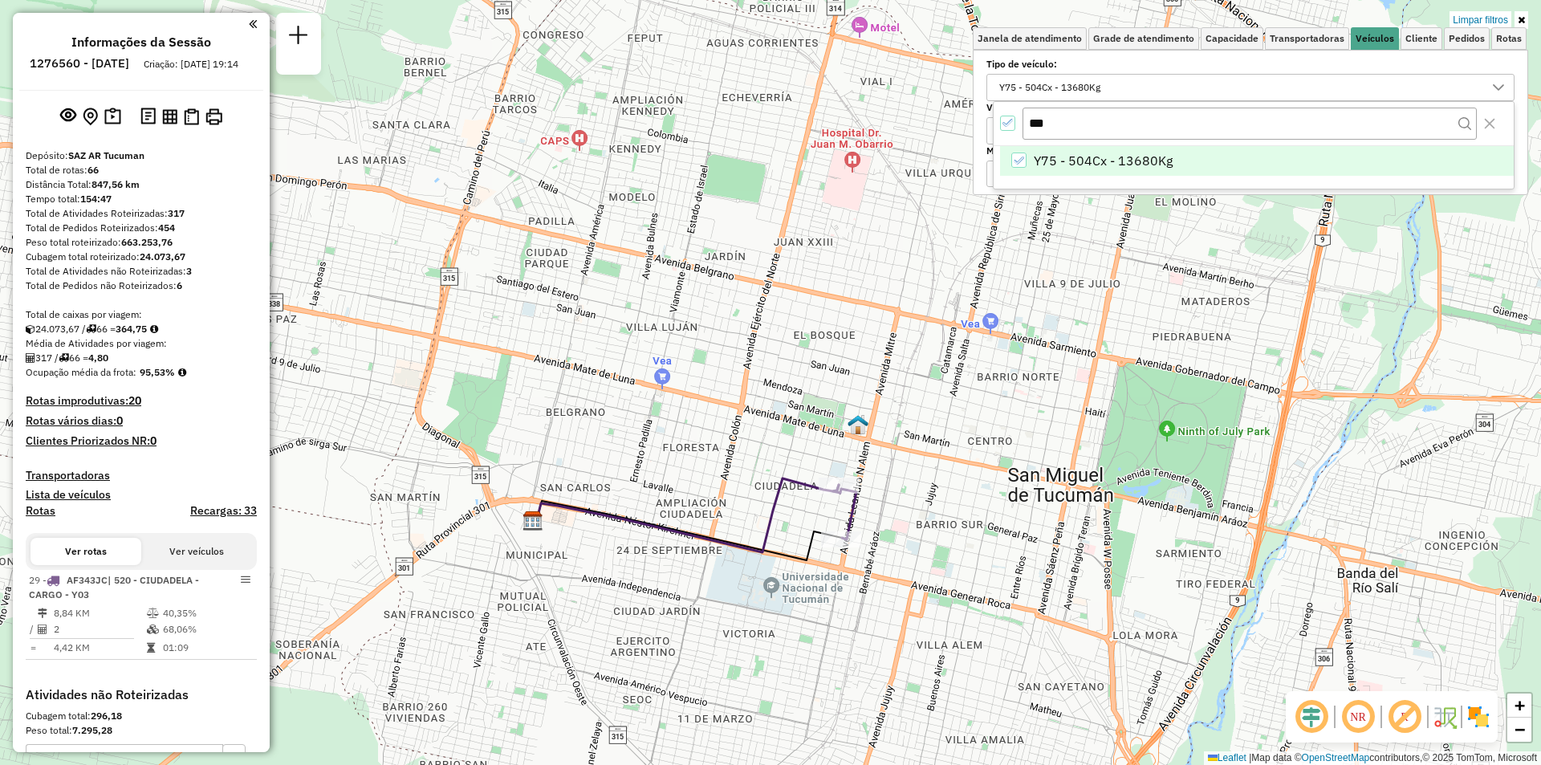
click at [1007, 123] on icon "All items selected" at bounding box center [1008, 122] width 11 height 11
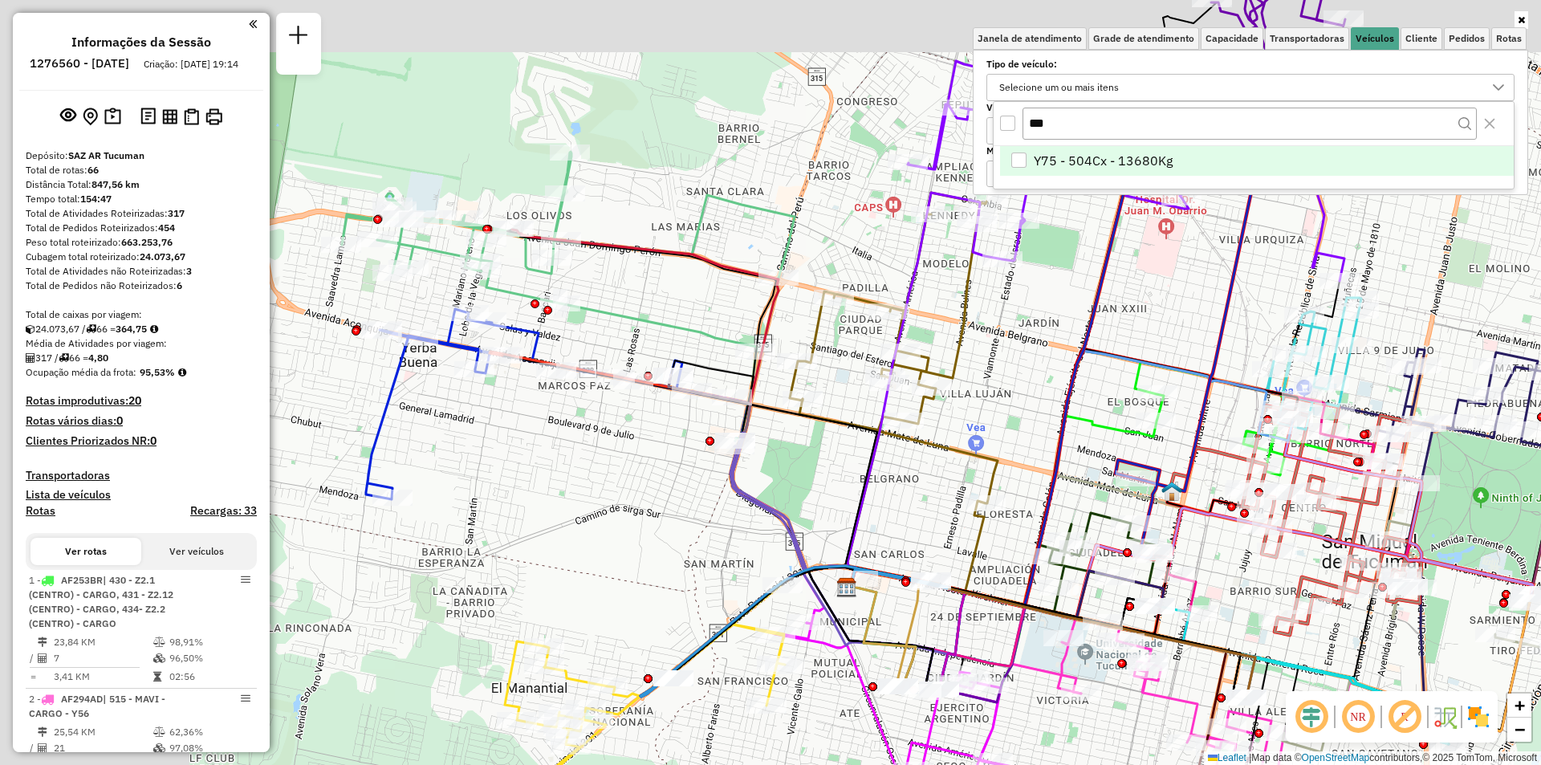
drag, startPoint x: 511, startPoint y: 372, endPoint x: 871, endPoint y: 460, distance: 370.9
click at [871, 460] on div "Janela de atendimento Grade de atendimento Capacidade Transportadoras Veículos …" at bounding box center [770, 382] width 1541 height 765
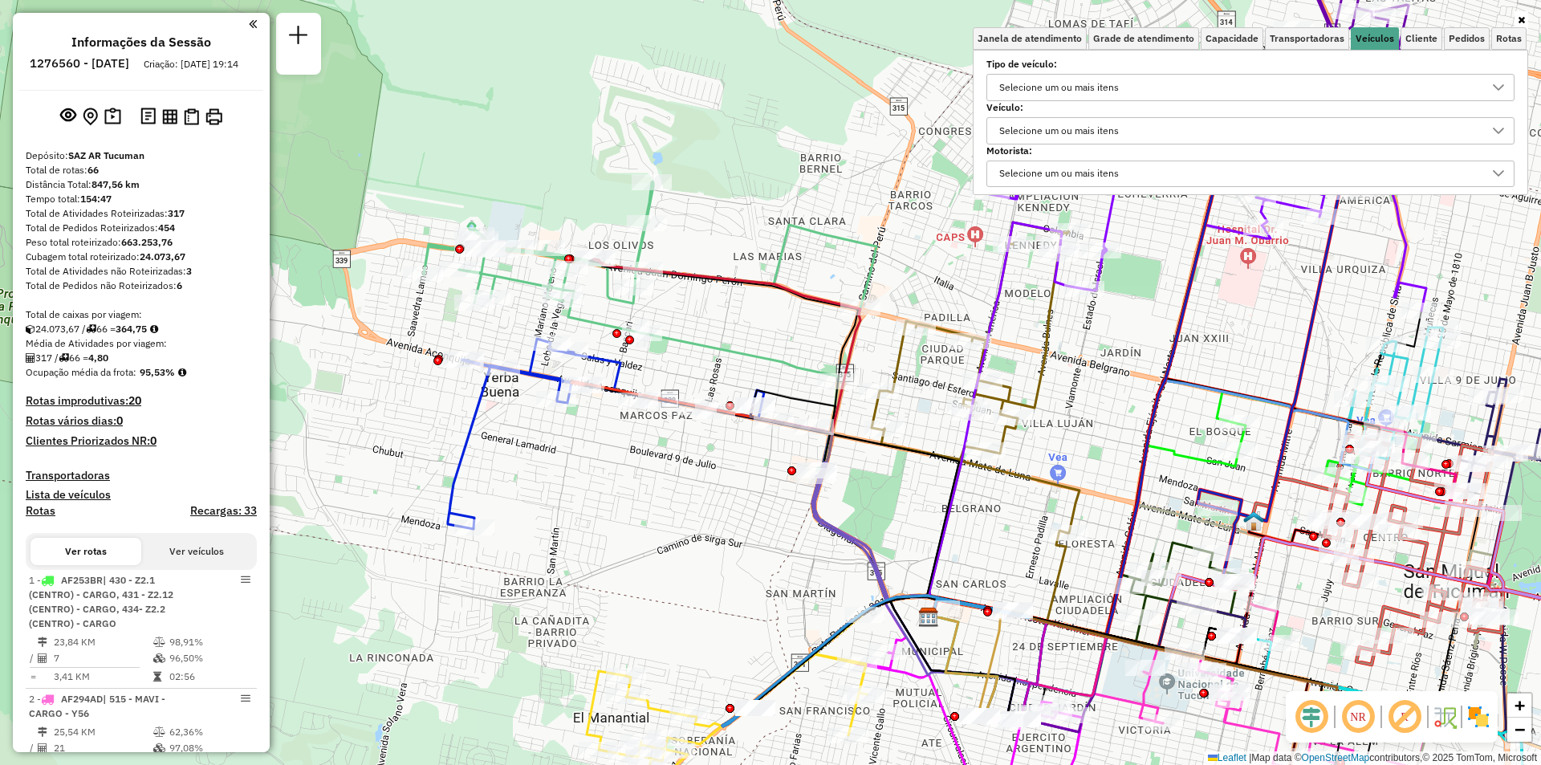
click at [1115, 101] on label "Veículo:" at bounding box center [1251, 107] width 528 height 14
click at [1113, 85] on div "Selecione um ou mais itens" at bounding box center [1059, 88] width 131 height 26
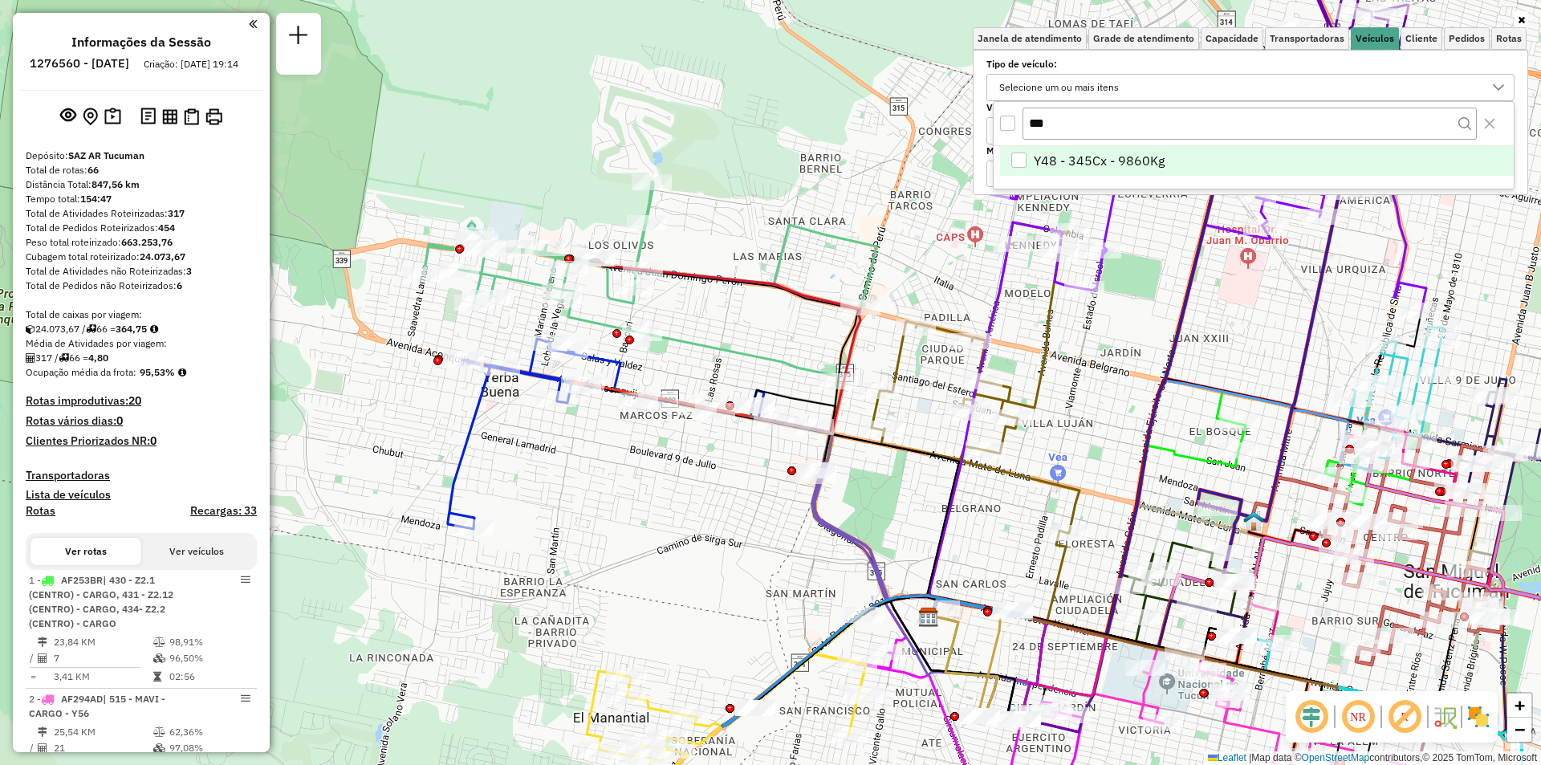
type input "***"
click at [1084, 158] on span "Y48 - 345Cx - 9860Kg" at bounding box center [1099, 160] width 131 height 19
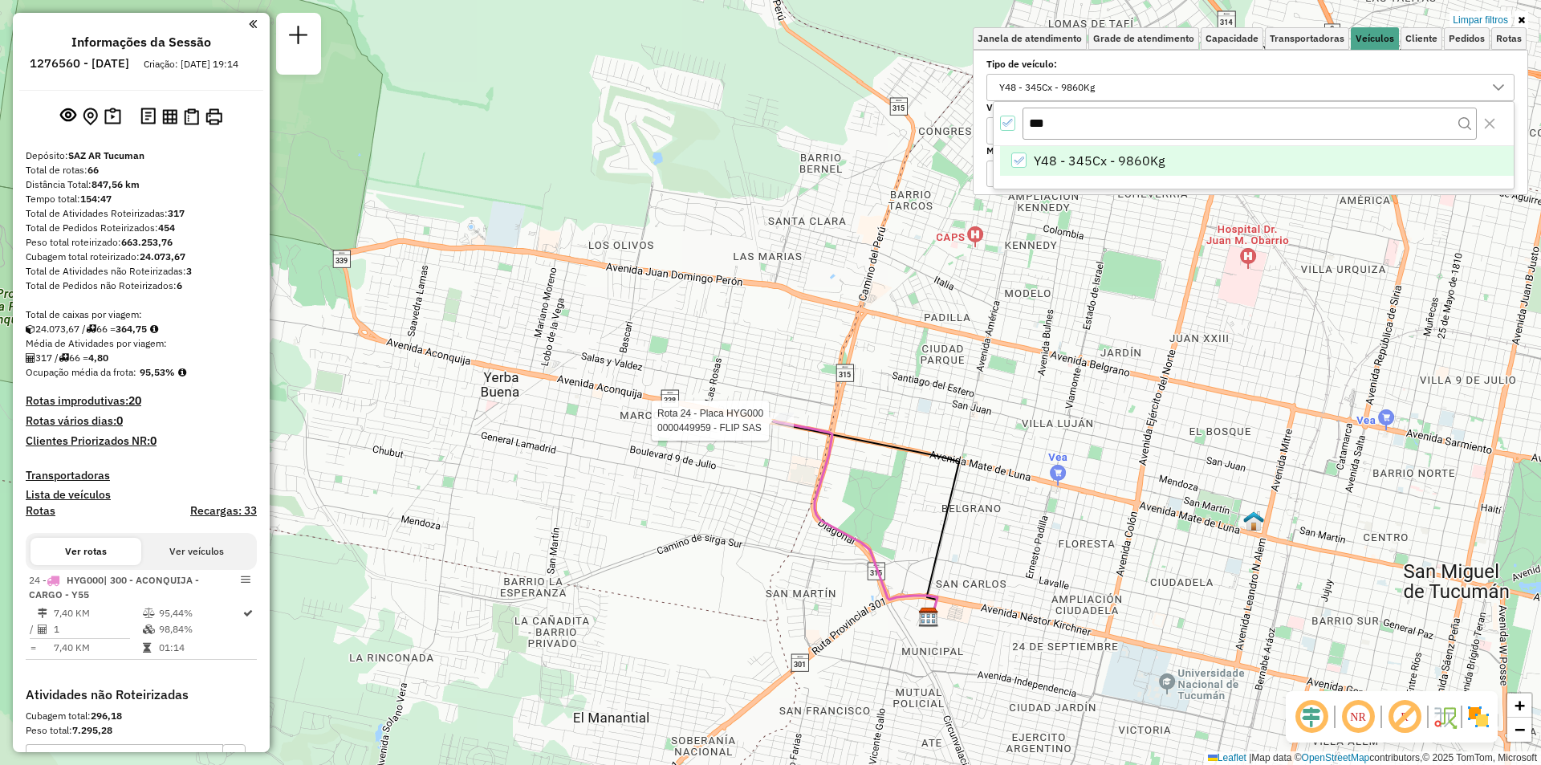
select select "**********"
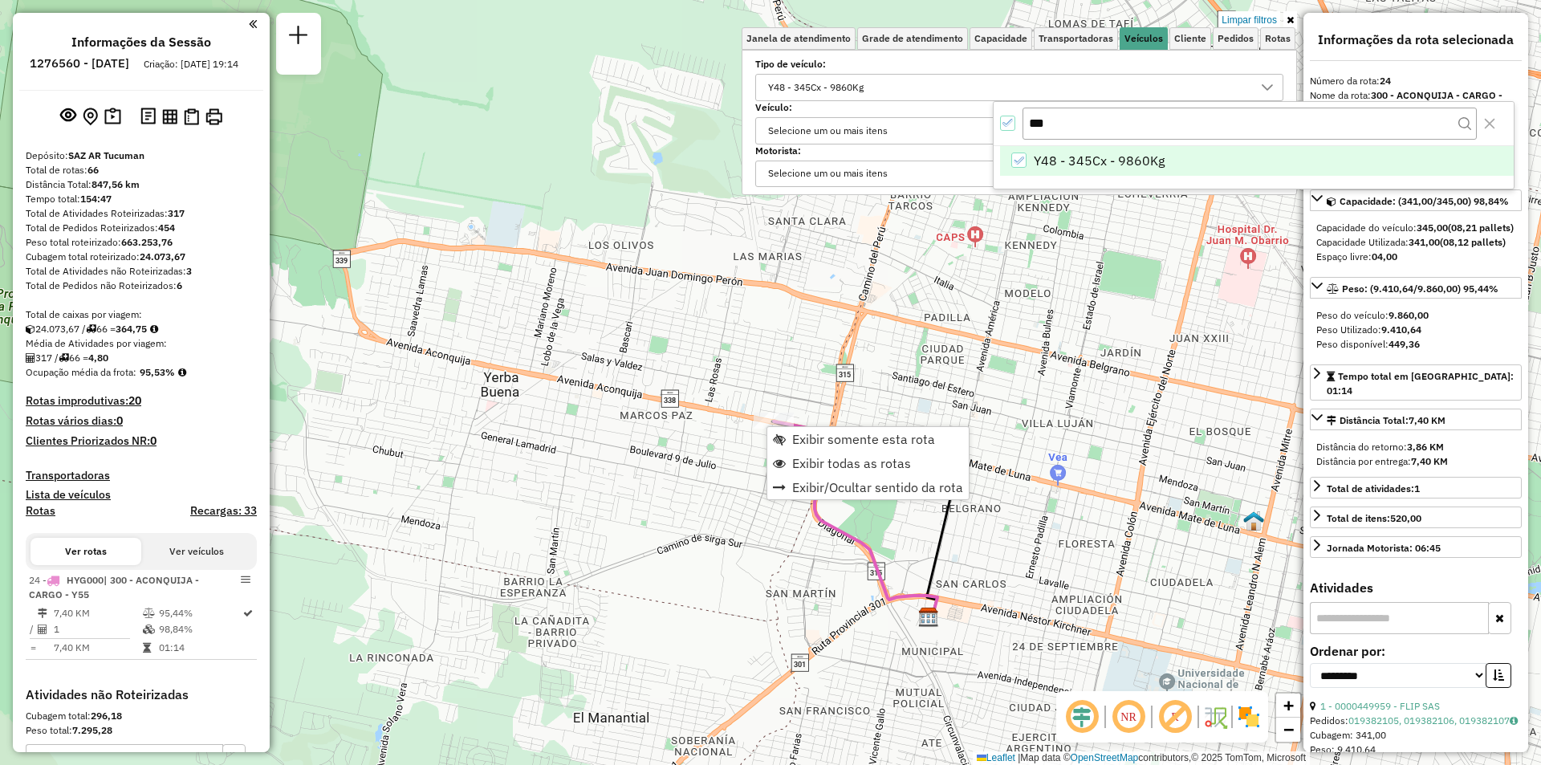
scroll to position [346, 0]
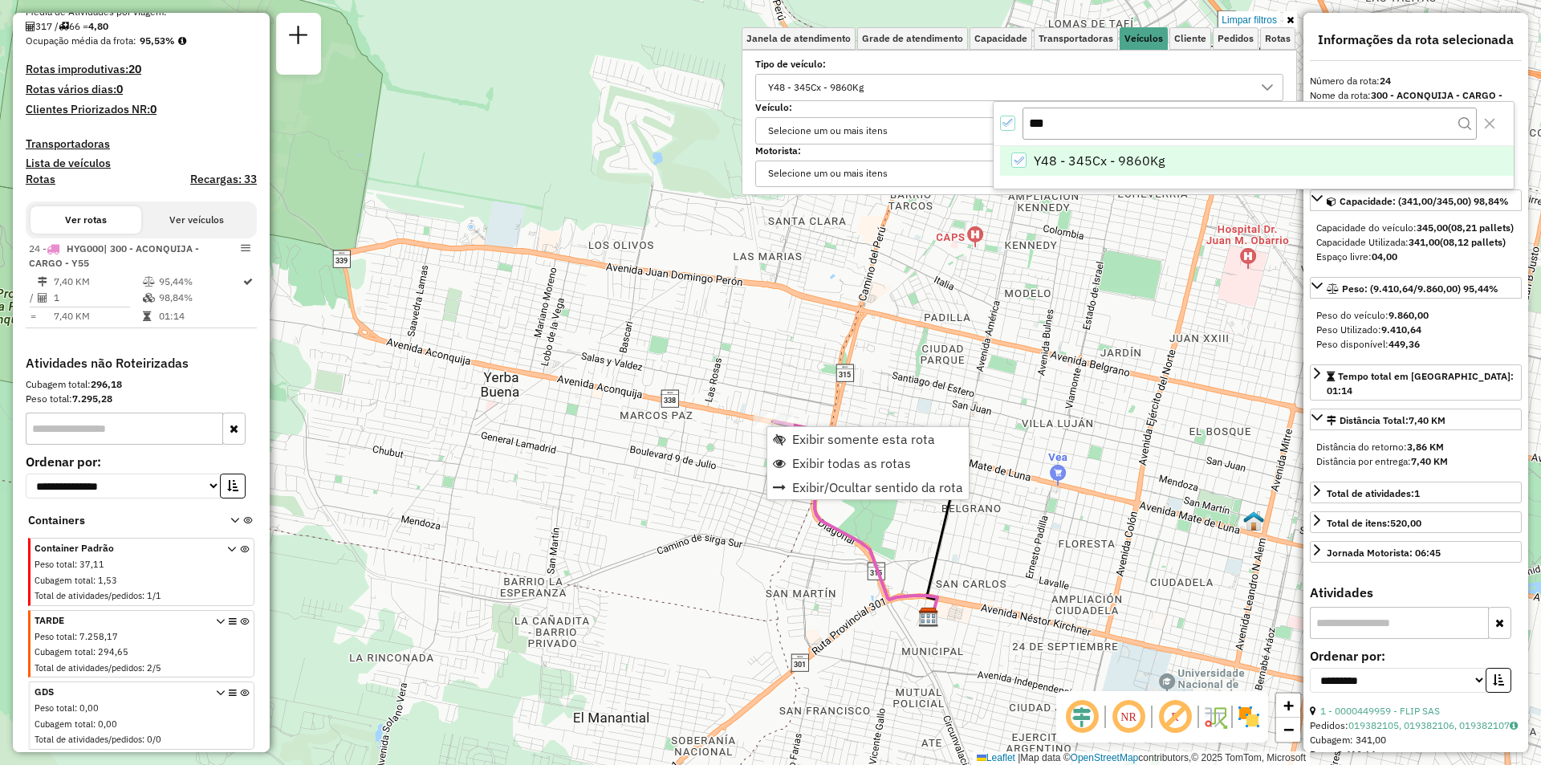
click at [1005, 128] on icon "All items selected" at bounding box center [1008, 122] width 11 height 11
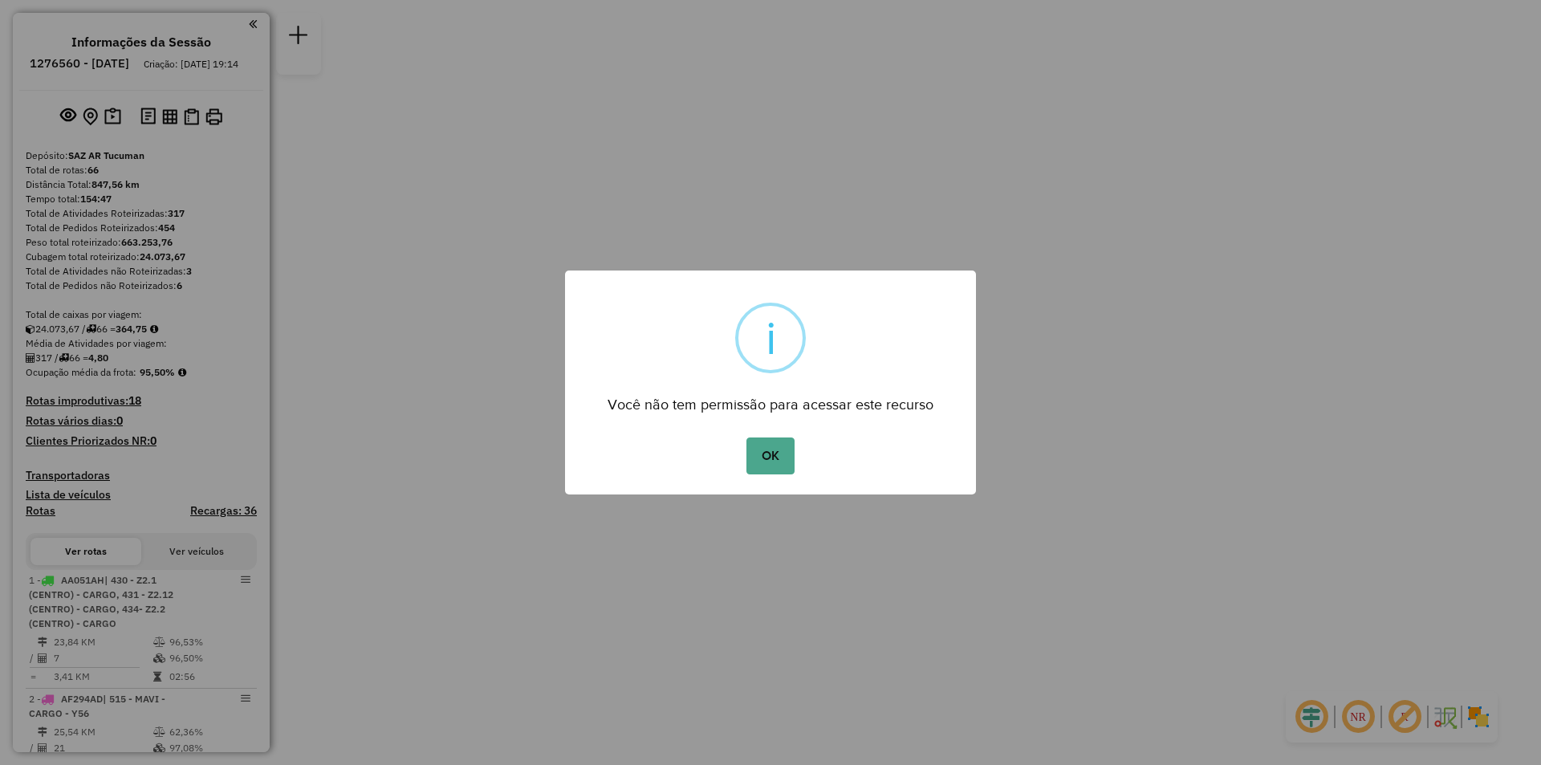
click at [747, 438] on button "OK" at bounding box center [770, 456] width 47 height 37
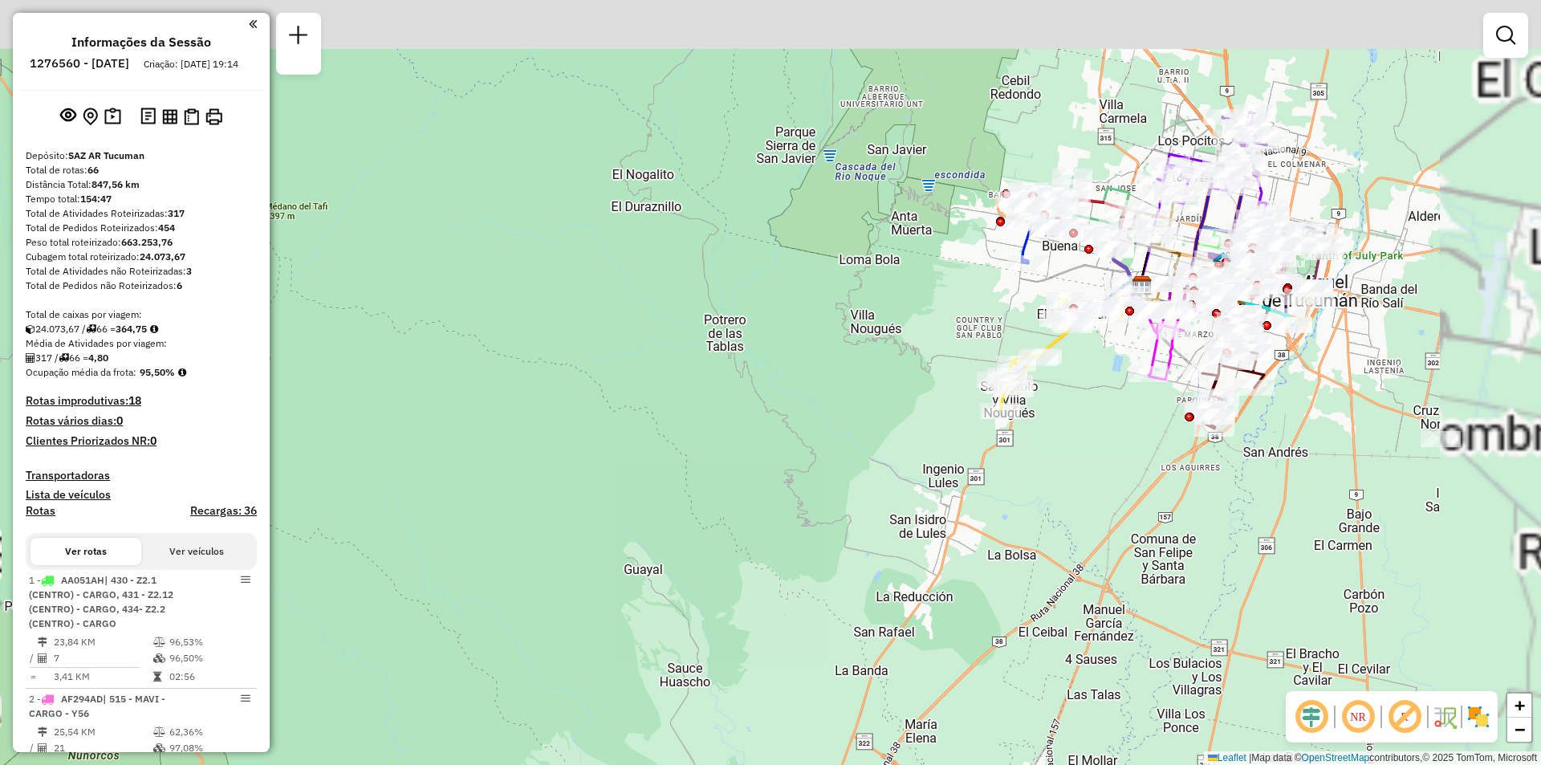
drag, startPoint x: 1180, startPoint y: 244, endPoint x: 599, endPoint y: 397, distance: 600.9
click at [1113, 311] on icon at bounding box center [1140, 280] width 54 height 60
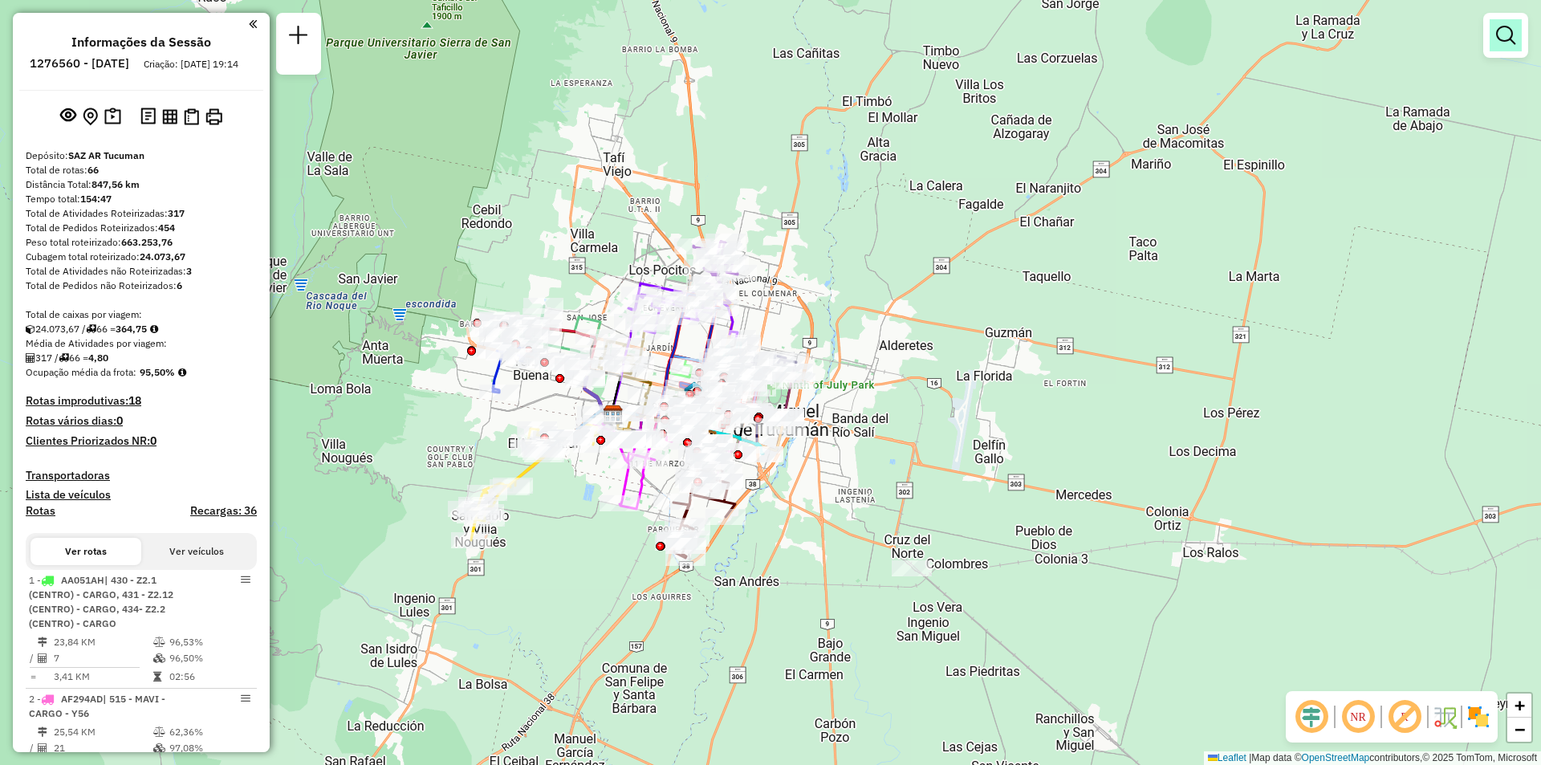
click at [1496, 35] on link at bounding box center [1506, 35] width 32 height 32
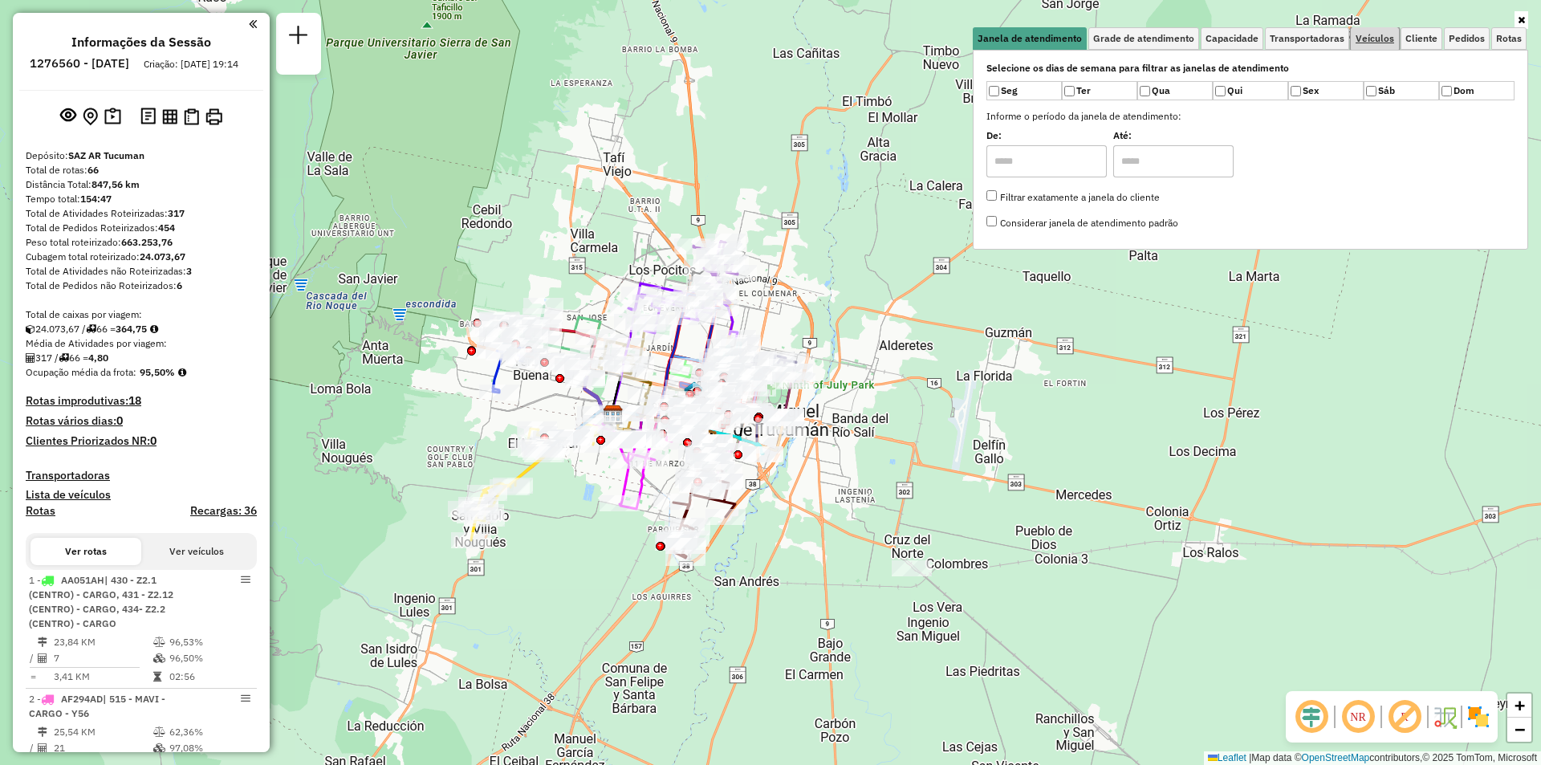
click at [1377, 39] on span "Veículos" at bounding box center [1375, 39] width 39 height 10
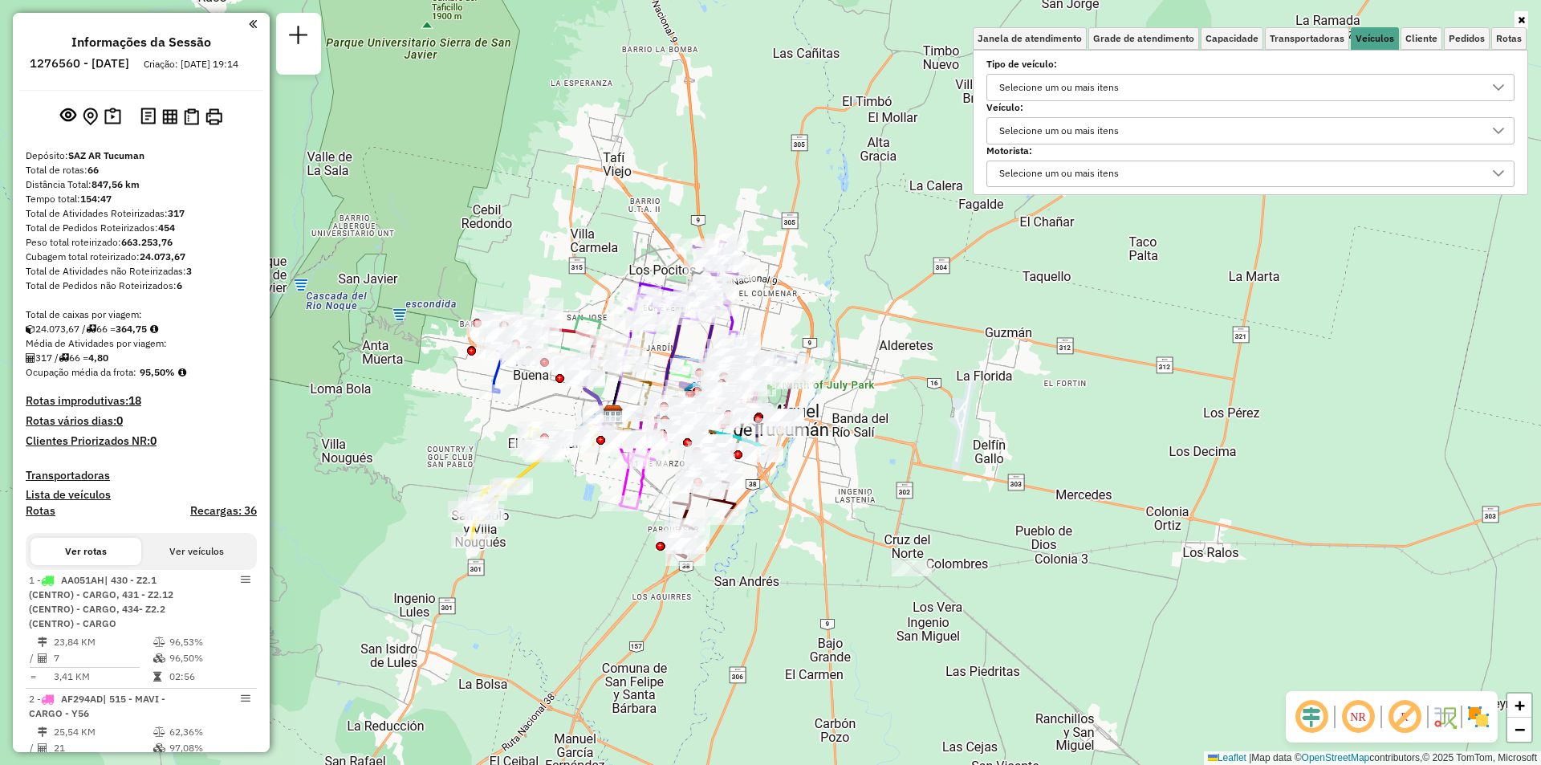
click at [1240, 90] on div "Selecione um ou mais itens" at bounding box center [1239, 88] width 490 height 26
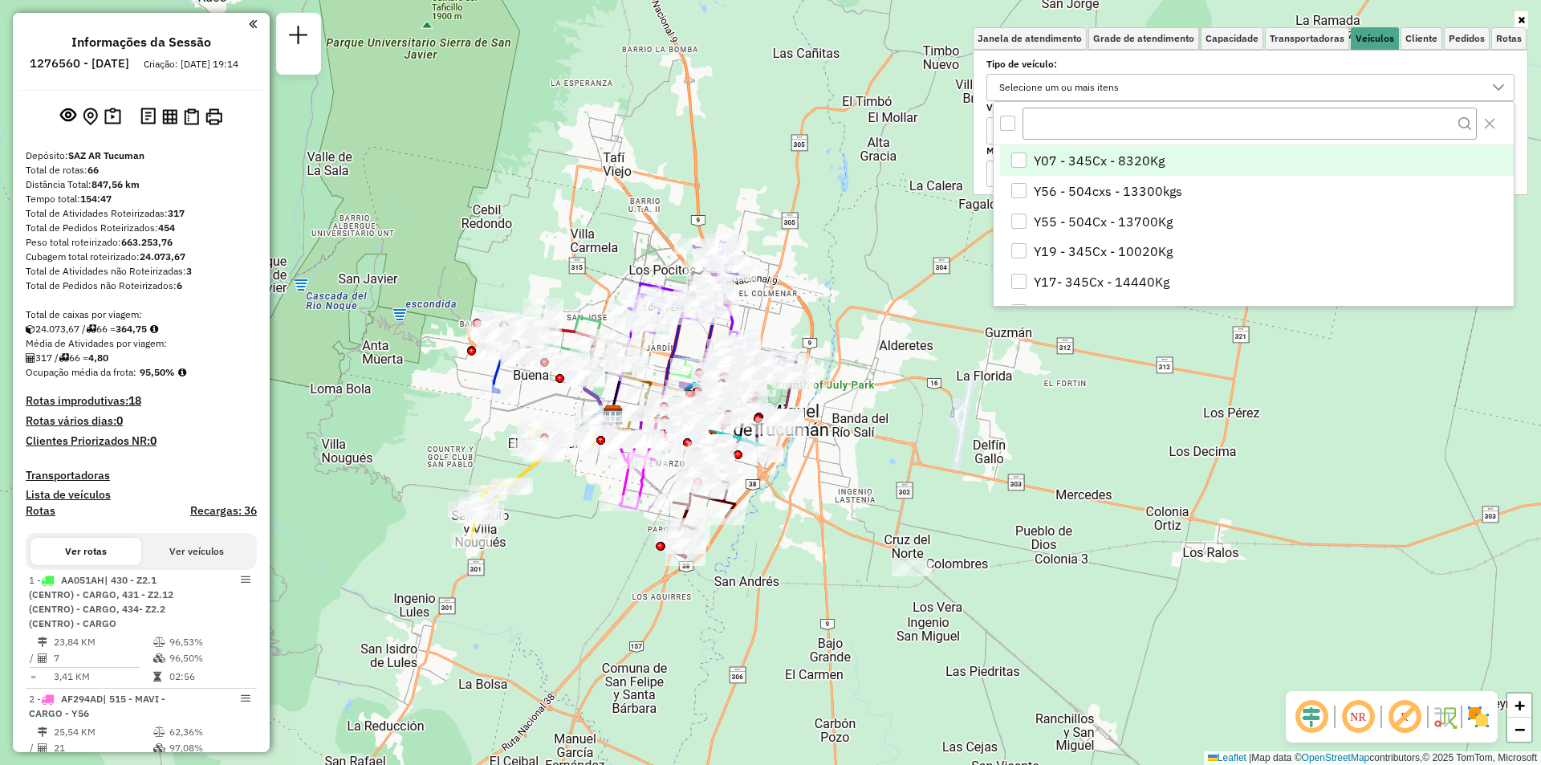
scroll to position [10, 55]
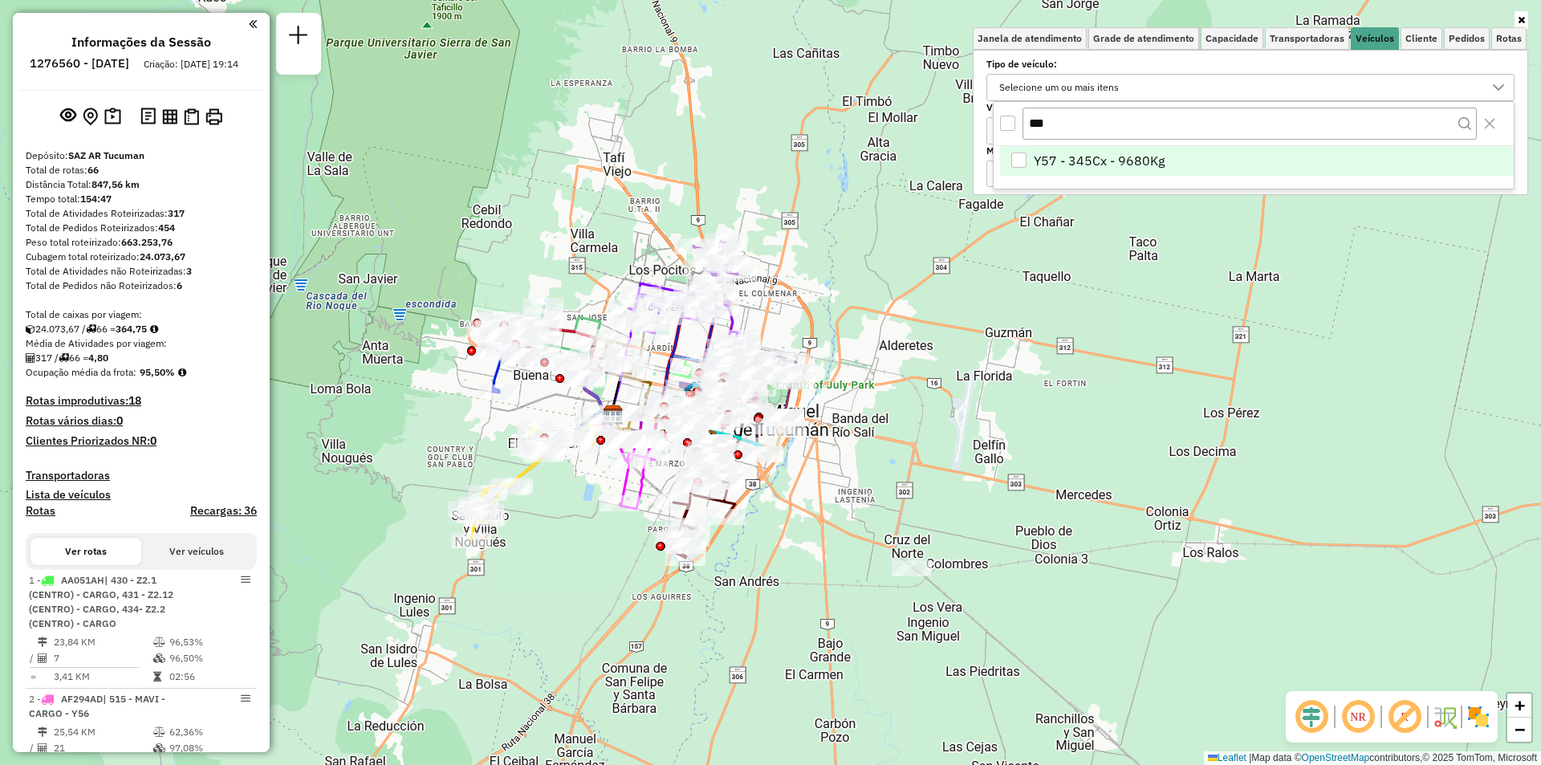
click at [1192, 162] on li "Y57 - 345Cx - 9680Kg" at bounding box center [1257, 161] width 514 height 31
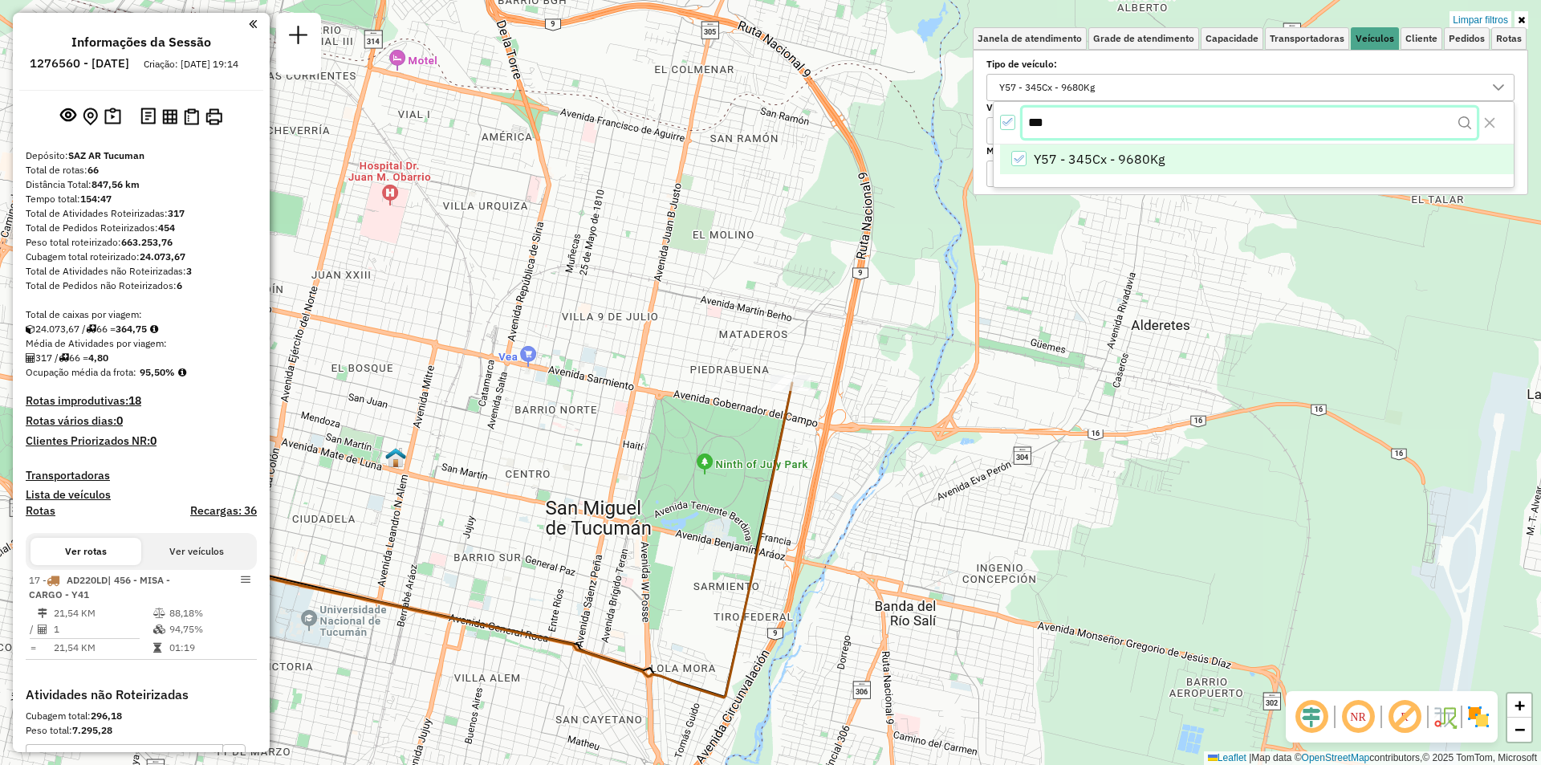
click at [1149, 120] on input "***" at bounding box center [1250, 123] width 454 height 31
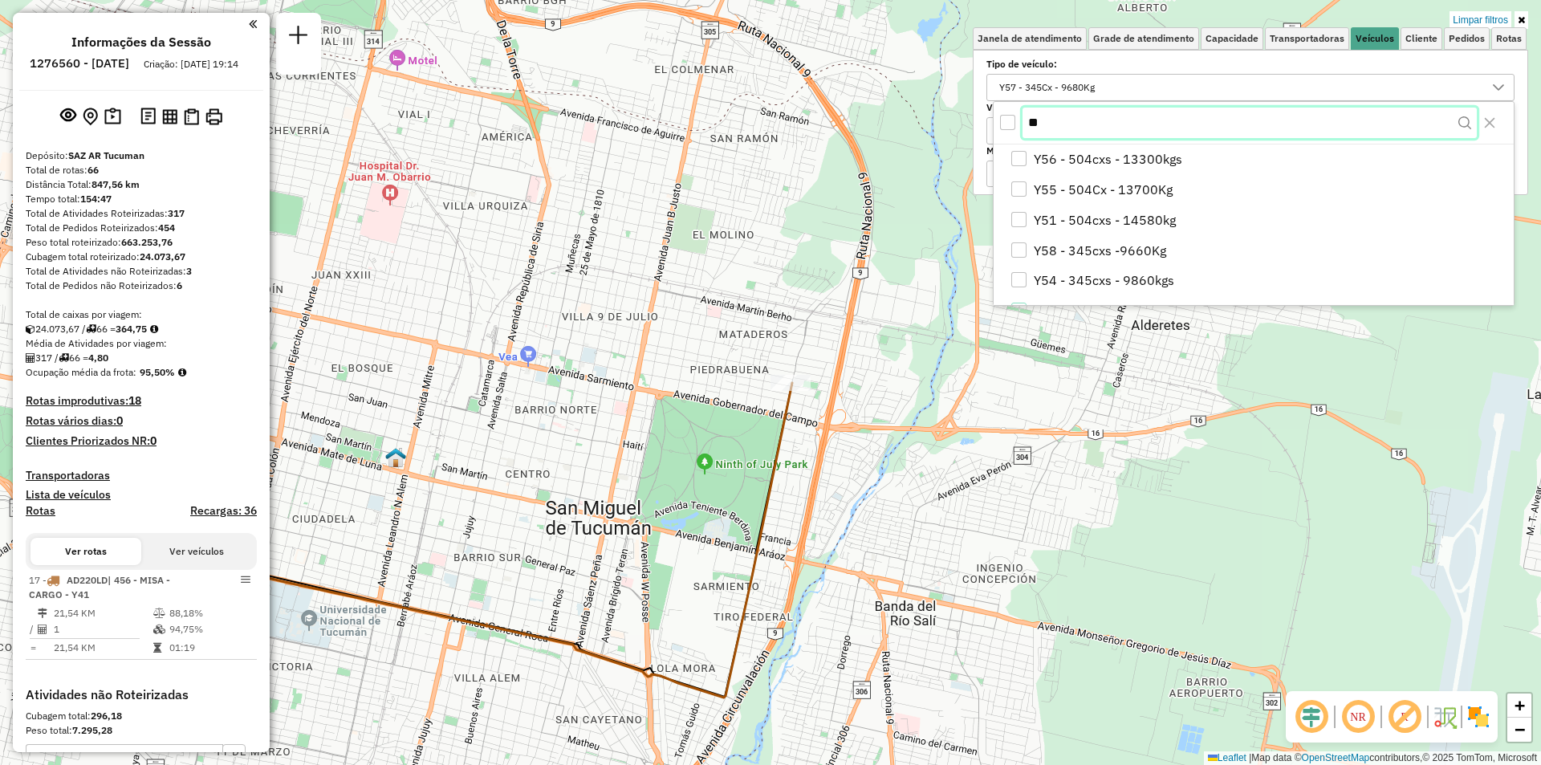
type input "*"
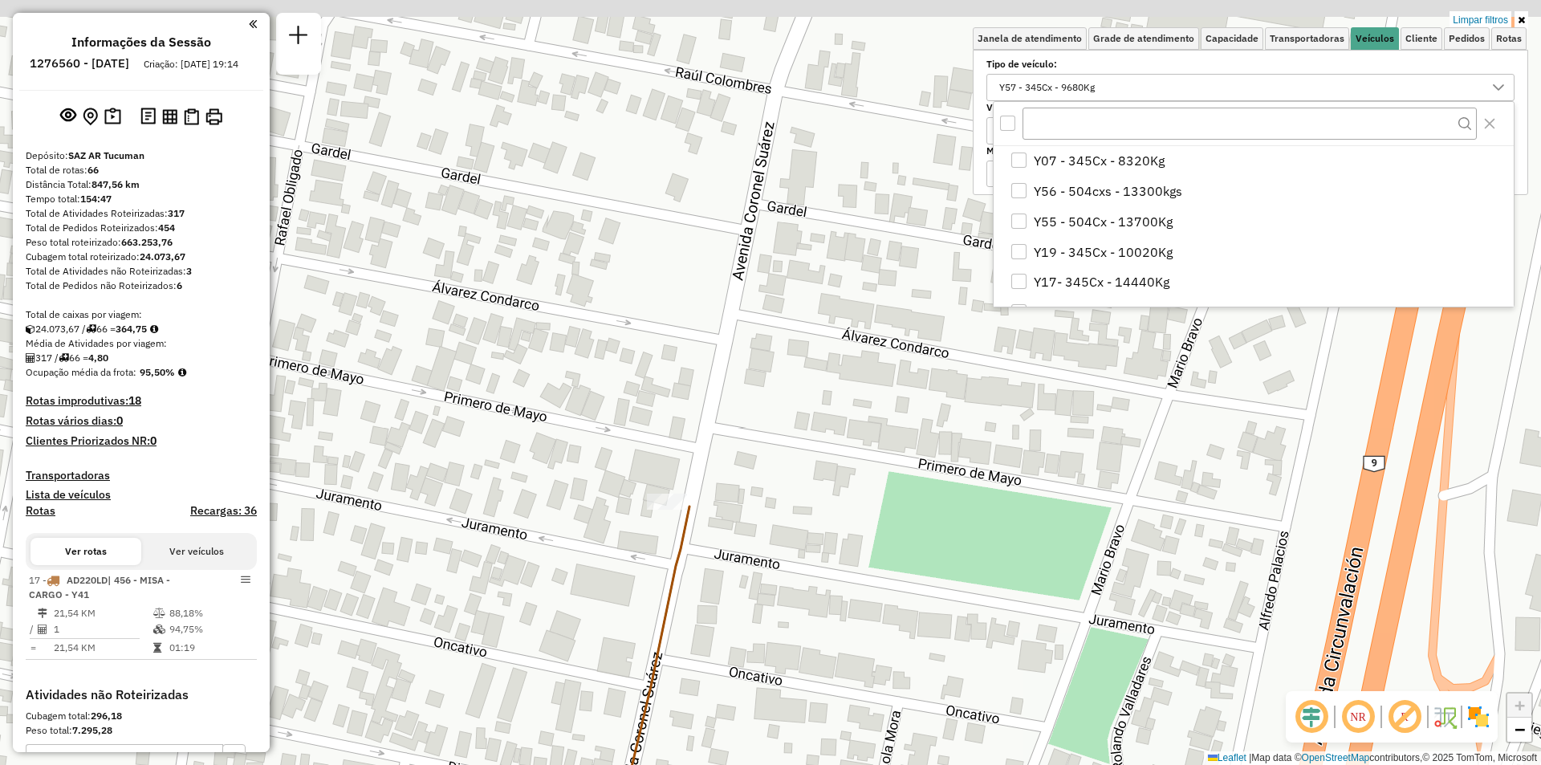
drag, startPoint x: 910, startPoint y: 359, endPoint x: 826, endPoint y: 462, distance: 132.9
click at [816, 494] on div "Limpar filtros Janela de atendimento Grade de atendimento Capacidade Transporta…" at bounding box center [770, 382] width 1541 height 765
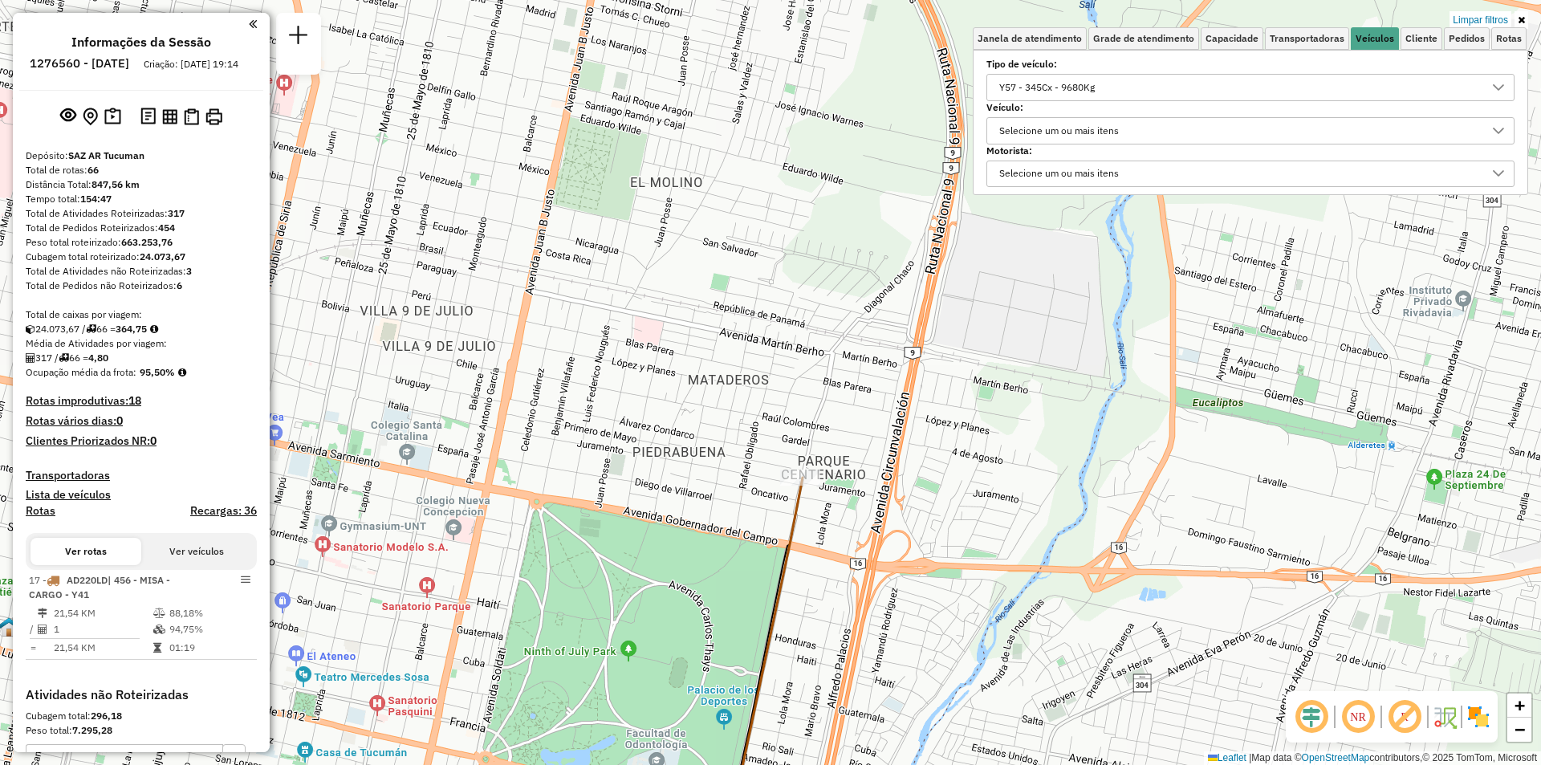
click at [1042, 92] on div "Y57 - 345Cx - 9680Kg" at bounding box center [1047, 88] width 107 height 26
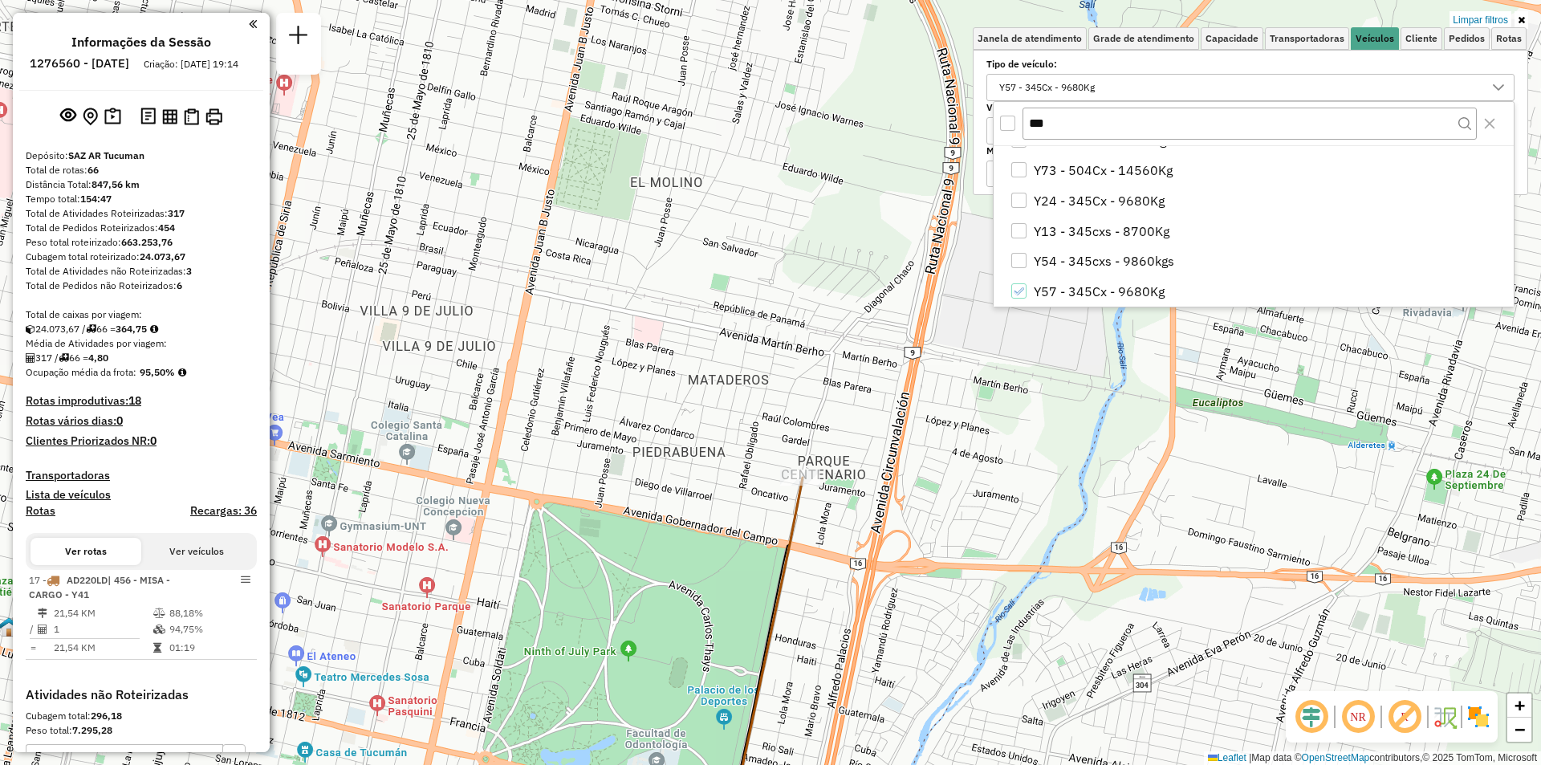
scroll to position [0, 0]
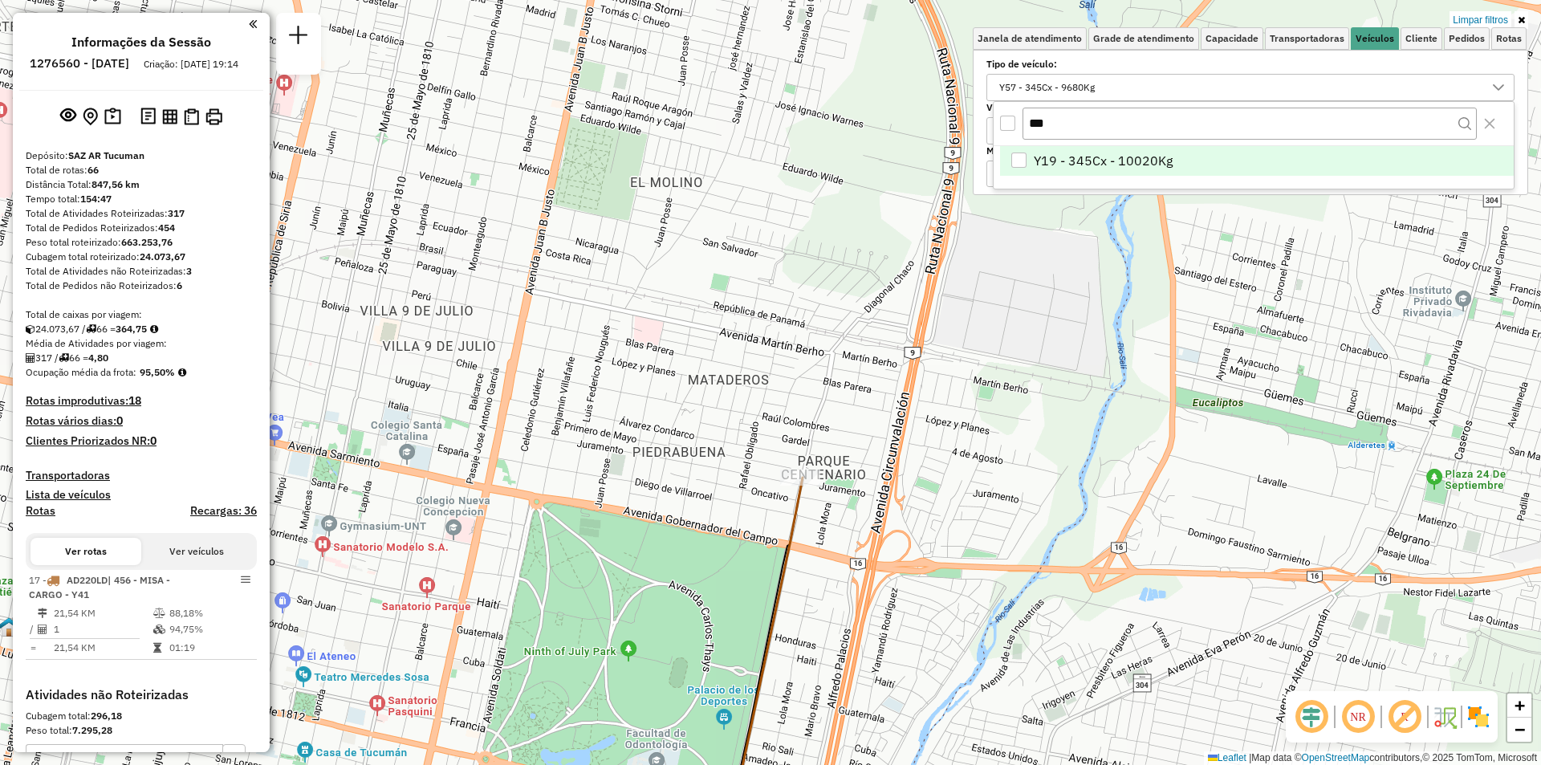
type input "***"
click at [1190, 156] on li "Y19 - 345Cx - 10020Kg" at bounding box center [1257, 161] width 514 height 31
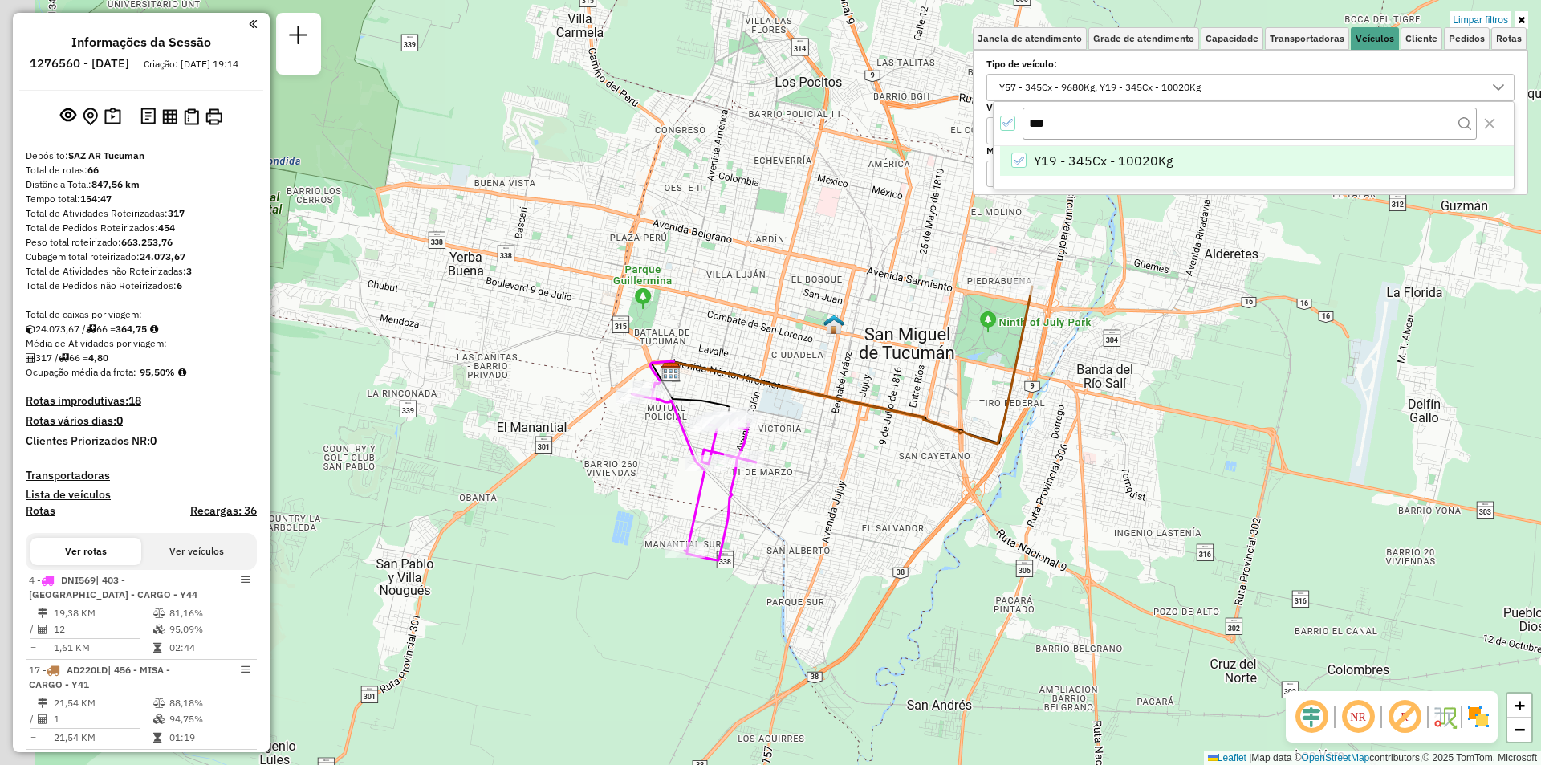
drag, startPoint x: 744, startPoint y: 424, endPoint x: 843, endPoint y: 398, distance: 102.0
click at [843, 398] on icon at bounding box center [852, 365] width 360 height 157
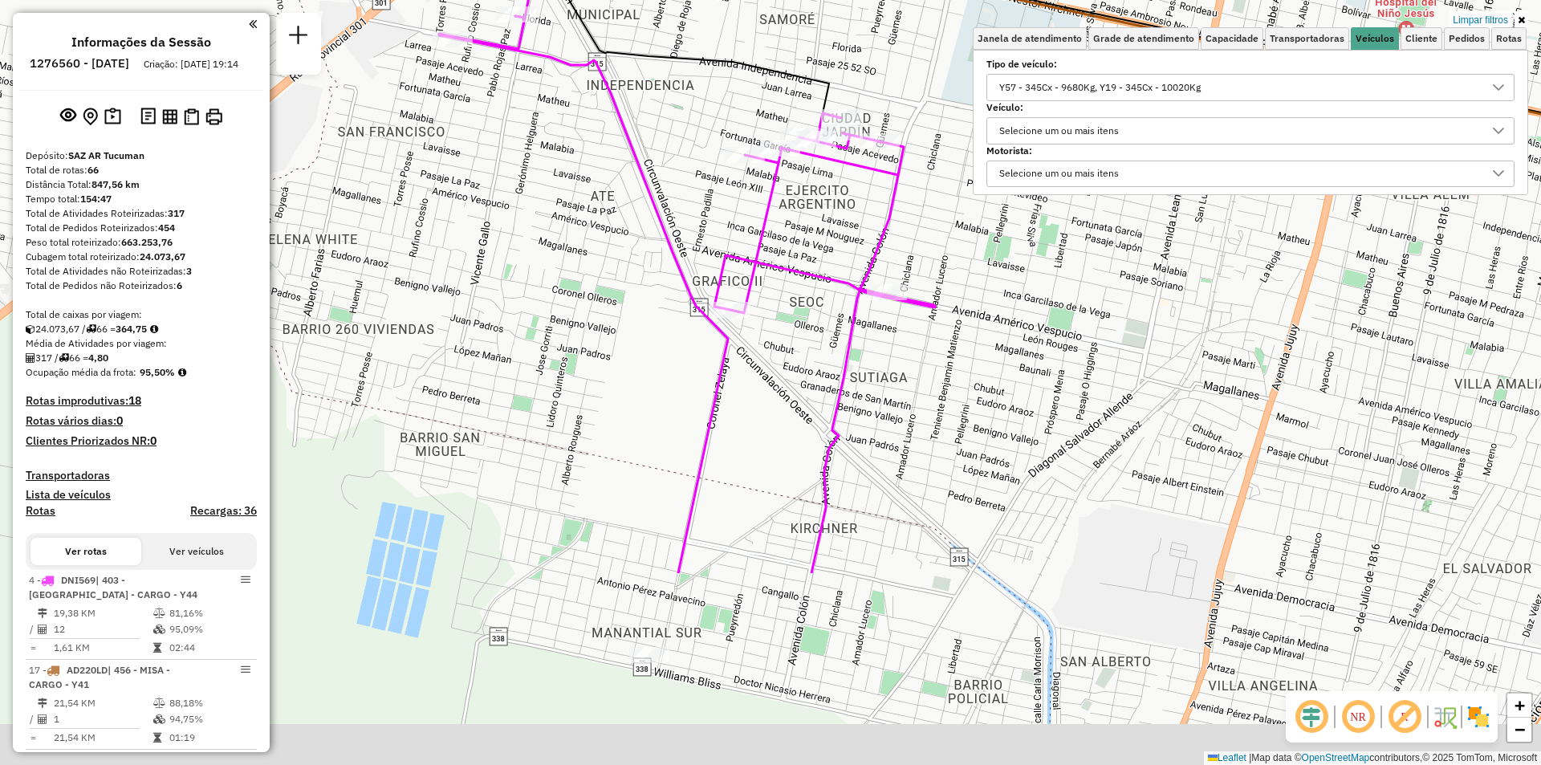
drag, startPoint x: 828, startPoint y: 405, endPoint x: 946, endPoint y: 157, distance: 274.7
click at [946, 157] on div "Limpar filtros Janela de atendimento Grade de atendimento Capacidade Transporta…" at bounding box center [770, 382] width 1541 height 765
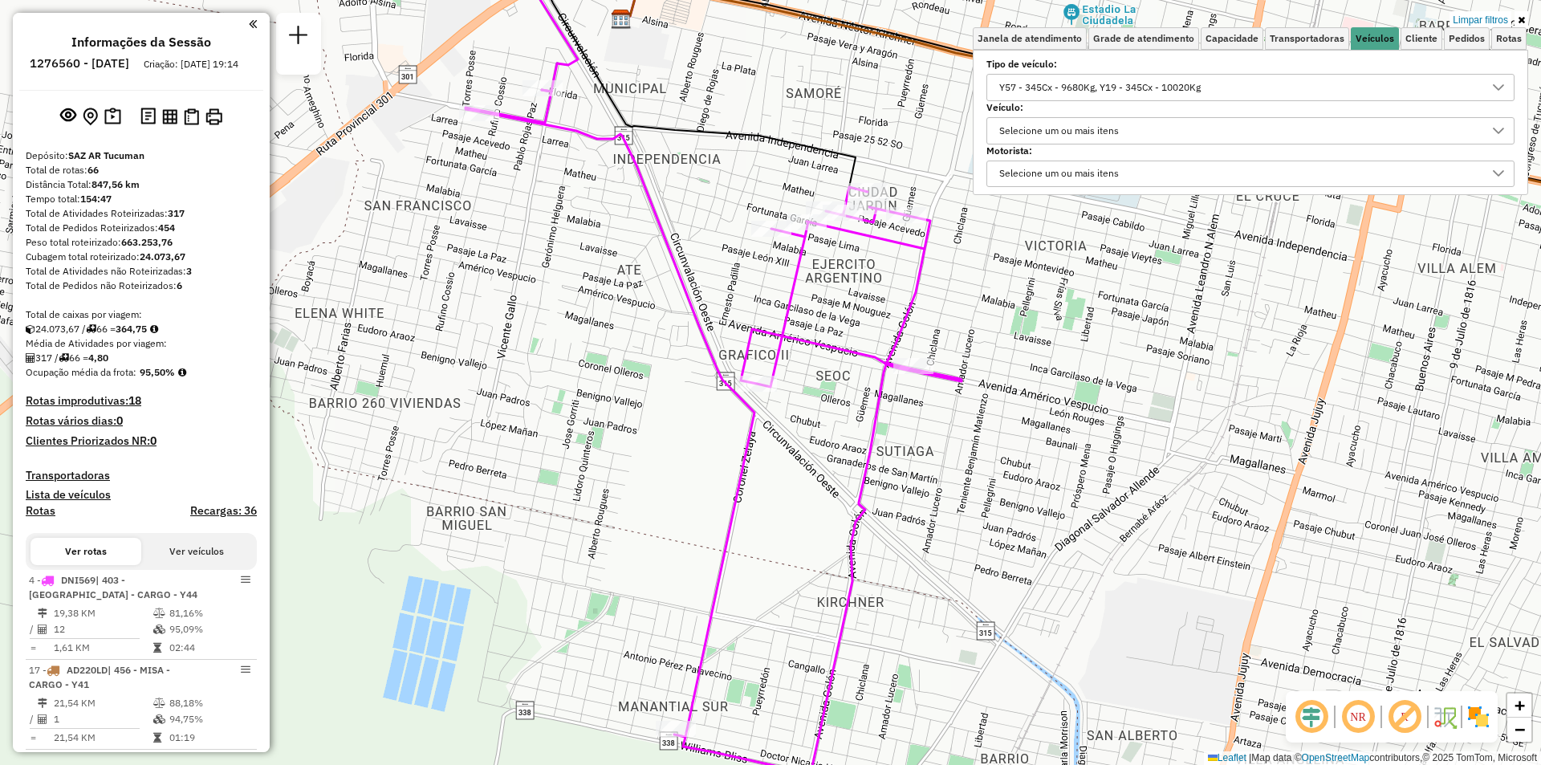
drag, startPoint x: 885, startPoint y: 307, endPoint x: 910, endPoint y: 345, distance: 45.9
click at [906, 348] on icon at bounding box center [714, 432] width 496 height 684
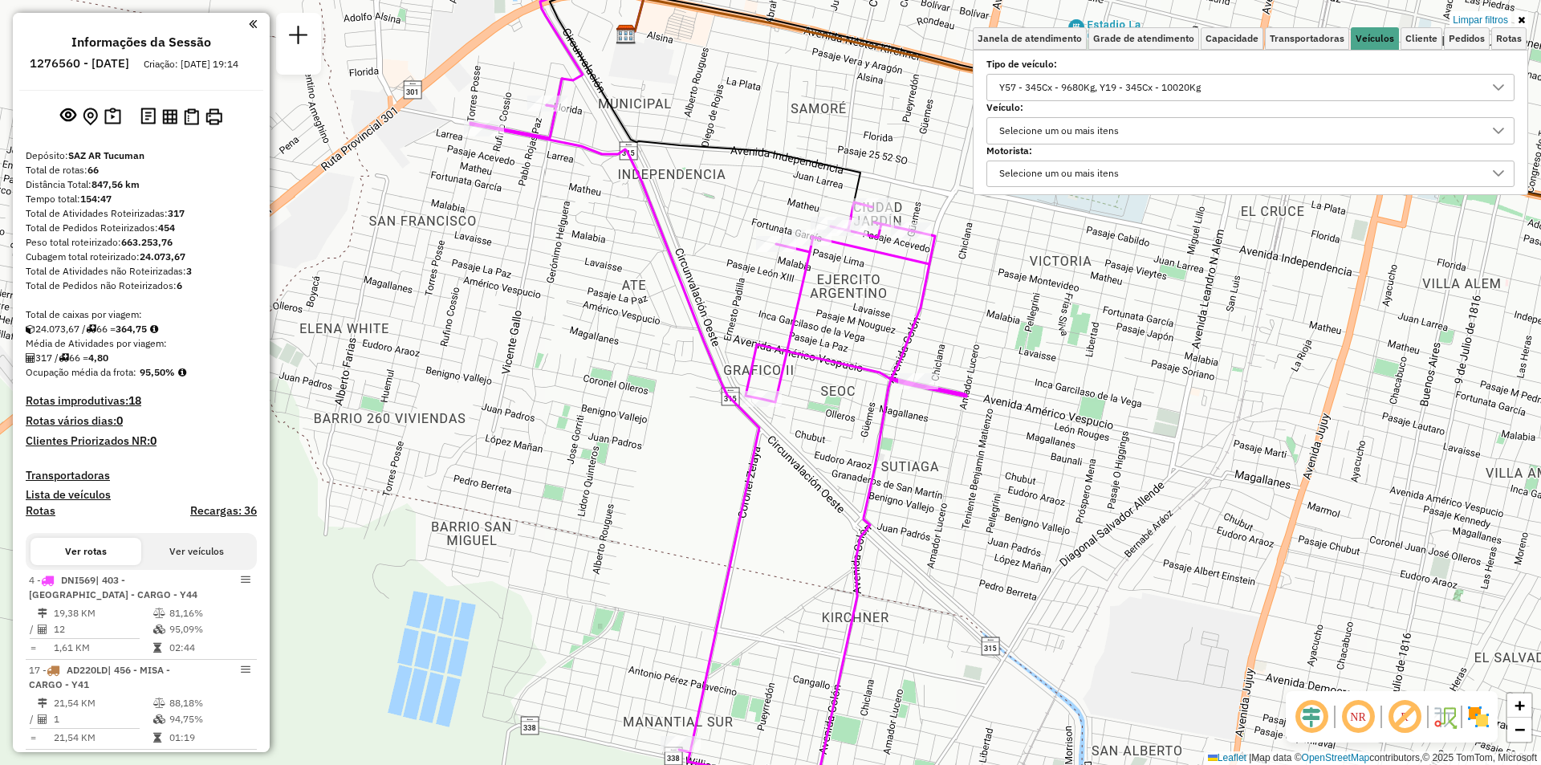
click at [1403, 83] on div "Y57 - 345Cx - 9680Kg, Y19 - 345Cx - 10020Kg" at bounding box center [1239, 88] width 490 height 26
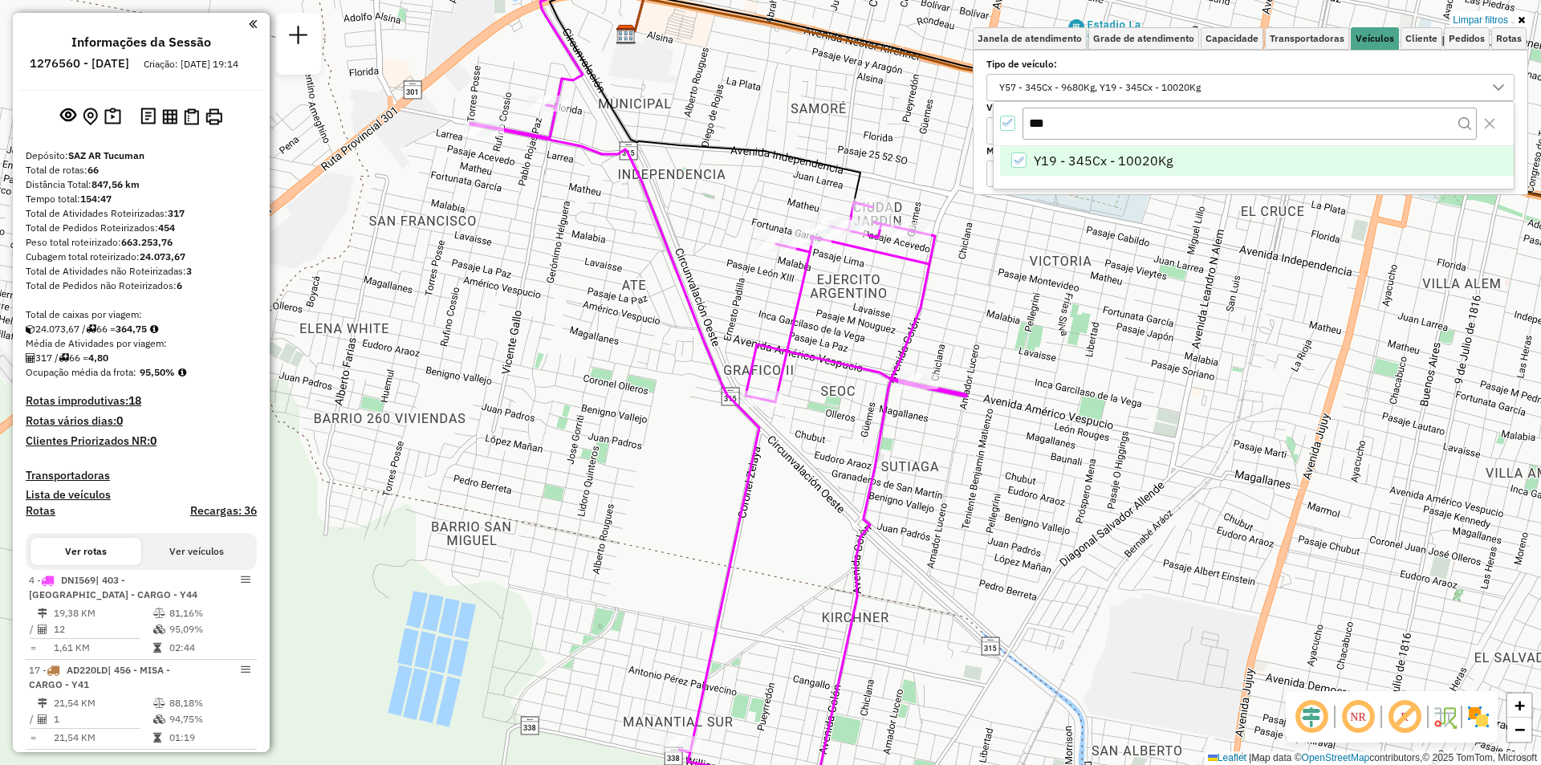
click at [1214, 425] on div "Limpar filtros Janela de atendimento Grade de atendimento Capacidade Transporta…" at bounding box center [770, 382] width 1541 height 765
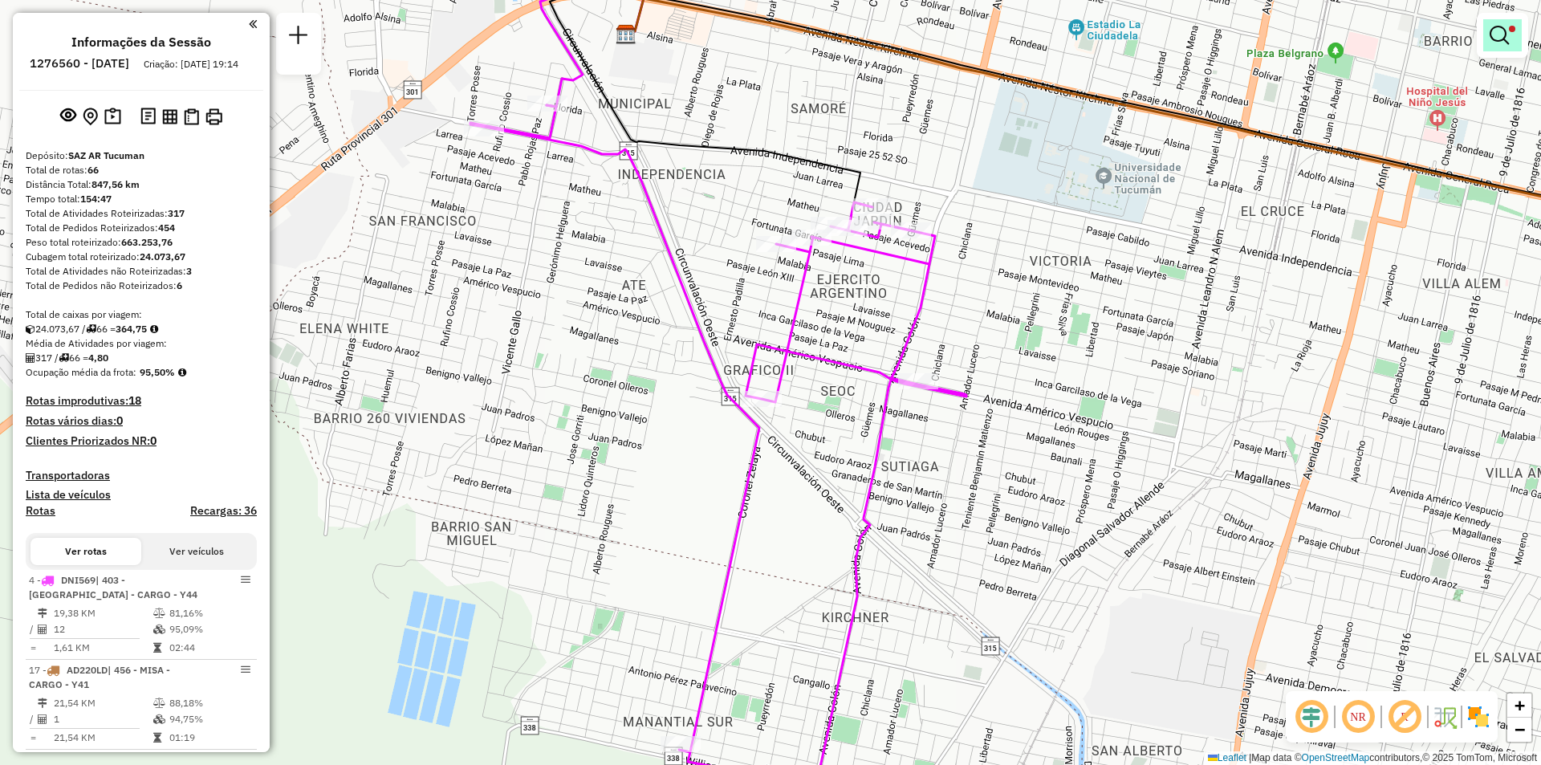
click at [1509, 26] on link at bounding box center [1502, 35] width 39 height 32
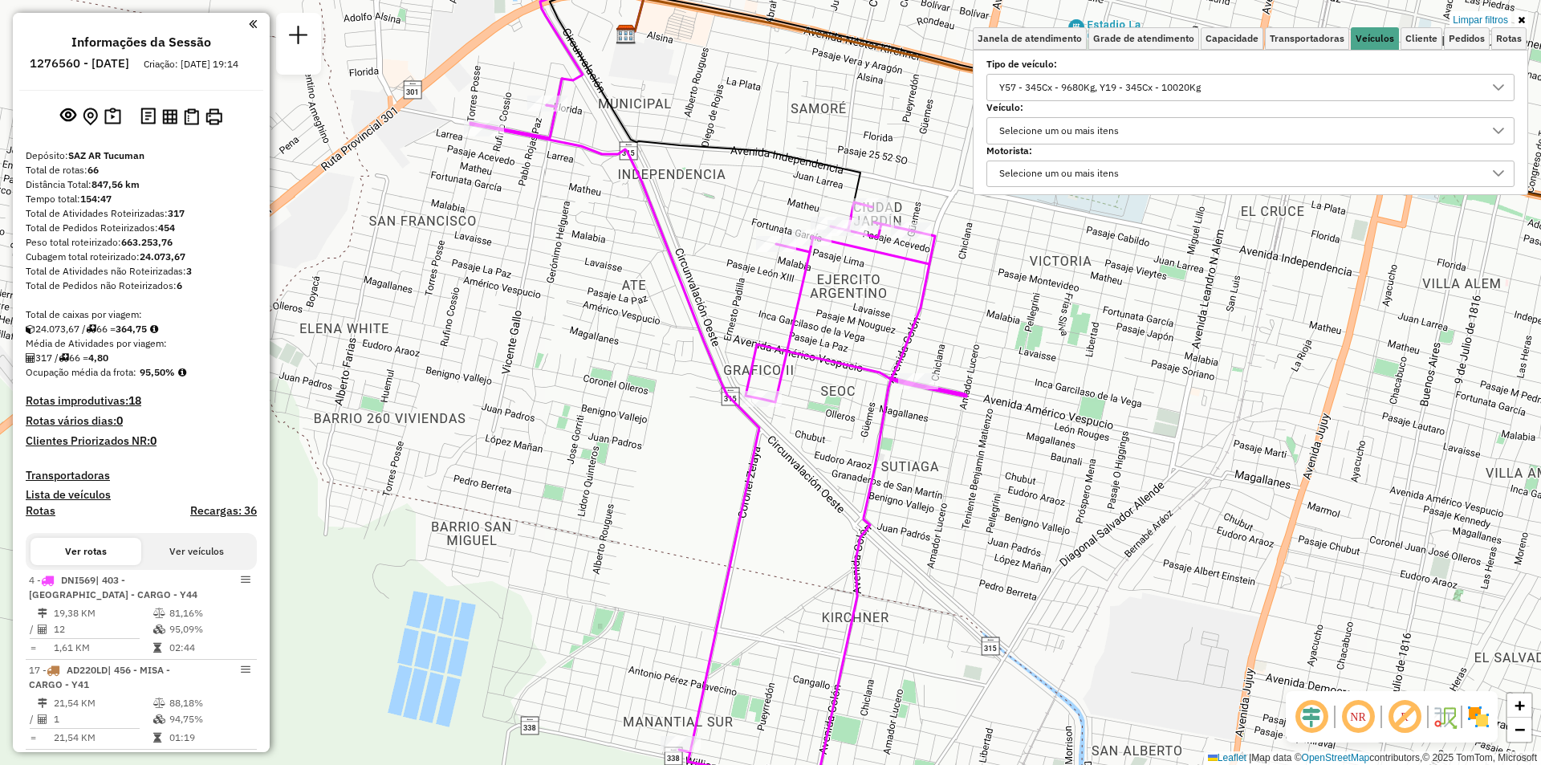
click at [1294, 79] on div "Y57 - 345Cx - 9680Kg, Y19 - 345Cx - 10020Kg" at bounding box center [1239, 88] width 490 height 26
click at [1013, 130] on div at bounding box center [1008, 124] width 16 height 16
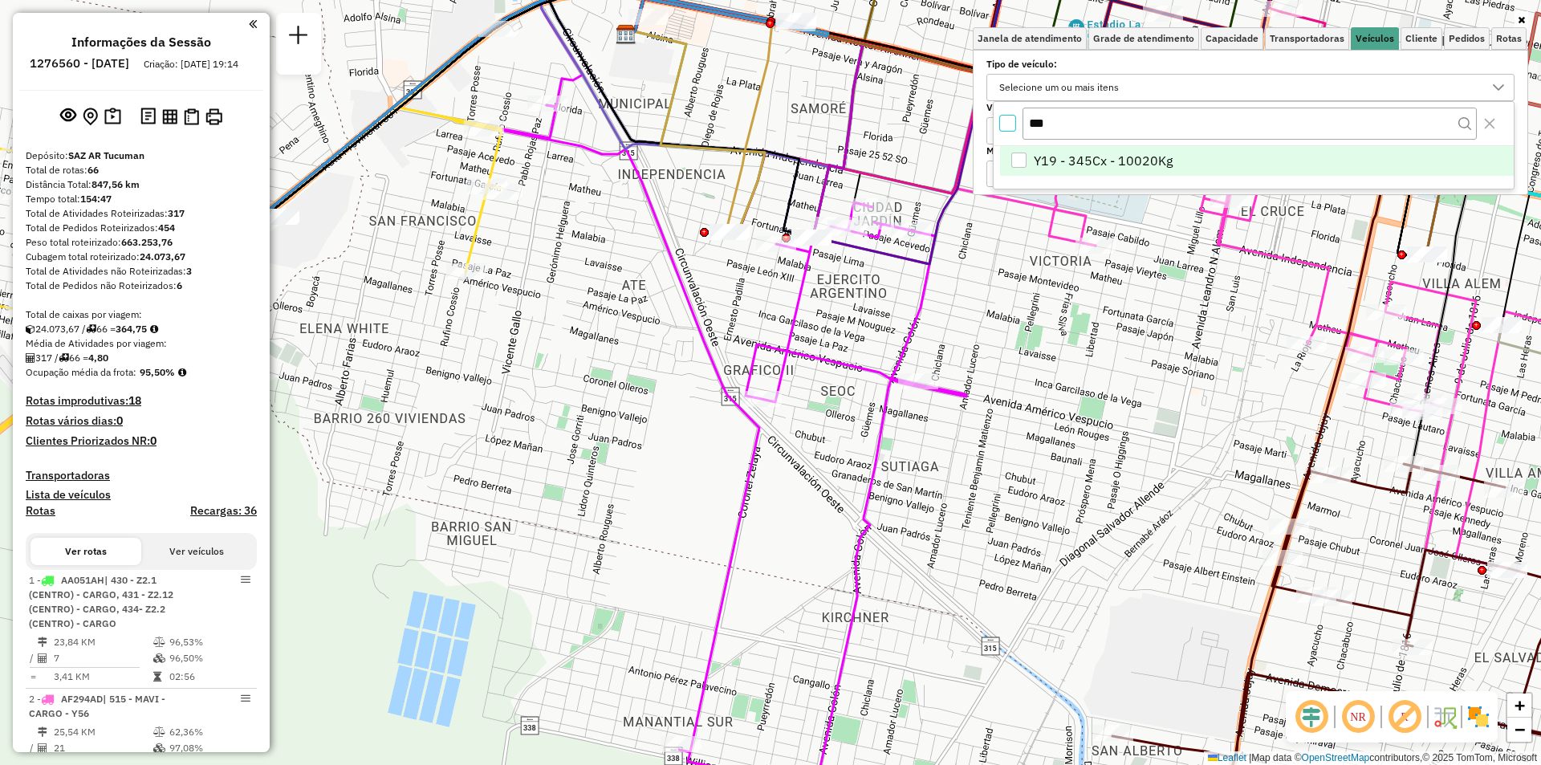
click at [1011, 165] on div "Y19 - 345Cx - 10020Kg" at bounding box center [1018, 160] width 15 height 15
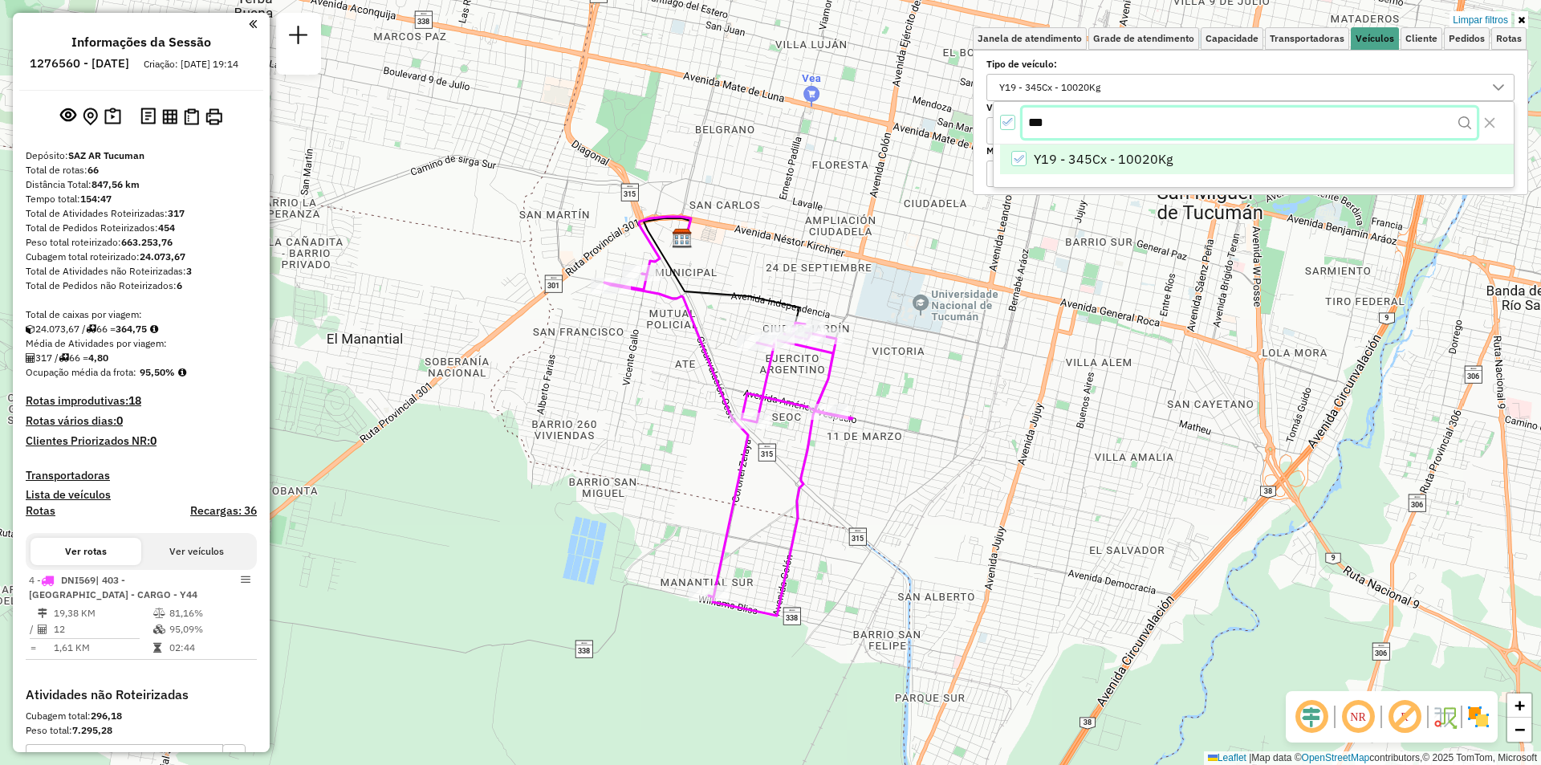
click at [1073, 132] on input "***" at bounding box center [1250, 123] width 454 height 31
click at [1022, 164] on icon "Y19 - 345Cx - 10020Kg" at bounding box center [1018, 160] width 11 height 11
click at [1064, 123] on input "***" at bounding box center [1250, 123] width 454 height 31
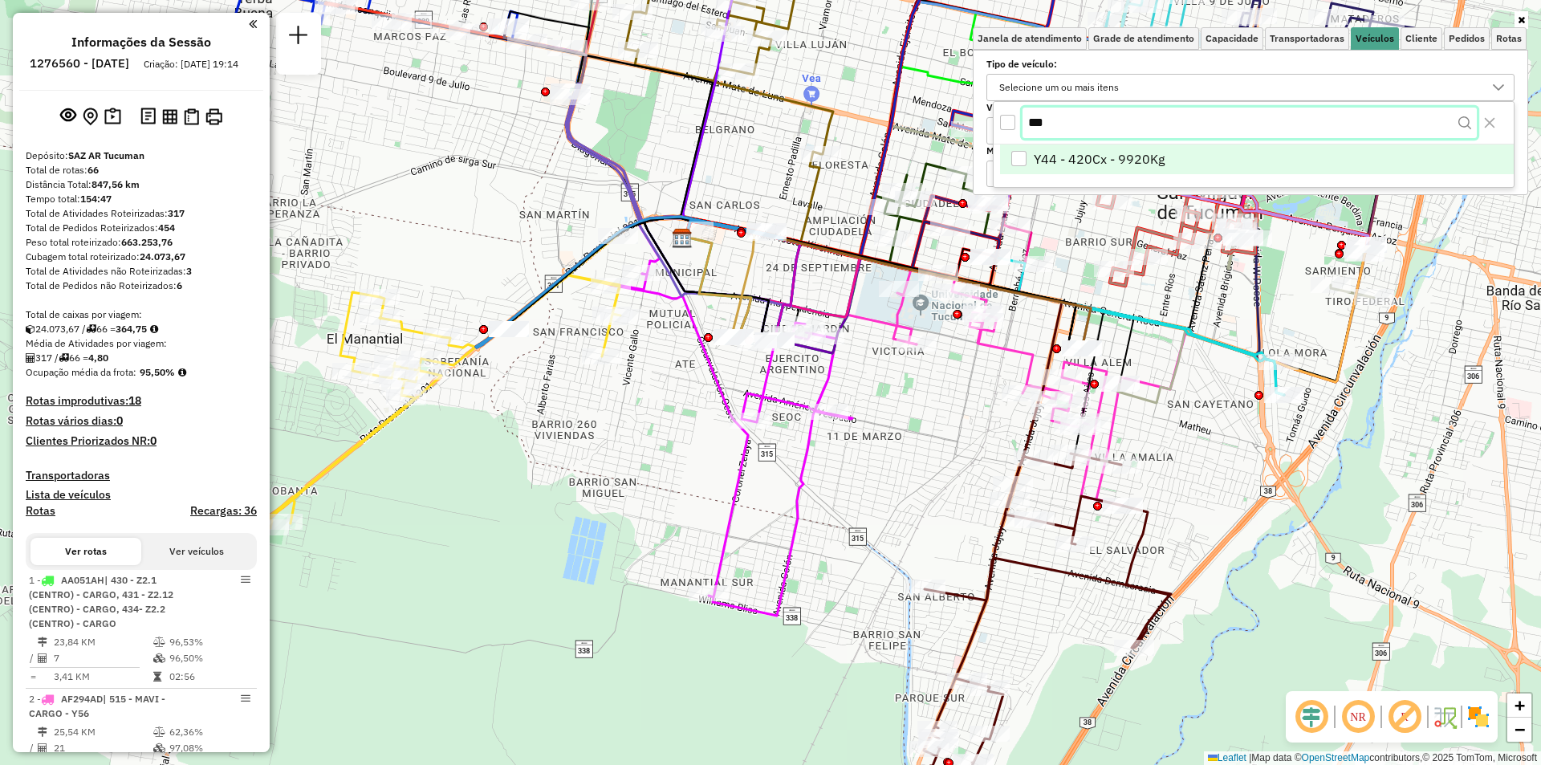
type input "***"
click at [1181, 153] on li "Y44 - 420Cx - 9920Kg" at bounding box center [1257, 161] width 514 height 31
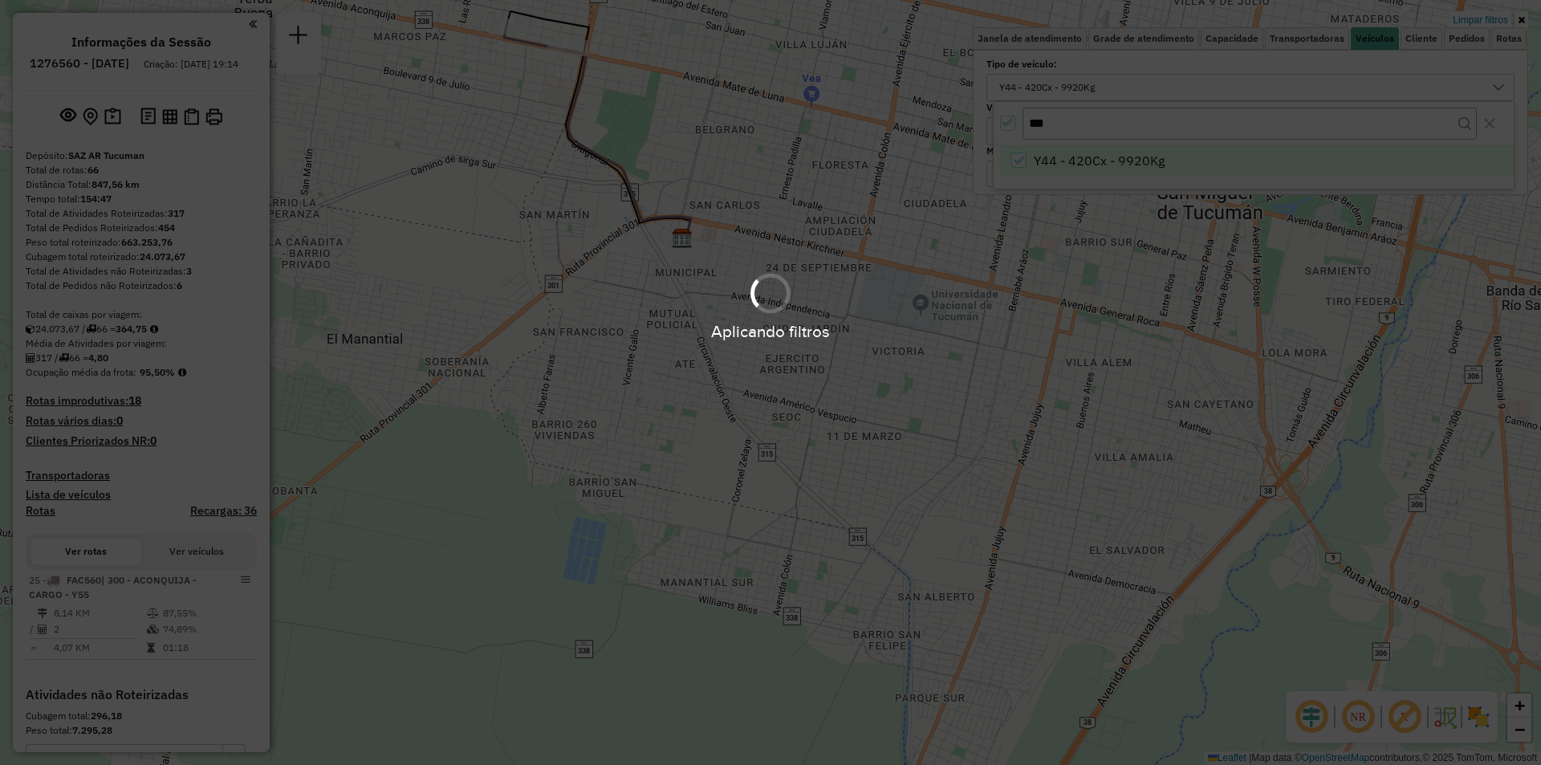
drag, startPoint x: 608, startPoint y: 180, endPoint x: 673, endPoint y: 295, distance: 131.9
click at [673, 295] on div "Aplicando filtros" at bounding box center [770, 382] width 1541 height 765
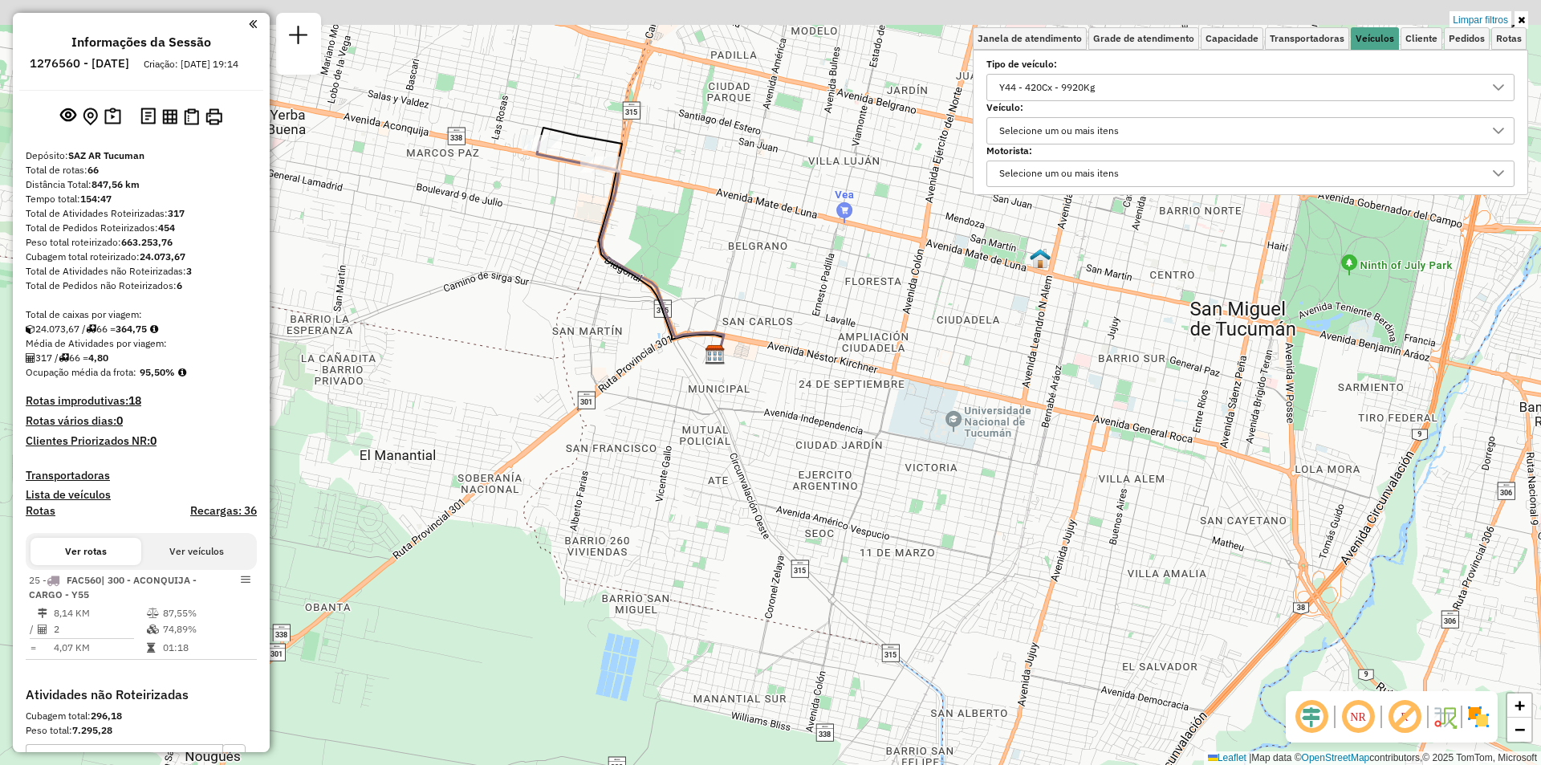
drag, startPoint x: 604, startPoint y: 264, endPoint x: 653, endPoint y: 428, distance: 171.2
click at [653, 428] on div "Limpar filtros Janela de atendimento Grade de atendimento Capacidade Transporta…" at bounding box center [770, 382] width 1541 height 765
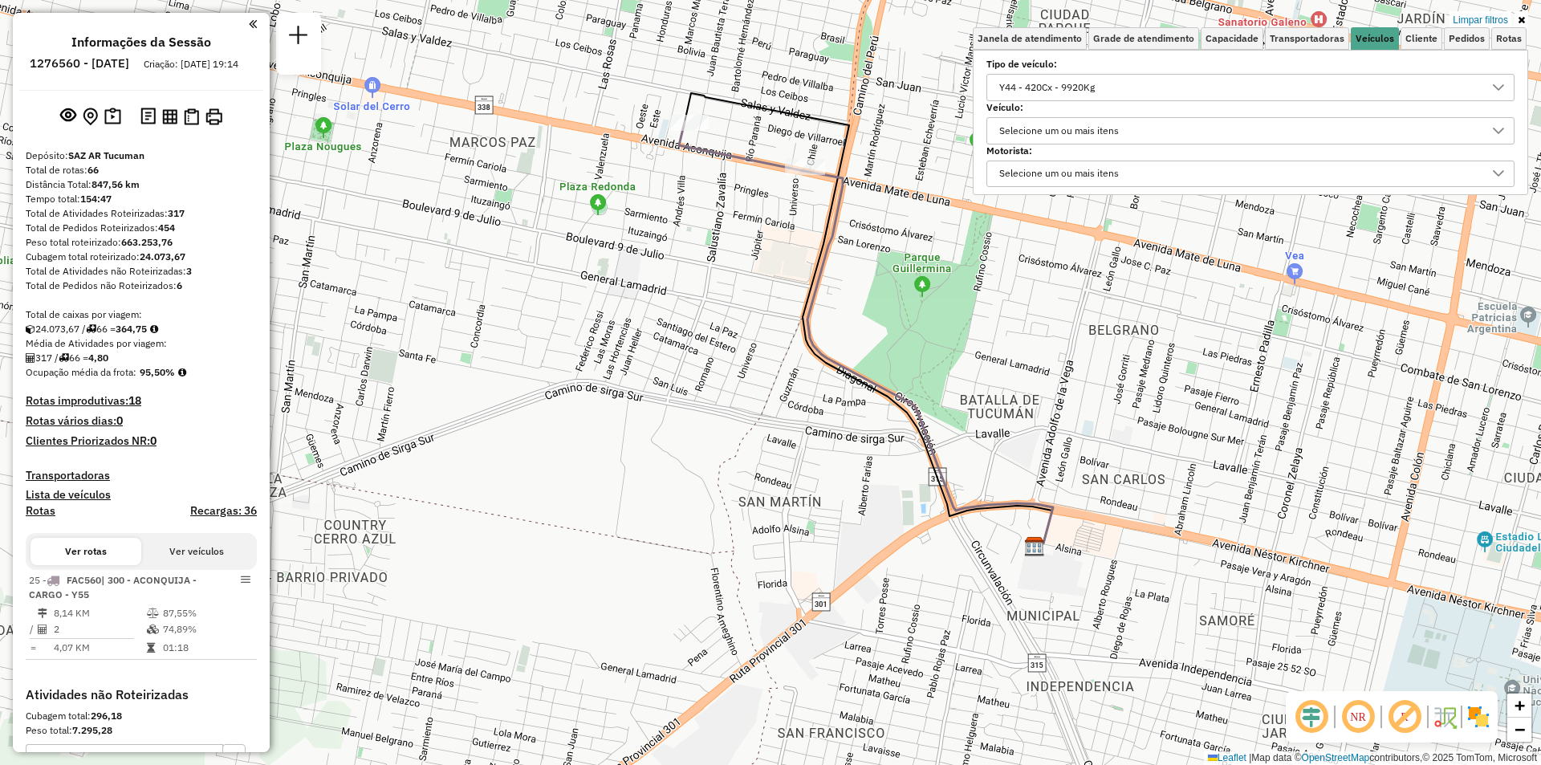
drag, startPoint x: 882, startPoint y: 311, endPoint x: 1109, endPoint y: 281, distance: 229.1
click at [1109, 281] on div "Limpar filtros Janela de atendimento Grade de atendimento Capacidade Transporta…" at bounding box center [770, 382] width 1541 height 765
click at [1128, 89] on div "Y44 - 420Cx - 9920Kg" at bounding box center [1239, 88] width 490 height 26
type input "**"
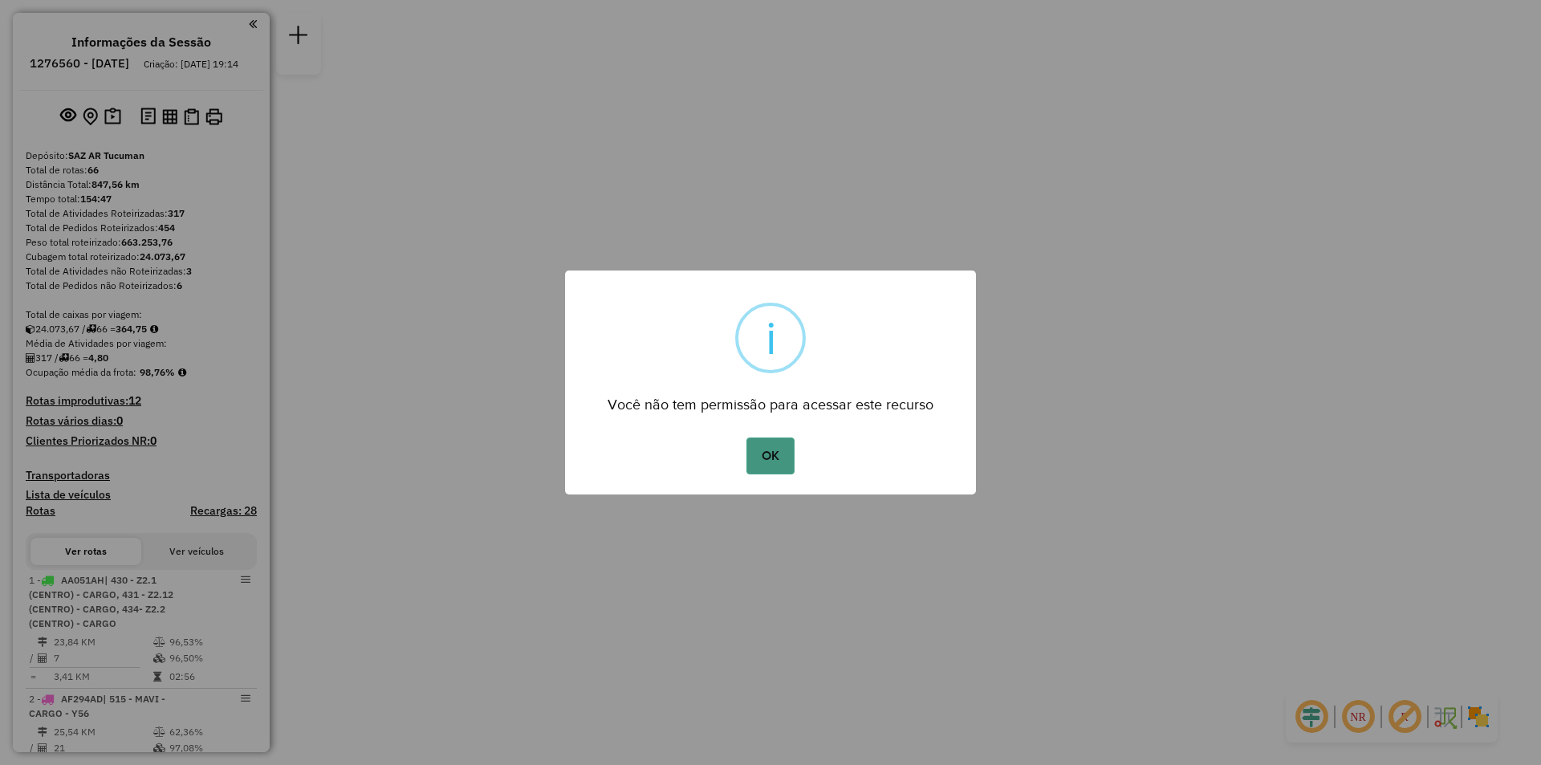
click at [779, 469] on button "OK" at bounding box center [770, 456] width 47 height 37
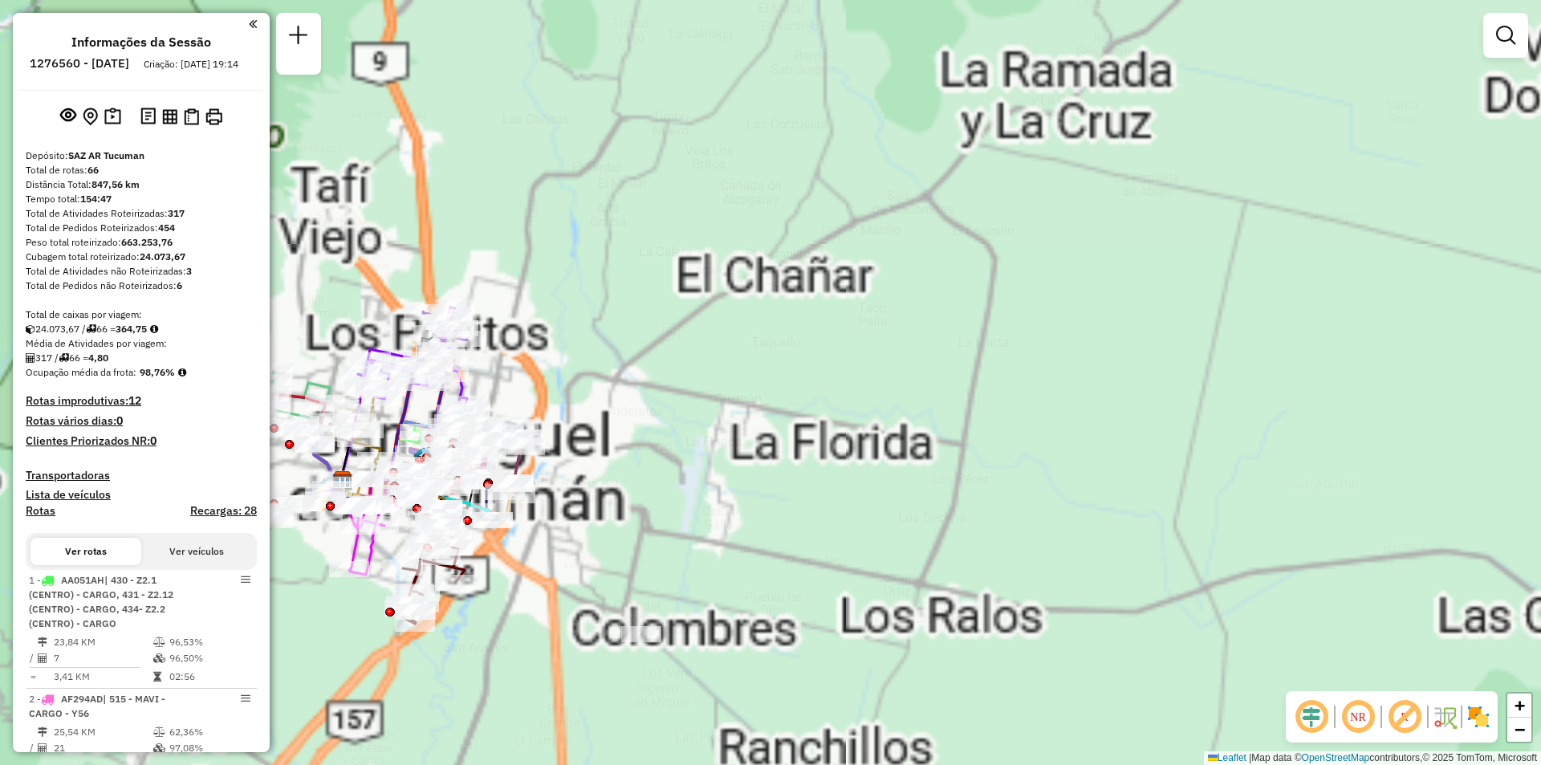
drag, startPoint x: 674, startPoint y: 470, endPoint x: 1207, endPoint y: 316, distance: 555.4
click at [1221, 316] on div "Janela de atendimento Grade de atendimento Capacidade Transportadoras Veículos …" at bounding box center [770, 382] width 1541 height 765
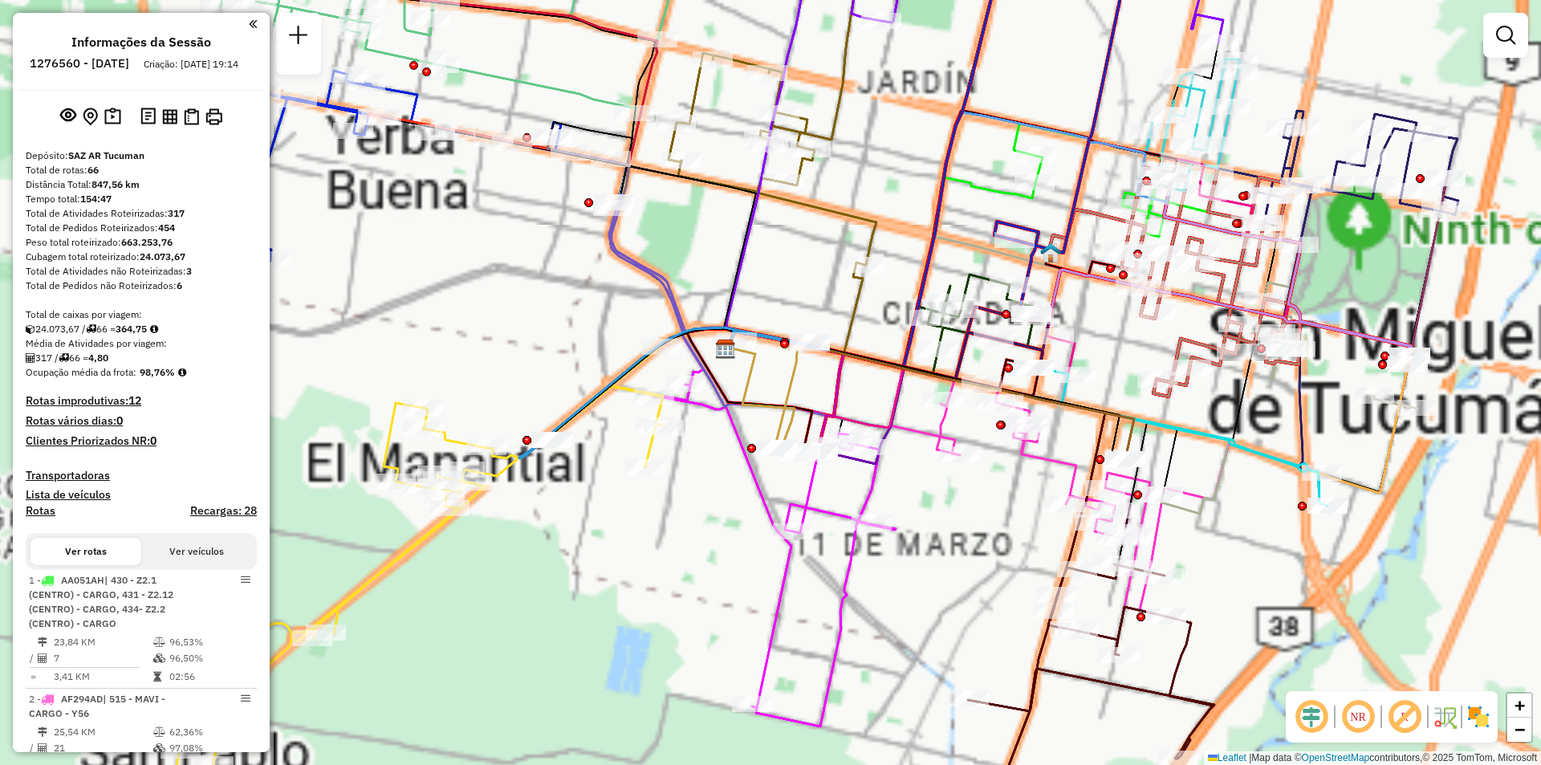
drag, startPoint x: 1080, startPoint y: 290, endPoint x: 922, endPoint y: 420, distance: 204.1
click at [922, 420] on div "Janela de atendimento Grade de atendimento Capacidade Transportadoras Veículos …" at bounding box center [770, 382] width 1541 height 765
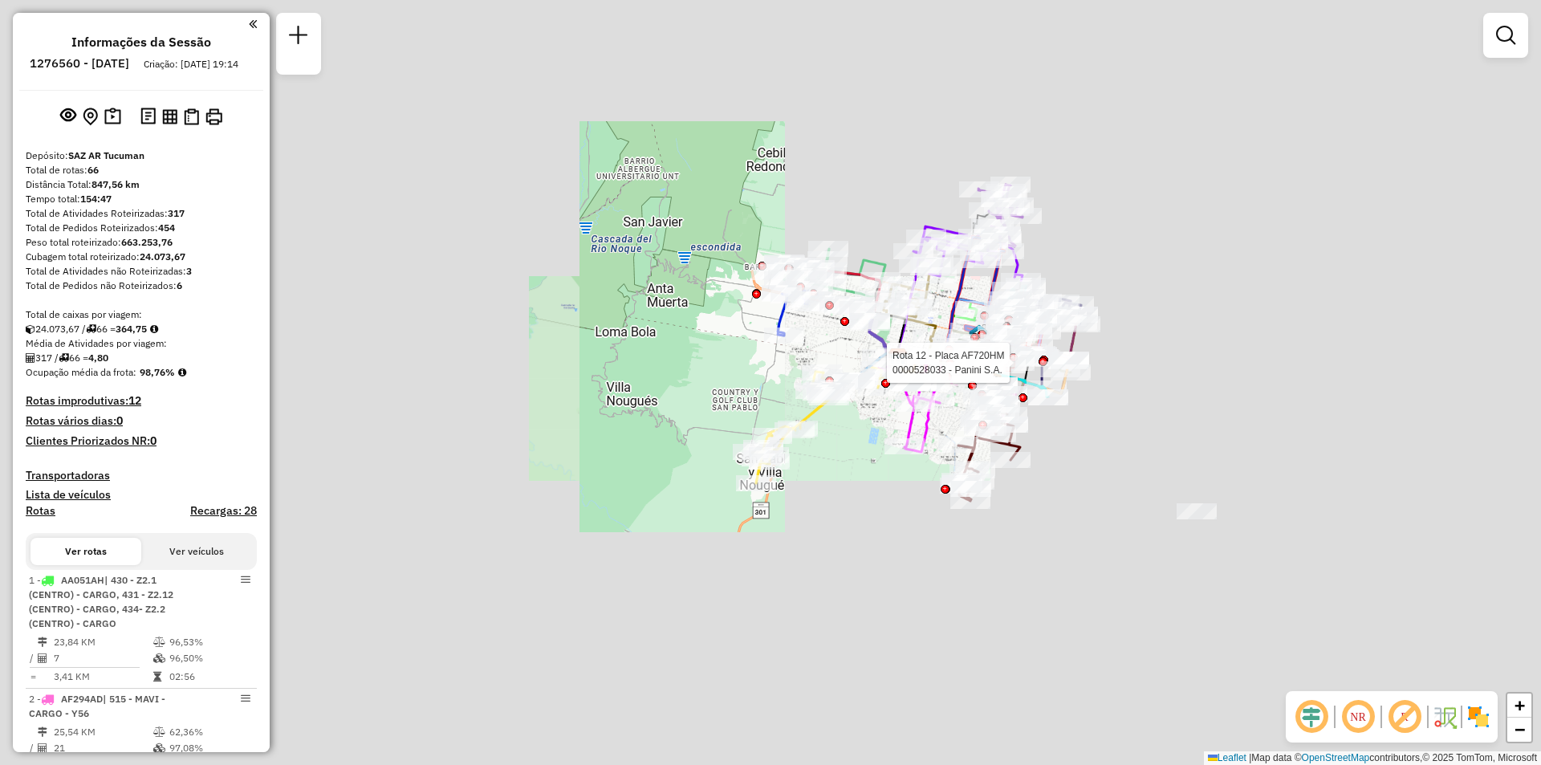
click at [991, 393] on div "Rota 5 - Placa AG870PX 0000498718 - AVILA MERCEDES Rota 12 - Placa AF720HM 0000…" at bounding box center [770, 382] width 1541 height 765
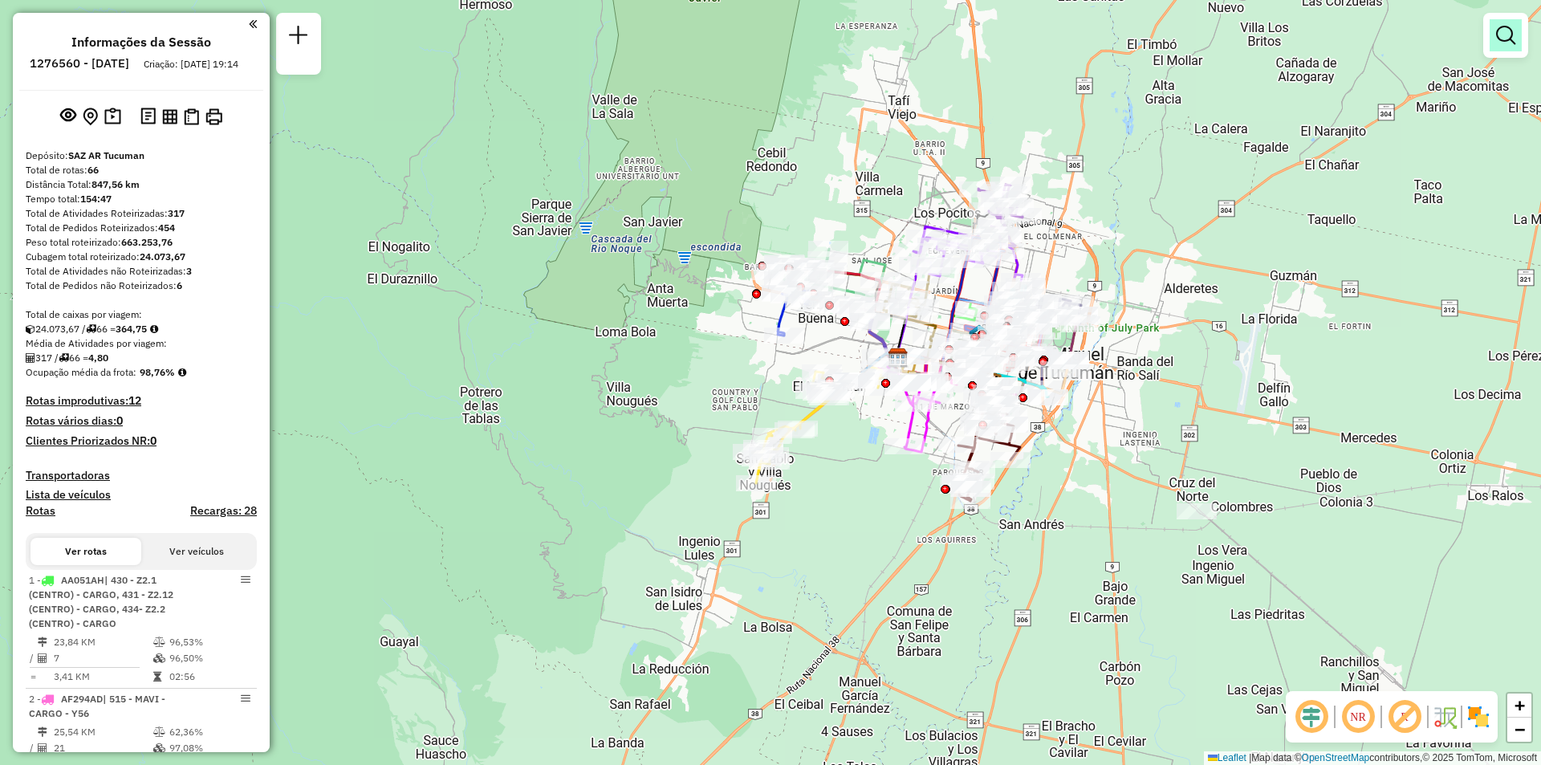
click at [1520, 39] on link at bounding box center [1506, 35] width 32 height 32
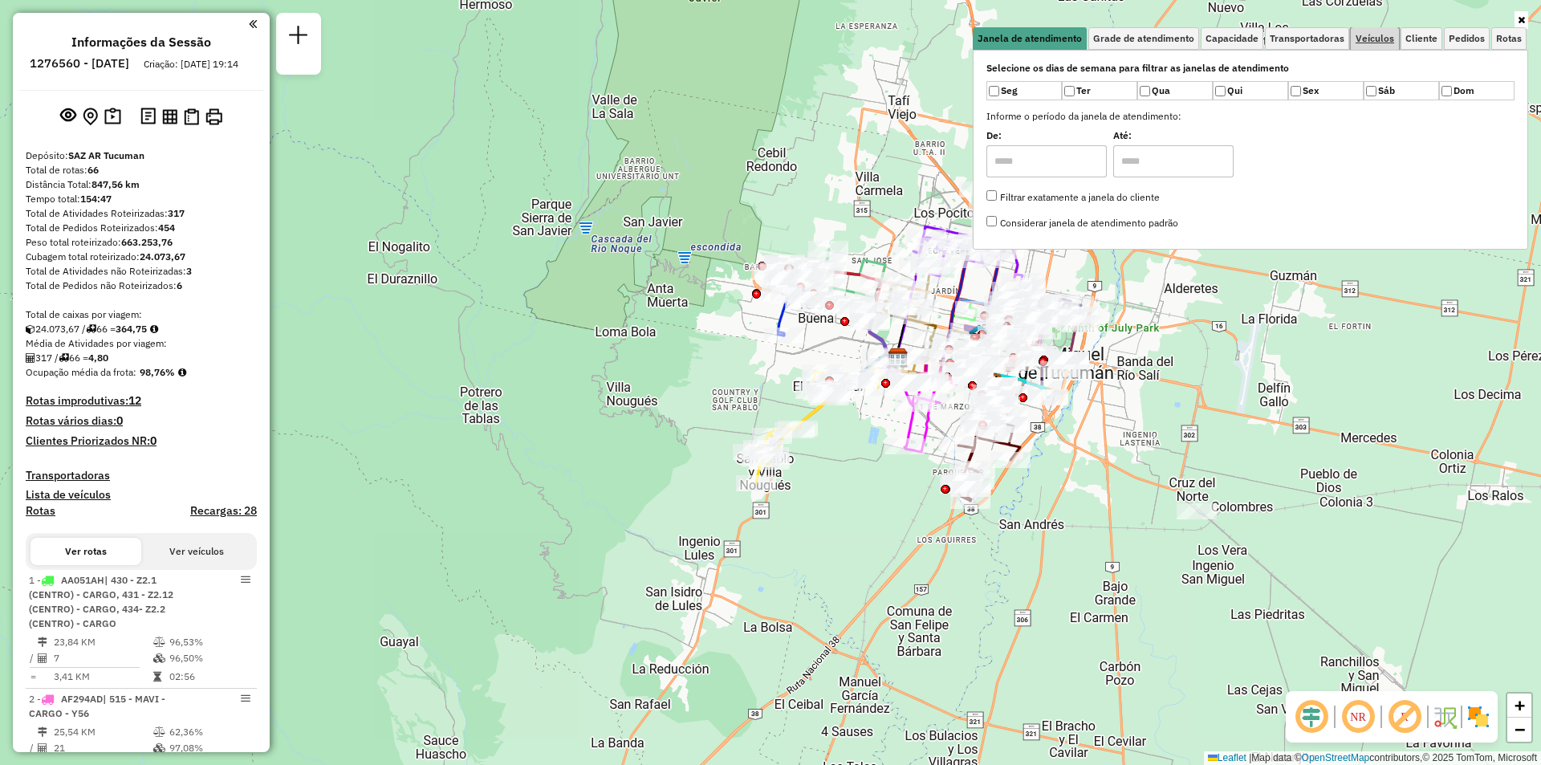
click at [1375, 40] on span "Veículos" at bounding box center [1375, 39] width 39 height 10
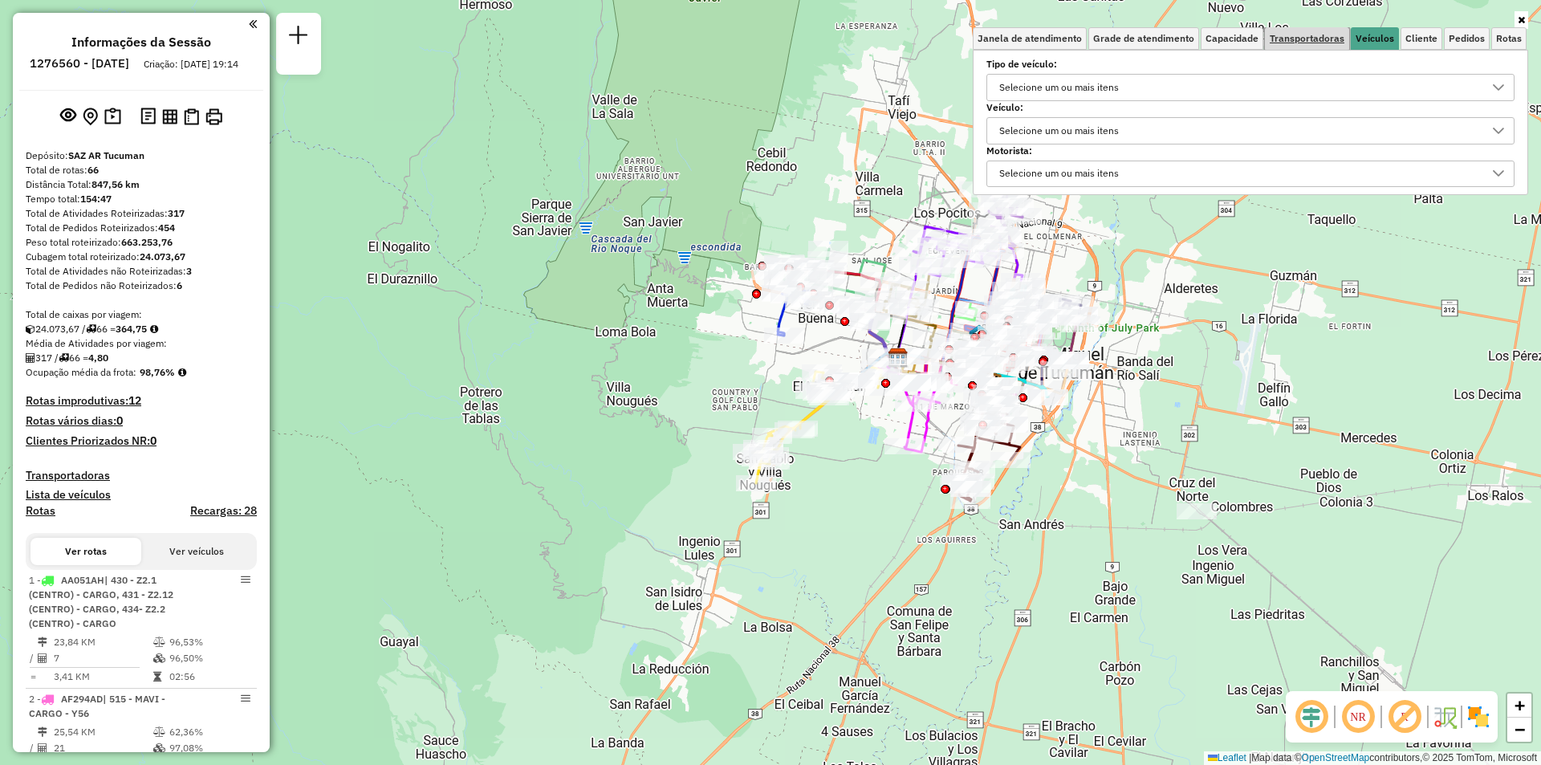
click at [1314, 36] on span "Transportadoras" at bounding box center [1307, 39] width 75 height 10
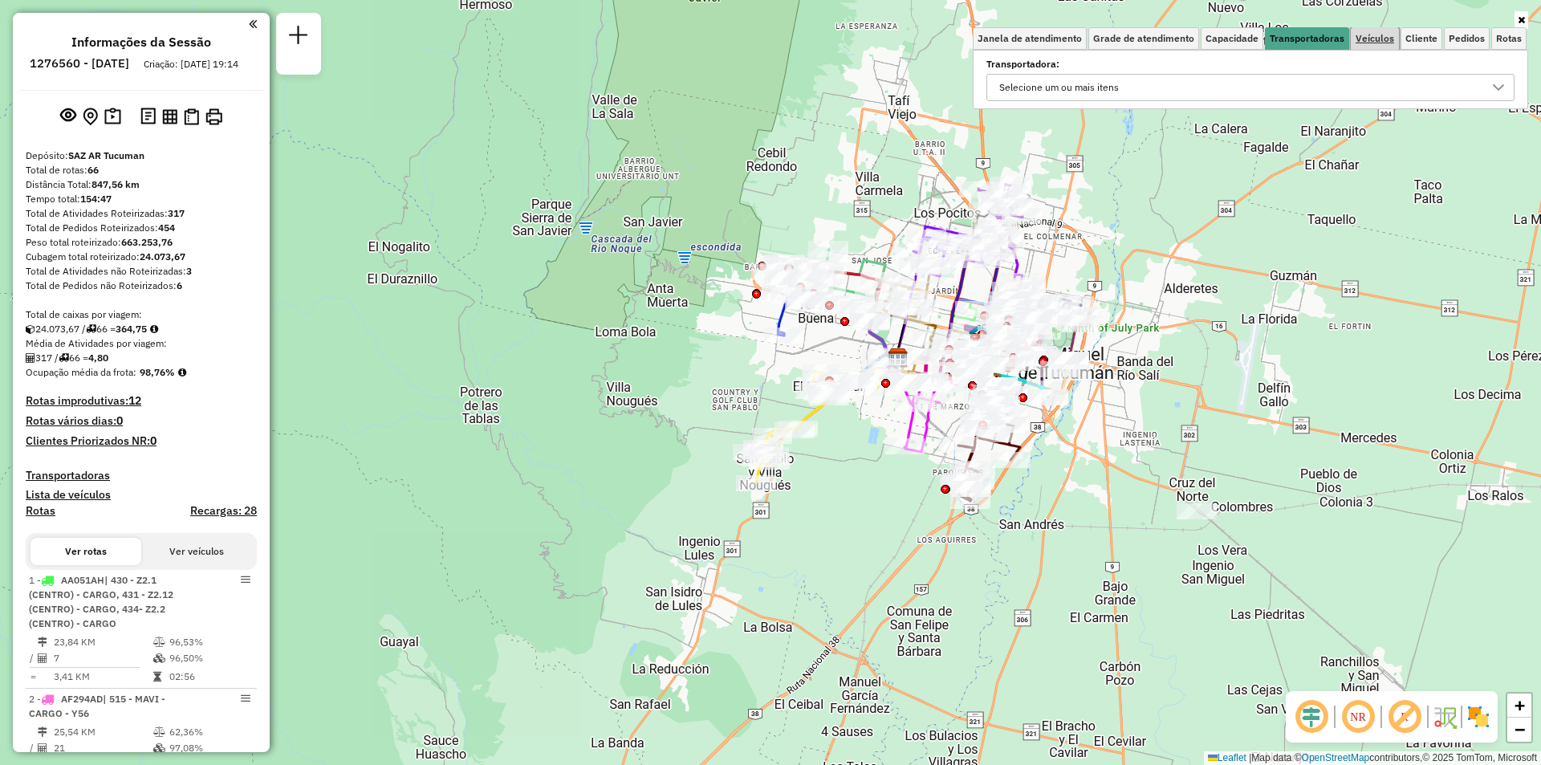
click at [1361, 35] on span "Veículos" at bounding box center [1375, 39] width 39 height 10
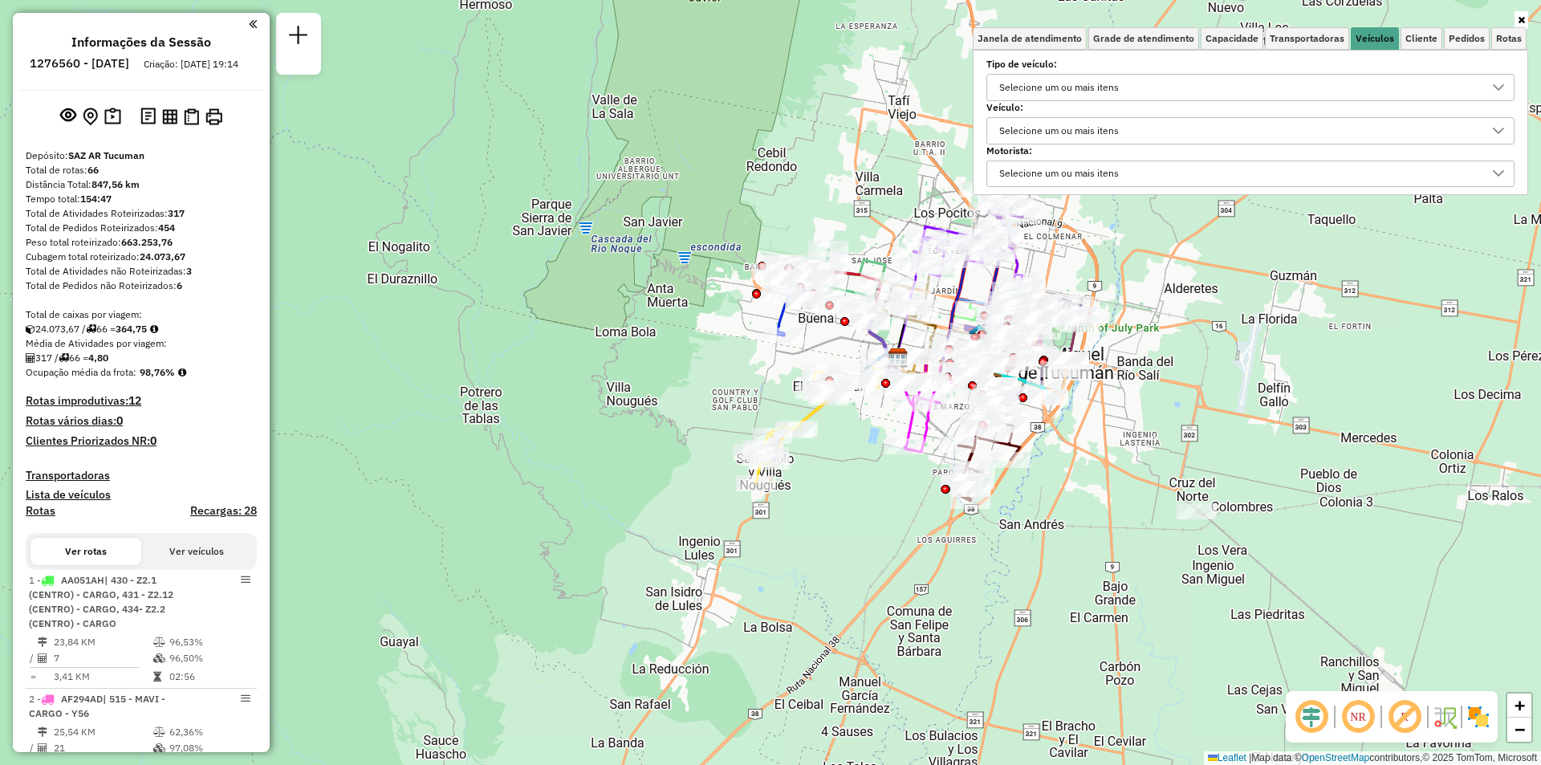
click at [1304, 88] on div "Selecione um ou mais itens" at bounding box center [1239, 88] width 490 height 26
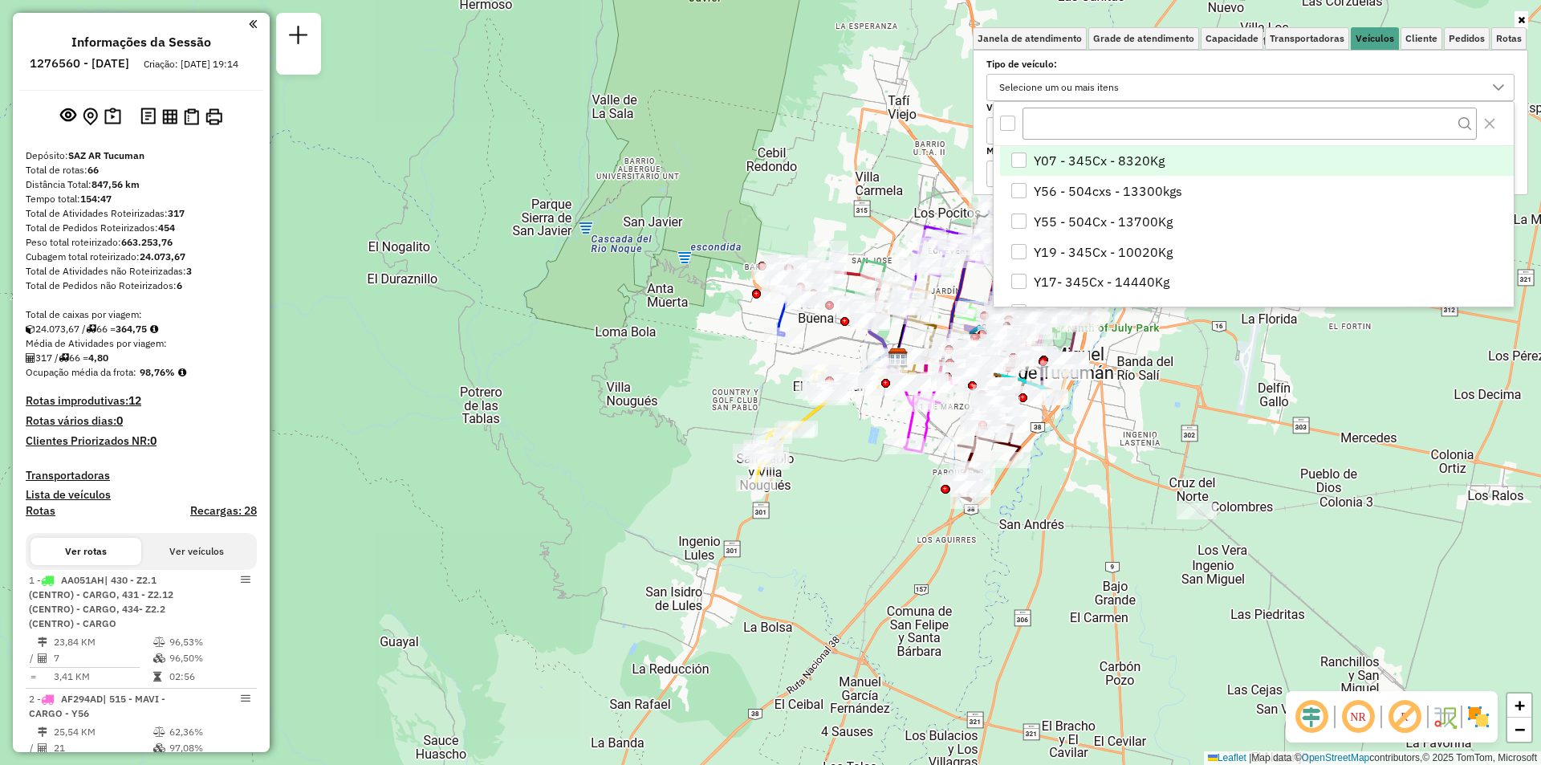
scroll to position [10, 55]
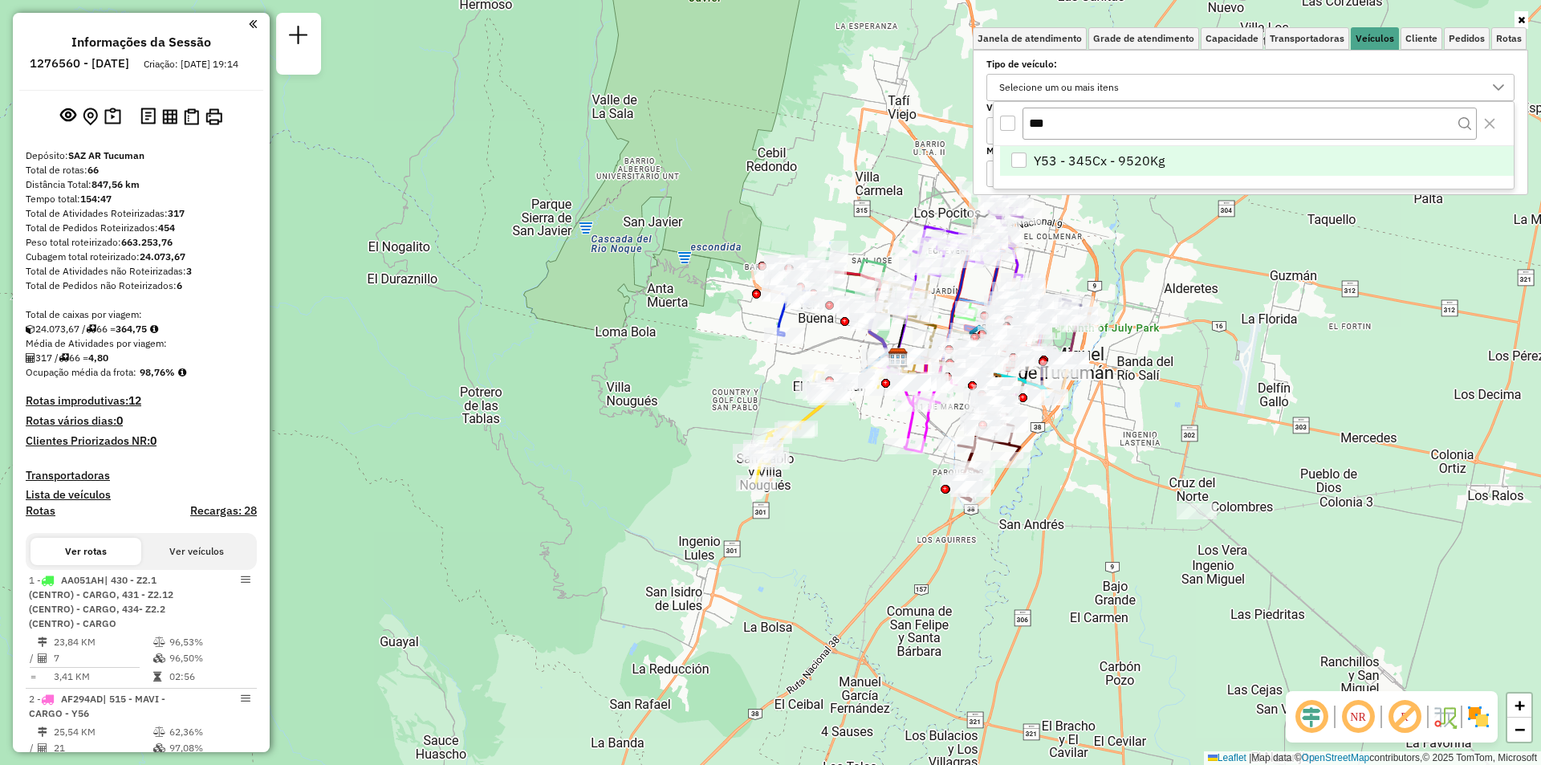
click at [1204, 166] on li "Y53 - 345Cx - 9520Kg" at bounding box center [1257, 161] width 514 height 31
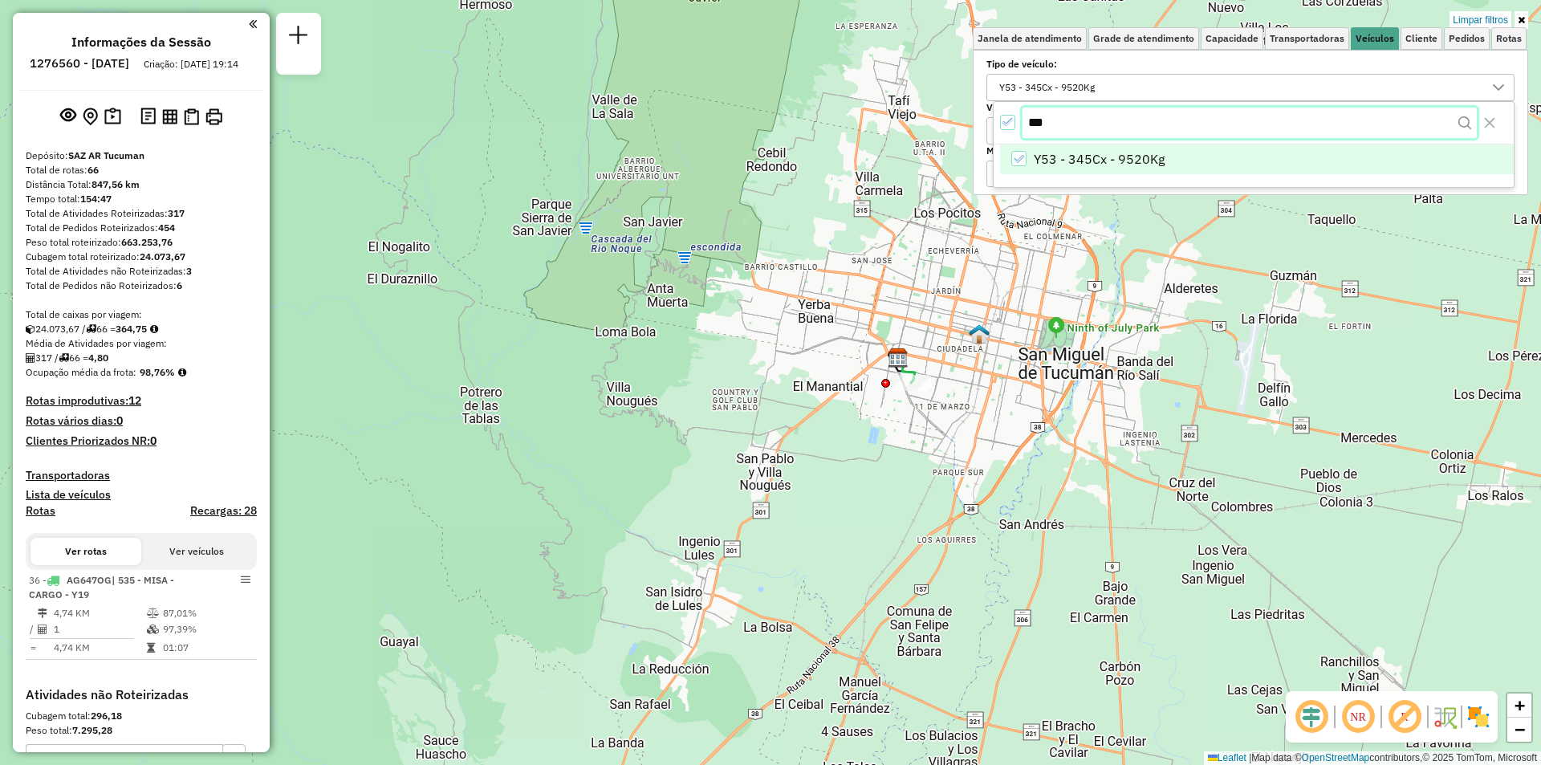
click at [1053, 119] on input "***" at bounding box center [1250, 123] width 454 height 31
drag, startPoint x: 1008, startPoint y: 152, endPoint x: 1027, endPoint y: 160, distance: 20.1
click at [1008, 153] on li "Y53 - 345Cx - 9520Kg" at bounding box center [1257, 161] width 514 height 31
click at [1057, 132] on input "***" at bounding box center [1250, 123] width 454 height 31
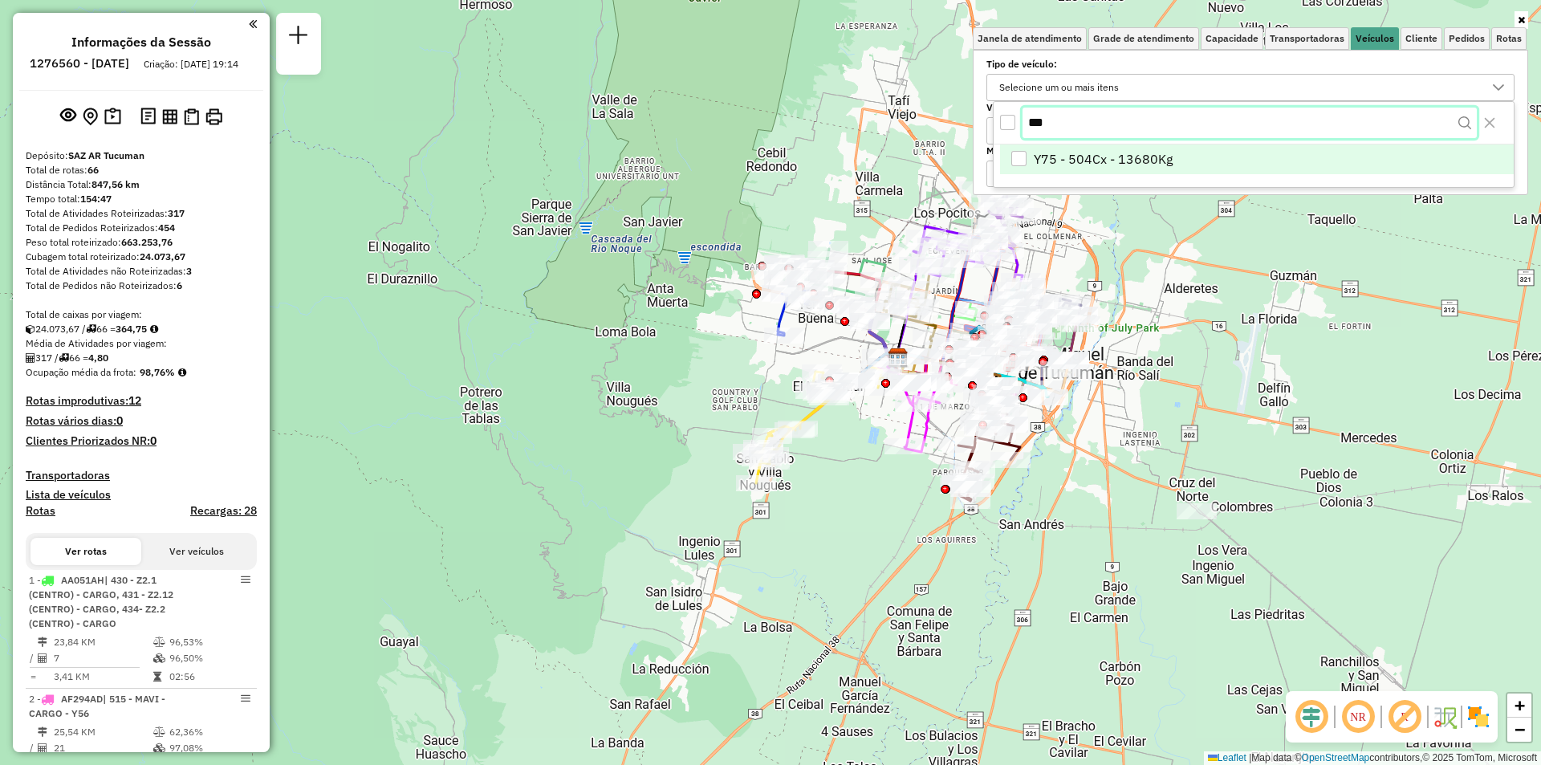
type input "***"
click at [1059, 170] on li "Y75 - 504Cx - 13680Kg" at bounding box center [1257, 161] width 514 height 31
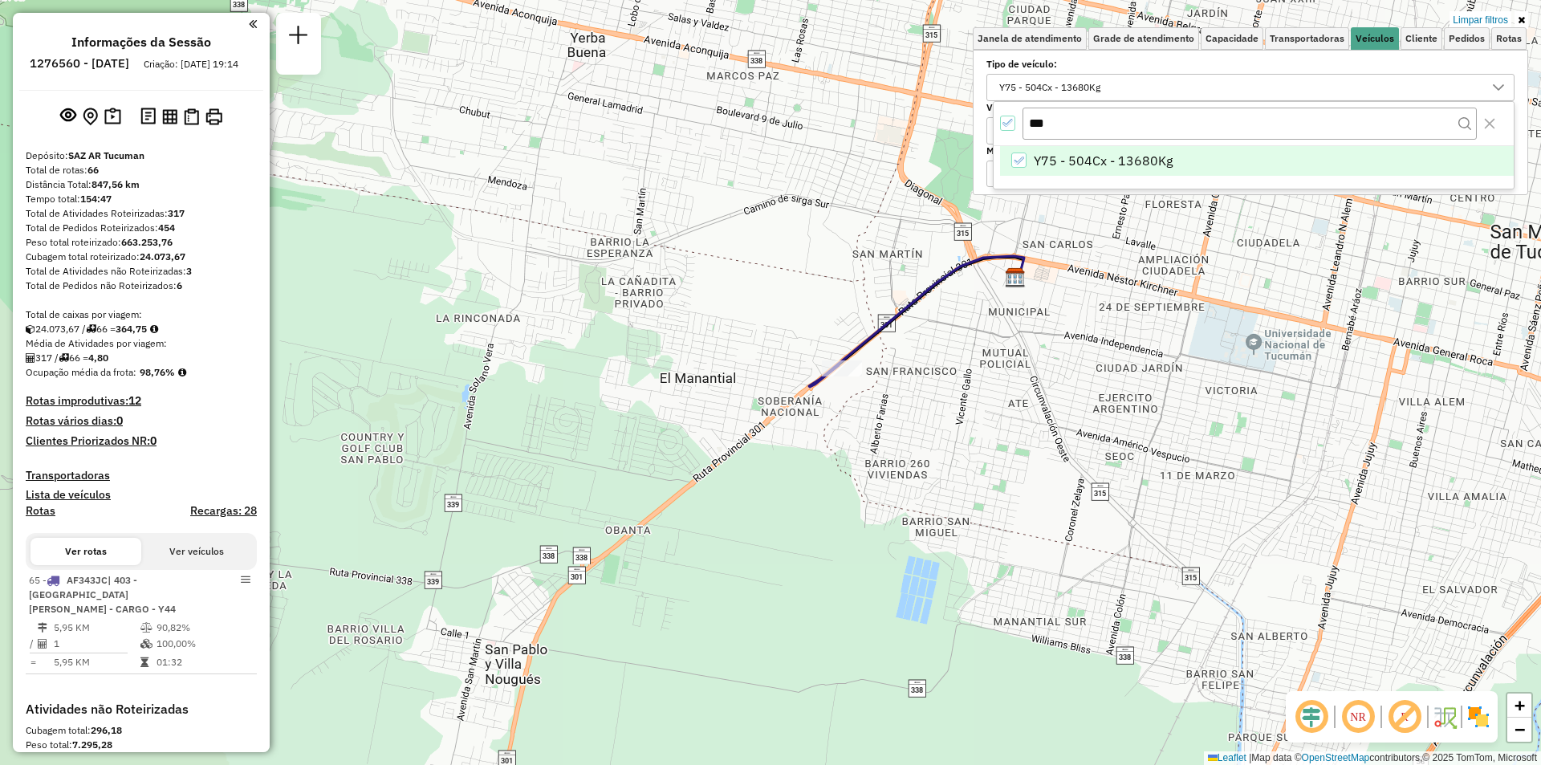
click at [1011, 125] on icon "All items selected" at bounding box center [1008, 122] width 11 height 11
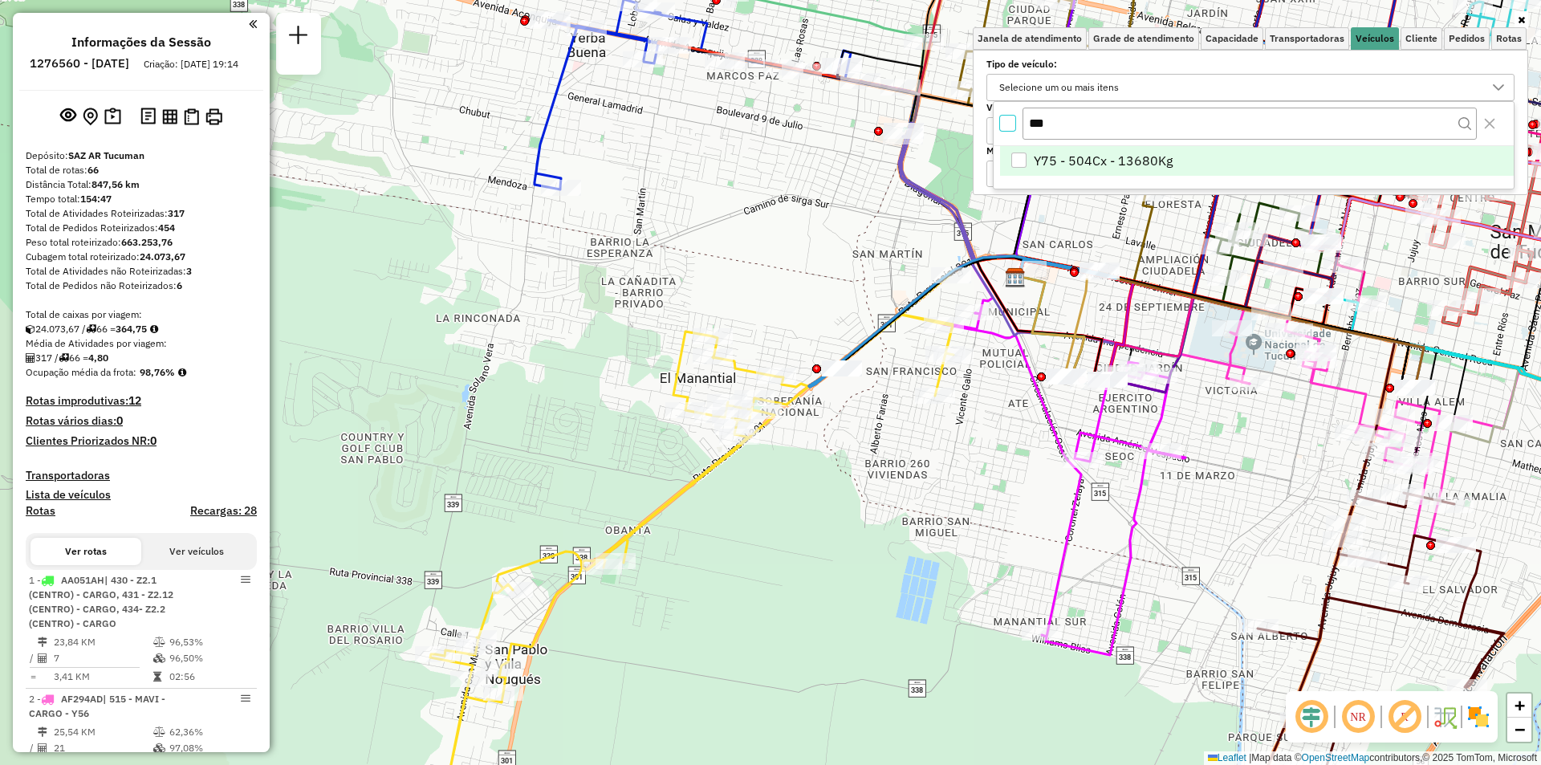
drag, startPoint x: 890, startPoint y: 523, endPoint x: 619, endPoint y: 614, distance: 286.1
click at [619, 614] on div "Janela de atendimento Grade de atendimento Capacidade Transportadoras Veículos …" at bounding box center [770, 382] width 1541 height 765
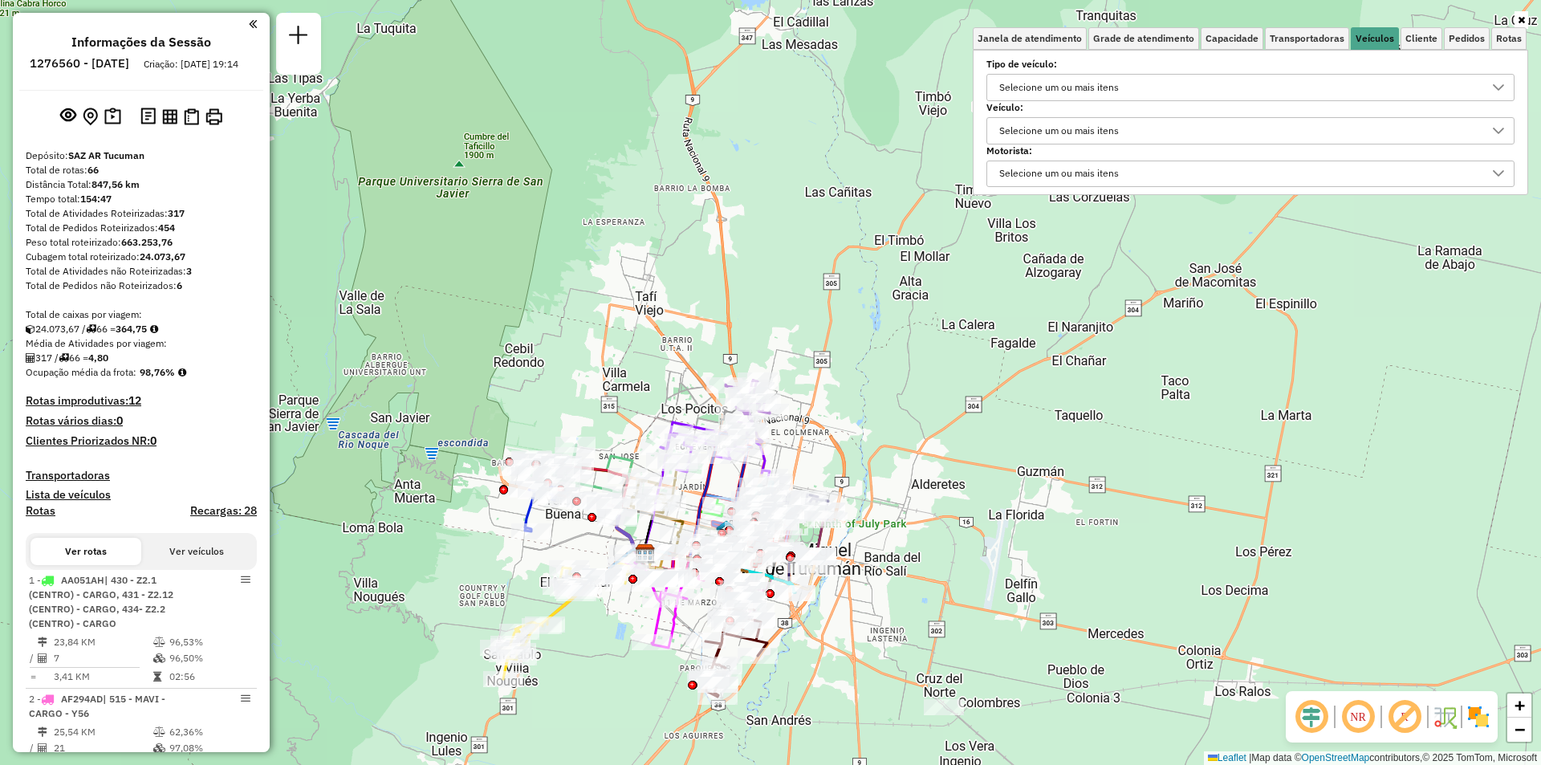
click at [793, 127] on div "Janela de atendimento Grade de atendimento Capacidade Transportadoras Veículos …" at bounding box center [770, 382] width 1541 height 765
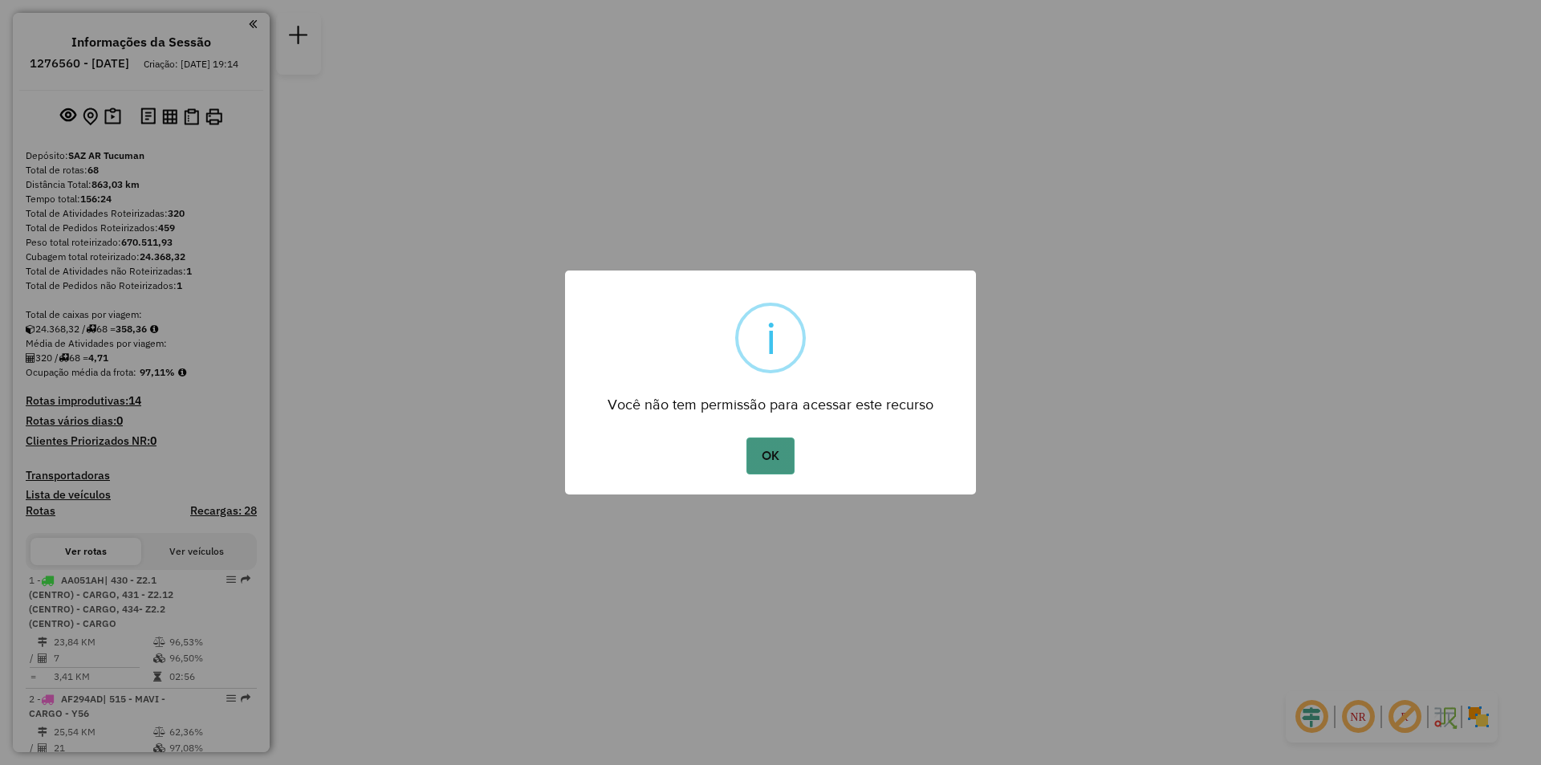
click at [792, 454] on button "OK" at bounding box center [770, 456] width 47 height 37
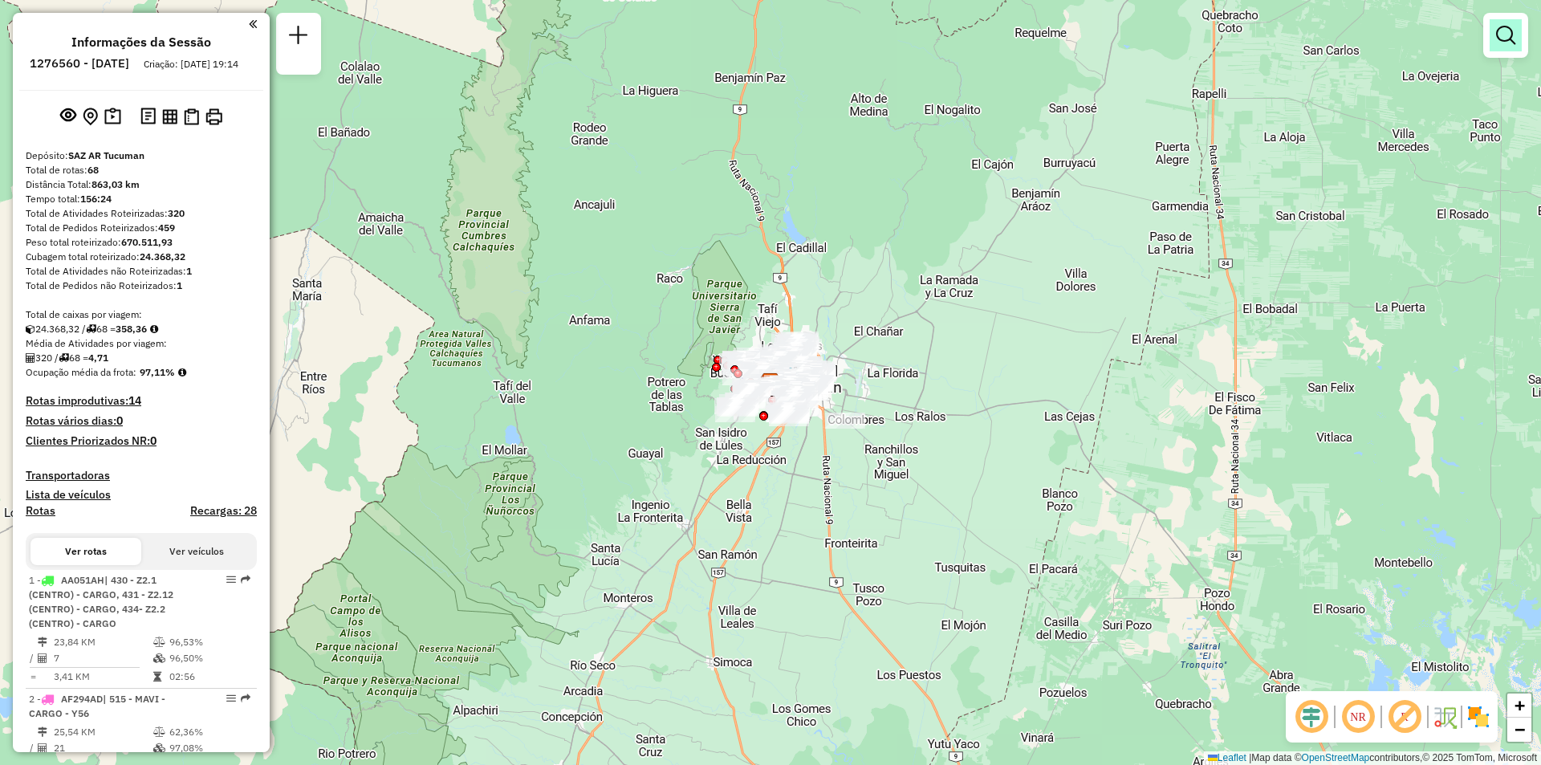
click at [1496, 38] on em at bounding box center [1505, 35] width 19 height 19
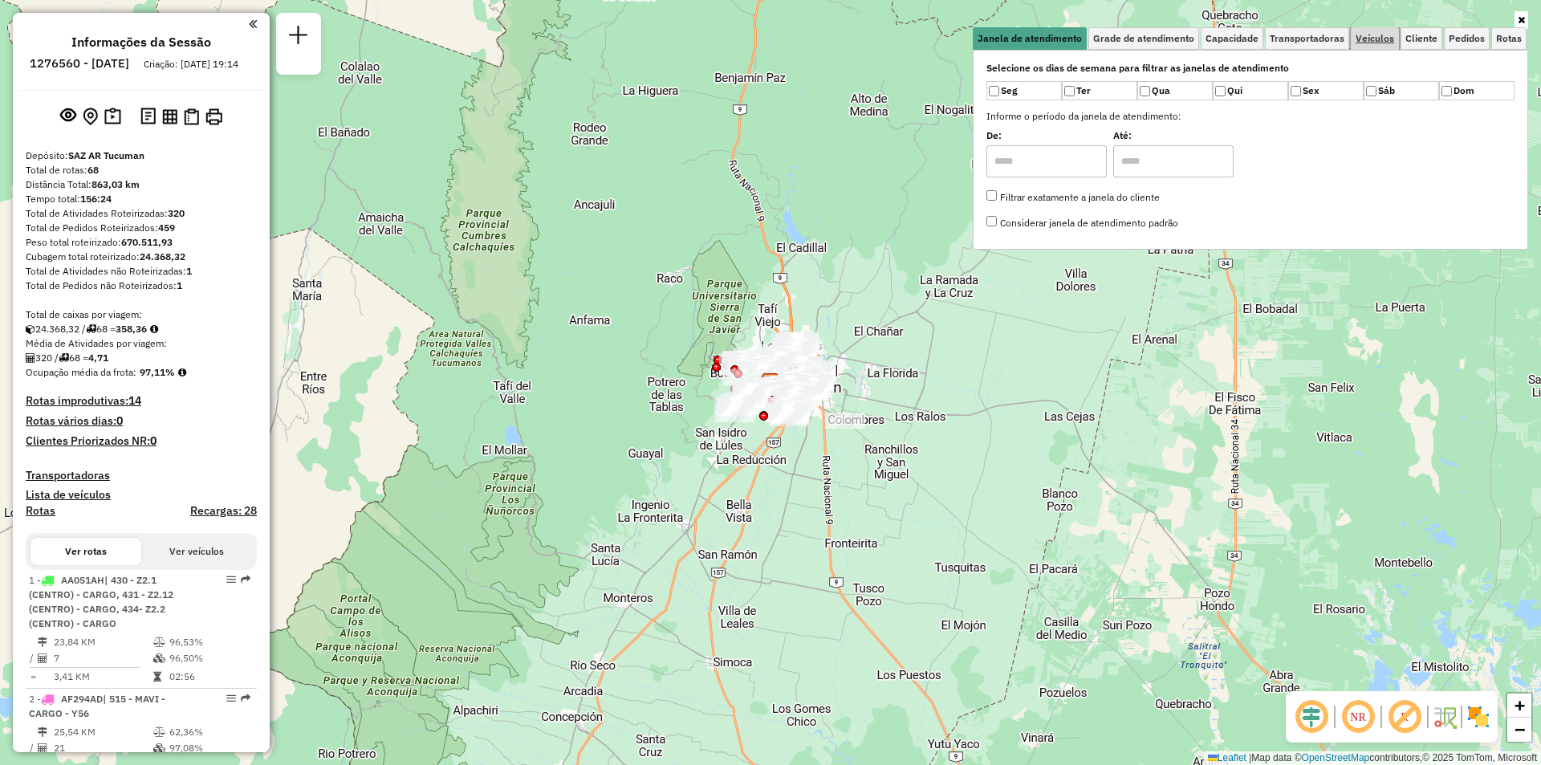
click at [1389, 35] on span "Veículos" at bounding box center [1375, 39] width 39 height 10
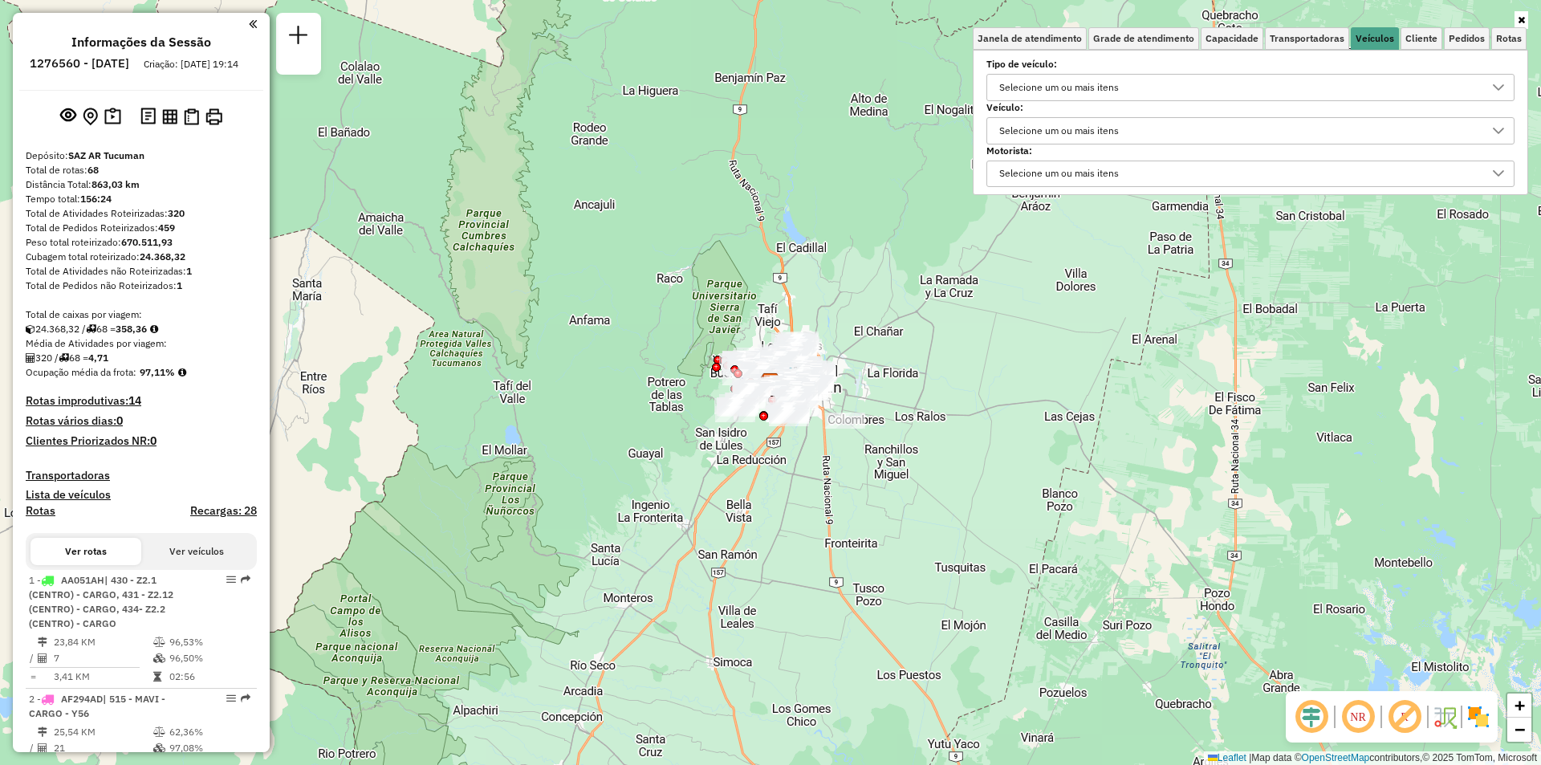
click at [1284, 85] on div "Selecione um ou mais itens" at bounding box center [1239, 88] width 490 height 26
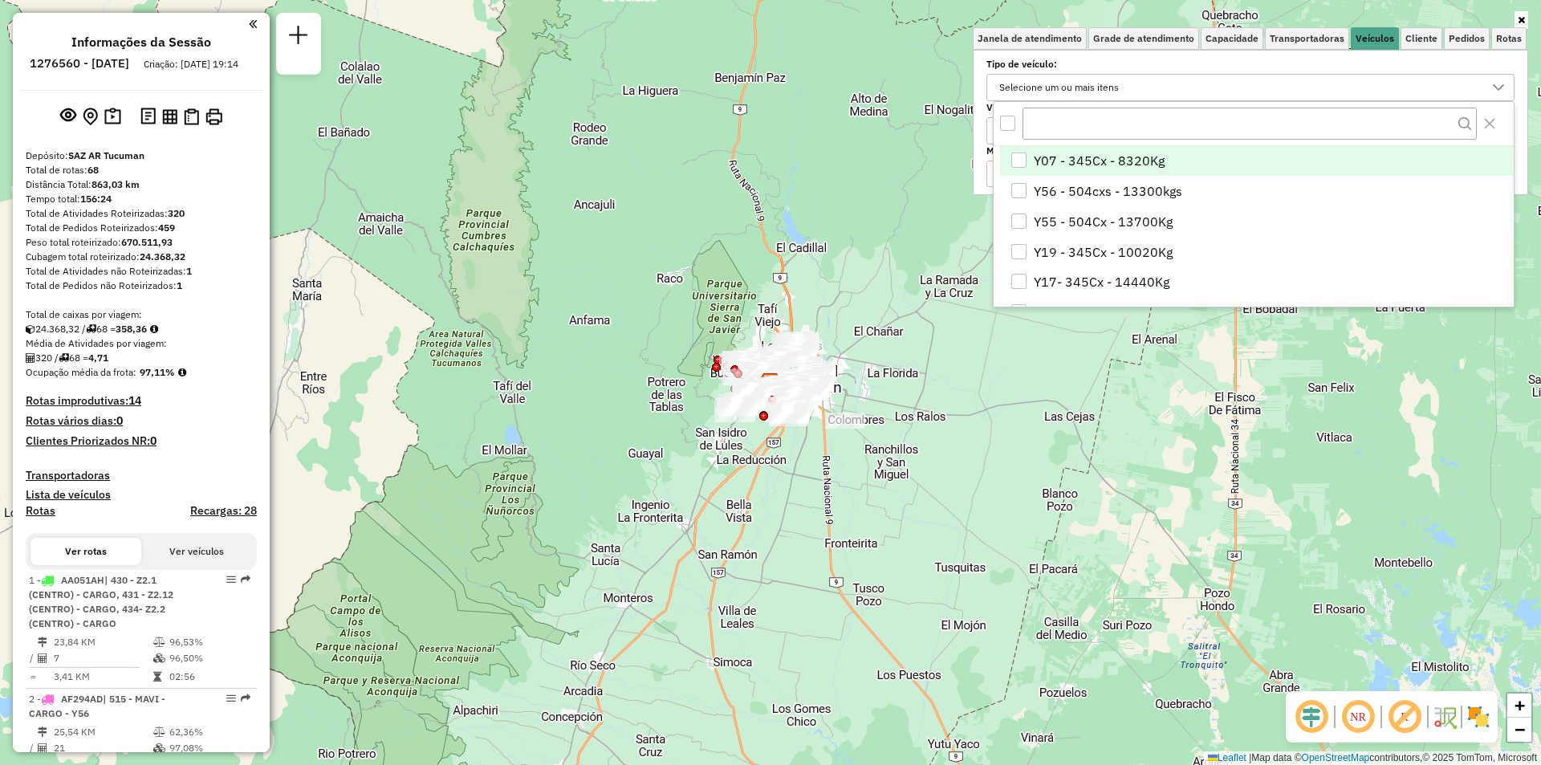
scroll to position [10, 55]
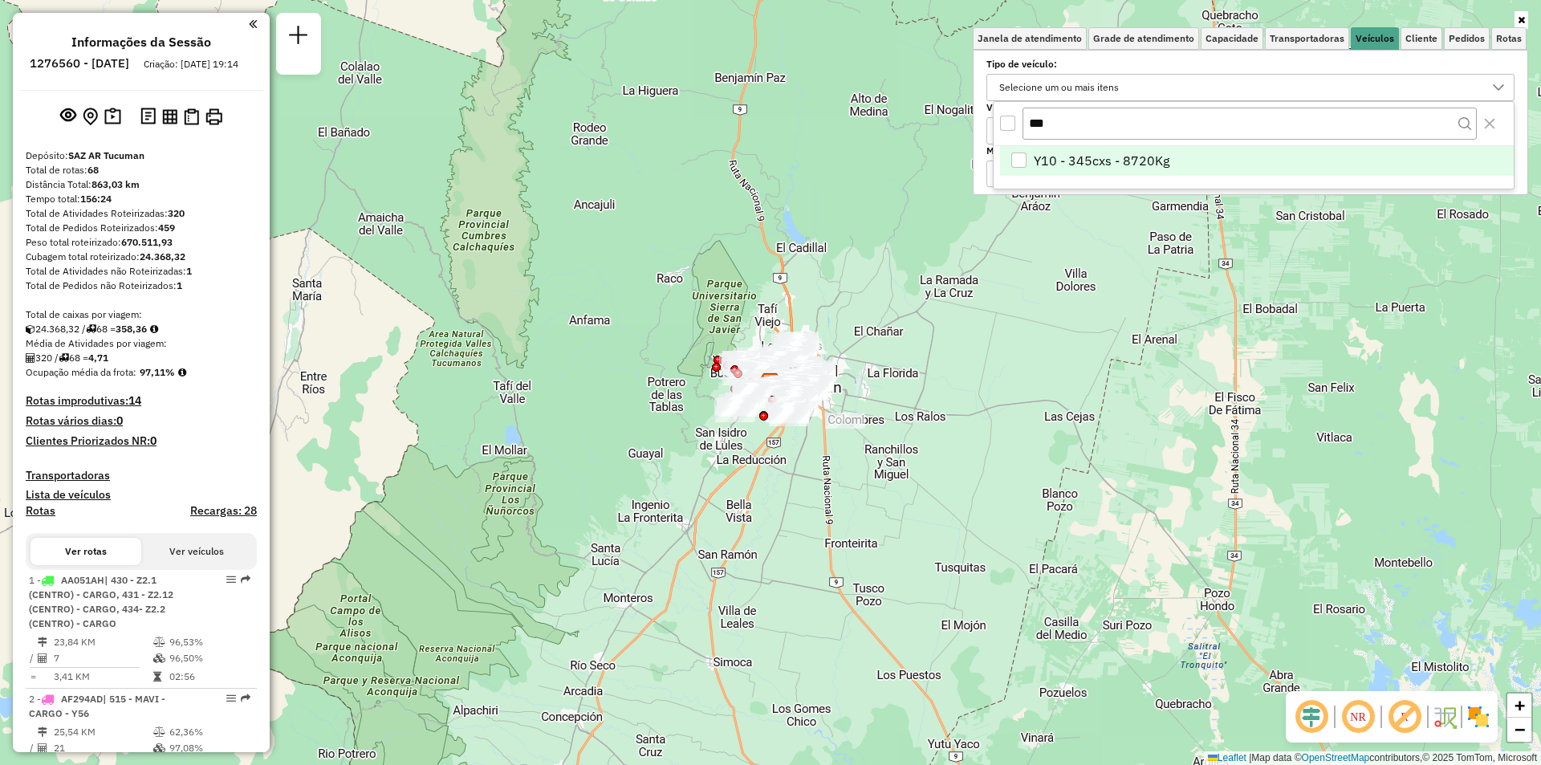
click at [1210, 167] on li "Y10 - 345cxs - 8720Kg" at bounding box center [1257, 161] width 514 height 31
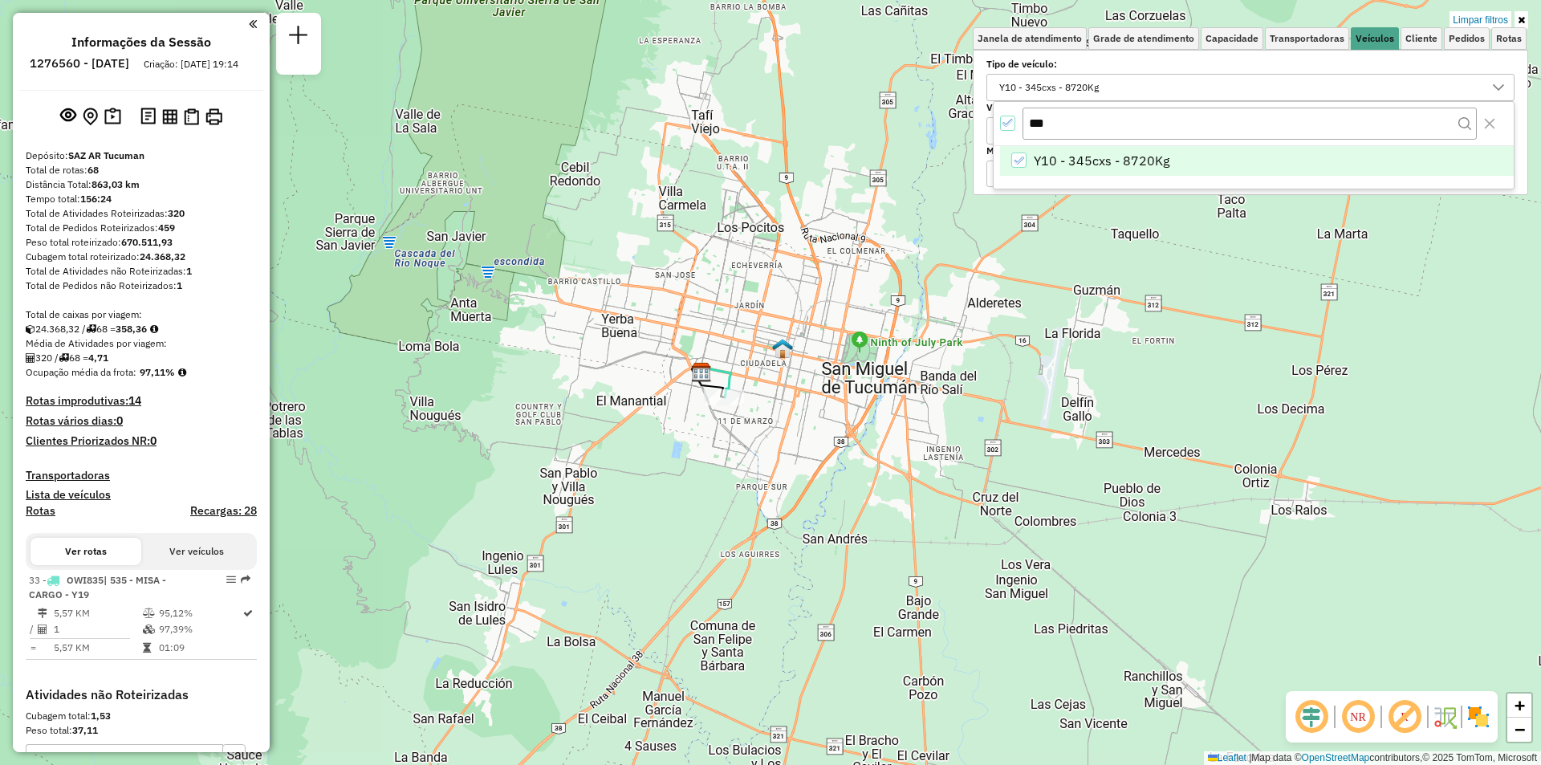
click at [1022, 157] on icon "Y10 - 345cxs - 8720Kg" at bounding box center [1018, 160] width 11 height 11
click at [1055, 116] on input "***" at bounding box center [1250, 123] width 454 height 31
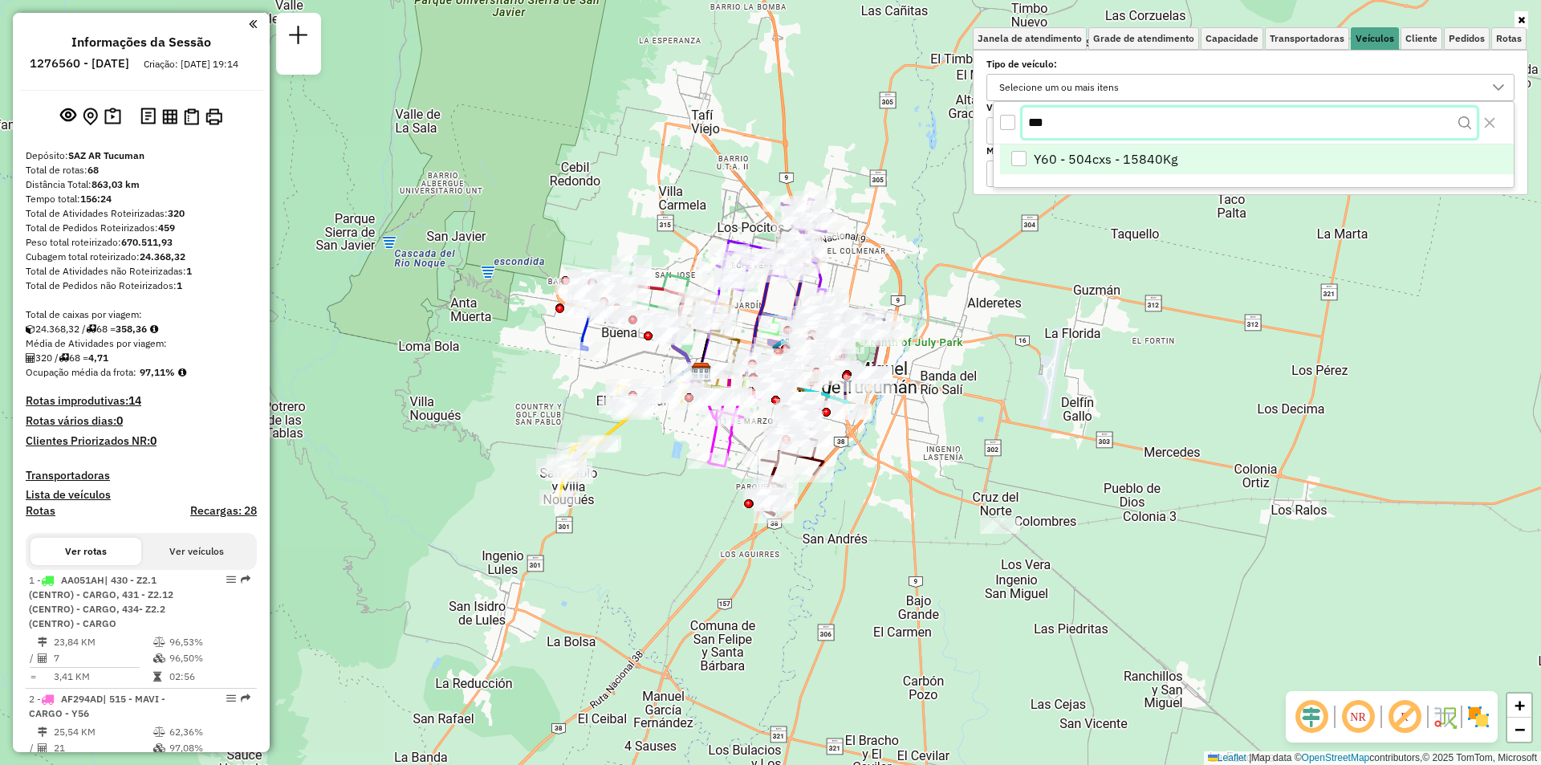
type input "***"
click at [1060, 152] on span "Y60 - 504cxs - 15840Kg" at bounding box center [1106, 160] width 144 height 19
